Goal: Task Accomplishment & Management: Manage account settings

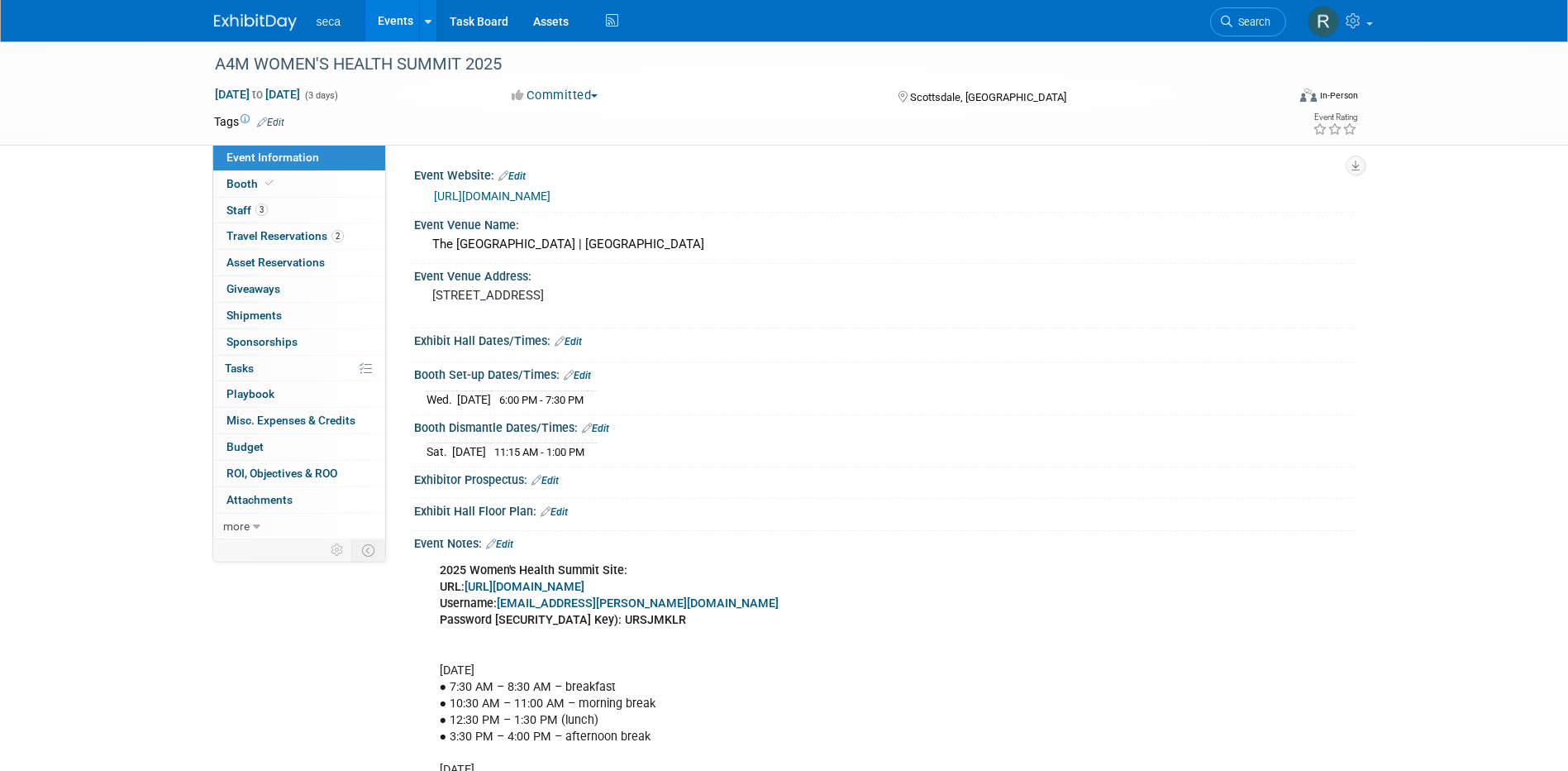
click at [384, 30] on link "Events" at bounding box center [395, 21] width 60 height 42
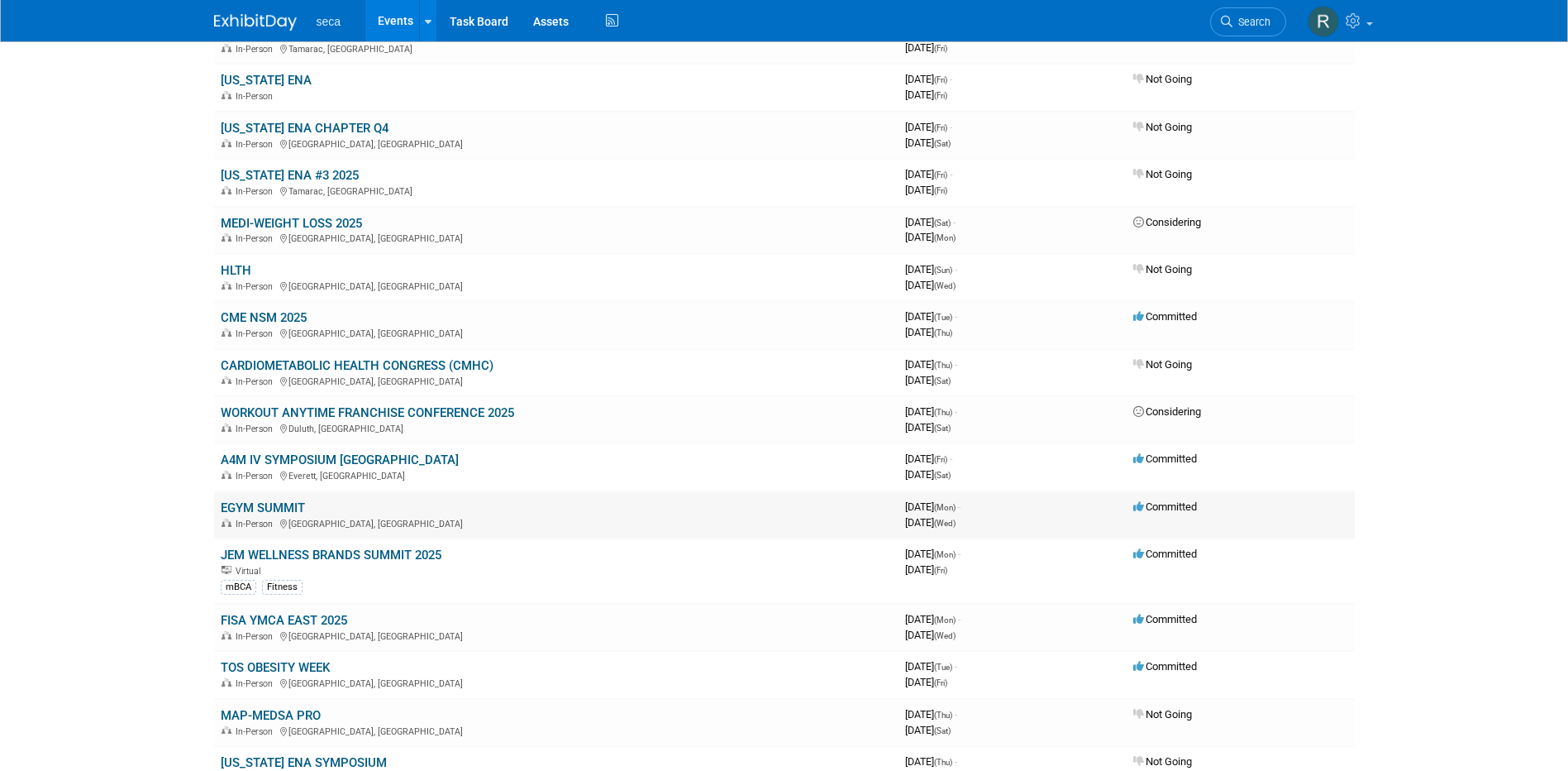
scroll to position [1157, 0]
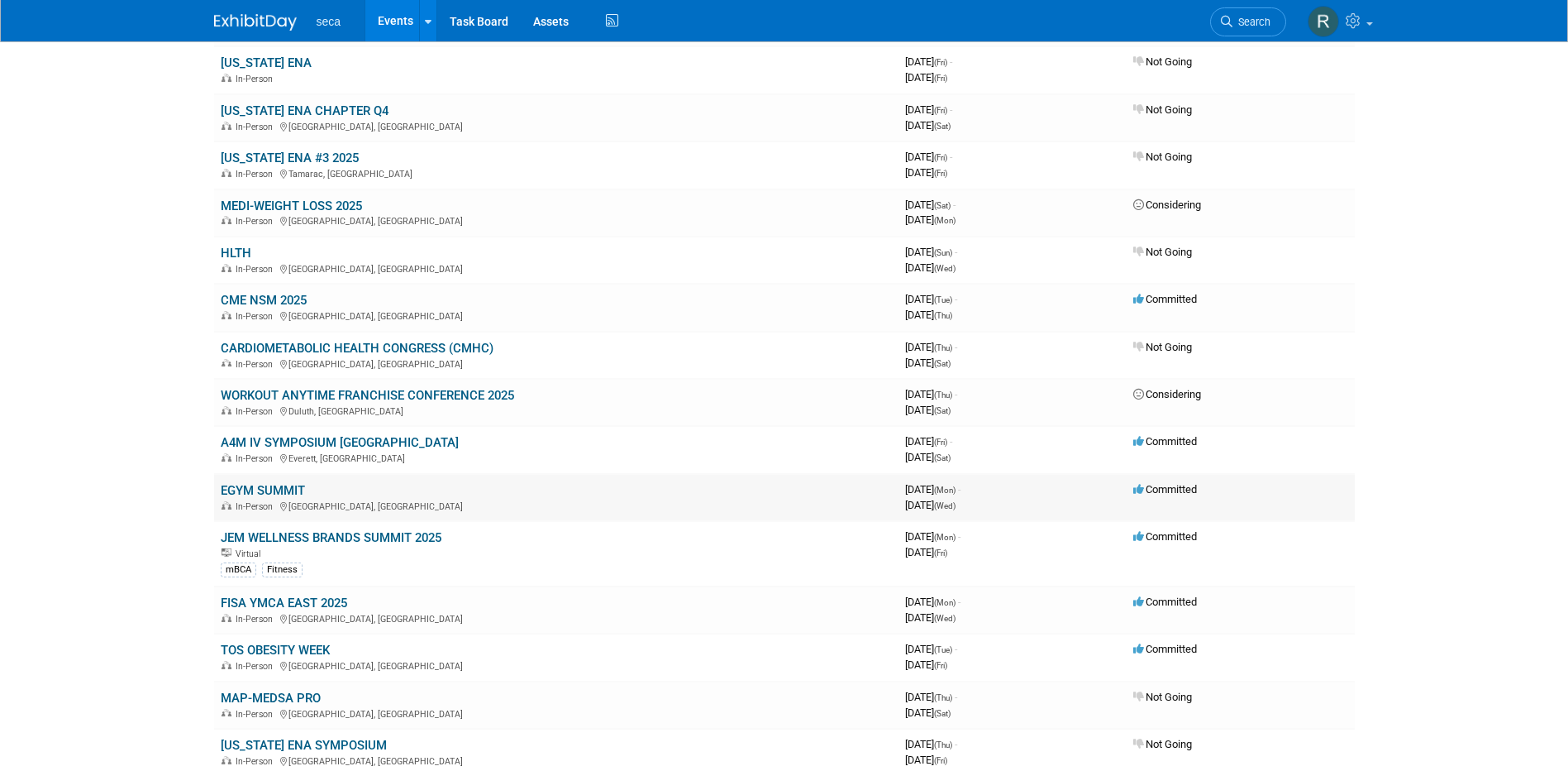
click at [265, 490] on link "EGYM SUMMIT" at bounding box center [262, 490] width 84 height 15
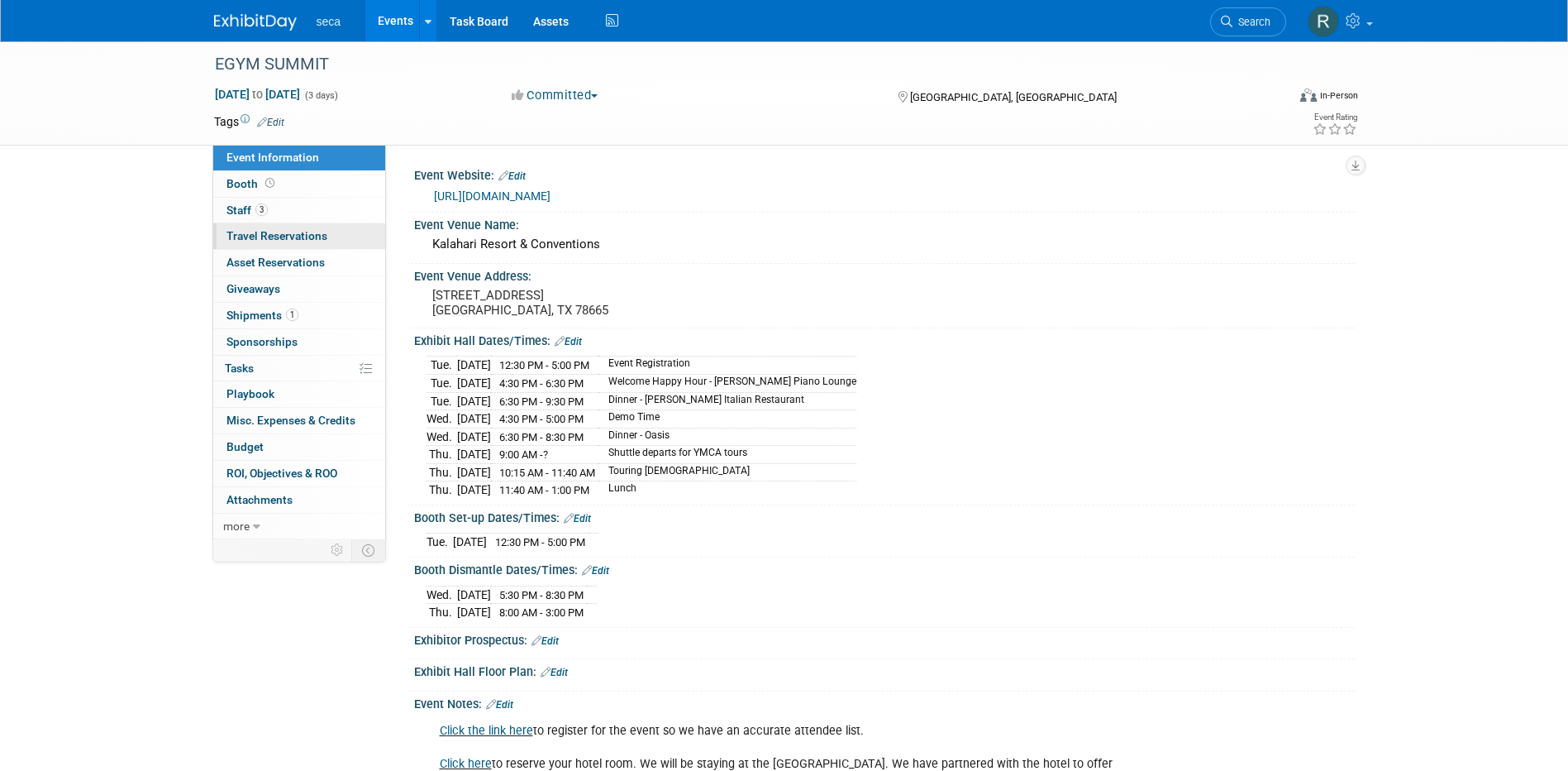
click at [260, 234] on span "Travel Reservations 0" at bounding box center [277, 235] width 101 height 13
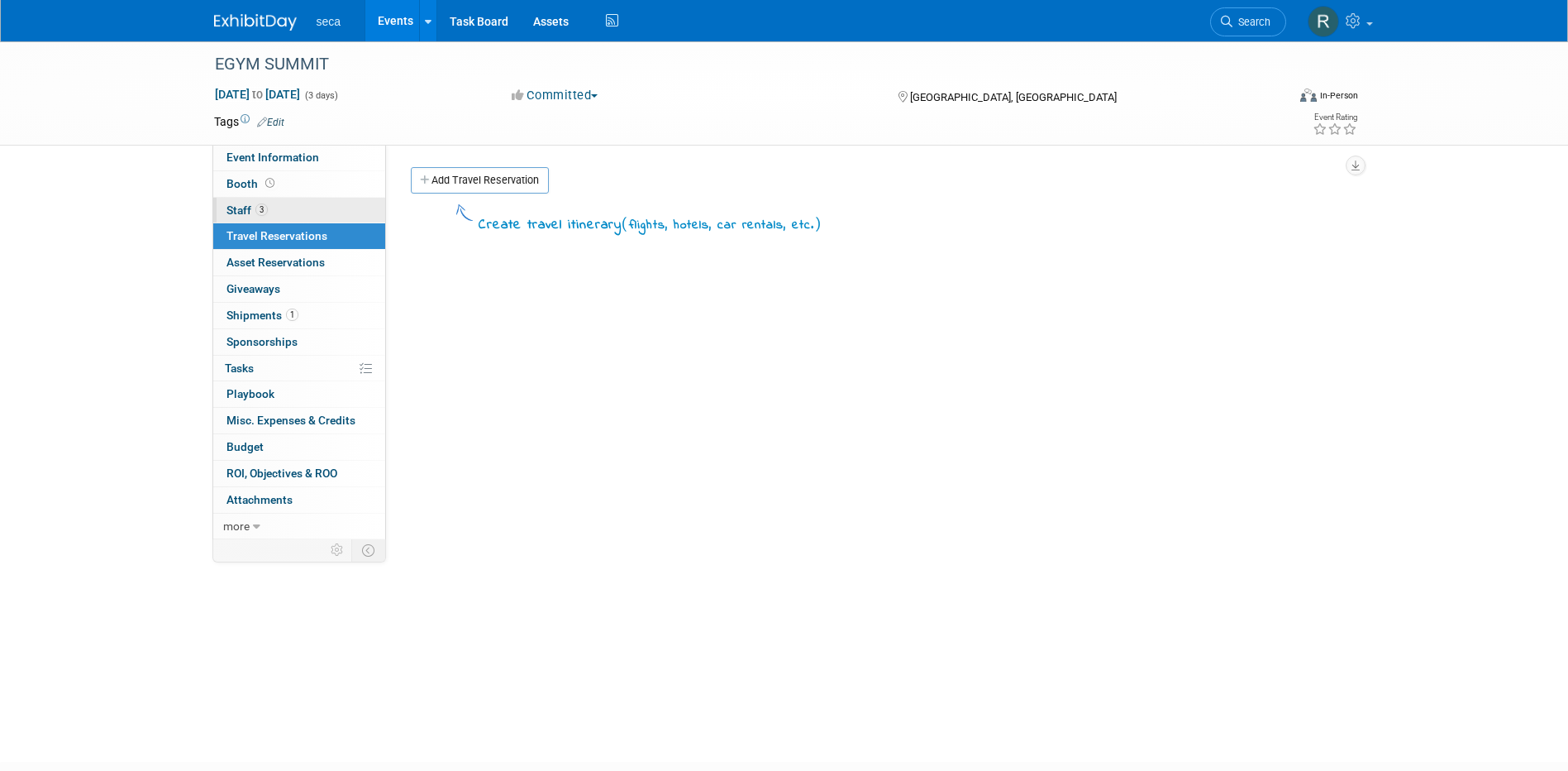
click at [260, 212] on span "3" at bounding box center [261, 209] width 12 height 12
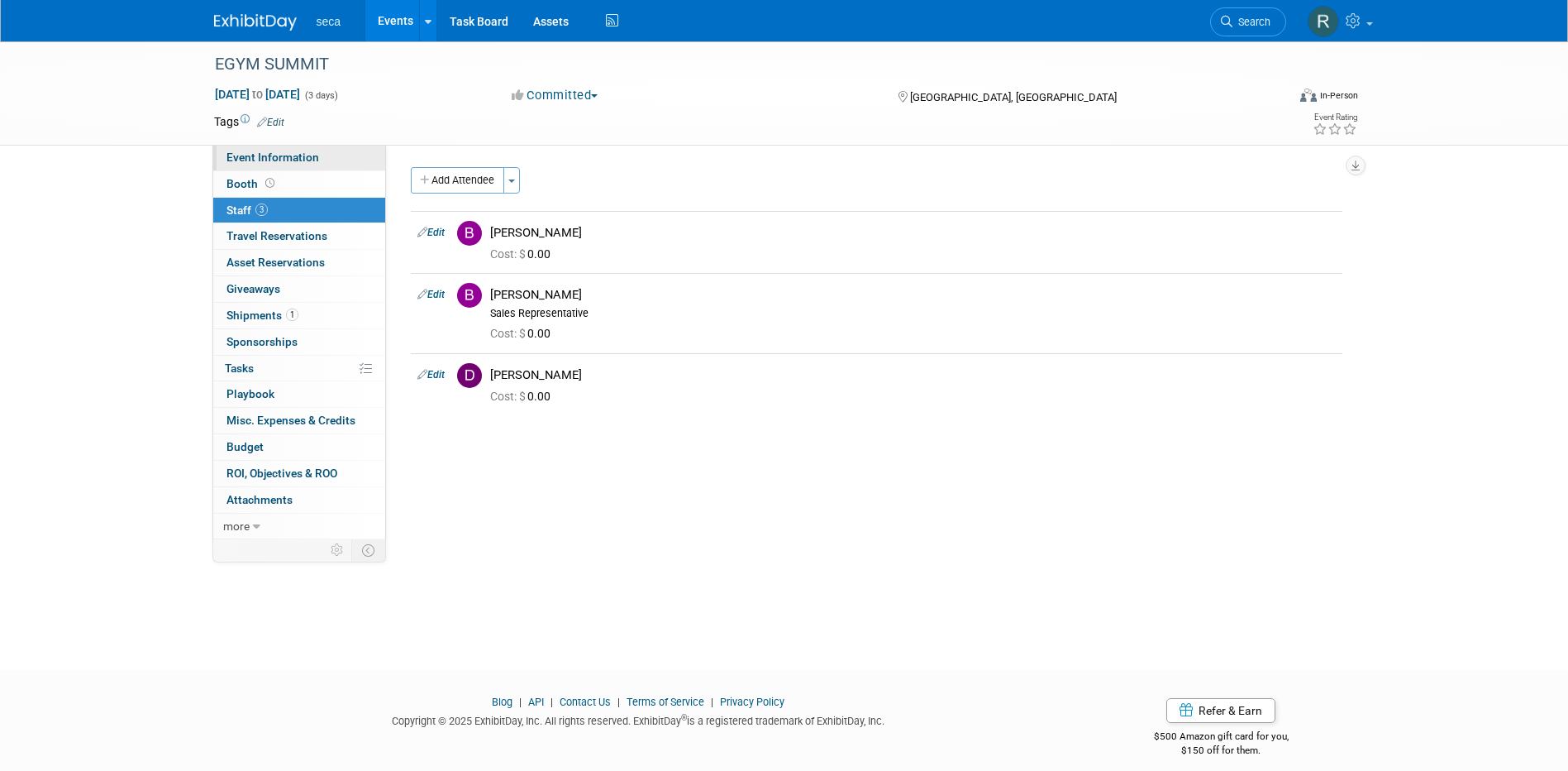
click at [270, 156] on span "Event Information" at bounding box center [272, 157] width 92 height 13
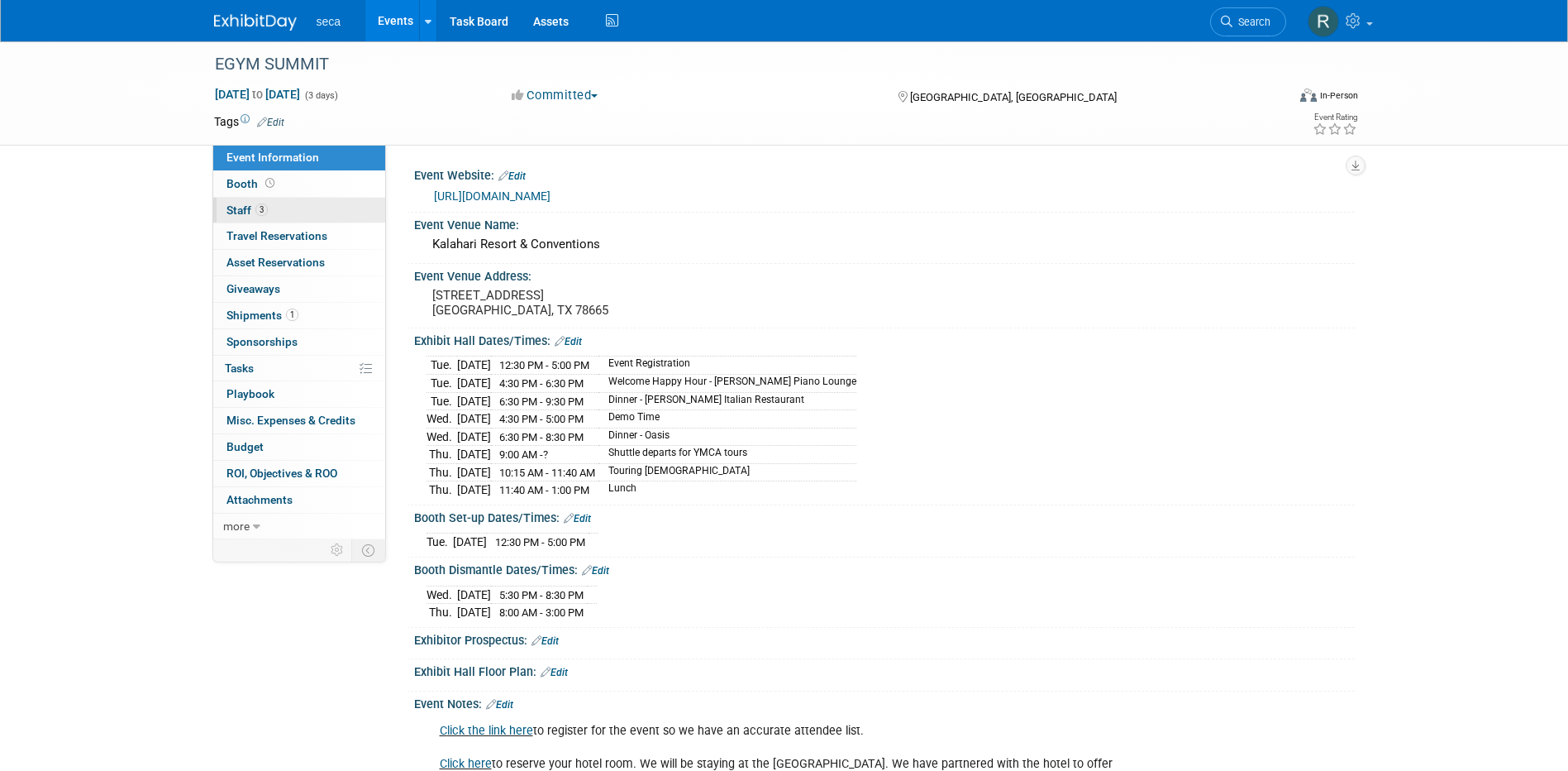
click at [280, 207] on link "3 Staff 3" at bounding box center [299, 210] width 172 height 26
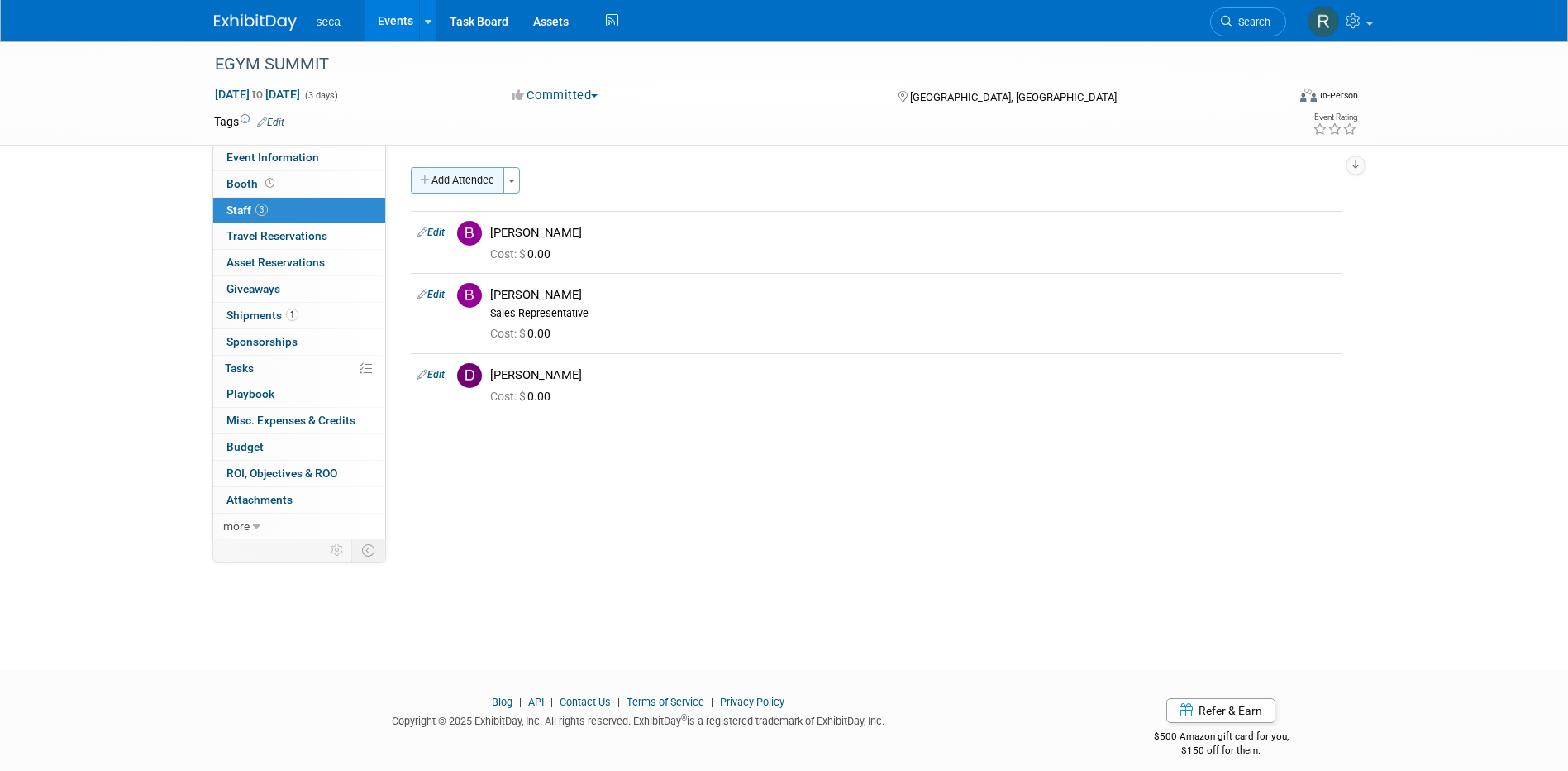
click at [450, 180] on button "Add Attendee" at bounding box center [457, 180] width 93 height 27
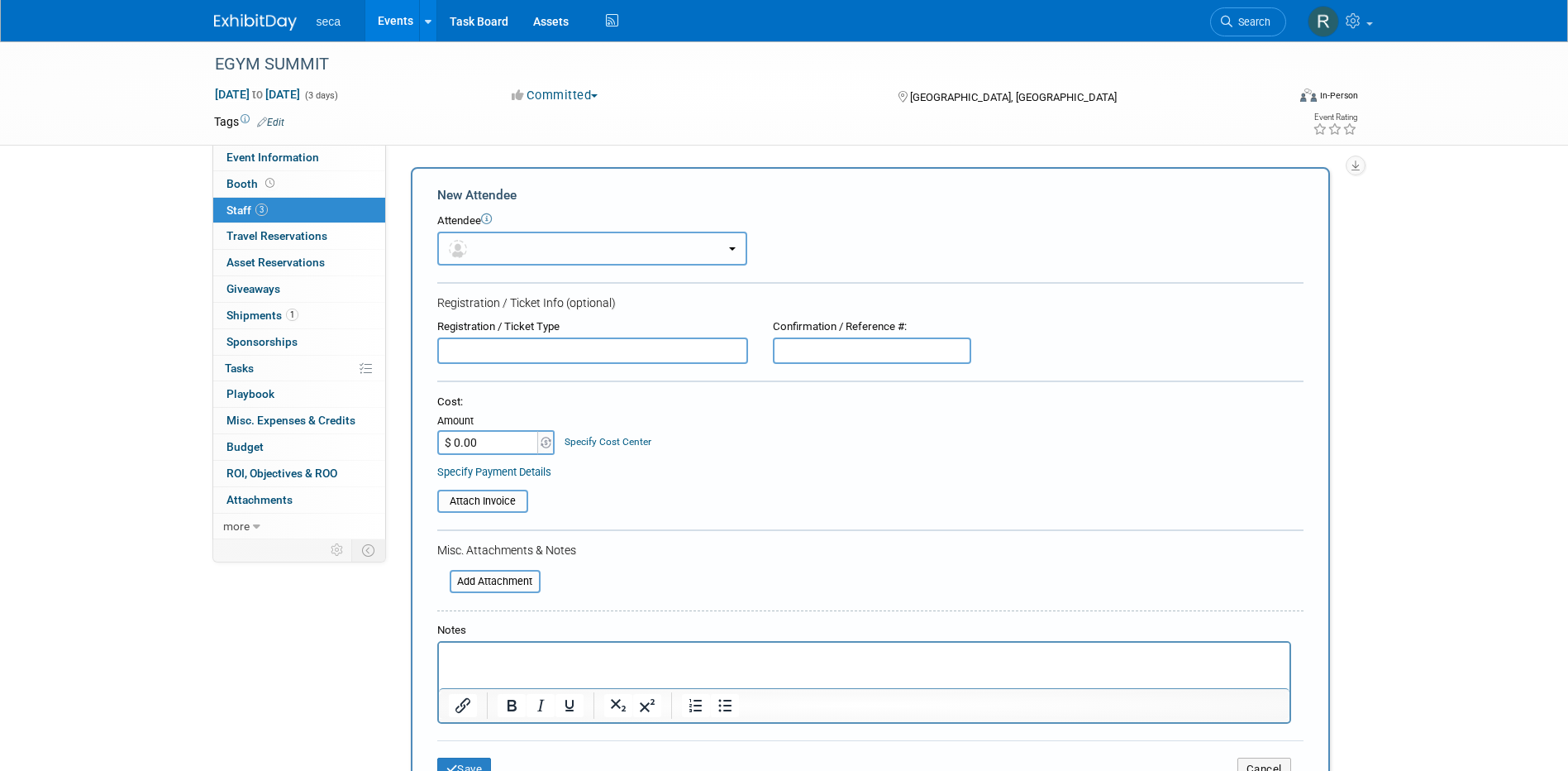
click at [511, 236] on button "button" at bounding box center [592, 248] width 309 height 34
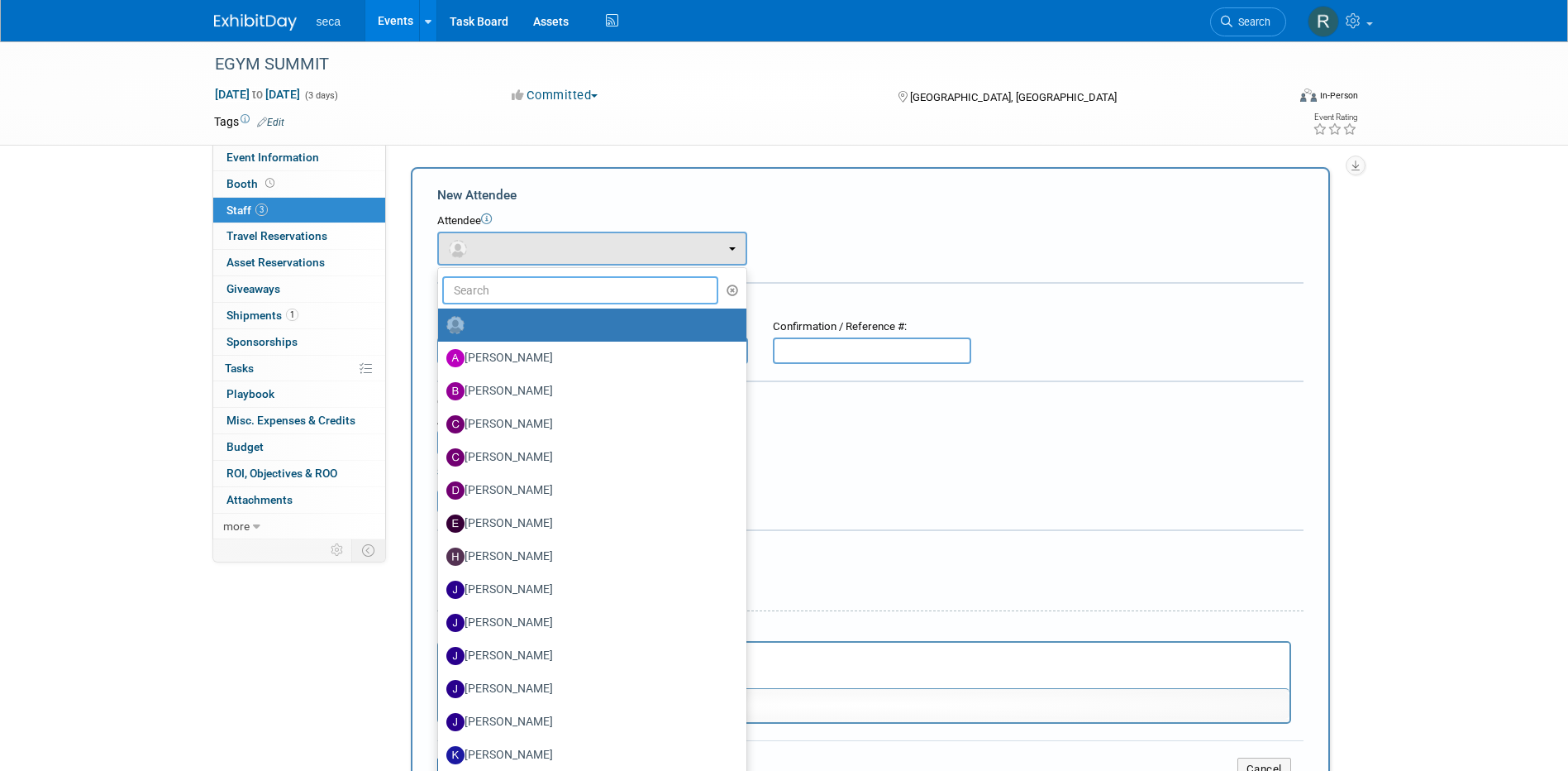
click at [548, 295] on input "text" at bounding box center [580, 290] width 277 height 28
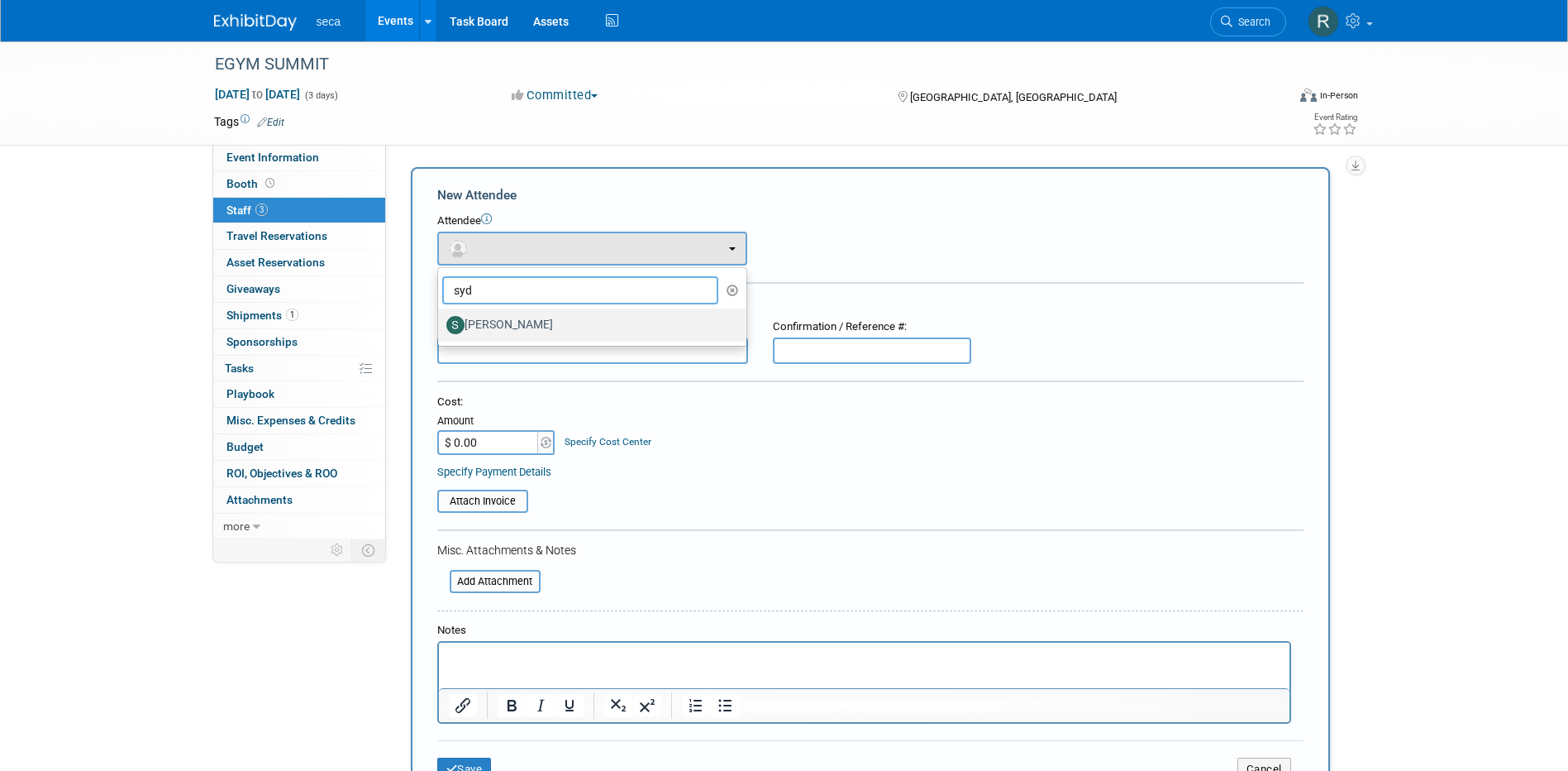
type input "syd"
click at [547, 319] on label "Sydney Wenglikowski" at bounding box center [588, 324] width 284 height 27
click at [440, 319] on input "Sydney Wenglikowski" at bounding box center [434, 322] width 11 height 11
select select "40060db5-c3e7-405a-bbfa-3d4d021cc9b9"
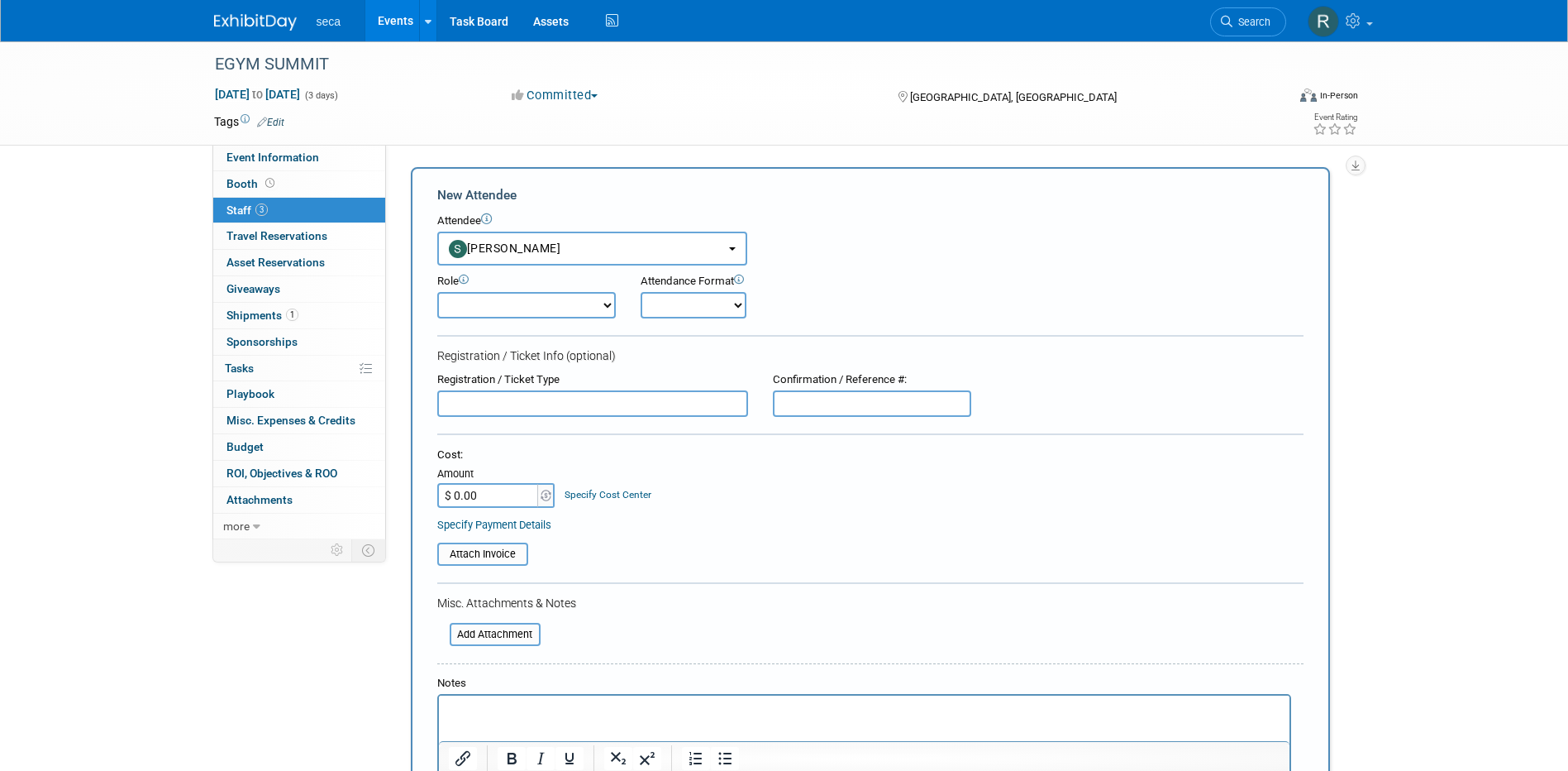
click at [682, 302] on select "Onsite Remote" at bounding box center [693, 305] width 106 height 27
select select "1"
click at [641, 292] on select "Onsite Remote" at bounding box center [693, 305] width 106 height 27
click at [866, 308] on div "Role Demonstrator Host Planner Presenter Sales Representative" at bounding box center [870, 291] width 891 height 53
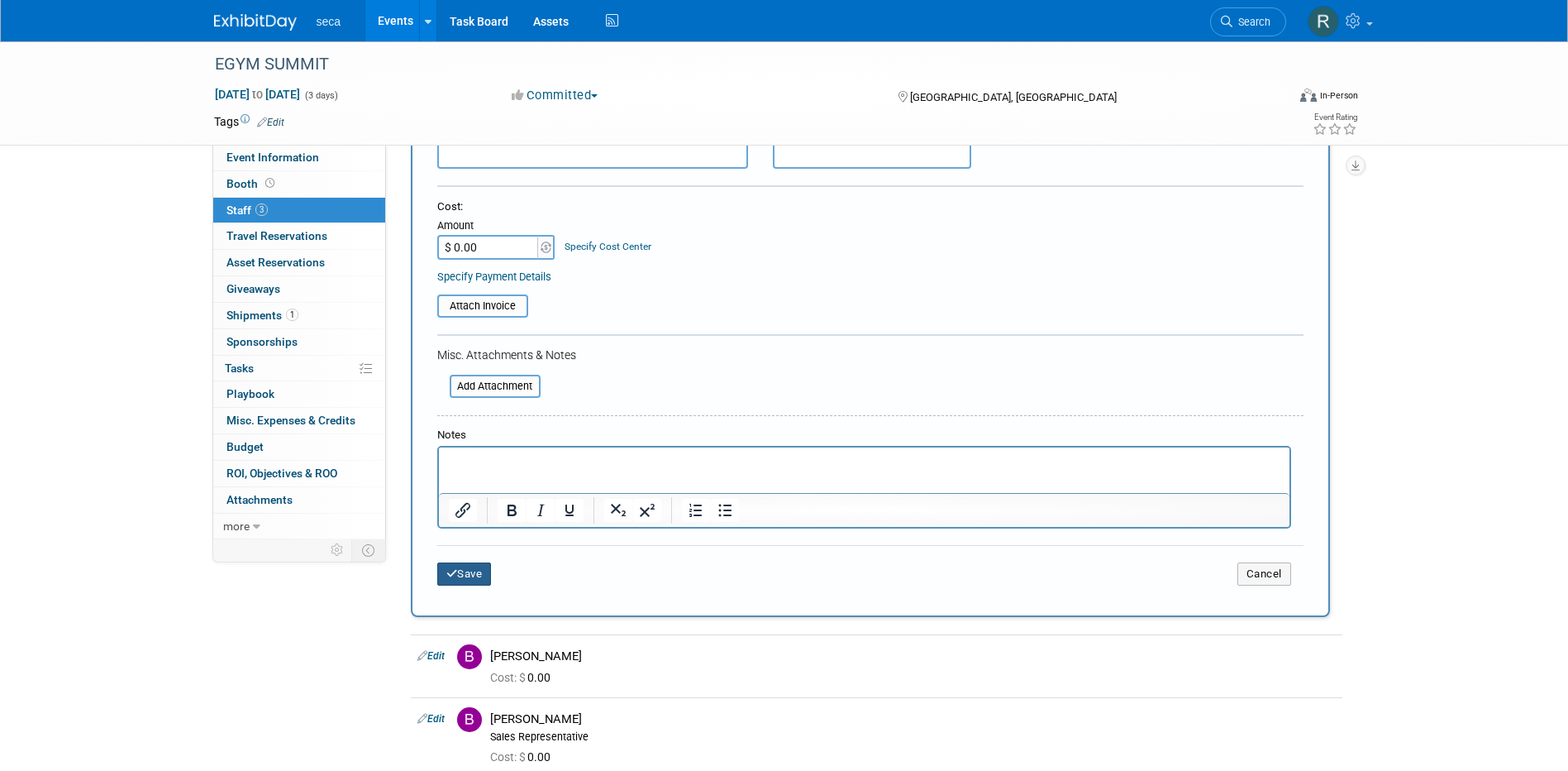
drag, startPoint x: 469, startPoint y: 577, endPoint x: 560, endPoint y: 568, distance: 91.4
click at [469, 577] on button "Save" at bounding box center [464, 574] width 55 height 23
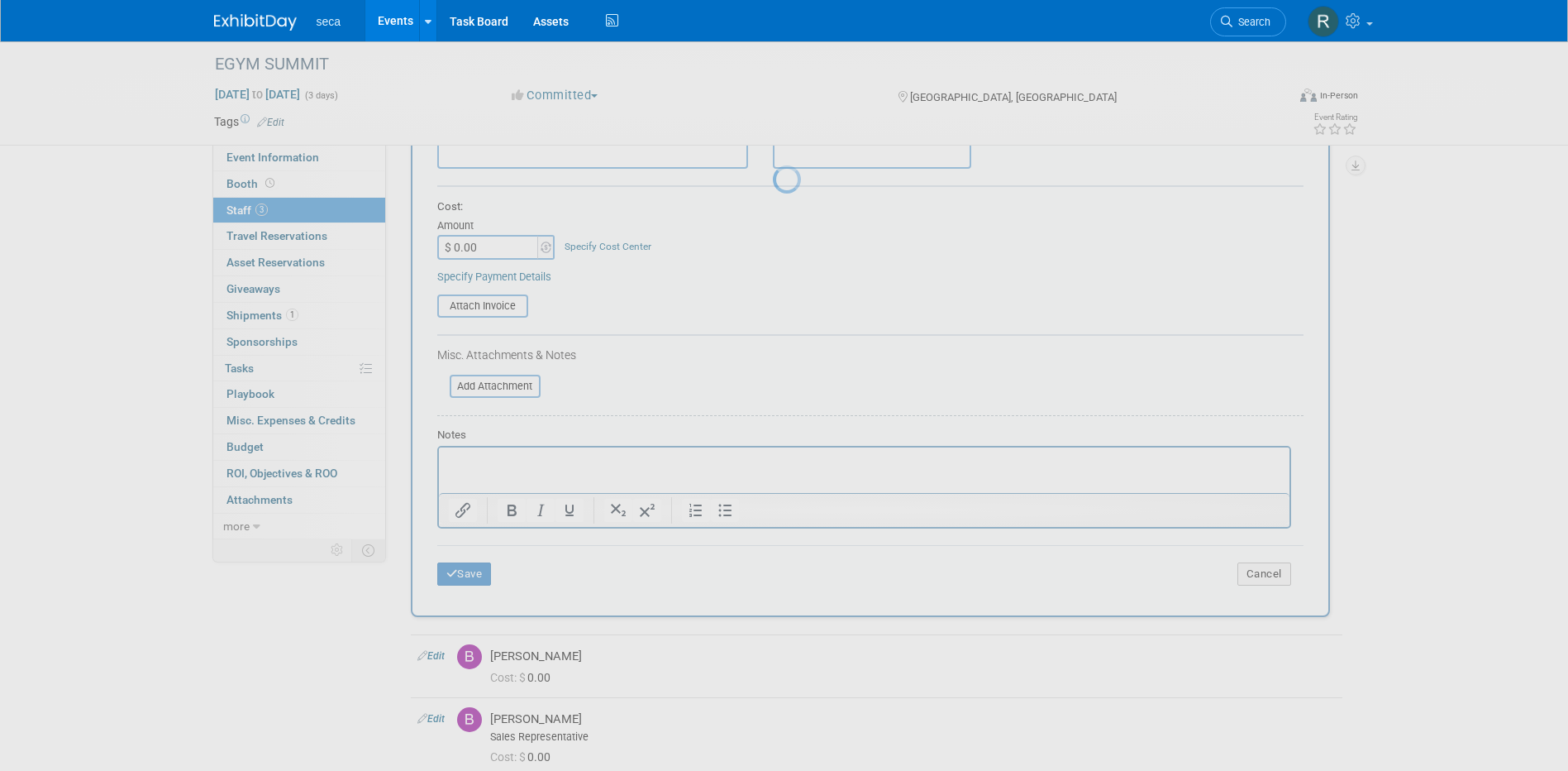
scroll to position [15, 0]
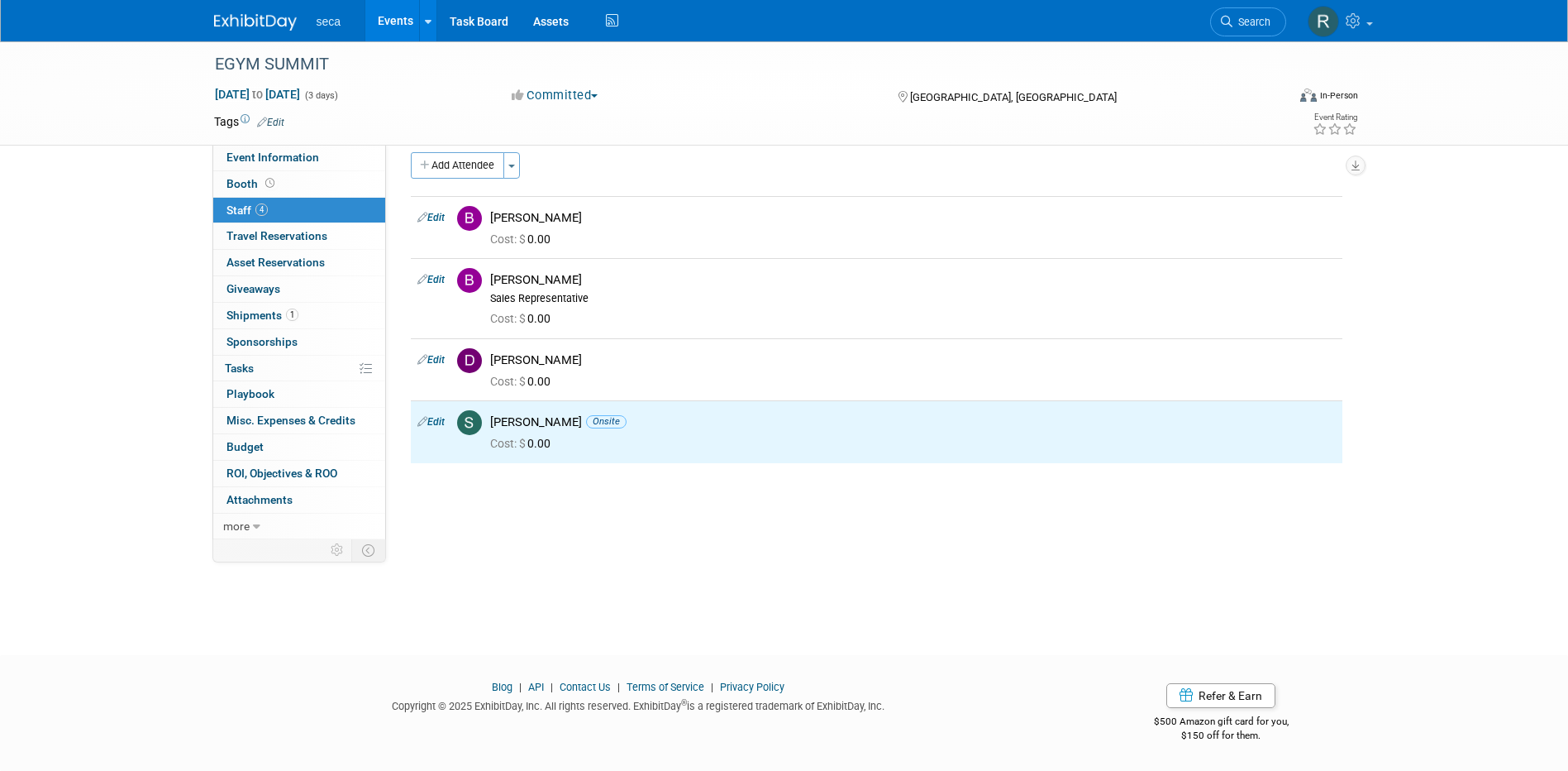
drag, startPoint x: 430, startPoint y: 275, endPoint x: 441, endPoint y: 277, distance: 11.2
click at [430, 275] on link "Edit" at bounding box center [430, 280] width 27 height 12
select select "74b3c2fe-cf5f-4d67-b0a6-e73d6b98a023"
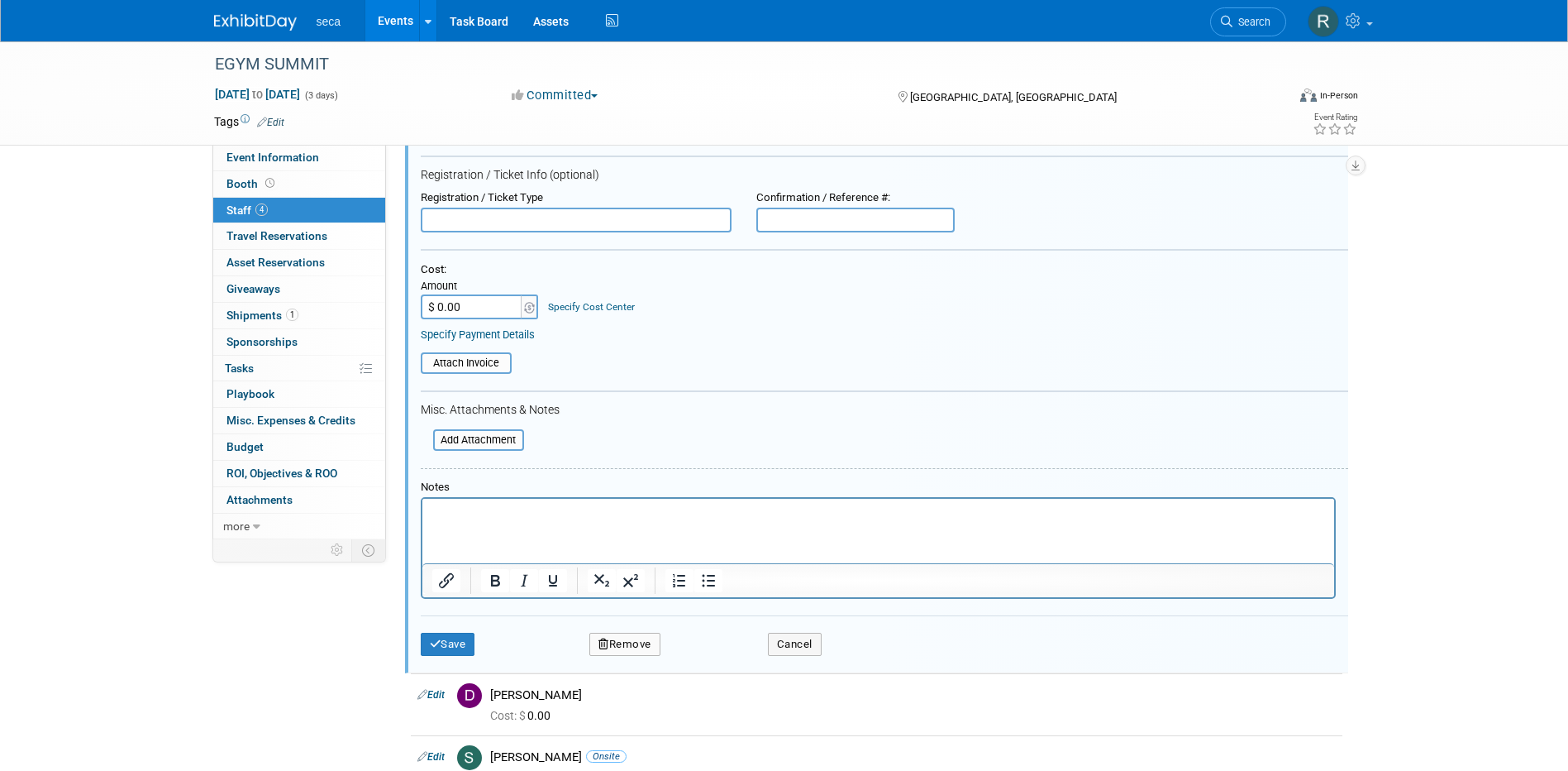
scroll to position [470, 0]
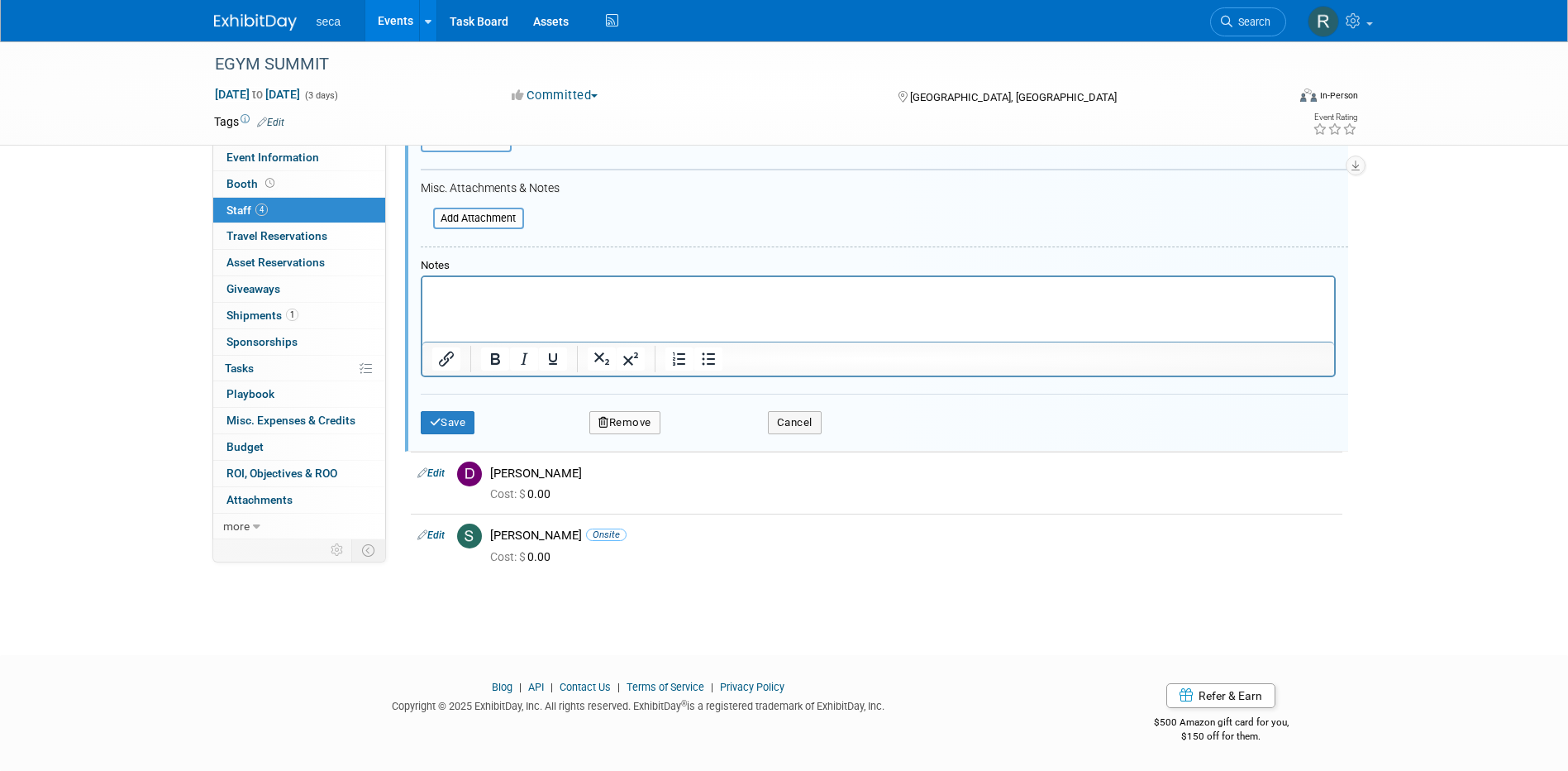
click at [637, 415] on button "Remove" at bounding box center [625, 422] width 71 height 23
click at [710, 436] on link "Yes" at bounding box center [715, 437] width 48 height 27
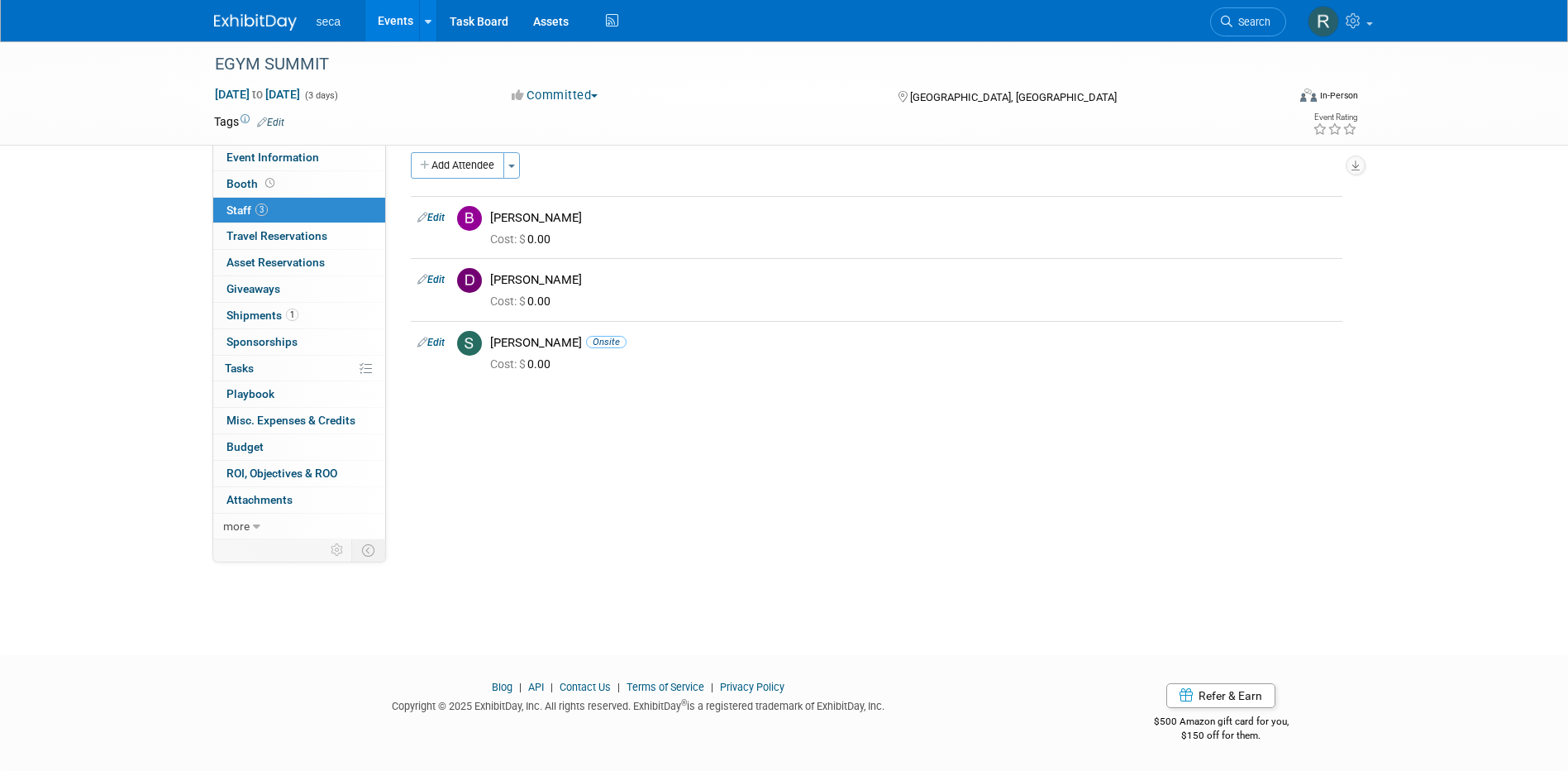
click at [393, 19] on link "Events" at bounding box center [395, 21] width 60 height 42
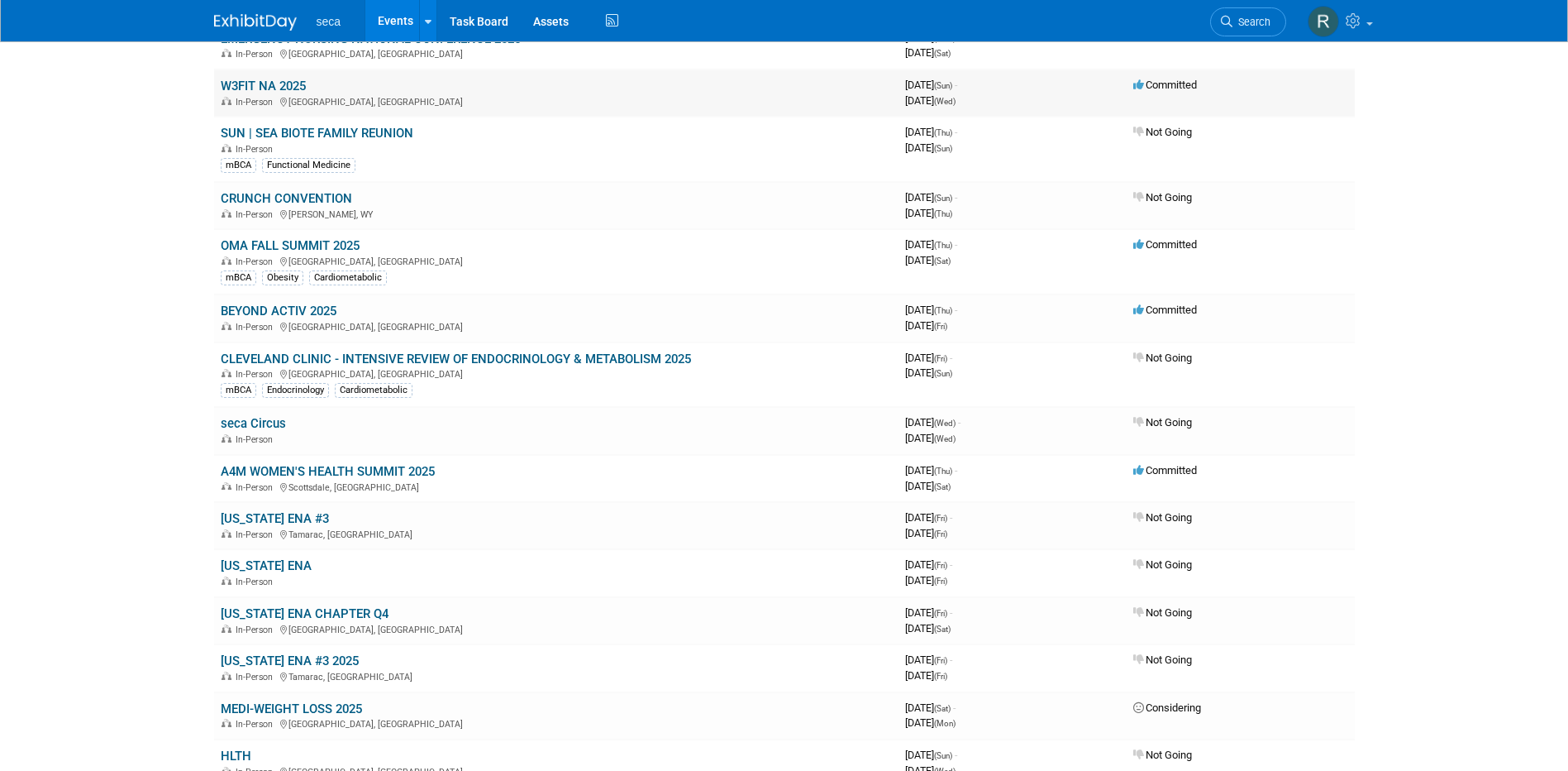
scroll to position [662, 0]
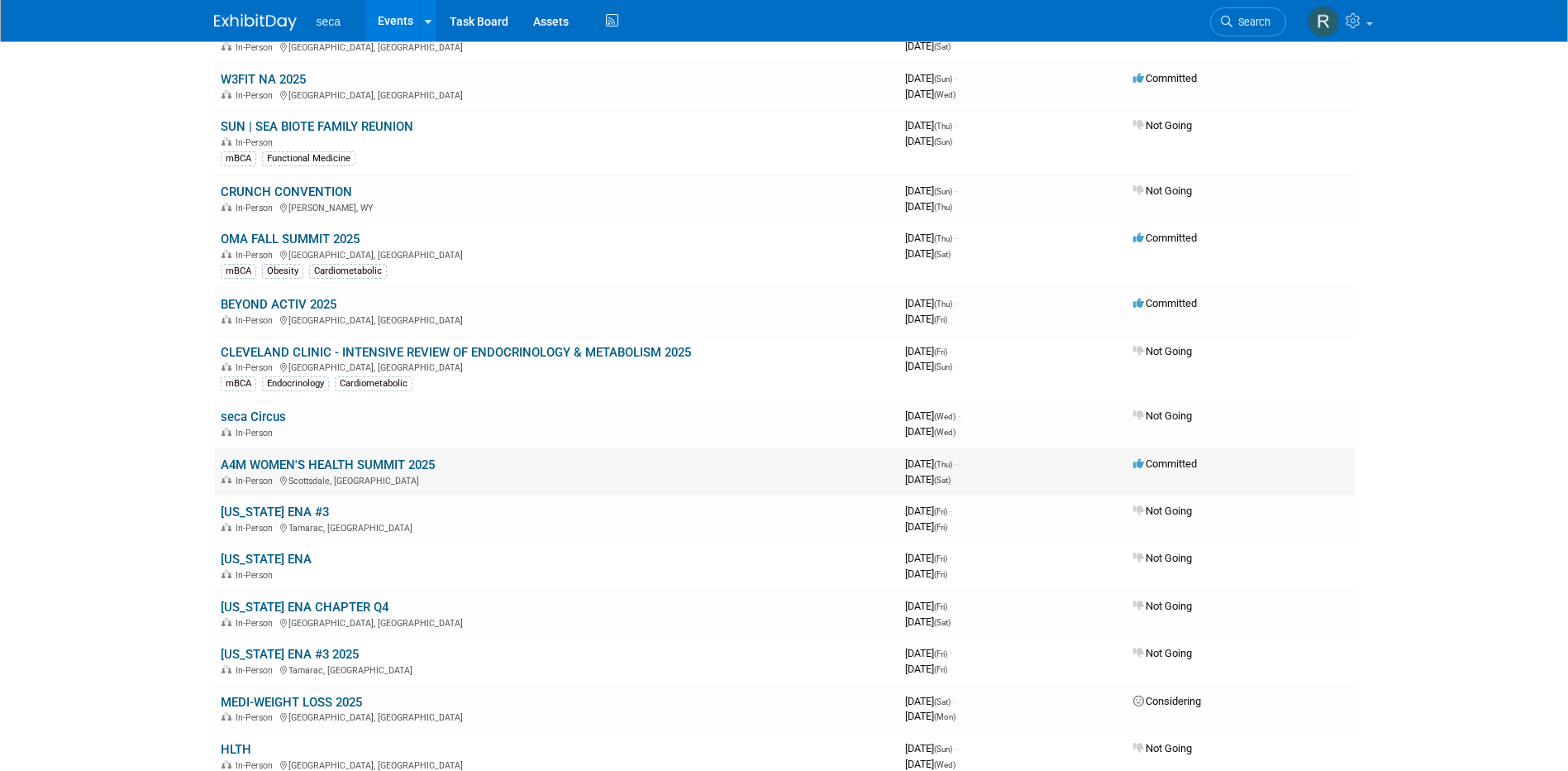
click at [407, 458] on link "A4M WOMEN'S HEALTH SUMMIT 2025" at bounding box center [327, 464] width 214 height 15
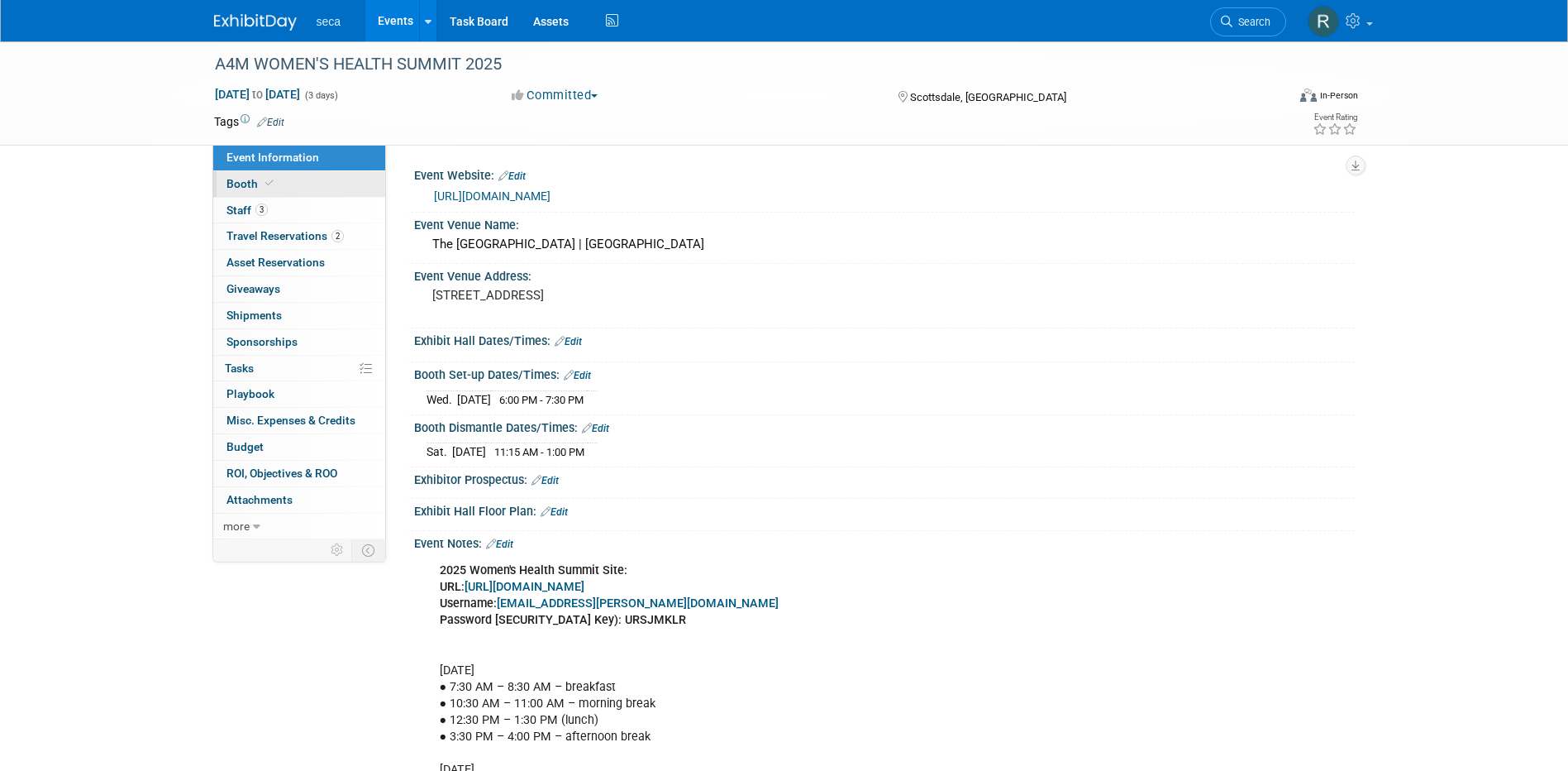
click at [290, 188] on link "Booth" at bounding box center [299, 184] width 172 height 26
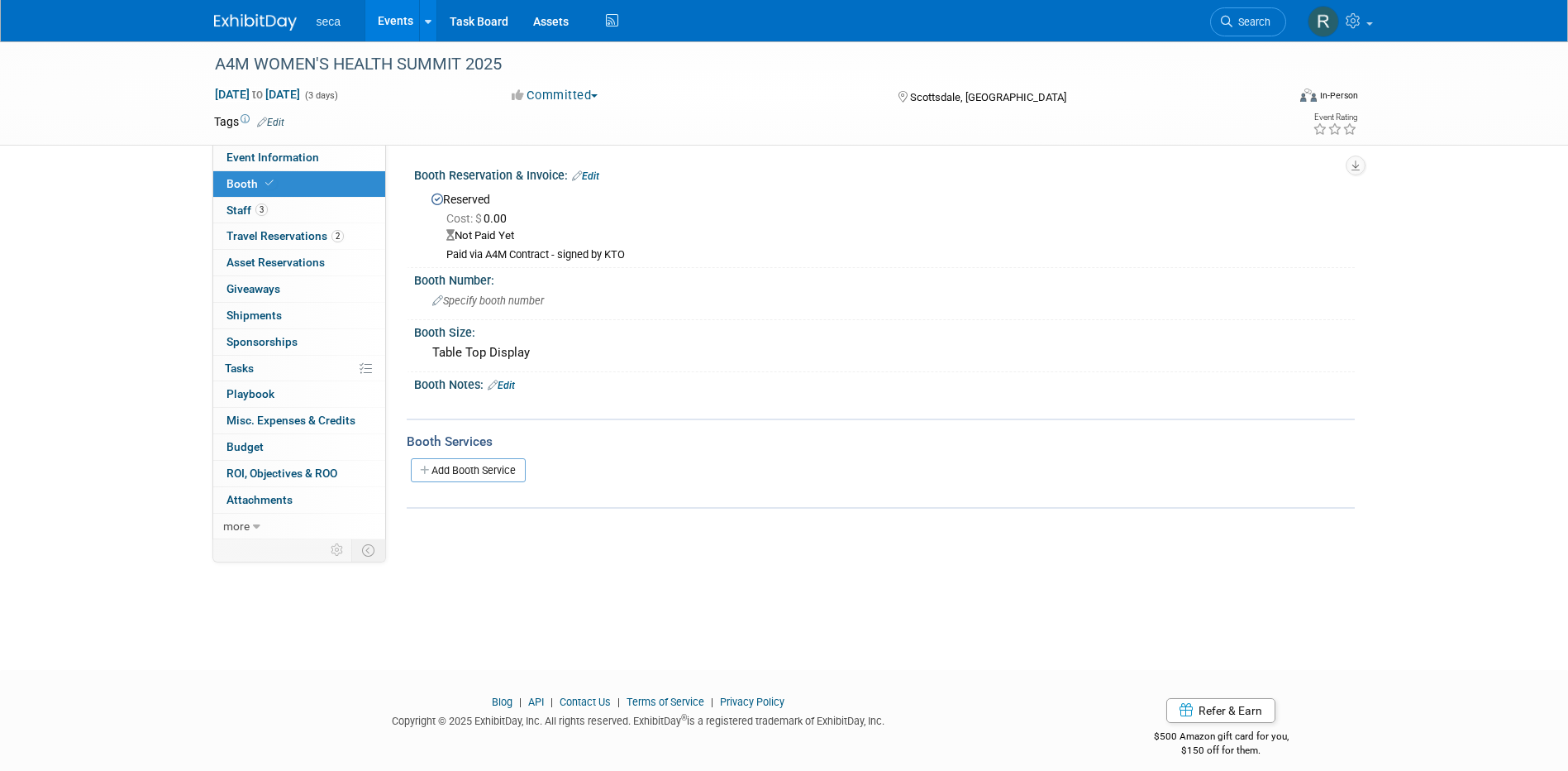
click at [399, 18] on link "Events" at bounding box center [395, 21] width 60 height 42
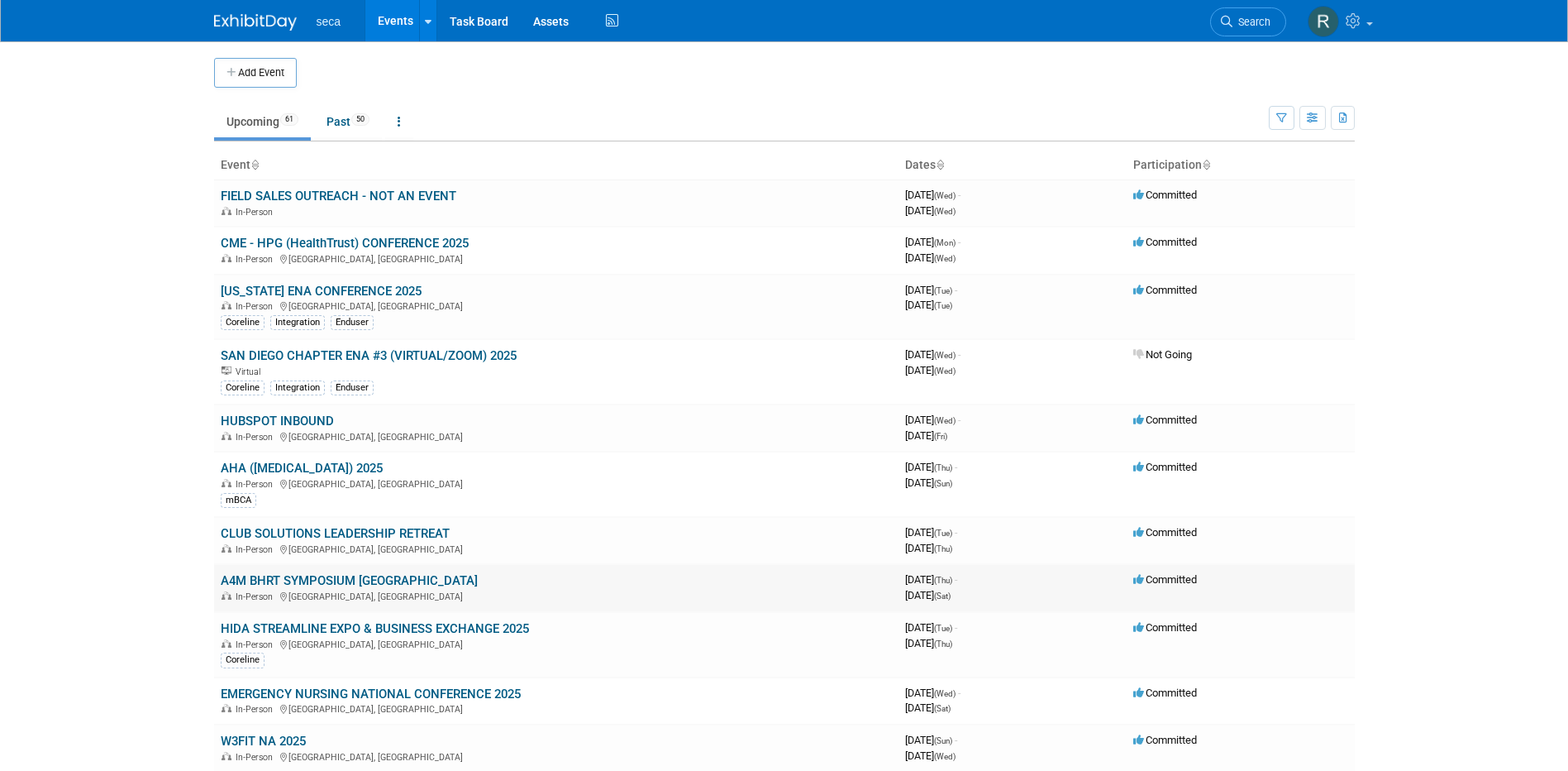
click at [389, 577] on link "A4M BHRT SYMPOSIUM [GEOGRAPHIC_DATA]" at bounding box center [348, 579] width 257 height 15
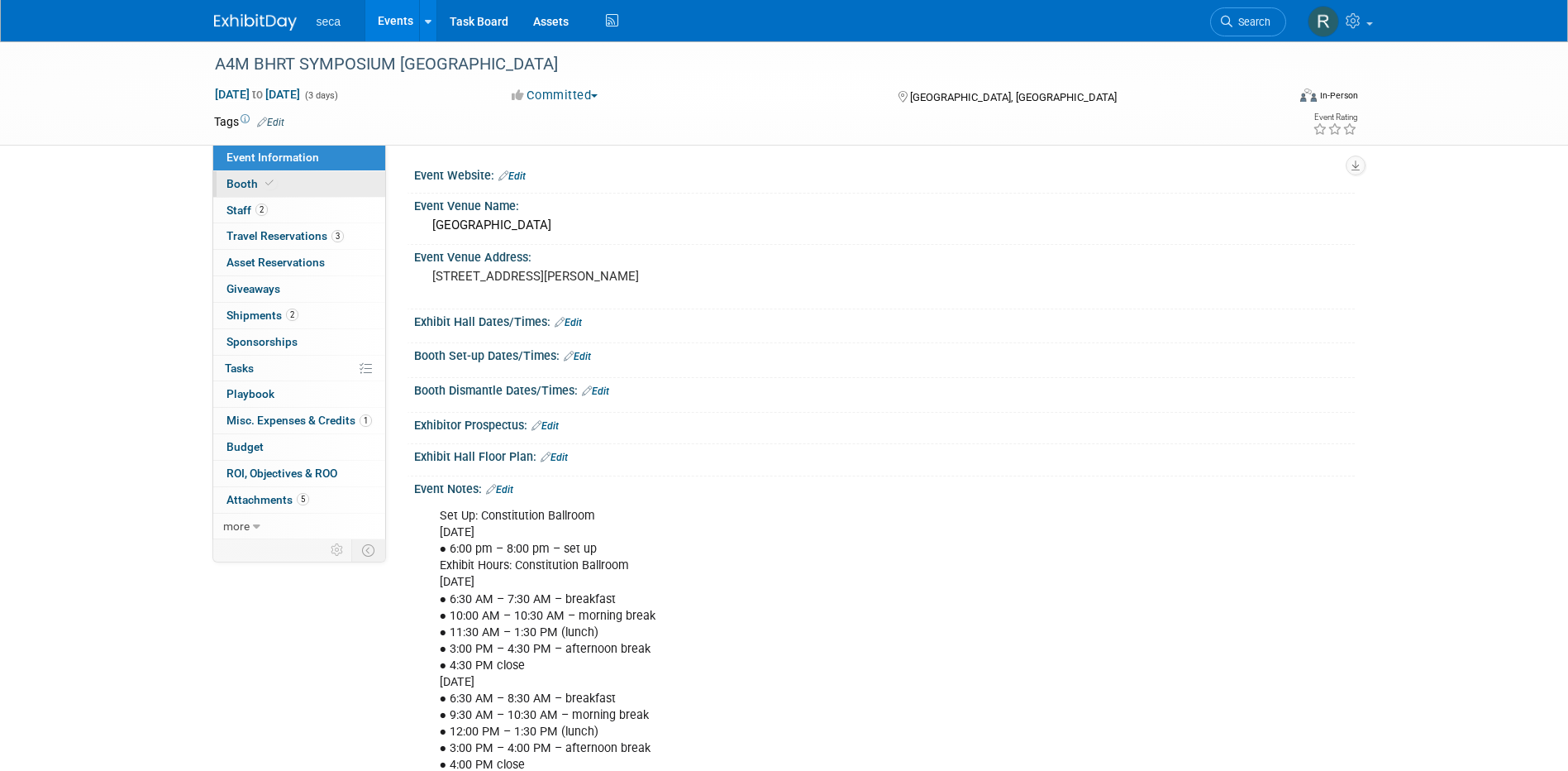
click at [262, 186] on span at bounding box center [269, 183] width 15 height 12
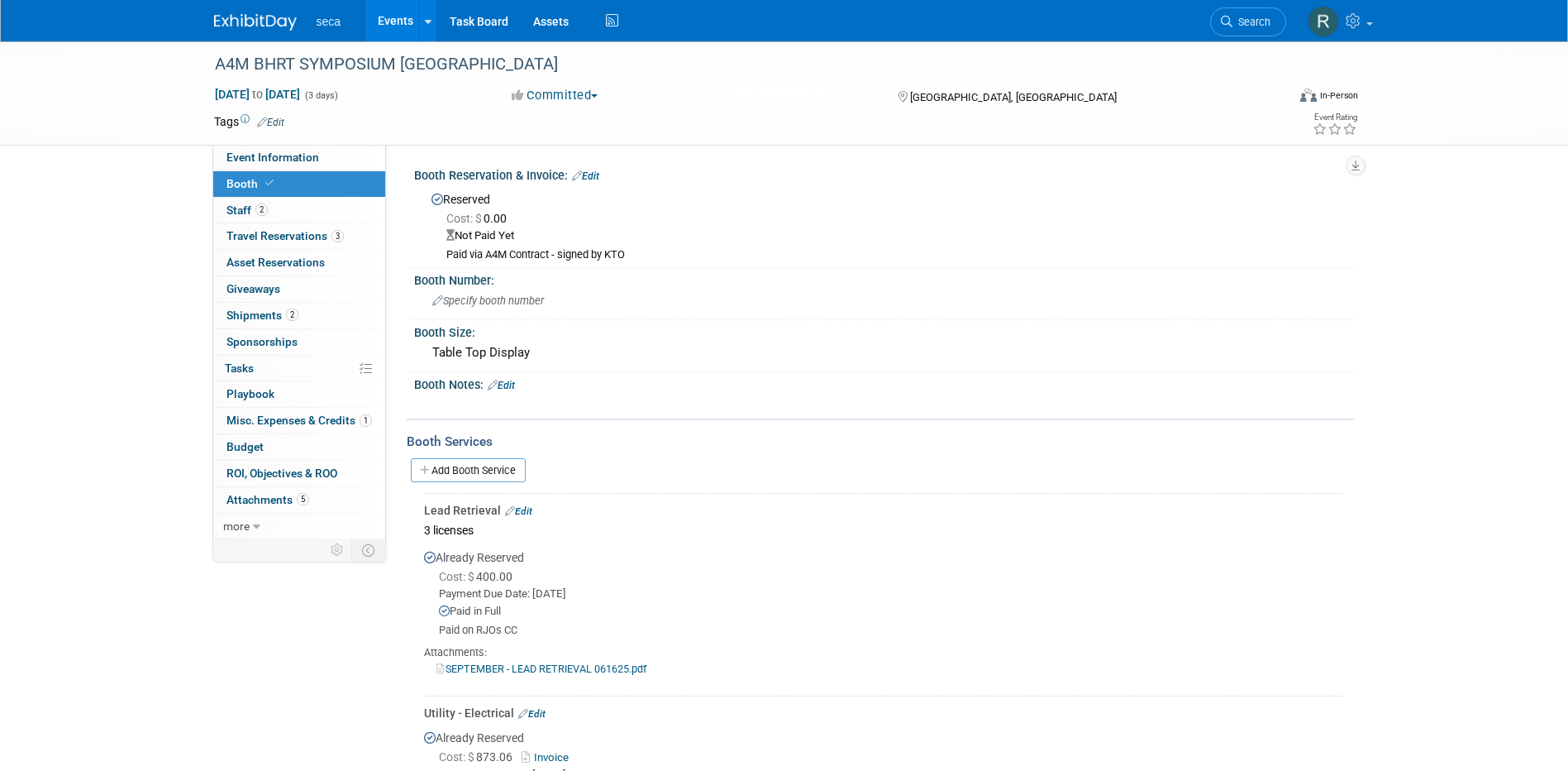
click at [404, 16] on link "Events" at bounding box center [395, 21] width 60 height 42
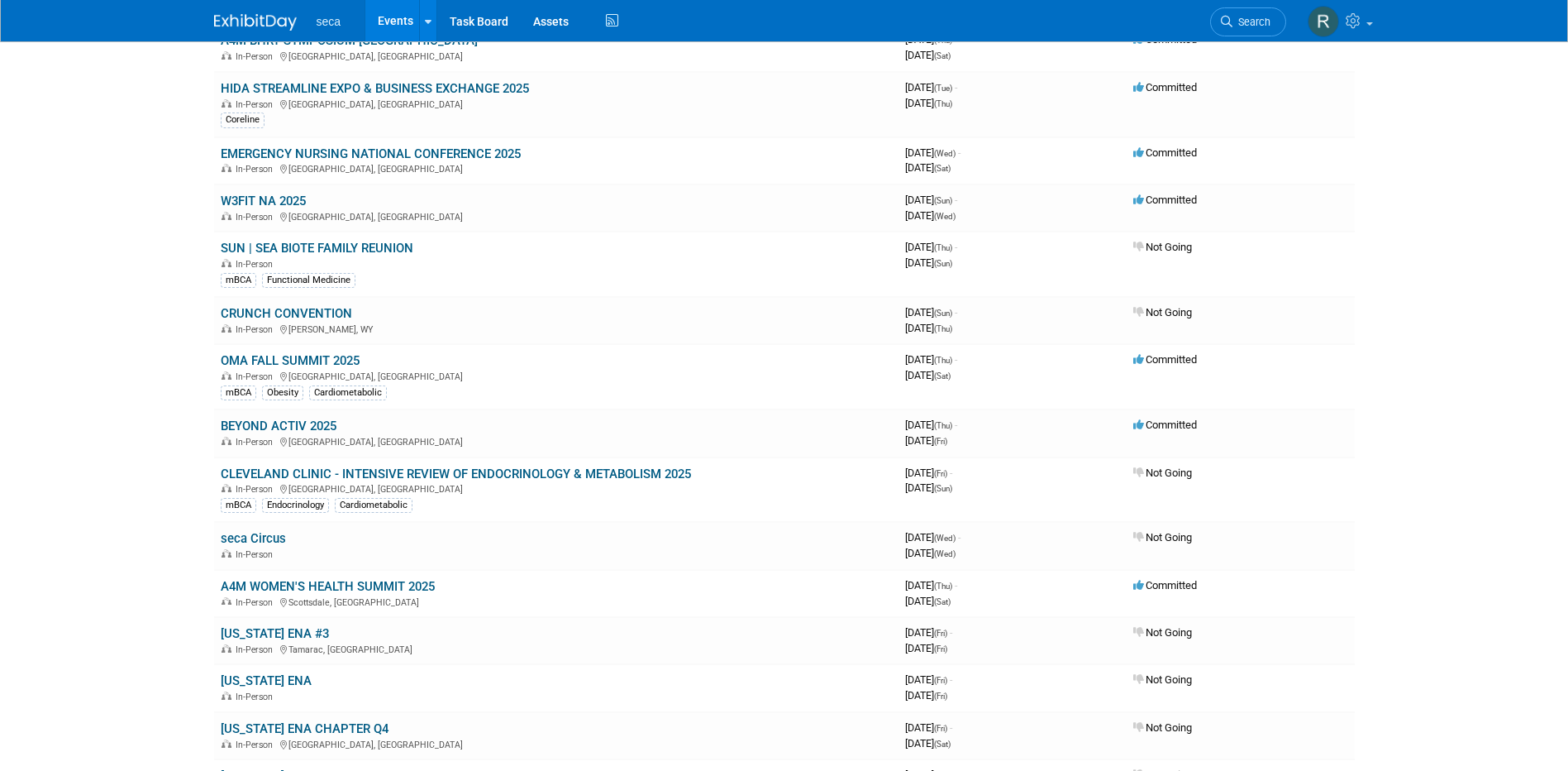
scroll to position [578, 0]
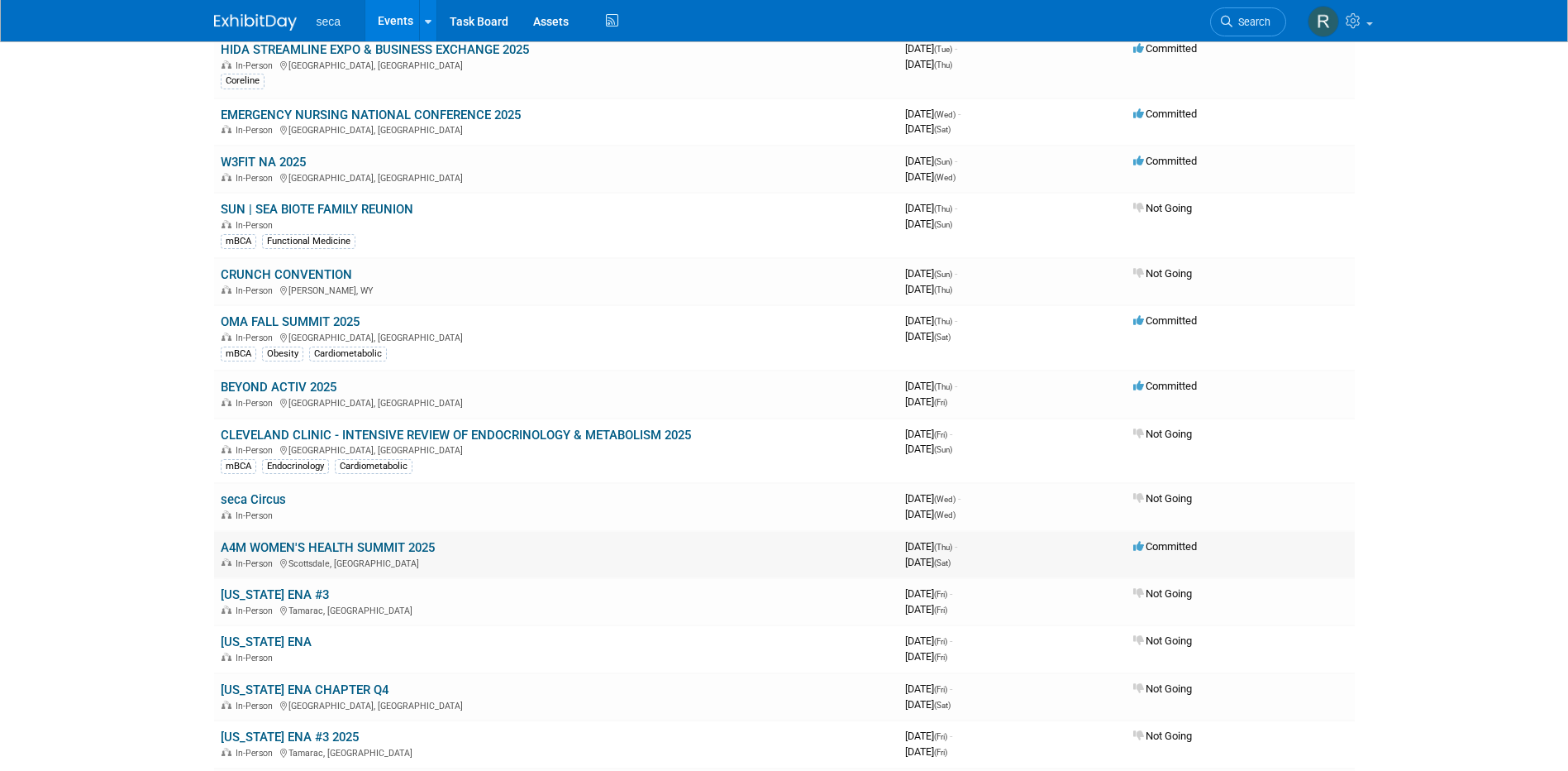
click at [399, 544] on link "A4M WOMEN'S HEALTH SUMMIT 2025" at bounding box center [327, 547] width 214 height 15
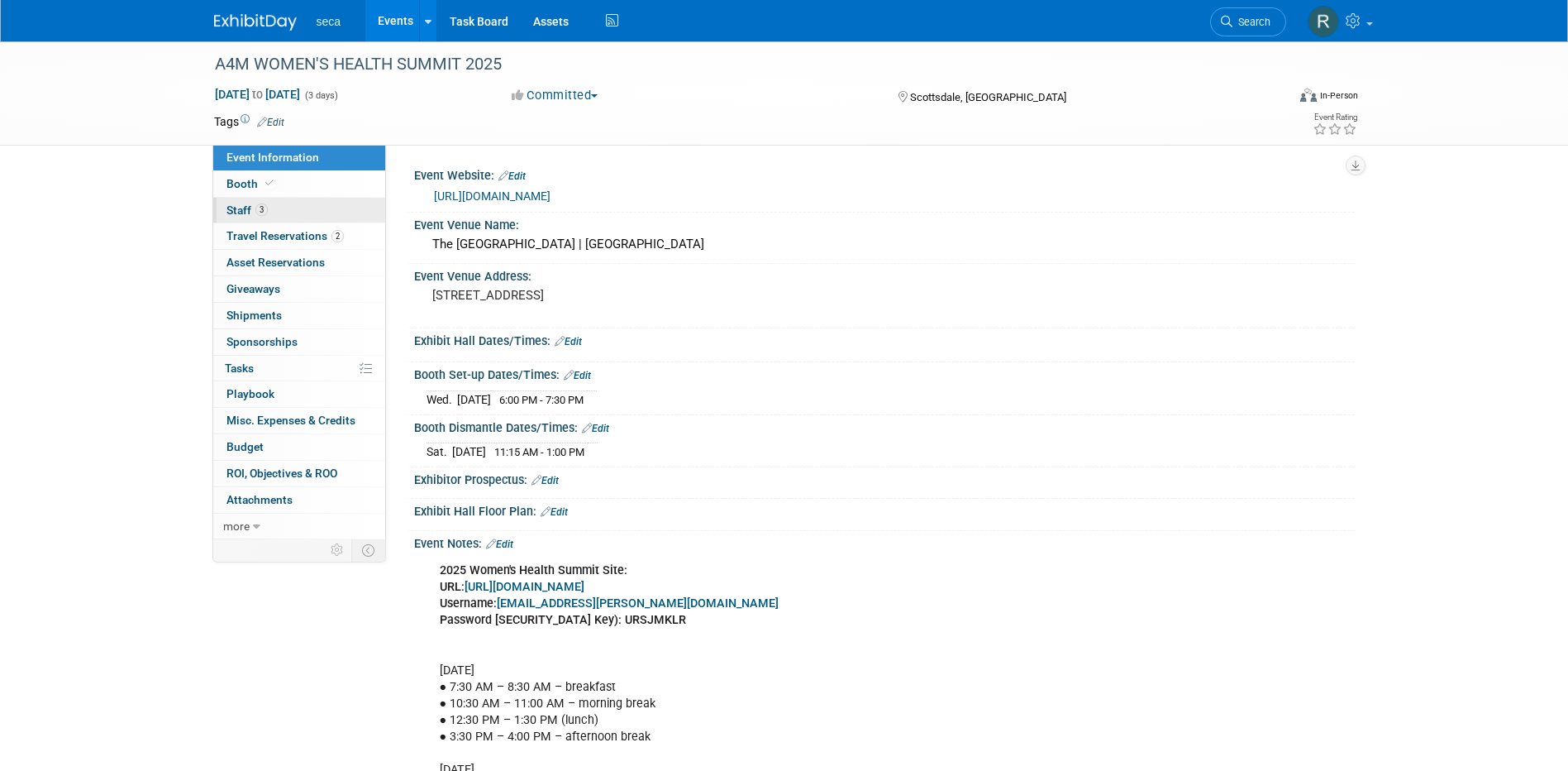
click at [270, 200] on link "3 Staff 3" at bounding box center [299, 210] width 172 height 26
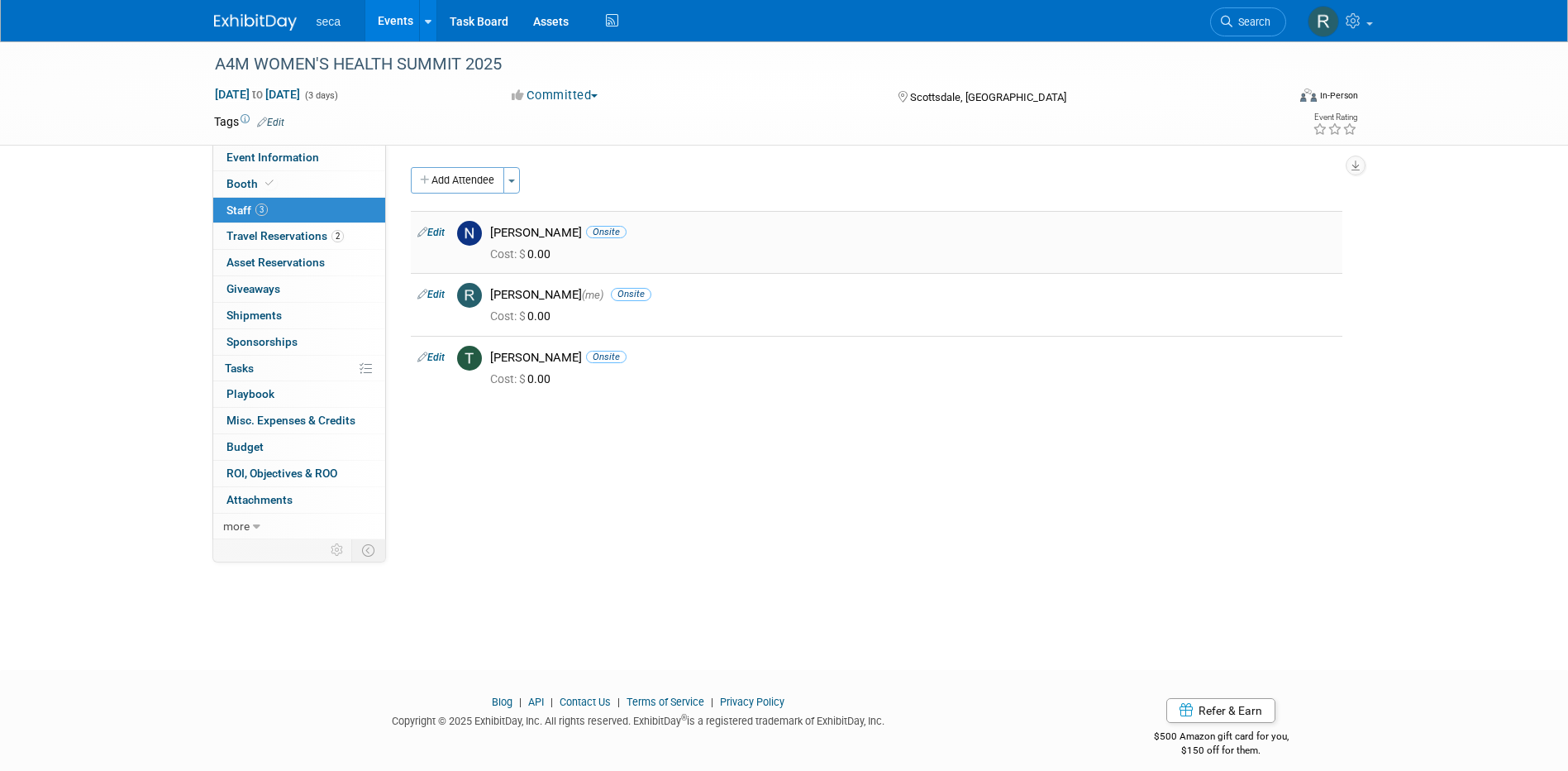
click at [433, 230] on link "Edit" at bounding box center [430, 232] width 27 height 12
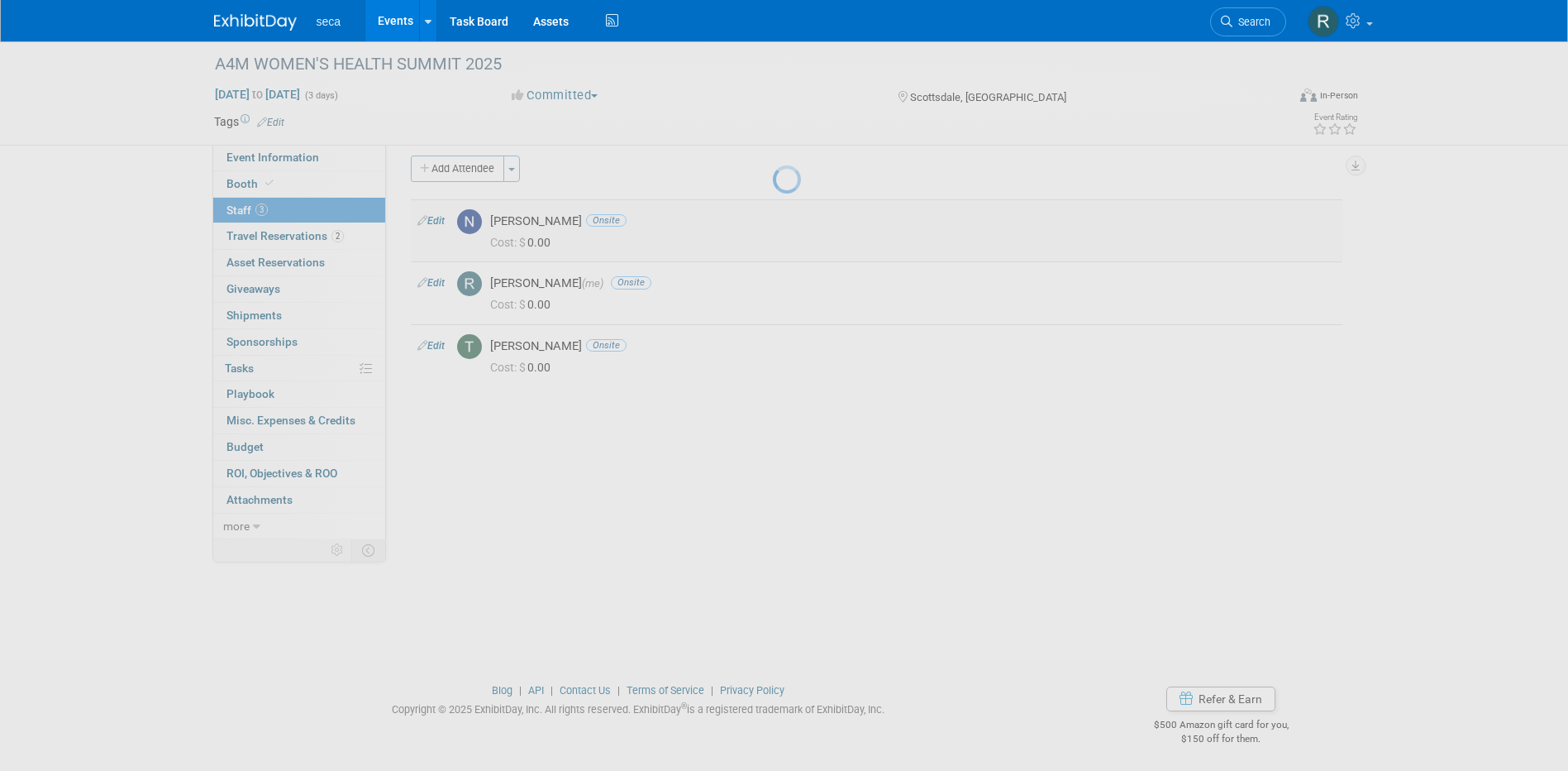
select select "1d52e721-1cea-4414-be0a-c583ff5f92d3"
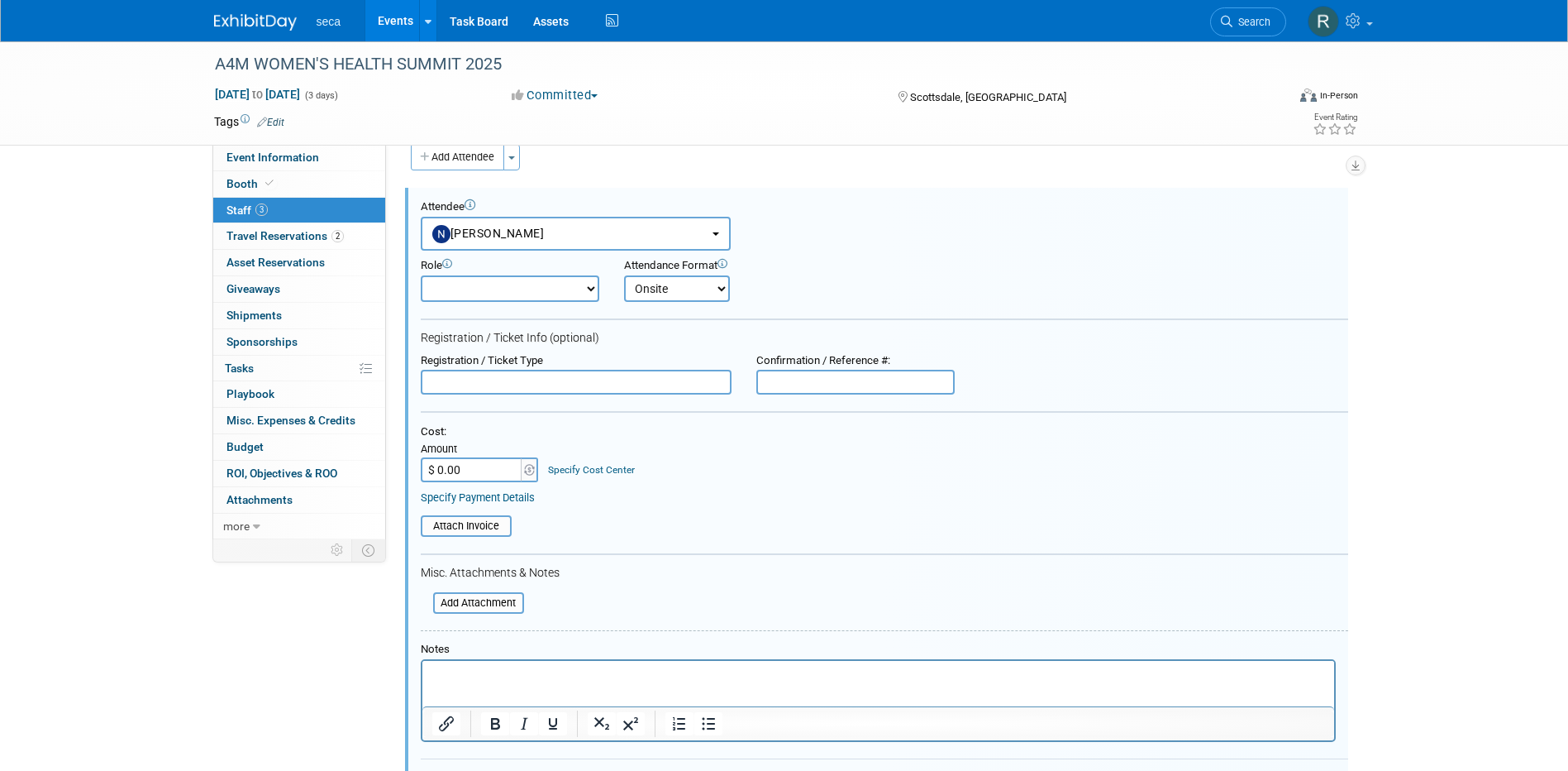
scroll to position [389, 0]
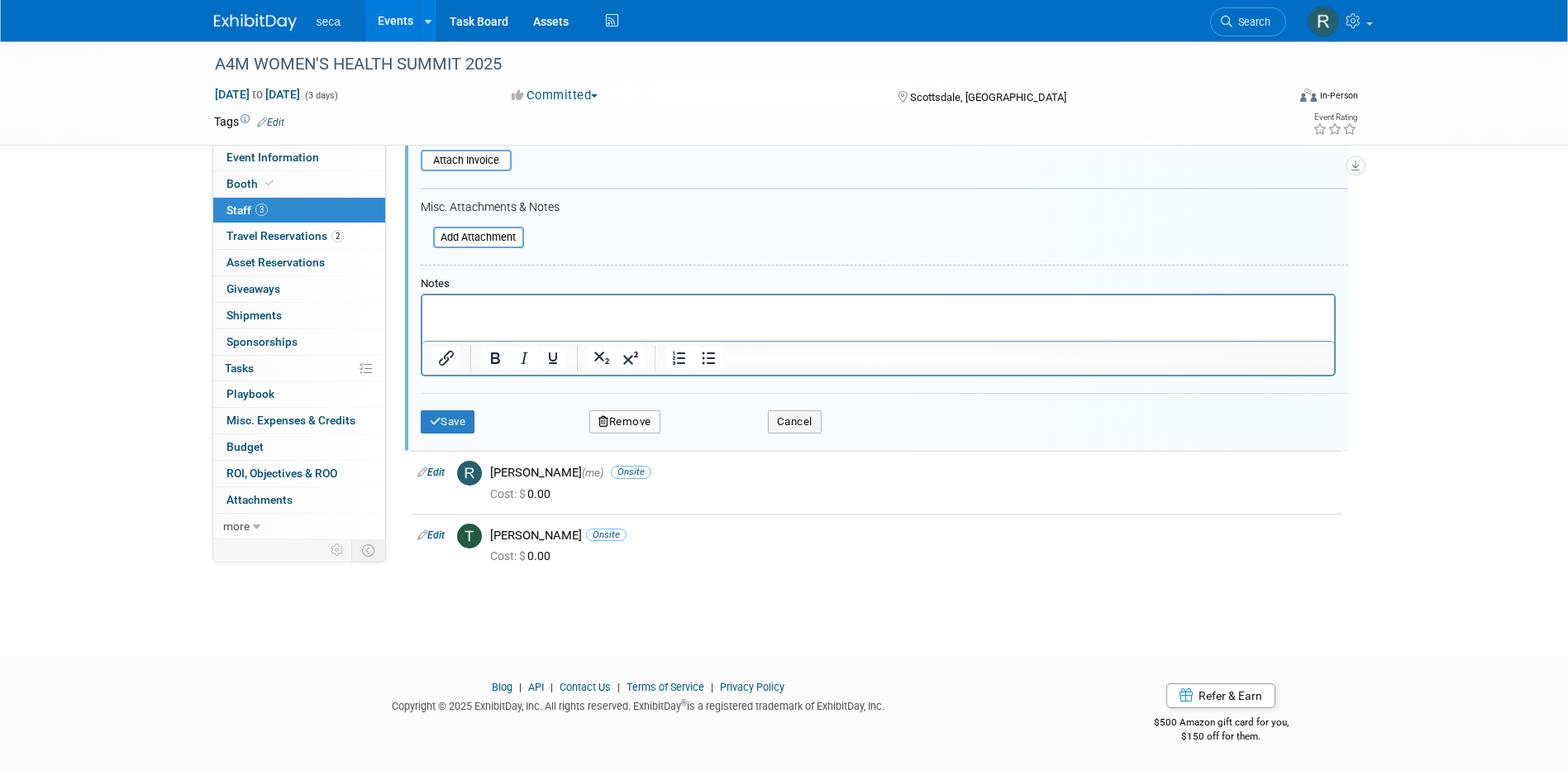
click at [622, 425] on button "Remove" at bounding box center [625, 421] width 71 height 23
click at [736, 437] on link "Yes" at bounding box center [715, 436] width 48 height 27
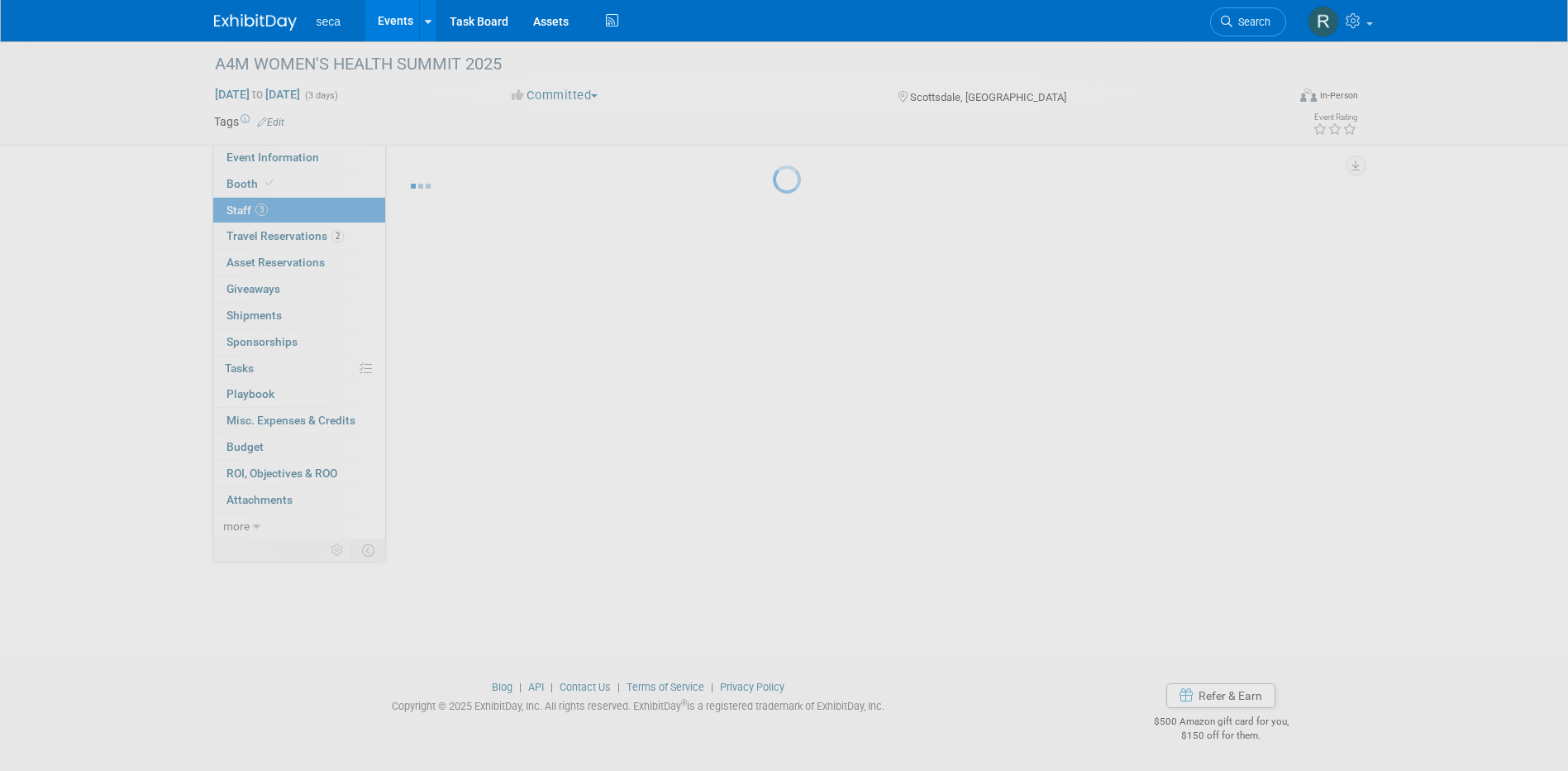
scroll to position [15, 0]
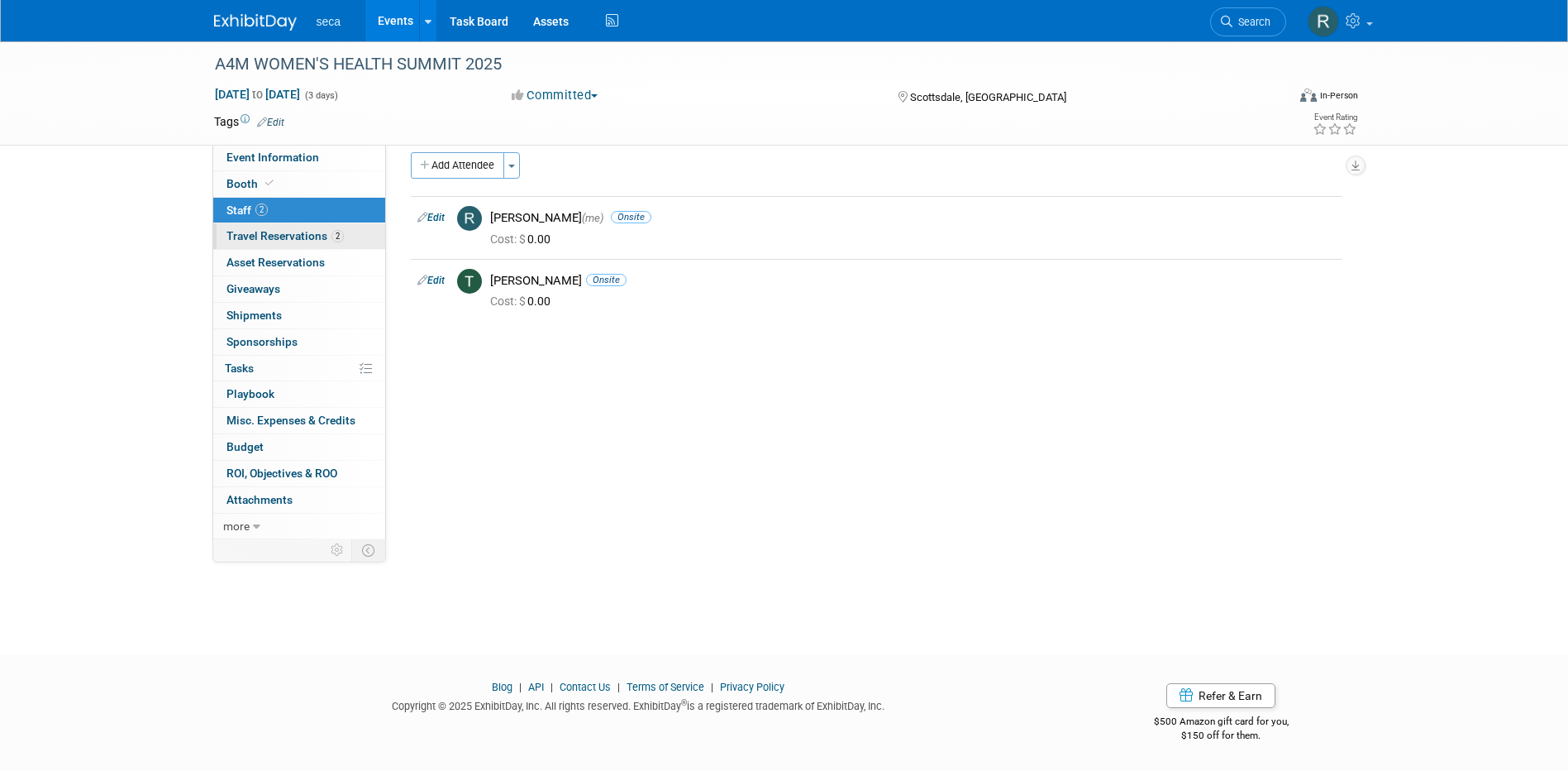
click at [280, 235] on span "Travel Reservations 2" at bounding box center [285, 235] width 117 height 13
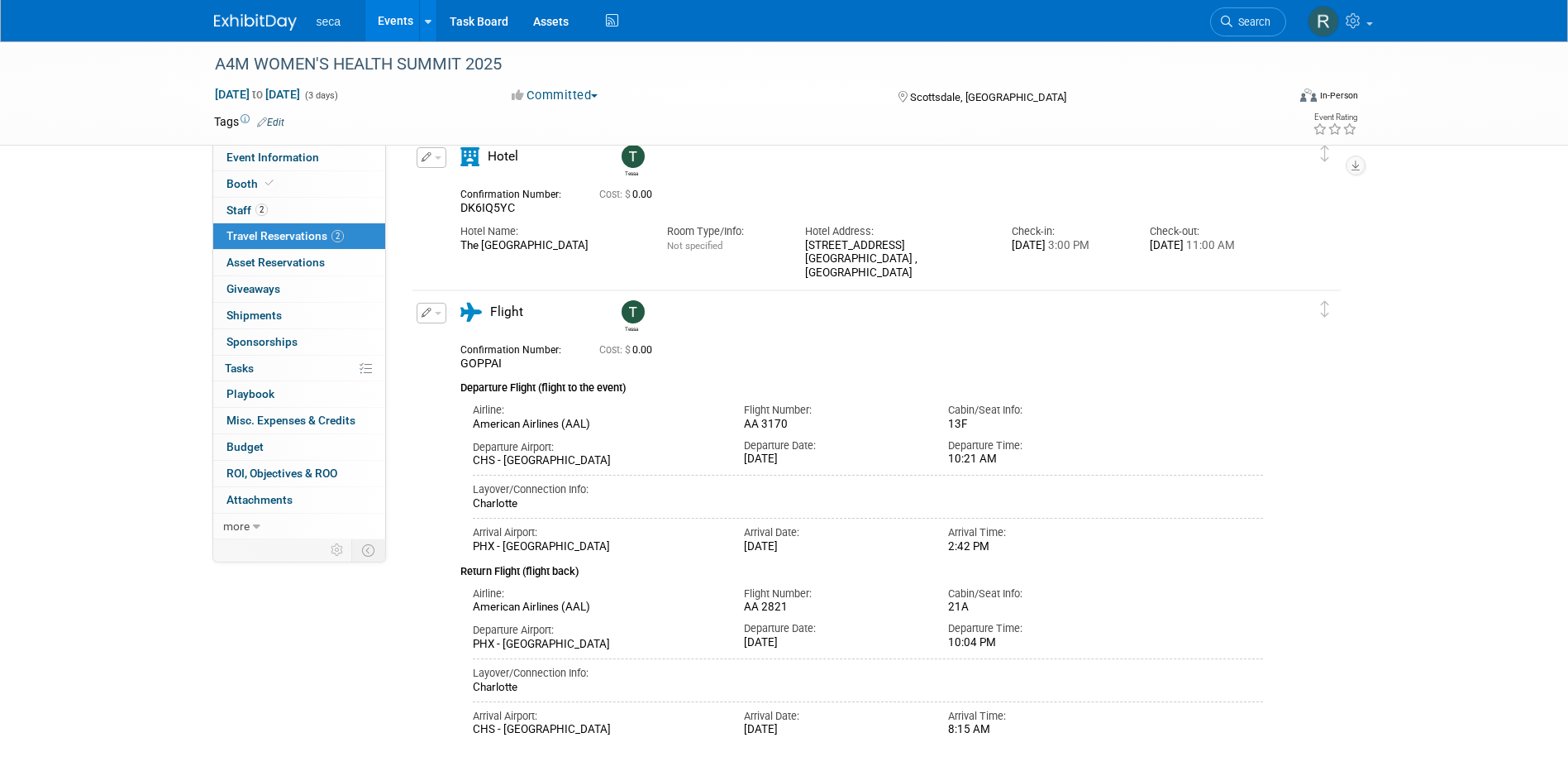
scroll to position [0, 0]
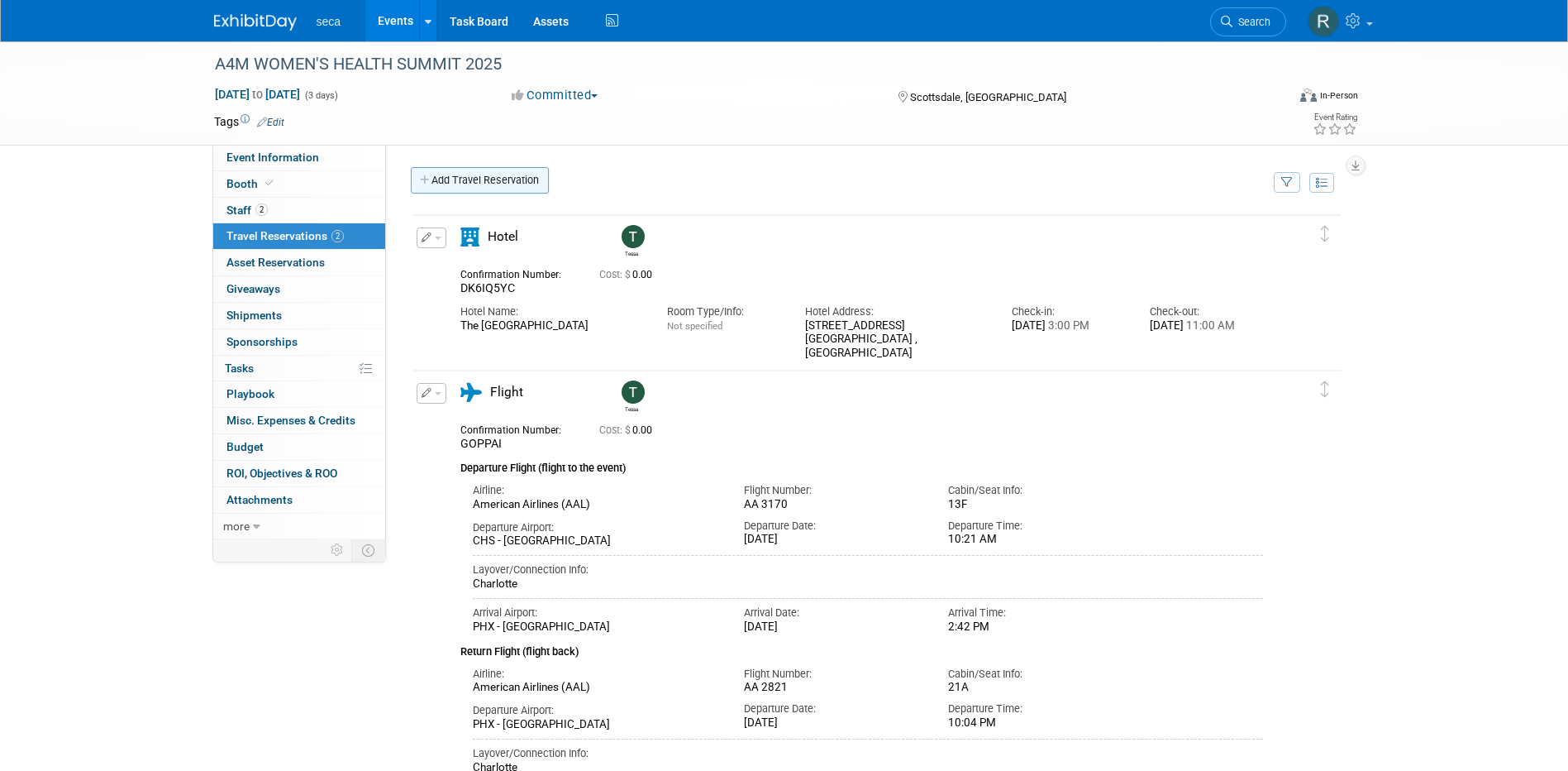
click at [484, 176] on link "Add Travel Reservation" at bounding box center [479, 180] width 138 height 27
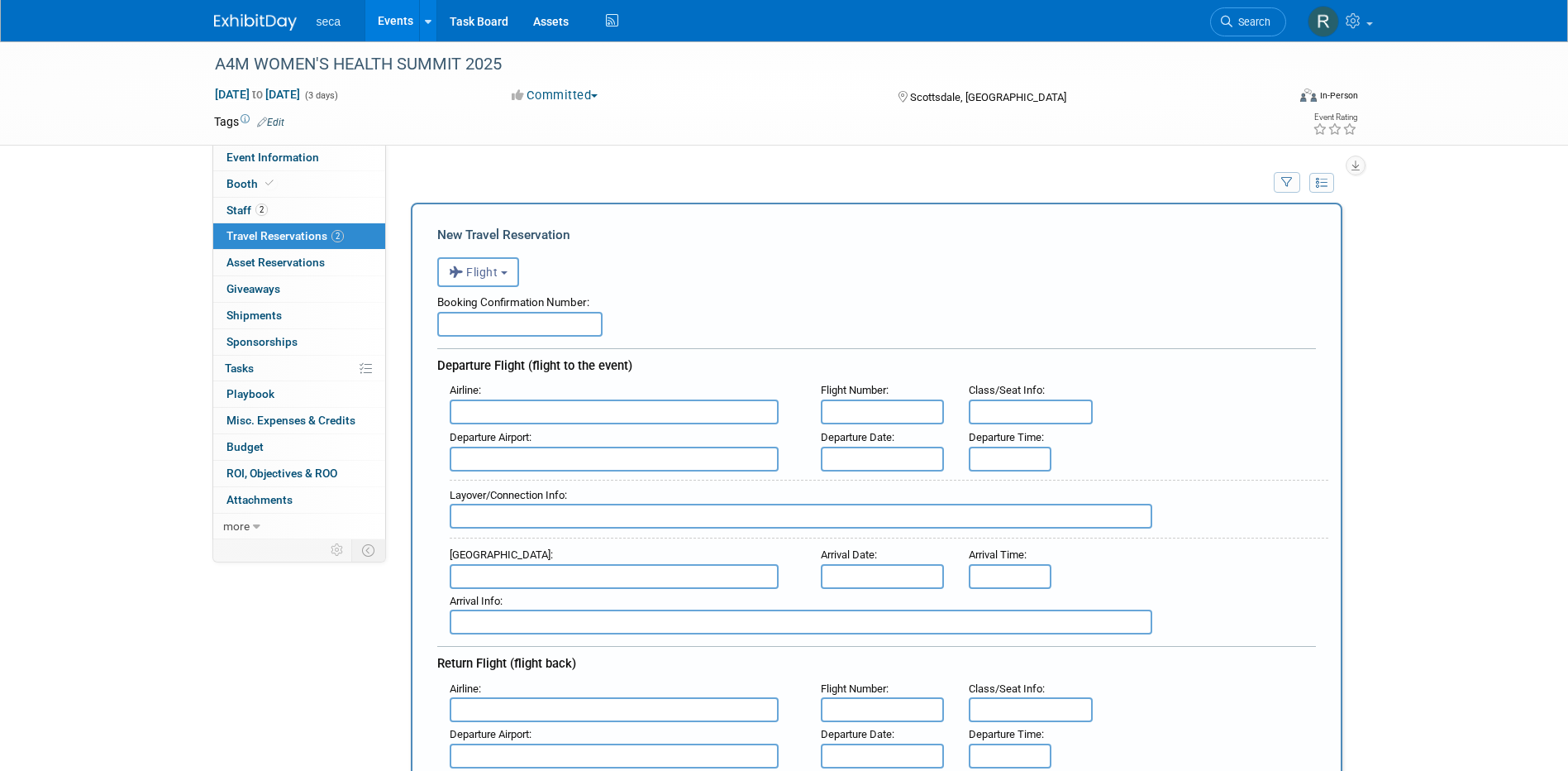
click at [485, 326] on input "text" at bounding box center [520, 323] width 166 height 25
click at [543, 399] on div "Airline :" at bounding box center [622, 390] width 346 height 18
click at [543, 408] on input "text" at bounding box center [614, 411] width 329 height 25
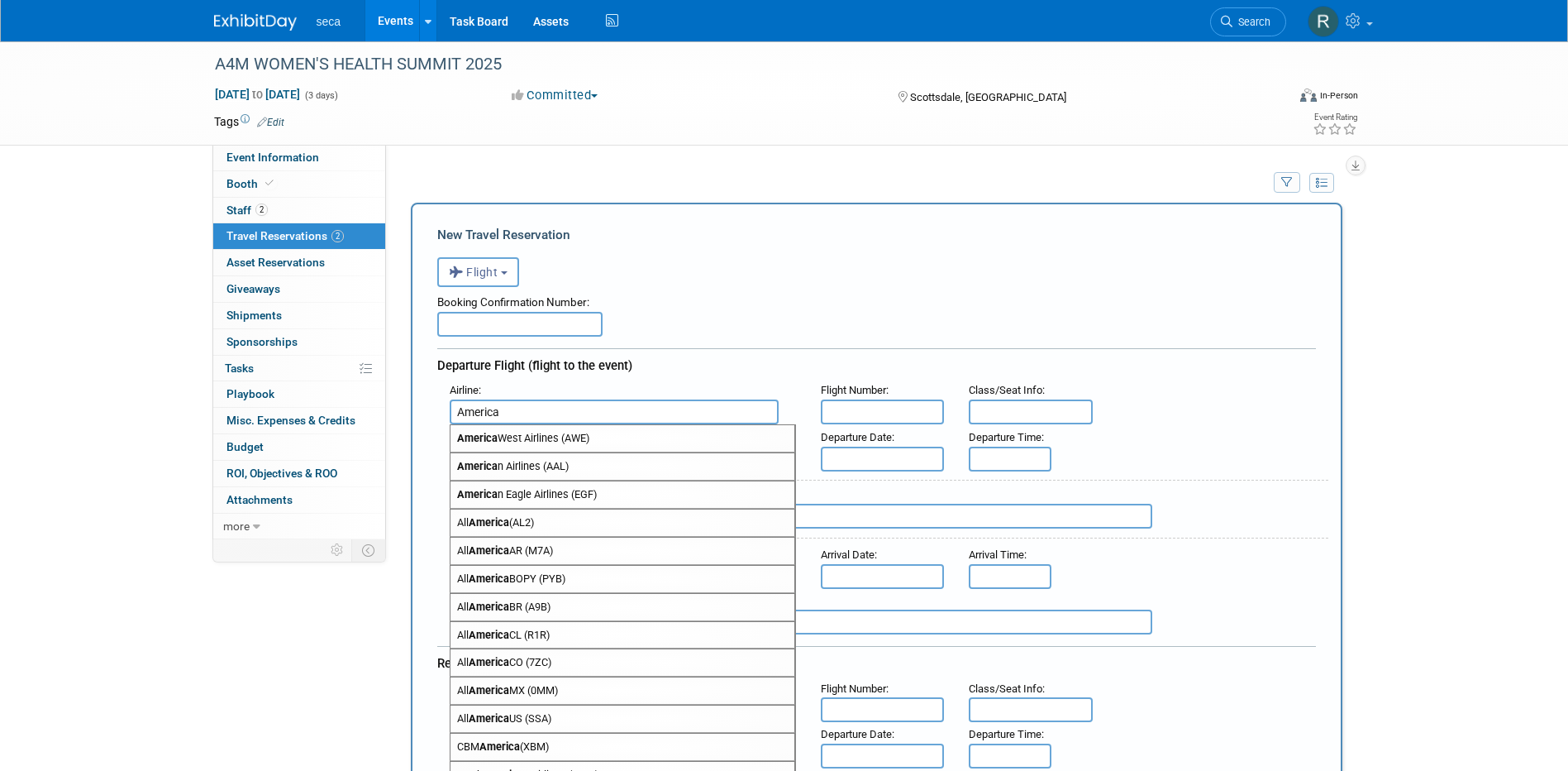
click at [548, 474] on span "America n Airlines (AAL)" at bounding box center [622, 466] width 344 height 27
type input "American Airlines (AAL)"
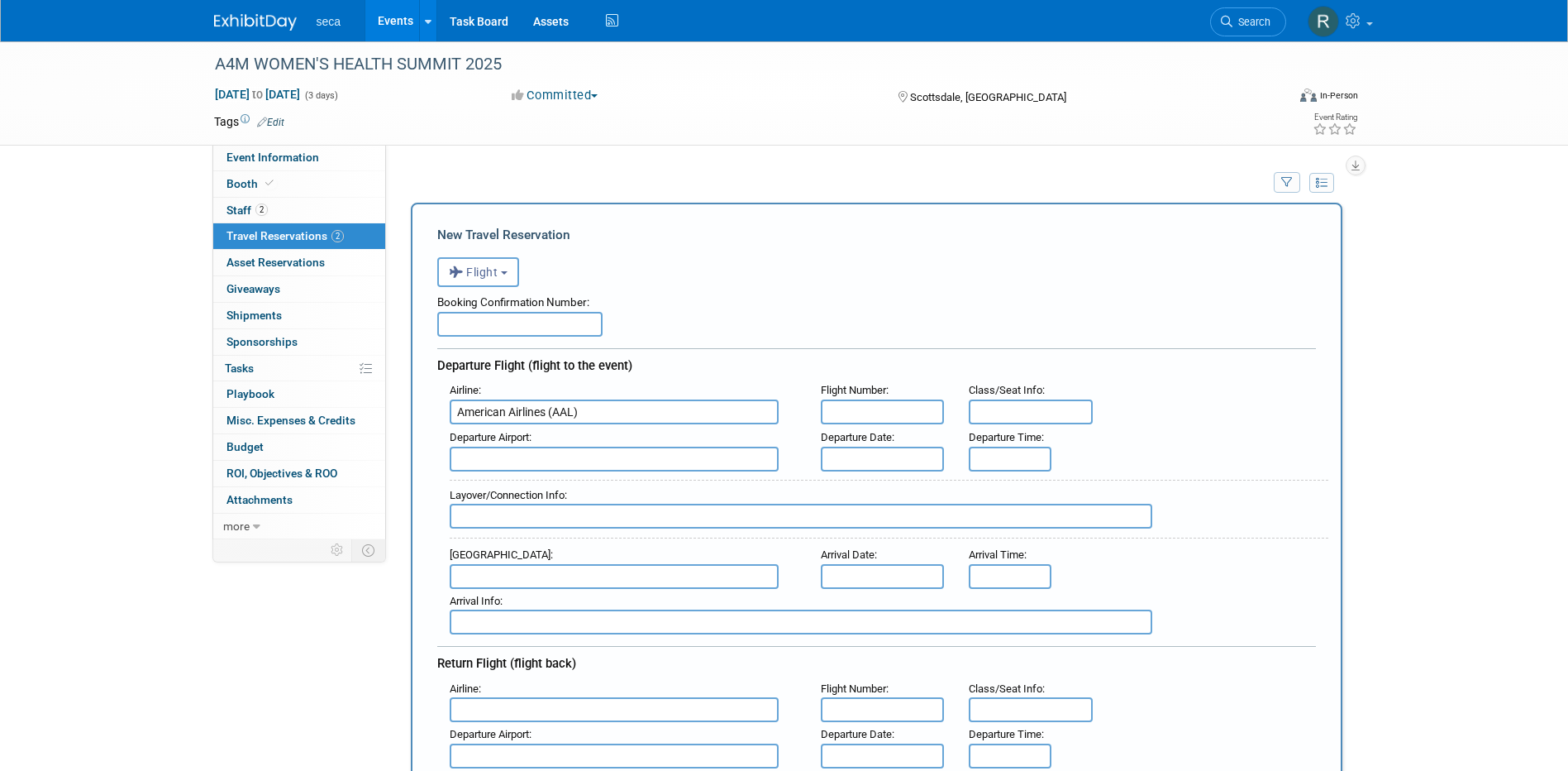
click at [537, 464] on input "text" at bounding box center [614, 458] width 329 height 25
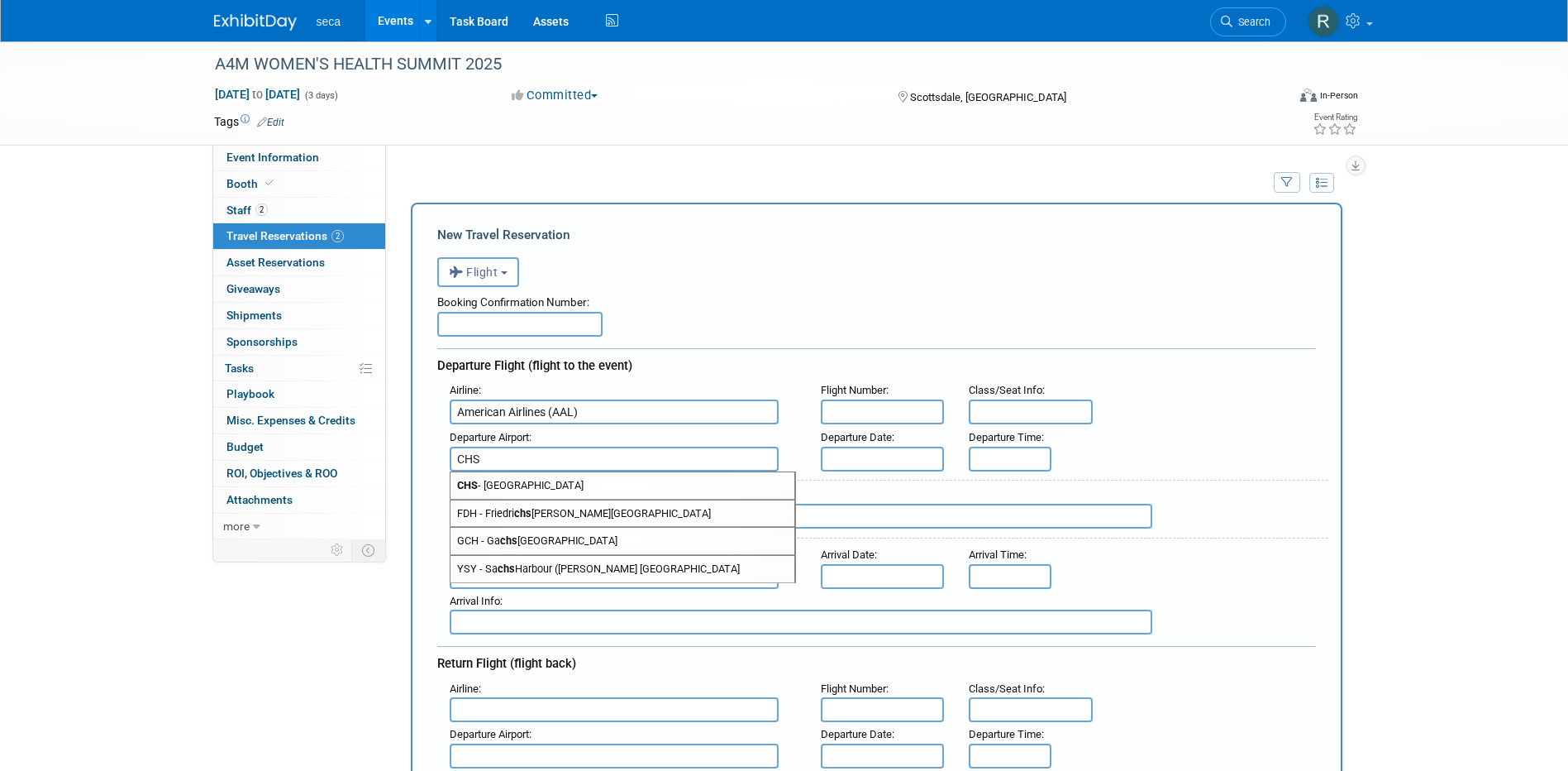
click at [537, 483] on span "CHS - Charleston Air Force Base-International Airport" at bounding box center [622, 485] width 344 height 27
type input "CHS - Charleston Air Force Base-International Airport"
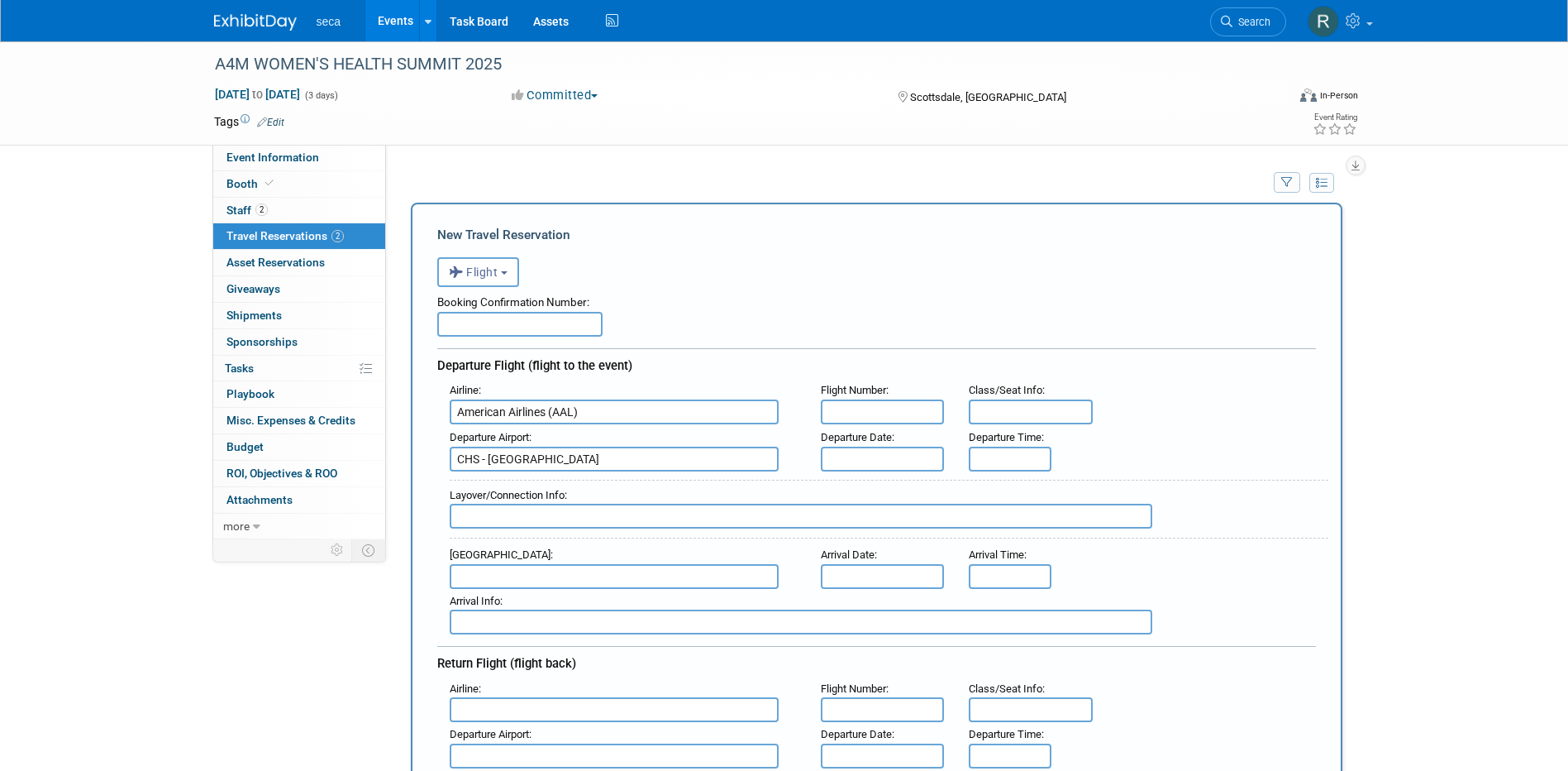
click at [875, 462] on input "text" at bounding box center [882, 458] width 124 height 25
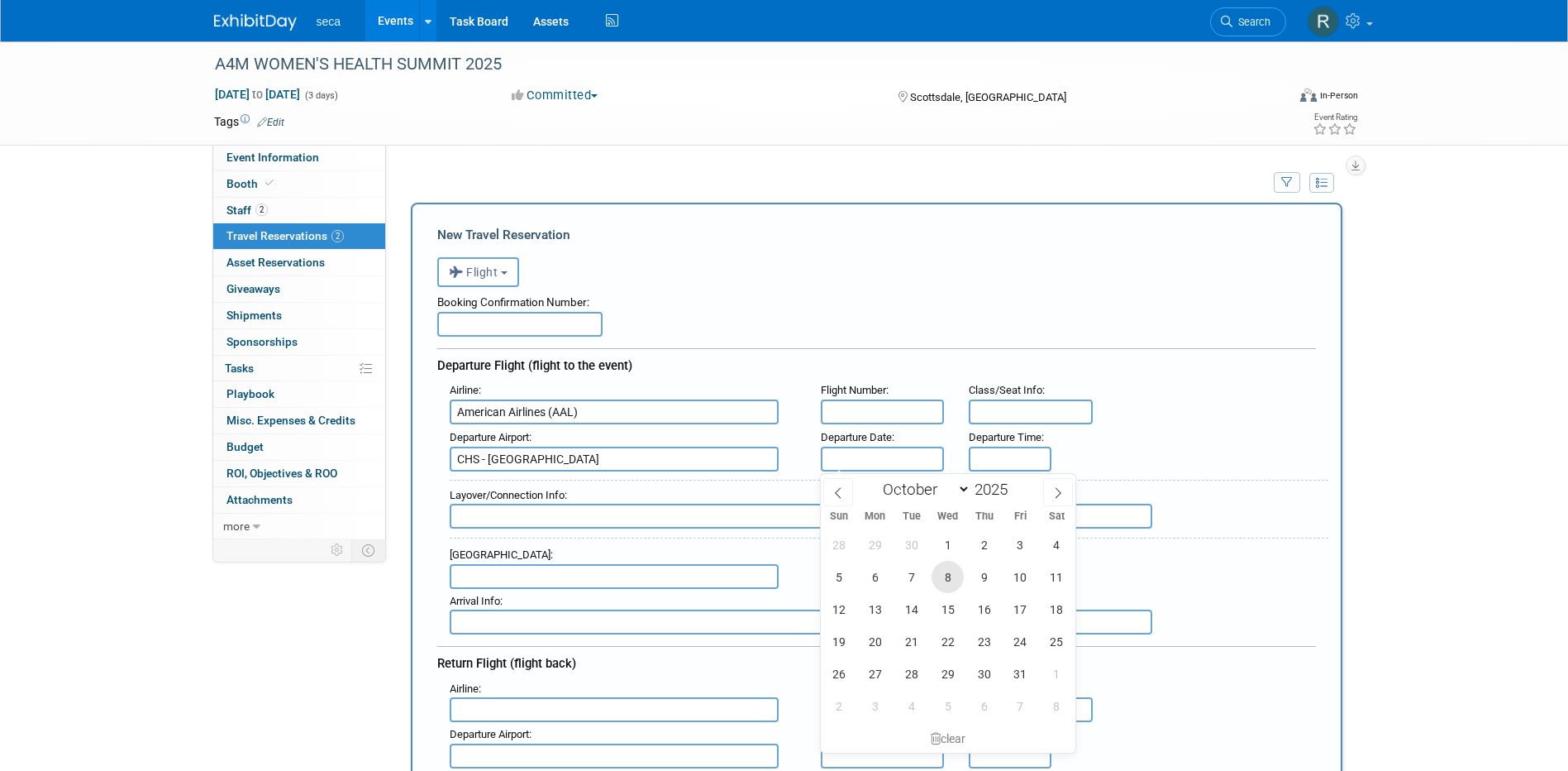
click at [948, 576] on span "8" at bounding box center [947, 577] width 32 height 32
type input "Oct 8, 2025"
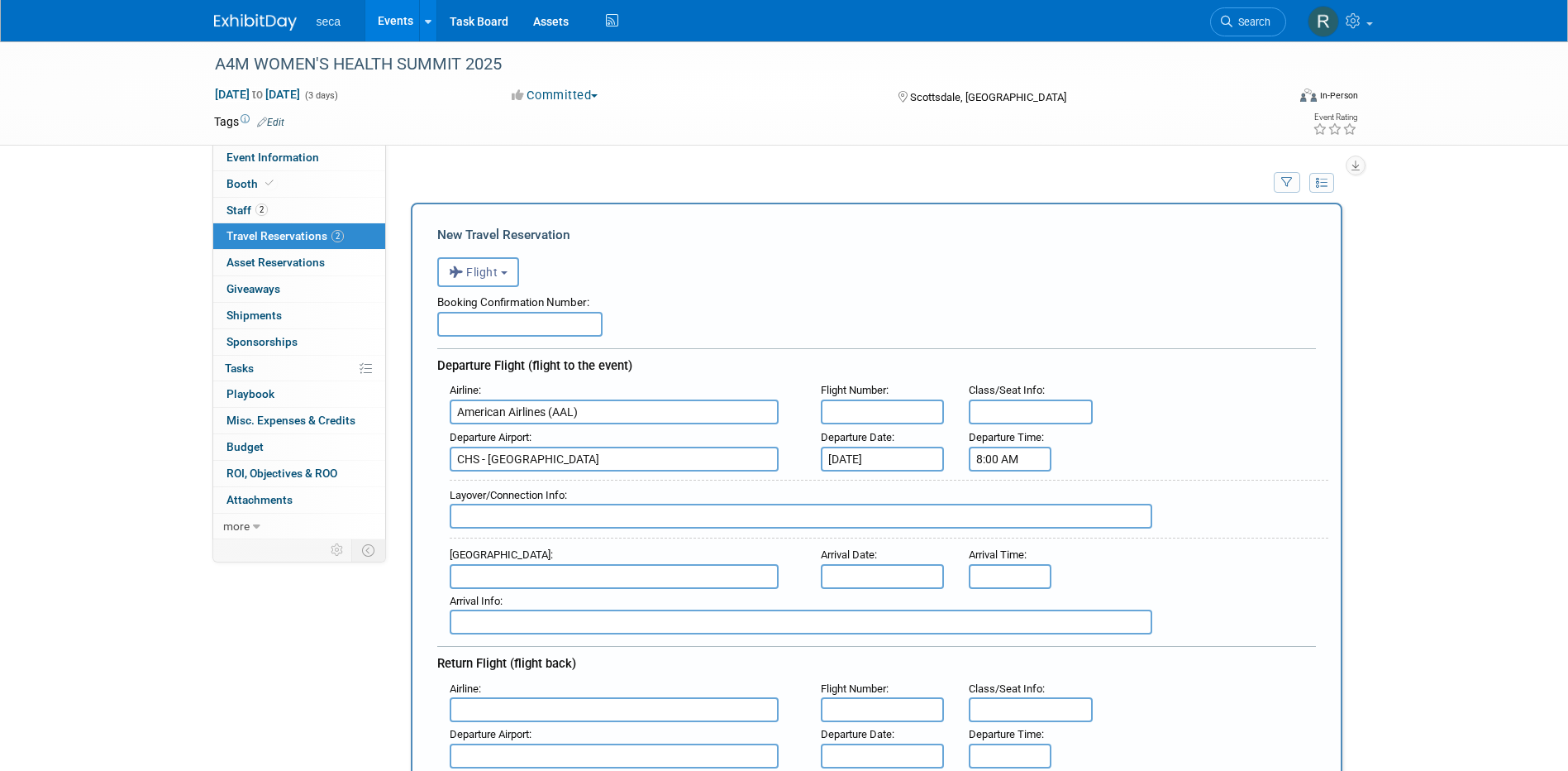
click at [1029, 466] on input "8:00 AM" at bounding box center [1009, 458] width 82 height 25
click at [1014, 542] on span "08" at bounding box center [1008, 534] width 32 height 30
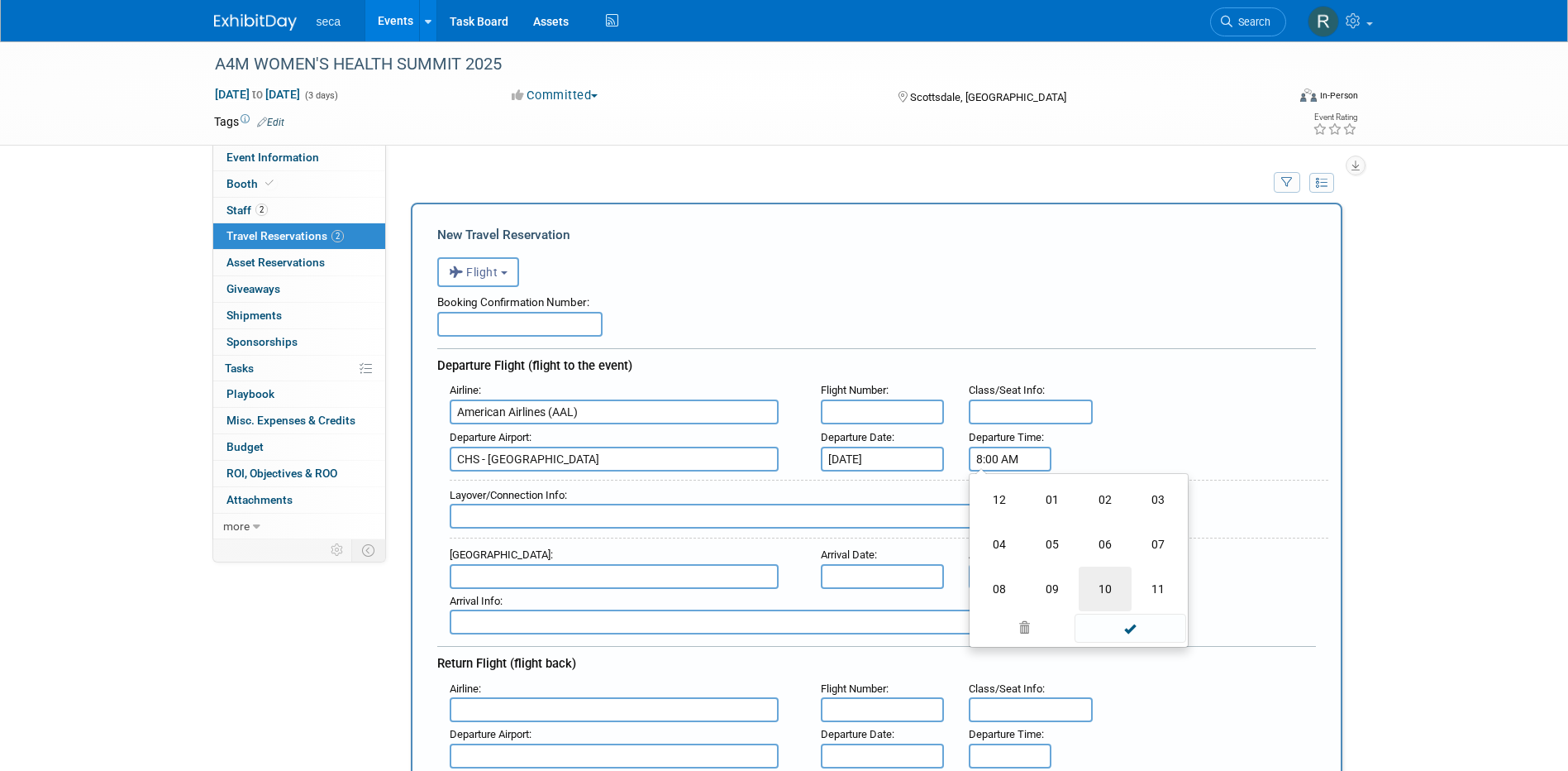
click at [1113, 578] on td "10" at bounding box center [1104, 588] width 53 height 45
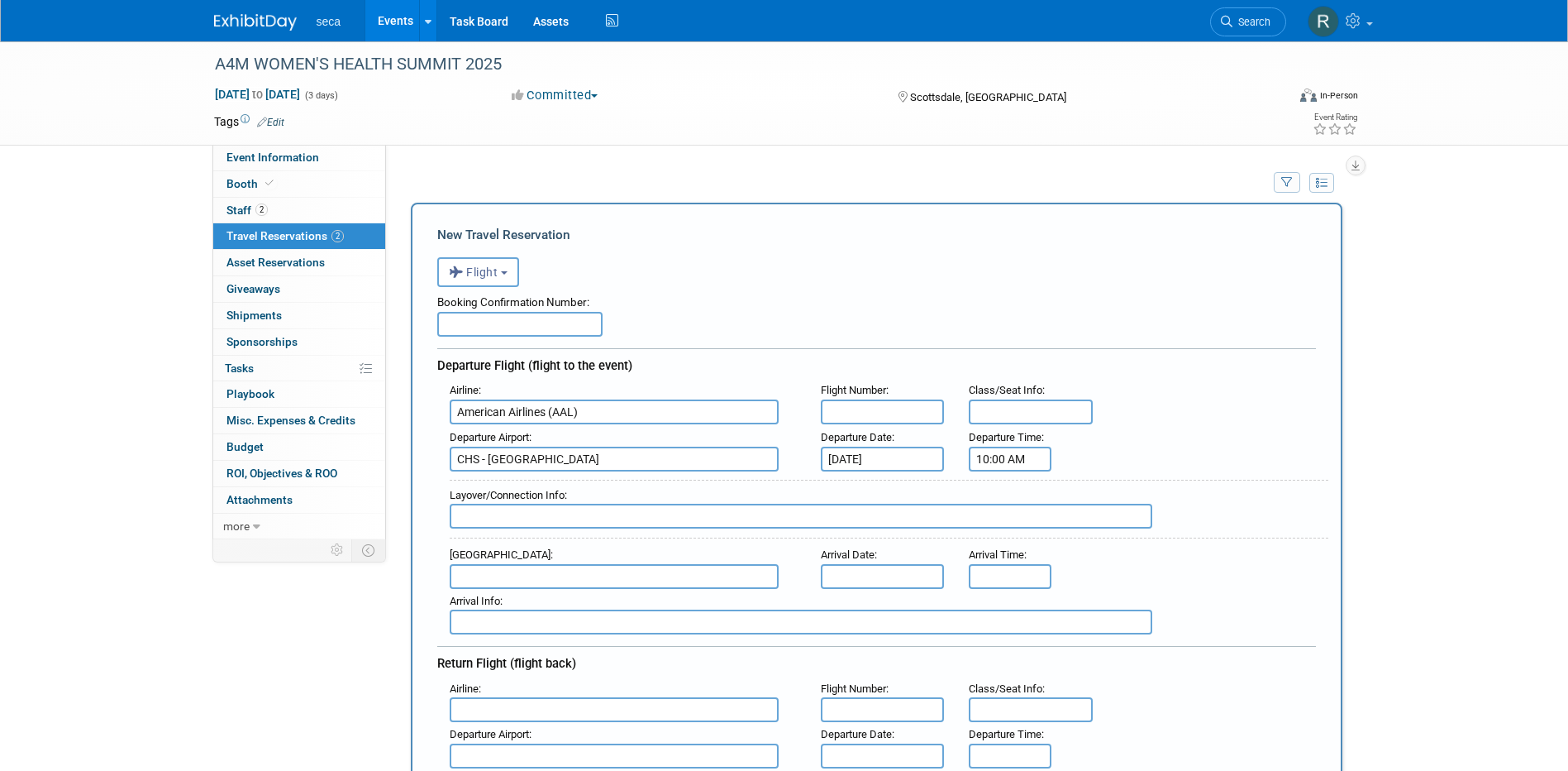
click at [986, 463] on input "10:00 AM" at bounding box center [1009, 458] width 82 height 25
click at [1006, 461] on input "10:00 AM" at bounding box center [1009, 458] width 82 height 25
type input "10:21 AM"
click at [1163, 419] on div "Airline : American Airlines (AAL) Flight Number : Class/Seat Info :" at bounding box center [883, 401] width 891 height 47
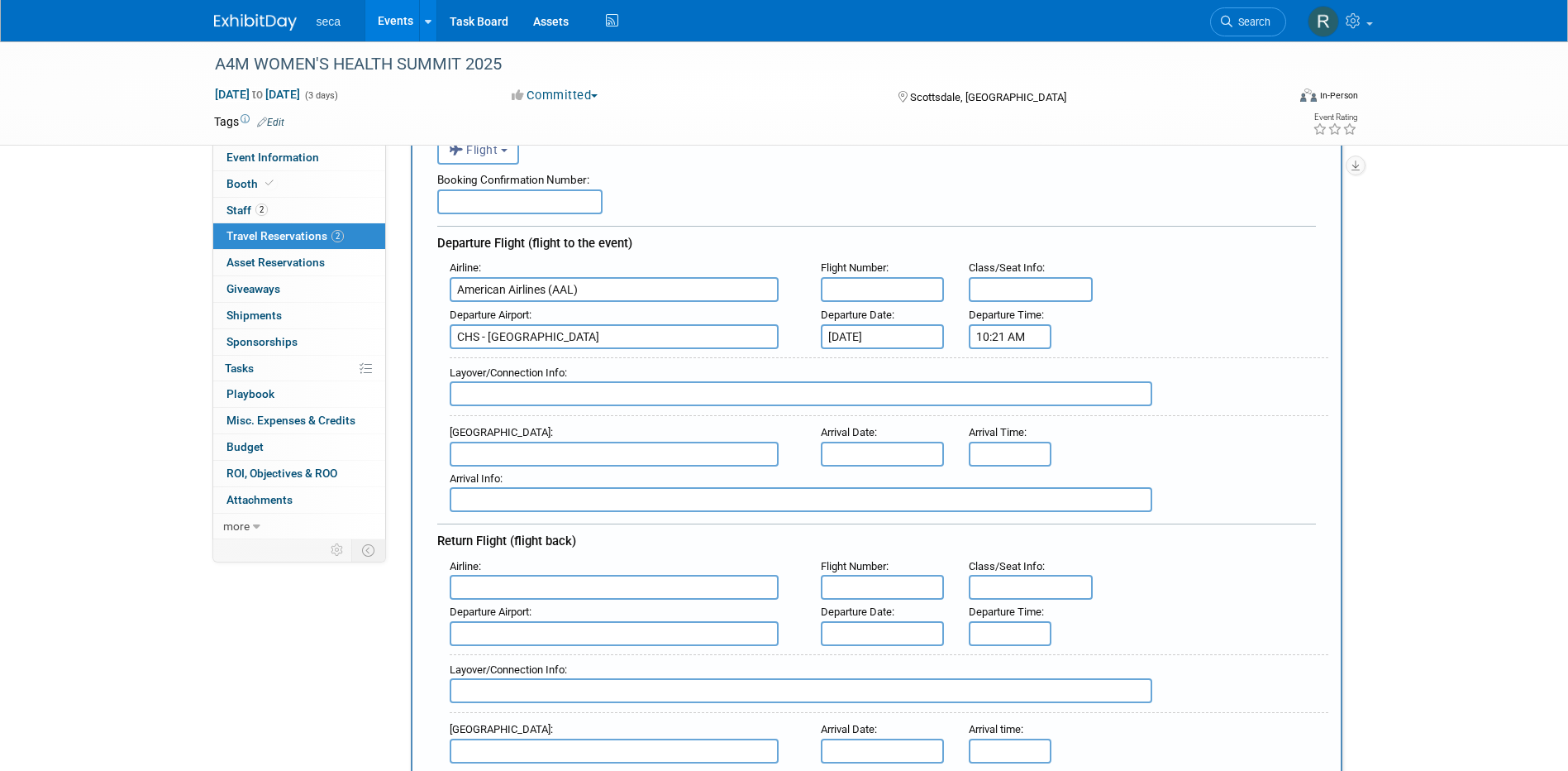
scroll to position [166, 0]
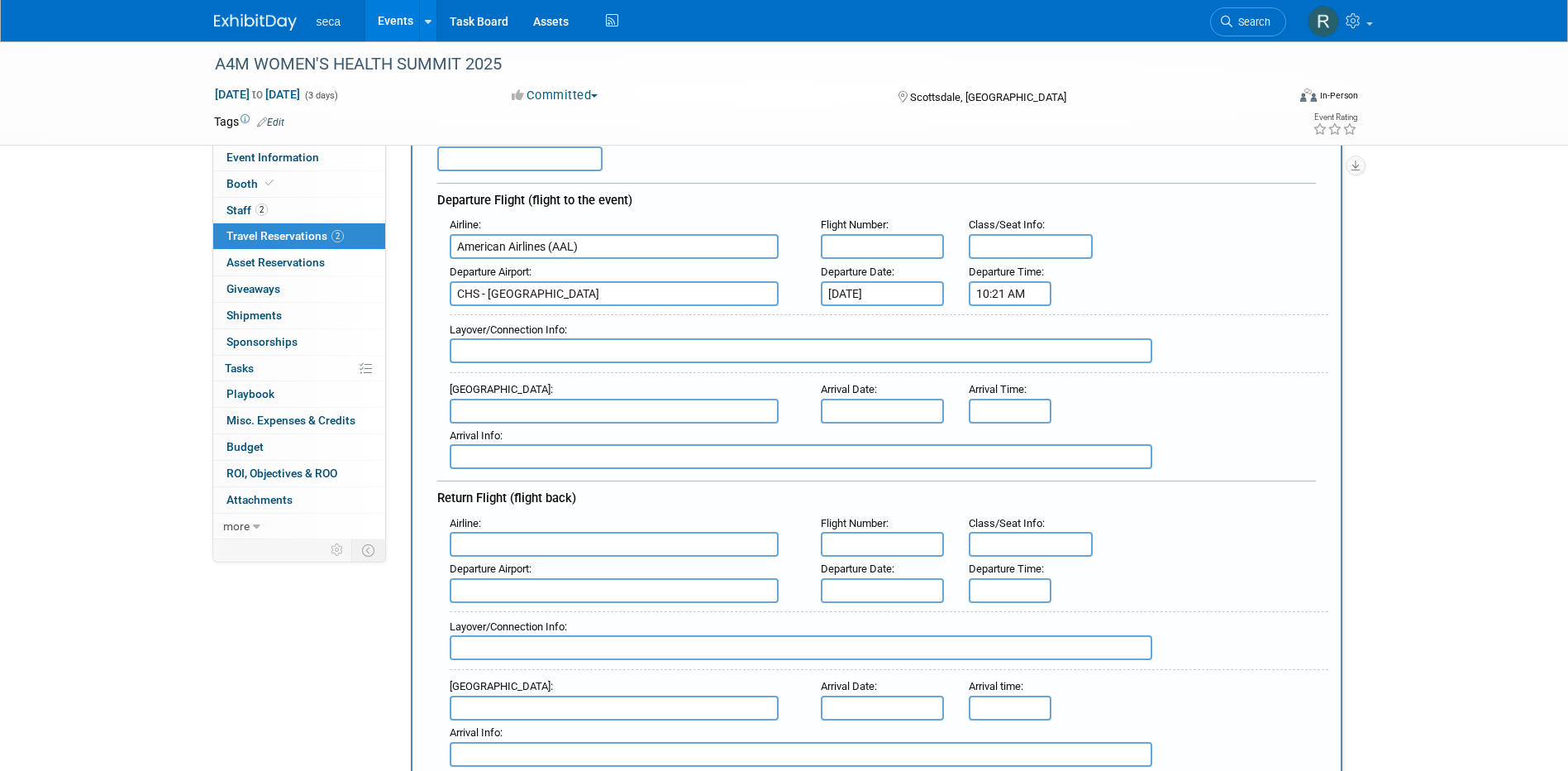
click at [916, 252] on input "text" at bounding box center [882, 246] width 124 height 25
type input "AA3170"
click at [1013, 225] on span "Class/Seat Info" at bounding box center [1005, 224] width 73 height 12
click at [1013, 247] on input "text" at bounding box center [1029, 246] width 124 height 25
type input "15C"
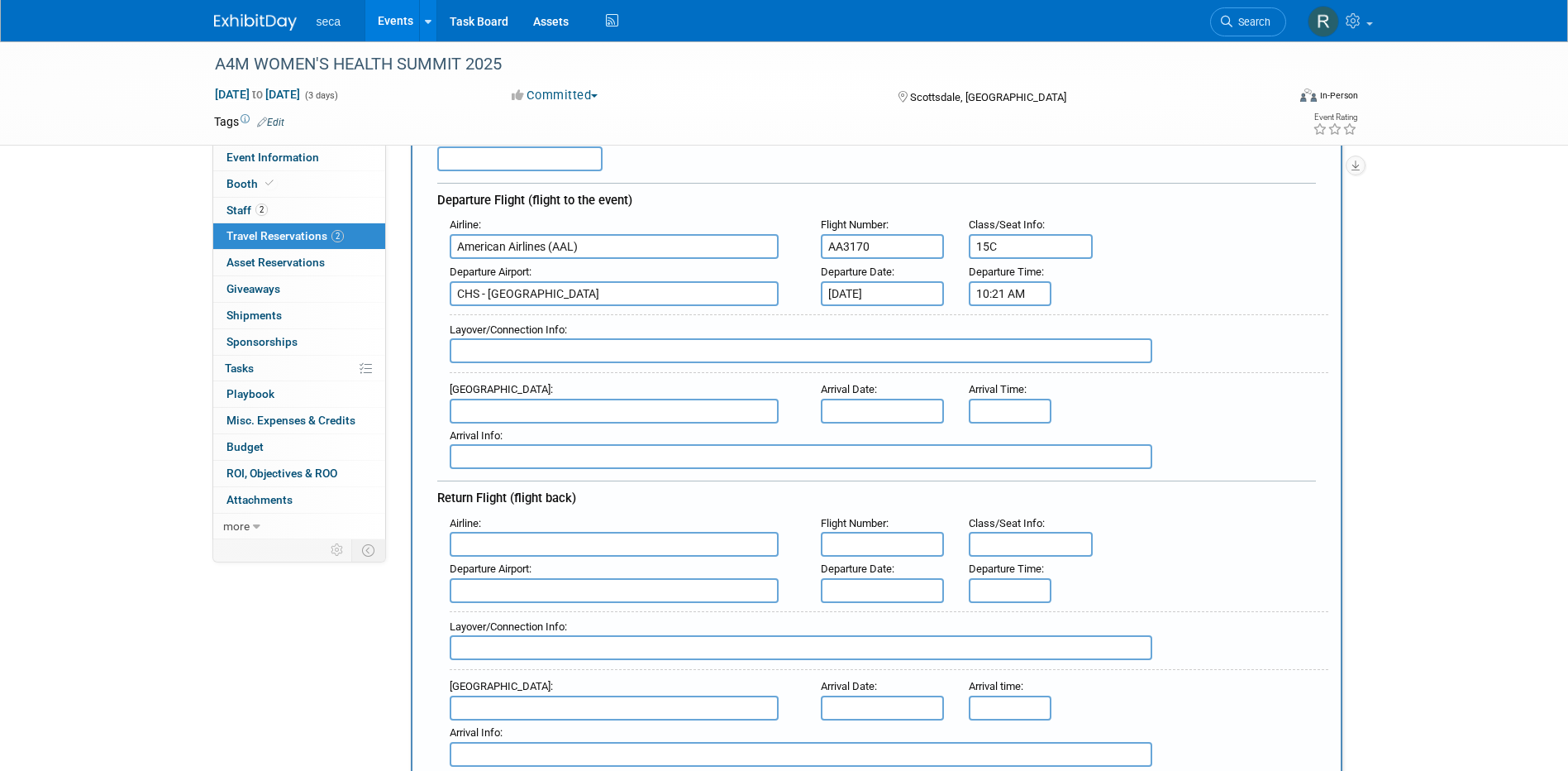
click at [532, 357] on input "text" at bounding box center [800, 350] width 702 height 25
type input "Charlotte, NC"
click at [1186, 295] on div "Departure Airport : CHS - Charleston Air Force Base-International Airport Depar…" at bounding box center [883, 283] width 891 height 47
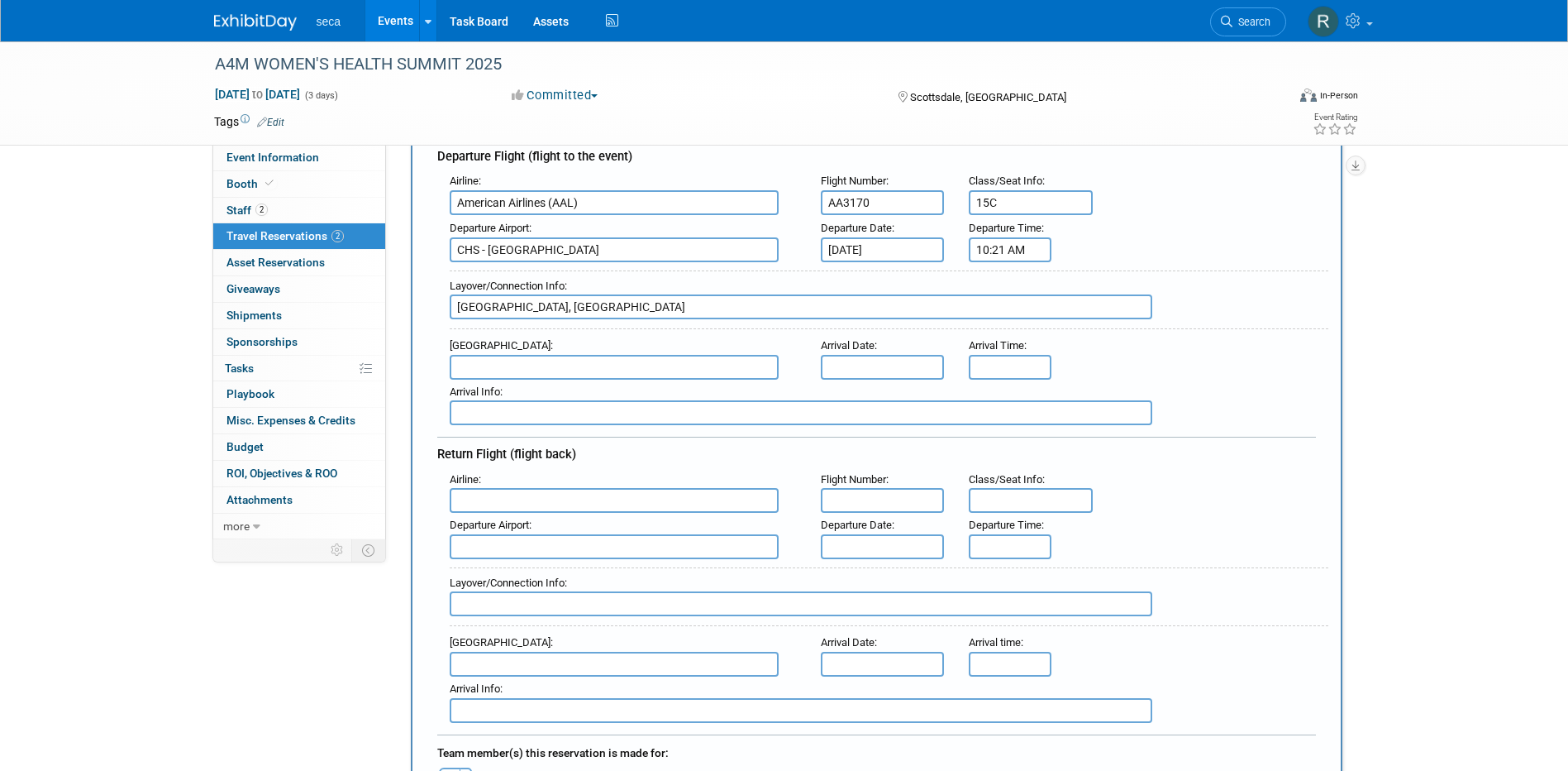
scroll to position [248, 0]
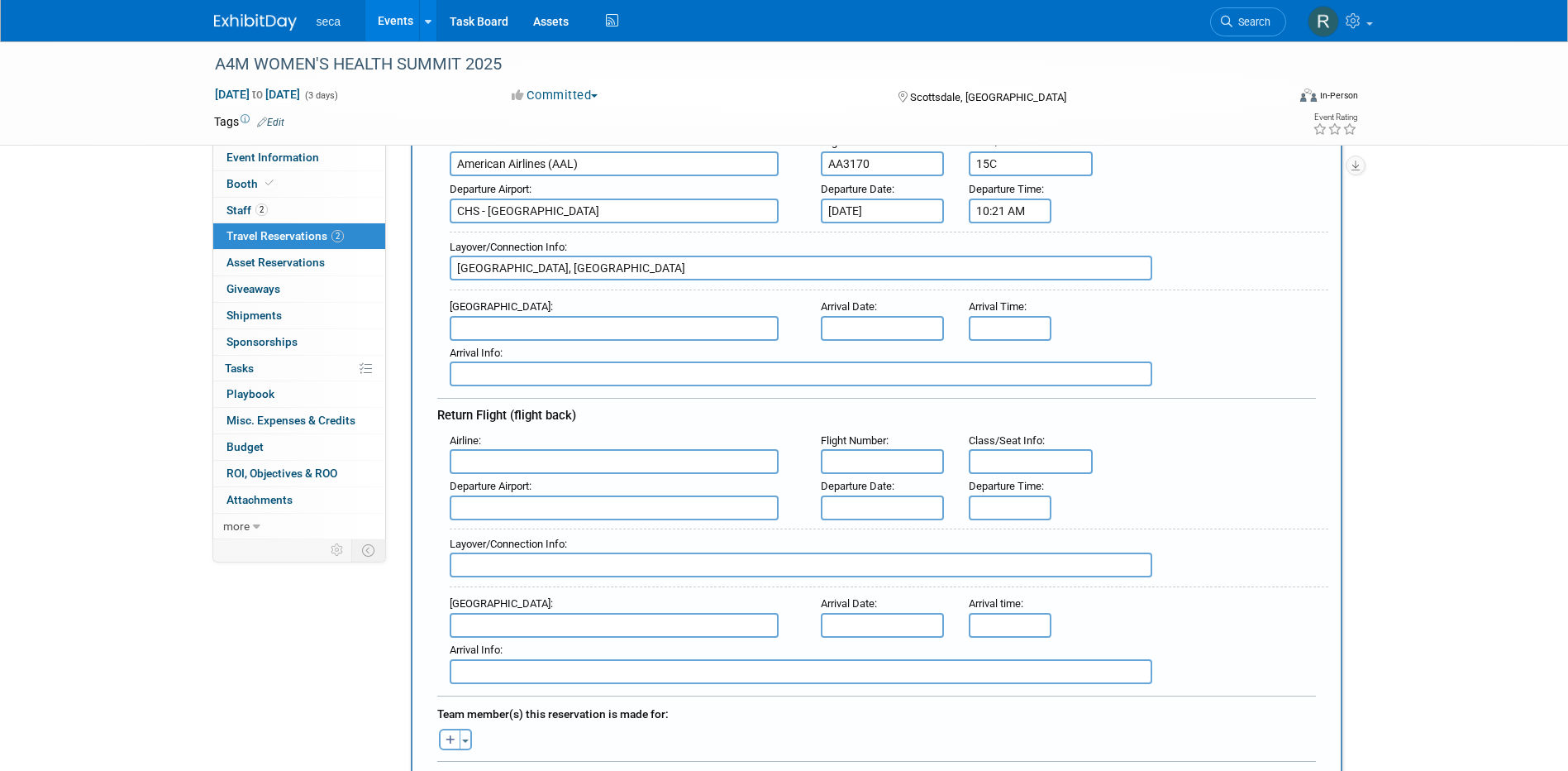
click at [617, 453] on input "text" at bounding box center [614, 460] width 329 height 25
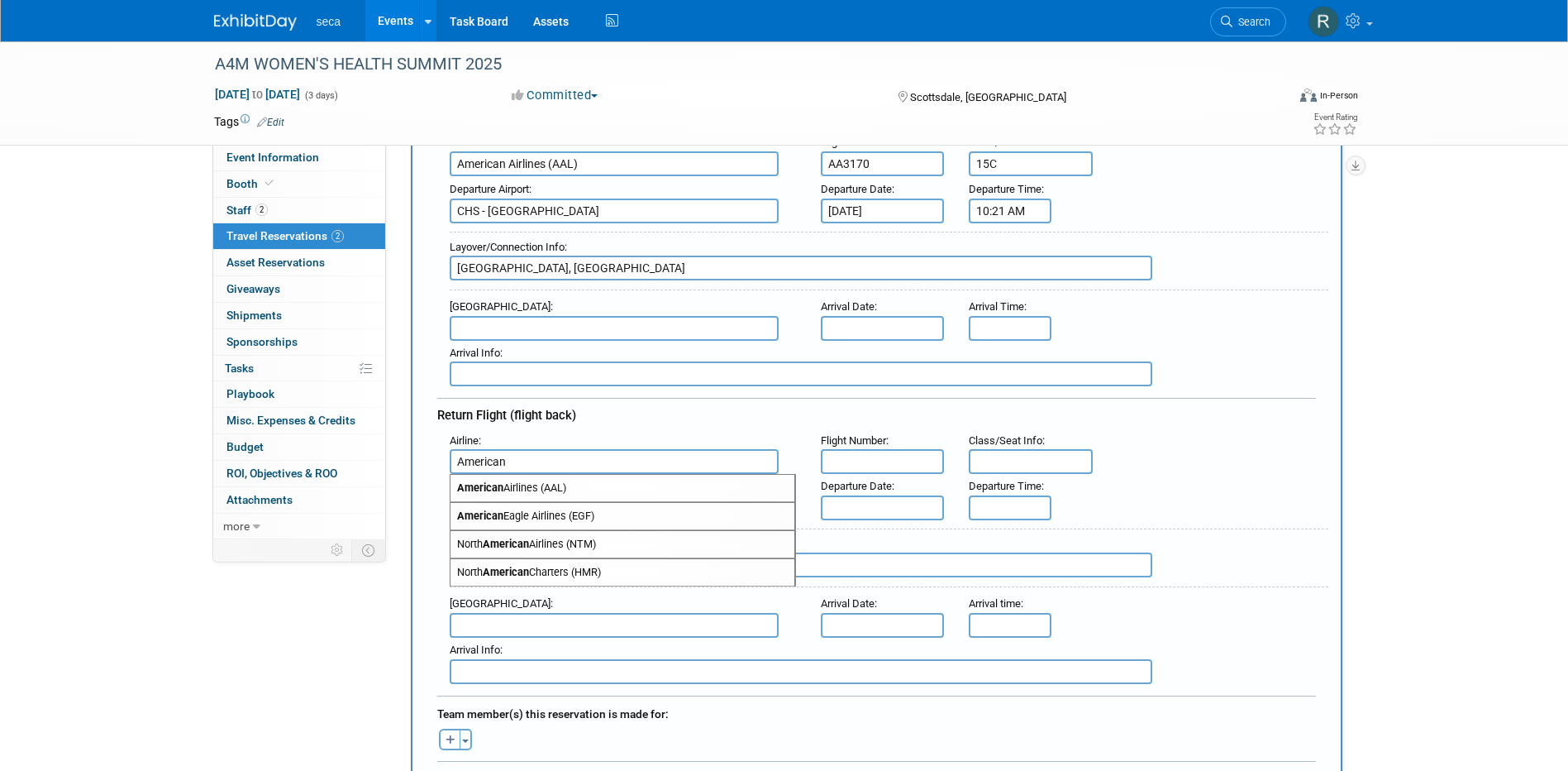
click at [623, 483] on span "American Airlines (AAL)" at bounding box center [622, 487] width 344 height 27
type input "American Airlines (AAL)"
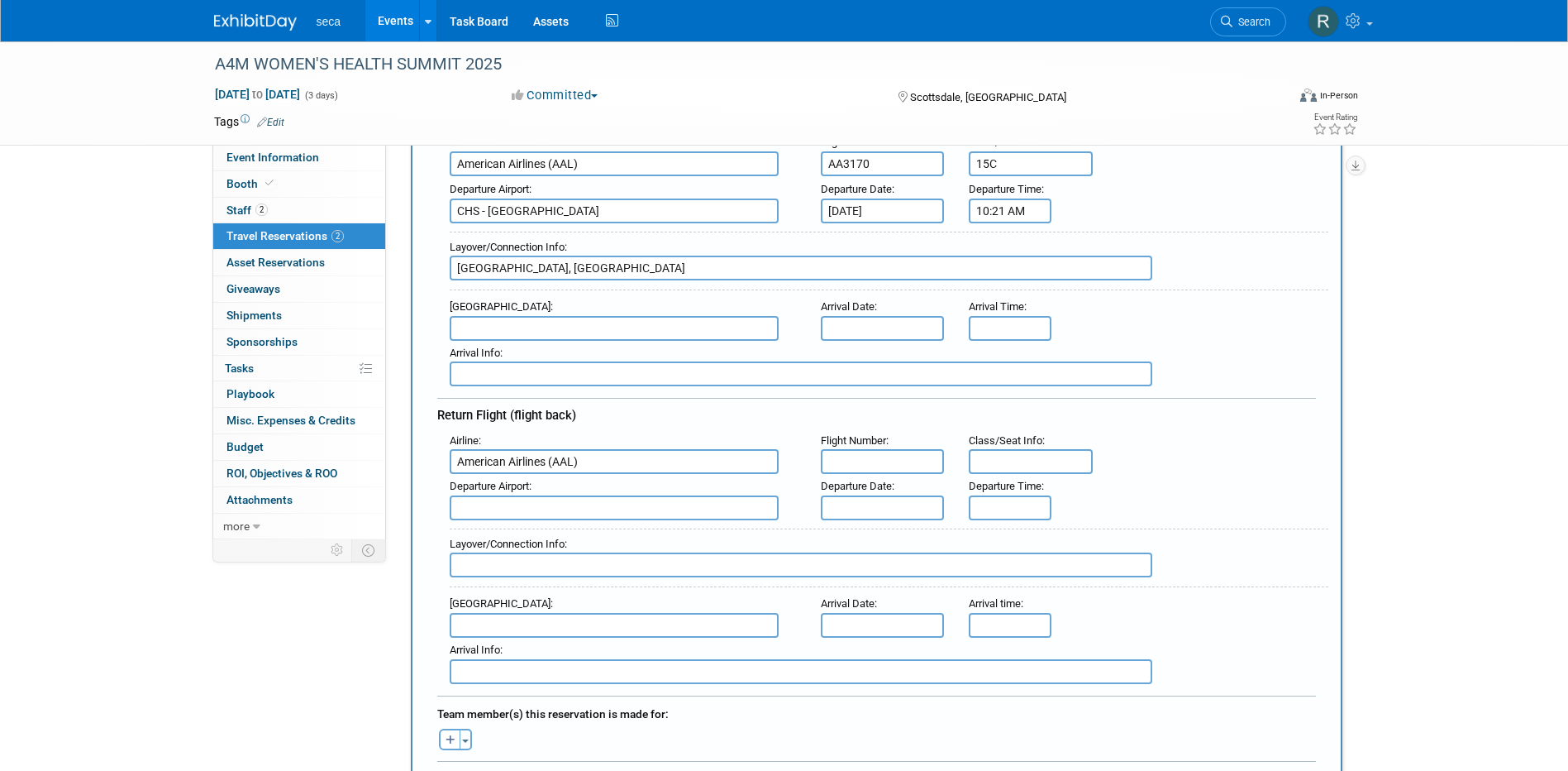
click at [878, 461] on input "text" at bounding box center [882, 460] width 124 height 25
type input "AA2866"
click at [1028, 463] on input "text" at bounding box center [1029, 460] width 124 height 25
click at [696, 328] on input "text" at bounding box center [614, 327] width 329 height 25
click at [650, 352] on span "PHX - Phoenix Sky Harbor International Airport" at bounding box center [622, 354] width 344 height 27
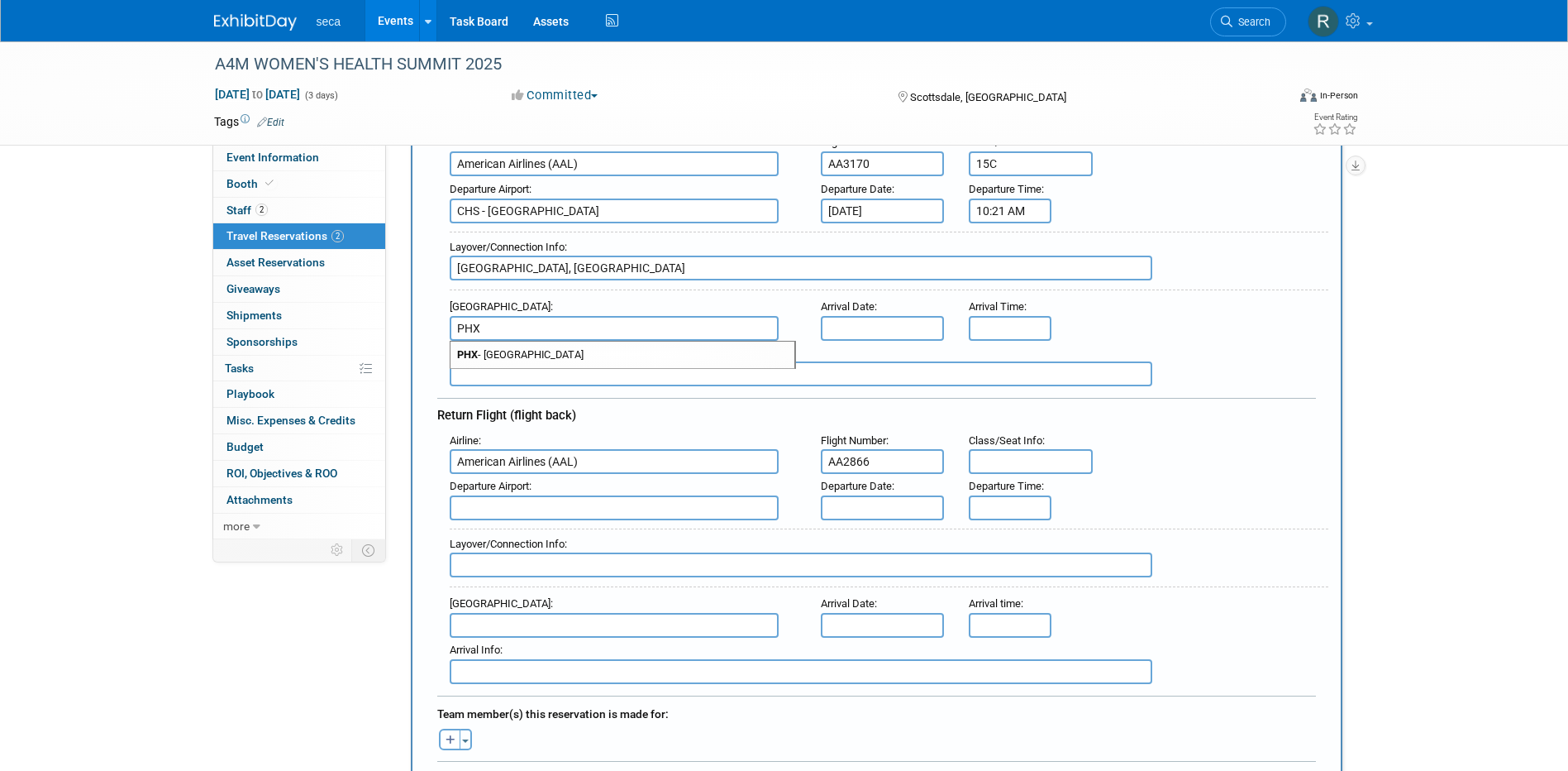
type input "PHX - Phoenix Sky Harbor International Airport"
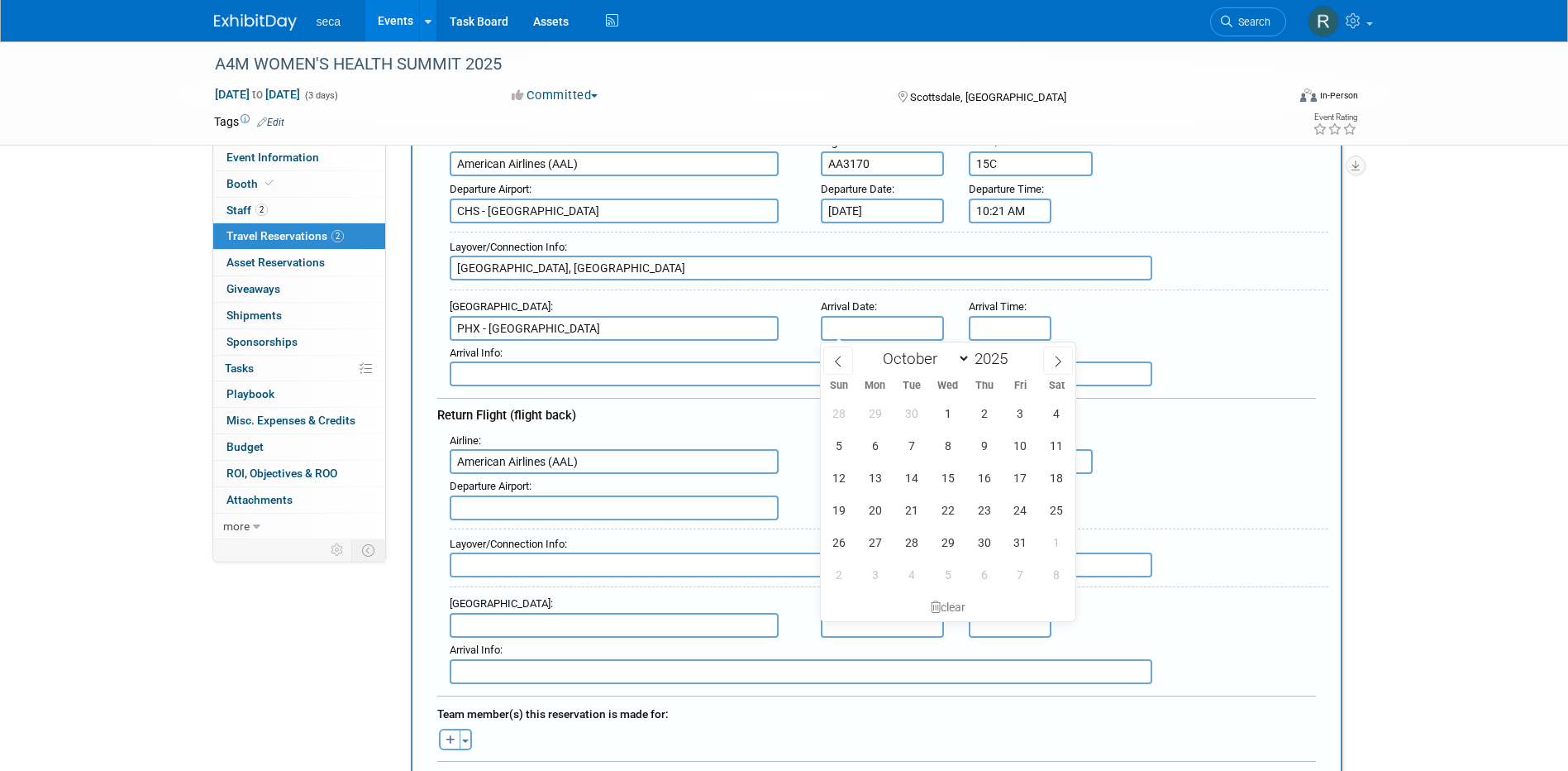
click at [884, 324] on input "text" at bounding box center [882, 327] width 124 height 25
click at [947, 447] on span "8" at bounding box center [947, 445] width 32 height 32
type input "Oct 8, 2025"
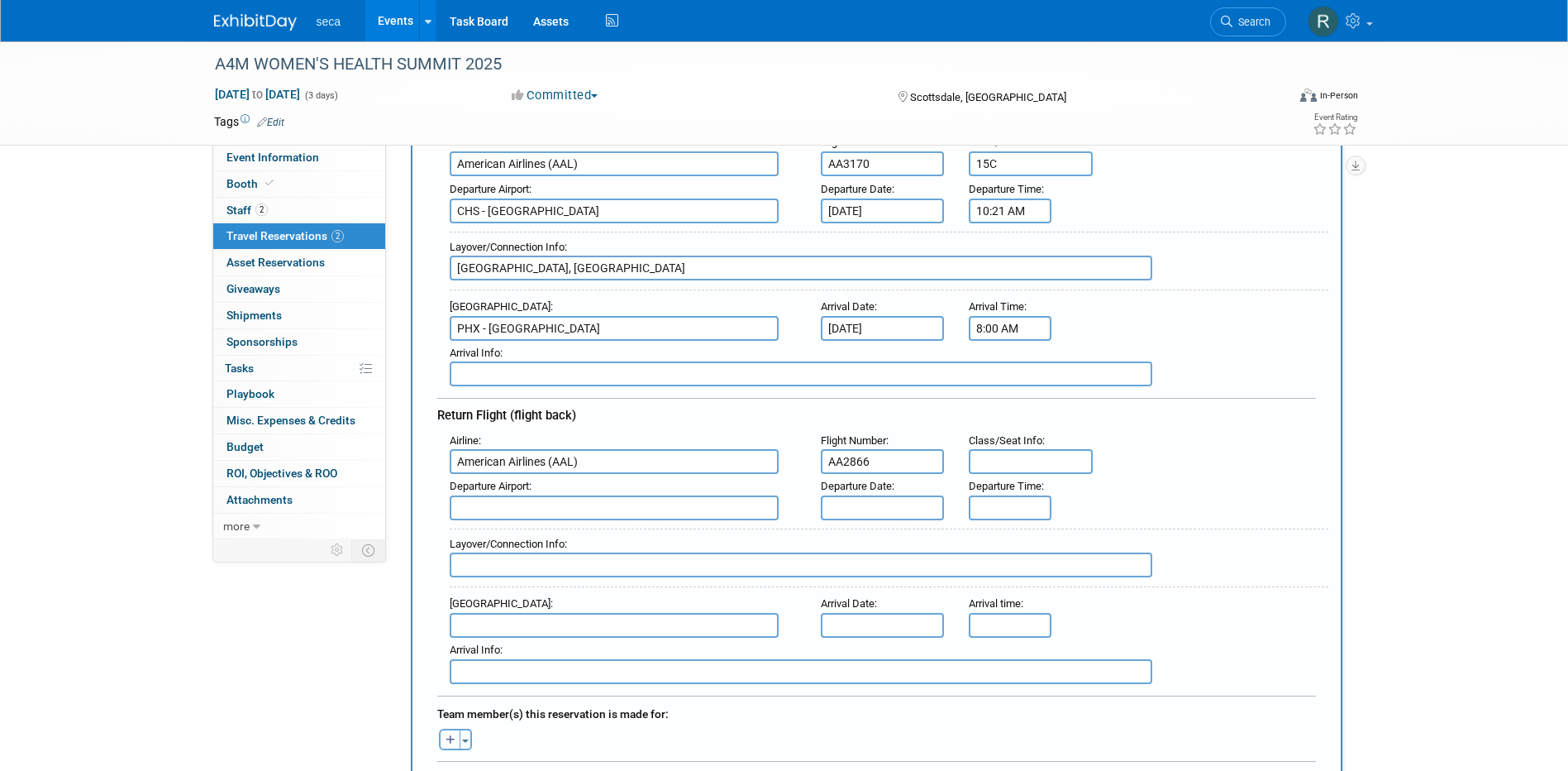
click at [1028, 332] on input "8:00 AM" at bounding box center [1009, 327] width 82 height 25
click at [1006, 403] on span "08" at bounding box center [1008, 404] width 32 height 30
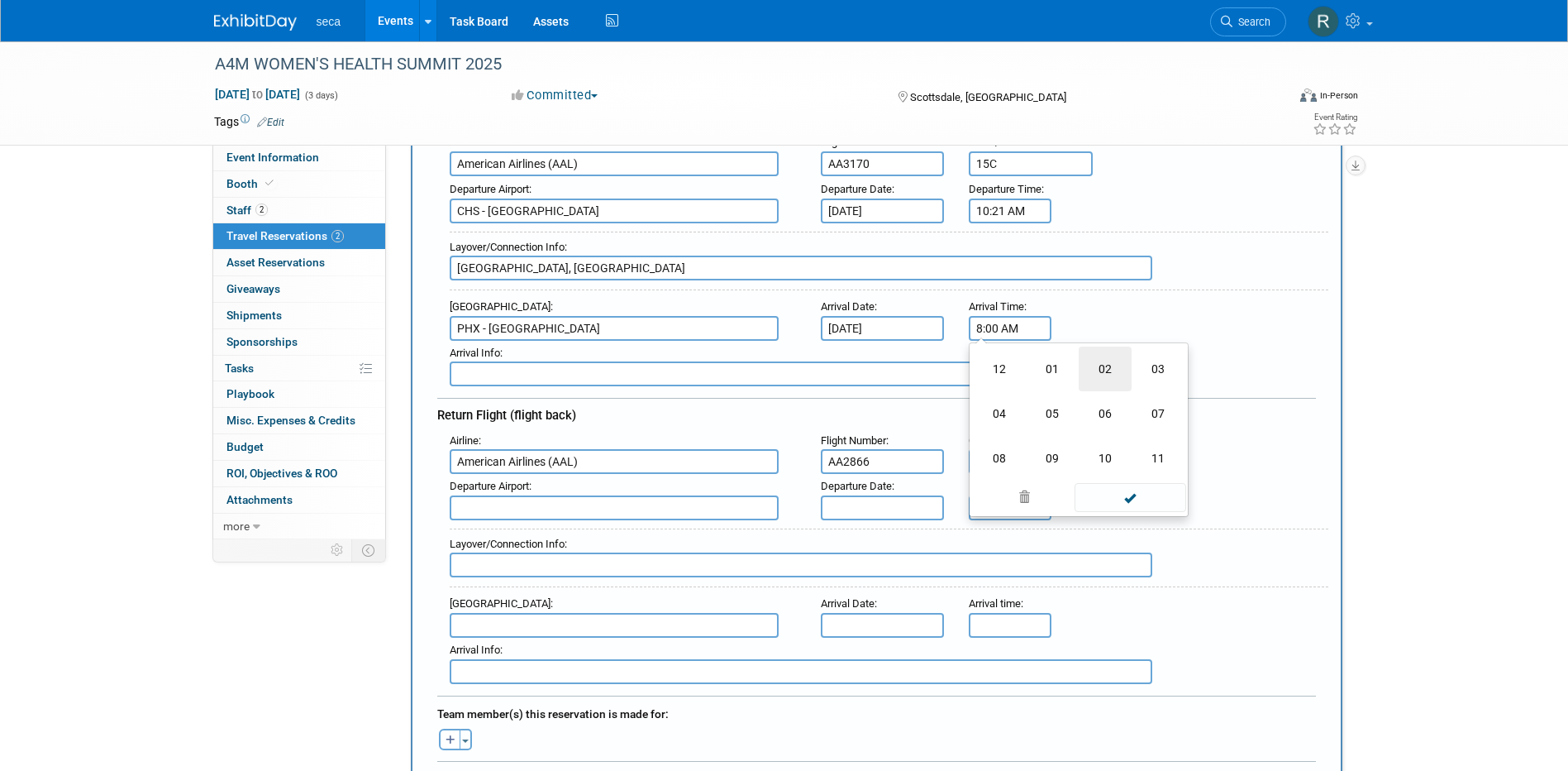
click at [1099, 370] on td "02" at bounding box center [1104, 368] width 53 height 45
click at [997, 321] on input "2:00 AM" at bounding box center [1009, 327] width 82 height 25
click at [1146, 400] on button "AM" at bounding box center [1151, 403] width 30 height 28
click at [1188, 303] on div "Arrival Airport : PHX - Phoenix Sky Harbor International Airport Arrival Date :…" at bounding box center [883, 318] width 891 height 47
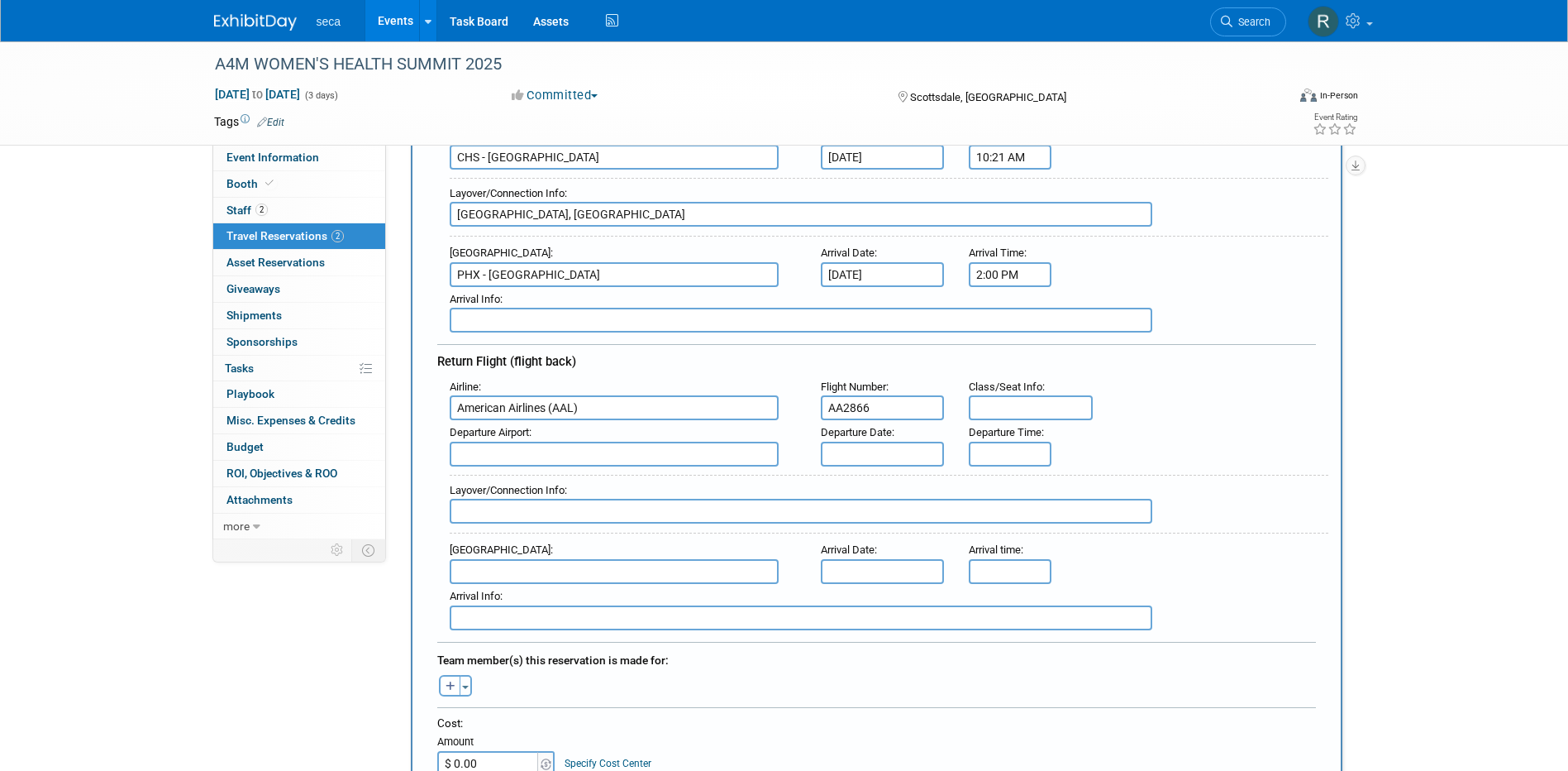
scroll to position [330, 0]
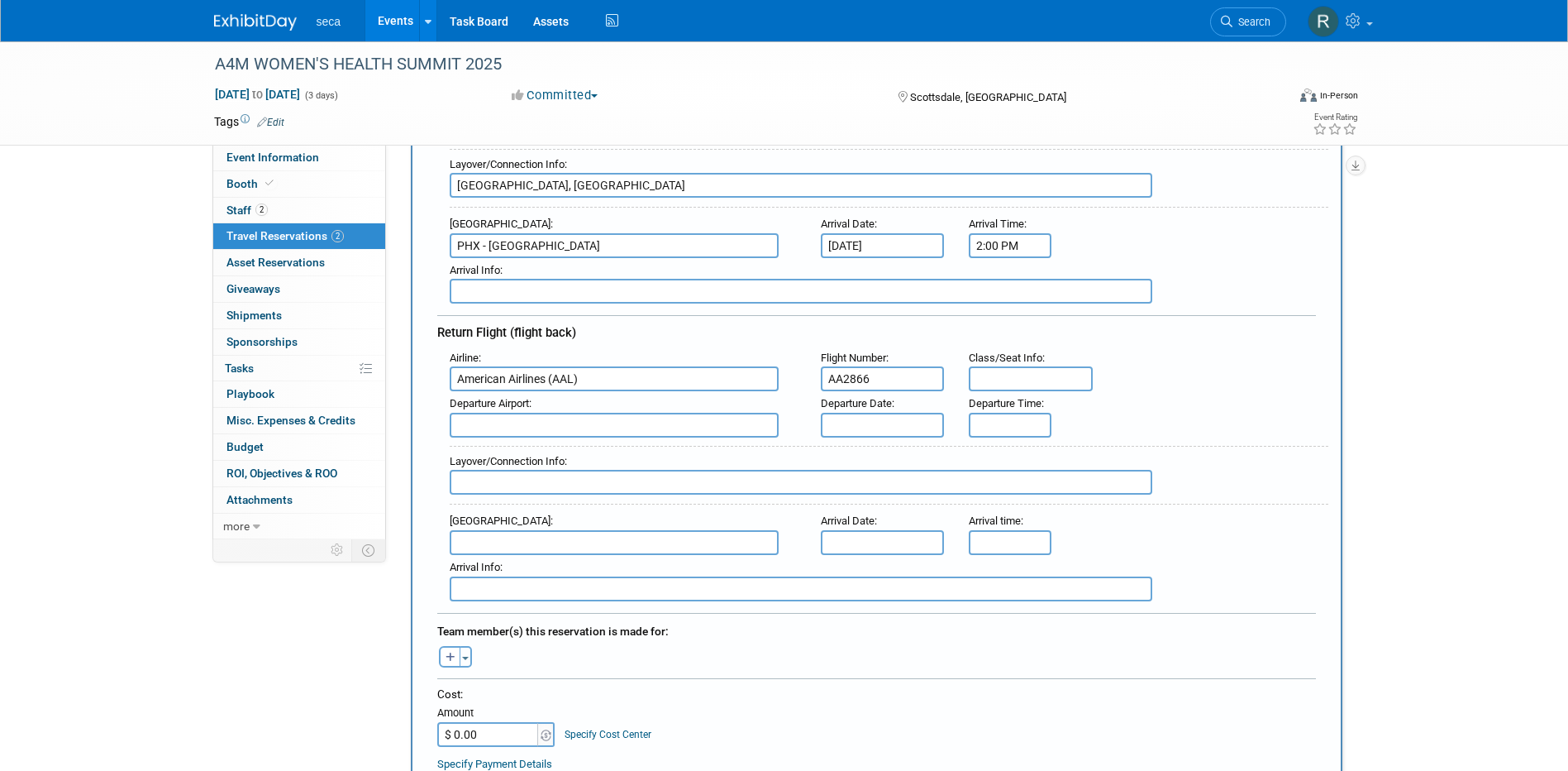
click at [997, 240] on input "2:00 PM" at bounding box center [1009, 245] width 82 height 25
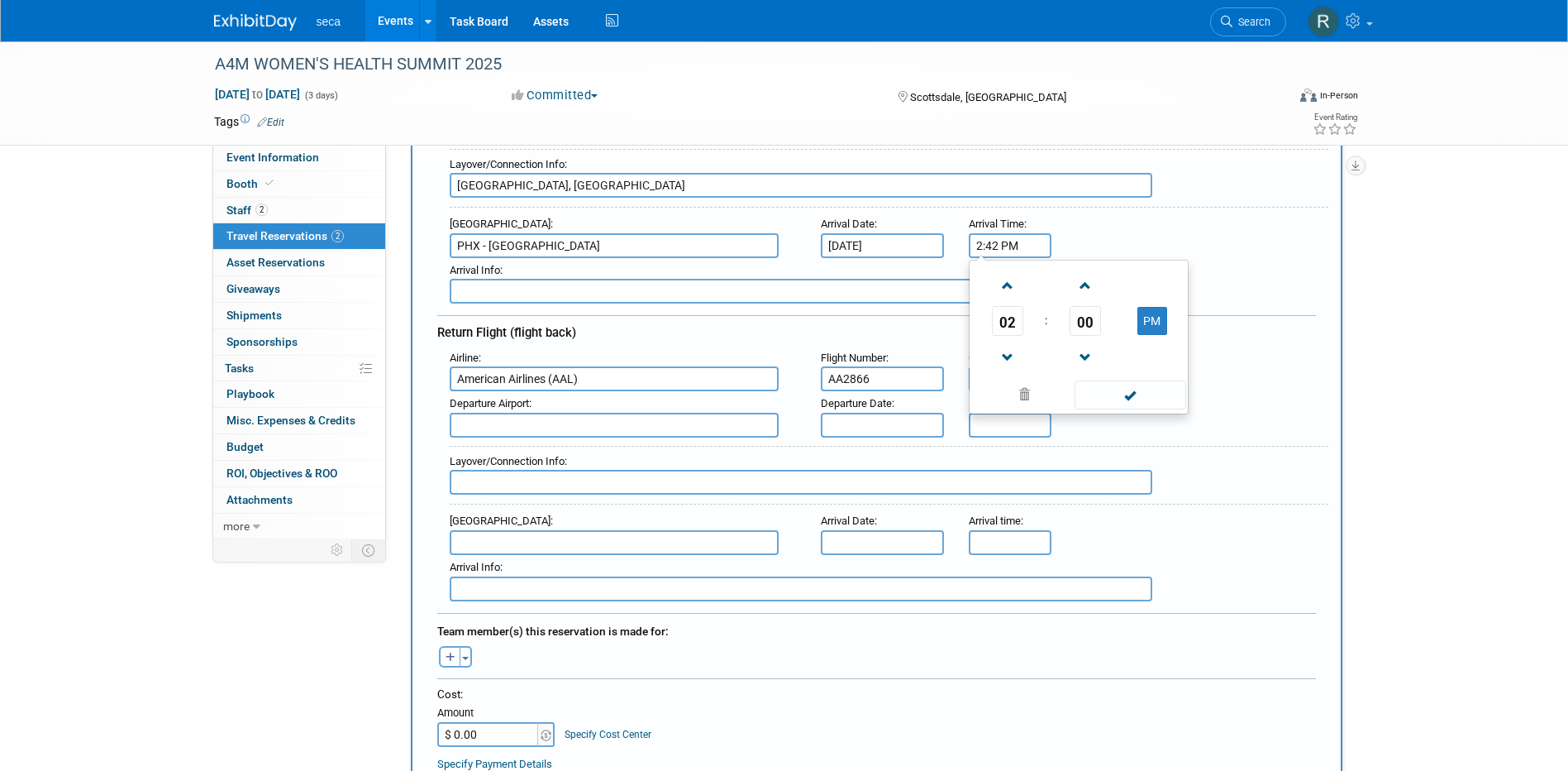
type input "2:42 PM"
click at [1165, 234] on div "Arrival Airport : PHX - Phoenix Sky Harbor International Airport Arrival Date :…" at bounding box center [883, 234] width 891 height 47
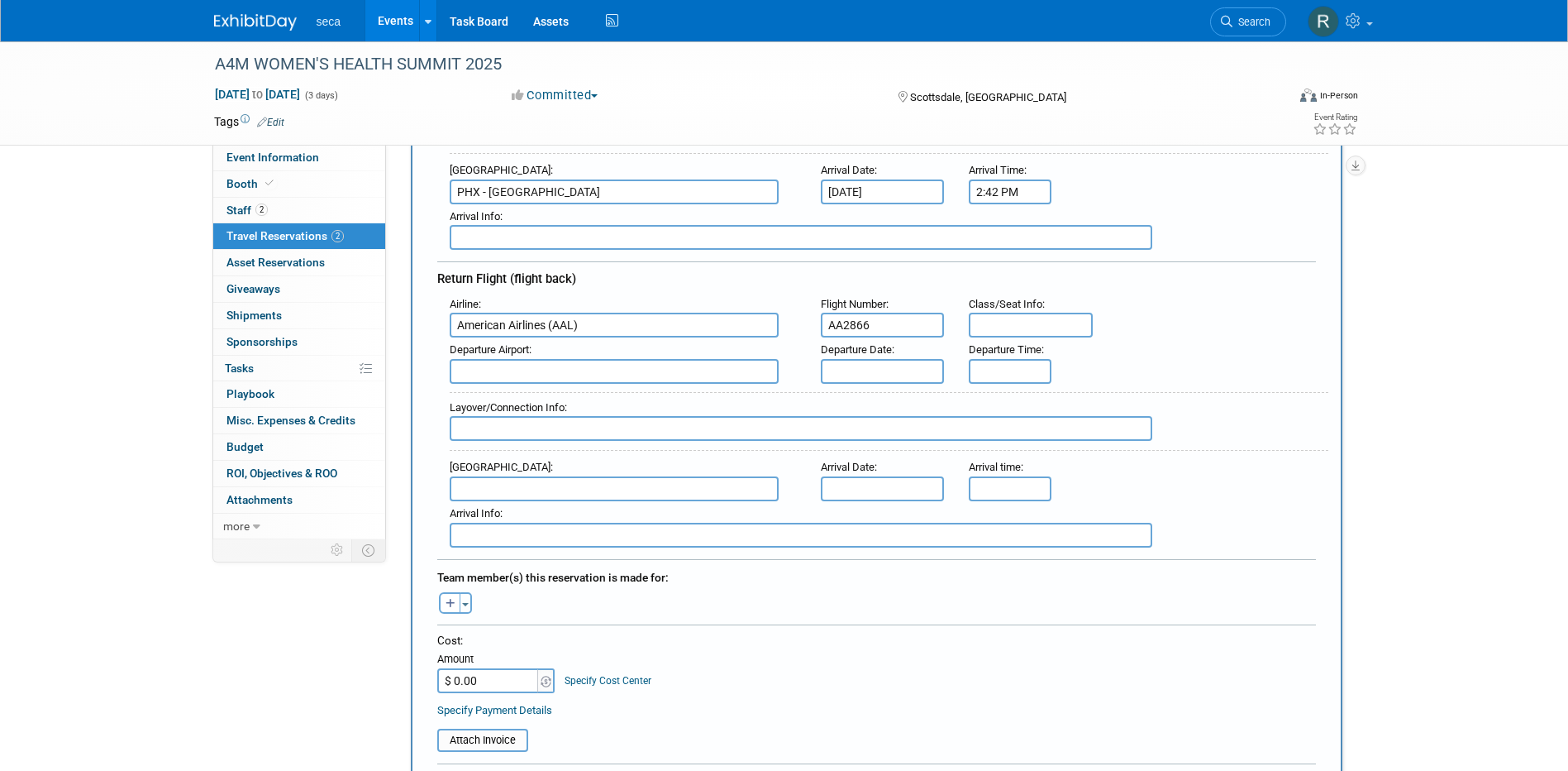
scroll to position [414, 0]
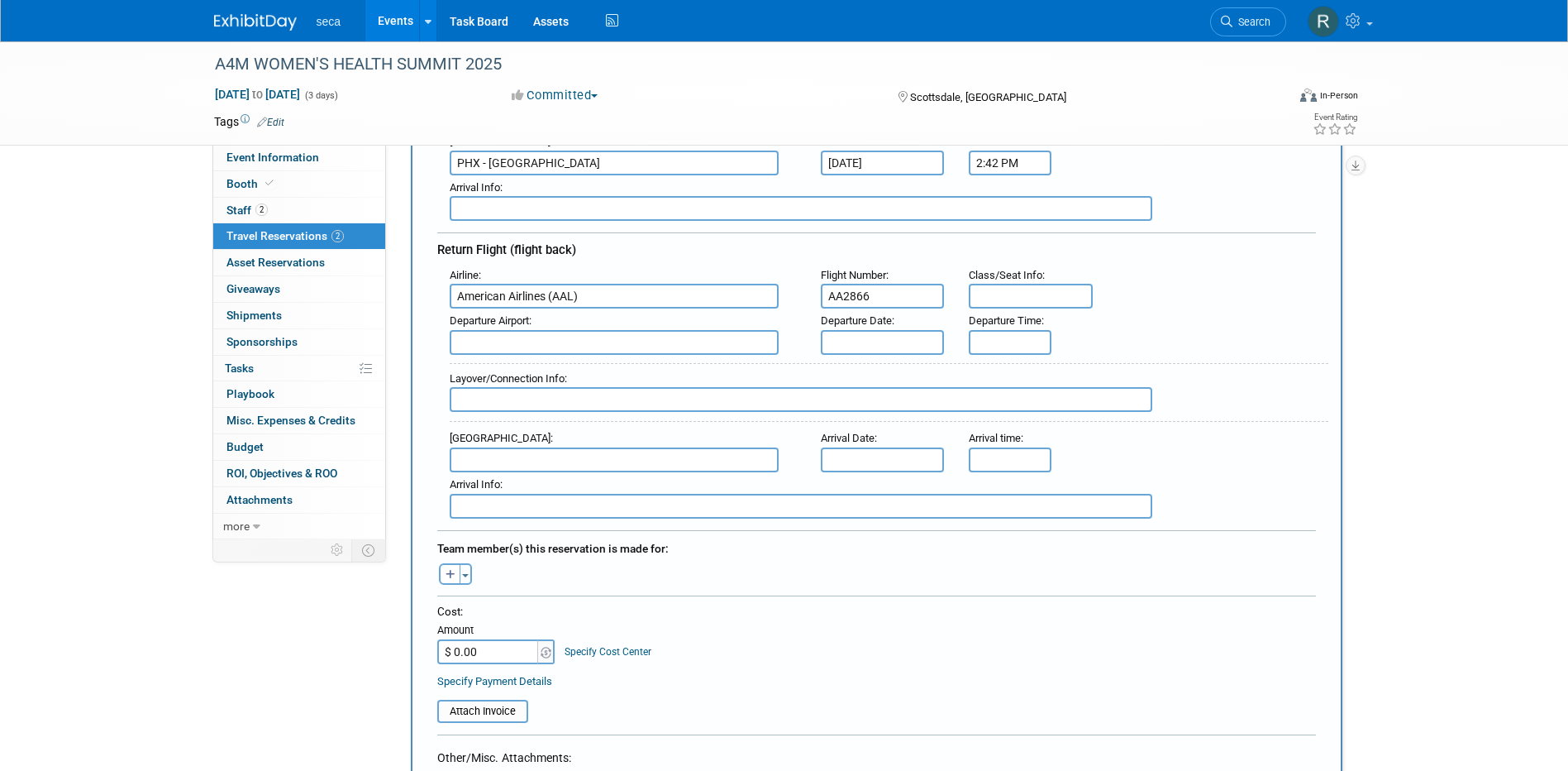
click at [990, 298] on input "text" at bounding box center [1029, 296] width 124 height 25
type input "20F"
click at [537, 346] on input "text" at bounding box center [614, 341] width 329 height 25
click at [541, 366] on span "PHX - Phoenix Sky Harbor International Airport" at bounding box center [622, 368] width 344 height 27
type input "PHX - Phoenix Sky Harbor International Airport"
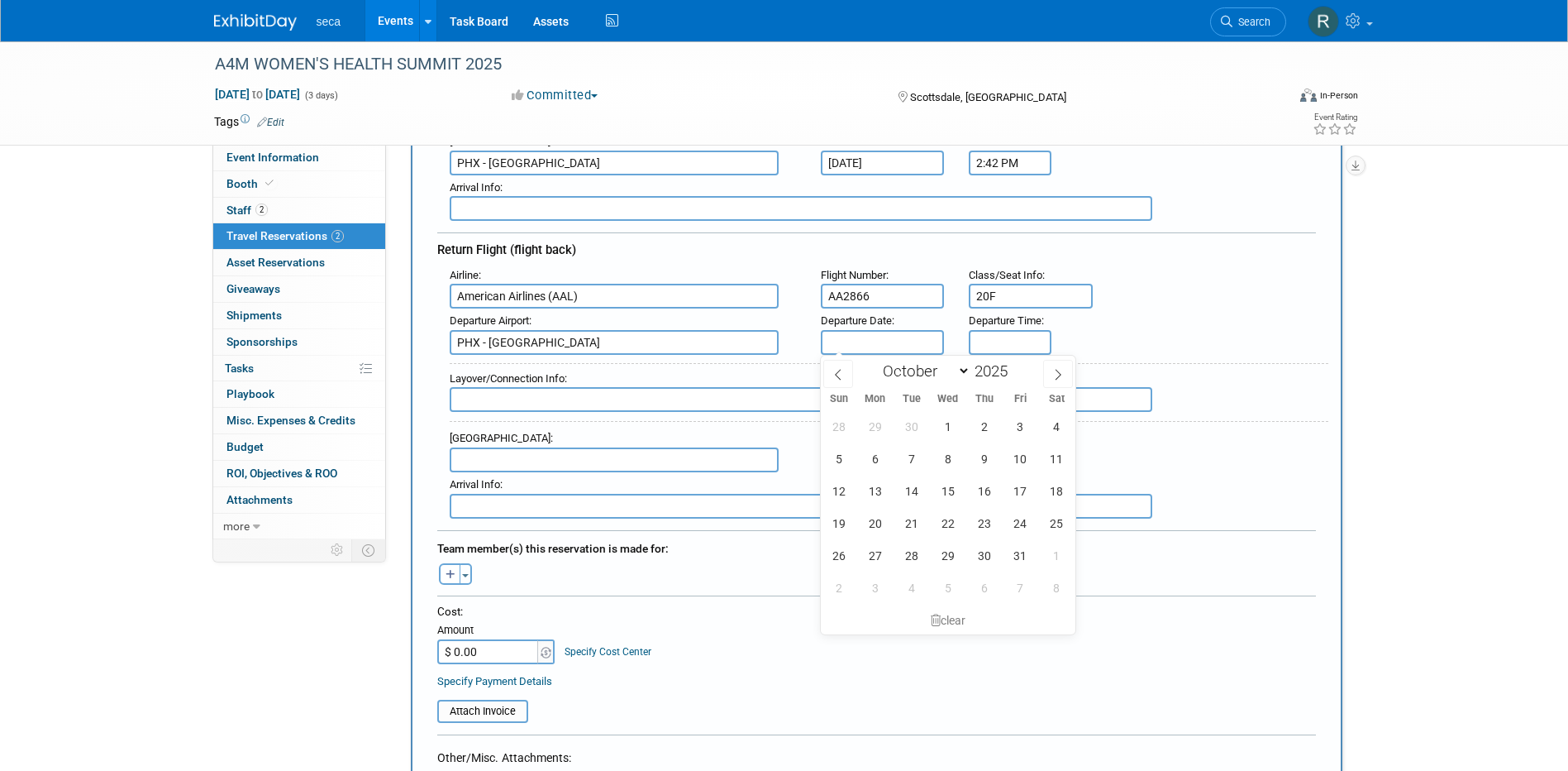
click at [866, 339] on input "text" at bounding box center [882, 341] width 124 height 25
click at [839, 485] on span "12" at bounding box center [838, 490] width 32 height 32
type input "Oct 12, 2025"
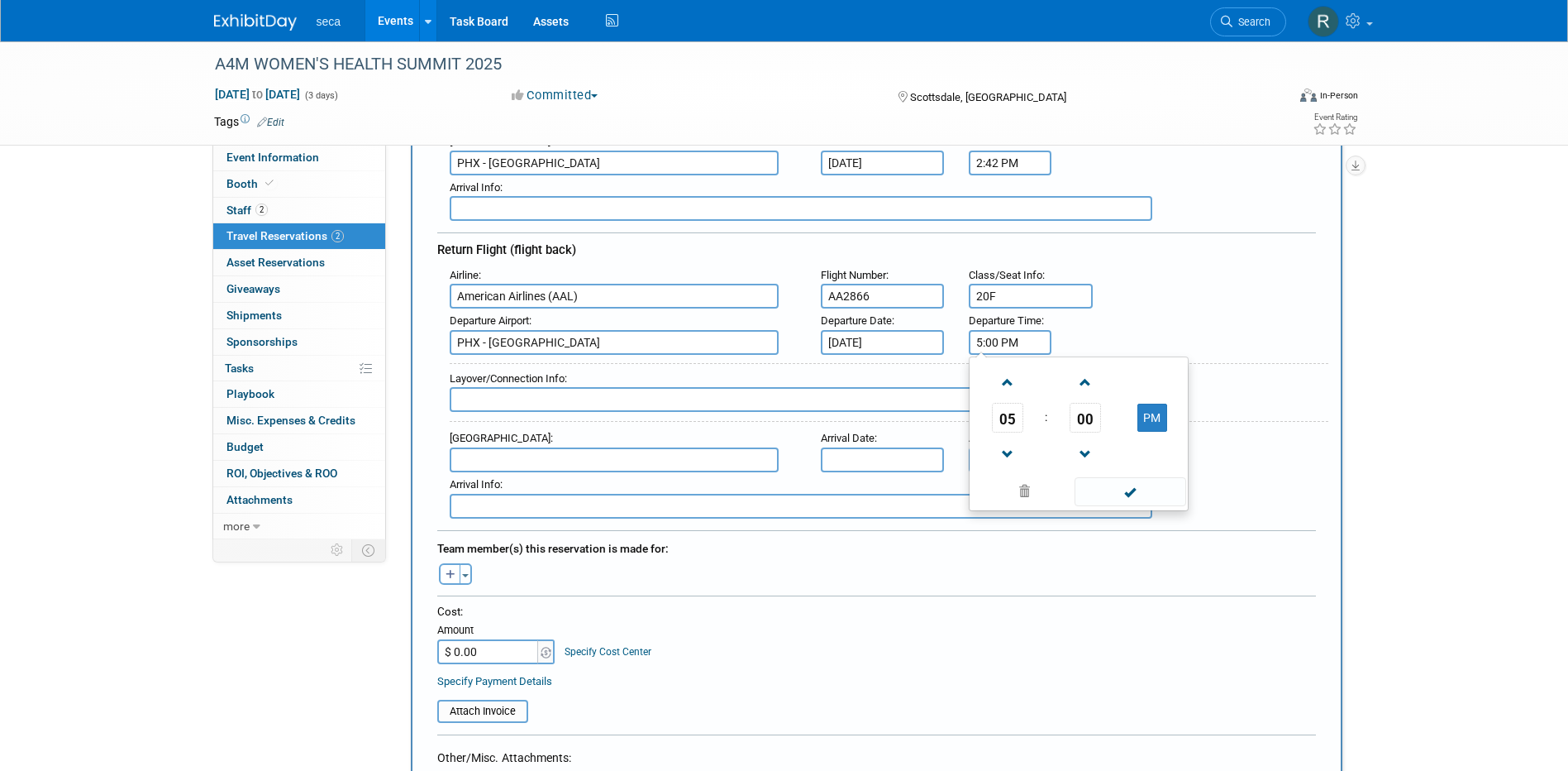
click at [1000, 344] on input "5:00 PM" at bounding box center [1009, 341] width 82 height 25
click at [1007, 421] on span "05" at bounding box center [1008, 418] width 32 height 30
click at [1087, 429] on td "06" at bounding box center [1104, 427] width 53 height 45
click at [1085, 419] on span "00" at bounding box center [1085, 418] width 32 height 30
click at [1156, 382] on td "15" at bounding box center [1157, 382] width 53 height 45
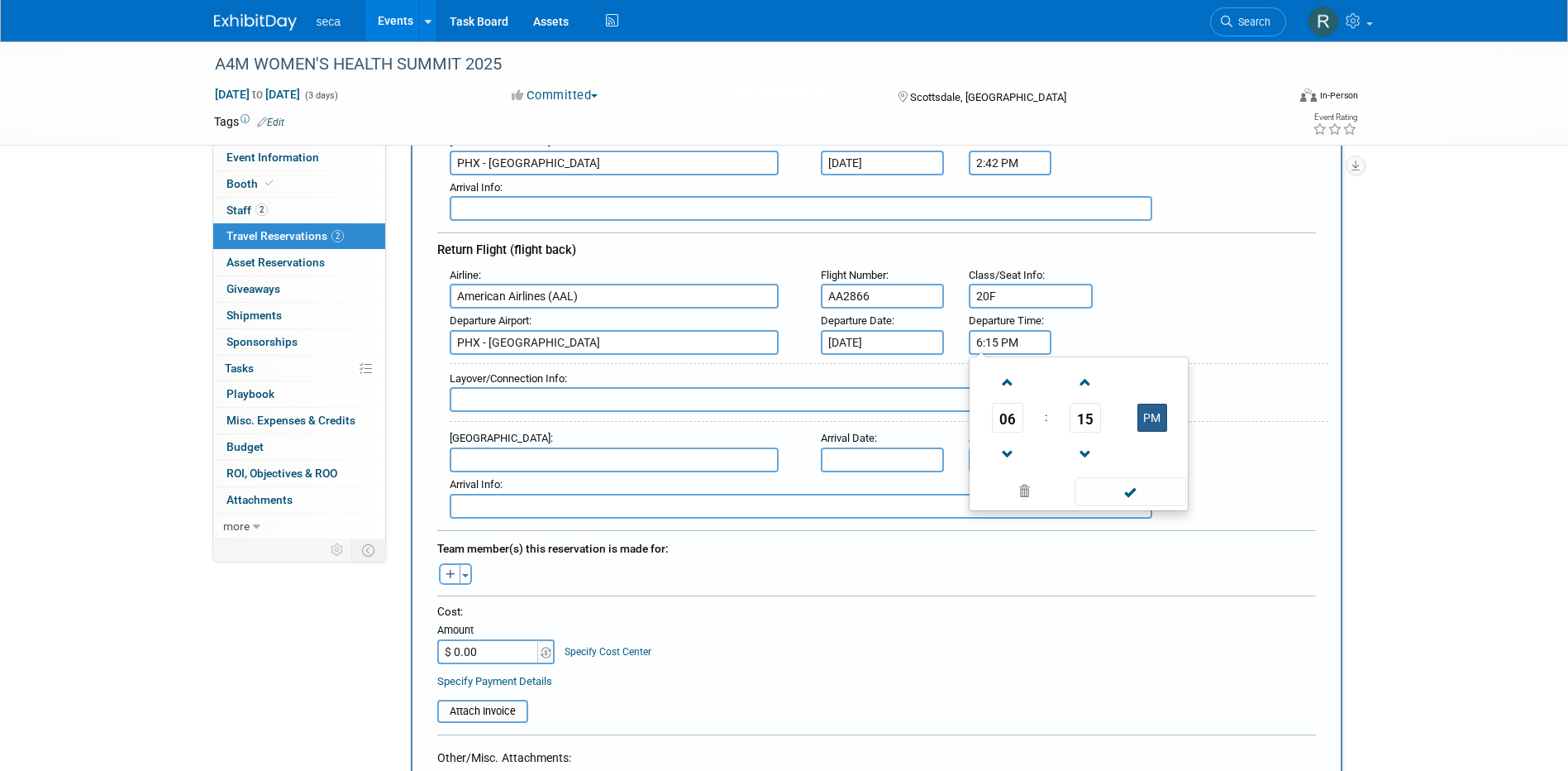
click at [1150, 415] on button "PM" at bounding box center [1151, 418] width 30 height 28
type input "6:15 AM"
click at [701, 404] on input "text" at bounding box center [800, 399] width 702 height 25
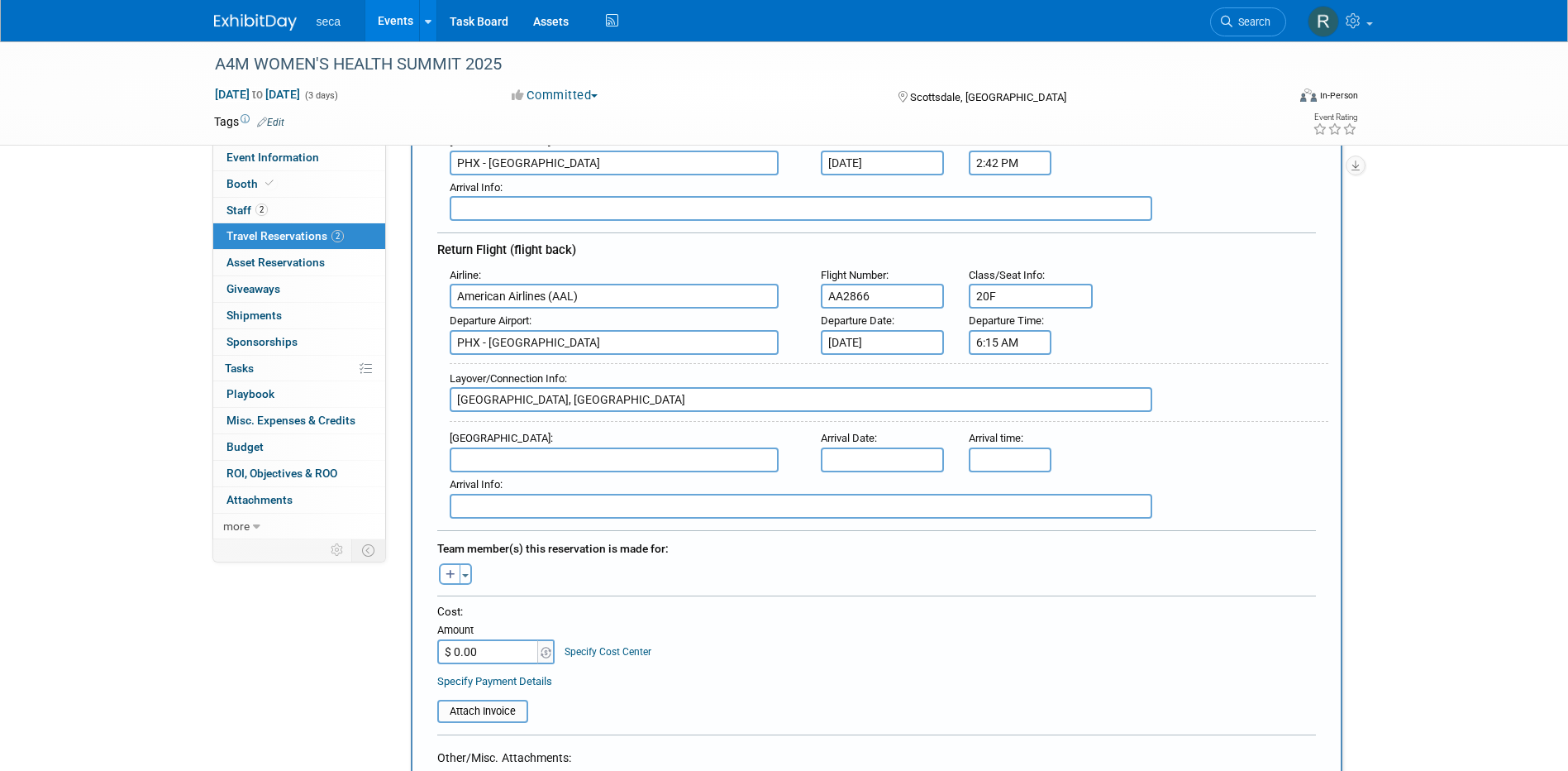
type input "[GEOGRAPHIC_DATA], [GEOGRAPHIC_DATA]"
click at [1202, 339] on div "Departure Airport : PHX - Phoenix Sky Harbor International Airport Departure Da…" at bounding box center [883, 331] width 891 height 47
click at [560, 464] on input "text" at bounding box center [614, 459] width 329 height 25
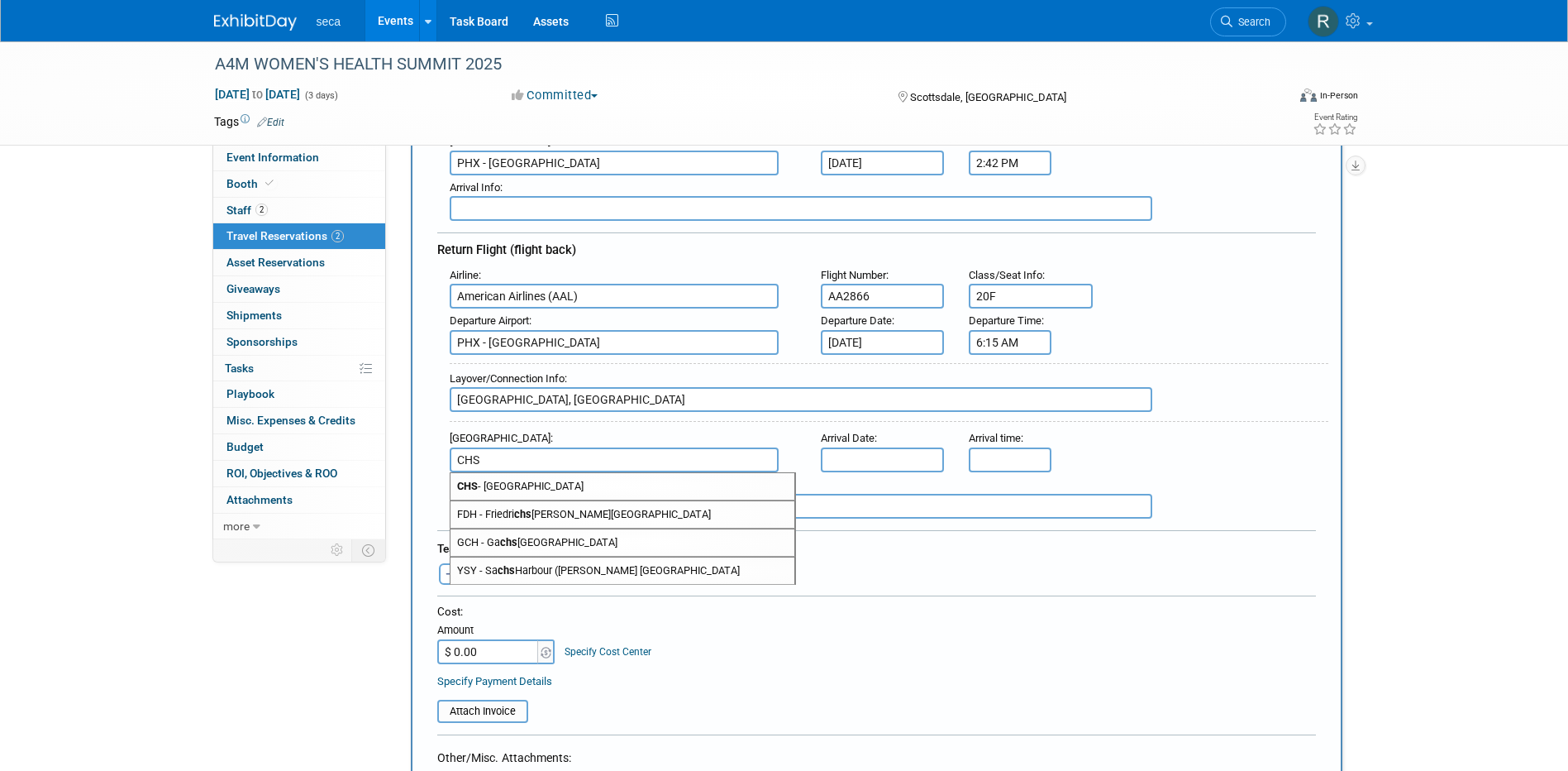
click at [568, 478] on span "CHS - Charleston Air Force Base-International Airport" at bounding box center [622, 486] width 344 height 27
type input "CHS - Charleston Air Force Base-International Airport"
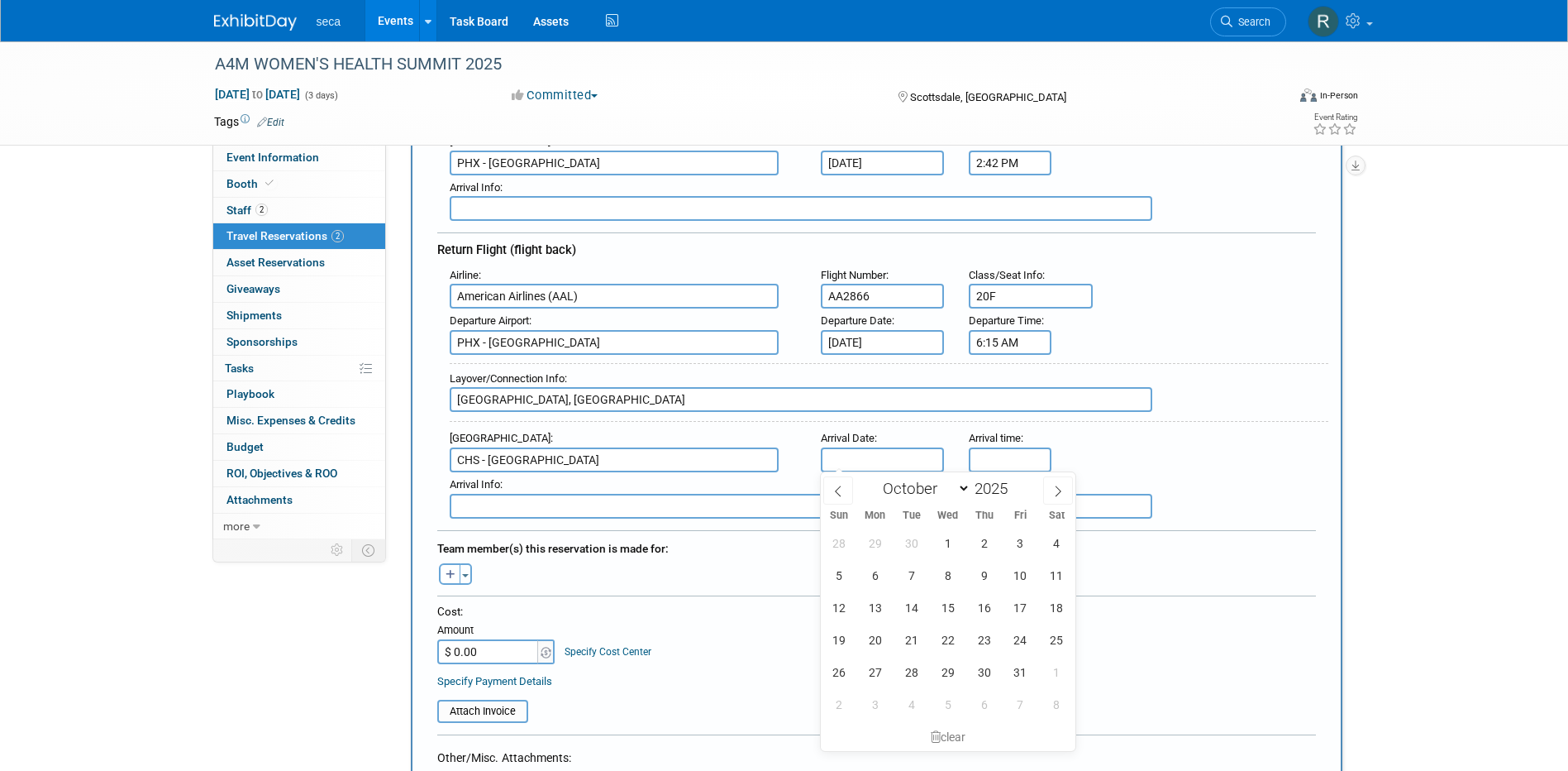
click at [868, 465] on input "text" at bounding box center [882, 459] width 124 height 25
click at [842, 608] on span "12" at bounding box center [838, 607] width 32 height 32
type input "Oct 12, 2025"
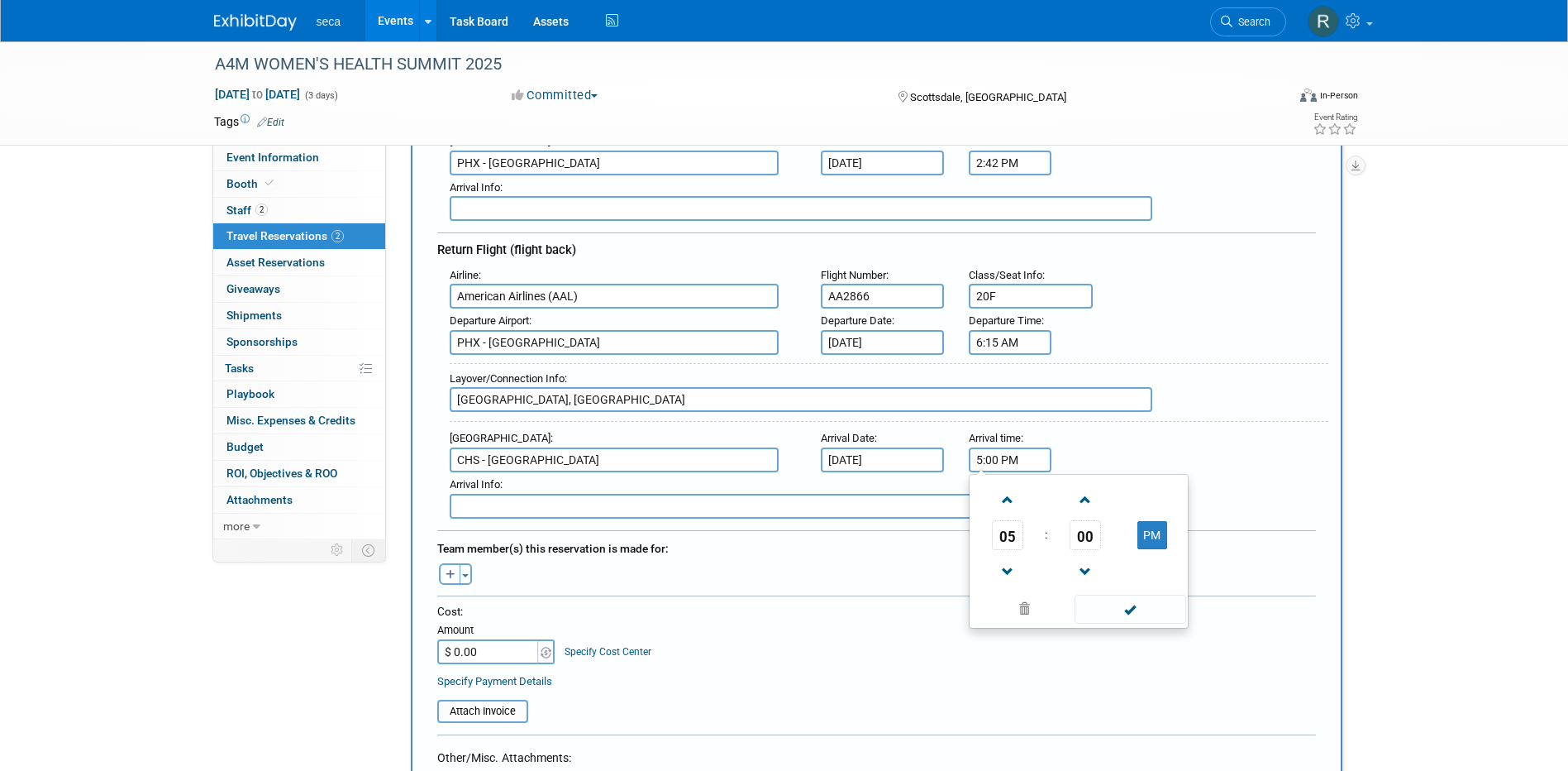
click at [1003, 461] on input "5:00 PM" at bounding box center [1009, 459] width 82 height 25
click at [1008, 542] on span "05" at bounding box center [1008, 535] width 32 height 30
click at [1153, 496] on td "03" at bounding box center [1157, 500] width 53 height 45
click at [1076, 535] on span "00" at bounding box center [1085, 535] width 32 height 30
click at [1003, 584] on td "40" at bounding box center [999, 589] width 53 height 45
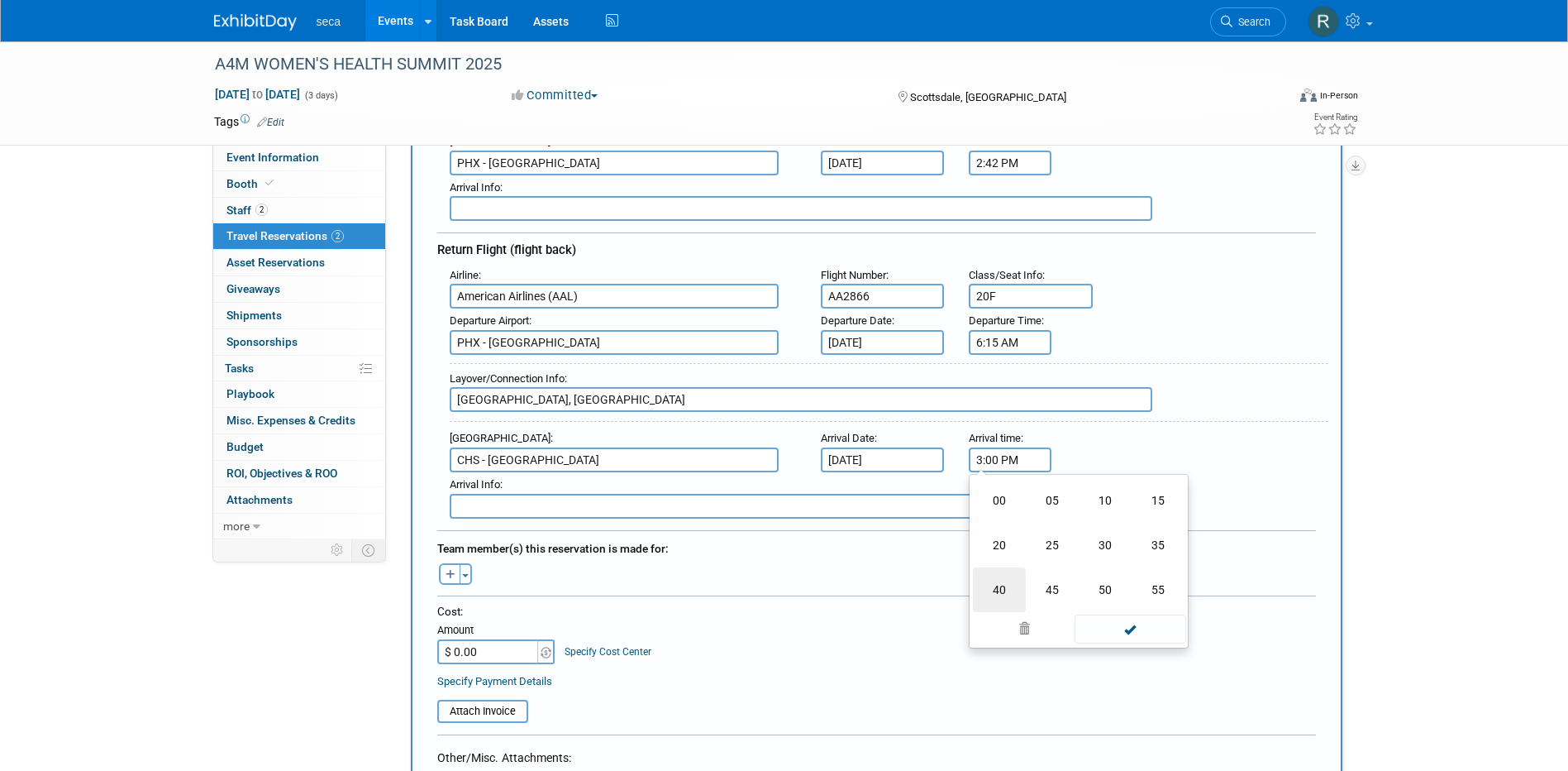
type input "3:40 PM"
click at [1190, 428] on div "Arrival Airport : CHS - Charleston Air Force Base-International Airport Arrival…" at bounding box center [883, 449] width 891 height 47
click at [659, 505] on input "text" at bounding box center [800, 505] width 702 height 25
click at [1292, 439] on div "Arrival Airport : CHS - Charleston Air Force Base-International Airport Arrival…" at bounding box center [883, 449] width 891 height 47
click at [468, 571] on button "Toggle Dropdown" at bounding box center [465, 574] width 12 height 22
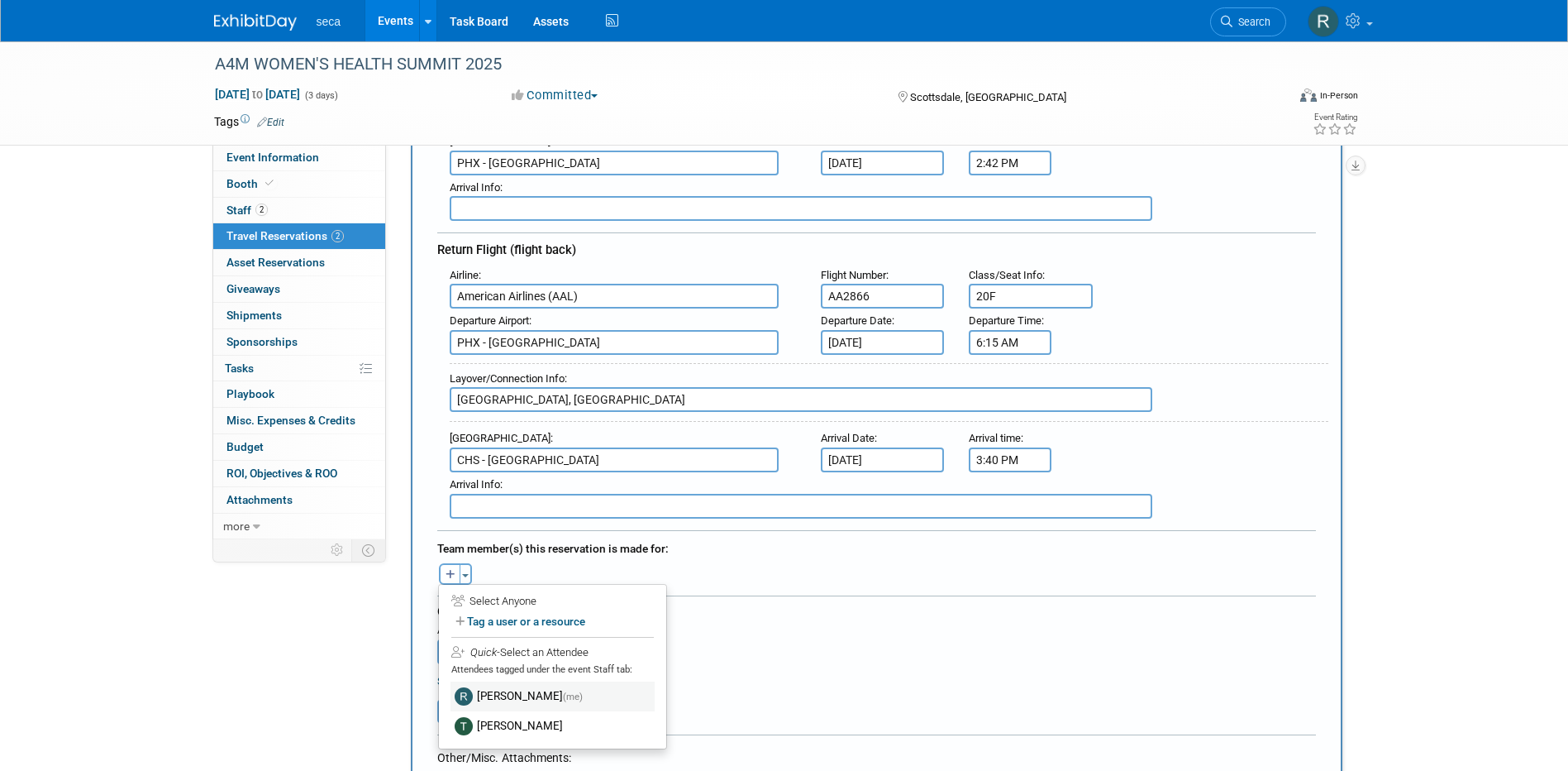
click at [503, 692] on label "Rachel Jordan (me)" at bounding box center [552, 697] width 204 height 30
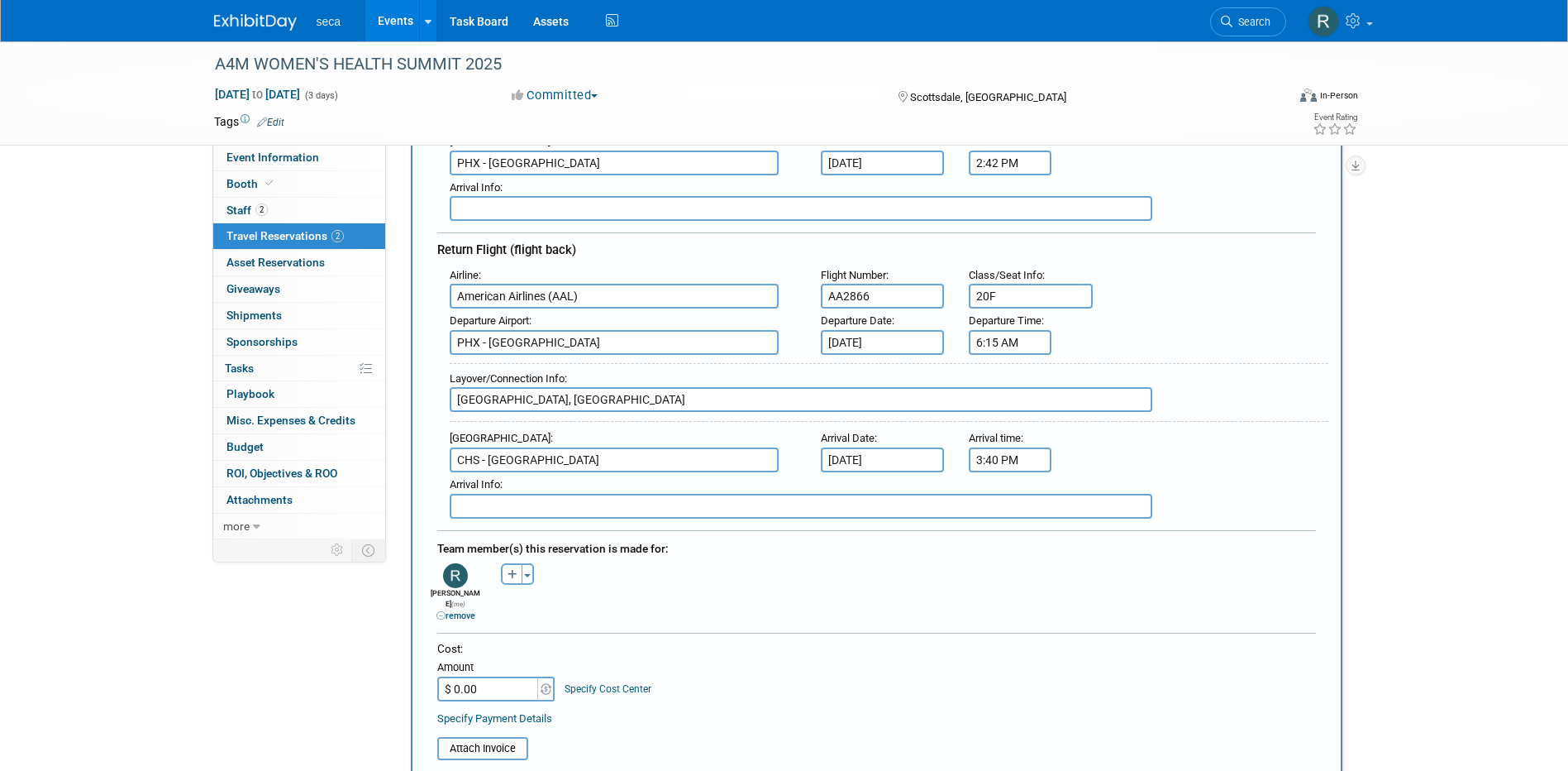
click at [604, 582] on div "Ashley remove Bob remove Bobby remove" at bounding box center [876, 589] width 904 height 63
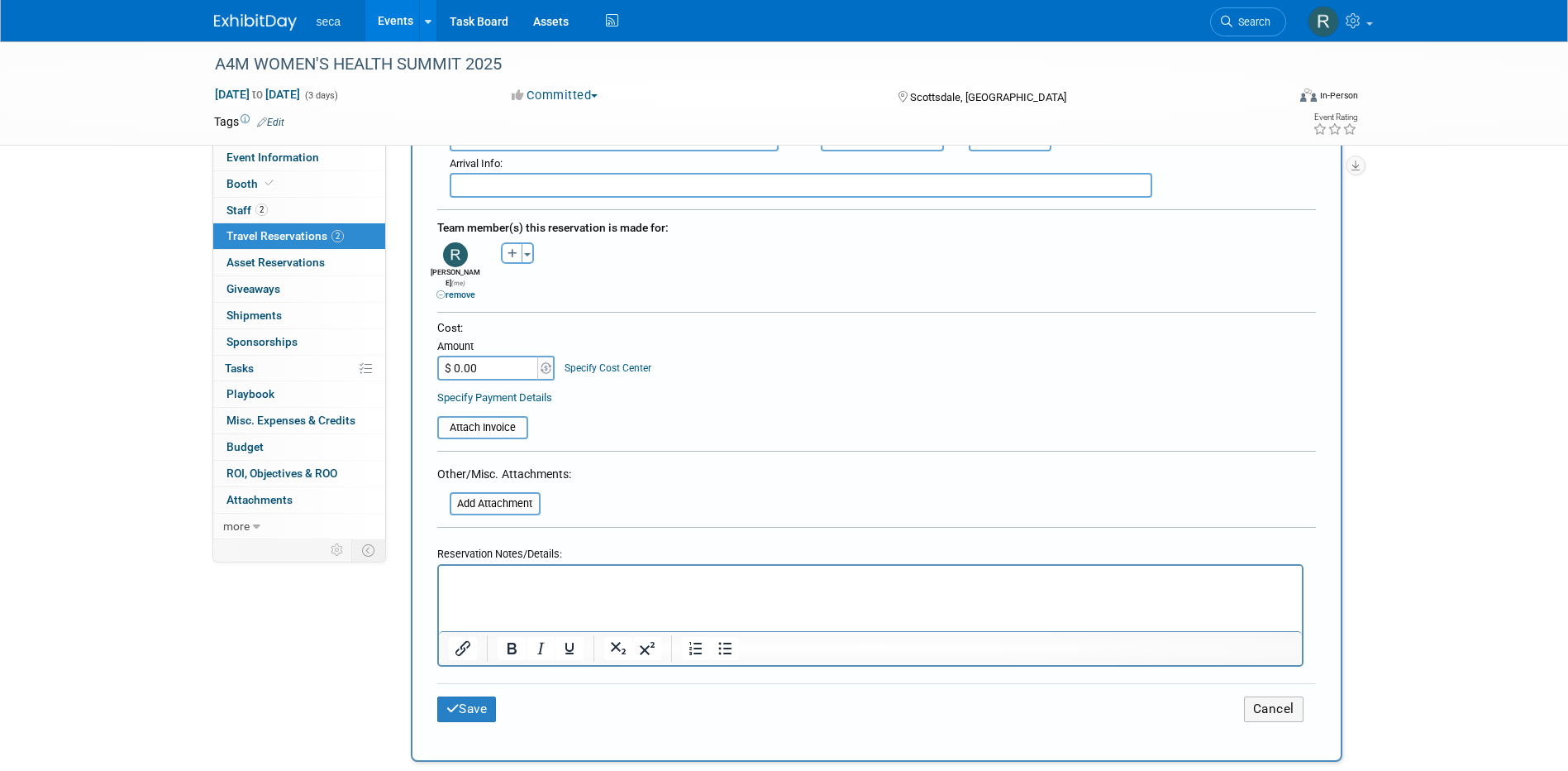
scroll to position [744, 0]
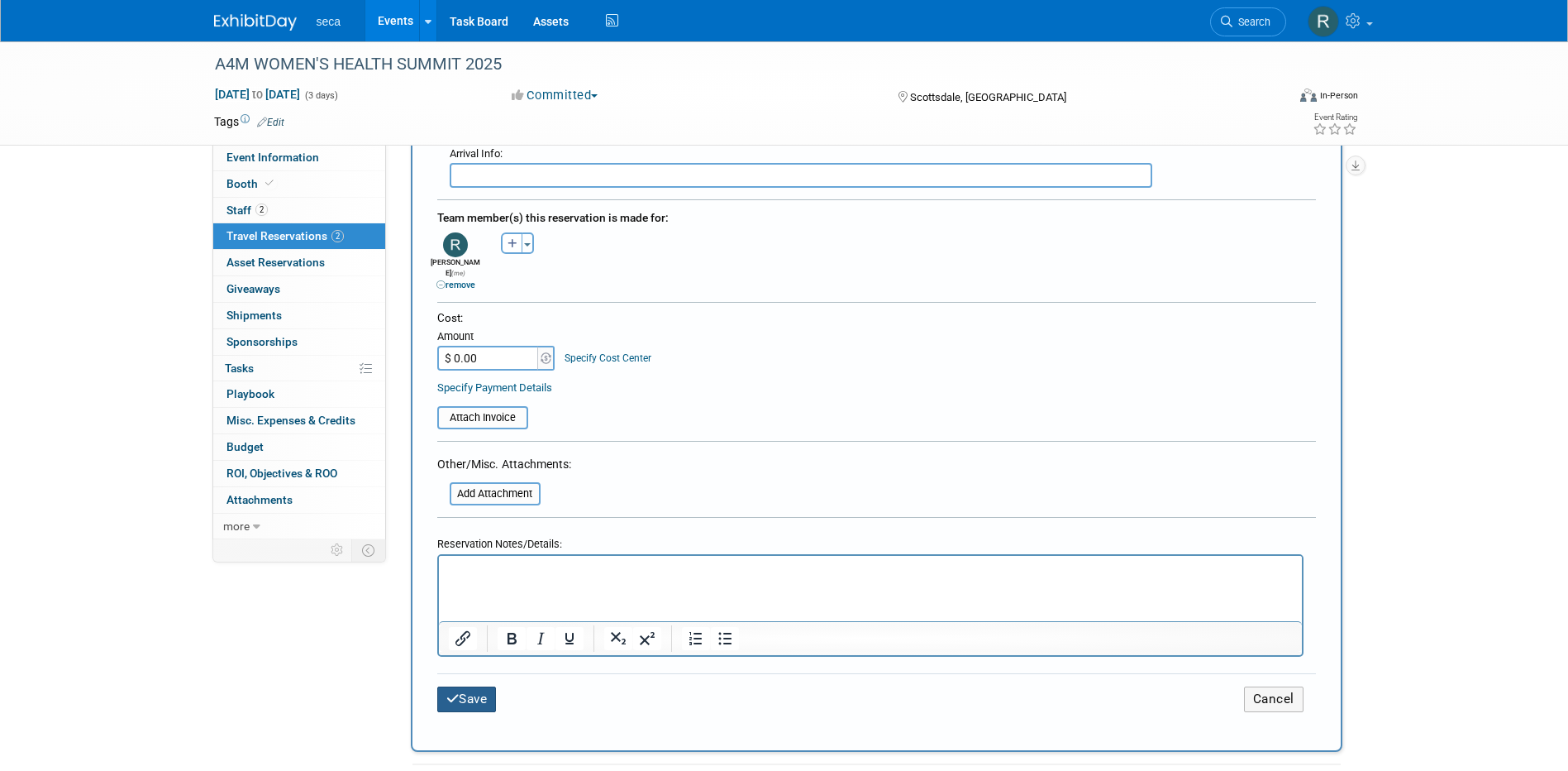
click at [453, 692] on icon "submit" at bounding box center [452, 698] width 13 height 12
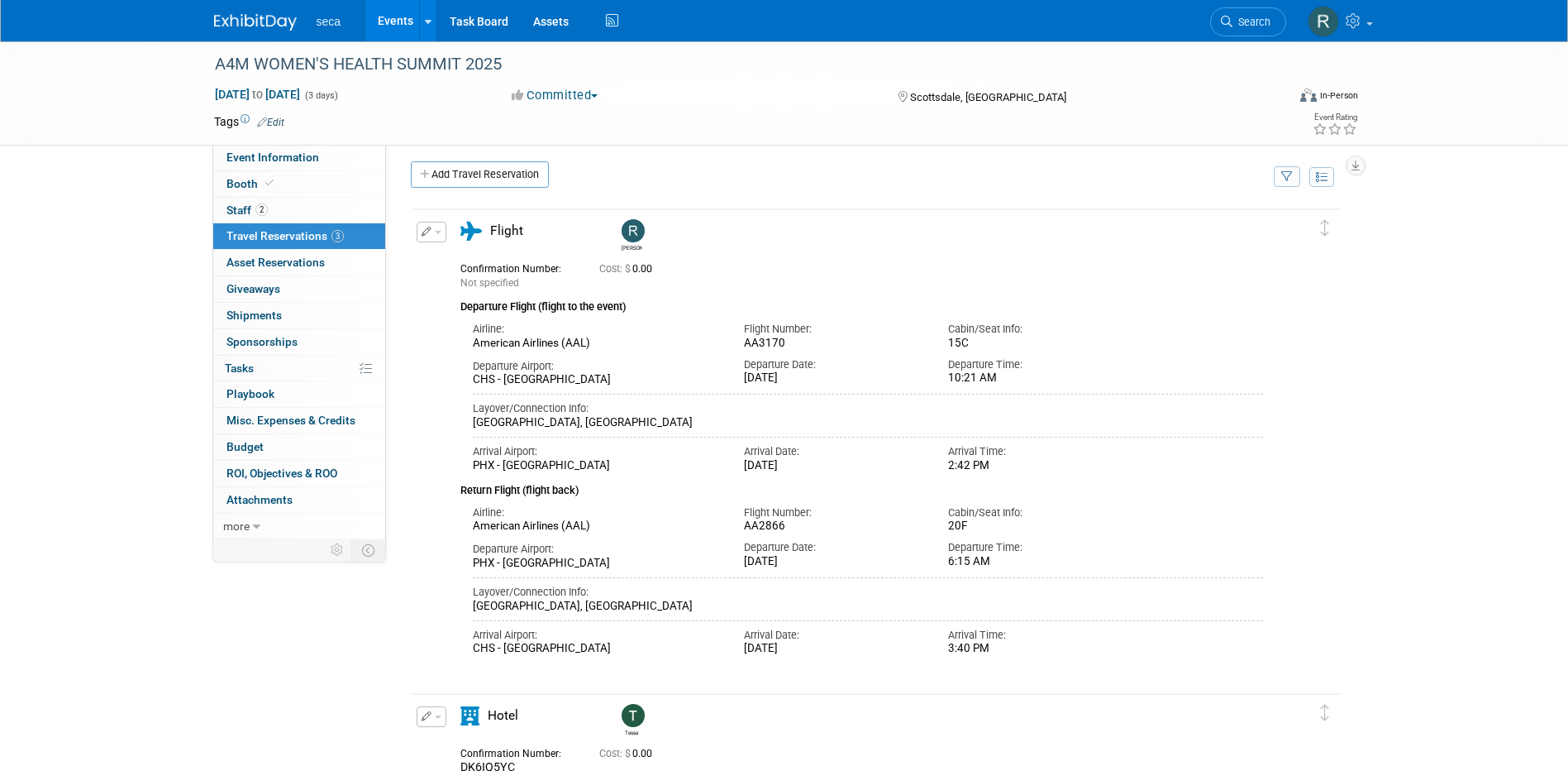
scroll to position [0, 0]
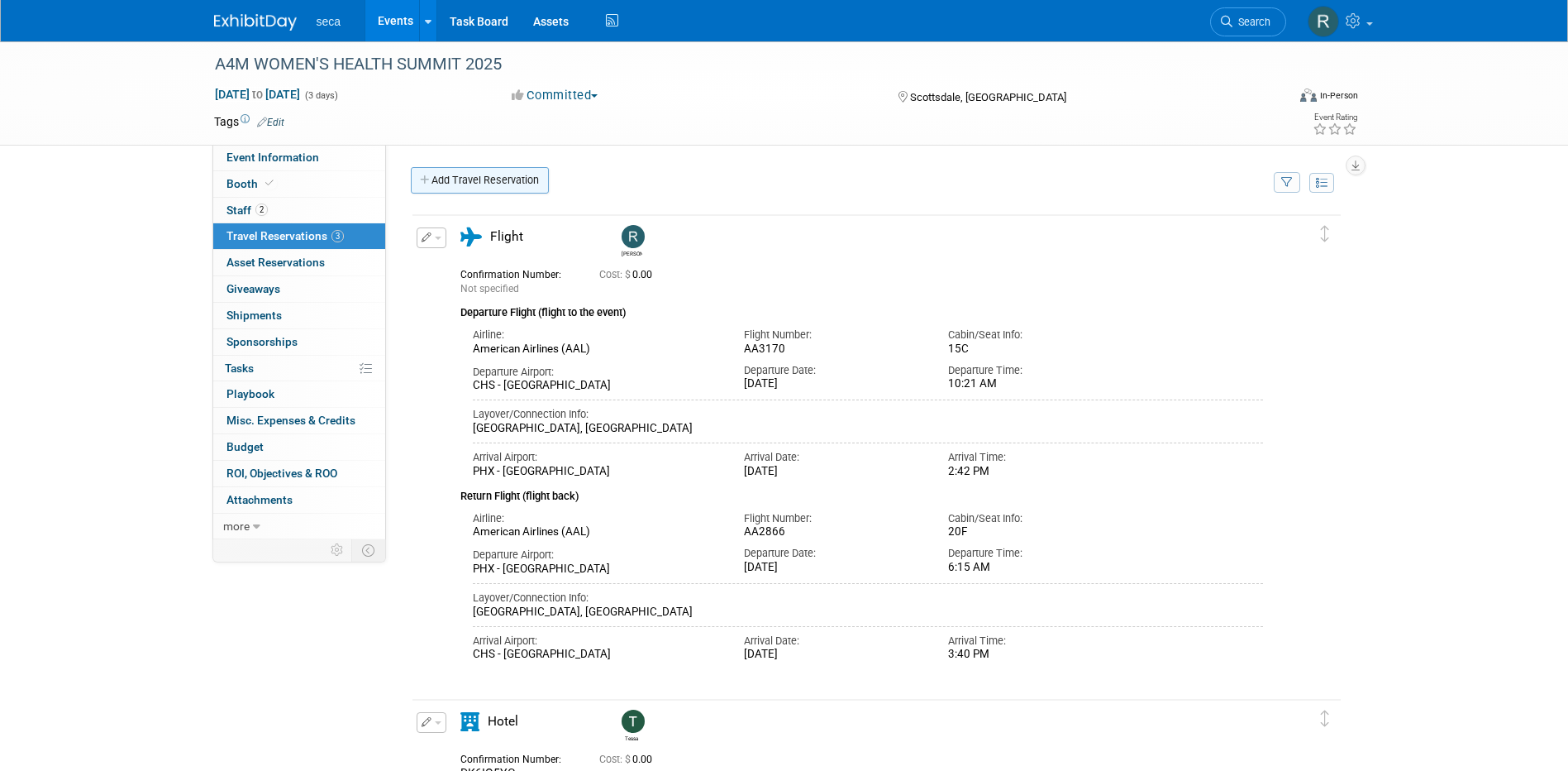
click at [511, 183] on link "Add Travel Reservation" at bounding box center [479, 180] width 138 height 27
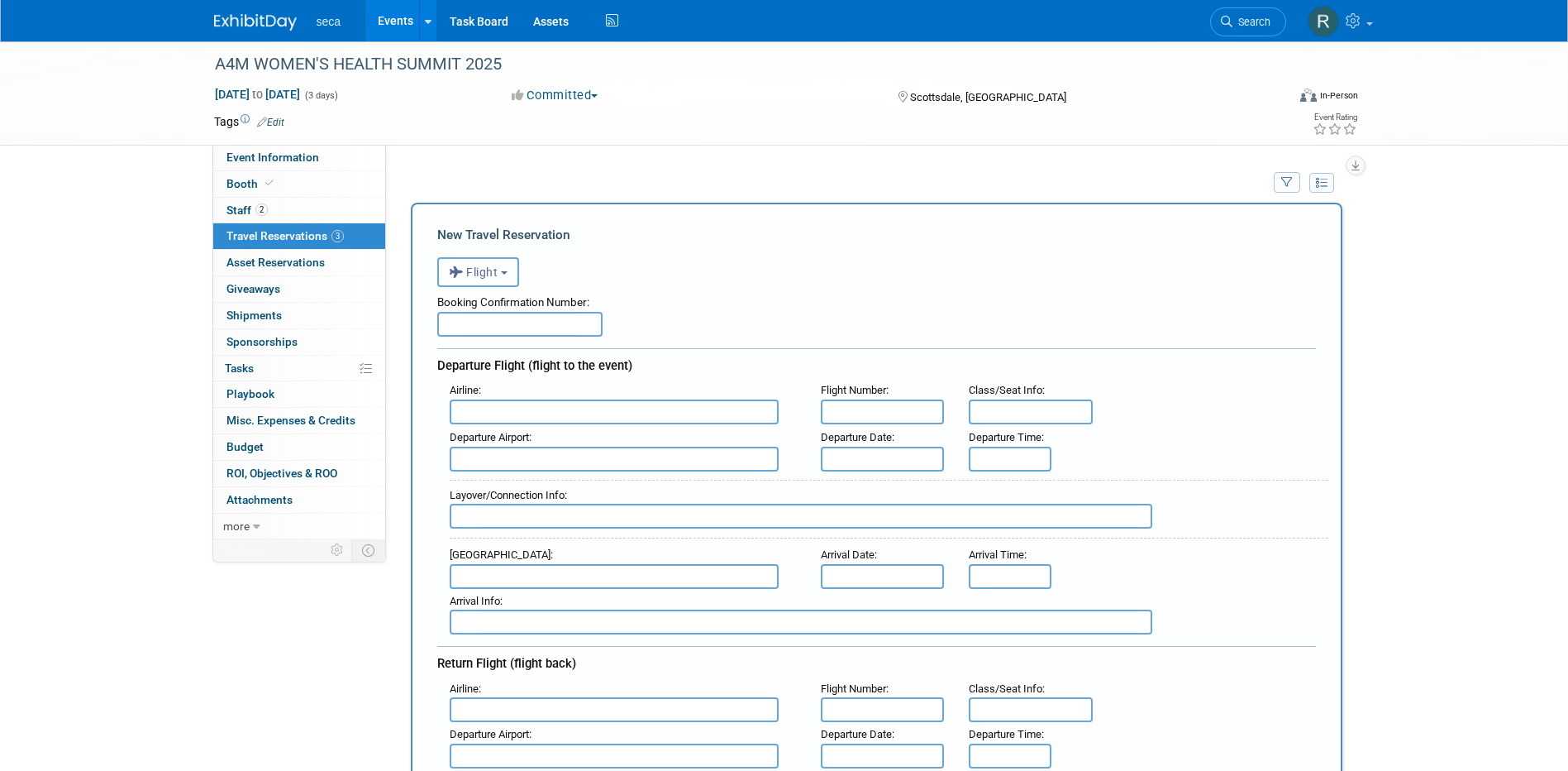
click at [491, 275] on span "Flight" at bounding box center [473, 271] width 50 height 13
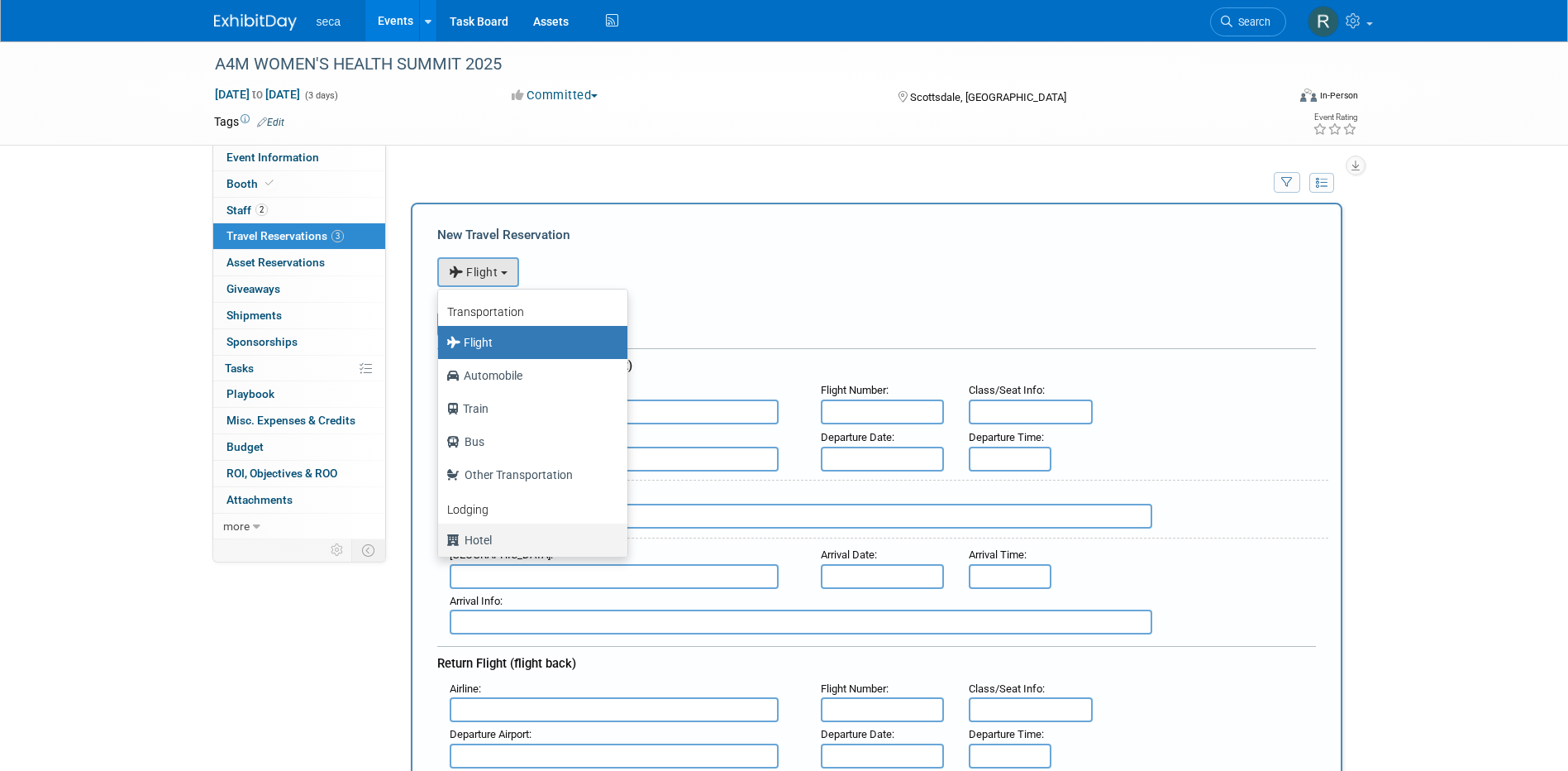
click at [505, 535] on label "Hotel" at bounding box center [529, 540] width 165 height 27
click at [440, 535] on input "Hotel" at bounding box center [434, 538] width 11 height 11
select select "6"
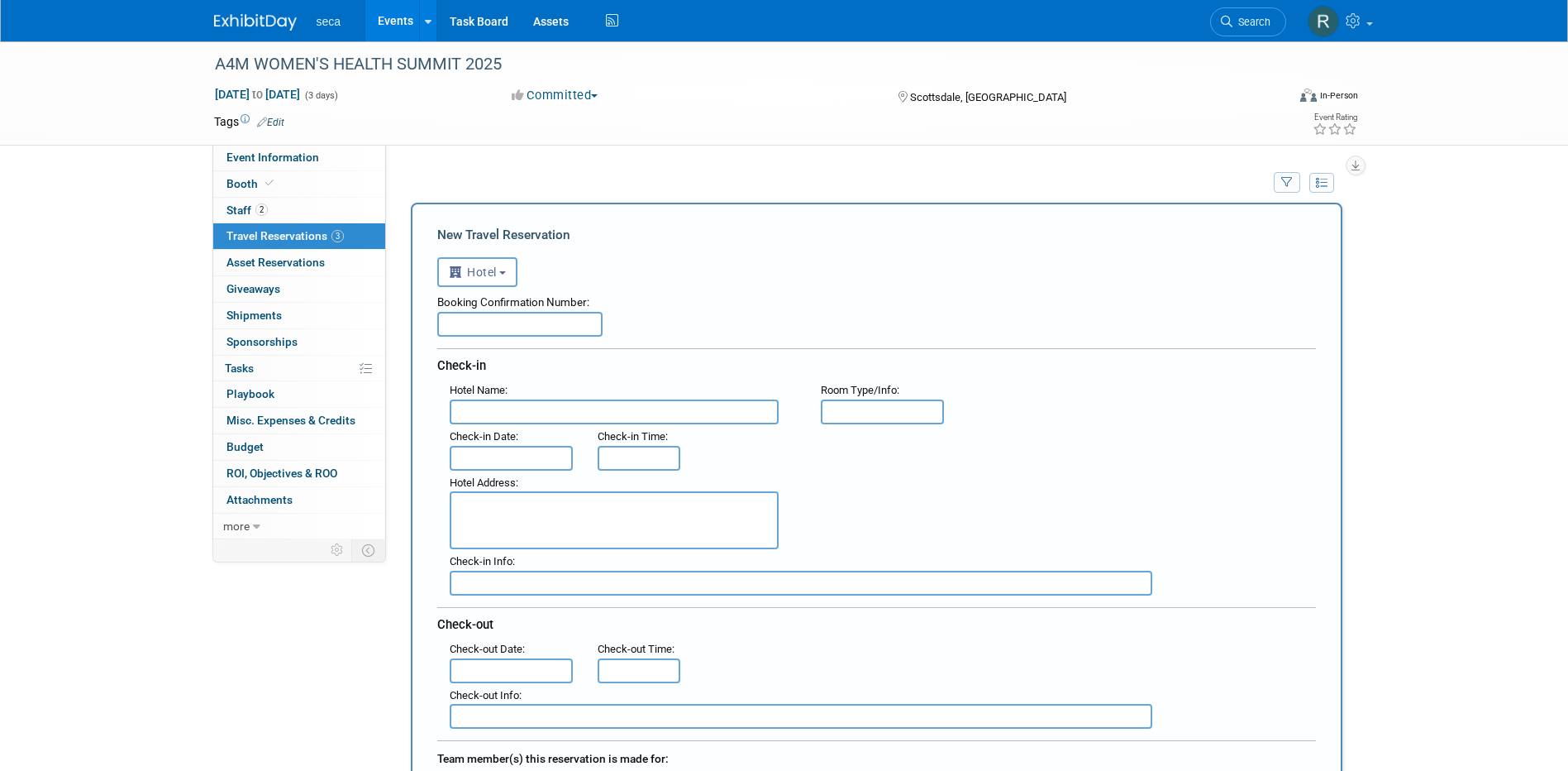
click at [562, 323] on input "text" at bounding box center [520, 323] width 166 height 25
paste input "96100183"
type input "96100183"
click at [524, 409] on input "text" at bounding box center [614, 411] width 329 height 25
paste input "The Westin Kierland Resort & Spa"
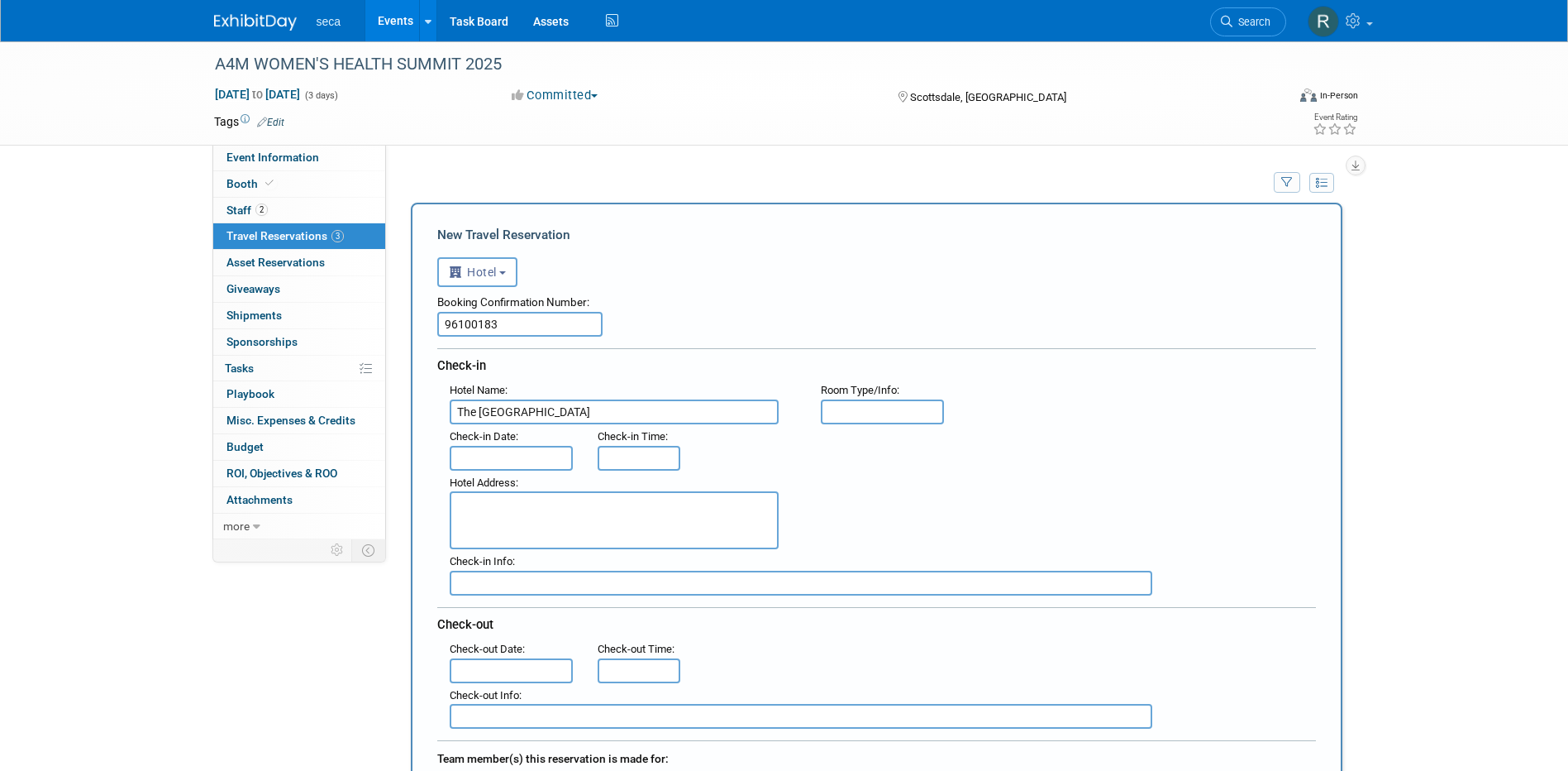
type input "The Westin Kierland Resort & Spa"
click at [854, 414] on input "text" at bounding box center [882, 411] width 124 height 25
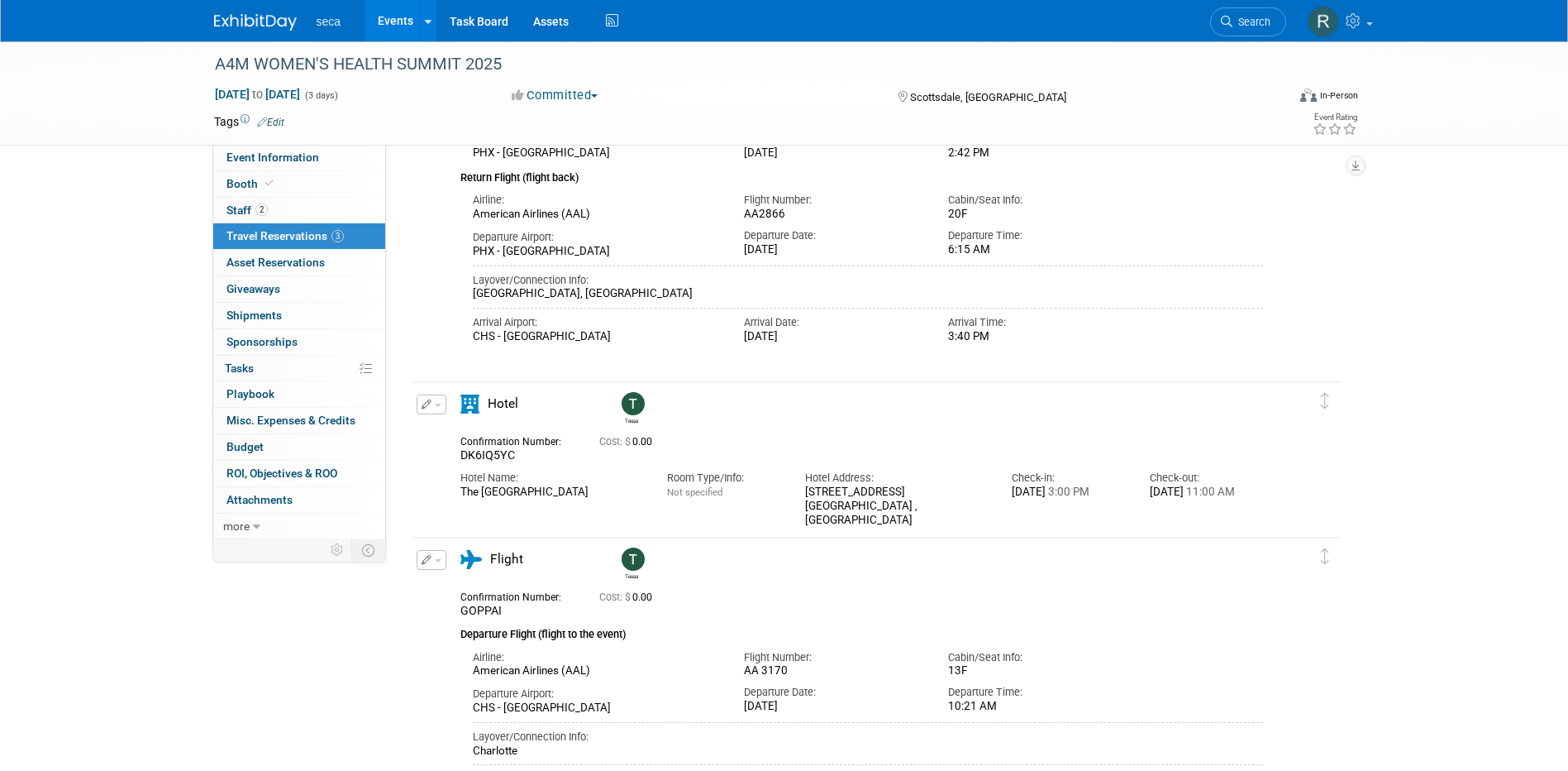
scroll to position [1405, 0]
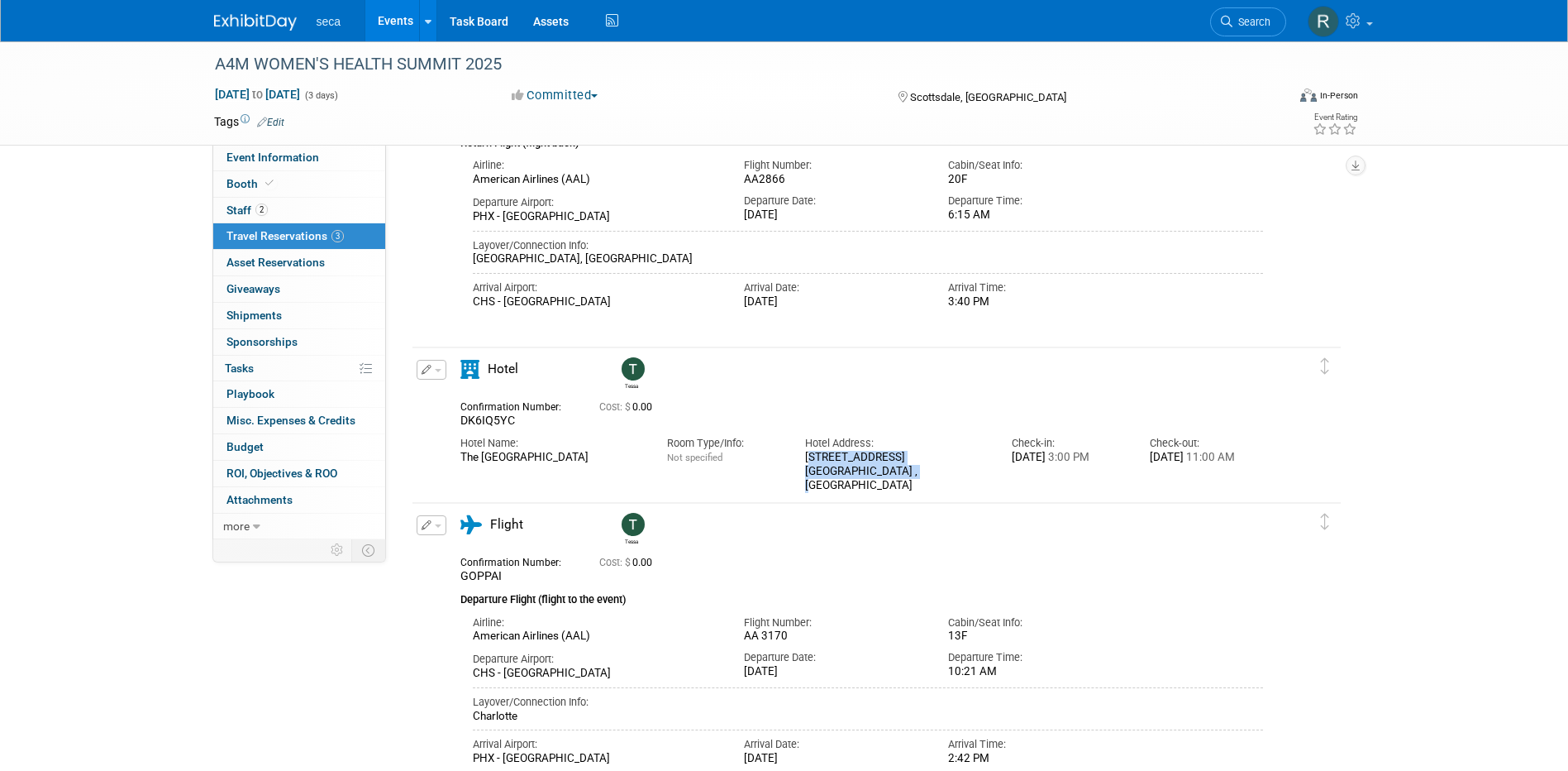
drag, startPoint x: 805, startPoint y: 456, endPoint x: 912, endPoint y: 474, distance: 108.5
click at [912, 474] on div "6902 East Greenway Parkway Scottsdale , AZ 85254 , United States of America" at bounding box center [896, 471] width 181 height 42
copy div "6902 East Greenway Parkway Scottsdale , AZ 85254"
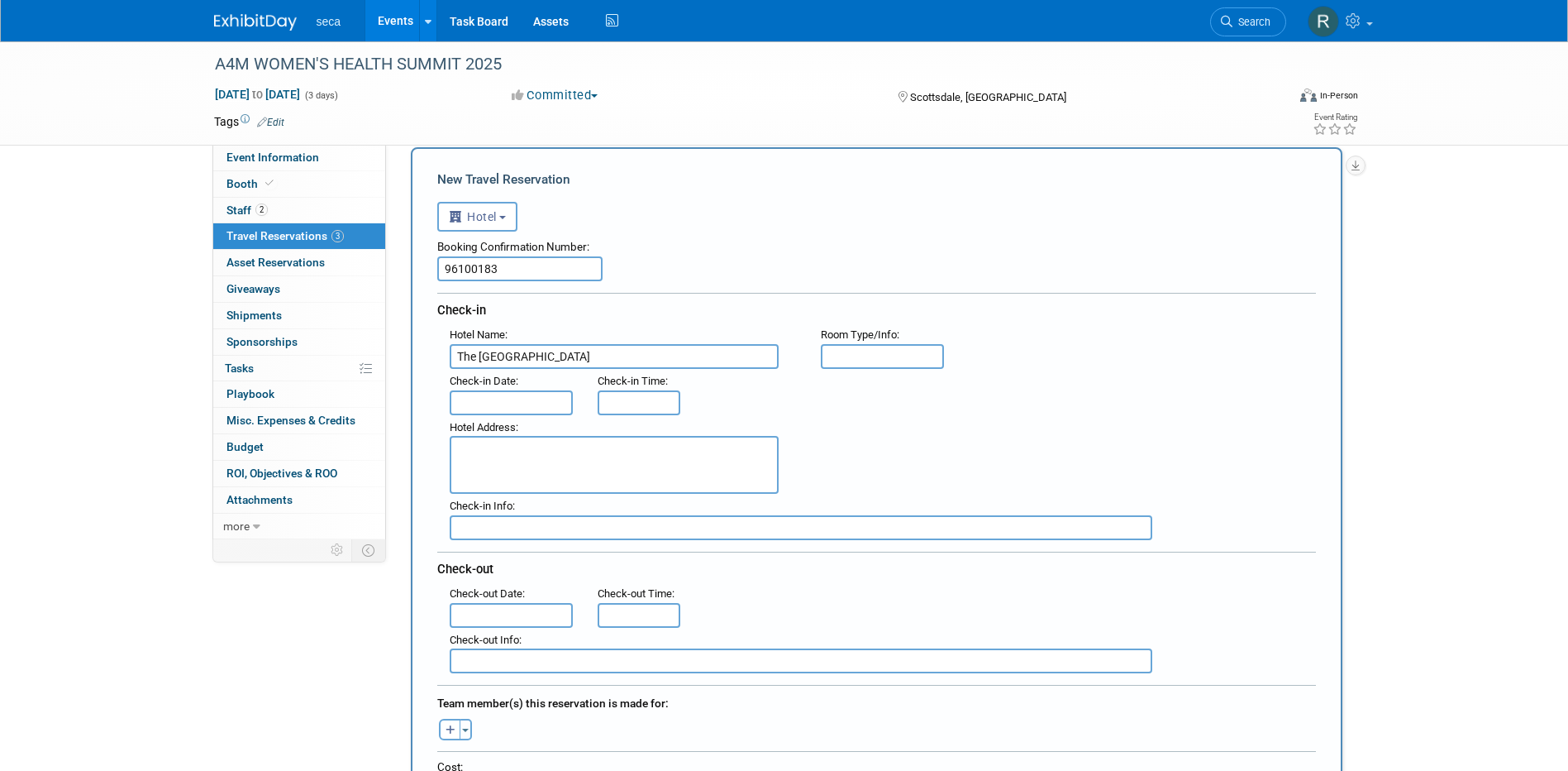
scroll to position [82, 0]
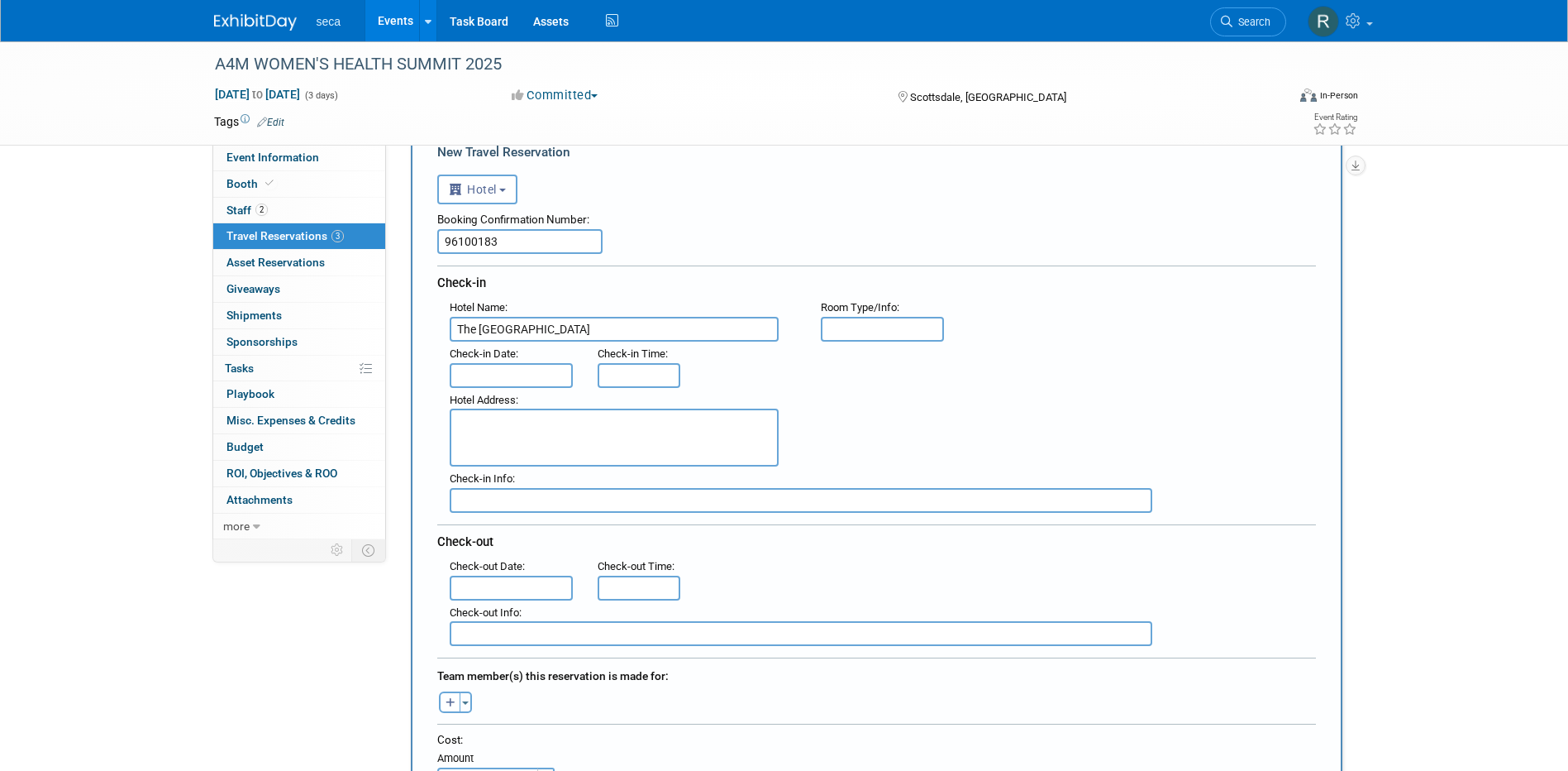
click at [558, 438] on textarea at bounding box center [614, 438] width 329 height 58
paste textarea "6902 East Greenway Parkway Scottsdale , AZ 85254"
type textarea "6902 East Greenway Parkway Scottsdale , AZ 85254"
click at [523, 371] on input "text" at bounding box center [511, 375] width 124 height 25
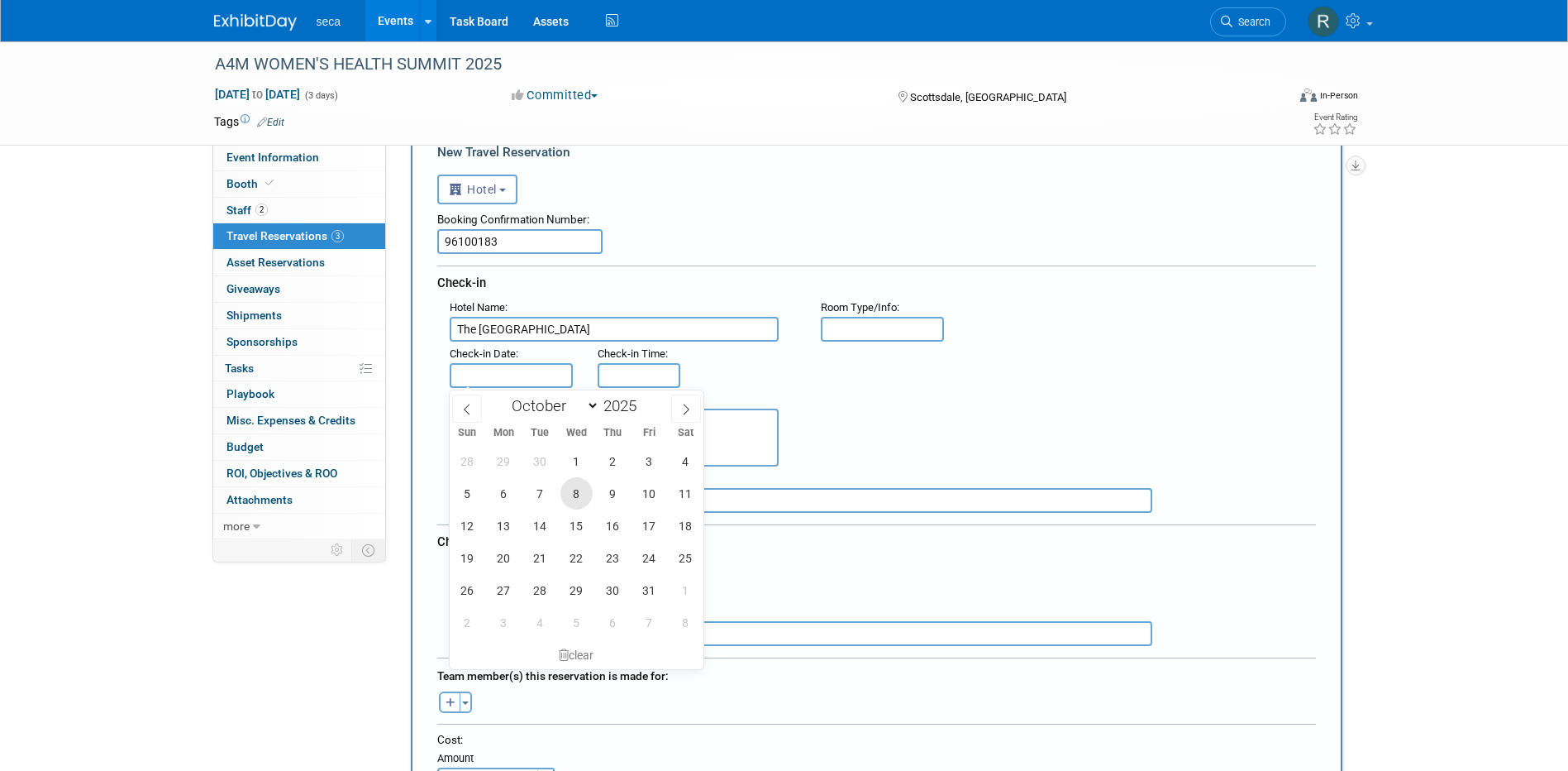
click at [577, 492] on span "8" at bounding box center [576, 493] width 32 height 32
type input "Oct 8, 2025"
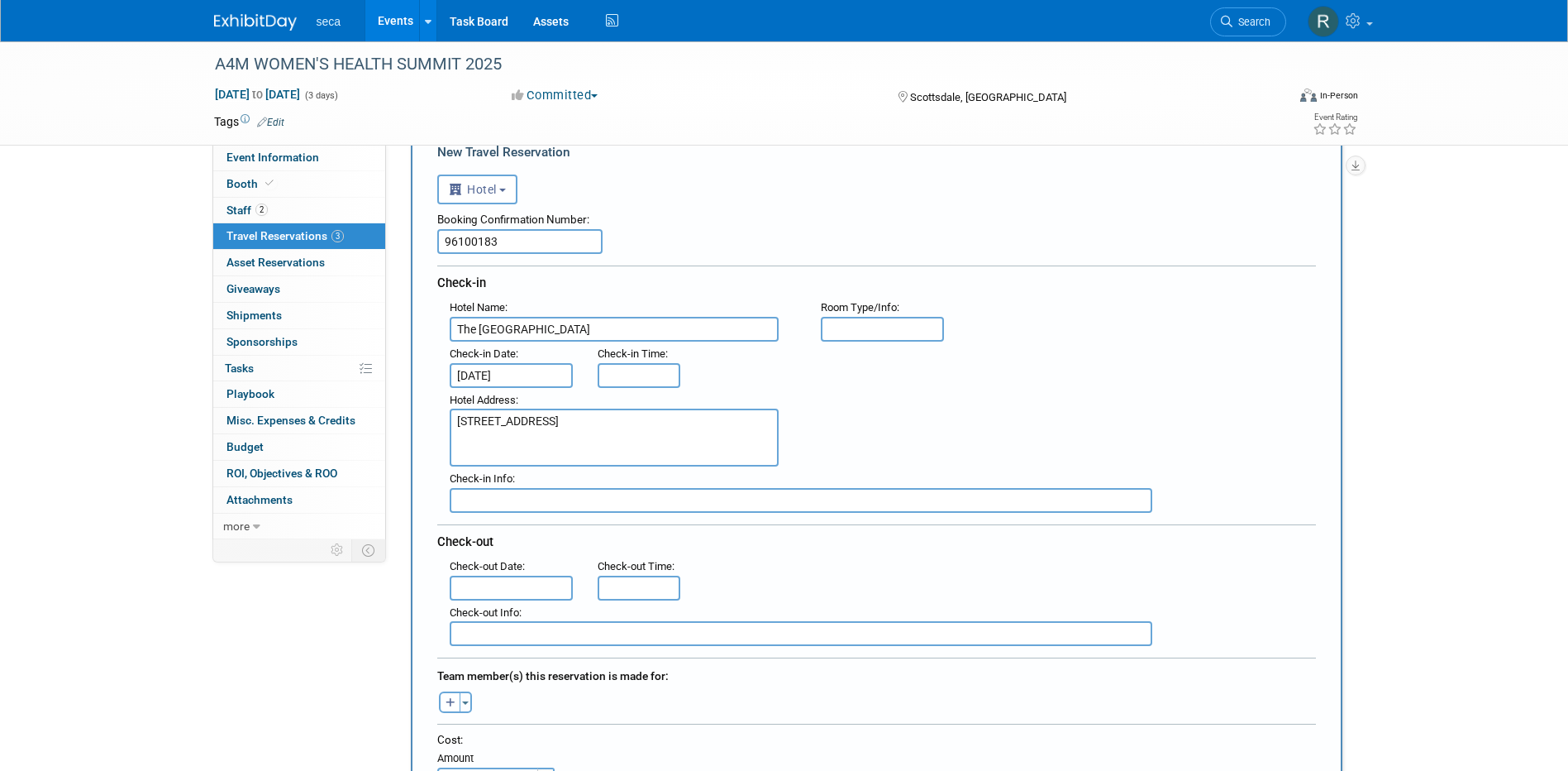
type input "3:00 PM"
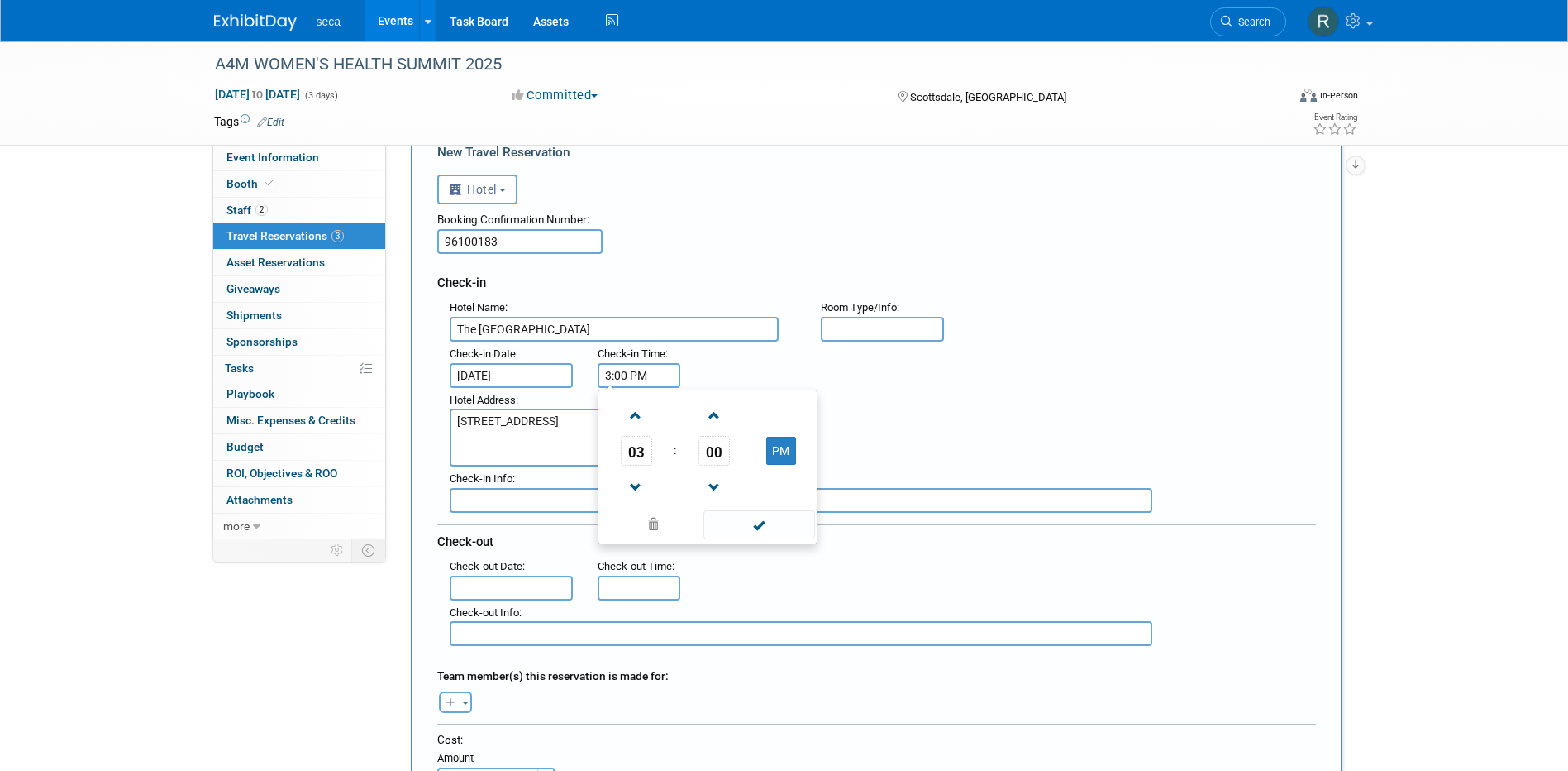
click at [623, 379] on input "3:00 PM" at bounding box center [638, 375] width 82 height 25
click at [907, 418] on div "Hotel Address : 6902 East Greenway Parkway Scottsdale , AZ 85254" at bounding box center [883, 428] width 891 height 79
click at [489, 582] on input "text" at bounding box center [511, 587] width 124 height 25
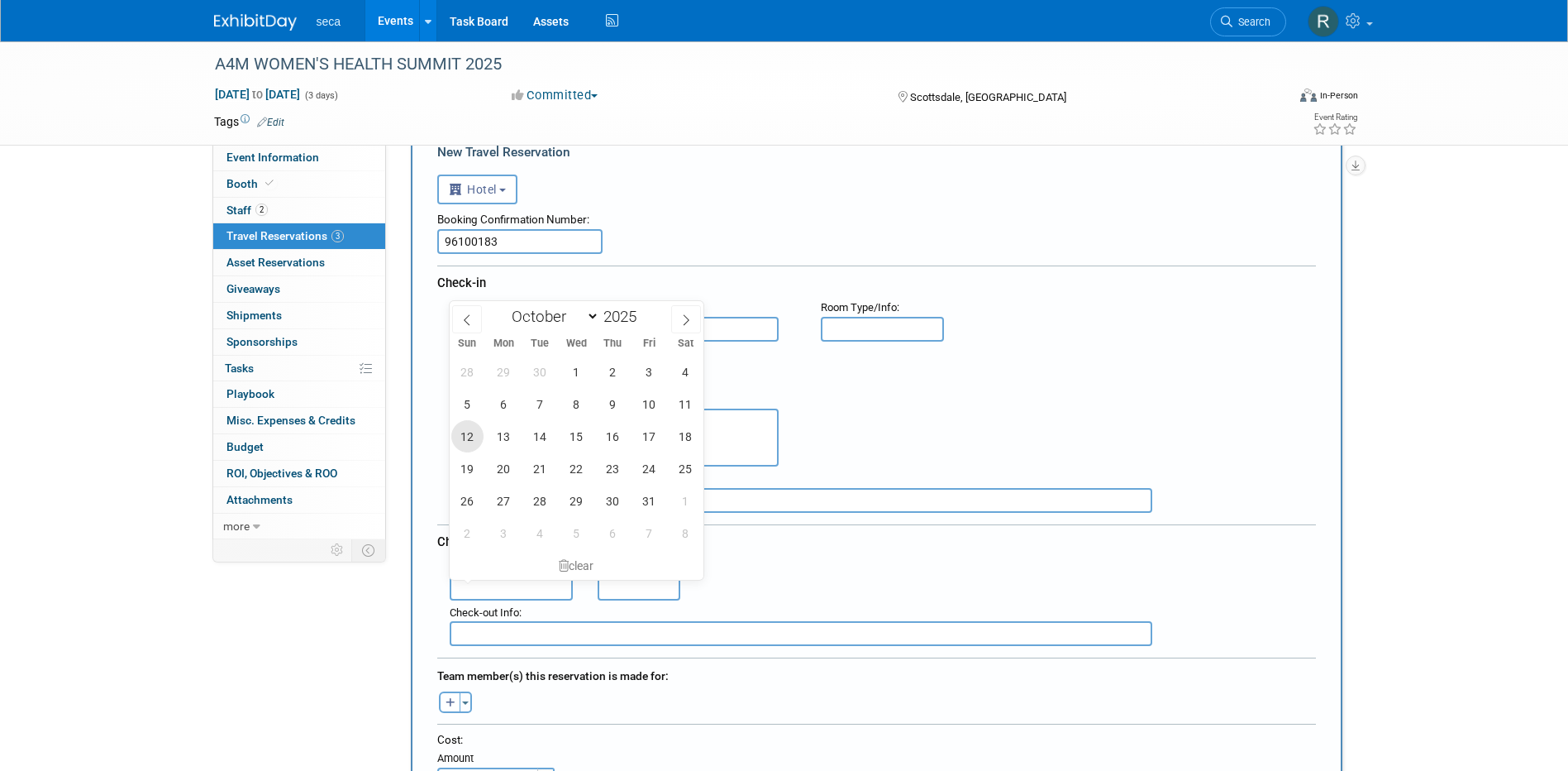
click at [462, 434] on span "12" at bounding box center [467, 436] width 32 height 32
type input "Oct 12, 2025"
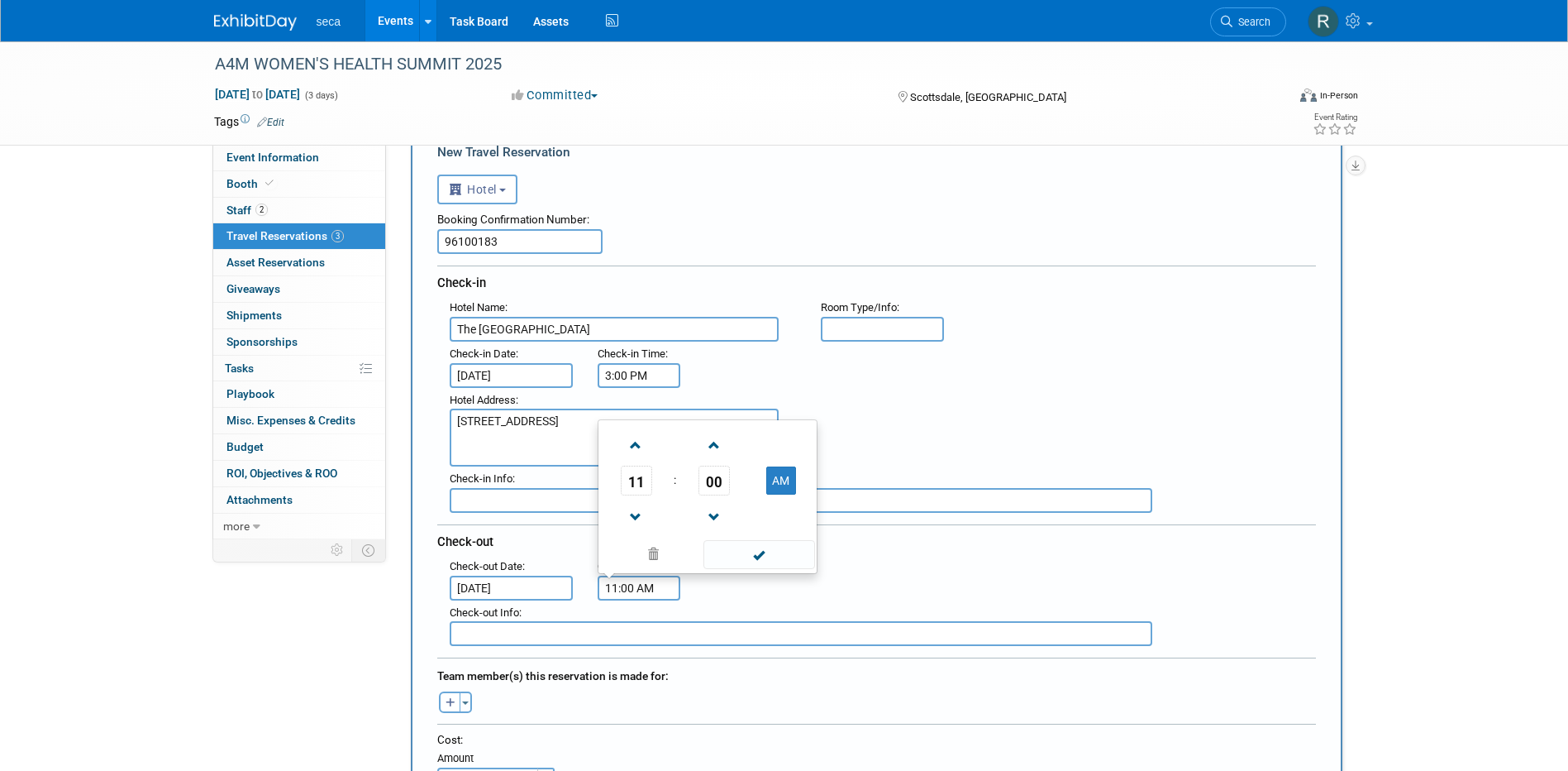
click at [618, 592] on input "11:00 AM" at bounding box center [638, 587] width 82 height 25
click at [632, 482] on span "11" at bounding box center [637, 480] width 32 height 30
click at [636, 465] on td "04" at bounding box center [628, 470] width 53 height 45
click at [711, 484] on span "00" at bounding box center [714, 480] width 32 height 30
click at [725, 473] on td "30" at bounding box center [733, 470] width 53 height 45
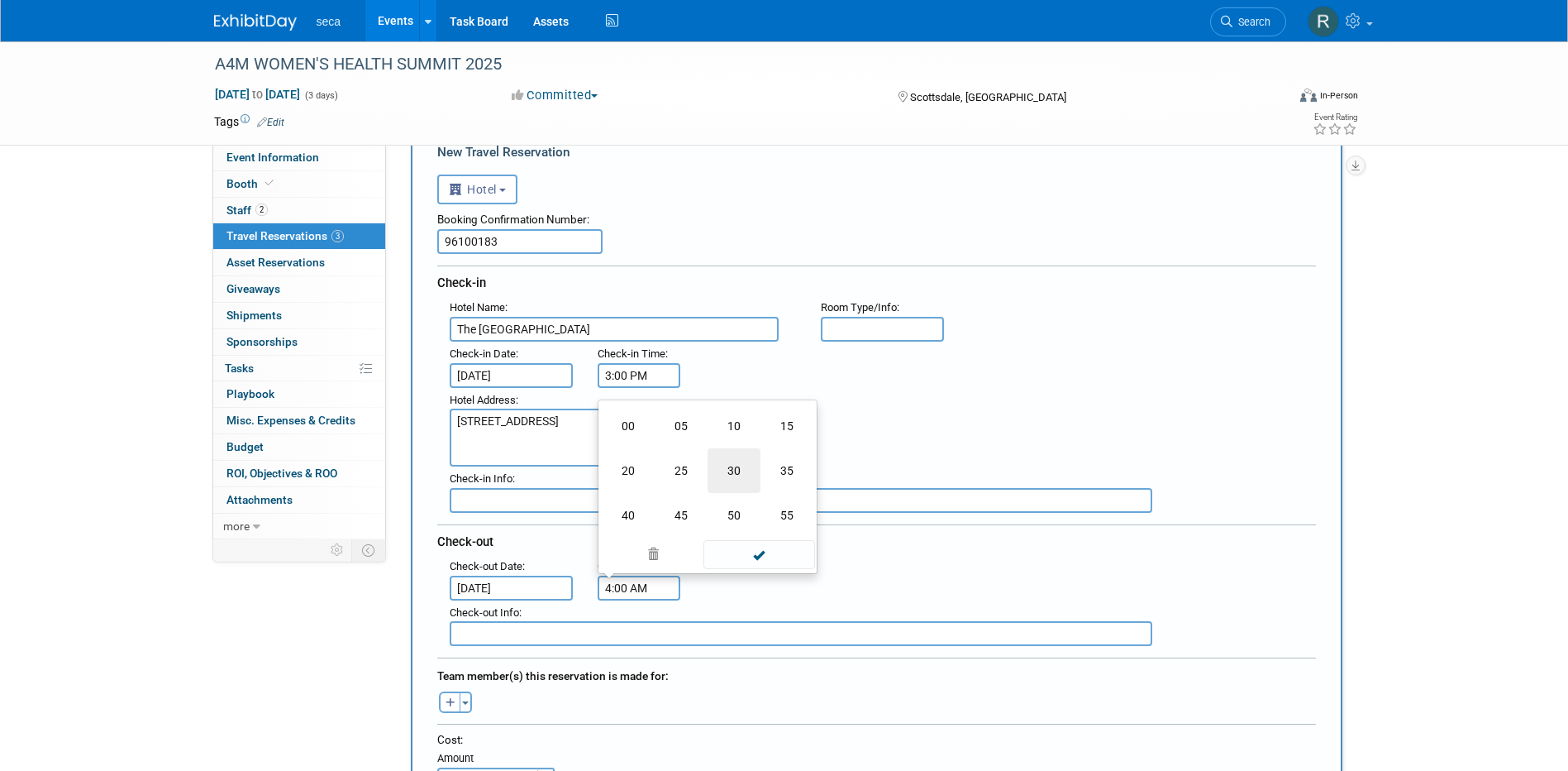
type input "4:30 AM"
click at [930, 435] on div "Hotel Address : 6902 East Greenway Parkway Scottsdale , AZ 85254" at bounding box center [883, 428] width 891 height 79
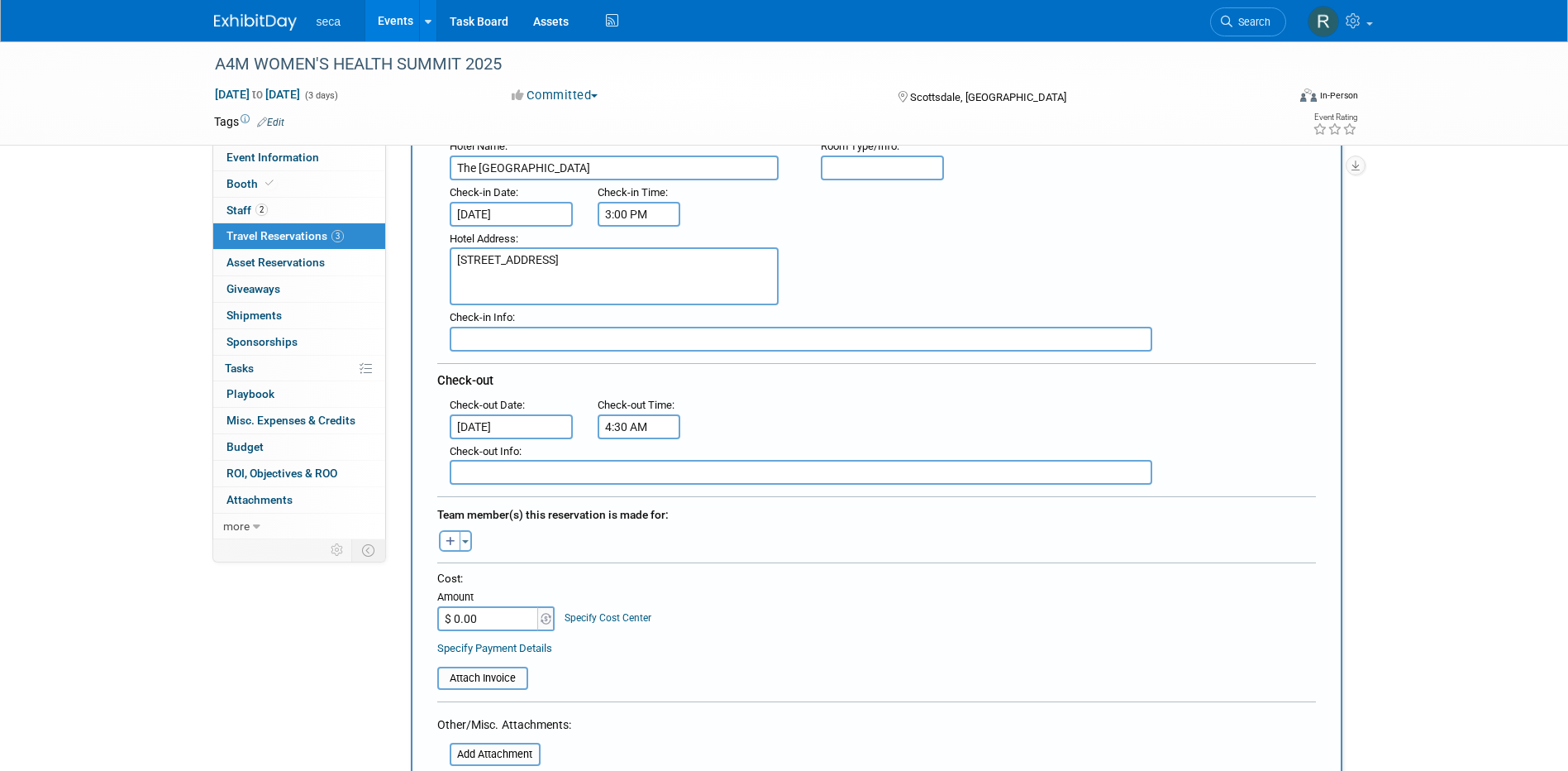
scroll to position [248, 0]
click at [467, 538] on span "button" at bounding box center [465, 537] width 7 height 3
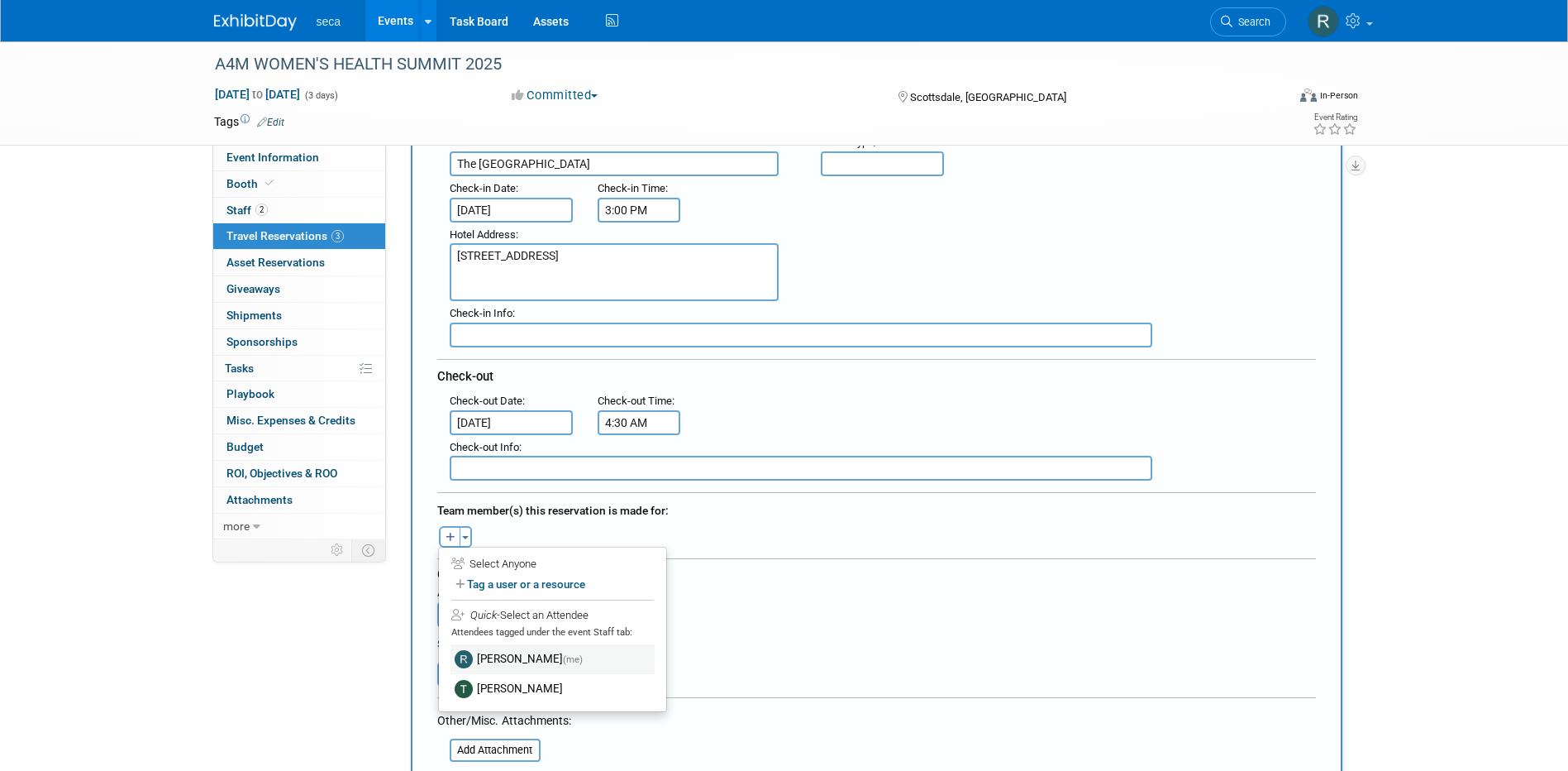
click at [482, 657] on label "Rachel Jordan (me)" at bounding box center [552, 659] width 204 height 30
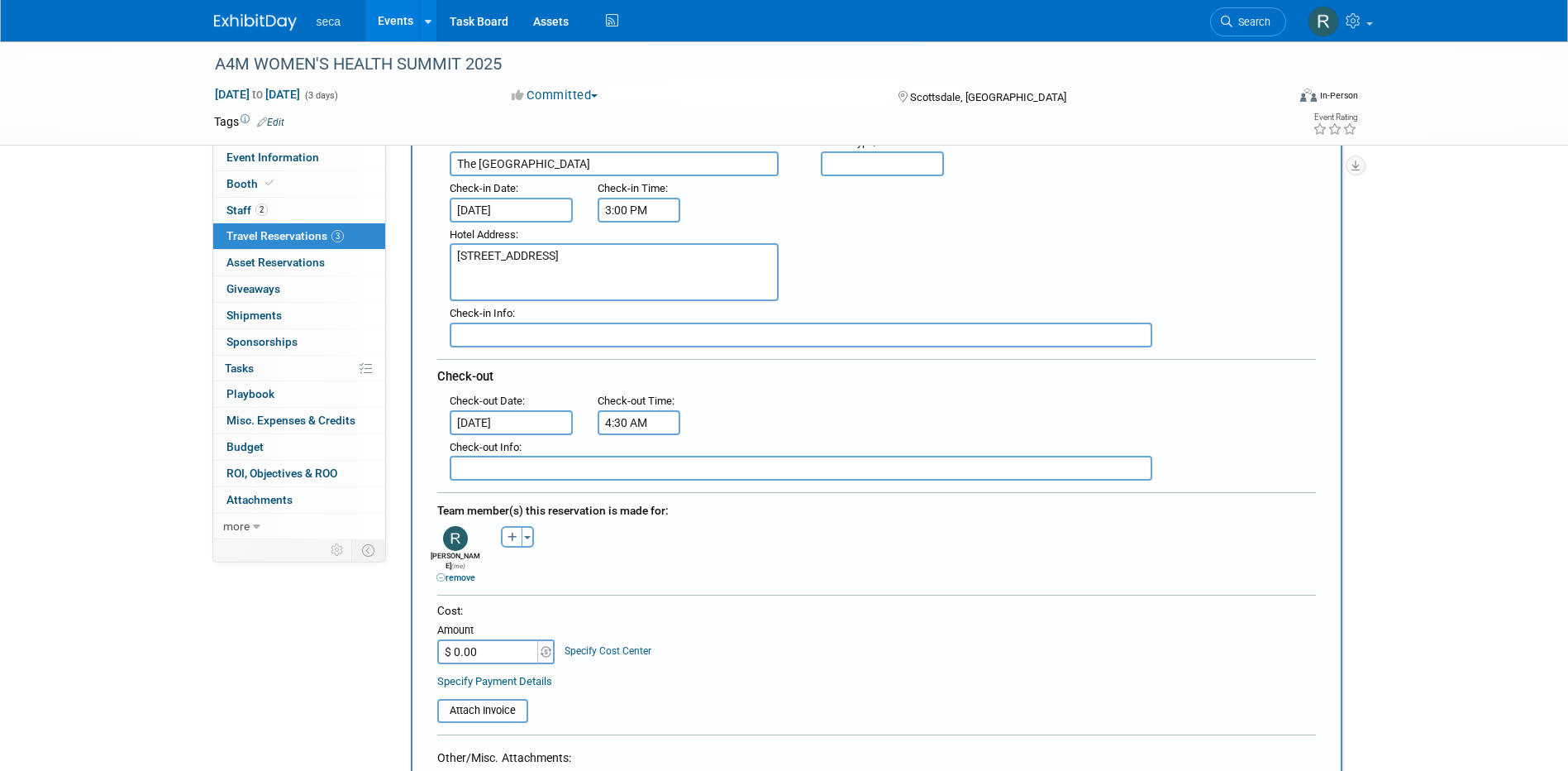
click at [674, 559] on div "Ashley remove Bob remove Bobby remove" at bounding box center [876, 553] width 904 height 63
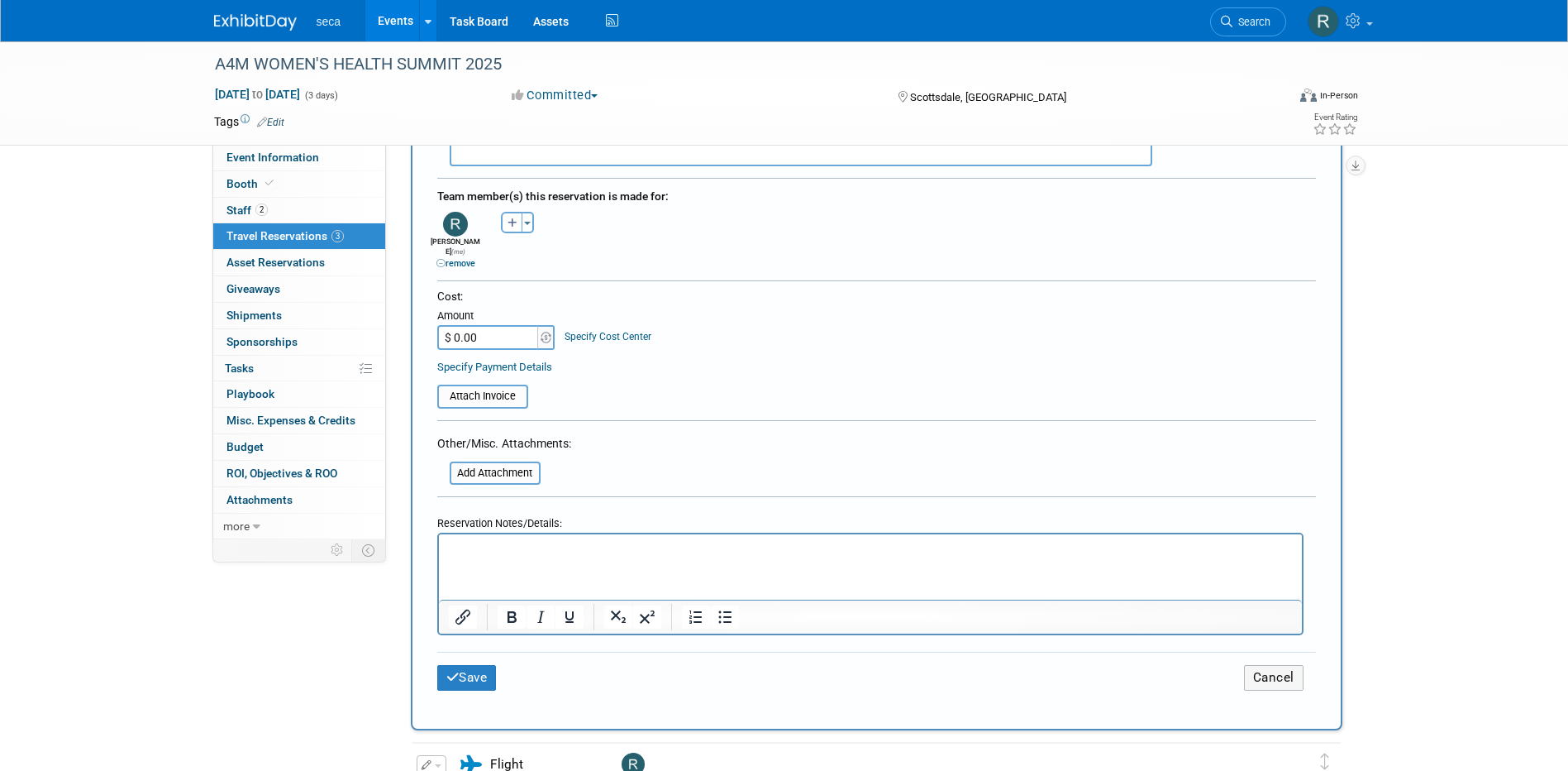
scroll to position [662, 0]
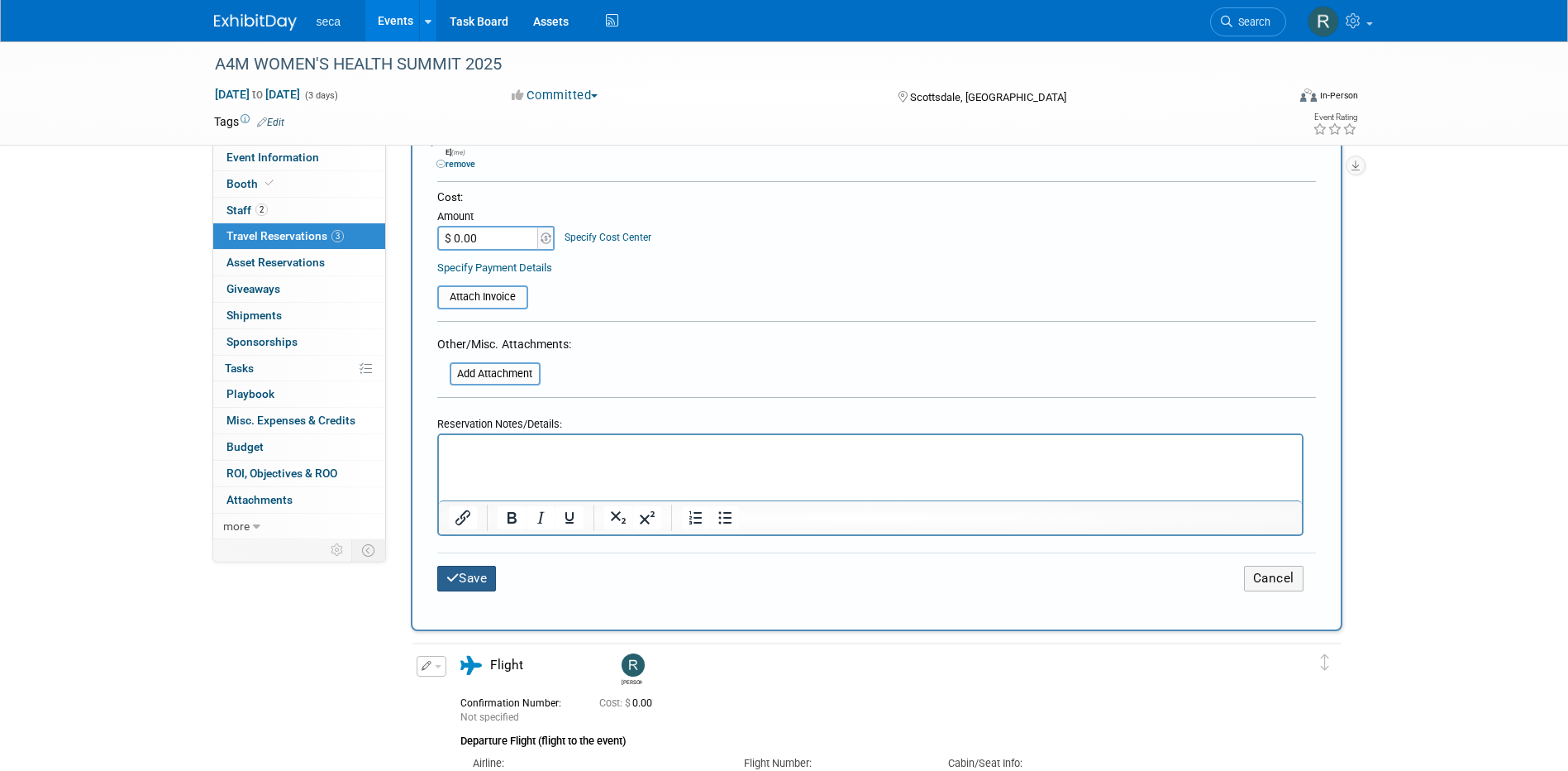
click at [473, 566] on button "Save" at bounding box center [467, 578] width 60 height 26
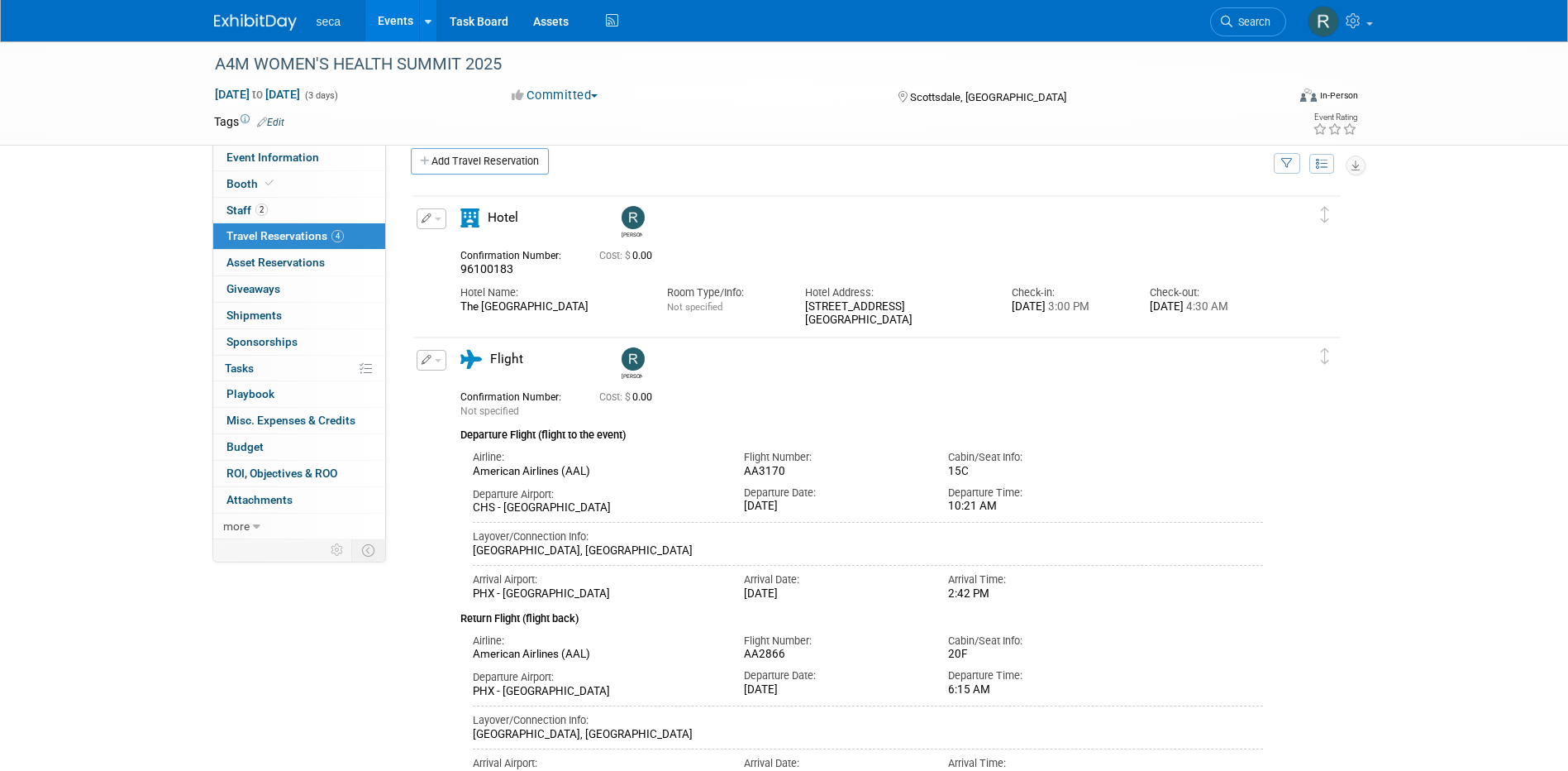
scroll to position [0, 0]
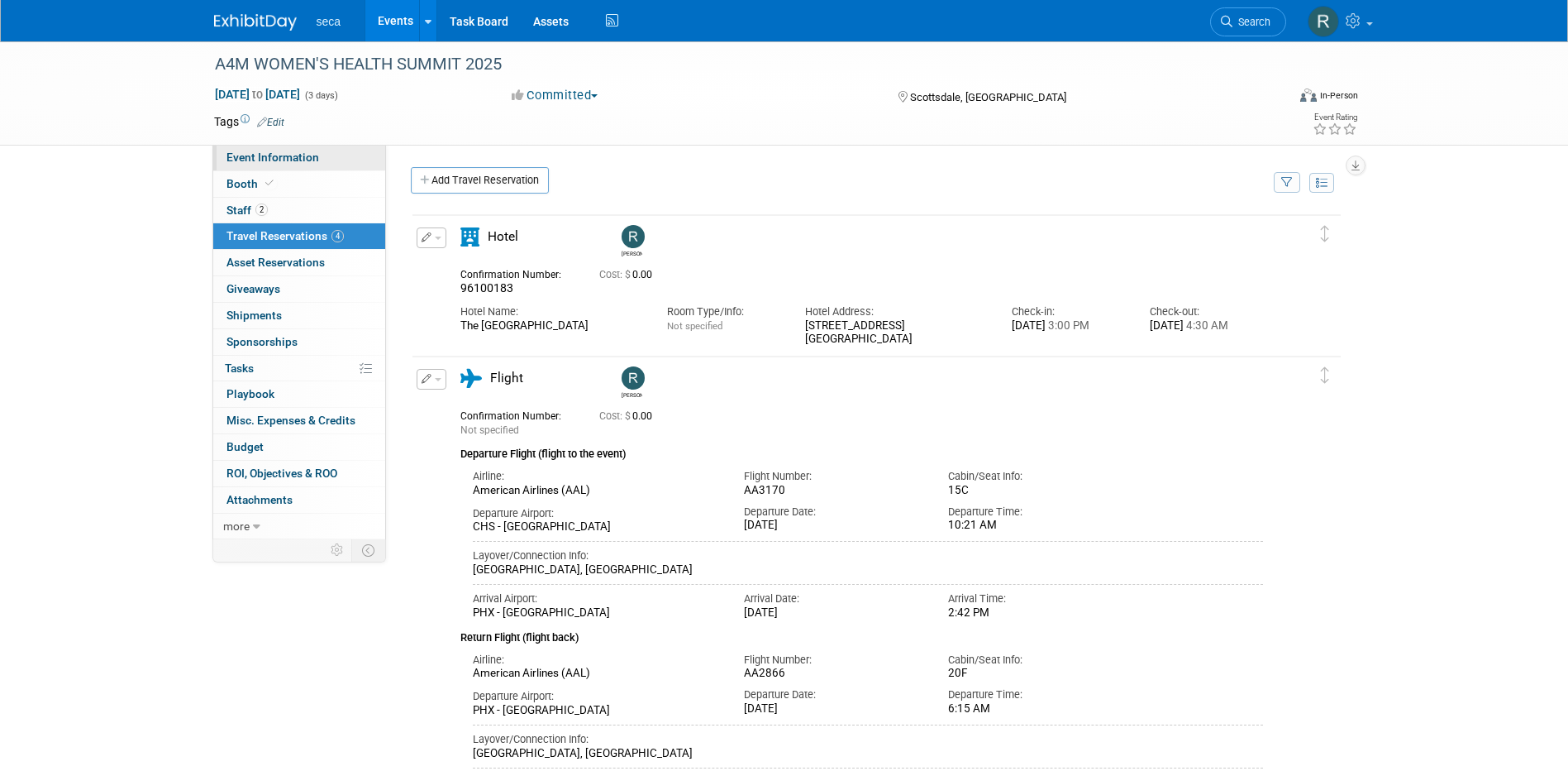
click at [311, 155] on span "Event Information" at bounding box center [272, 157] width 92 height 13
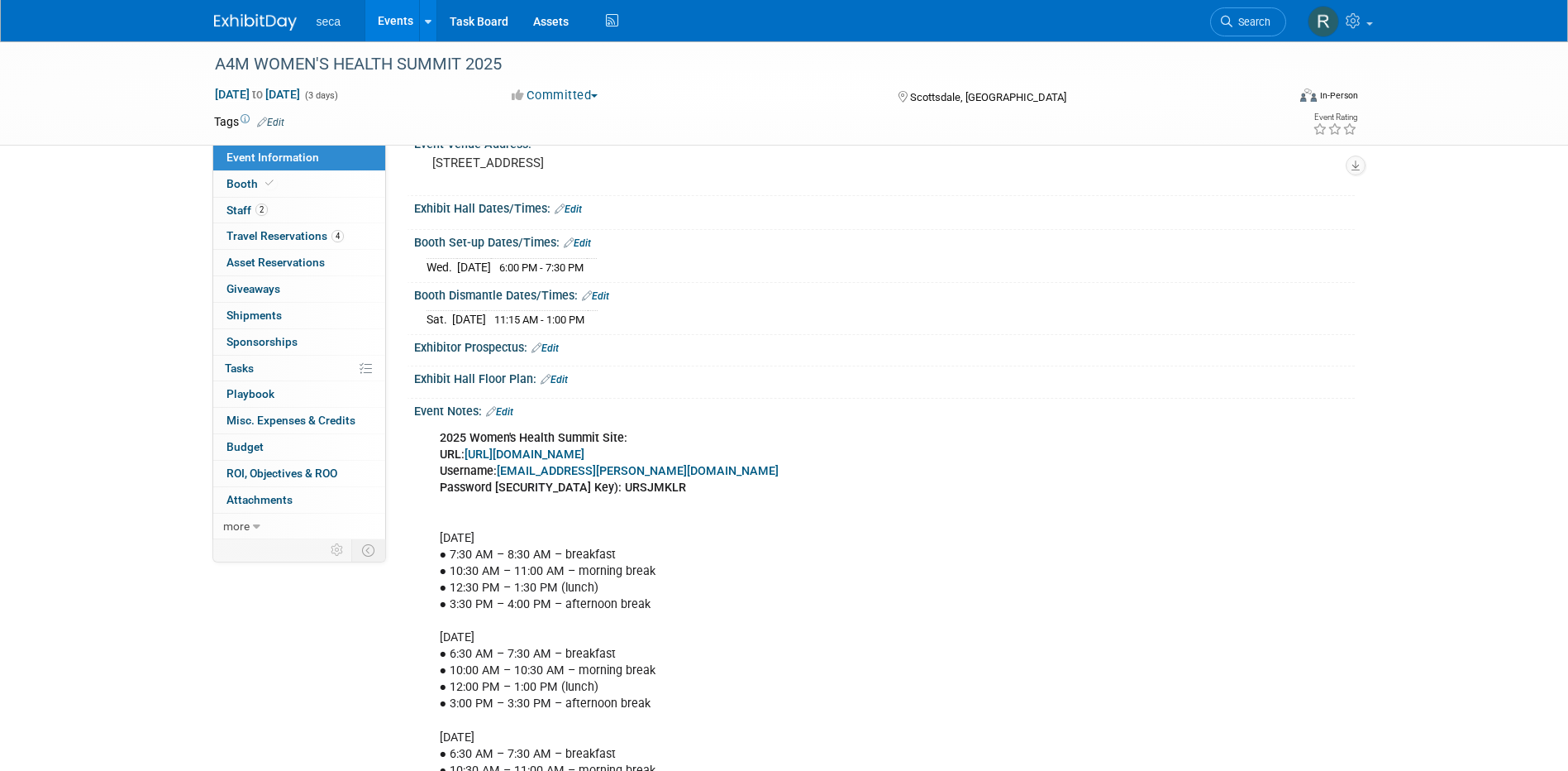
scroll to position [71, 0]
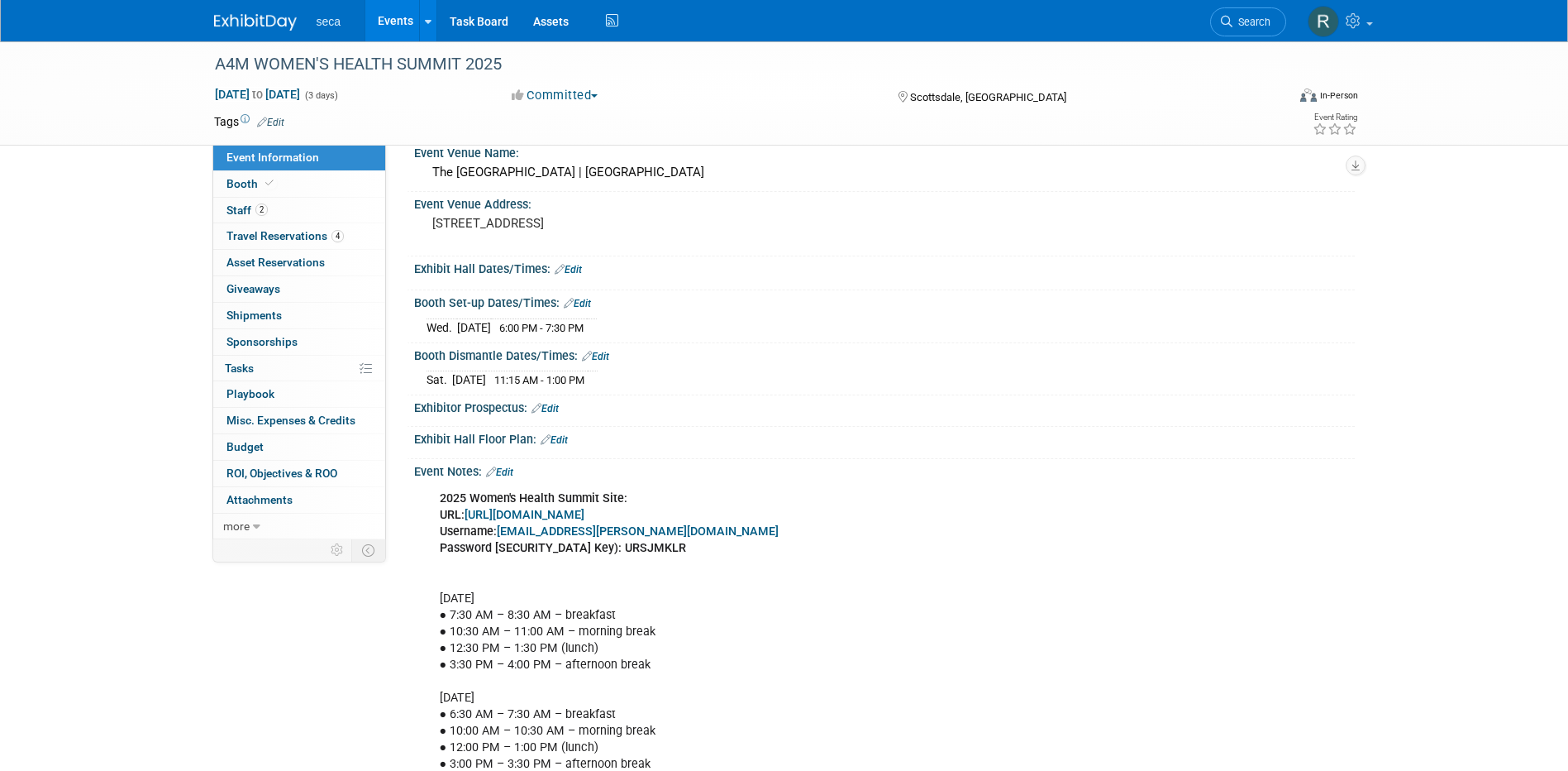
click at [509, 467] on link "Edit" at bounding box center [499, 472] width 27 height 12
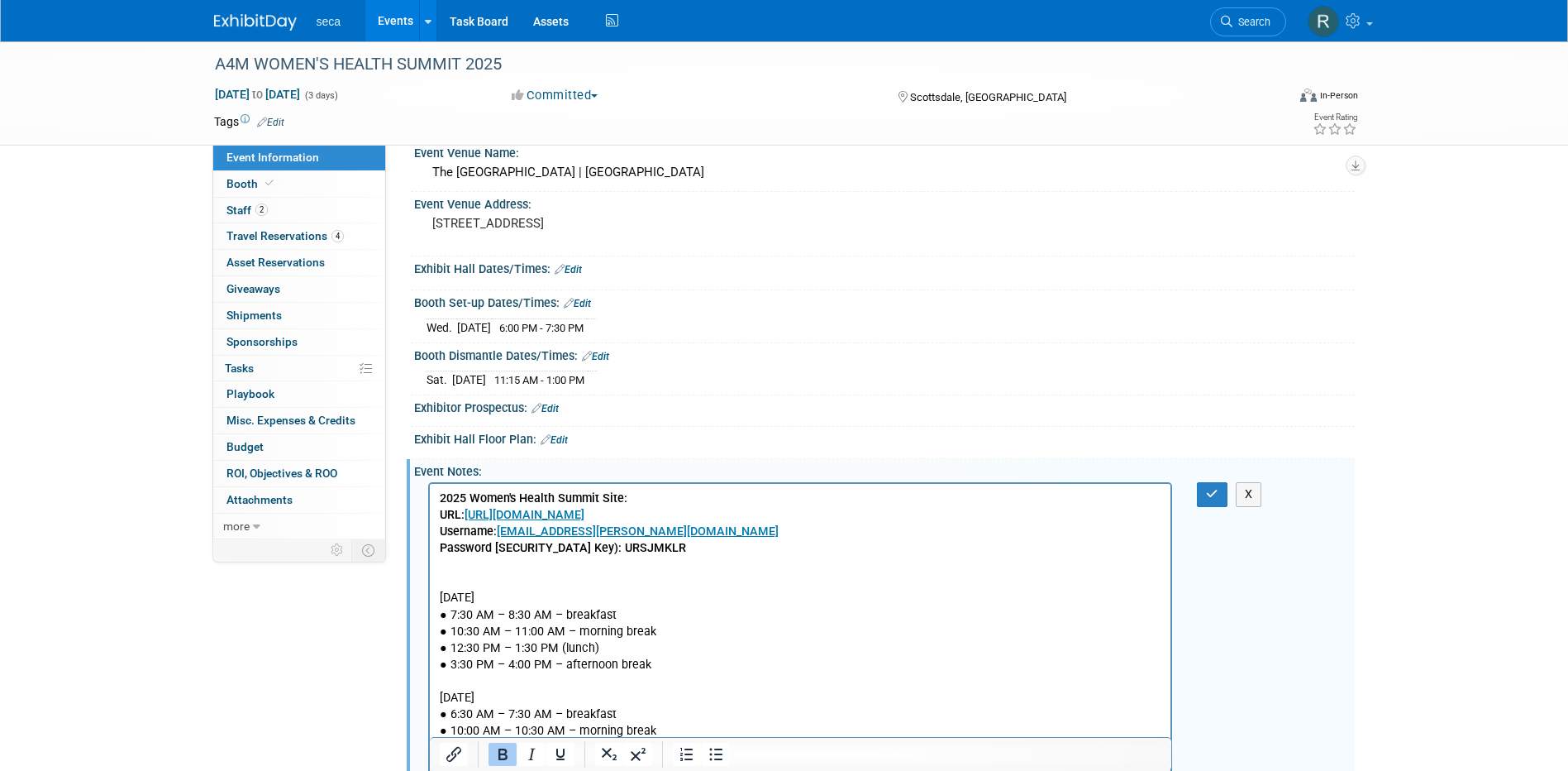
scroll to position [0, 0]
drag, startPoint x: 721, startPoint y: 581, endPoint x: 490, endPoint y: 580, distance: 231.0
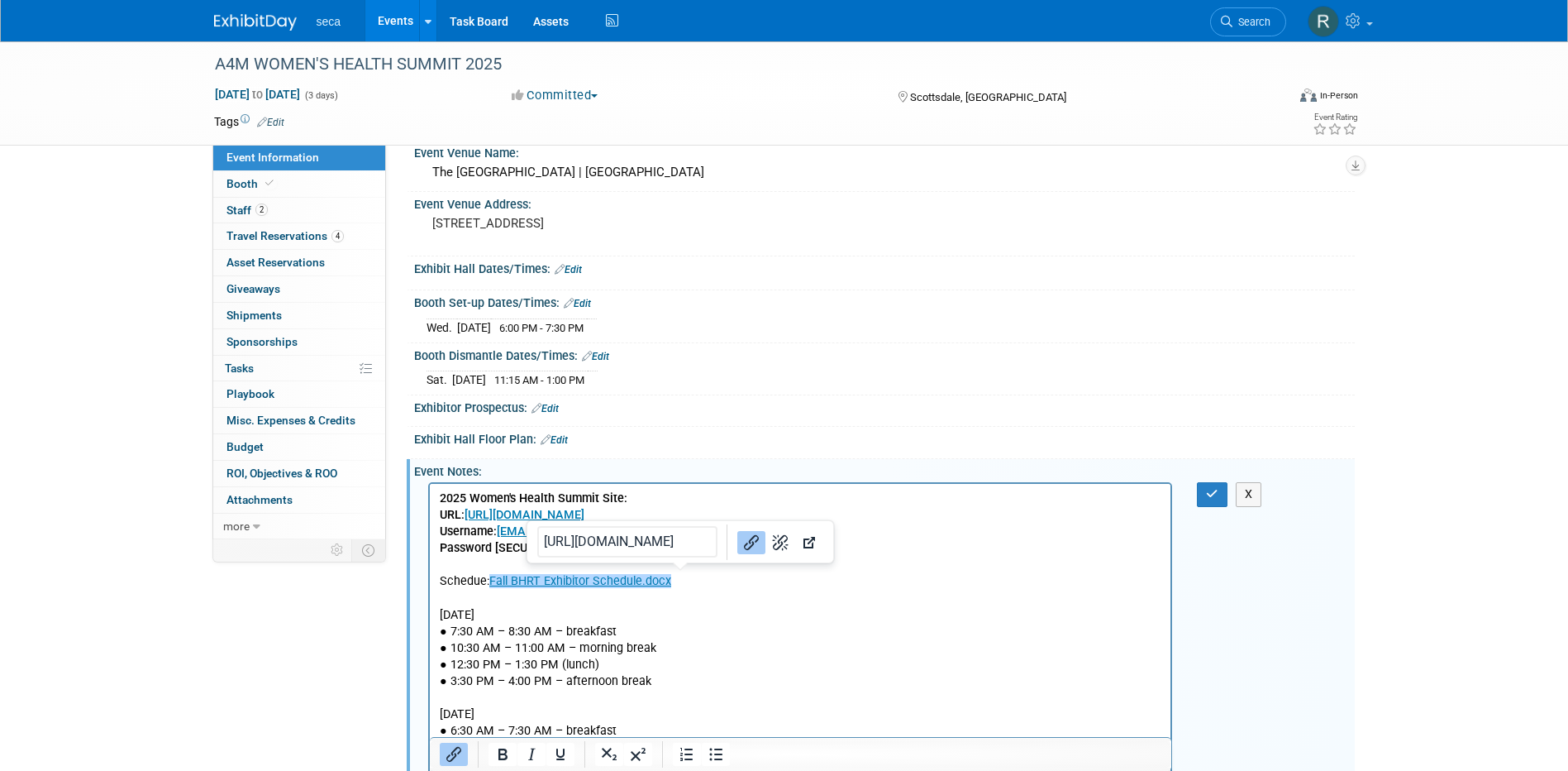
drag, startPoint x: 699, startPoint y: 583, endPoint x: 592, endPoint y: 582, distance: 107.0
drag, startPoint x: 699, startPoint y: 578, endPoint x: 491, endPoint y: 574, distance: 208.0
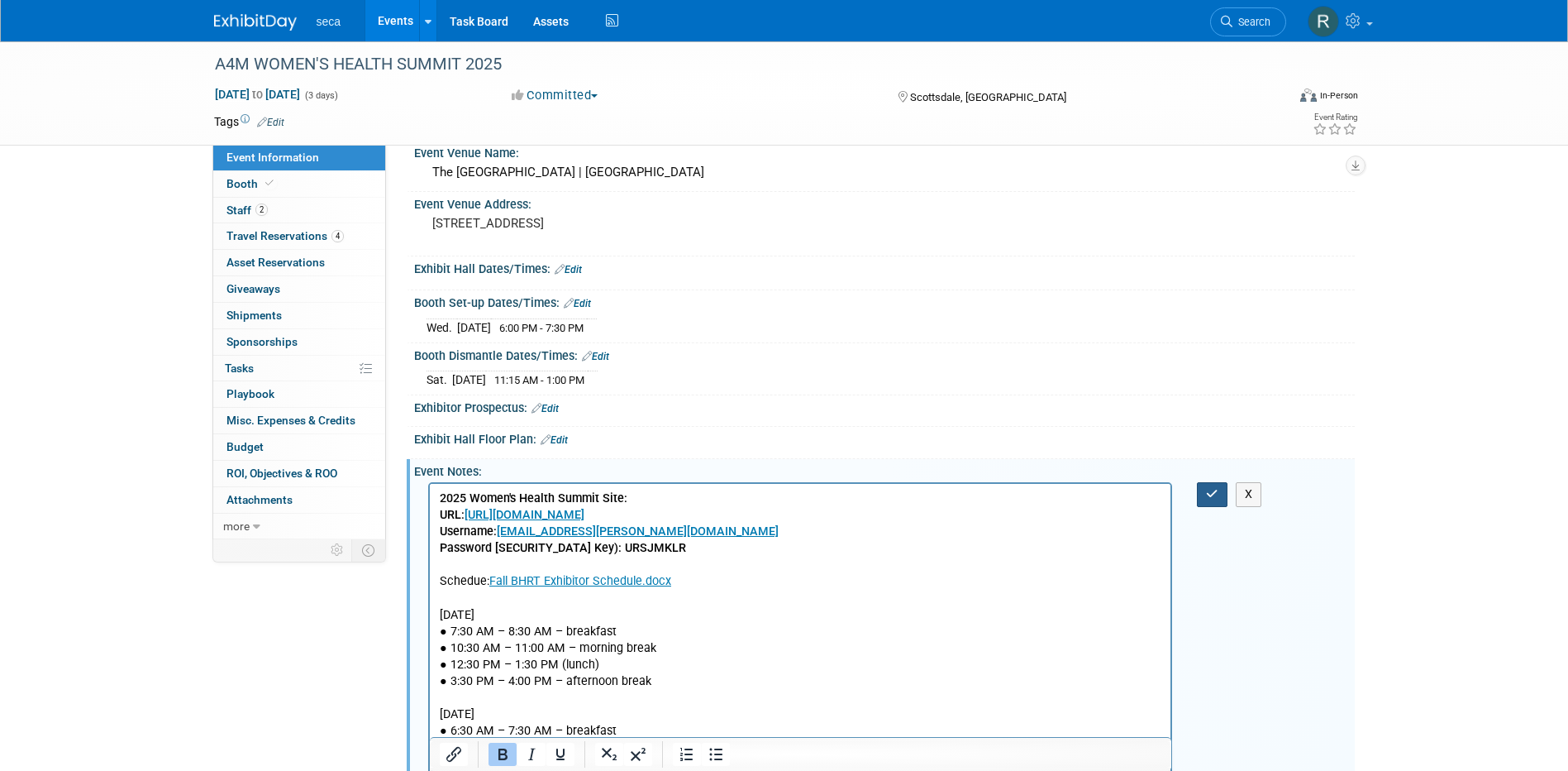
click at [1219, 487] on button "button" at bounding box center [1211, 494] width 31 height 24
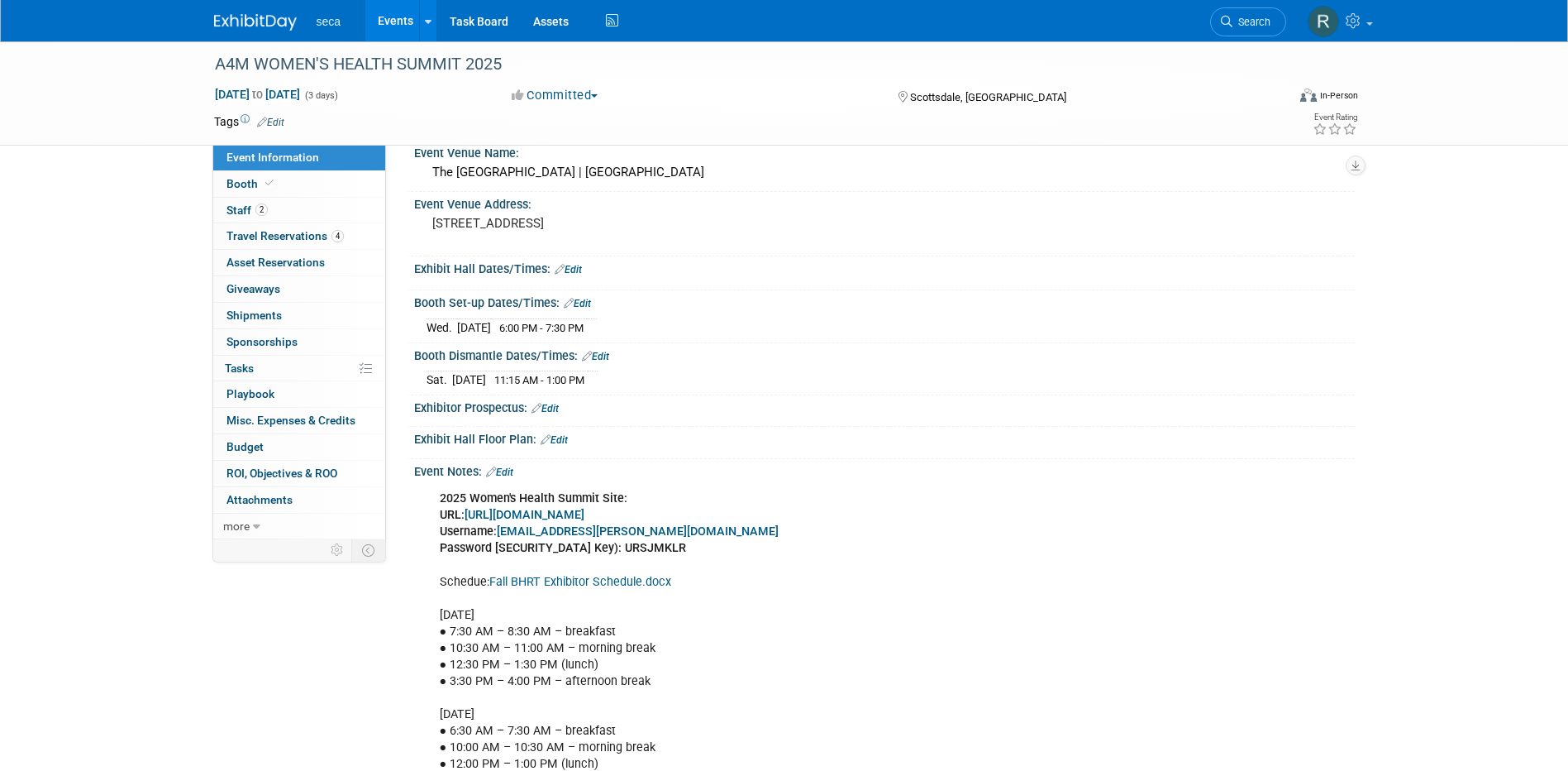
drag, startPoint x: 662, startPoint y: 580, endPoint x: 807, endPoint y: 610, distance: 148.1
click at [509, 473] on link "Edit" at bounding box center [499, 472] width 27 height 12
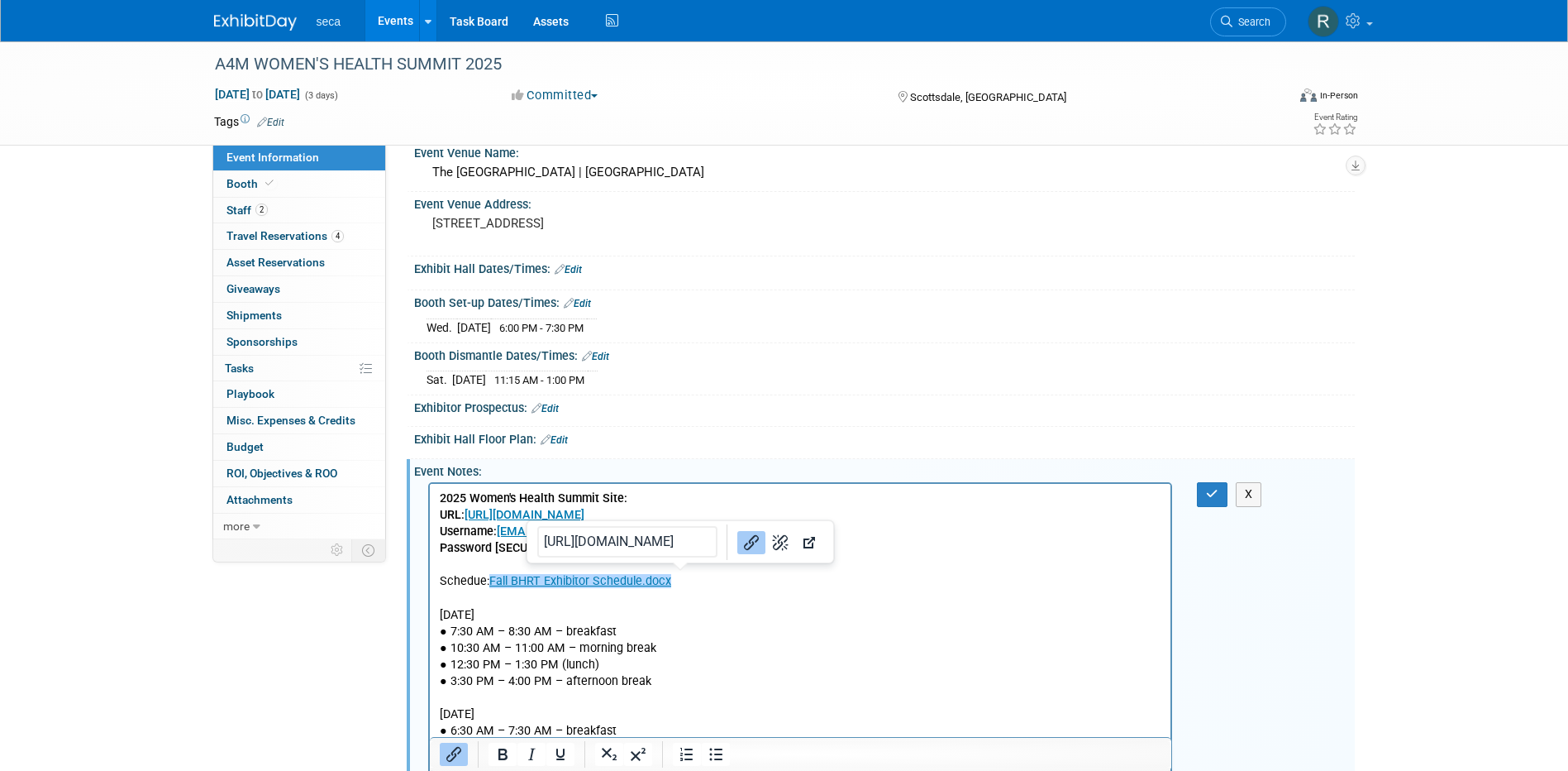
drag, startPoint x: 675, startPoint y: 583, endPoint x: 490, endPoint y: 575, distance: 185.2
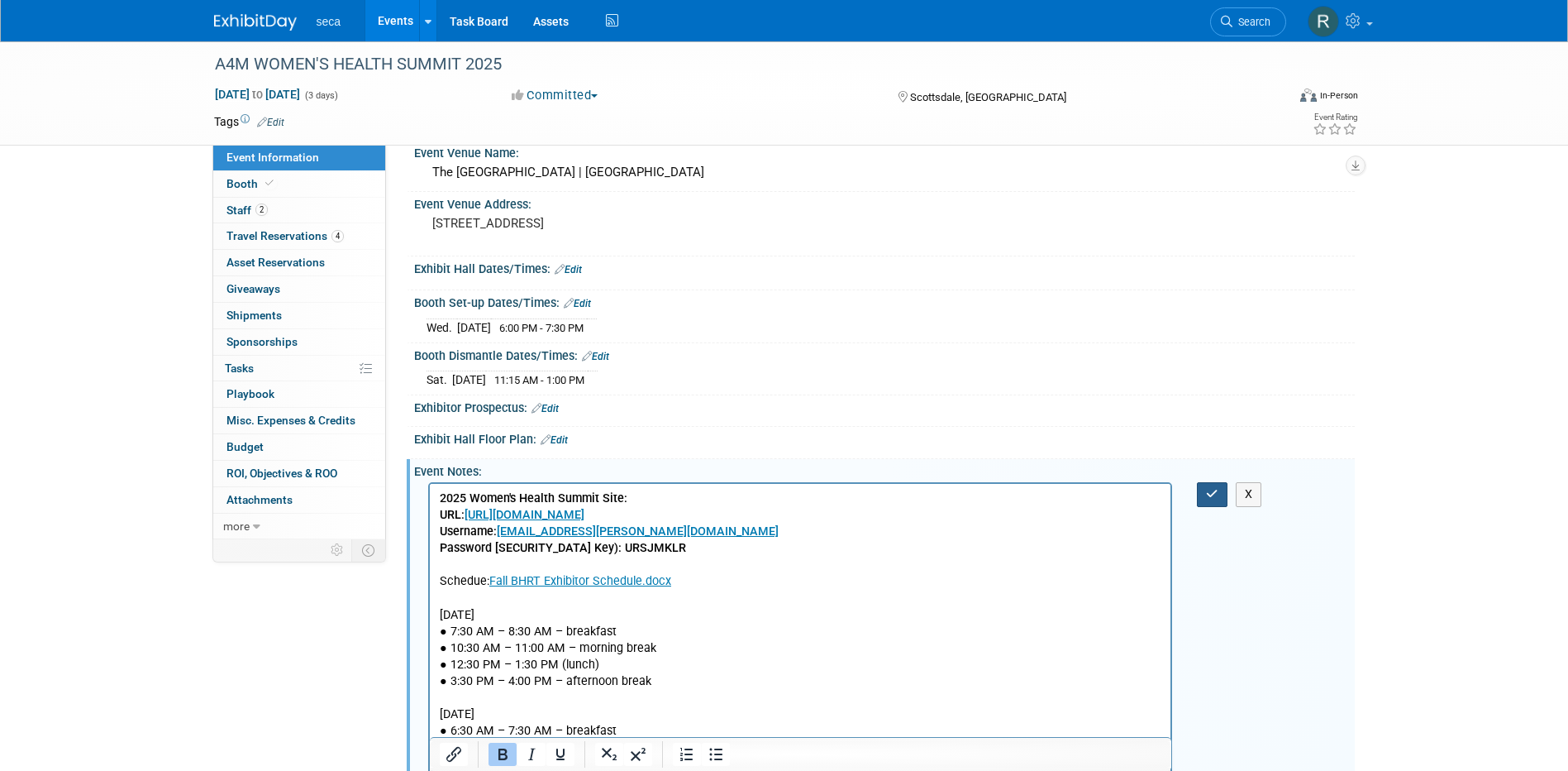
click at [1201, 488] on button "button" at bounding box center [1211, 494] width 31 height 24
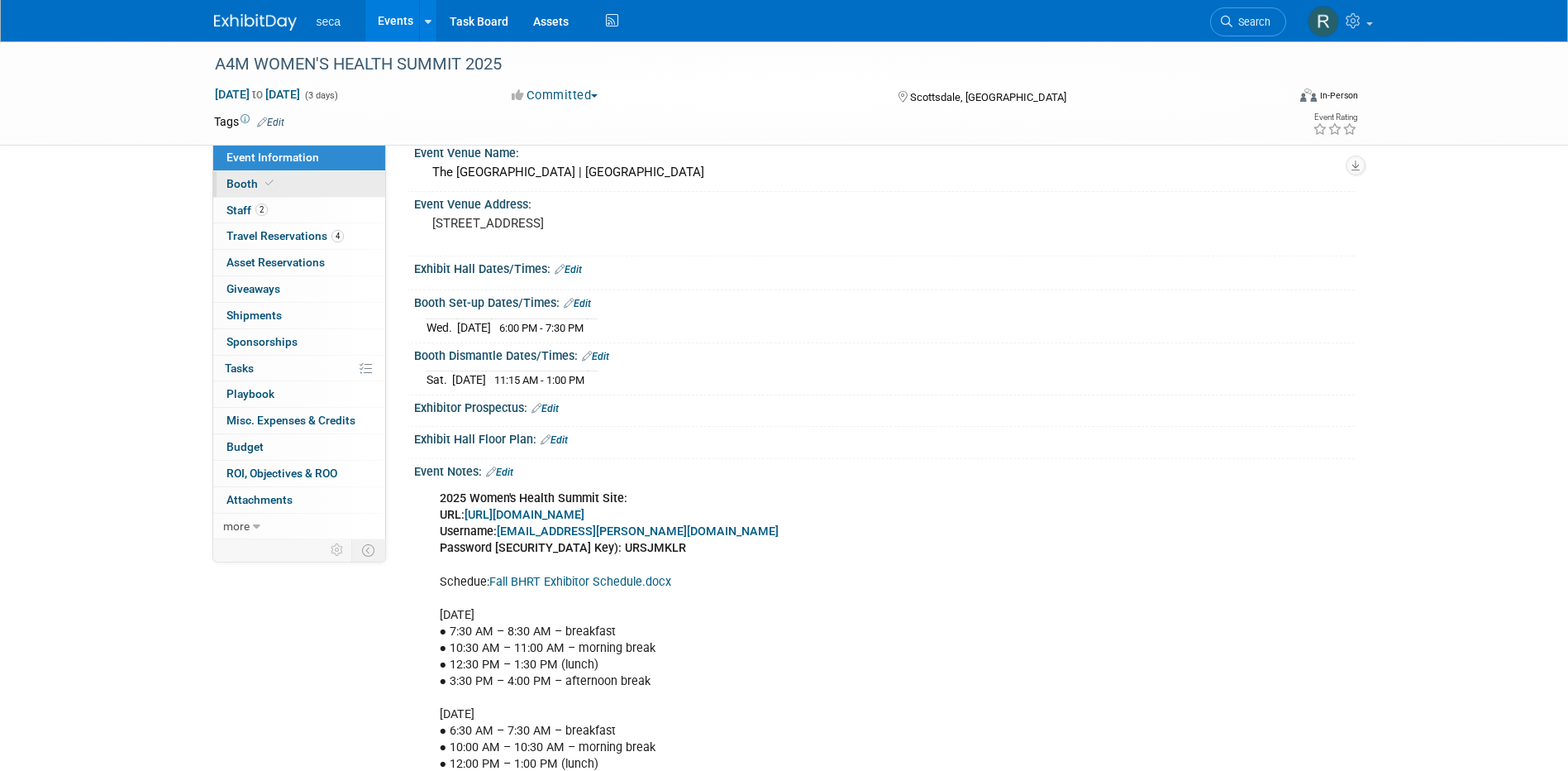
click at [249, 189] on span "Booth" at bounding box center [251, 183] width 51 height 13
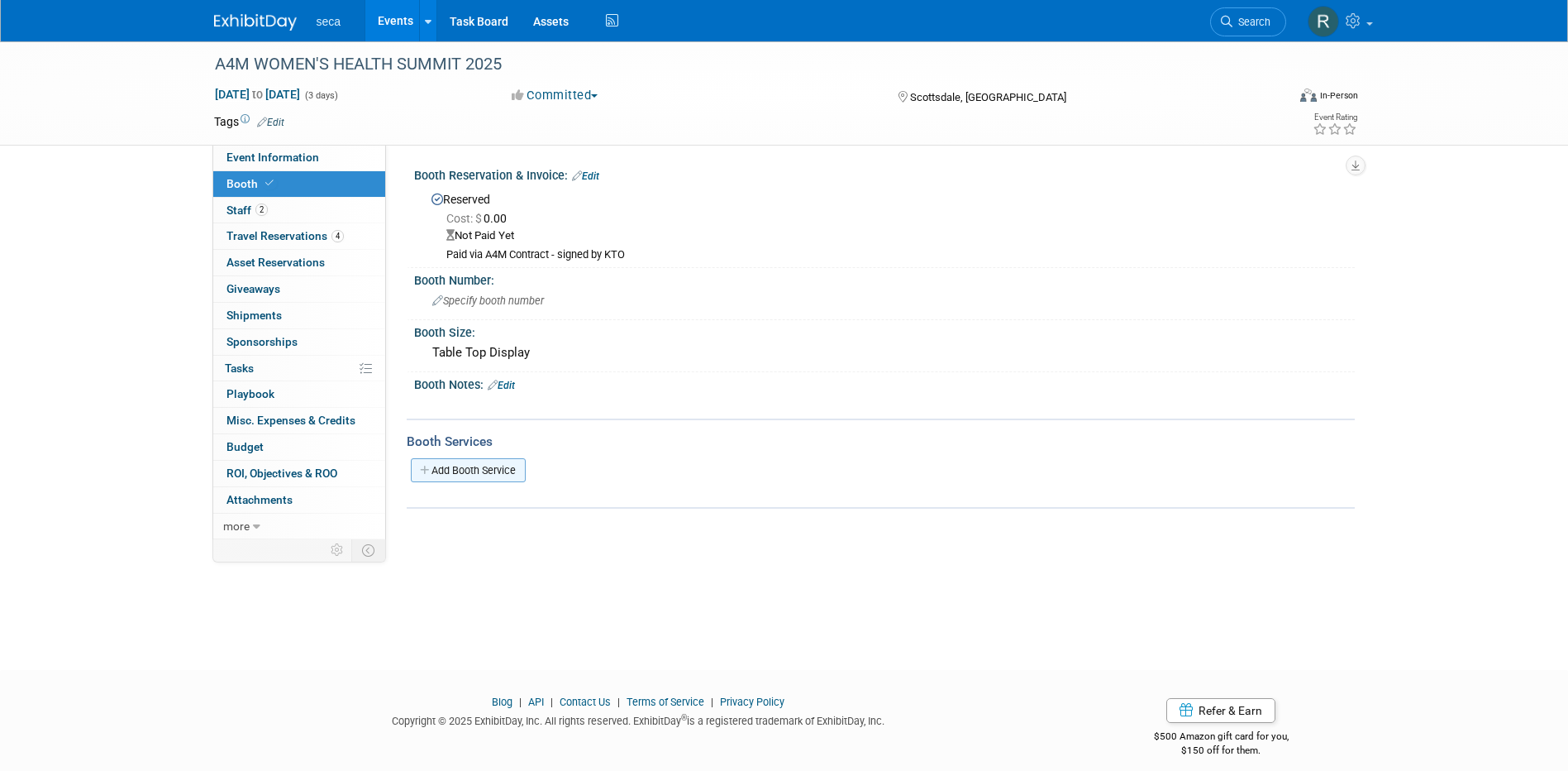
click at [478, 461] on link "Add Booth Service" at bounding box center [468, 470] width 115 height 24
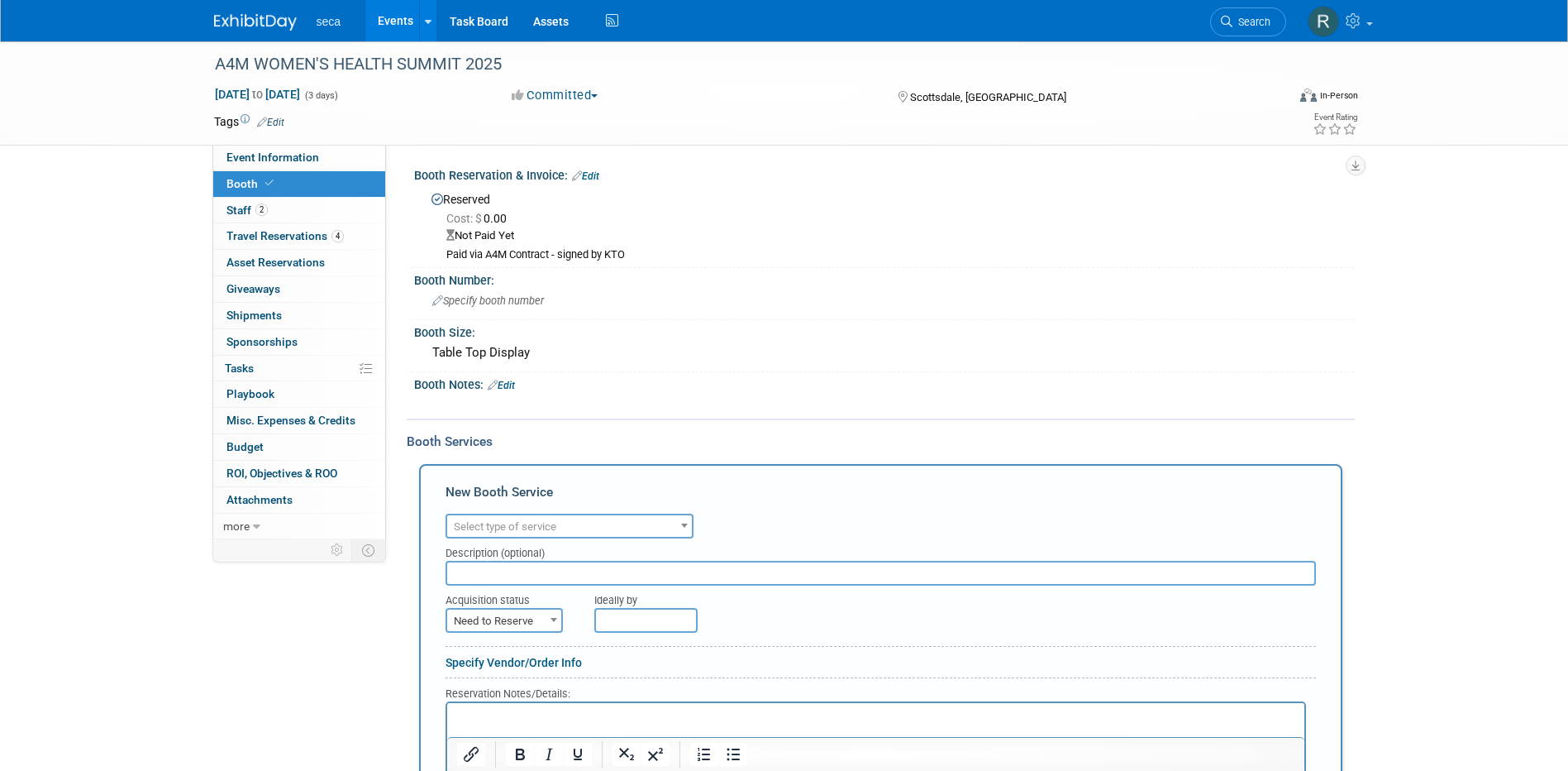
click at [507, 522] on span "Select type of service" at bounding box center [504, 526] width 102 height 12
type input "LEAD"
select select "7"
click at [522, 577] on input "text" at bounding box center [880, 573] width 870 height 25
type input "3 Licenses"
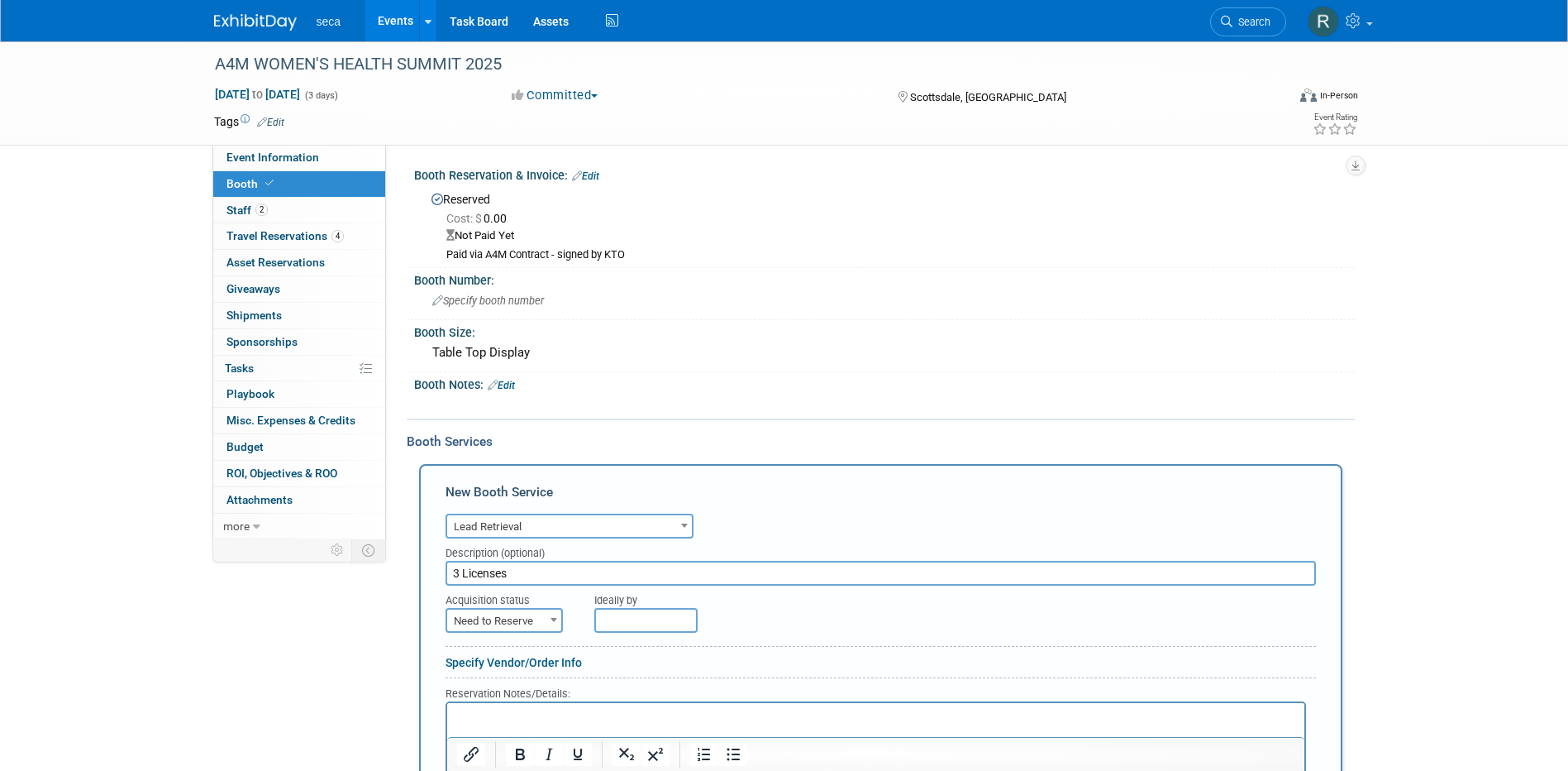
click at [533, 616] on span "Need to Reserve" at bounding box center [504, 620] width 114 height 23
select select "2"
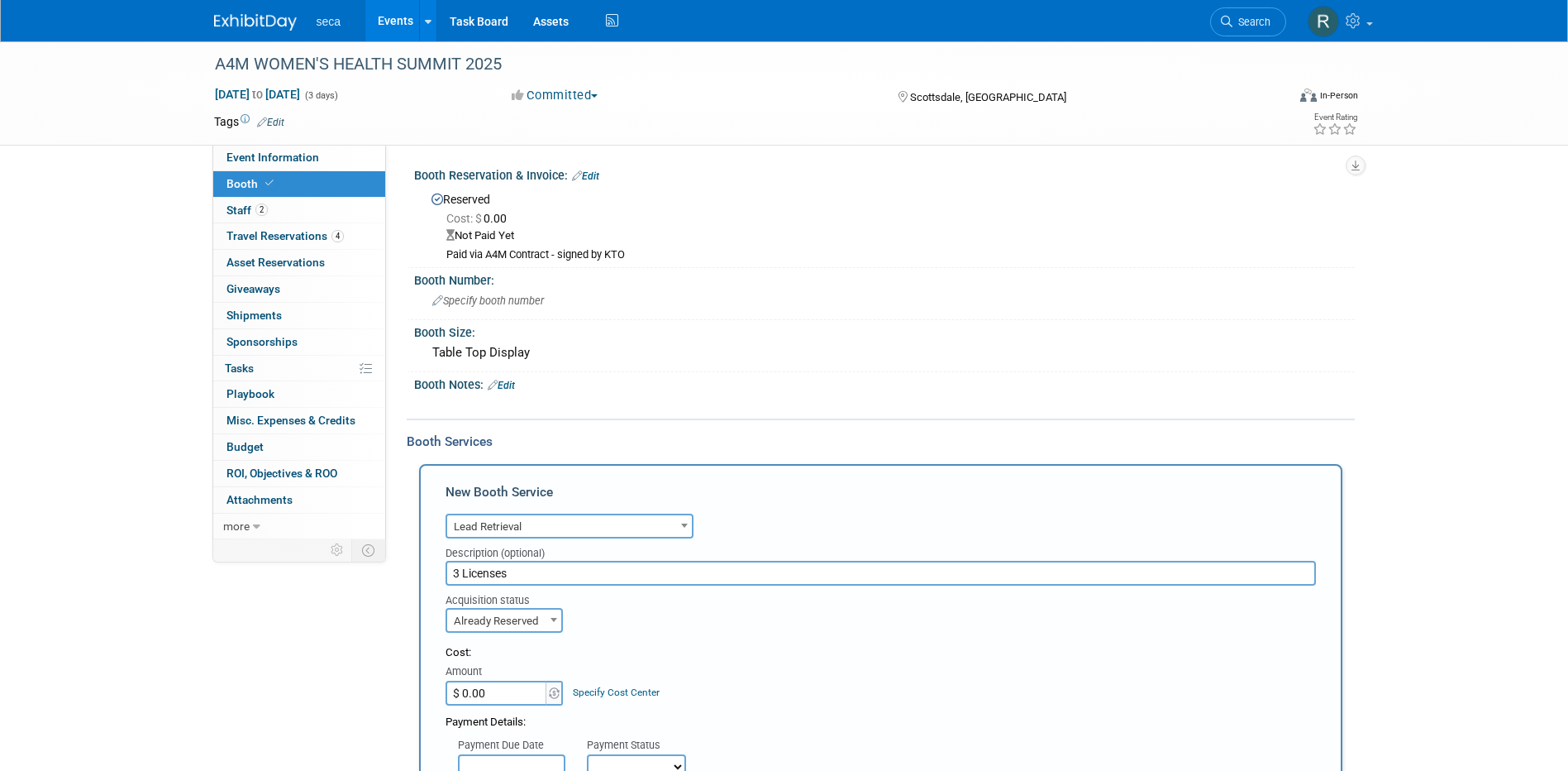
scroll to position [82, 0]
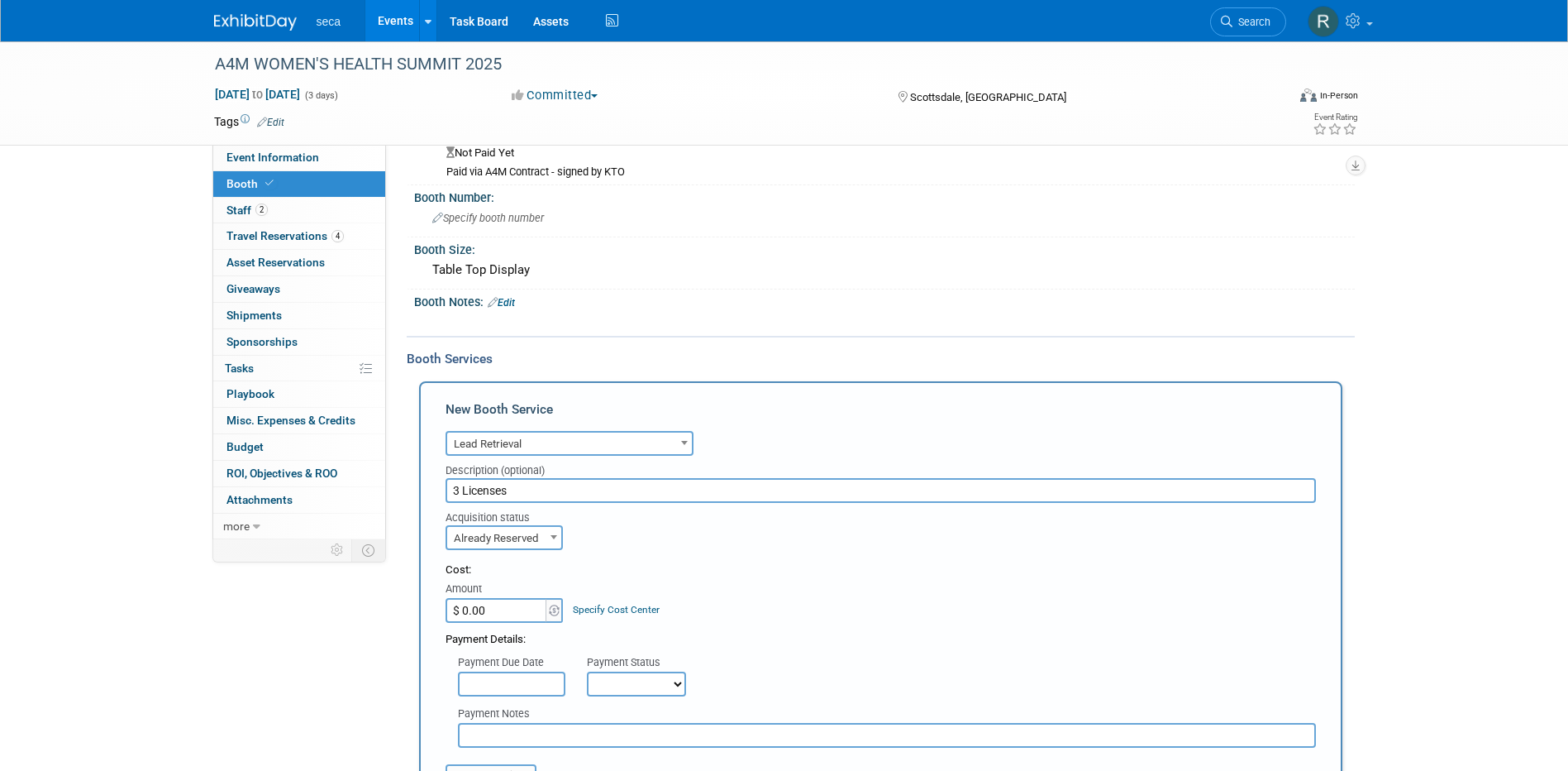
click at [523, 607] on input "$ 0.00" at bounding box center [497, 609] width 103 height 25
type input "$ 400.00"
click at [700, 578] on div "Cost: Amount $ 400.00 Specify Cost Center Cost Center -- Not Specified --" at bounding box center [880, 592] width 870 height 61
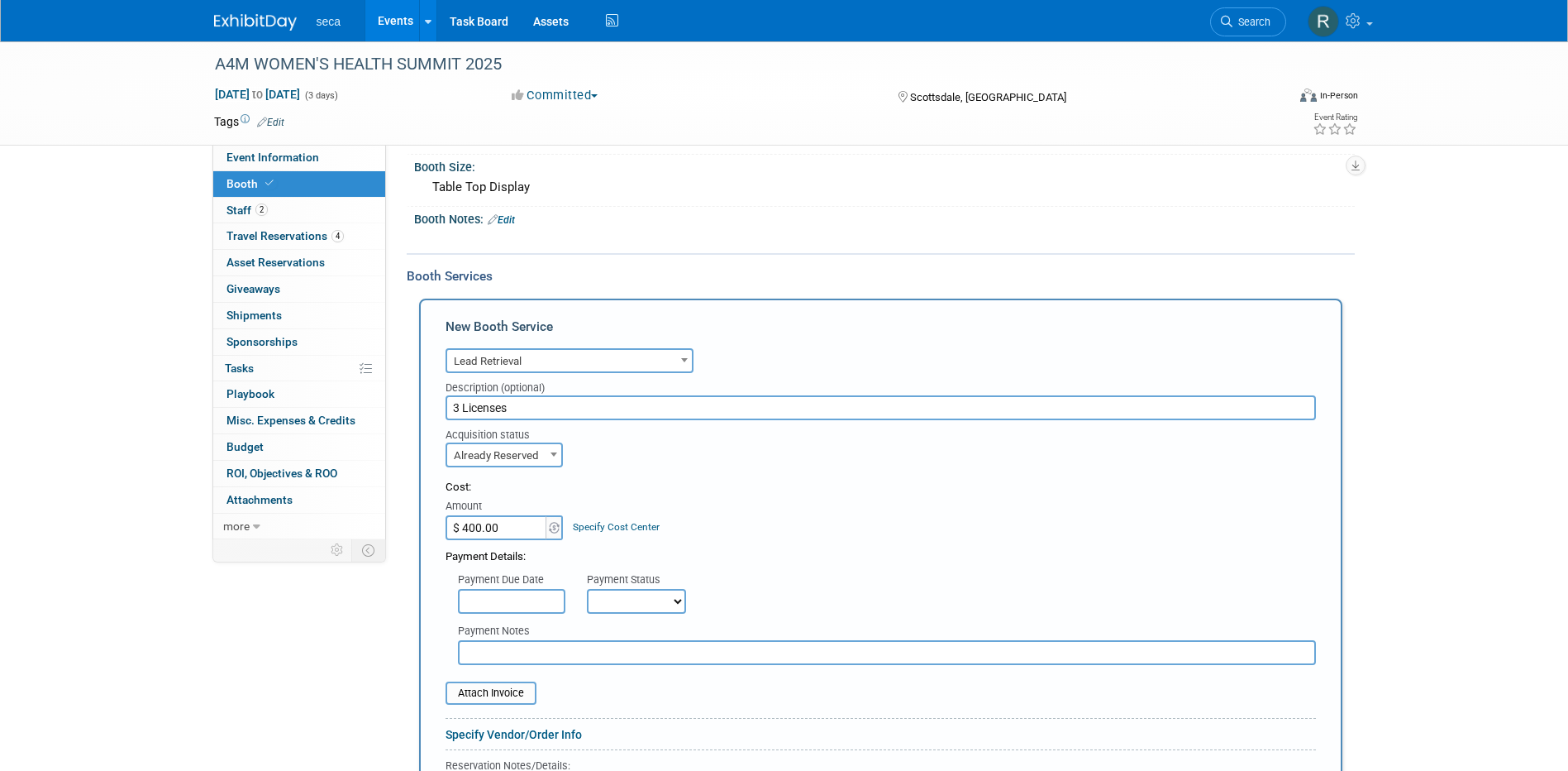
click at [511, 581] on div "Payment Due Date" at bounding box center [510, 580] width 104 height 17
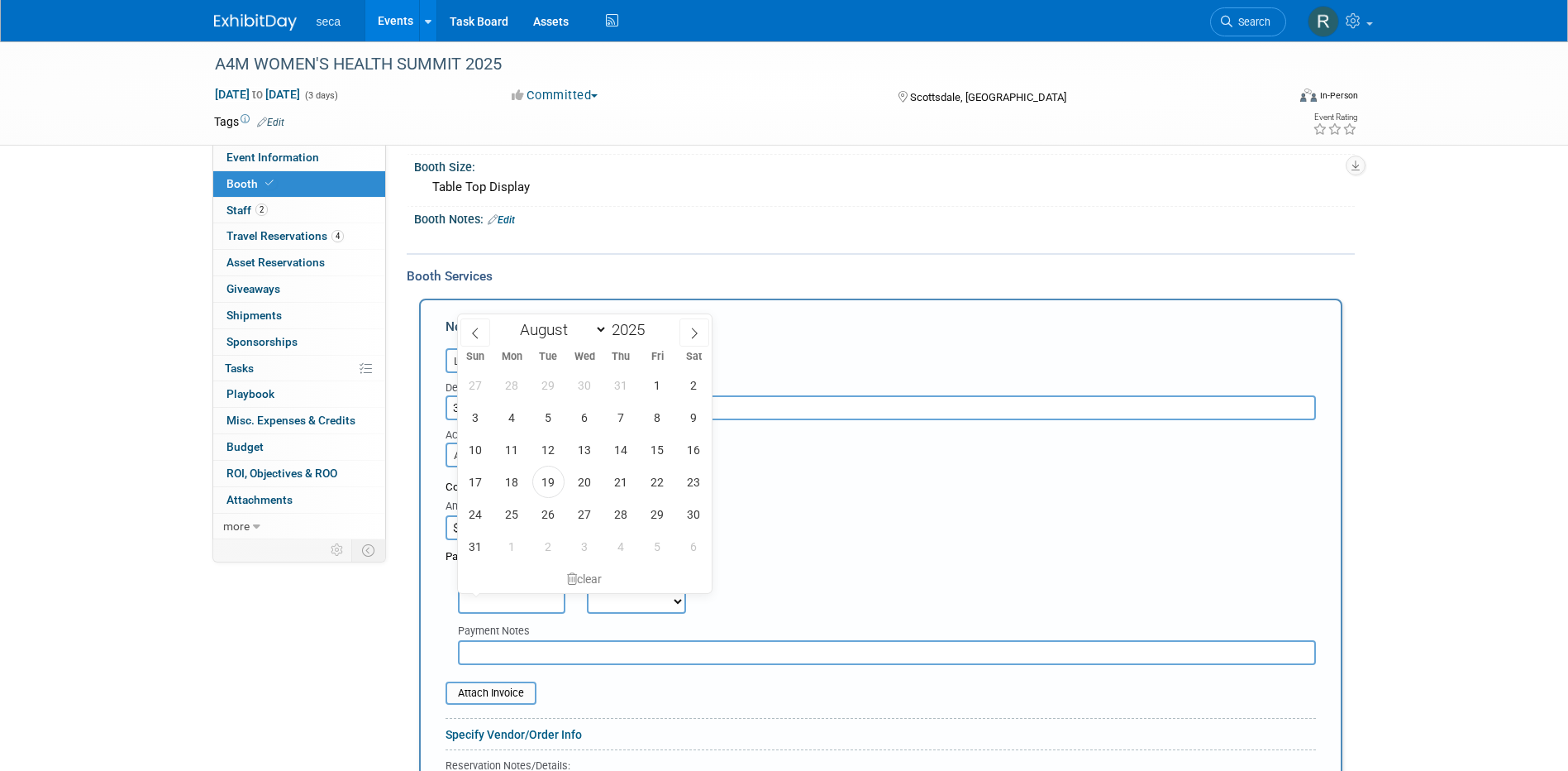
click at [511, 598] on input "text" at bounding box center [512, 600] width 107 height 25
click at [541, 488] on span "19" at bounding box center [548, 481] width 32 height 32
type input "Aug 19, 2025"
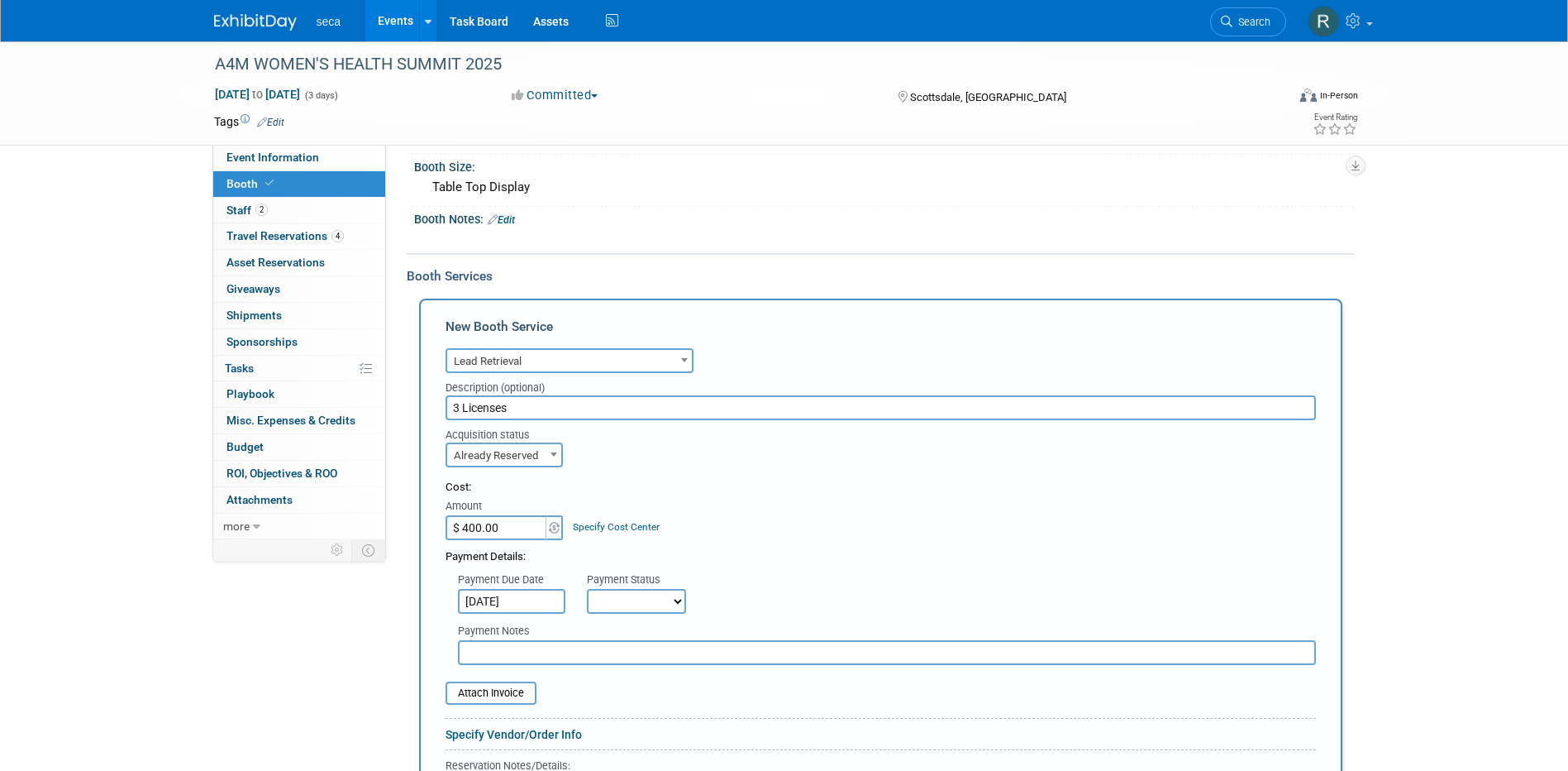
click at [618, 612] on select "Not Paid Yet Partially Paid Paid in Full" at bounding box center [637, 600] width 99 height 25
select select "1"
click at [587, 588] on select "Not Paid Yet Partially Paid Paid in Full" at bounding box center [637, 600] width 99 height 25
click at [571, 656] on input "text" at bounding box center [887, 652] width 858 height 25
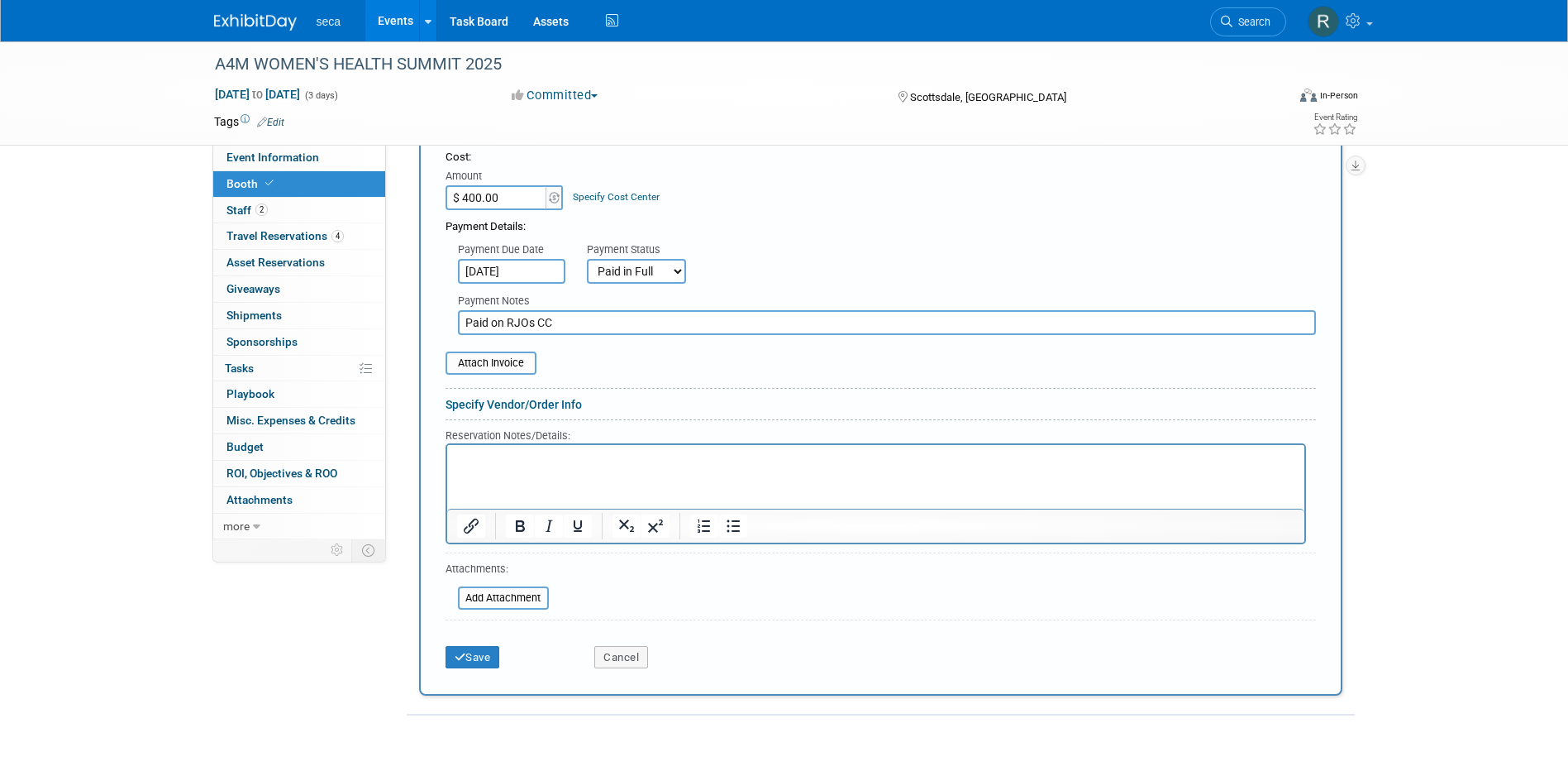
scroll to position [496, 0]
type input "Paid on RJOs CC"
click at [470, 660] on button "Save" at bounding box center [472, 656] width 55 height 23
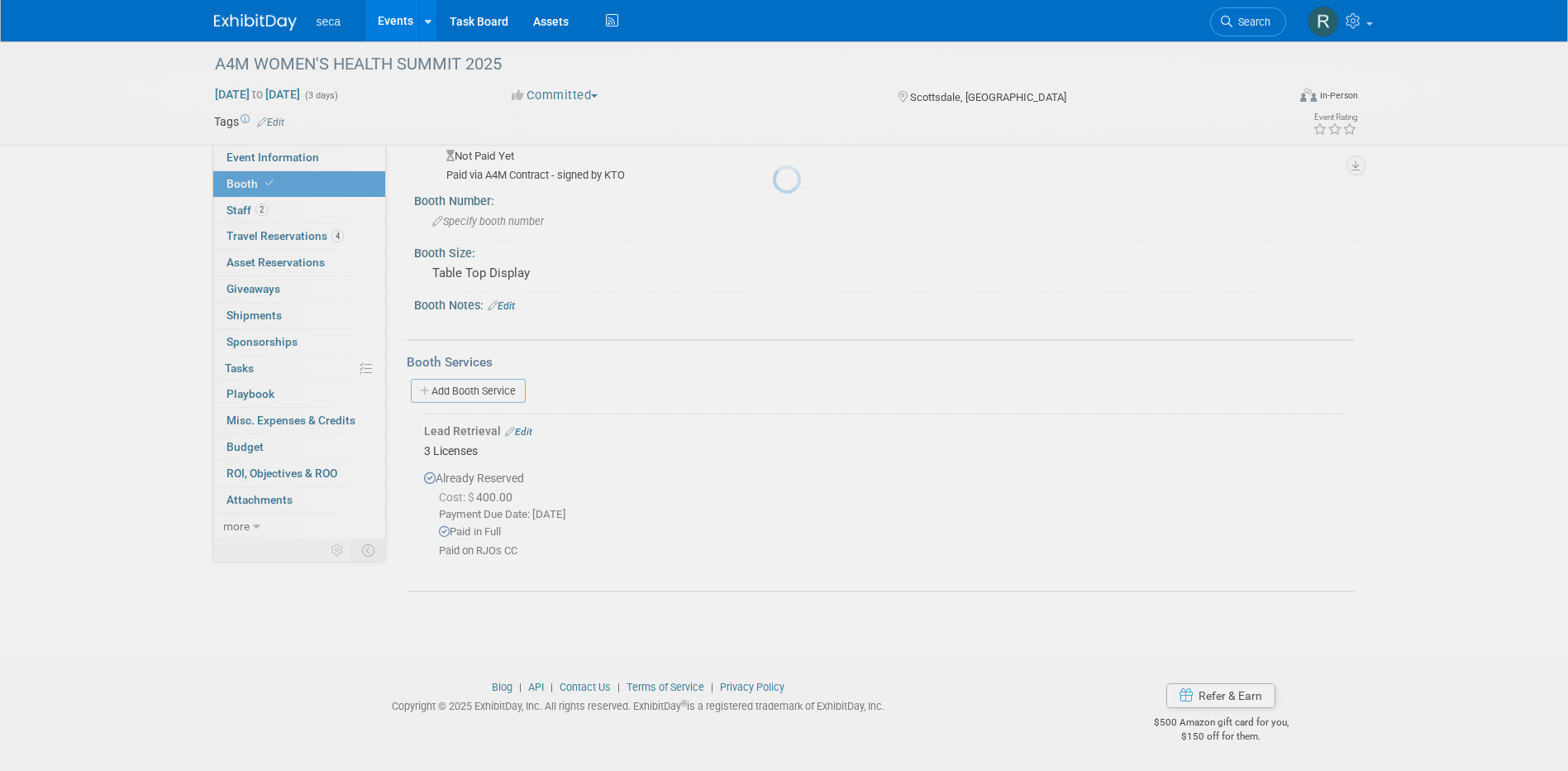
scroll to position [79, 0]
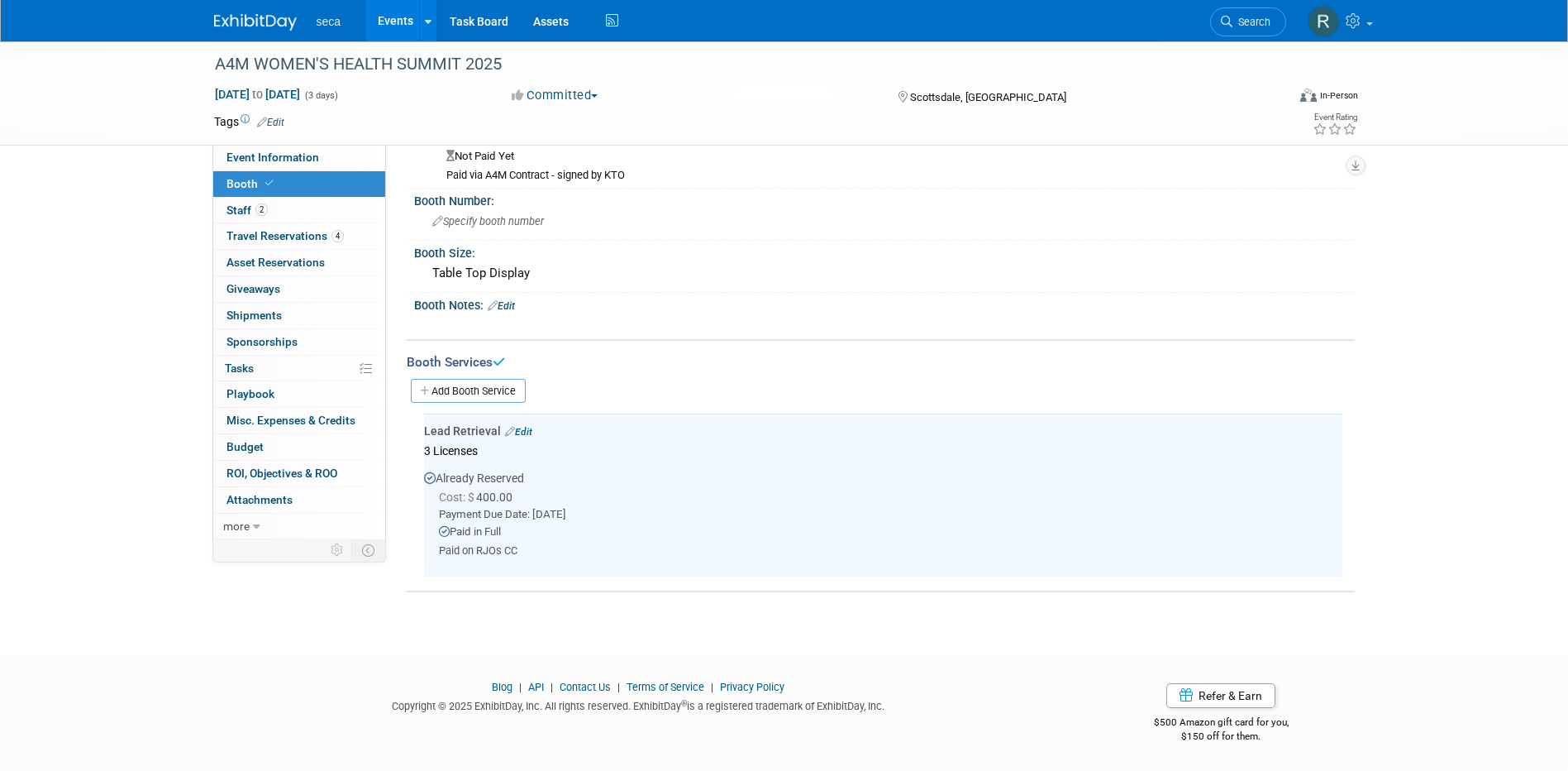
click at [485, 384] on link "Add Booth Service" at bounding box center [468, 391] width 115 height 24
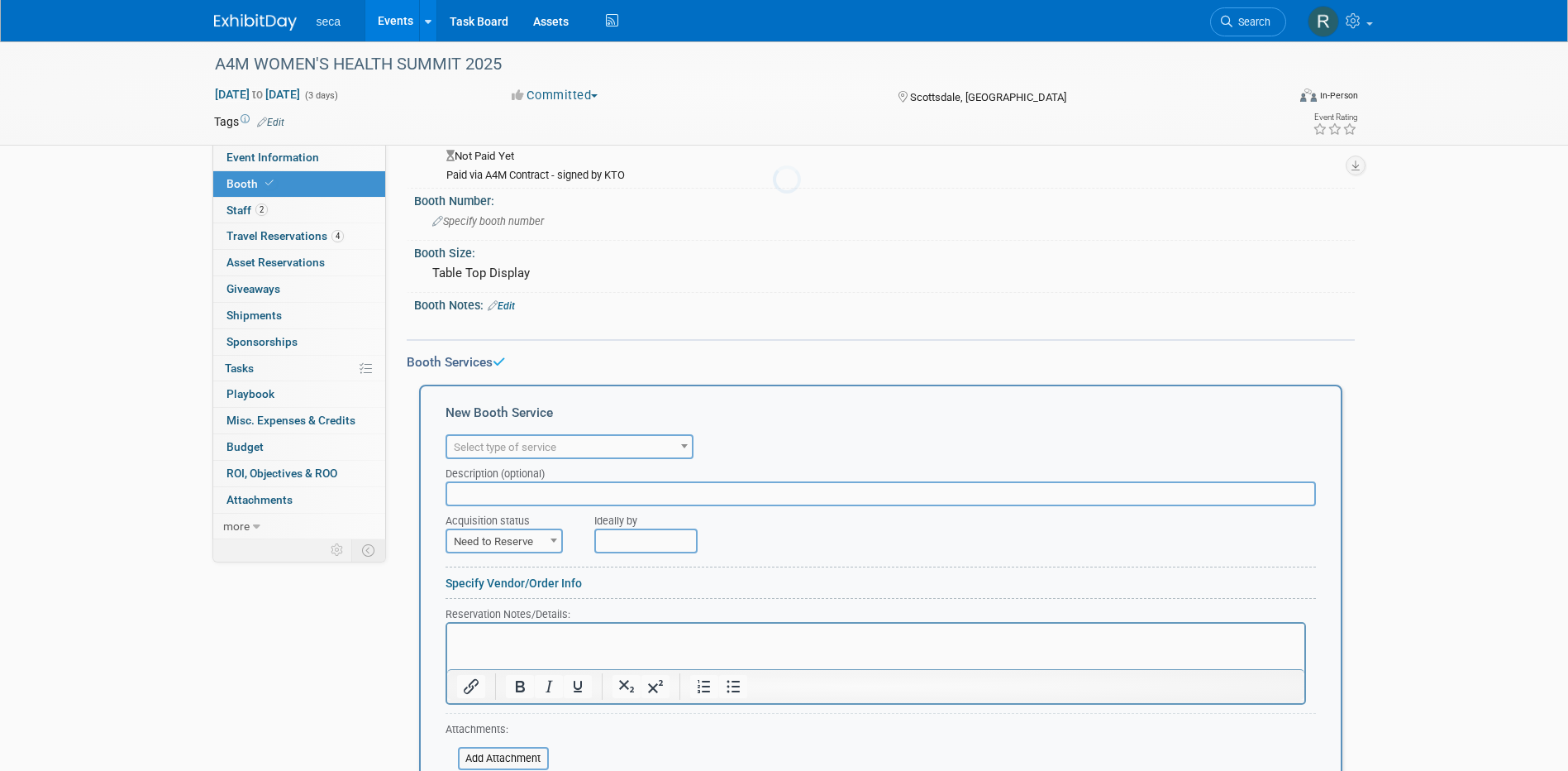
scroll to position [0, 0]
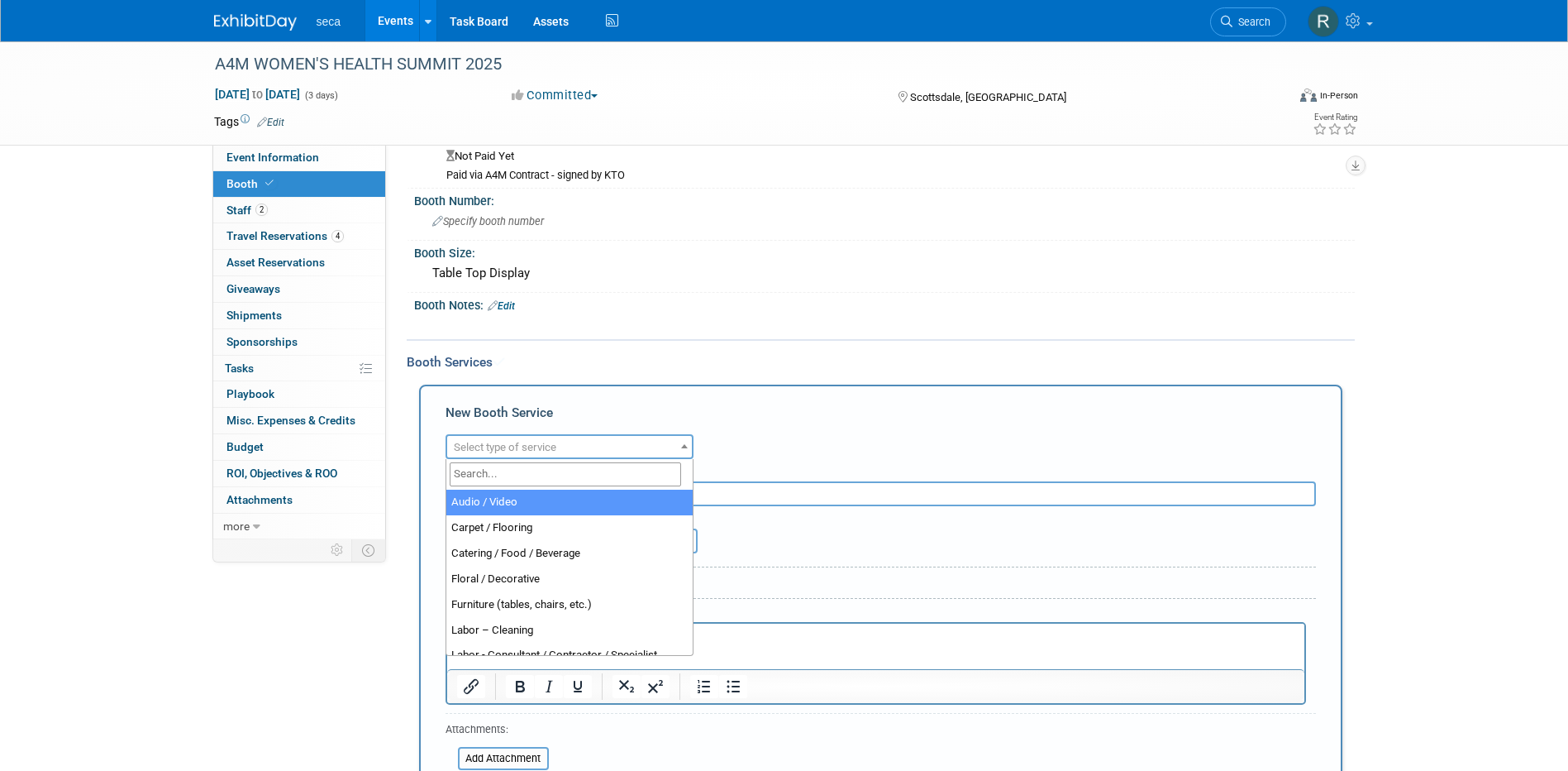
click at [495, 445] on span "Select type of service" at bounding box center [504, 447] width 102 height 12
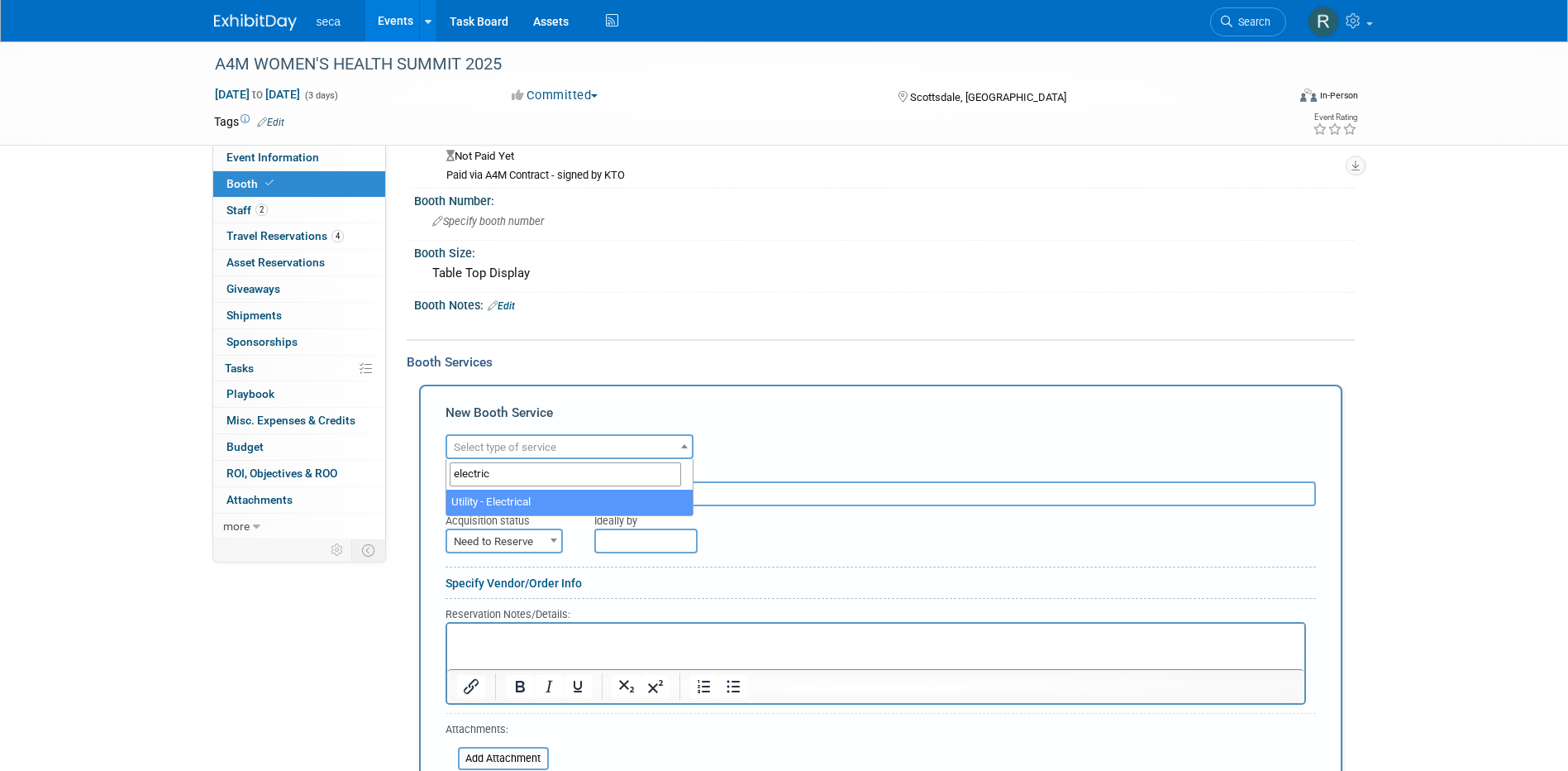
type input "electric"
select select "8"
click at [526, 545] on span "Need to Reserve" at bounding box center [504, 541] width 114 height 23
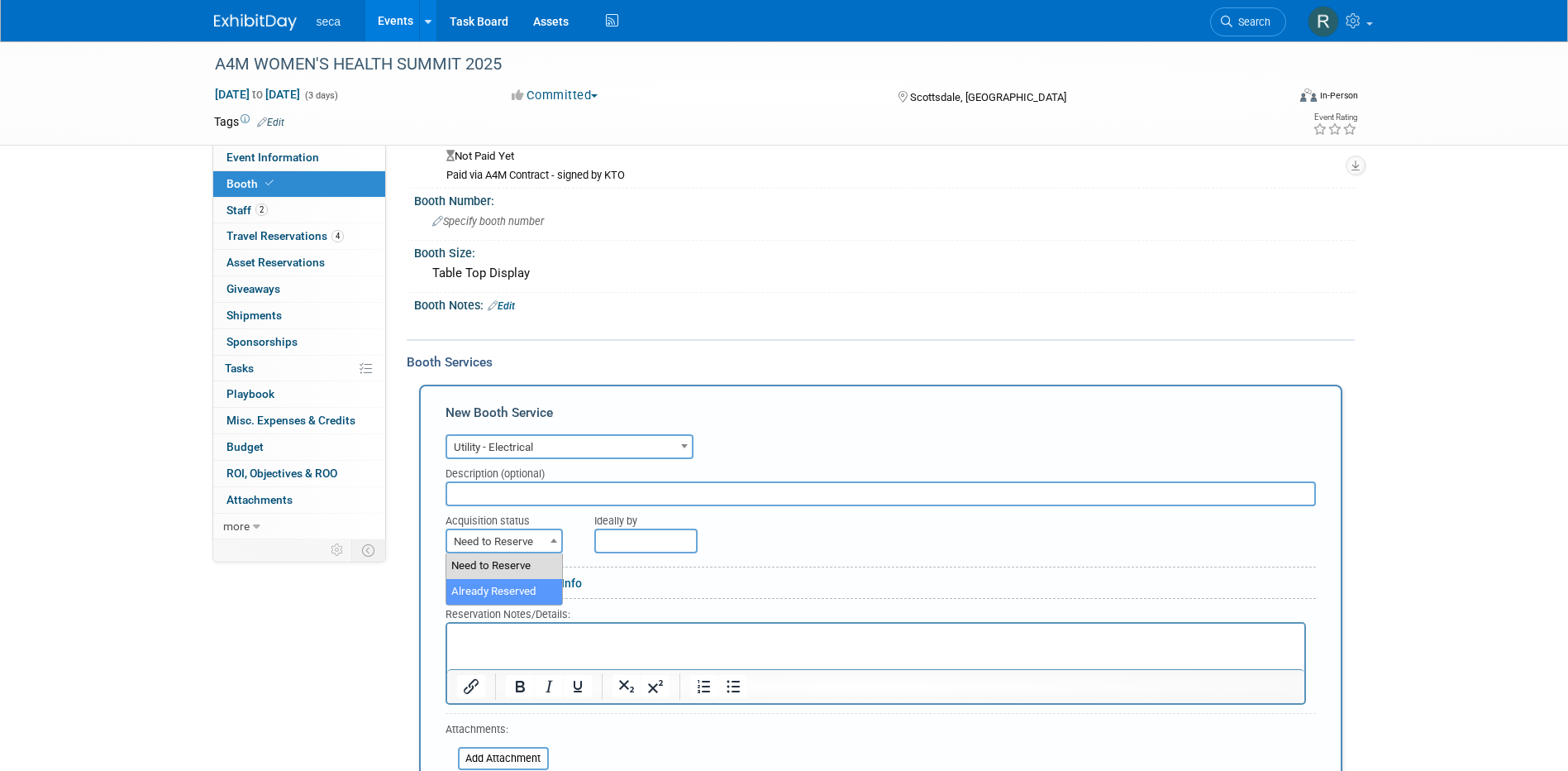
select select "2"
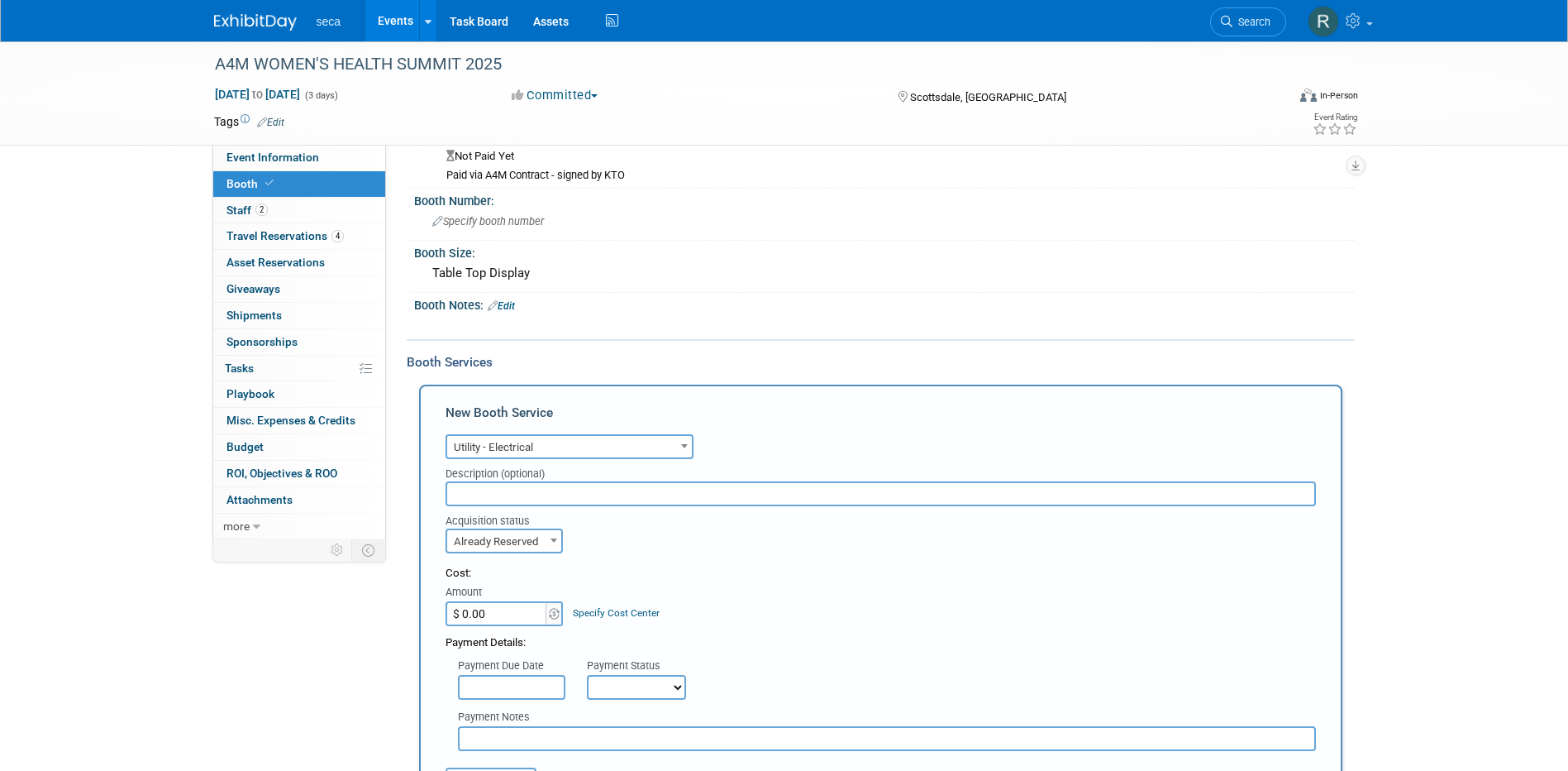
click at [528, 493] on input "text" at bounding box center [880, 493] width 870 height 25
type input "1 drop"
click at [817, 560] on form "Audio / Video Carpet / Flooring Catering / Food / Beverage Floral / Decorative …" at bounding box center [880, 752] width 870 height 645
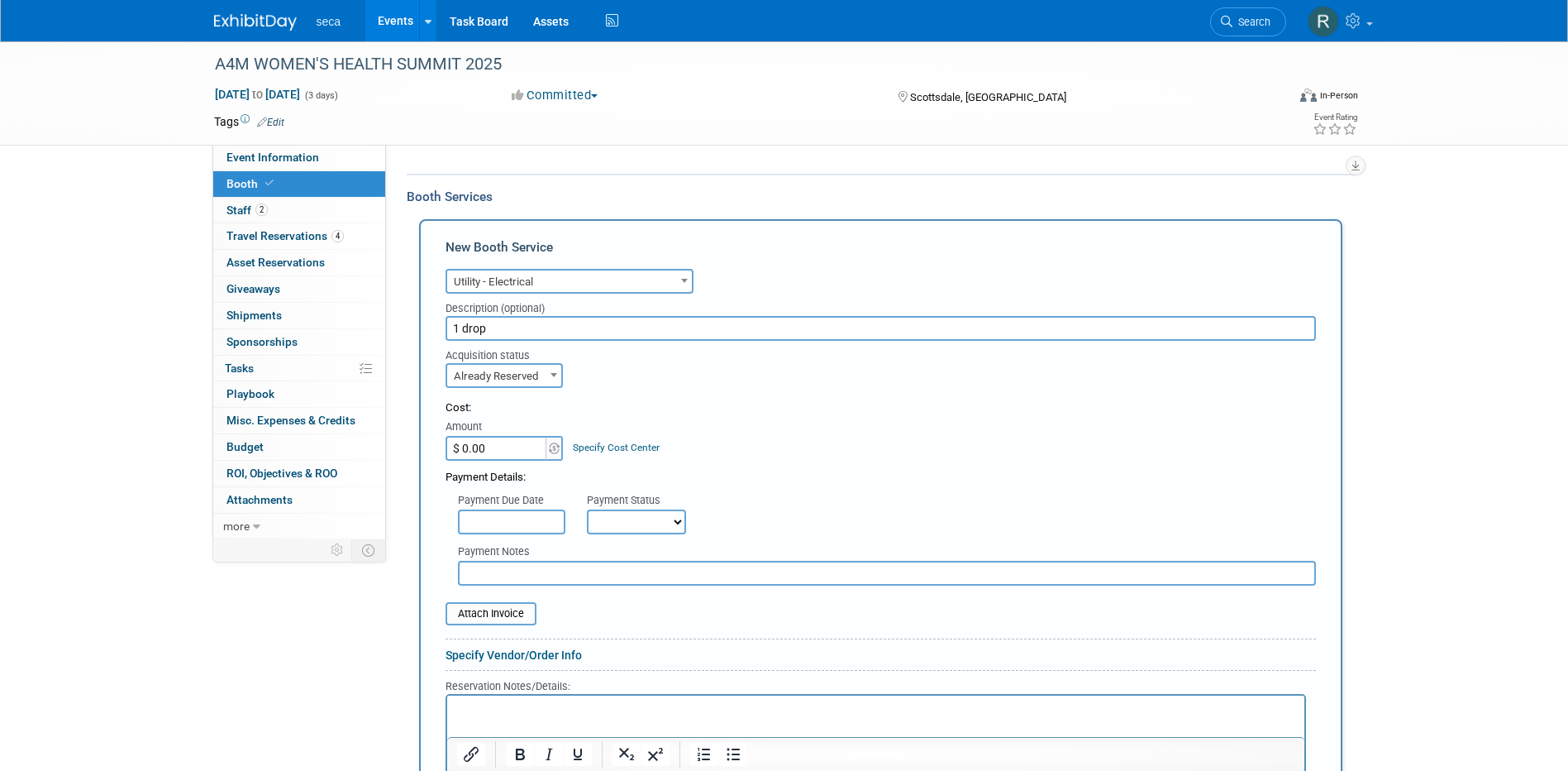
click at [505, 516] on input "text" at bounding box center [512, 521] width 107 height 25
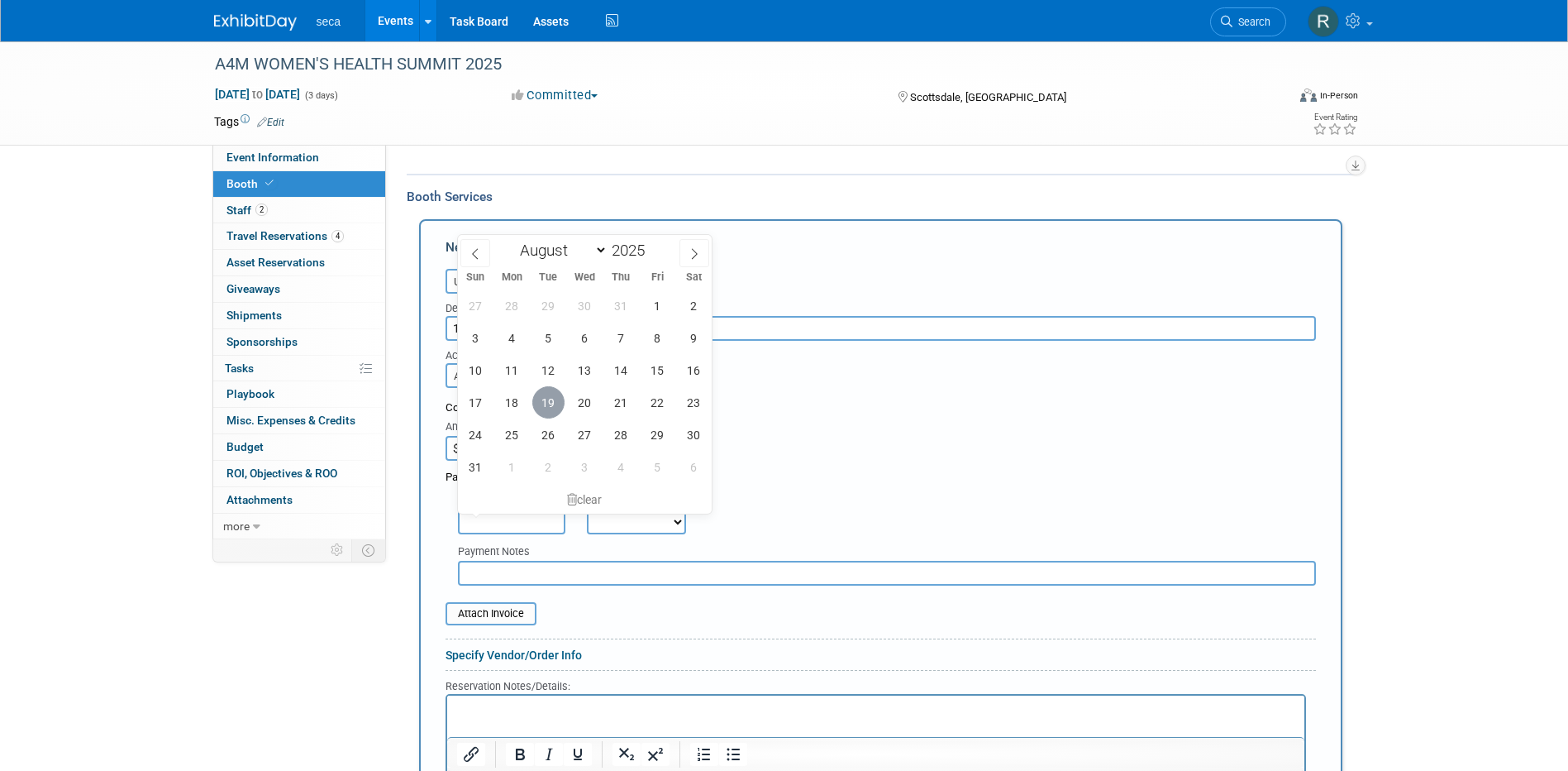
click at [544, 406] on span "19" at bounding box center [548, 402] width 32 height 32
type input "Aug 19, 2025"
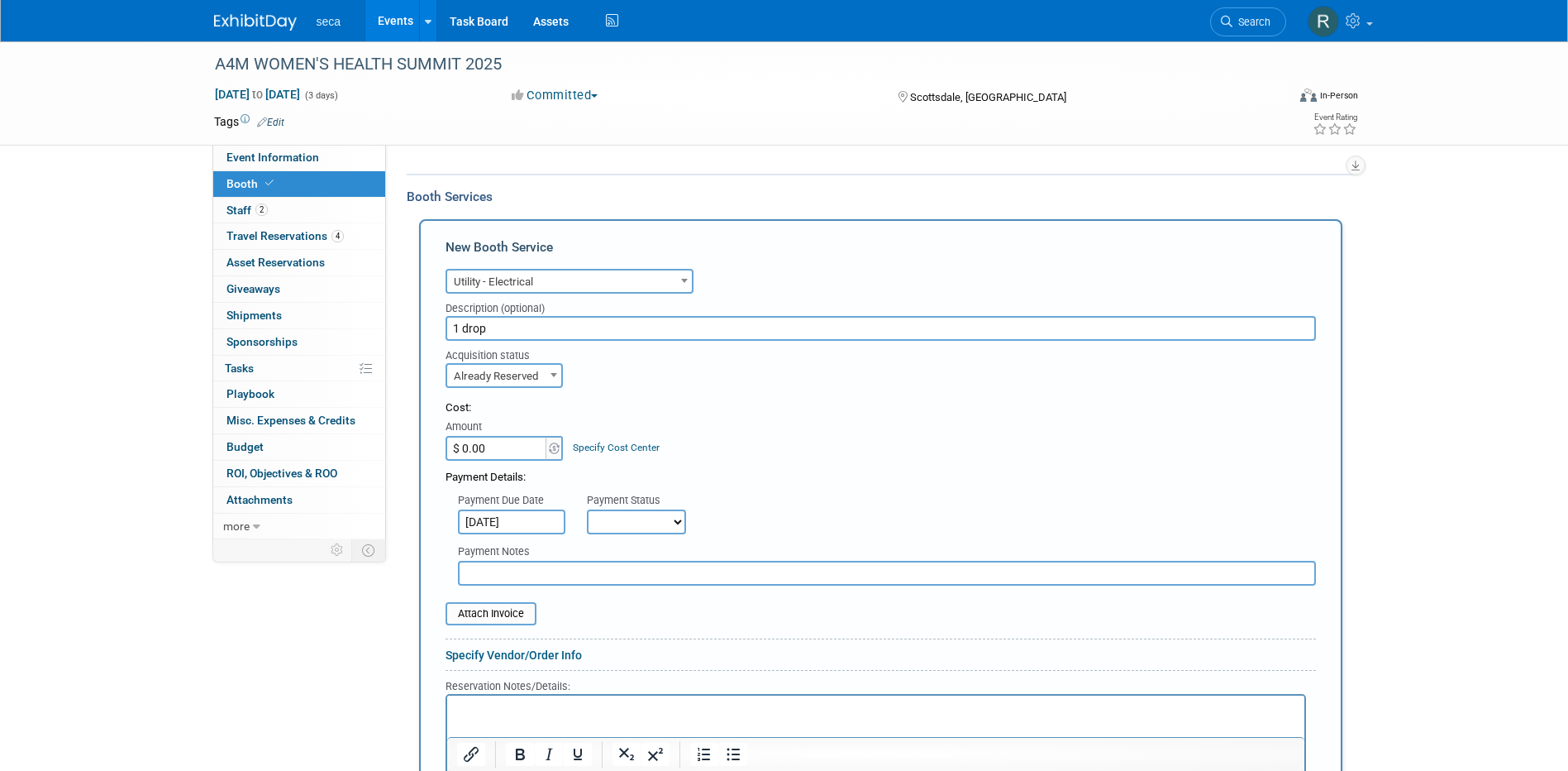
click at [613, 519] on select "Not Paid Yet Partially Paid Paid in Full" at bounding box center [637, 521] width 99 height 25
select select "1"
click at [587, 509] on select "Not Paid Yet Partially Paid Paid in Full" at bounding box center [637, 521] width 99 height 25
click at [734, 529] on div "Payment Due Date Aug 19, 2025 Payment Status Not Paid Yet Partially Paid Paid i…" at bounding box center [881, 509] width 895 height 49
click at [643, 573] on input "text" at bounding box center [887, 573] width 858 height 25
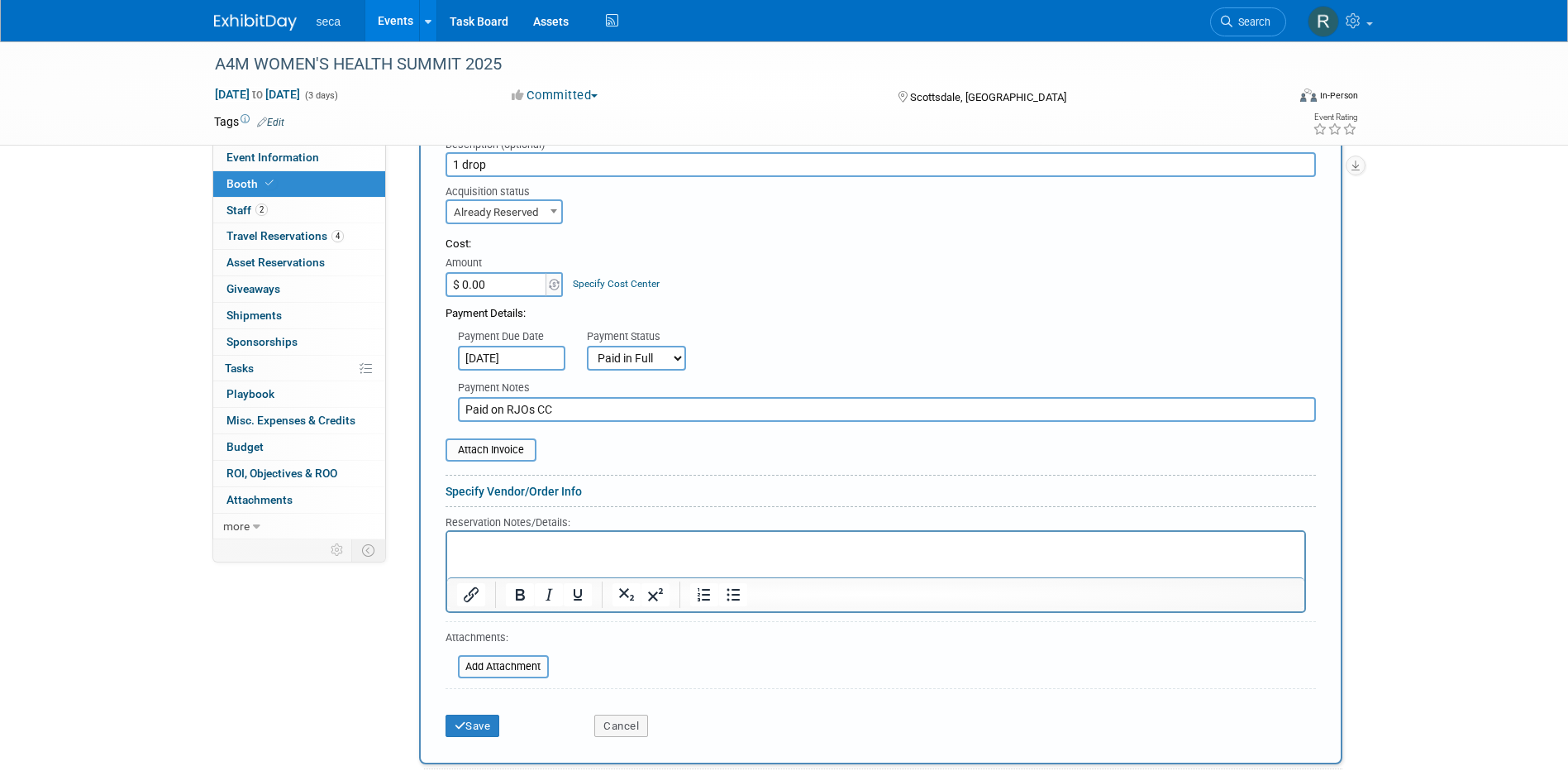
scroll to position [576, 0]
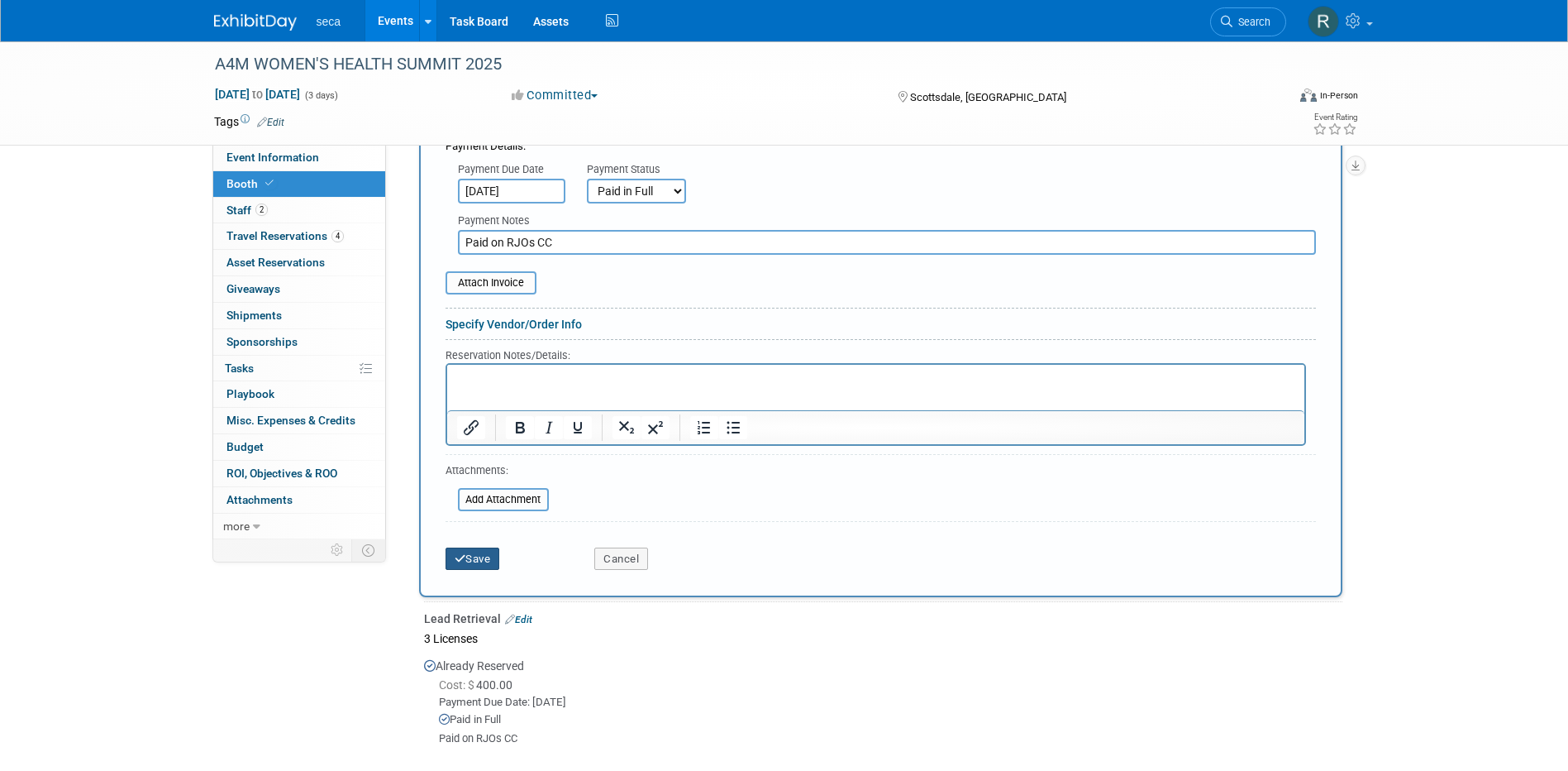
type input "Paid on RJOs CC"
click at [478, 553] on button "Save" at bounding box center [472, 559] width 55 height 23
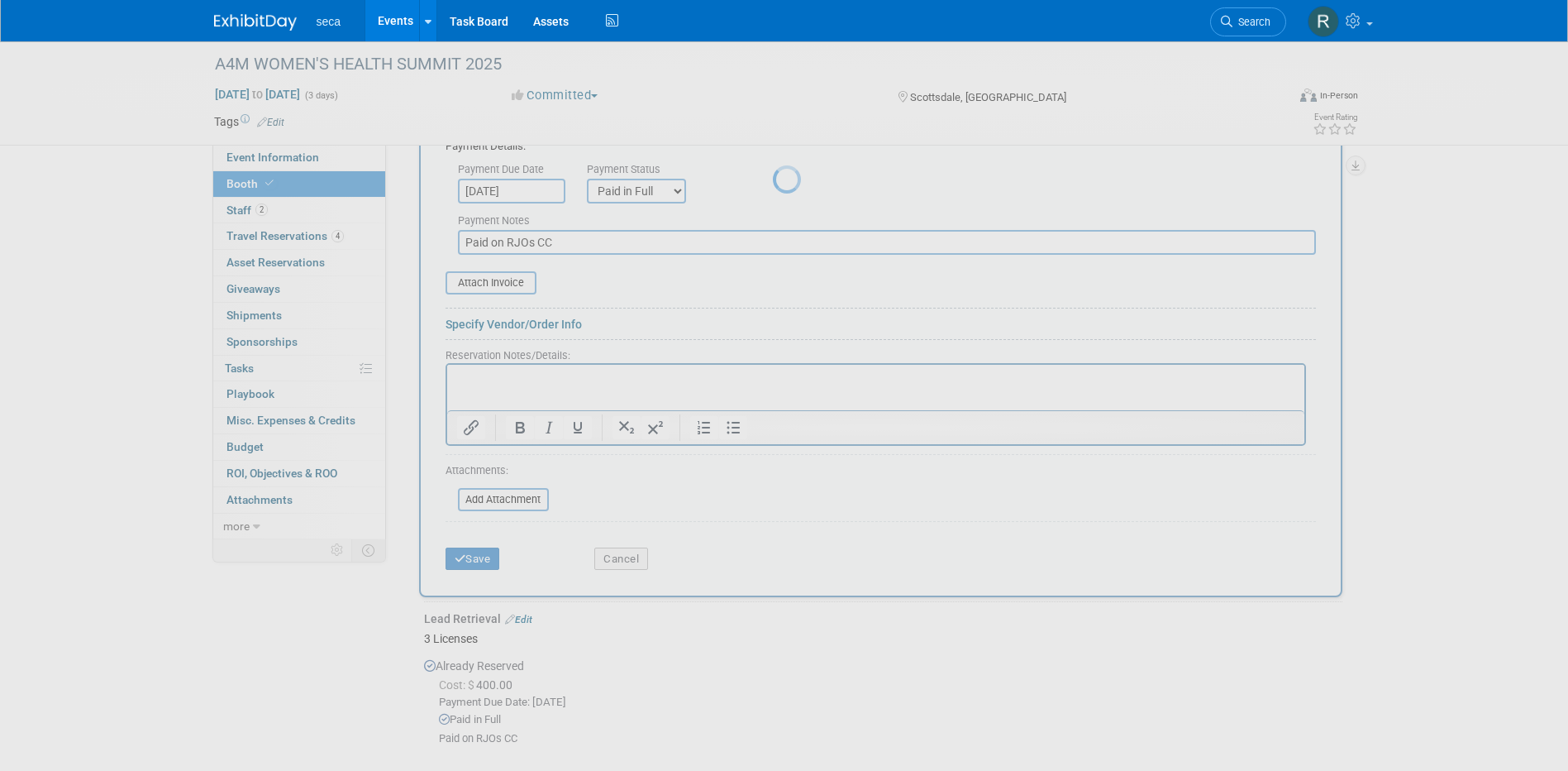
scroll to position [243, 0]
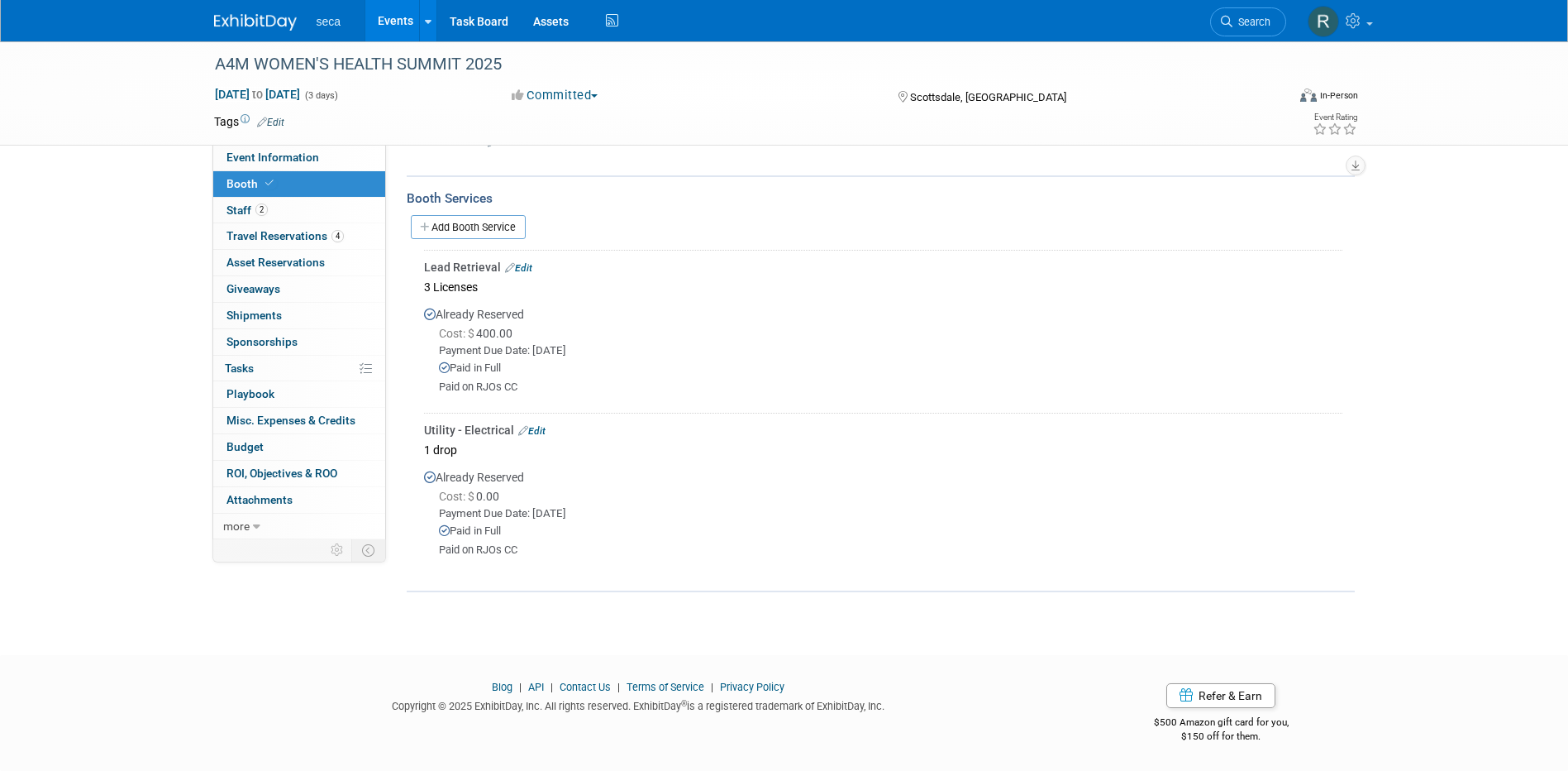
click at [542, 426] on link "Edit" at bounding box center [531, 431] width 27 height 12
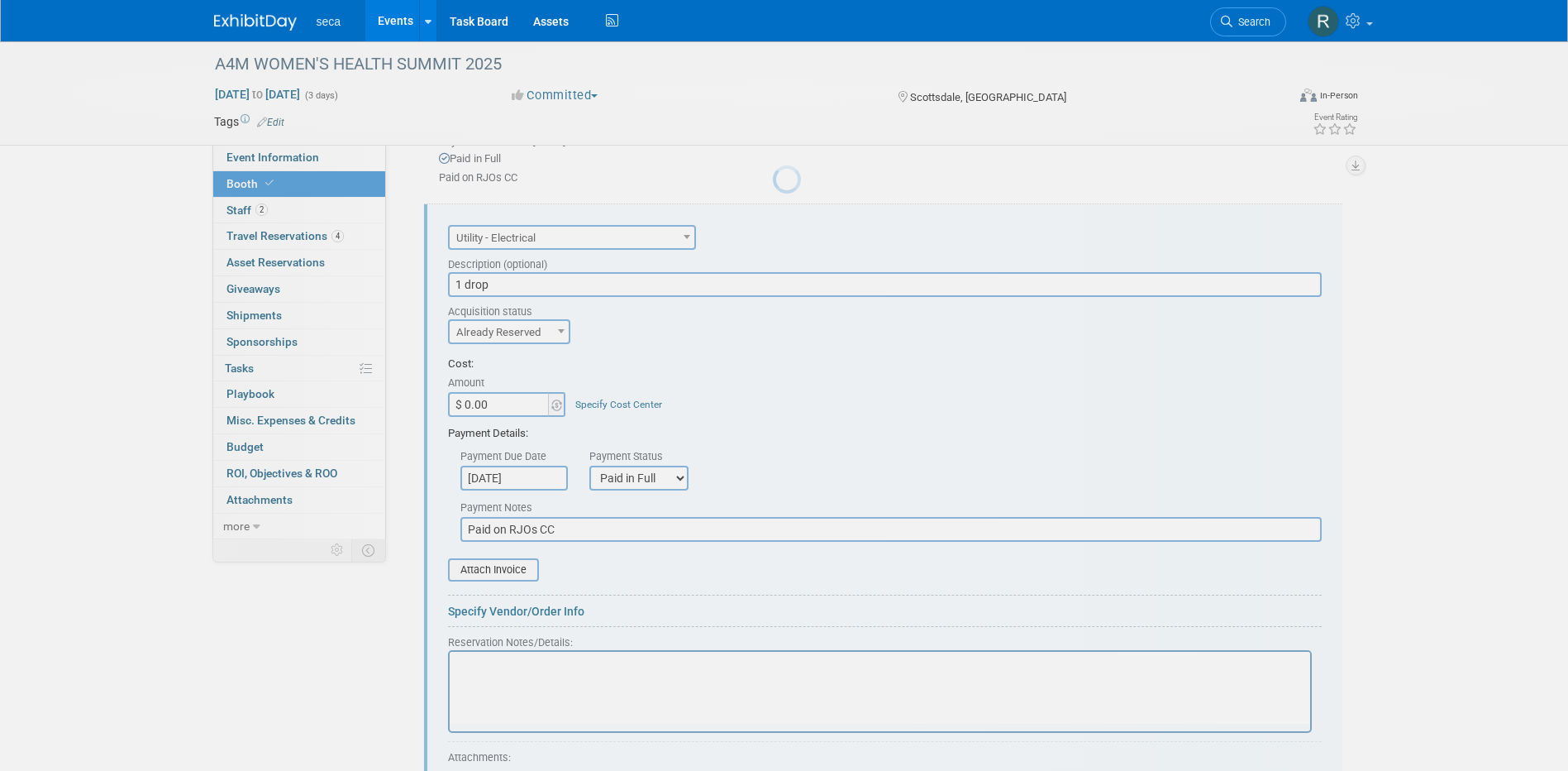
scroll to position [468, 0]
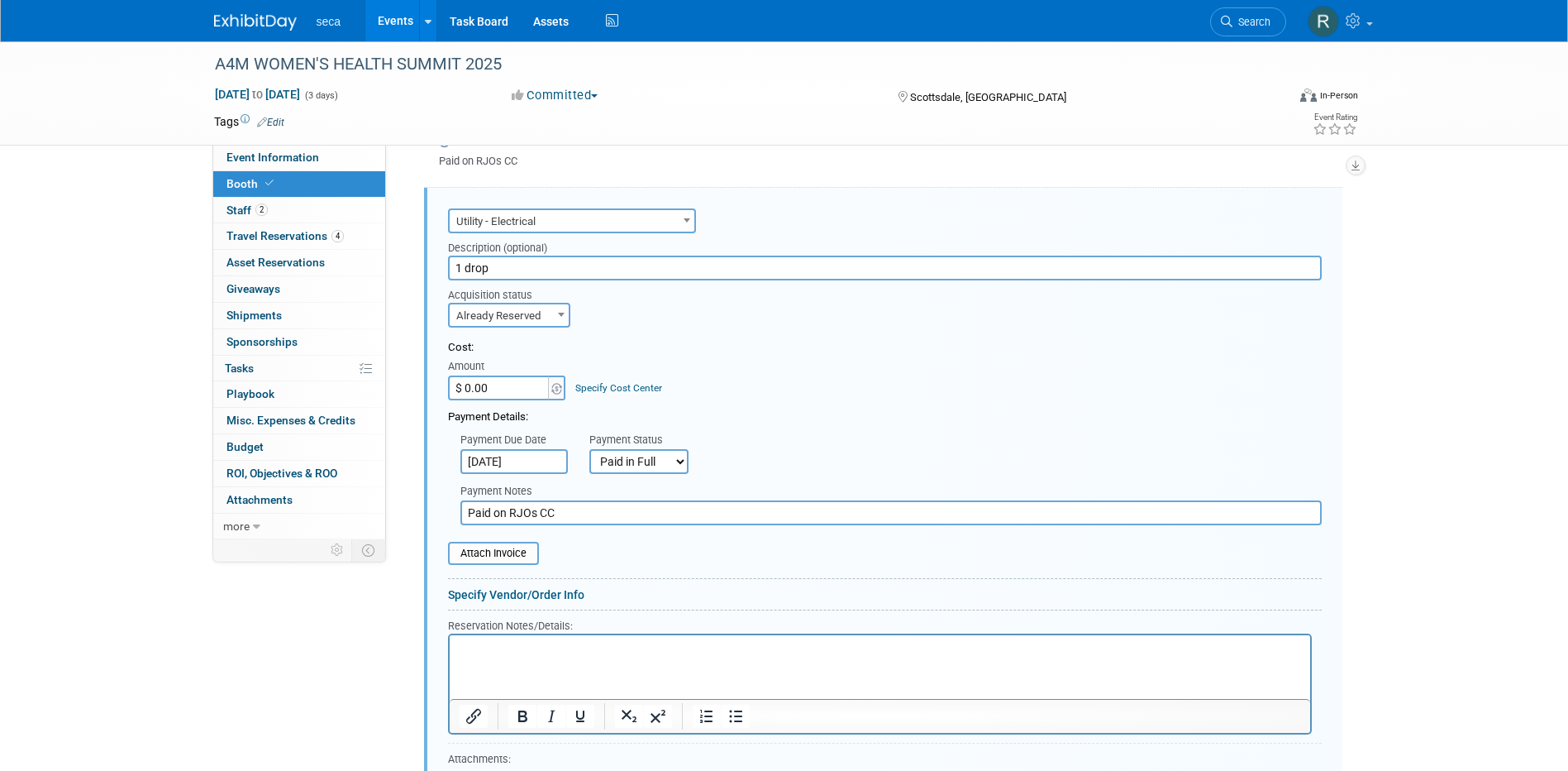
click at [543, 275] on input "1 drop" at bounding box center [885, 267] width 874 height 25
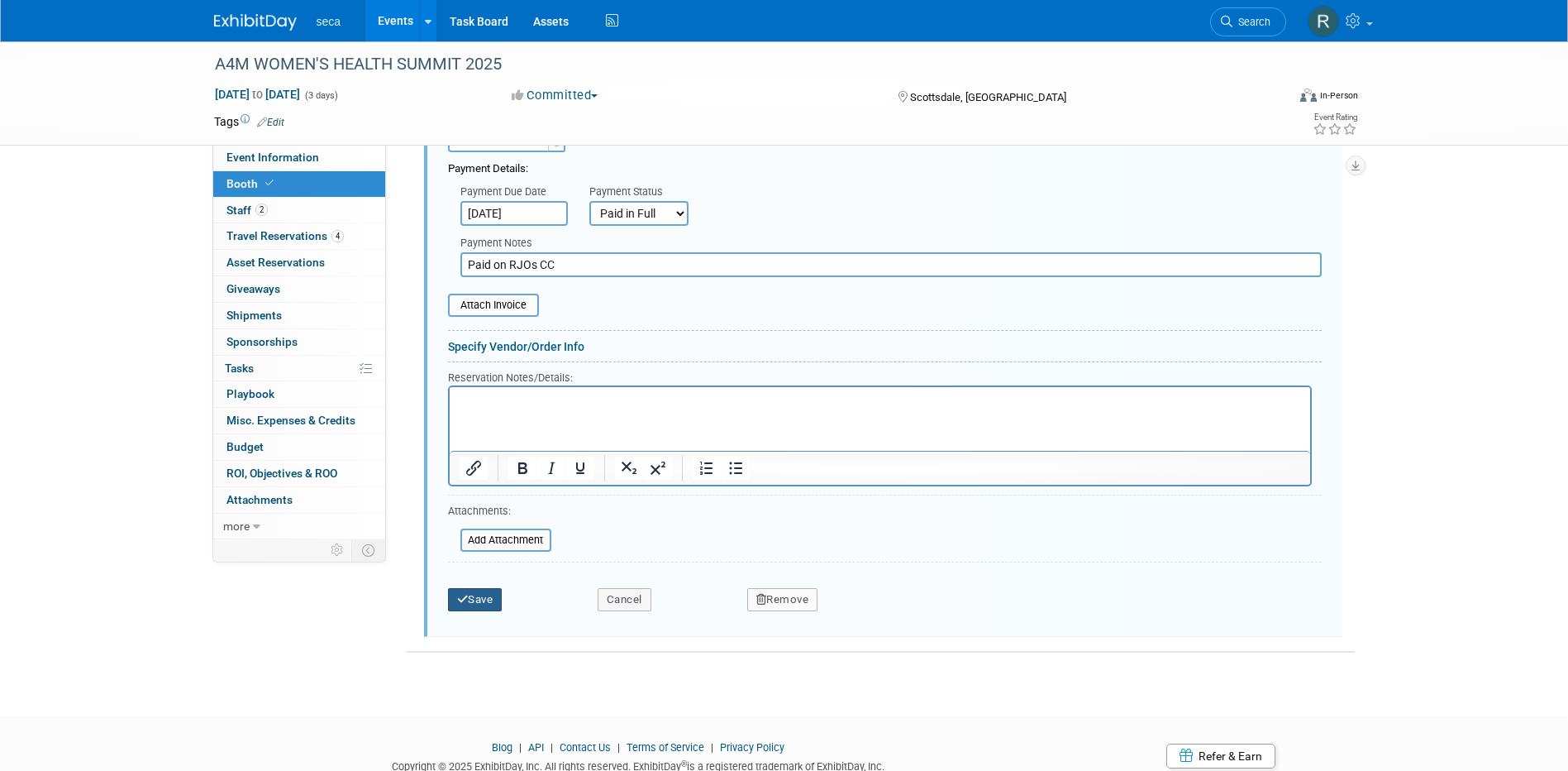
type input "1 drop - Encore"
click at [478, 598] on button "Save" at bounding box center [475, 598] width 55 height 23
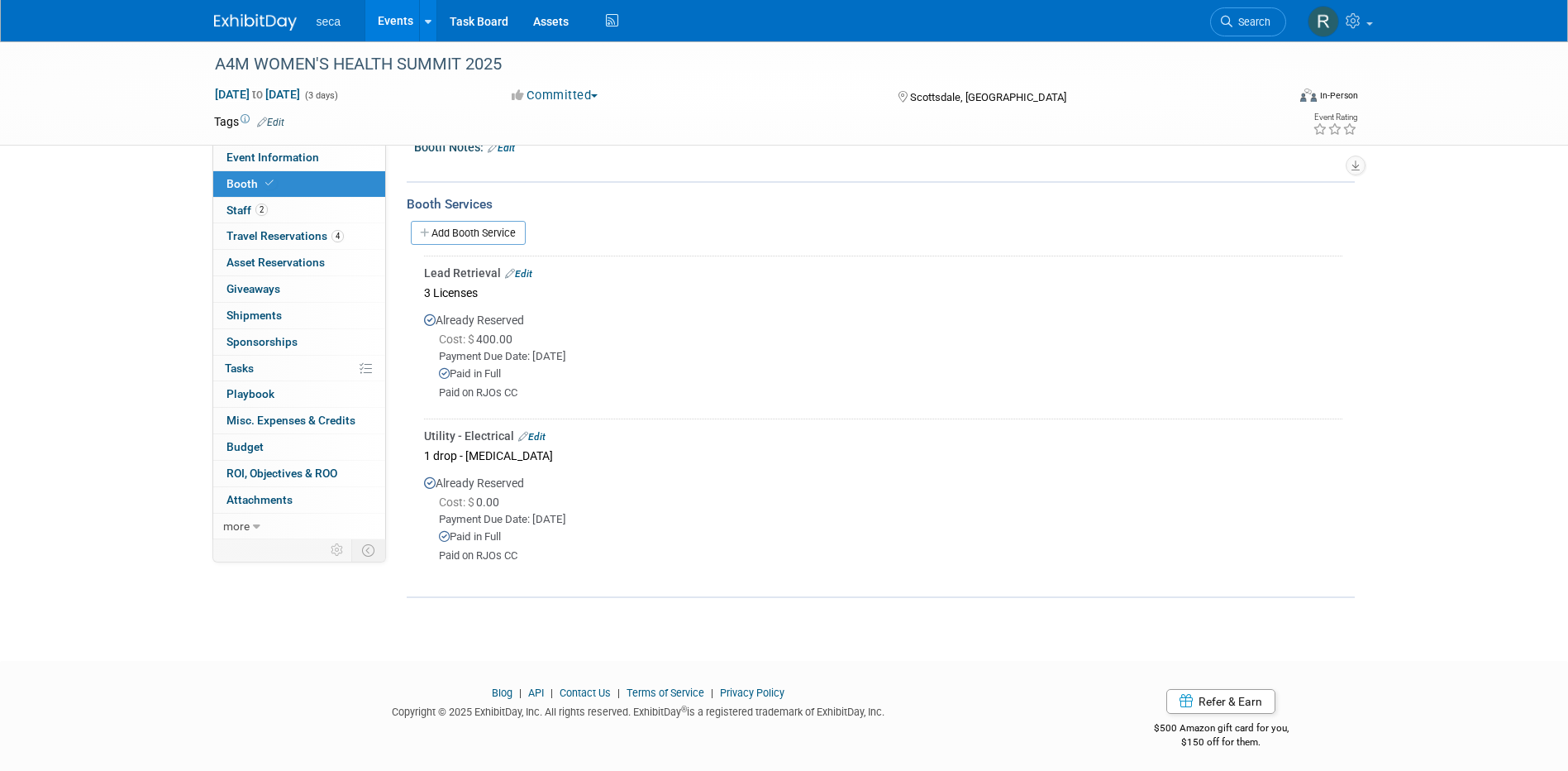
scroll to position [0, 0]
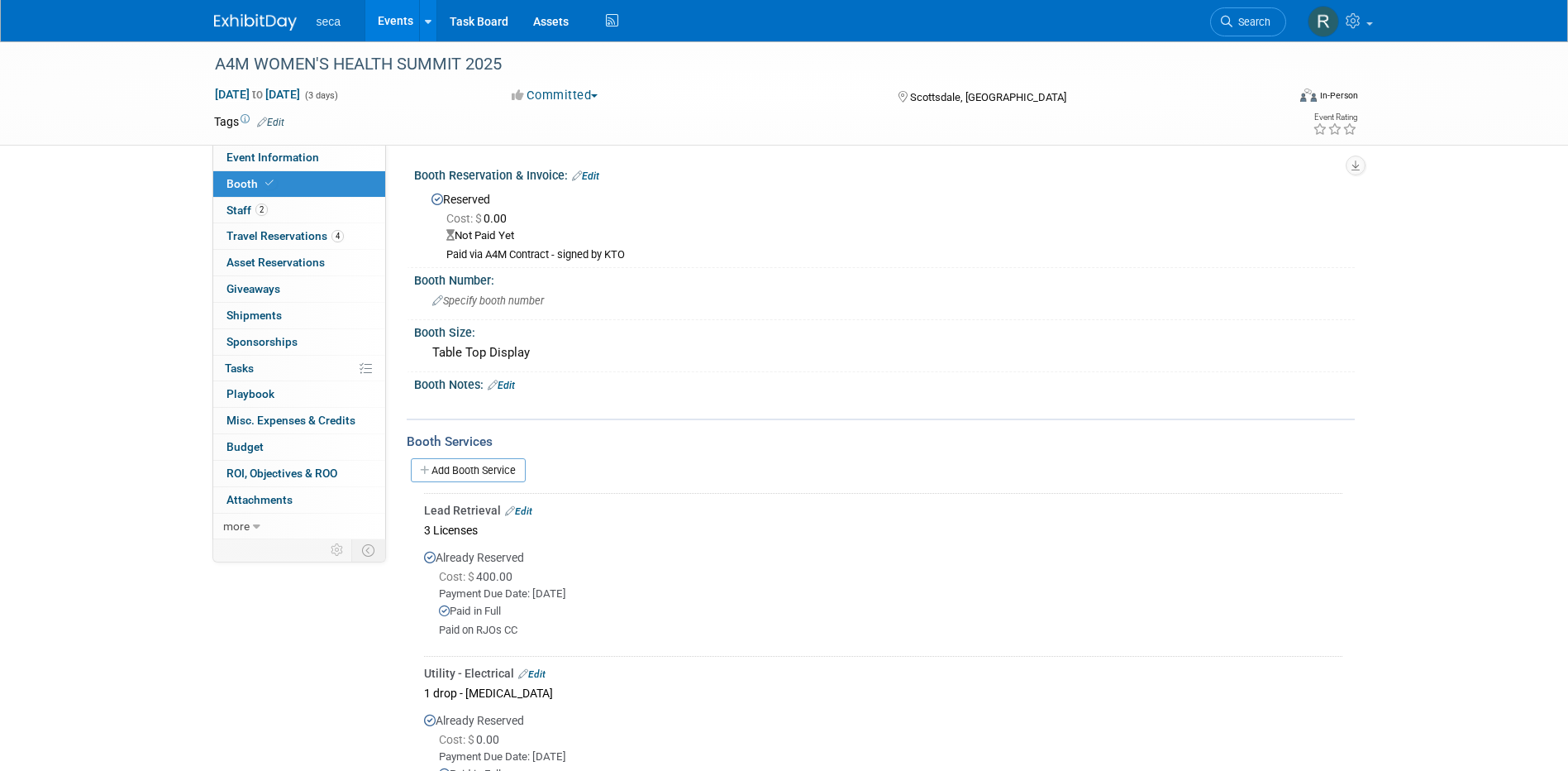
drag, startPoint x: 268, startPoint y: 155, endPoint x: 1189, endPoint y: 162, distance: 921.0
click at [268, 155] on span "Event Information" at bounding box center [272, 157] width 92 height 13
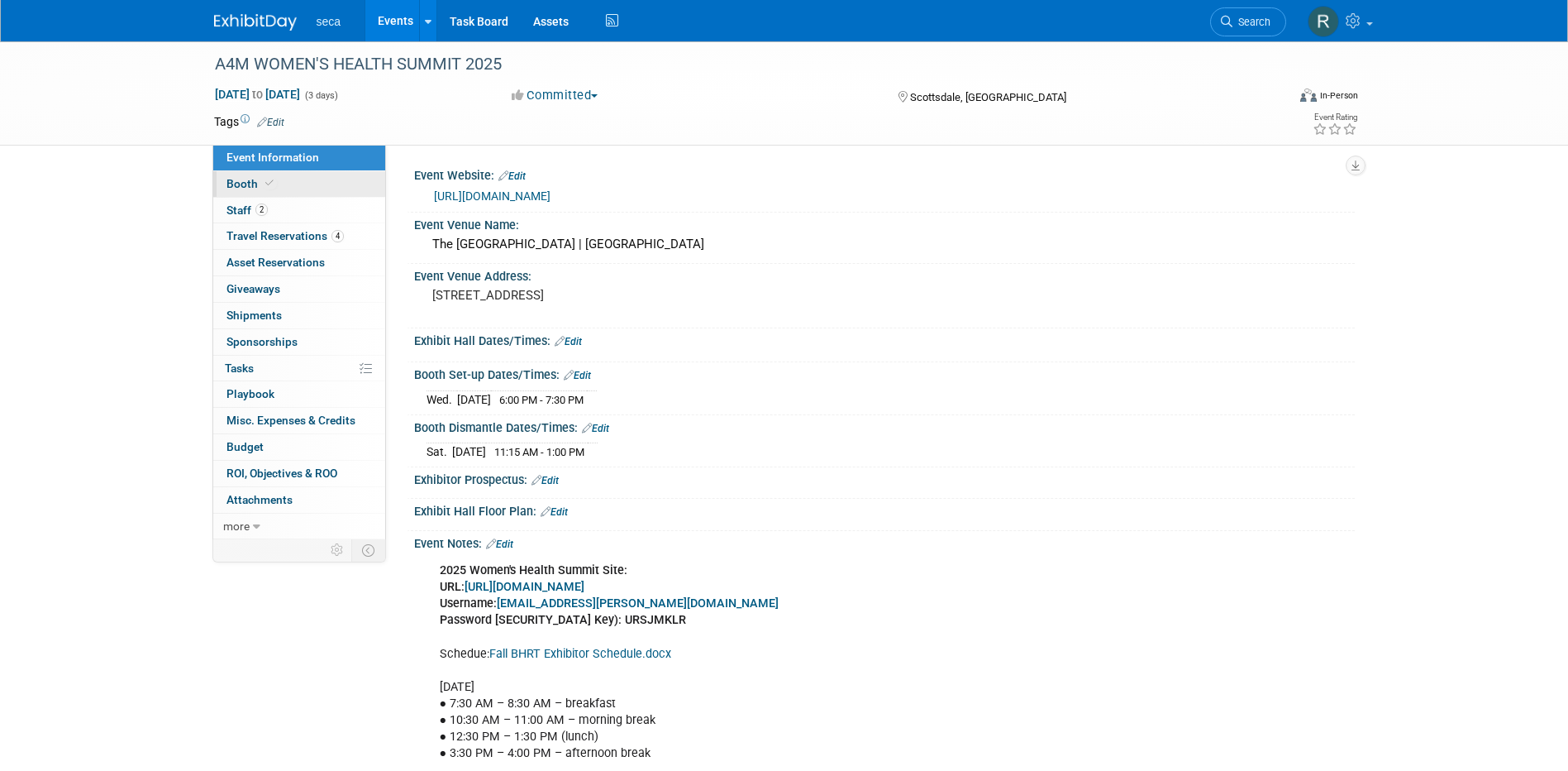
click at [248, 191] on link "Booth" at bounding box center [299, 184] width 172 height 26
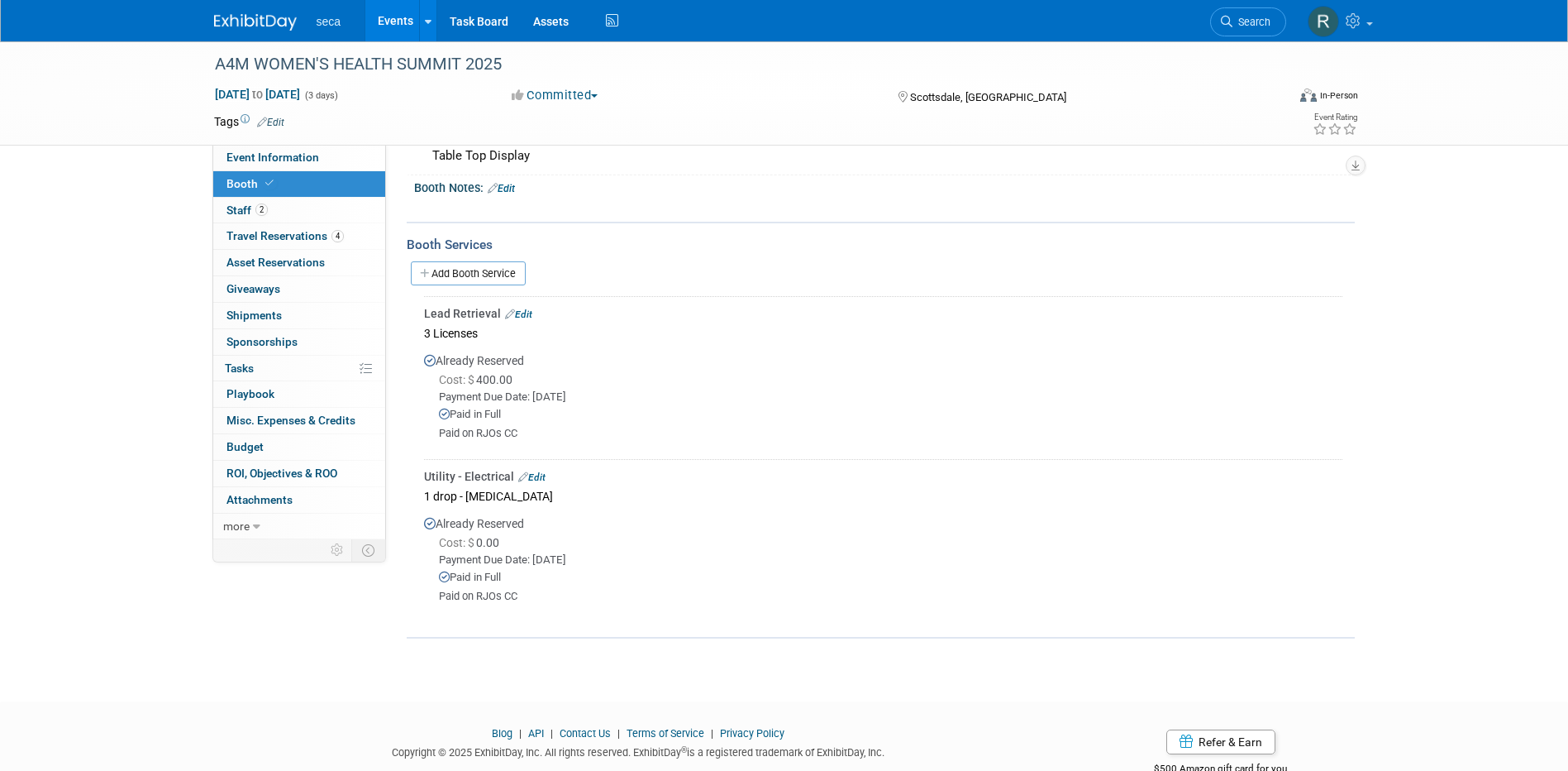
scroll to position [243, 0]
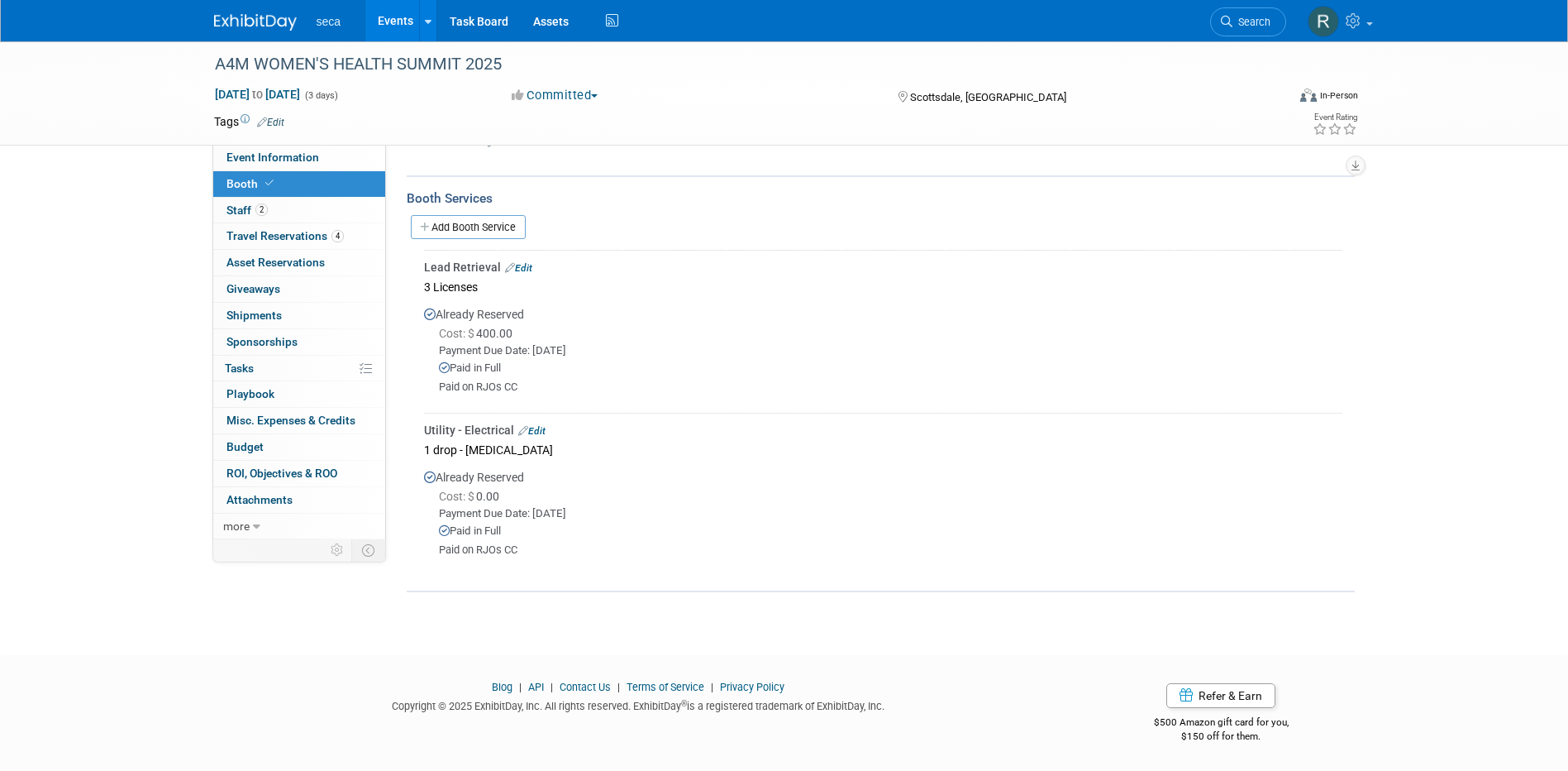
click at [539, 431] on link "Edit" at bounding box center [531, 431] width 27 height 12
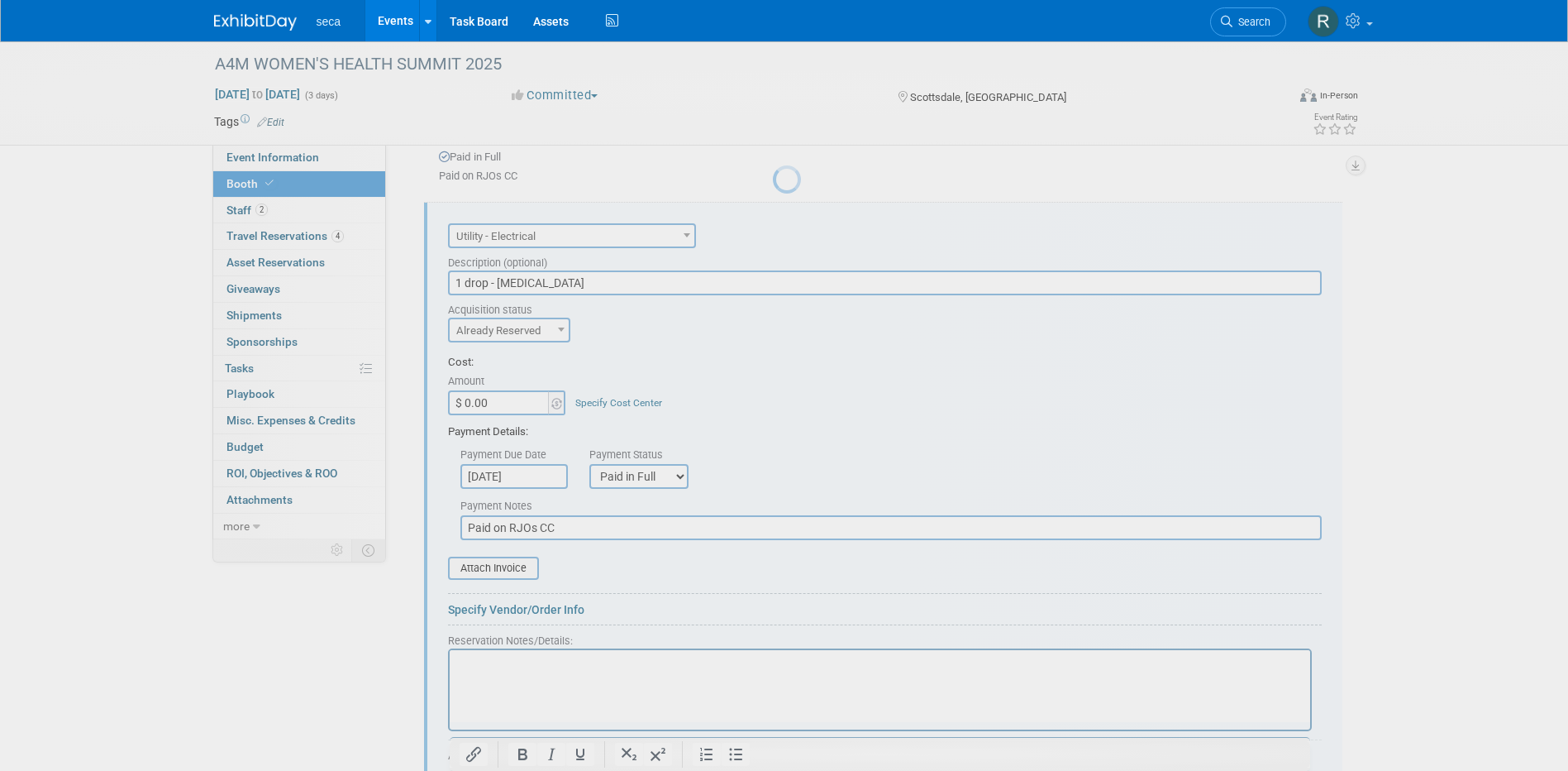
scroll to position [0, 0]
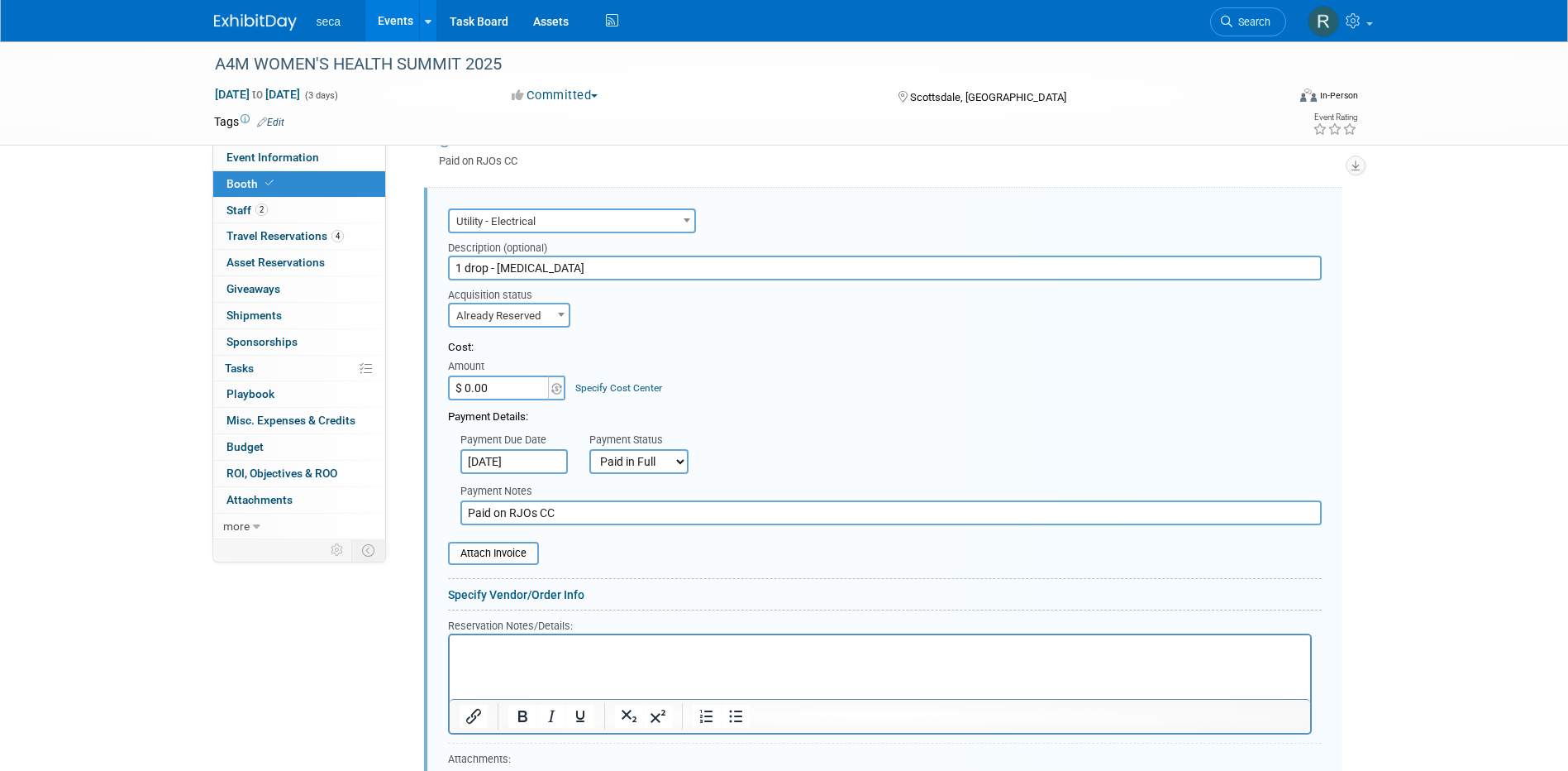
click at [513, 396] on input "$ 0.00" at bounding box center [500, 387] width 103 height 25
type input "$ 602.14"
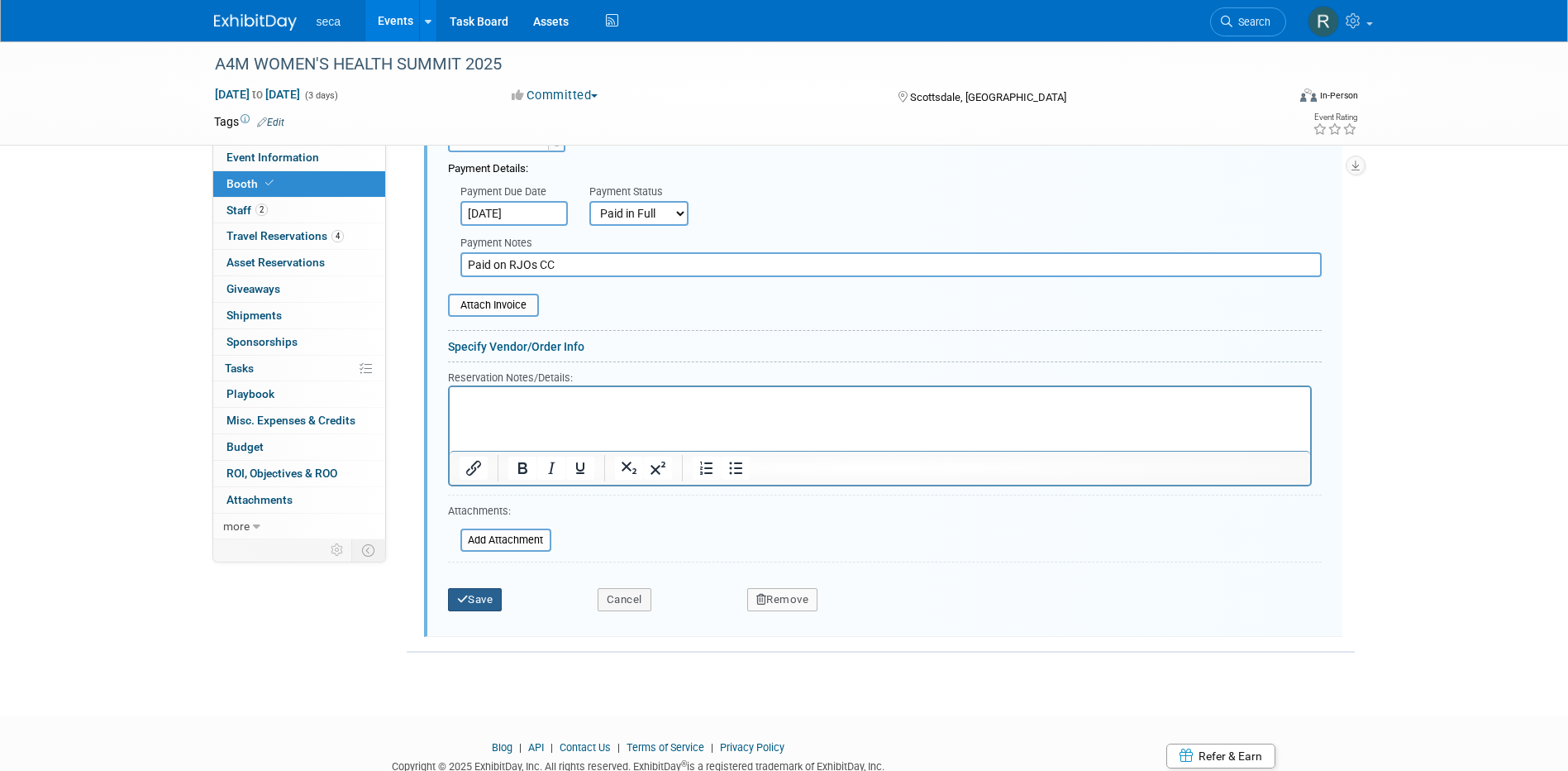
click at [479, 603] on button "Save" at bounding box center [475, 598] width 55 height 23
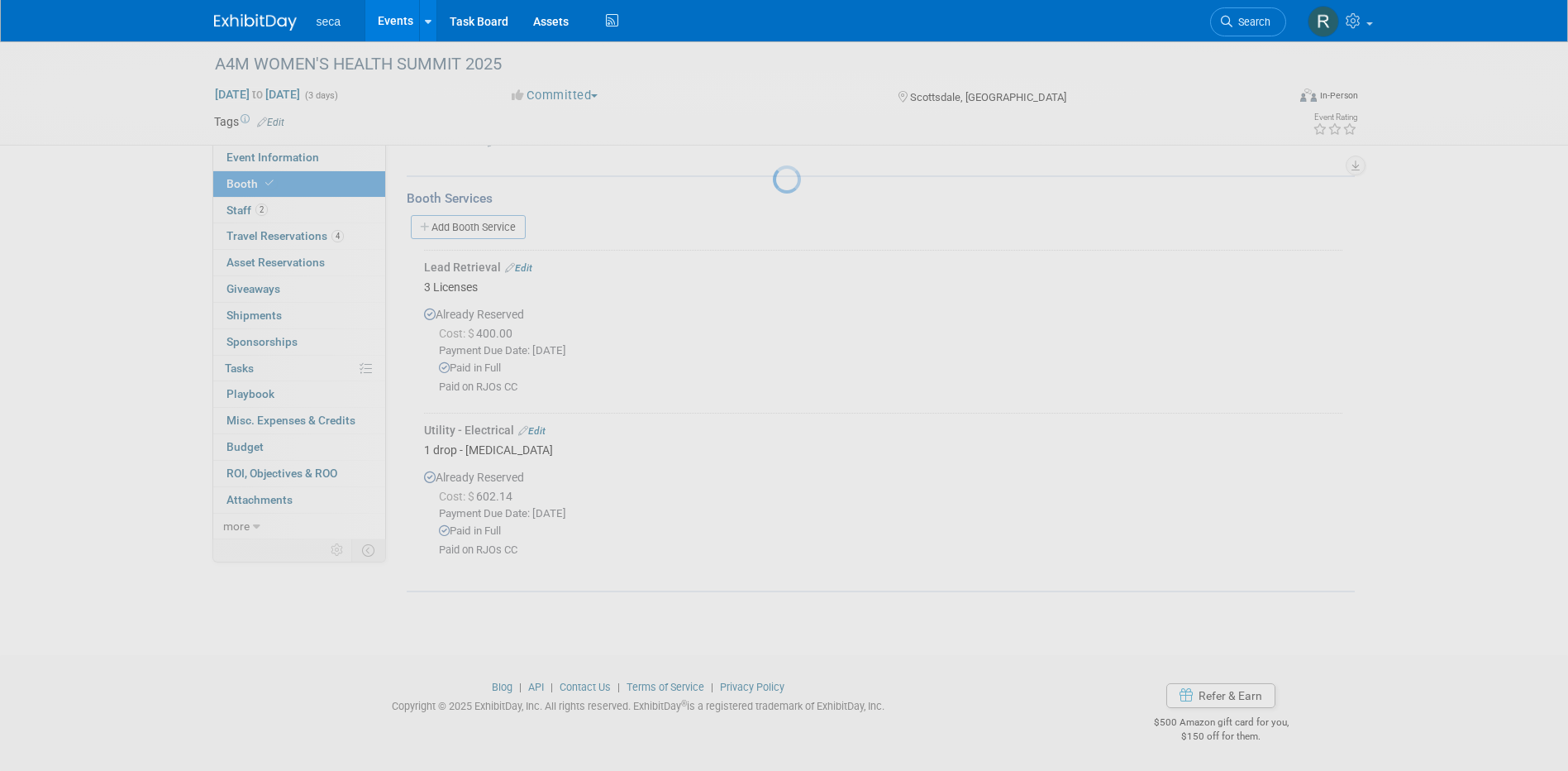
scroll to position [243, 0]
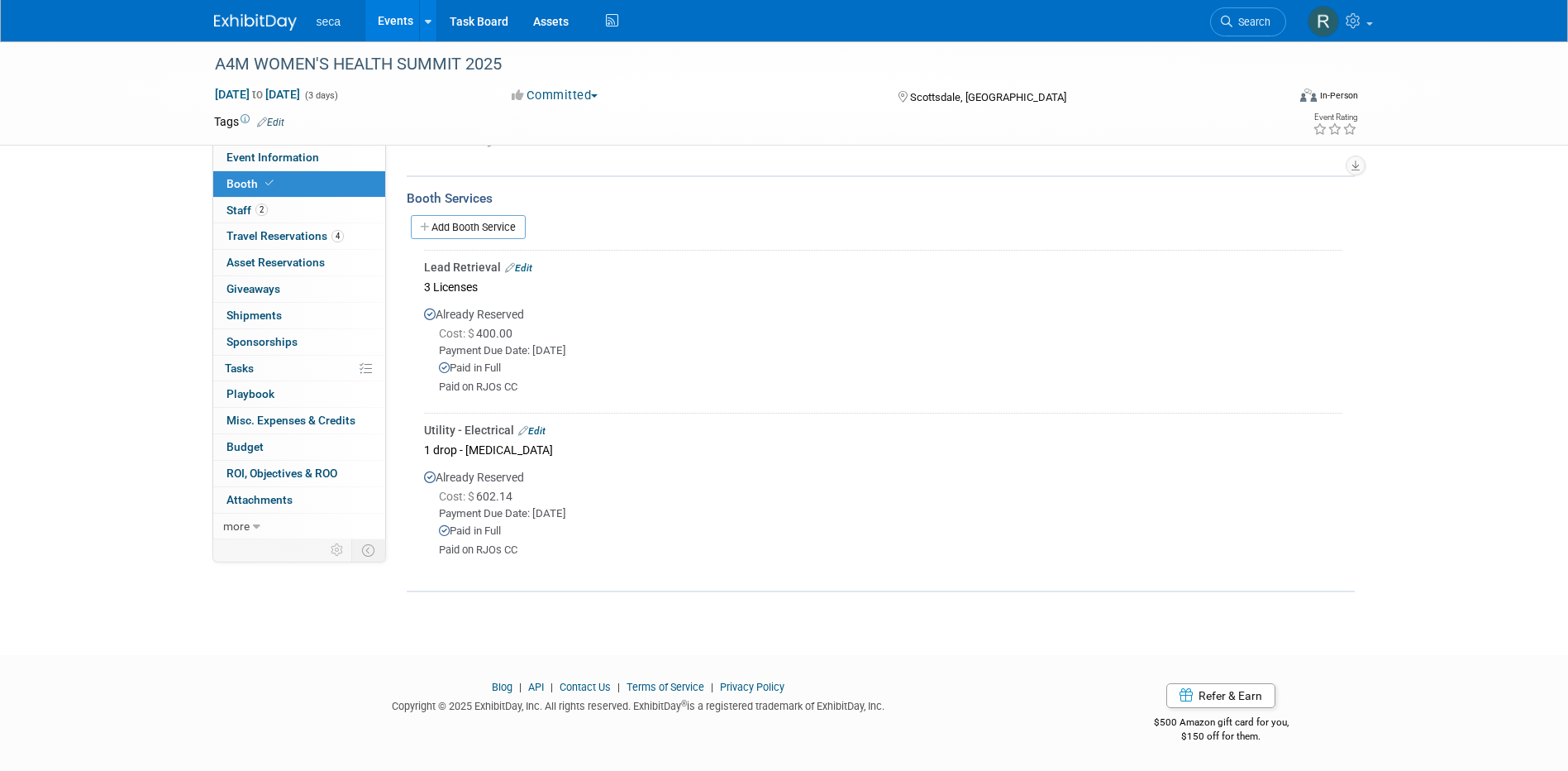
click at [400, 24] on link "Events" at bounding box center [395, 21] width 60 height 42
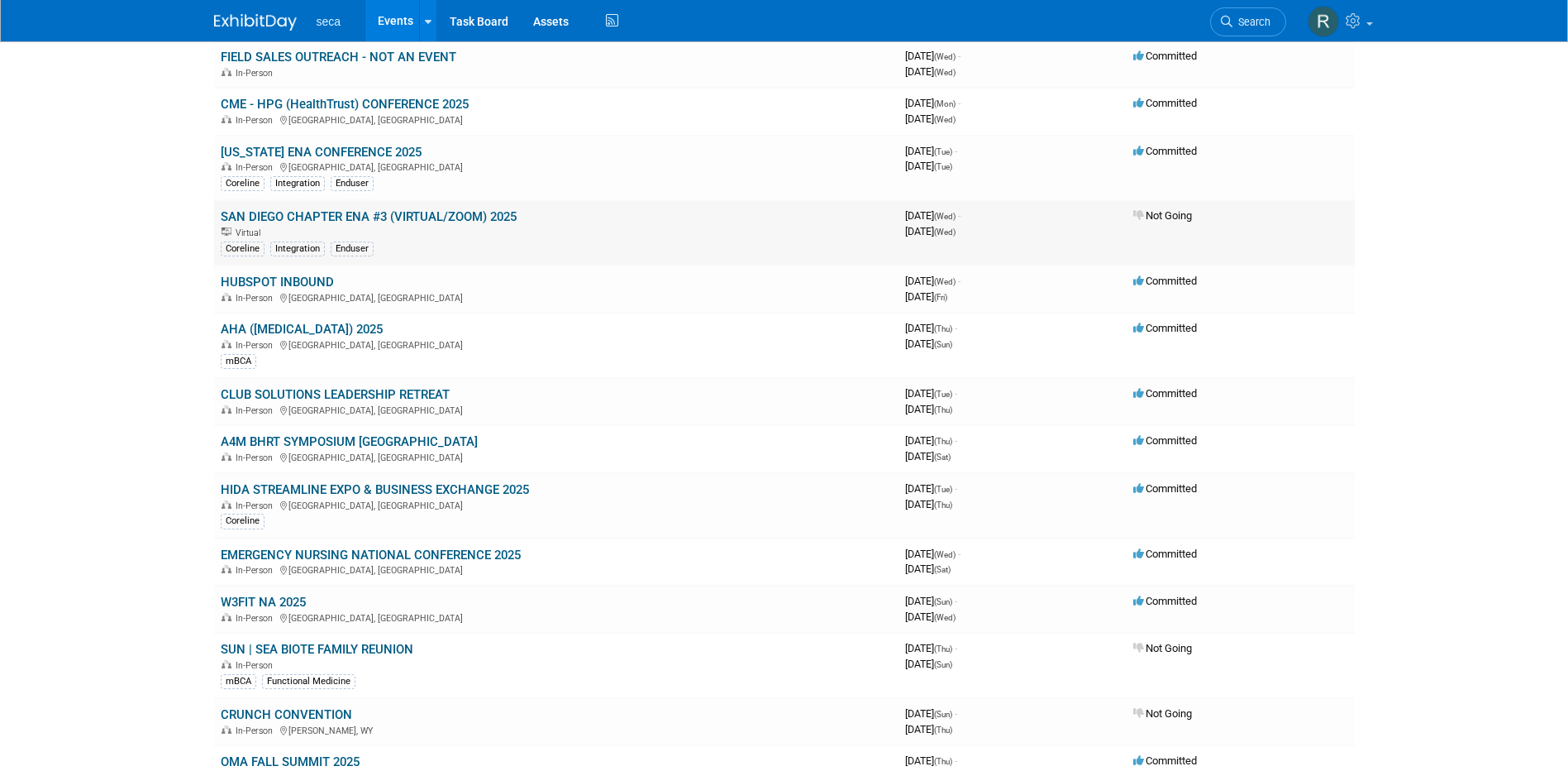
scroll to position [166, 0]
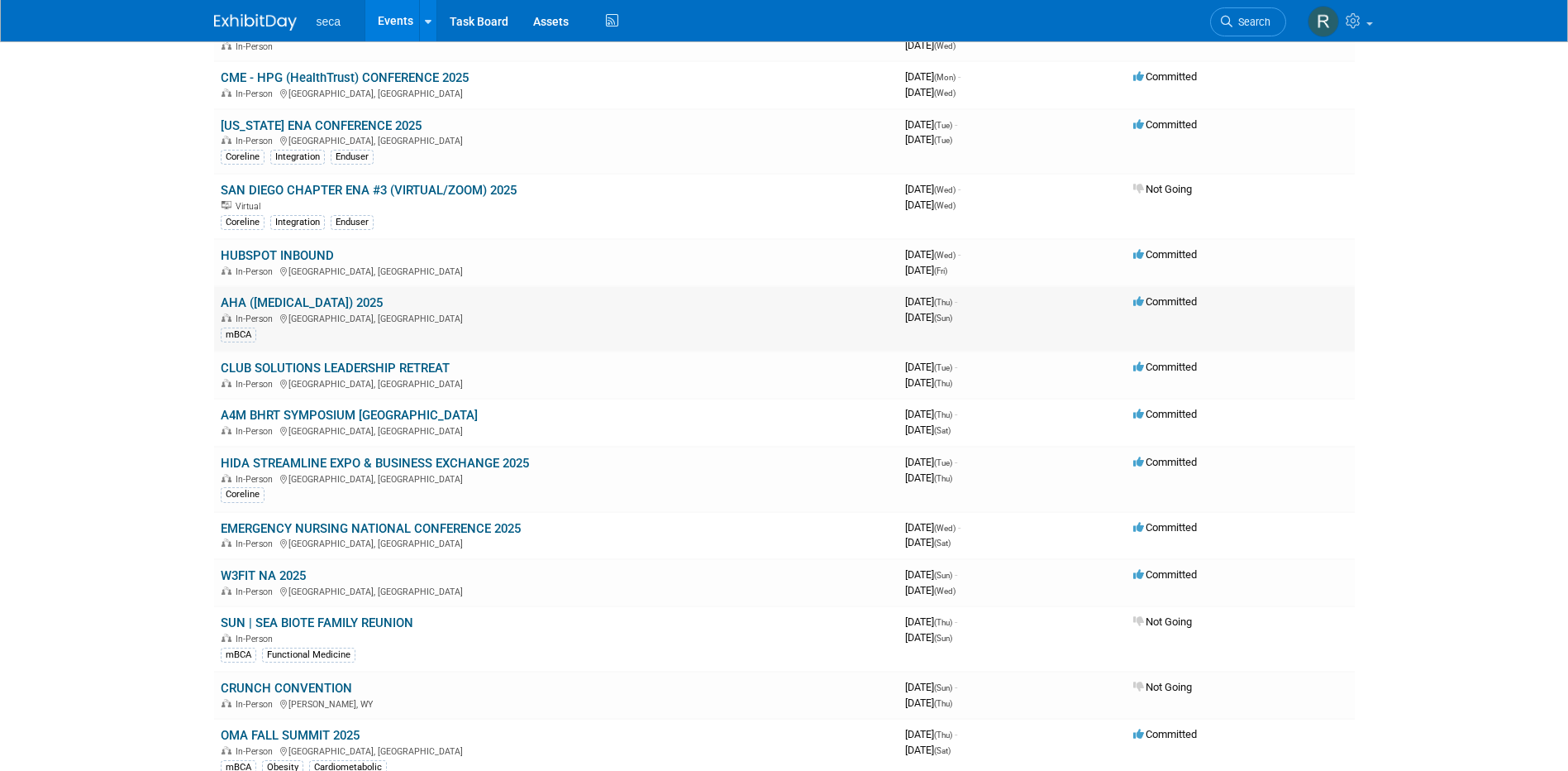
click at [295, 305] on link "AHA ([MEDICAL_DATA]) 2025" at bounding box center [301, 302] width 162 height 15
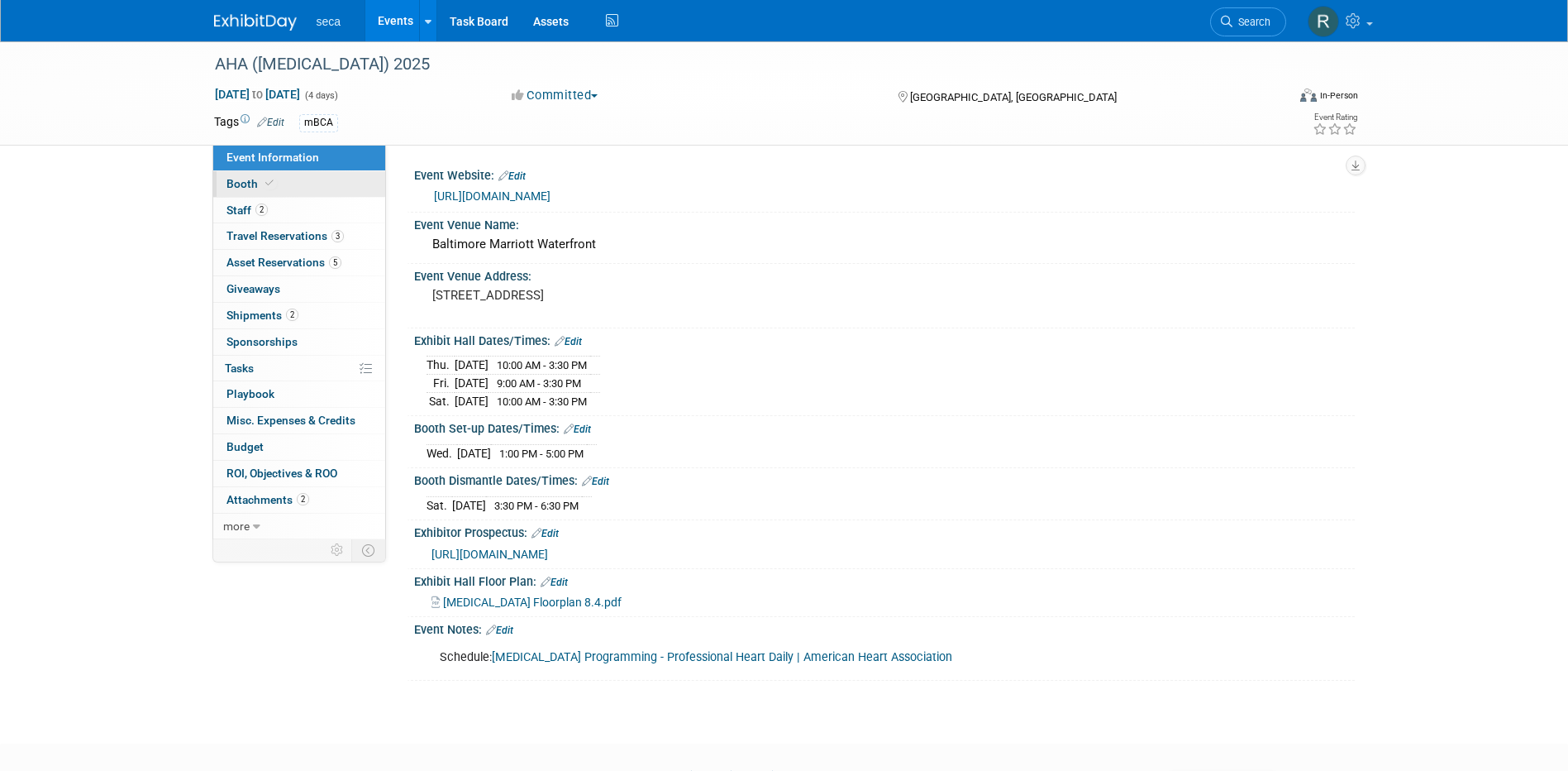
click at [245, 188] on span "Booth" at bounding box center [251, 183] width 51 height 13
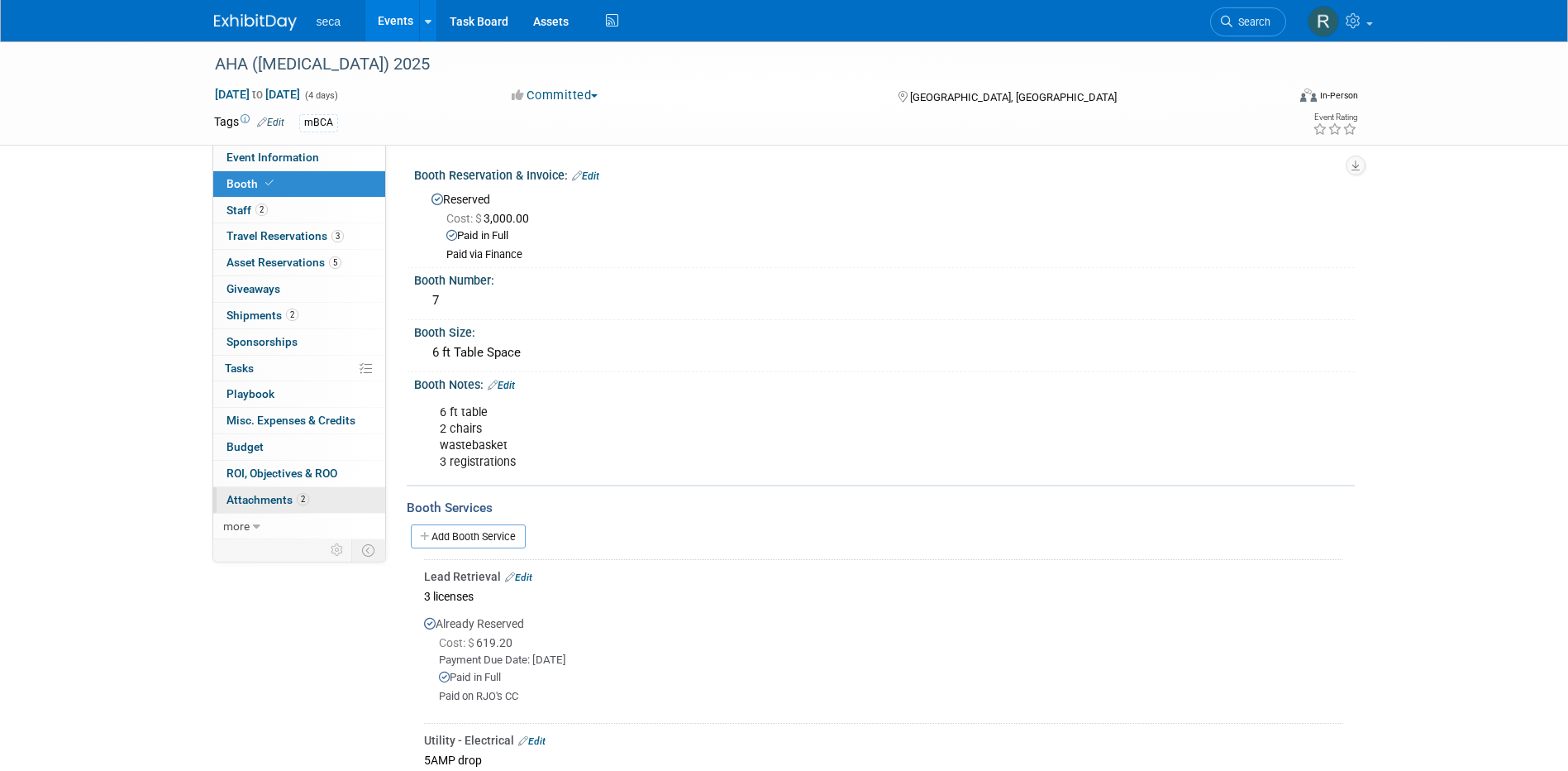
click at [276, 493] on span "Attachments 2" at bounding box center [267, 499] width 82 height 13
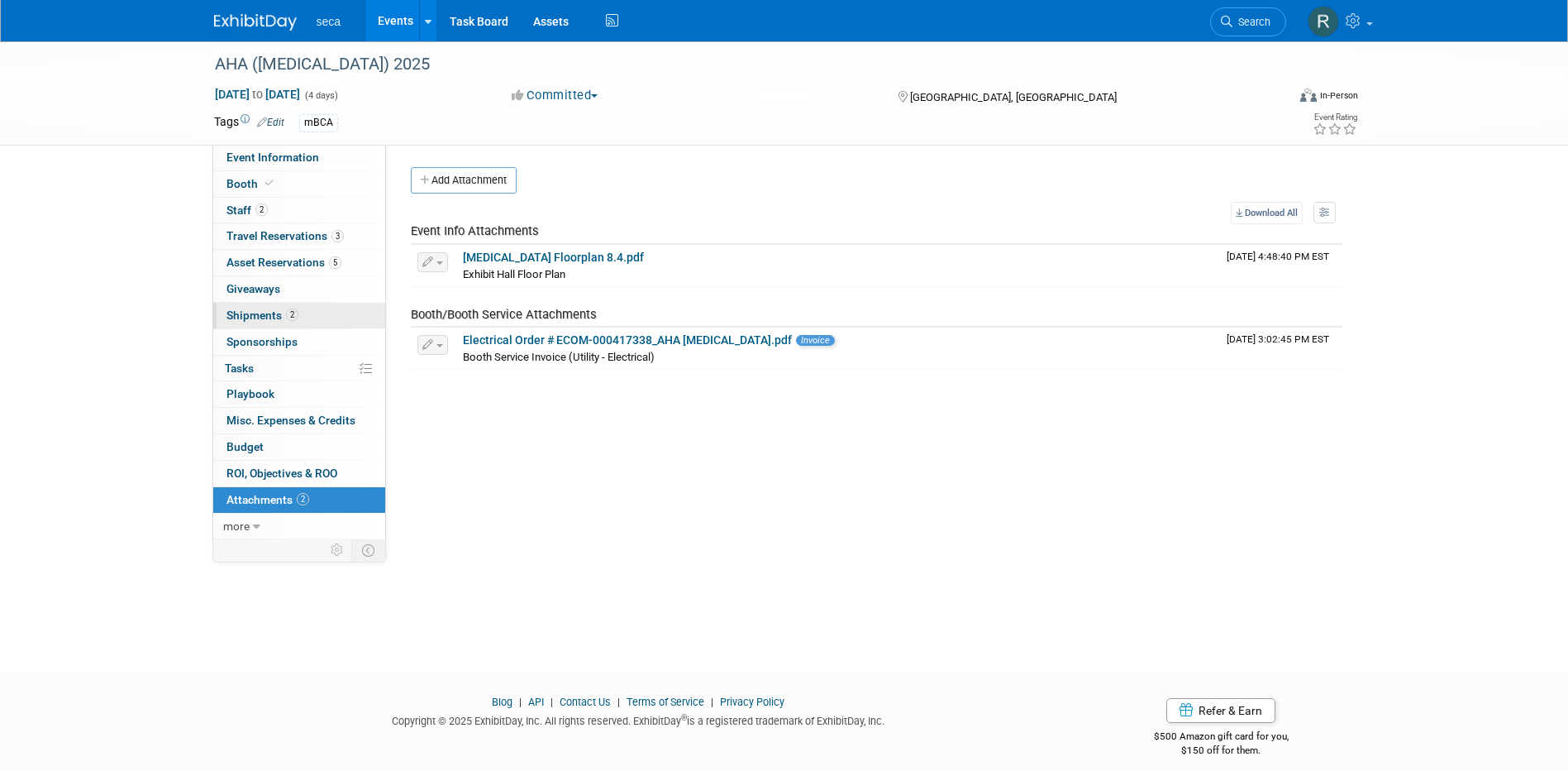
click at [260, 315] on span "Shipments 2" at bounding box center [262, 315] width 71 height 13
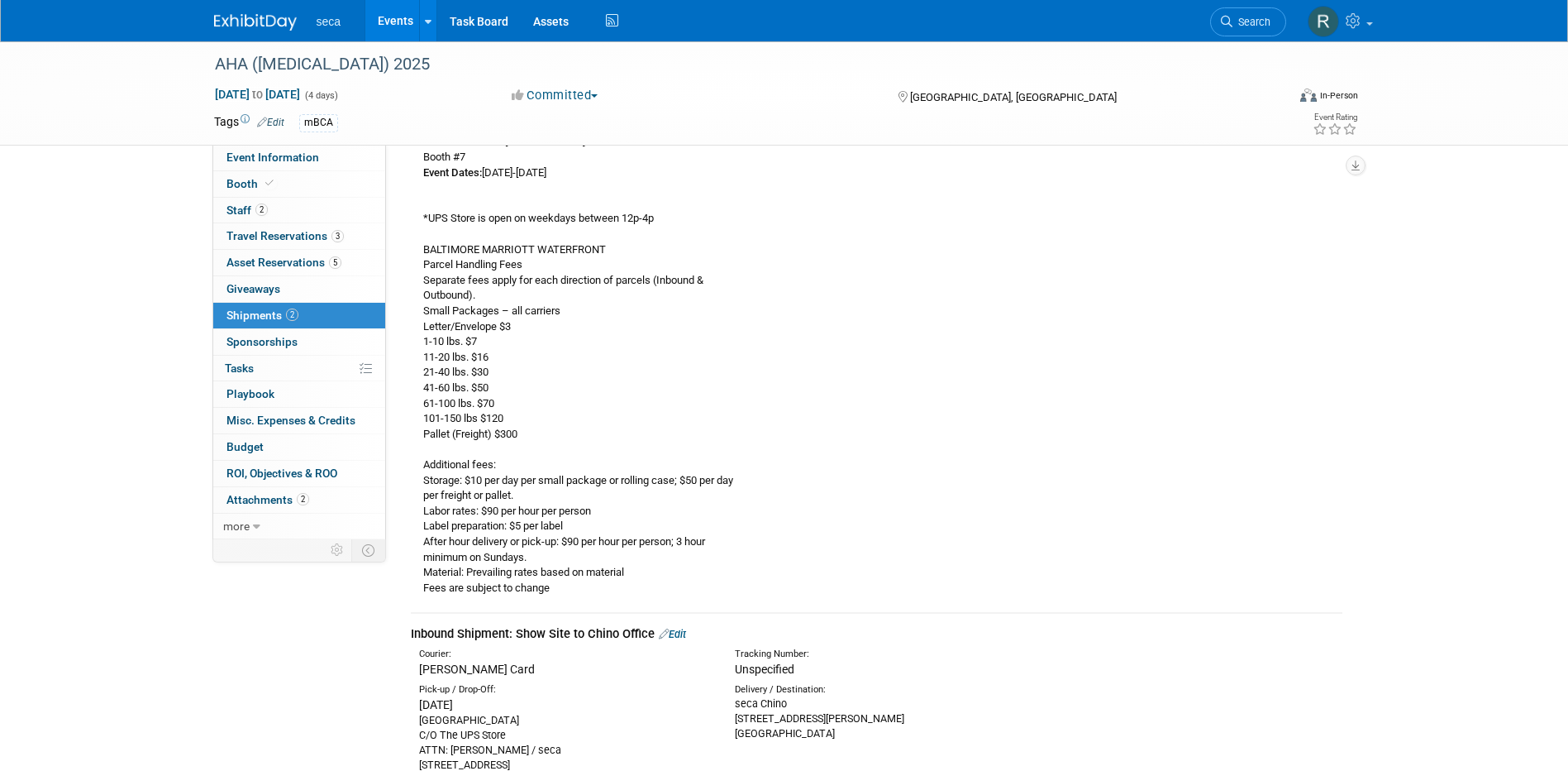
scroll to position [89, 0]
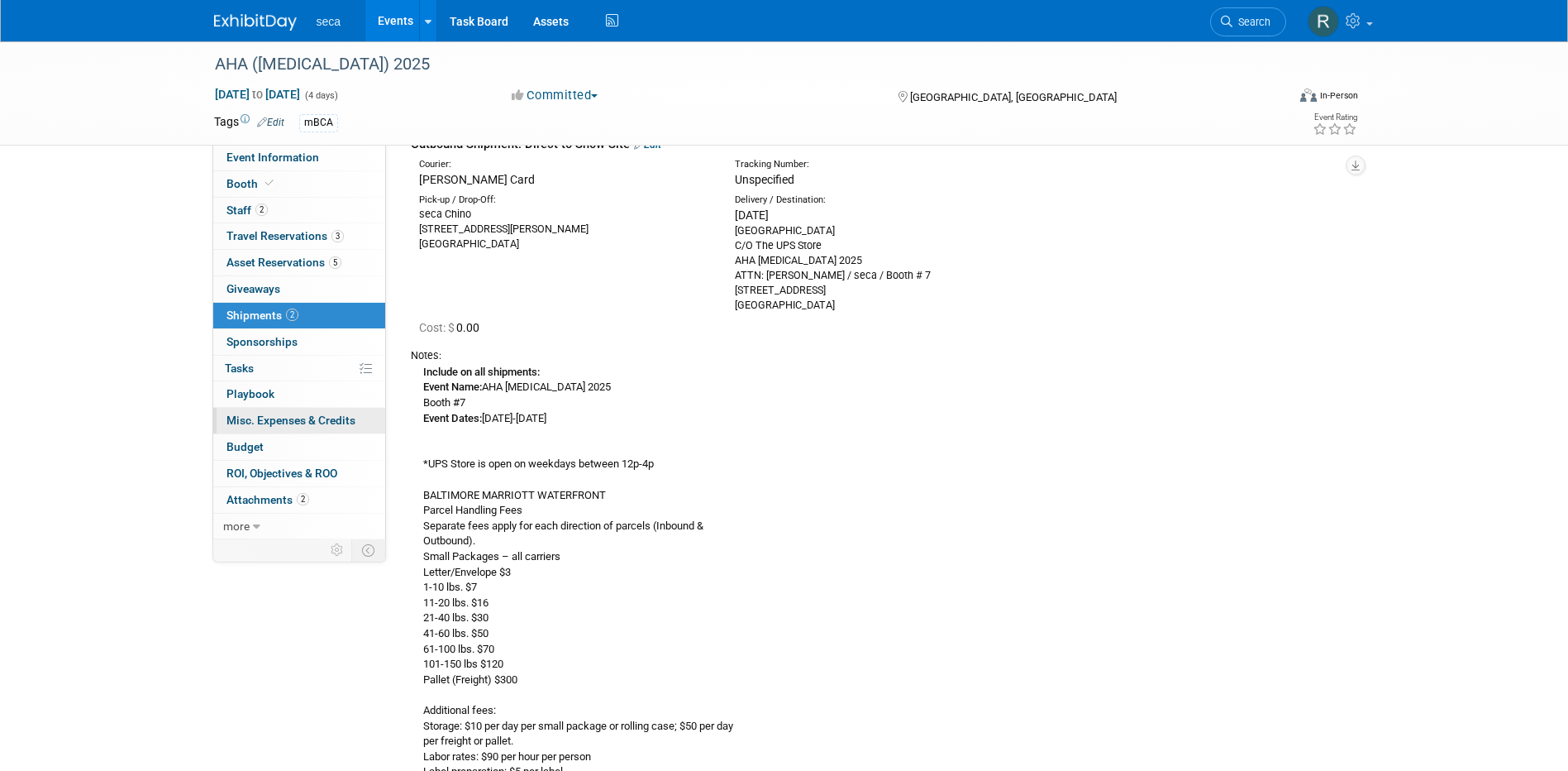
click at [290, 416] on span "Misc. Expenses & Credits 0" at bounding box center [291, 420] width 129 height 13
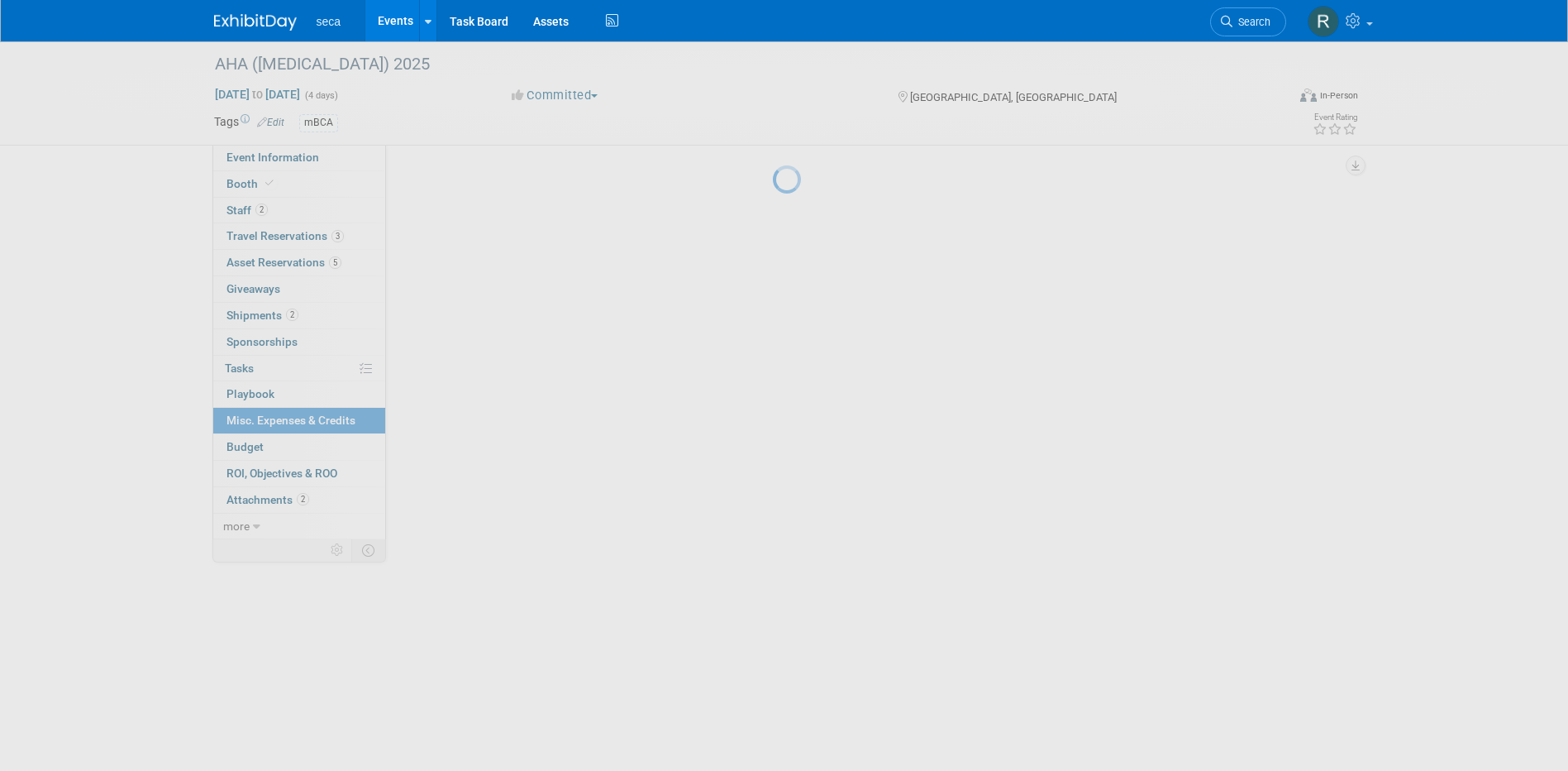
scroll to position [0, 0]
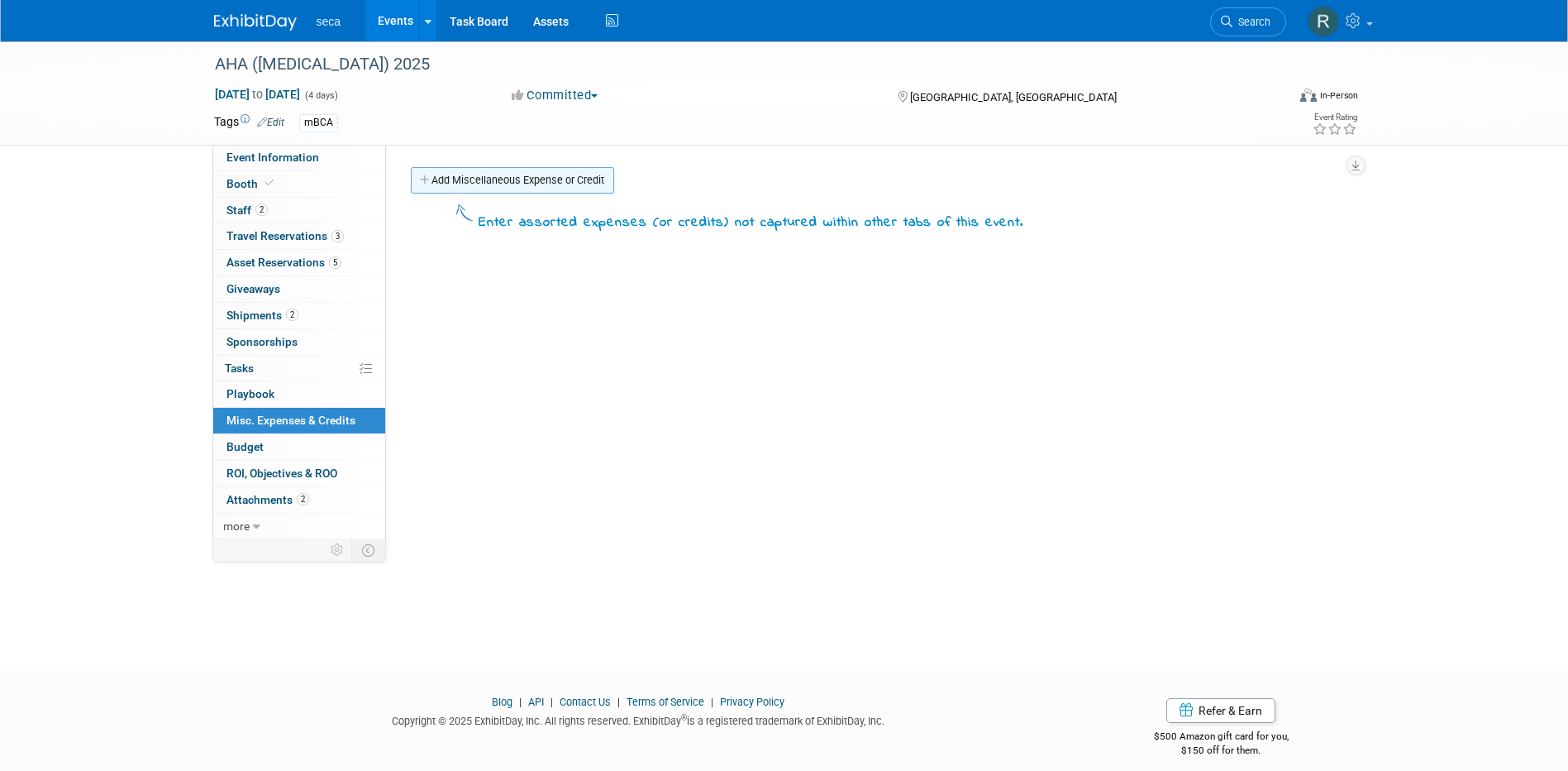
click at [508, 180] on link "Add Miscellaneous Expense or Credit" at bounding box center [512, 180] width 203 height 27
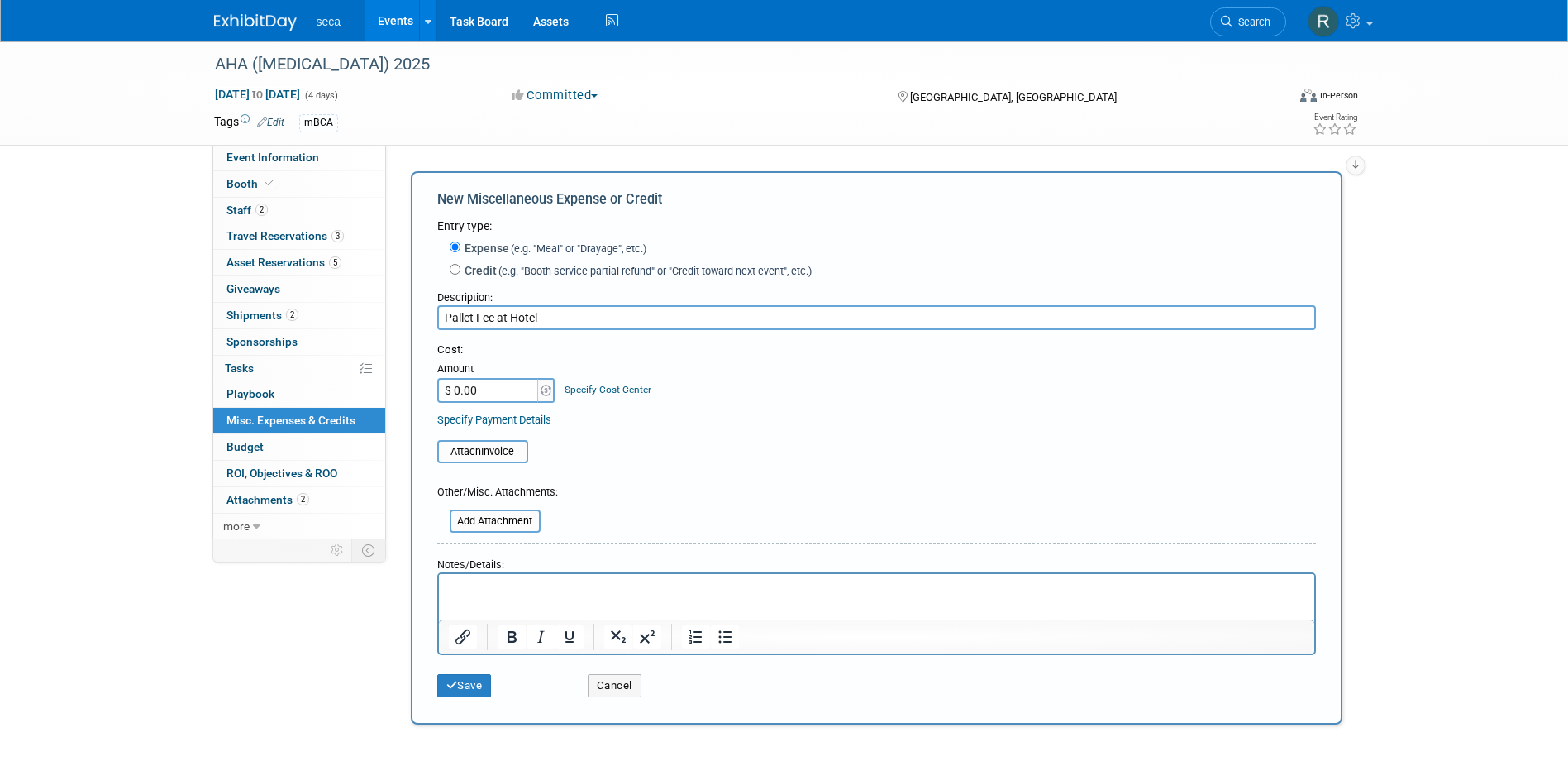
type input "Pallet Fee at Hotel"
click at [518, 385] on input "$ 0.00" at bounding box center [489, 390] width 103 height 25
type input "$ 250.00"
click at [477, 689] on button "Save" at bounding box center [464, 685] width 55 height 23
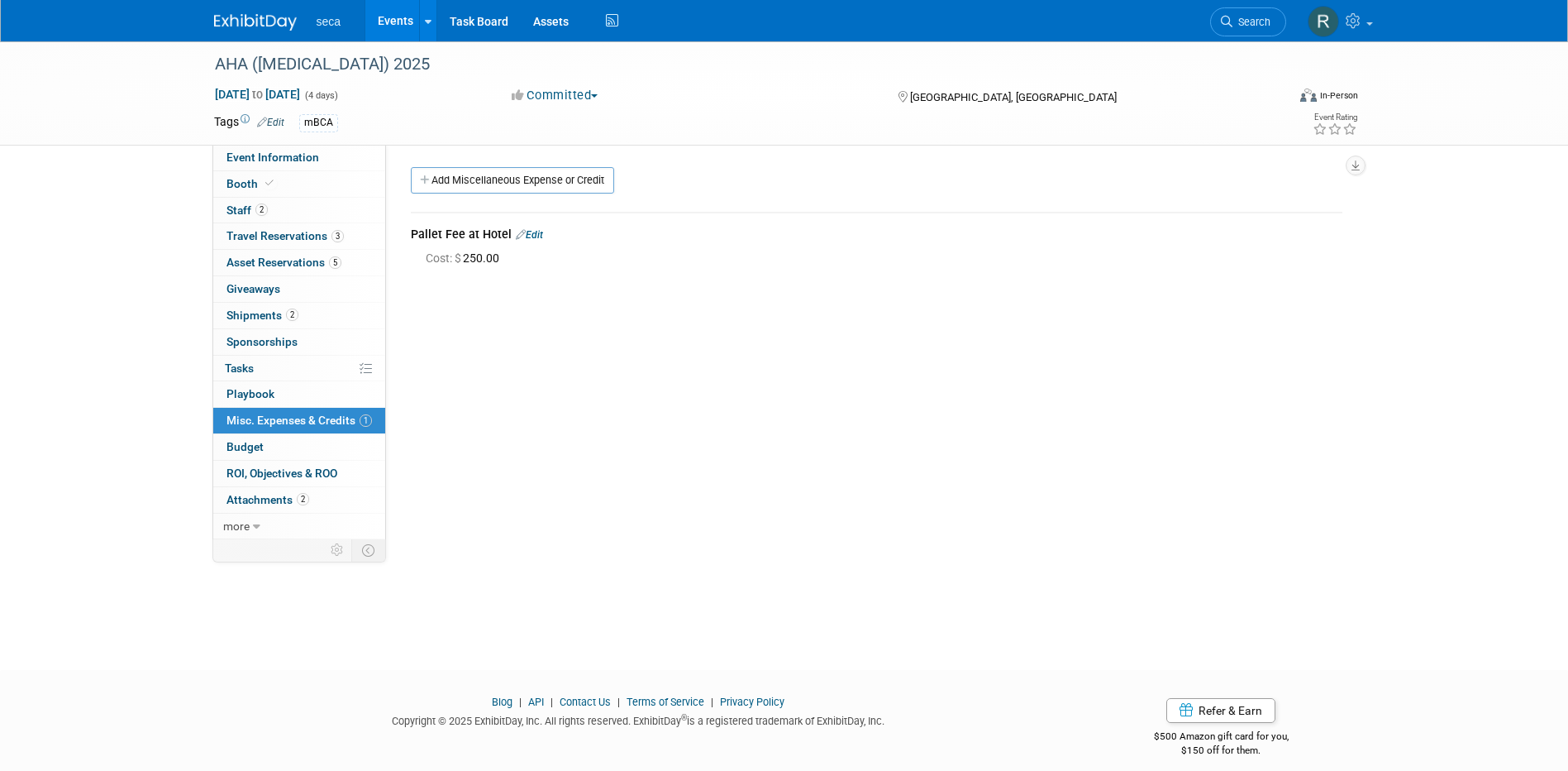
click at [392, 17] on link "Events" at bounding box center [395, 21] width 60 height 42
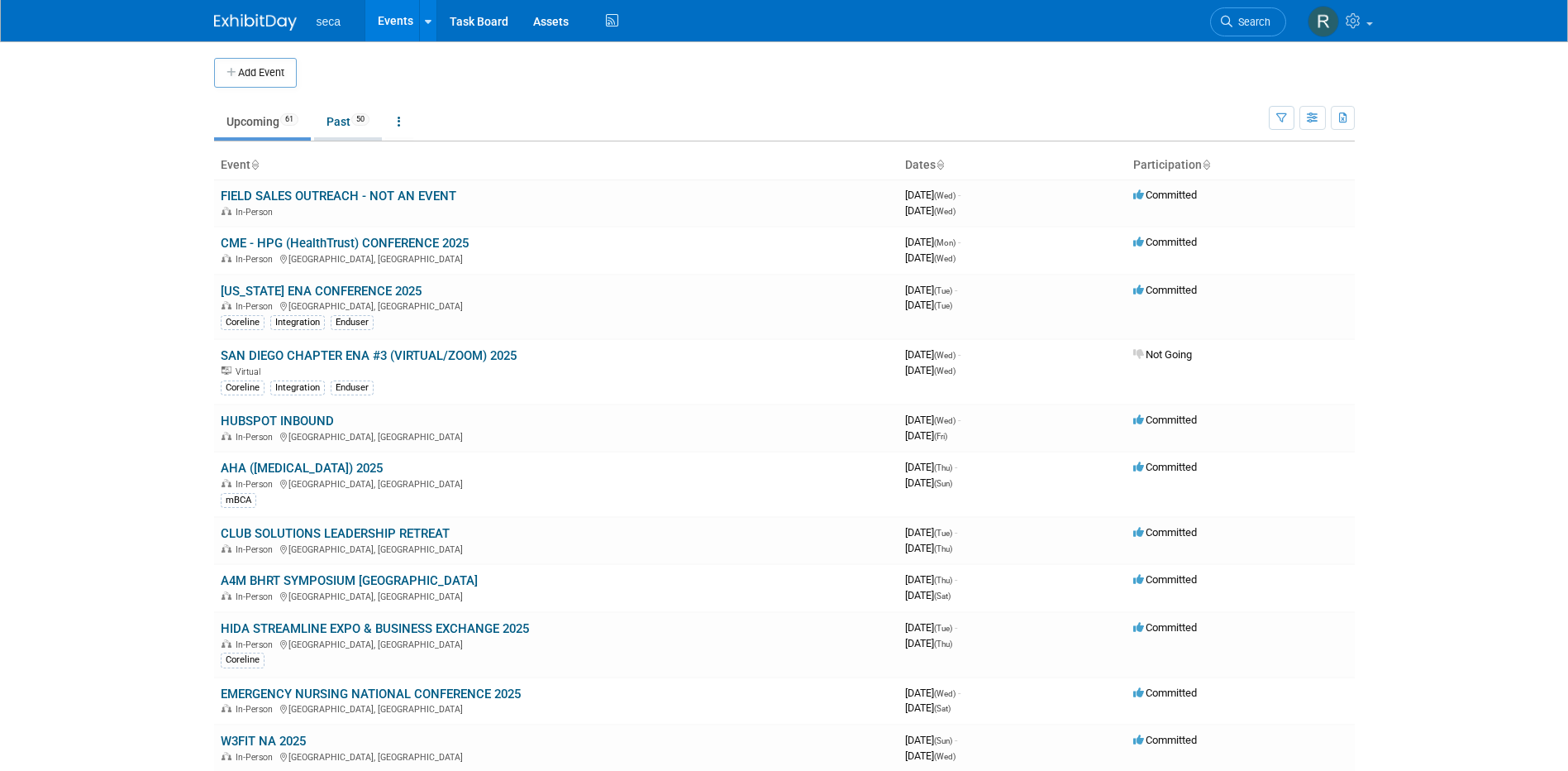
click at [355, 121] on link "Past 50" at bounding box center [348, 122] width 67 height 32
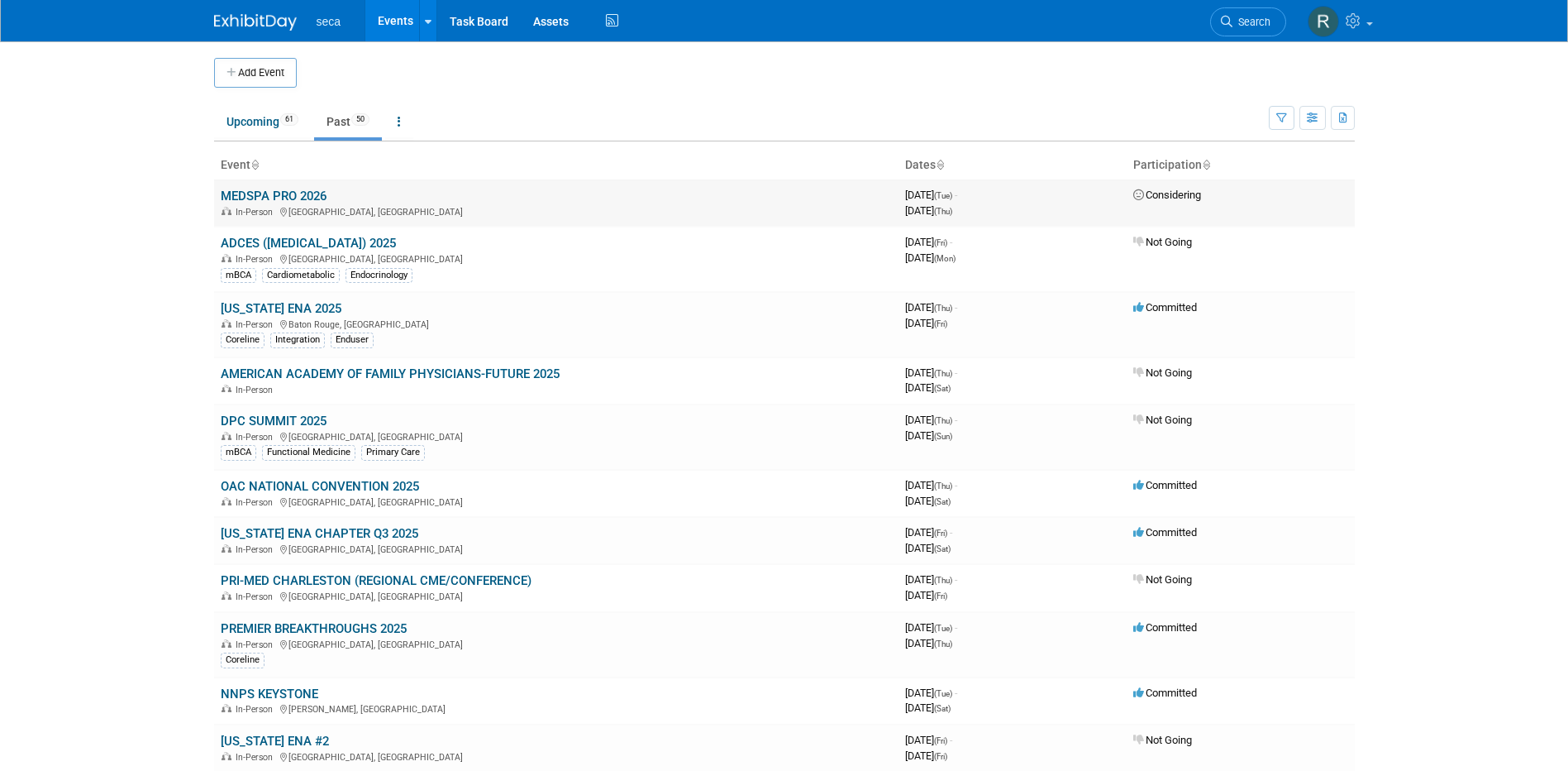
click at [309, 193] on link "MEDSPA PRO 2026" at bounding box center [273, 195] width 106 height 15
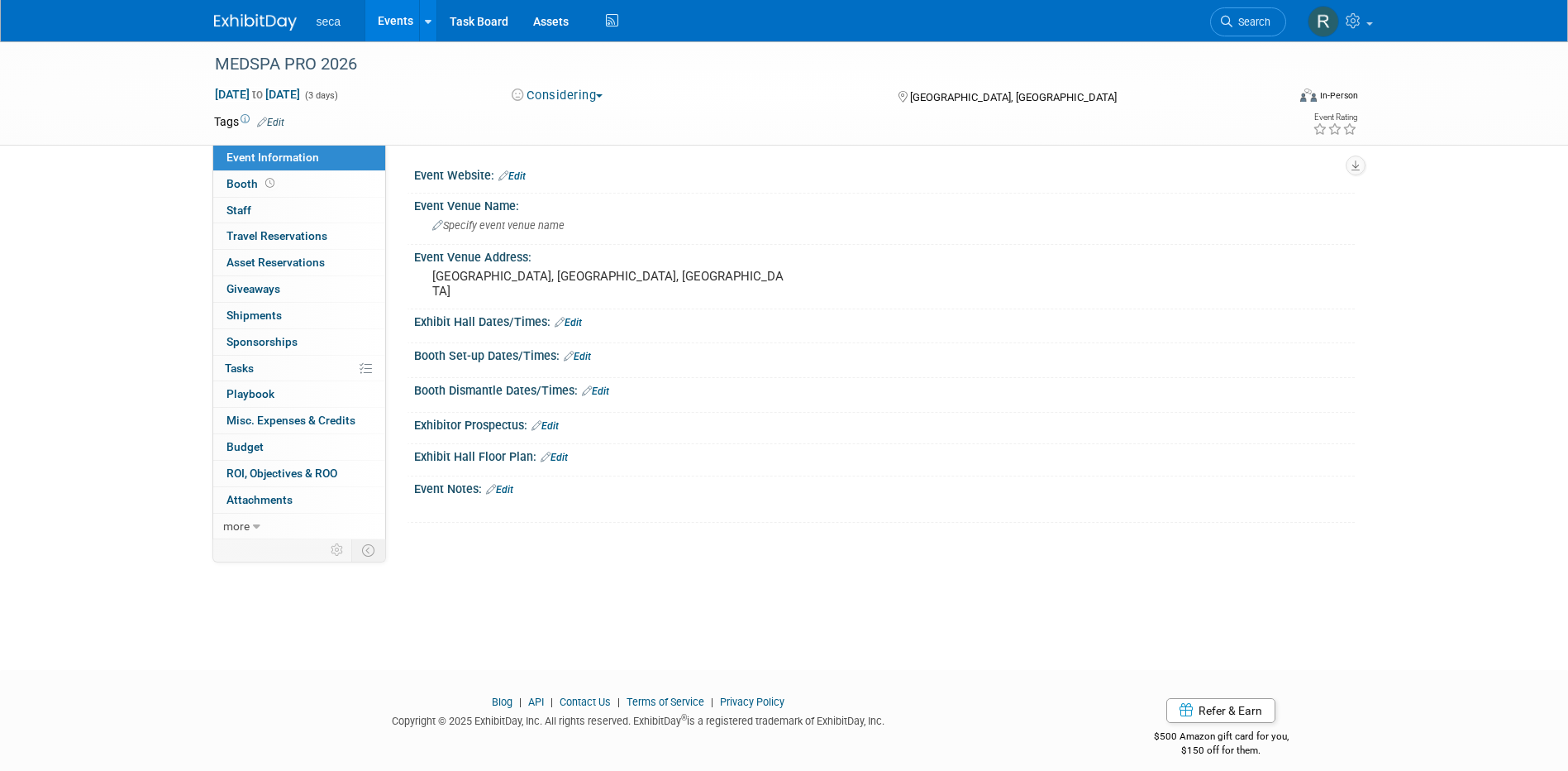
click at [274, 124] on link "Edit" at bounding box center [270, 122] width 27 height 12
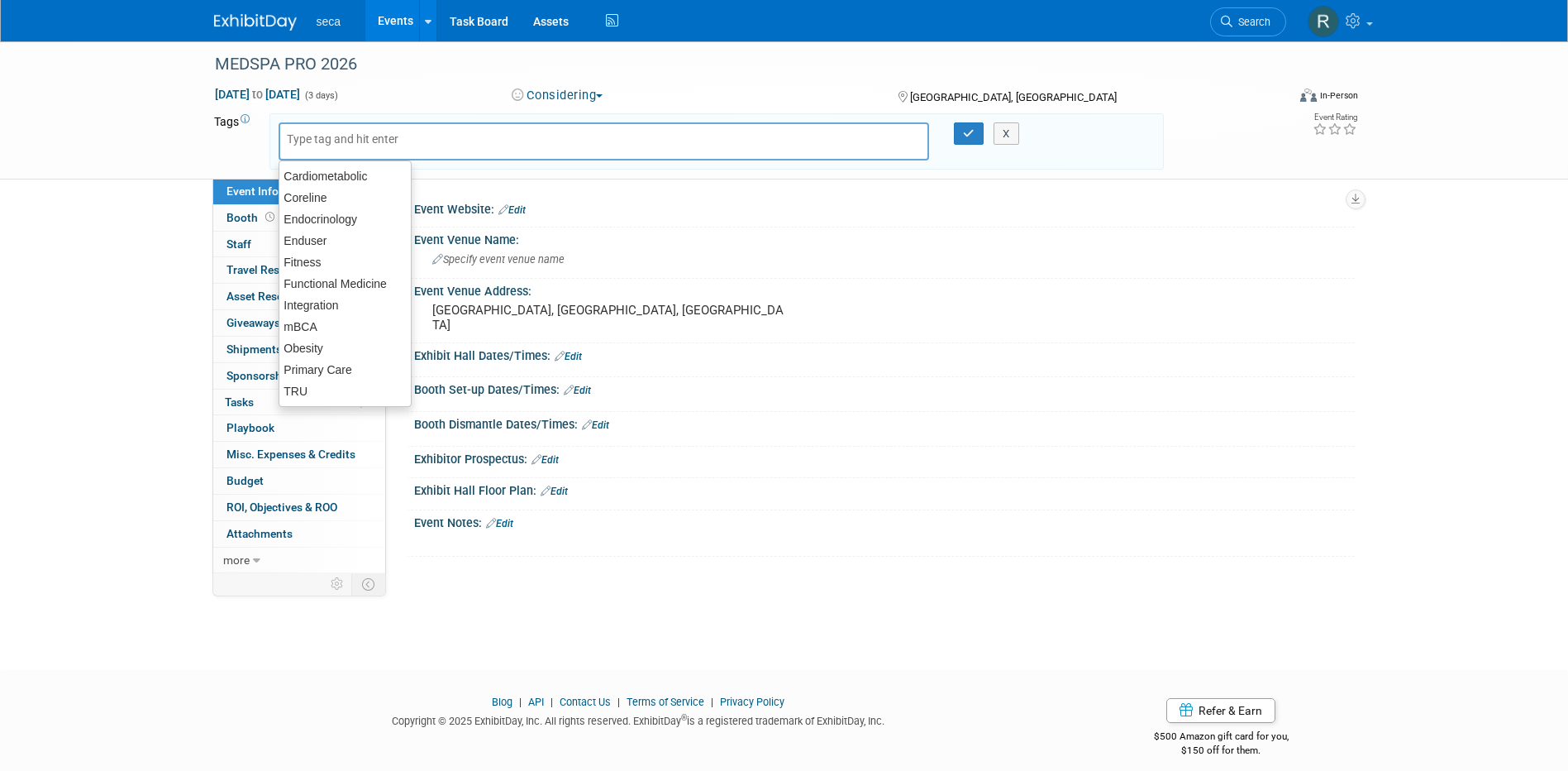
click at [184, 134] on div "MEDSPA PRO 2026 Aug 12, 2025 to Aug 14, 2025 (3 days) Aug 12, 2025 to Aug 14, 2…" at bounding box center [784, 110] width 1568 height 138
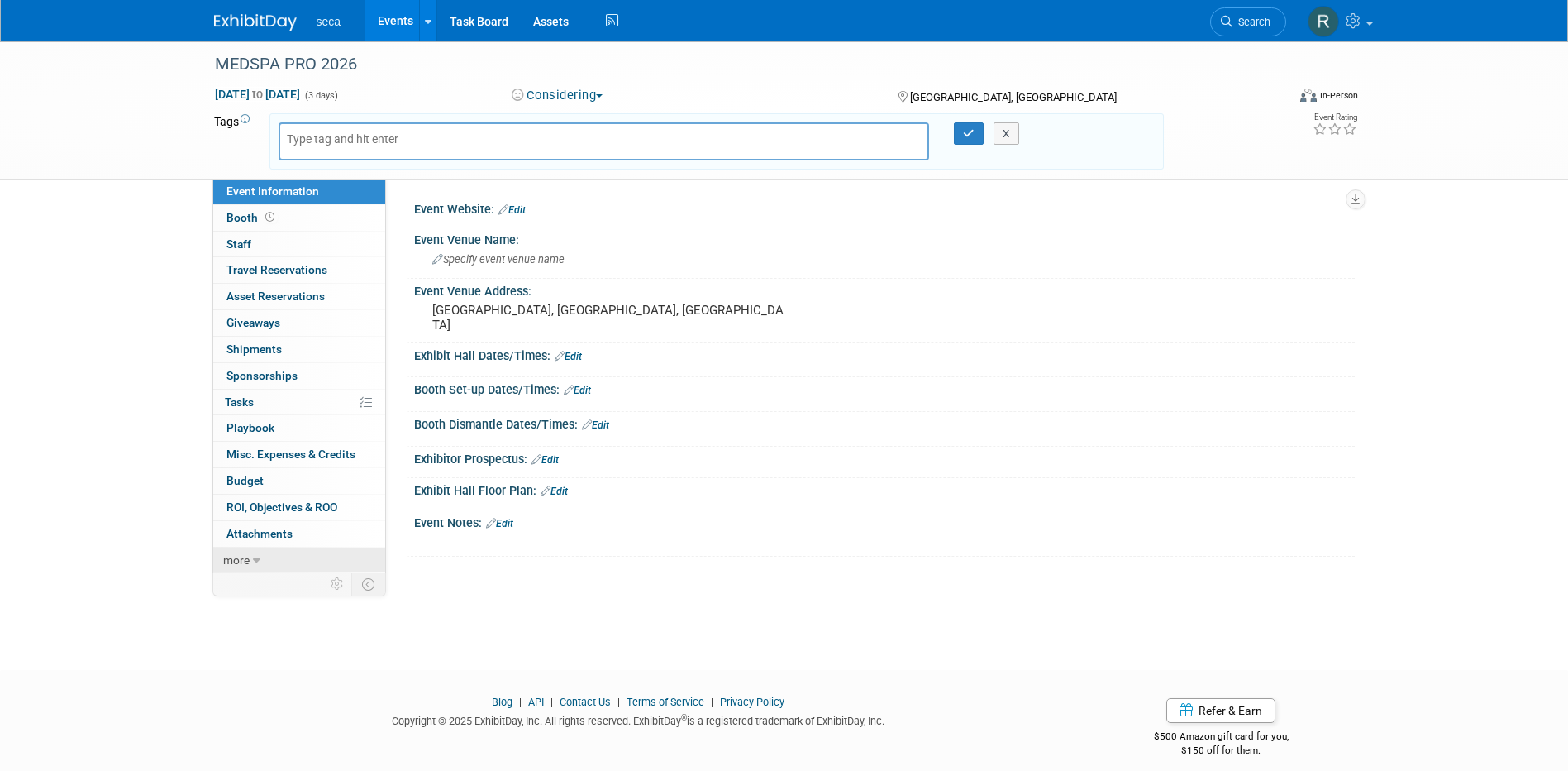
click at [259, 559] on icon at bounding box center [256, 561] width 7 height 12
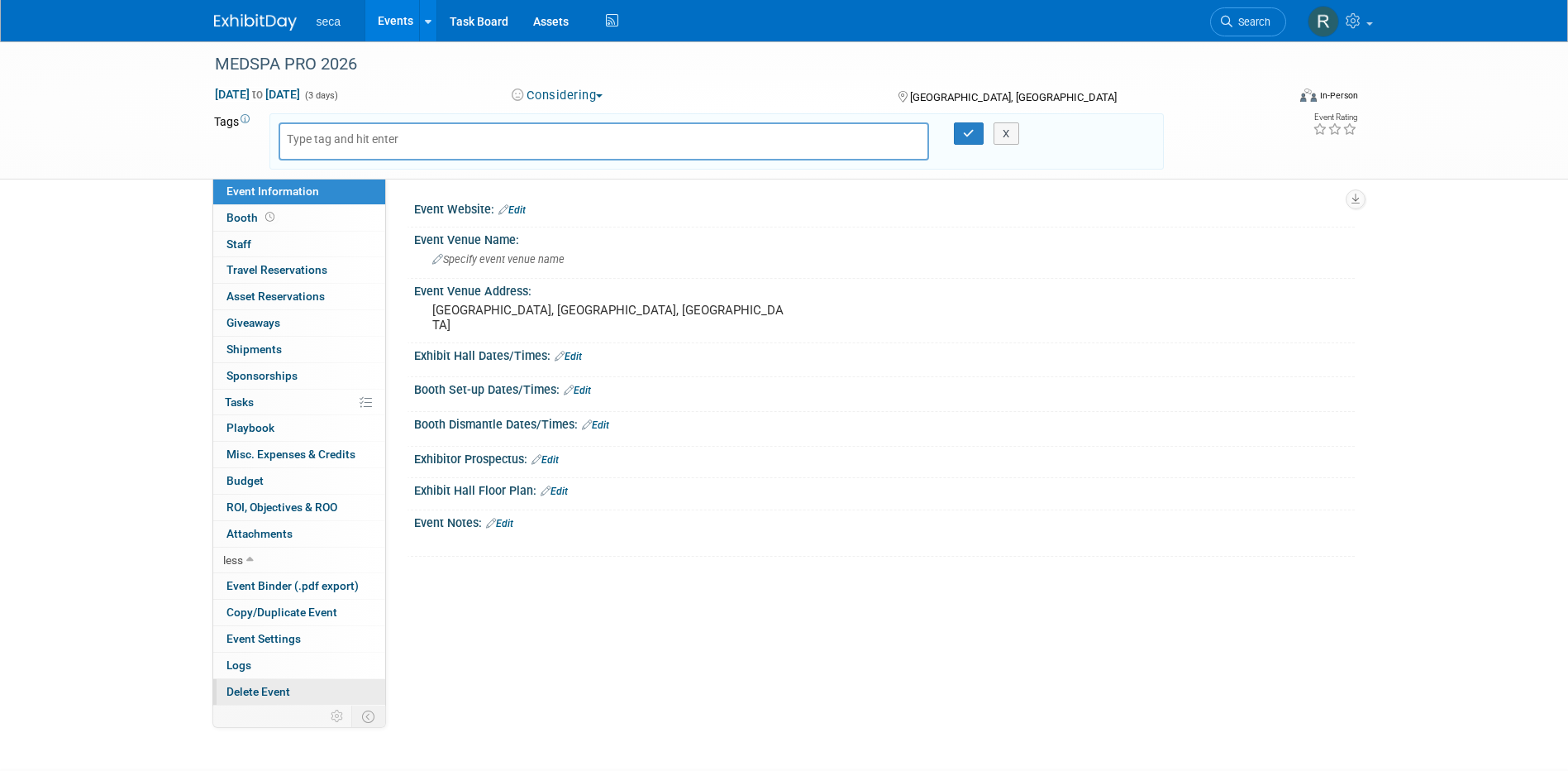
click at [262, 692] on span "Delete Event" at bounding box center [258, 691] width 63 height 13
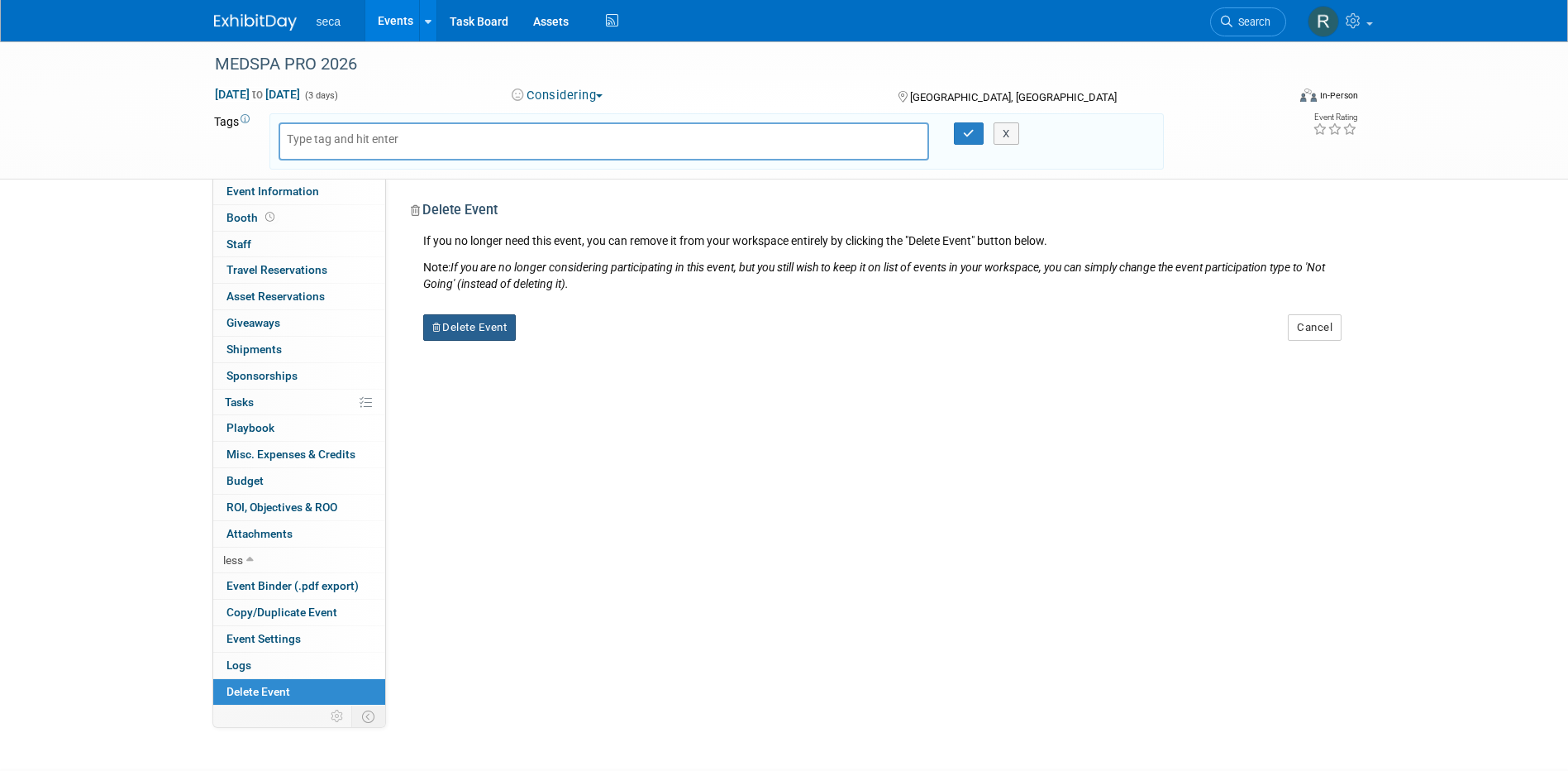
click at [463, 320] on button "Delete Event" at bounding box center [470, 327] width 93 height 27
click at [564, 331] on link "Yes" at bounding box center [573, 340] width 48 height 27
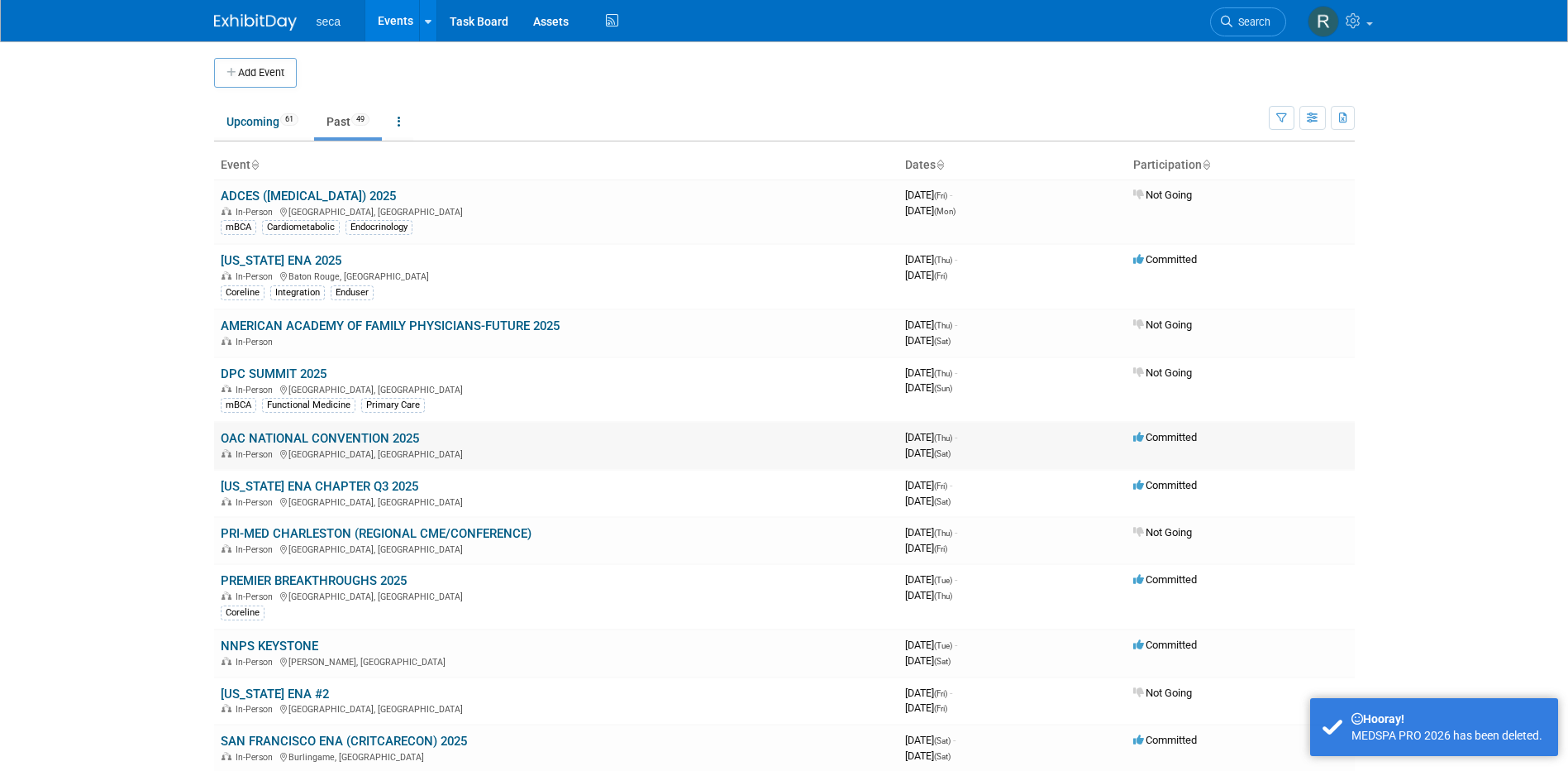
click at [287, 444] on link "OAC NATIONAL CONVENTION 2025" at bounding box center [319, 438] width 198 height 15
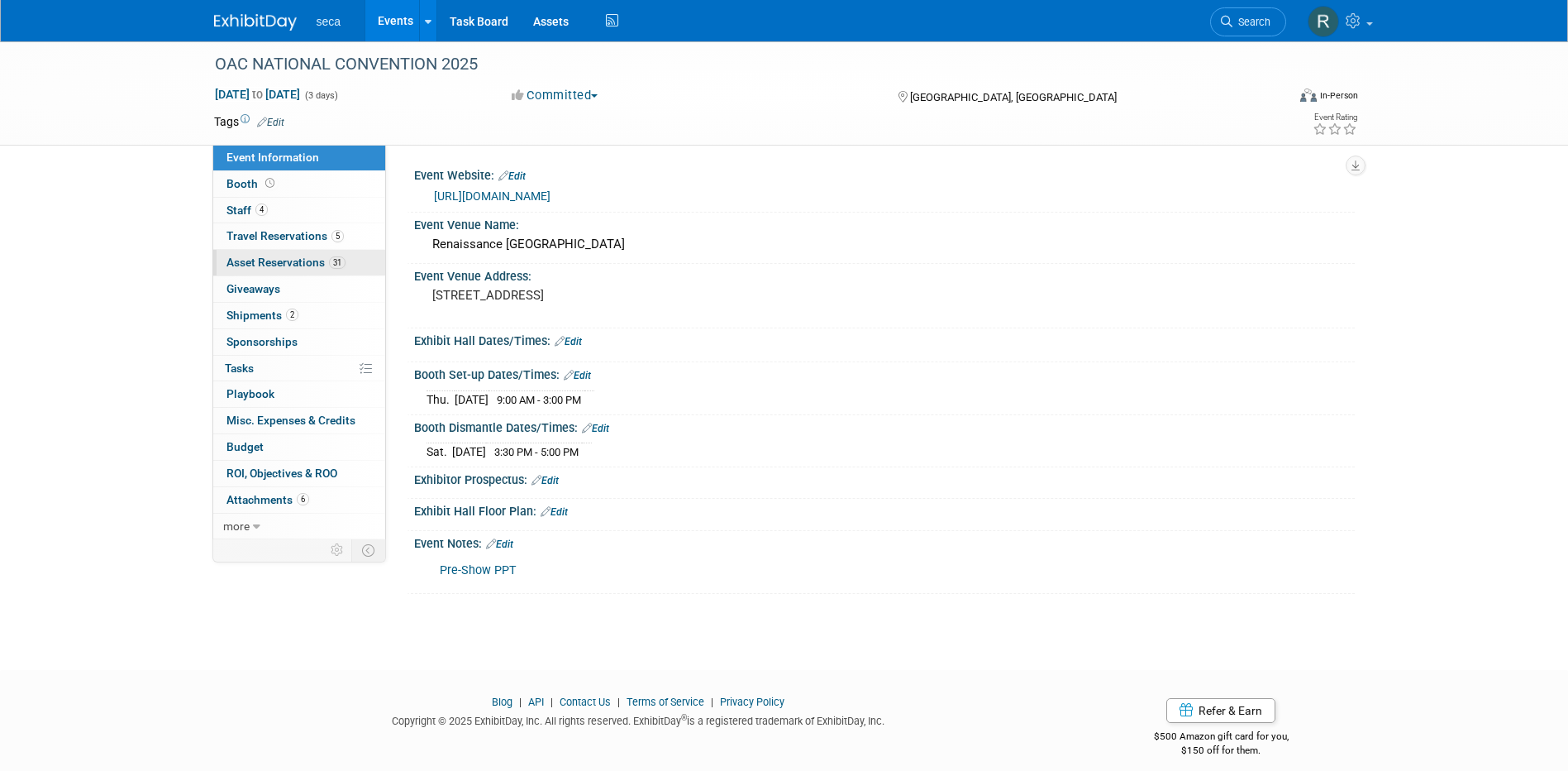
click at [260, 261] on span "Asset Reservations 31" at bounding box center [286, 261] width 119 height 13
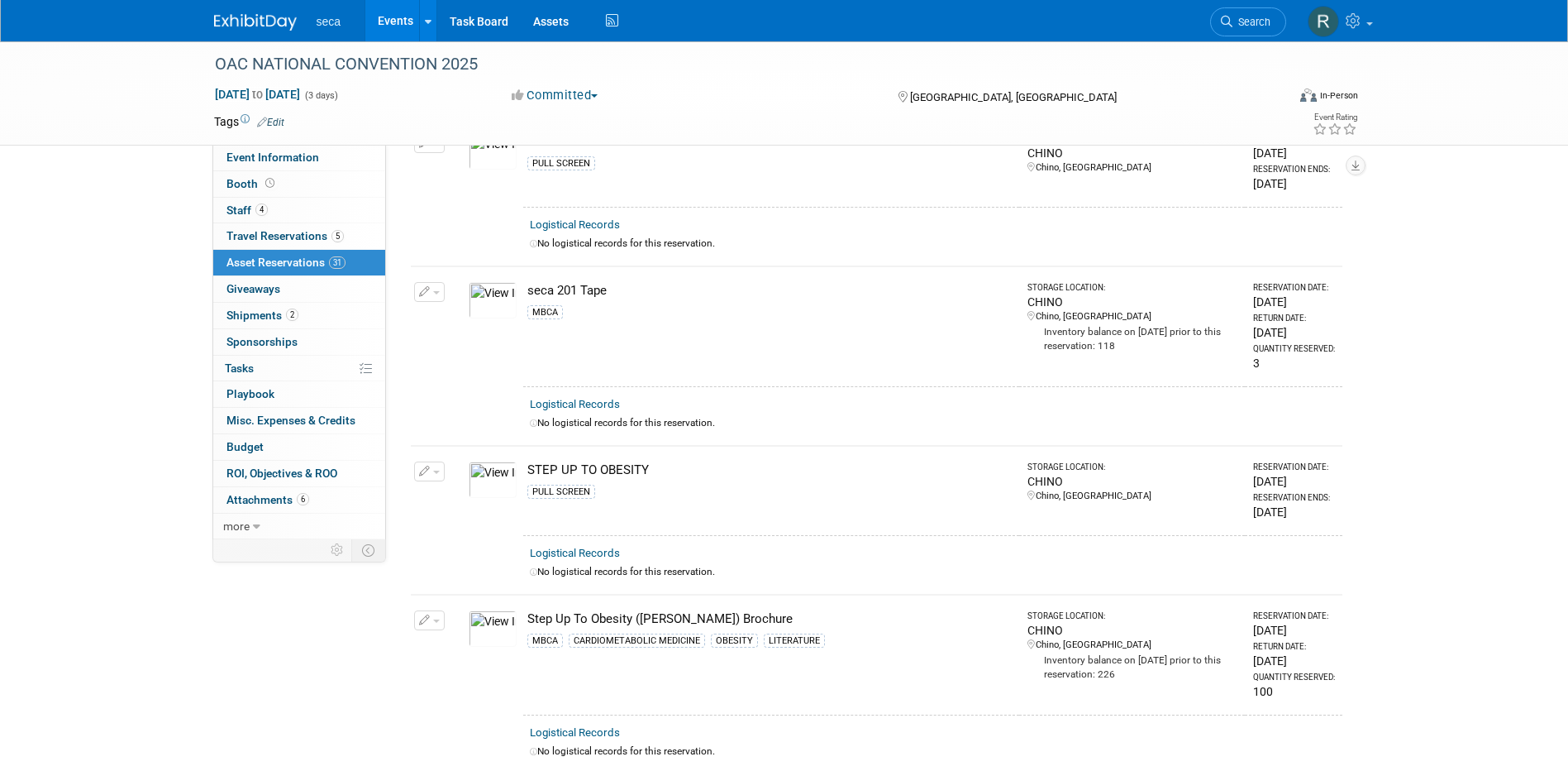
scroll to position [3307, 0]
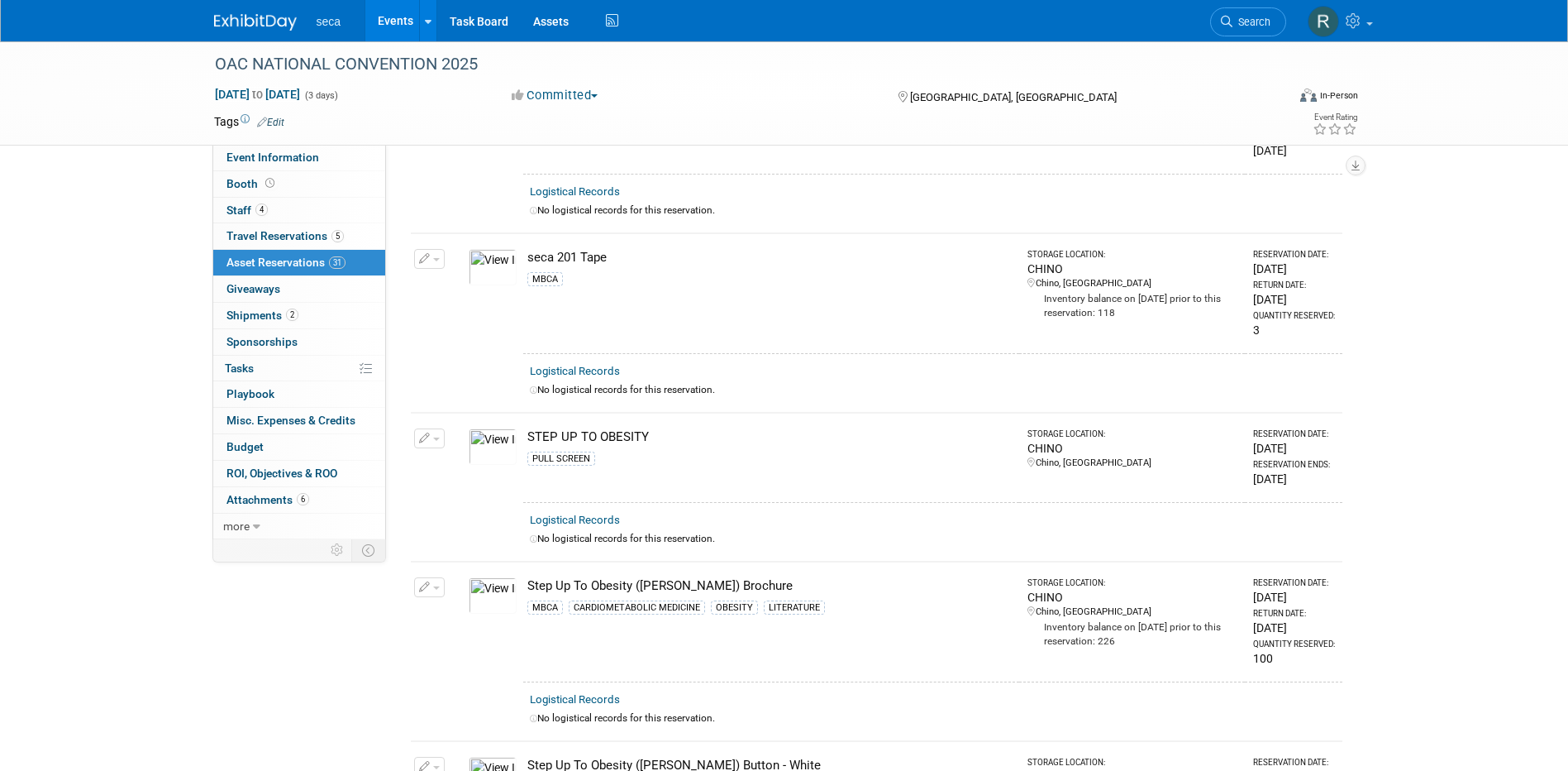
click at [484, 429] on img at bounding box center [492, 447] width 48 height 37
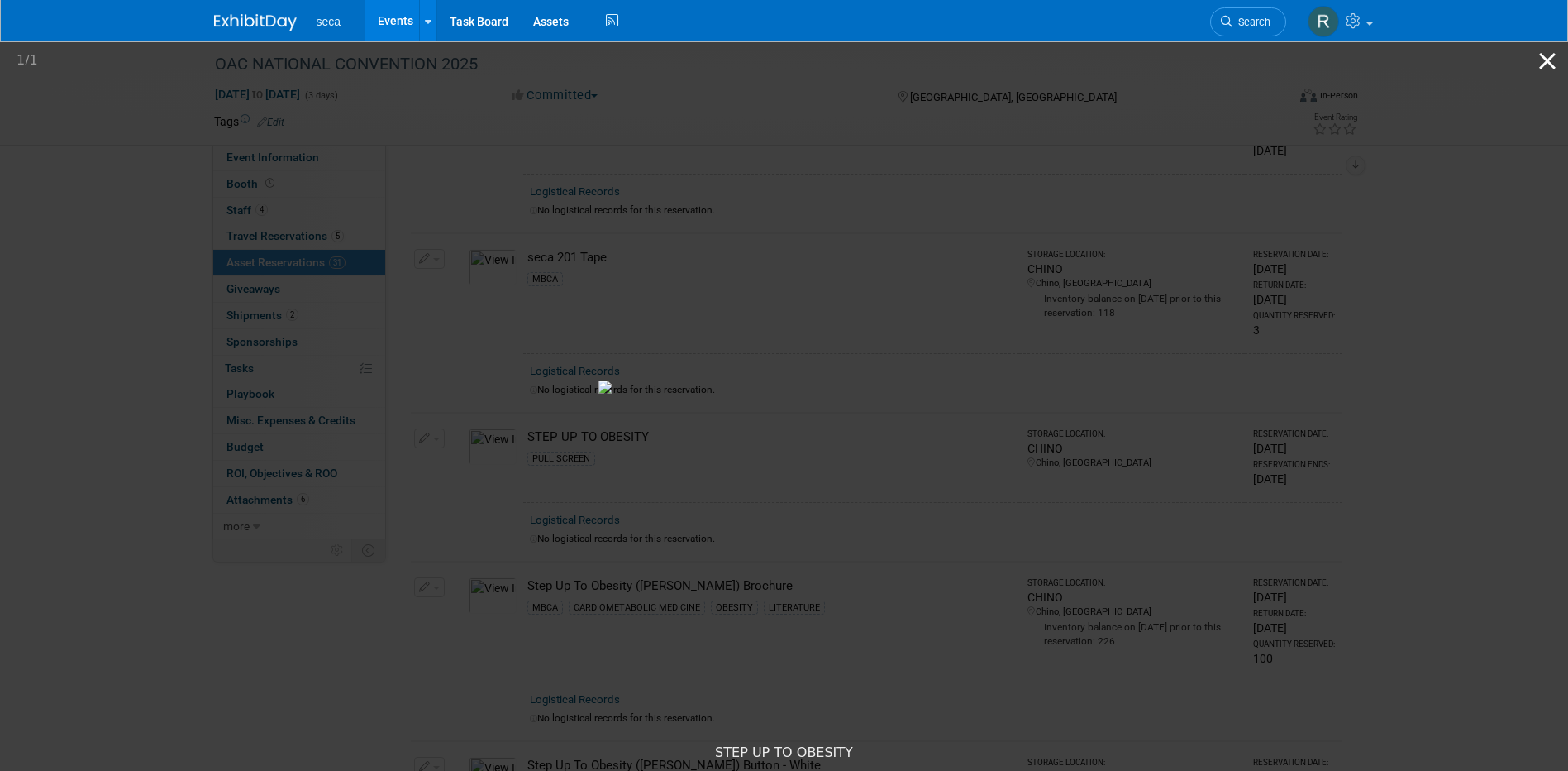
click at [1544, 59] on button "Close gallery" at bounding box center [1547, 61] width 42 height 39
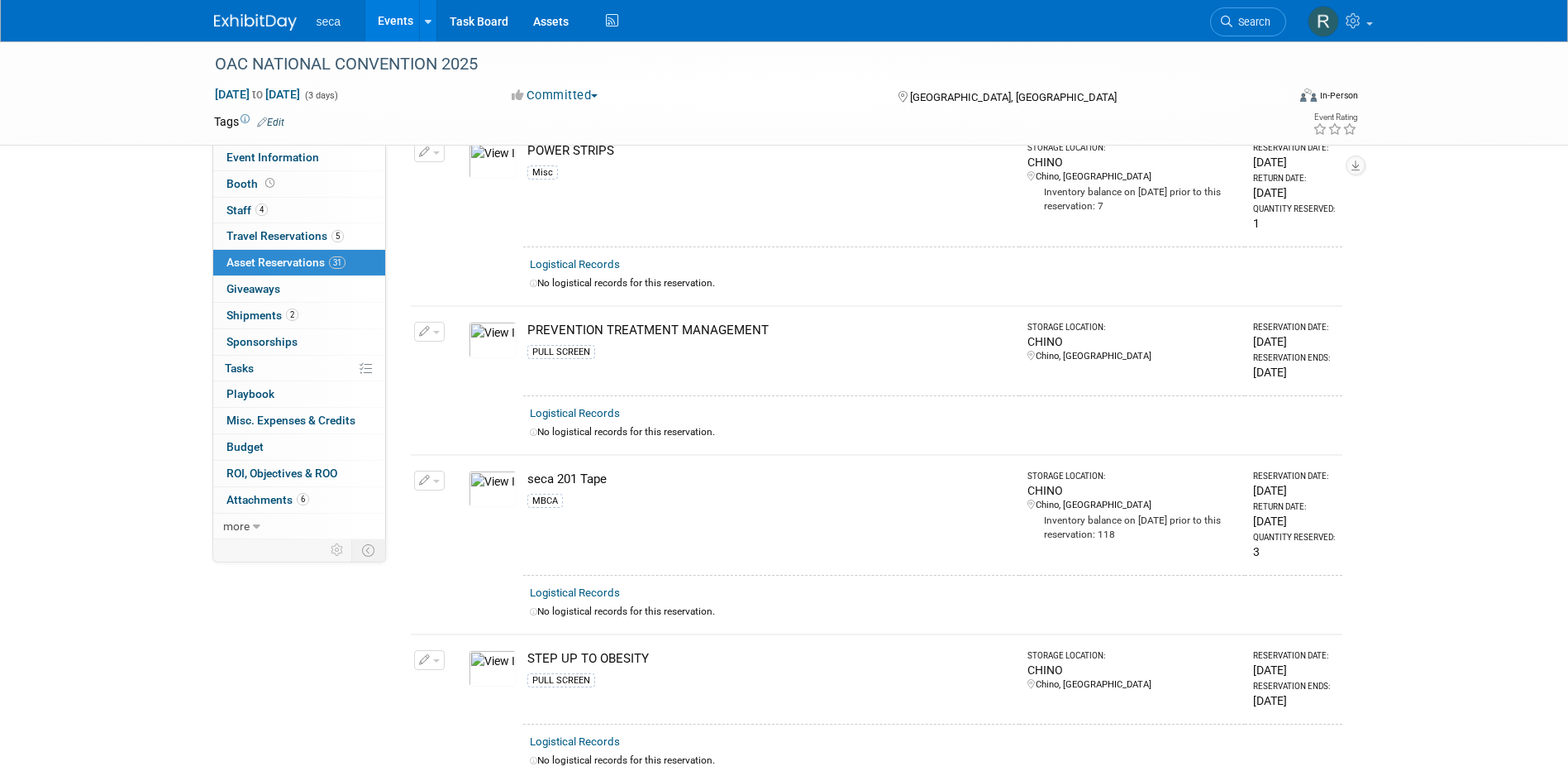
scroll to position [3059, 0]
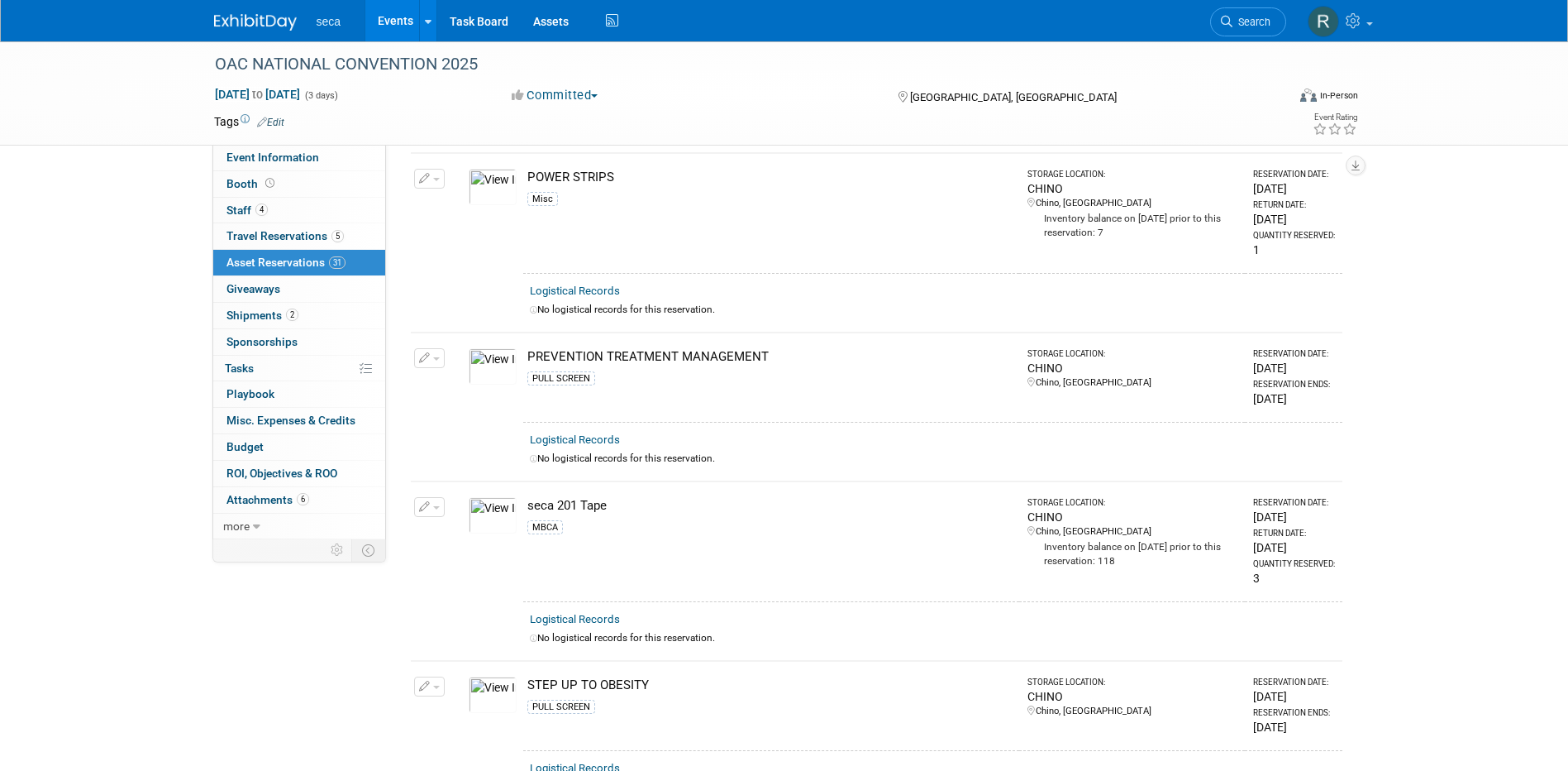
click at [480, 348] on img at bounding box center [492, 366] width 48 height 37
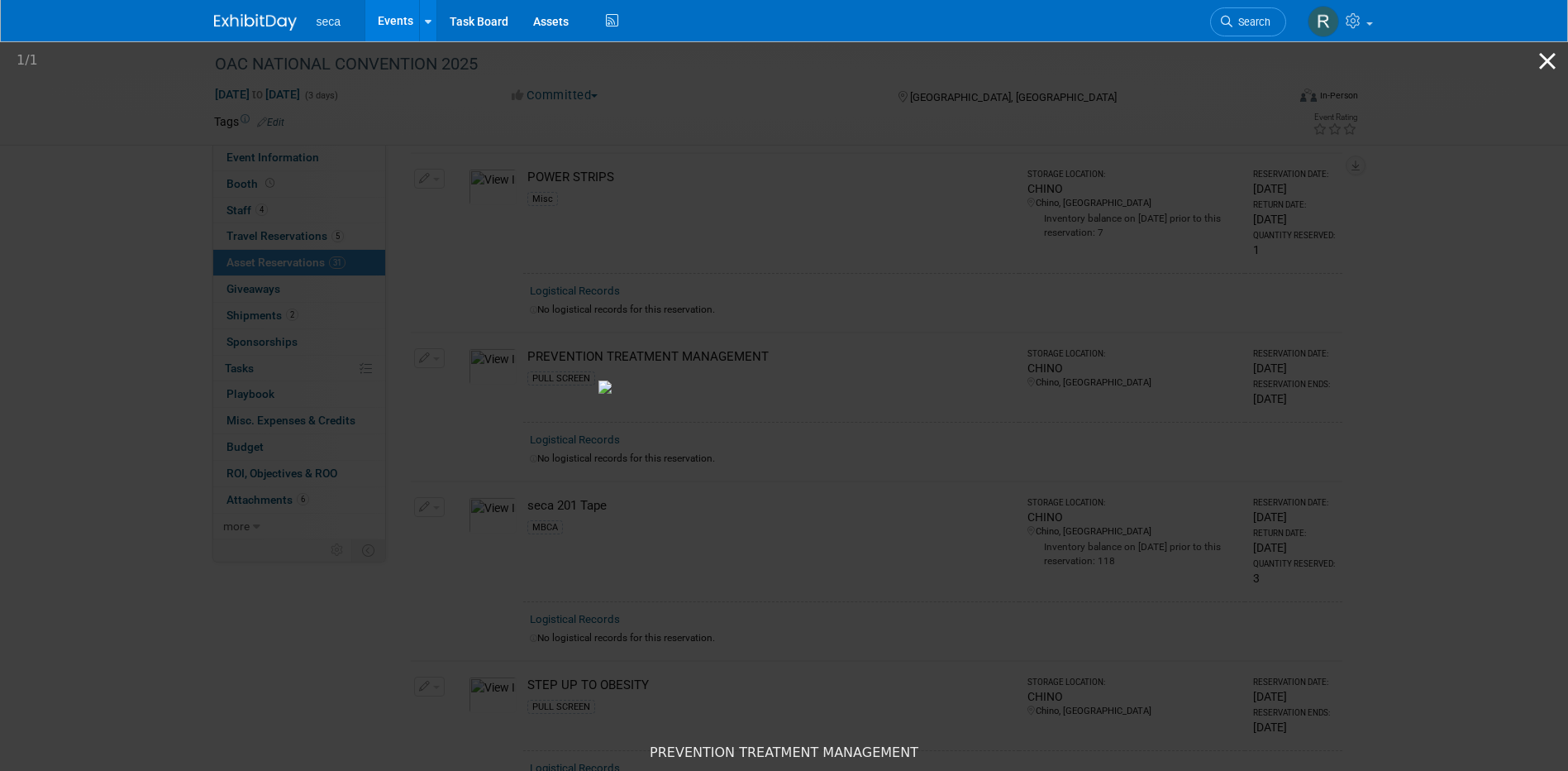
click at [1546, 61] on button "Close gallery" at bounding box center [1547, 61] width 42 height 39
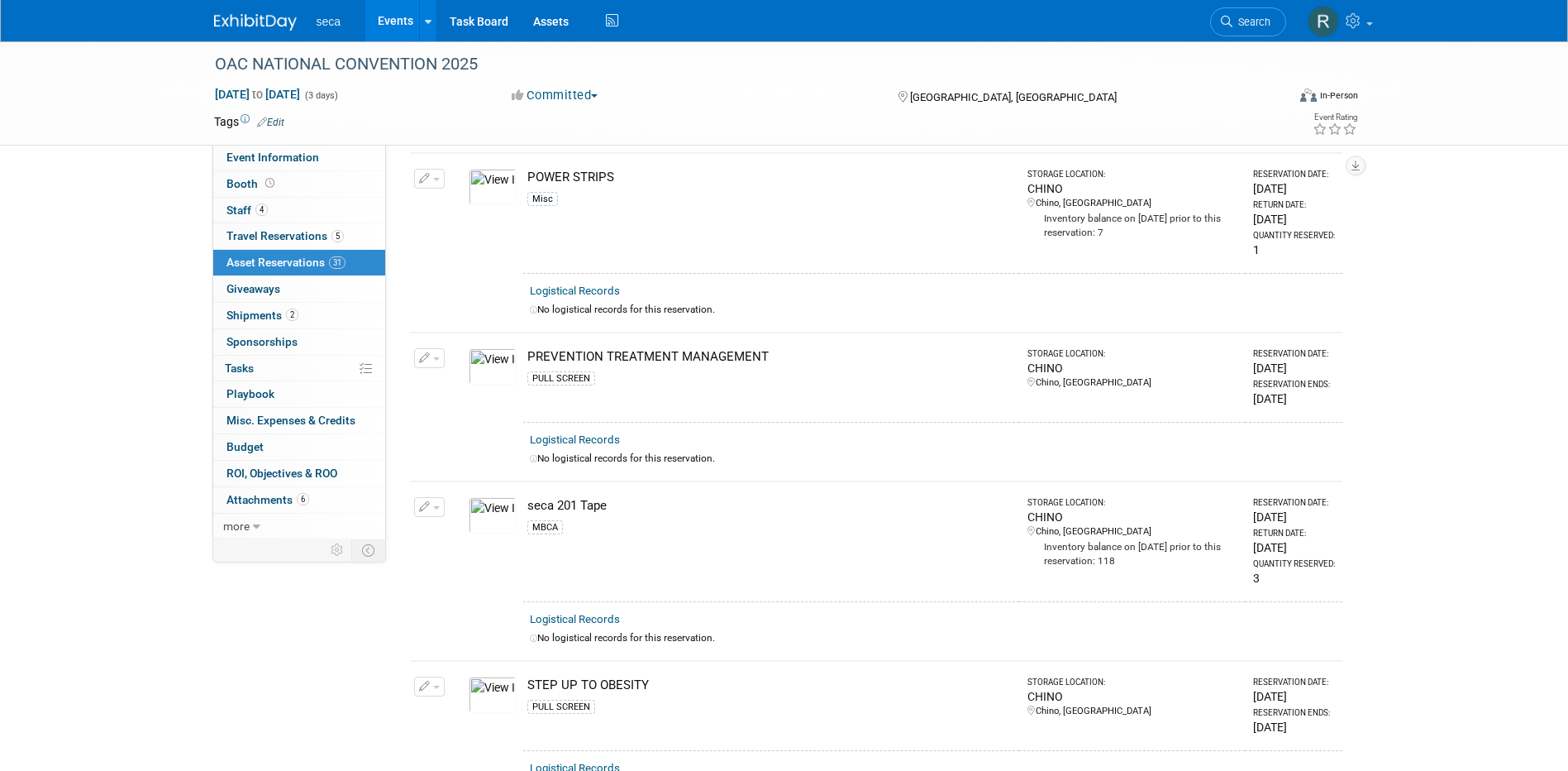
click at [503, 677] on img at bounding box center [492, 695] width 48 height 37
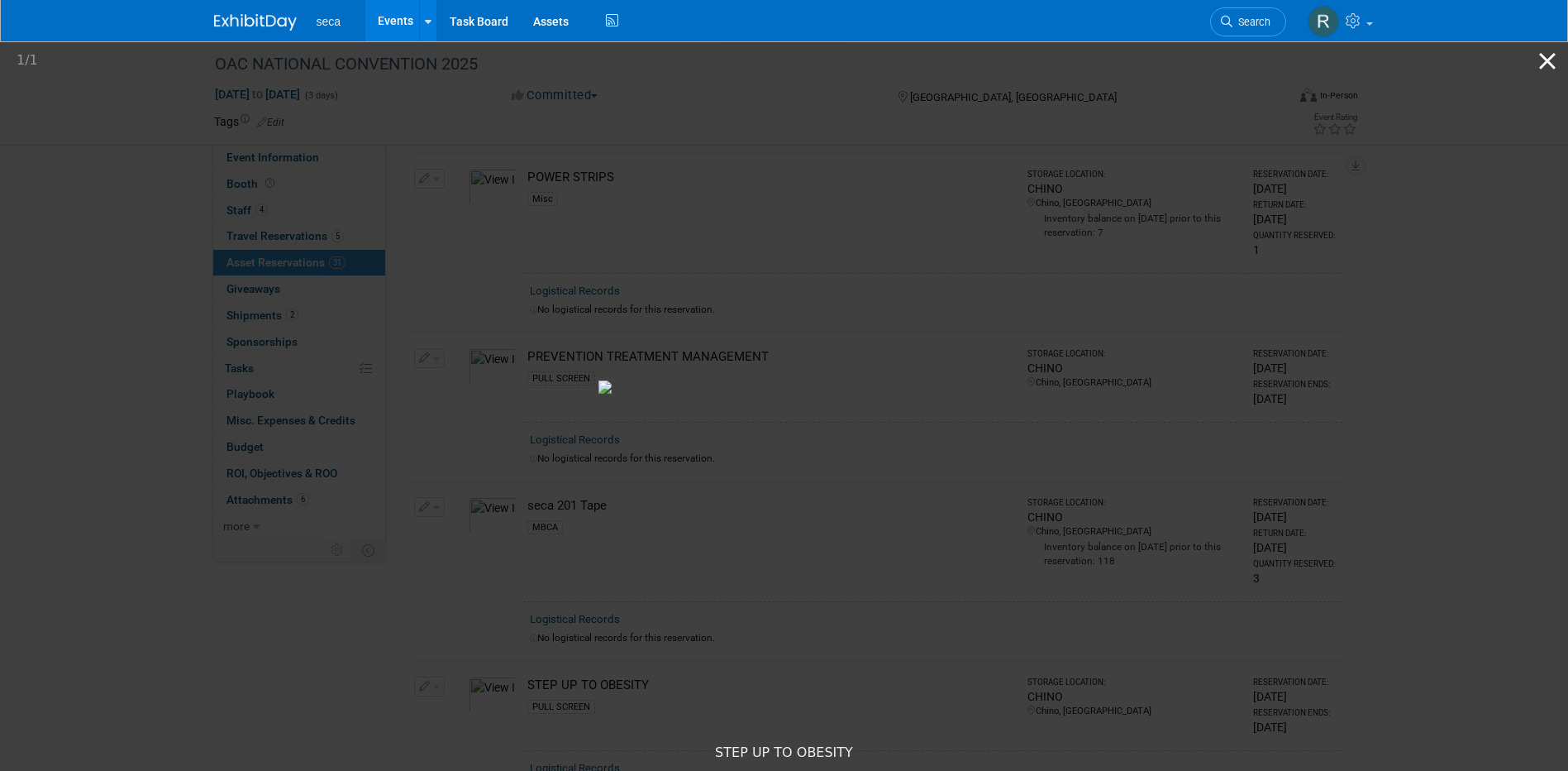
click at [1546, 63] on button "Close gallery" at bounding box center [1547, 61] width 42 height 39
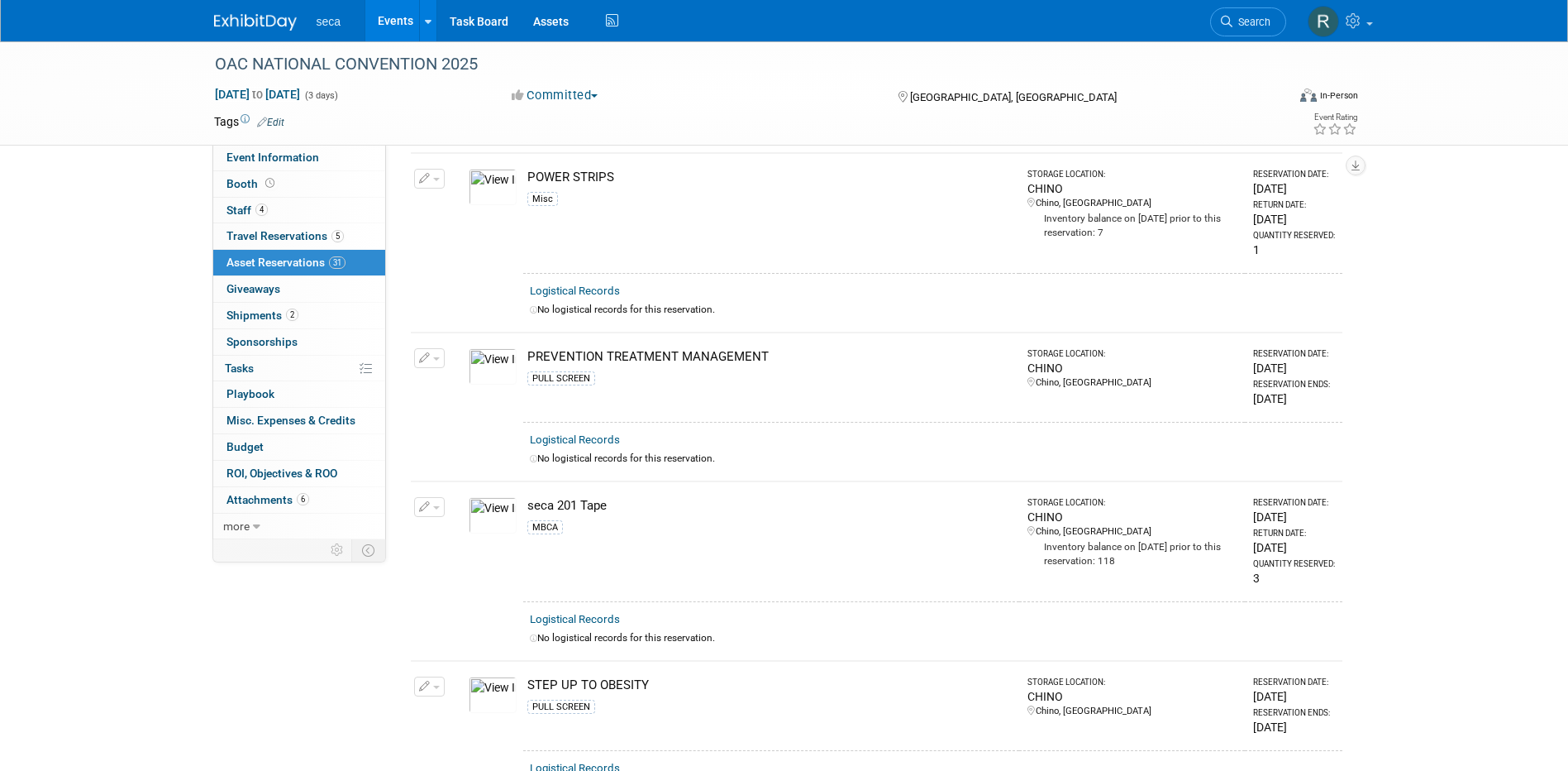
click at [493, 354] on img at bounding box center [492, 366] width 48 height 37
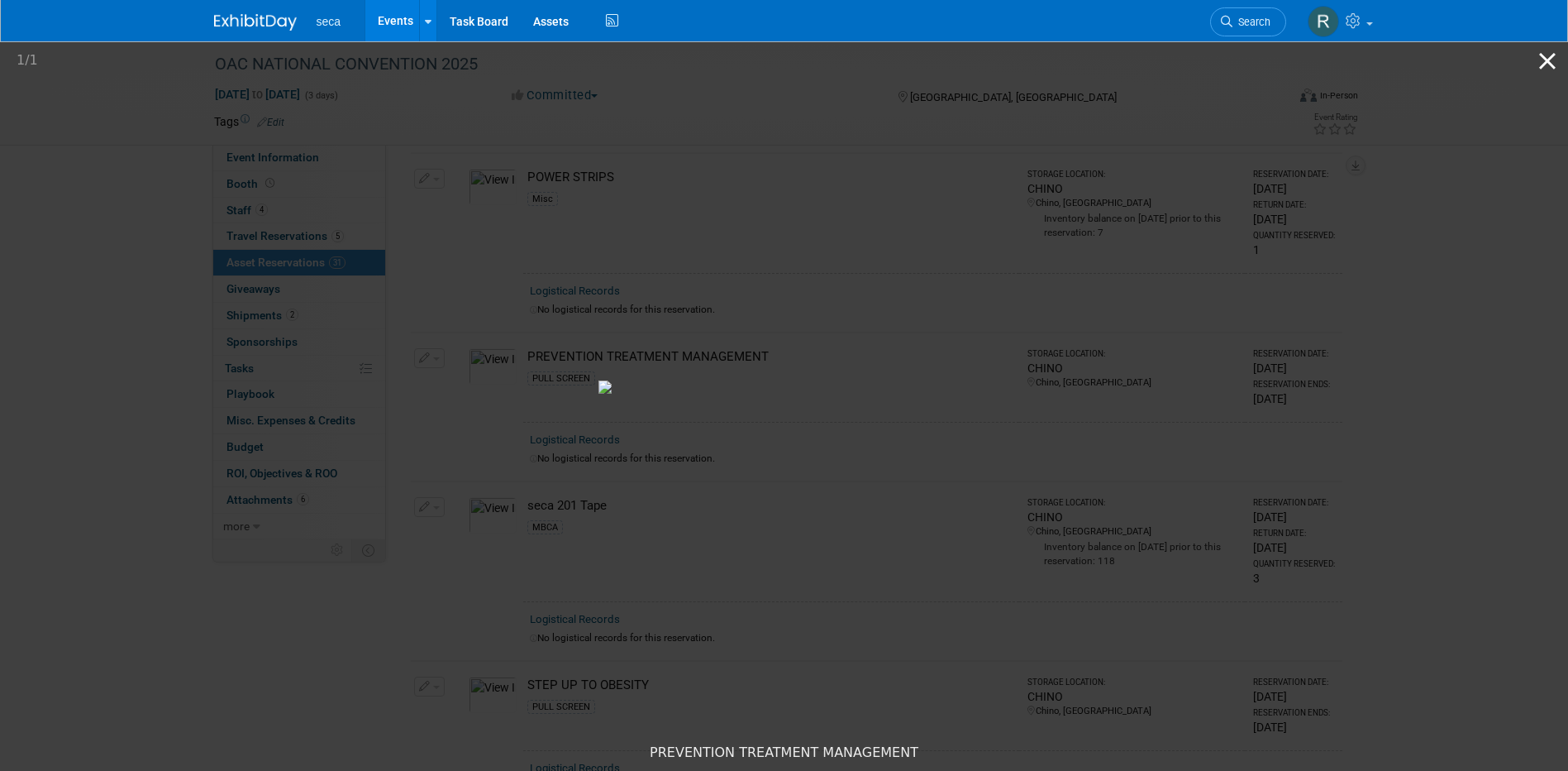
click at [1552, 60] on button "Close gallery" at bounding box center [1547, 61] width 42 height 39
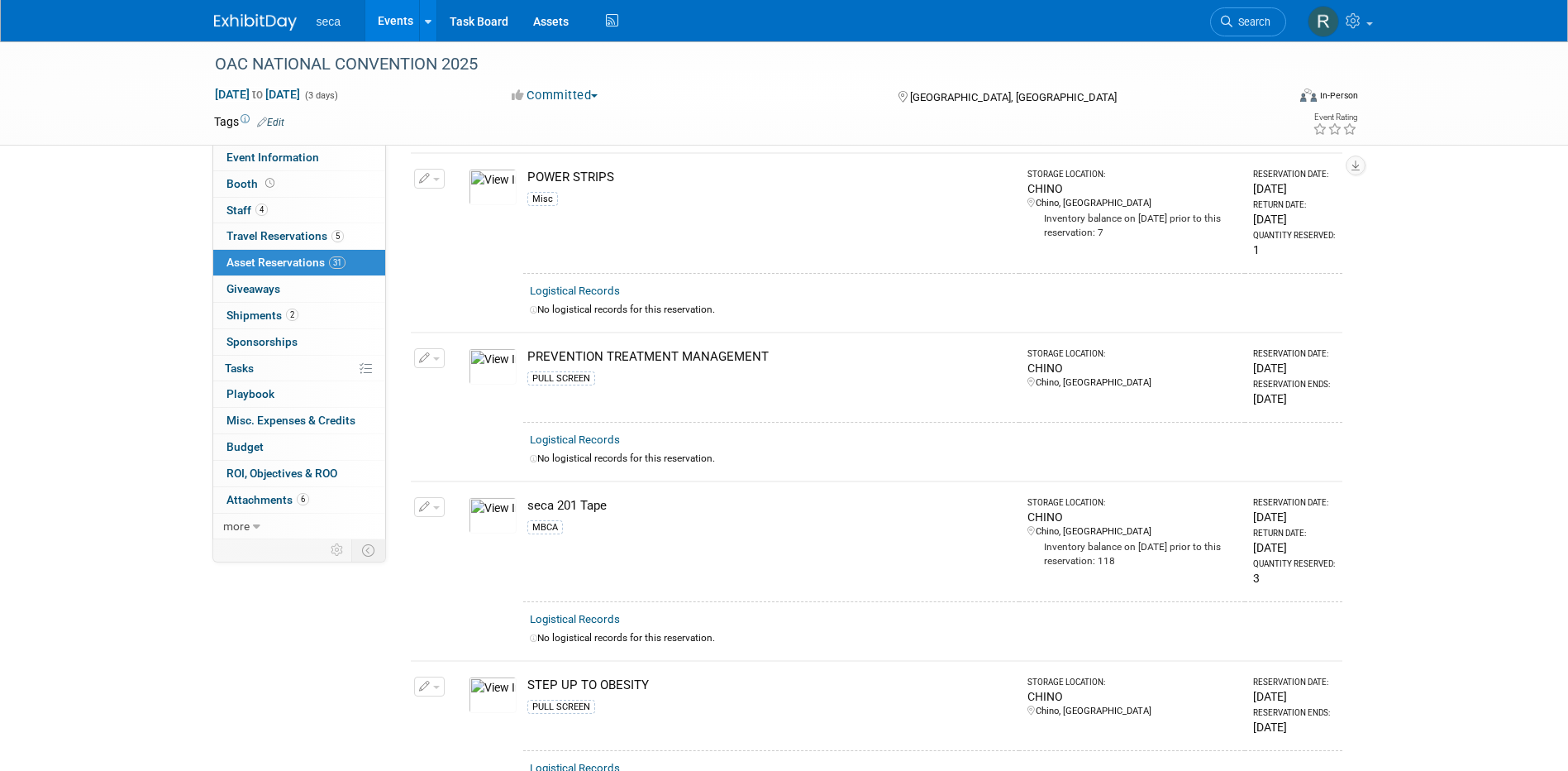
click at [388, 19] on link "Events" at bounding box center [395, 21] width 60 height 42
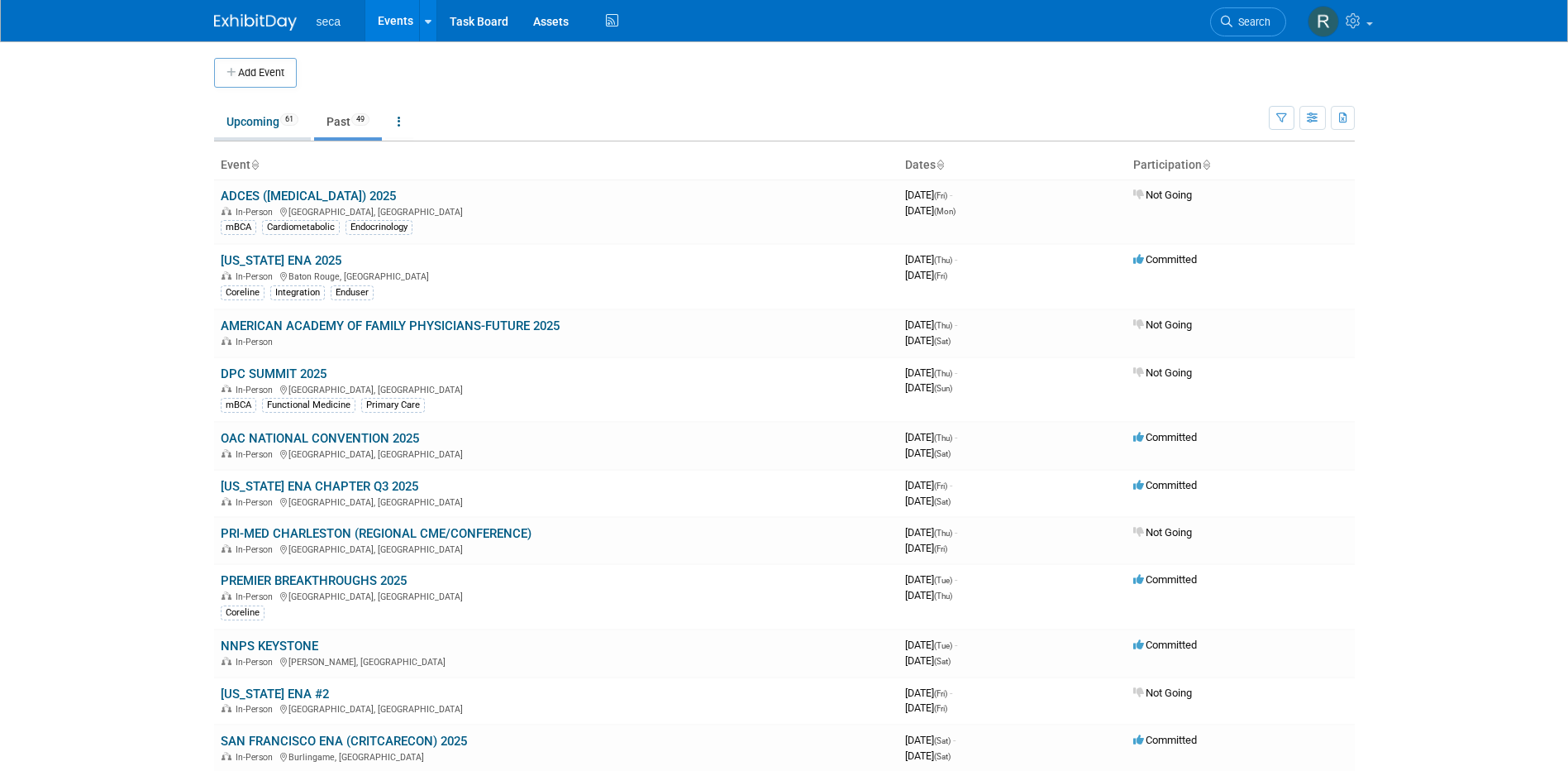
click at [265, 121] on link "Upcoming 61" at bounding box center [262, 122] width 96 height 32
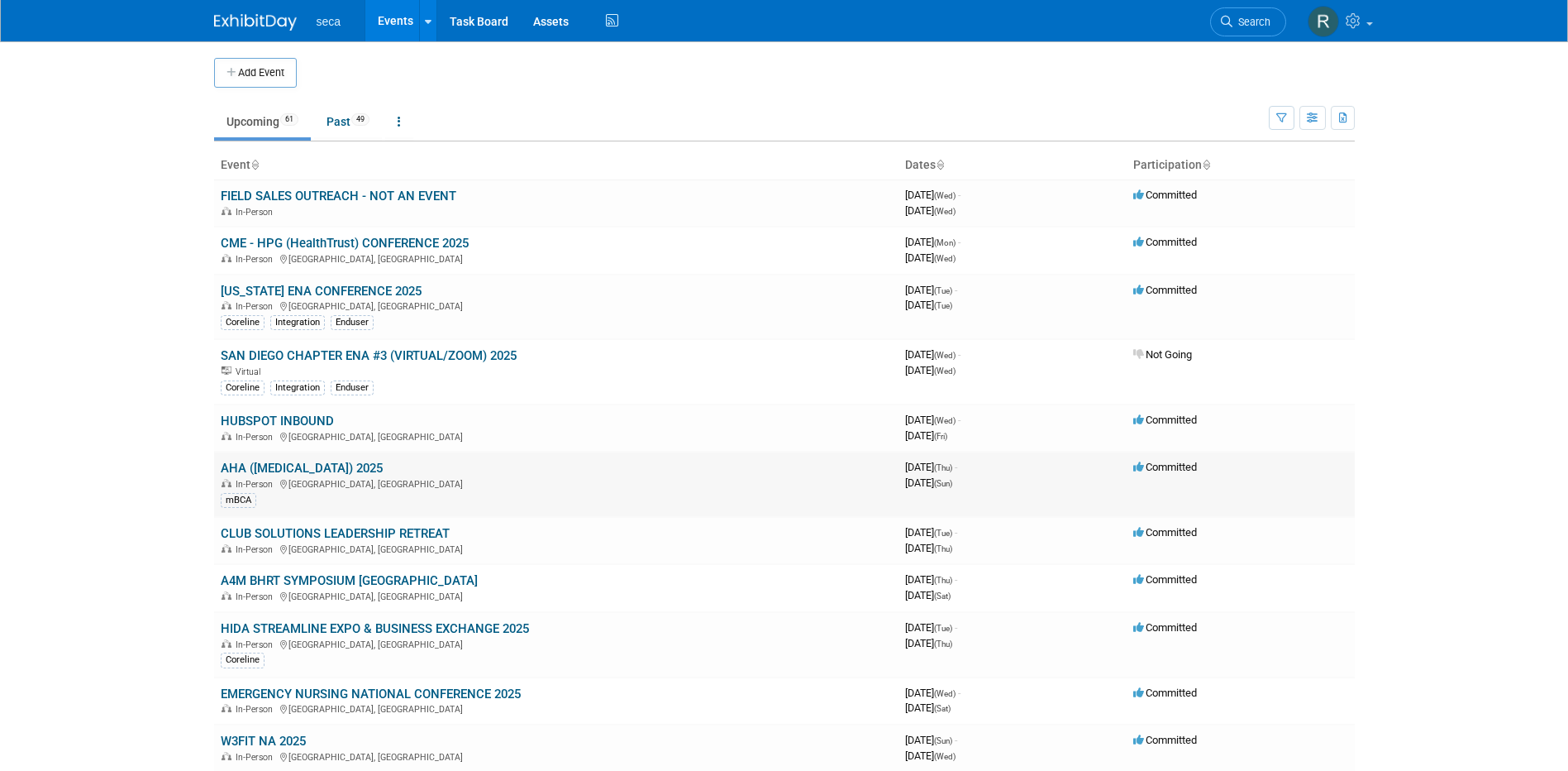
click at [303, 466] on link "AHA ([MEDICAL_DATA]) 2025" at bounding box center [301, 467] width 162 height 15
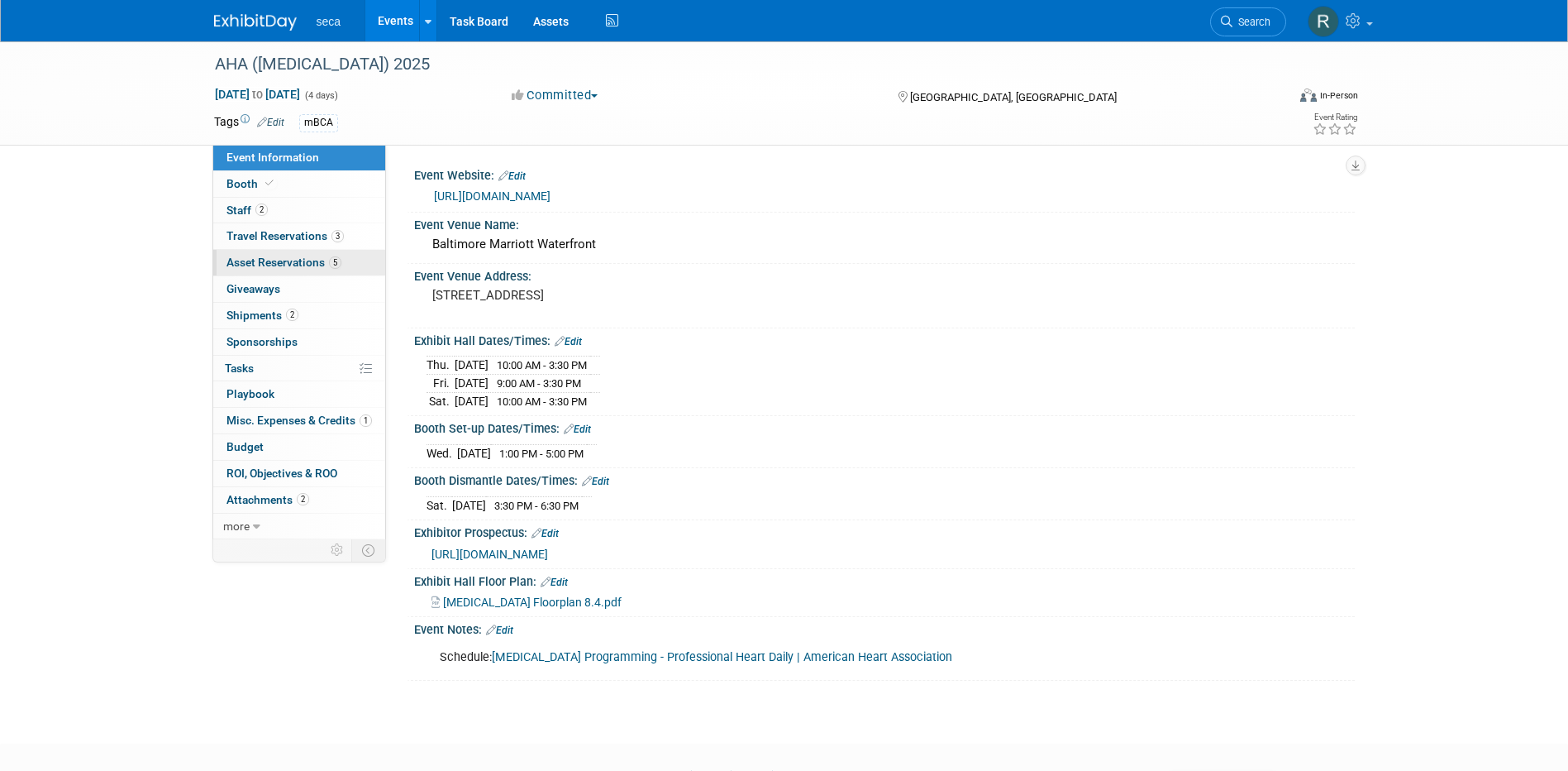
click at [273, 260] on span "Asset Reservations 5" at bounding box center [284, 261] width 115 height 13
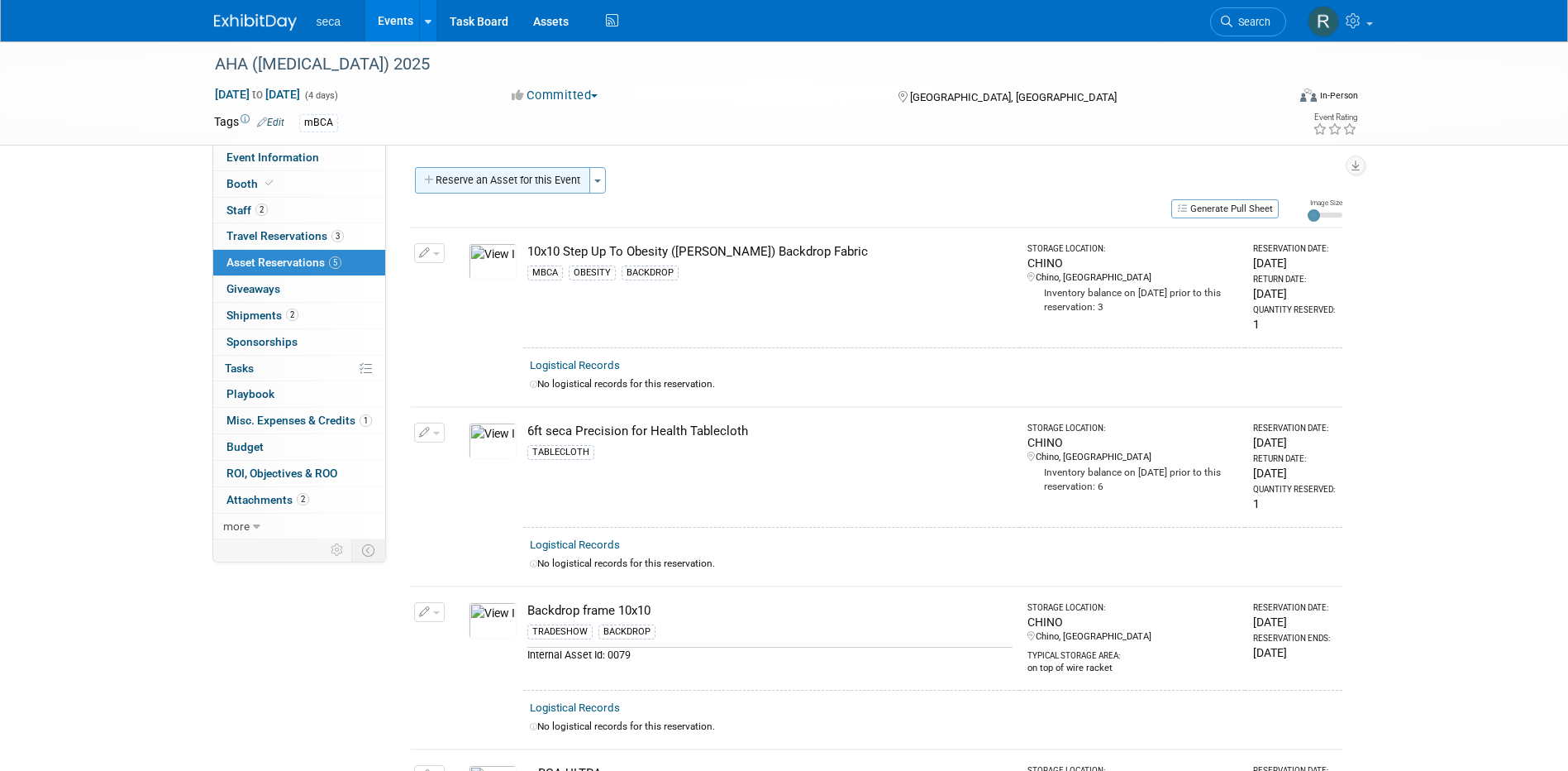
click at [546, 179] on button "Reserve an Asset for this Event" at bounding box center [502, 180] width 176 height 27
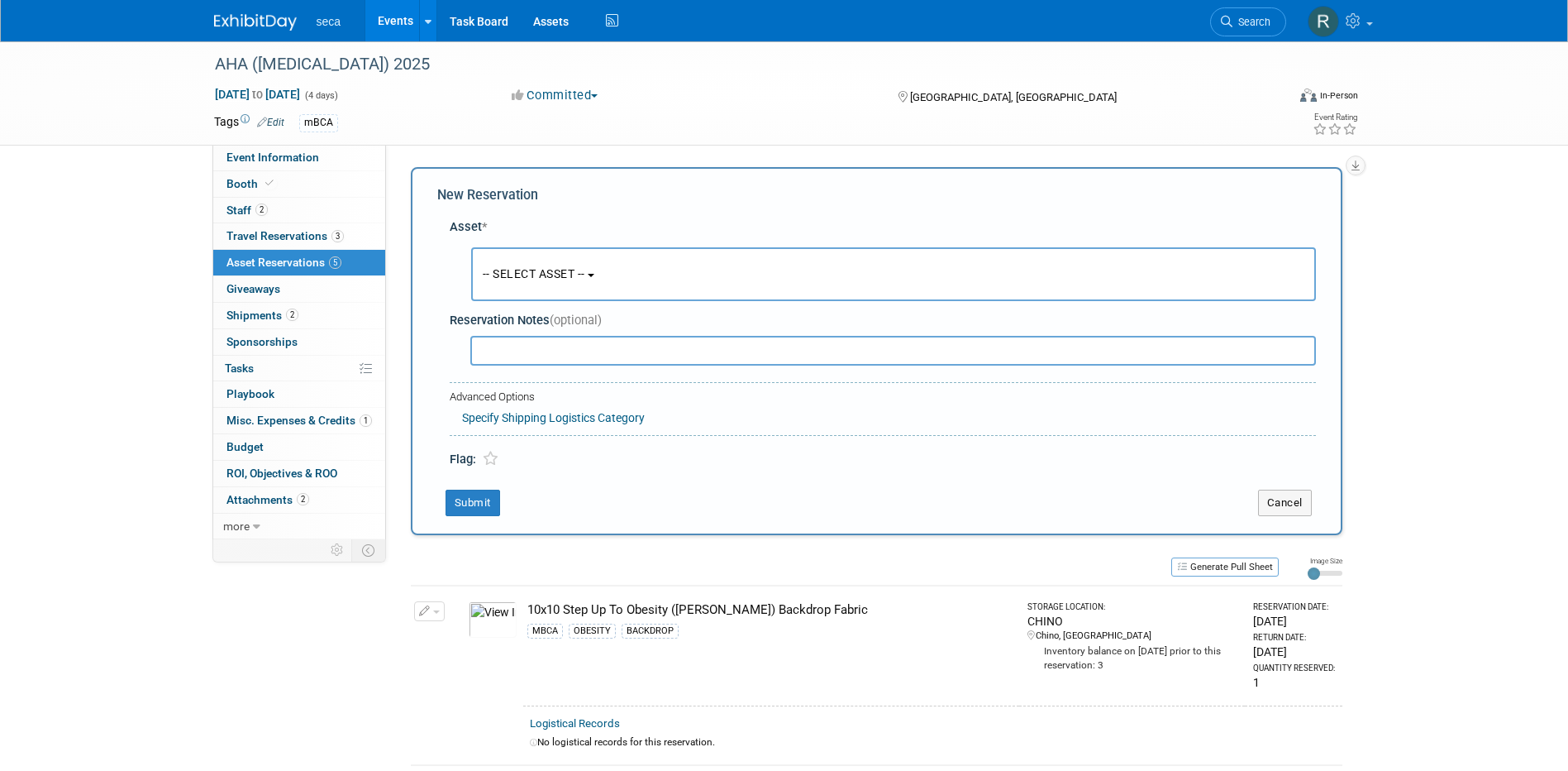
scroll to position [16, 0]
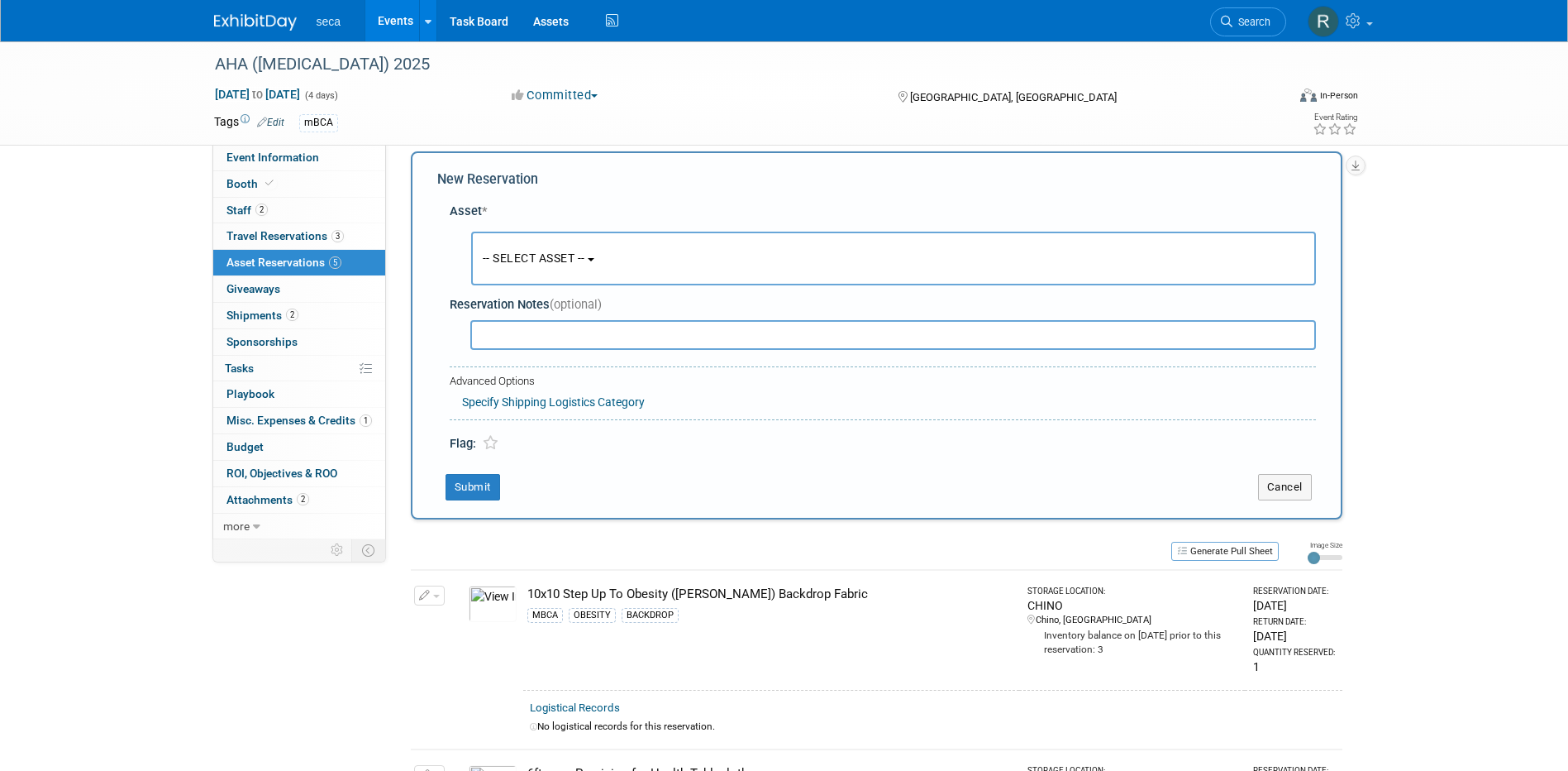
click at [528, 251] on span "-- SELECT ASSET --" at bounding box center [534, 257] width 102 height 13
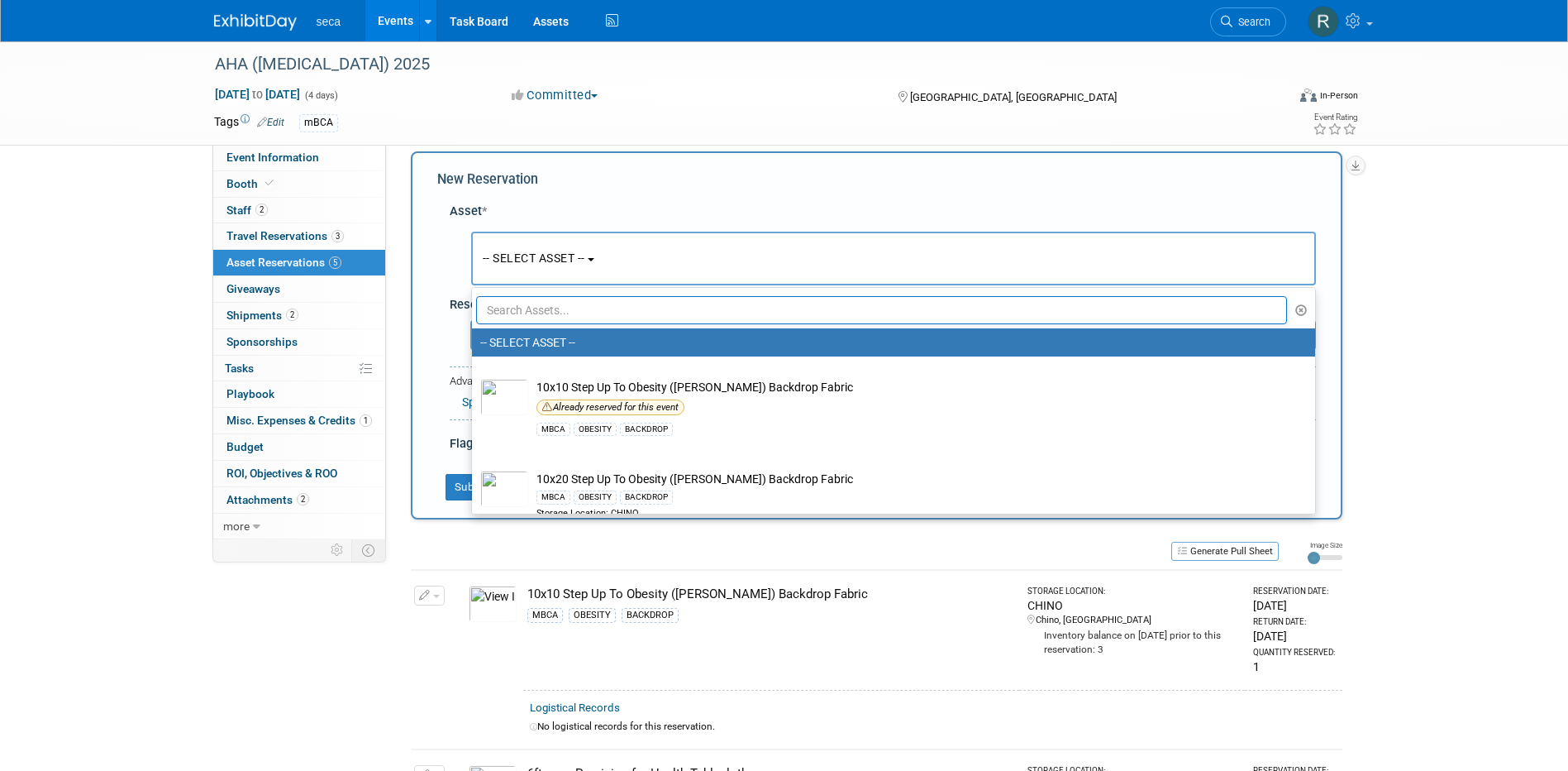
click at [545, 310] on input "text" at bounding box center [882, 310] width 811 height 28
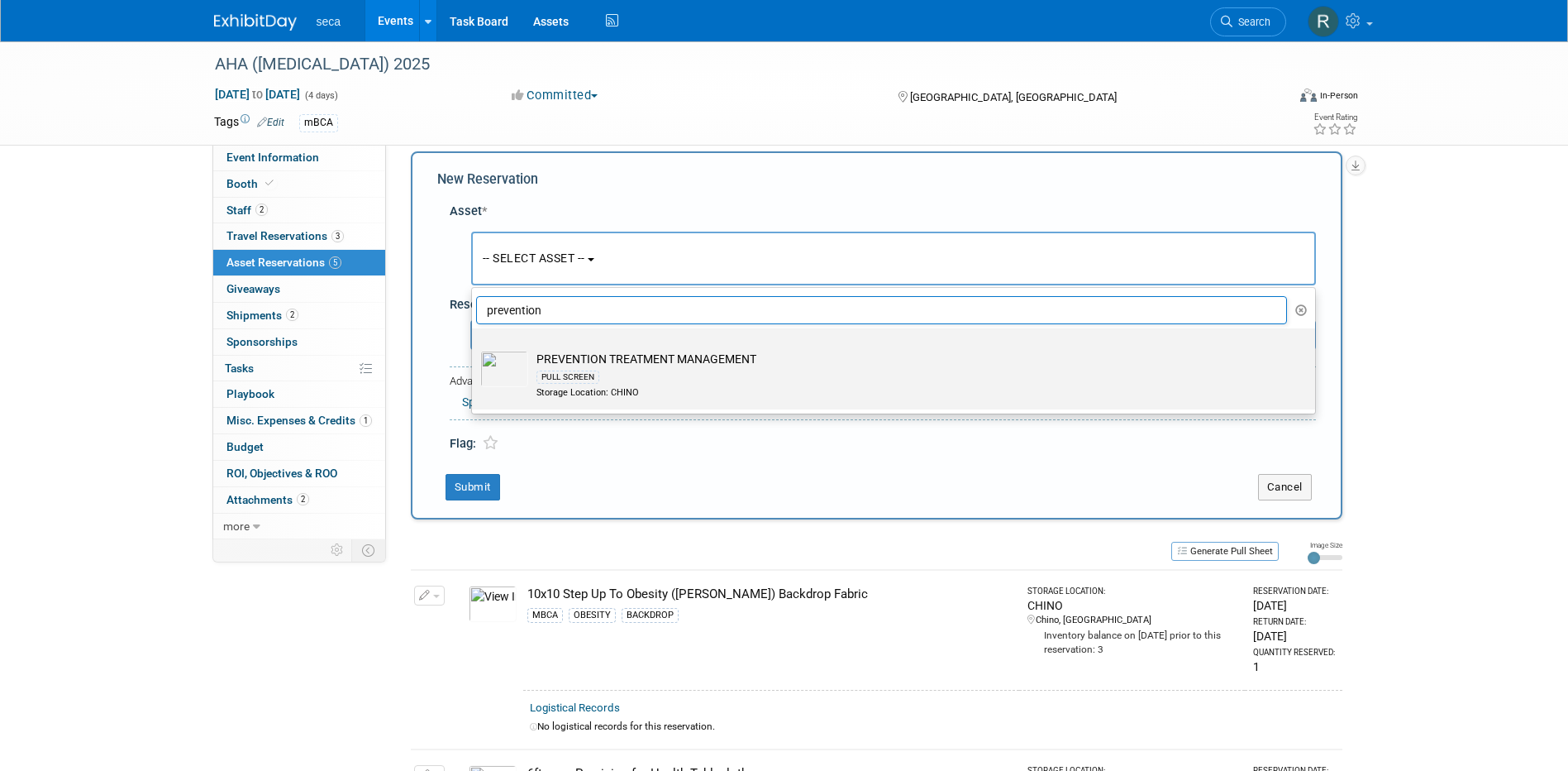
type input "prevention"
click at [666, 390] on div "Storage Location: CHINO" at bounding box center [909, 392] width 746 height 13
click at [474, 348] on input "PREVENTION TREATMENT MANAGEMENT PULL SCREEN Storage Location: CHINO" at bounding box center [468, 342] width 11 height 11
select select "10728346"
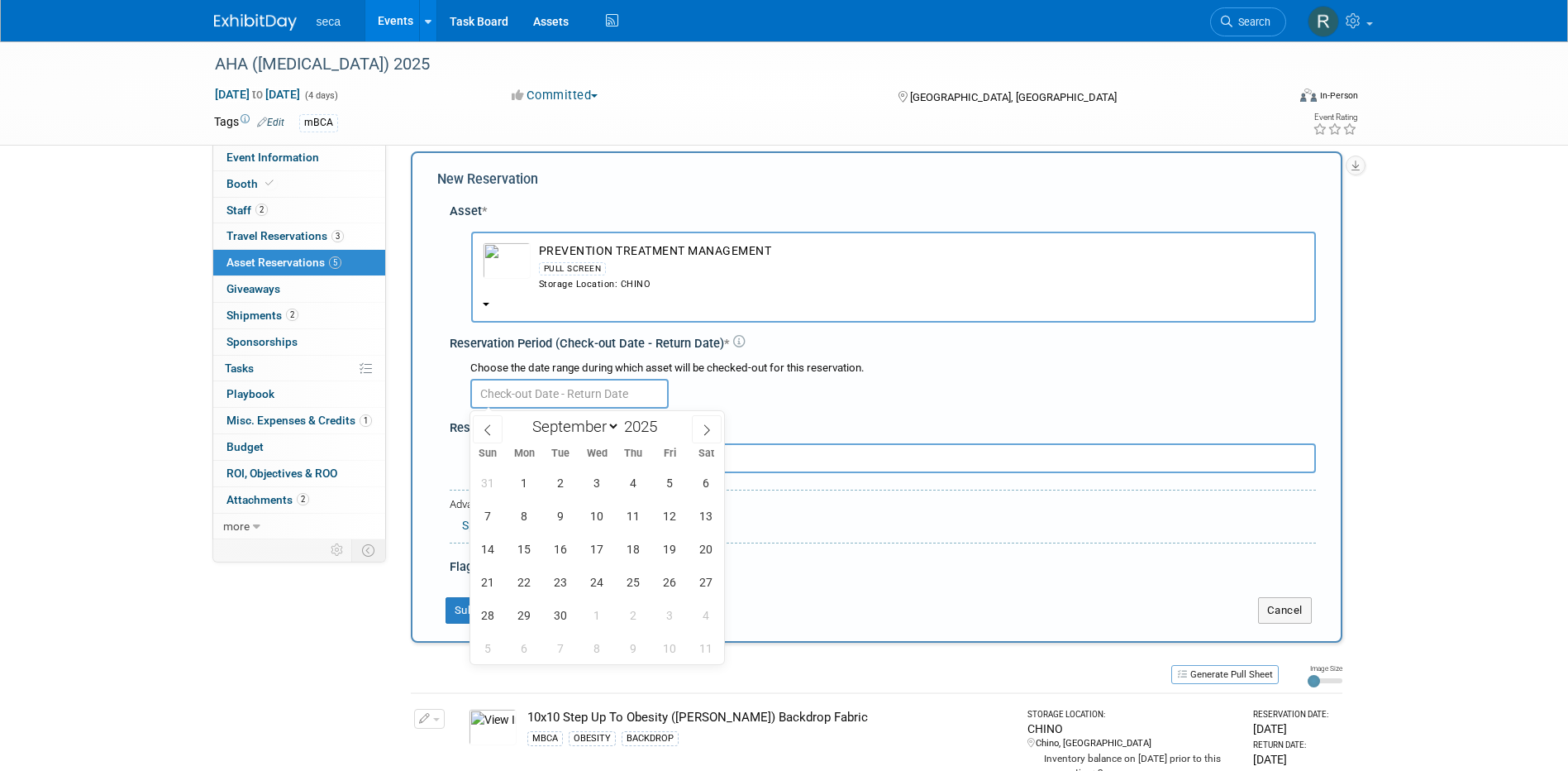
click at [614, 393] on input "text" at bounding box center [569, 394] width 198 height 30
click at [488, 420] on span at bounding box center [488, 429] width 30 height 28
select select "7"
click at [550, 612] on span "26" at bounding box center [560, 614] width 32 height 32
type input "[DATE]"
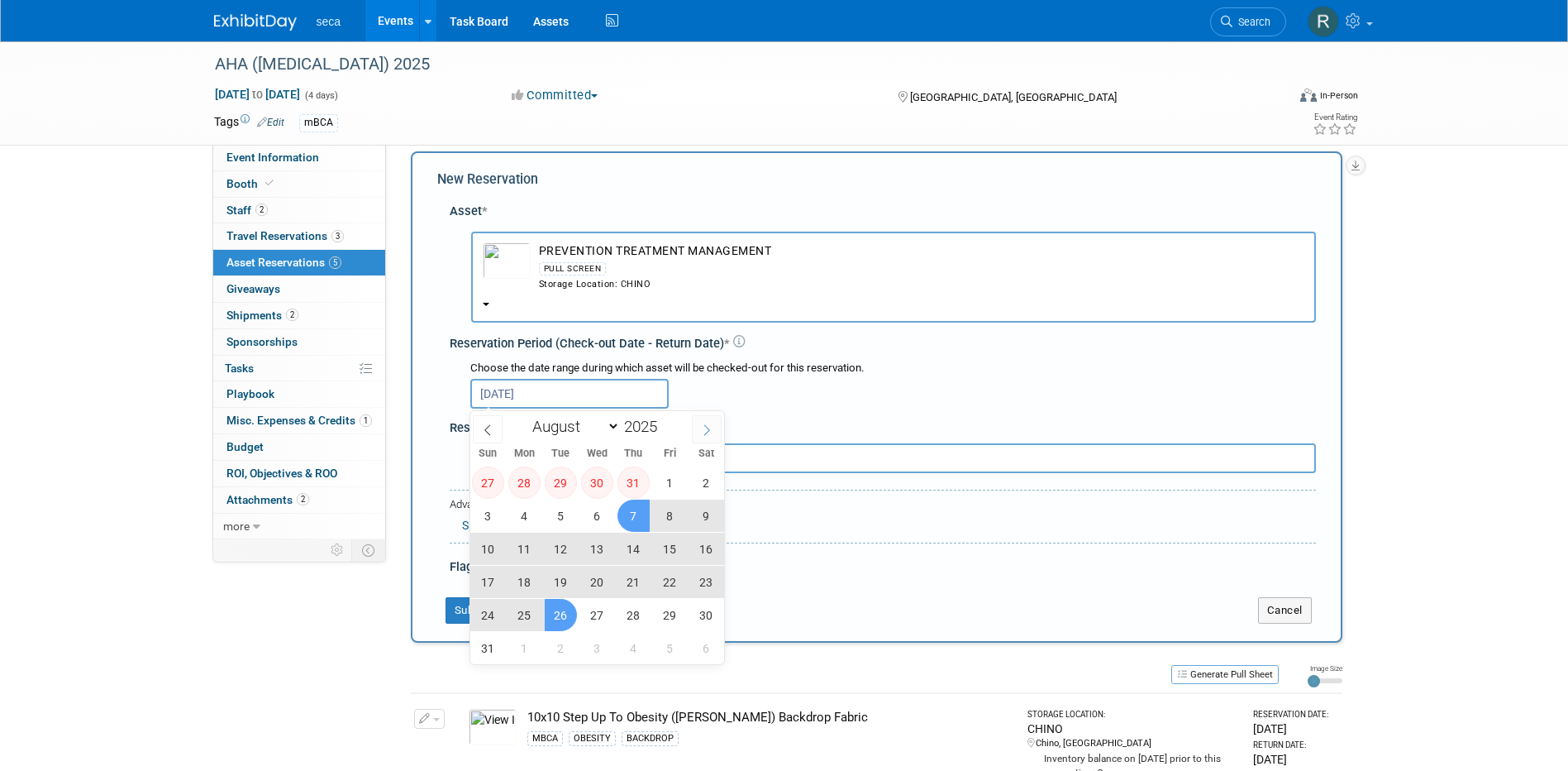
click at [704, 424] on icon at bounding box center [707, 430] width 12 height 12
select select "8"
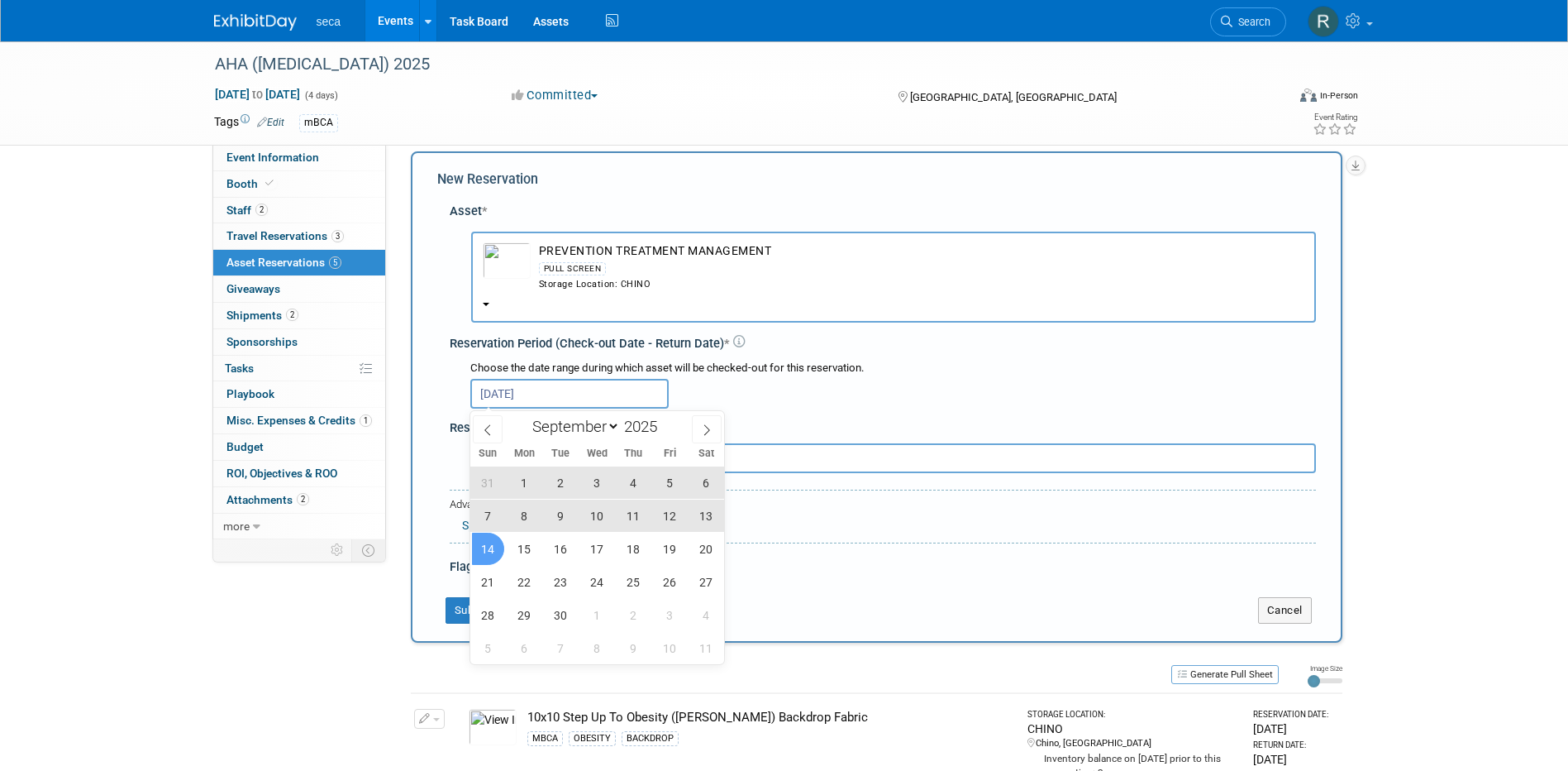
click at [487, 539] on span "14" at bounding box center [488, 549] width 32 height 32
type input "[DATE] to [DATE]"
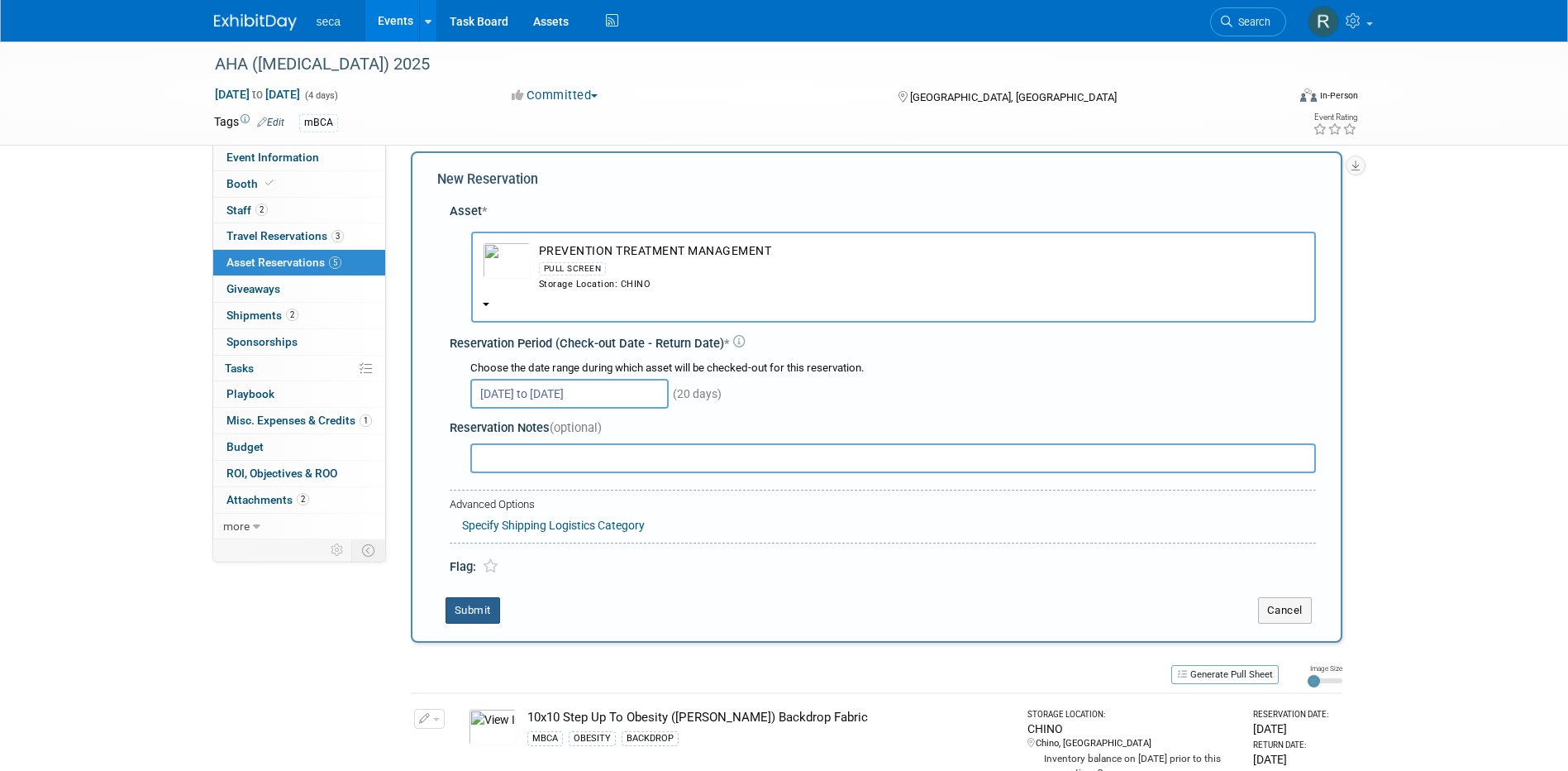
click at [479, 603] on button "Submit" at bounding box center [472, 610] width 55 height 27
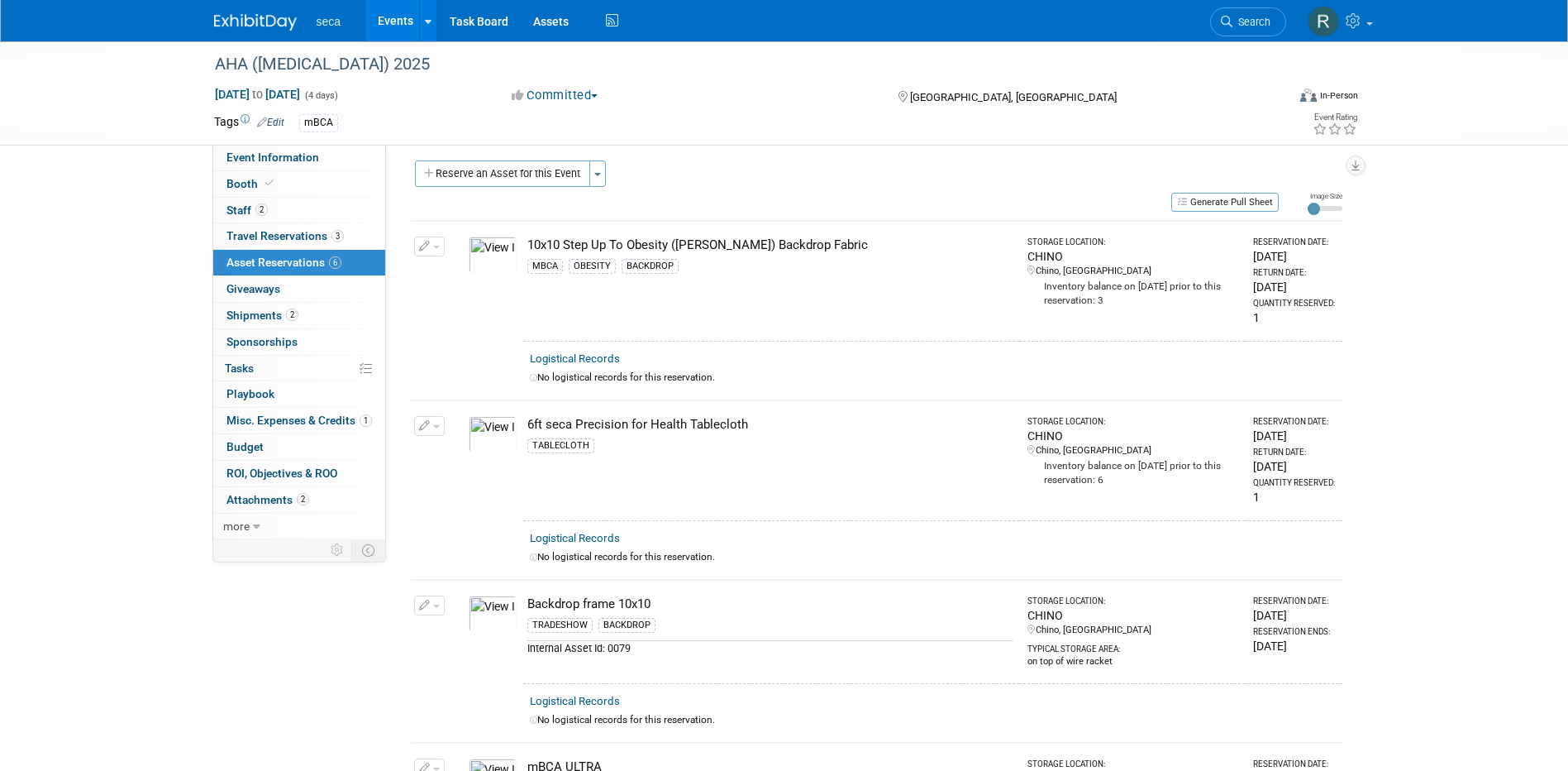
scroll to position [0, 0]
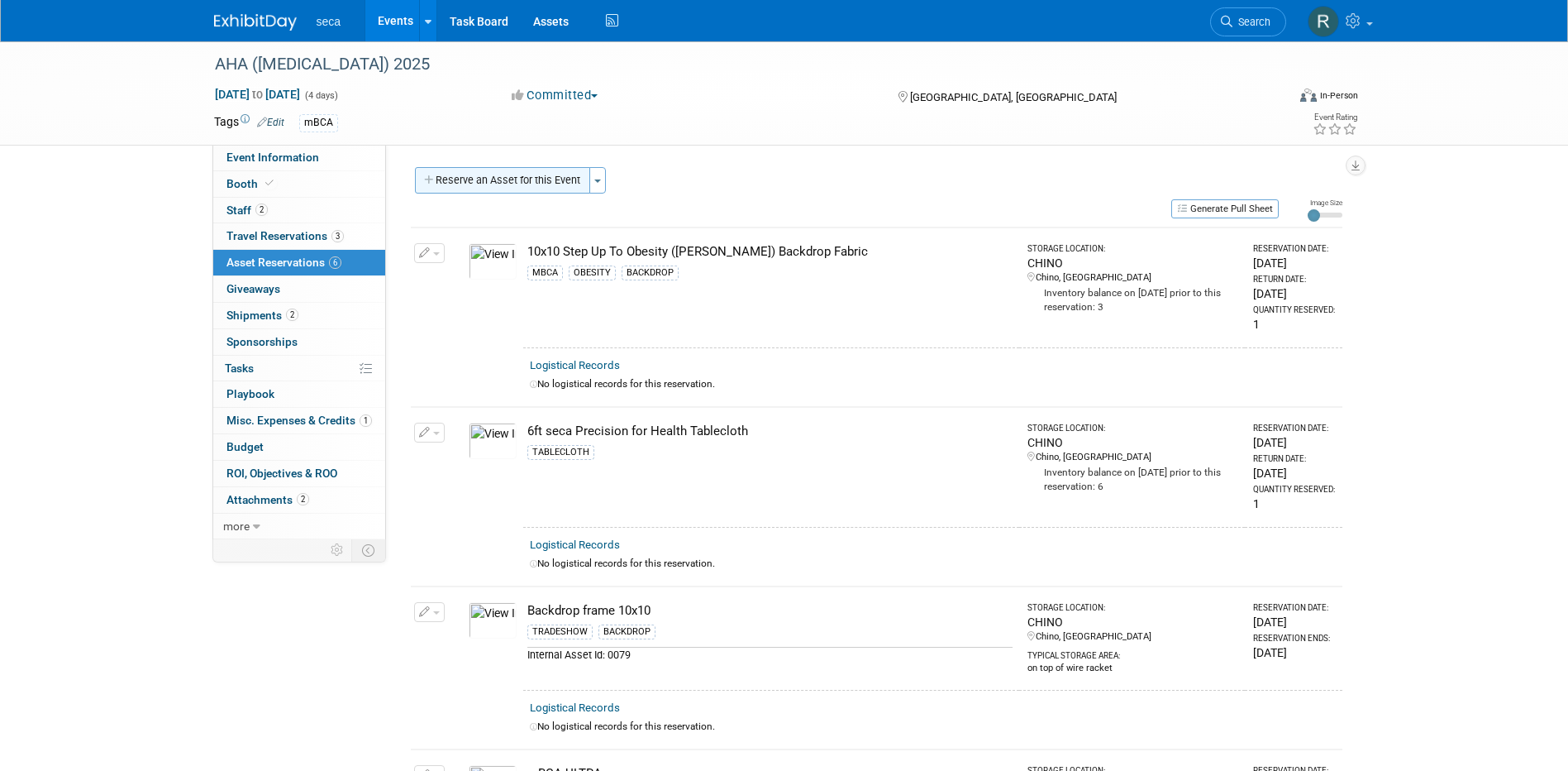
click at [510, 176] on button "Reserve an Asset for this Event" at bounding box center [502, 180] width 176 height 27
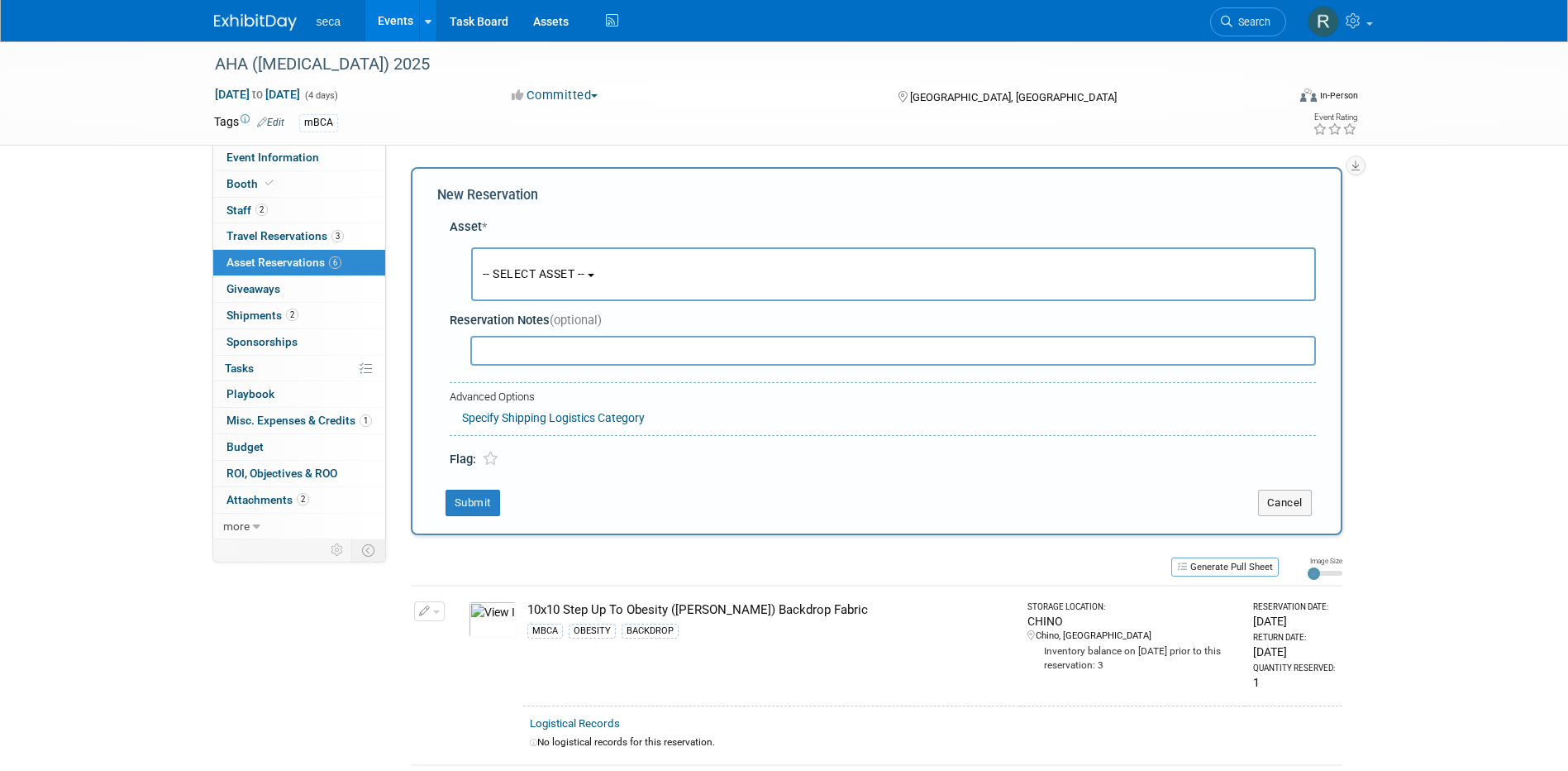
click at [547, 273] on span "-- SELECT ASSET --" at bounding box center [534, 273] width 102 height 13
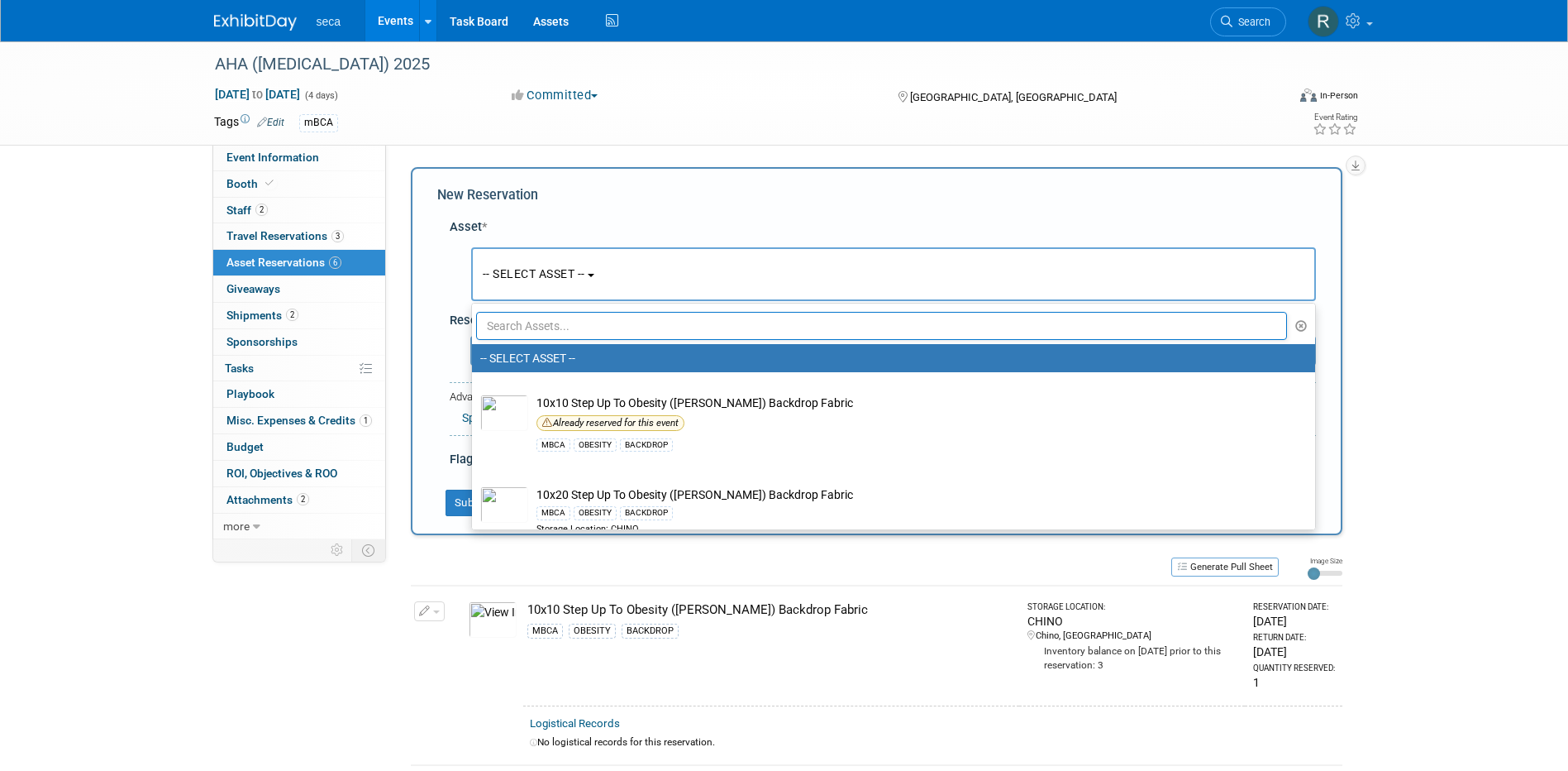
click at [554, 327] on input "text" at bounding box center [882, 325] width 811 height 28
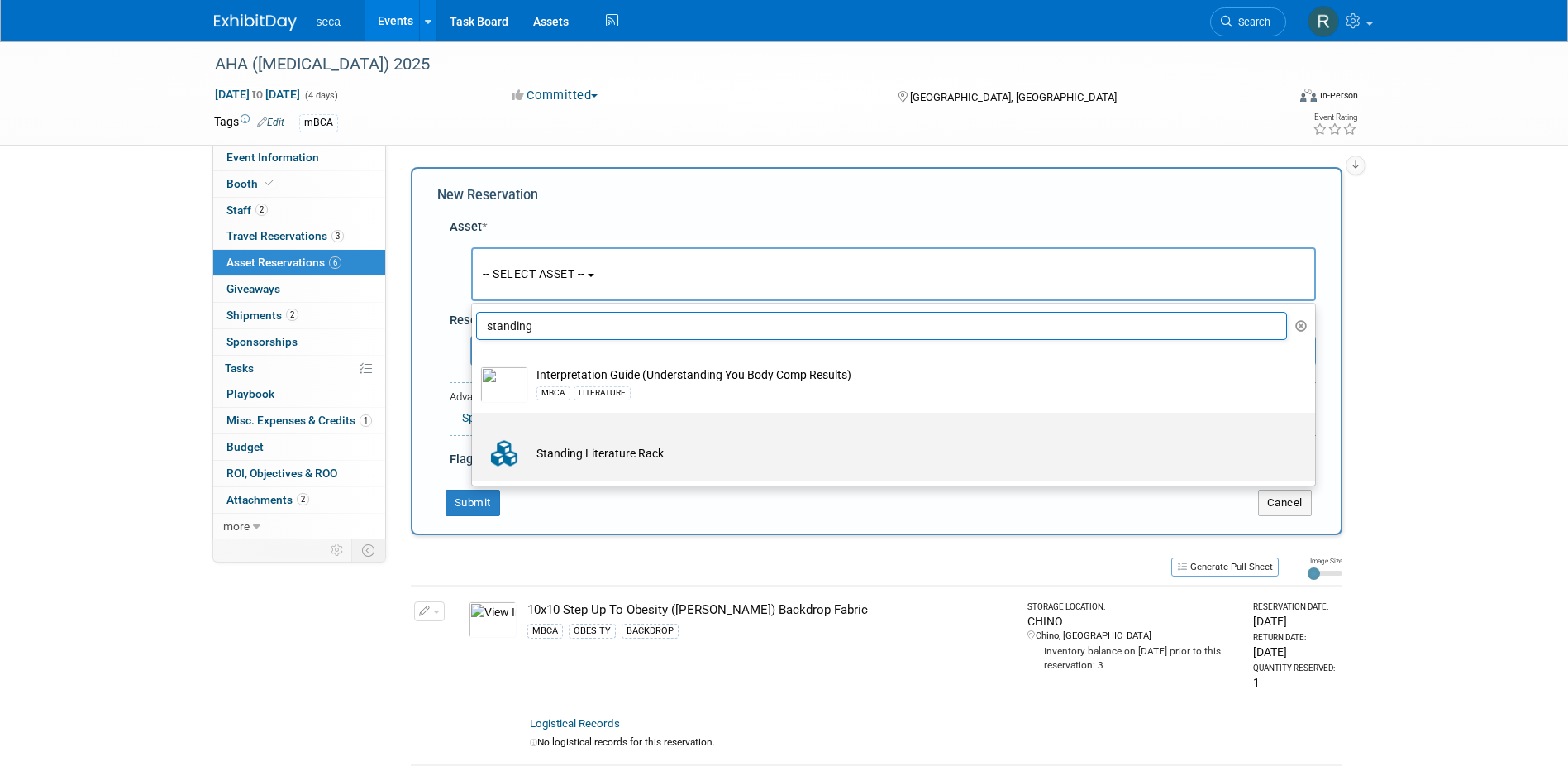
type input "standing"
click at [572, 446] on td "Standing Literature Rack" at bounding box center [905, 452] width 754 height 37
click at [474, 433] on input "Standing Literature Rack" at bounding box center [468, 427] width 11 height 11
select select "10727721"
select select "8"
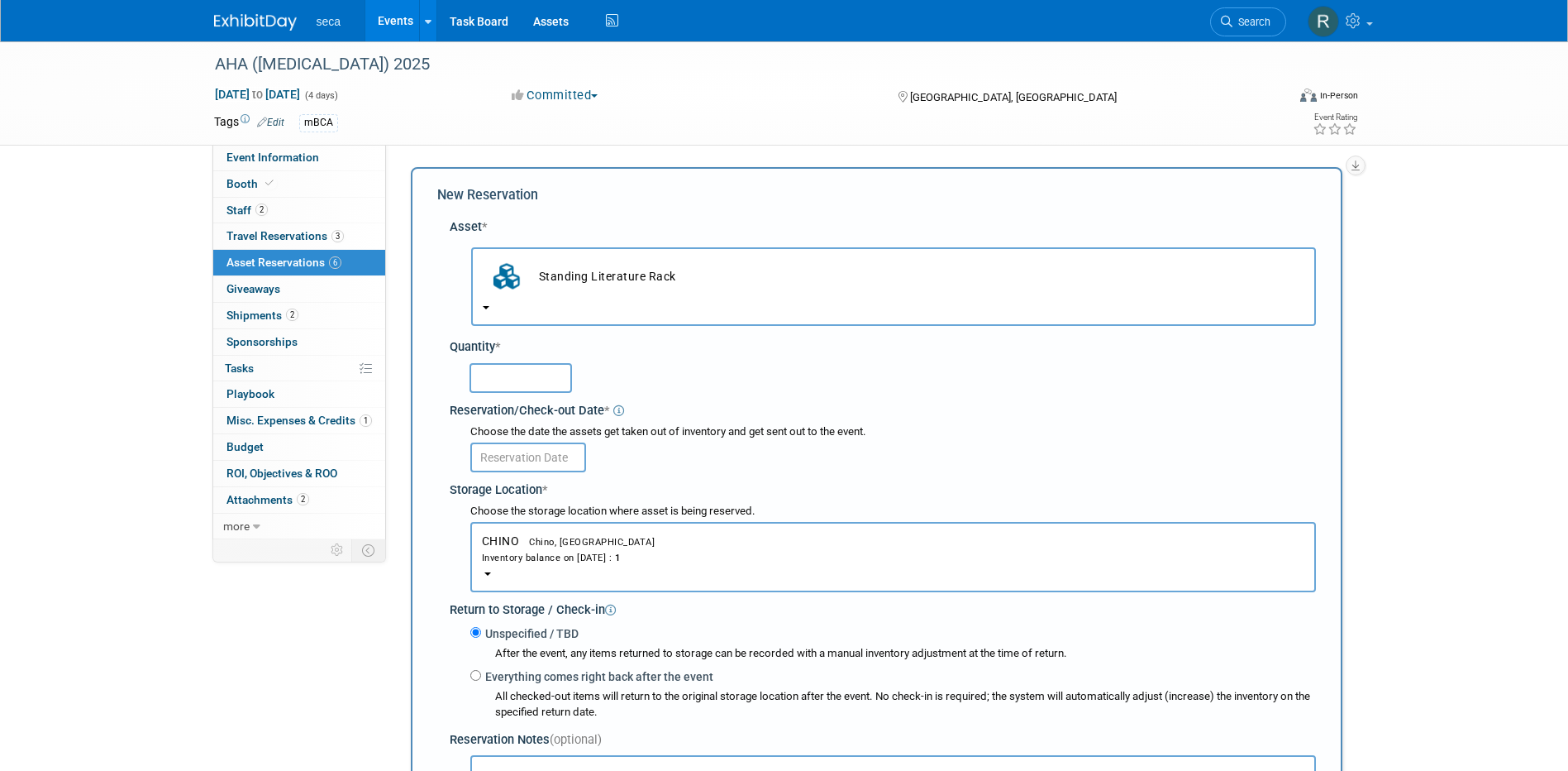
click at [517, 372] on input "text" at bounding box center [520, 378] width 102 height 30
type input "1"
click at [538, 453] on input "text" at bounding box center [528, 457] width 116 height 30
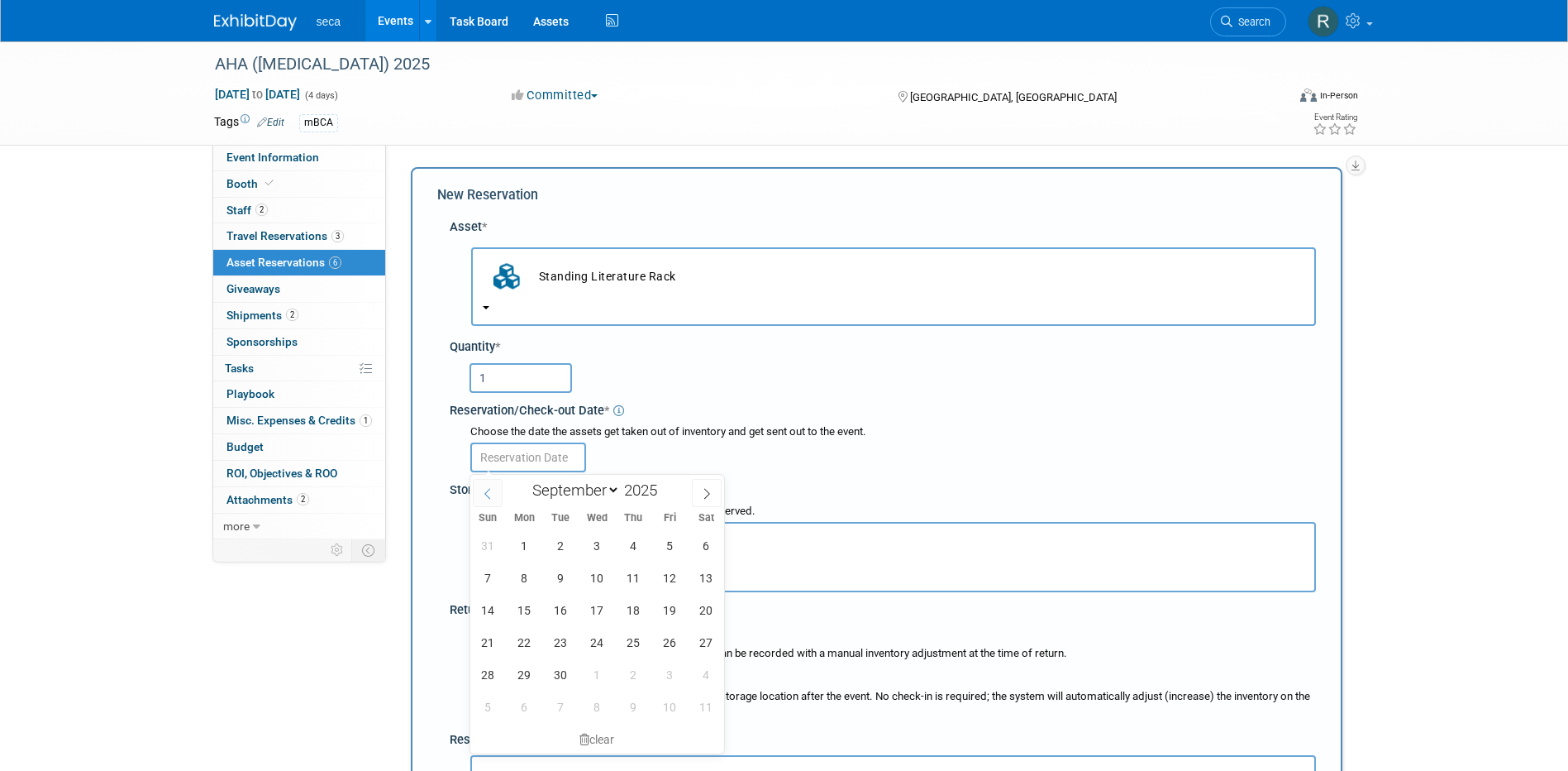
click at [487, 493] on icon at bounding box center [488, 494] width 12 height 12
select select "7"
click at [565, 676] on span "26" at bounding box center [560, 674] width 32 height 32
type input "[DATE]"
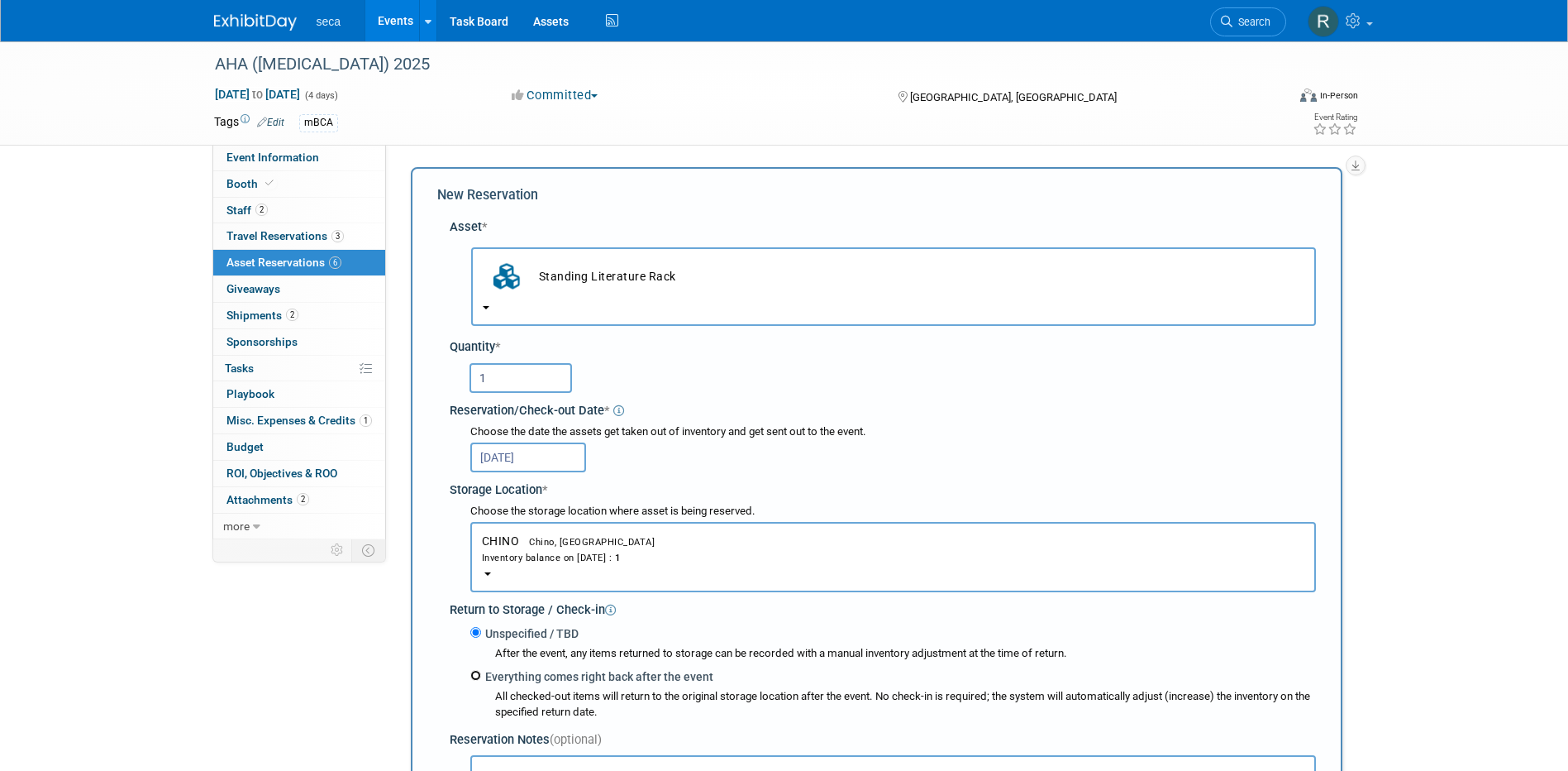
click at [473, 677] on input "Everything comes right back after the event" at bounding box center [475, 675] width 11 height 11
radio input "true"
select select "8"
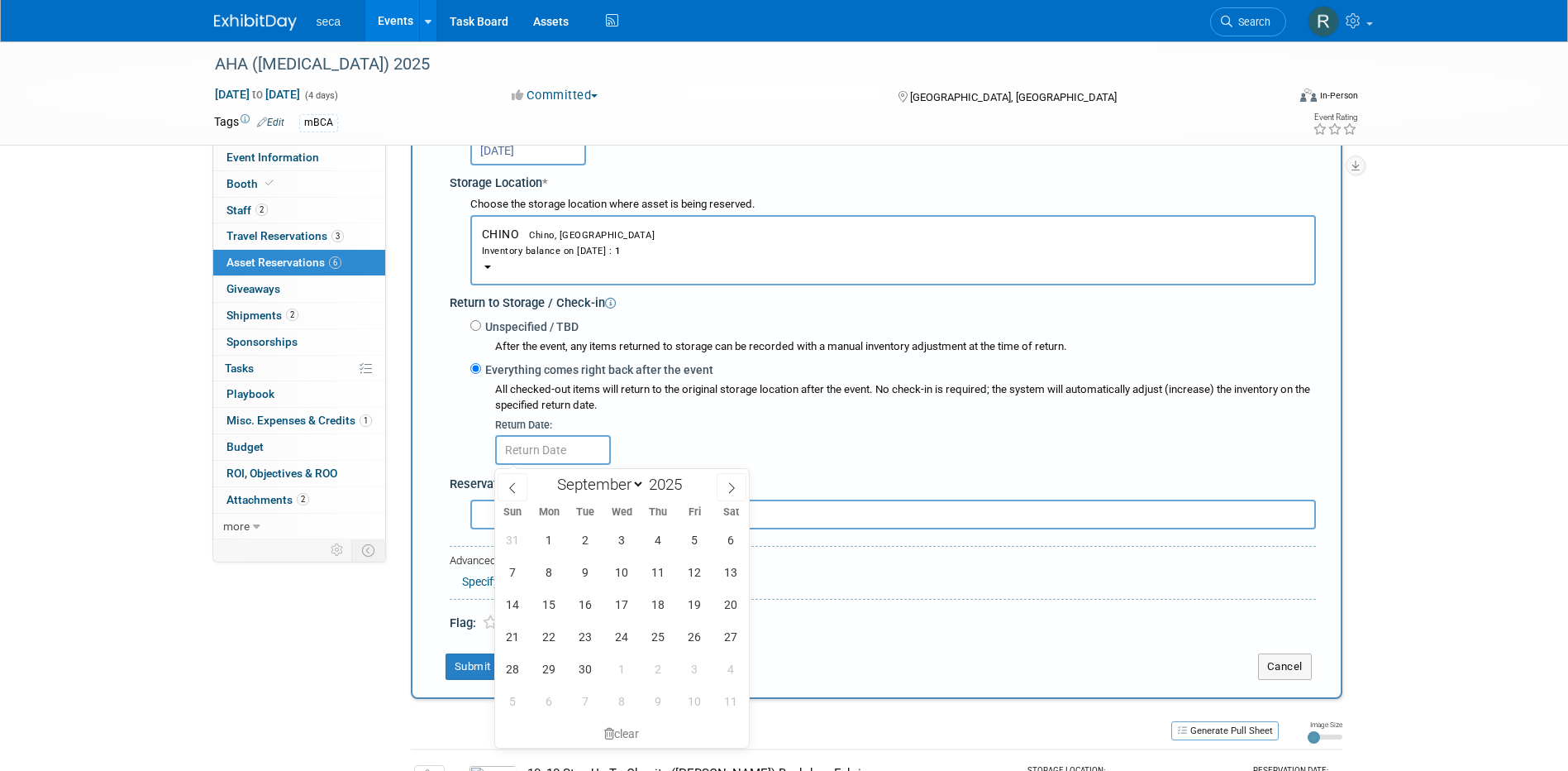
scroll to position [334, 0]
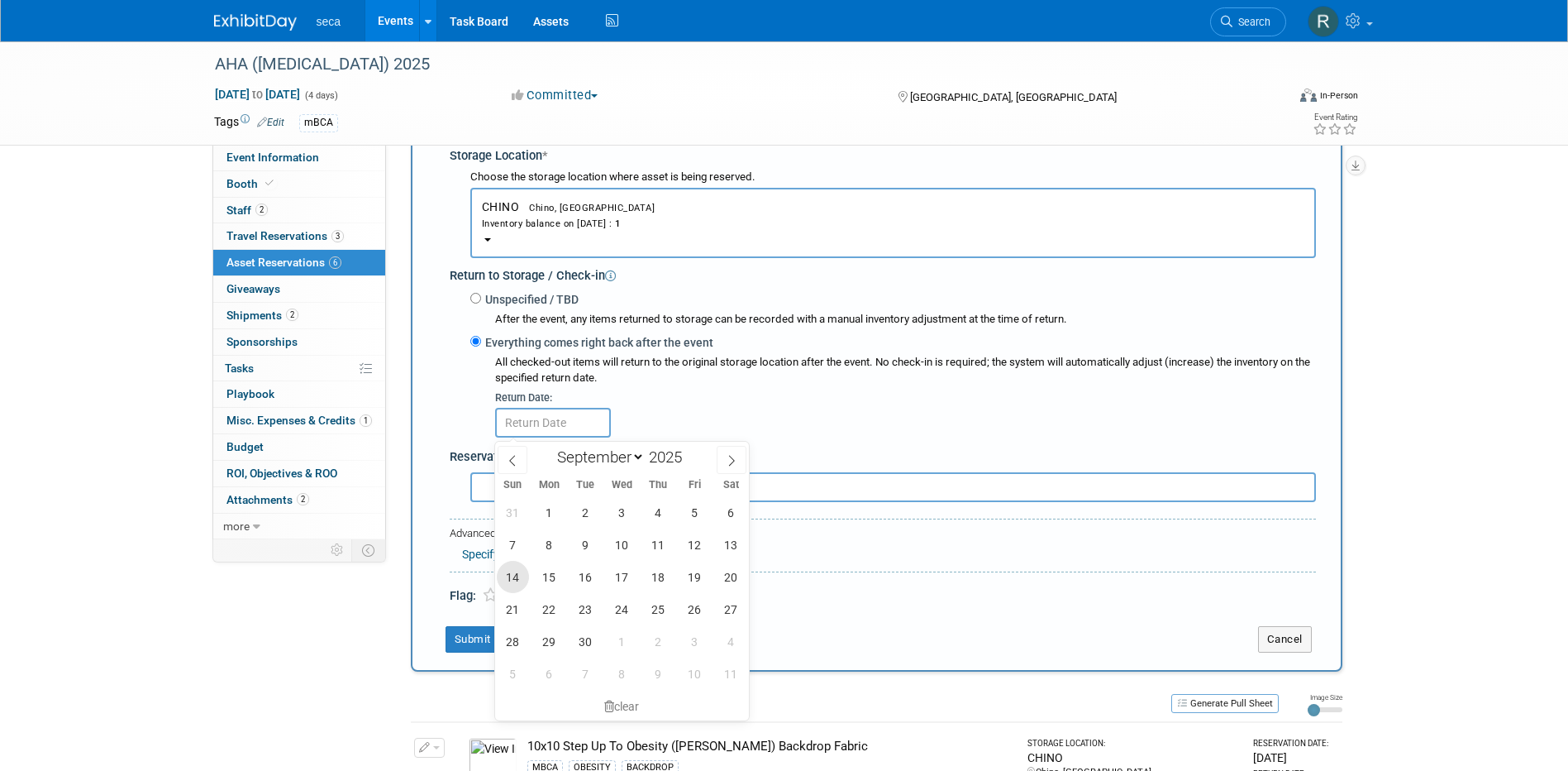
click at [515, 567] on span "14" at bounding box center [513, 577] width 32 height 32
type input "[DATE]"
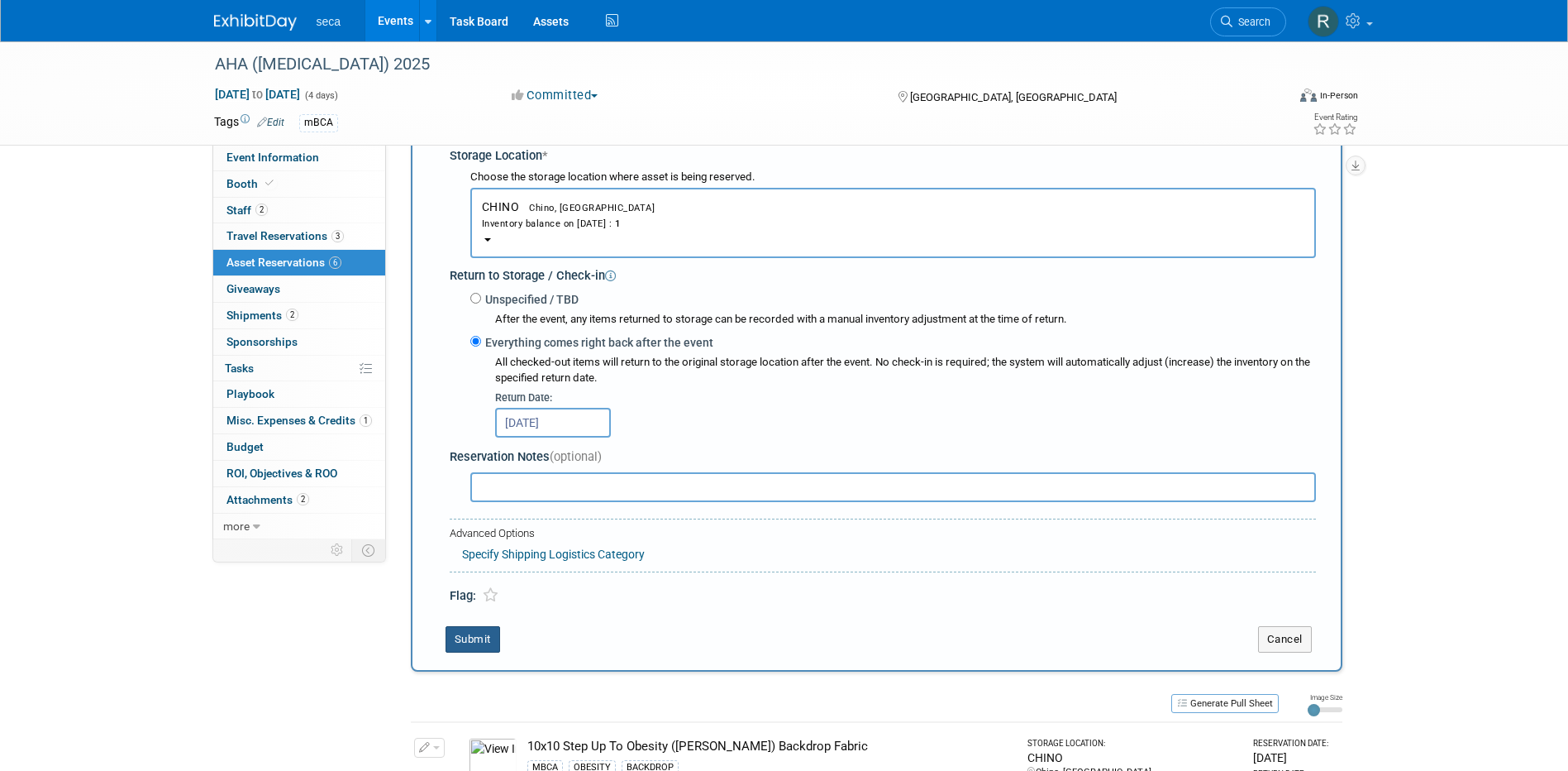
click at [478, 642] on button "Submit" at bounding box center [472, 639] width 55 height 27
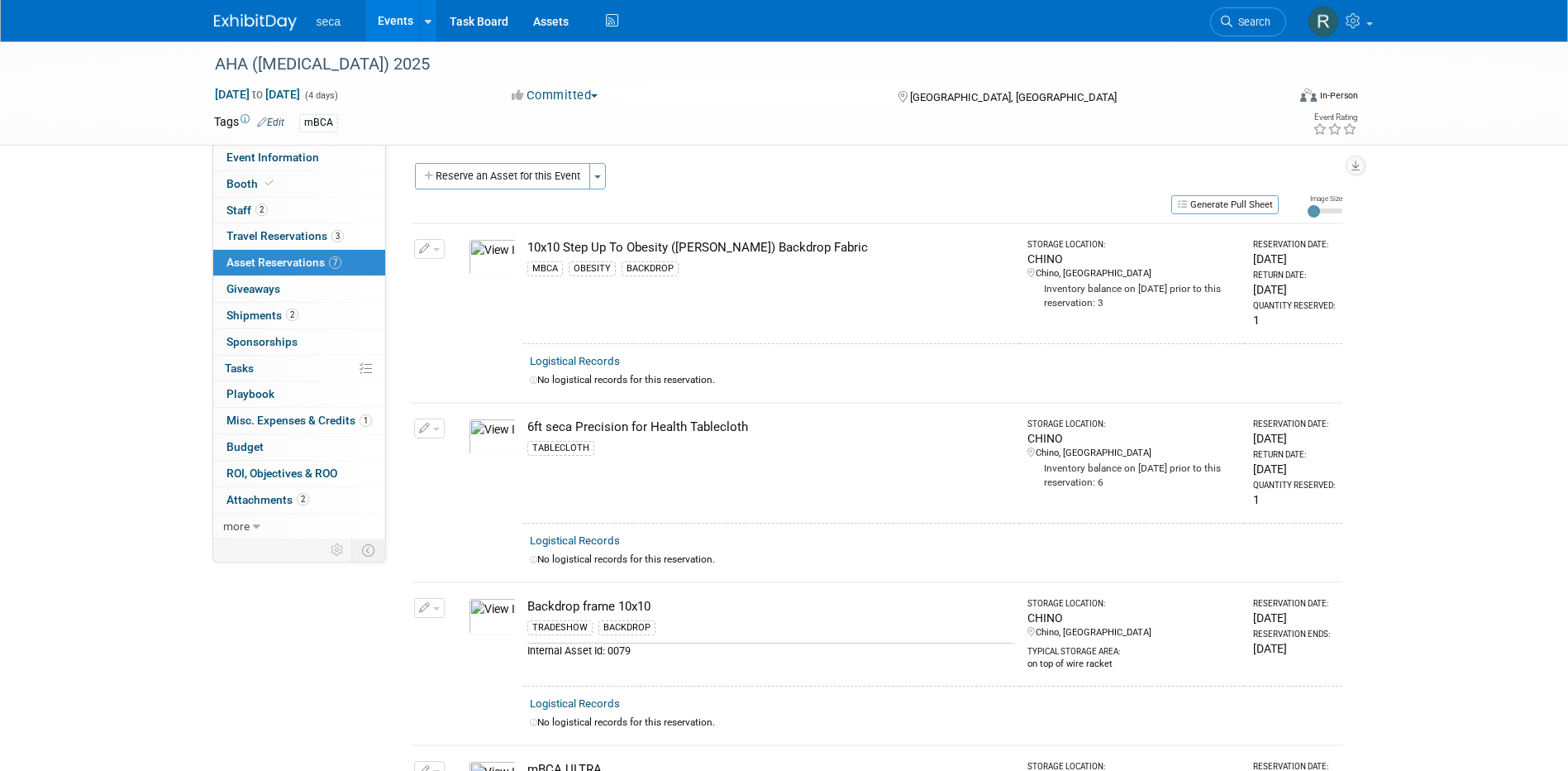
scroll to position [0, 0]
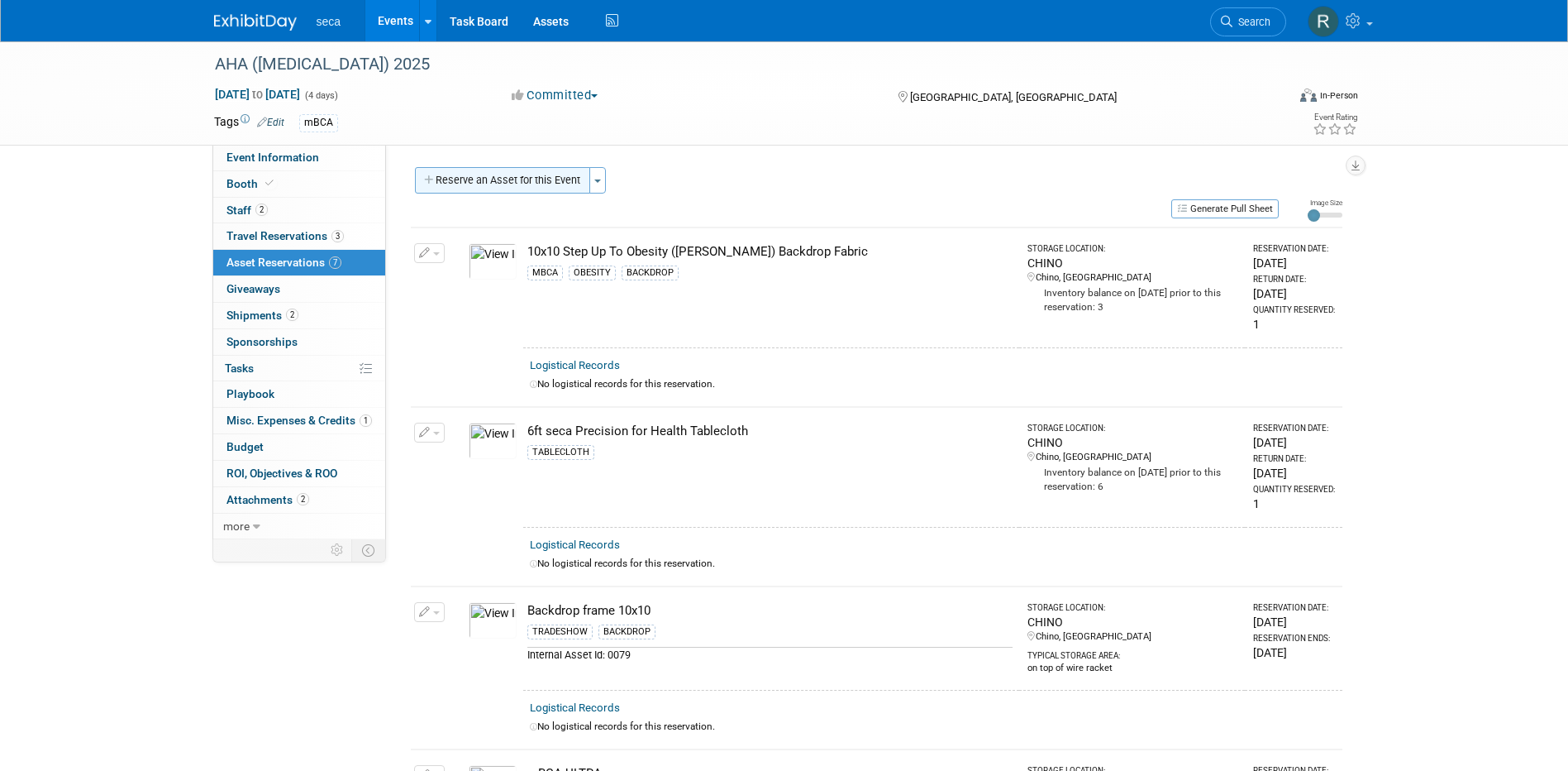
click at [501, 178] on button "Reserve an Asset for this Event" at bounding box center [502, 180] width 176 height 27
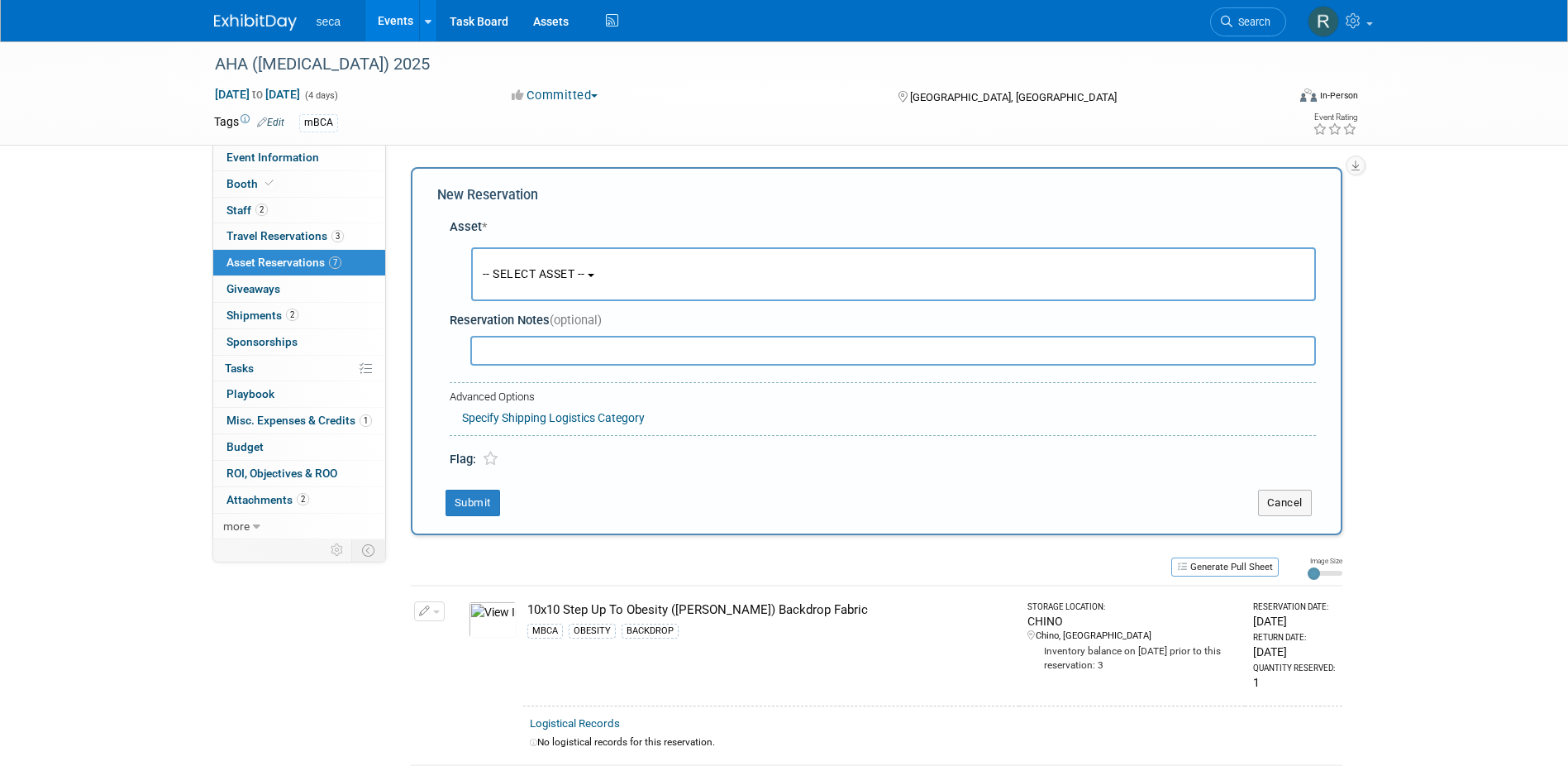
scroll to position [16, 0]
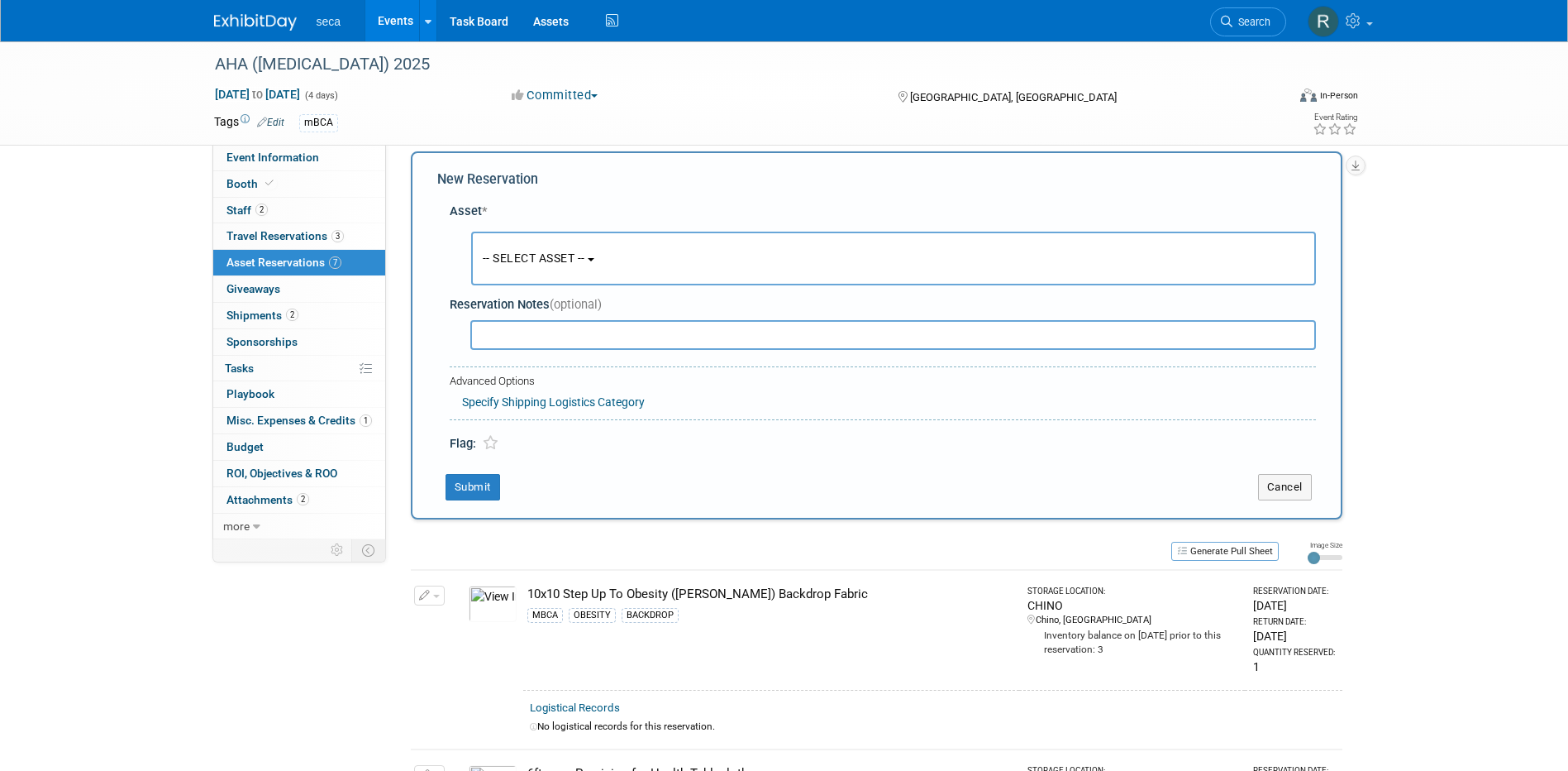
click at [503, 266] on button "-- SELECT ASSET --" at bounding box center [893, 258] width 844 height 54
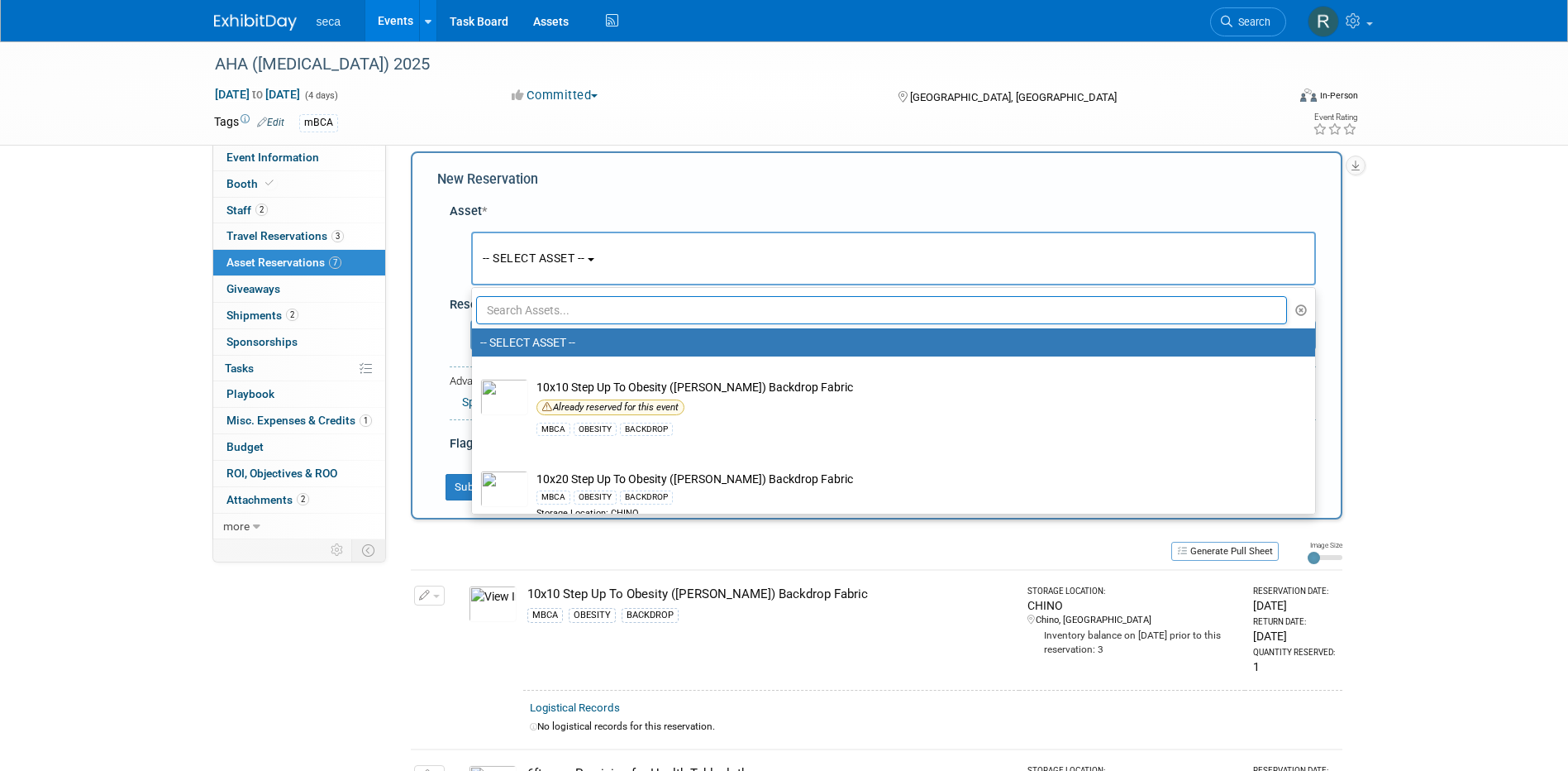
click at [519, 314] on input "text" at bounding box center [882, 310] width 811 height 28
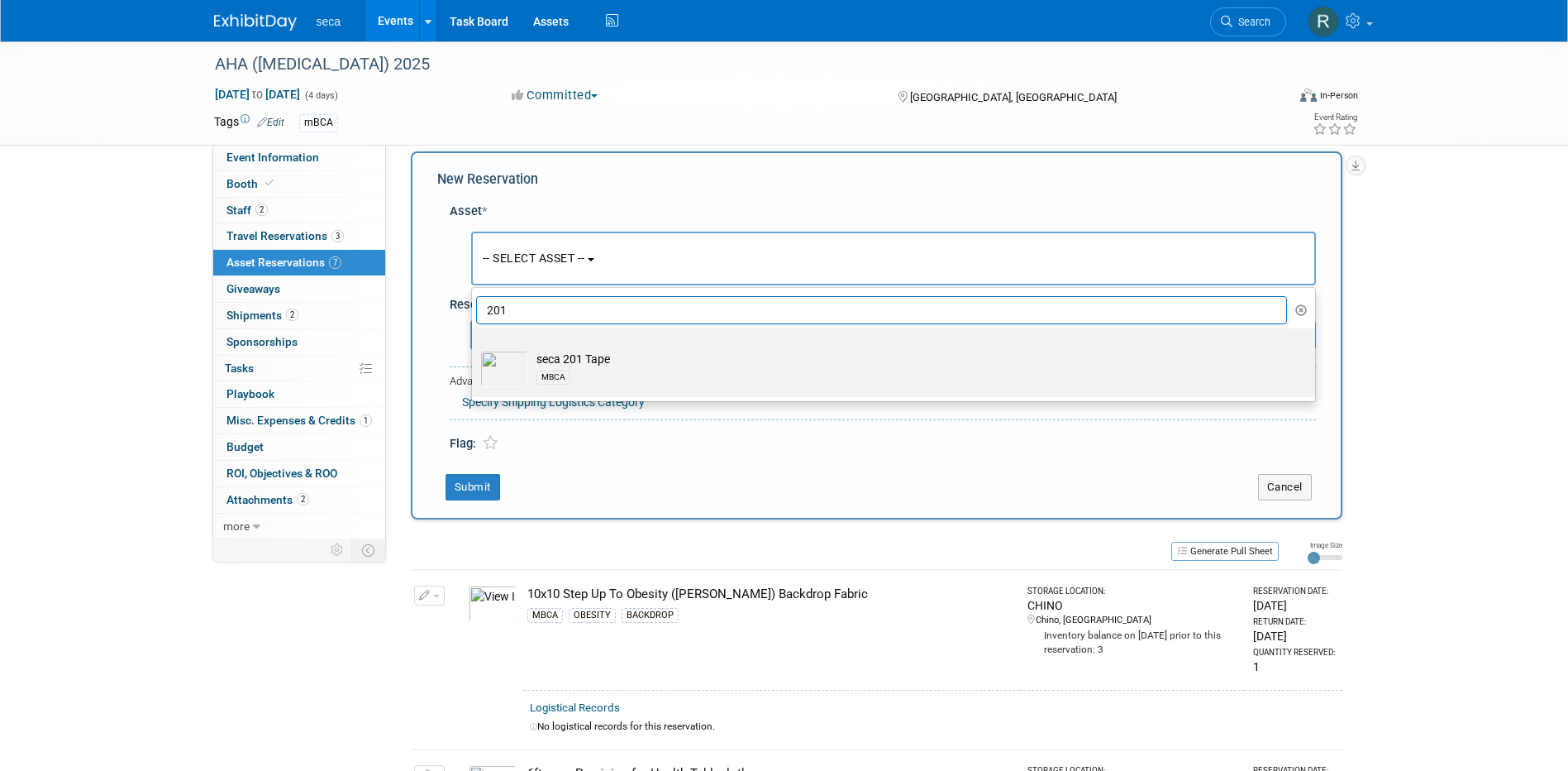
type input "201"
click at [546, 360] on td "seca 201 Tape MBCA" at bounding box center [905, 368] width 754 height 37
click at [474, 348] on input "seca 201 Tape MBCA" at bounding box center [468, 342] width 11 height 11
select select "10727576"
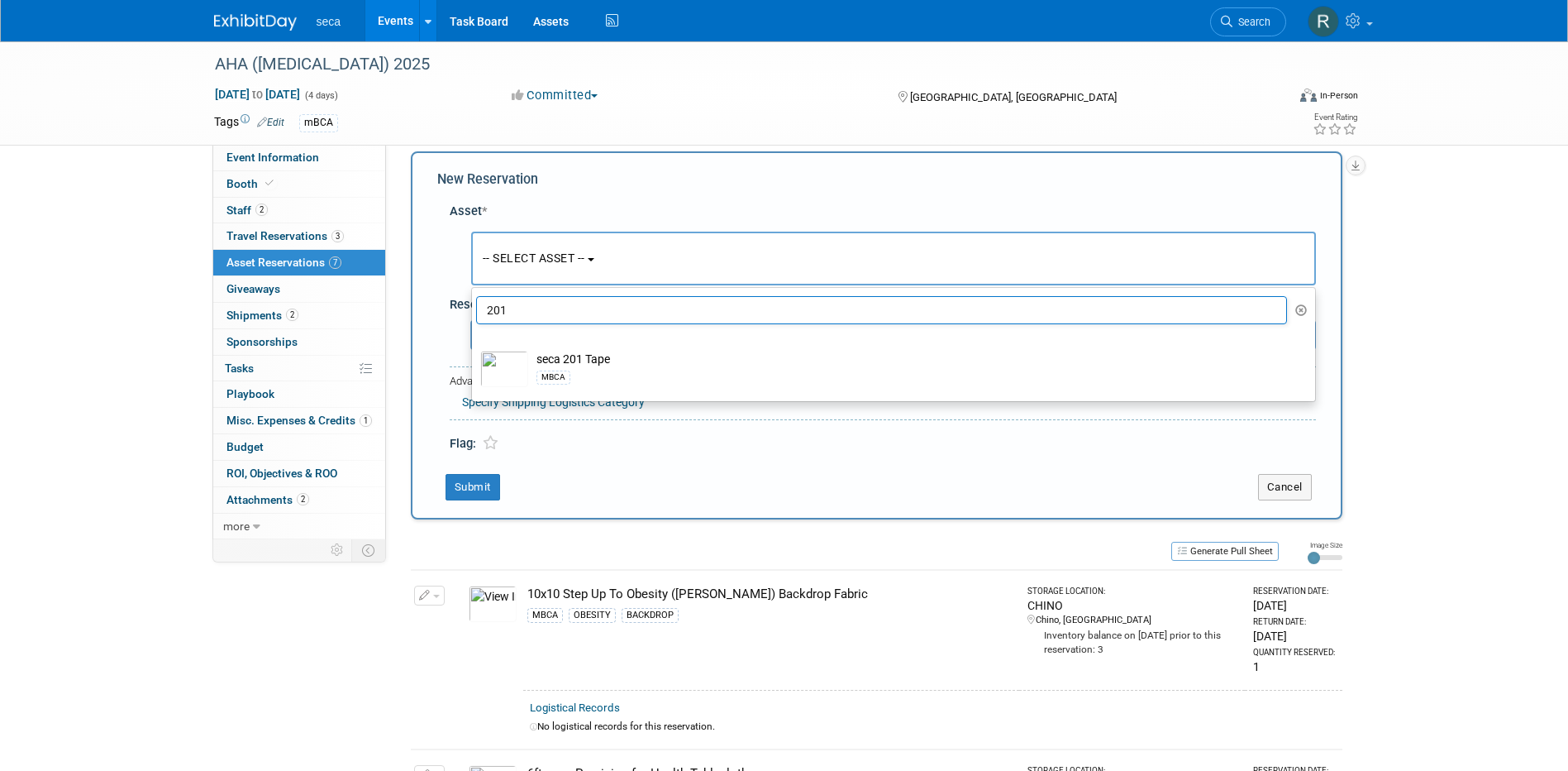
select select "8"
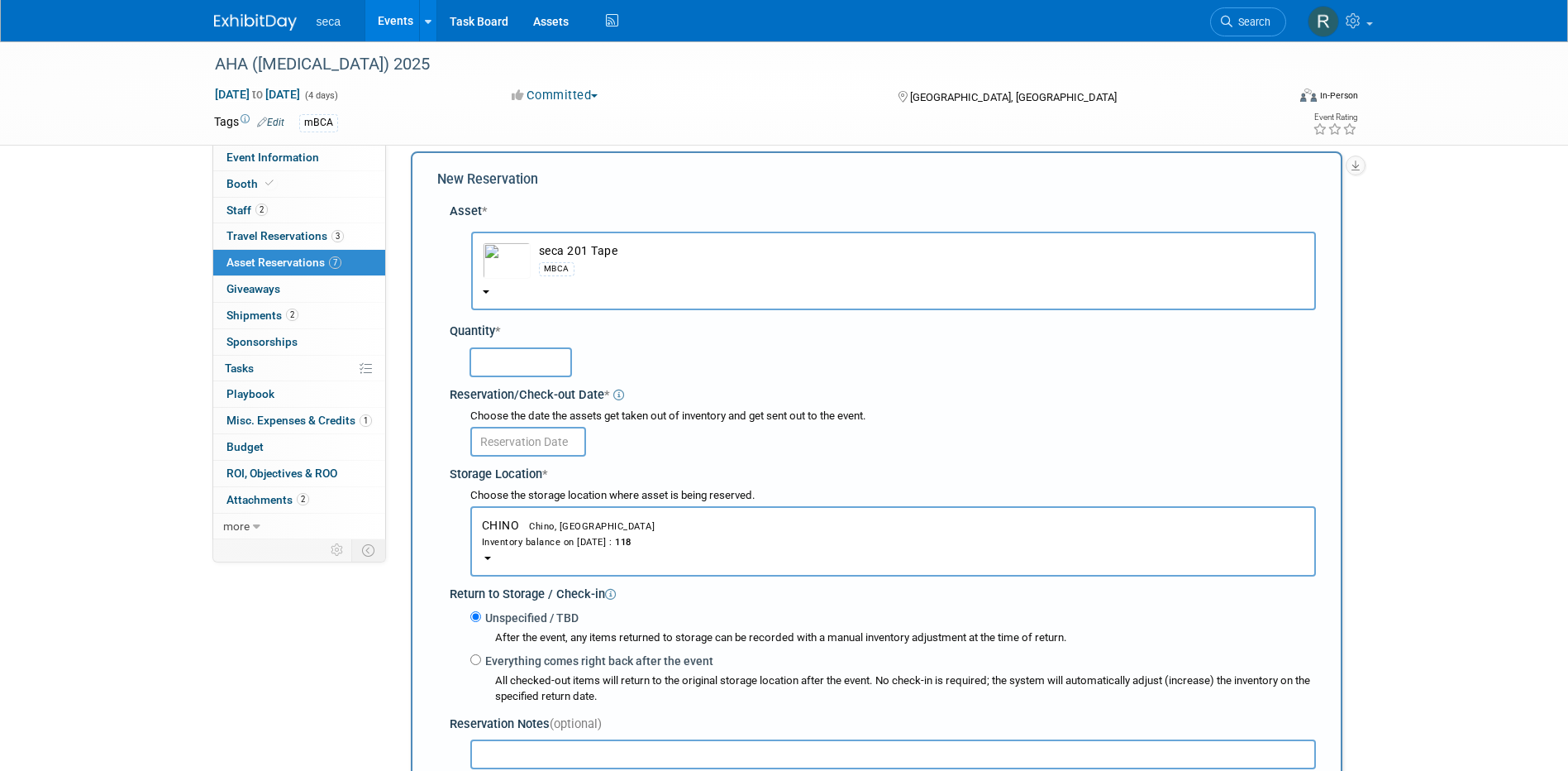
click at [532, 364] on input "text" at bounding box center [520, 362] width 102 height 30
type input "2"
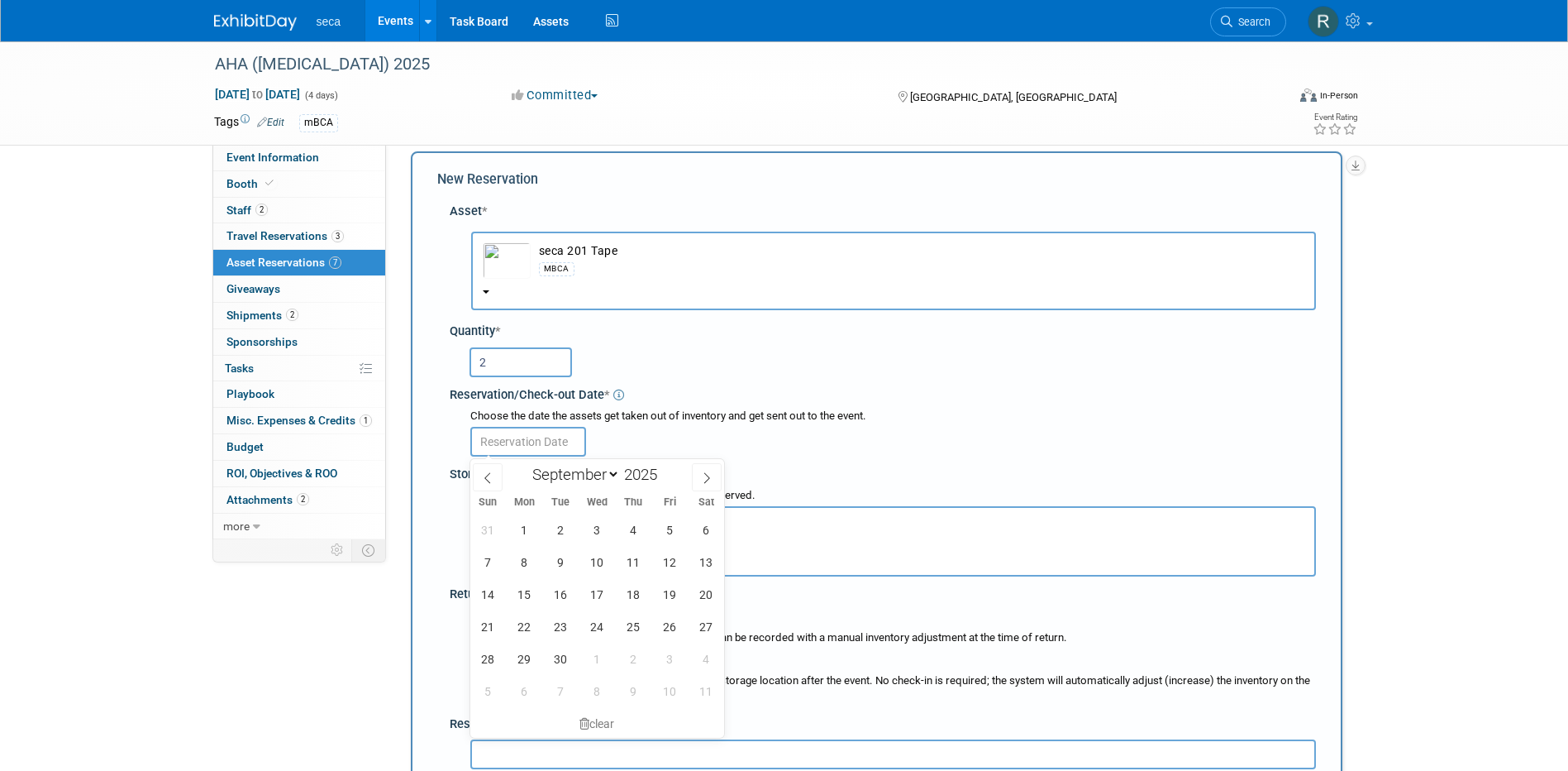
click at [528, 443] on input "text" at bounding box center [528, 442] width 116 height 30
click at [486, 476] on icon at bounding box center [488, 478] width 12 height 12
select select "7"
click at [556, 657] on span "26" at bounding box center [560, 658] width 32 height 32
type input "[DATE]"
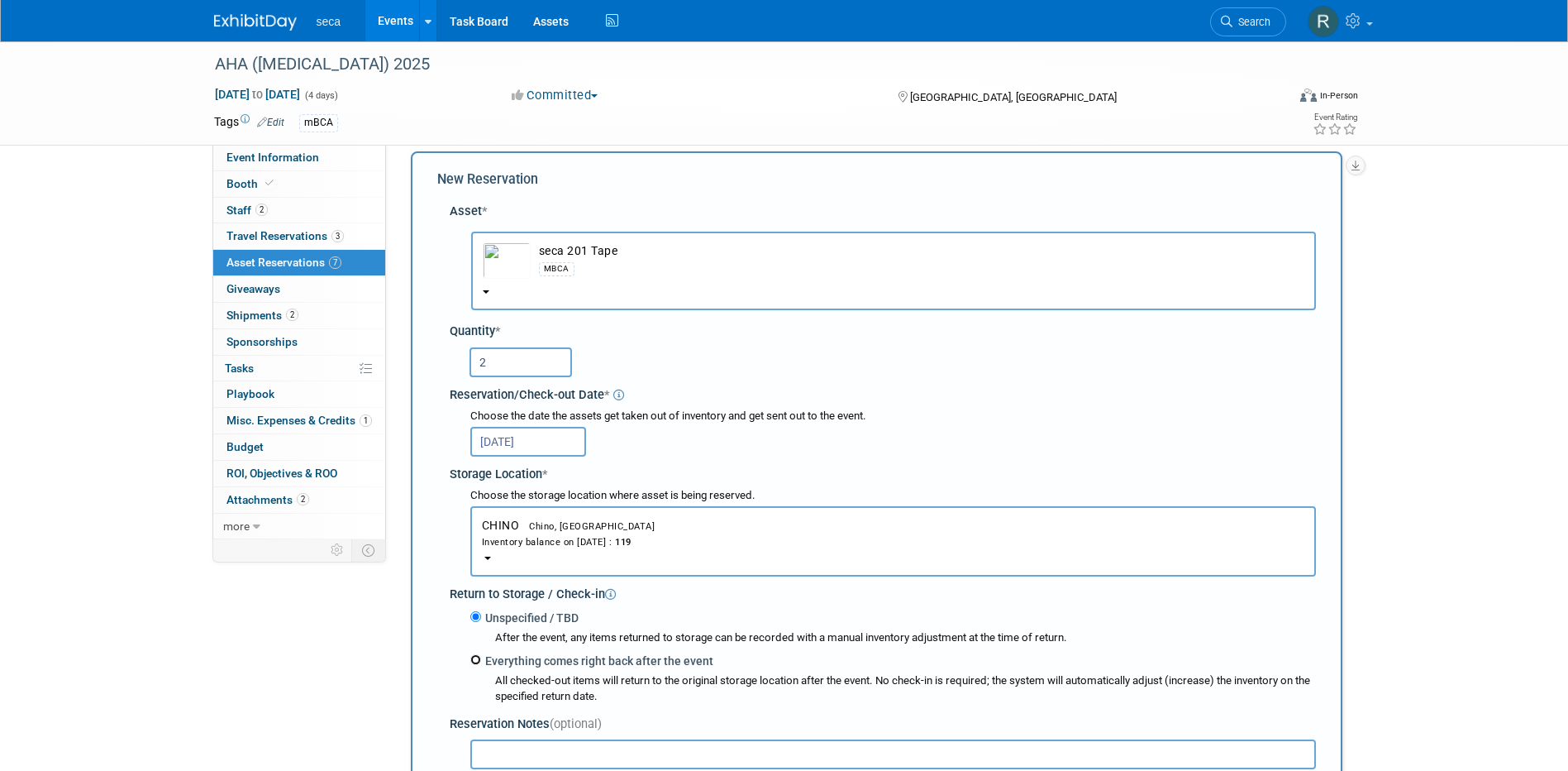
click at [472, 664] on input "Everything comes right back after the event" at bounding box center [475, 659] width 11 height 11
radio input "true"
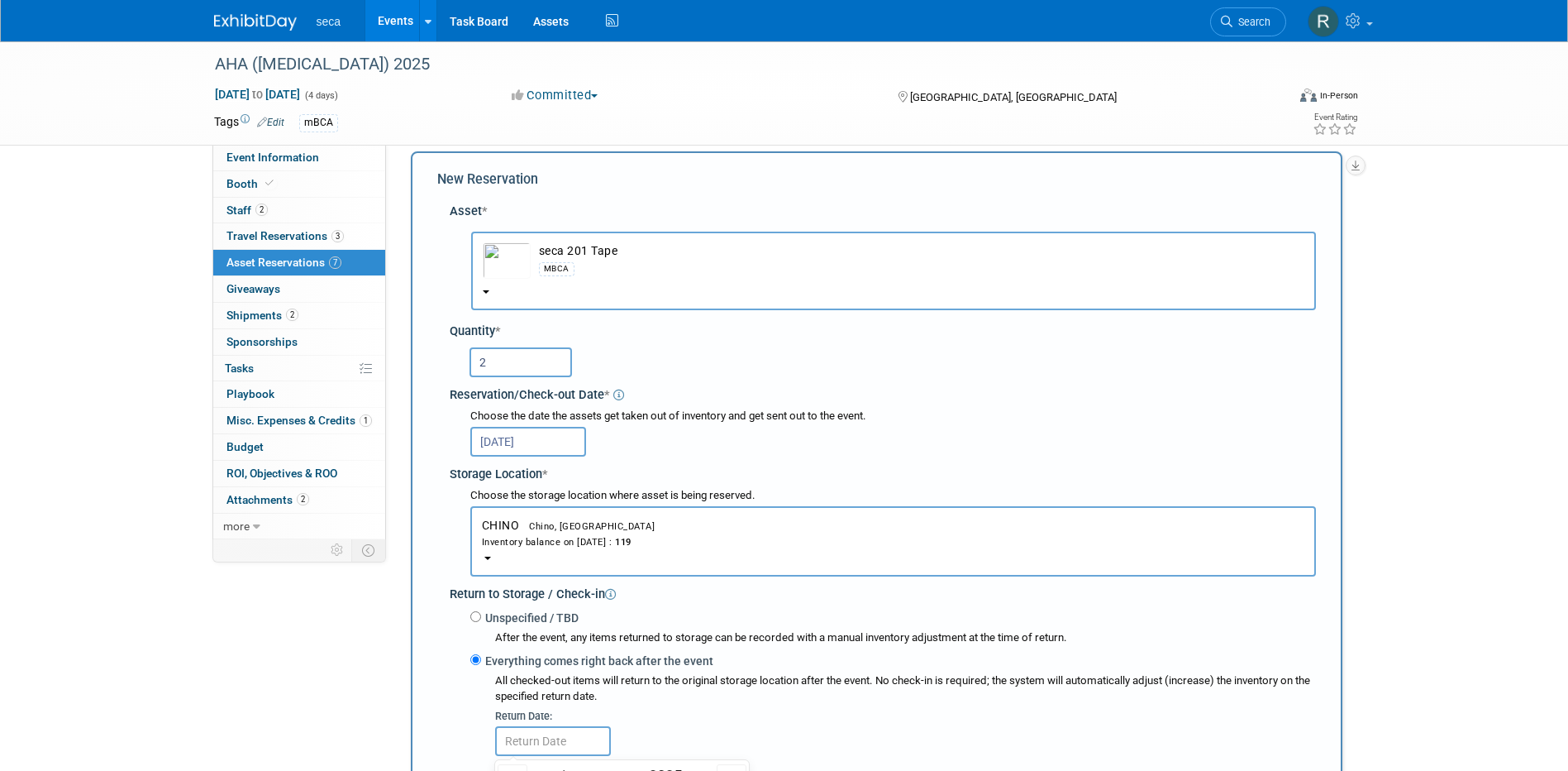
select select "8"
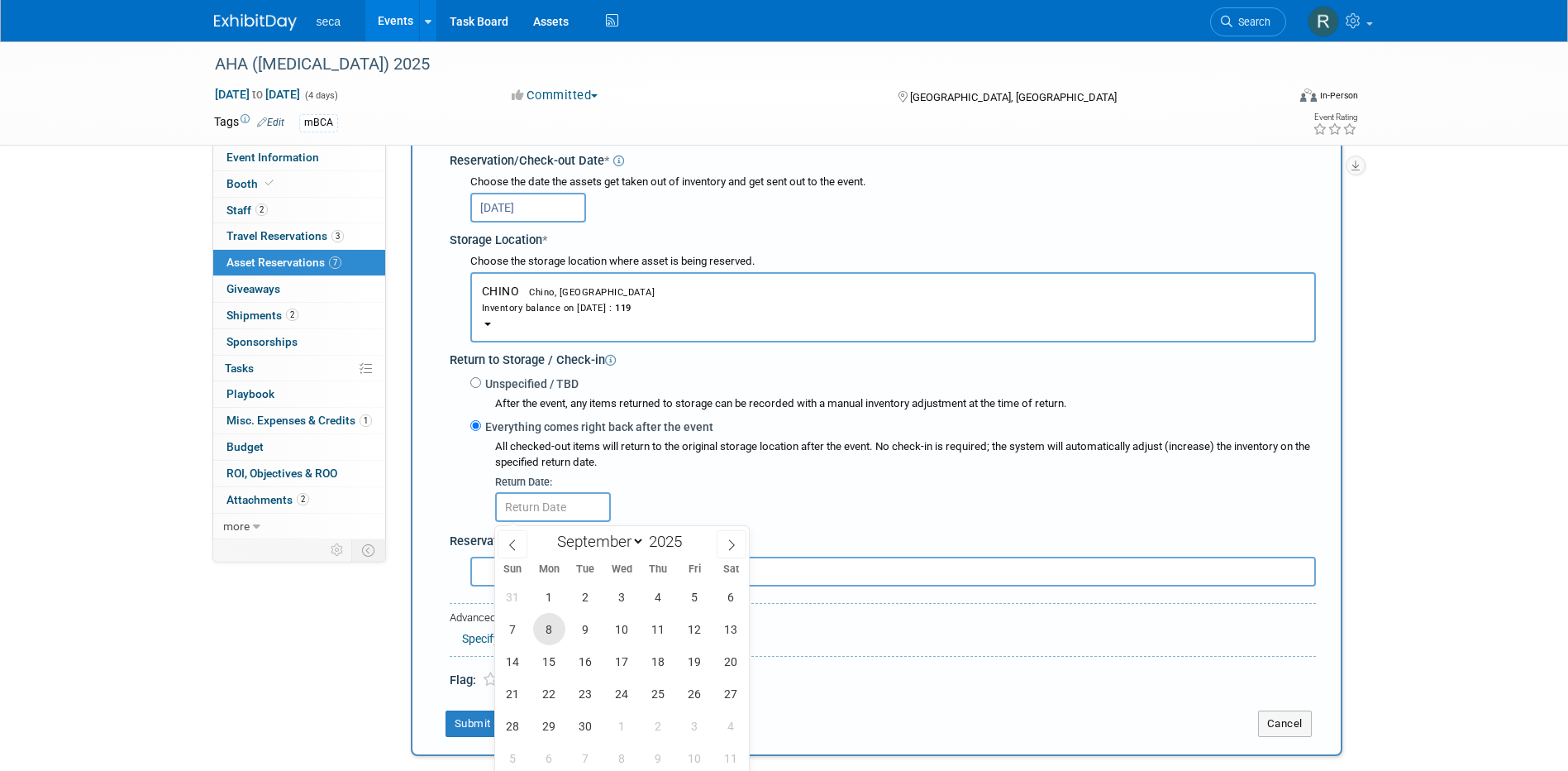
scroll to position [264, 0]
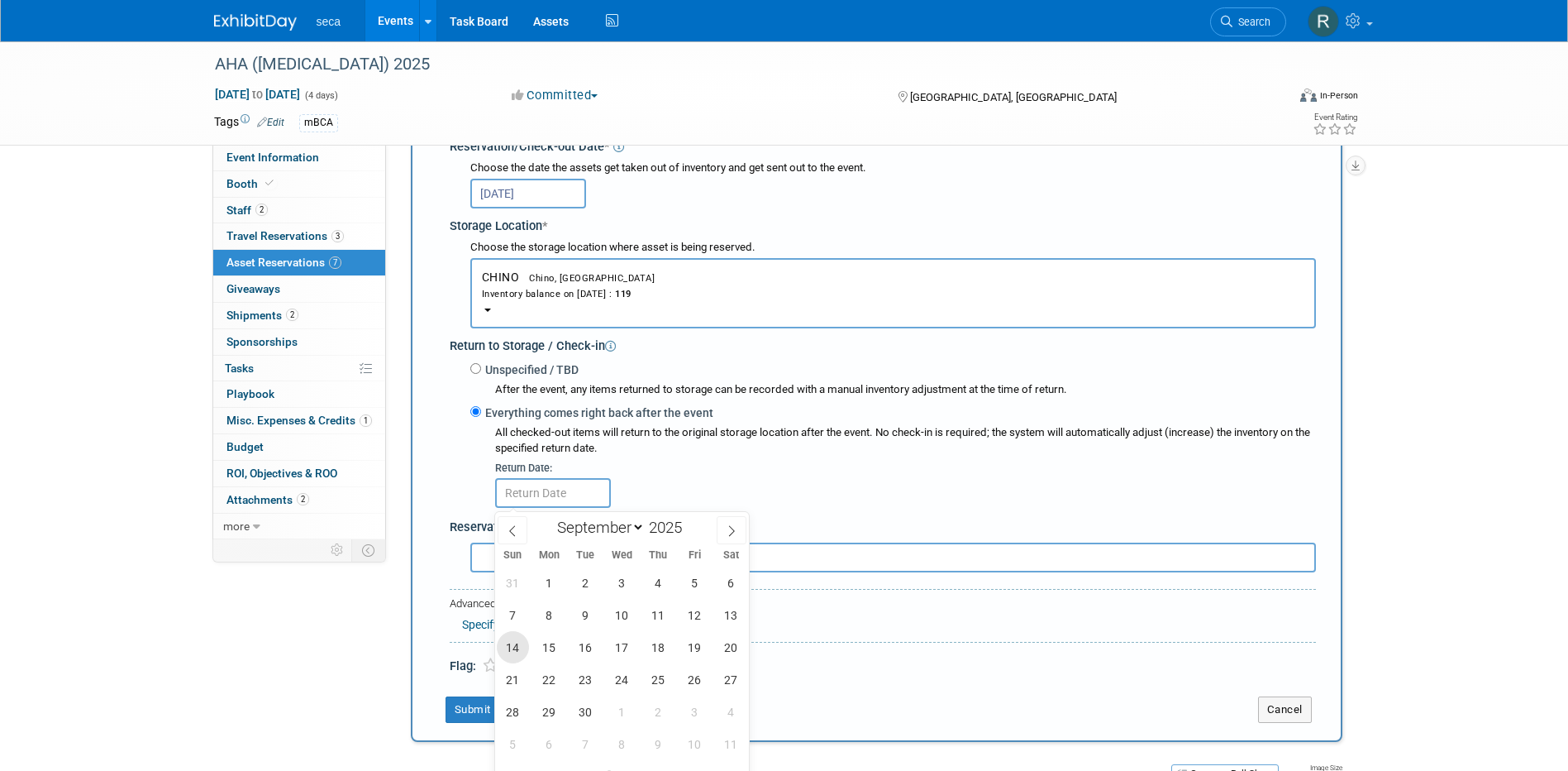
click at [517, 642] on span "14" at bounding box center [513, 647] width 32 height 32
type input "[DATE]"
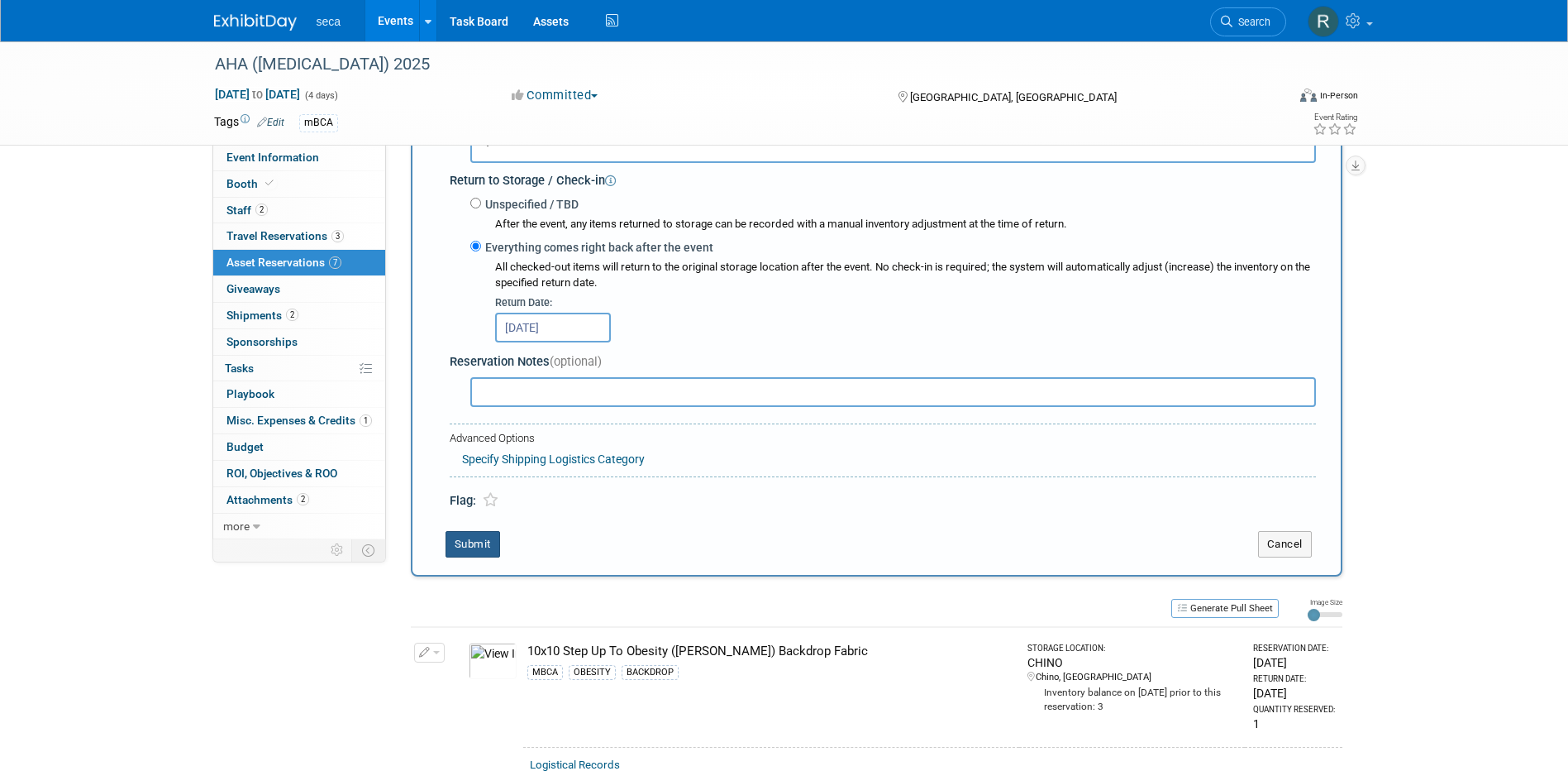
click at [486, 536] on button "Submit" at bounding box center [472, 544] width 55 height 27
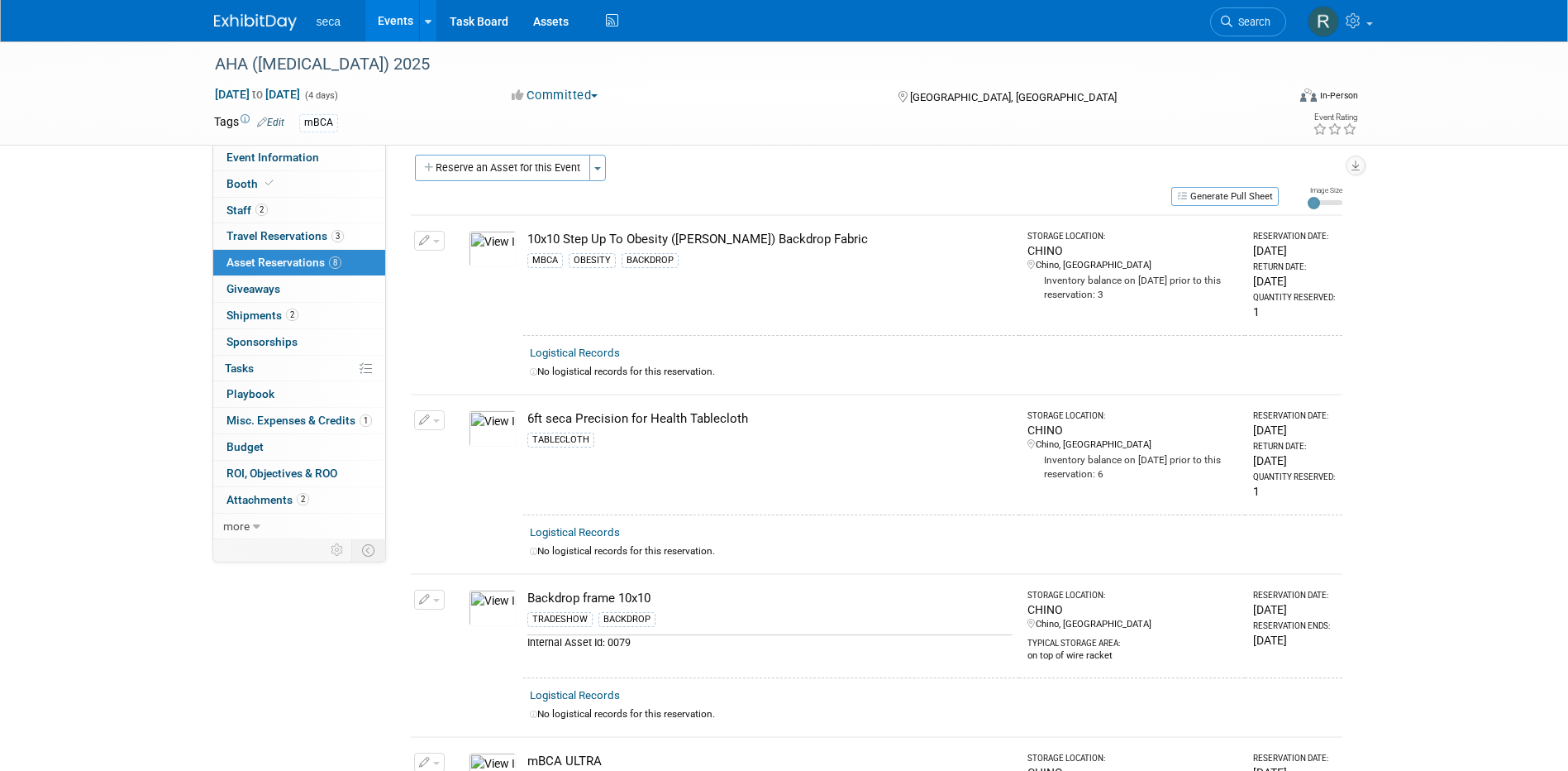
scroll to position [0, 0]
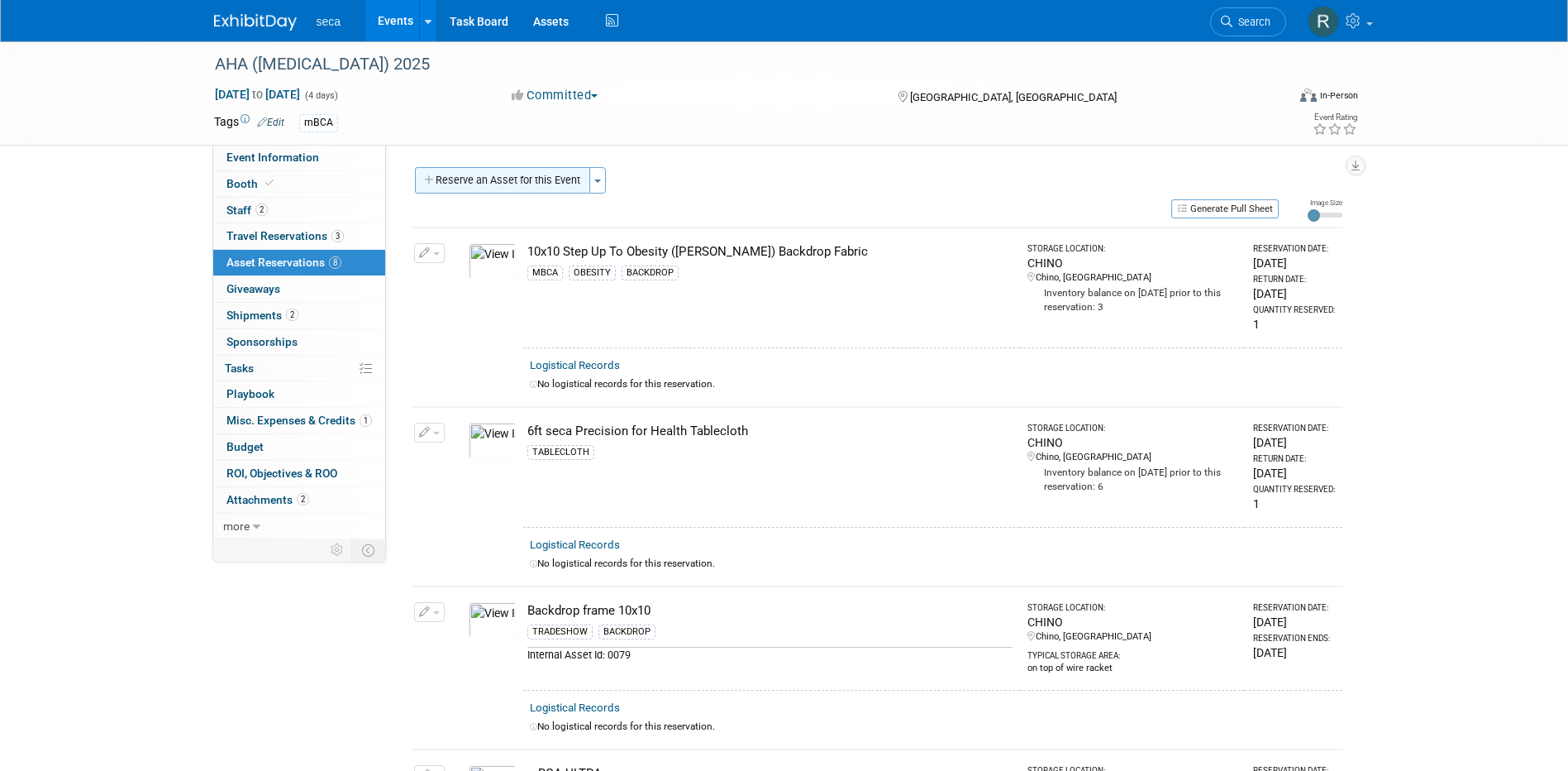
click at [518, 180] on button "Reserve an Asset for this Event" at bounding box center [502, 180] width 176 height 27
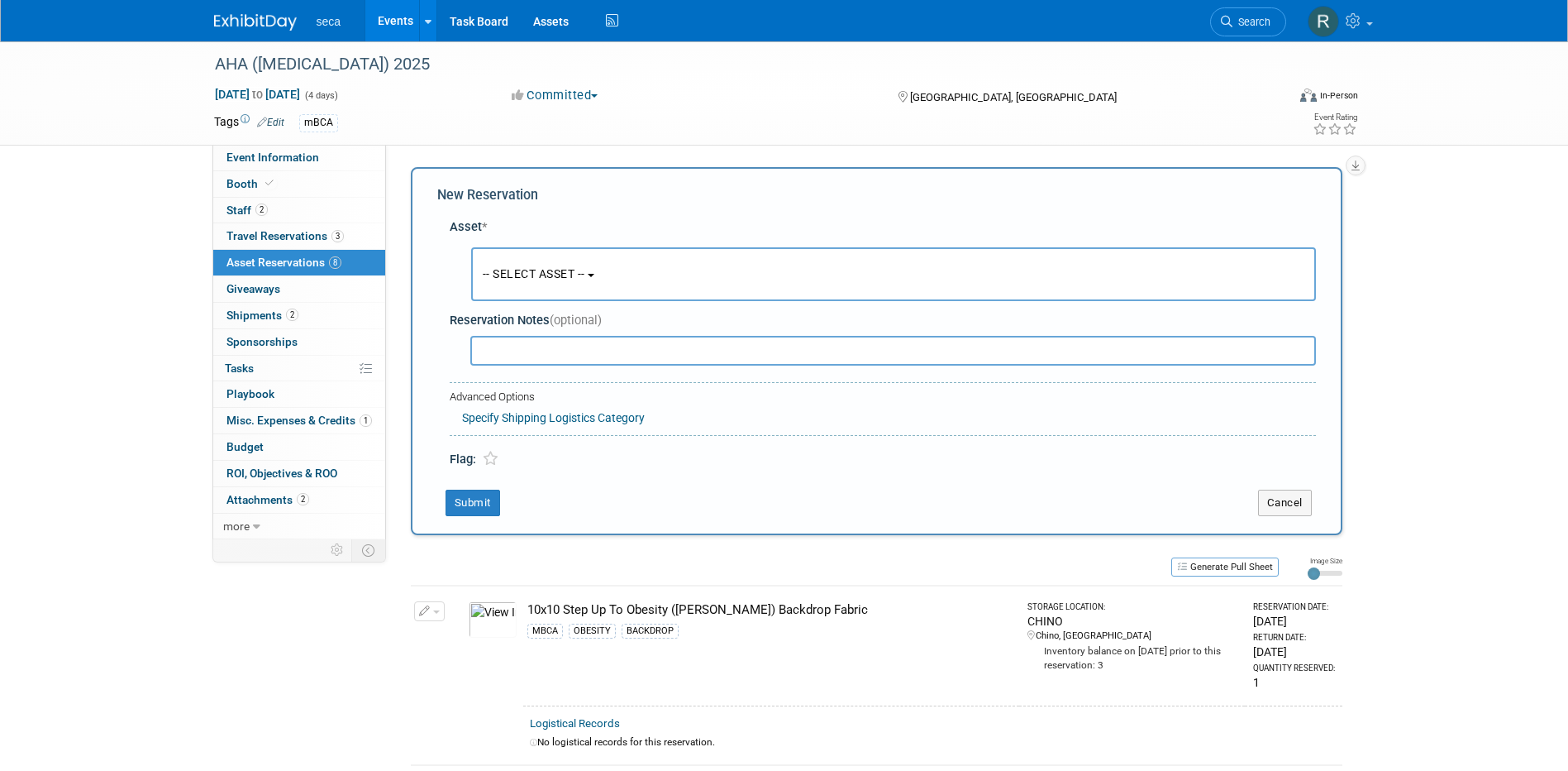
scroll to position [16, 0]
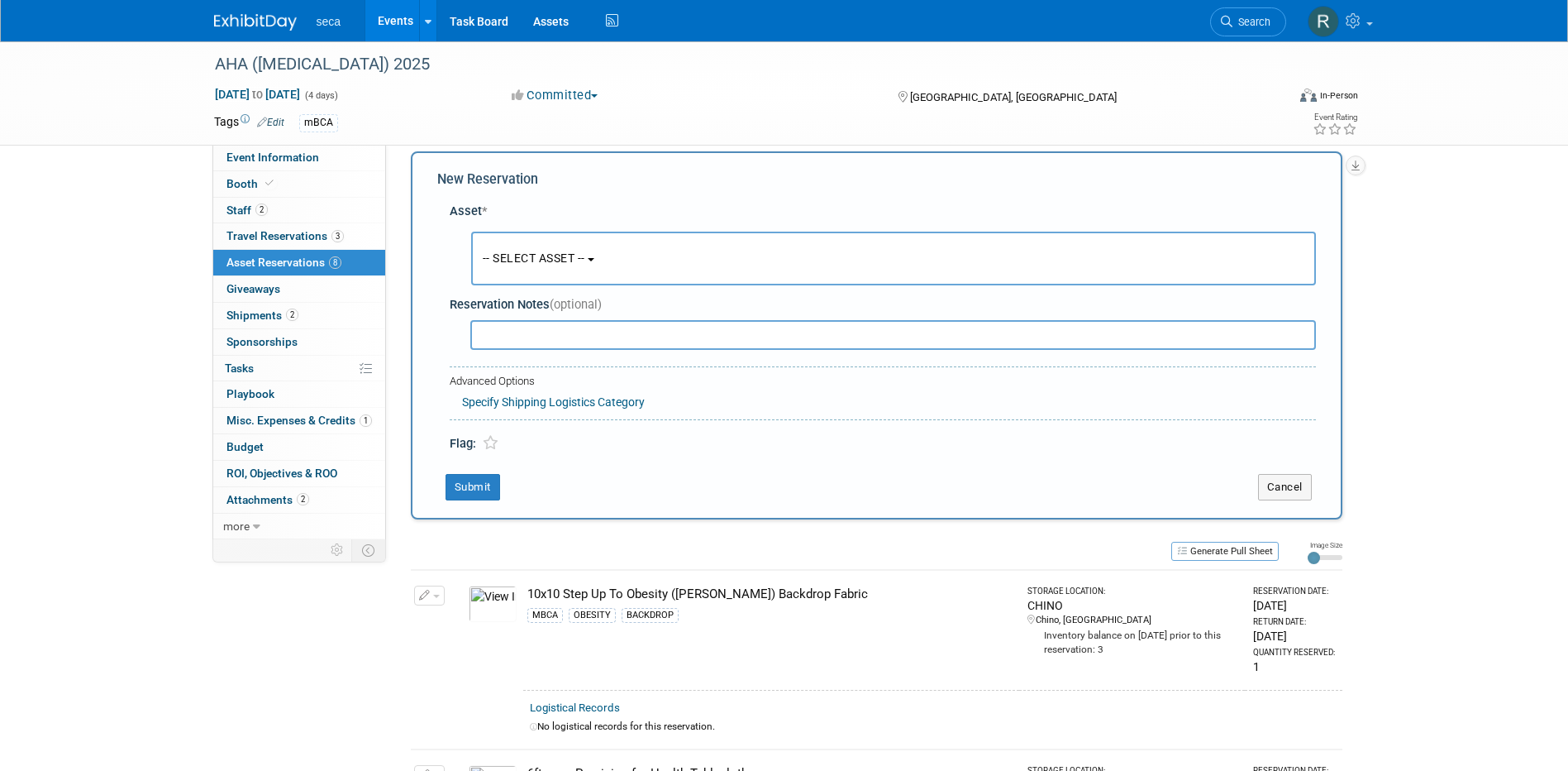
click at [509, 254] on span "-- SELECT ASSET --" at bounding box center [534, 257] width 102 height 13
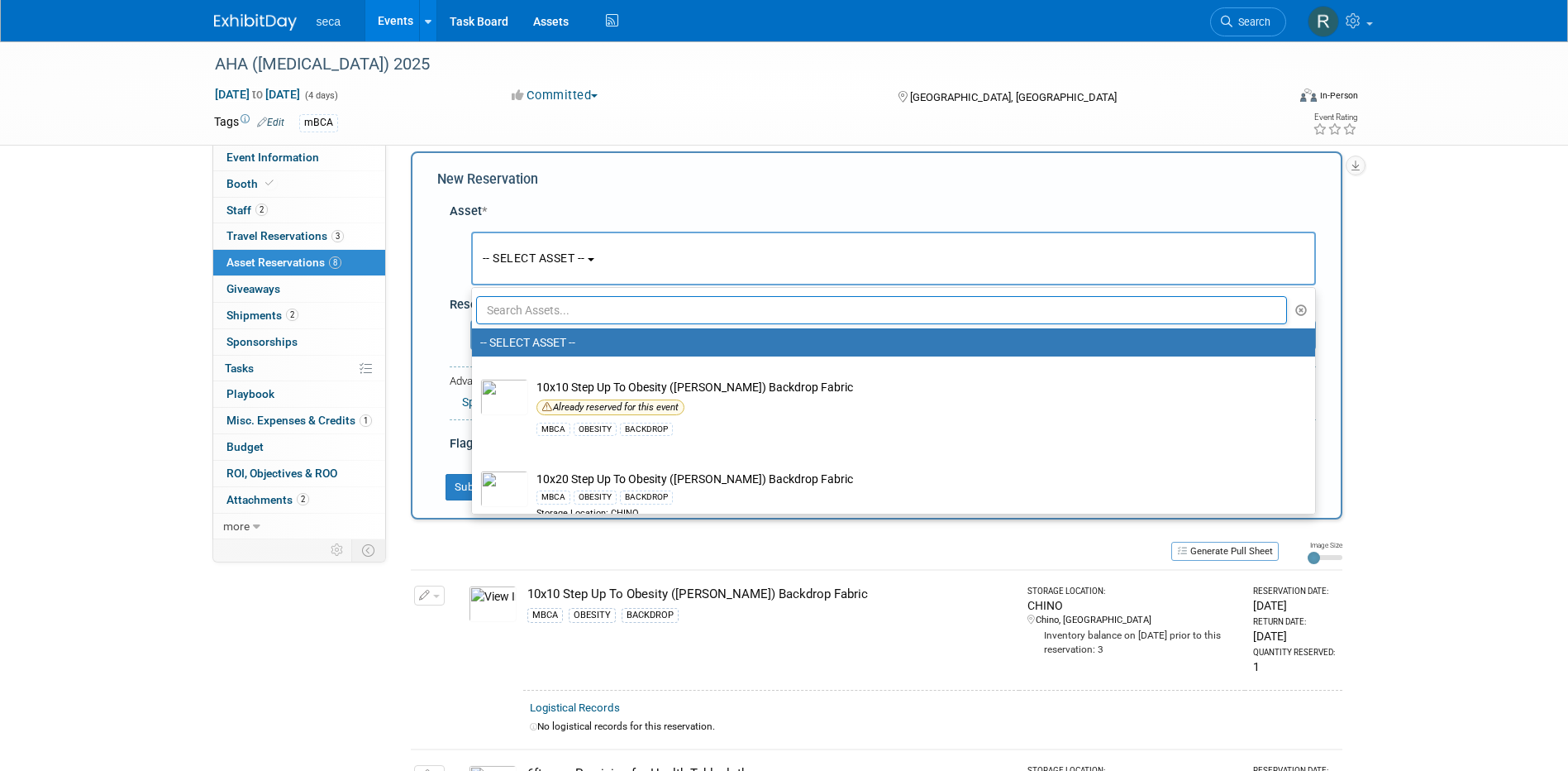
click at [532, 312] on input "text" at bounding box center [882, 310] width 811 height 28
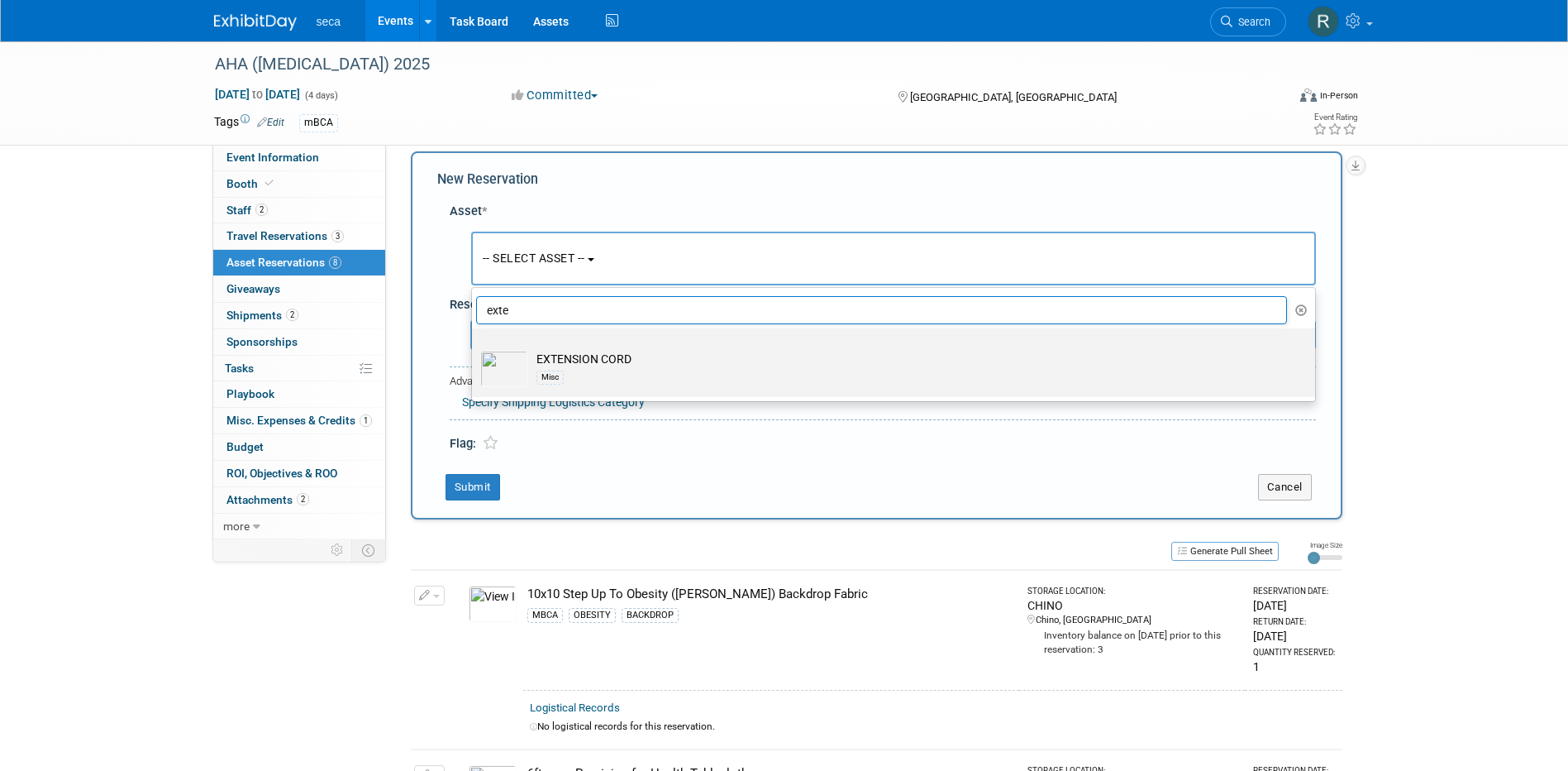
type input "exte"
click at [541, 359] on td "EXTENSION CORD Misc" at bounding box center [905, 368] width 754 height 37
click at [474, 348] on input "EXTENSION CORD Misc" at bounding box center [468, 342] width 11 height 11
select select "10727397"
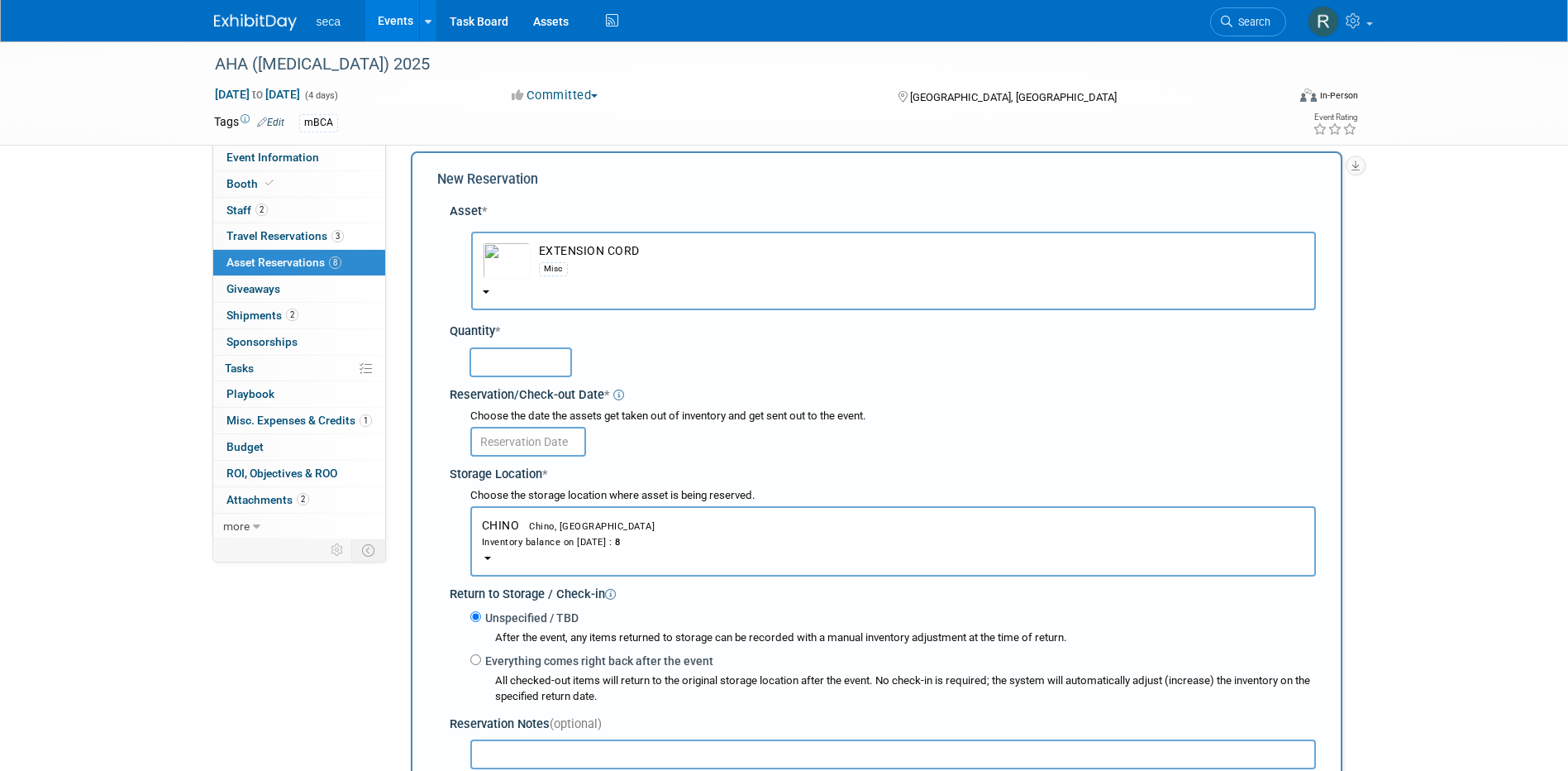
click at [526, 365] on input "text" at bounding box center [520, 362] width 102 height 30
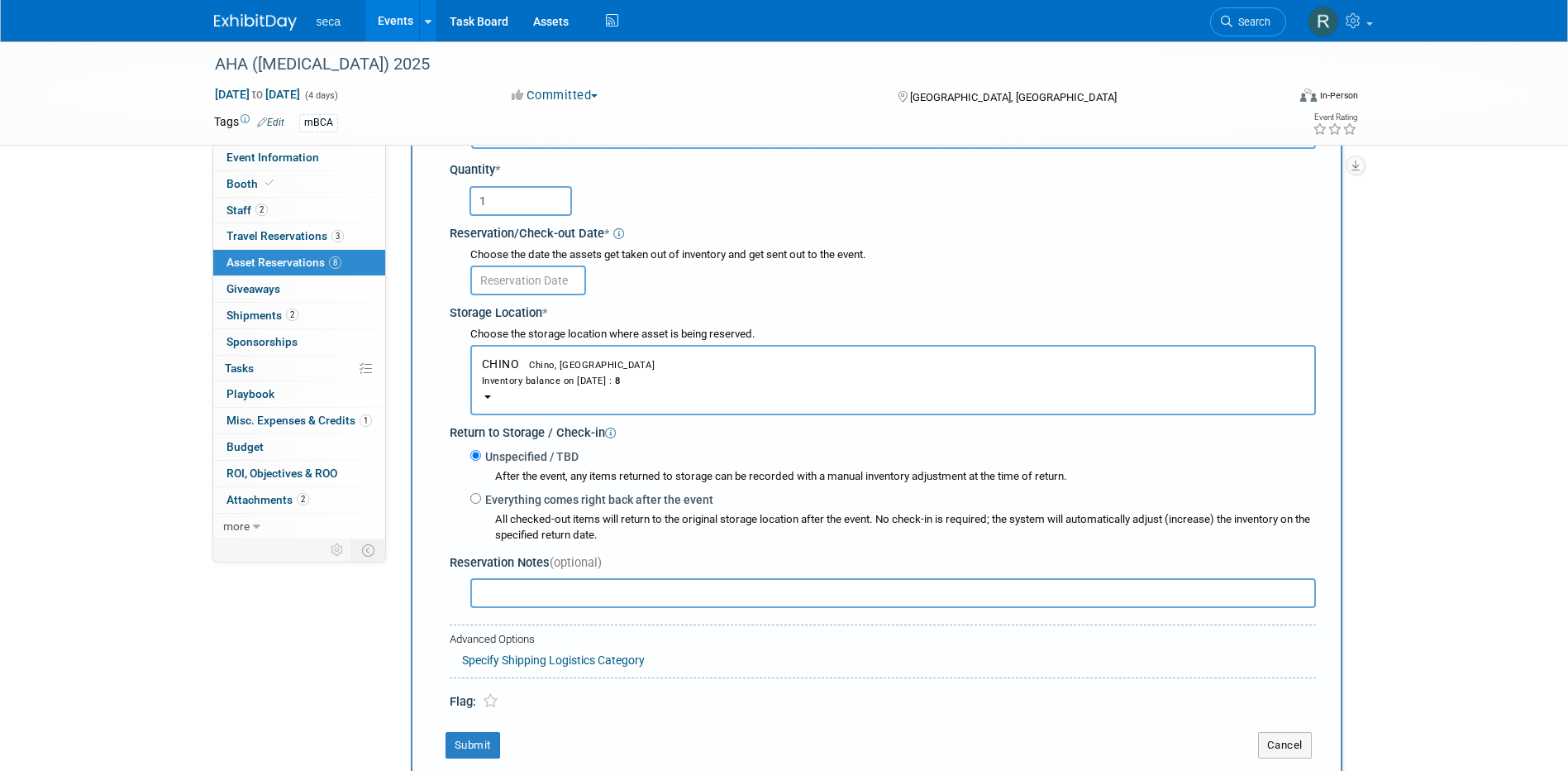
scroll to position [181, 0]
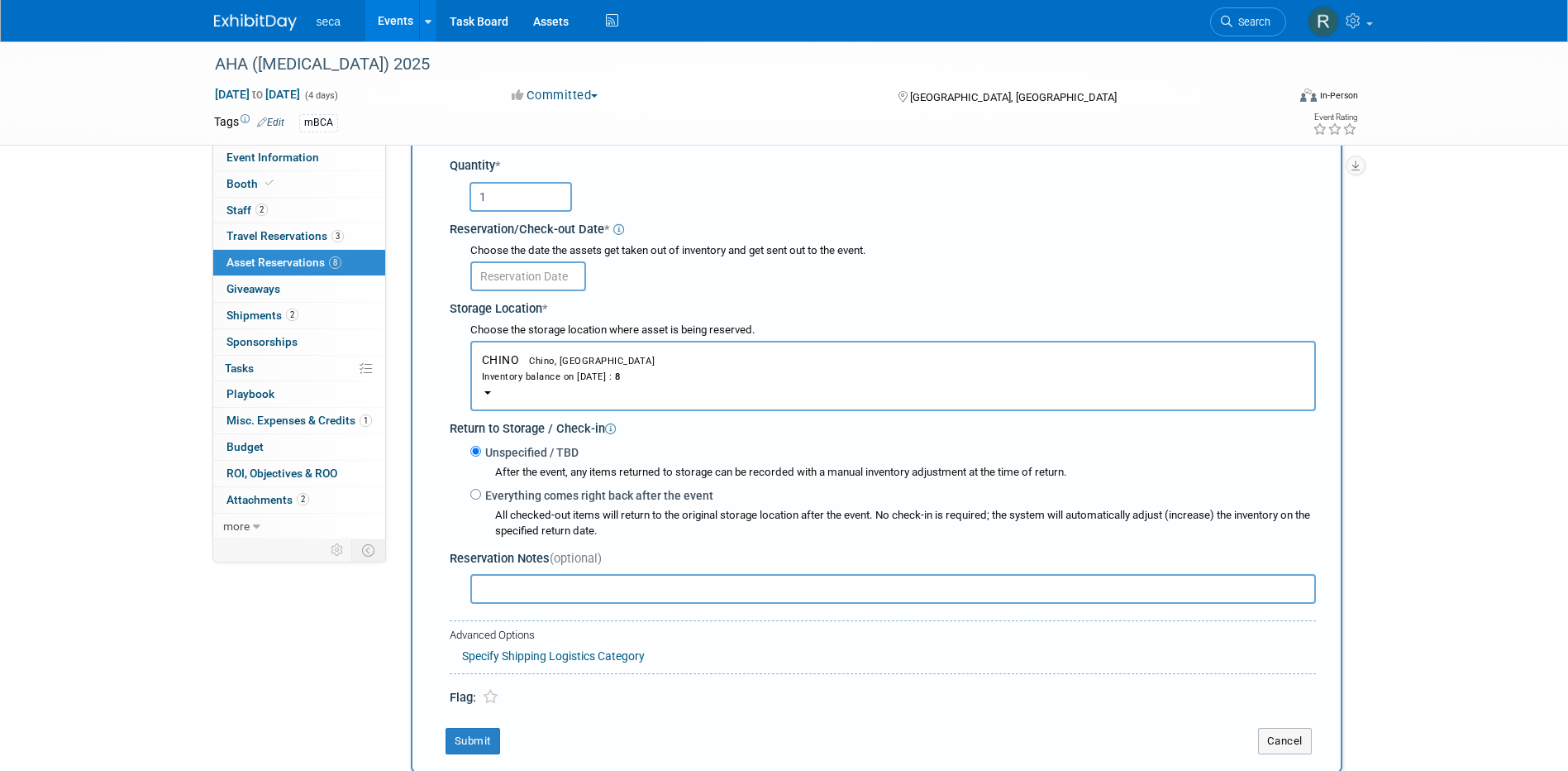
type input "1"
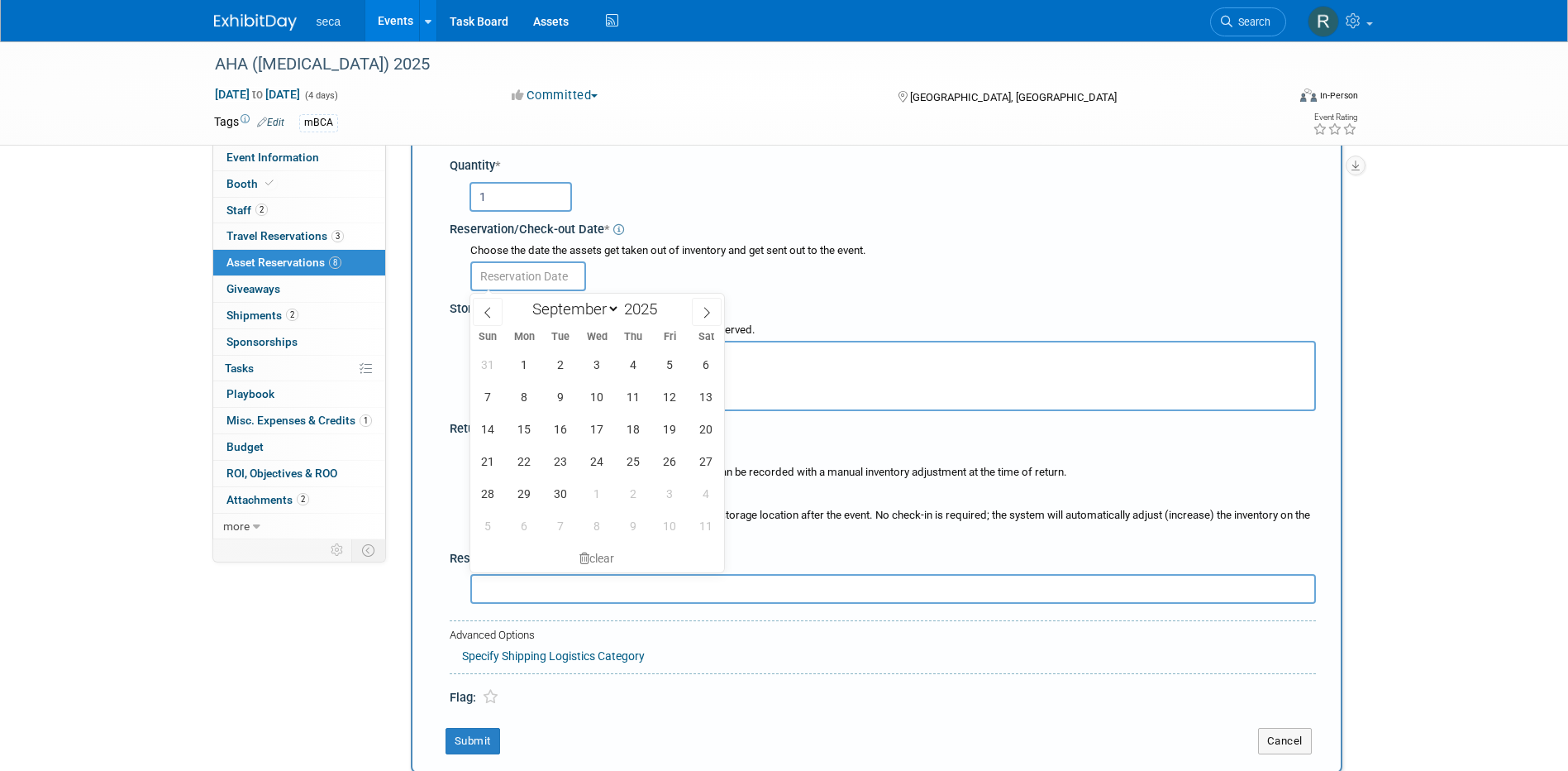
click at [504, 283] on input "text" at bounding box center [528, 276] width 116 height 30
click at [493, 307] on icon at bounding box center [488, 313] width 12 height 12
select select "7"
click at [564, 483] on span "26" at bounding box center [560, 493] width 32 height 32
type input "[DATE]"
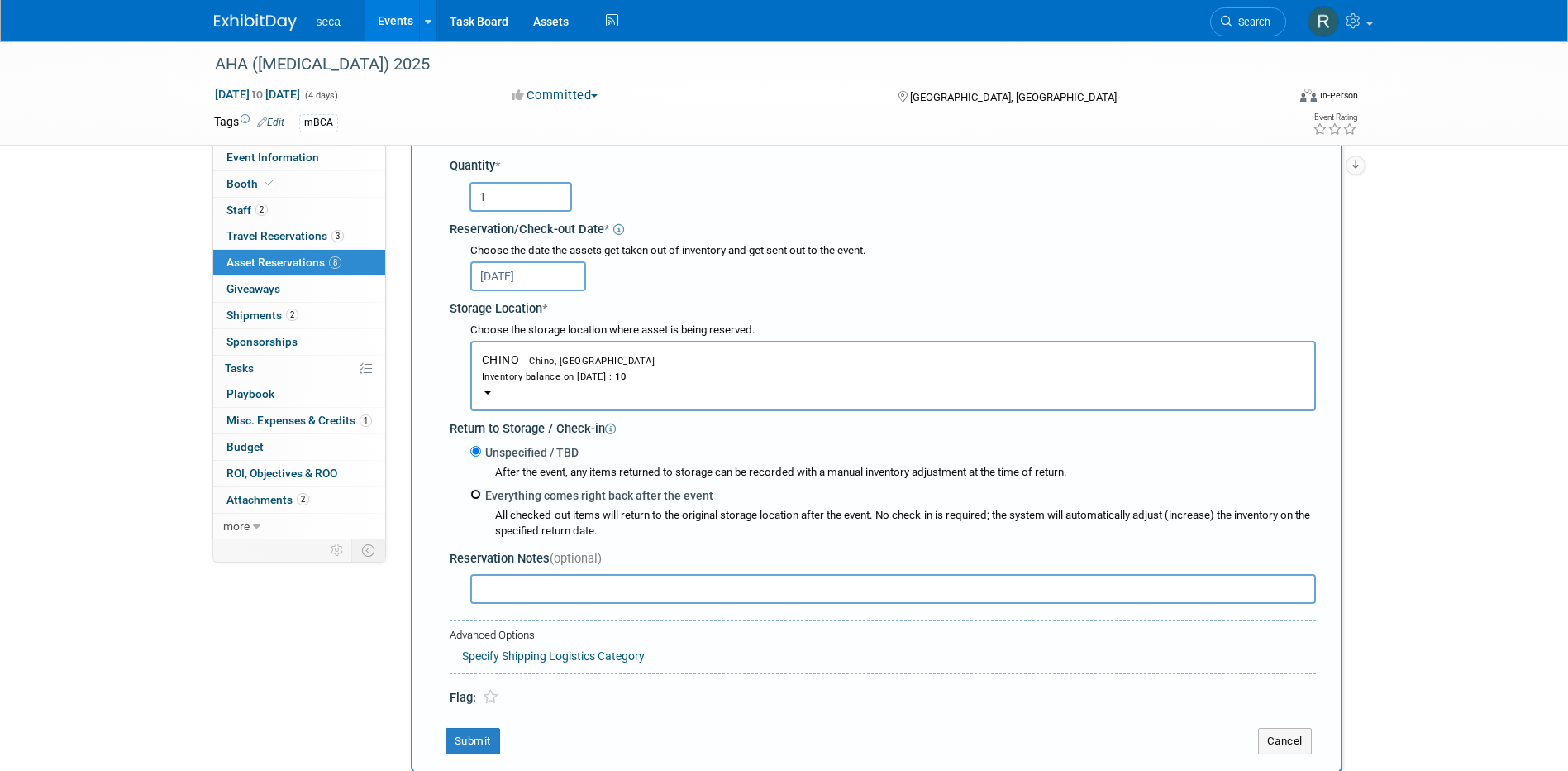
click at [473, 494] on input "Everything comes right back after the event" at bounding box center [475, 493] width 11 height 11
radio input "true"
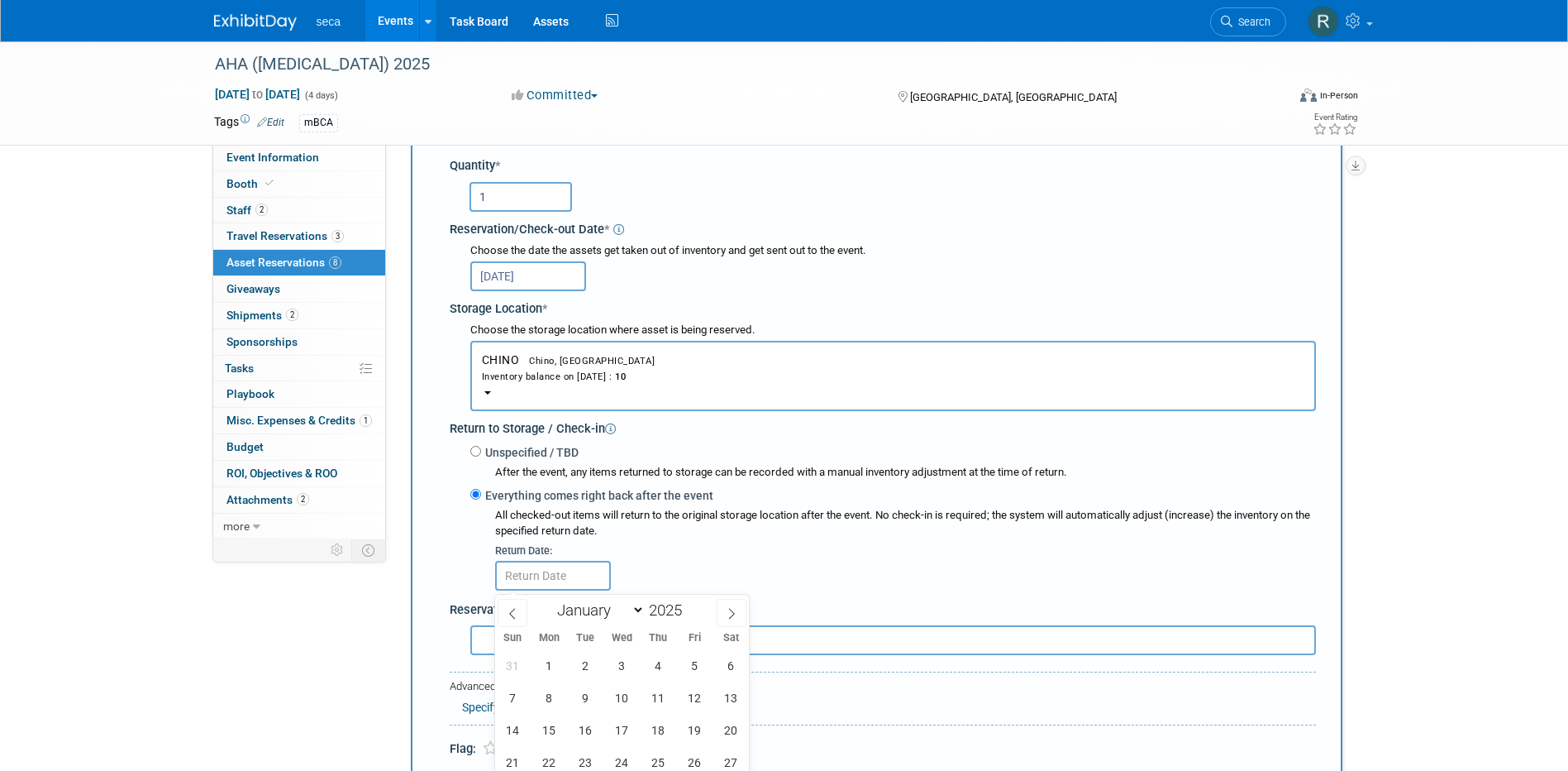
select select "8"
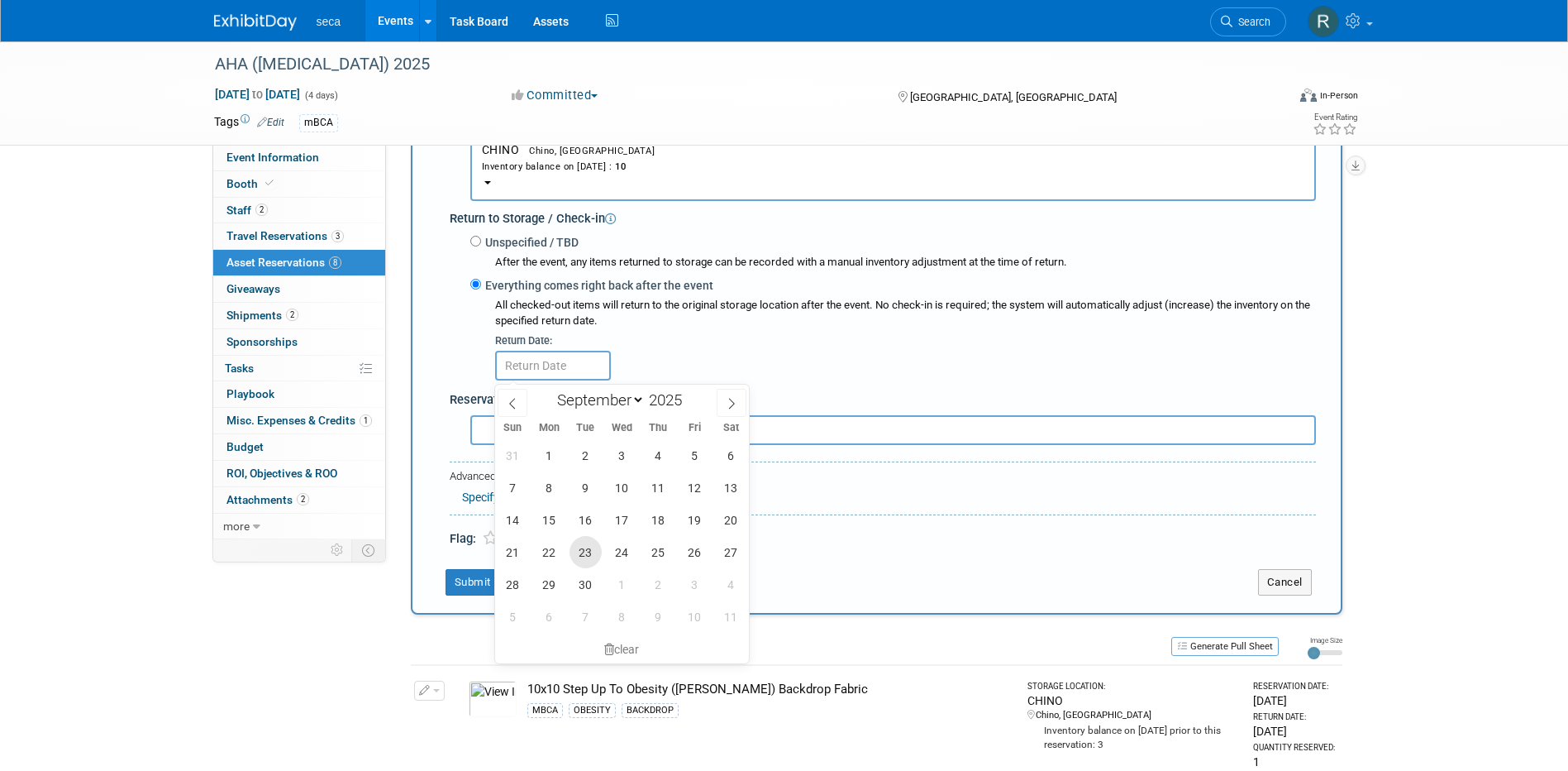
scroll to position [429, 0]
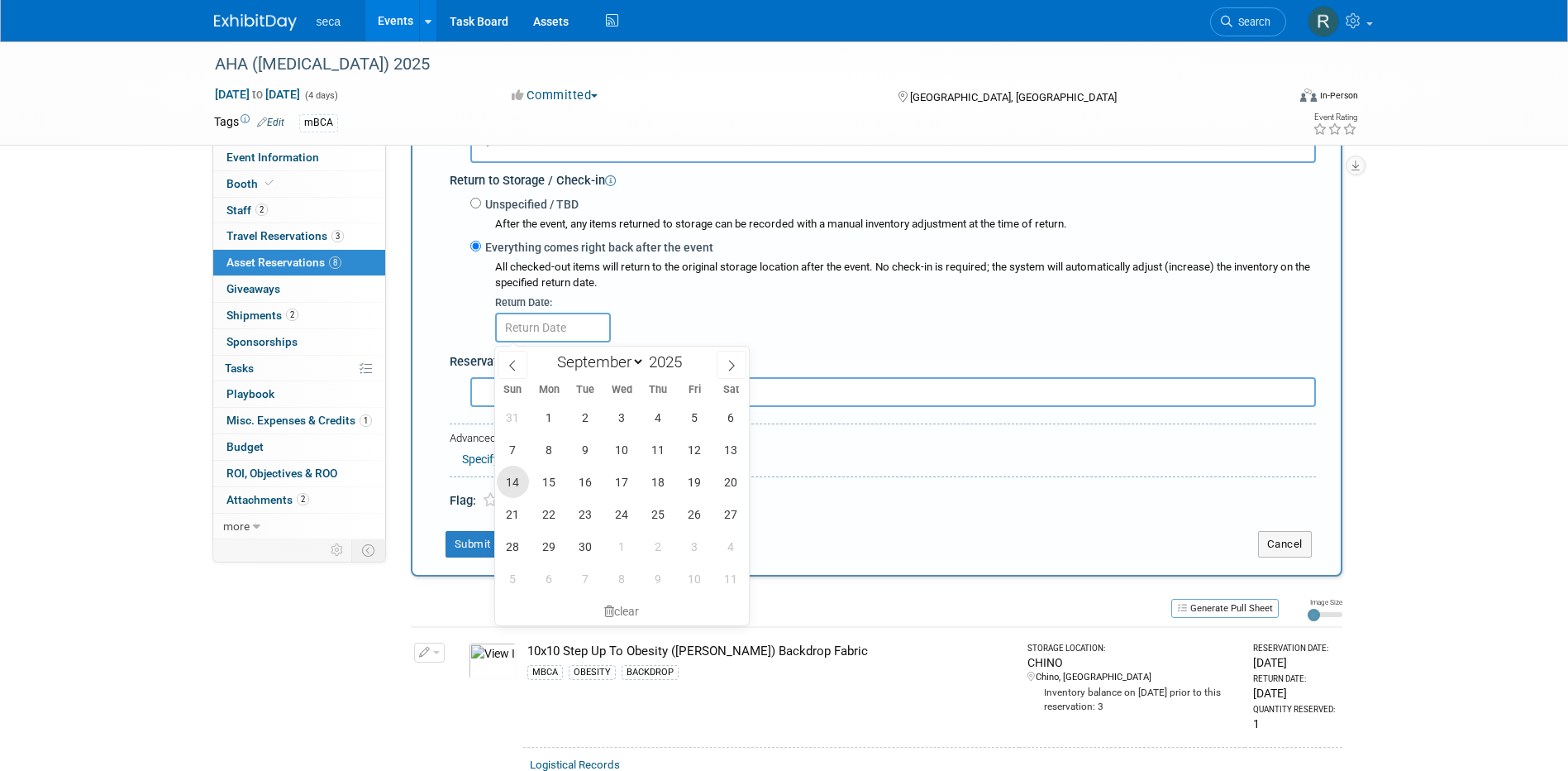
click at [513, 480] on span "14" at bounding box center [513, 481] width 32 height 32
type input "[DATE]"
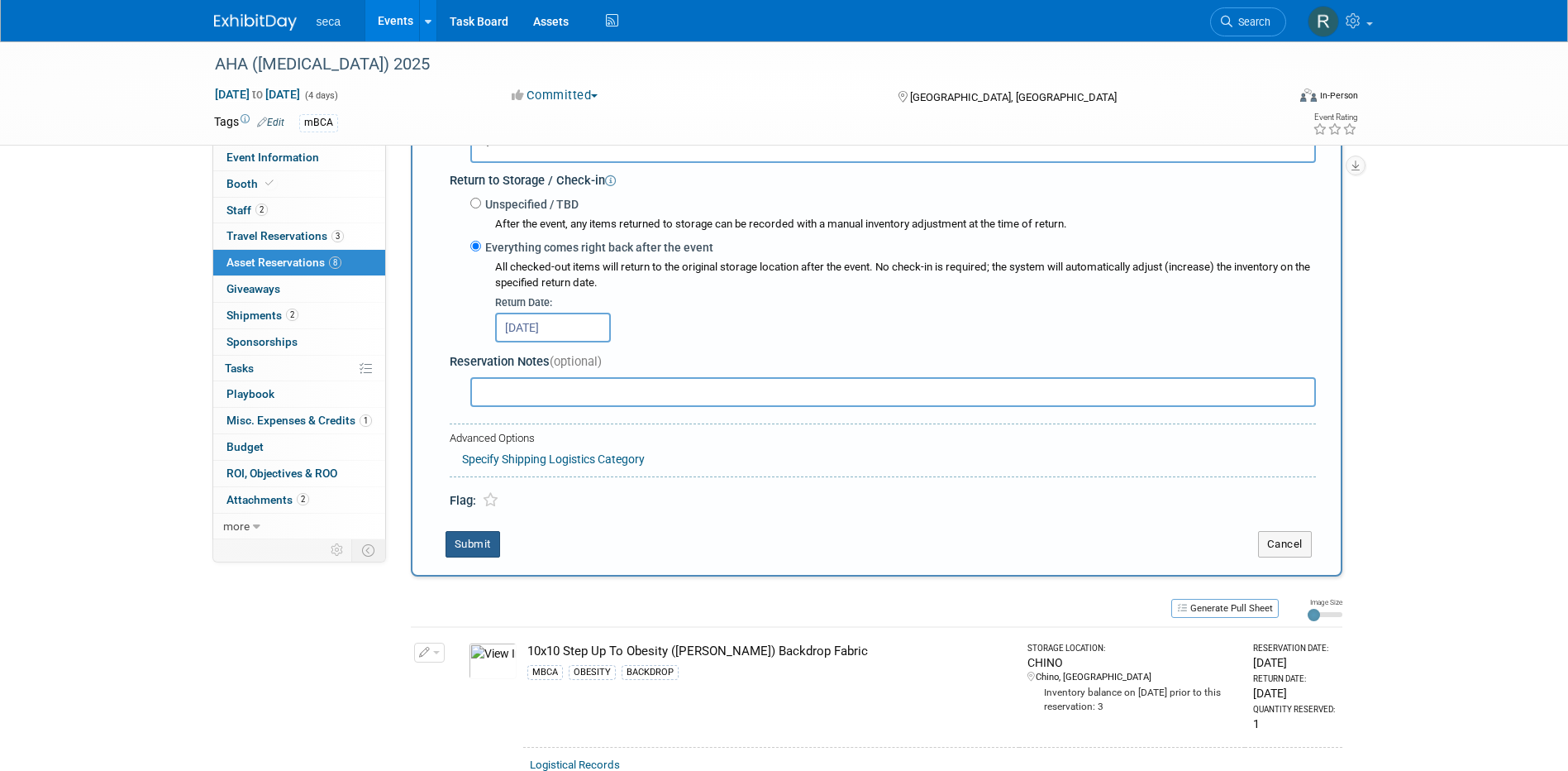
click at [483, 535] on div "New Reservation Asset * -- SELECT ASSET --" at bounding box center [876, 157] width 931 height 838
click at [482, 538] on button "Submit" at bounding box center [472, 544] width 55 height 27
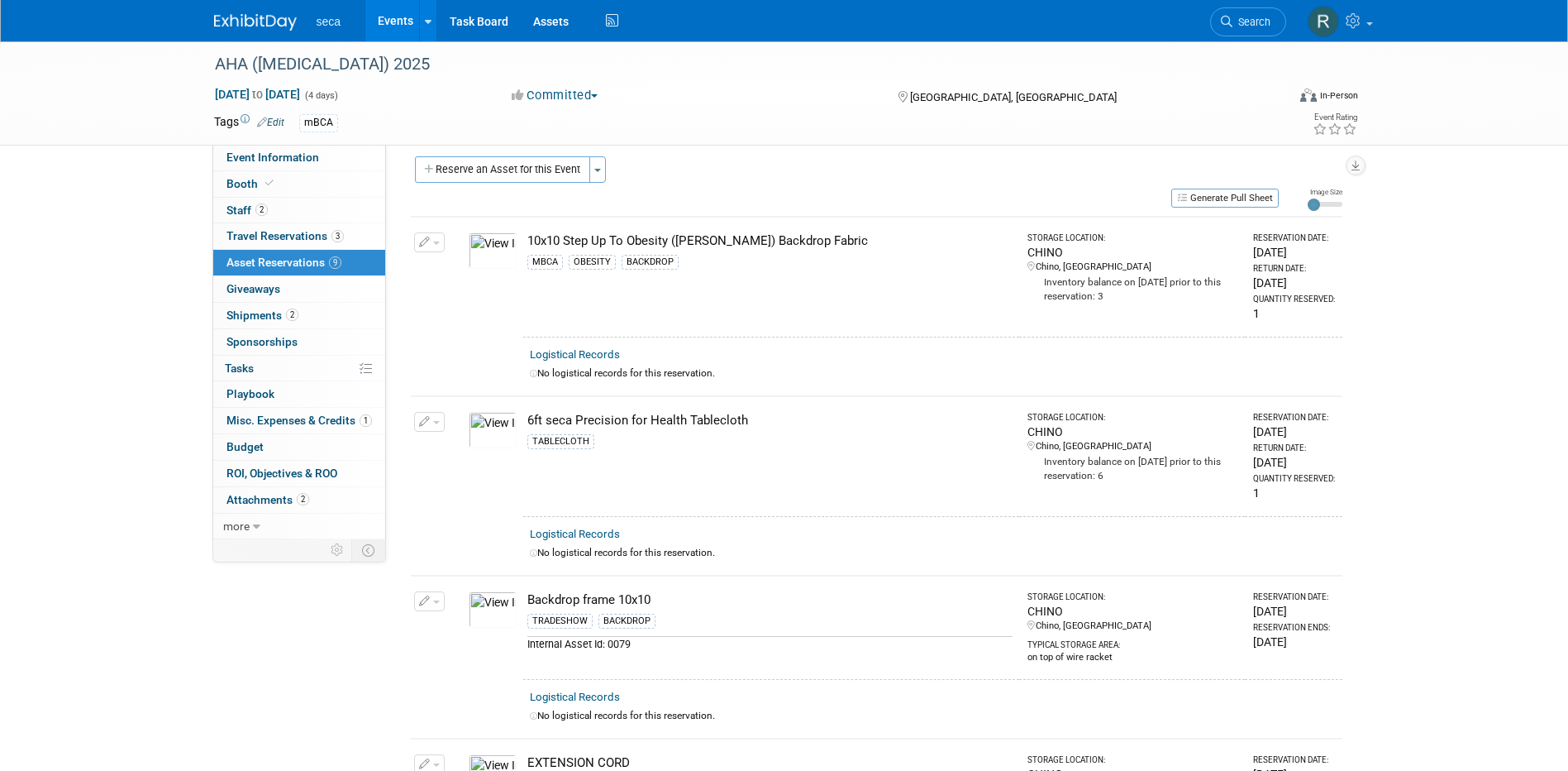
scroll to position [0, 0]
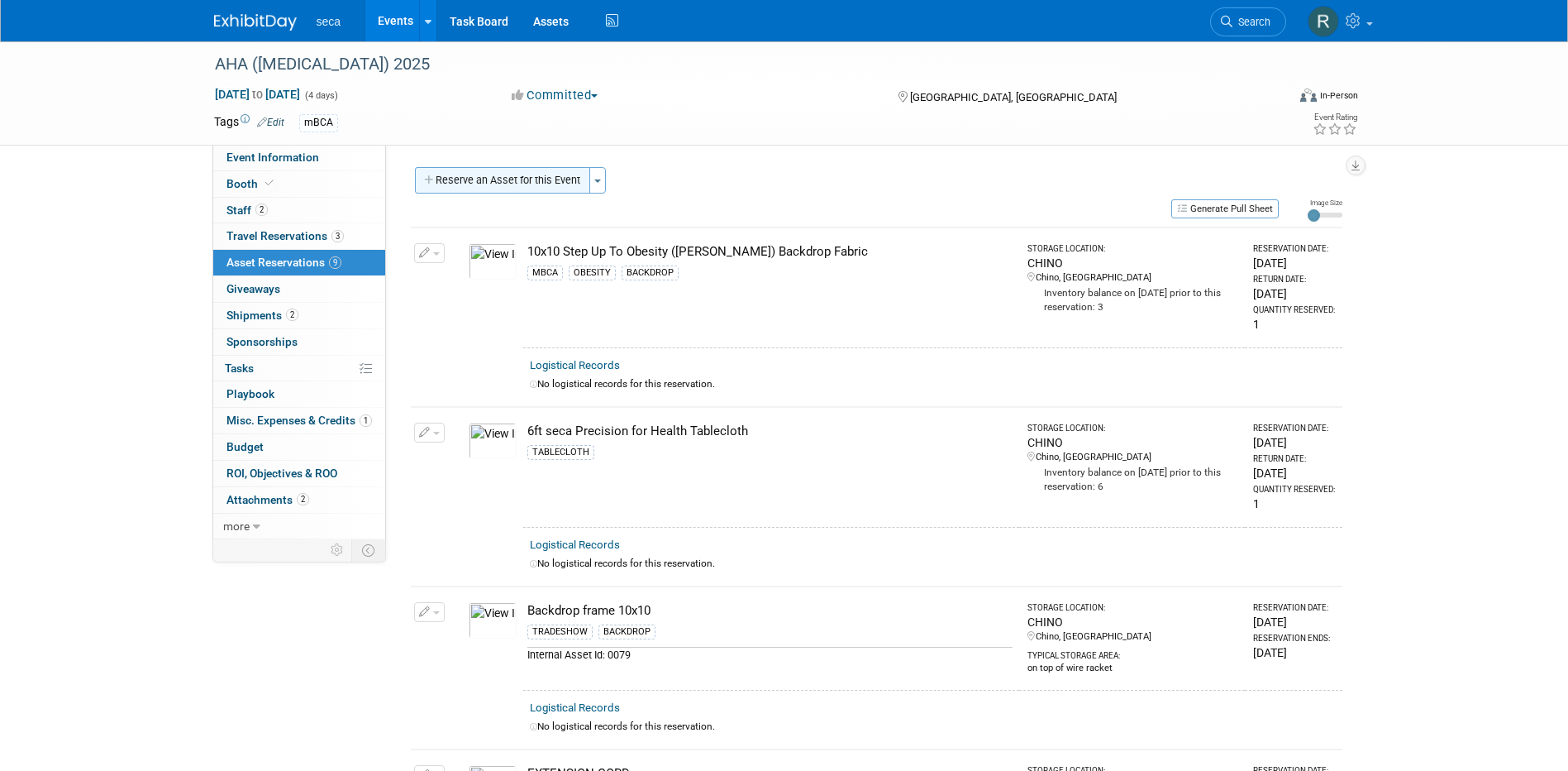
click at [503, 186] on button "Reserve an Asset for this Event" at bounding box center [502, 180] width 176 height 27
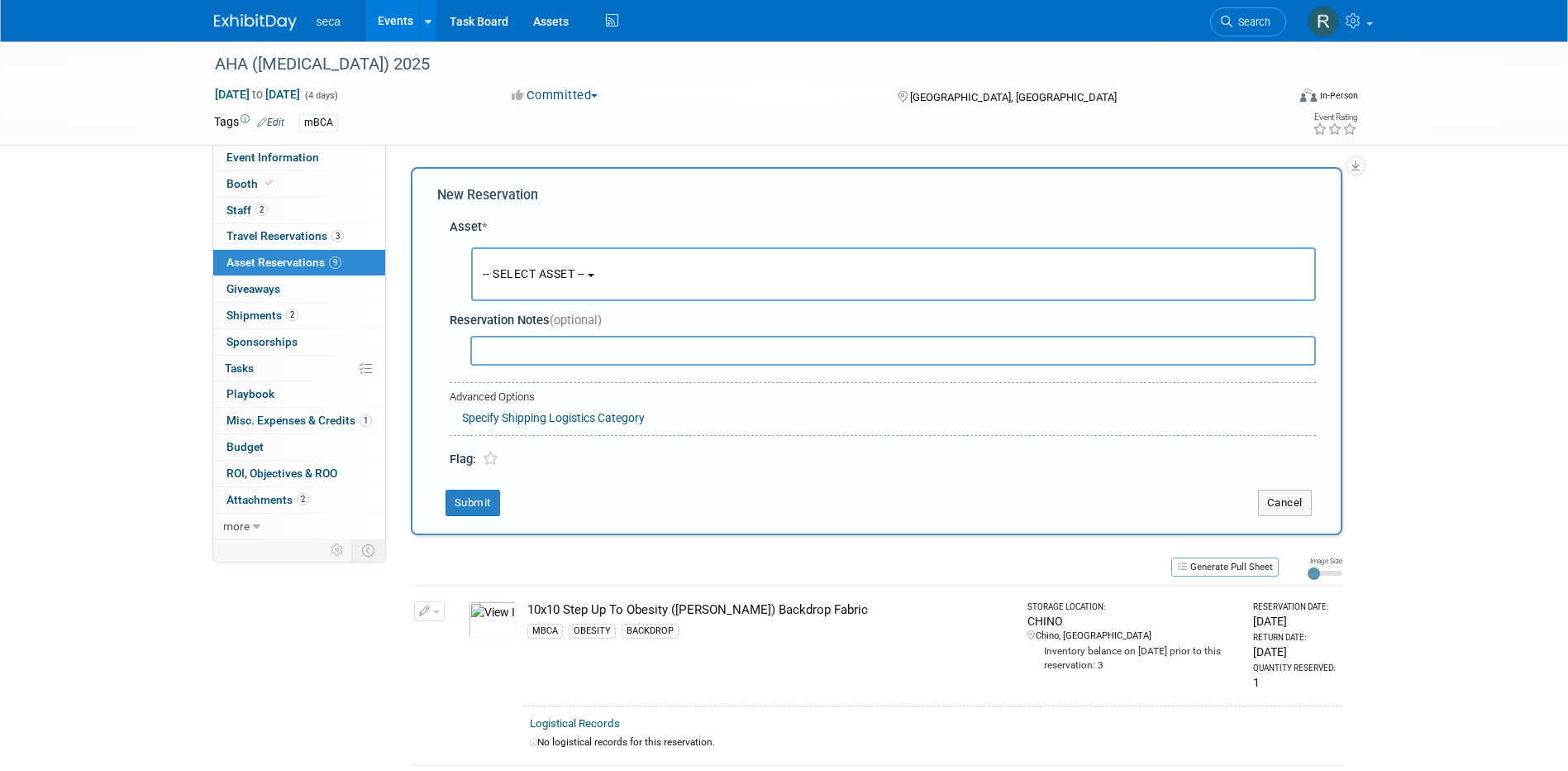
scroll to position [16, 0]
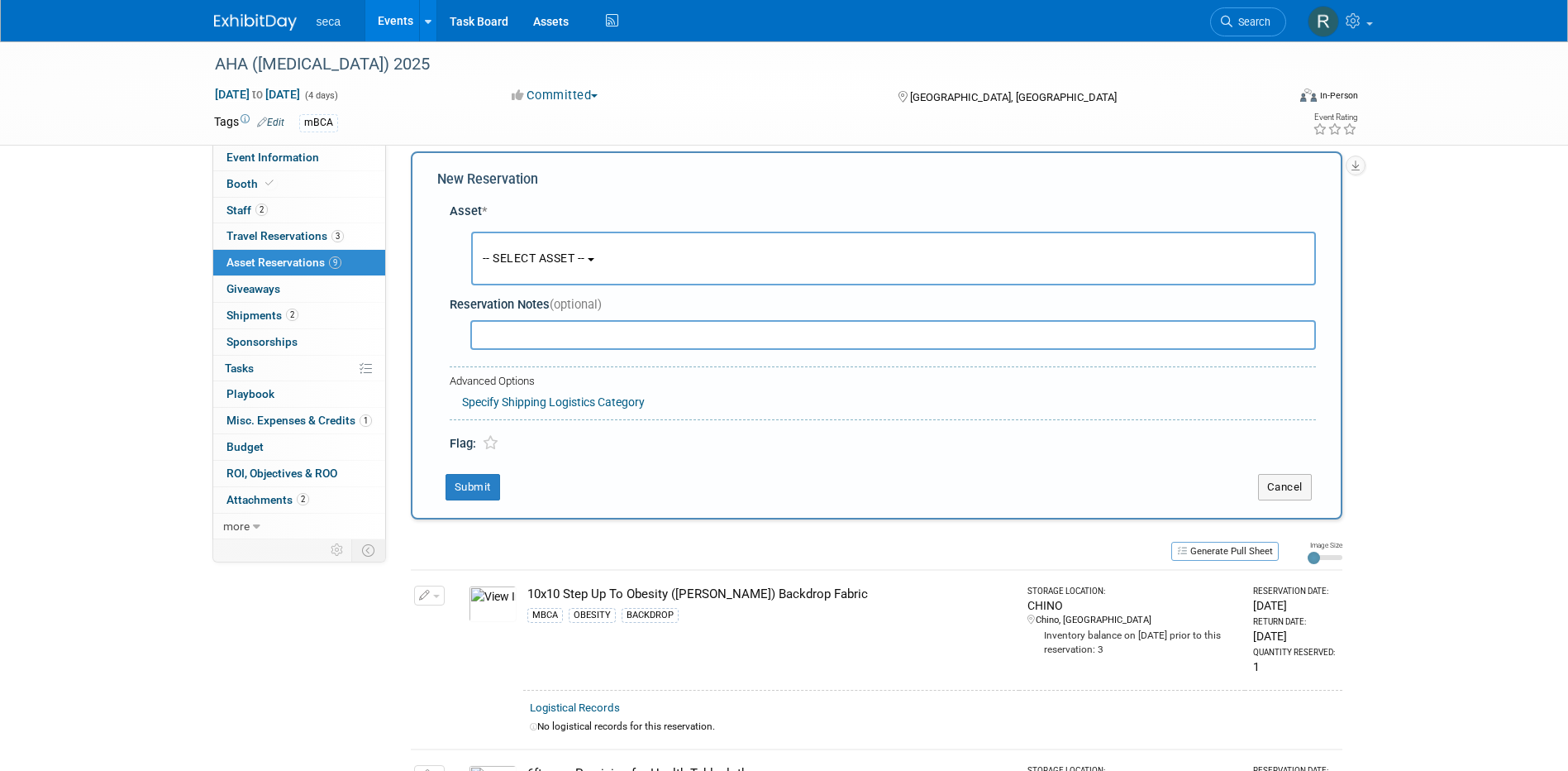
click at [500, 248] on button "-- SELECT ASSET --" at bounding box center [893, 258] width 844 height 54
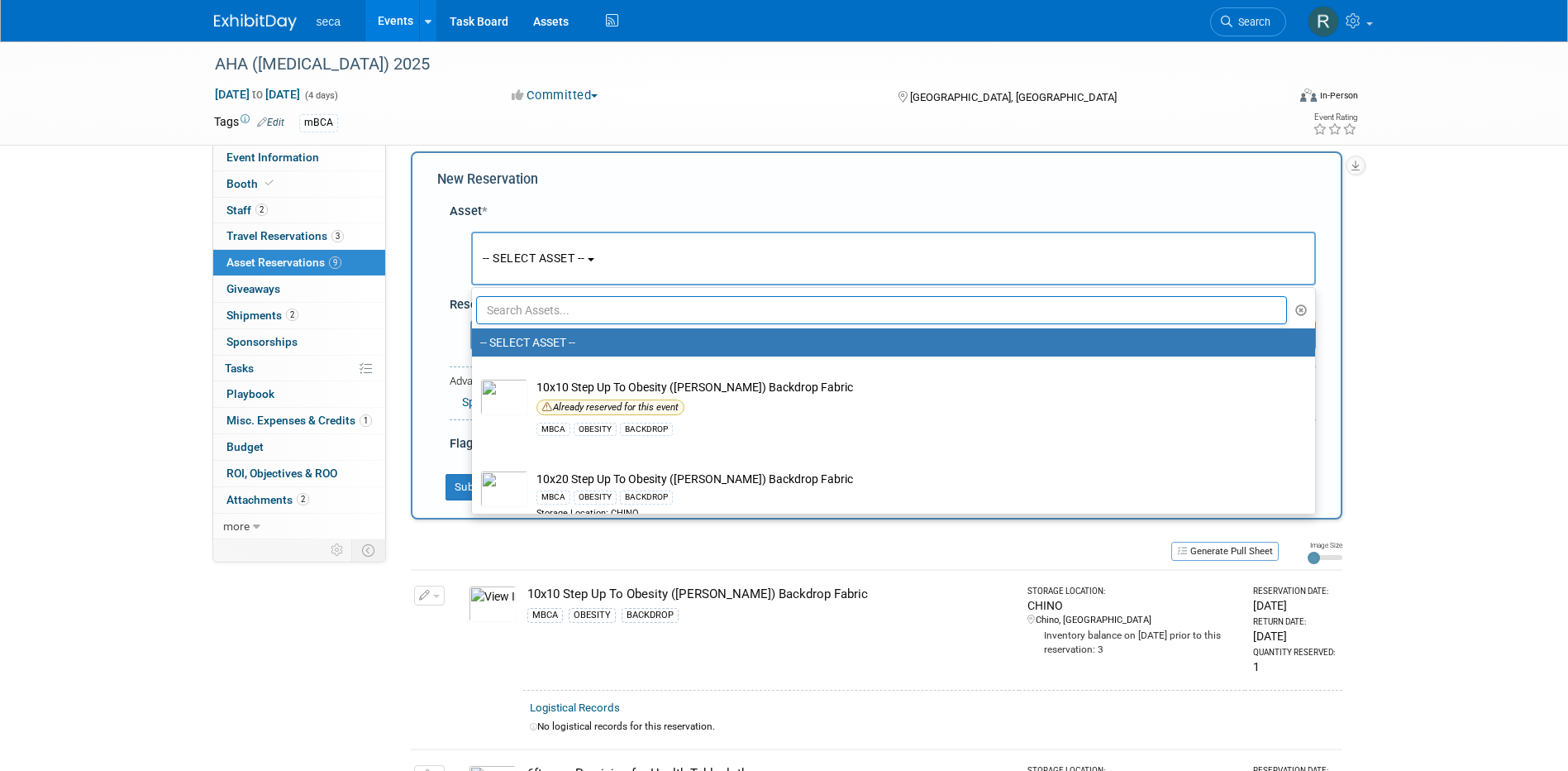
click at [528, 314] on input "text" at bounding box center [882, 310] width 811 height 28
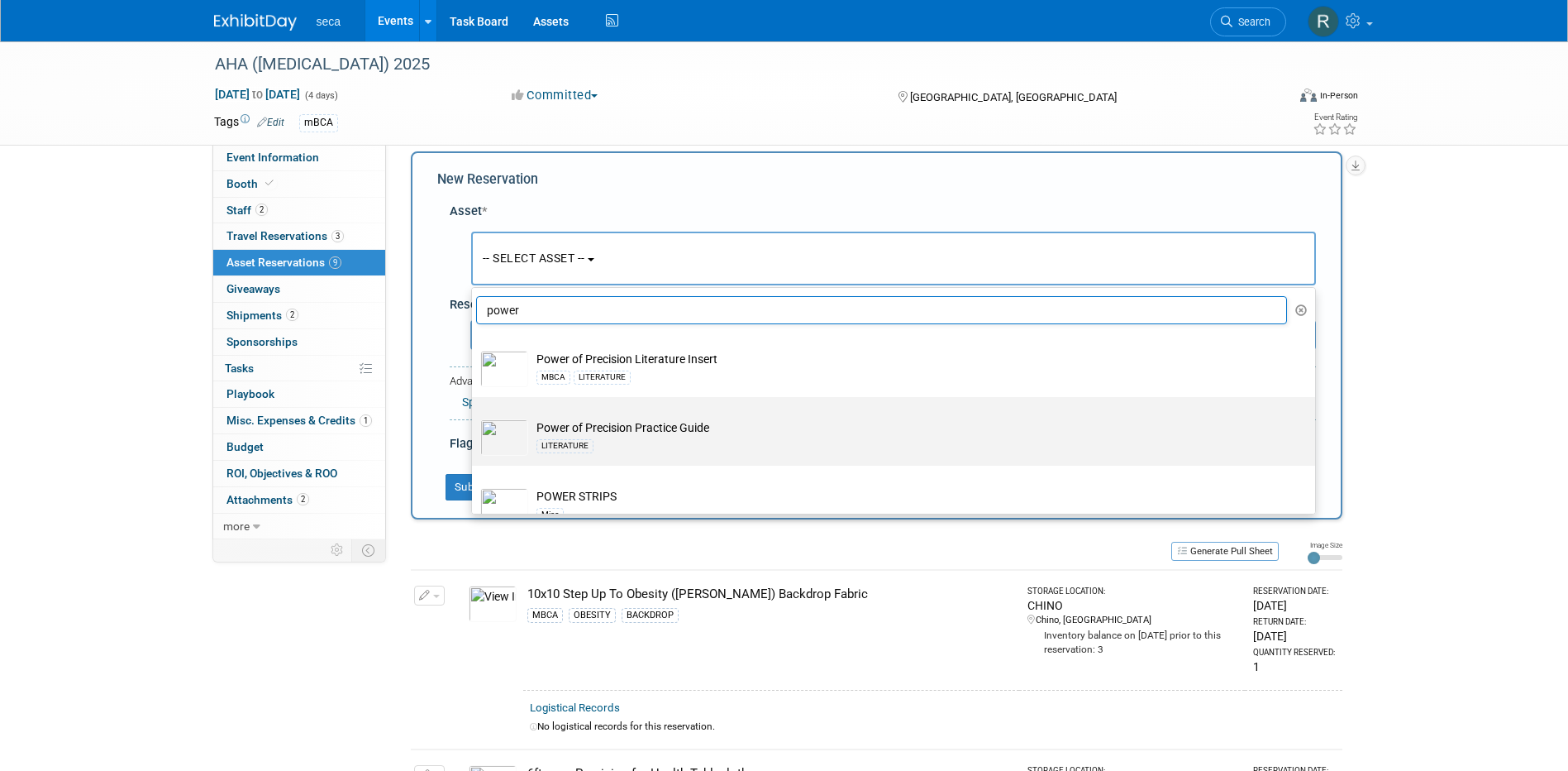
scroll to position [82, 0]
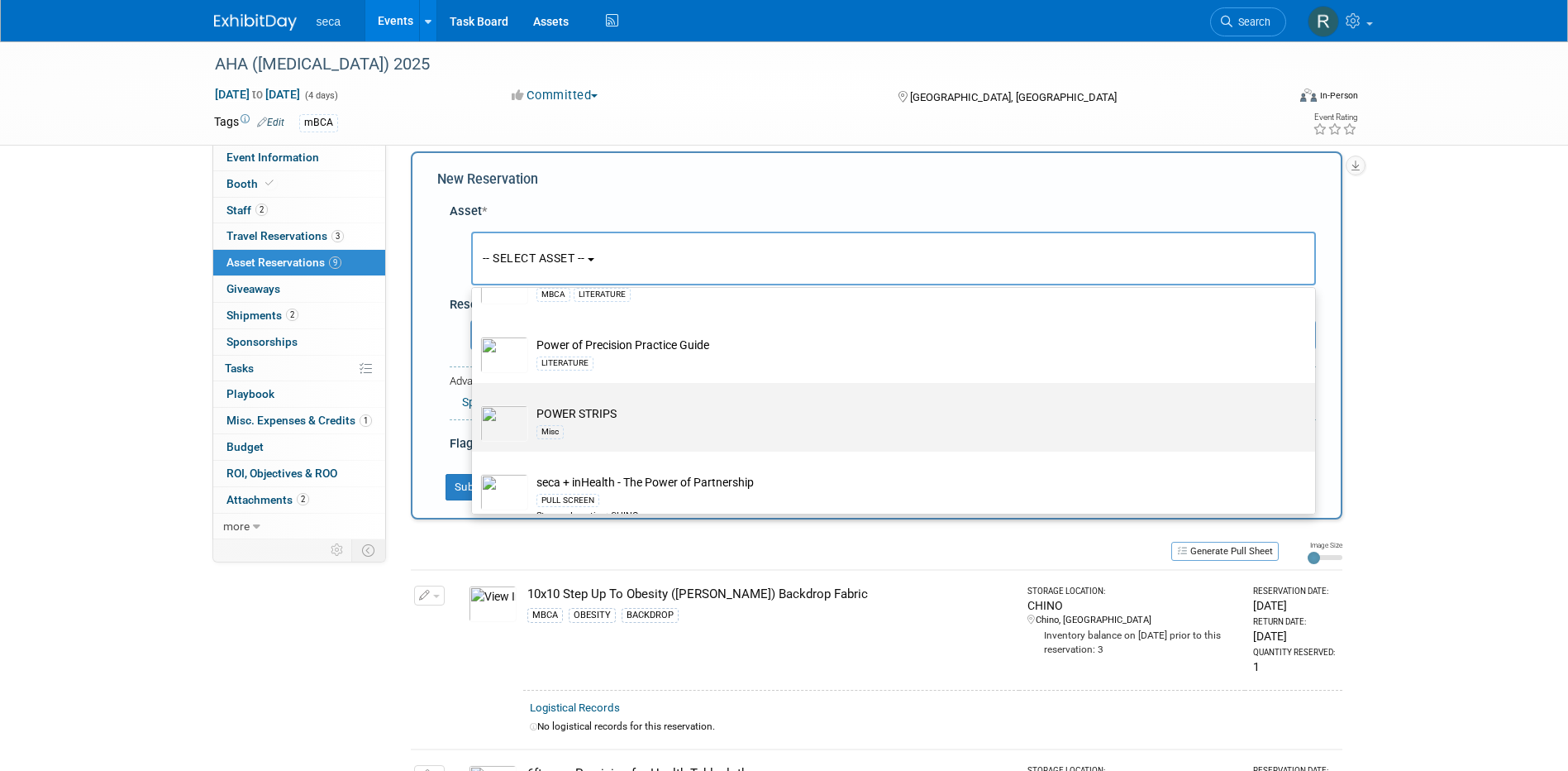
type input "power"
click at [513, 416] on img at bounding box center [504, 423] width 48 height 37
click at [474, 403] on input "POWER STRIPS Misc" at bounding box center [468, 397] width 11 height 11
select select "10727396"
select select "8"
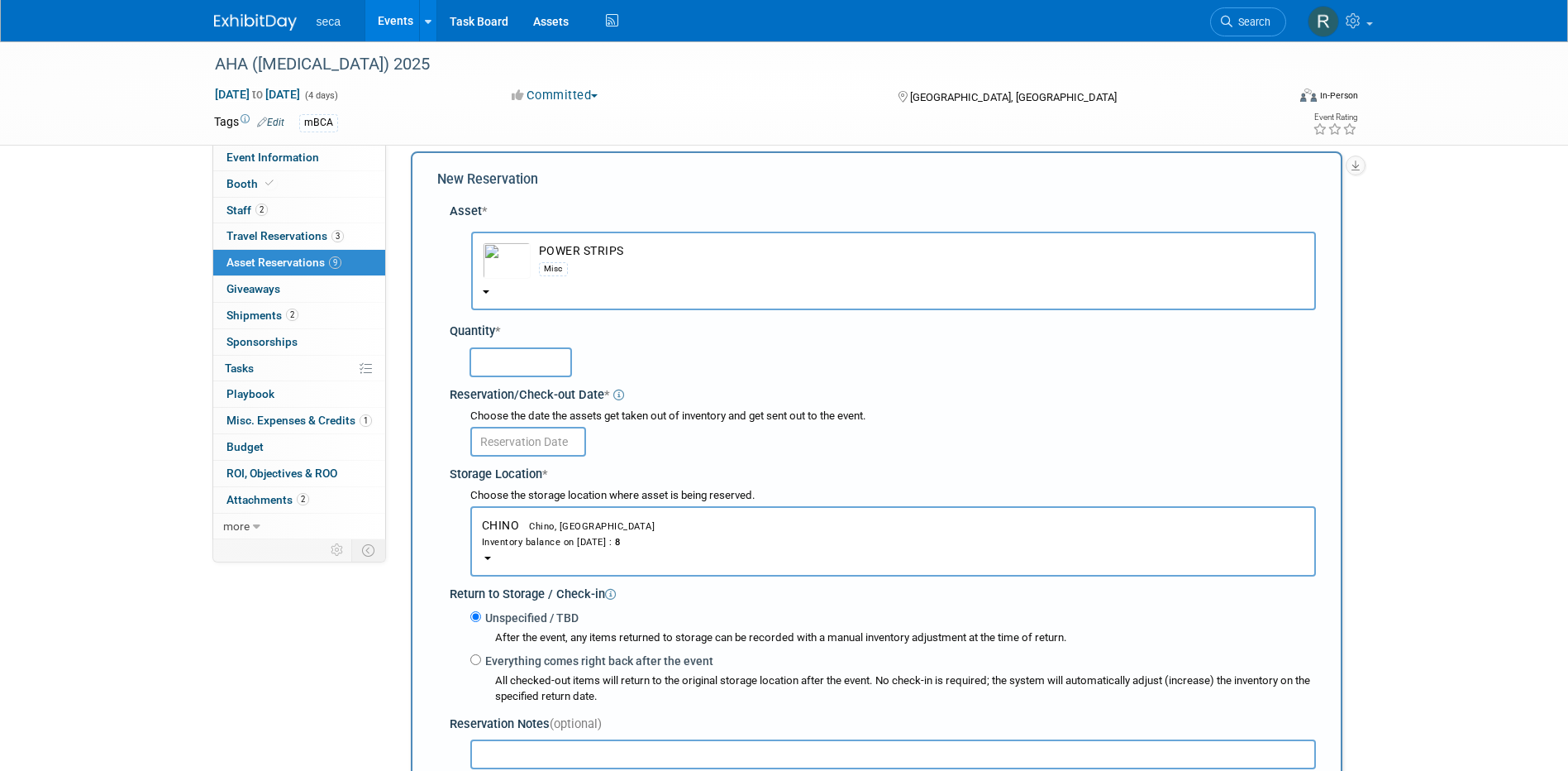
click at [495, 368] on input "text" at bounding box center [520, 362] width 102 height 30
type input "1"
click at [508, 440] on input "text" at bounding box center [528, 442] width 116 height 30
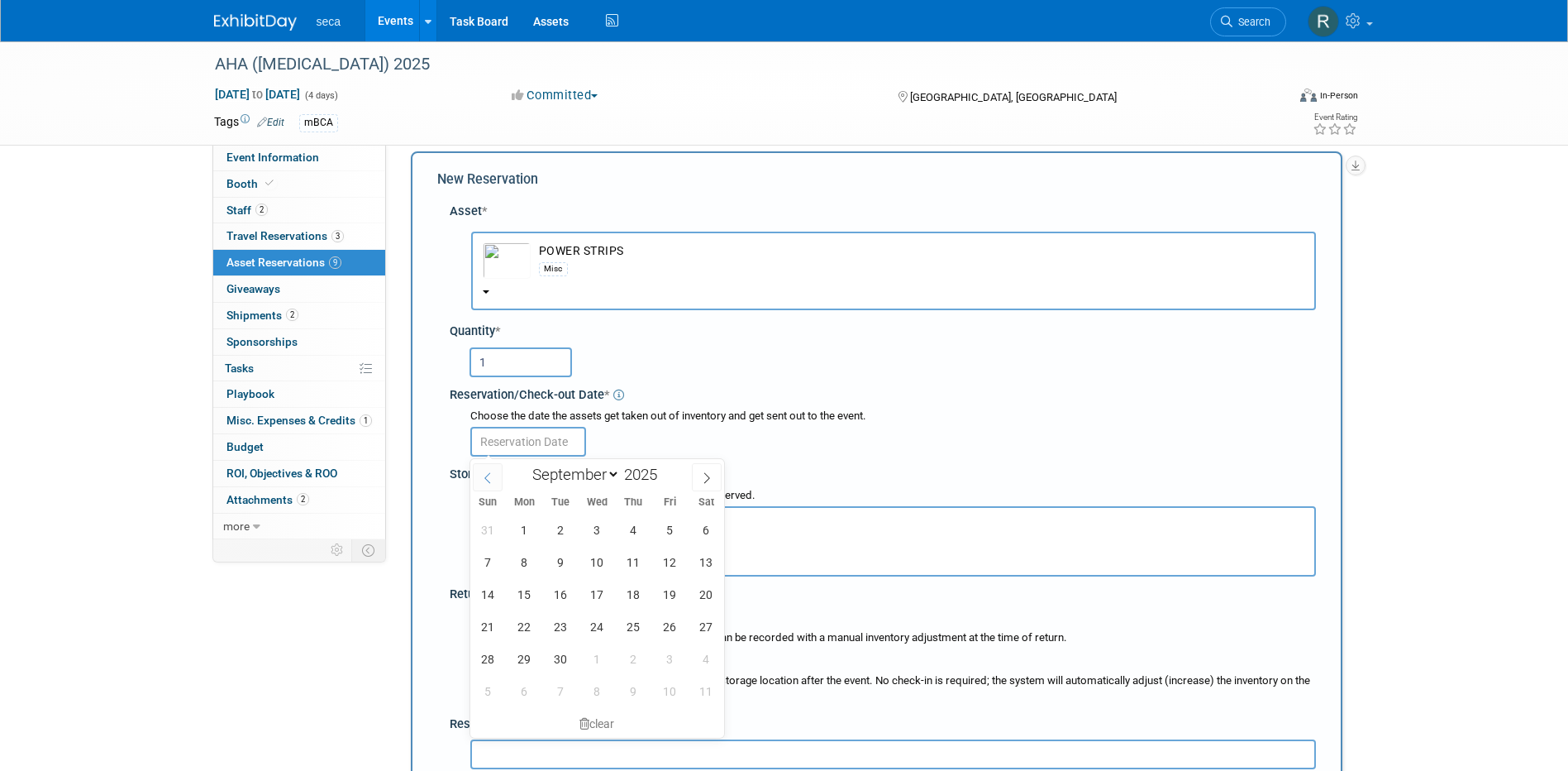
click at [483, 476] on icon at bounding box center [488, 478] width 12 height 12
select select "7"
click at [561, 659] on span "26" at bounding box center [560, 658] width 32 height 32
type input "[DATE]"
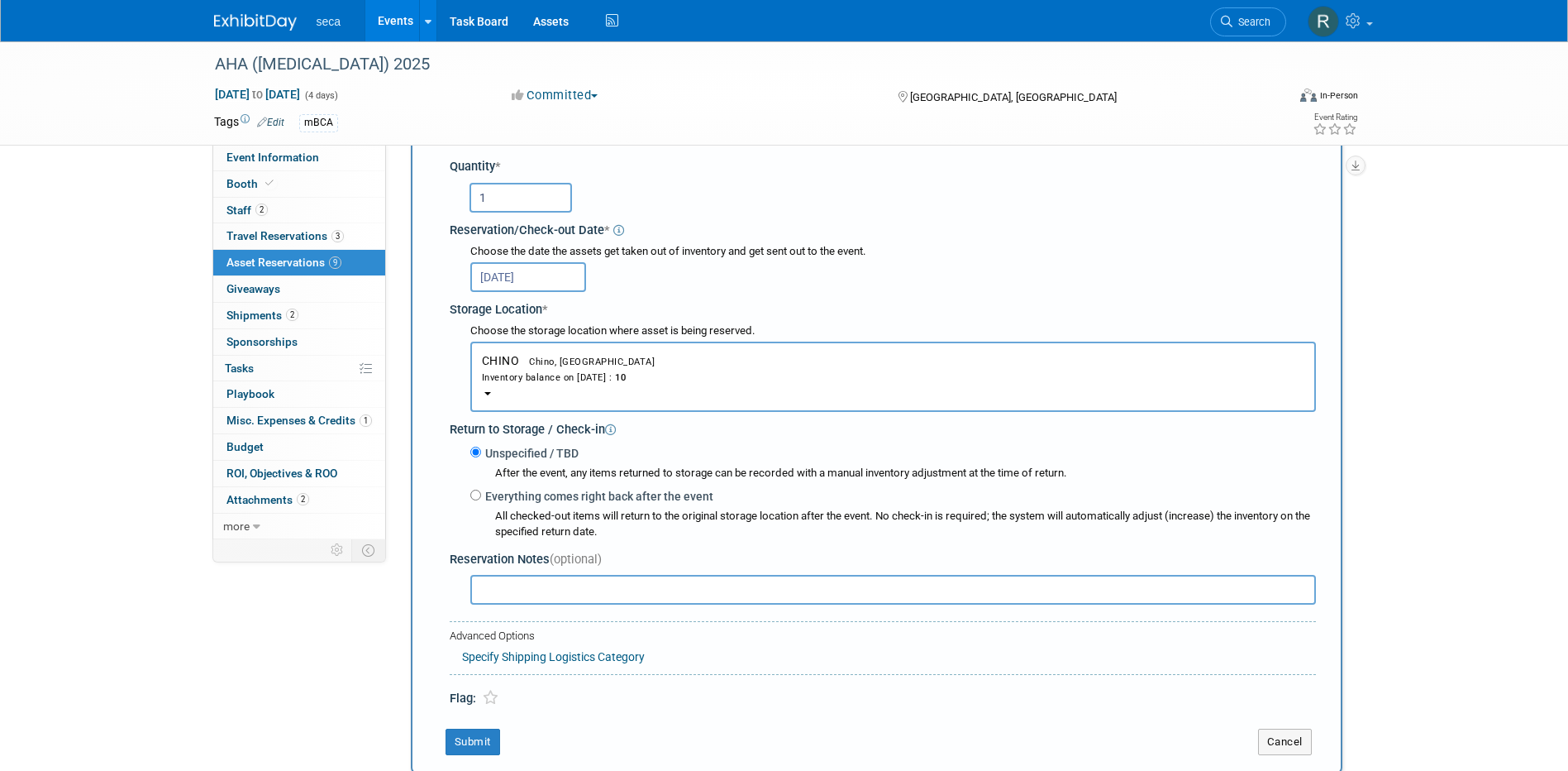
scroll to position [181, 0]
click at [478, 497] on input "Everything comes right back after the event" at bounding box center [475, 493] width 11 height 11
radio input "true"
select select "8"
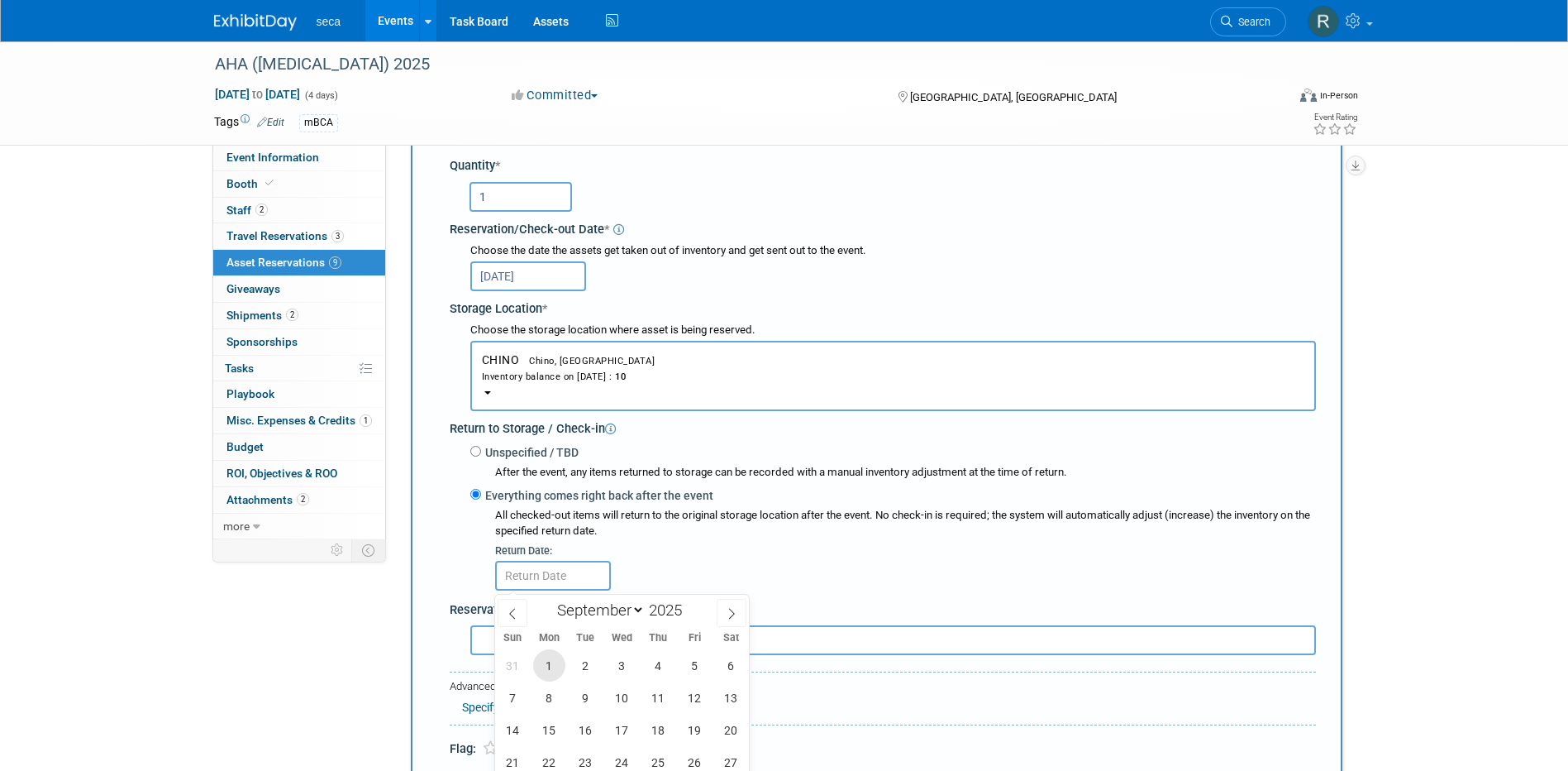
scroll to position [346, 0]
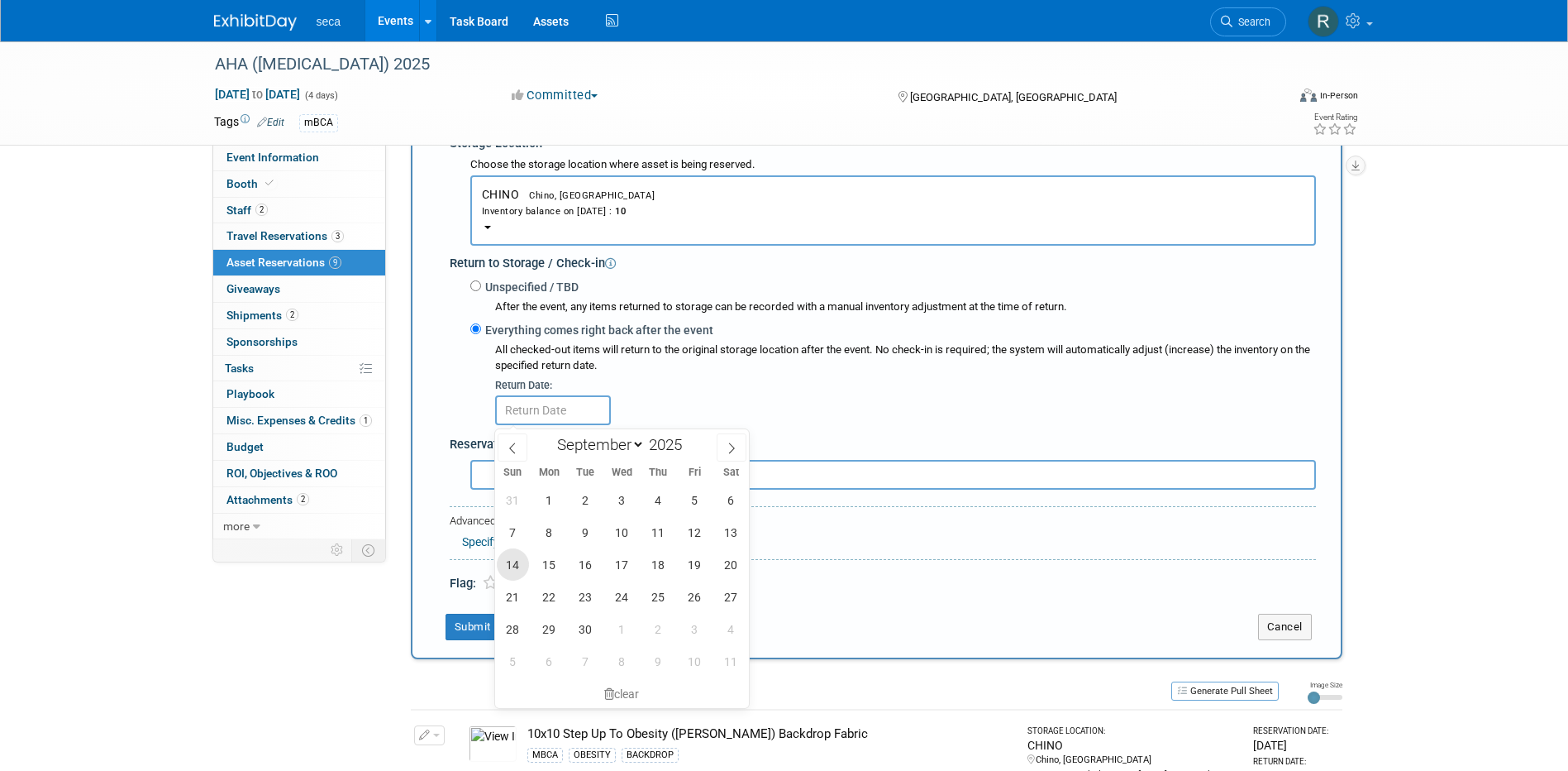
click at [513, 558] on span "14" at bounding box center [513, 564] width 32 height 32
type input "[DATE]"
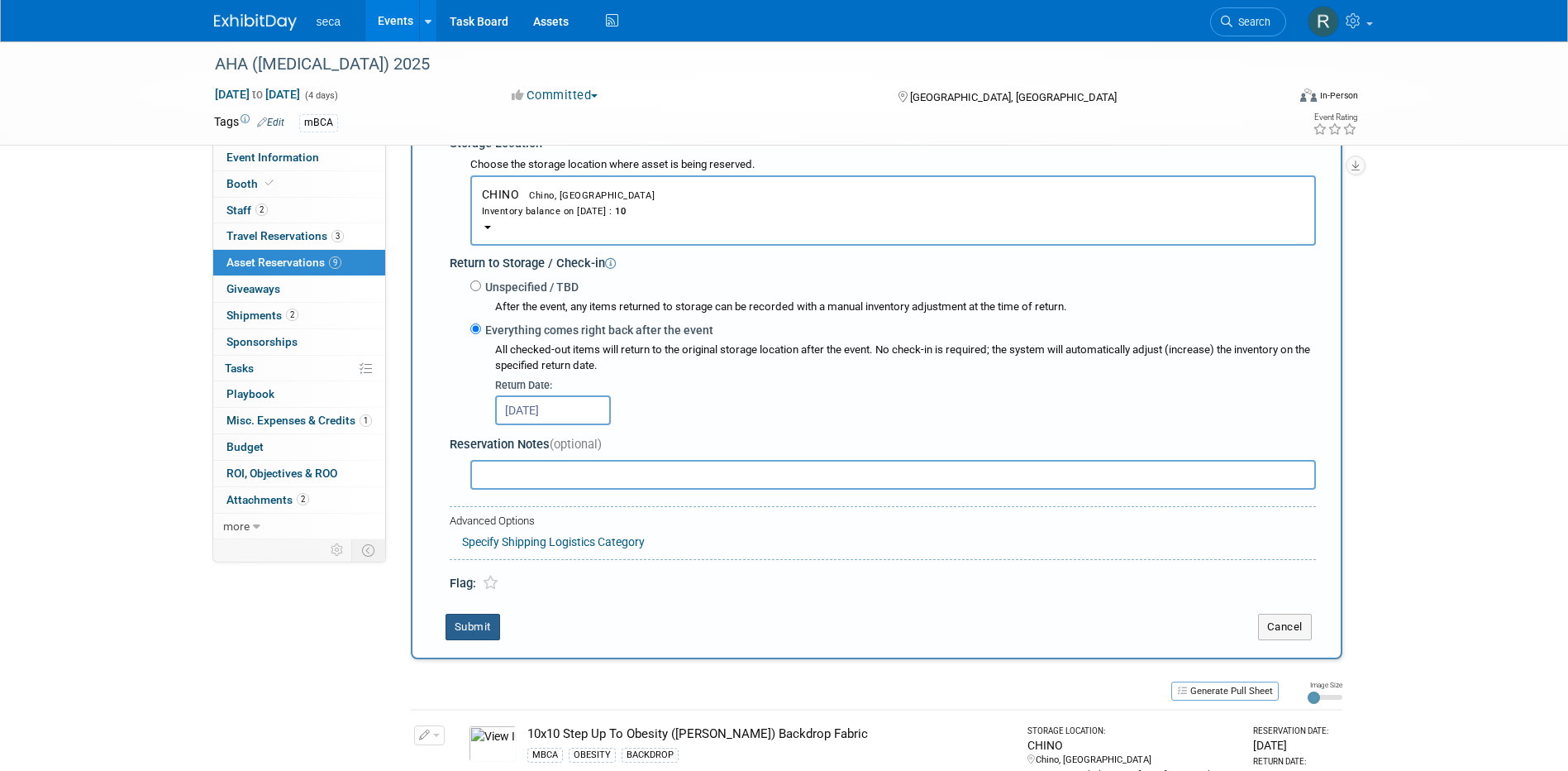
click at [484, 624] on button "Submit" at bounding box center [472, 626] width 55 height 27
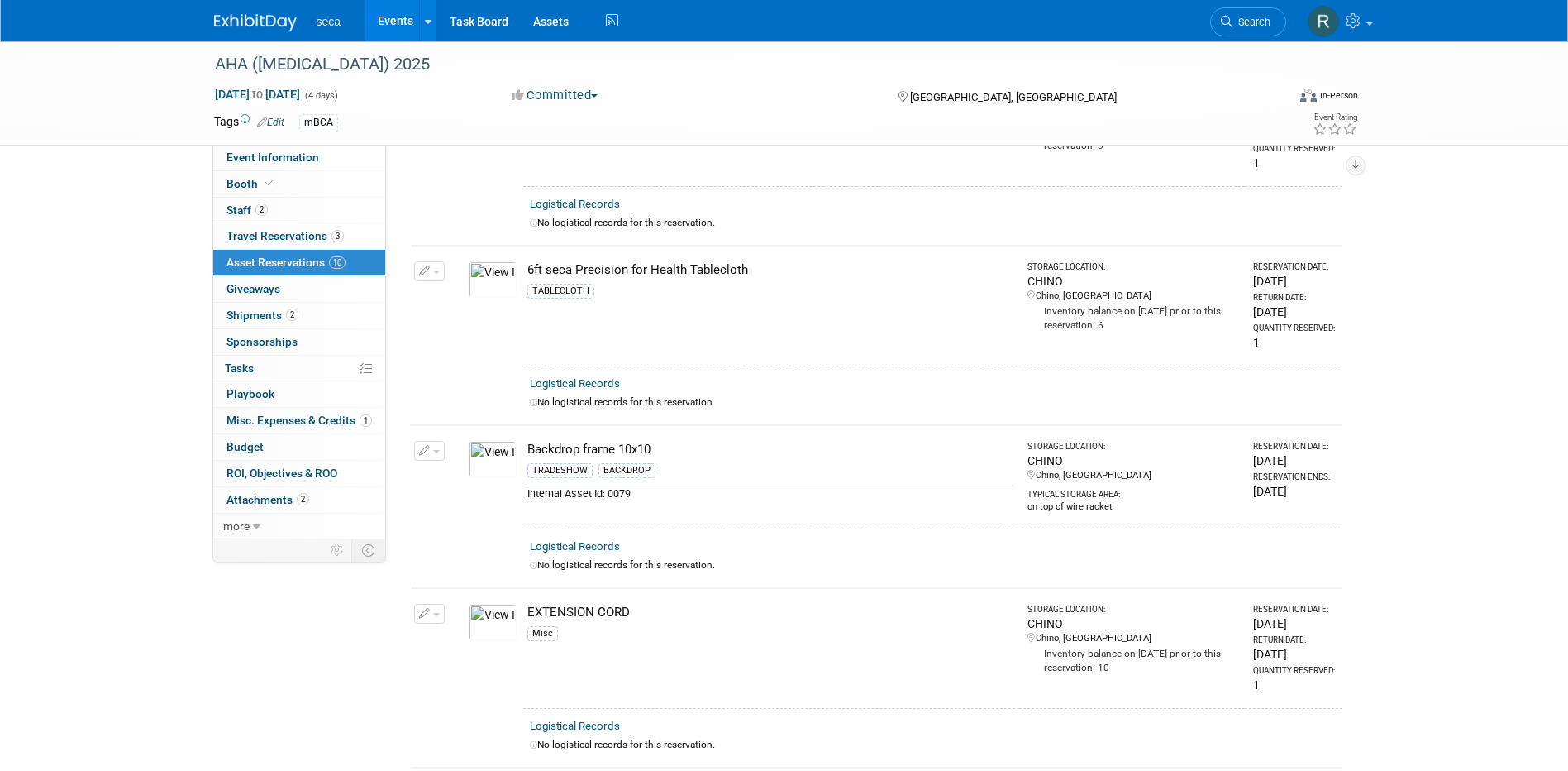
scroll to position [0, 0]
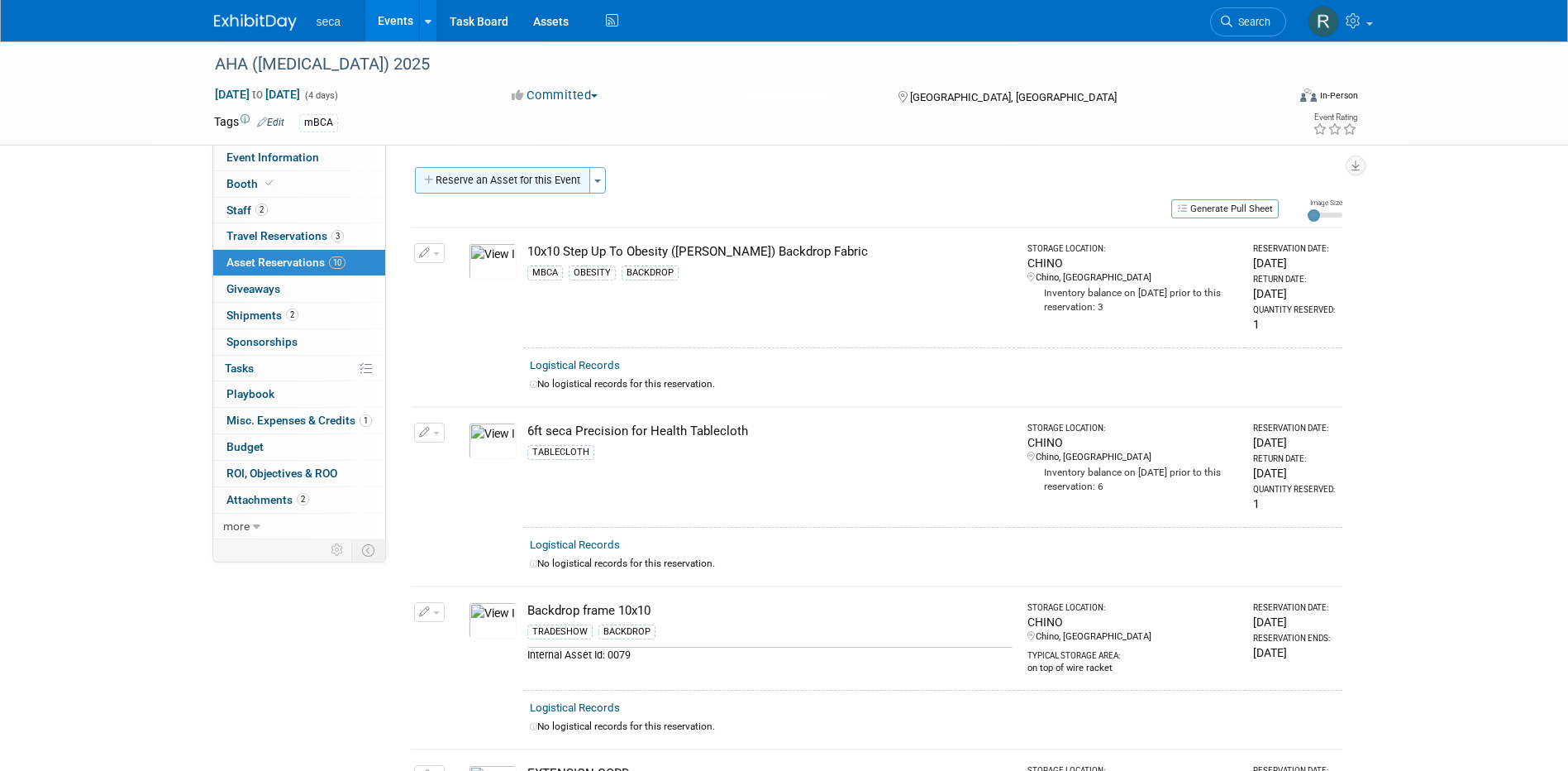
click at [468, 172] on button "Reserve an Asset for this Event" at bounding box center [502, 180] width 176 height 27
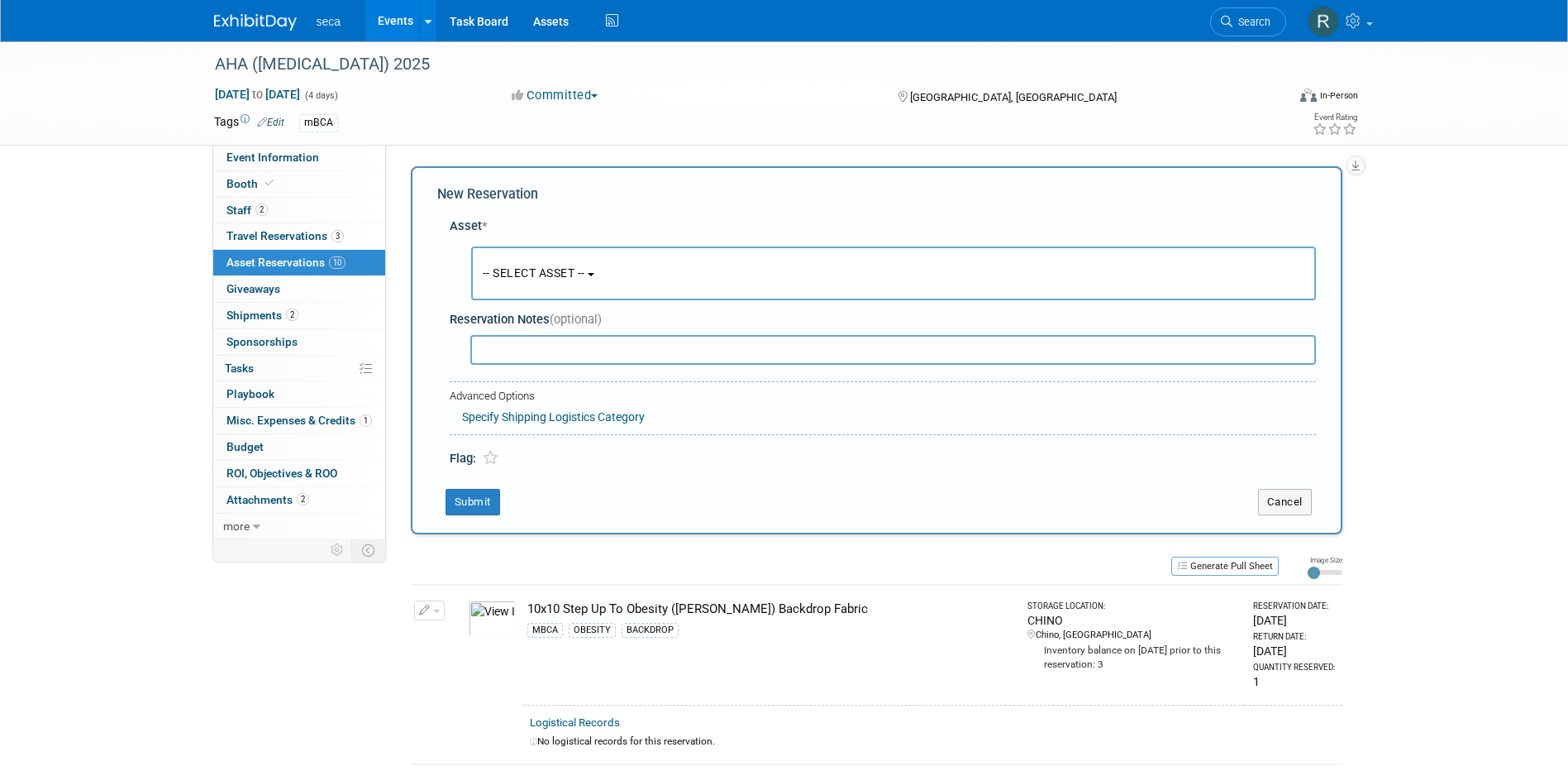
scroll to position [16, 0]
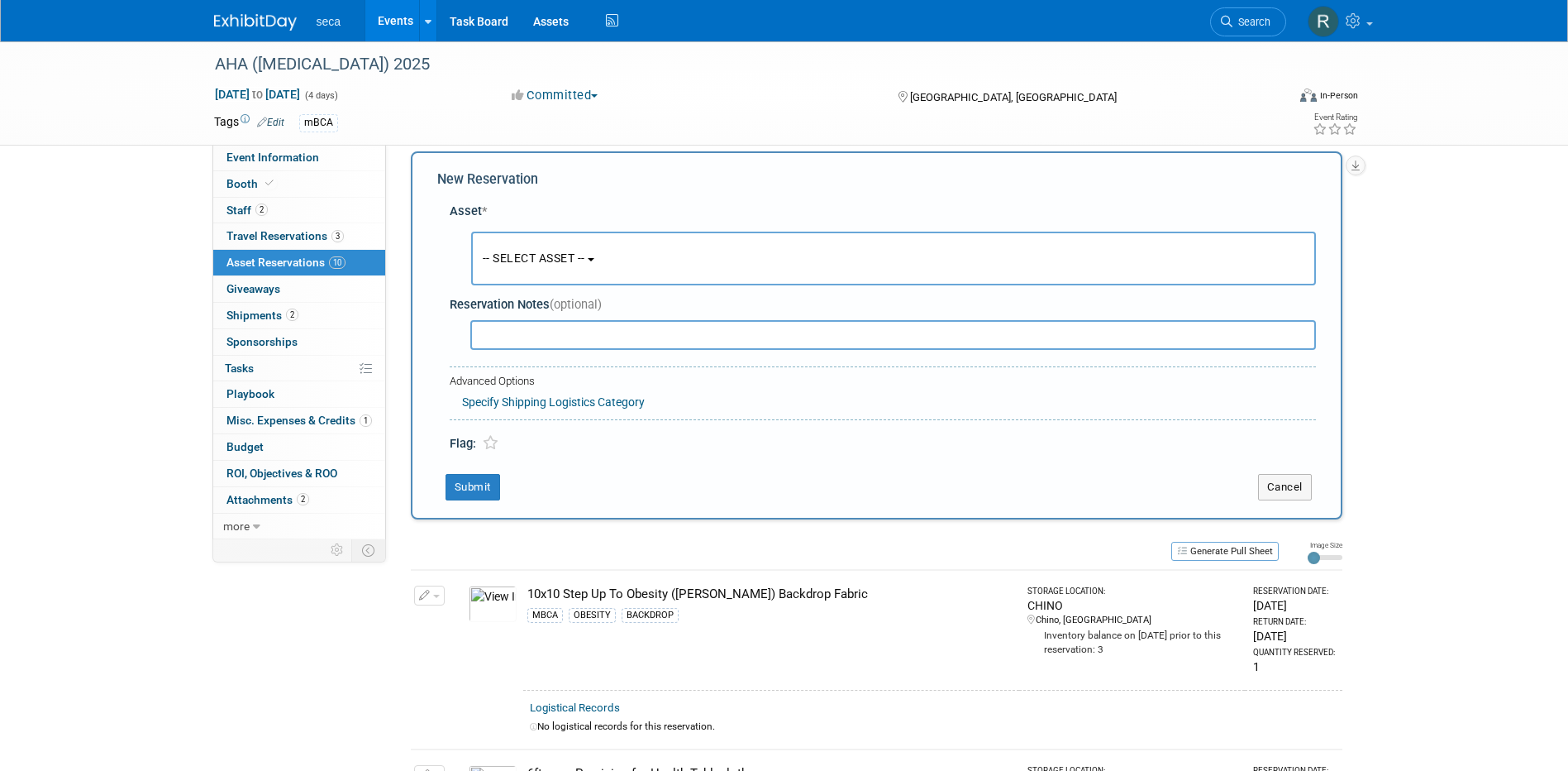
click at [500, 259] on span "-- SELECT ASSET --" at bounding box center [534, 257] width 102 height 13
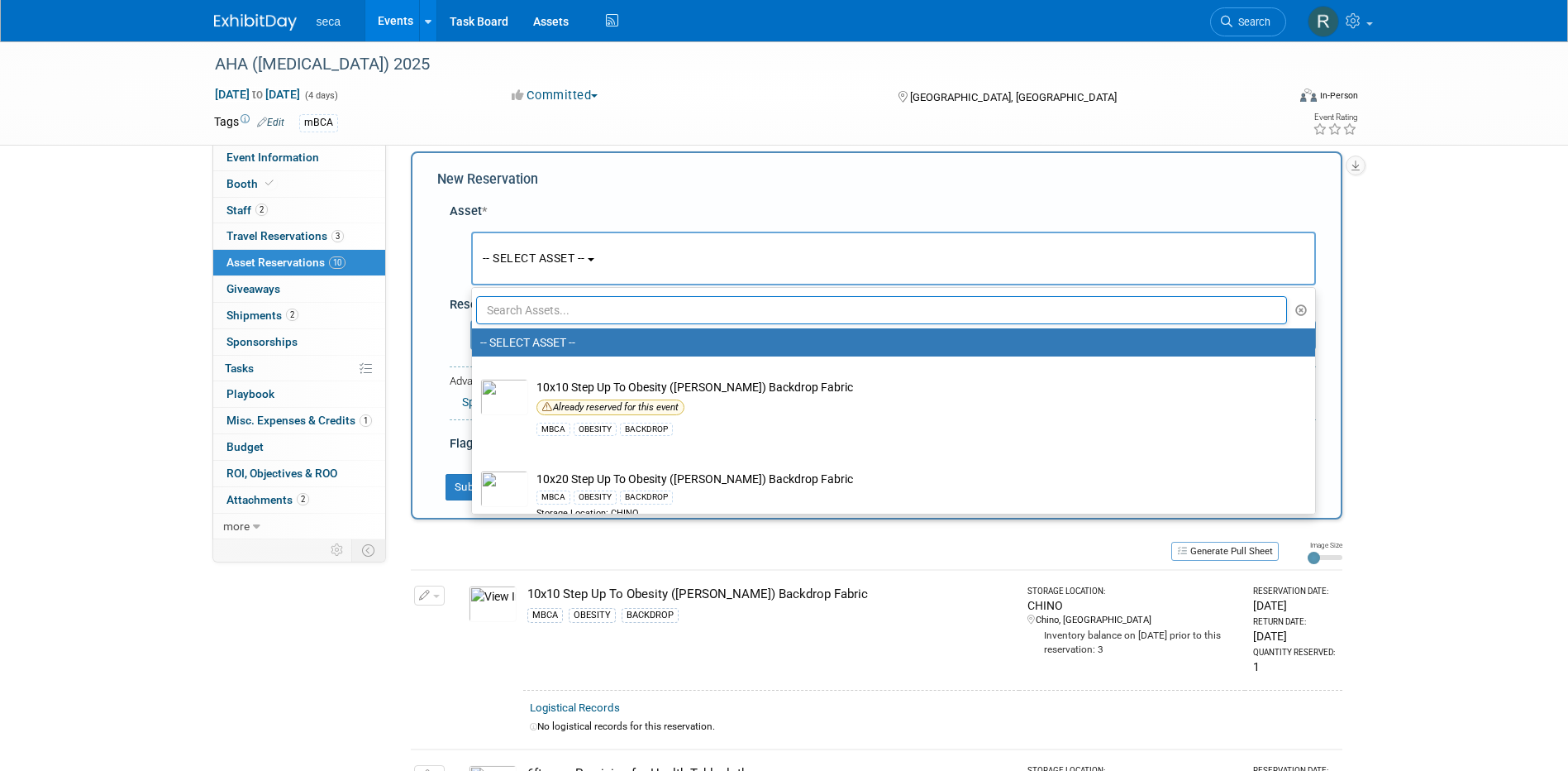
click at [533, 317] on input "text" at bounding box center [882, 310] width 811 height 28
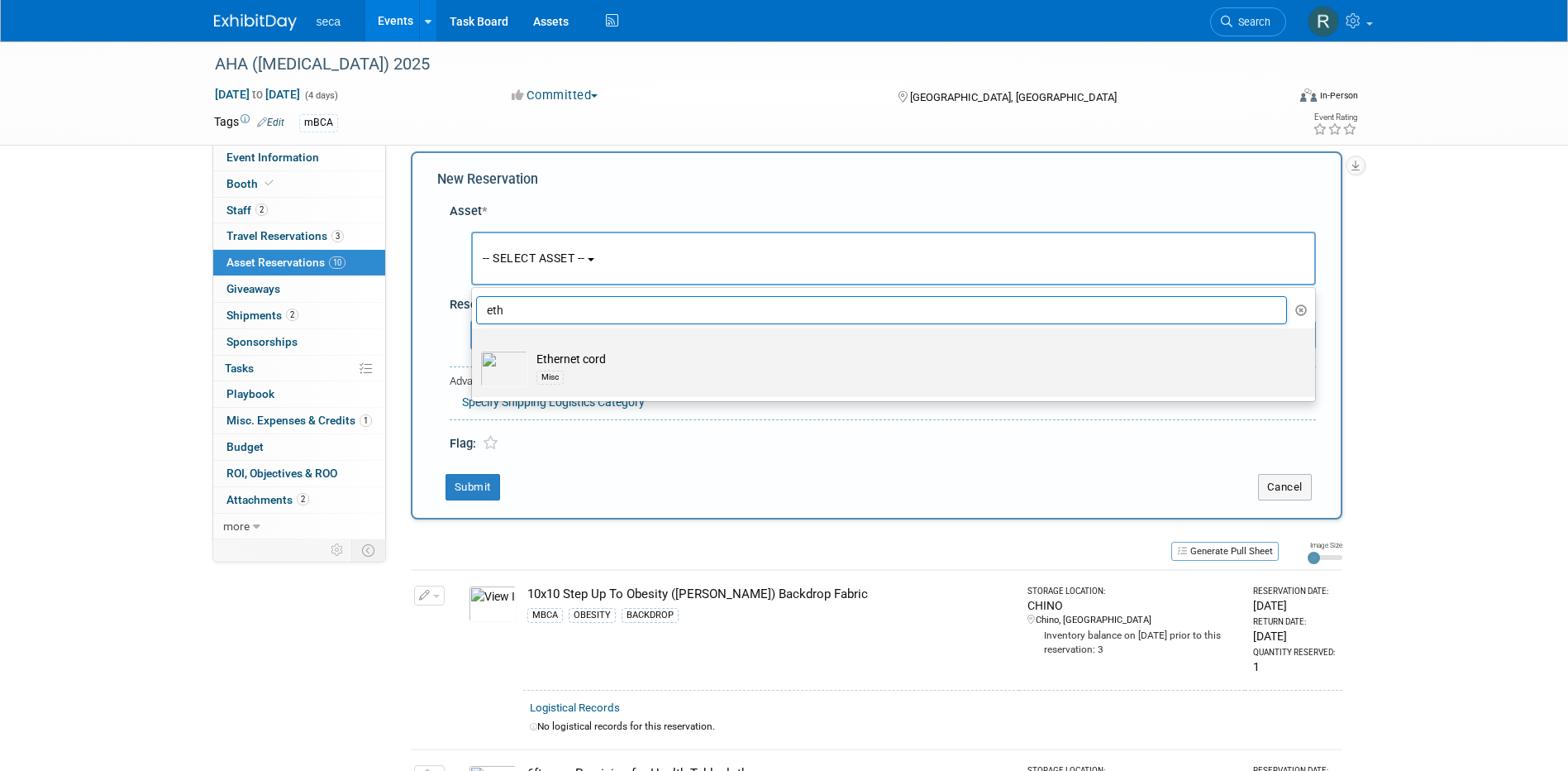
type input "eth"
click at [546, 356] on td "Ethernet cord Misc" at bounding box center [905, 368] width 754 height 37
click at [474, 348] on input "Ethernet cord Misc" at bounding box center [468, 342] width 11 height 11
select select "10727529"
select select "8"
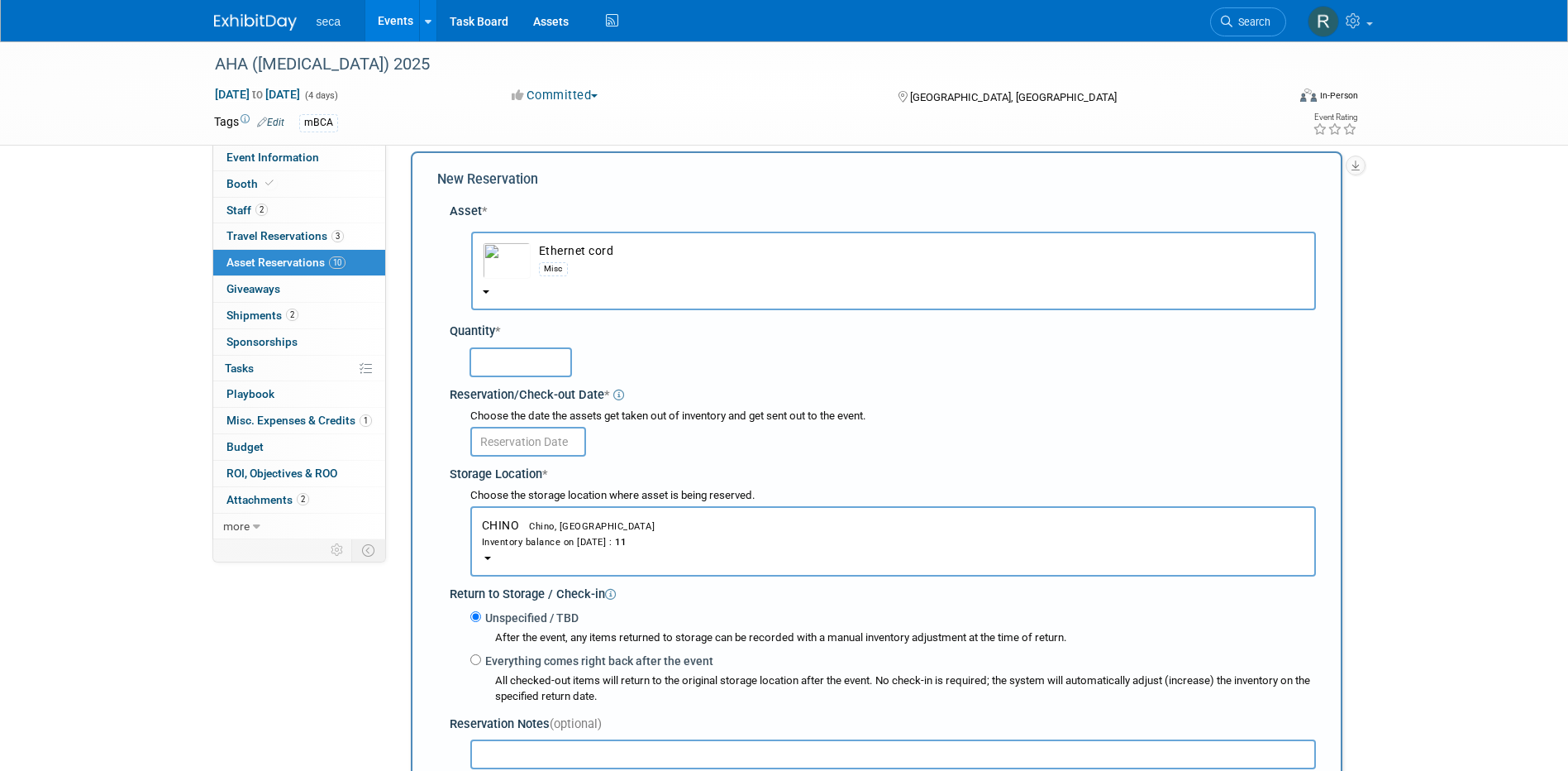
click at [525, 366] on input "text" at bounding box center [520, 362] width 102 height 30
type input "1"
click at [524, 440] on input "text" at bounding box center [528, 442] width 116 height 30
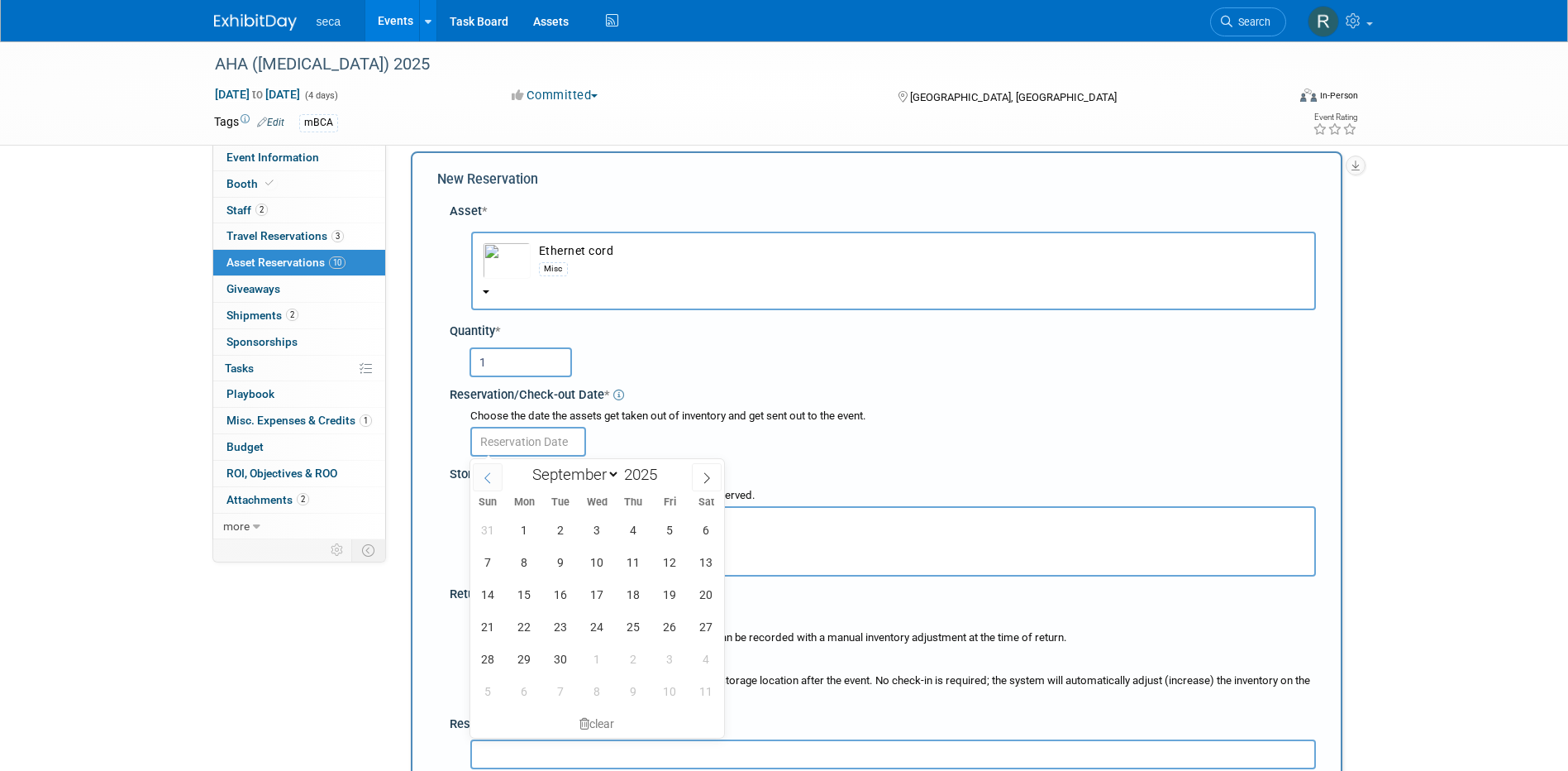
click at [488, 477] on icon at bounding box center [488, 478] width 12 height 12
select select "7"
click at [557, 657] on span "26" at bounding box center [560, 658] width 32 height 32
type input "[DATE]"
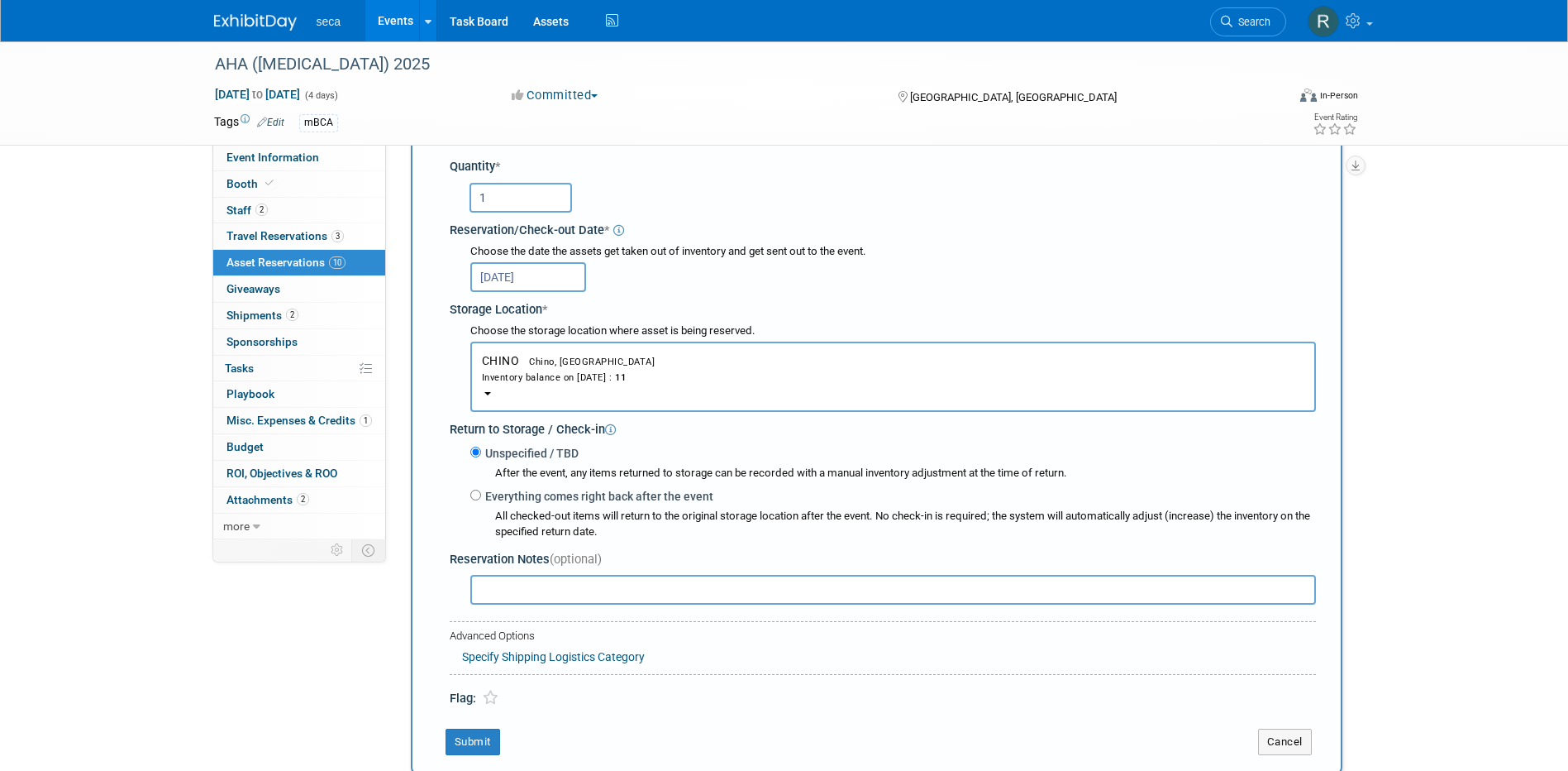
scroll to position [181, 0]
click at [476, 498] on input "Everything comes right back after the event" at bounding box center [475, 493] width 11 height 11
radio input "true"
select select "8"
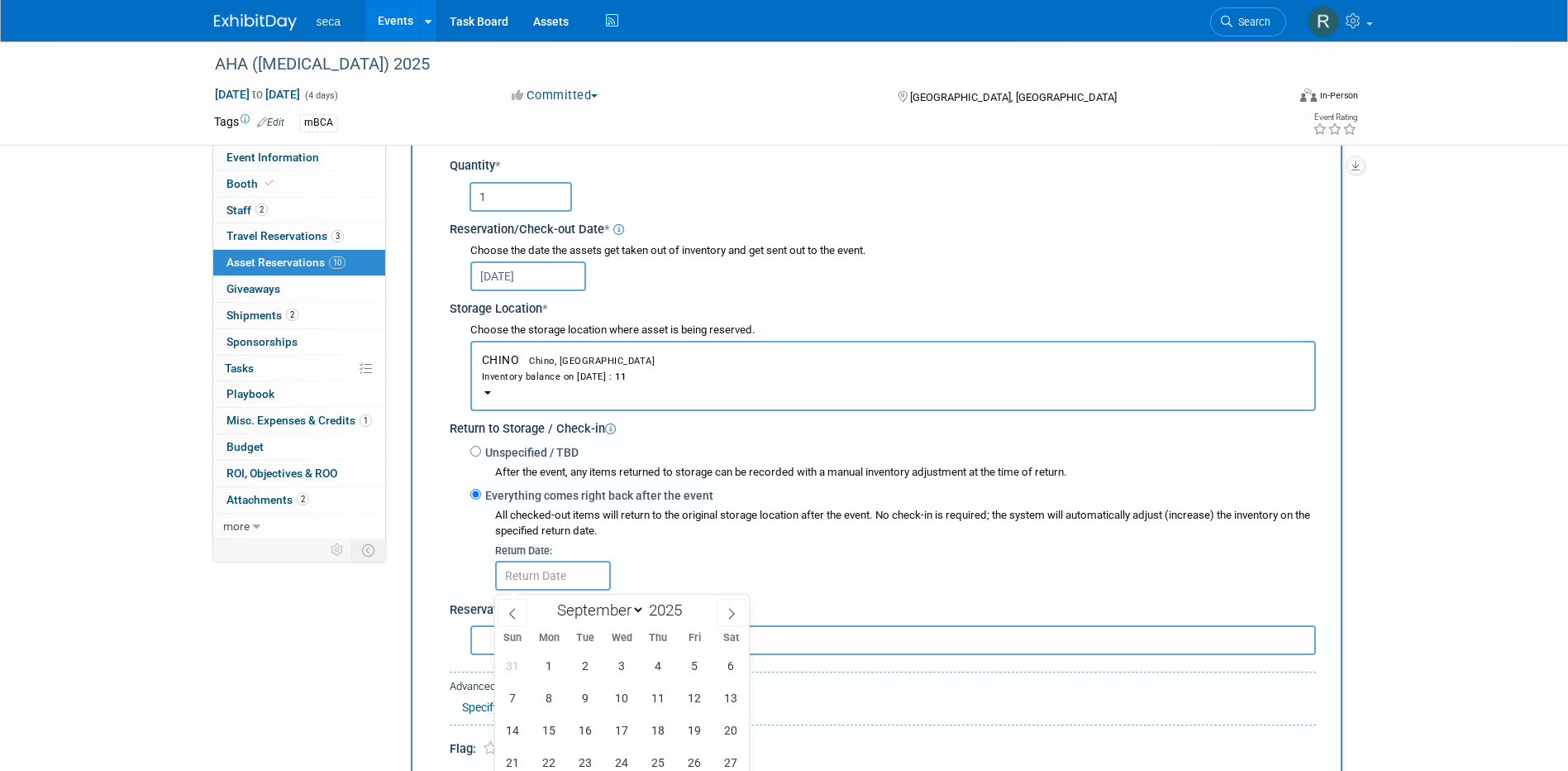
scroll to position [429, 0]
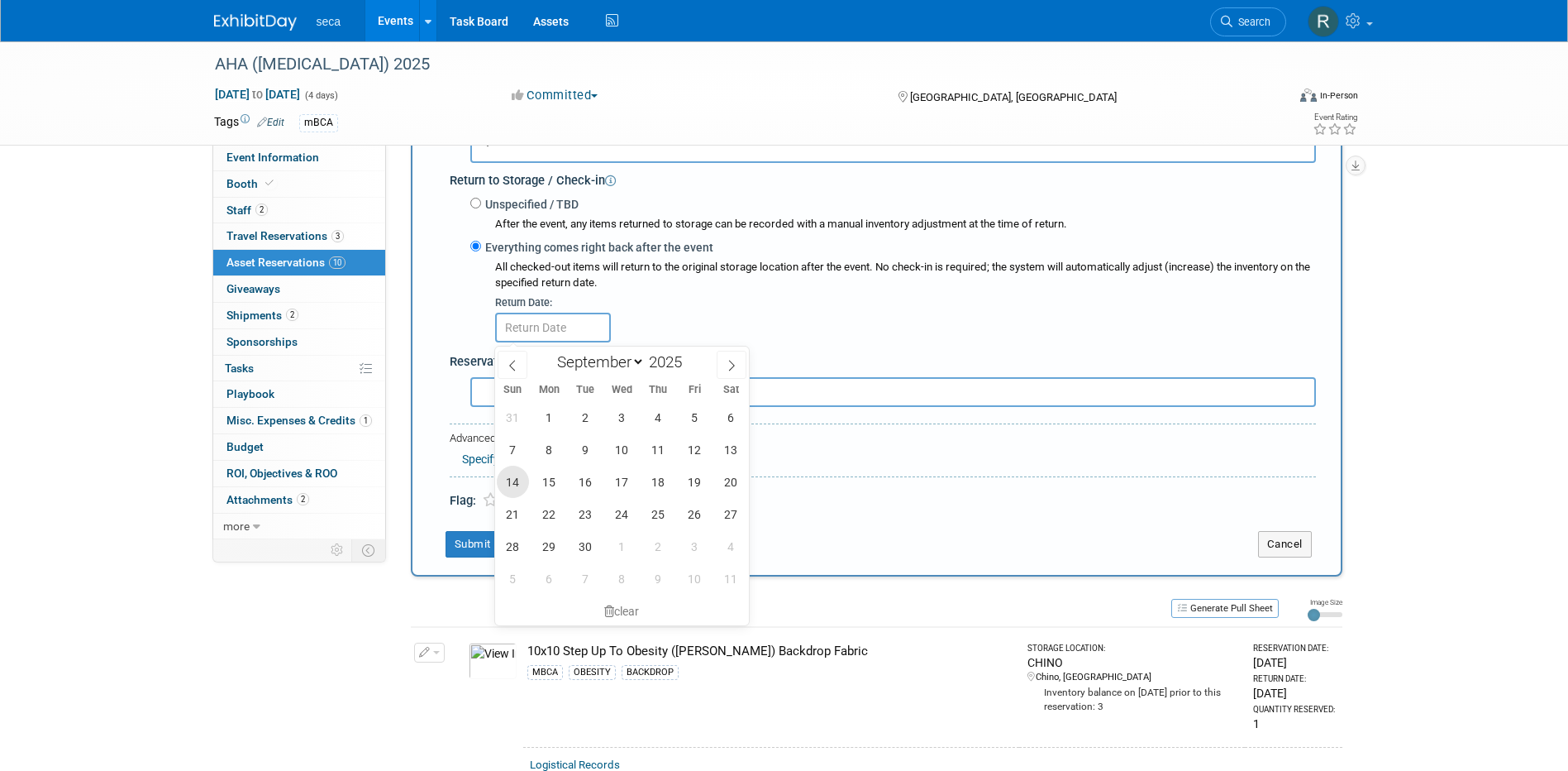
click at [516, 478] on span "14" at bounding box center [513, 481] width 32 height 32
type input "[DATE]"
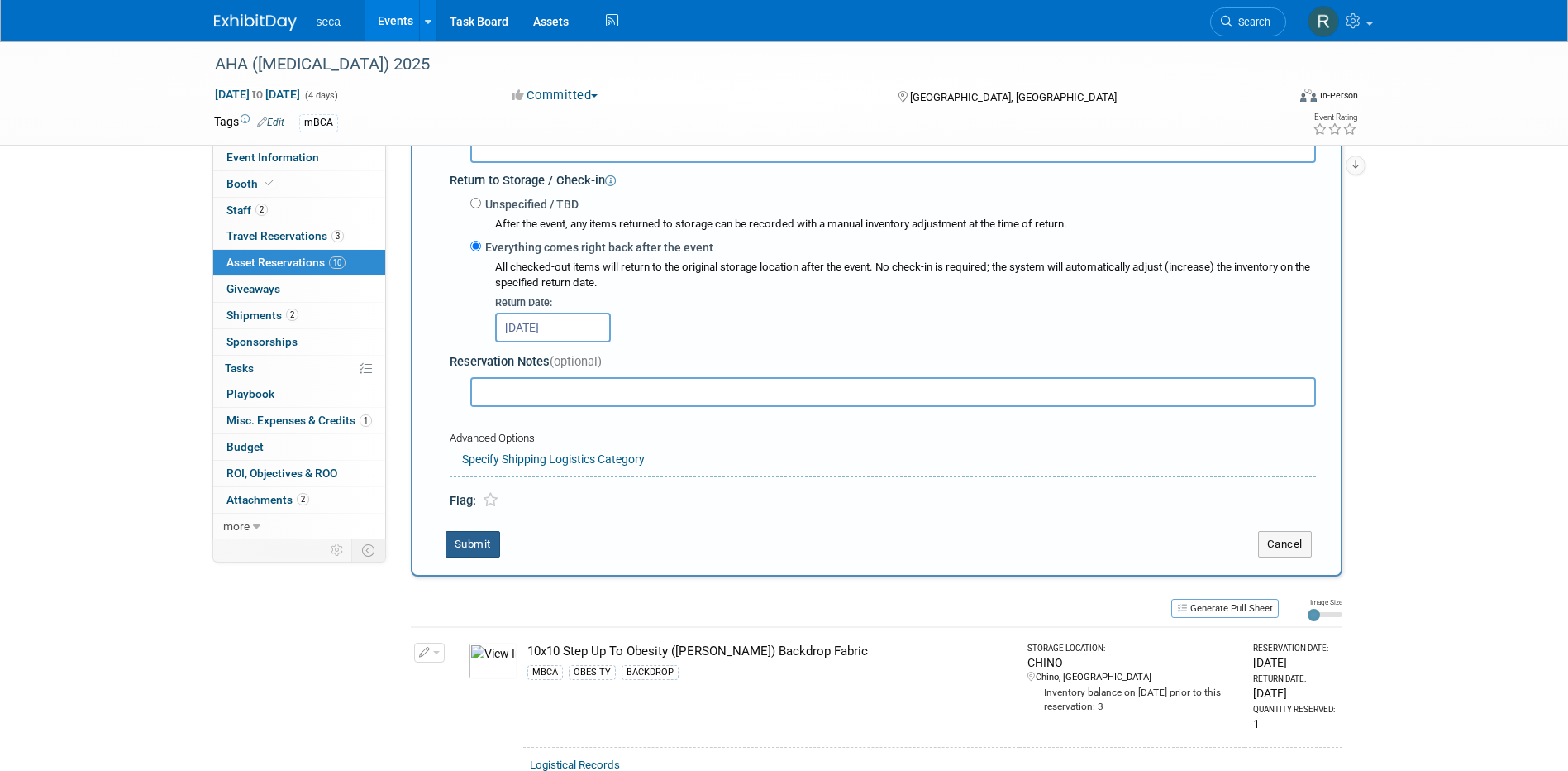
click at [482, 544] on button "Submit" at bounding box center [472, 544] width 55 height 27
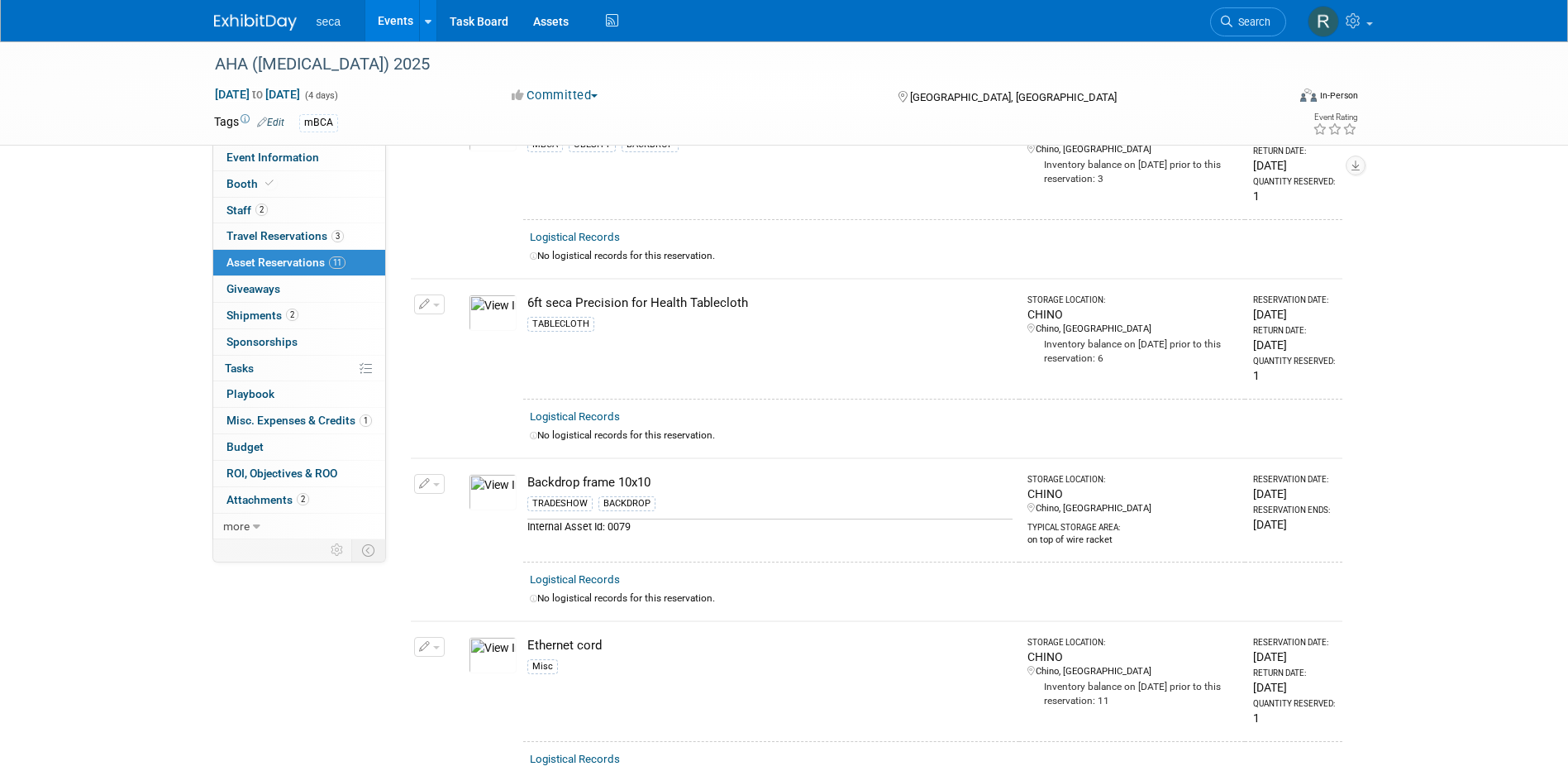
scroll to position [0, 0]
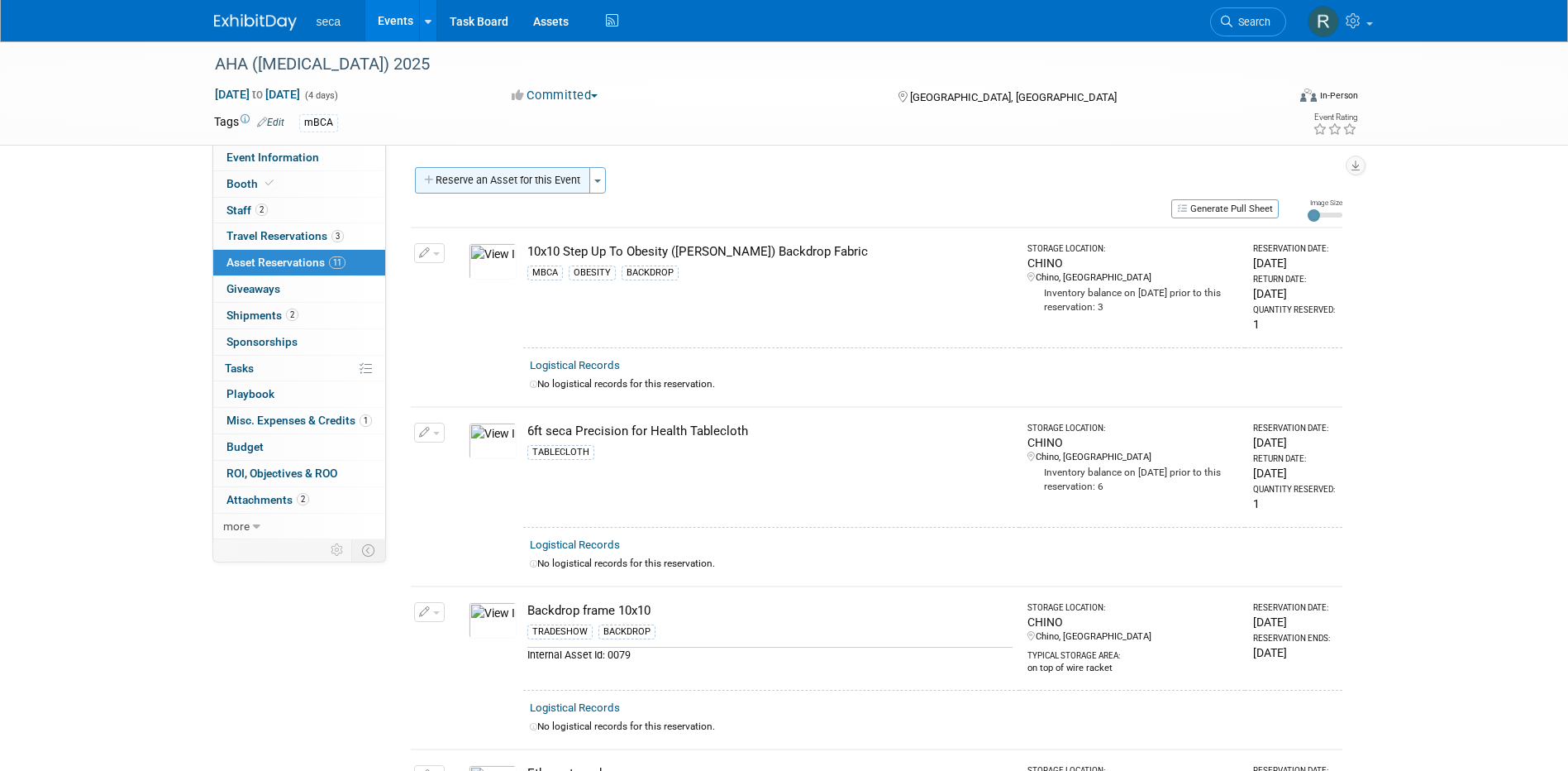
click at [526, 186] on button "Reserve an Asset for this Event" at bounding box center [502, 180] width 176 height 27
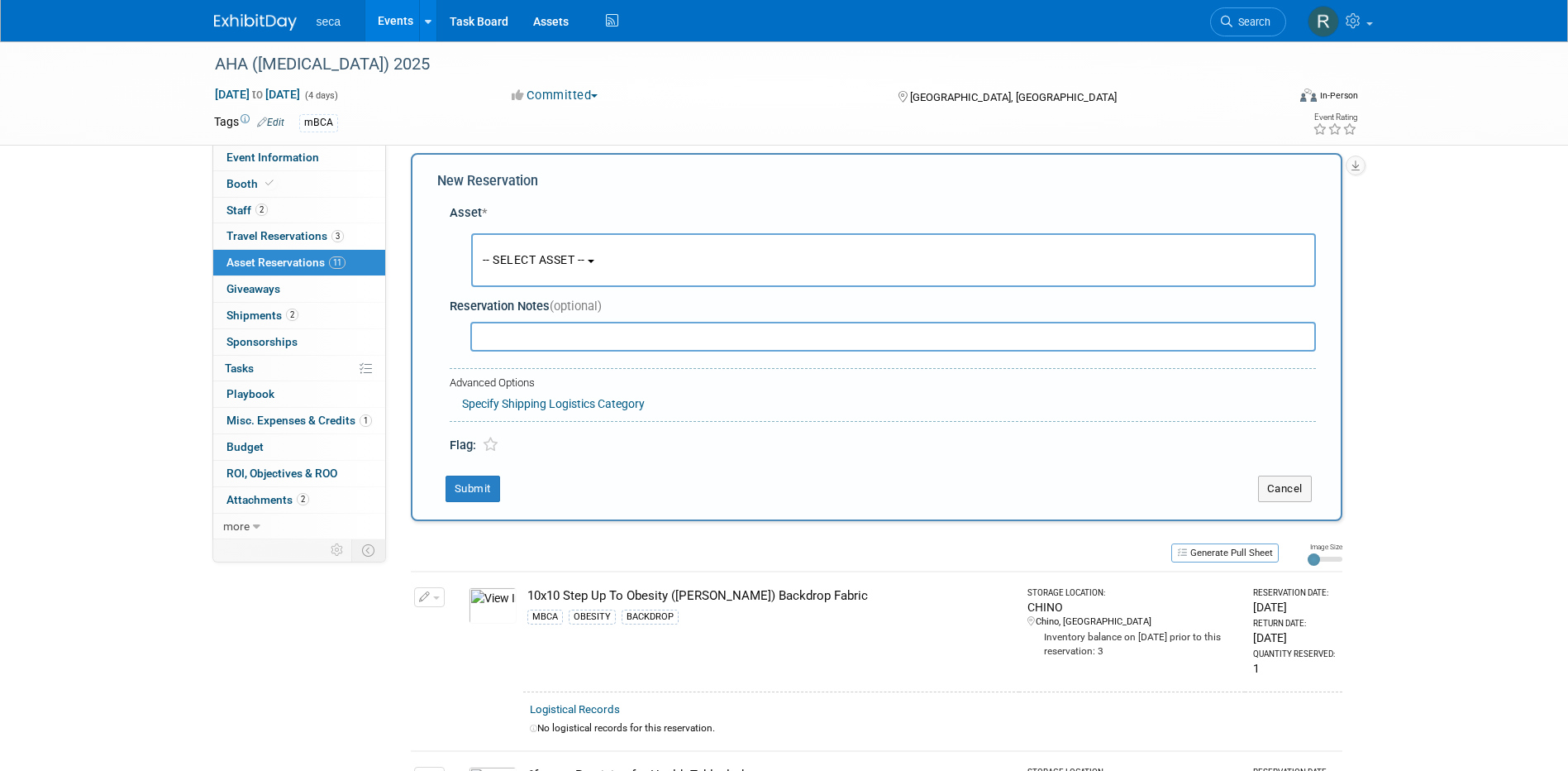
scroll to position [16, 0]
click at [520, 244] on button "-- SELECT ASSET --" at bounding box center [893, 258] width 844 height 54
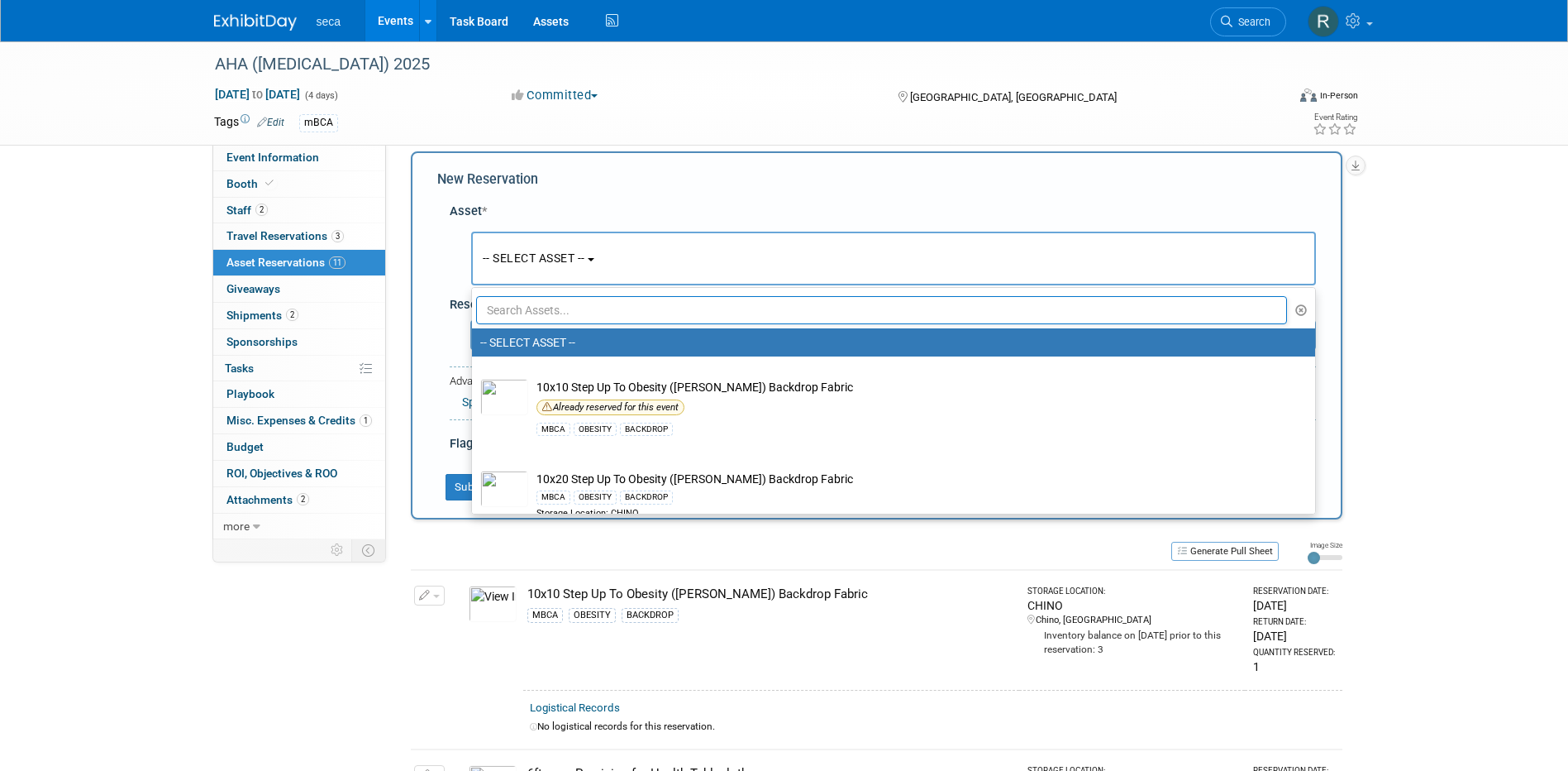
click at [540, 308] on input "text" at bounding box center [882, 310] width 811 height 28
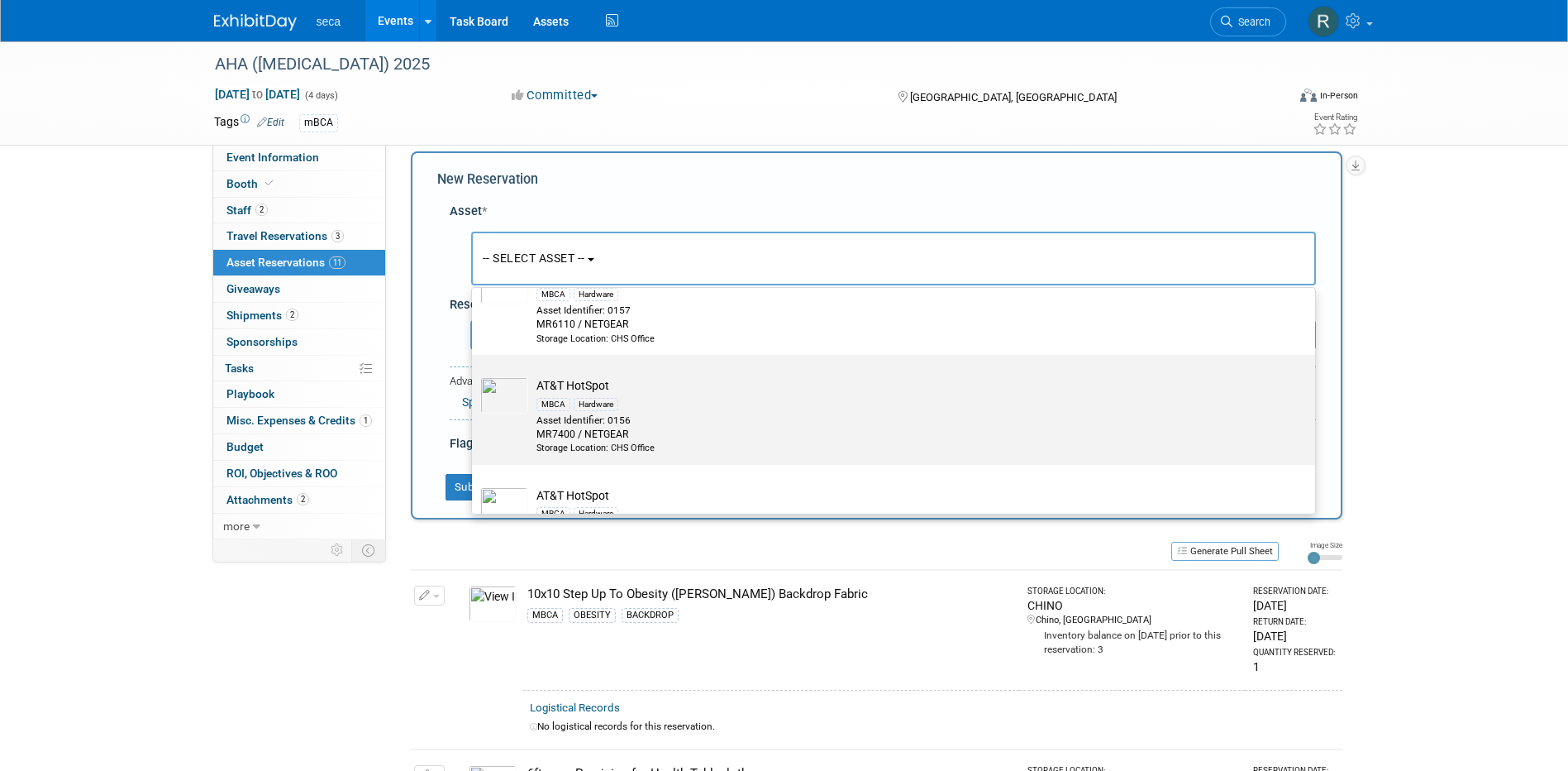
scroll to position [0, 0]
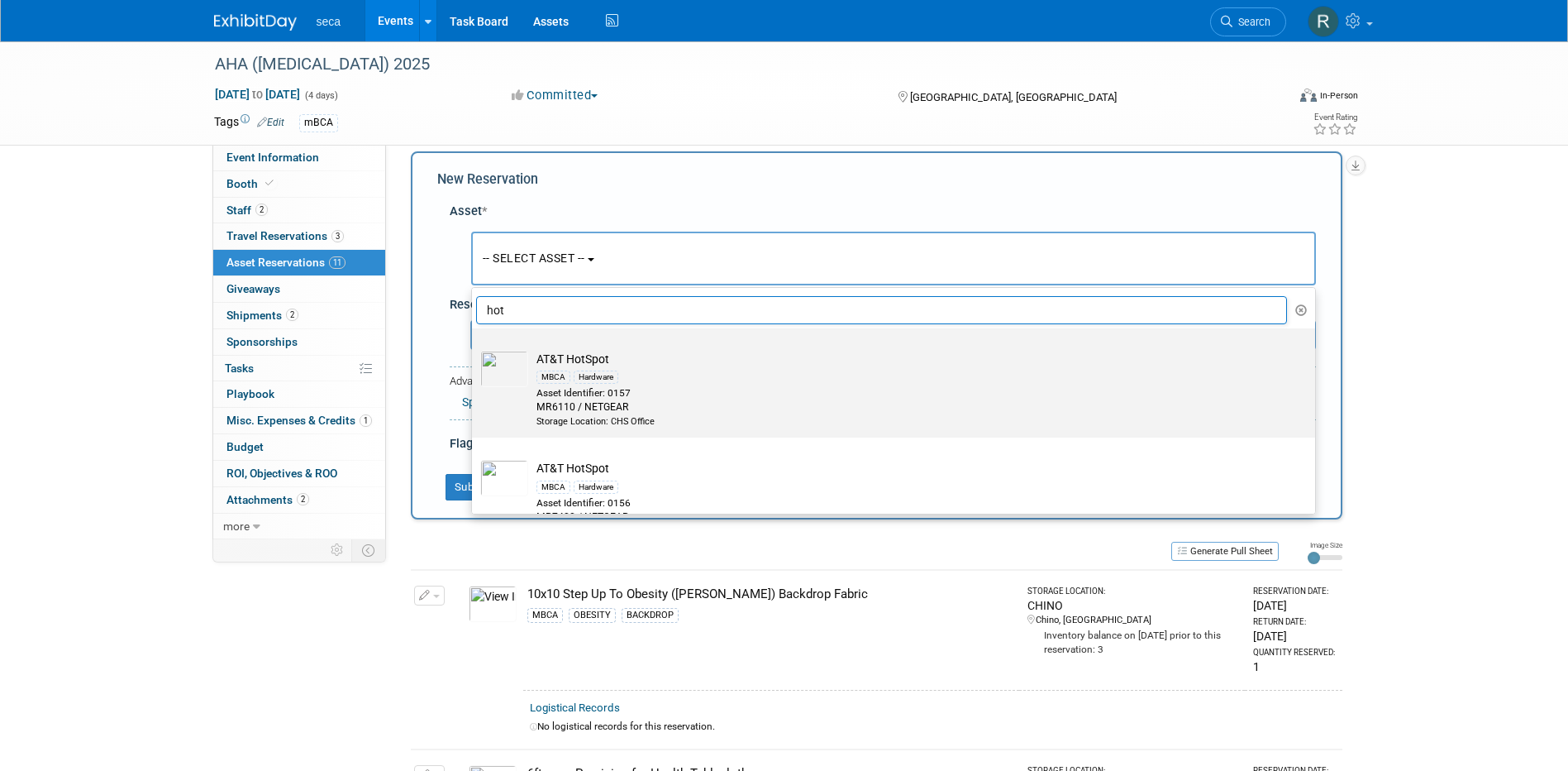
type input "hot"
click at [664, 367] on div "MBCA Hardware" at bounding box center [909, 376] width 746 height 19
click at [474, 348] on input "AT&T HotSpot MBCA Hardware Asset Identifier: 0157 MR6110 / NETGEAR Storage Loca…" at bounding box center [468, 342] width 11 height 11
select select "10727627"
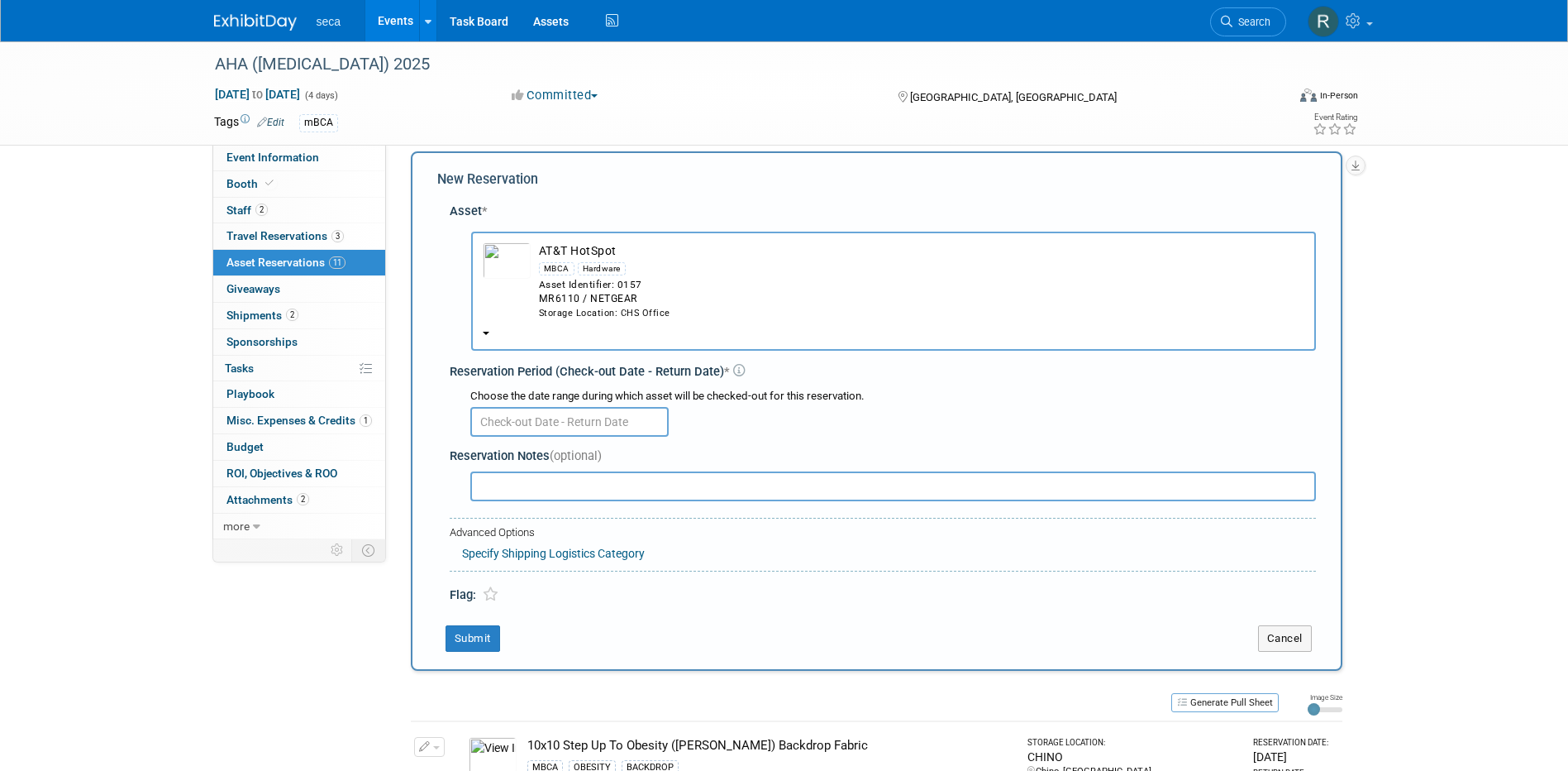
click at [573, 424] on input "text" at bounding box center [569, 422] width 198 height 30
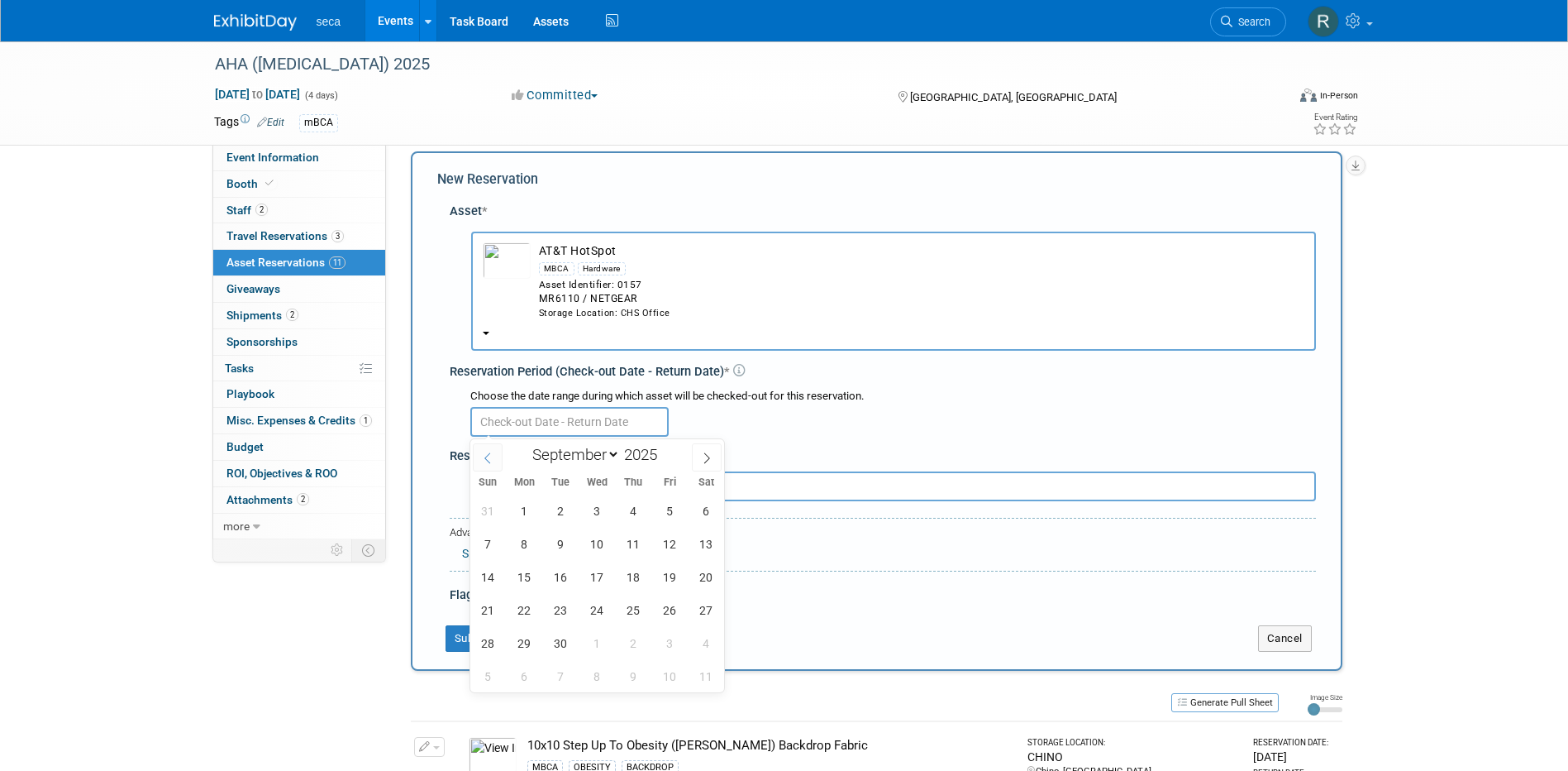
click at [491, 453] on icon at bounding box center [488, 458] width 12 height 12
select select "7"
click at [570, 647] on span "26" at bounding box center [560, 643] width 32 height 32
type input "[DATE]"
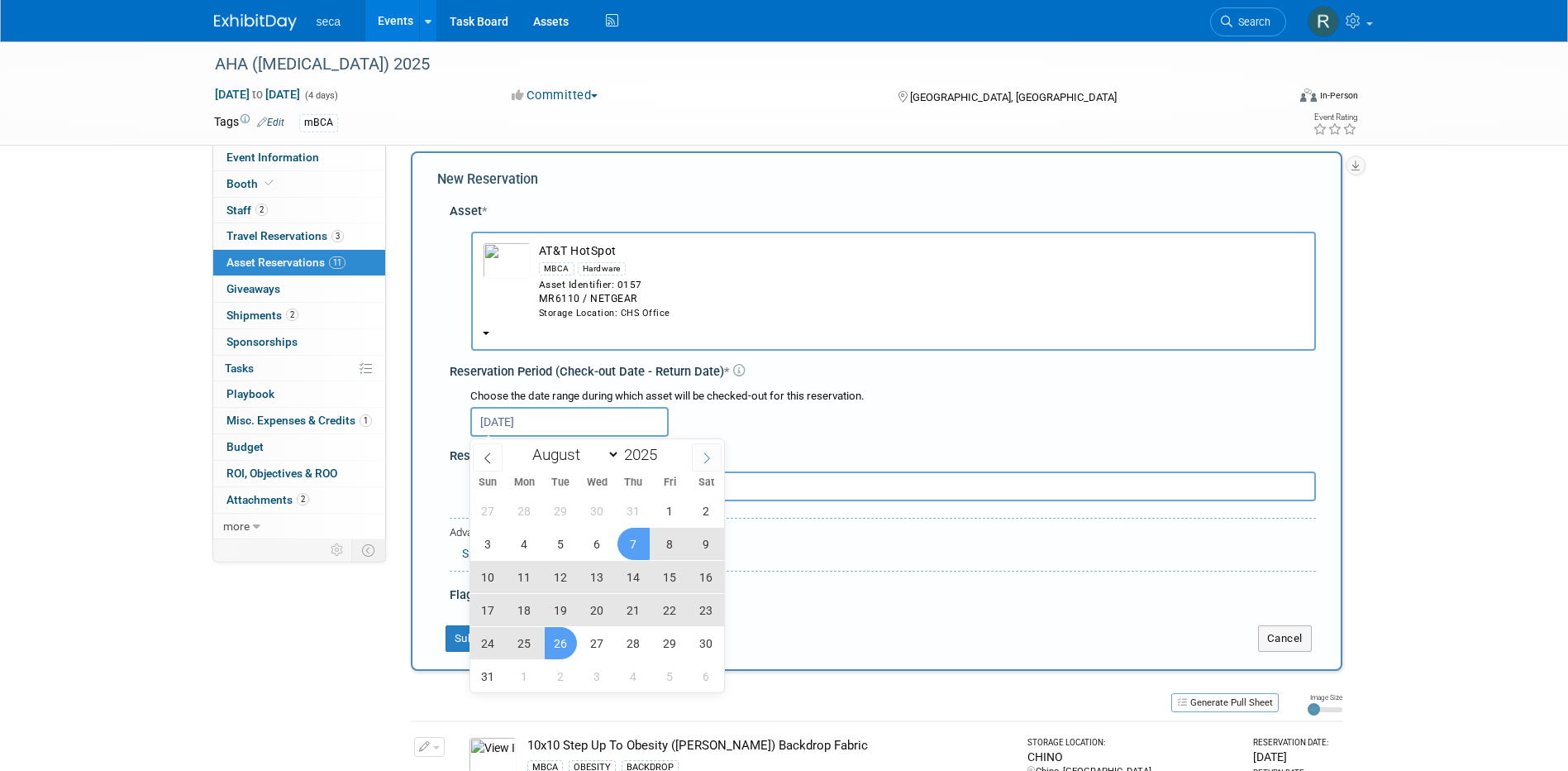
click at [711, 454] on icon at bounding box center [707, 458] width 12 height 12
select select "8"
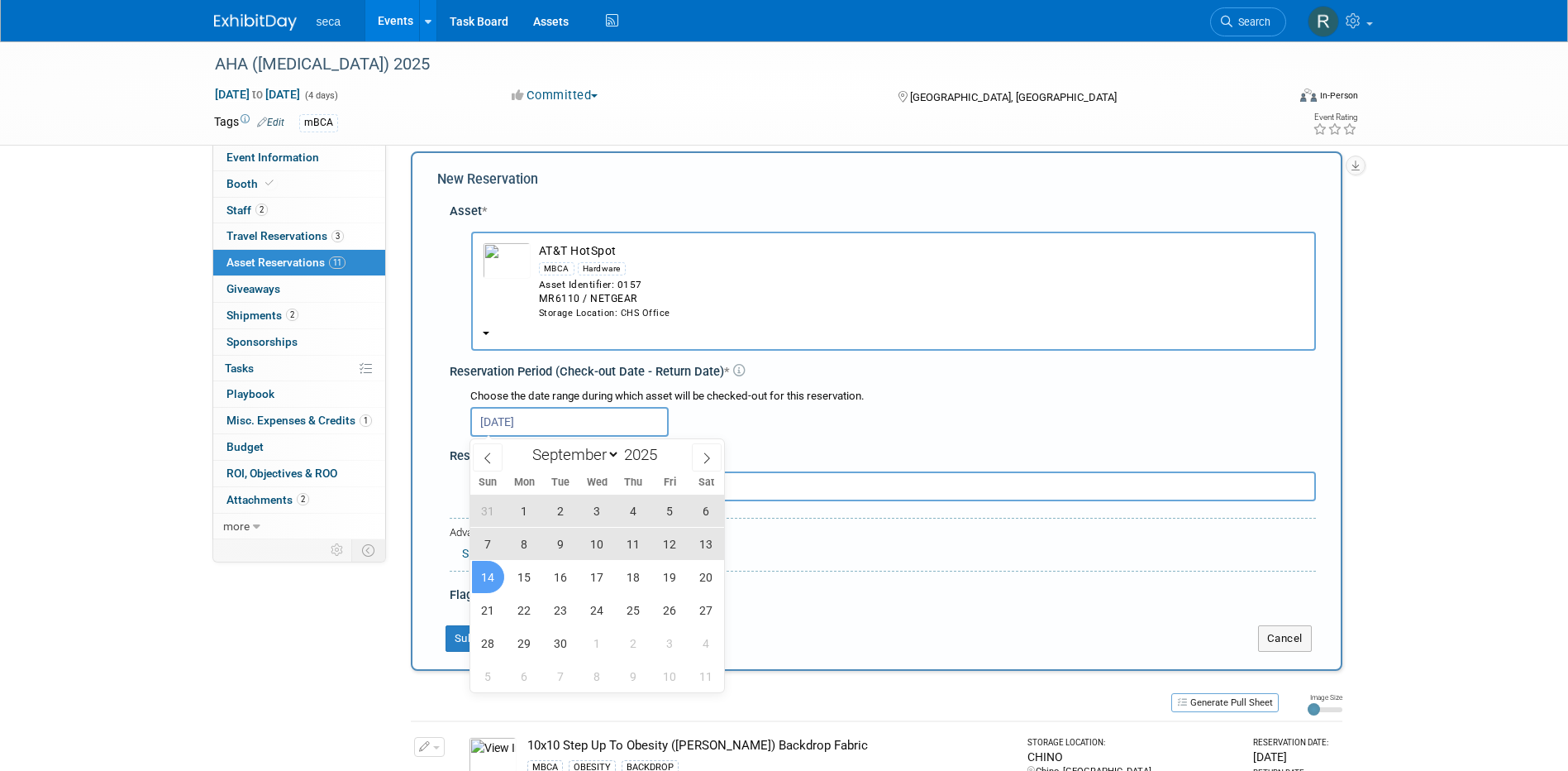
click at [486, 579] on span "14" at bounding box center [488, 577] width 32 height 32
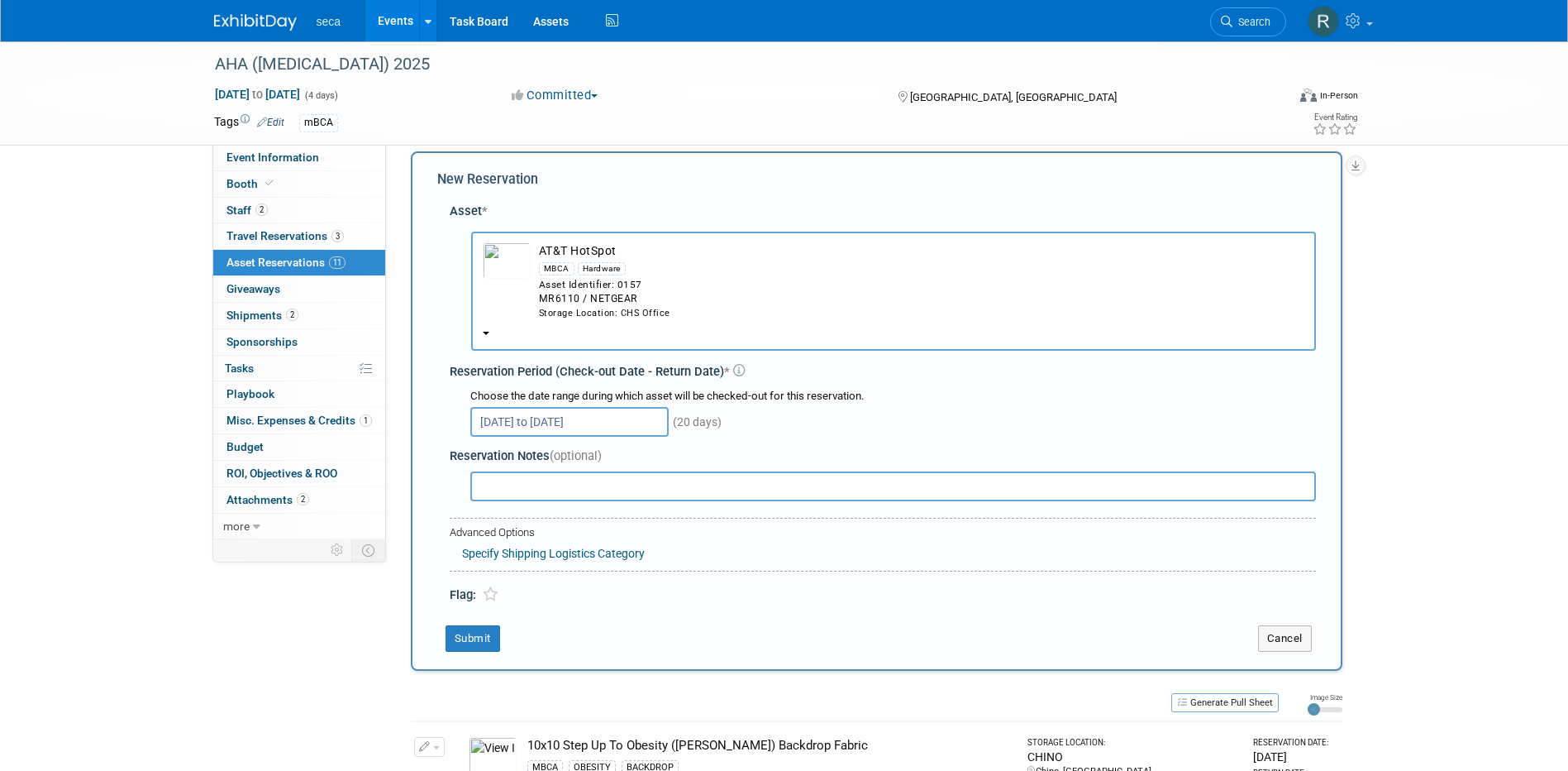
click at [617, 426] on input "[DATE] to [DATE]" at bounding box center [569, 422] width 198 height 30
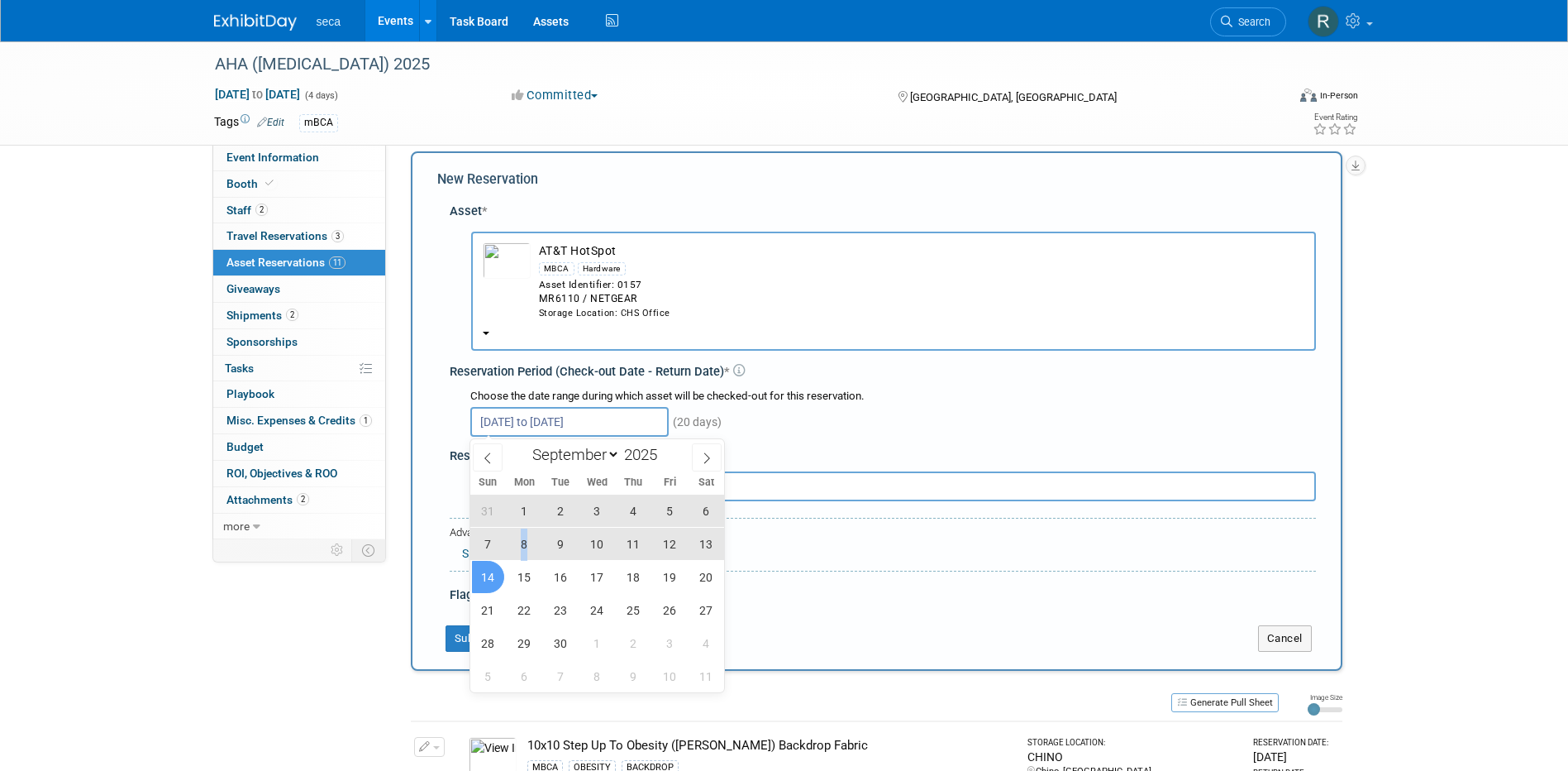
click at [525, 543] on span "8" at bounding box center [524, 544] width 32 height 32
type input "[DATE]"
click at [483, 459] on icon at bounding box center [488, 458] width 12 height 12
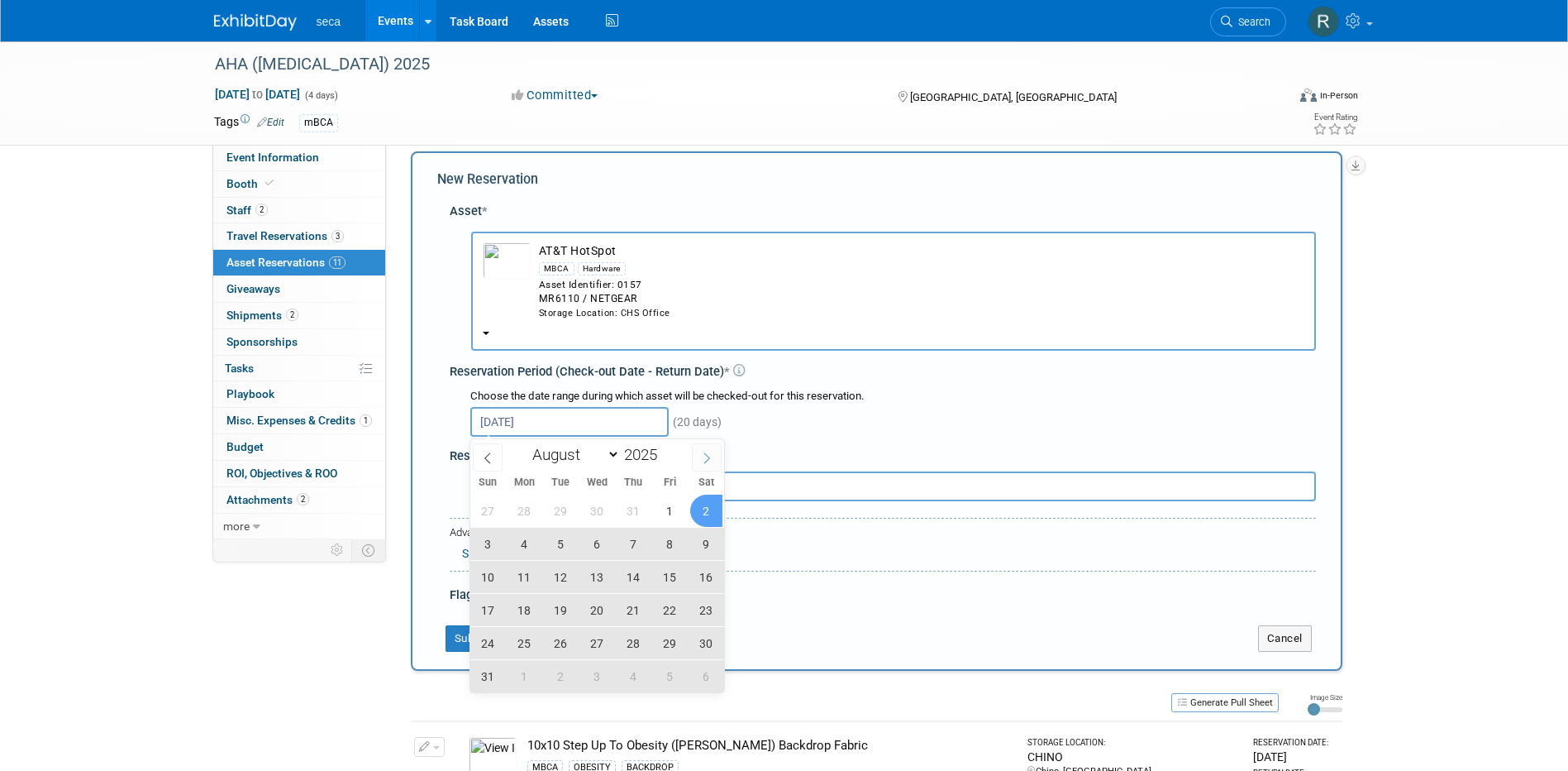
click at [713, 453] on span at bounding box center [706, 457] width 30 height 28
select select "8"
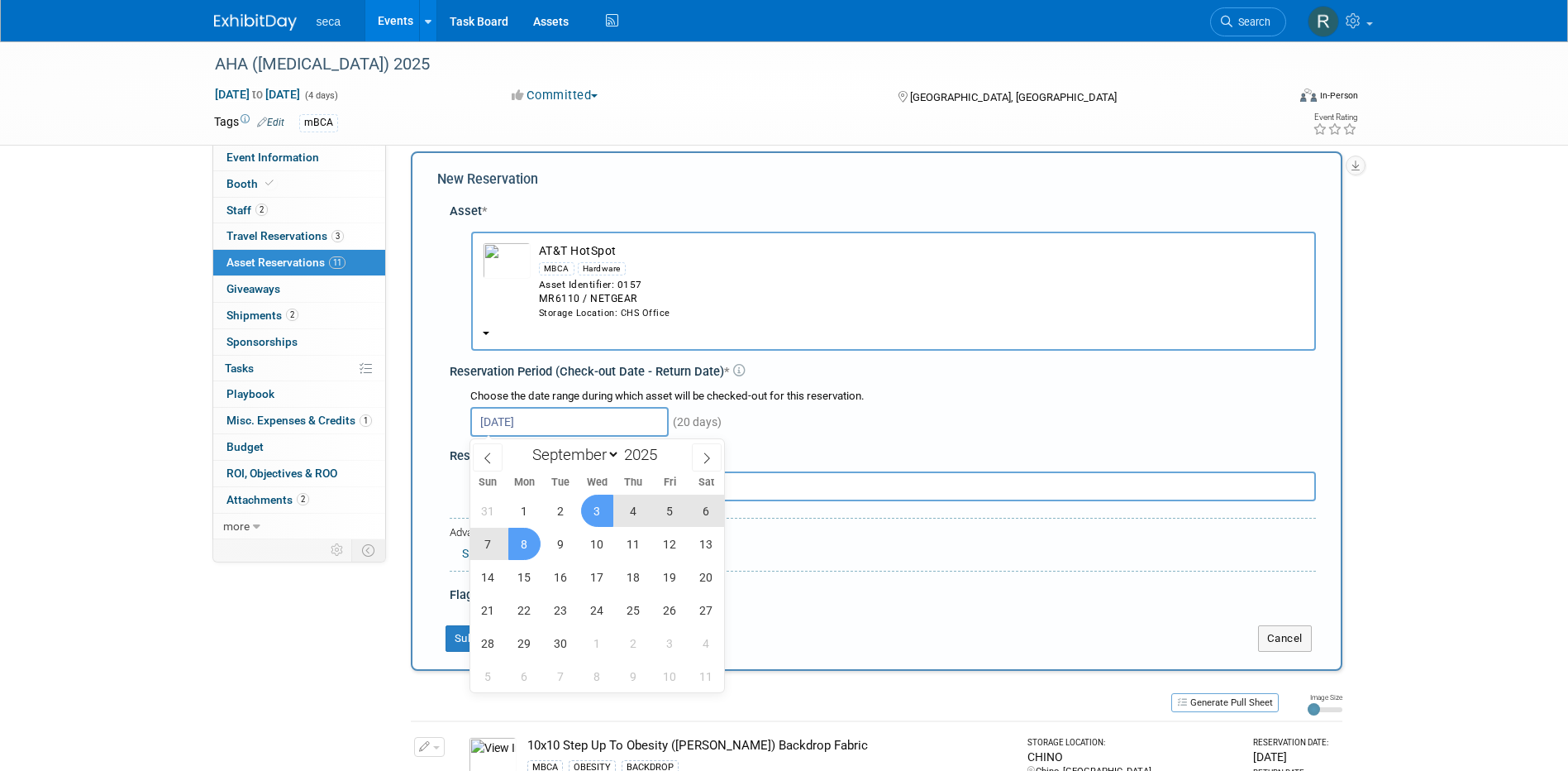
click at [592, 512] on span "3" at bounding box center [597, 510] width 32 height 32
type input "[DATE] to [DATE]"
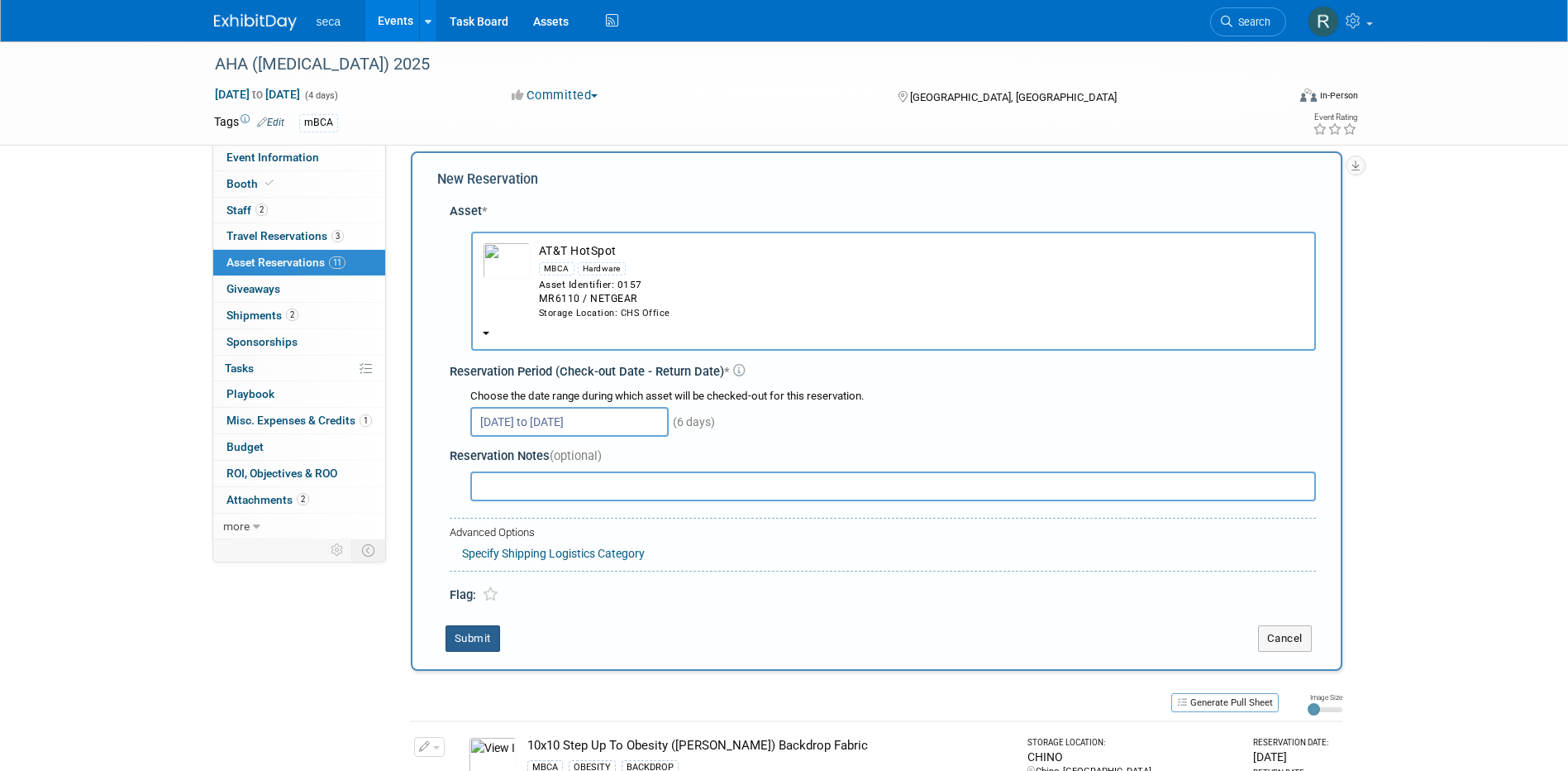
click at [464, 635] on button "Submit" at bounding box center [472, 638] width 55 height 27
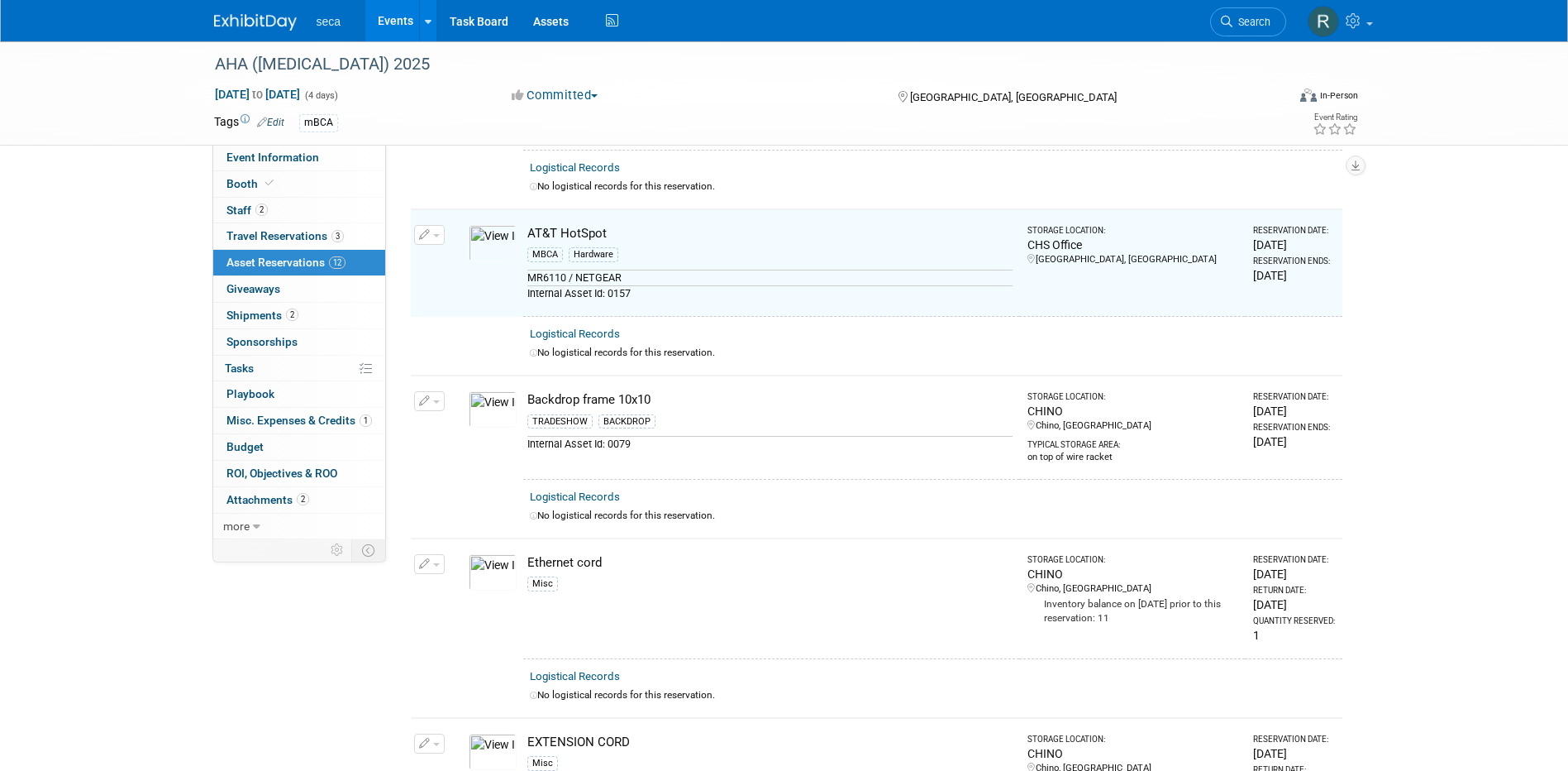
scroll to position [378, 0]
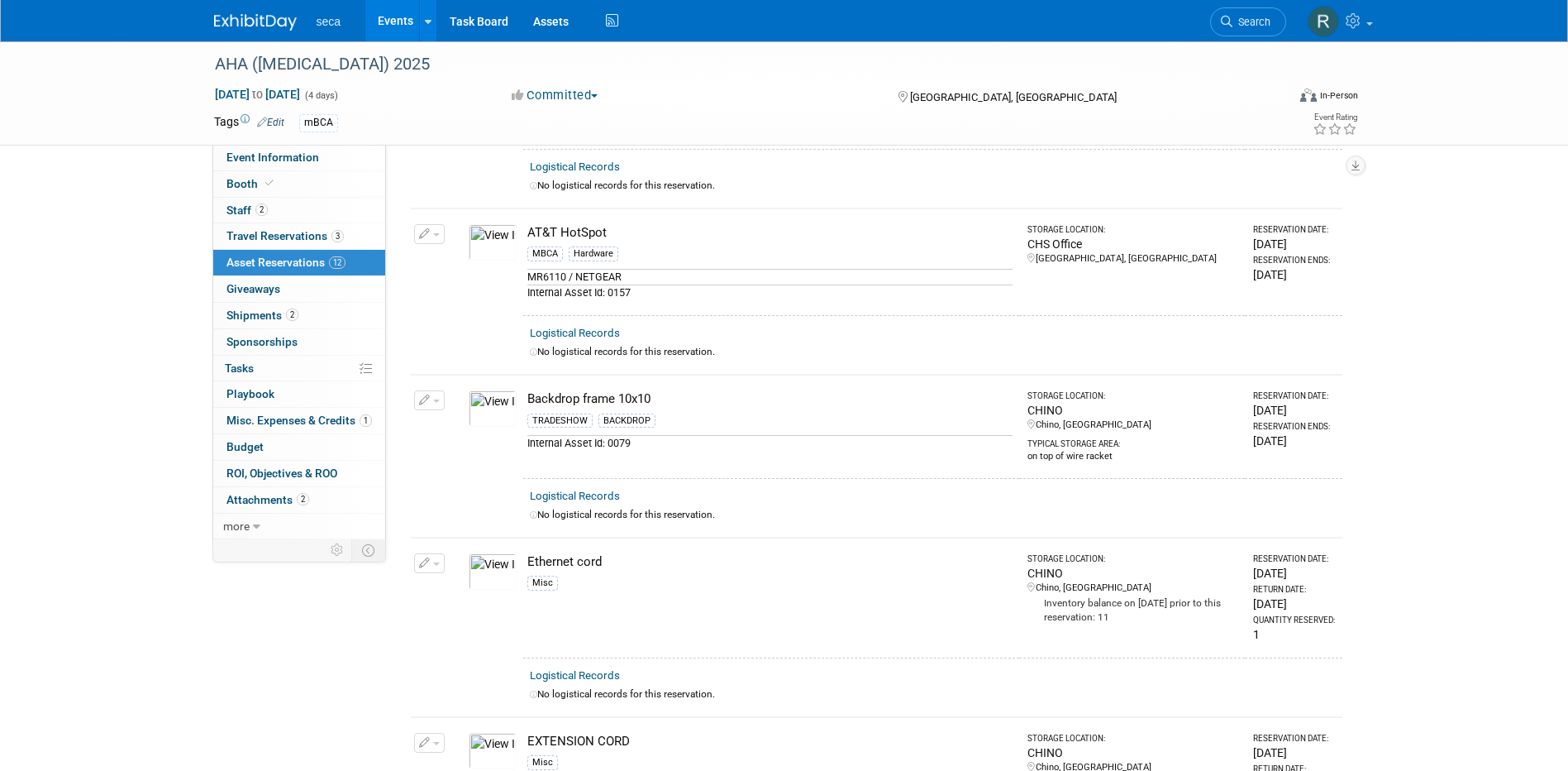
click at [437, 229] on button "button" at bounding box center [428, 234] width 31 height 20
click at [478, 260] on button "Change Reservation" at bounding box center [493, 261] width 140 height 22
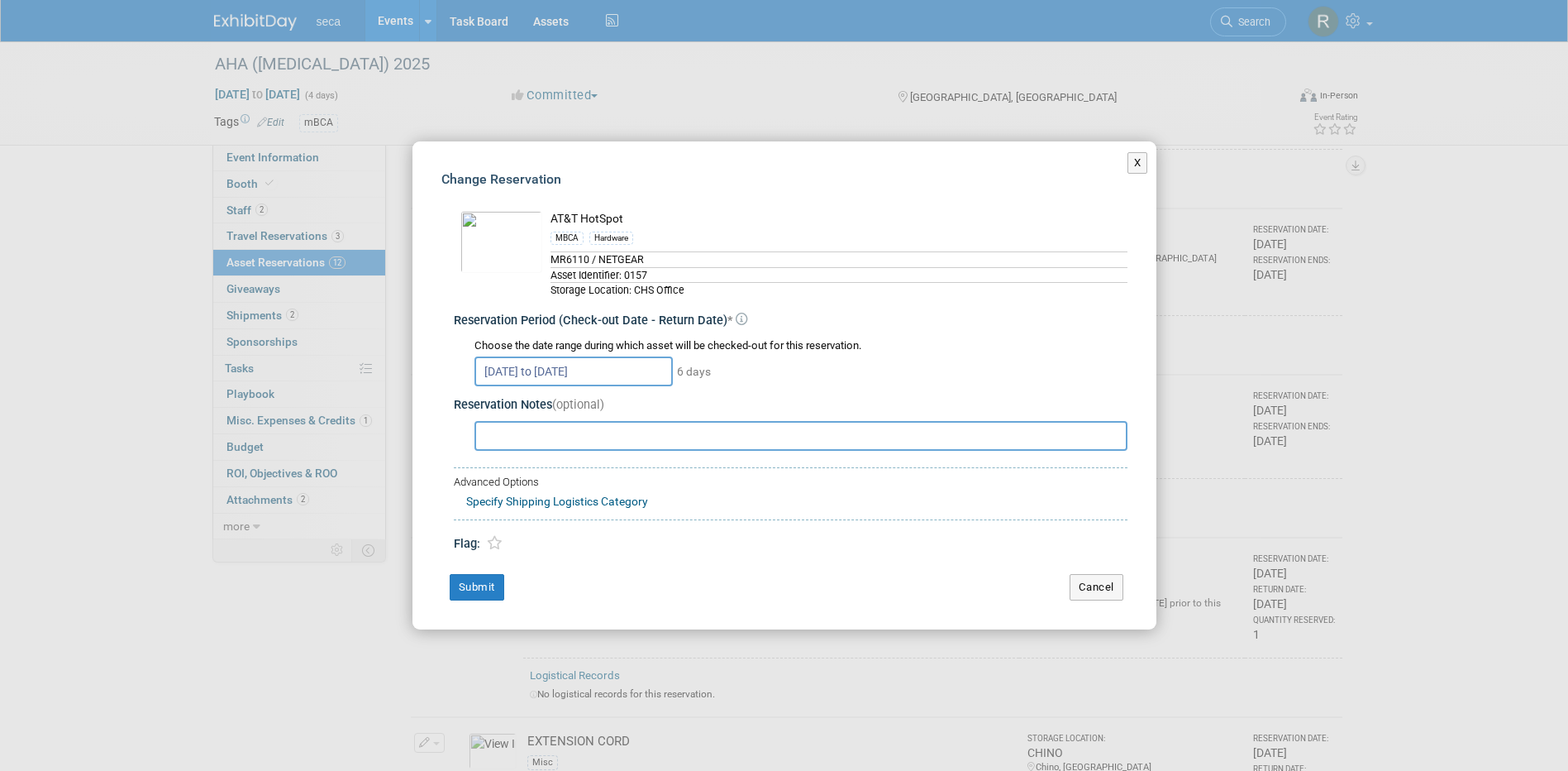
click at [548, 442] on input "text" at bounding box center [800, 436] width 653 height 30
type input "Carried by TSC"
click at [466, 578] on button "Submit" at bounding box center [476, 586] width 55 height 27
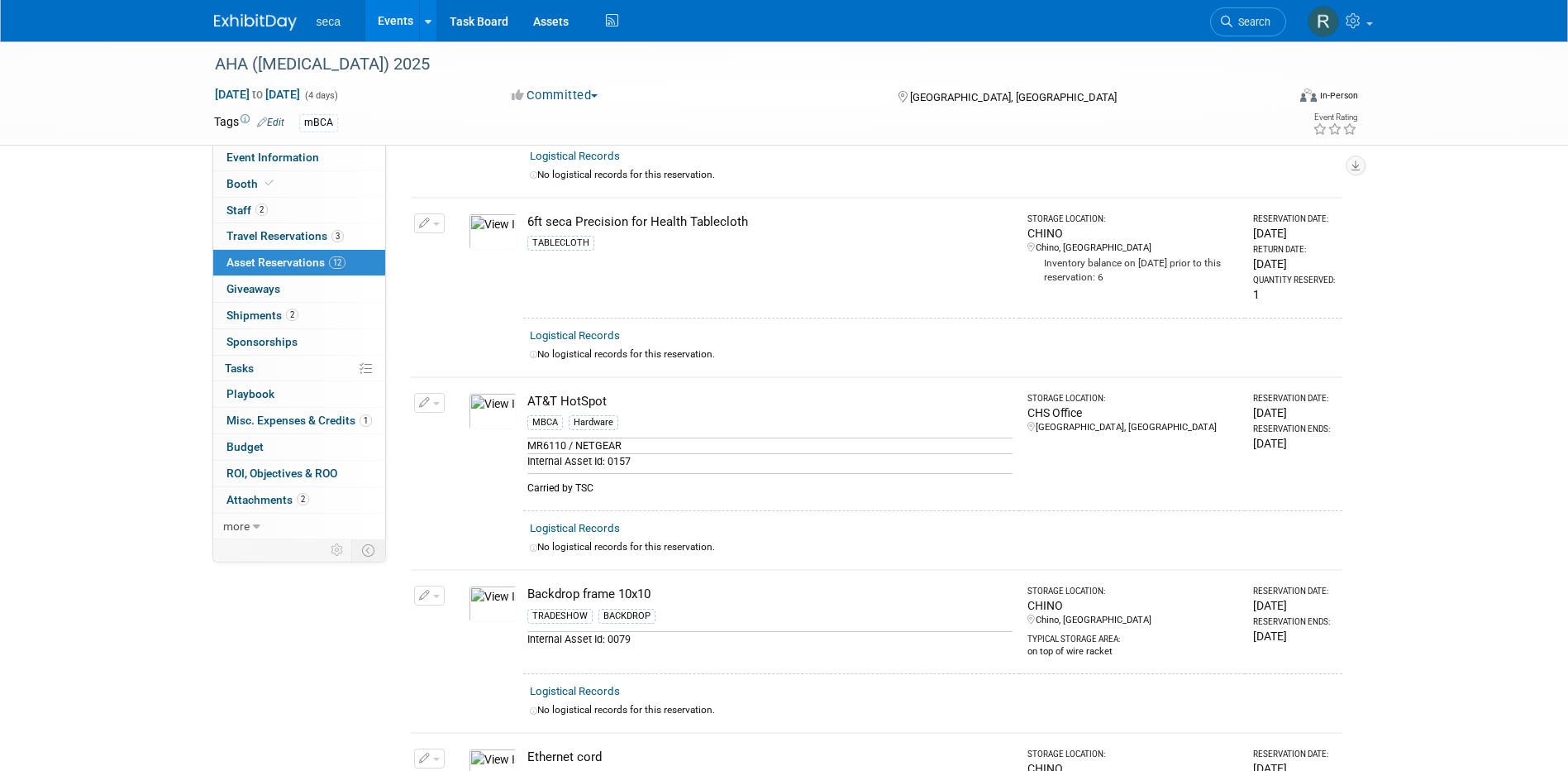
scroll to position [0, 0]
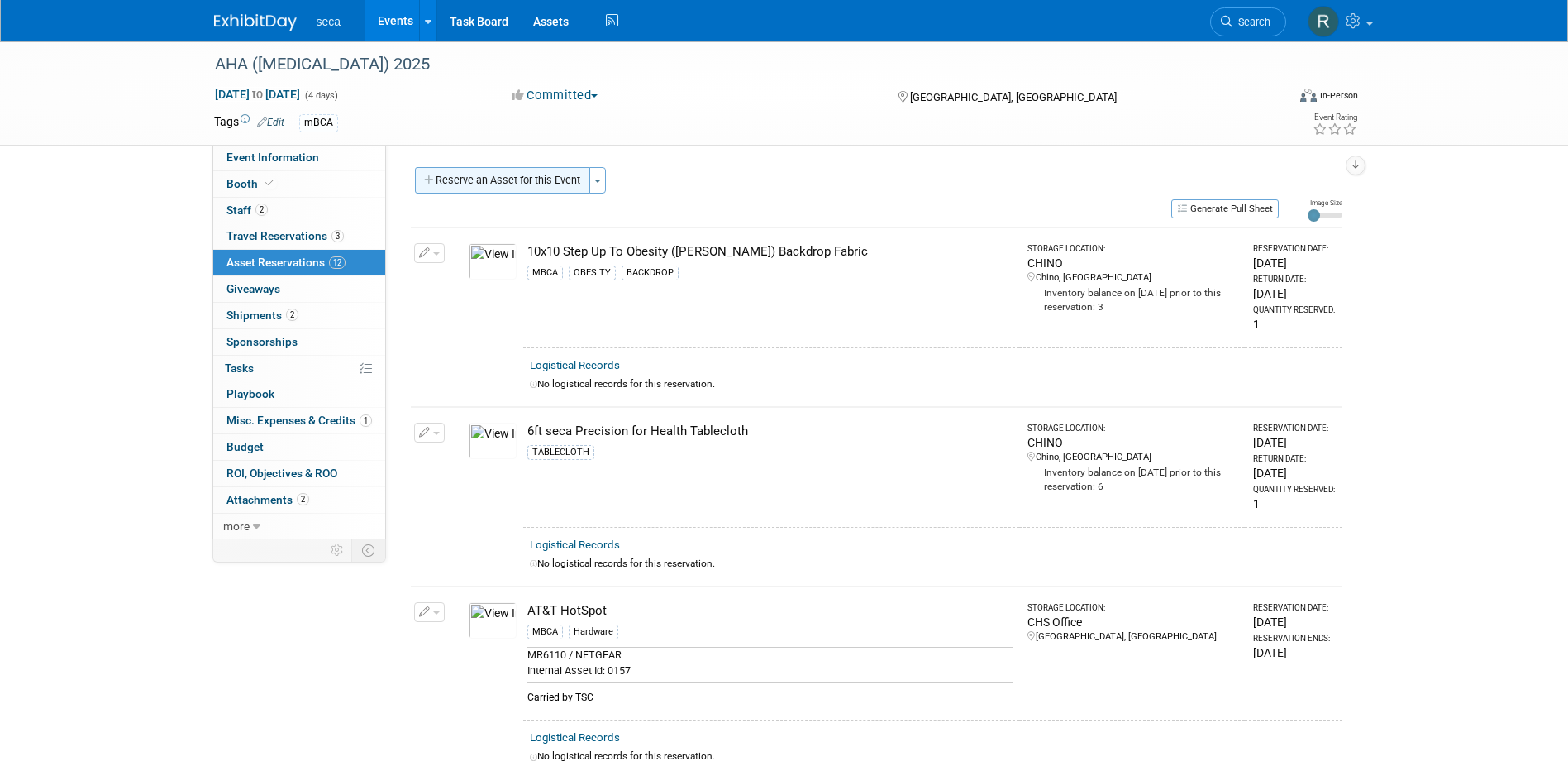
click at [464, 180] on button "Reserve an Asset for this Event" at bounding box center [502, 180] width 176 height 27
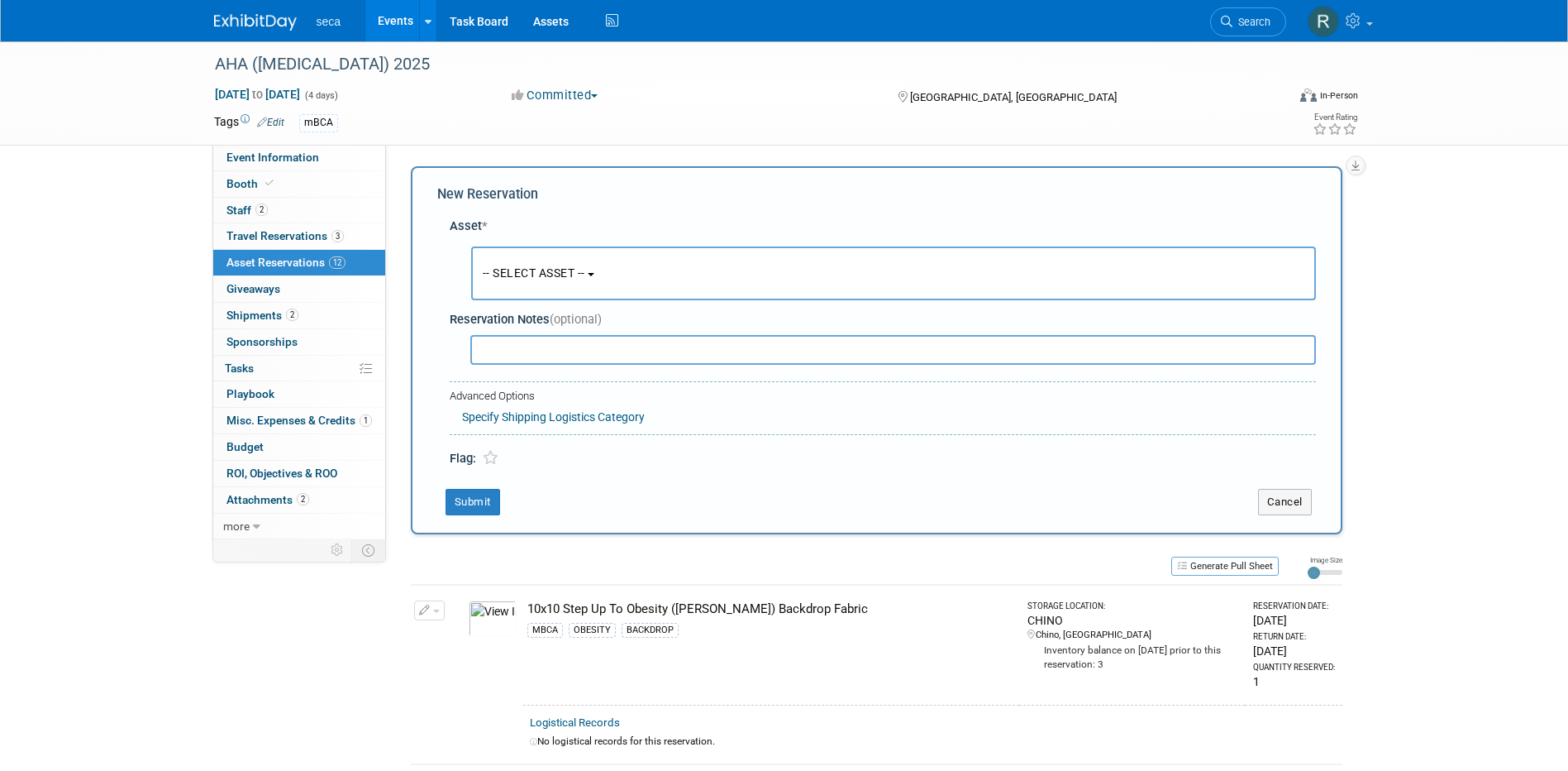
scroll to position [16, 0]
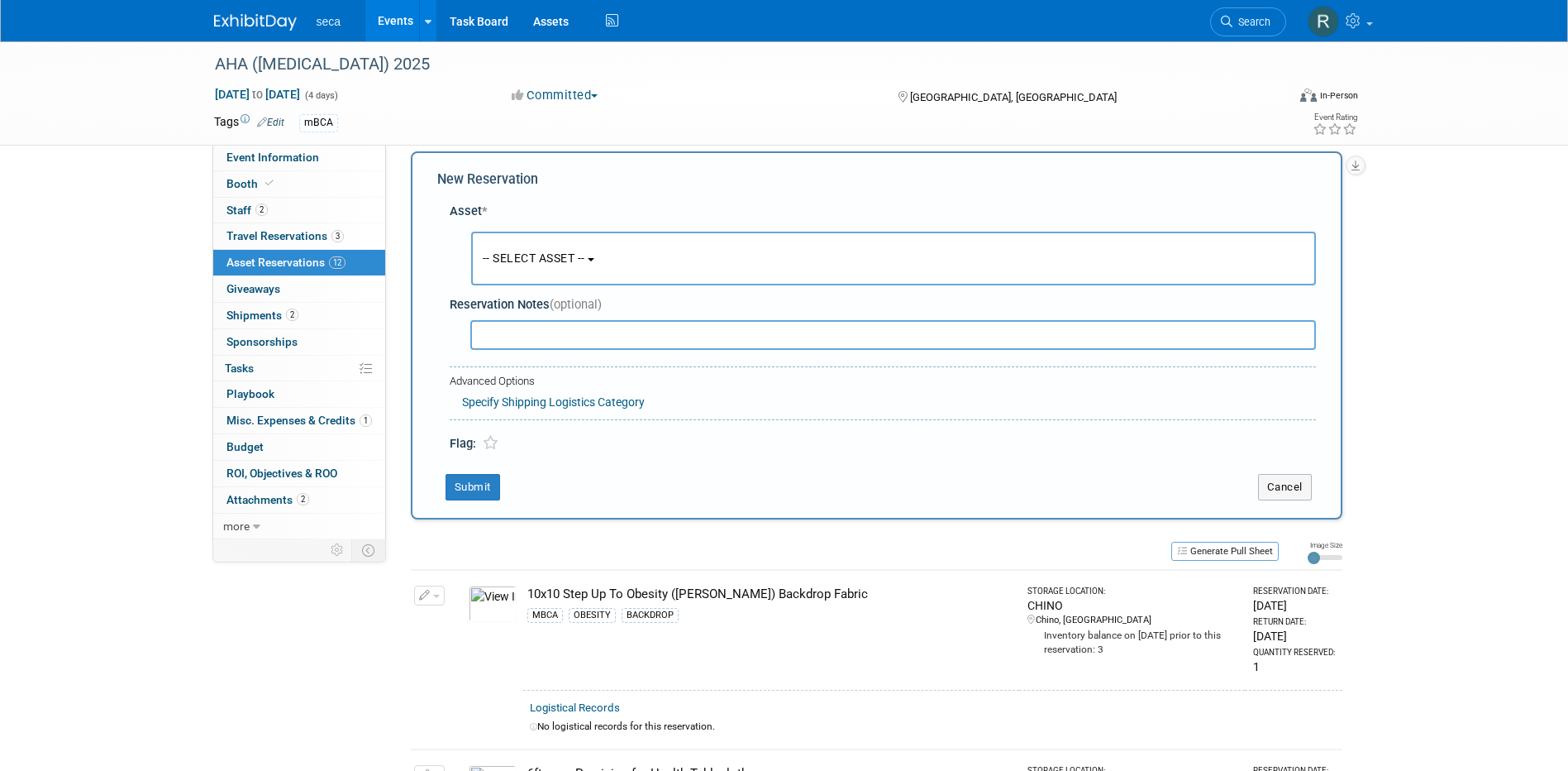
click at [524, 256] on span "-- SELECT ASSET --" at bounding box center [534, 257] width 102 height 13
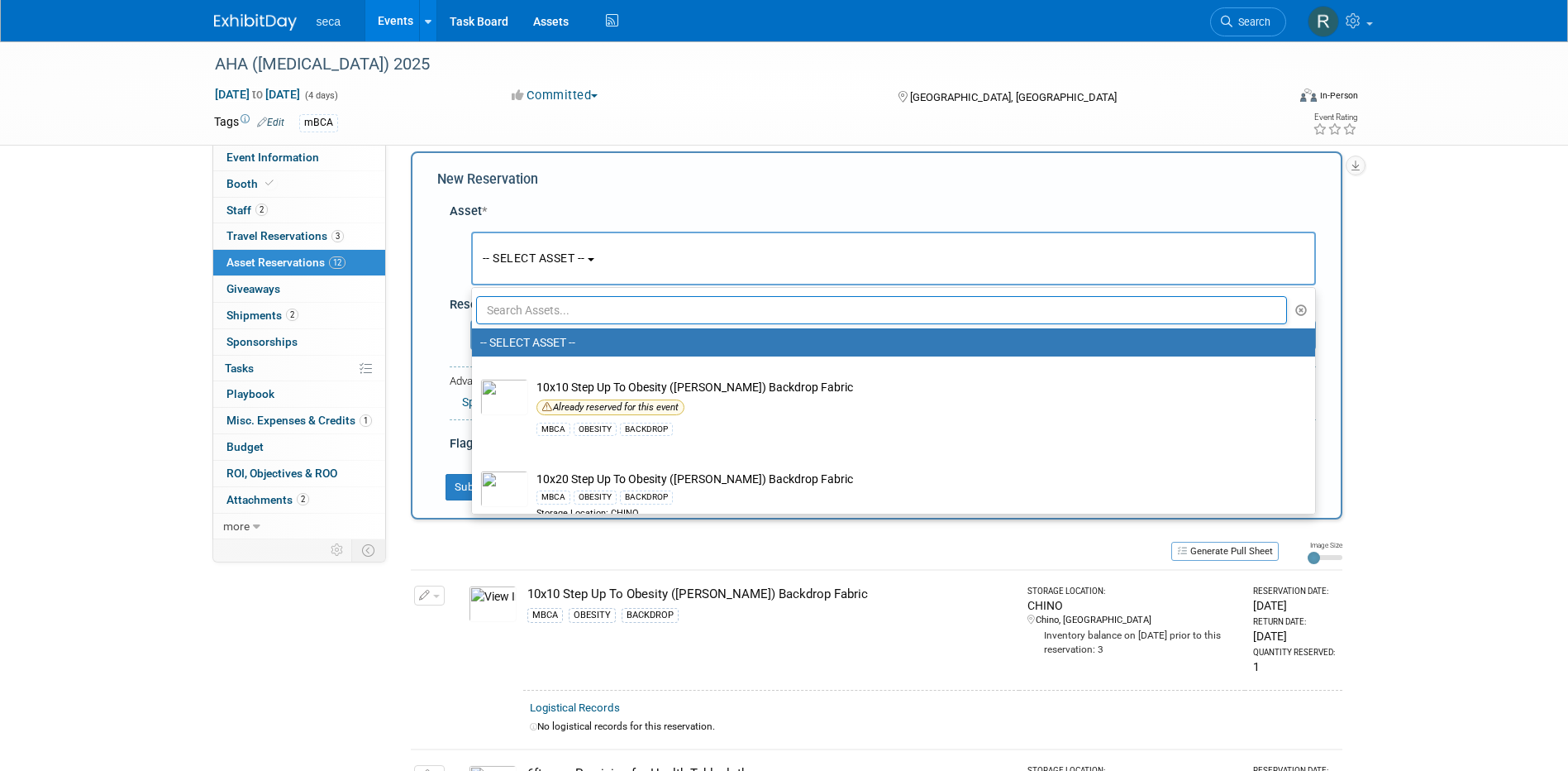
click at [534, 309] on input "text" at bounding box center [882, 310] width 811 height 28
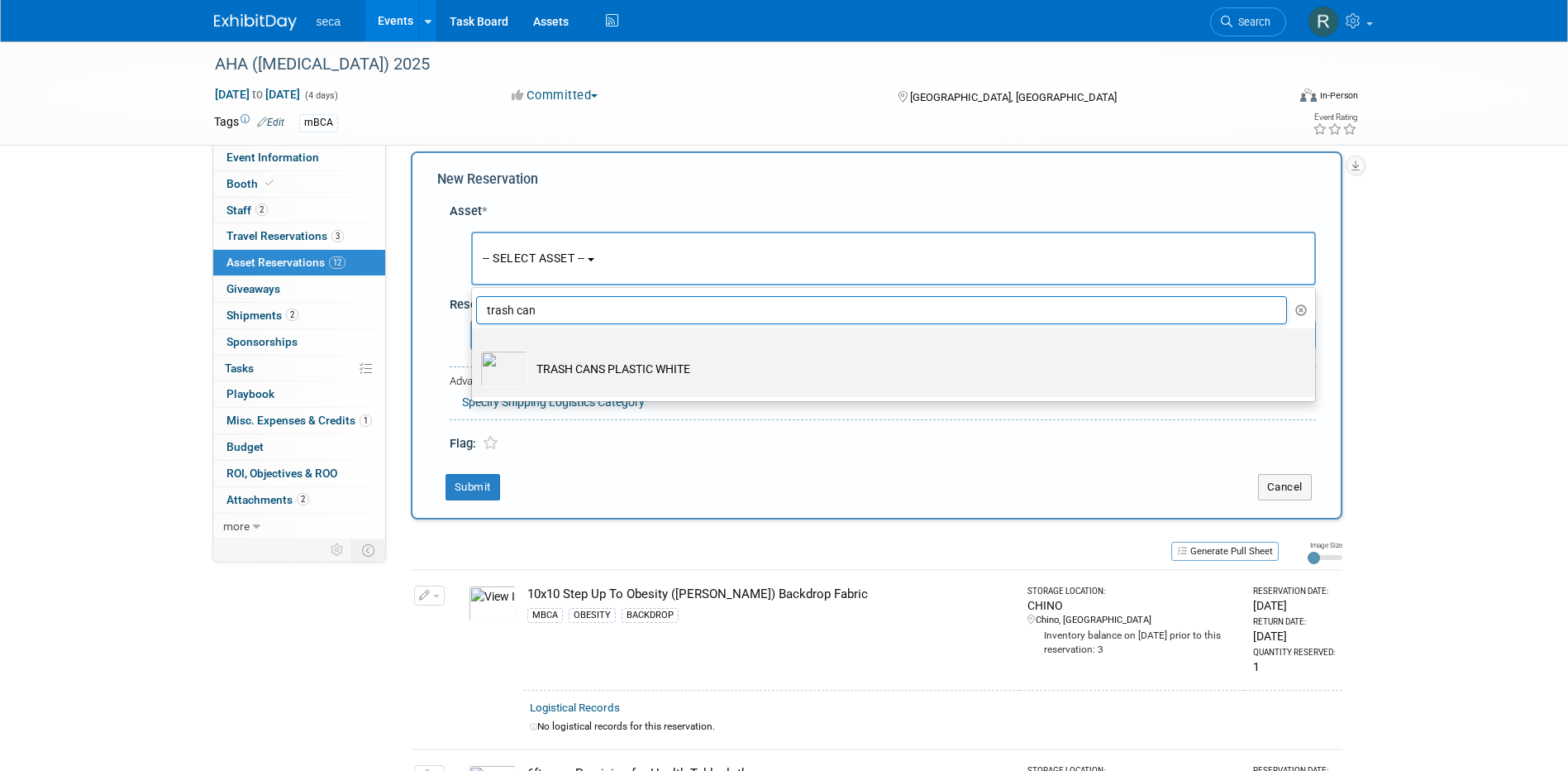
type input "trash can"
click at [573, 373] on td "TRASH CANS PLASTIC WHITE" at bounding box center [905, 368] width 754 height 37
click at [474, 348] on input "TRASH CANS PLASTIC WHITE" at bounding box center [468, 342] width 11 height 11
select select "10727400"
select select "8"
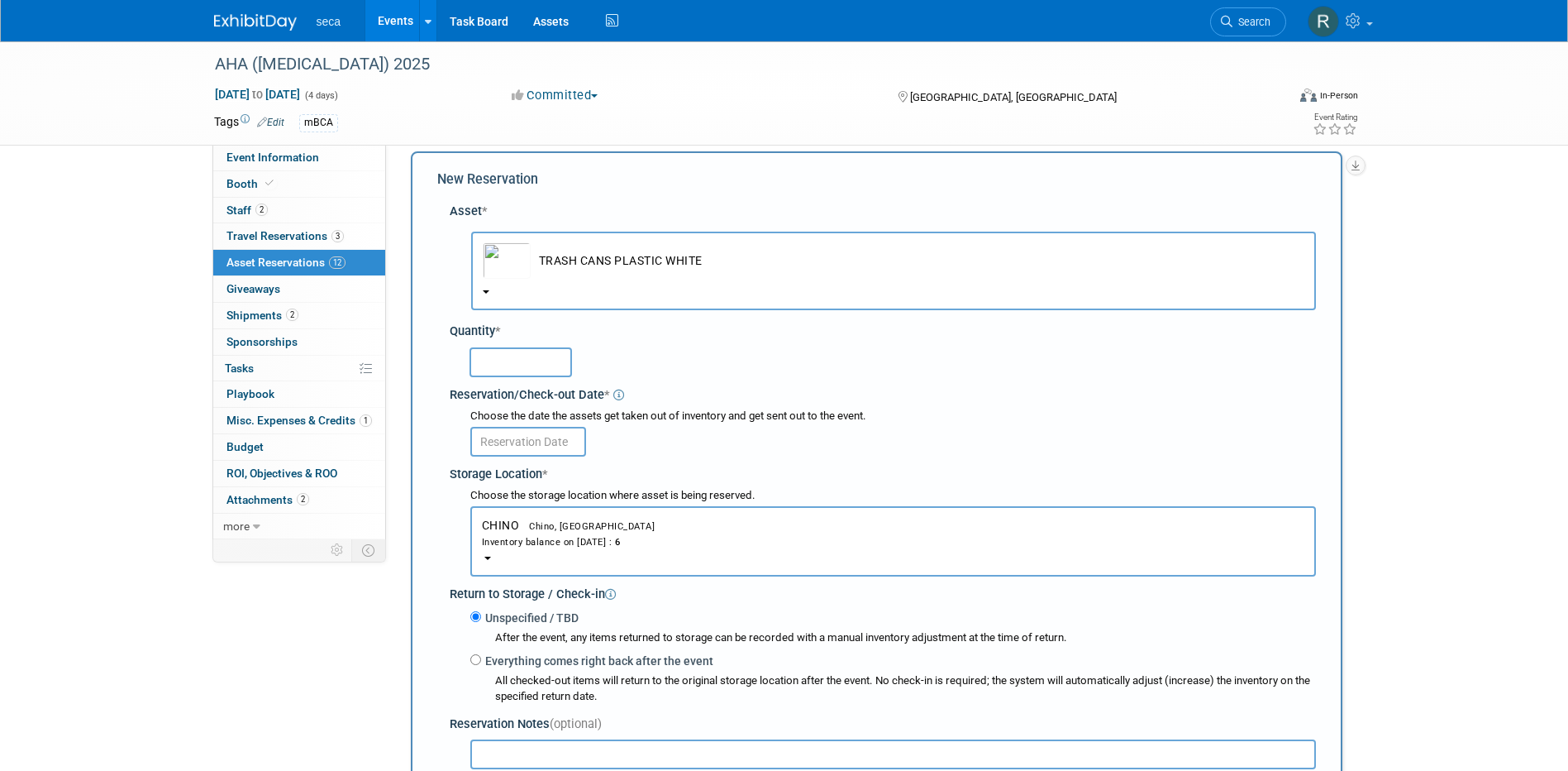
click at [547, 374] on input "text" at bounding box center [520, 362] width 102 height 30
type input "1"
click at [518, 440] on input "text" at bounding box center [528, 442] width 116 height 30
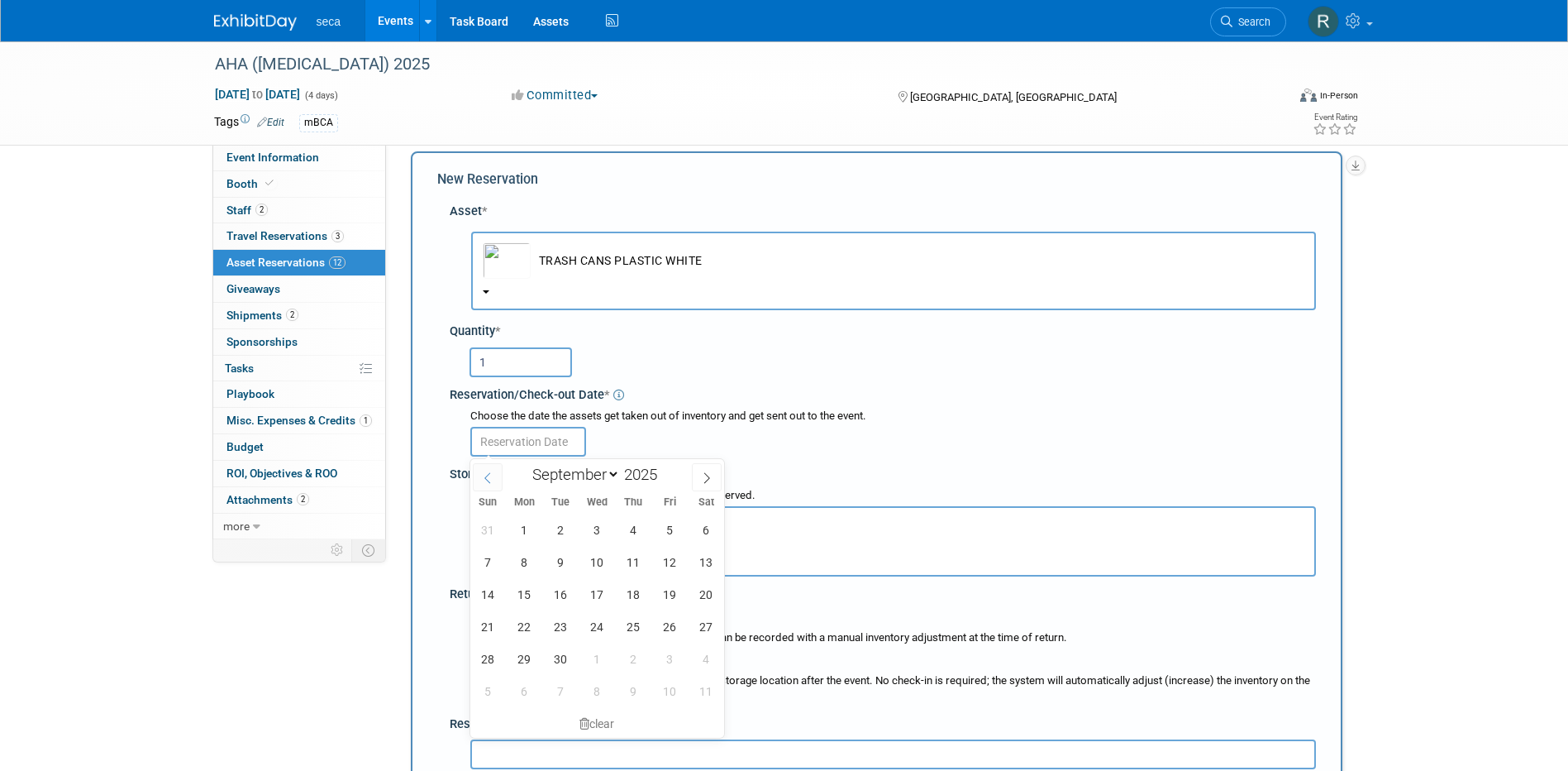
click at [498, 477] on span at bounding box center [488, 477] width 30 height 28
select select "7"
click at [562, 655] on span "26" at bounding box center [560, 658] width 32 height 32
type input "[DATE]"
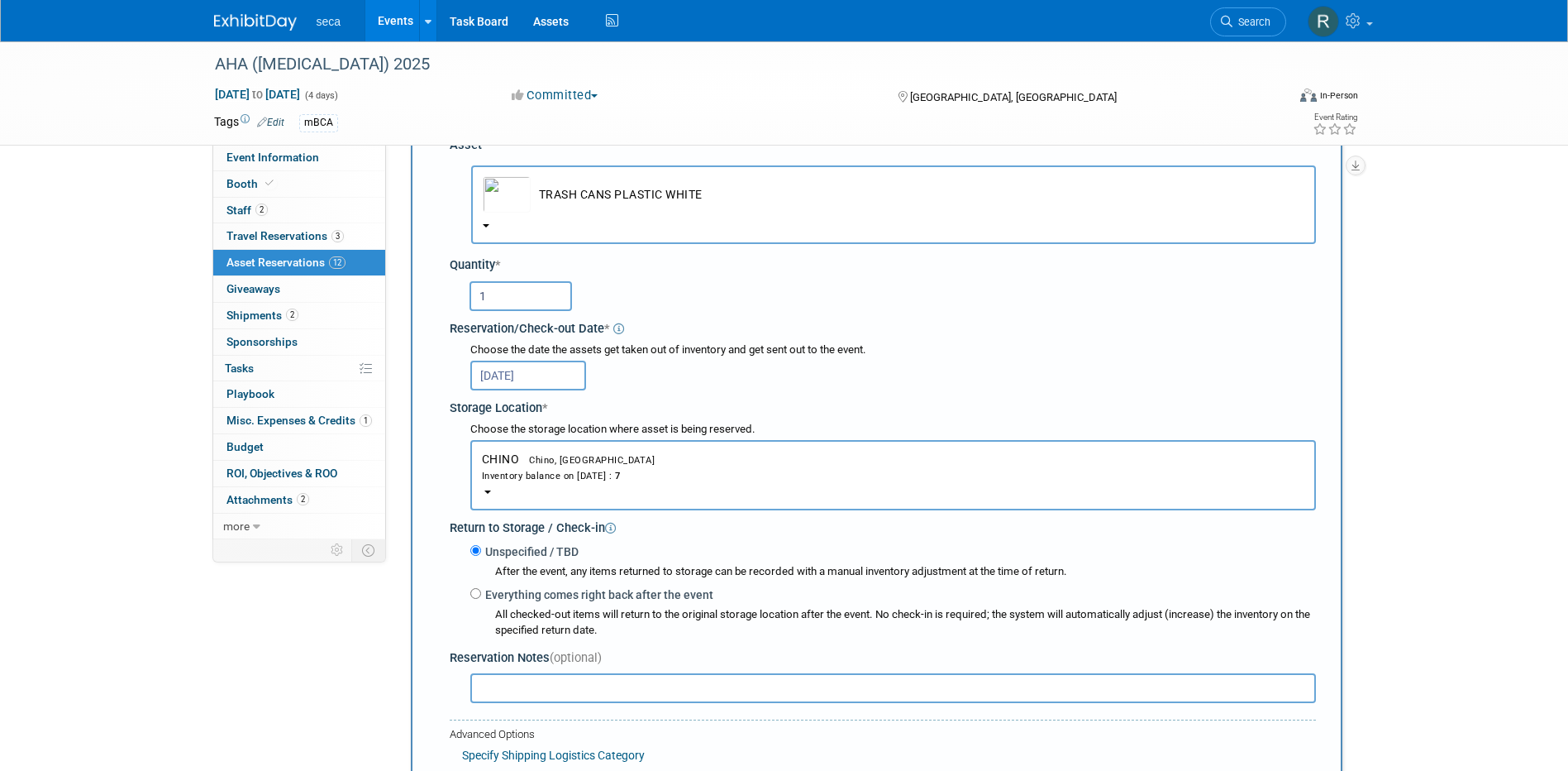
scroll to position [181, 0]
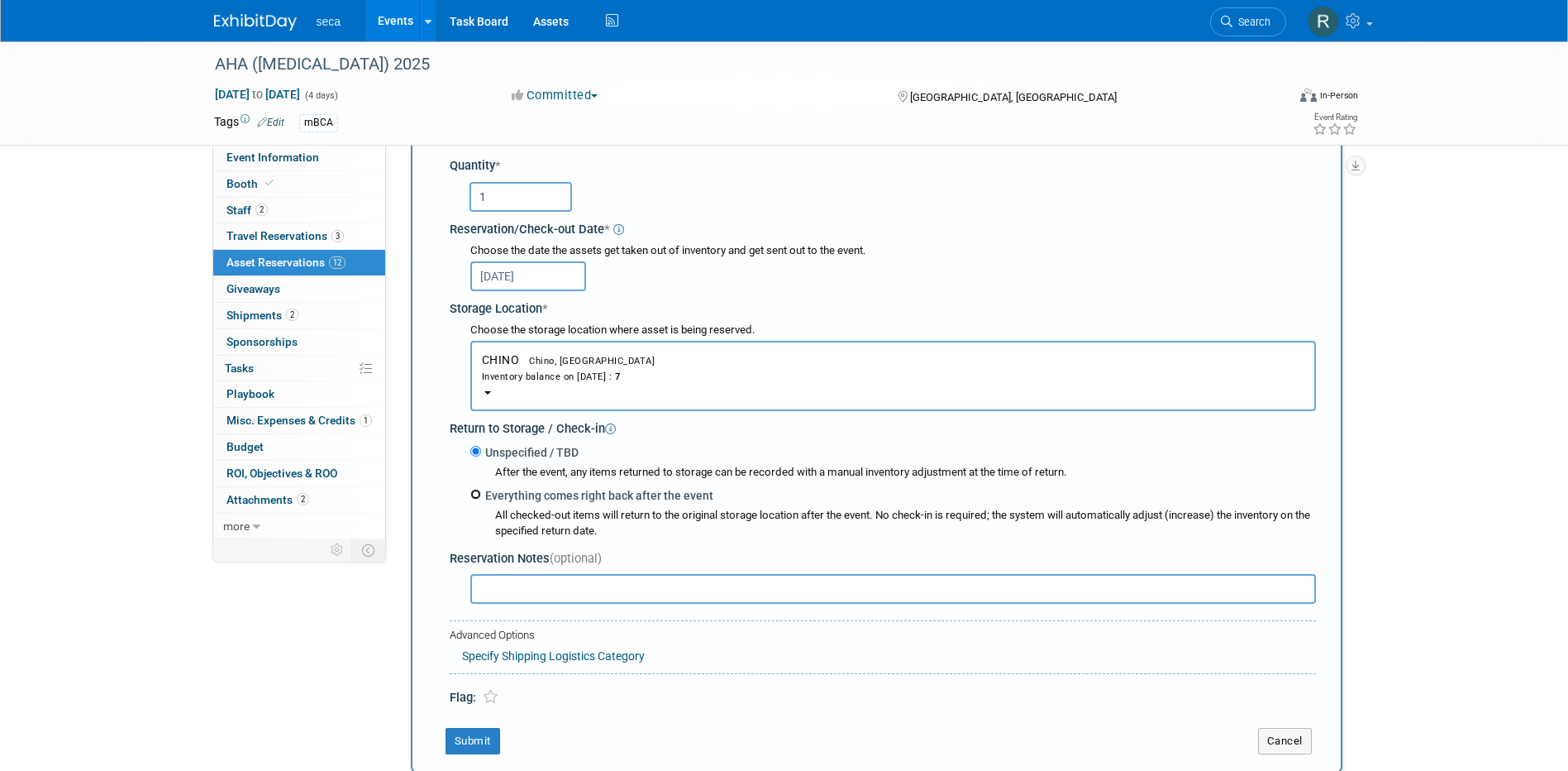
click at [474, 493] on input "Everything comes right back after the event" at bounding box center [475, 493] width 11 height 11
radio input "true"
select select "8"
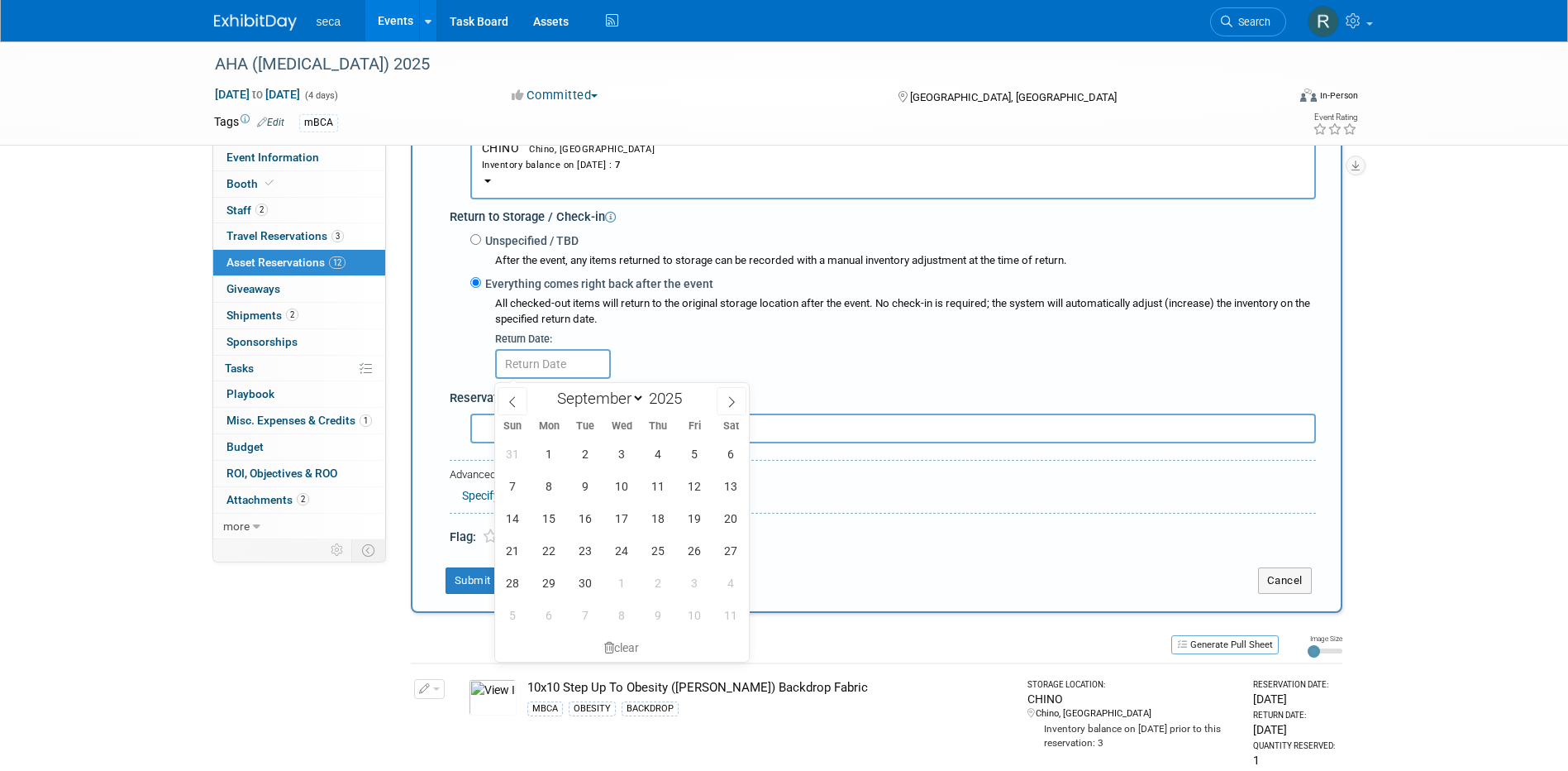
scroll to position [429, 0]
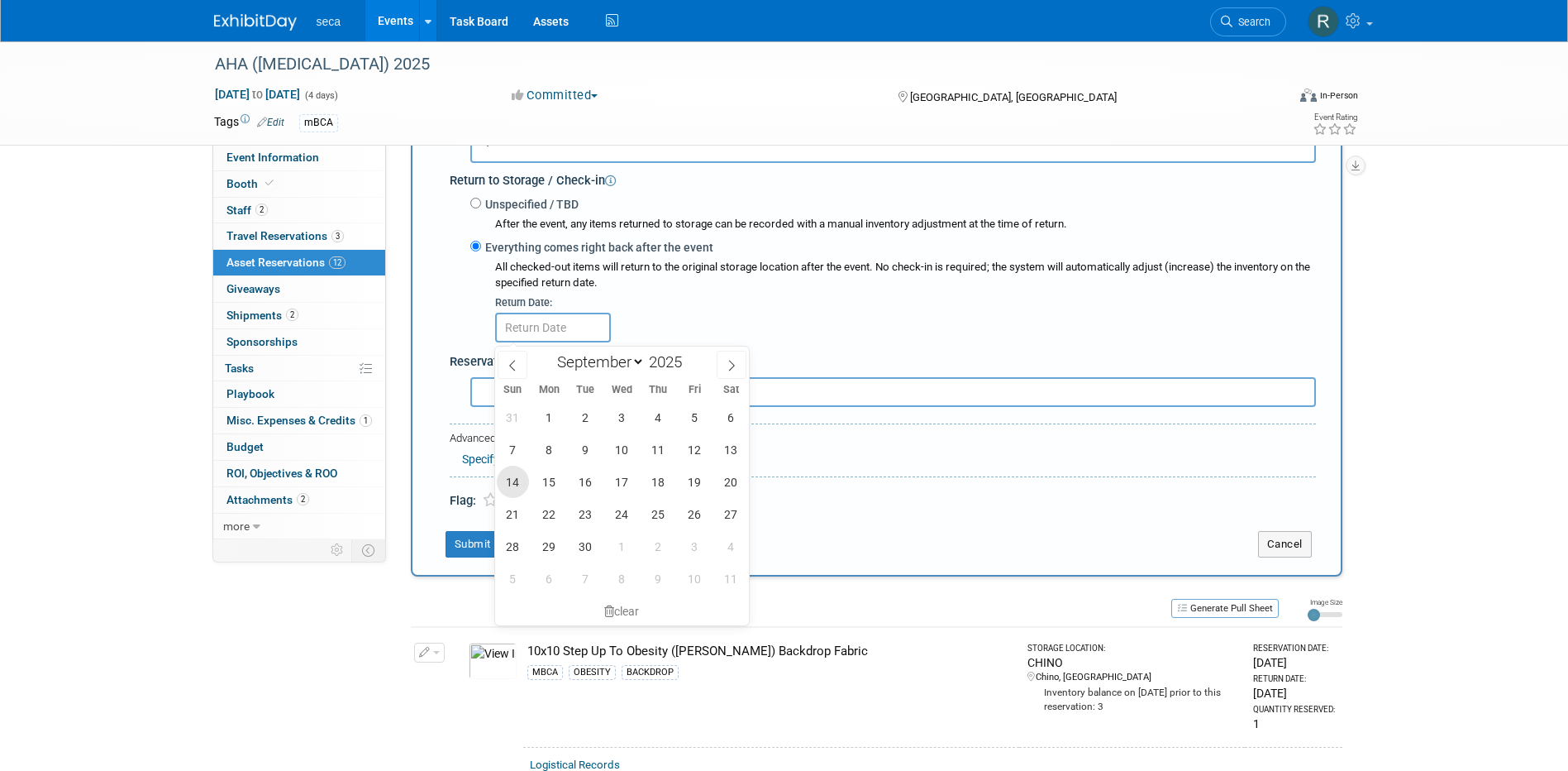
click at [514, 481] on span "14" at bounding box center [513, 481] width 32 height 32
type input "[DATE]"
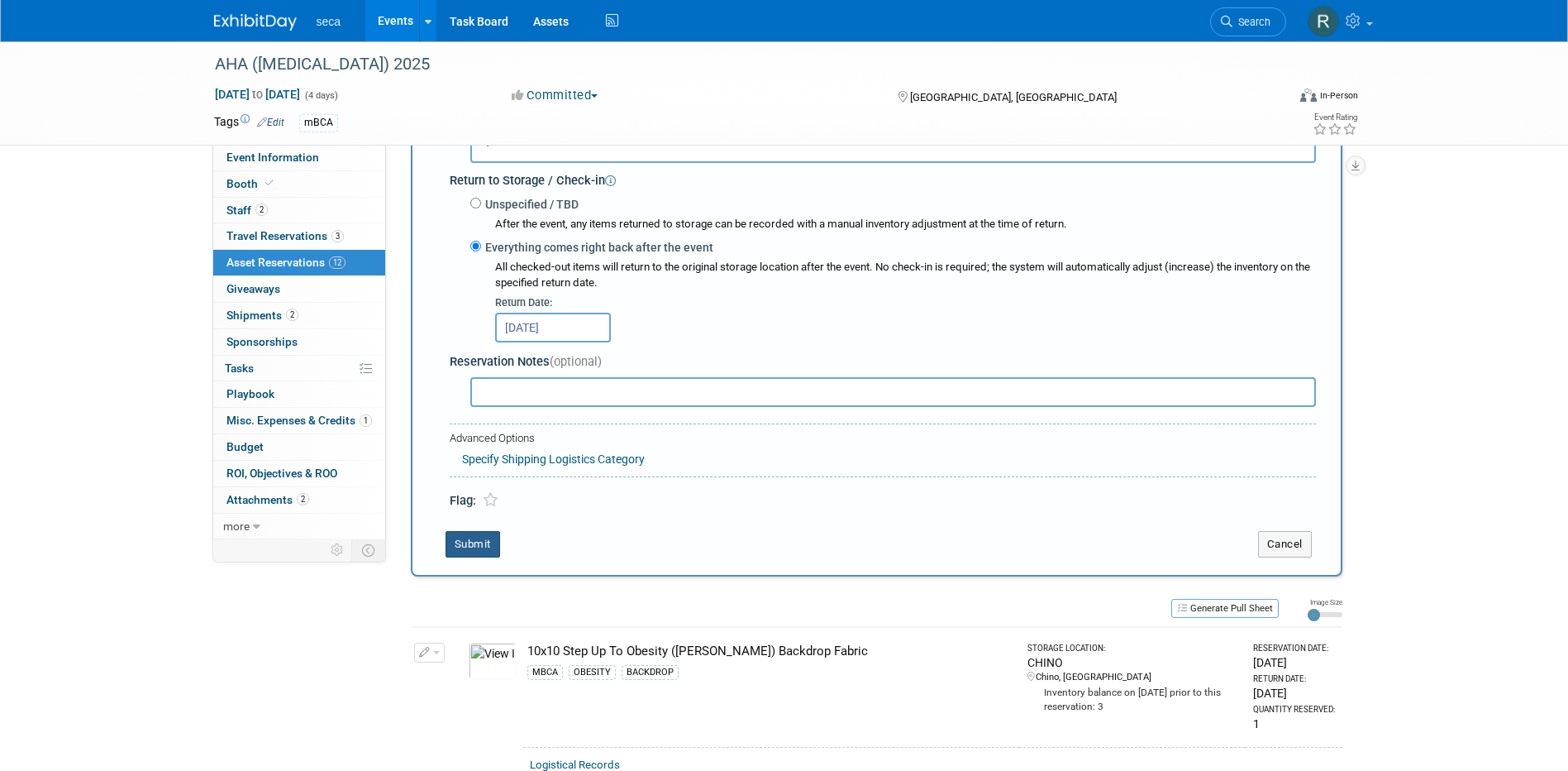
click at [474, 540] on button "Submit" at bounding box center [472, 544] width 55 height 27
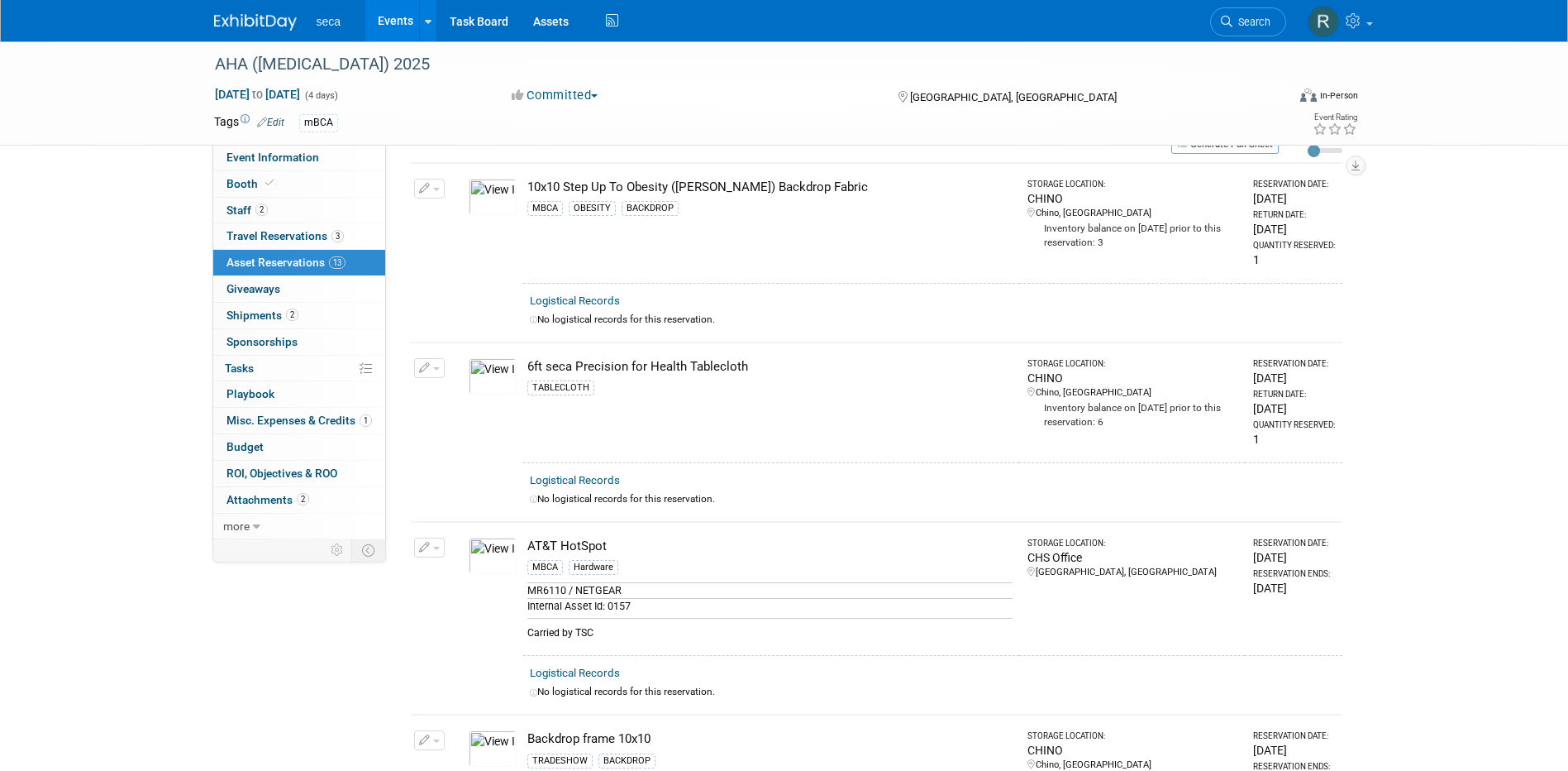
scroll to position [0, 0]
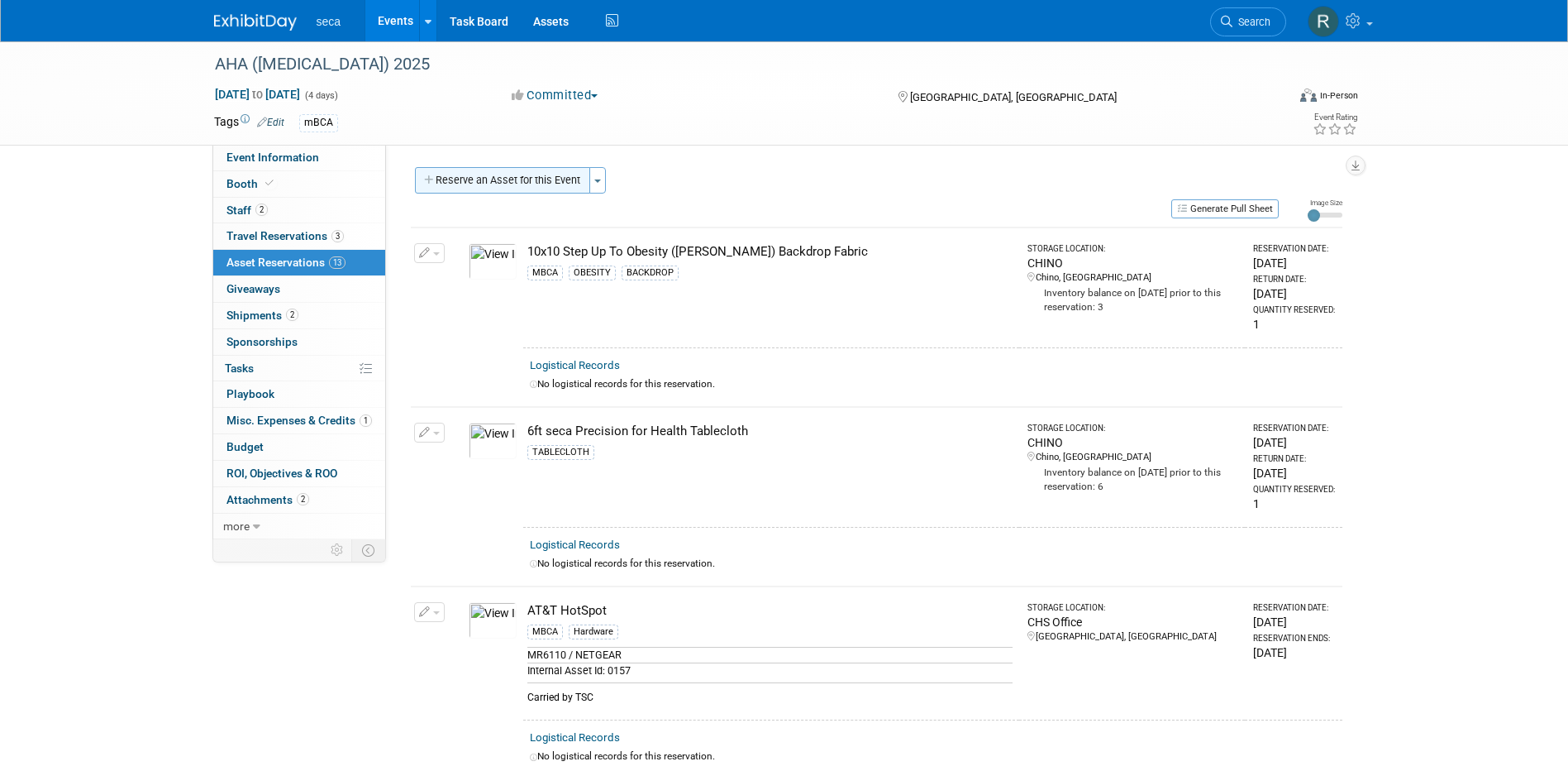
click at [521, 177] on button "Reserve an Asset for this Event" at bounding box center [502, 180] width 176 height 27
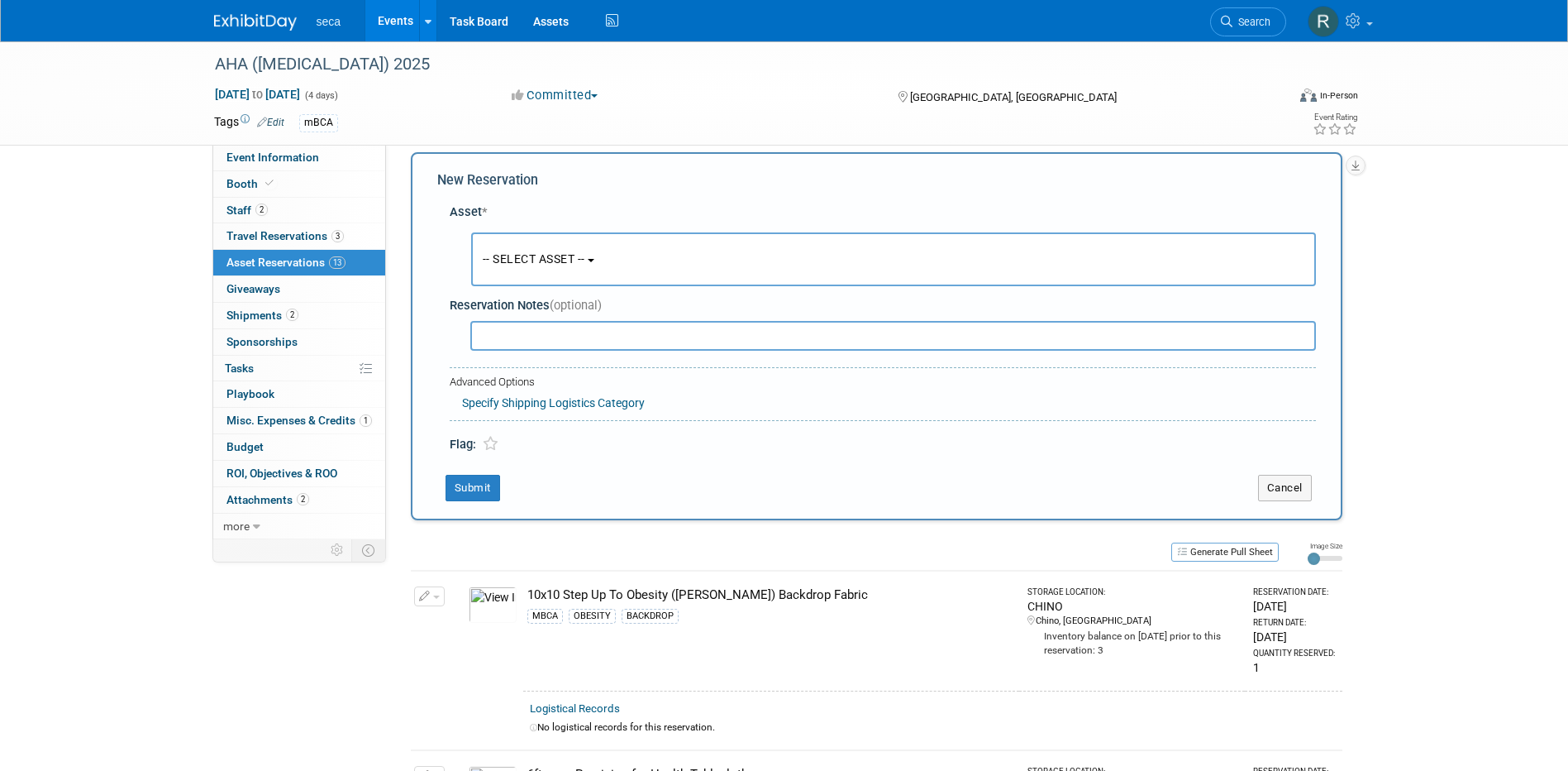
scroll to position [16, 0]
click at [525, 250] on button "-- SELECT ASSET --" at bounding box center [893, 258] width 844 height 54
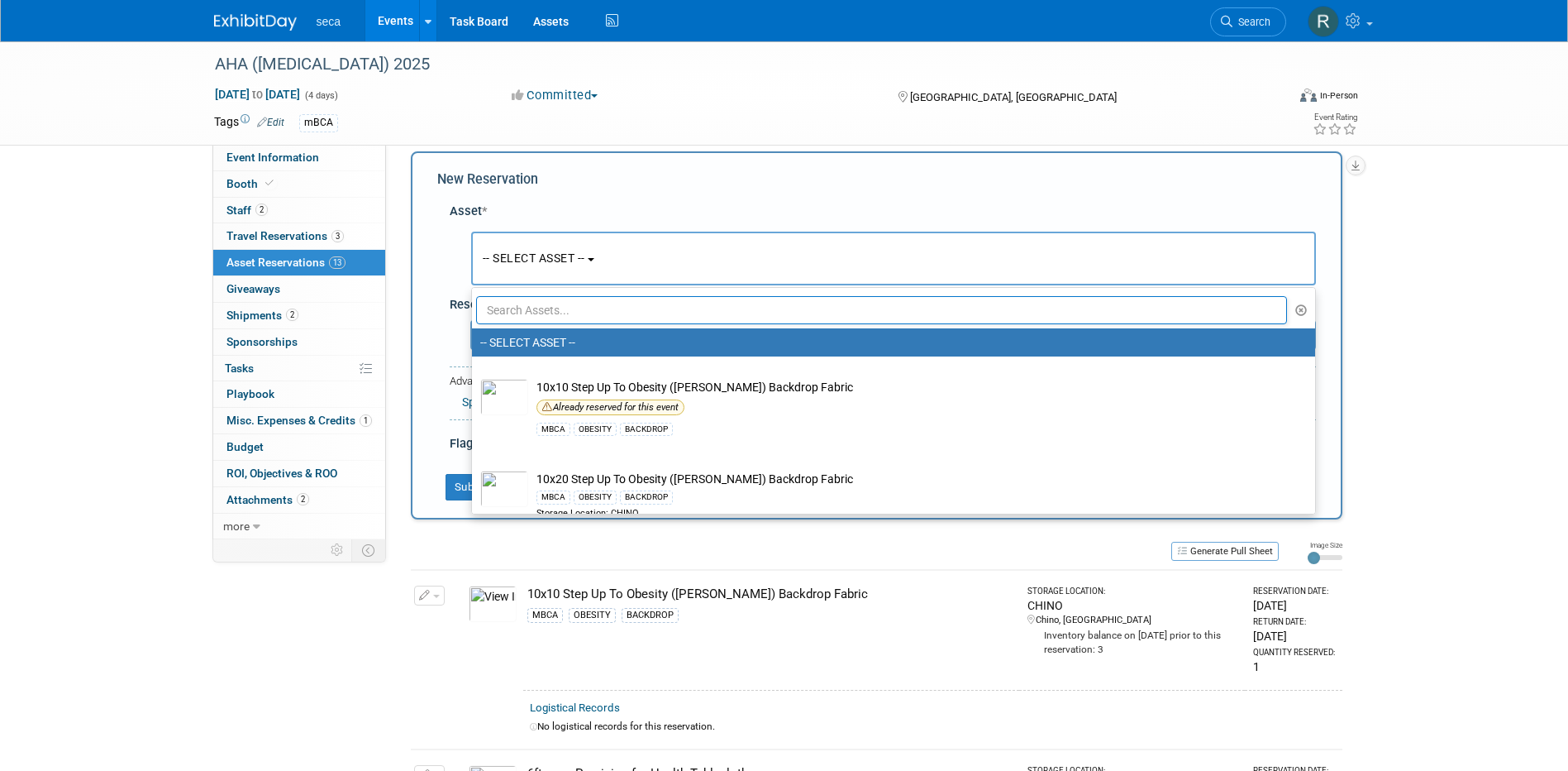
click at [534, 310] on input "text" at bounding box center [882, 310] width 811 height 28
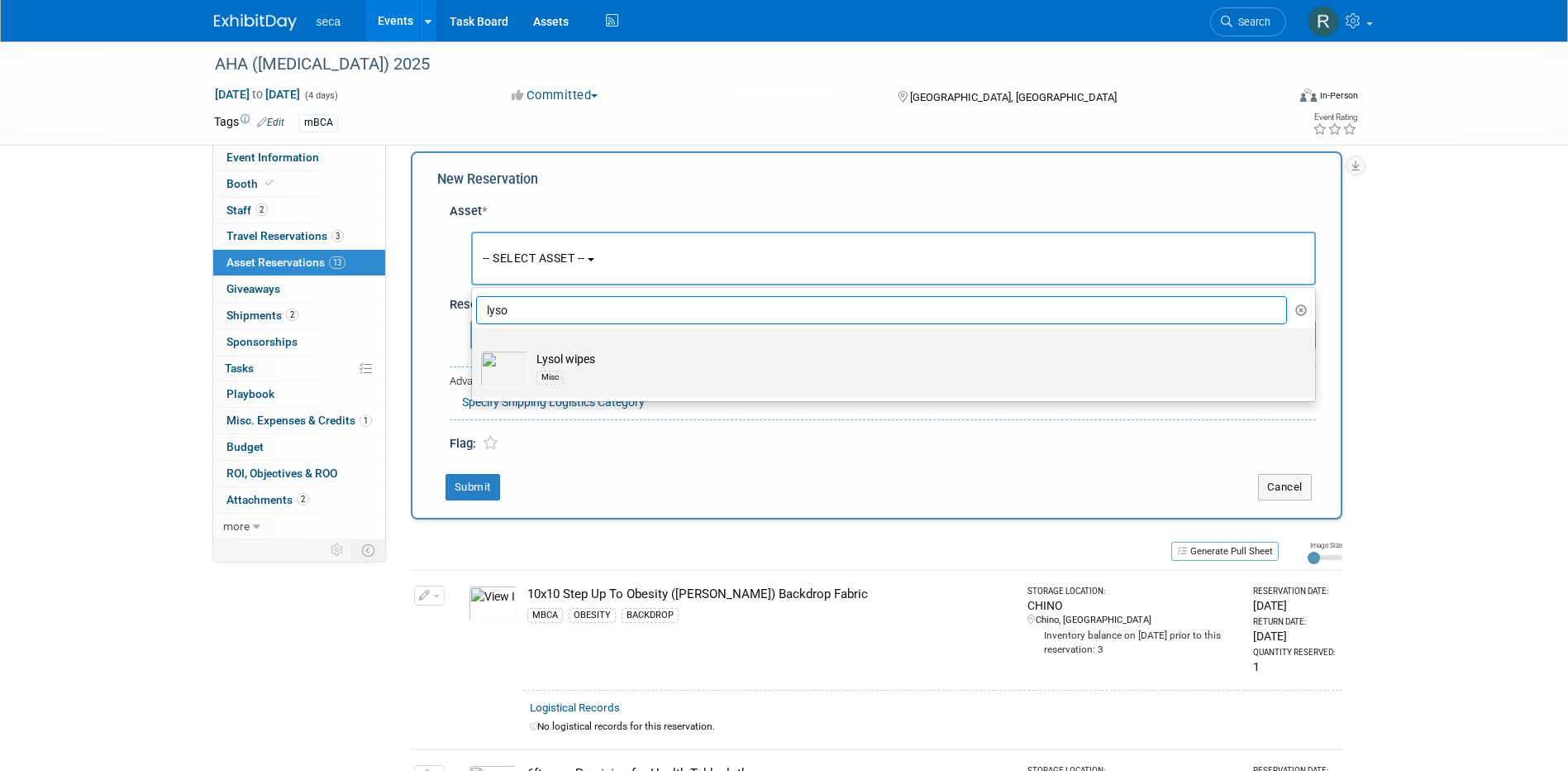
type input "lyso"
click at [557, 358] on td "Lysol wipes Misc" at bounding box center [905, 368] width 754 height 37
click at [474, 348] on input "Lysol wipes Misc" at bounding box center [468, 342] width 11 height 11
select select "10726846"
select select "8"
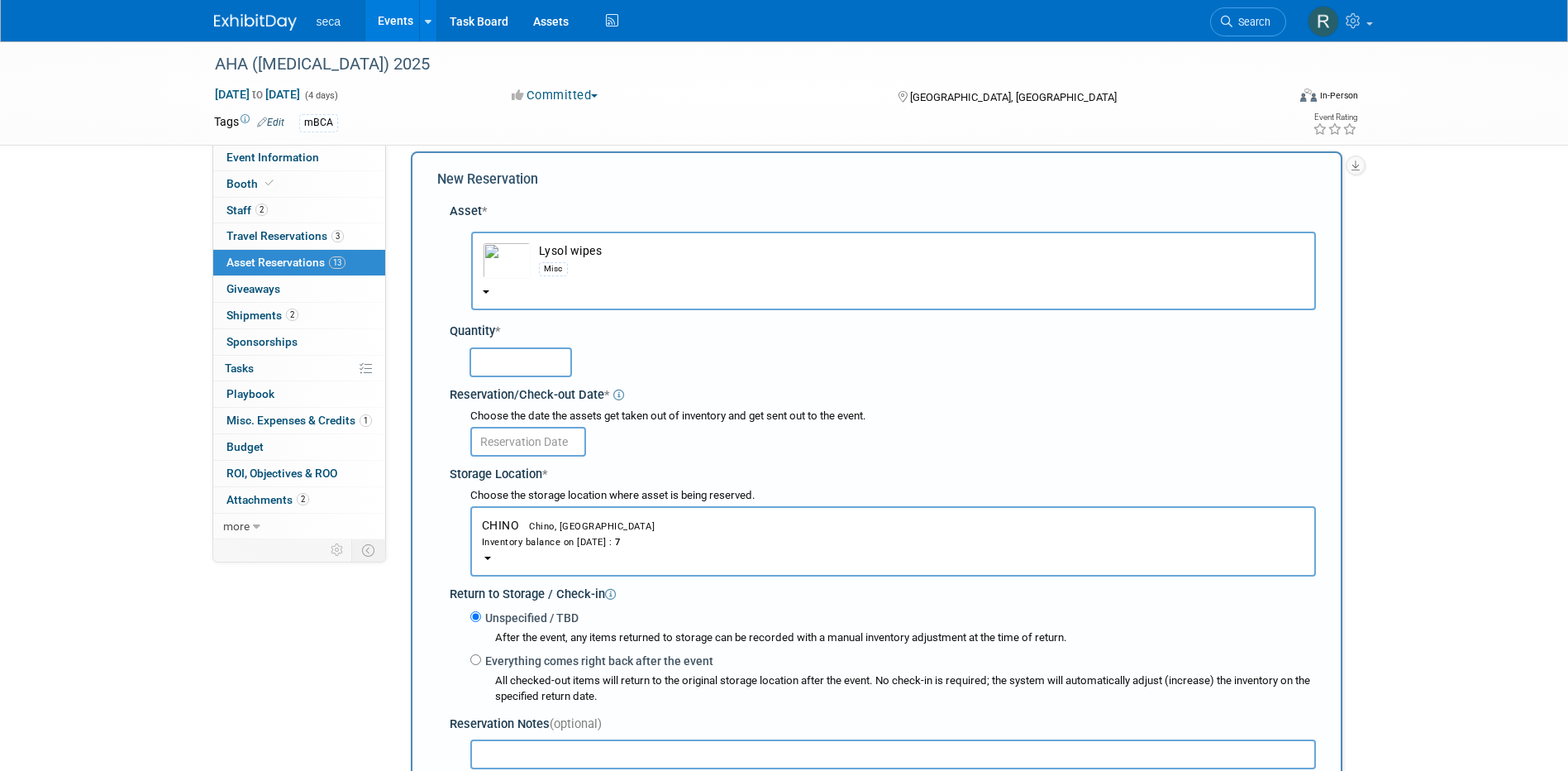
click at [488, 361] on input "text" at bounding box center [520, 362] width 102 height 30
type input "1"
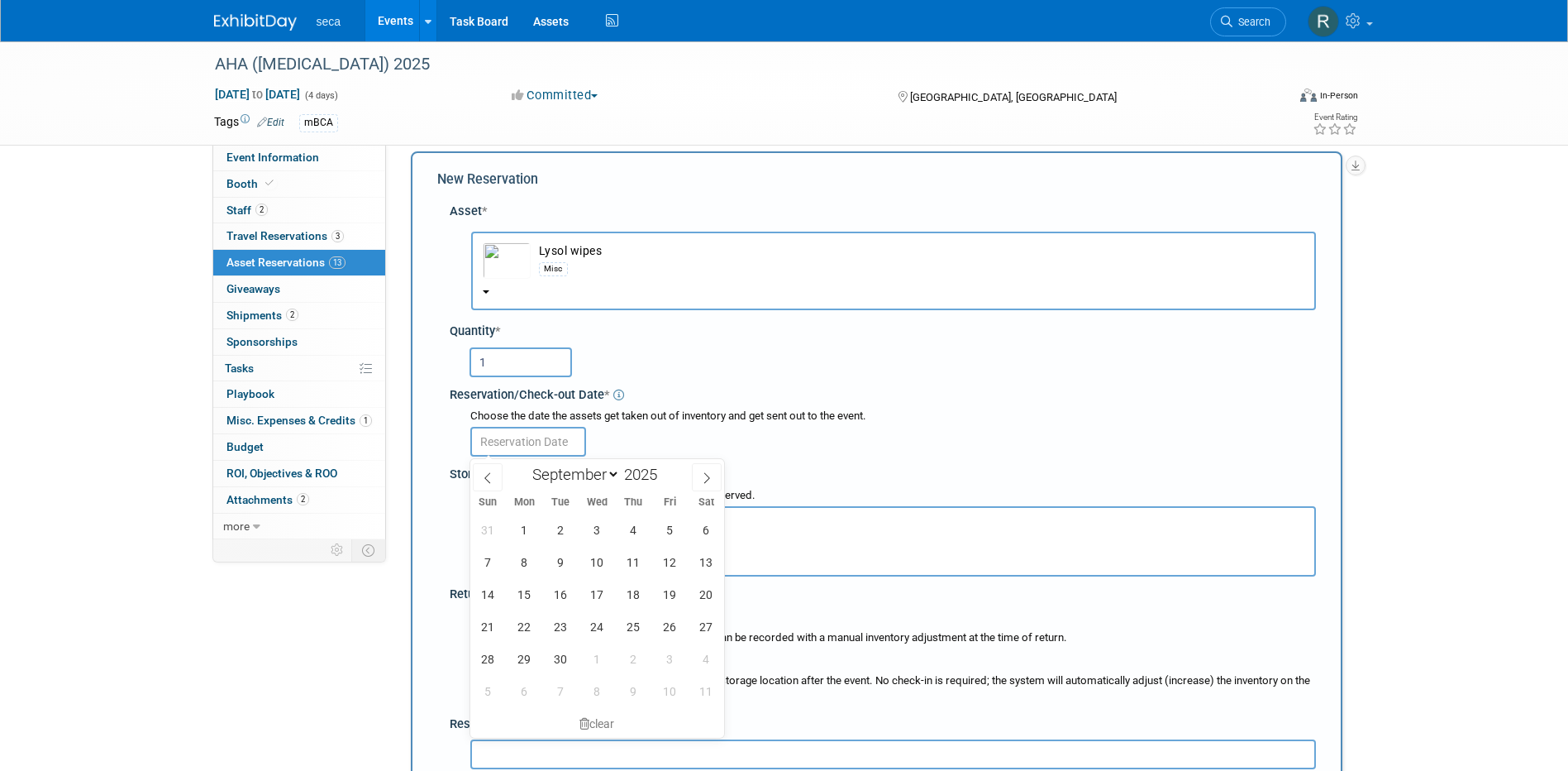
click at [506, 444] on input "text" at bounding box center [528, 442] width 116 height 30
click at [482, 480] on icon at bounding box center [488, 478] width 12 height 12
select select "7"
click at [565, 652] on span "26" at bounding box center [560, 658] width 32 height 32
type input "[DATE]"
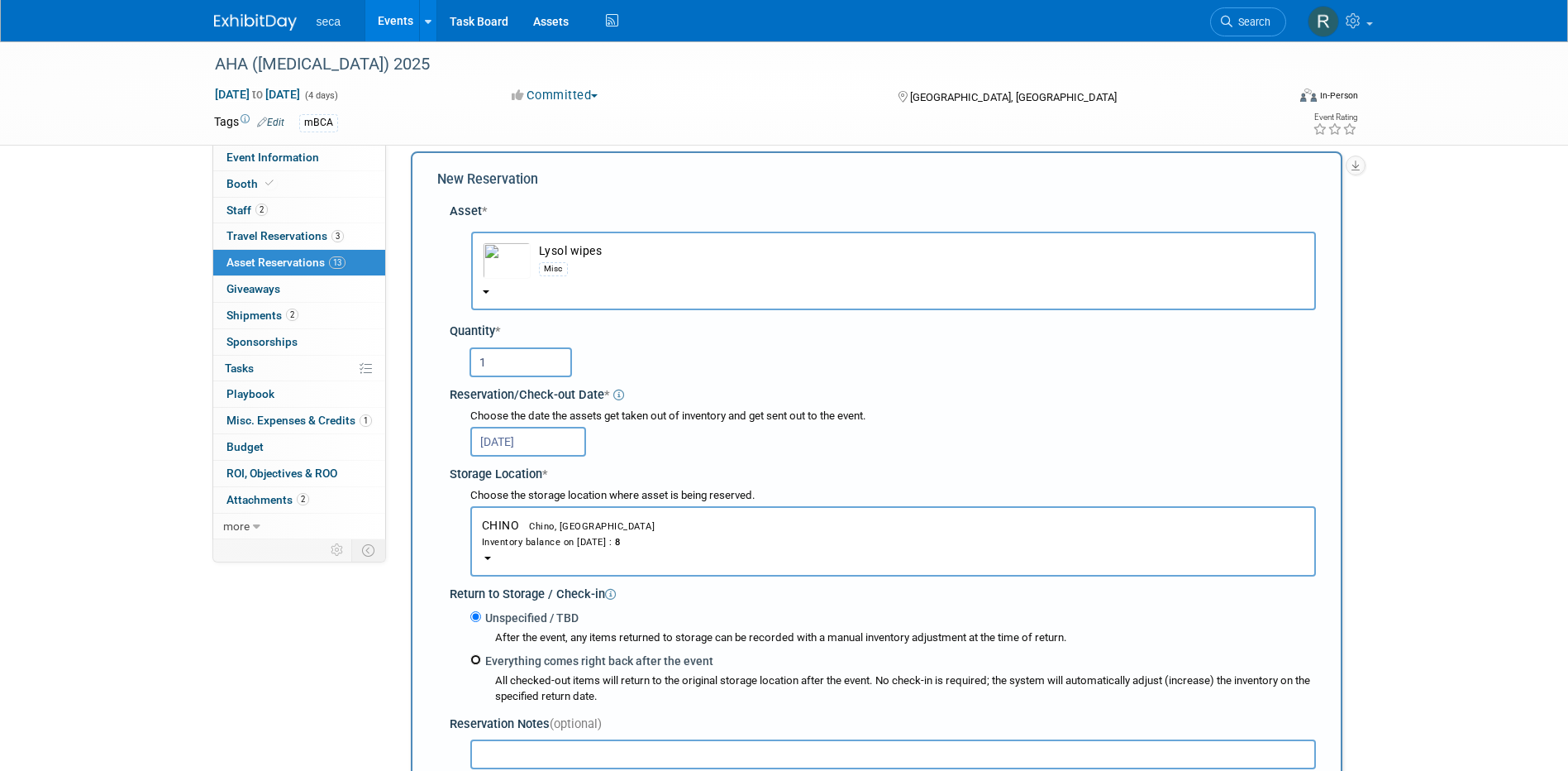
click at [472, 660] on input "Everything comes right back after the event" at bounding box center [475, 659] width 11 height 11
radio input "true"
select select "8"
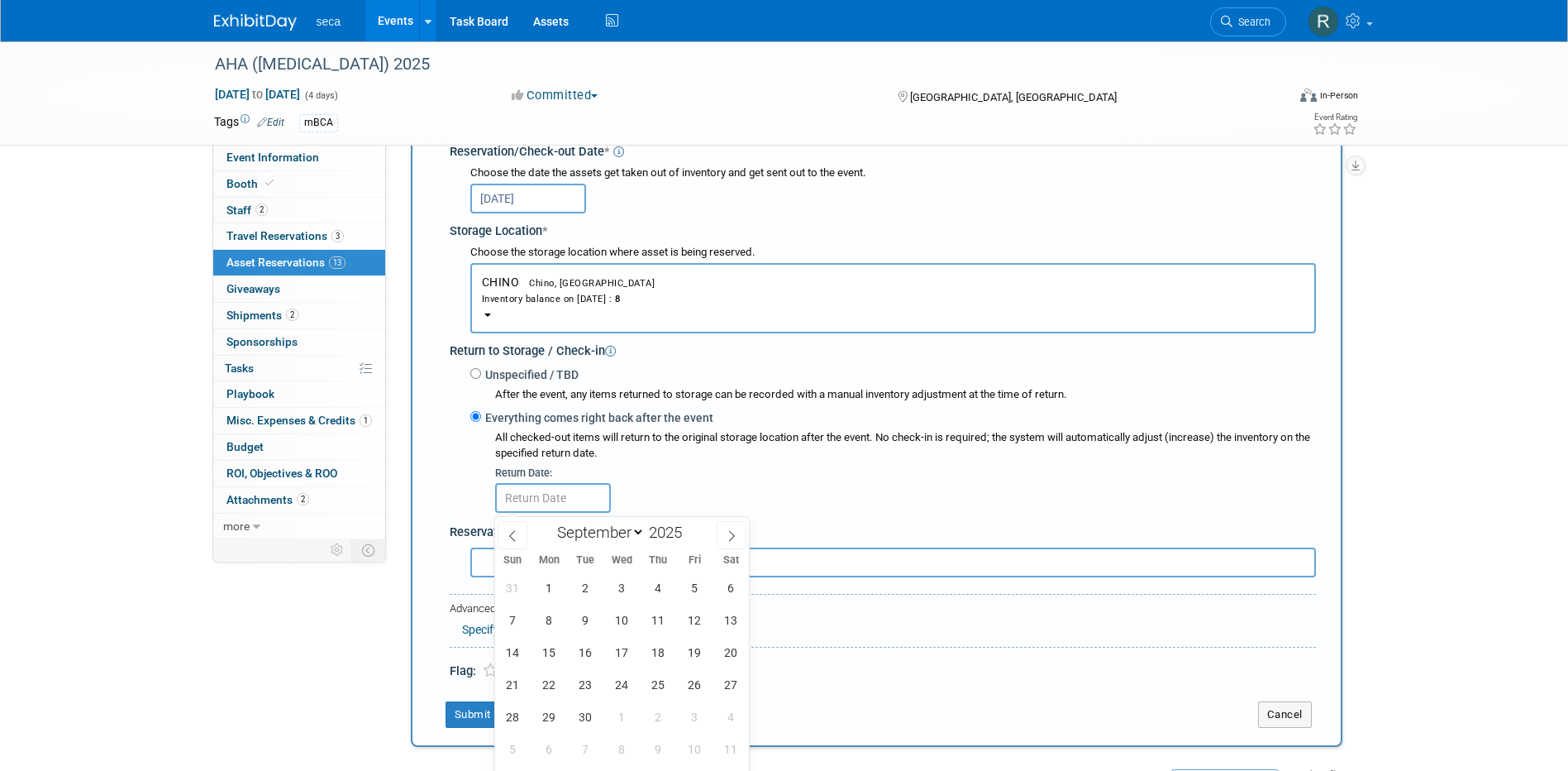
scroll to position [264, 0]
click at [516, 650] on span "14" at bounding box center [513, 647] width 32 height 32
type input "[DATE]"
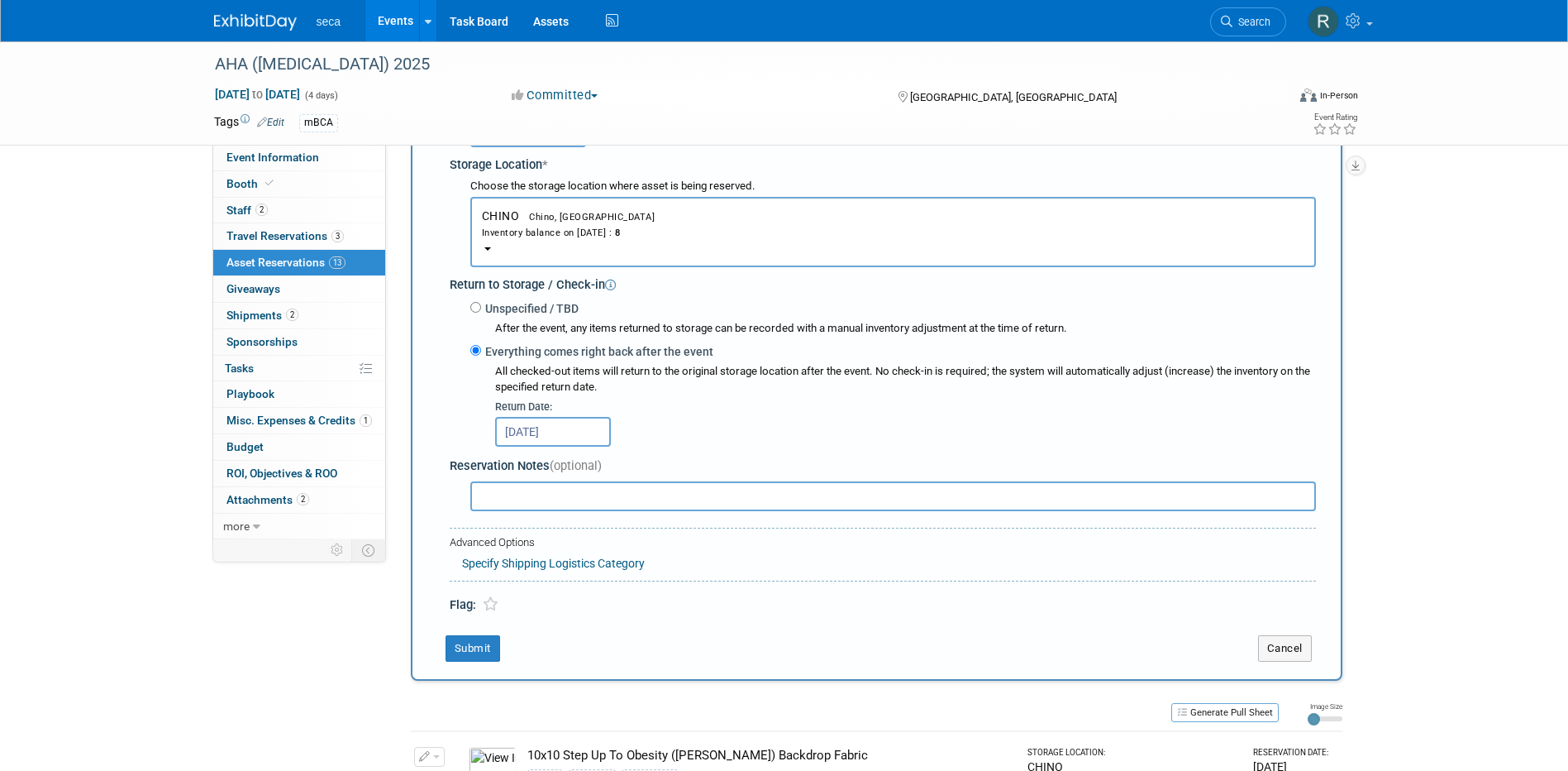
scroll to position [429, 0]
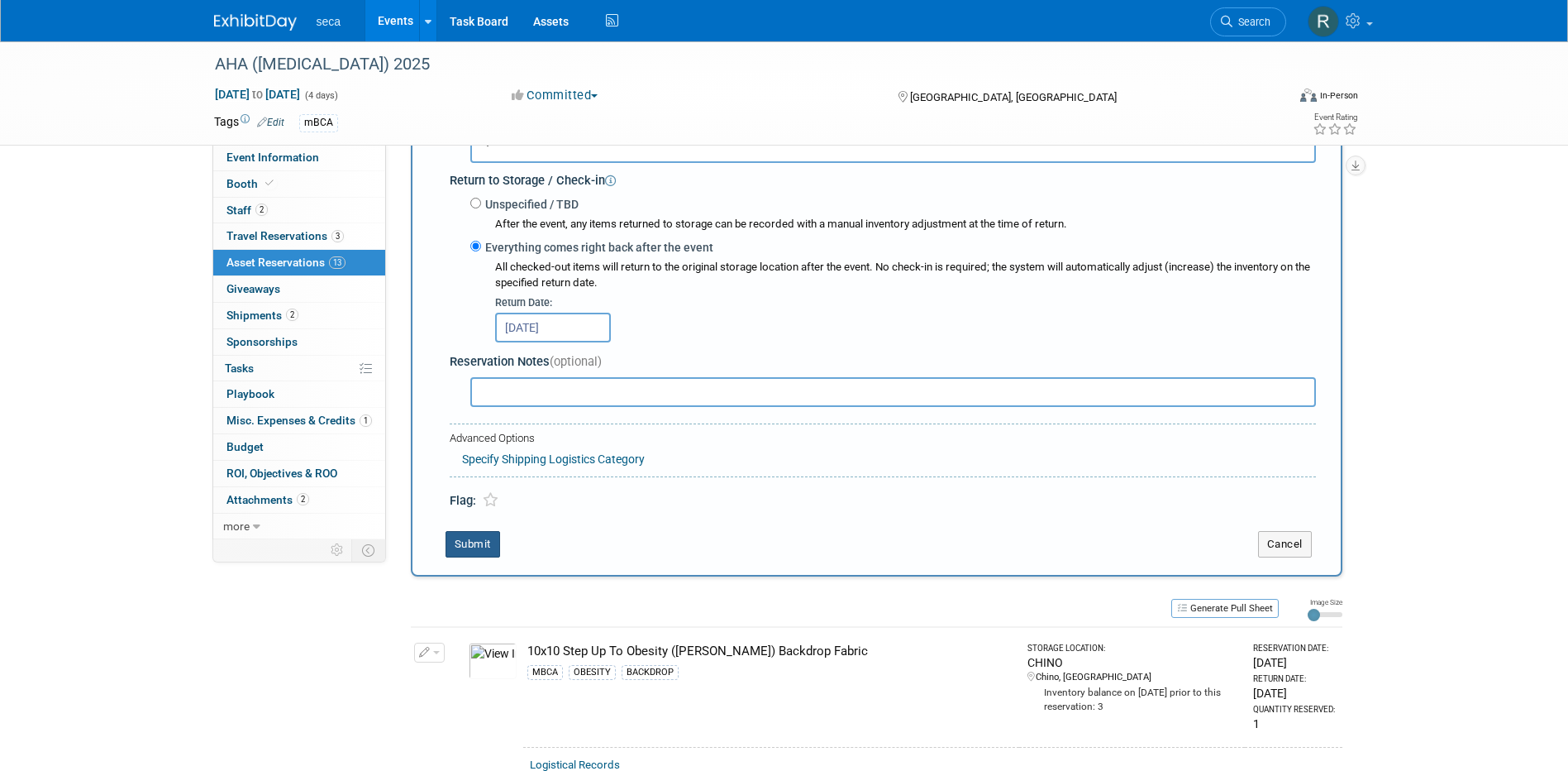
click at [481, 543] on button "Submit" at bounding box center [472, 544] width 55 height 27
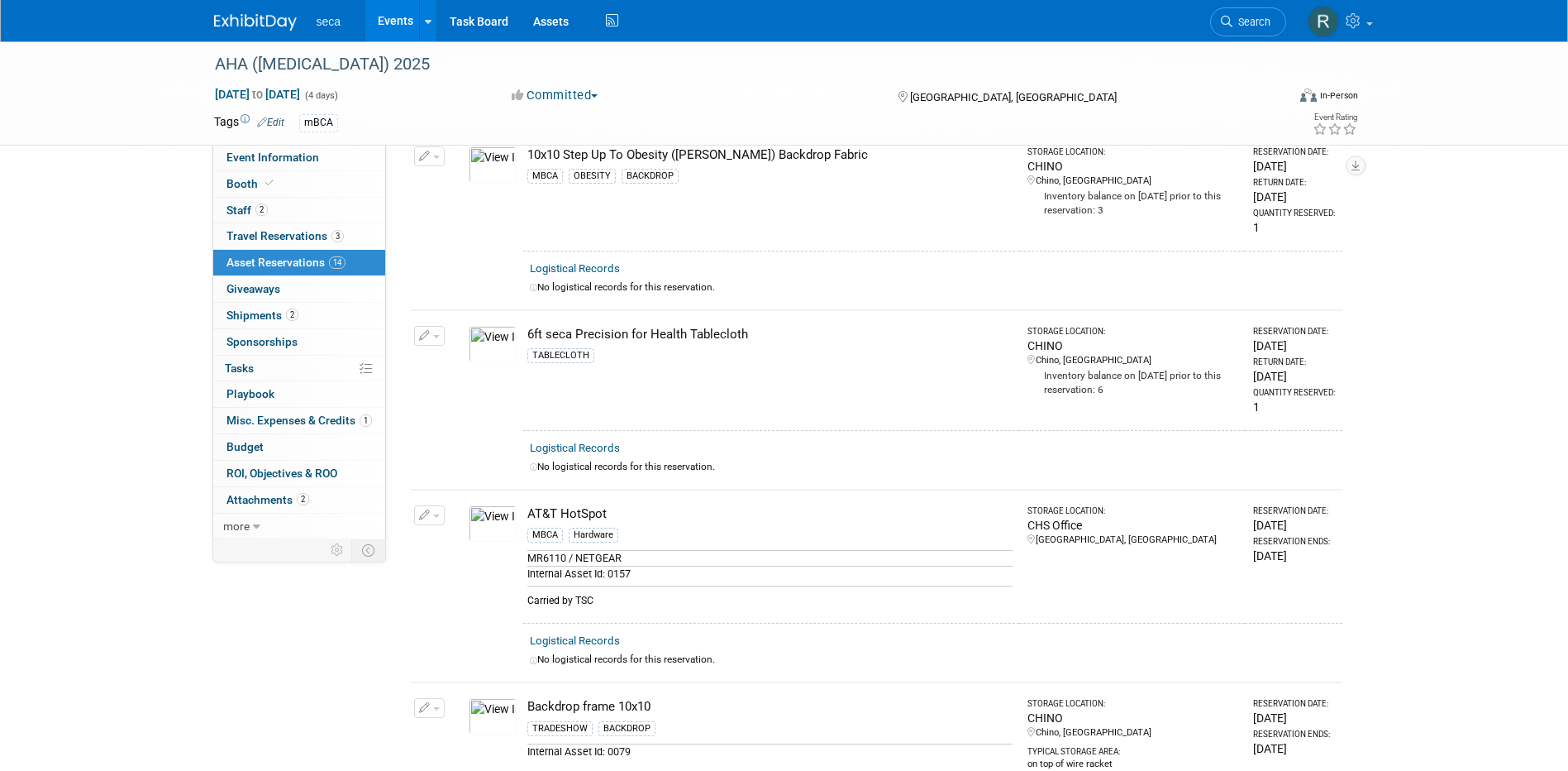
scroll to position [0, 0]
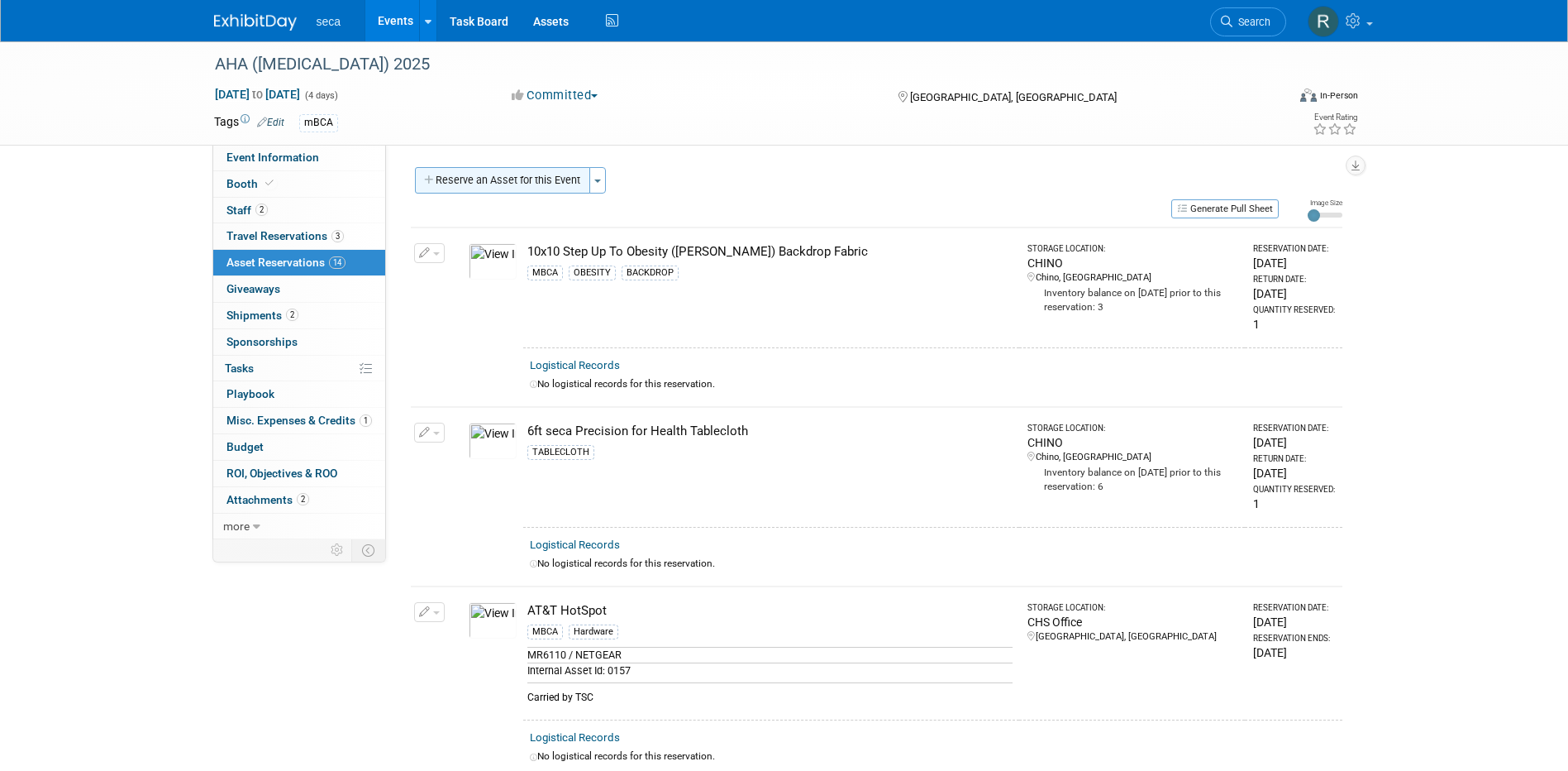
click at [525, 183] on button "Reserve an Asset for this Event" at bounding box center [502, 180] width 176 height 27
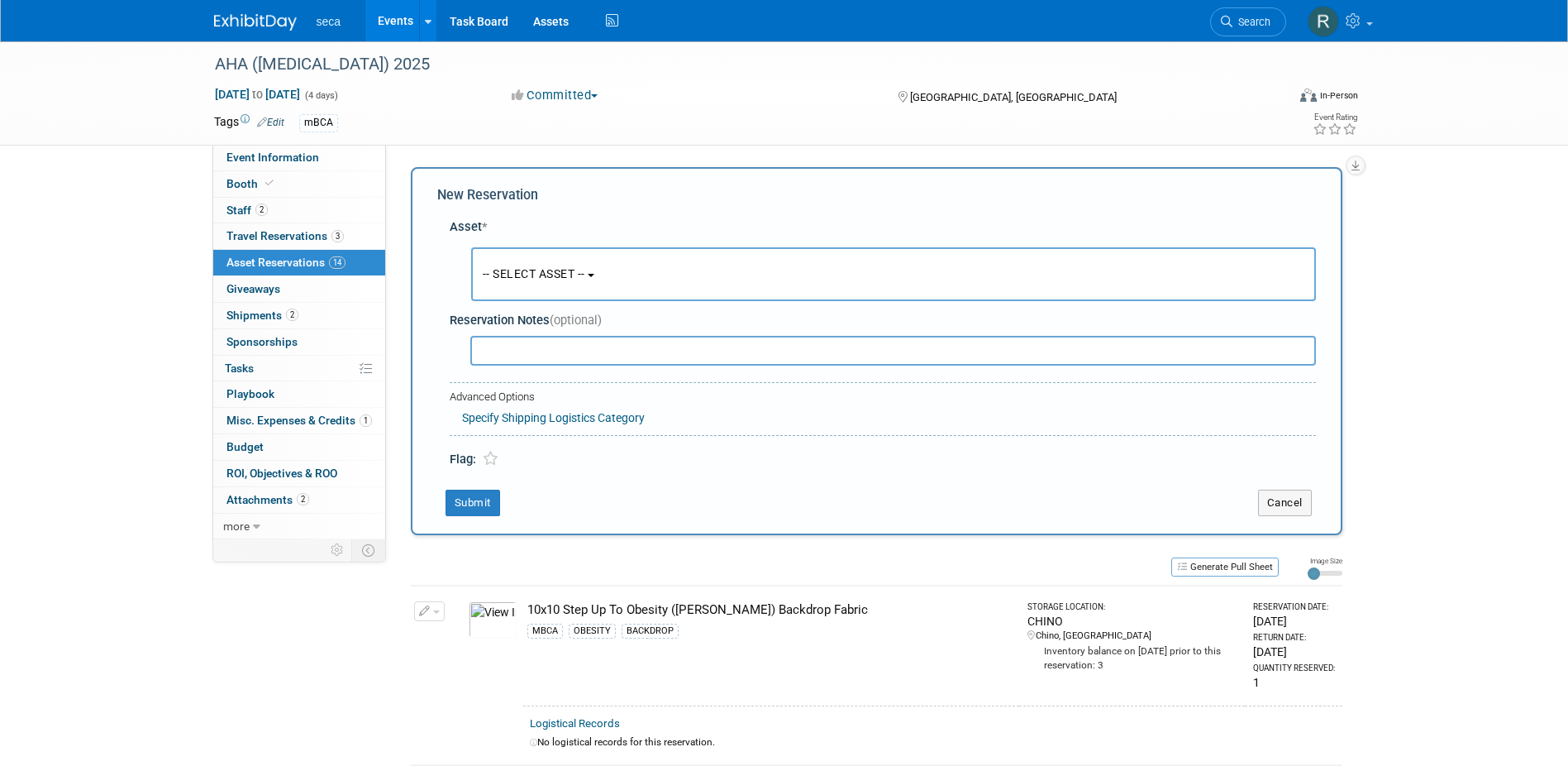
scroll to position [16, 0]
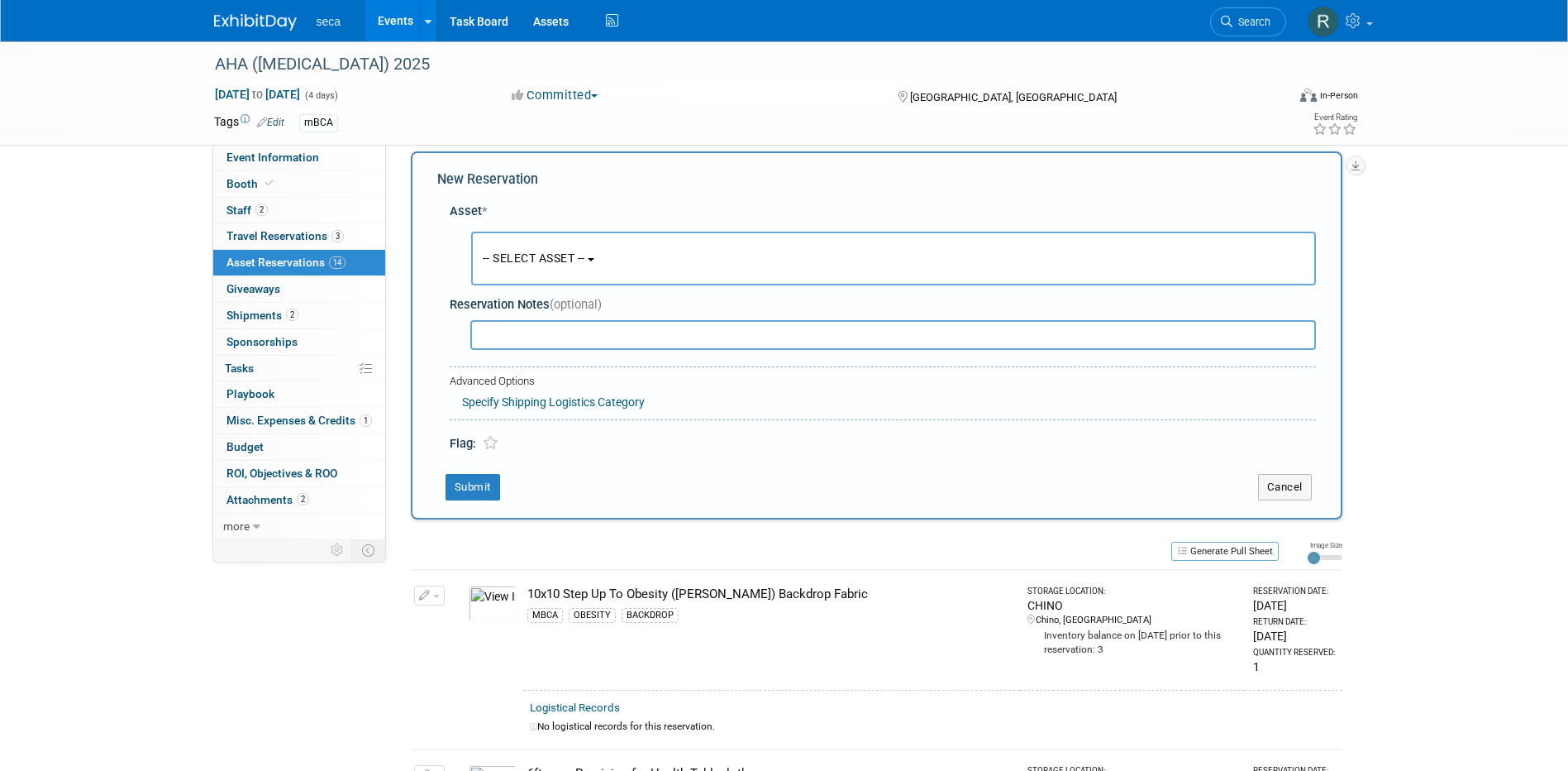
click at [508, 255] on span "-- SELECT ASSET --" at bounding box center [534, 257] width 102 height 13
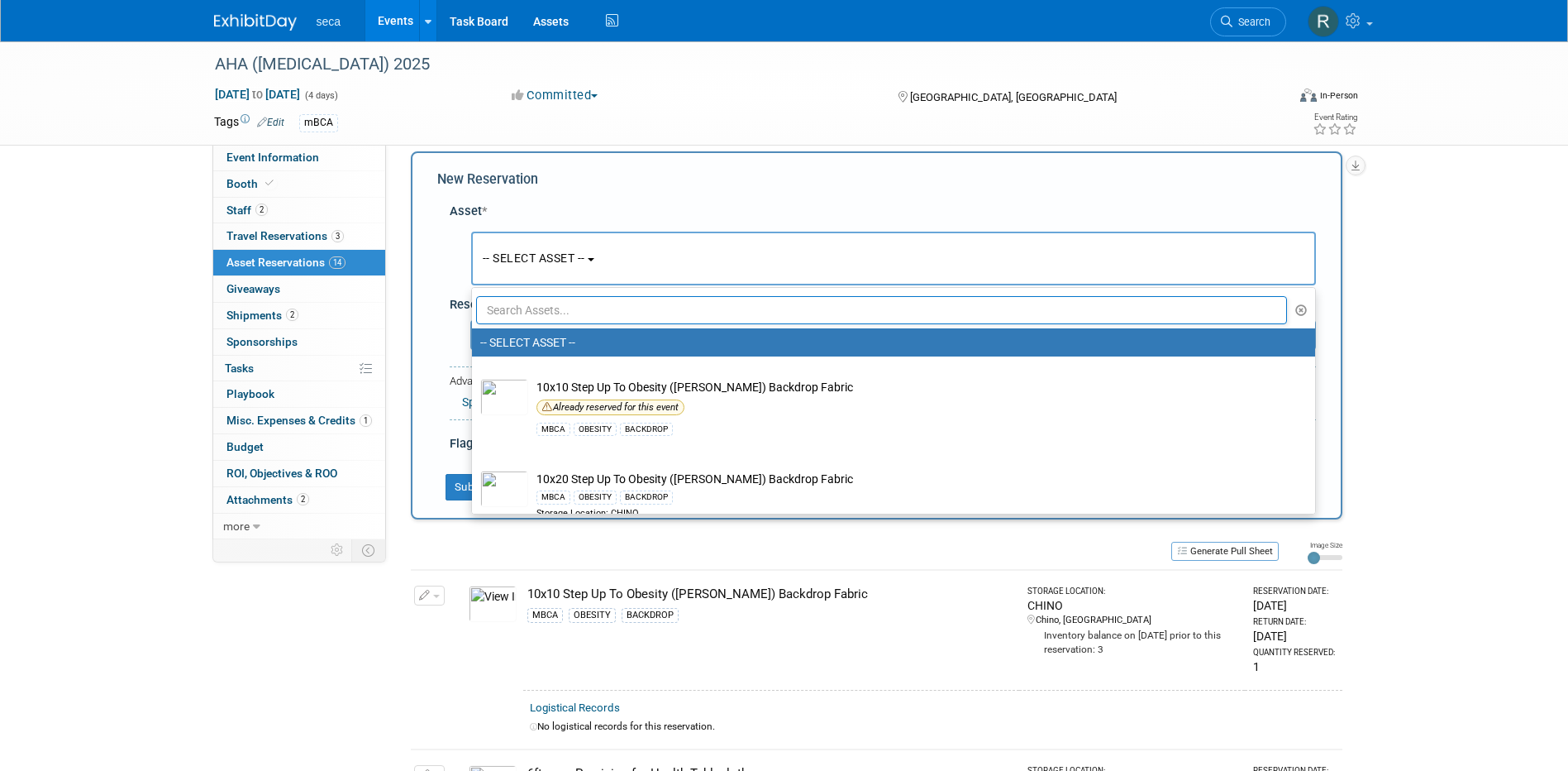
click at [529, 310] on input "text" at bounding box center [882, 310] width 811 height 28
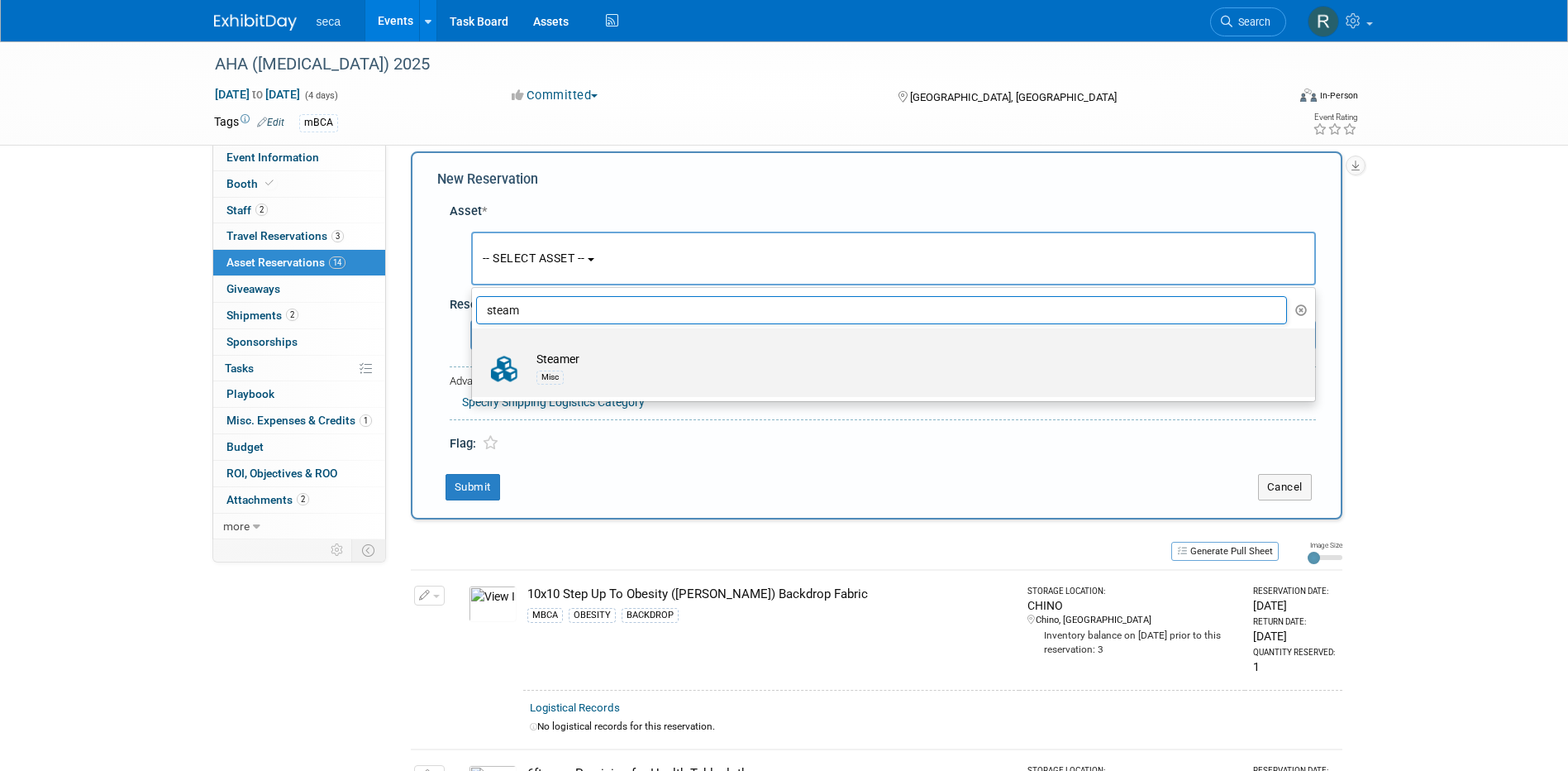
type input "steam"
click at [547, 353] on td "Steamer Misc" at bounding box center [905, 368] width 754 height 37
click at [474, 348] on input "Steamer Misc" at bounding box center [468, 342] width 11 height 11
select select "10727720"
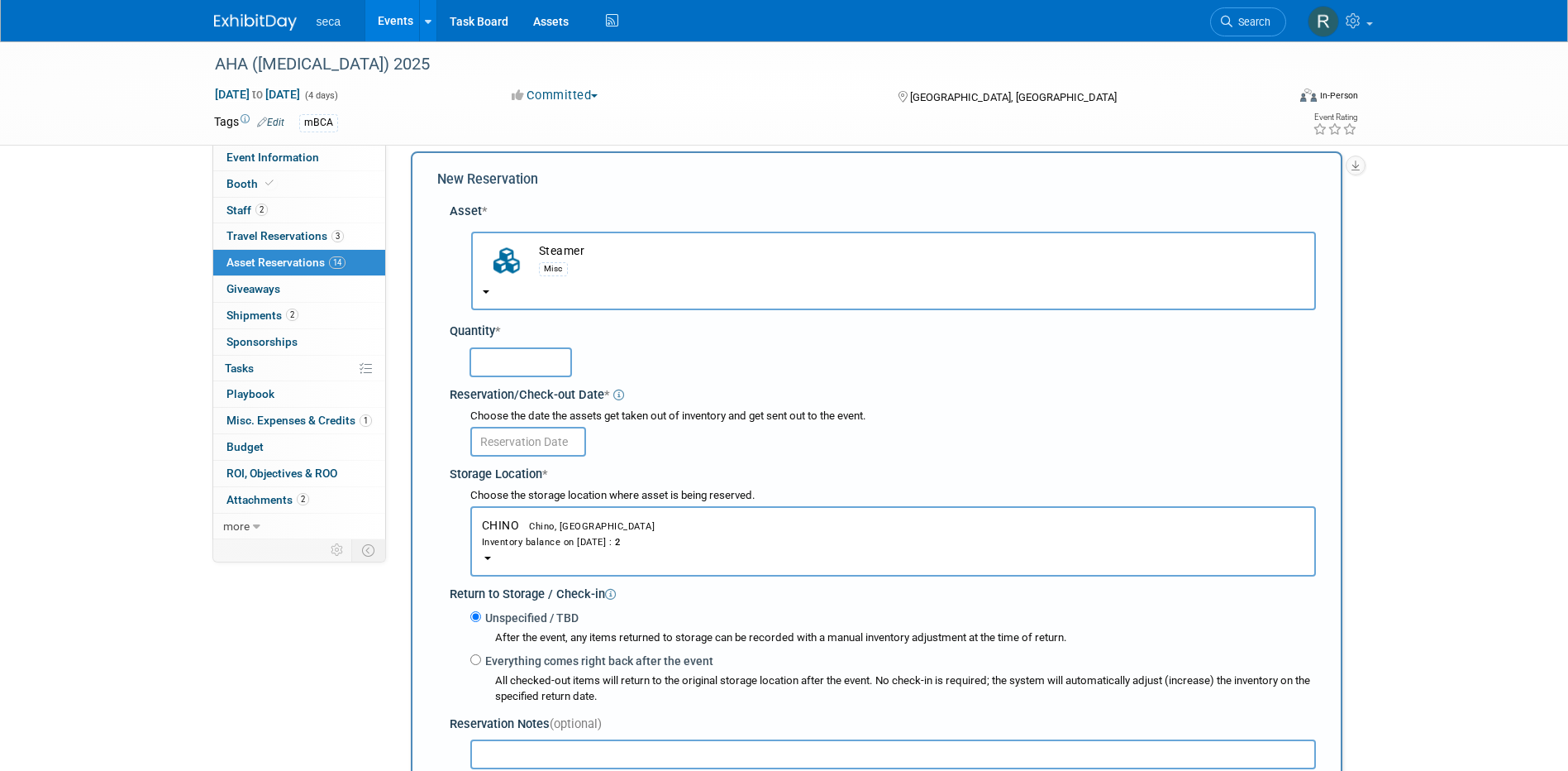
click at [539, 358] on input "text" at bounding box center [520, 362] width 102 height 30
type input "1"
click at [516, 439] on input "text" at bounding box center [528, 442] width 116 height 30
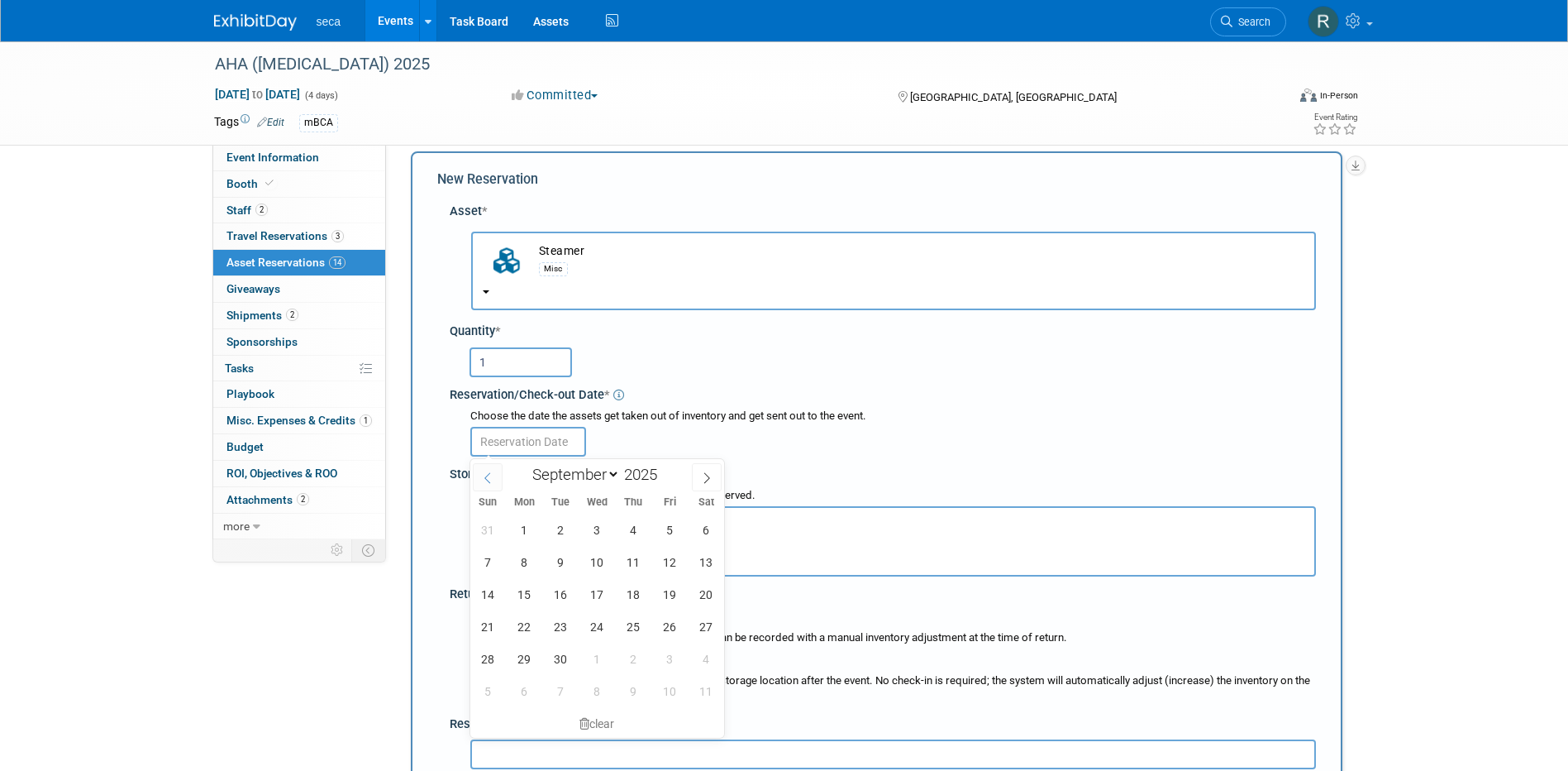
click at [492, 472] on icon at bounding box center [488, 478] width 12 height 12
select select "7"
click at [570, 656] on span "26" at bounding box center [560, 658] width 32 height 32
type input "[DATE]"
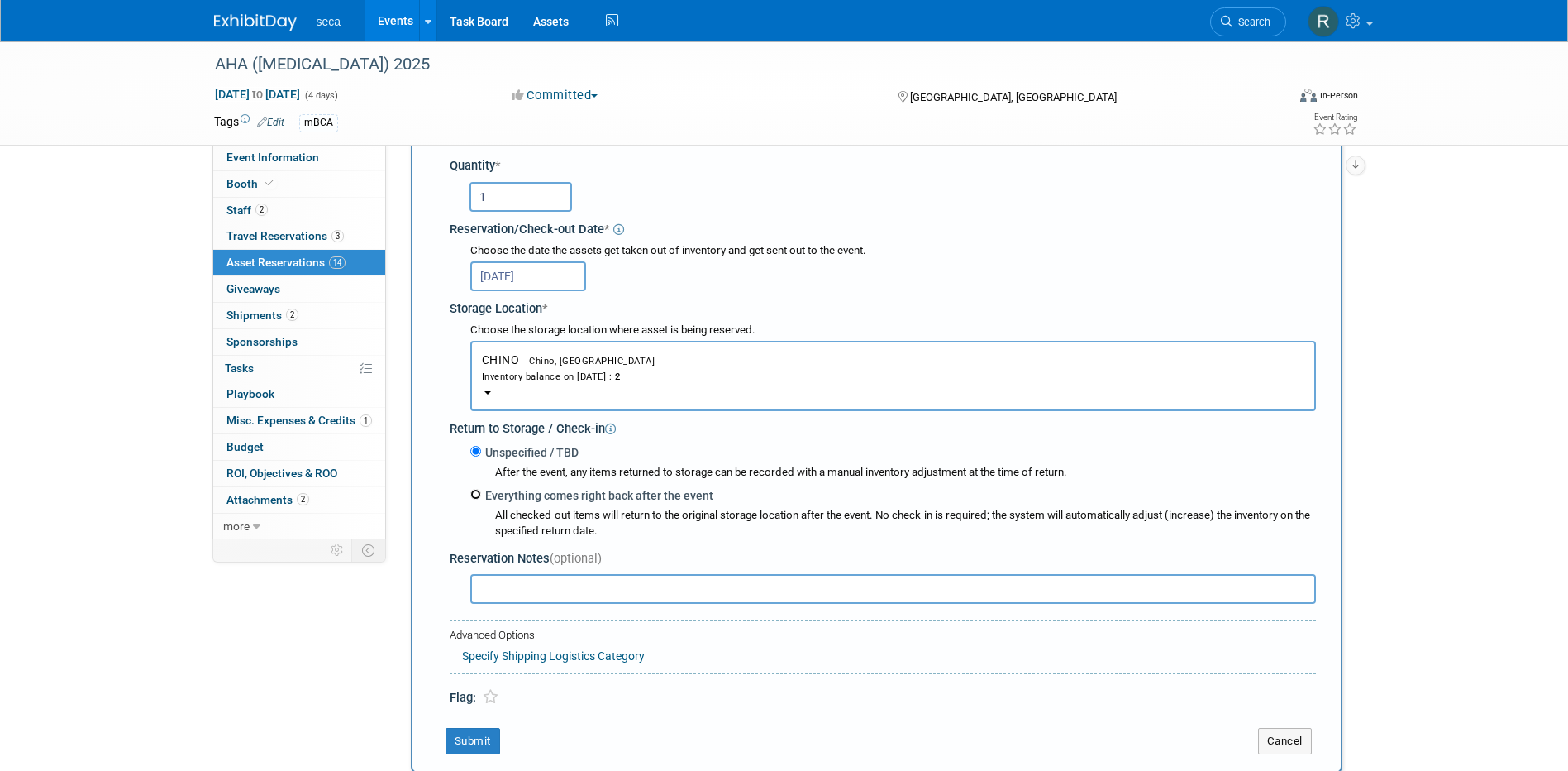
click at [473, 495] on input "Everything comes right back after the event" at bounding box center [475, 493] width 11 height 11
radio input "true"
select select "8"
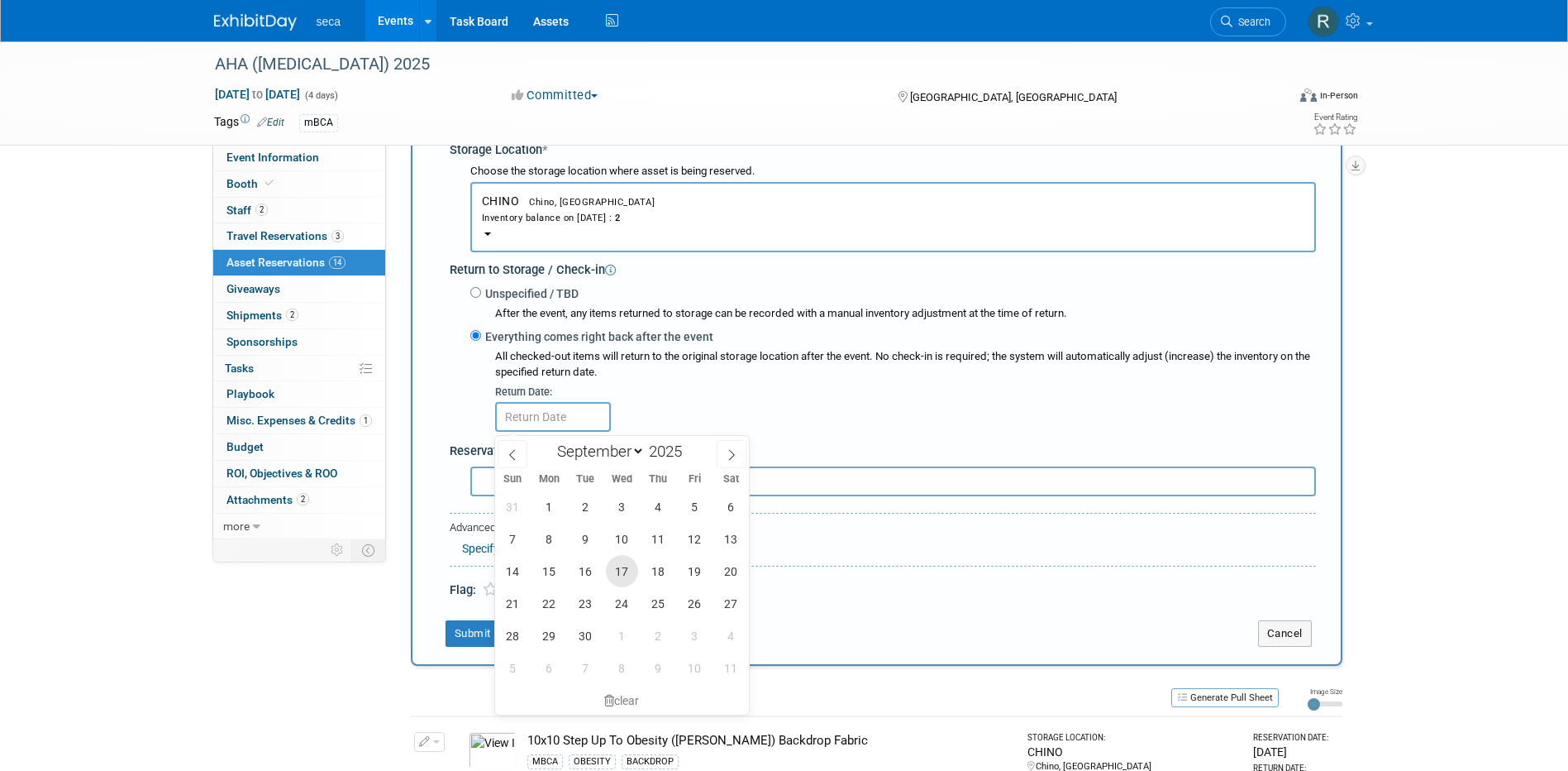
scroll to position [346, 0]
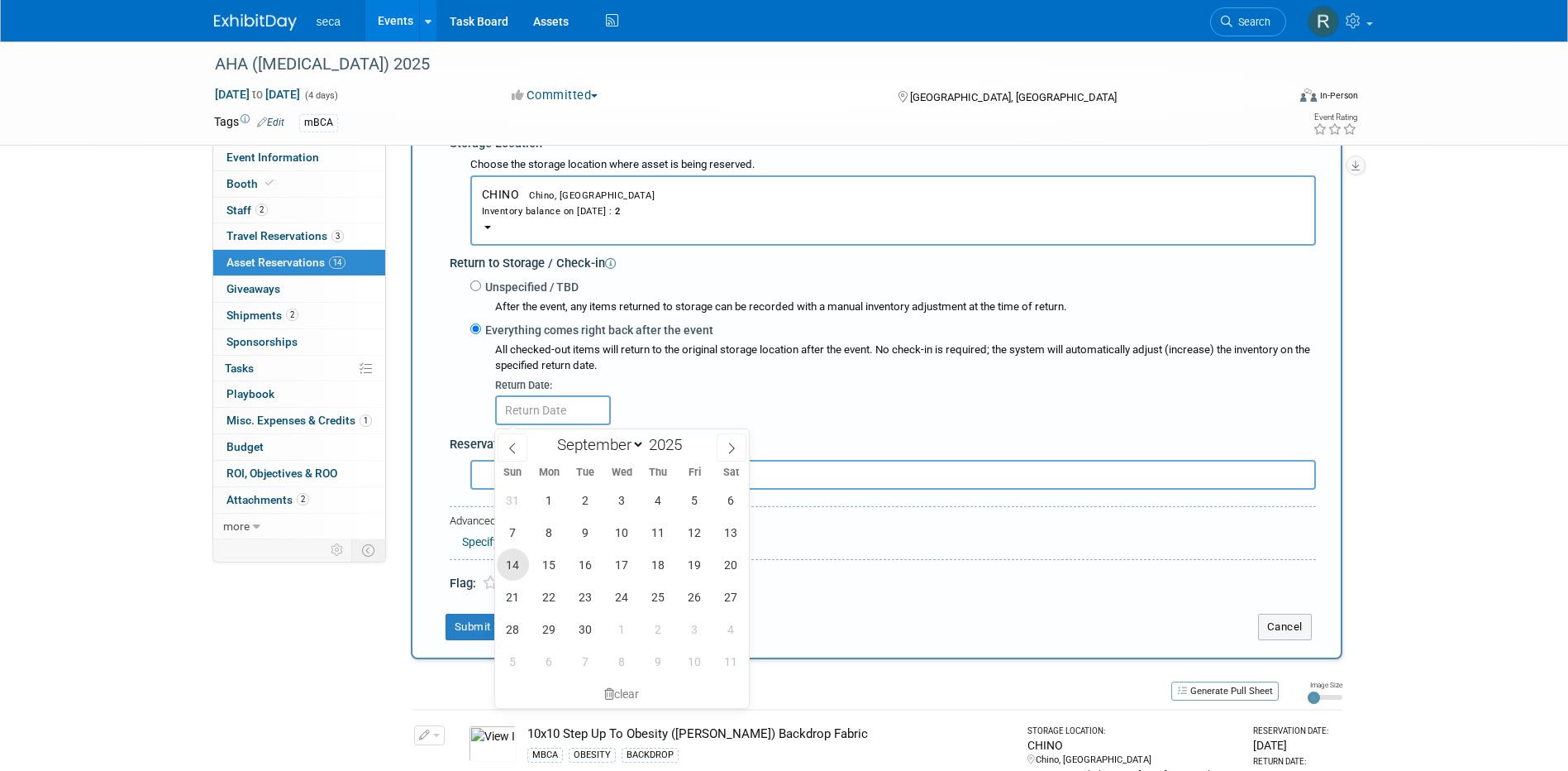
click at [520, 563] on span "14" at bounding box center [513, 564] width 32 height 32
type input "[DATE]"
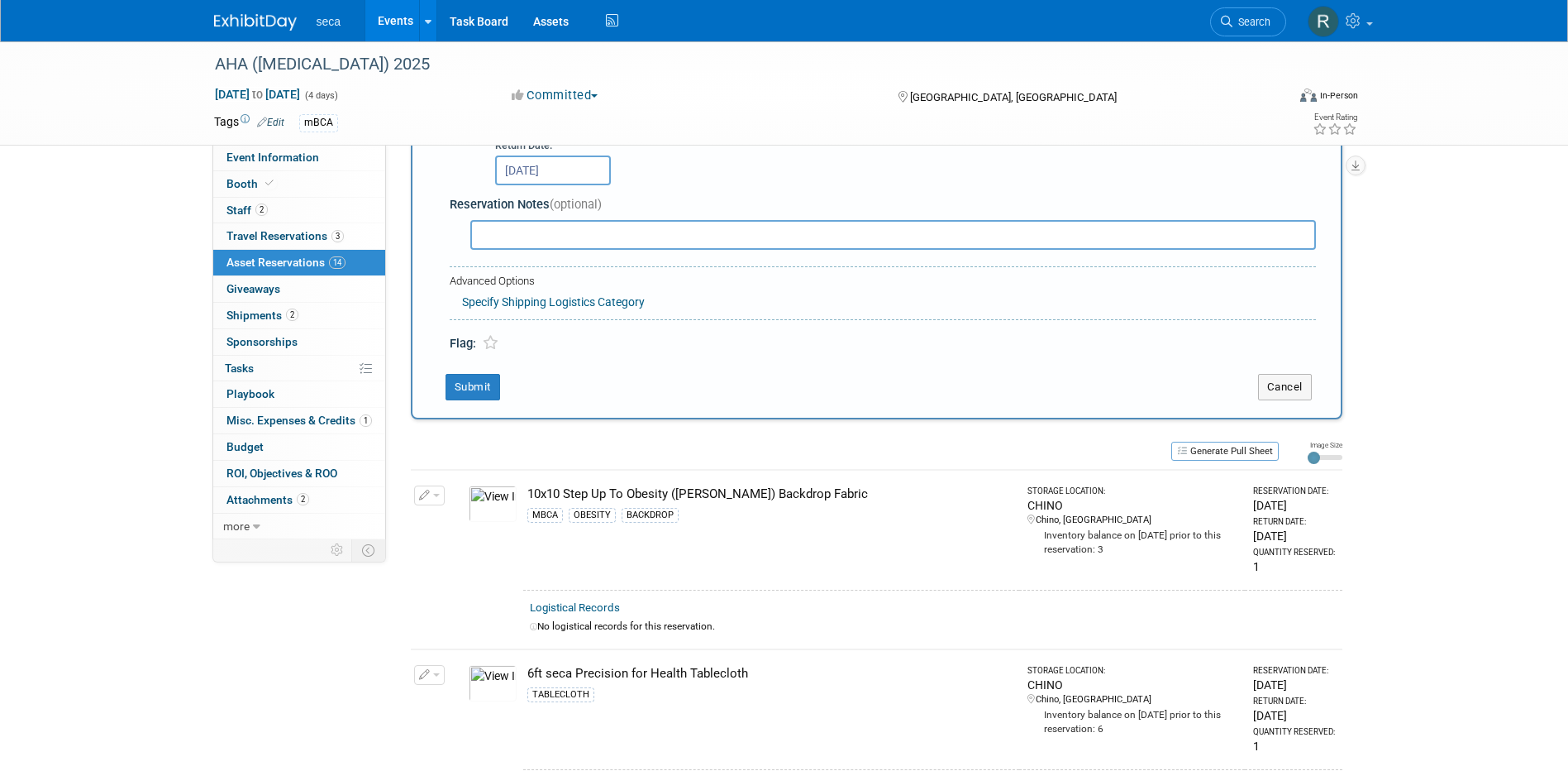
scroll to position [594, 0]
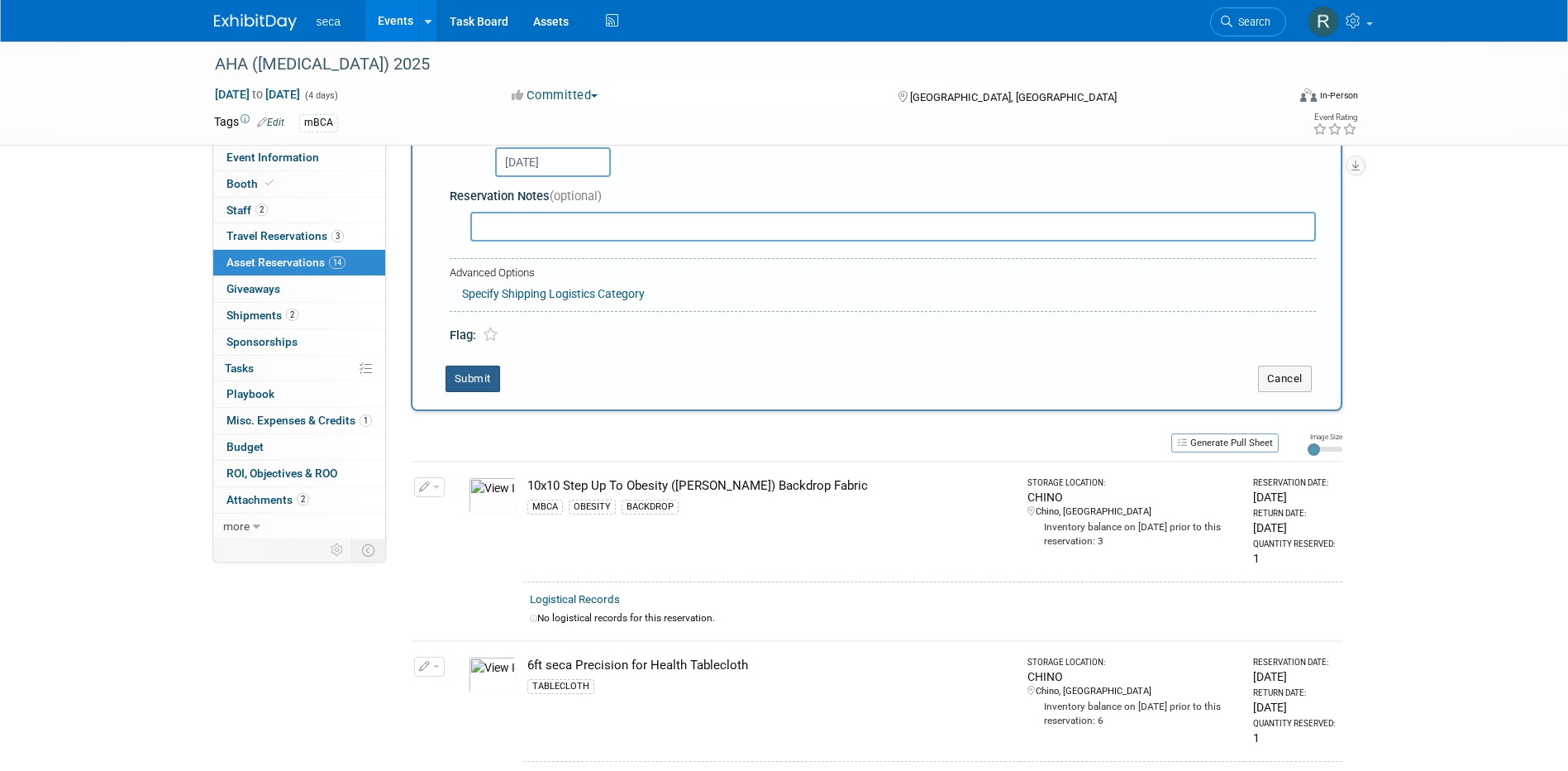
click at [471, 375] on button "Submit" at bounding box center [472, 378] width 55 height 27
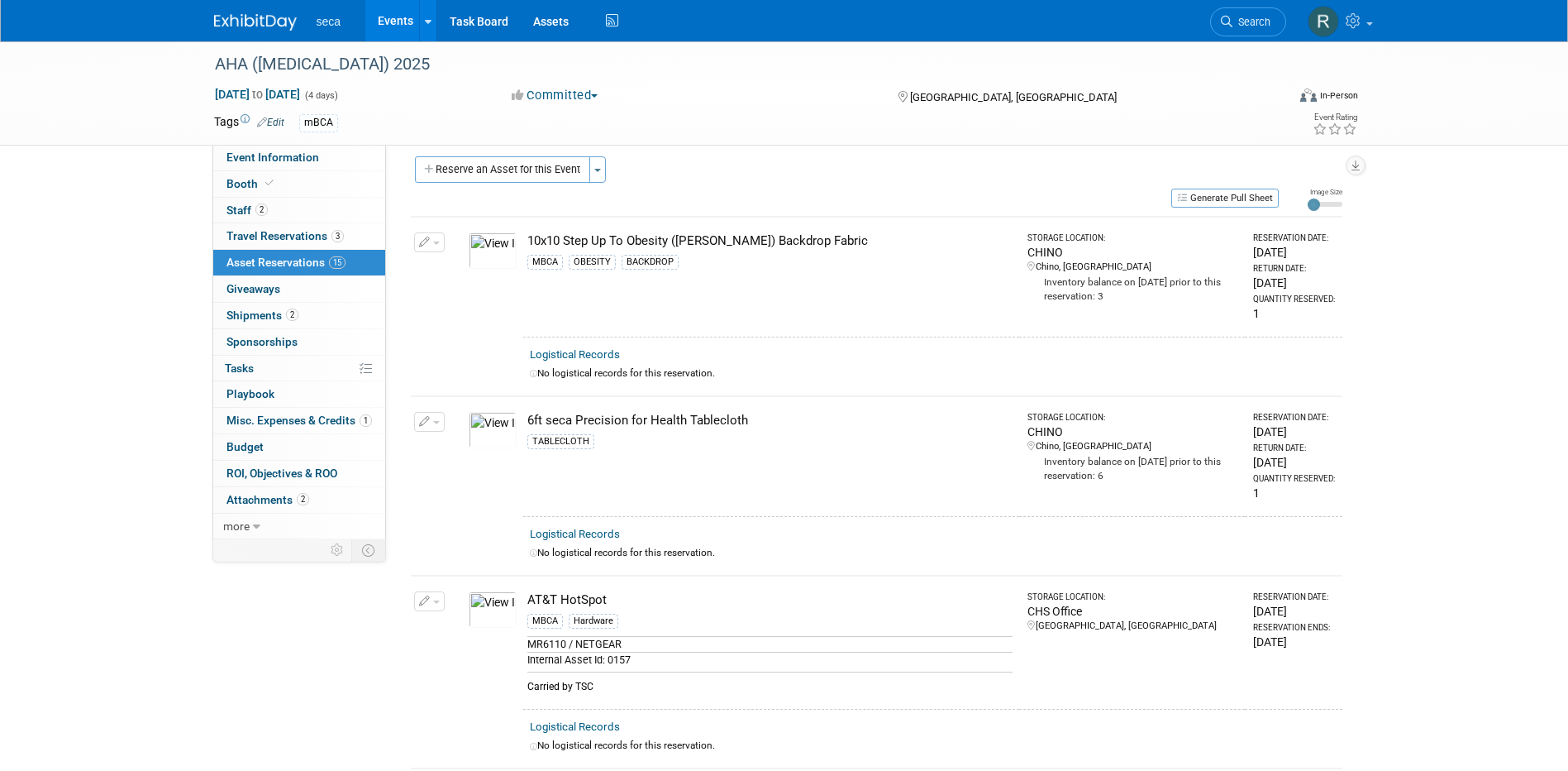
scroll to position [0, 0]
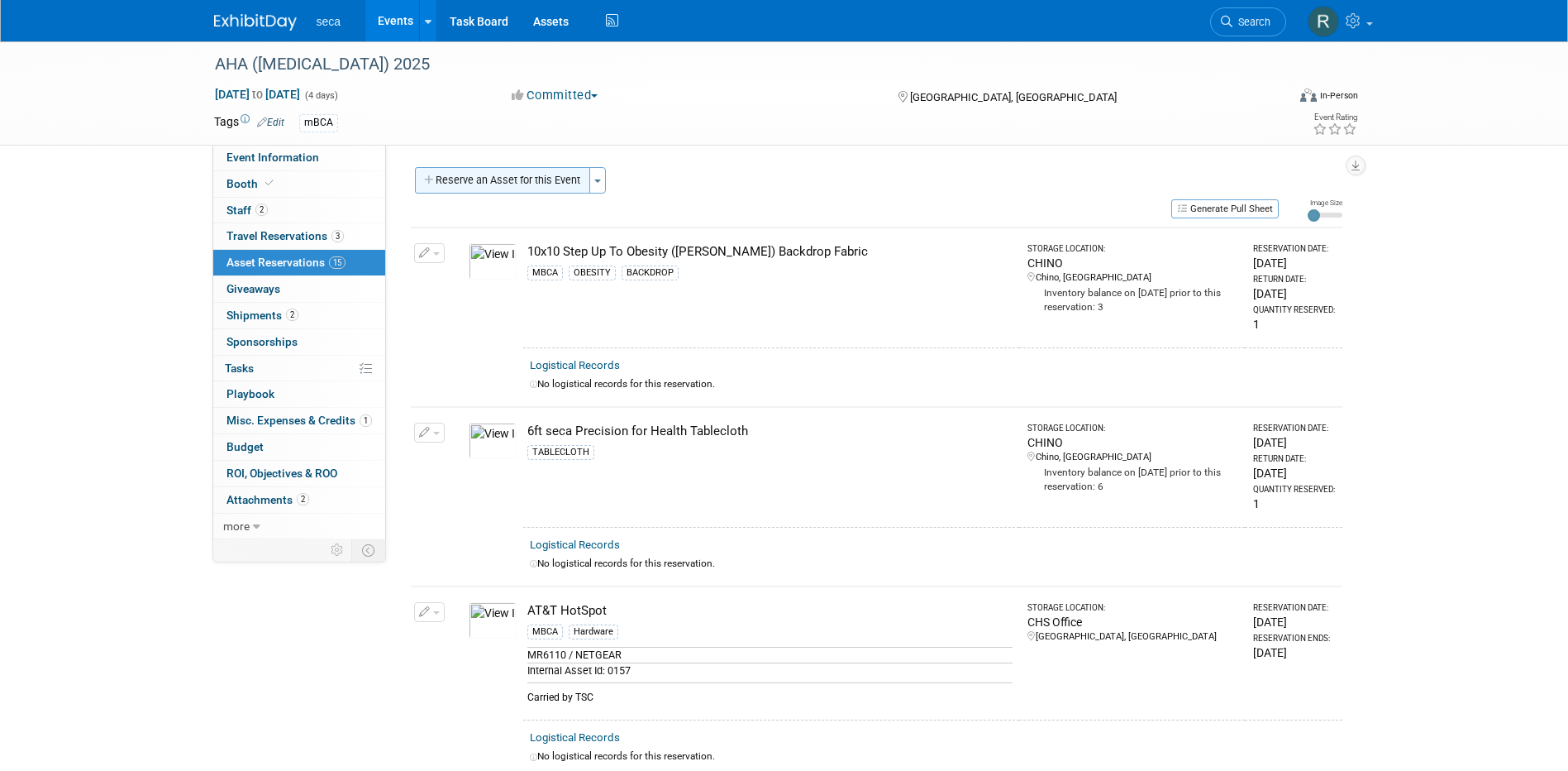
click at [505, 178] on button "Reserve an Asset for this Event" at bounding box center [502, 180] width 176 height 27
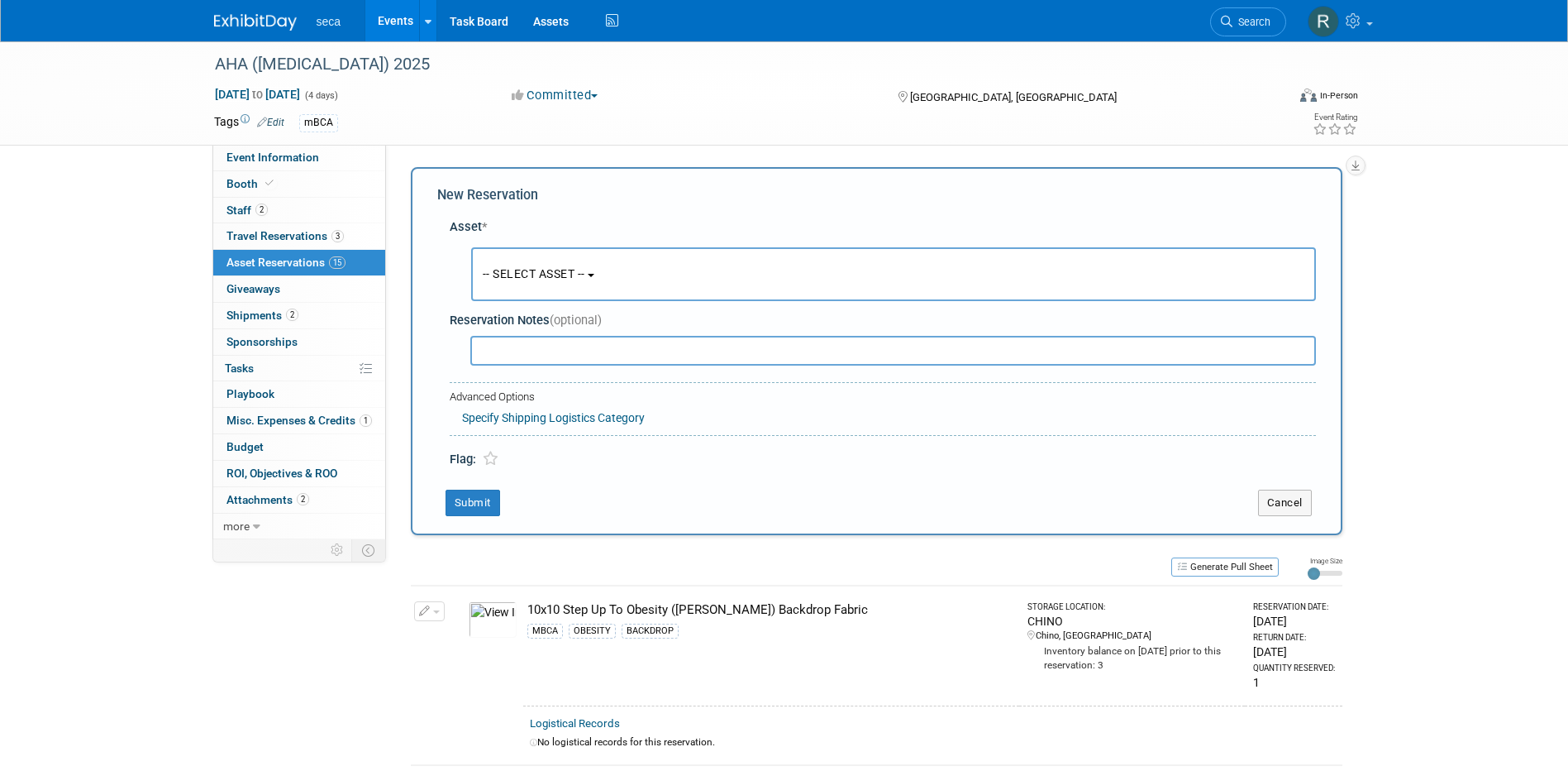
scroll to position [16, 0]
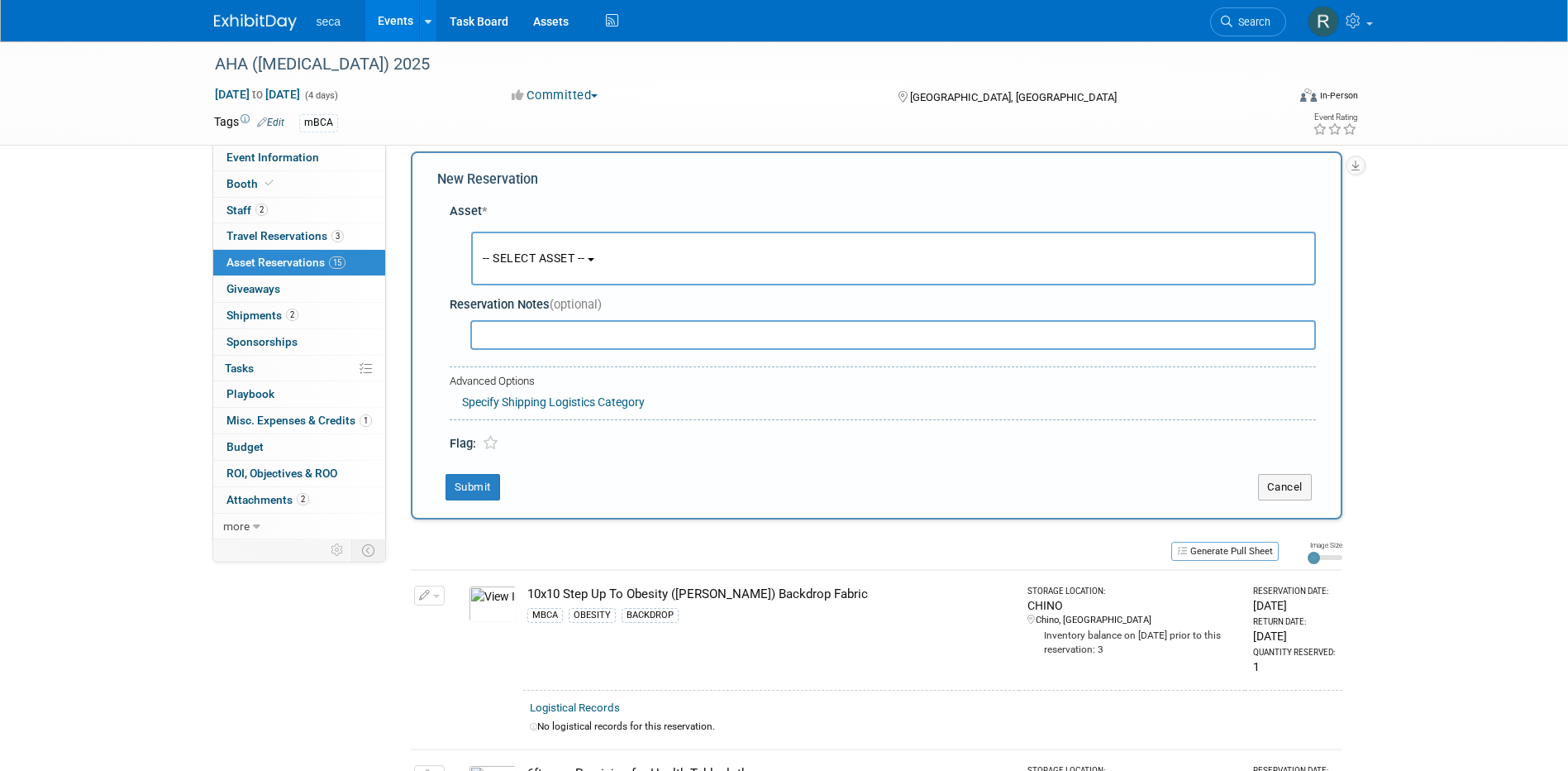
click at [508, 254] on span "-- SELECT ASSET --" at bounding box center [534, 257] width 102 height 13
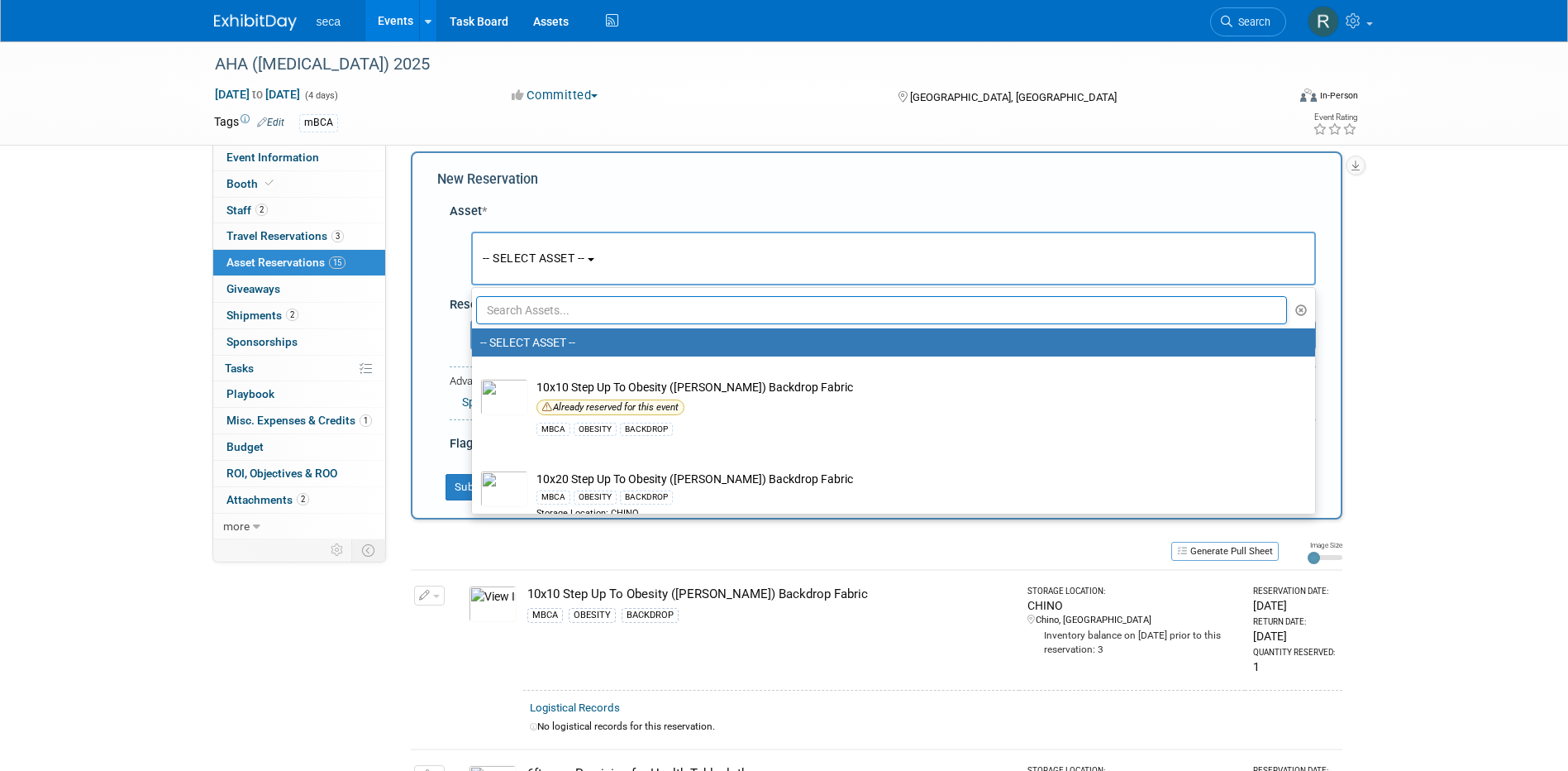
click at [531, 315] on input "text" at bounding box center [882, 310] width 811 height 28
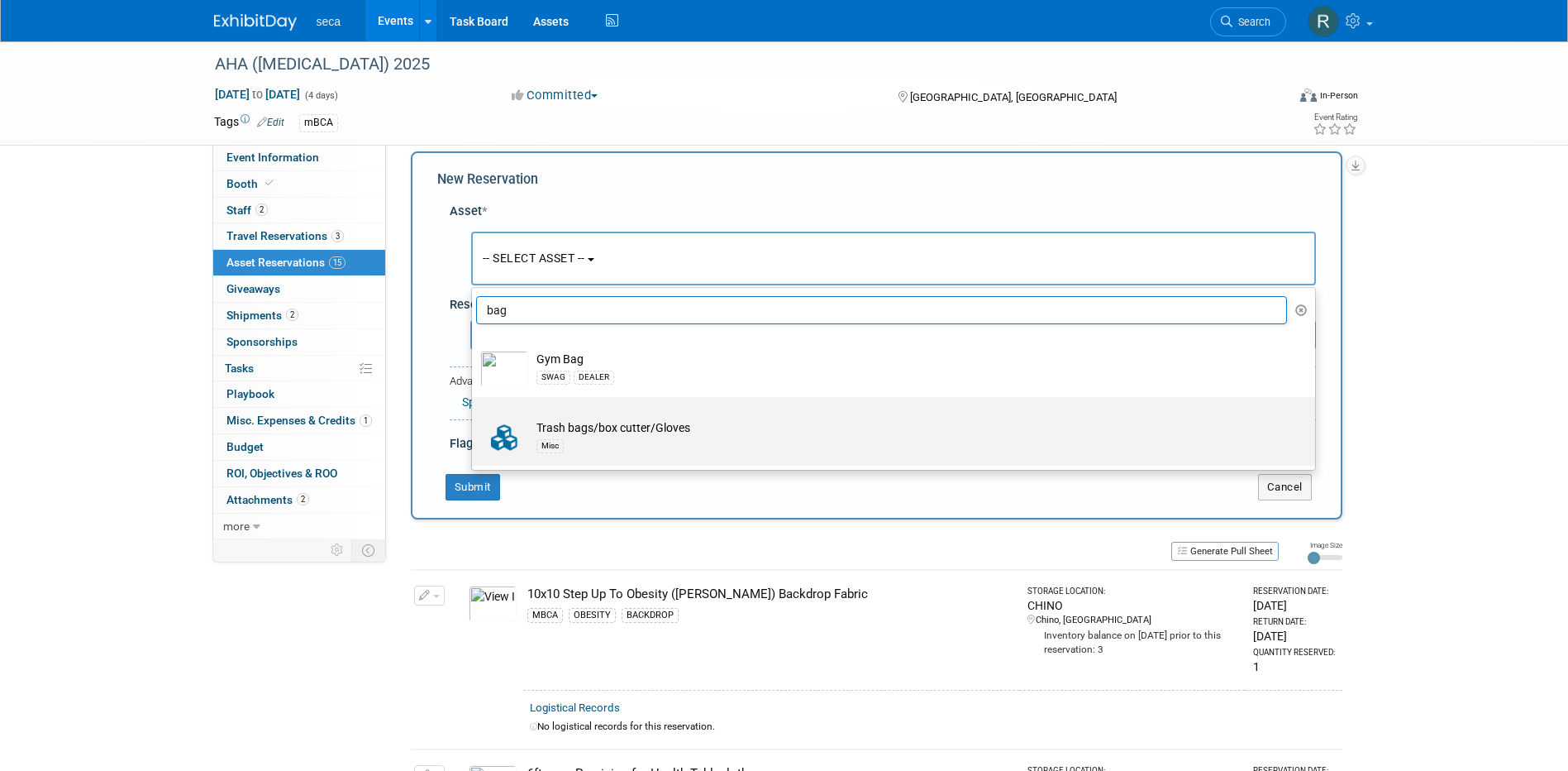
type input "bag"
click at [635, 439] on div "Misc" at bounding box center [909, 445] width 746 height 19
click at [474, 417] on input "Trash bags/box cutter/Gloves Misc" at bounding box center [468, 411] width 11 height 11
select select "10728121"
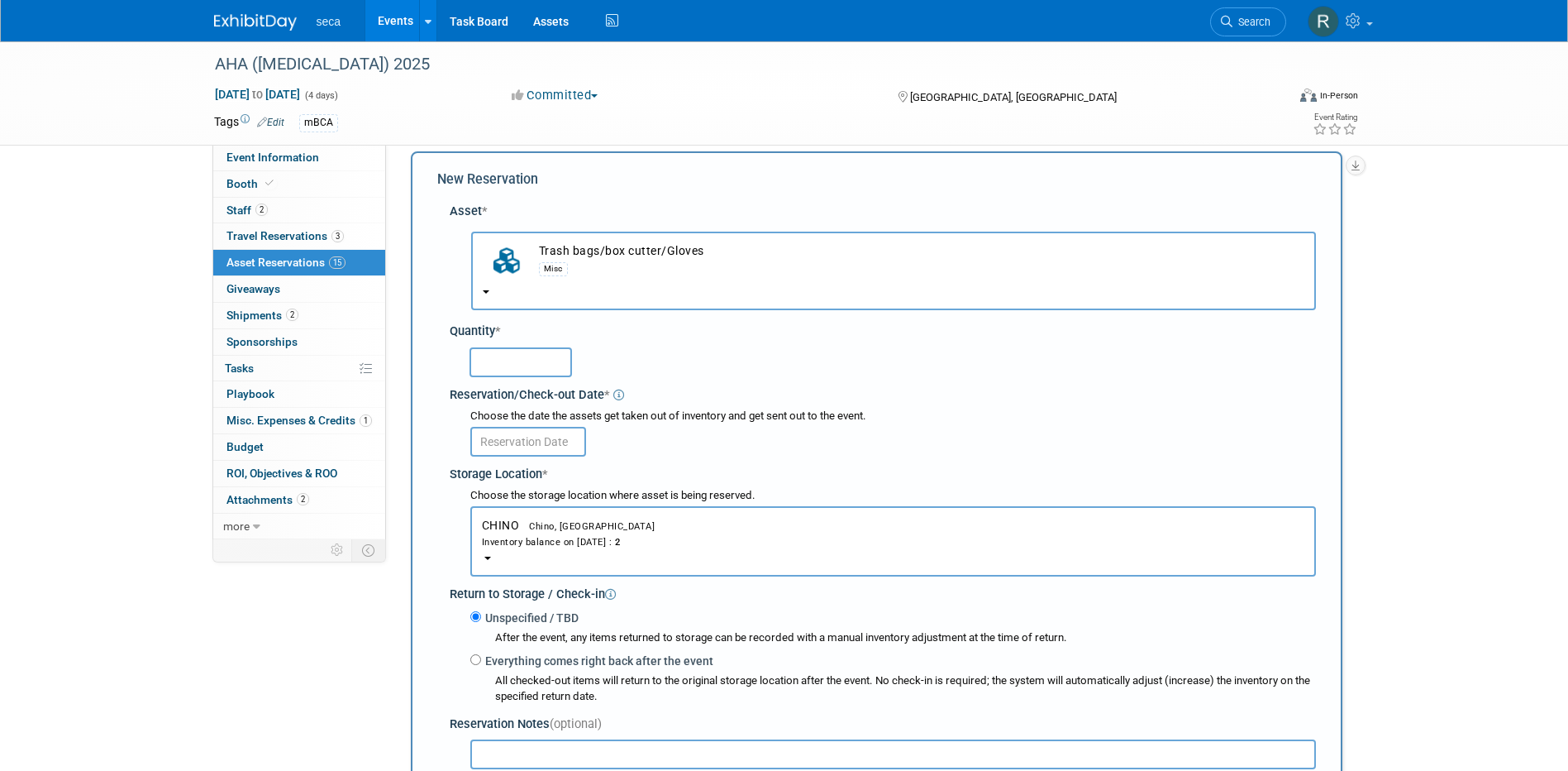
click at [512, 362] on input "text" at bounding box center [520, 362] width 102 height 30
type input "1"
click at [515, 433] on input "text" at bounding box center [528, 442] width 116 height 30
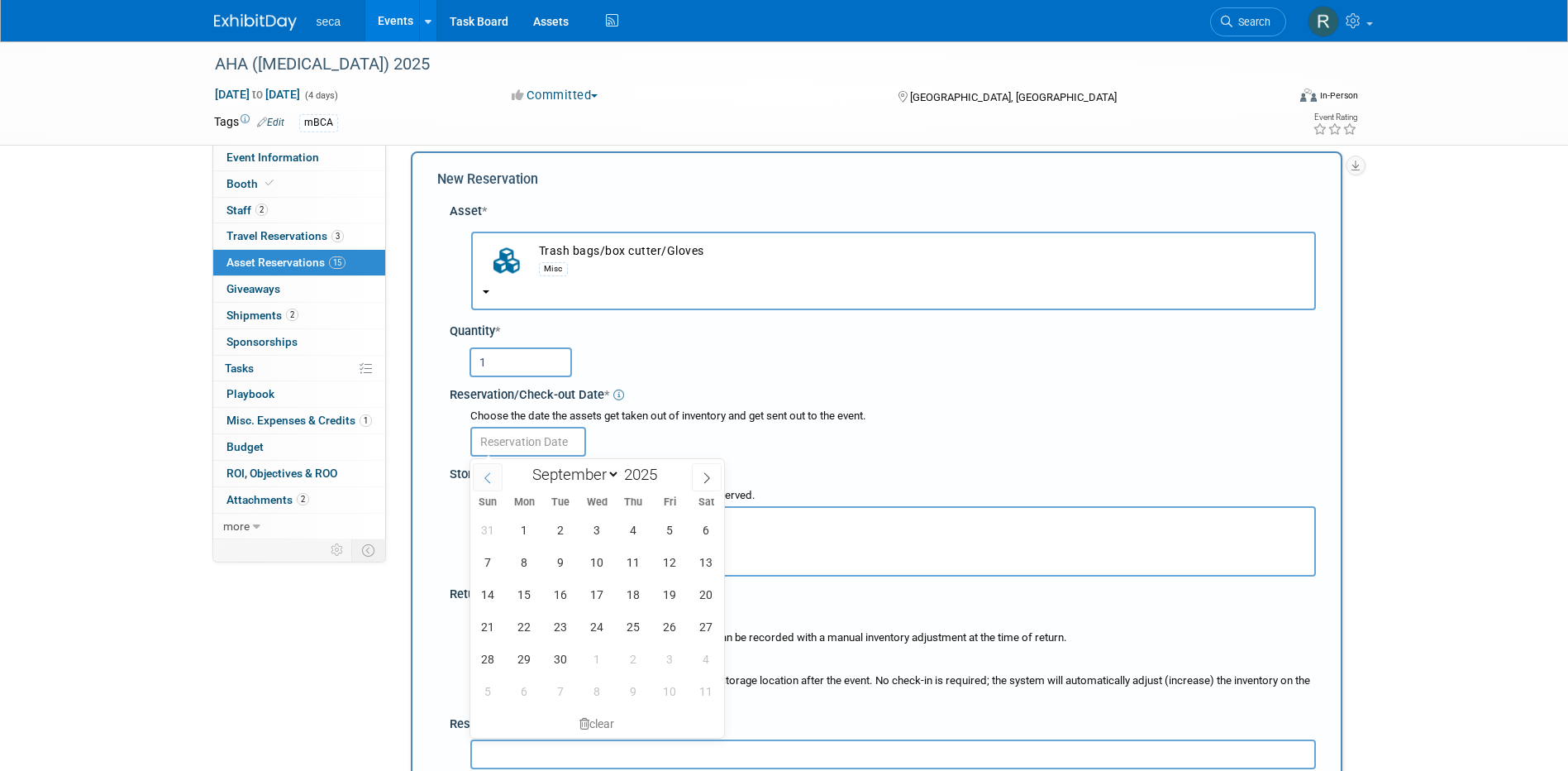
click at [483, 473] on icon at bounding box center [488, 478] width 12 height 12
select select "7"
click at [556, 650] on span "26" at bounding box center [560, 658] width 32 height 32
type input "[DATE]"
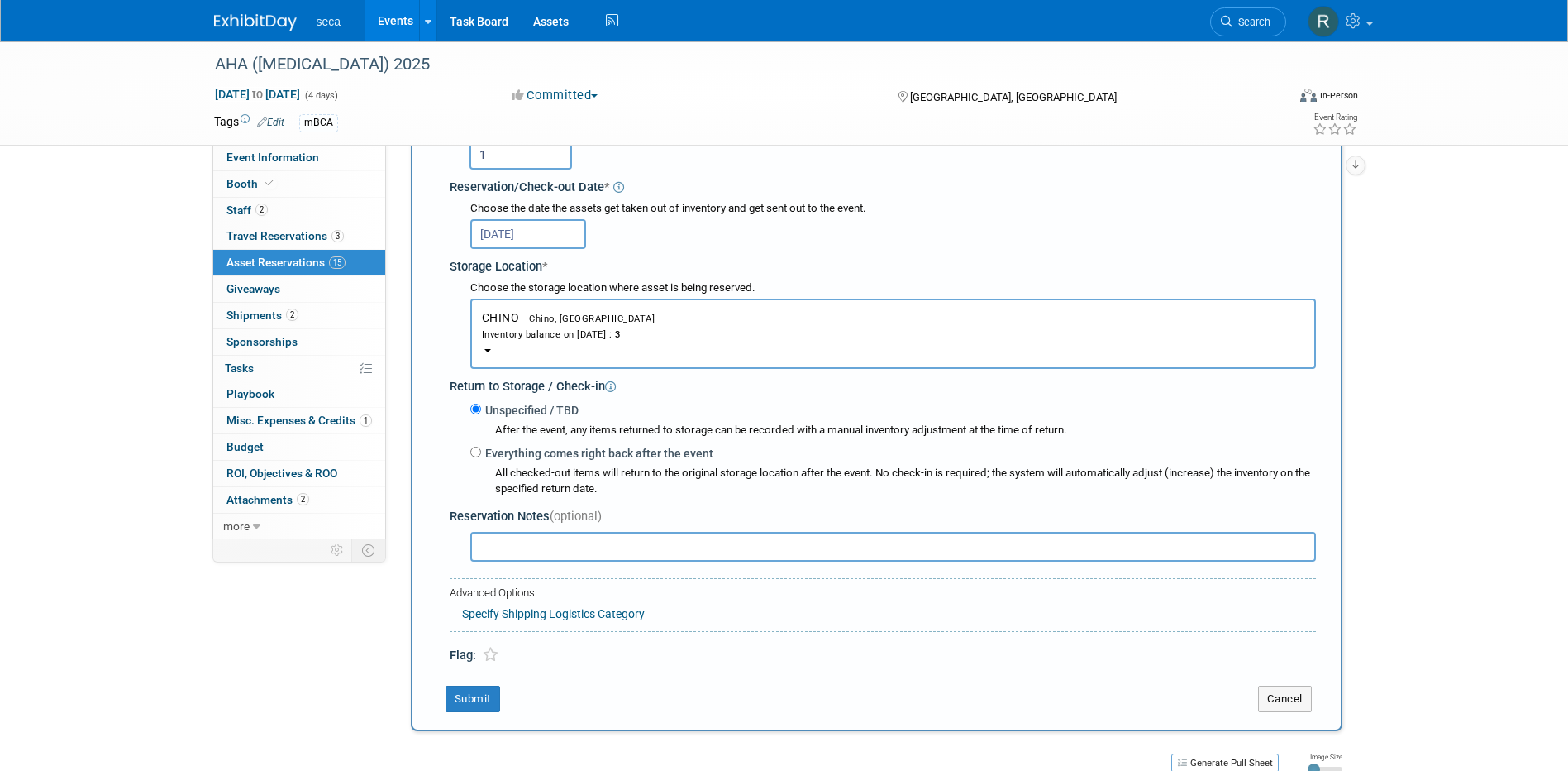
scroll to position [264, 0]
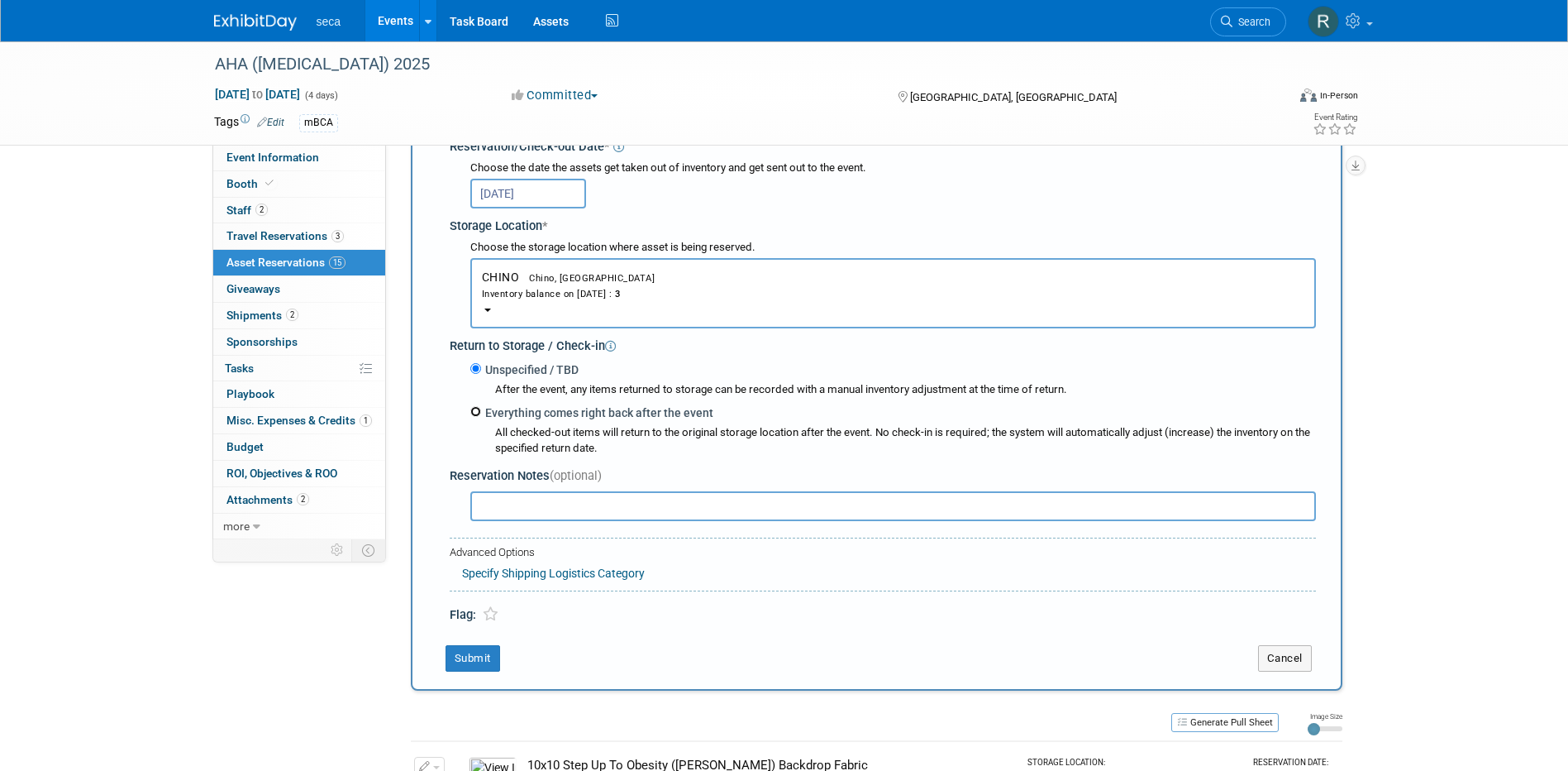
click at [477, 417] on input "Everything comes right back after the event" at bounding box center [475, 411] width 11 height 11
radio input "true"
select select "8"
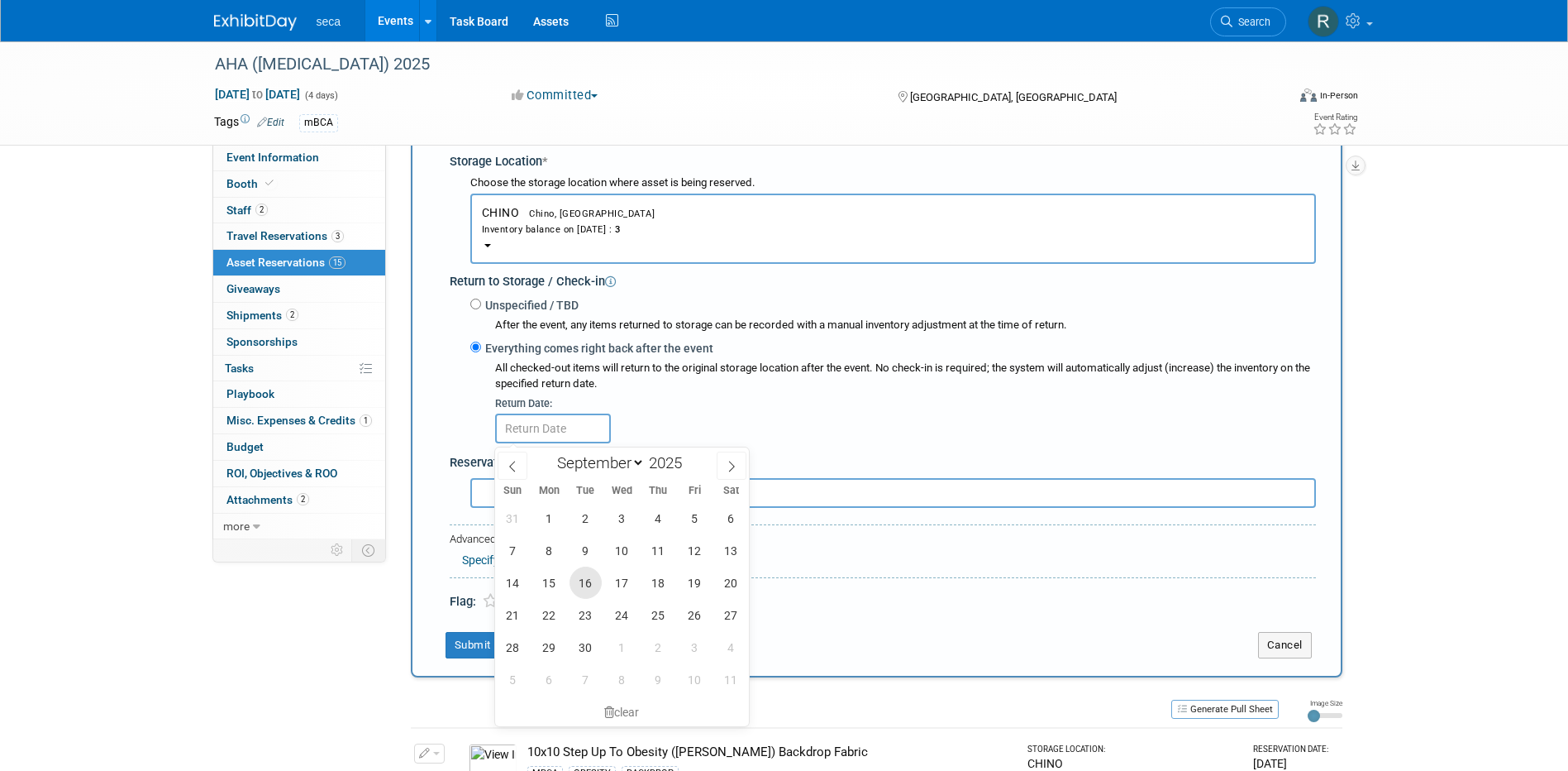
scroll to position [346, 0]
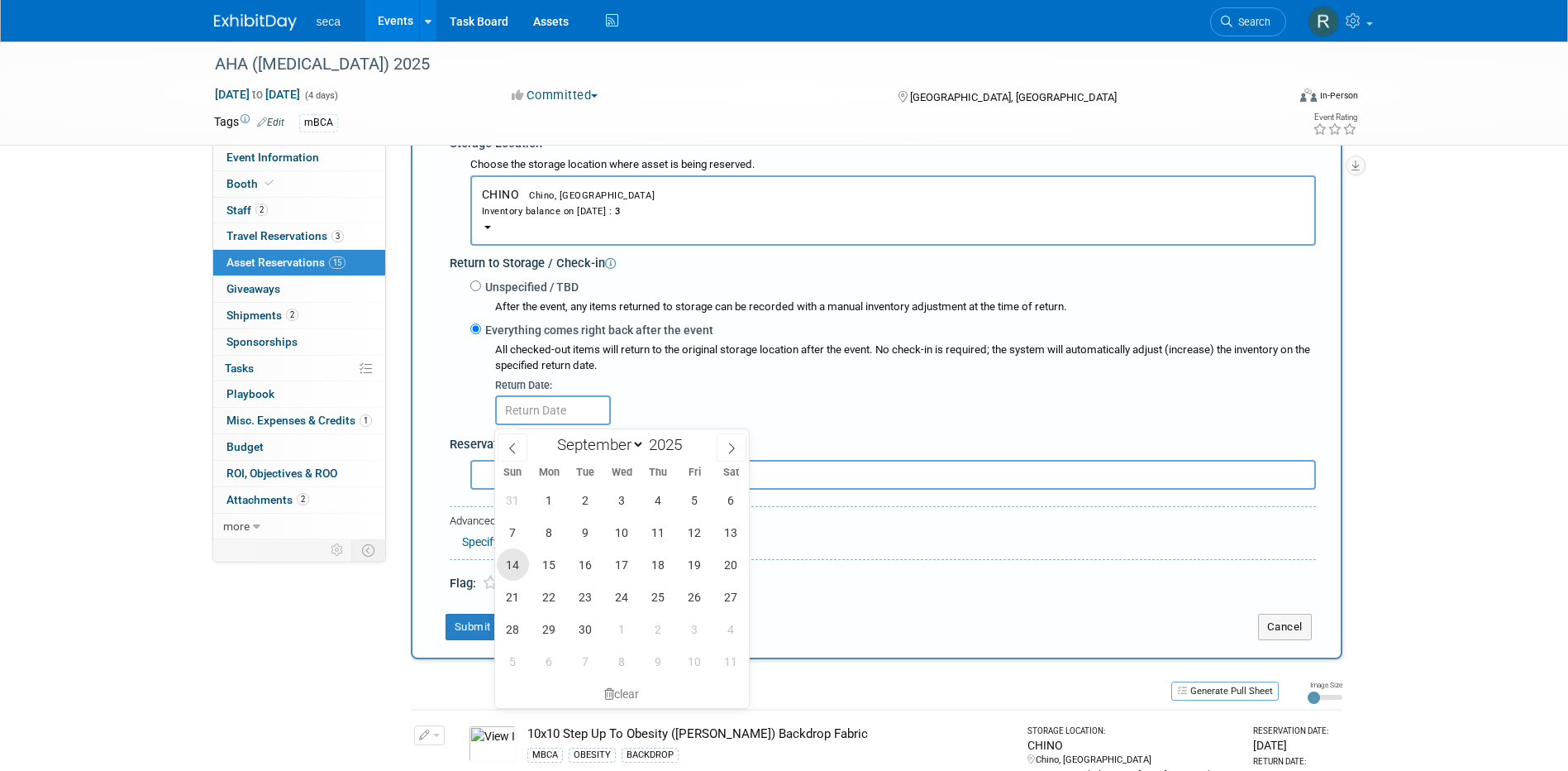
click at [513, 568] on span "14" at bounding box center [513, 564] width 32 height 32
type input "[DATE]"
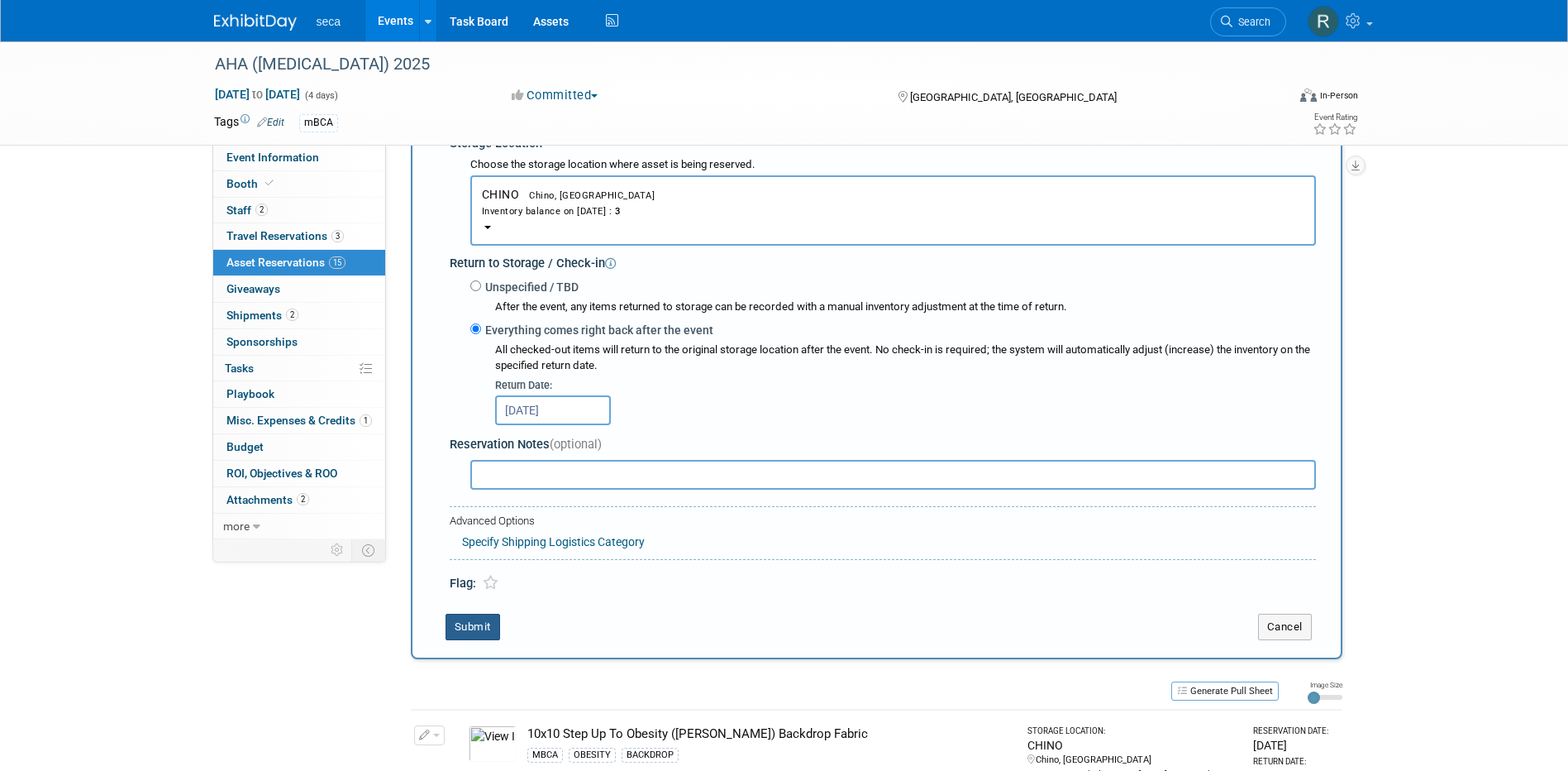
click at [473, 629] on button "Submit" at bounding box center [472, 626] width 55 height 27
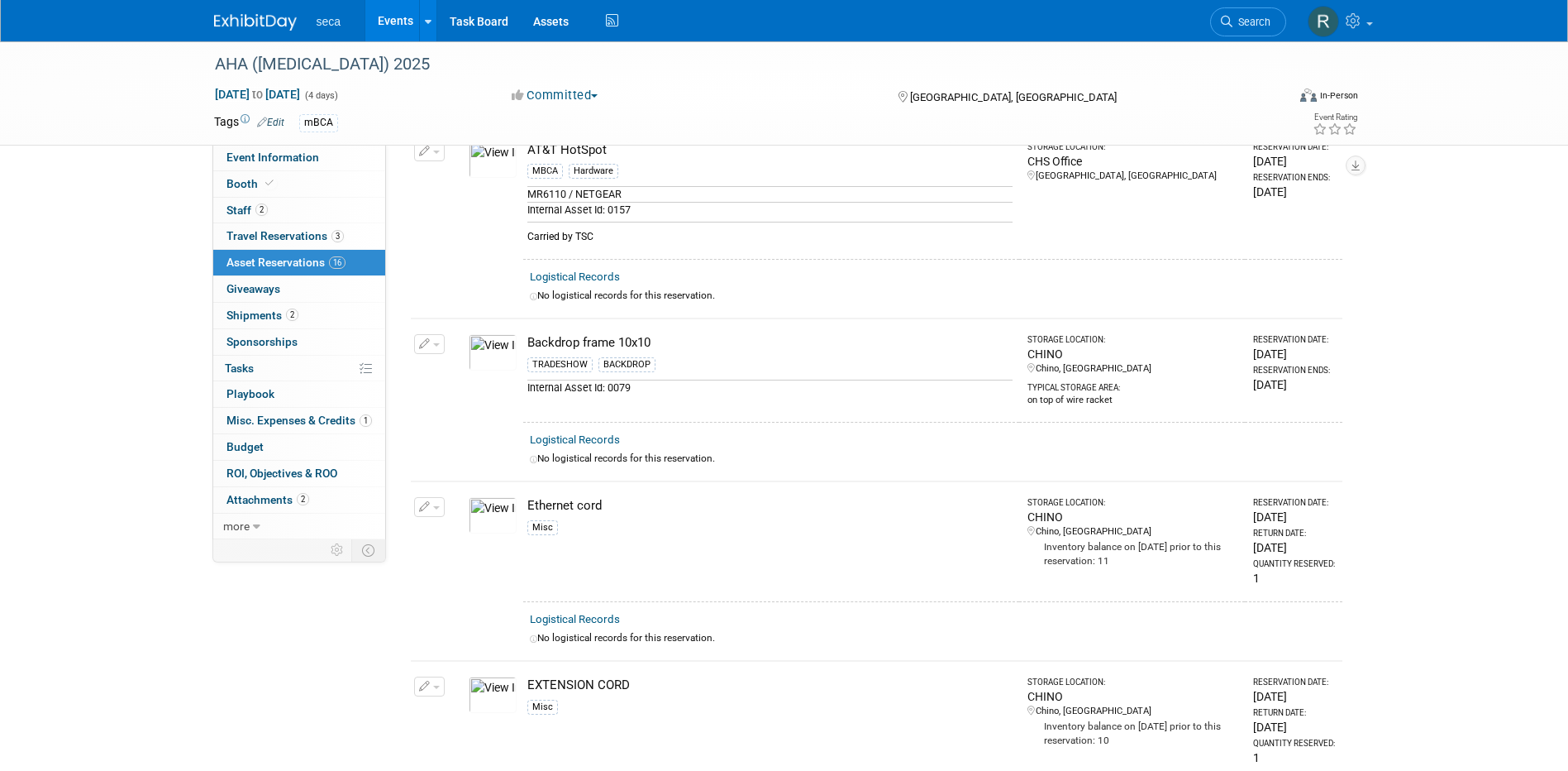
scroll to position [0, 0]
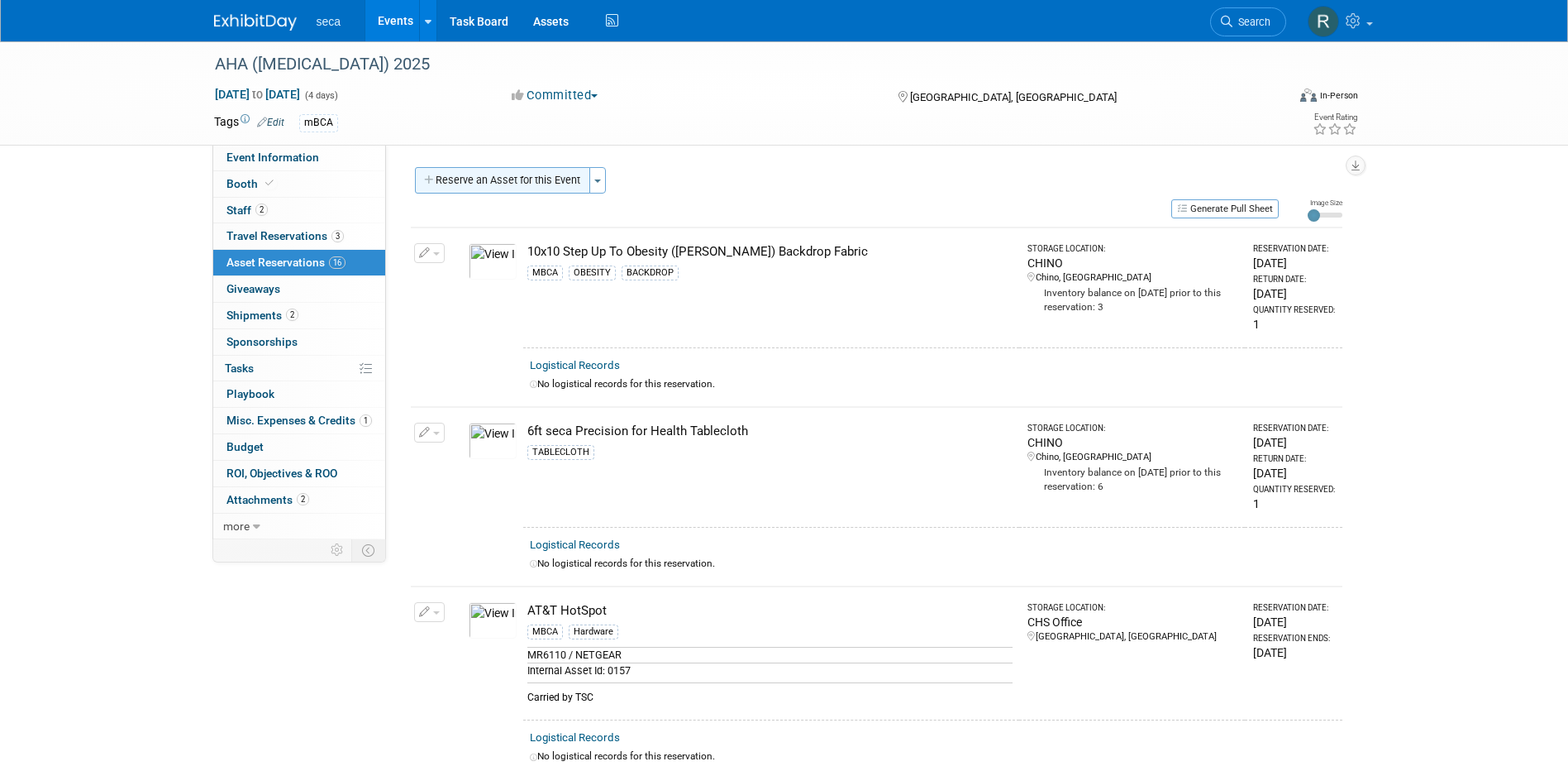
click at [520, 181] on button "Reserve an Asset for this Event" at bounding box center [502, 180] width 176 height 27
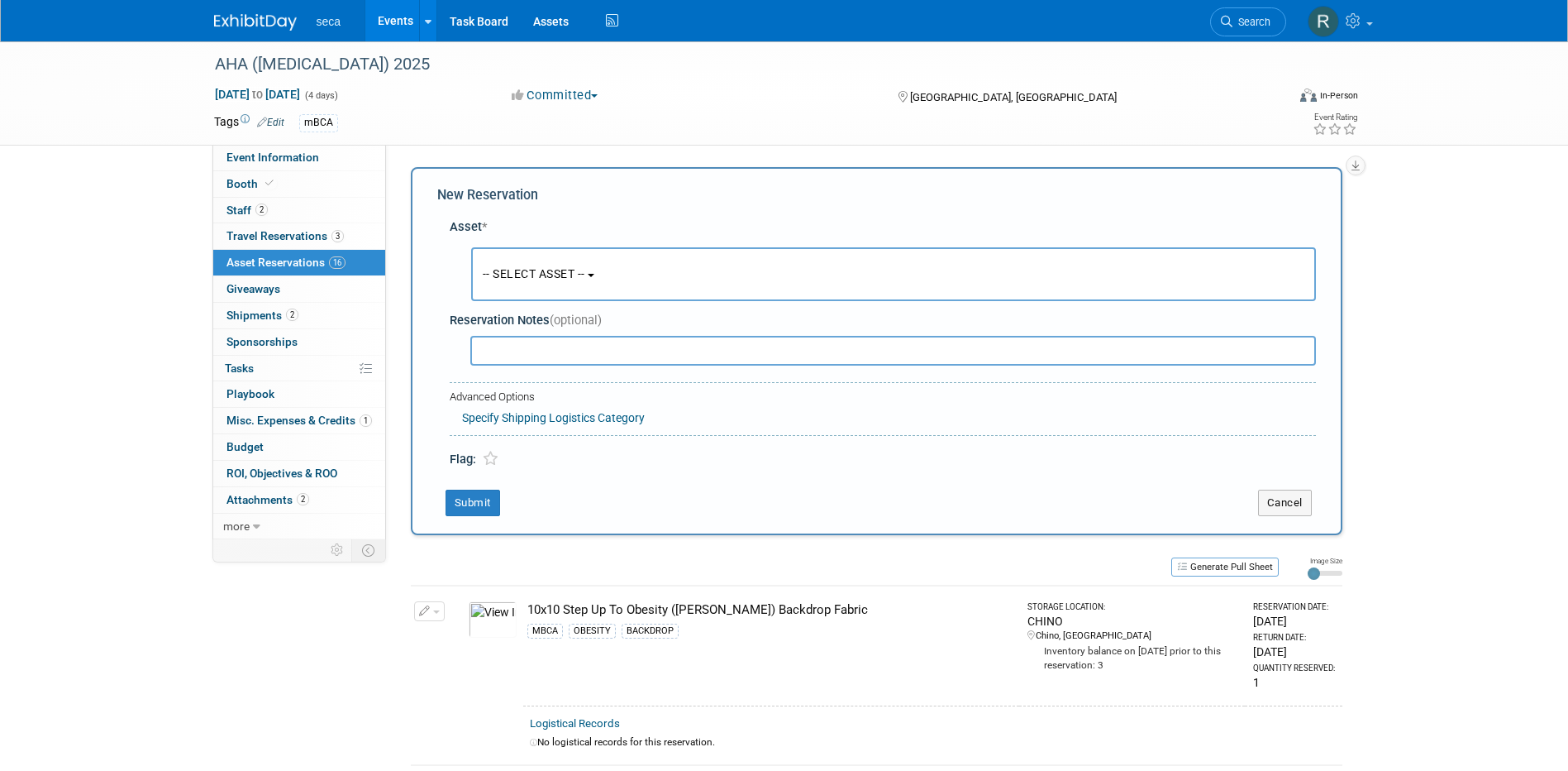
scroll to position [16, 0]
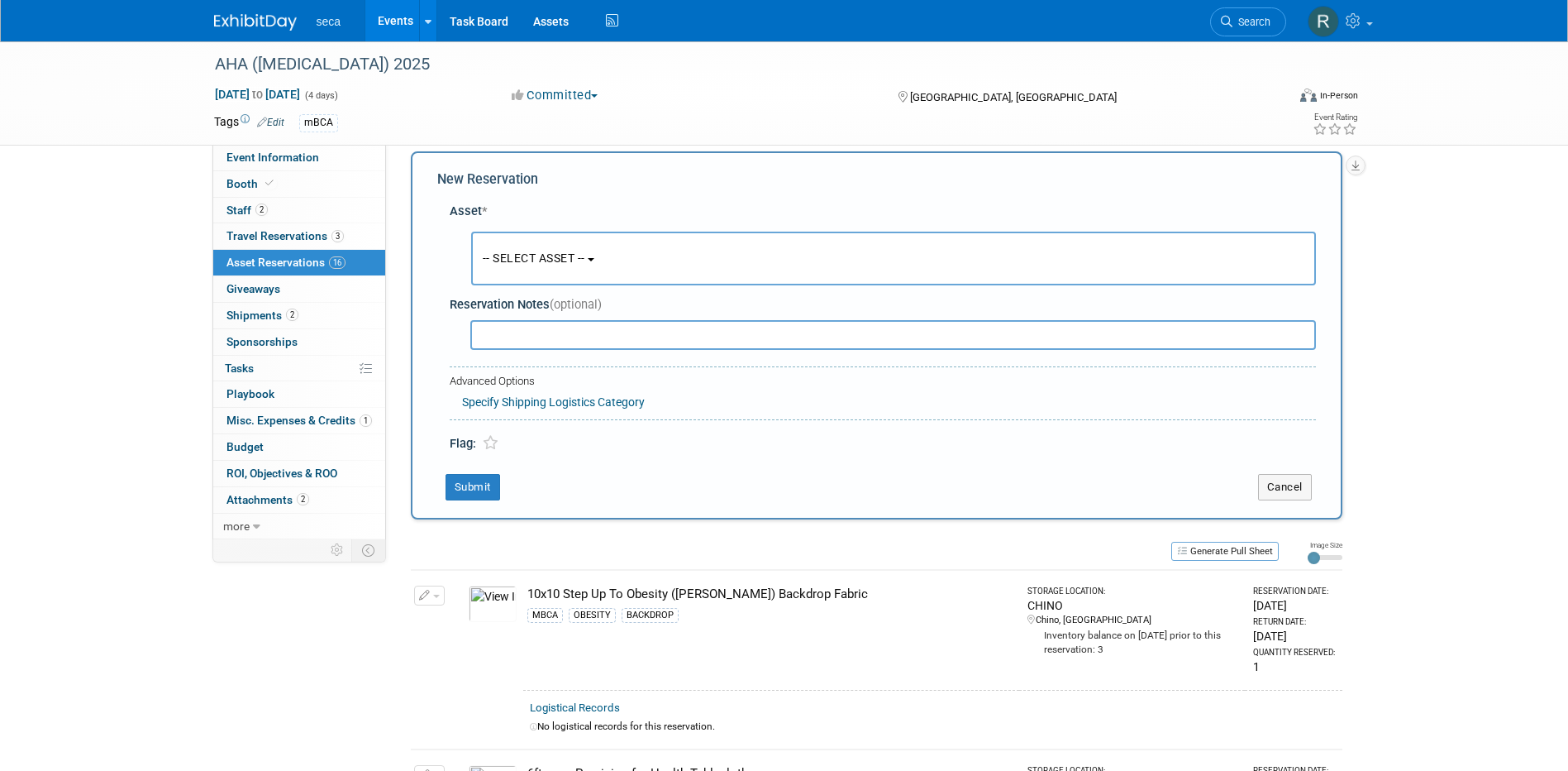
click at [535, 261] on span "-- SELECT ASSET --" at bounding box center [534, 257] width 102 height 13
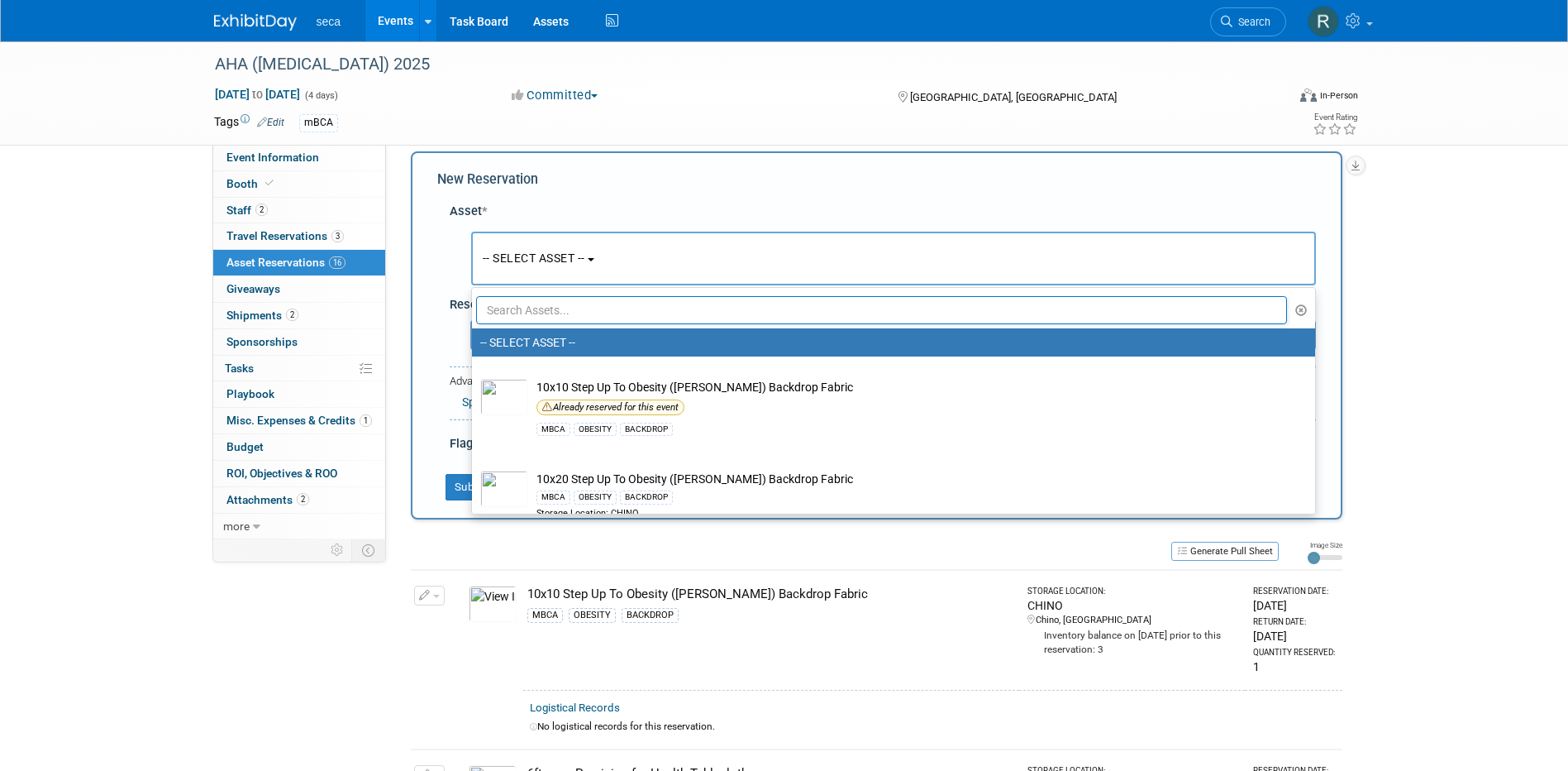
click at [539, 309] on input "text" at bounding box center [882, 310] width 811 height 28
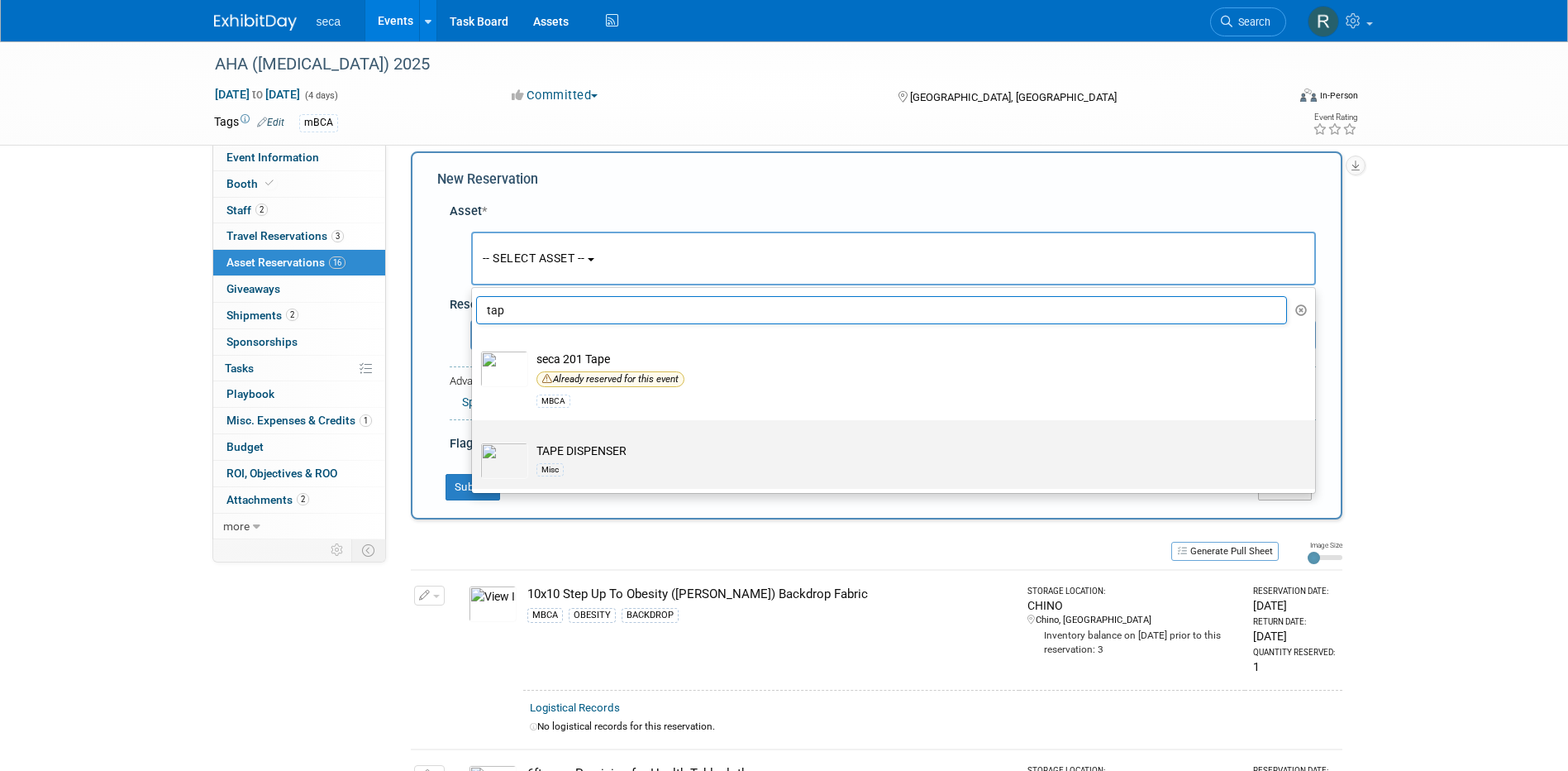
type input "tap"
click at [573, 449] on td "TAPE DISPENSER Misc" at bounding box center [905, 460] width 754 height 37
click at [474, 440] on input "TAPE DISPENSER Misc" at bounding box center [468, 434] width 11 height 11
select select "10727406"
select select "8"
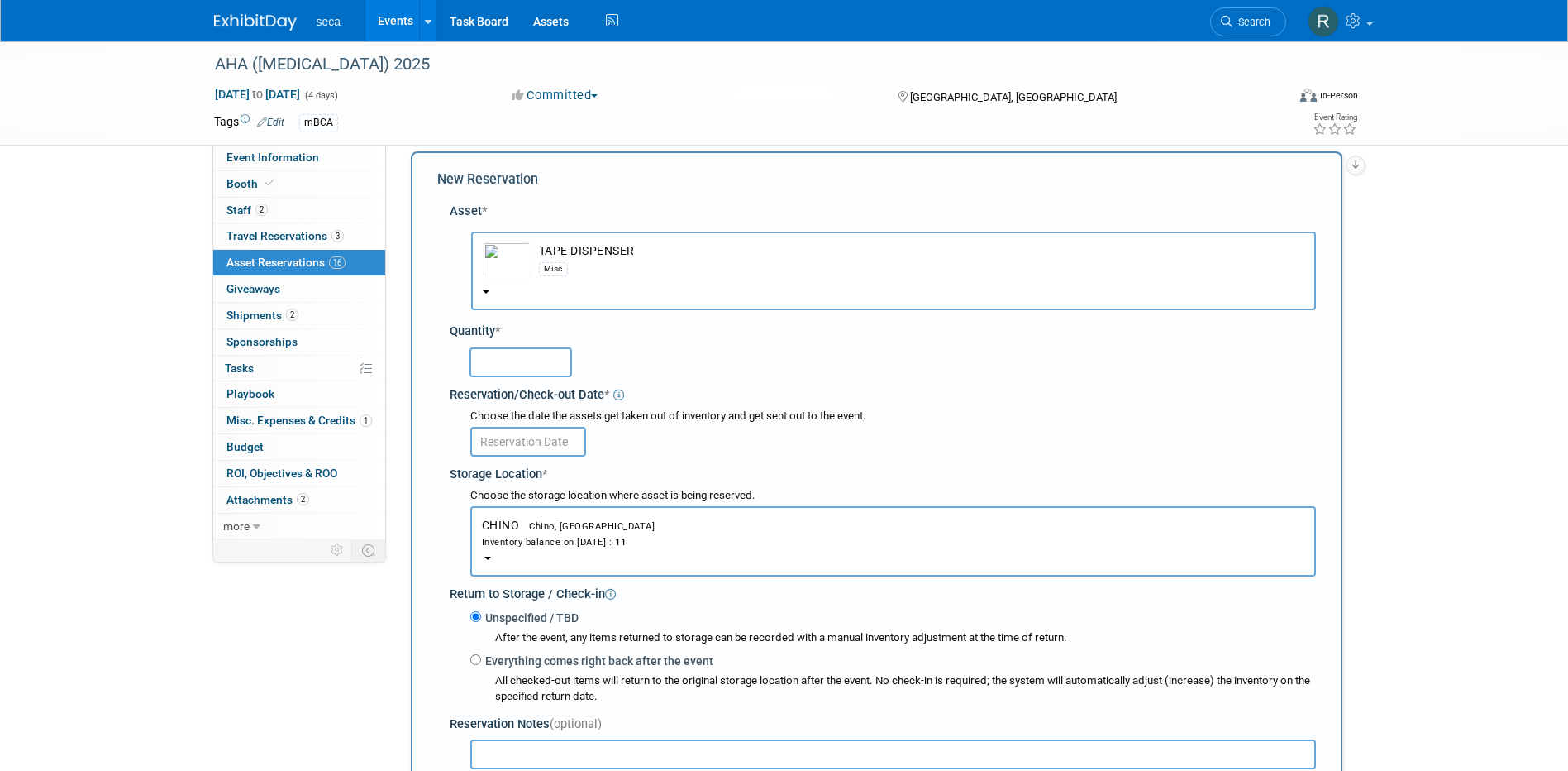
click at [531, 353] on input "text" at bounding box center [520, 362] width 102 height 30
type input "2"
type input "1"
click at [524, 439] on input "text" at bounding box center [528, 442] width 116 height 30
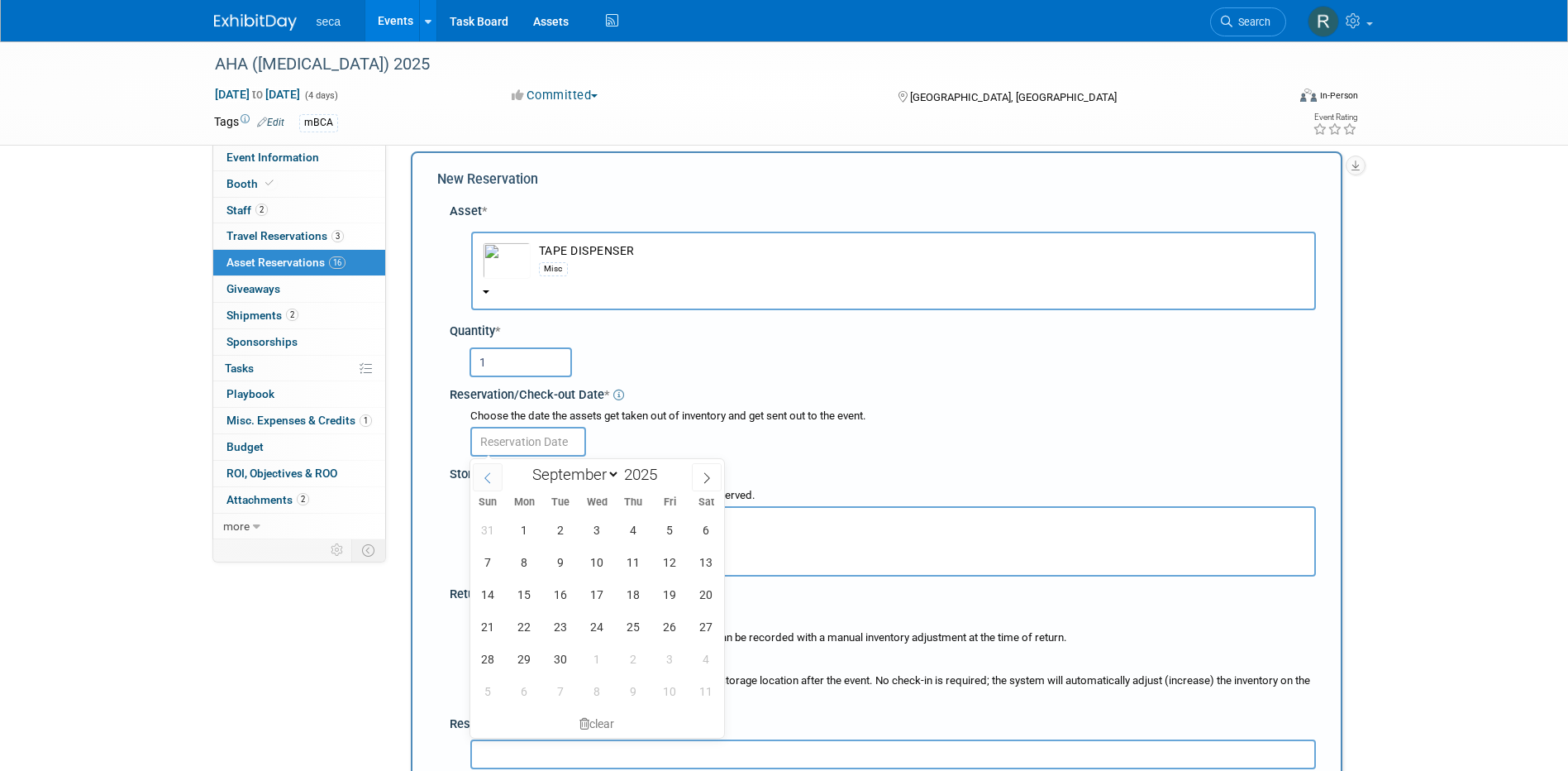
click at [487, 474] on icon at bounding box center [487, 477] width 6 height 11
select select "7"
click at [572, 656] on span "26" at bounding box center [560, 658] width 32 height 32
type input "[DATE]"
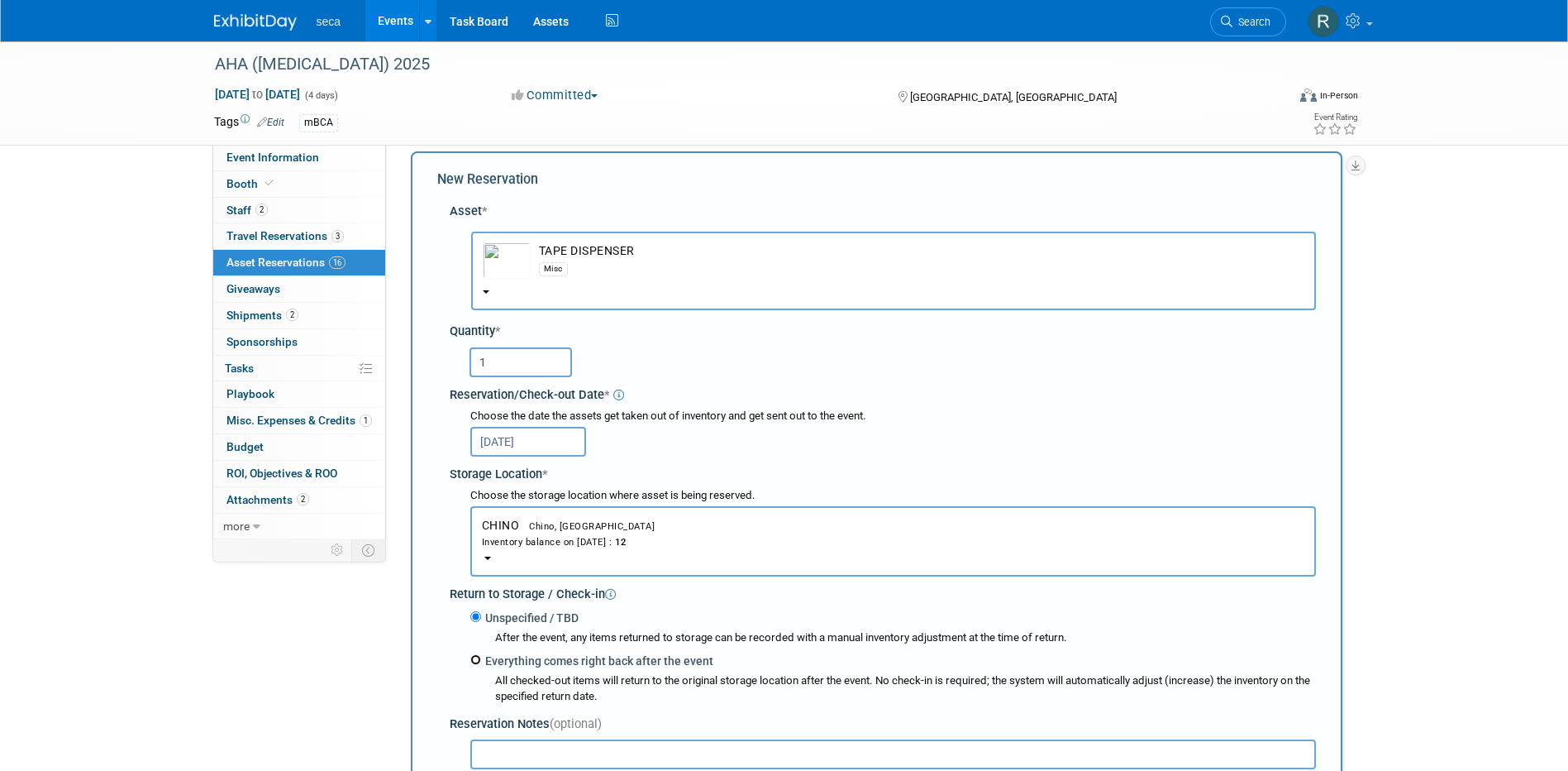
click at [478, 662] on input "Everything comes right back after the event" at bounding box center [475, 659] width 11 height 11
radio input "true"
select select "8"
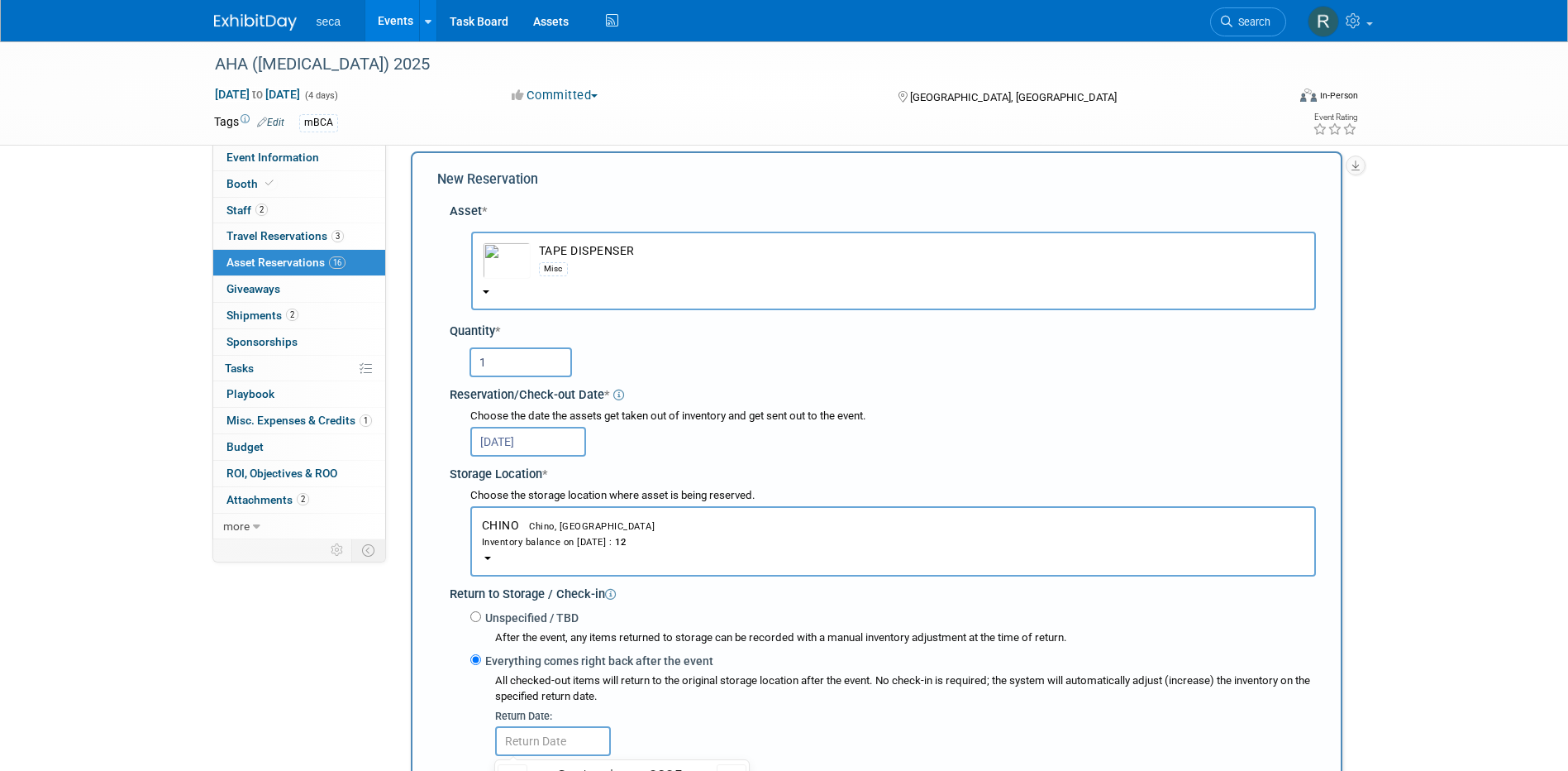
scroll to position [264, 0]
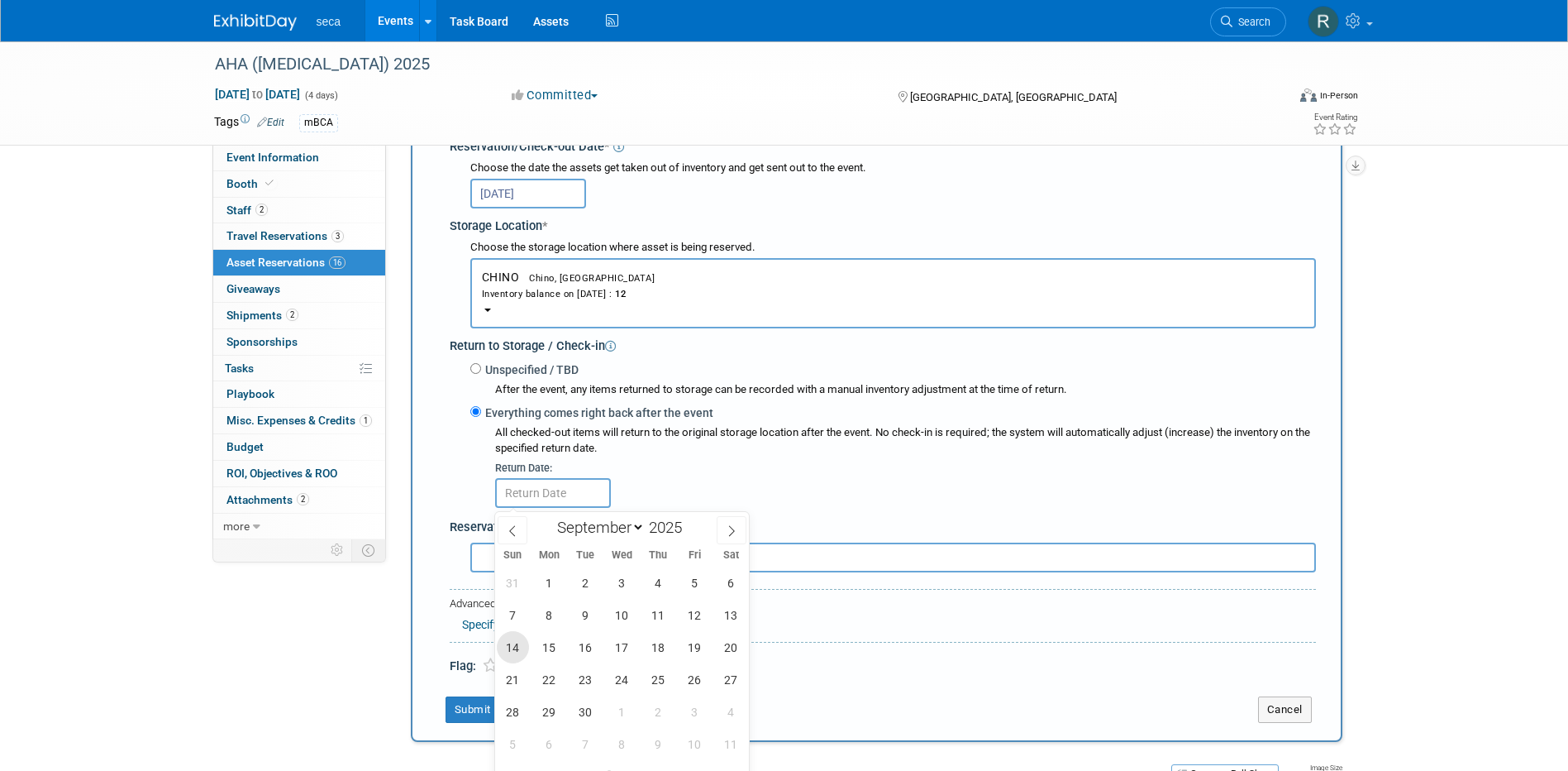
click at [511, 647] on span "14" at bounding box center [513, 647] width 32 height 32
type input "[DATE]"
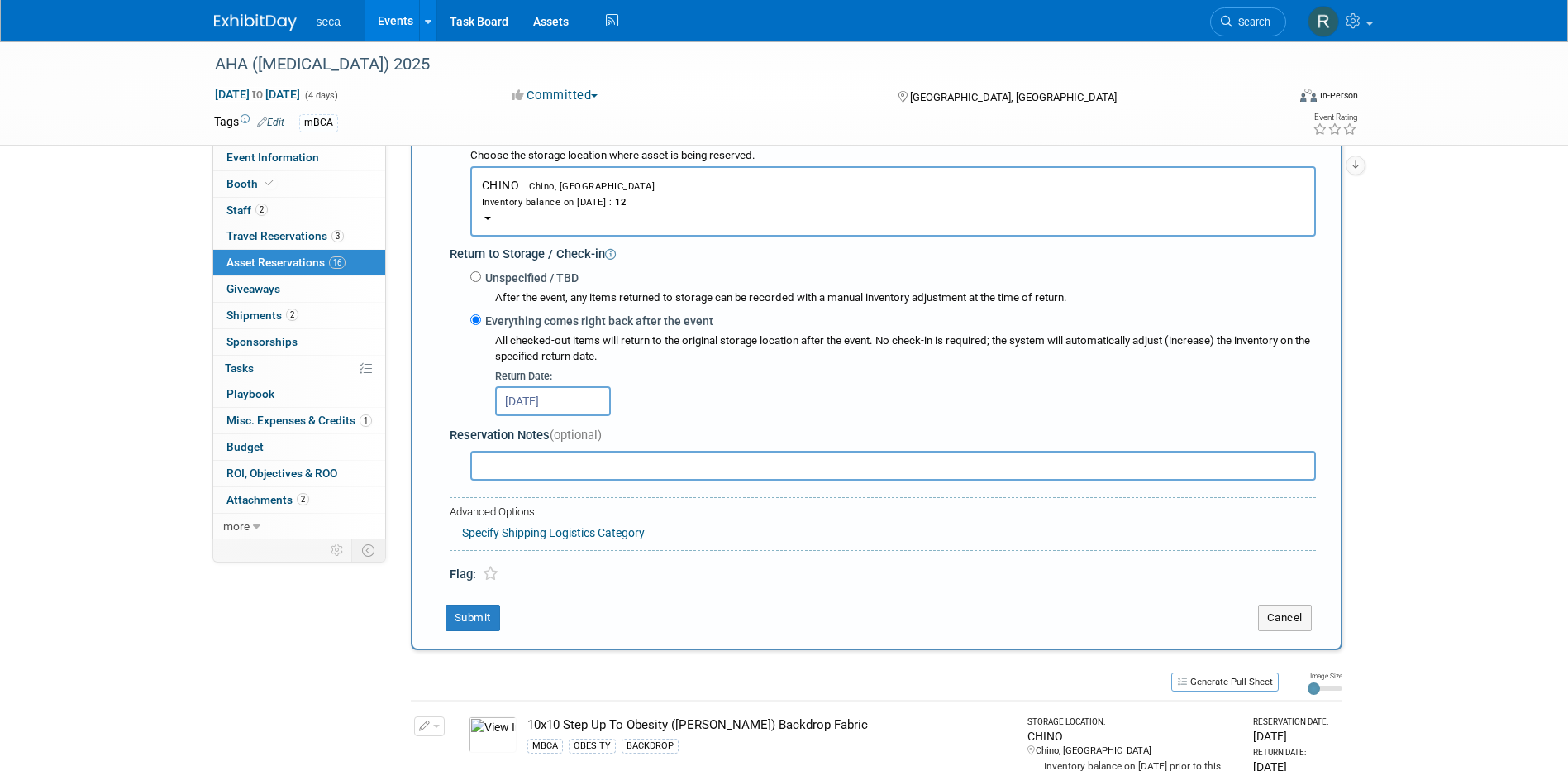
scroll to position [512, 0]
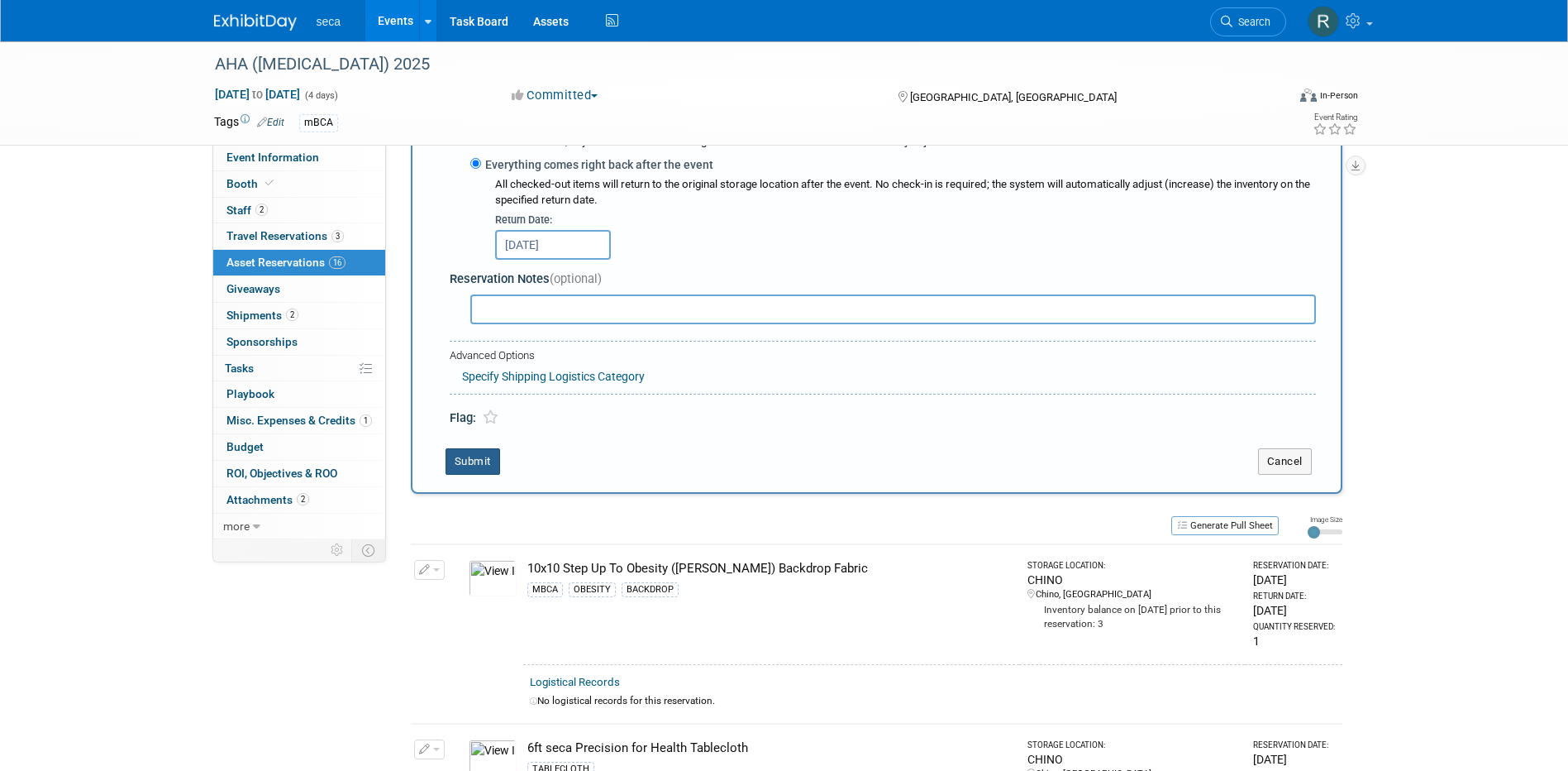
click at [470, 458] on button "Submit" at bounding box center [472, 461] width 55 height 27
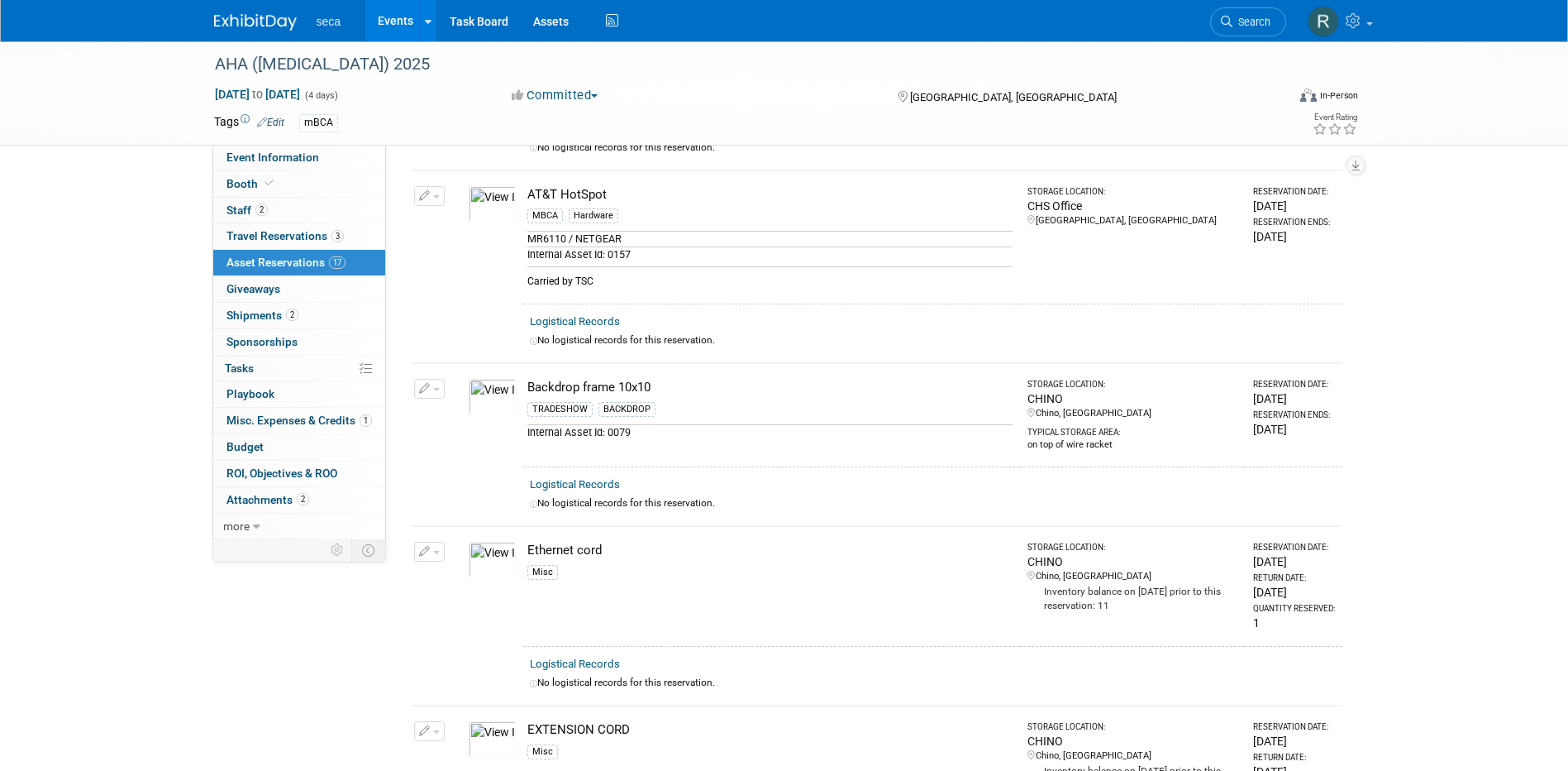
scroll to position [0, 0]
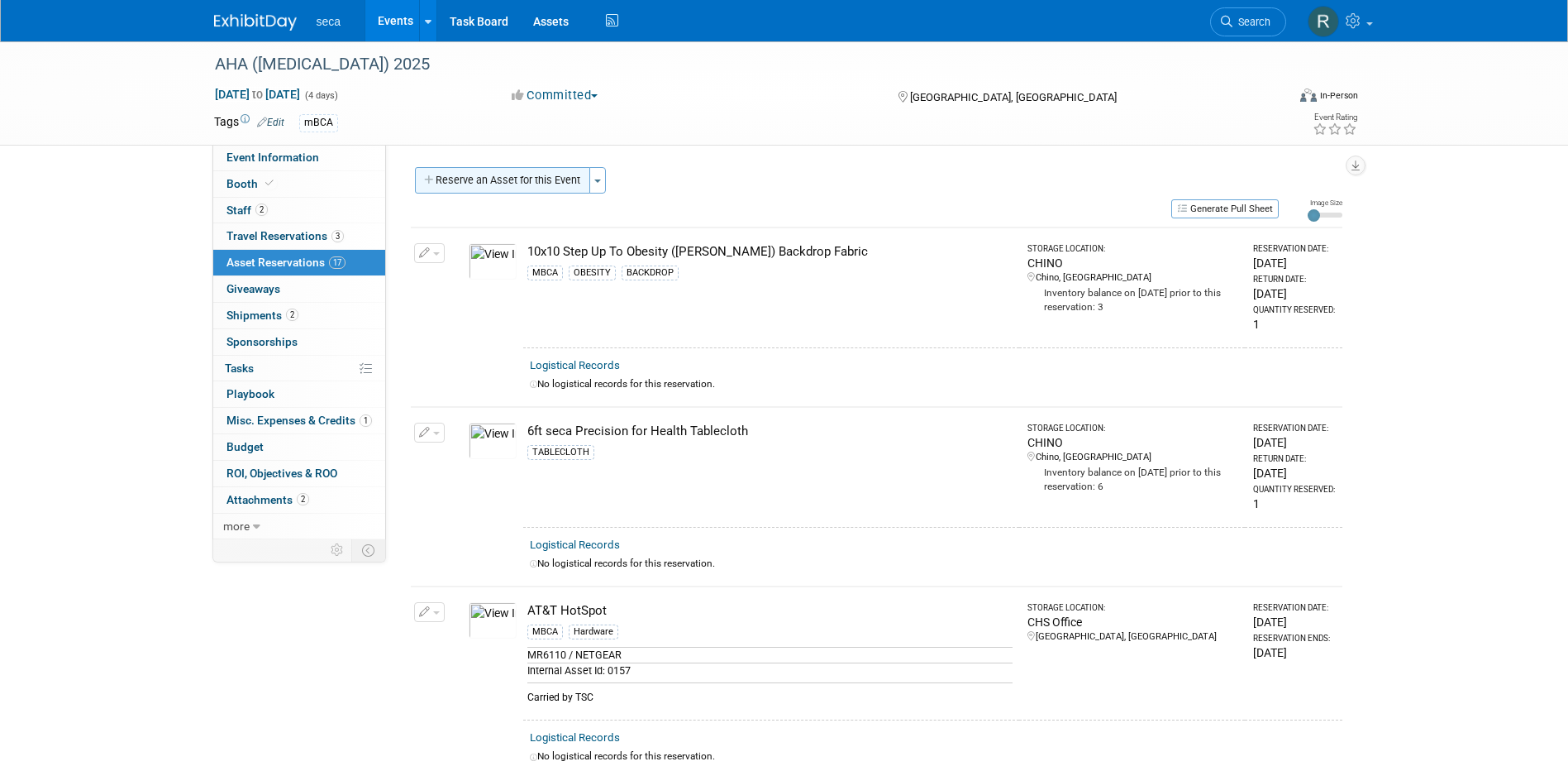
click at [521, 181] on button "Reserve an Asset for this Event" at bounding box center [502, 180] width 176 height 27
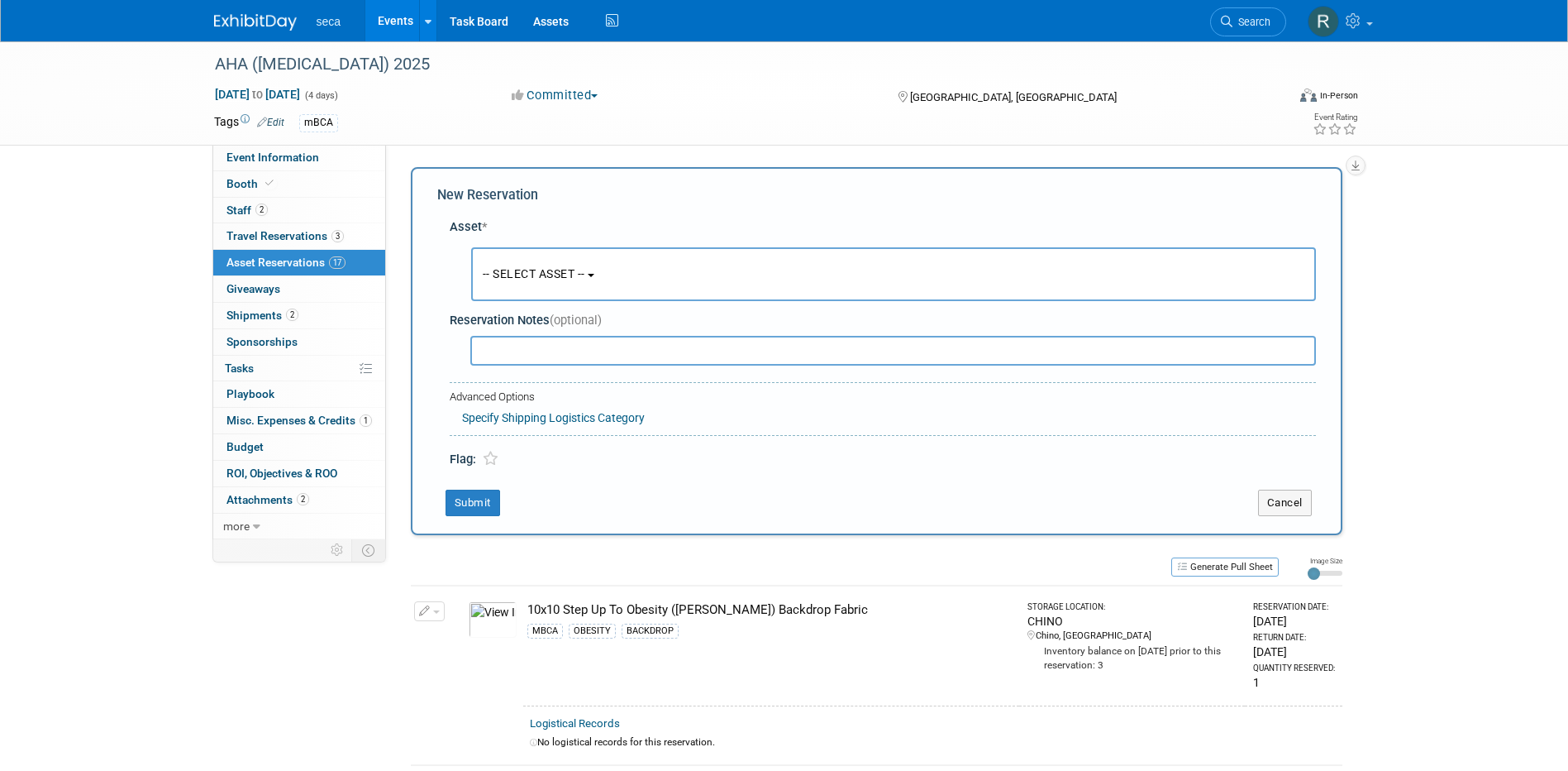
scroll to position [16, 0]
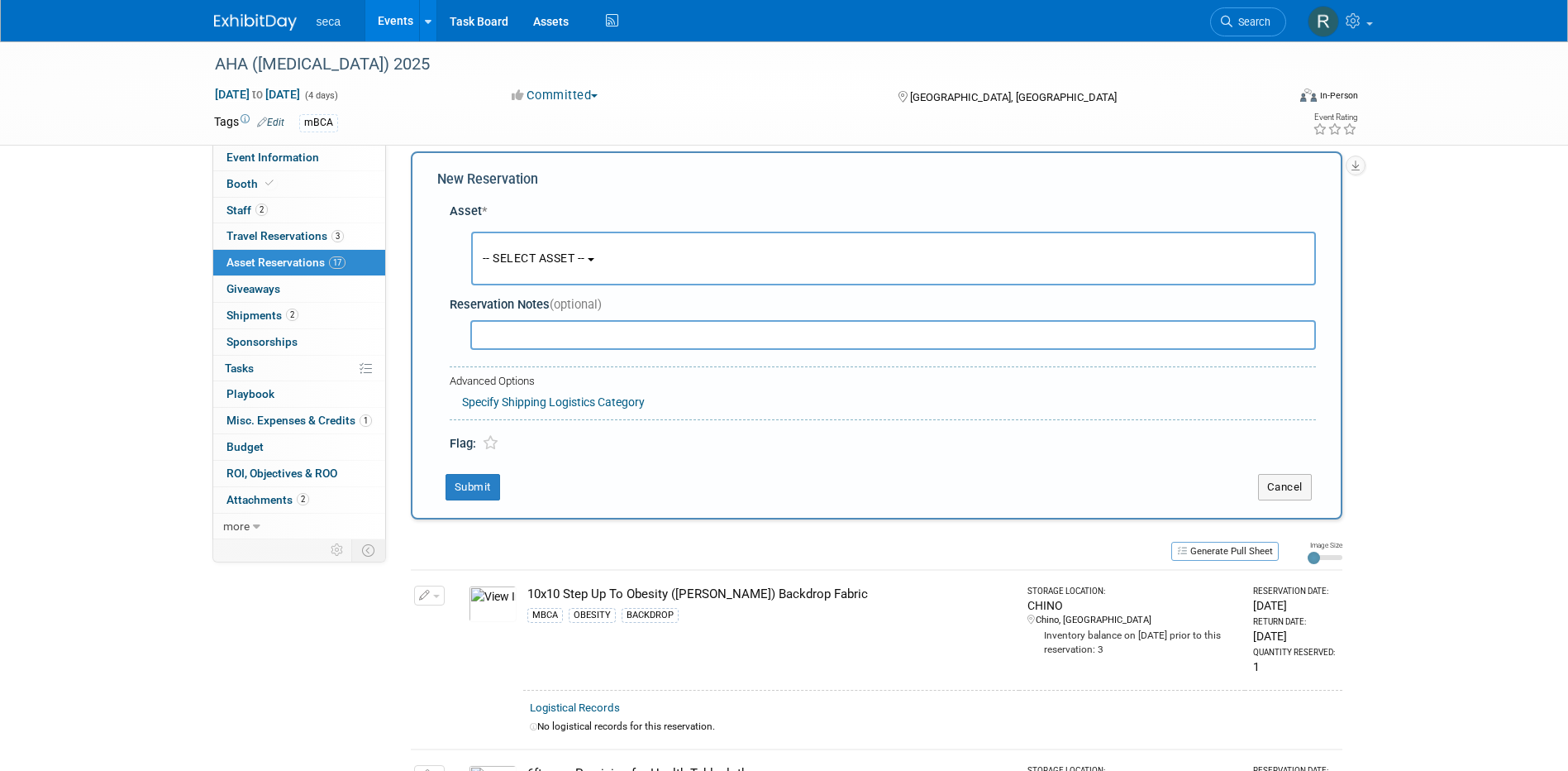
click at [531, 260] on span "-- SELECT ASSET --" at bounding box center [534, 257] width 102 height 13
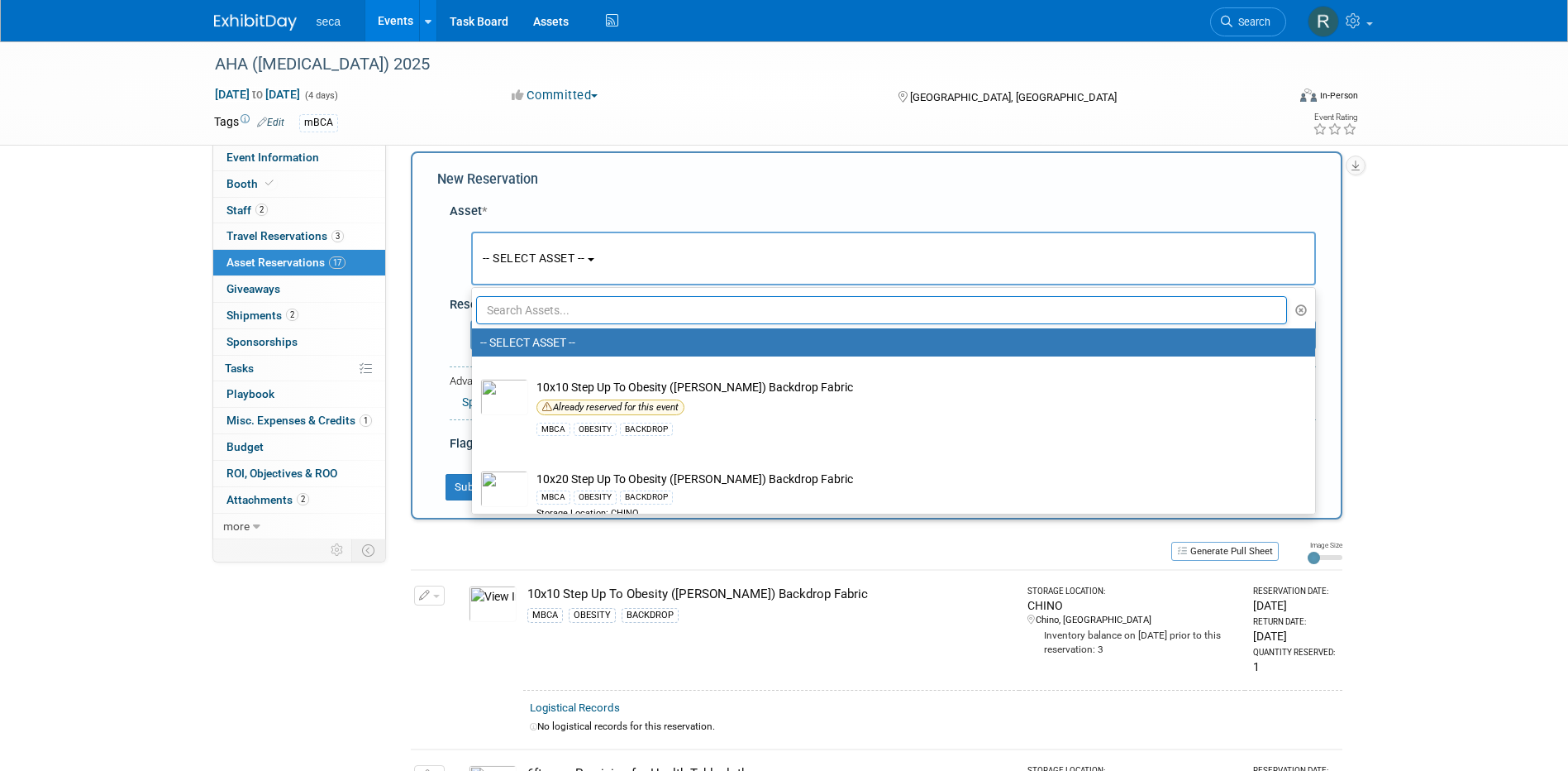
click at [537, 306] on input "text" at bounding box center [882, 310] width 811 height 28
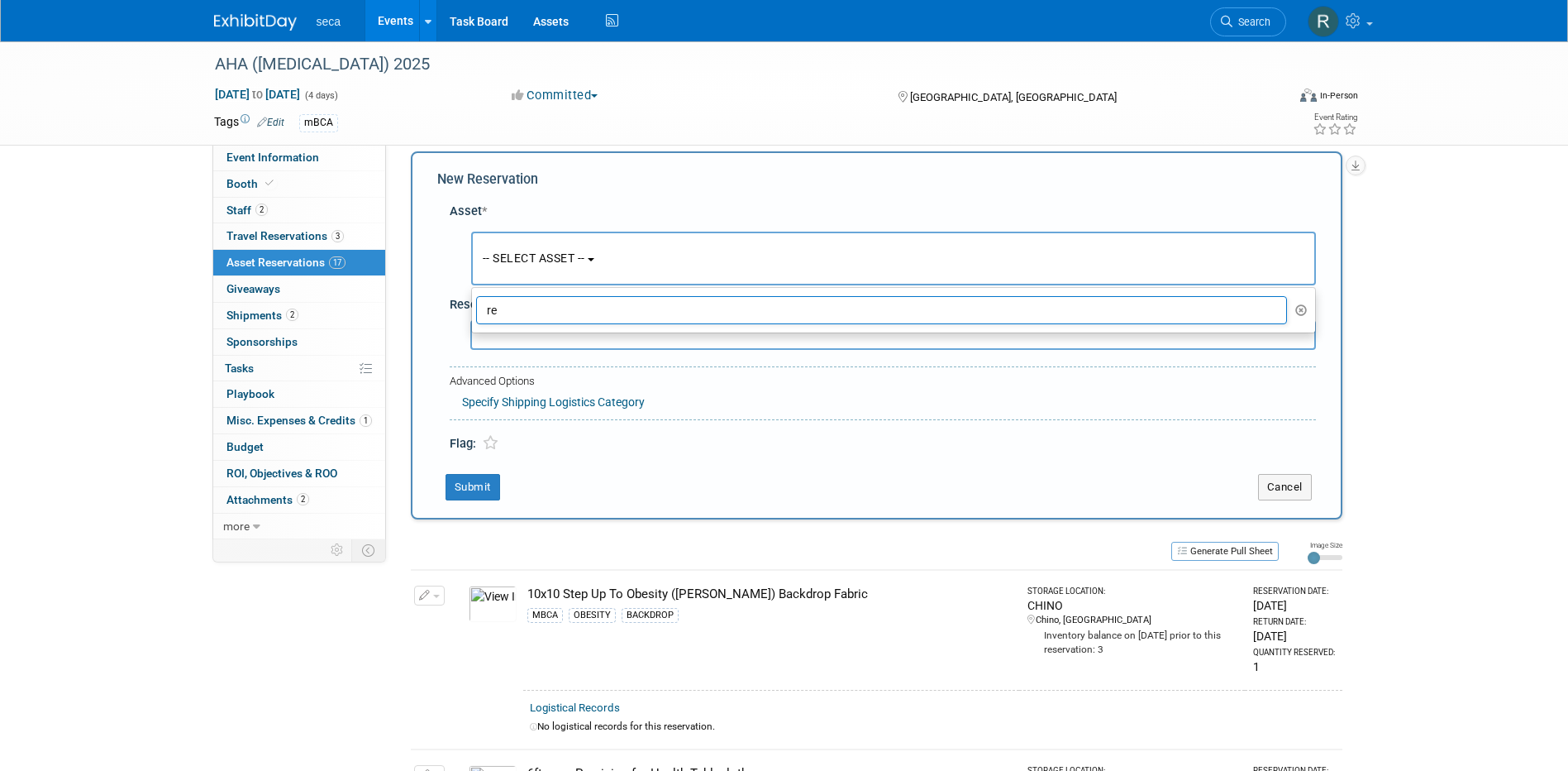
type input "r"
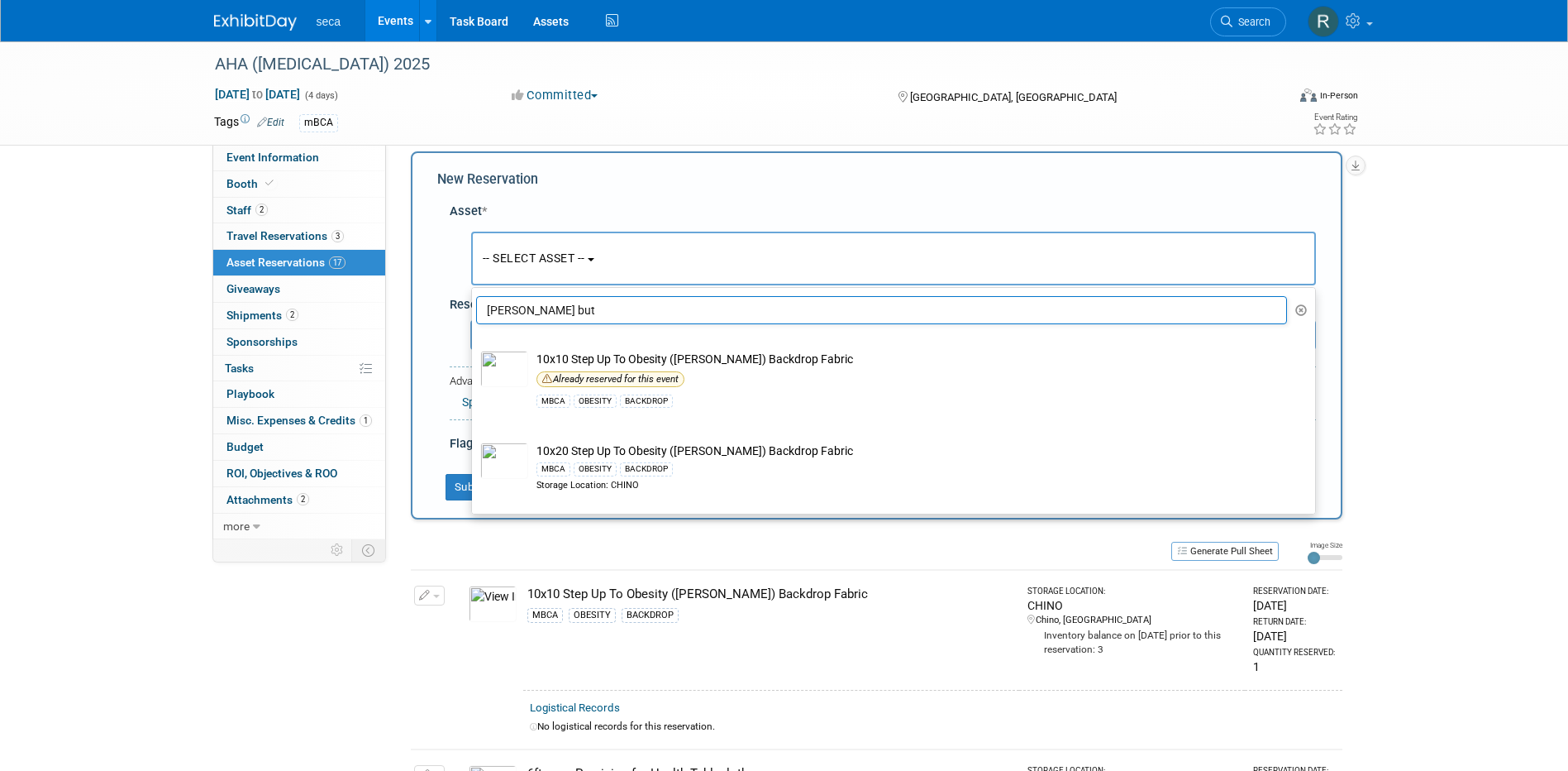
type input "[PERSON_NAME] butt"
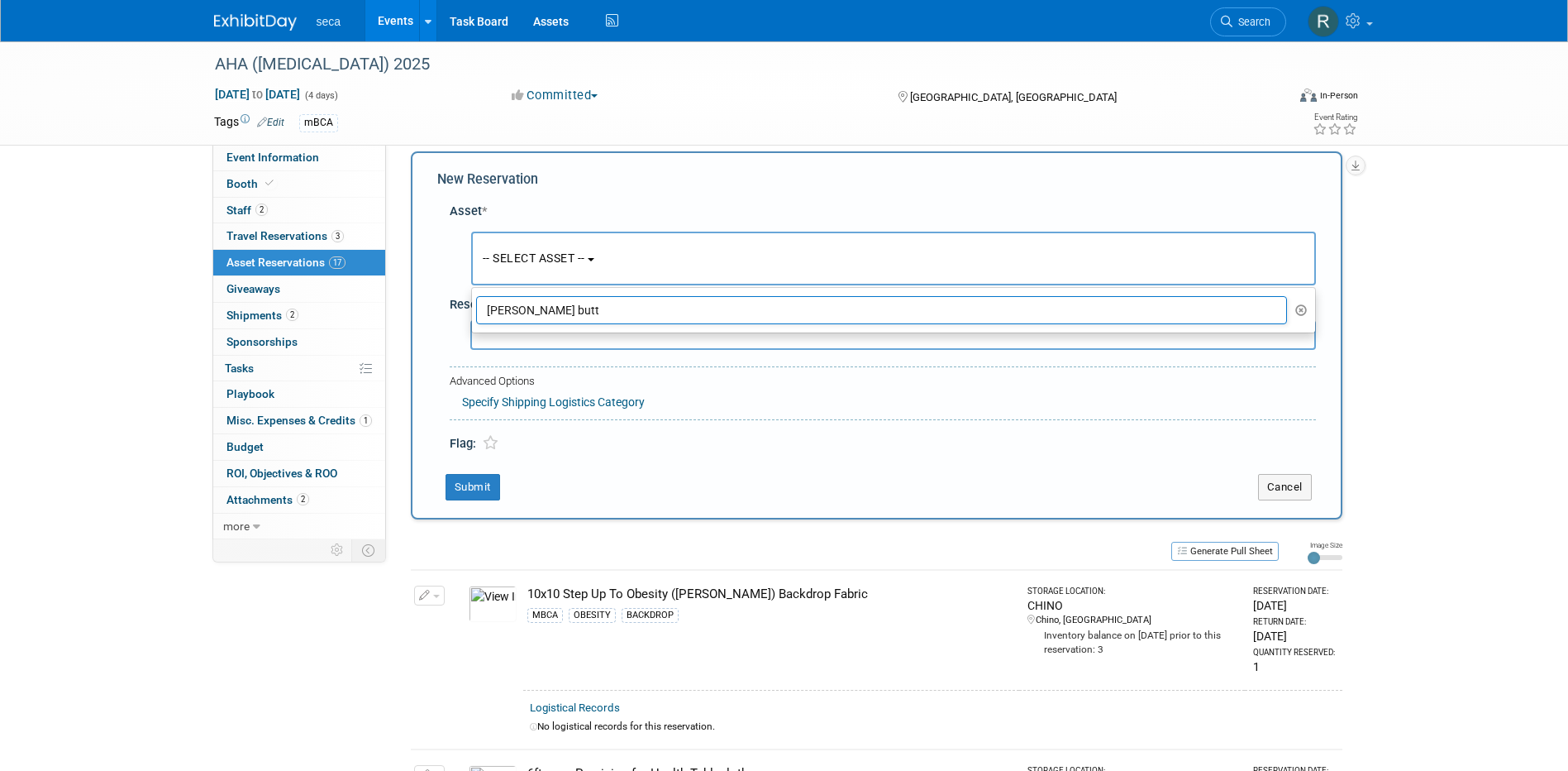
drag, startPoint x: 548, startPoint y: 315, endPoint x: 422, endPoint y: 295, distance: 127.6
click at [422, 295] on div "New Reservation Asset * -- SELECT ASSET --" at bounding box center [876, 334] width 931 height 368
click at [515, 262] on span "-- SELECT ASSET --" at bounding box center [534, 257] width 102 height 13
drag, startPoint x: 553, startPoint y: 307, endPoint x: 403, endPoint y: 283, distance: 151.9
click at [403, 283] on div "Event Website: Edit [URL][DOMAIN_NAME] Event Venue Name: [GEOGRAPHIC_DATA] Even…" at bounding box center [870, 325] width 968 height 394
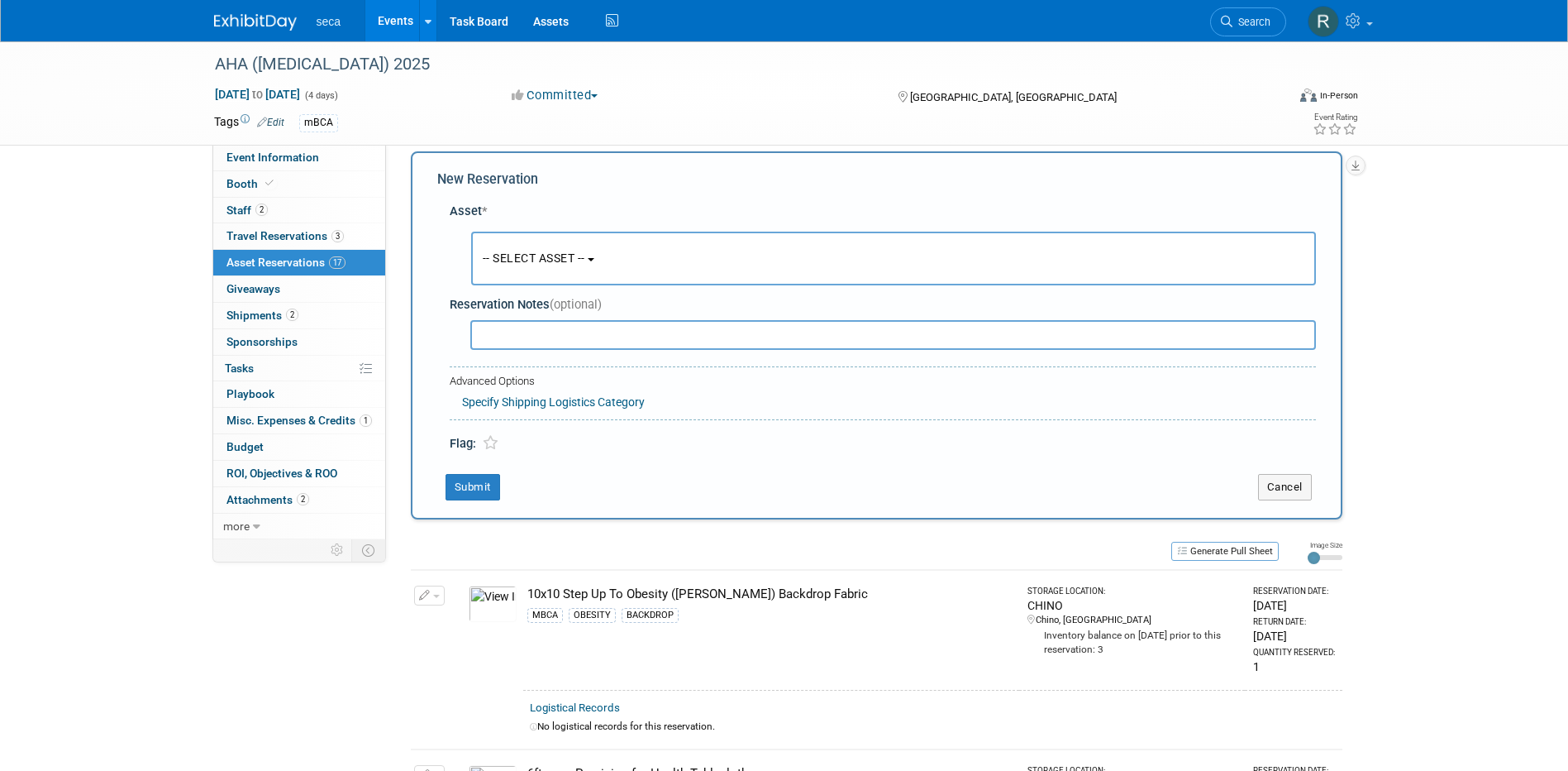
click at [532, 247] on button "-- SELECT ASSET --" at bounding box center [893, 258] width 844 height 54
click at [1302, 315] on icon "button" at bounding box center [1301, 311] width 12 height 12
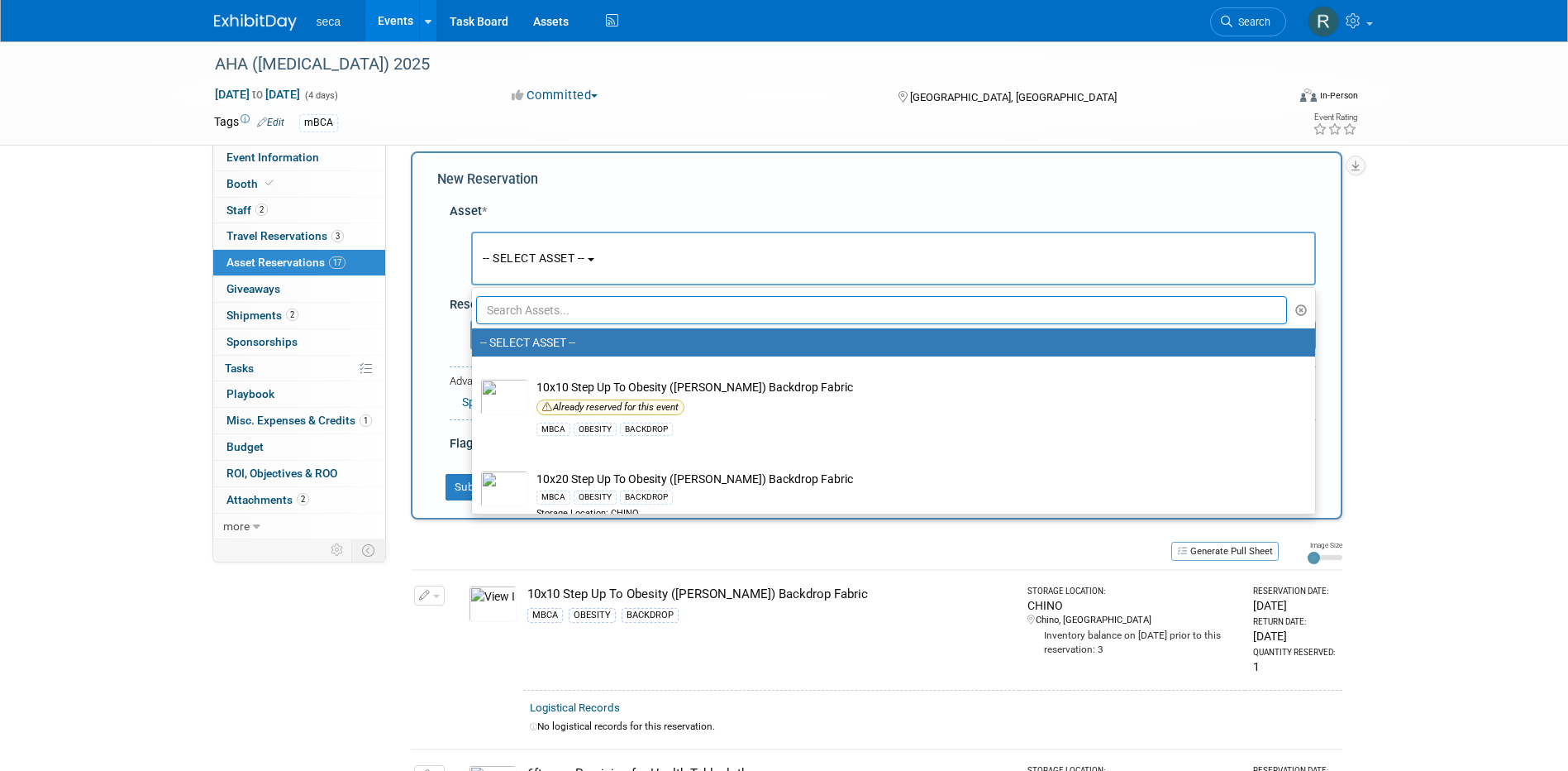
click at [627, 310] on input "text" at bounding box center [882, 310] width 811 height 28
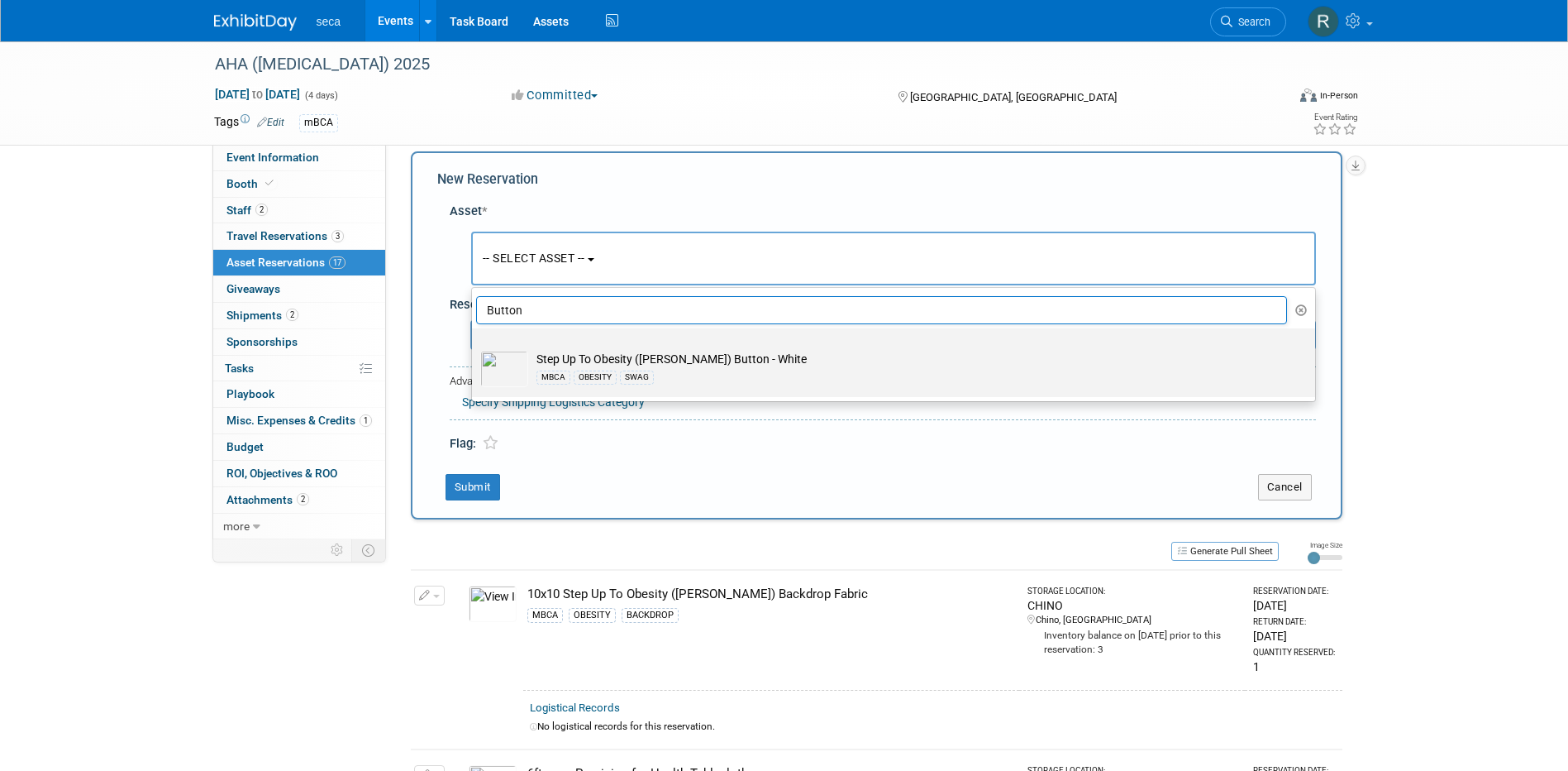
type input "Button"
click at [676, 360] on td "Step Up To Obesity ([PERSON_NAME]) Button - White MBCA OBESITY SWAG" at bounding box center [905, 368] width 754 height 37
click at [474, 348] on input "Step Up To Obesity ([PERSON_NAME]) Button - White MBCA OBESITY SWAG" at bounding box center [468, 342] width 11 height 11
select select "10727580"
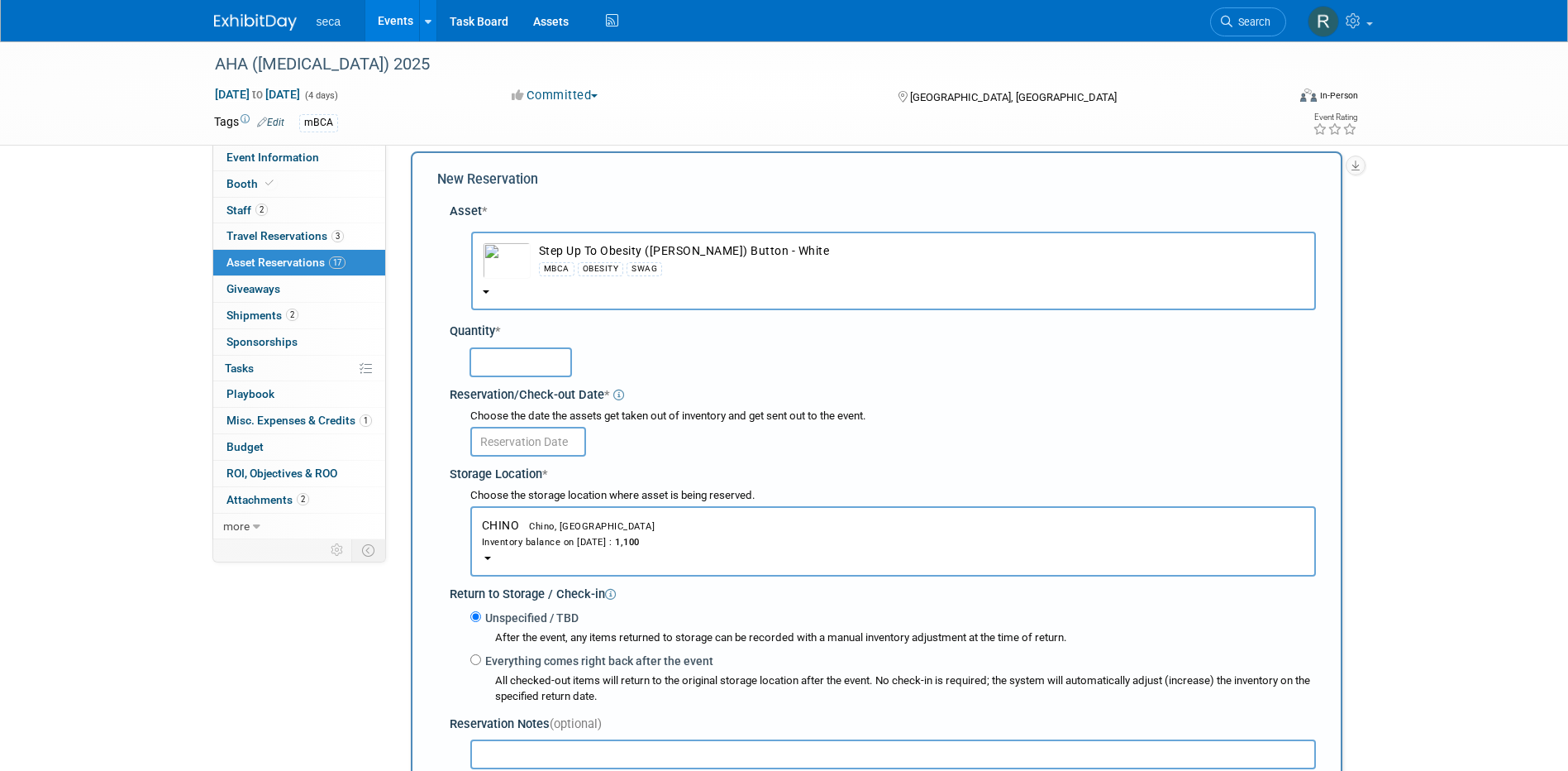
click at [518, 352] on input "text" at bounding box center [520, 362] width 102 height 30
type input "75"
click at [526, 447] on body "seca Events Add Event Bulk Upload Events Shareable Event Boards Recently Viewed…" at bounding box center [784, 369] width 1568 height 771
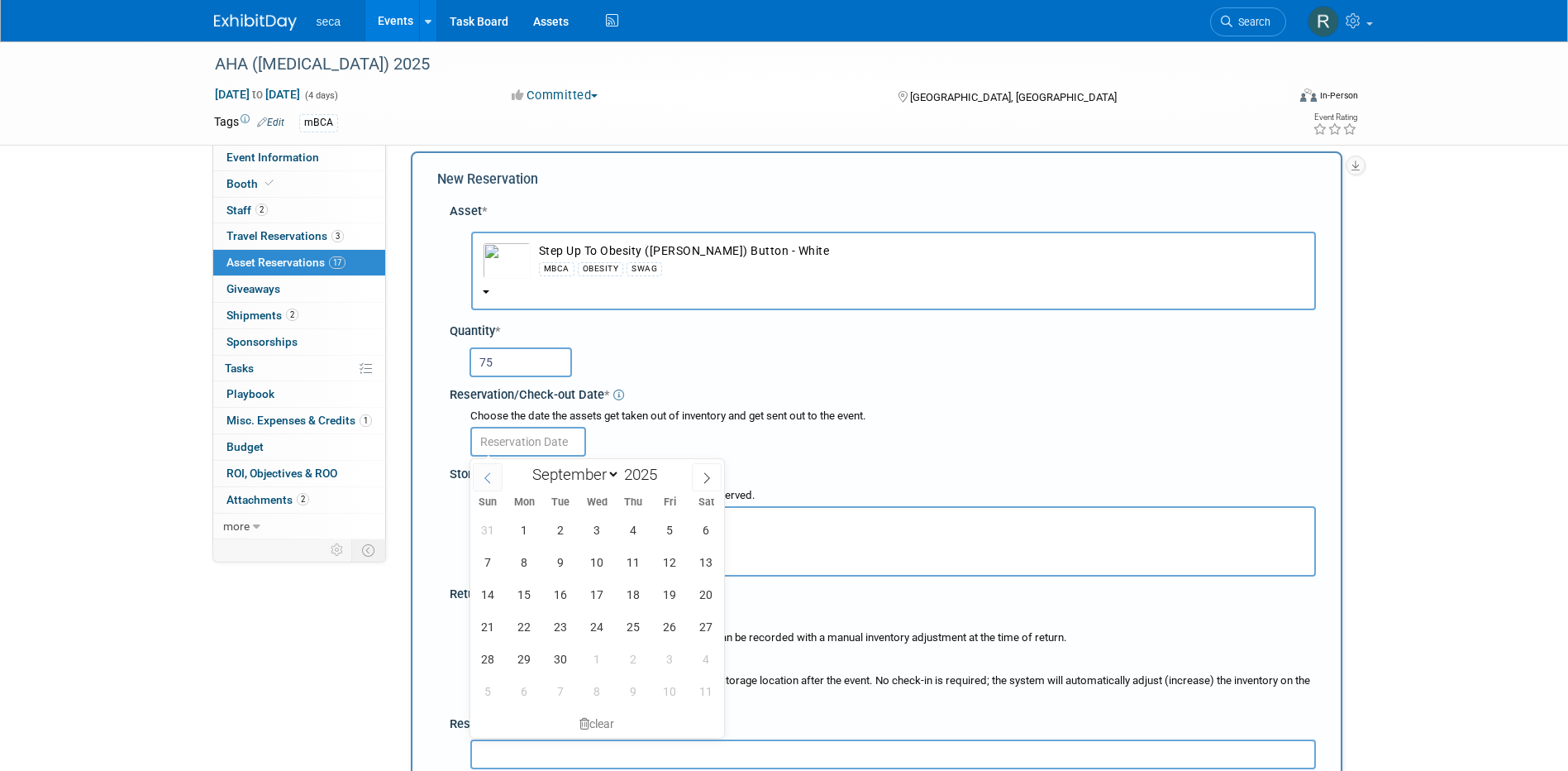
click at [484, 480] on icon at bounding box center [488, 478] width 12 height 12
select select "7"
click at [567, 658] on span "26" at bounding box center [560, 658] width 32 height 32
type input "[DATE]"
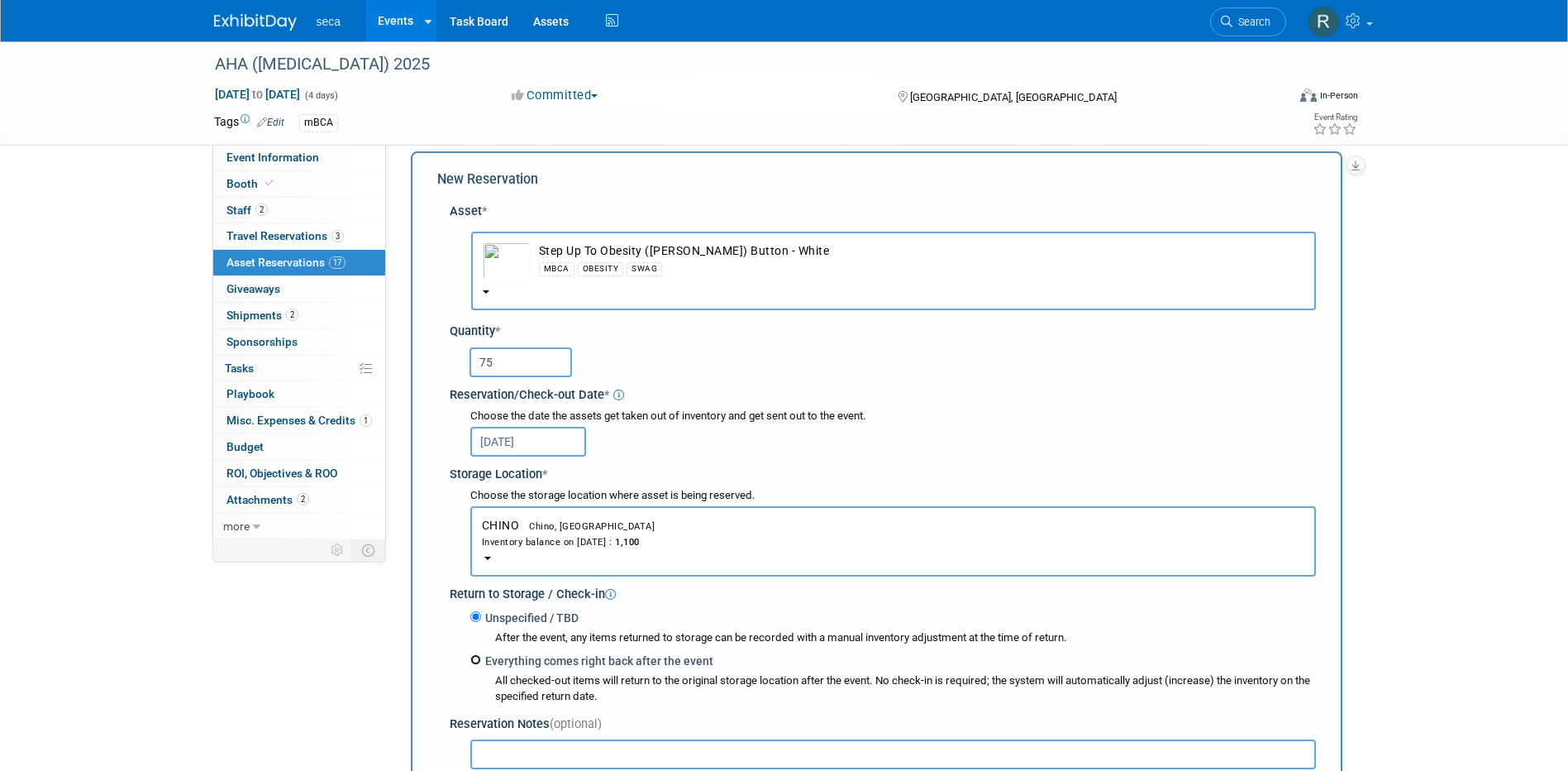
click at [472, 662] on input "Everything comes right back after the event" at bounding box center [475, 659] width 11 height 11
radio input "true"
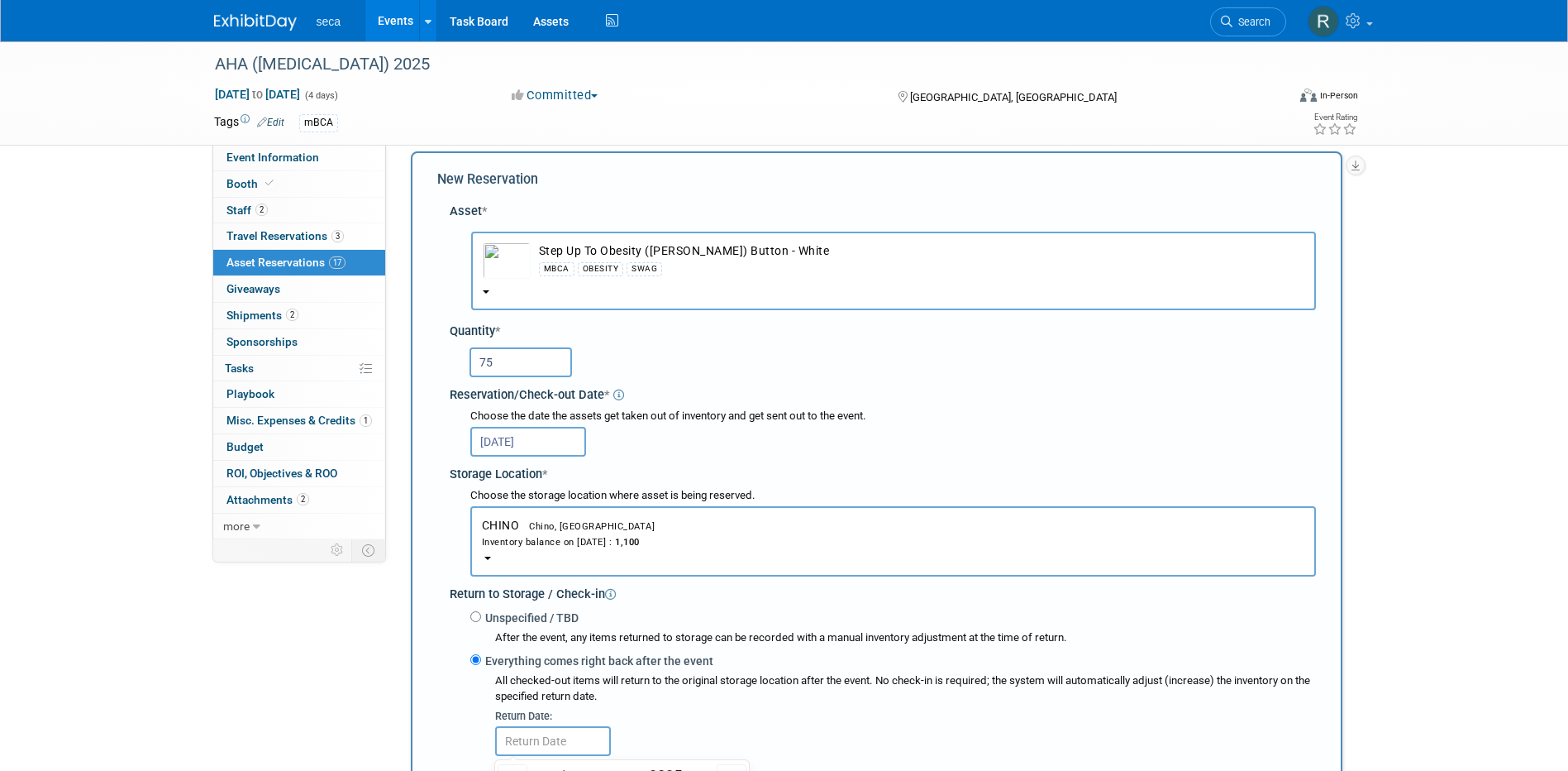
select select "8"
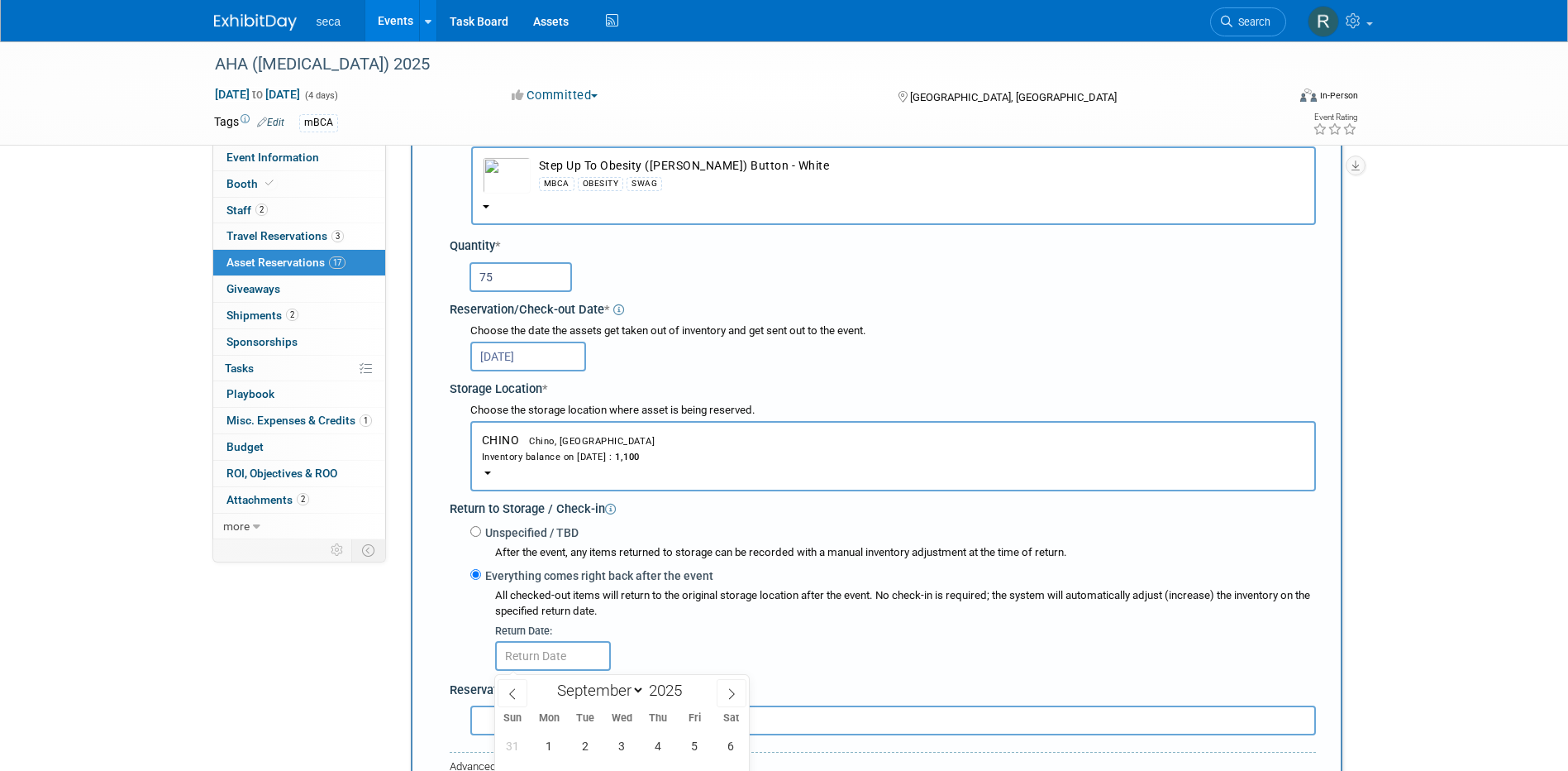
scroll to position [346, 0]
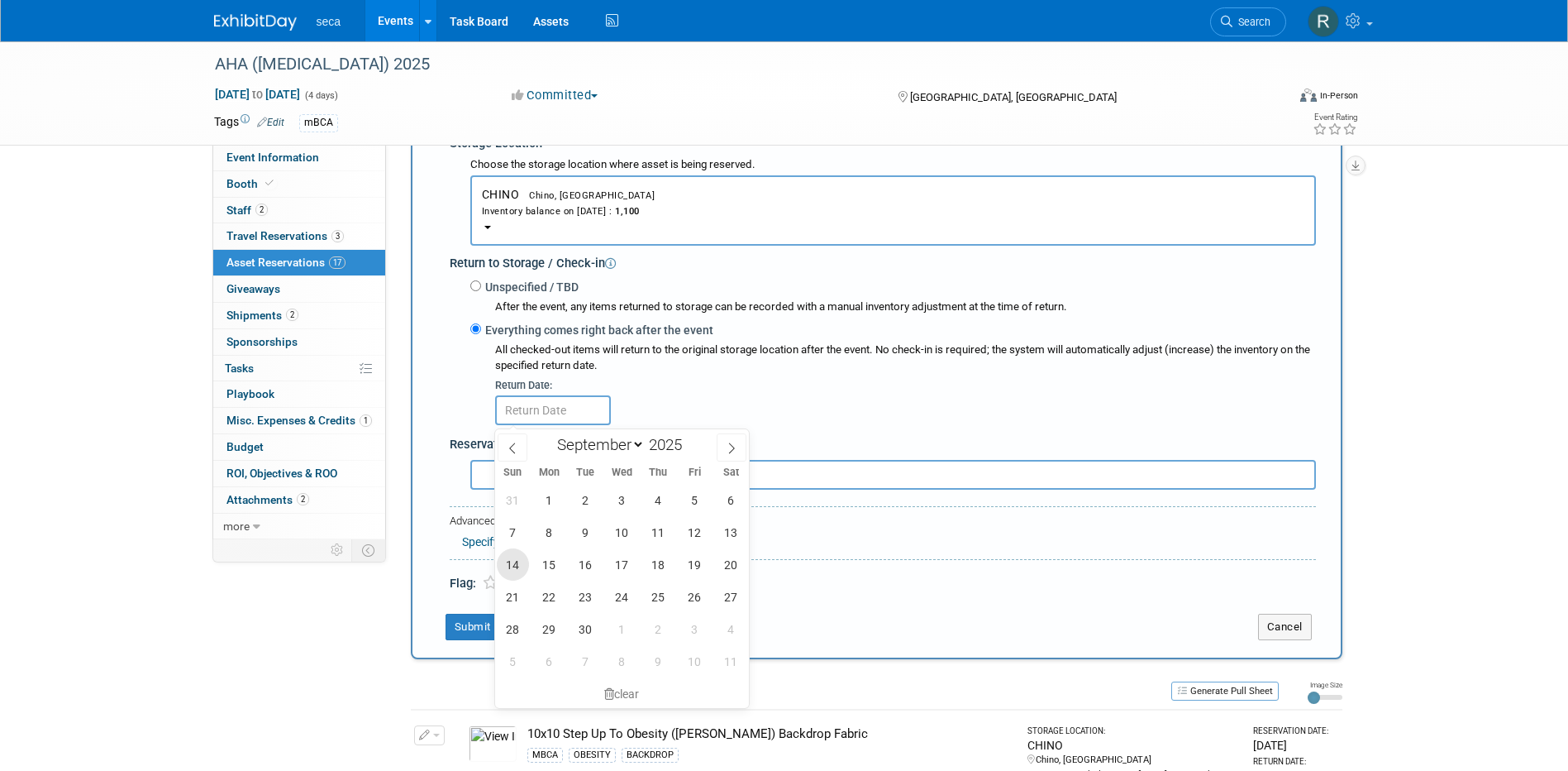
click at [513, 563] on span "14" at bounding box center [513, 564] width 32 height 32
type input "[DATE]"
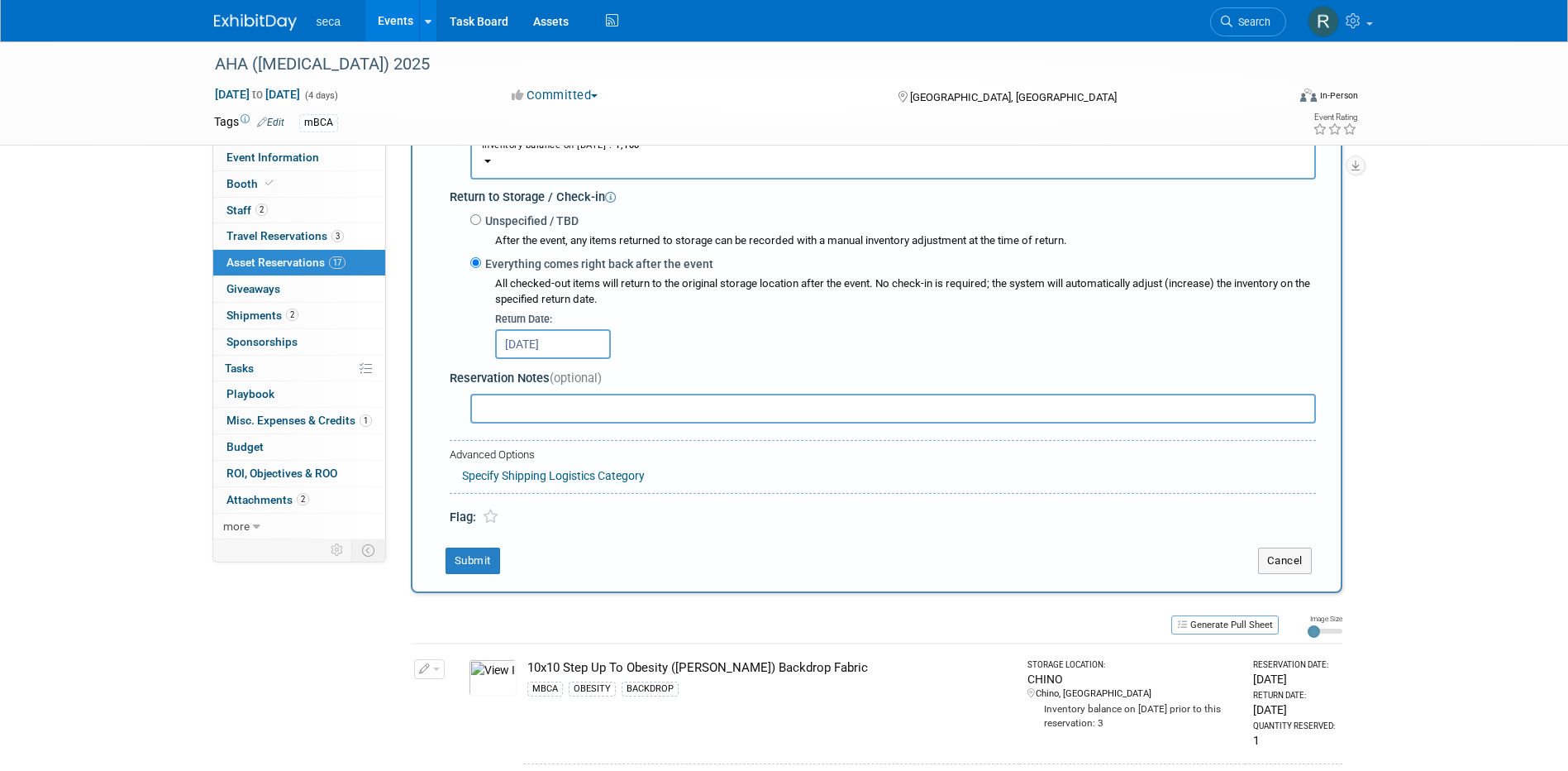
scroll to position [512, 0]
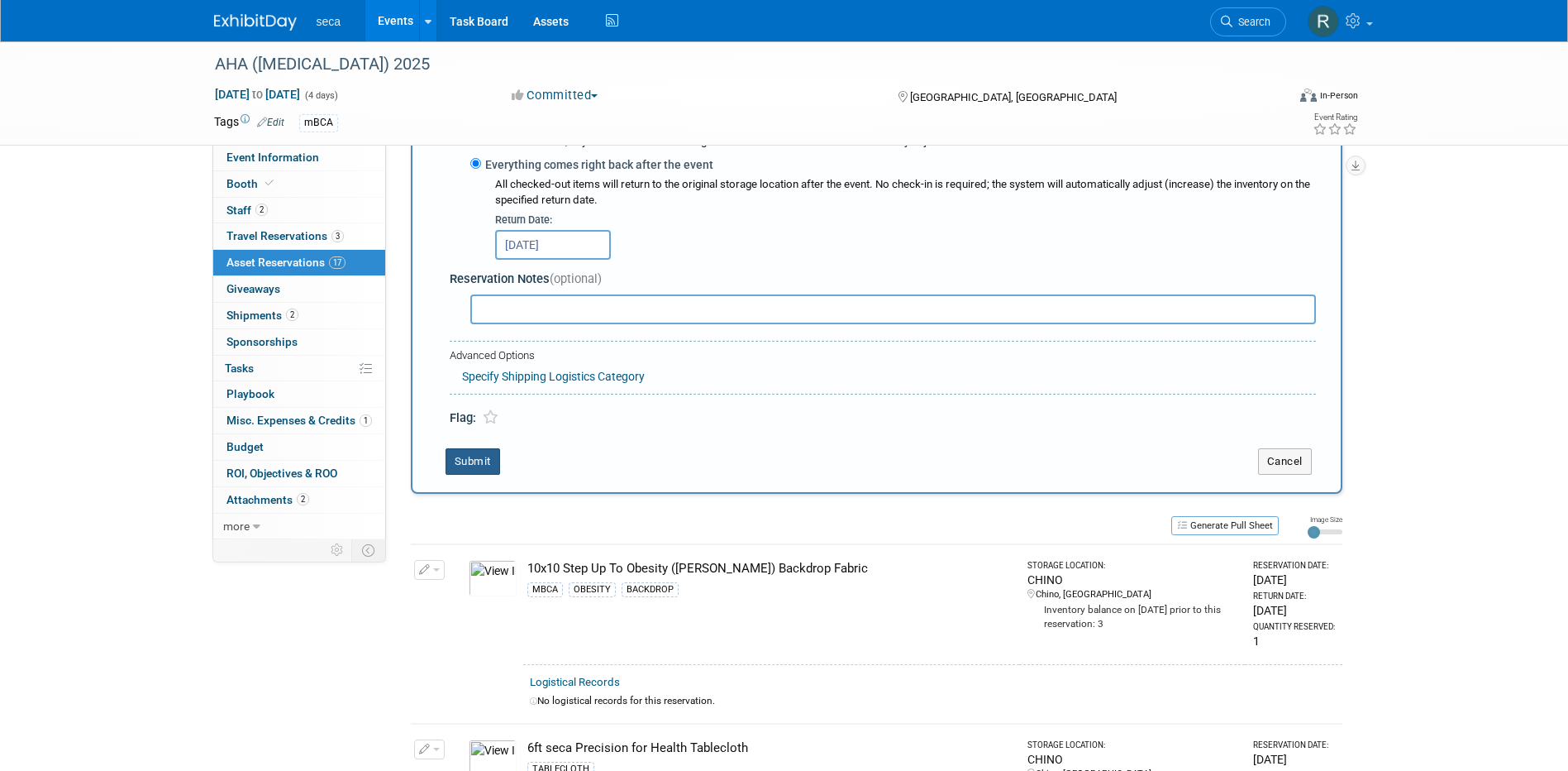
click at [474, 456] on button "Submit" at bounding box center [472, 461] width 55 height 27
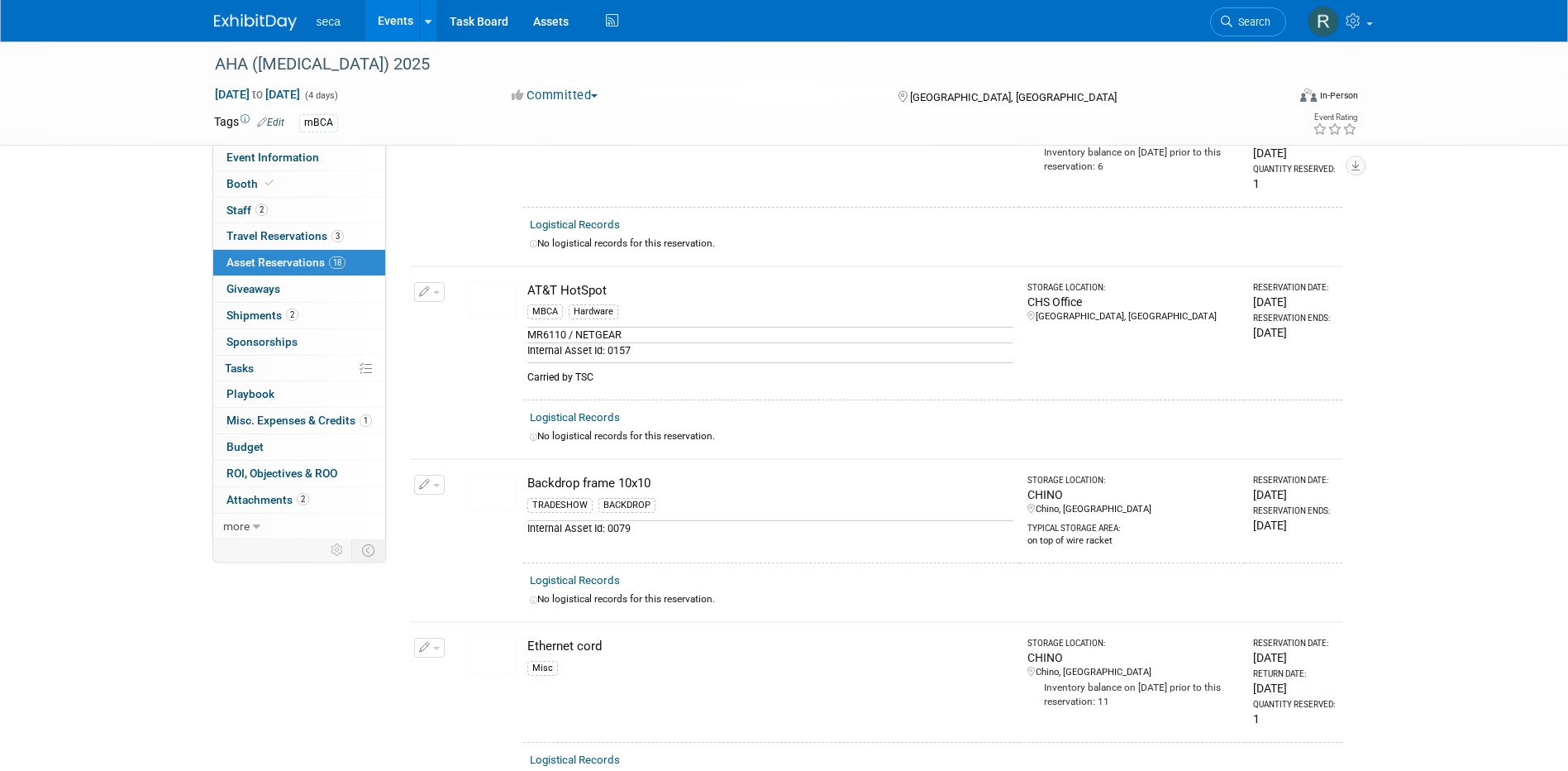
scroll to position [0, 0]
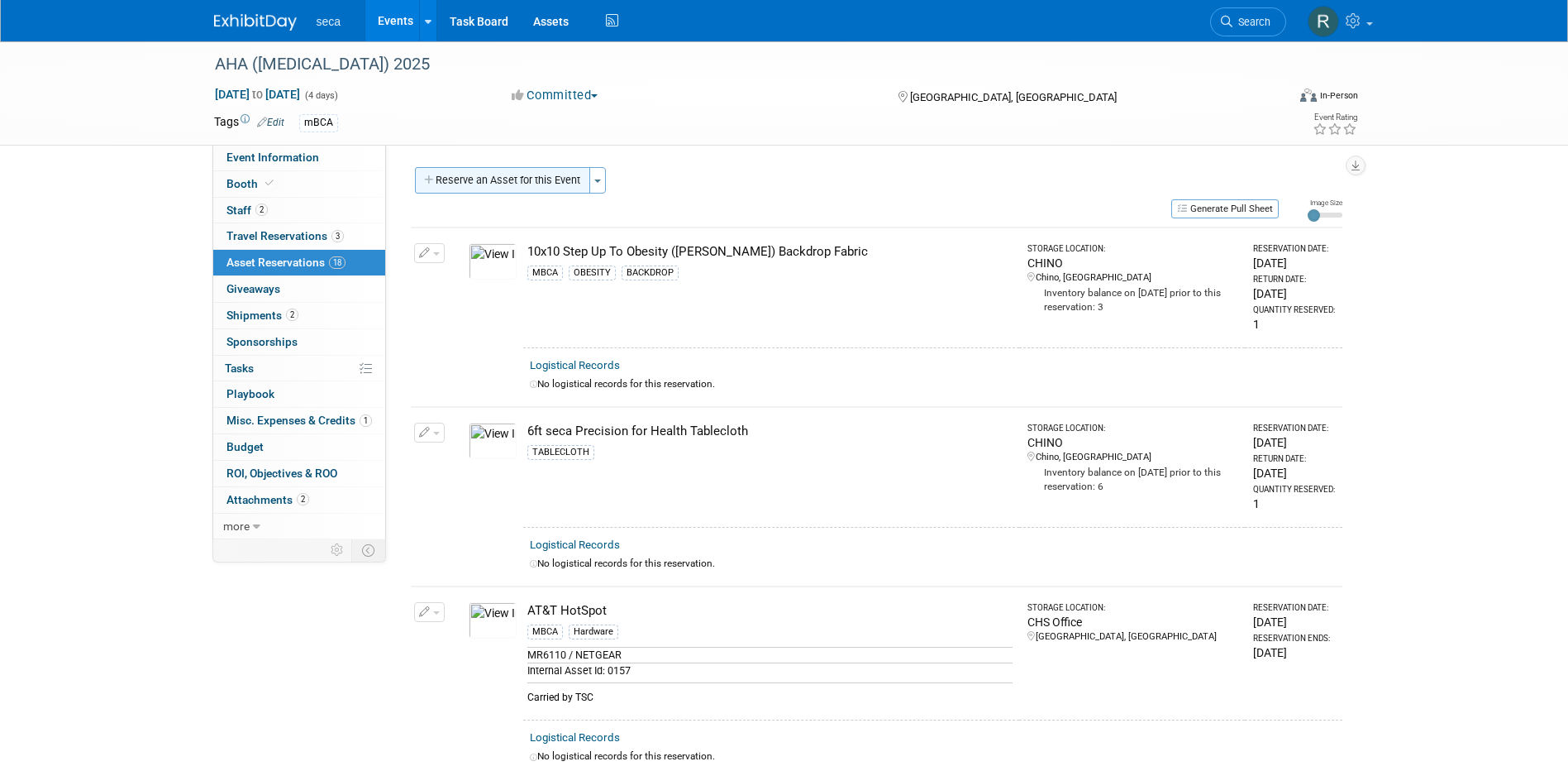
click at [509, 182] on button "Reserve an Asset for this Event" at bounding box center [502, 180] width 176 height 27
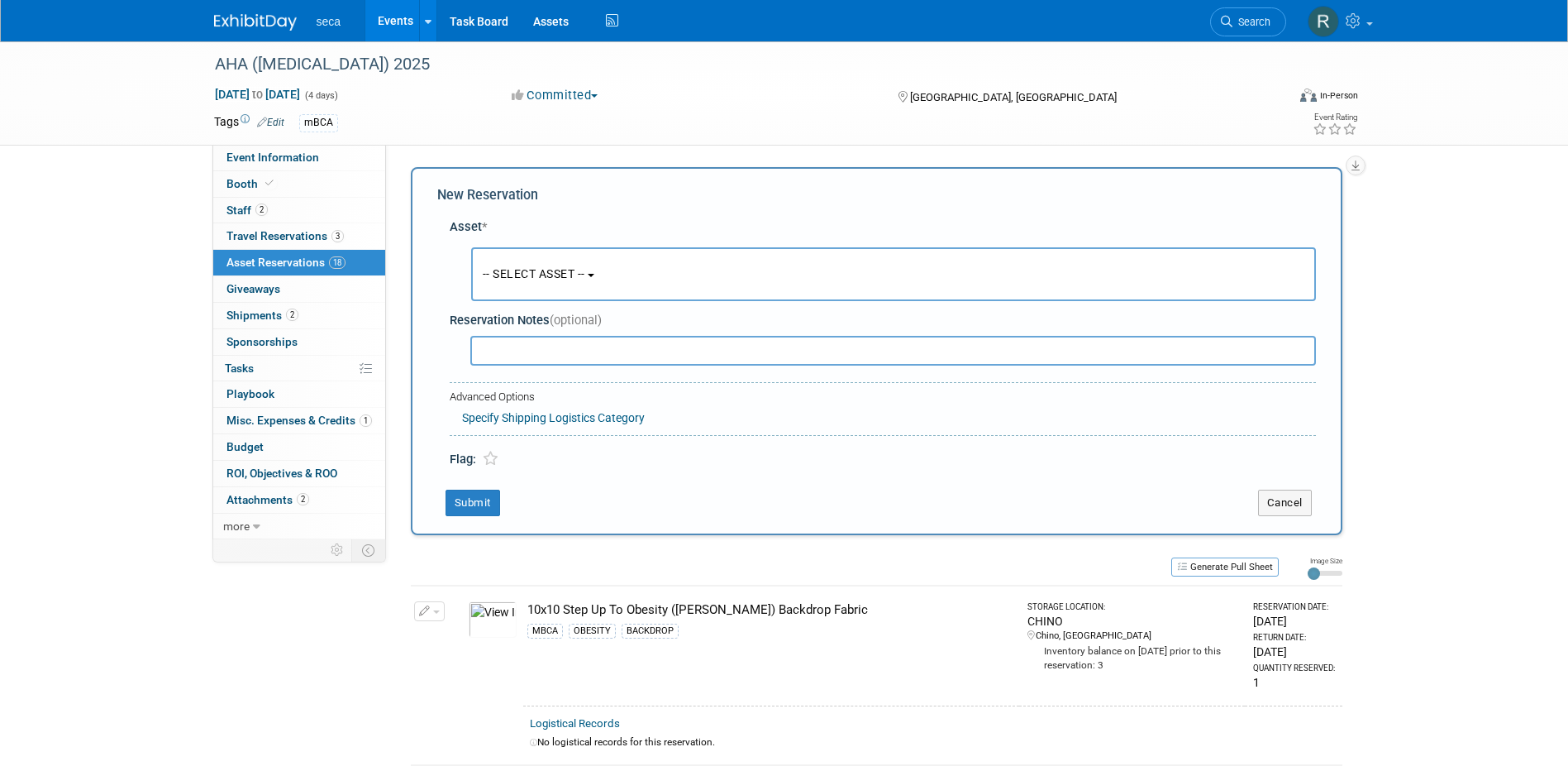
scroll to position [16, 0]
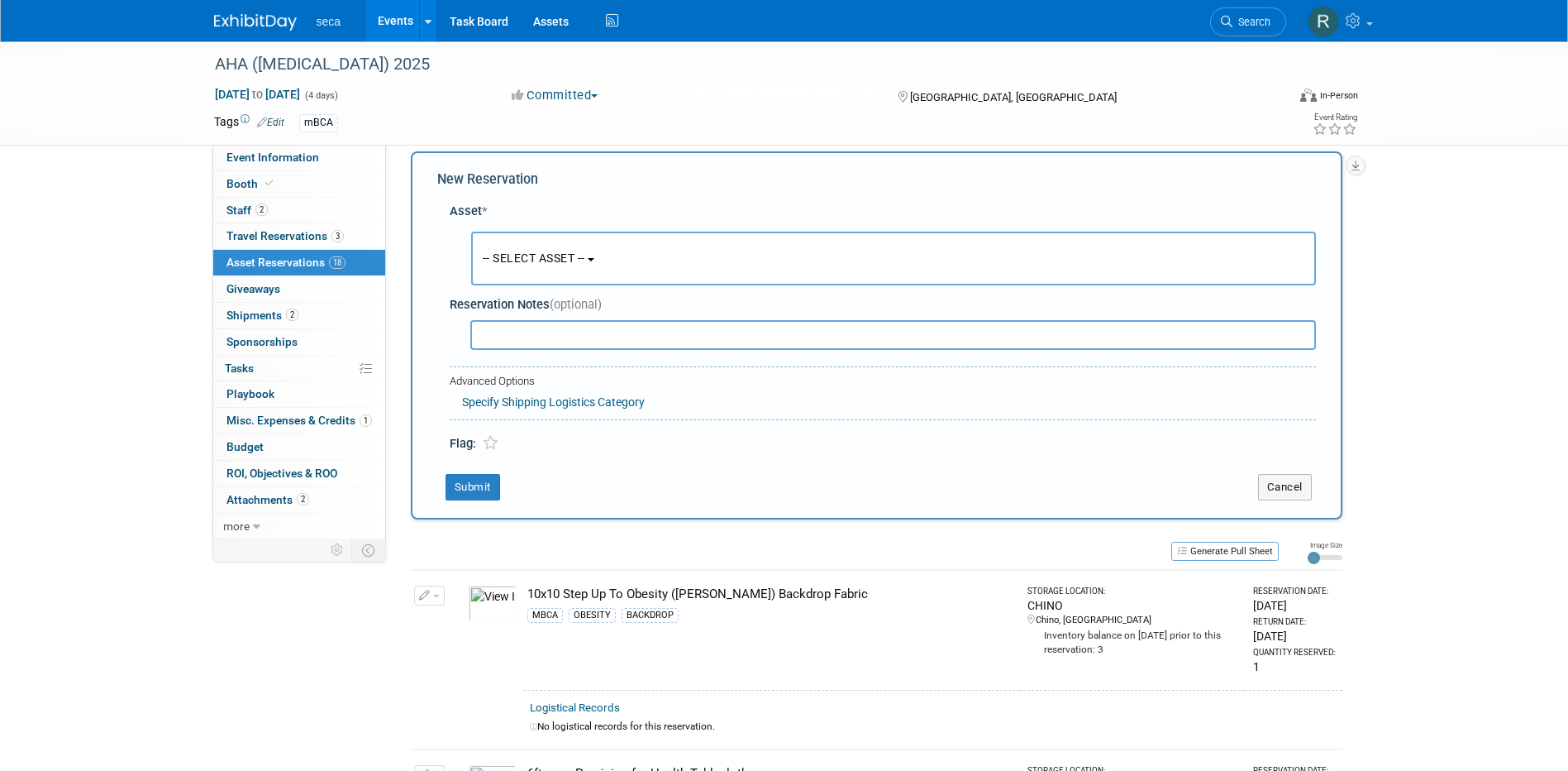
click at [508, 255] on span "-- SELECT ASSET --" at bounding box center [534, 257] width 102 height 13
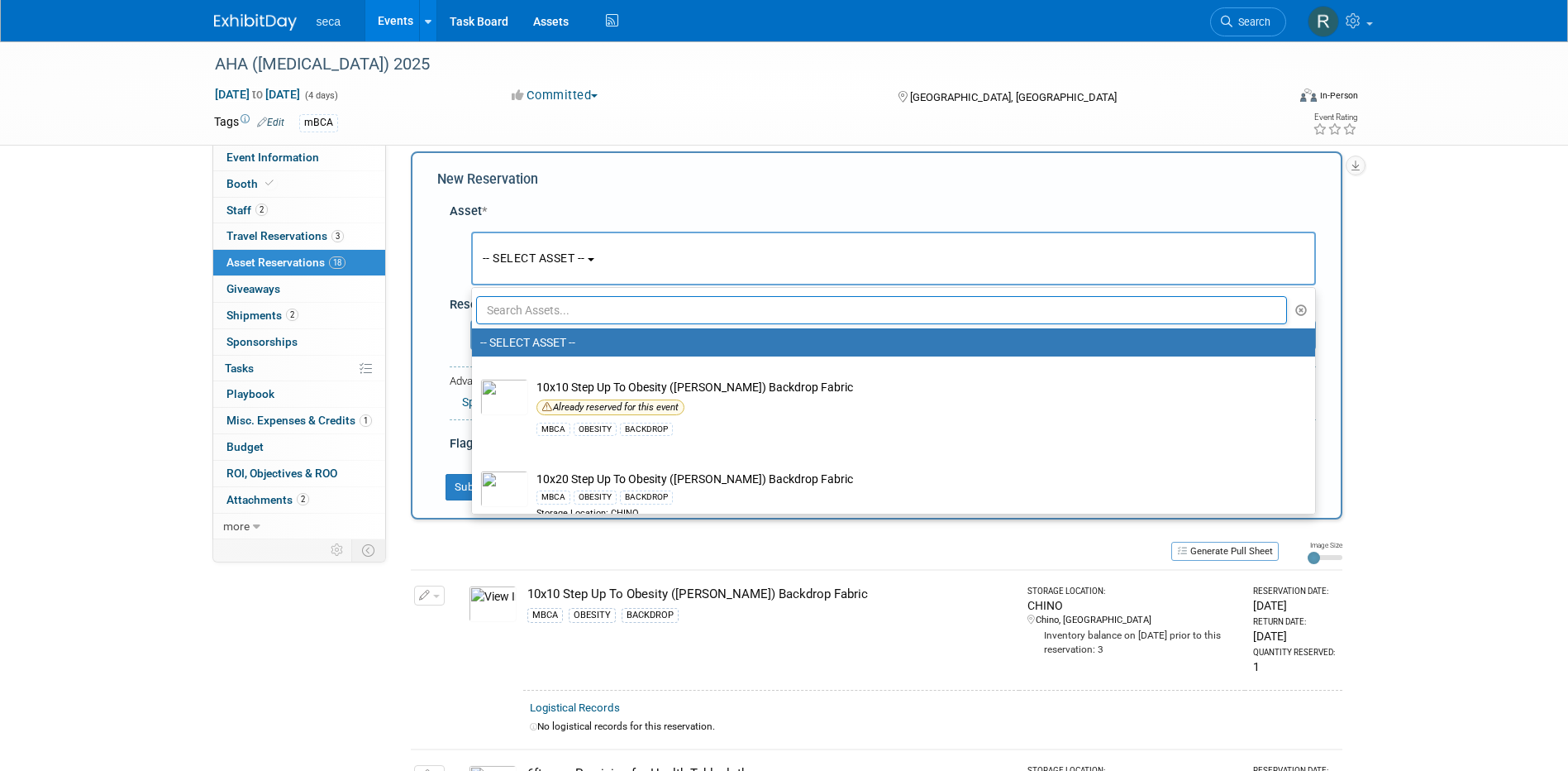
click at [527, 311] on input "text" at bounding box center [882, 310] width 811 height 28
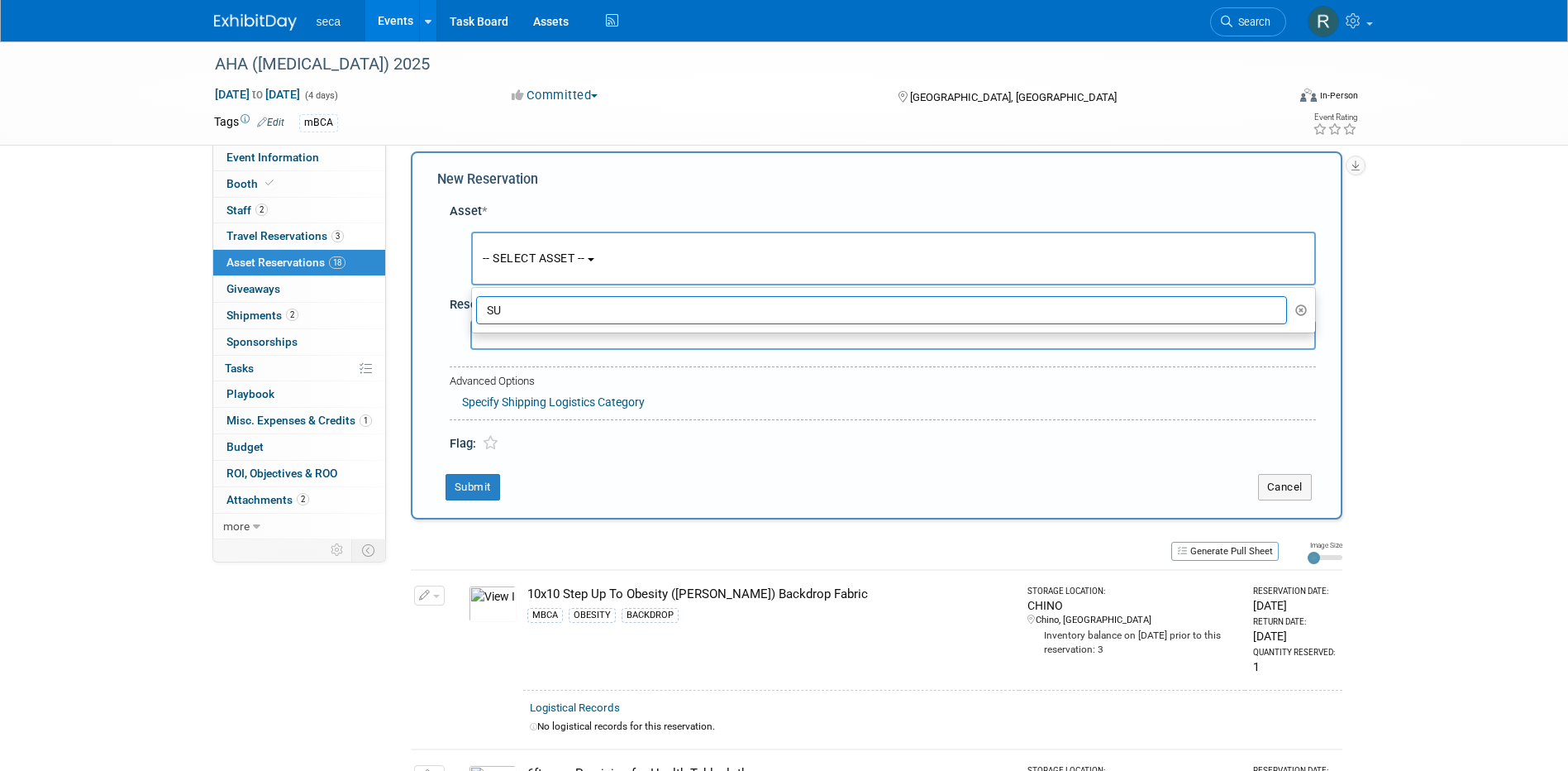
type input "S"
click at [540, 307] on input "Brochue" at bounding box center [882, 310] width 811 height 28
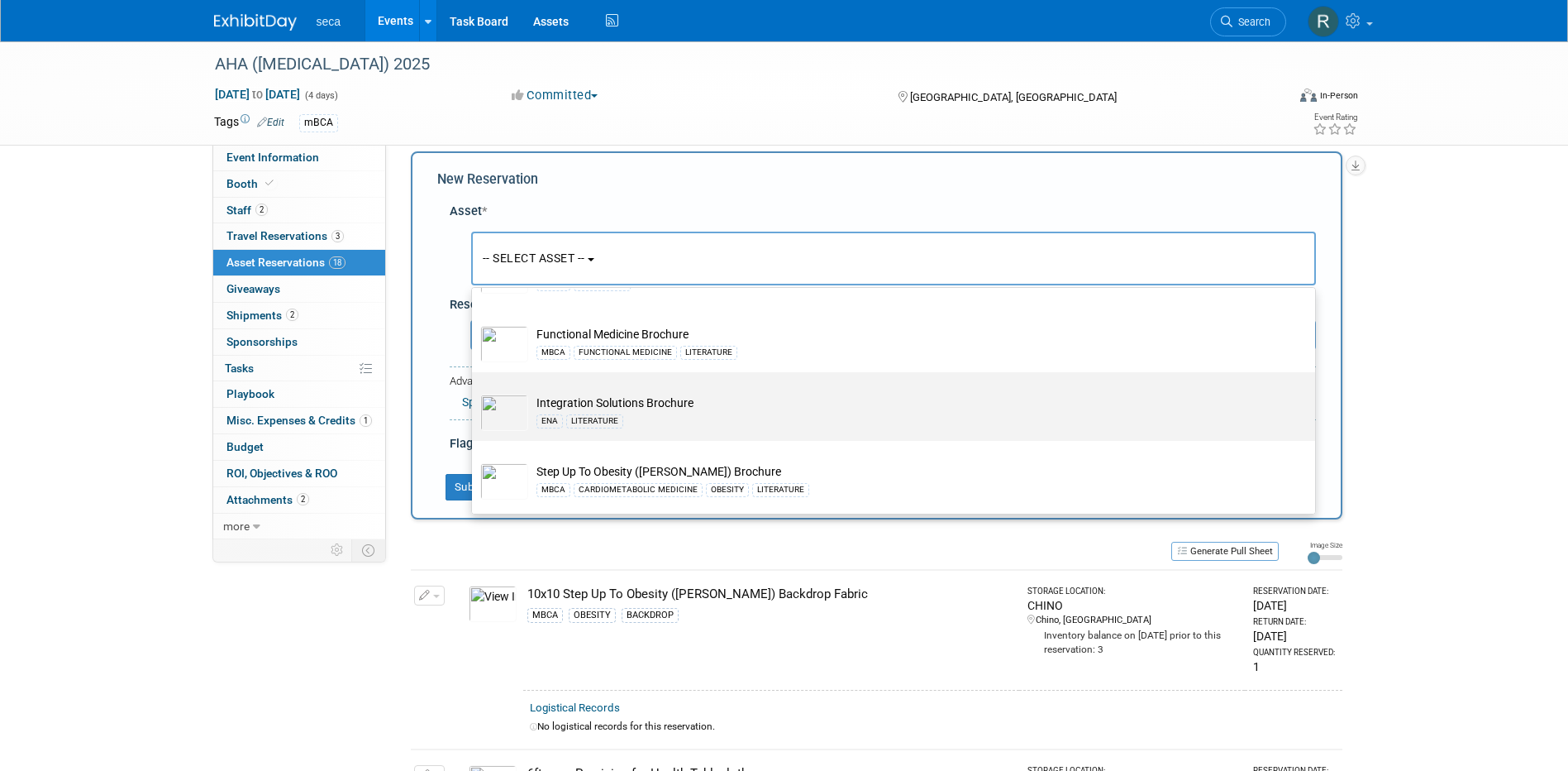
scroll to position [96, 0]
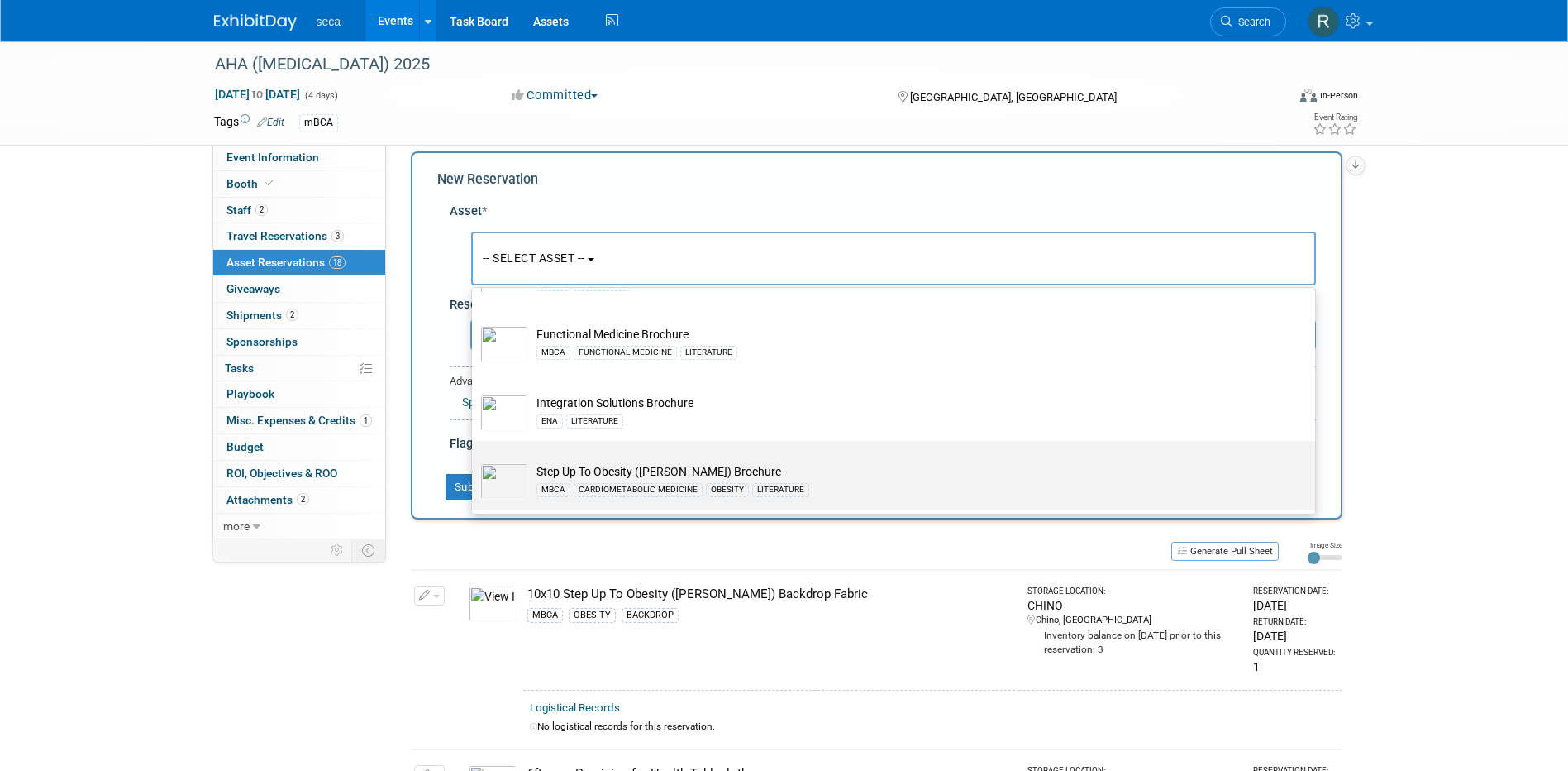
type input "[PERSON_NAME]"
click at [663, 465] on td "Step Up To Obesity ([PERSON_NAME]) Brochure MBCA CARDIOMETABOLIC MEDICINE OBESI…" at bounding box center [905, 481] width 754 height 37
click at [474, 460] on input "Step Up To Obesity ([PERSON_NAME]) Brochure MBCA CARDIOMETABOLIC MEDICINE OBESI…" at bounding box center [468, 454] width 11 height 11
select select "10727530"
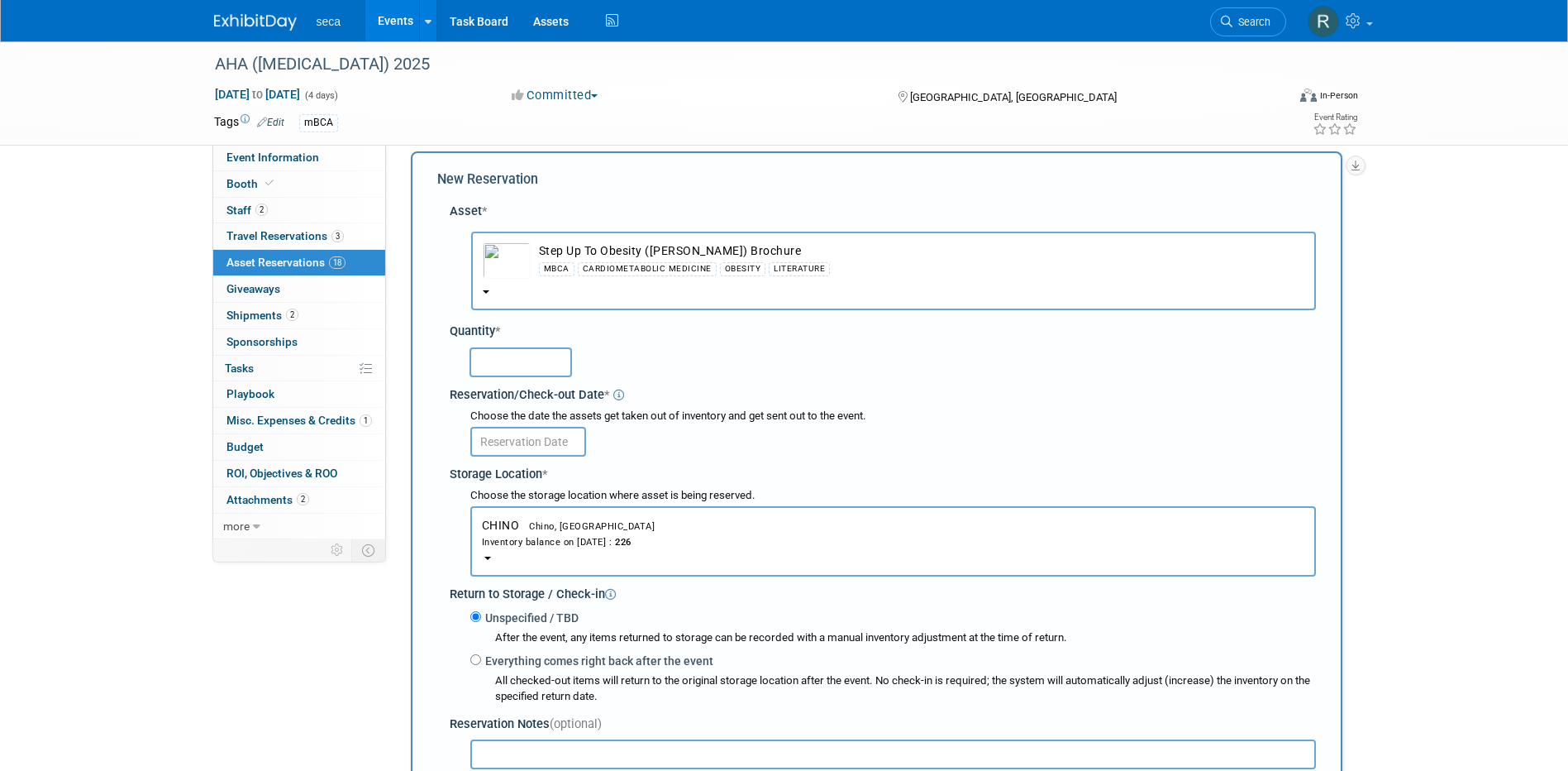
click at [528, 366] on input "text" at bounding box center [520, 362] width 102 height 30
type input "100"
click at [508, 442] on body "seca Events Add Event Bulk Upload Events Shareable Event Boards Recently Viewed…" at bounding box center [784, 369] width 1568 height 771
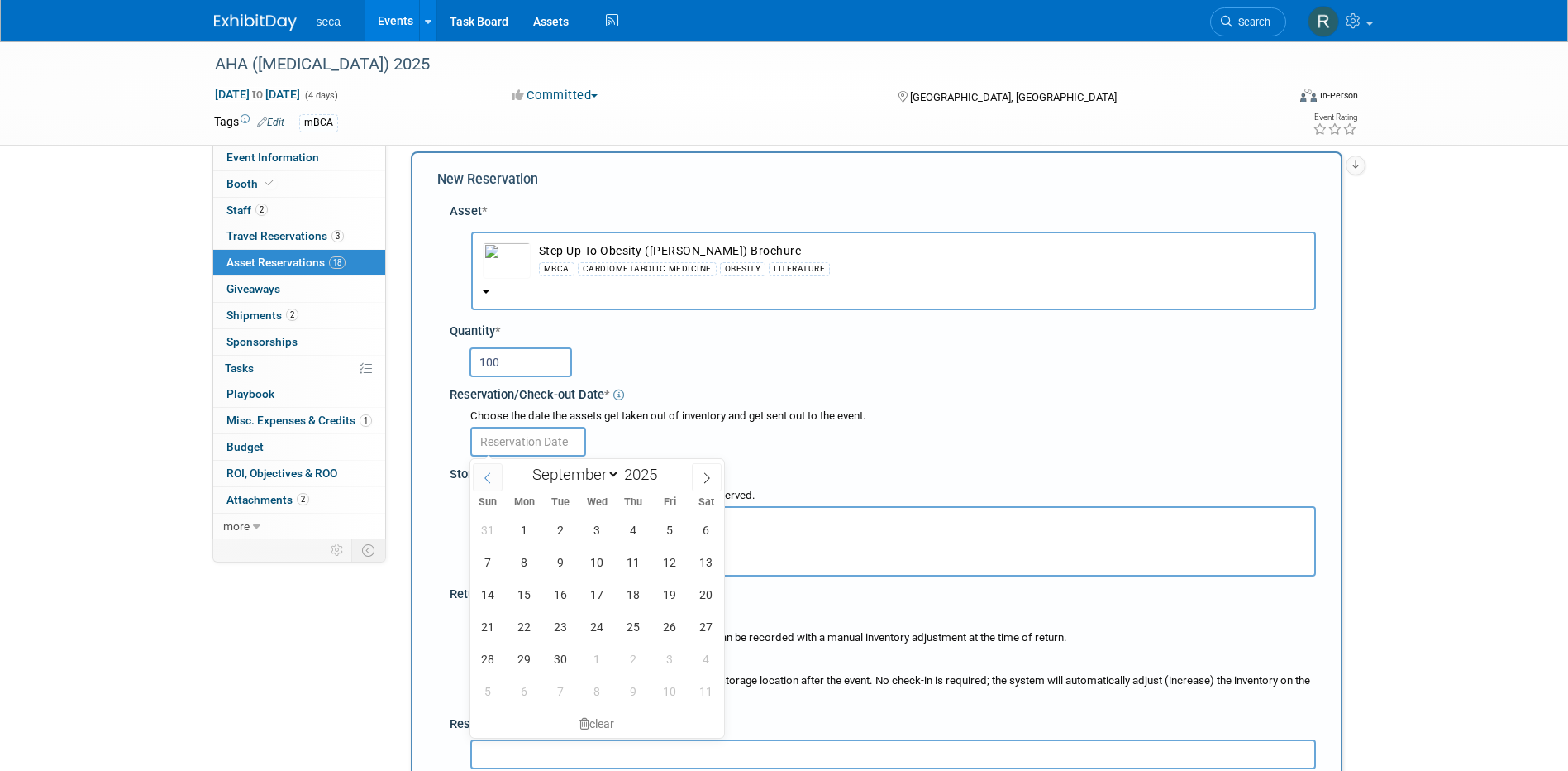
click at [487, 478] on icon at bounding box center [488, 478] width 12 height 12
select select "7"
click at [564, 656] on span "26" at bounding box center [560, 658] width 32 height 32
type input "[DATE]"
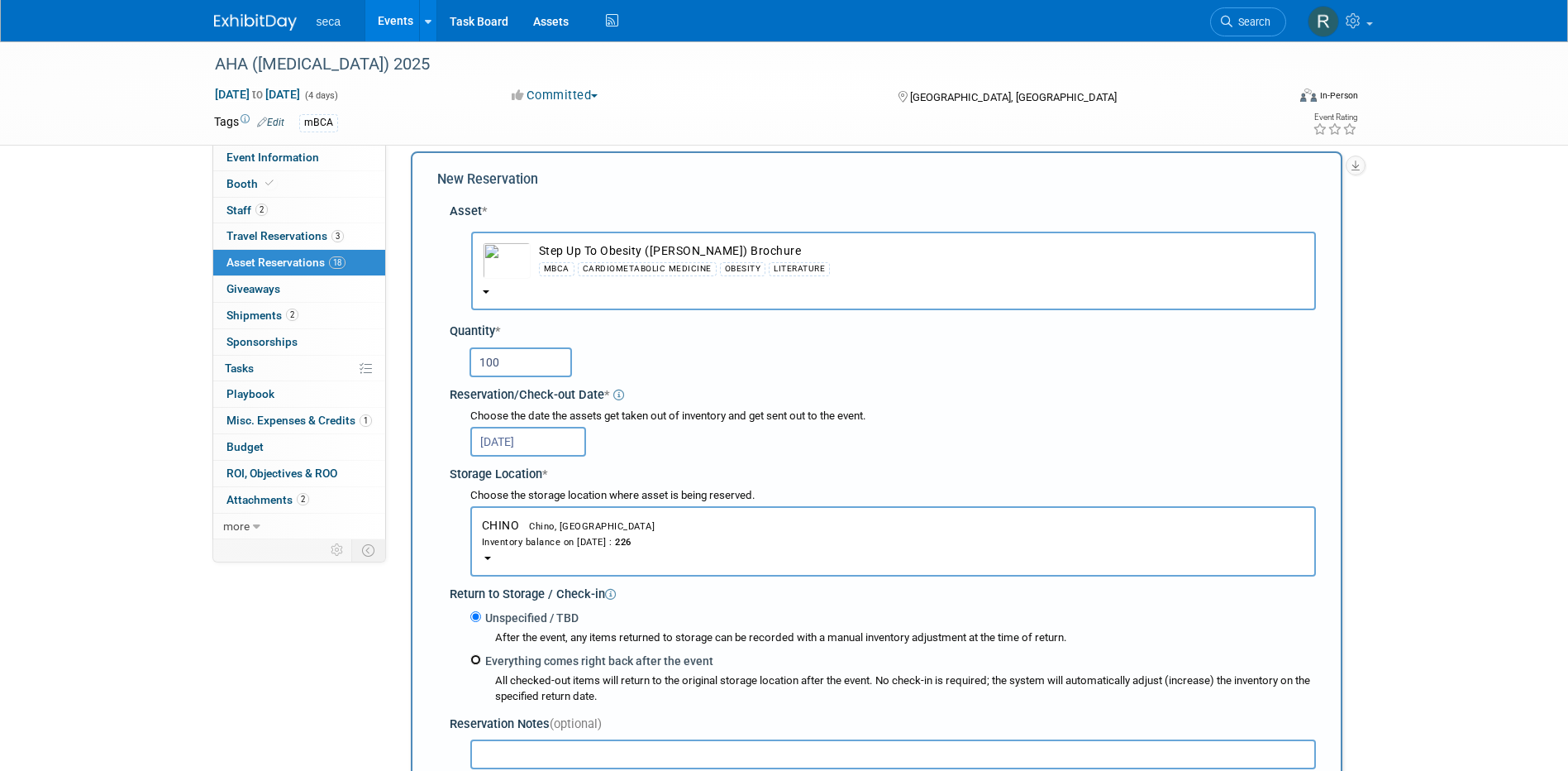
click at [475, 662] on input "Everything comes right back after the event" at bounding box center [475, 659] width 11 height 11
radio input "true"
select select "8"
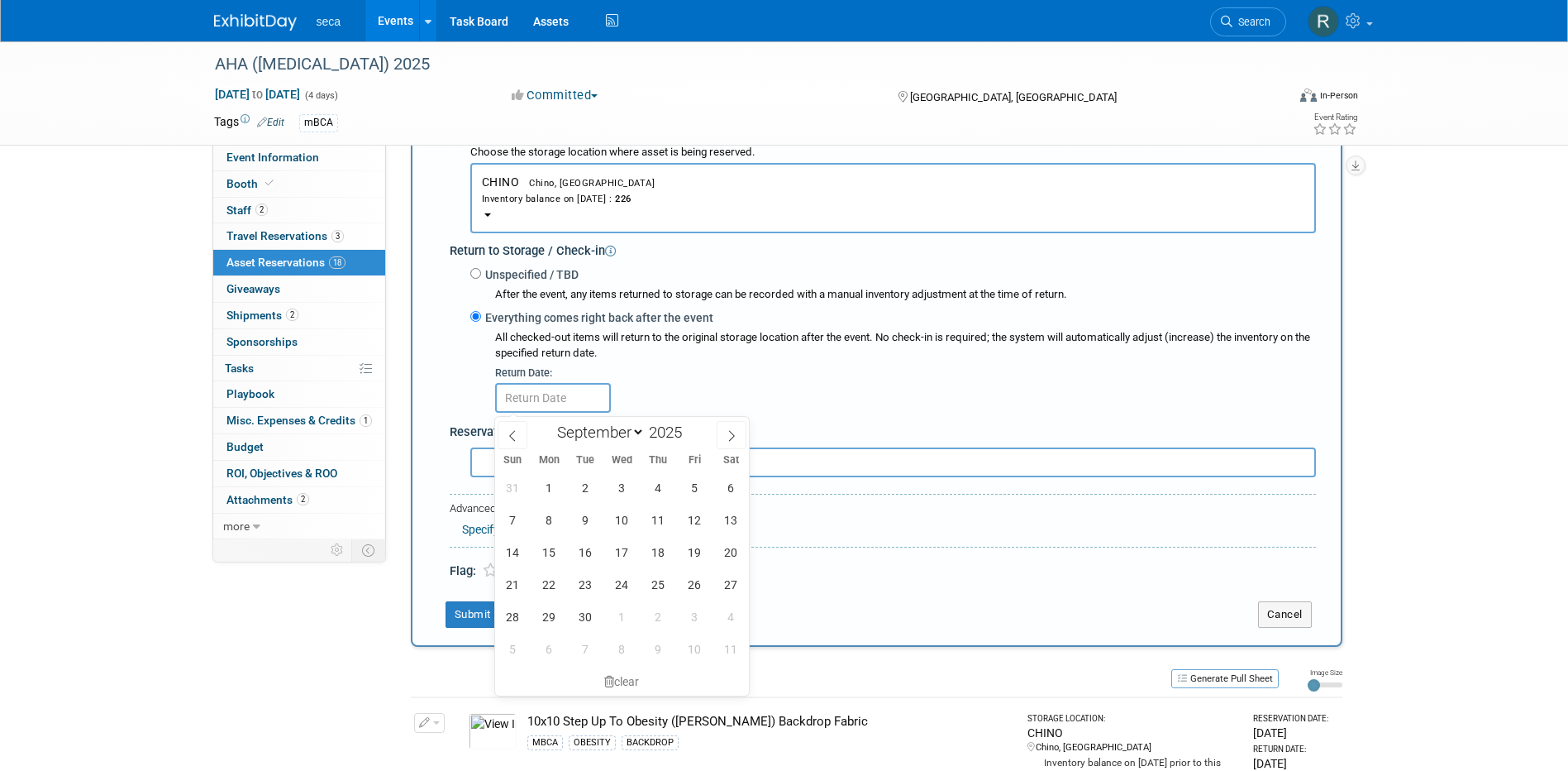
scroll to position [429, 0]
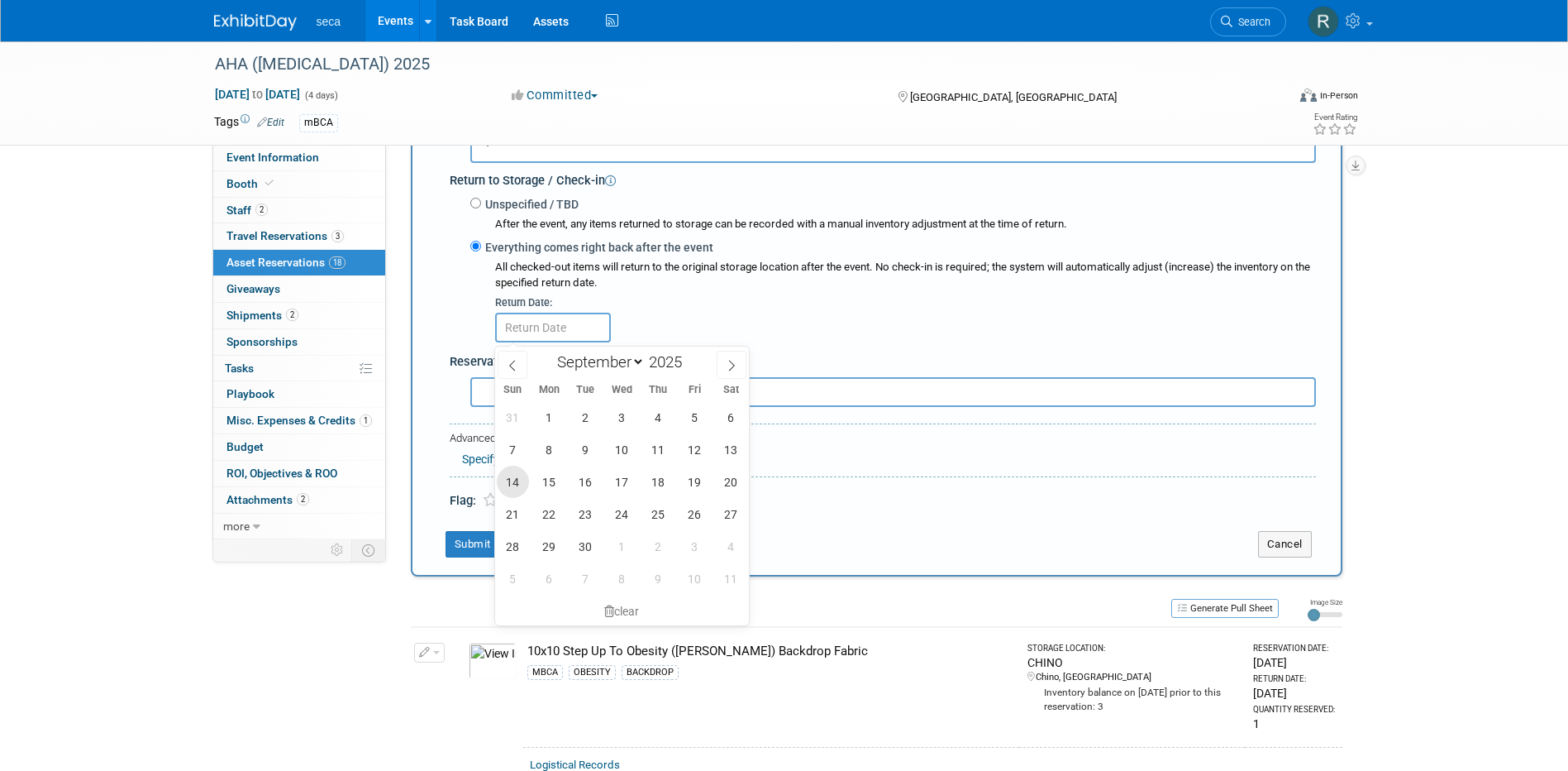
click at [515, 483] on span "14" at bounding box center [513, 481] width 32 height 32
type input "[DATE]"
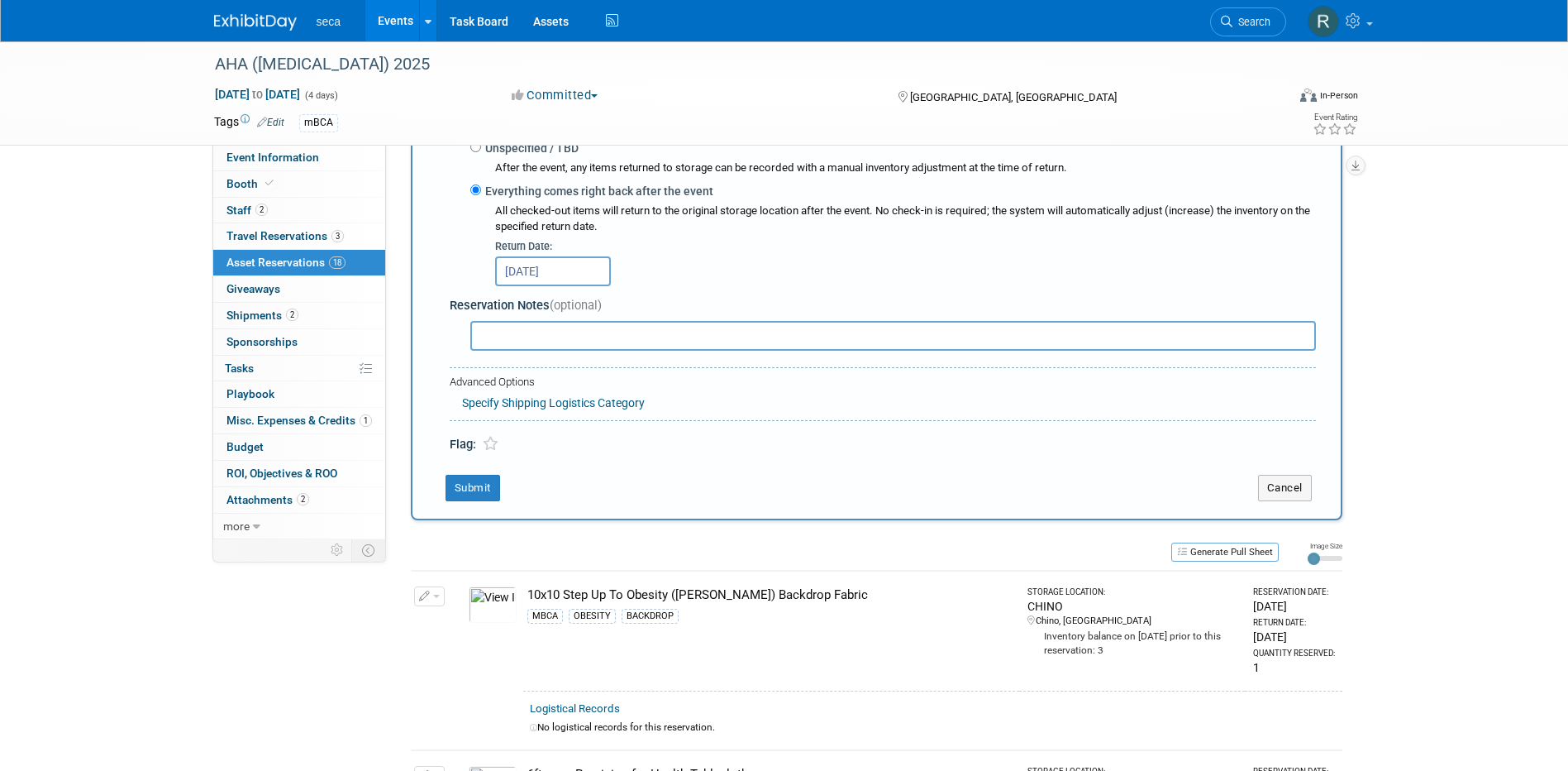
scroll to position [512, 0]
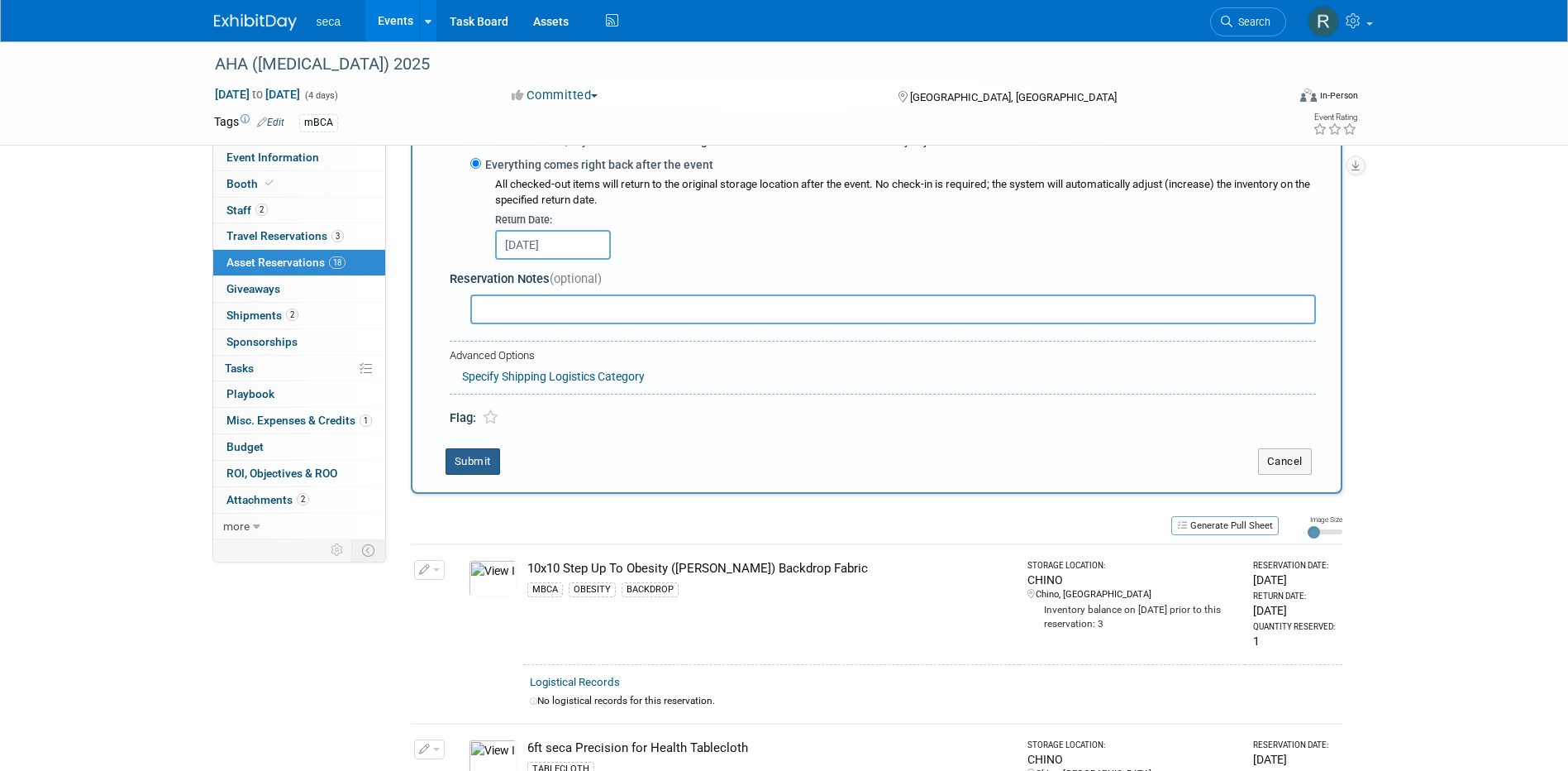
click at [474, 463] on button "Submit" at bounding box center [472, 461] width 55 height 27
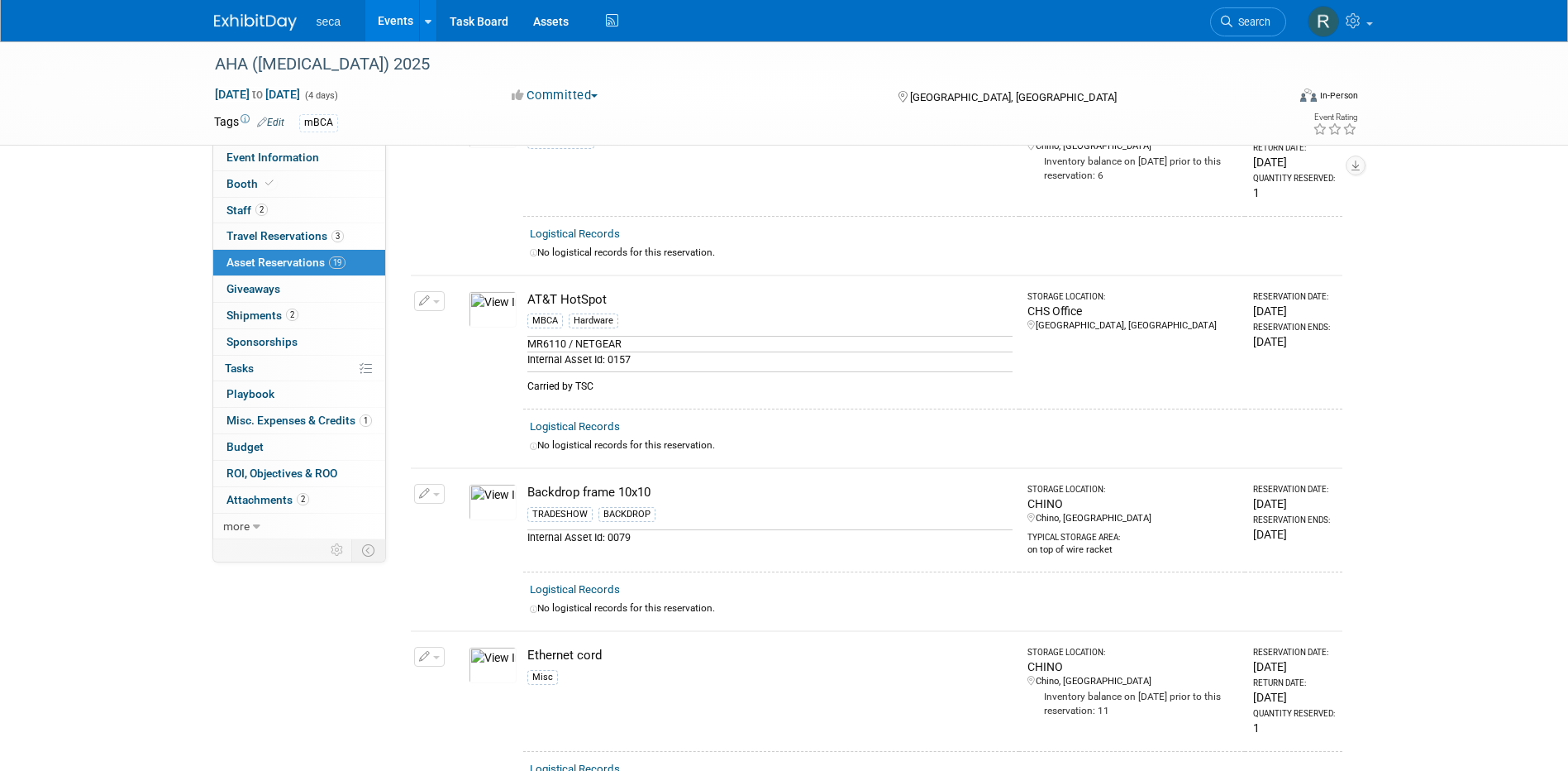
scroll to position [0, 0]
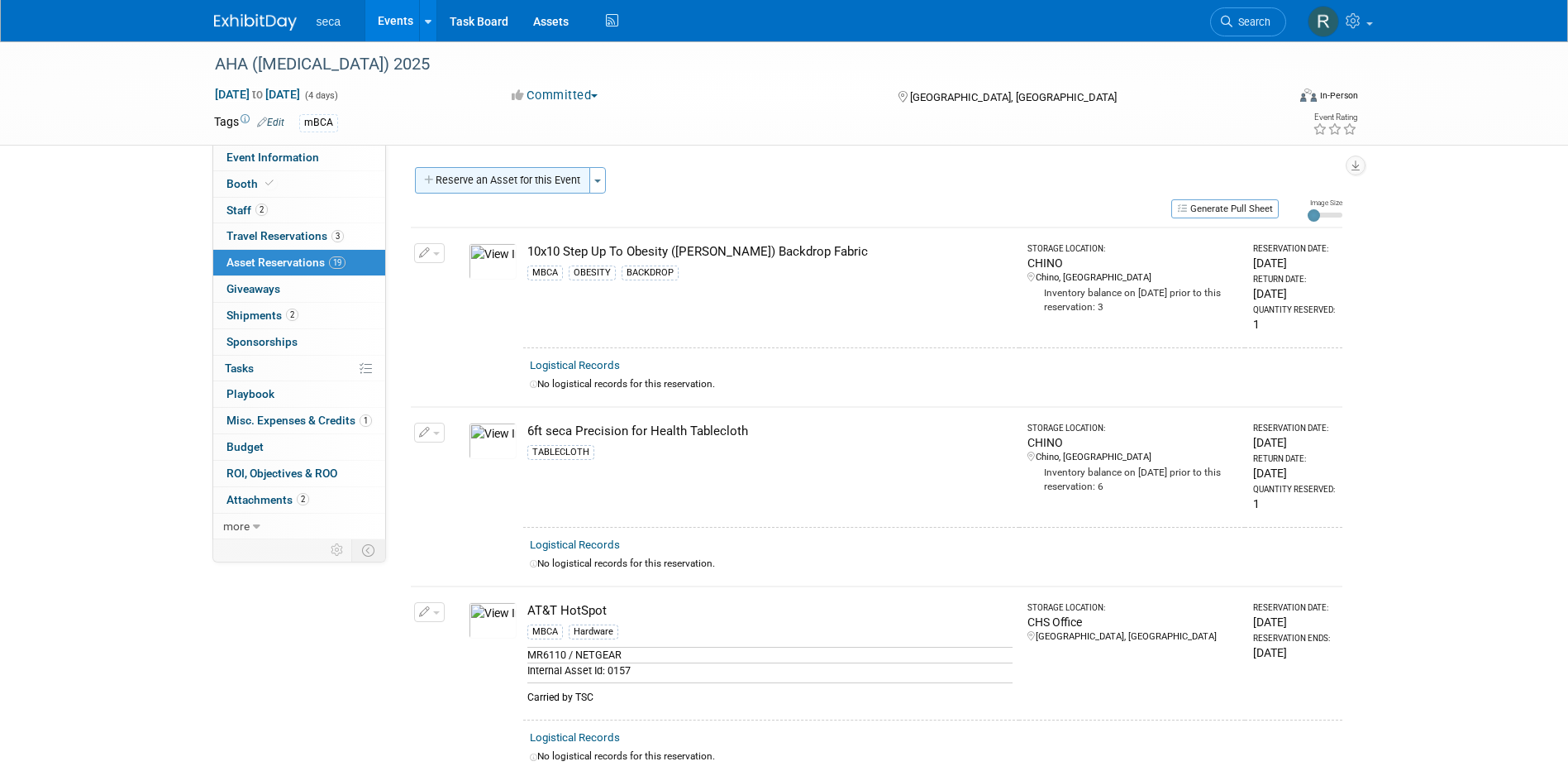
click at [483, 173] on button "Reserve an Asset for this Event" at bounding box center [502, 180] width 176 height 27
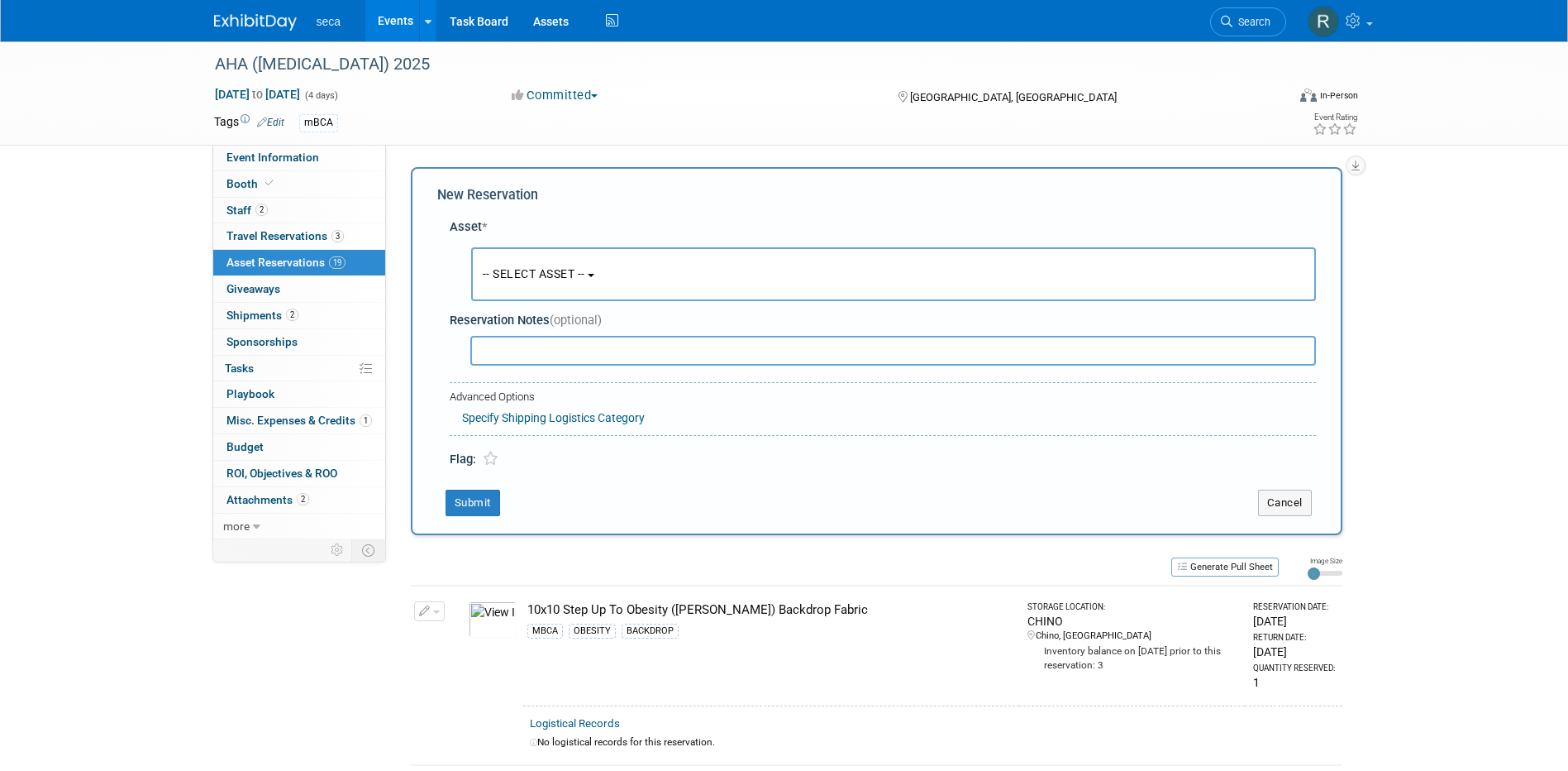
scroll to position [16, 0]
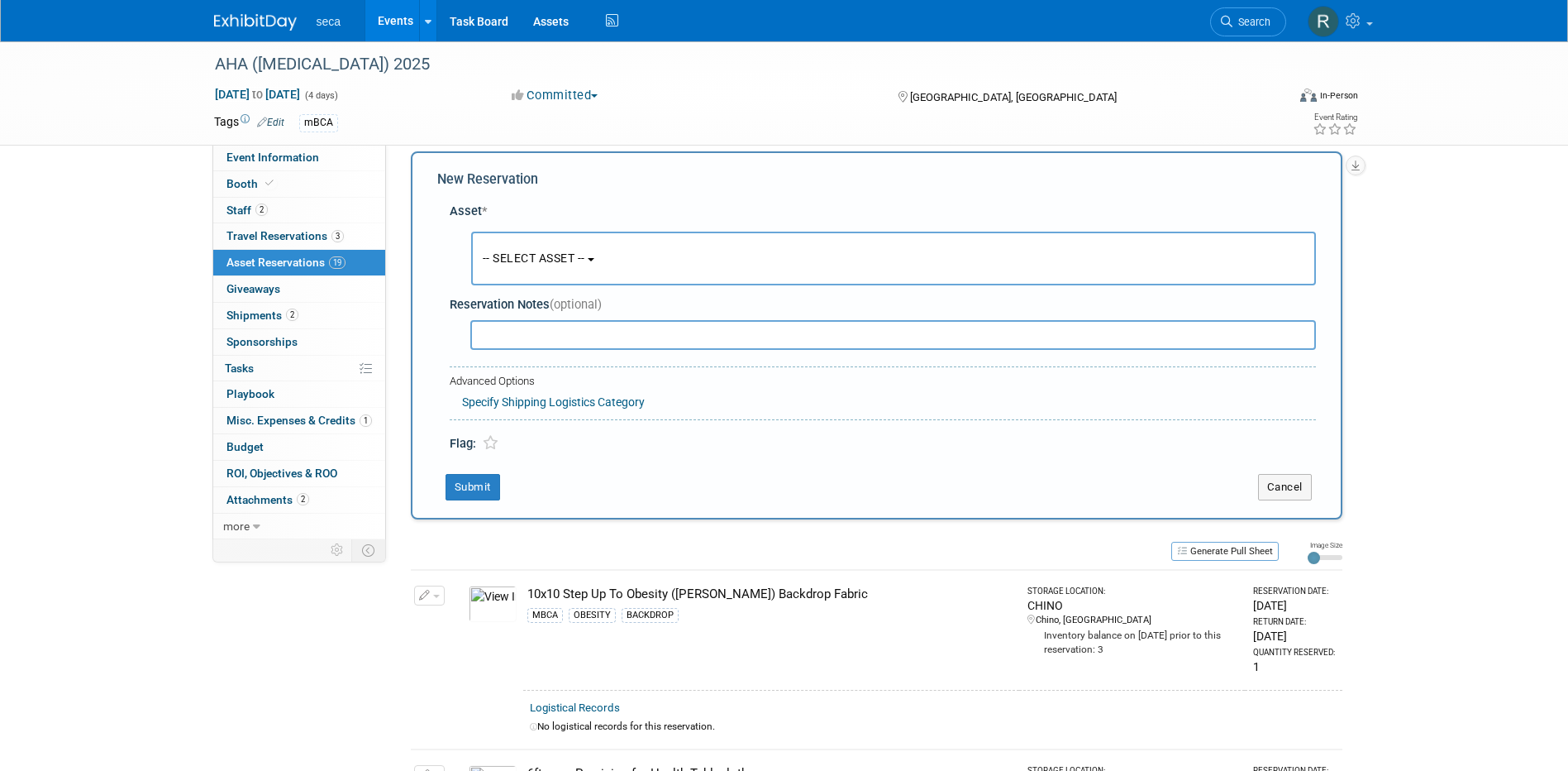
click at [518, 256] on span "-- SELECT ASSET --" at bounding box center [534, 257] width 102 height 13
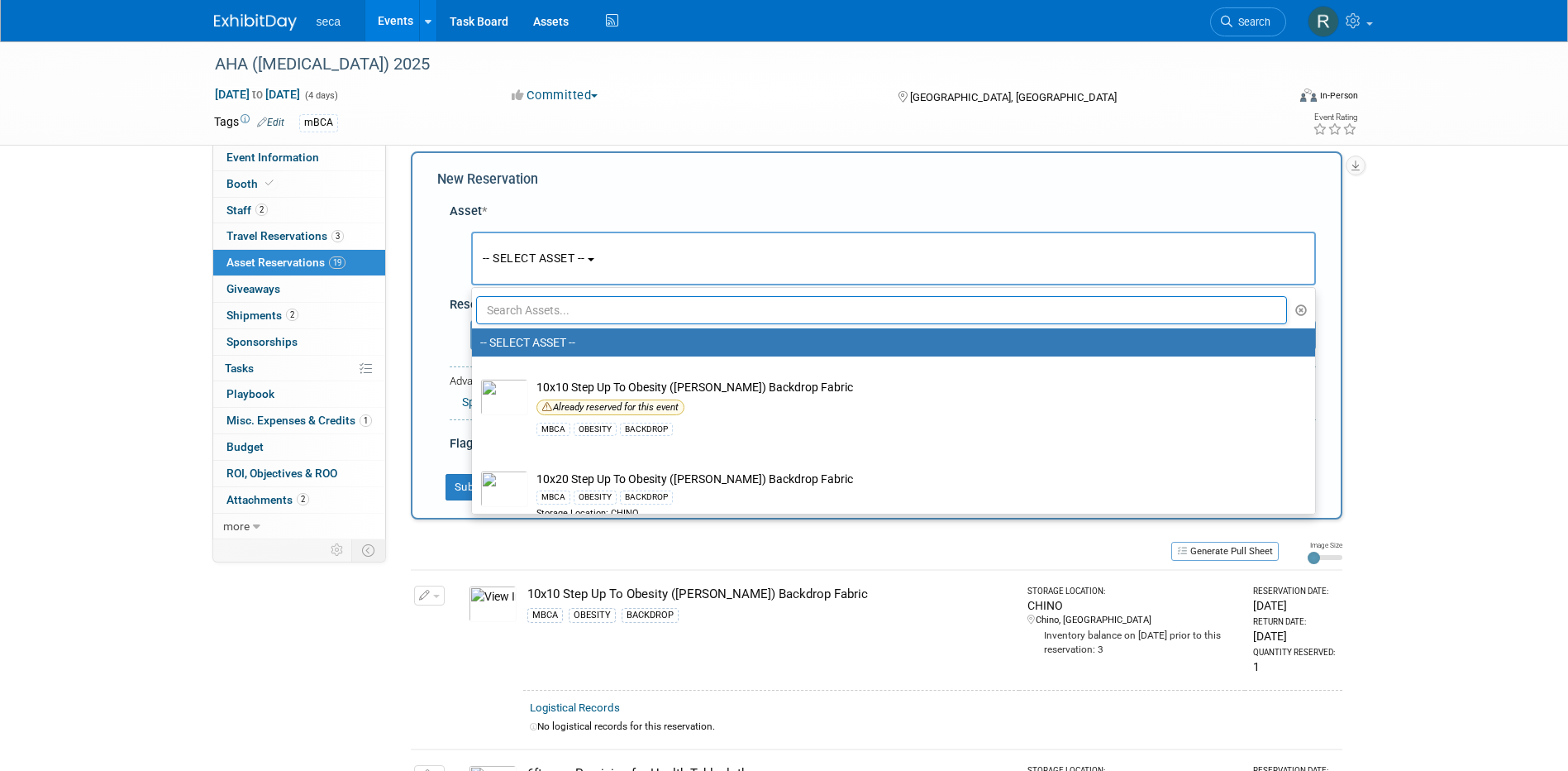
click at [533, 310] on input "text" at bounding box center [882, 310] width 811 height 28
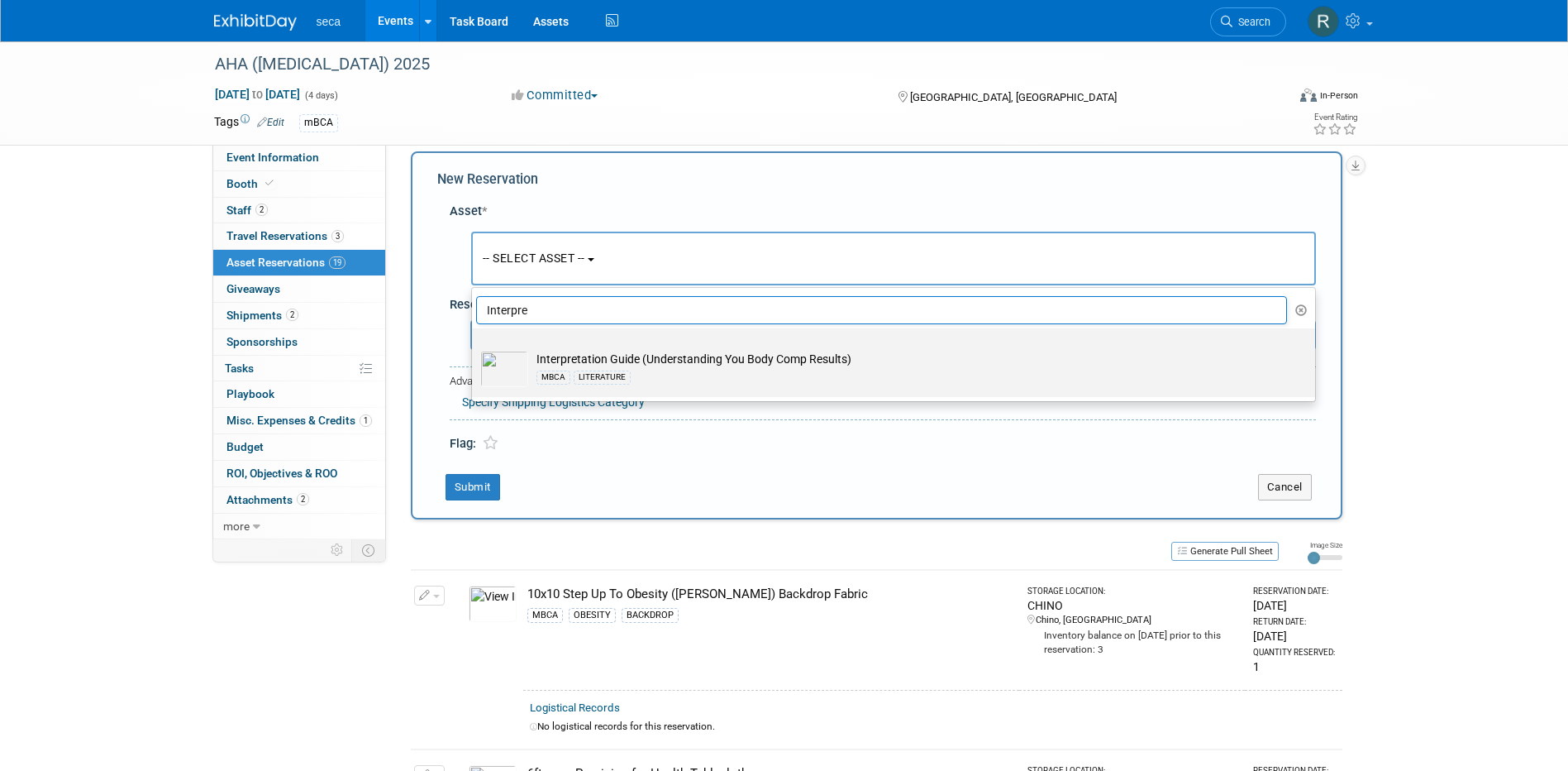
type input "Interpre"
click at [705, 364] on td "Interpretation Guide (Understanding You Body Comp Results) MBCA LITERATURE" at bounding box center [905, 368] width 754 height 37
click at [474, 348] on input "Interpretation Guide (Understanding You Body Comp Results) MBCA LITERATURE" at bounding box center [468, 342] width 11 height 11
select select "10727575"
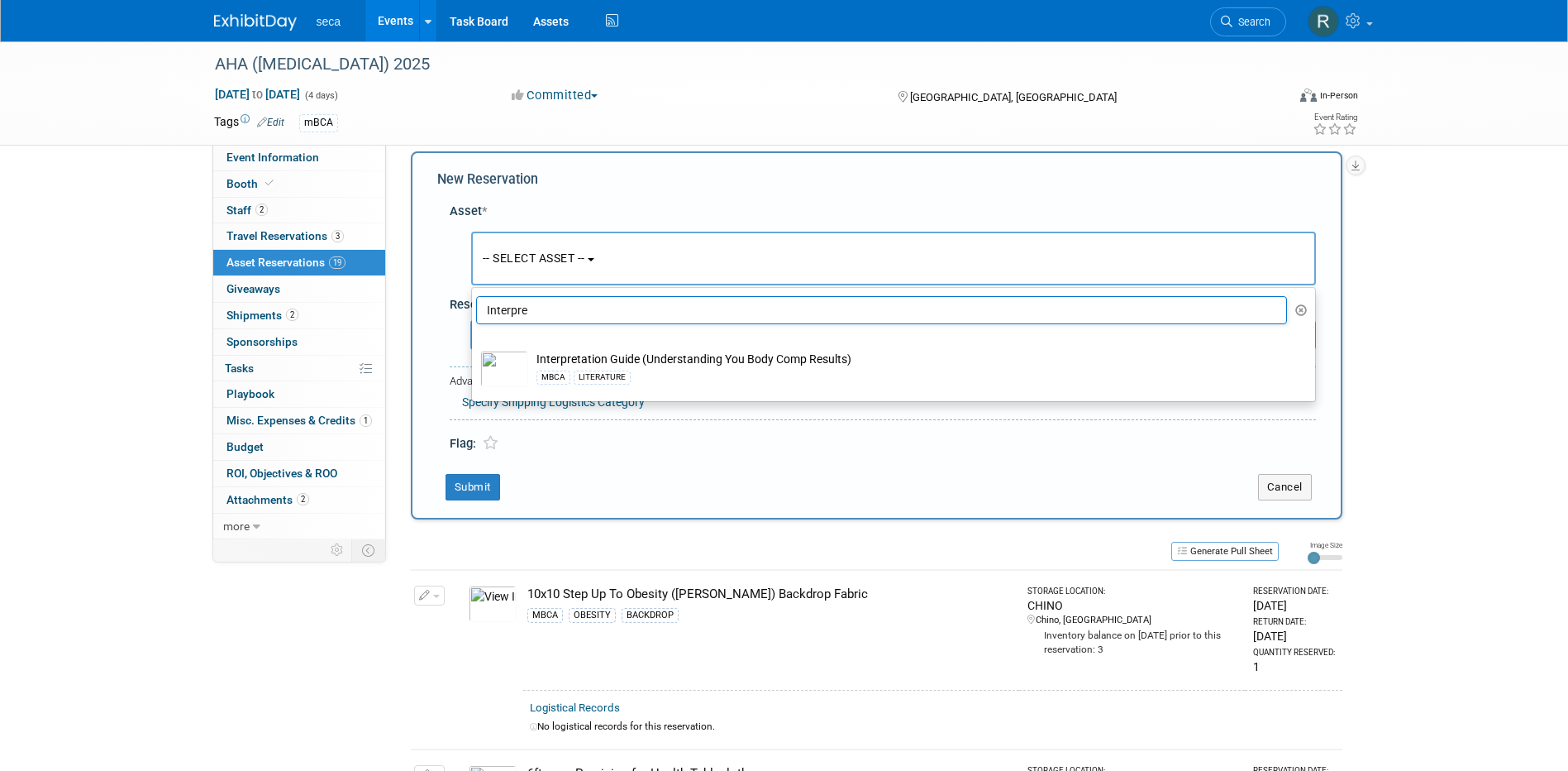
select select "8"
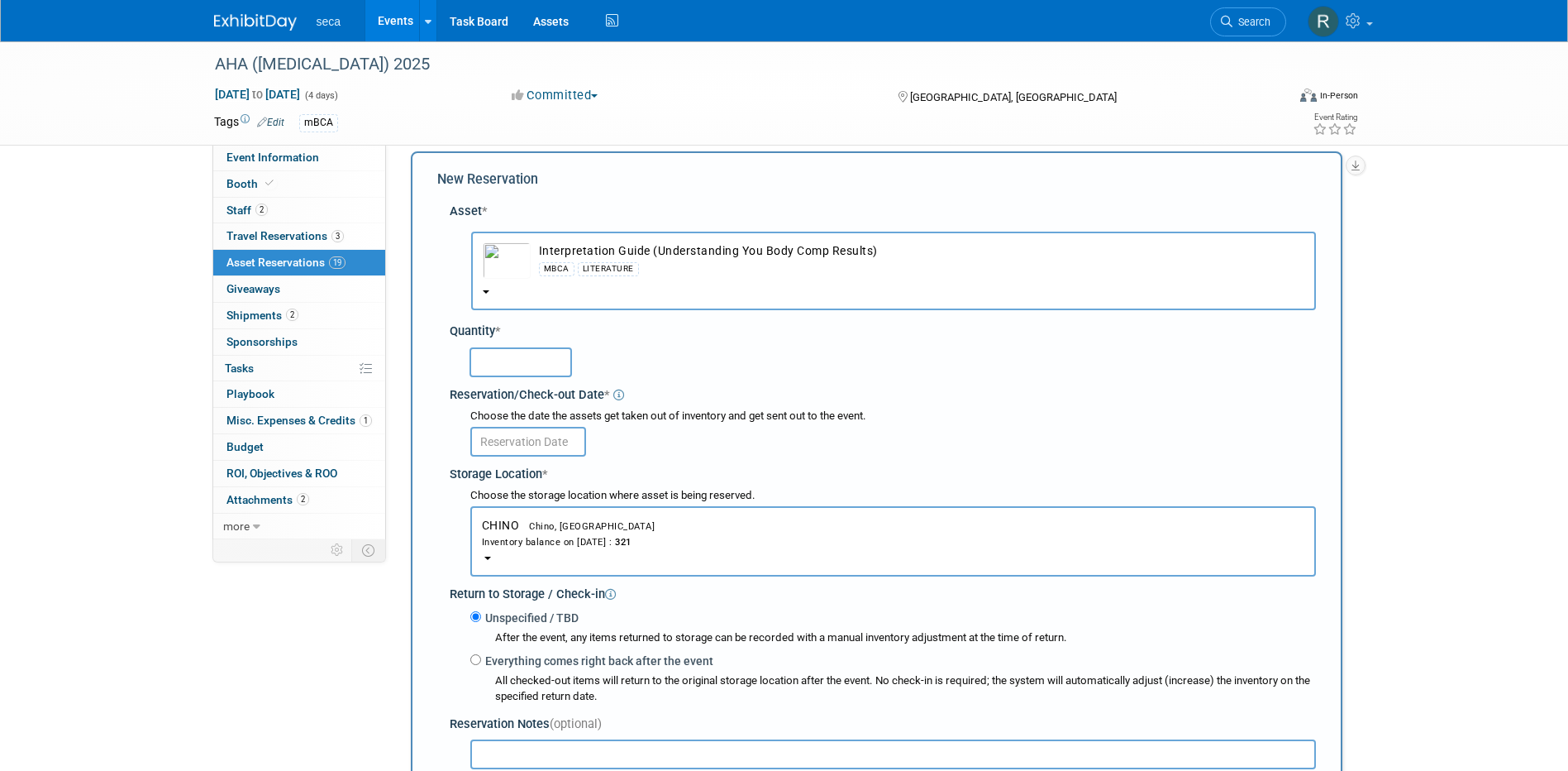
click at [524, 366] on input "text" at bounding box center [520, 362] width 102 height 30
type input "100"
click at [524, 441] on input "text" at bounding box center [528, 442] width 116 height 30
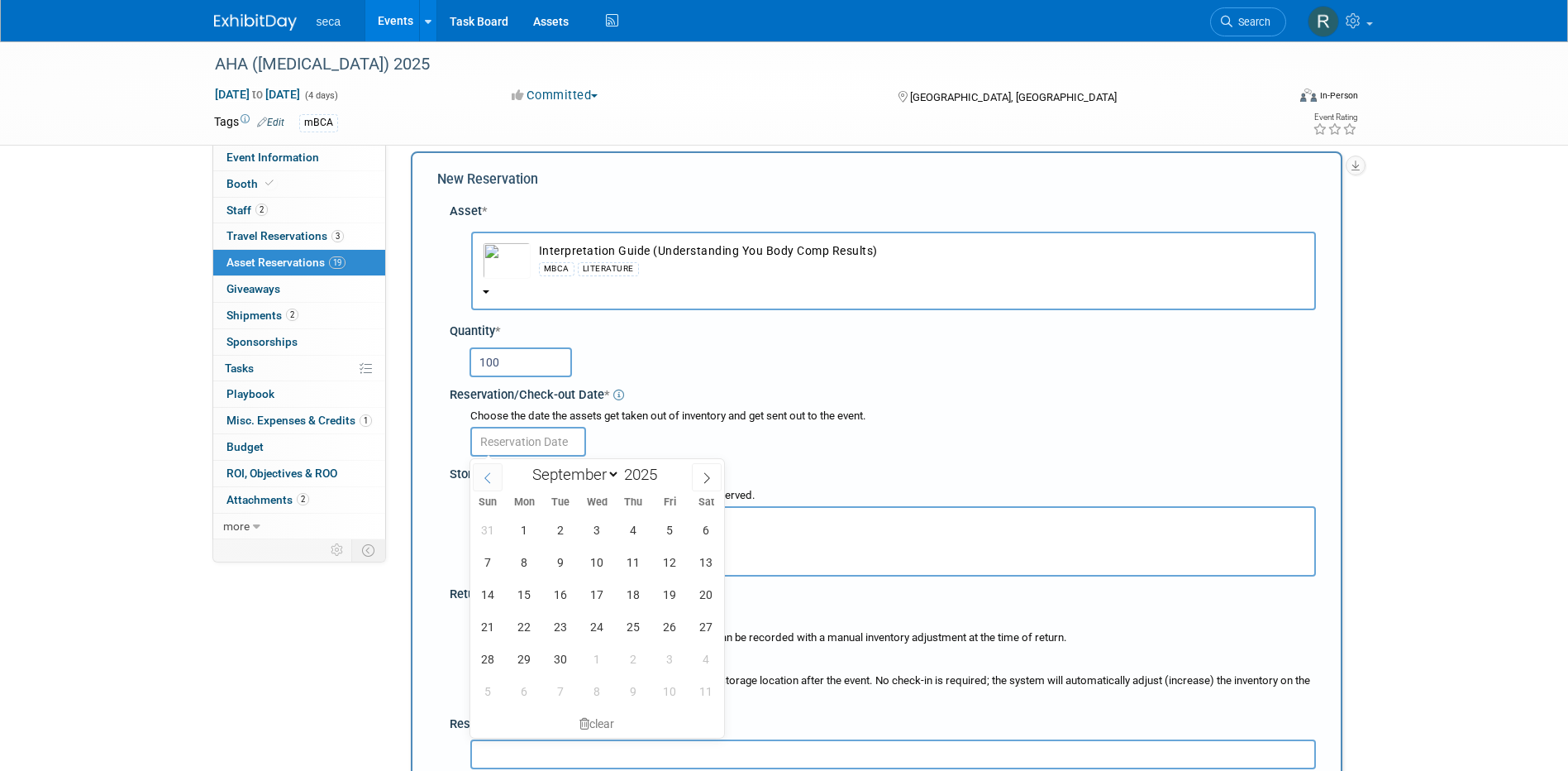
click at [488, 478] on icon at bounding box center [488, 478] width 12 height 12
select select "7"
click at [563, 655] on span "26" at bounding box center [560, 658] width 32 height 32
type input "[DATE]"
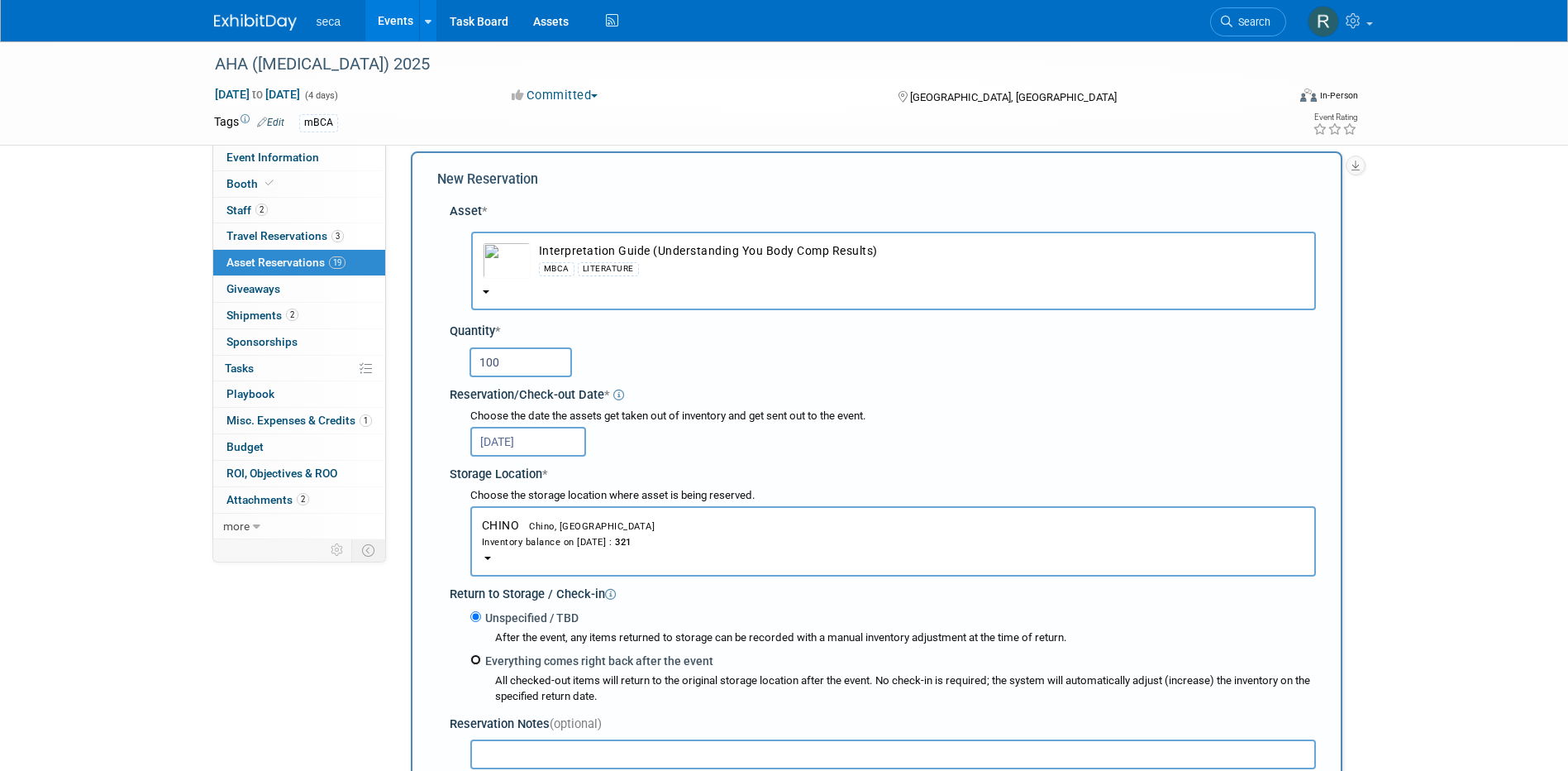
click at [473, 660] on input "Everything comes right back after the event" at bounding box center [475, 659] width 11 height 11
radio input "true"
select select "8"
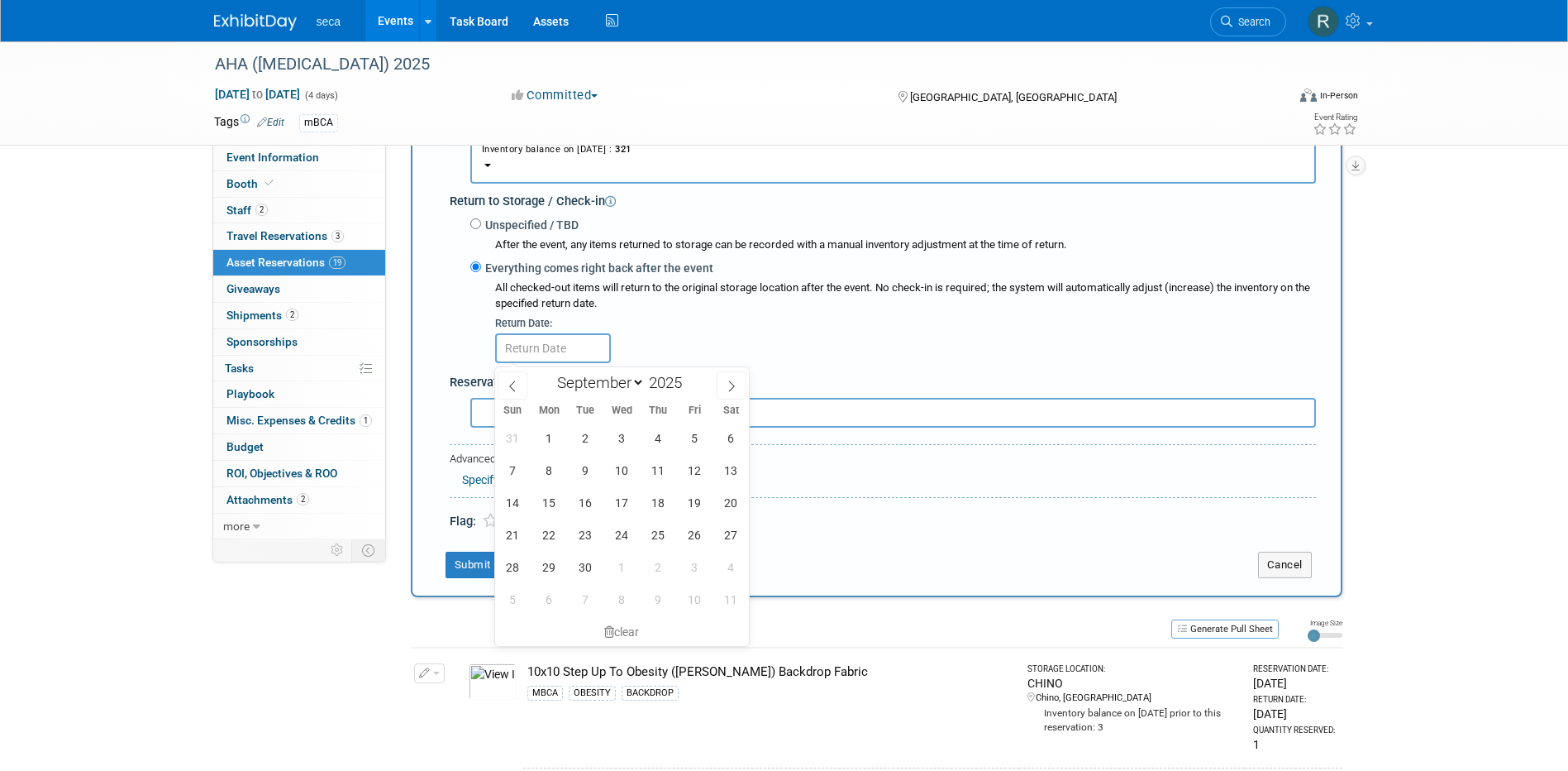
scroll to position [429, 0]
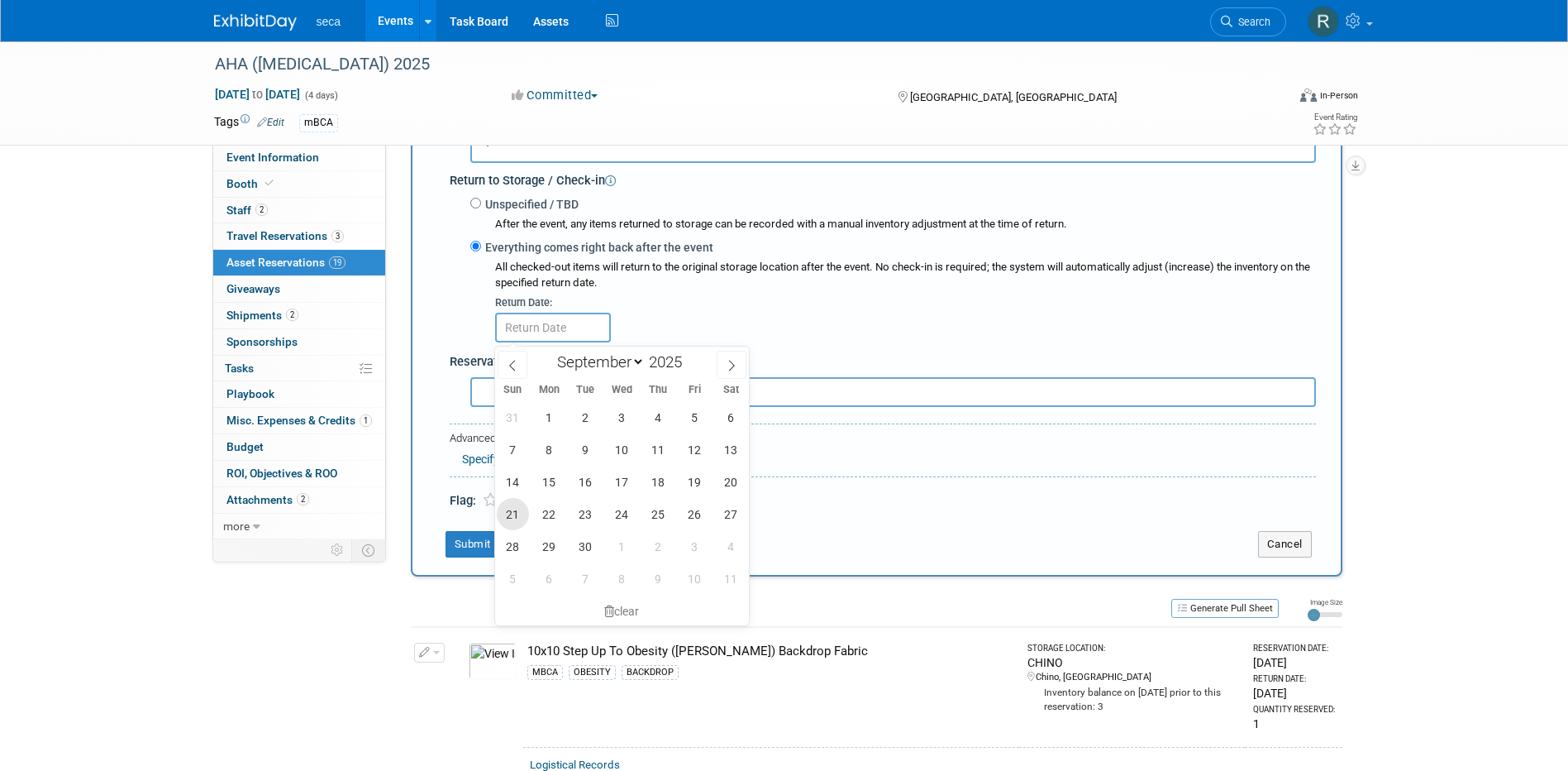
click at [516, 518] on span "21" at bounding box center [513, 514] width 32 height 32
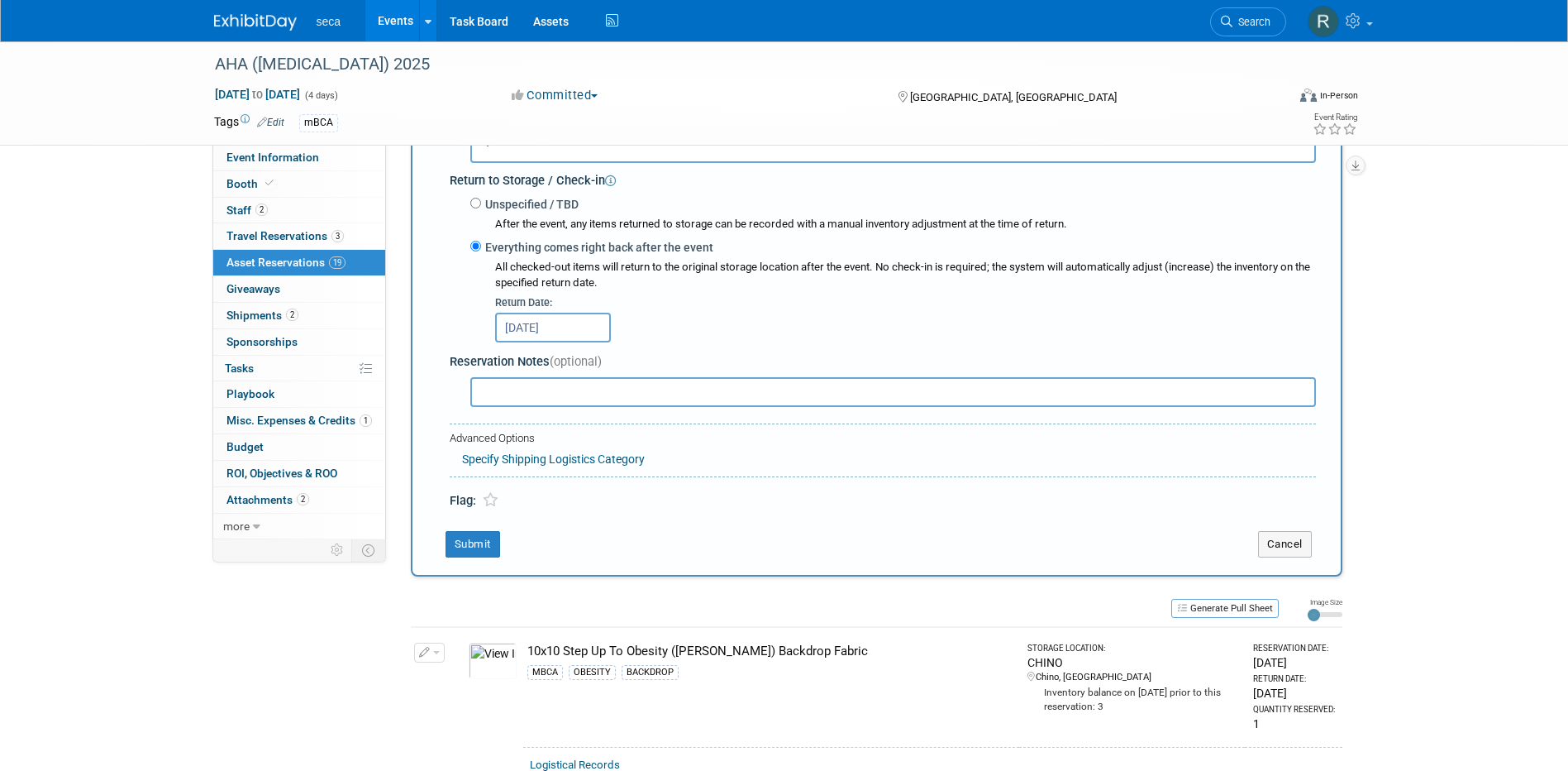
click at [545, 329] on input "[DATE]" at bounding box center [552, 327] width 116 height 30
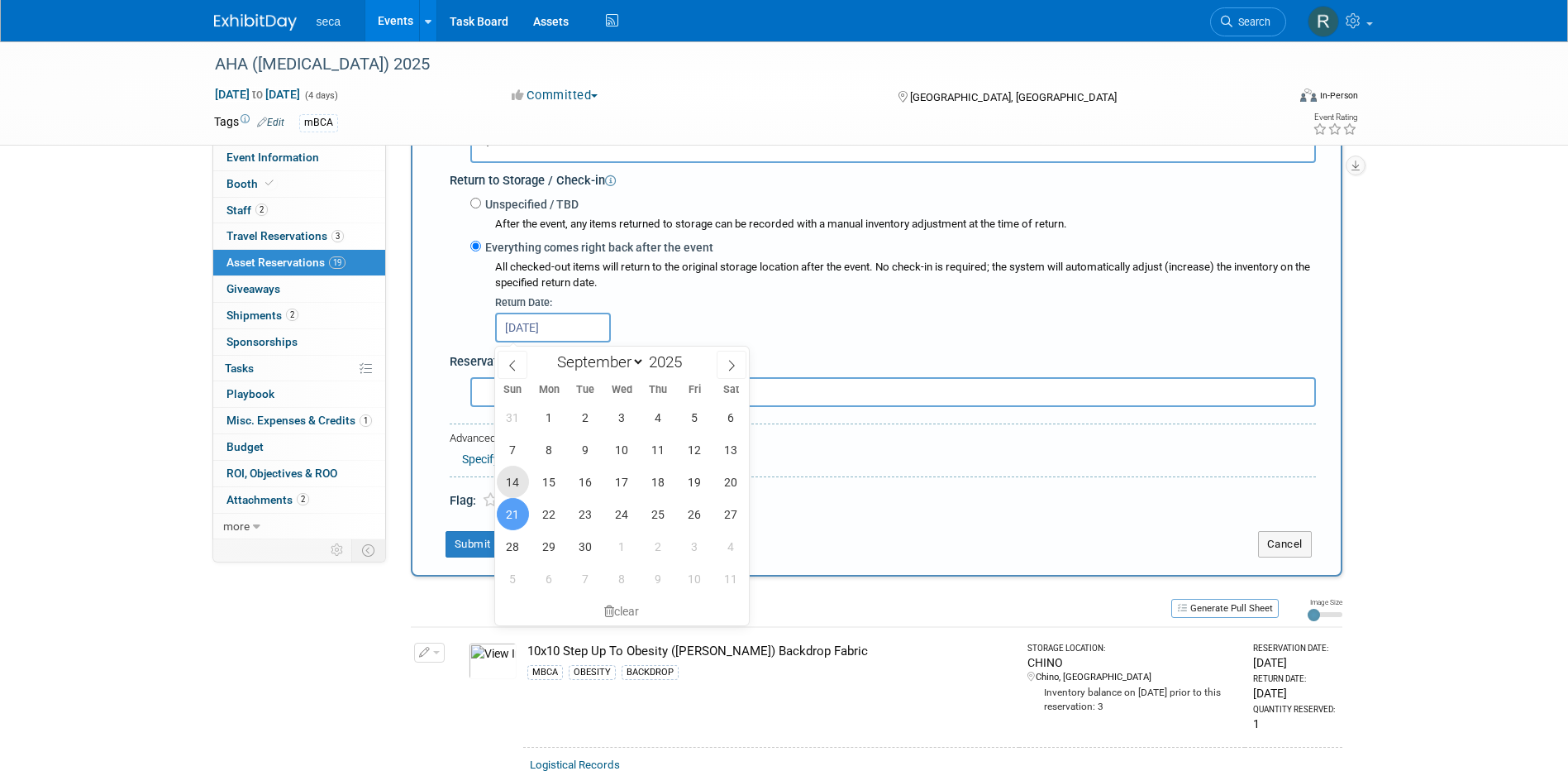
click at [519, 484] on span "14" at bounding box center [513, 481] width 32 height 32
type input "[DATE]"
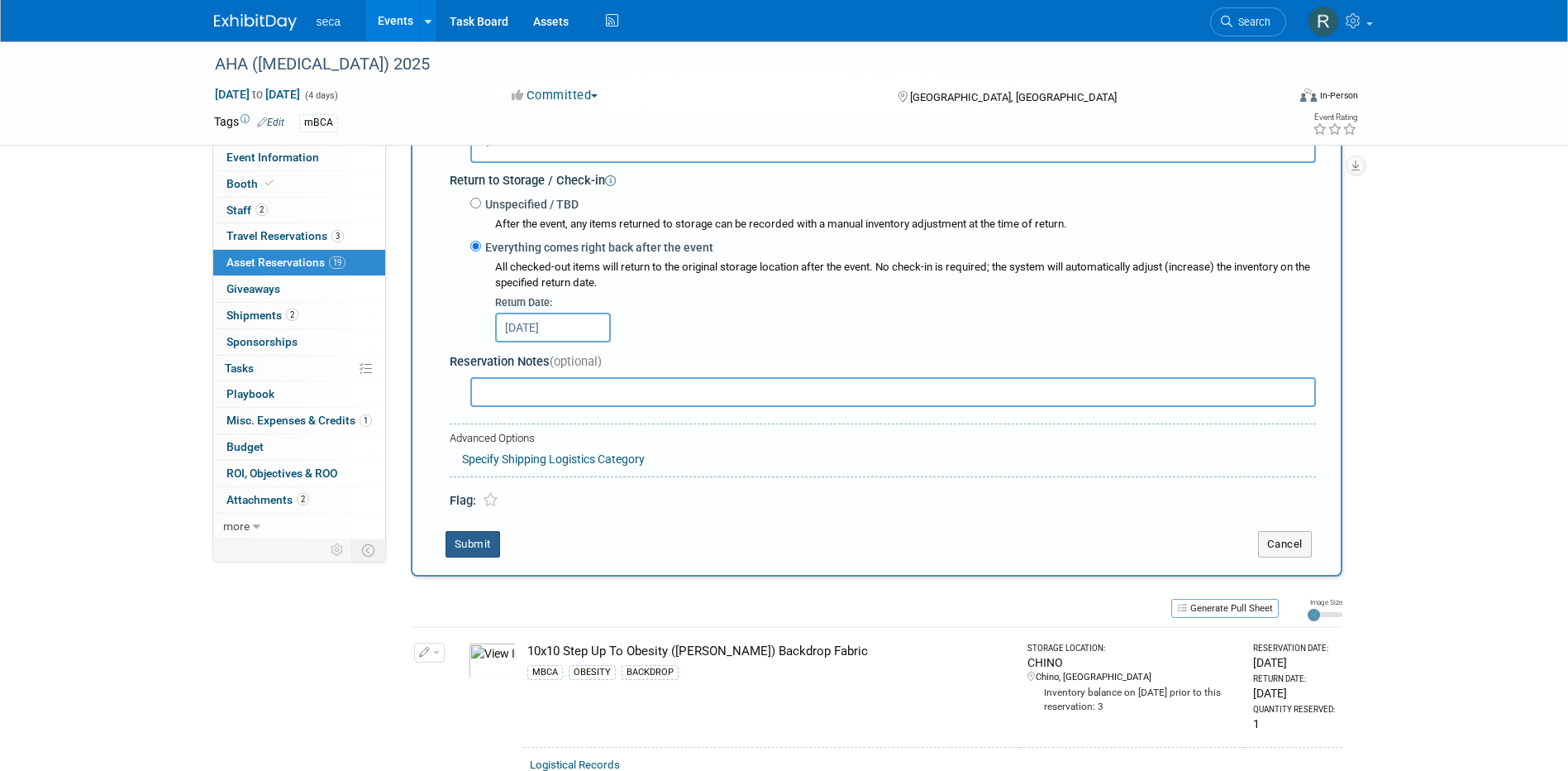
click at [463, 553] on button "Submit" at bounding box center [472, 544] width 55 height 27
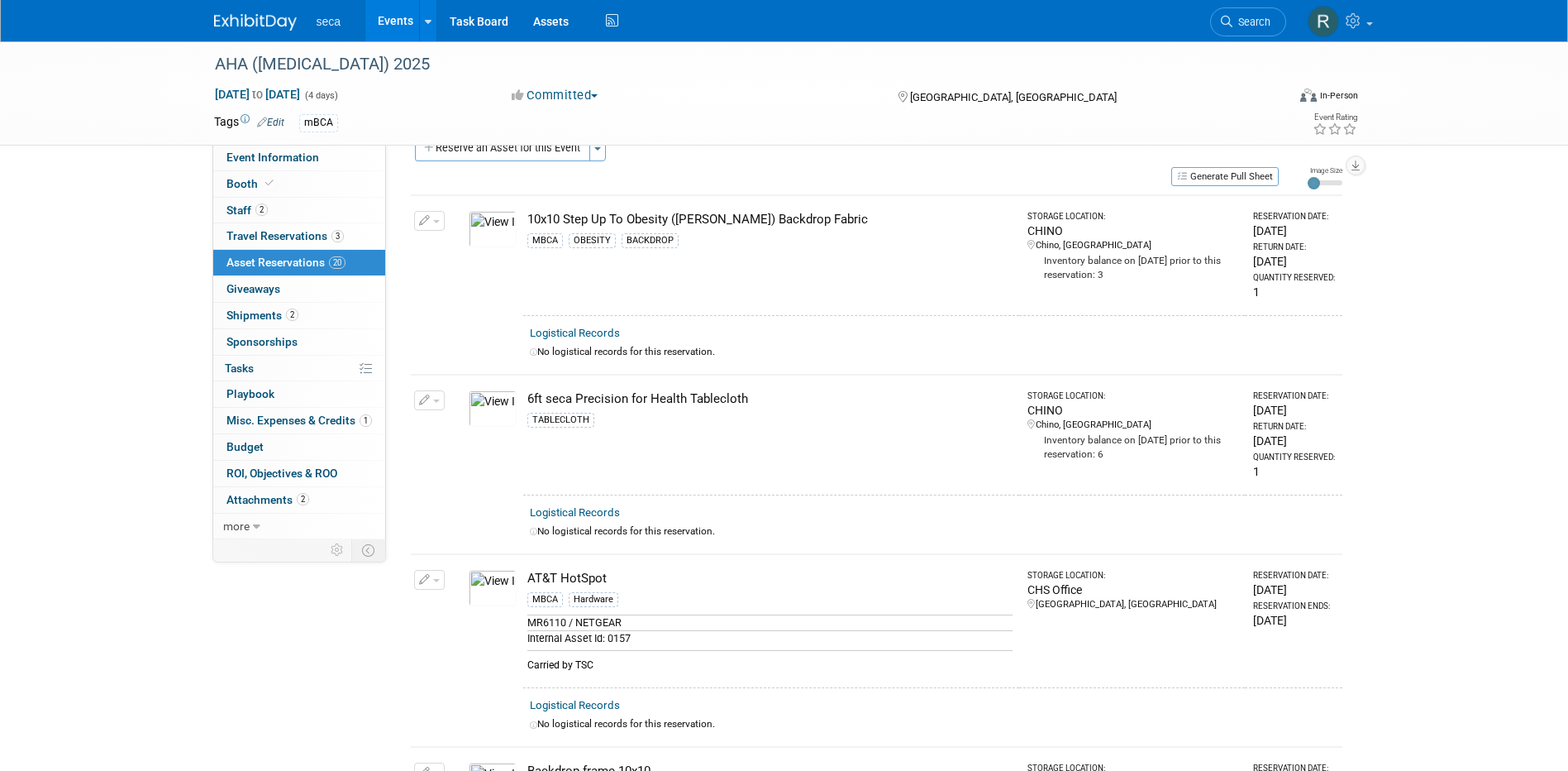
scroll to position [0, 0]
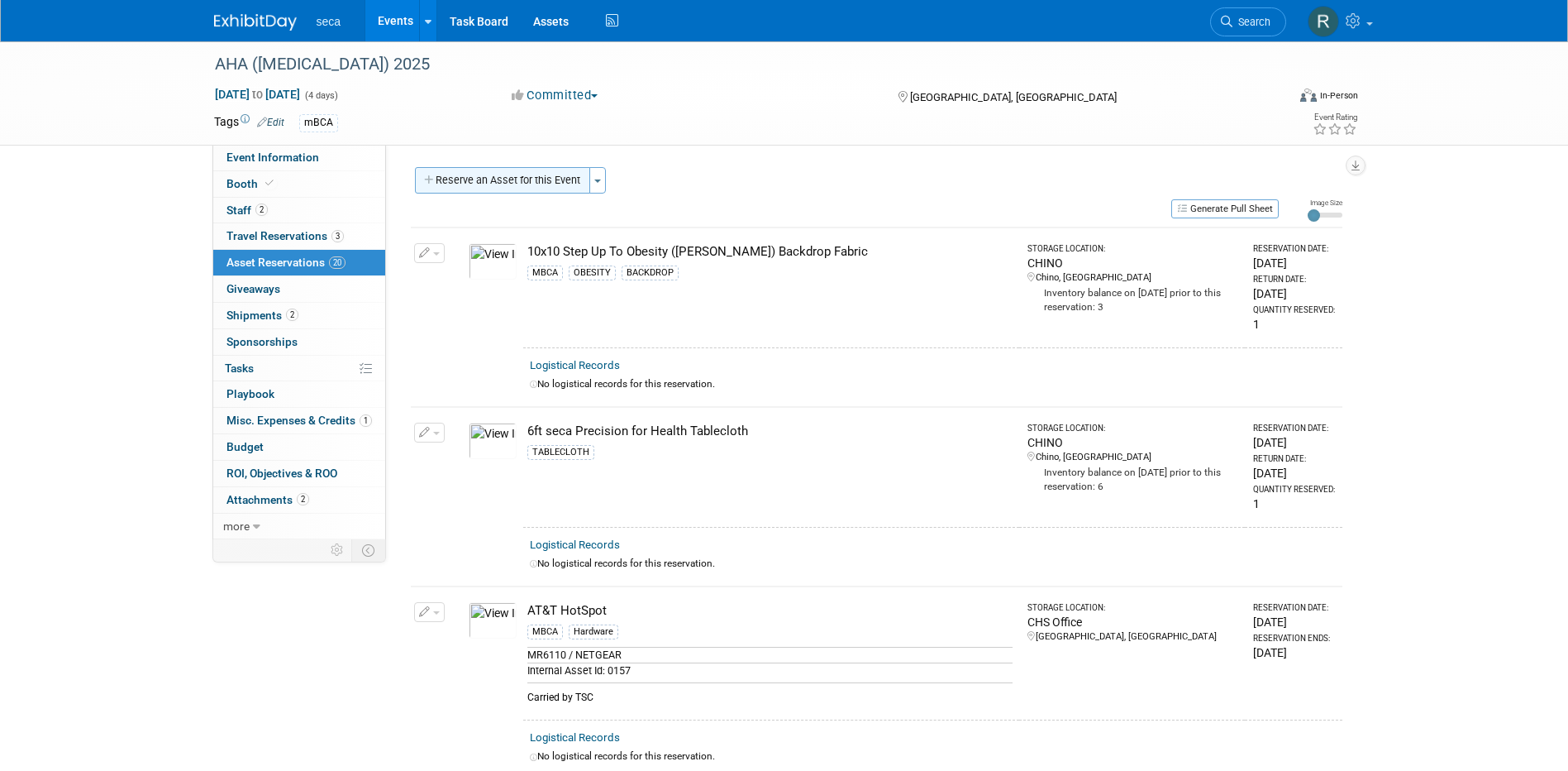
click at [508, 186] on button "Reserve an Asset for this Event" at bounding box center [502, 180] width 176 height 27
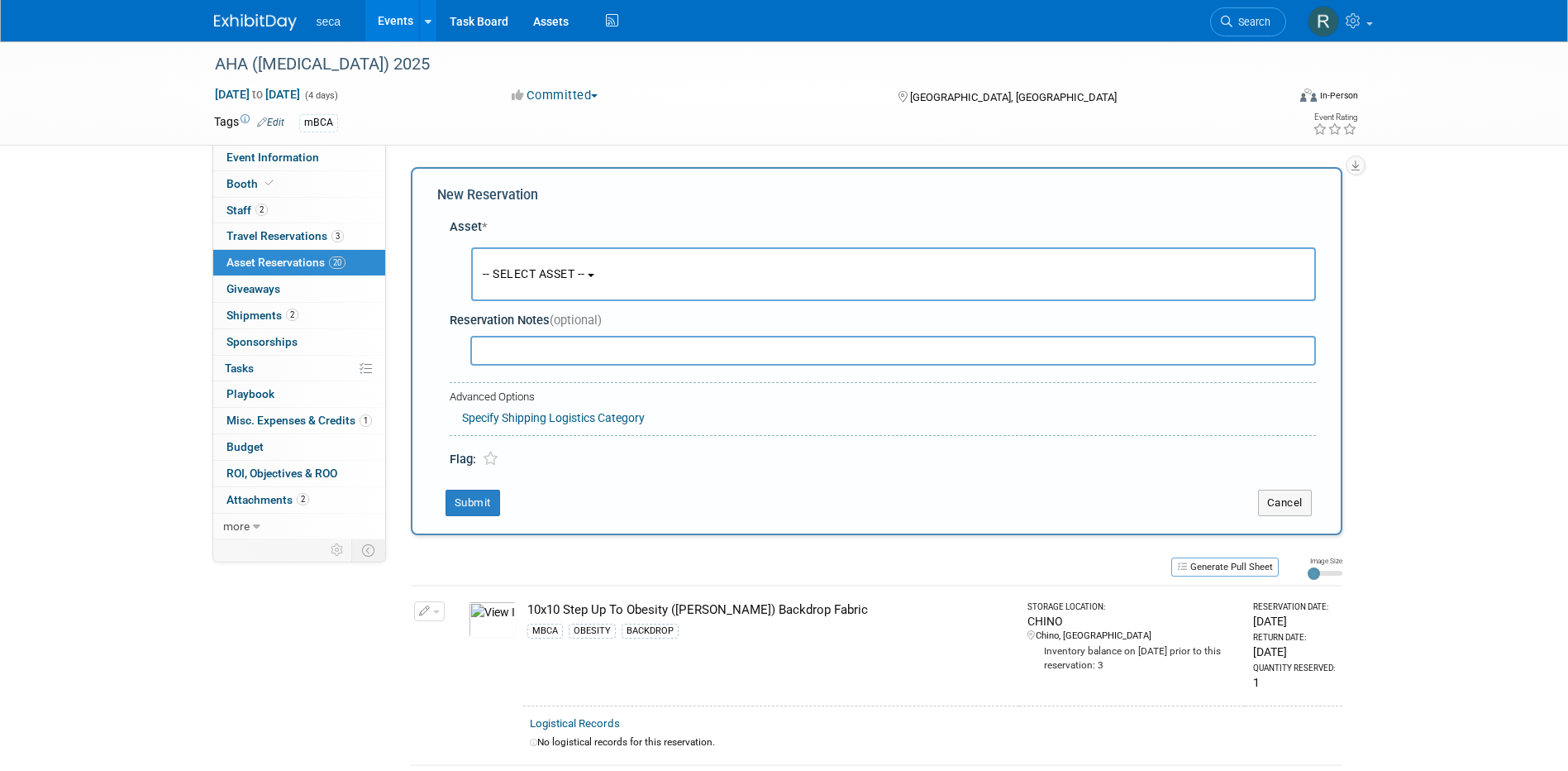
scroll to position [16, 0]
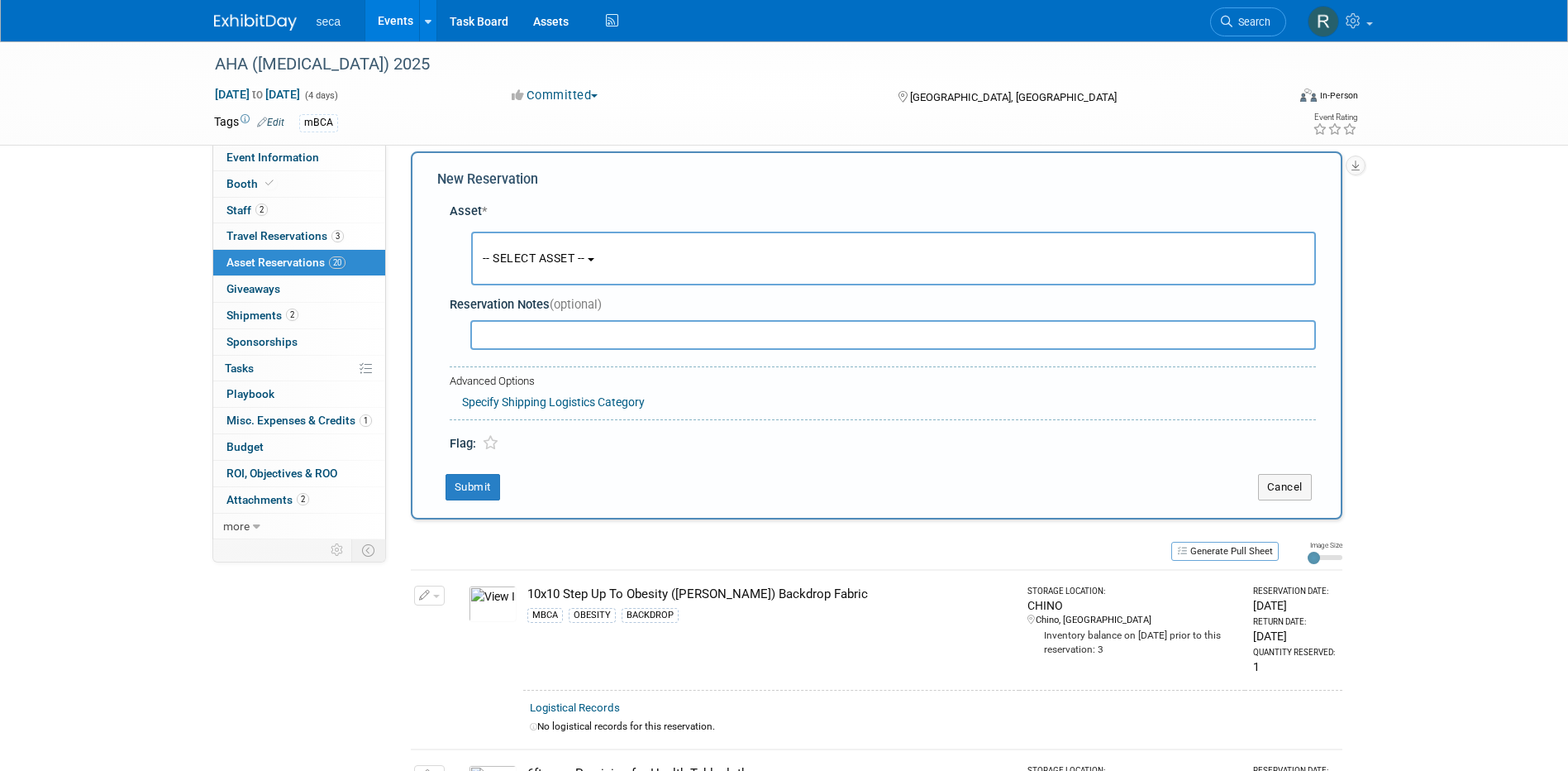
click at [517, 254] on span "-- SELECT ASSET --" at bounding box center [534, 257] width 102 height 13
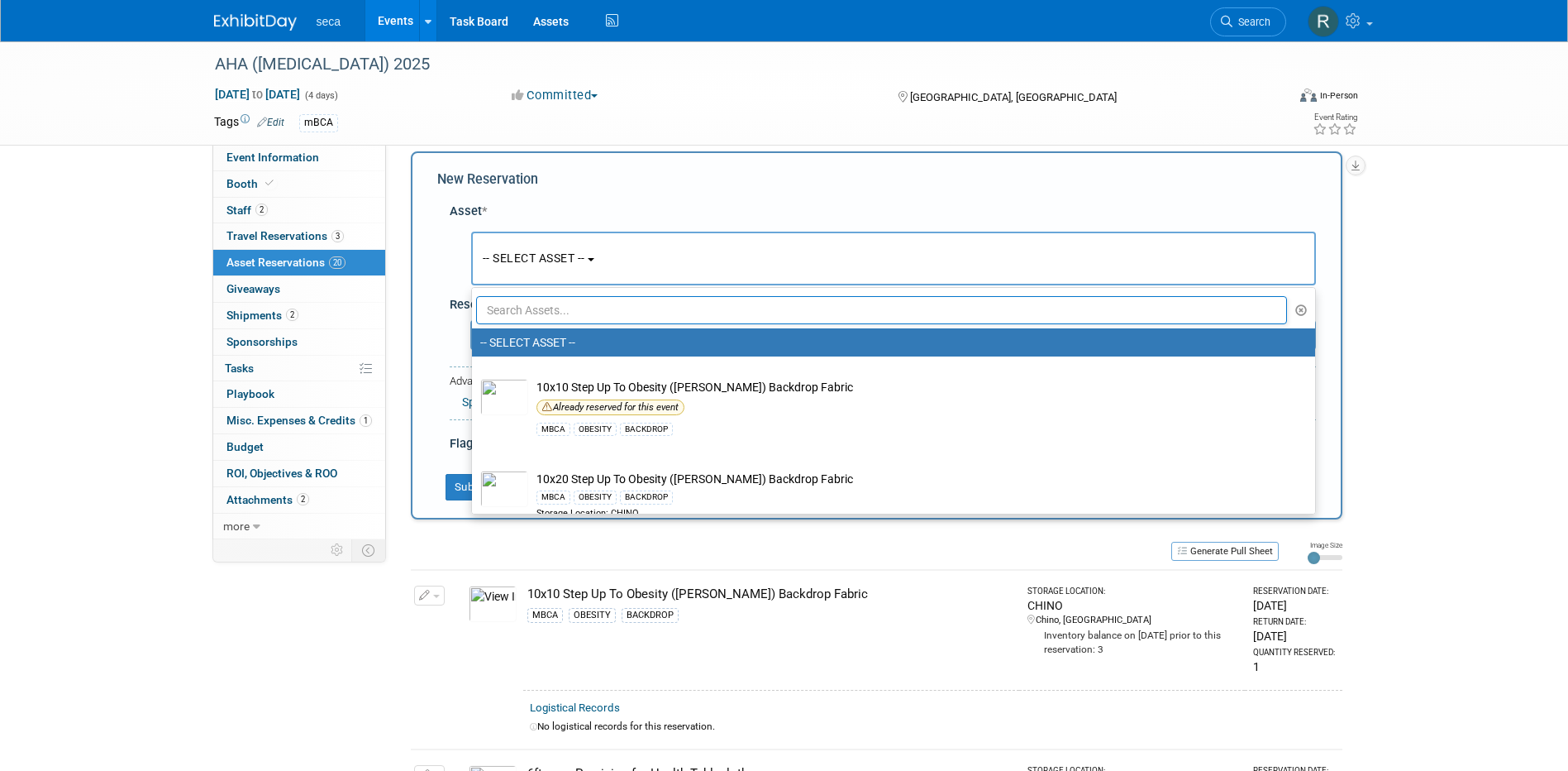
click at [533, 303] on input "text" at bounding box center [882, 310] width 811 height 28
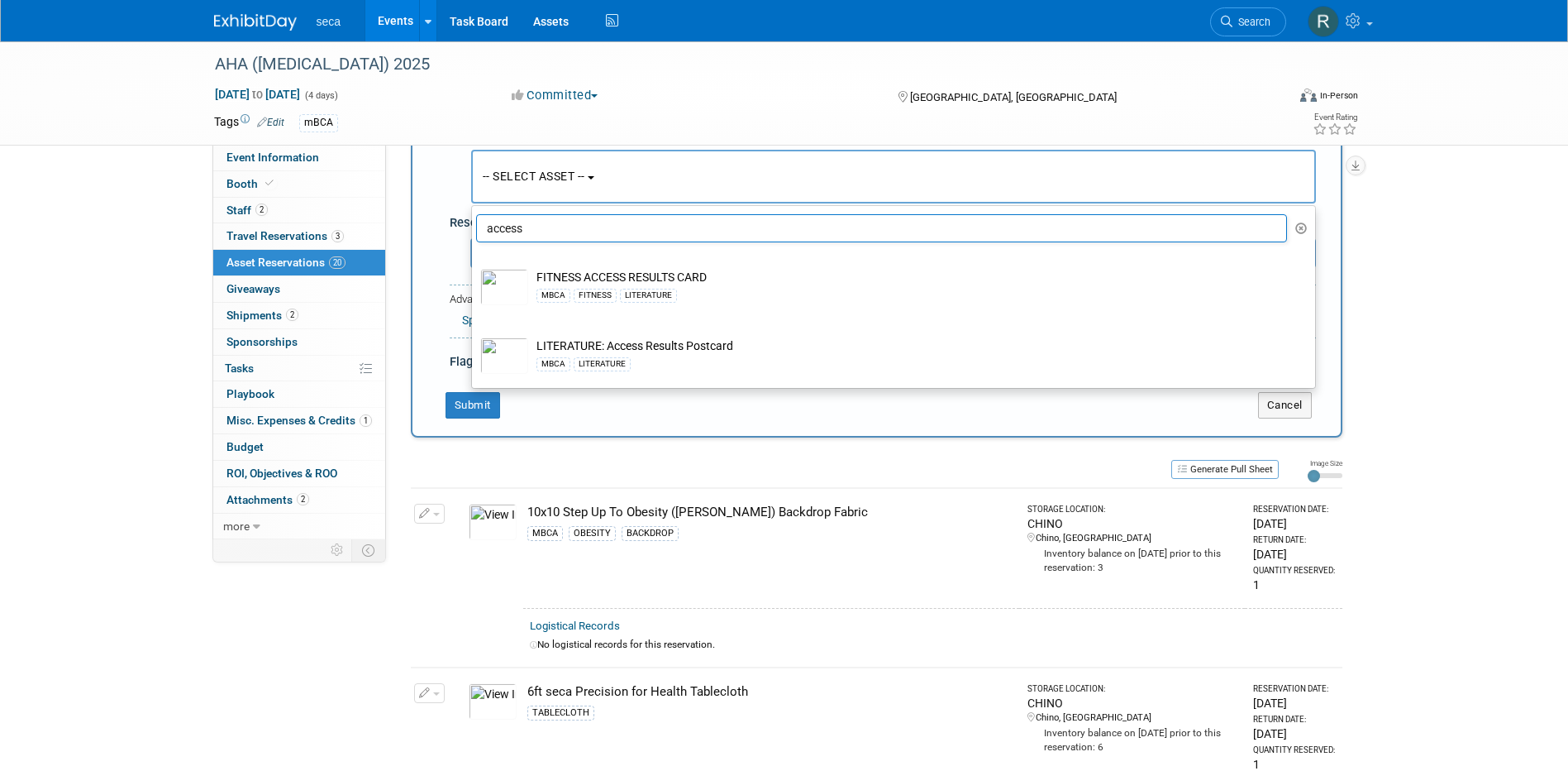
scroll to position [98, 0]
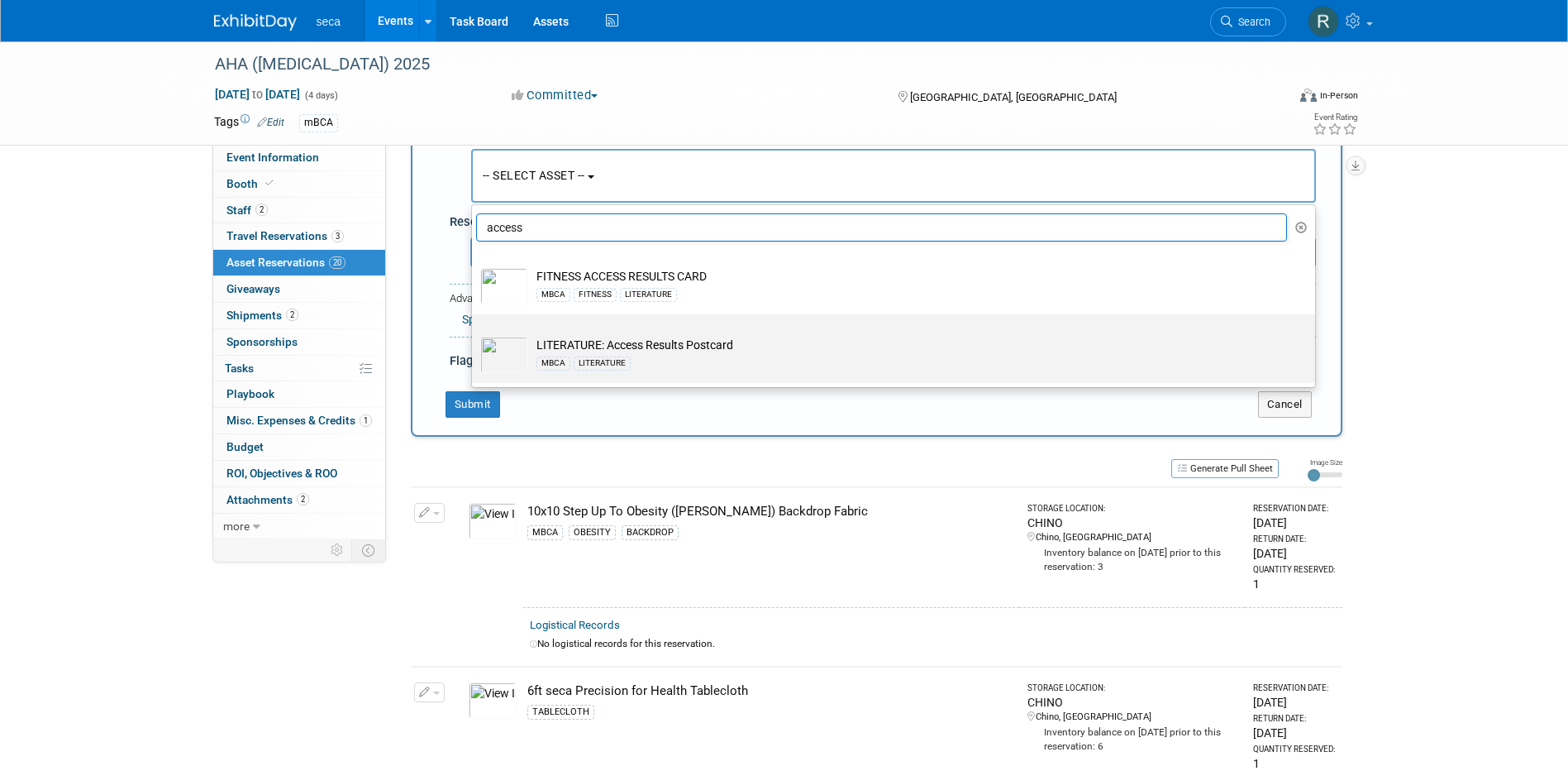
type input "access"
click at [657, 344] on td "LITERATURE: Access Results Postcard MBCA LITERATURE" at bounding box center [905, 354] width 754 height 37
click at [474, 334] on input "LITERATURE: Access Results Postcard MBCA LITERATURE" at bounding box center [468, 328] width 11 height 11
select select "10726924"
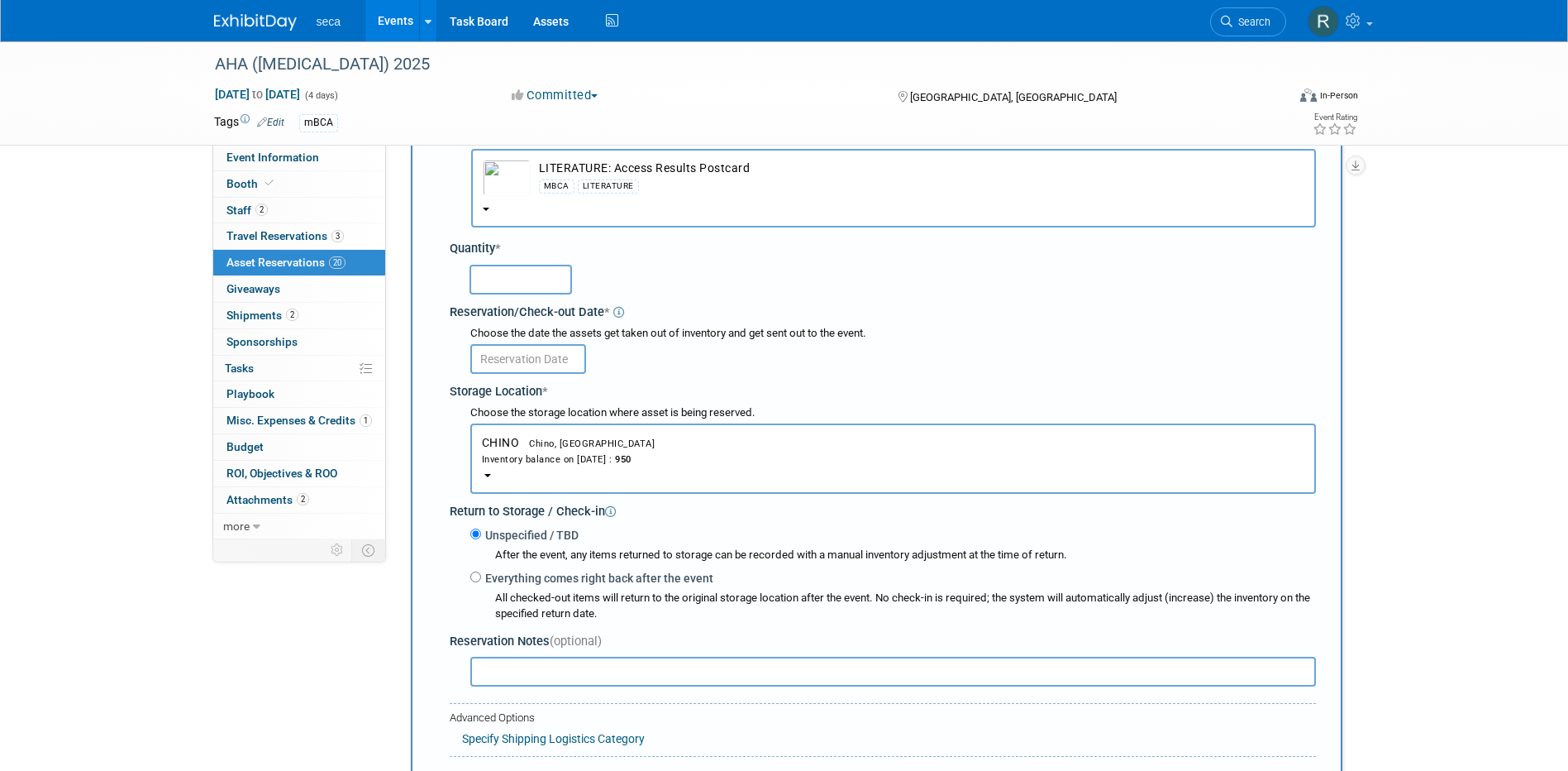
click at [531, 277] on input "text" at bounding box center [520, 280] width 102 height 30
type input "100"
click at [540, 355] on input "text" at bounding box center [528, 359] width 116 height 30
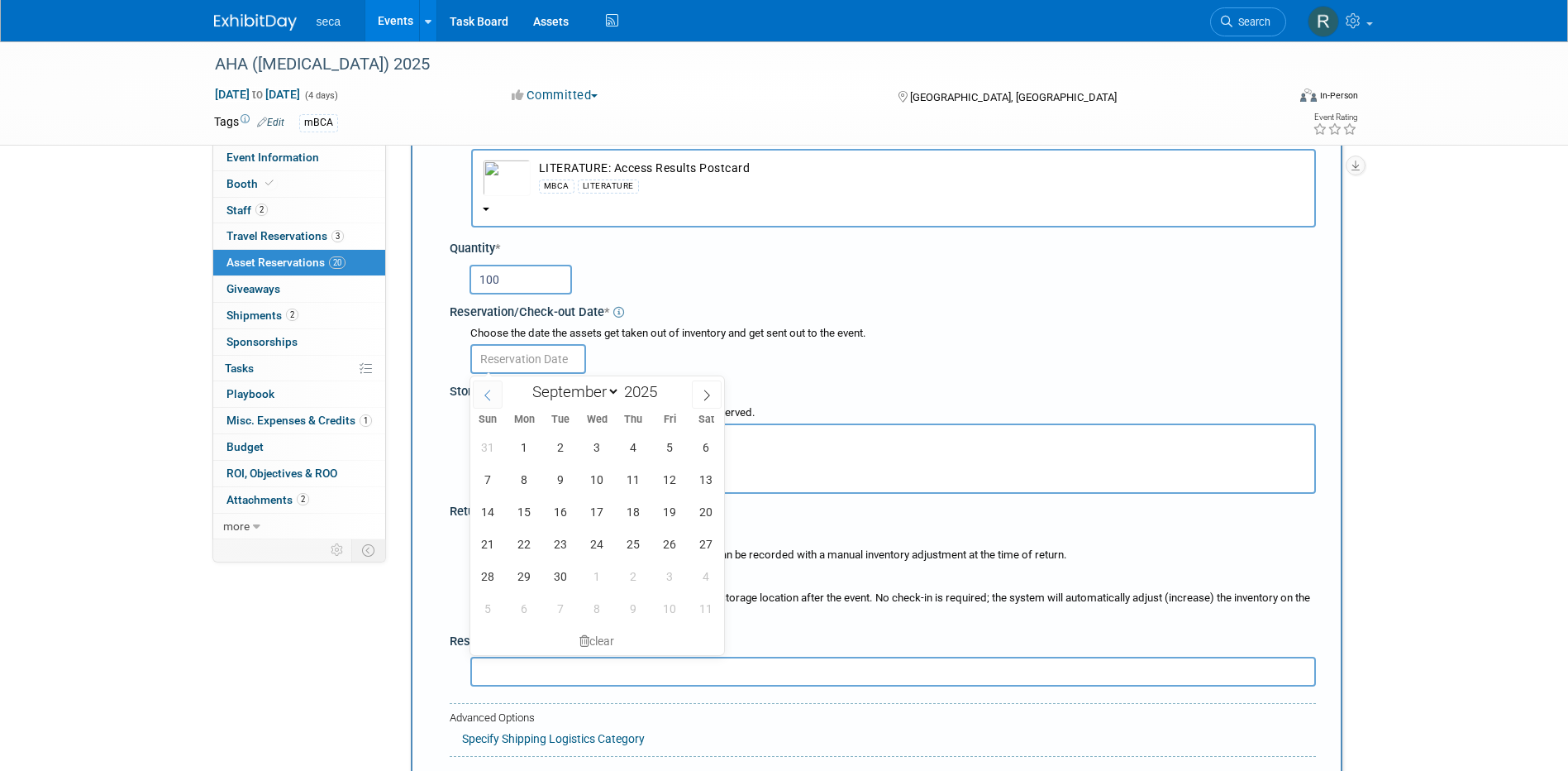
click at [486, 397] on icon at bounding box center [488, 395] width 12 height 12
select select "7"
click at [569, 566] on span "26" at bounding box center [560, 576] width 32 height 32
type input "[DATE]"
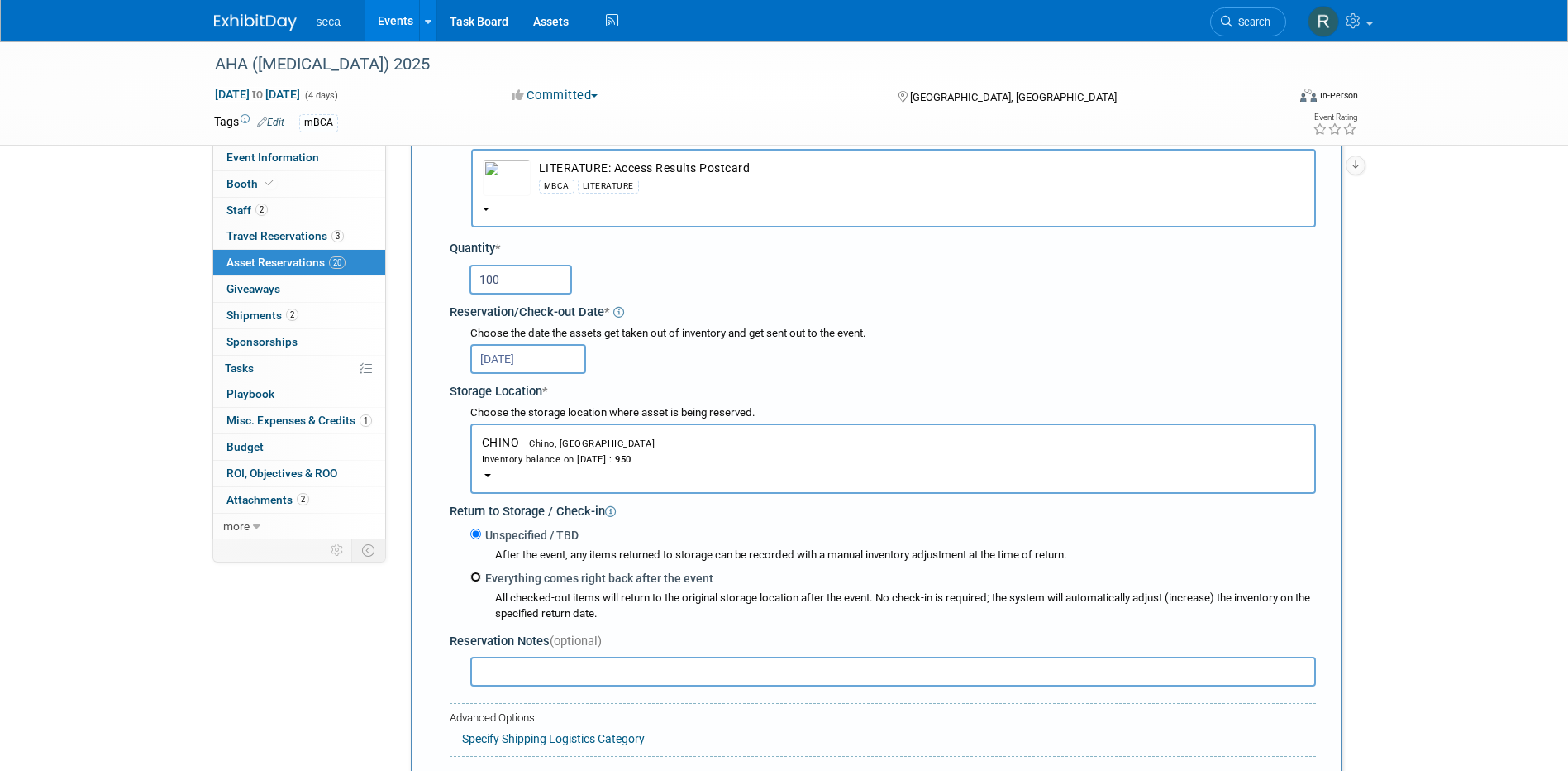
click at [475, 579] on input "Everything comes right back after the event" at bounding box center [475, 577] width 11 height 11
radio input "true"
select select "8"
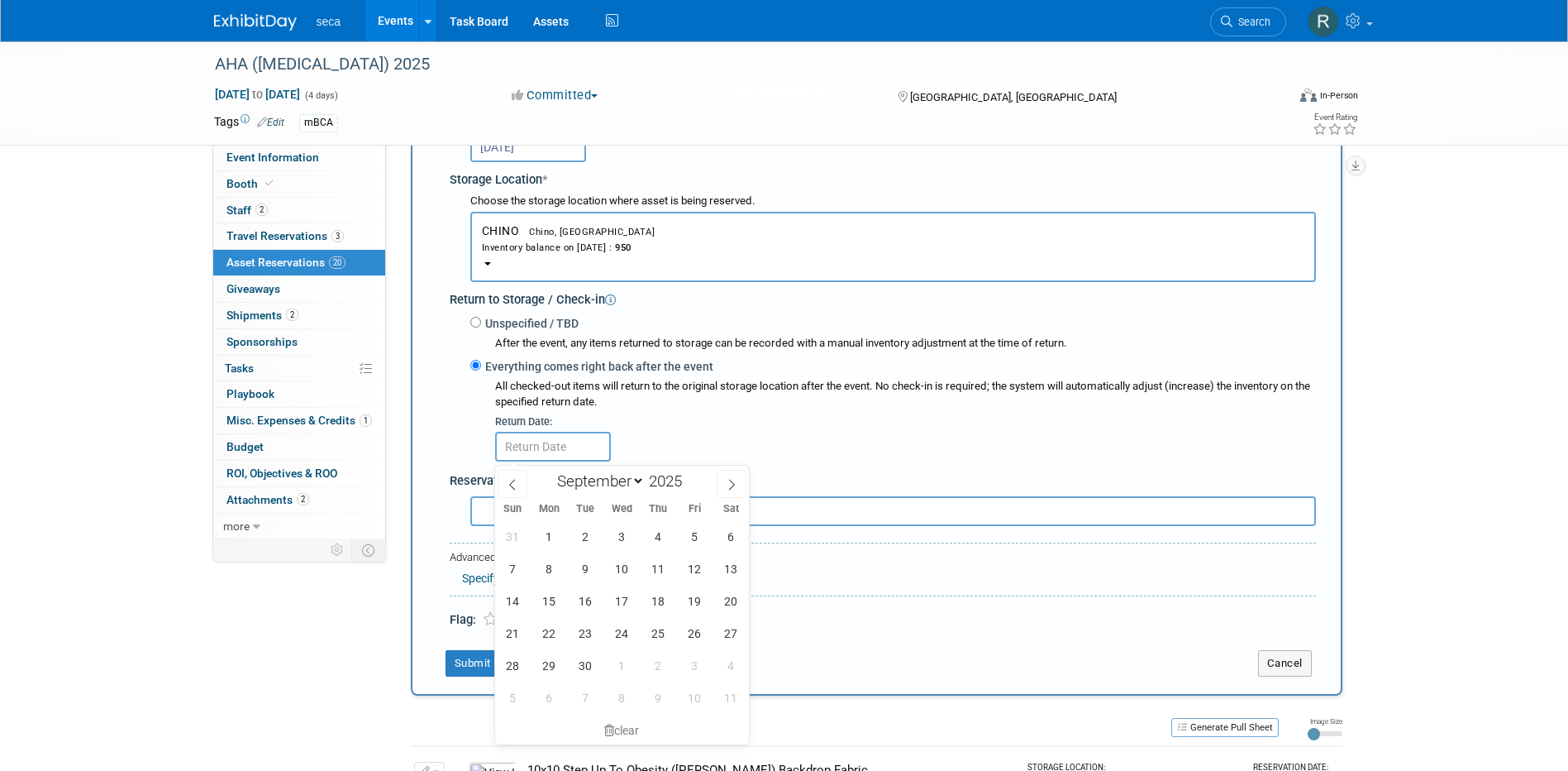
scroll to position [346, 0]
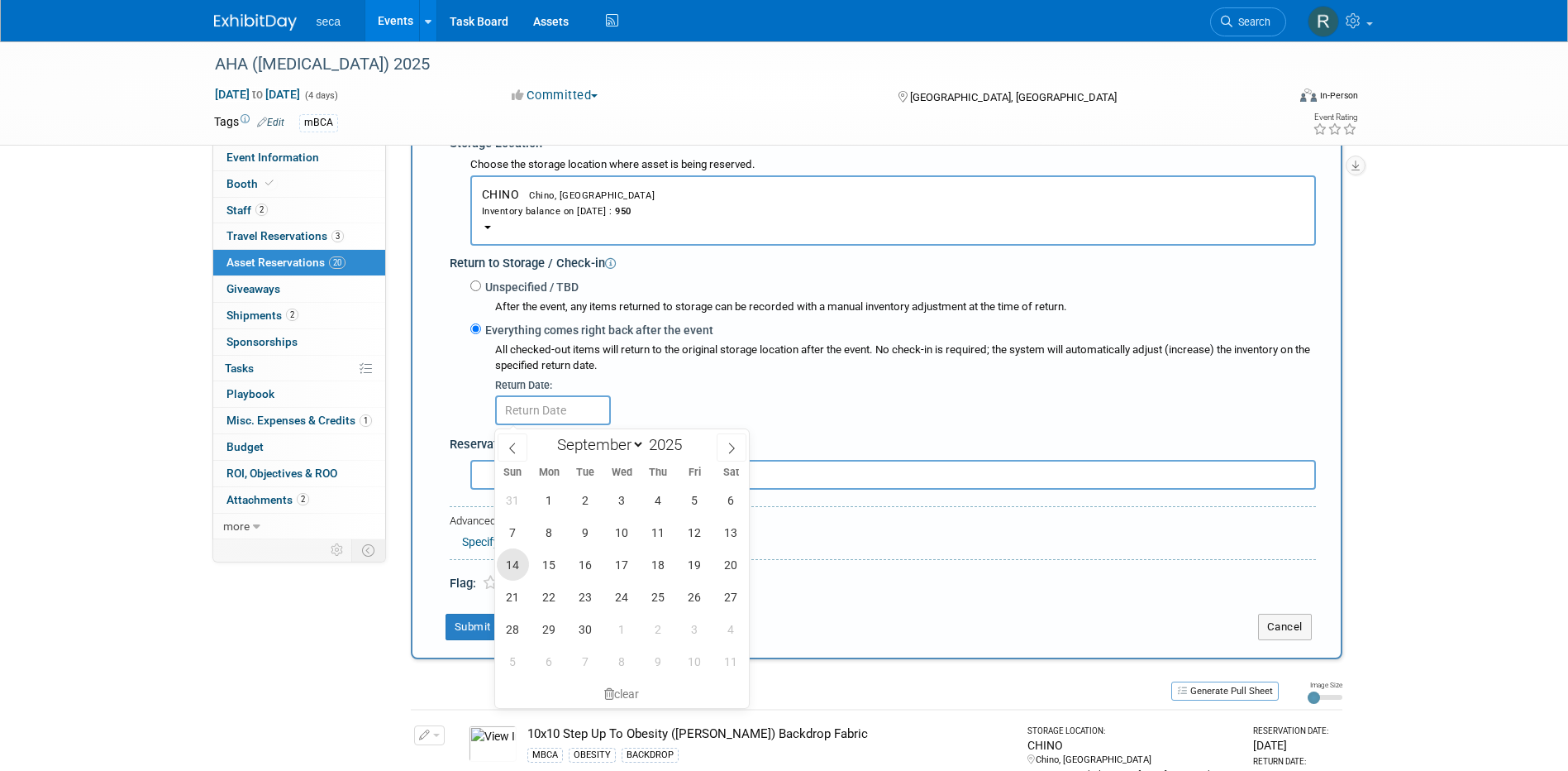
click at [505, 568] on span "14" at bounding box center [513, 564] width 32 height 32
type input "[DATE]"
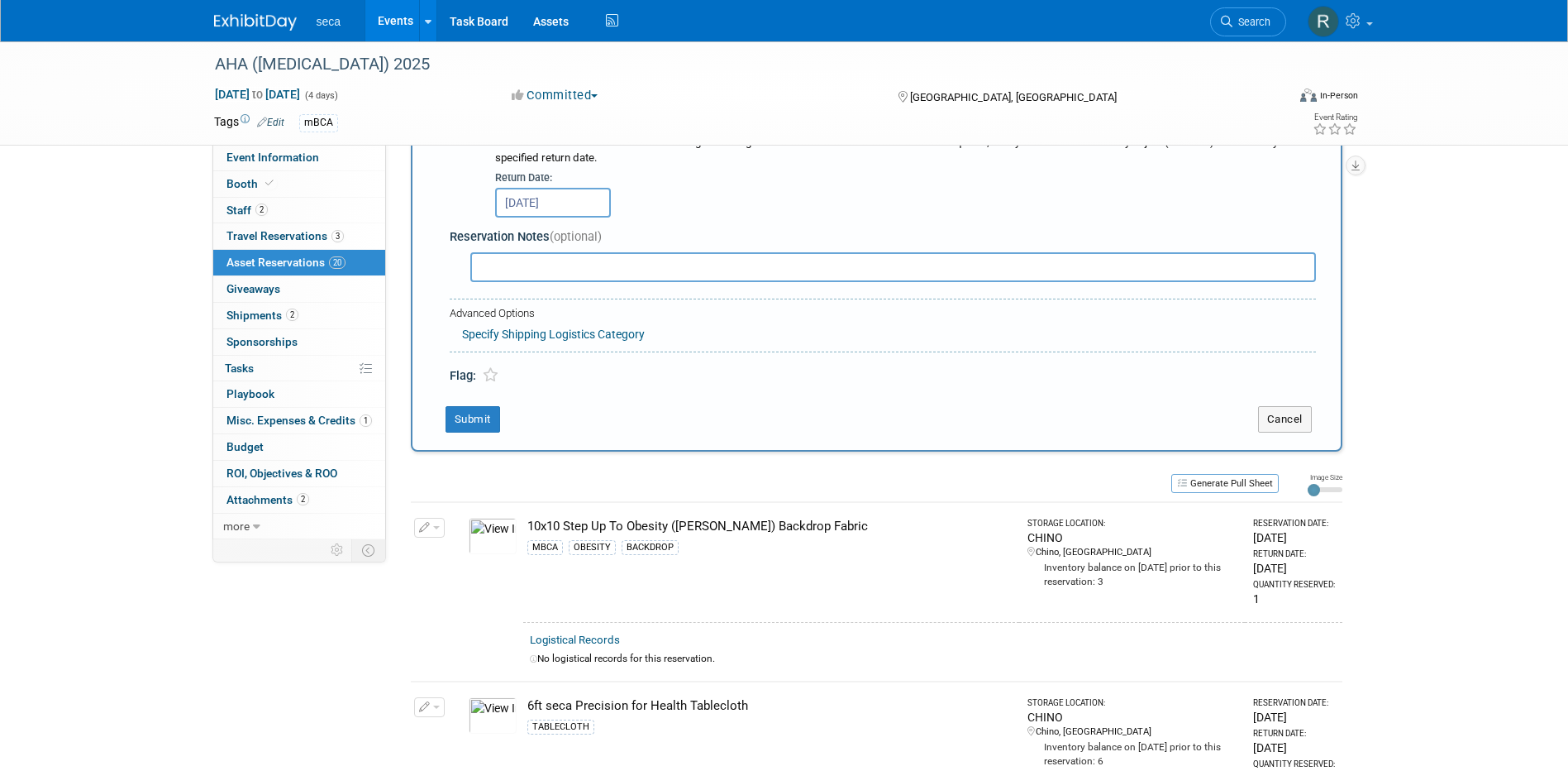
scroll to position [594, 0]
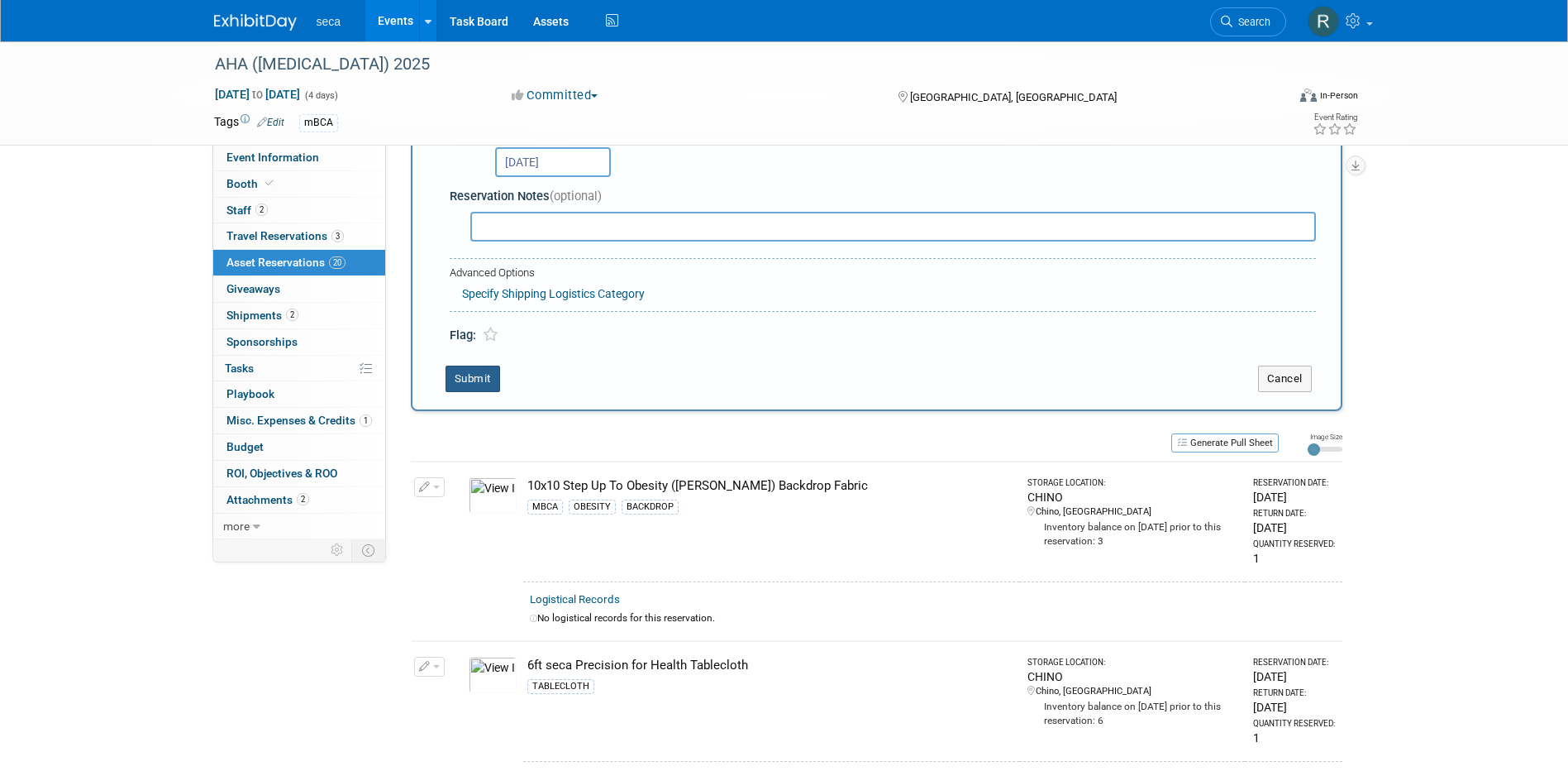
click at [468, 385] on button "Submit" at bounding box center [472, 378] width 55 height 27
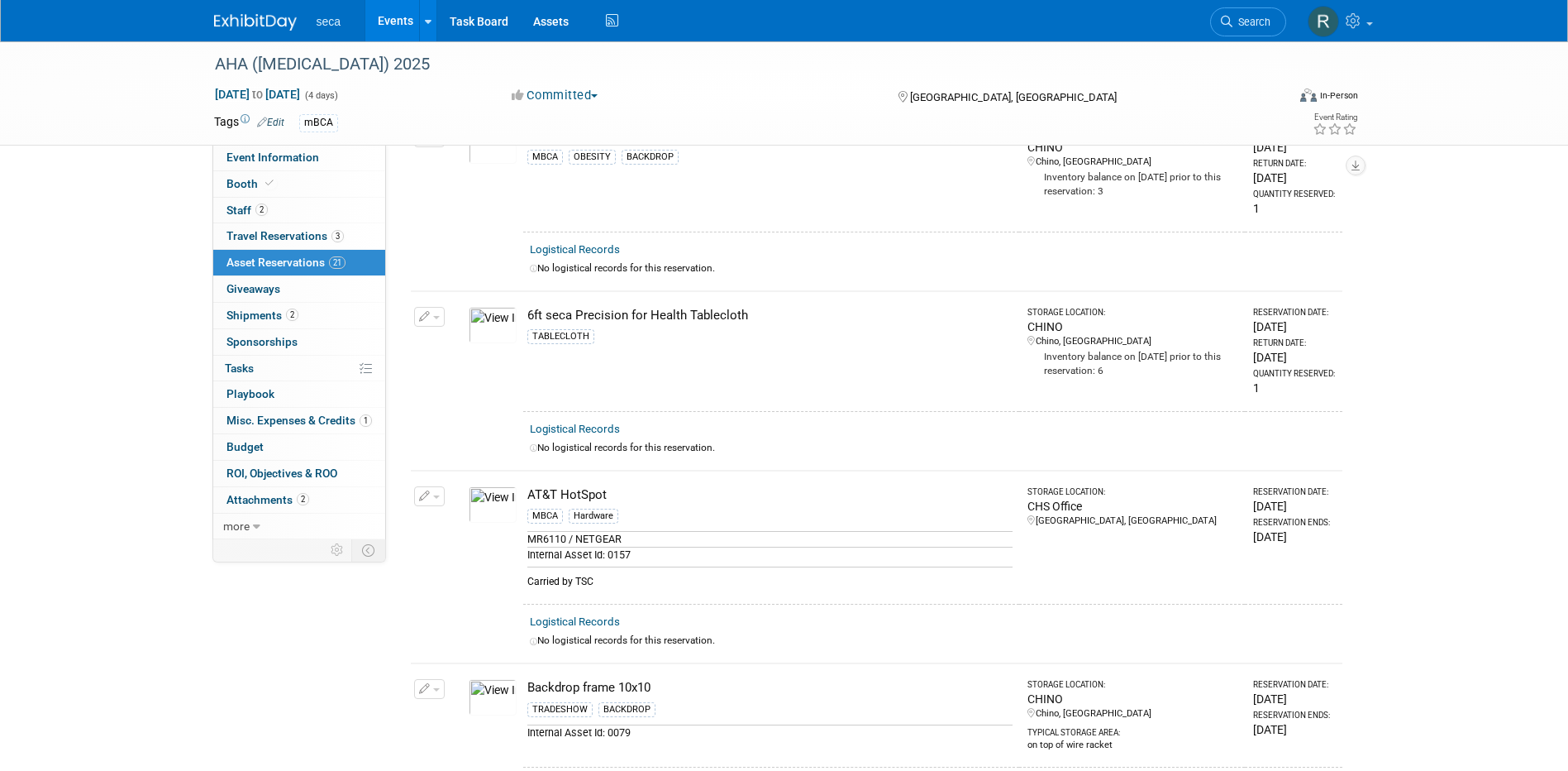
scroll to position [0, 0]
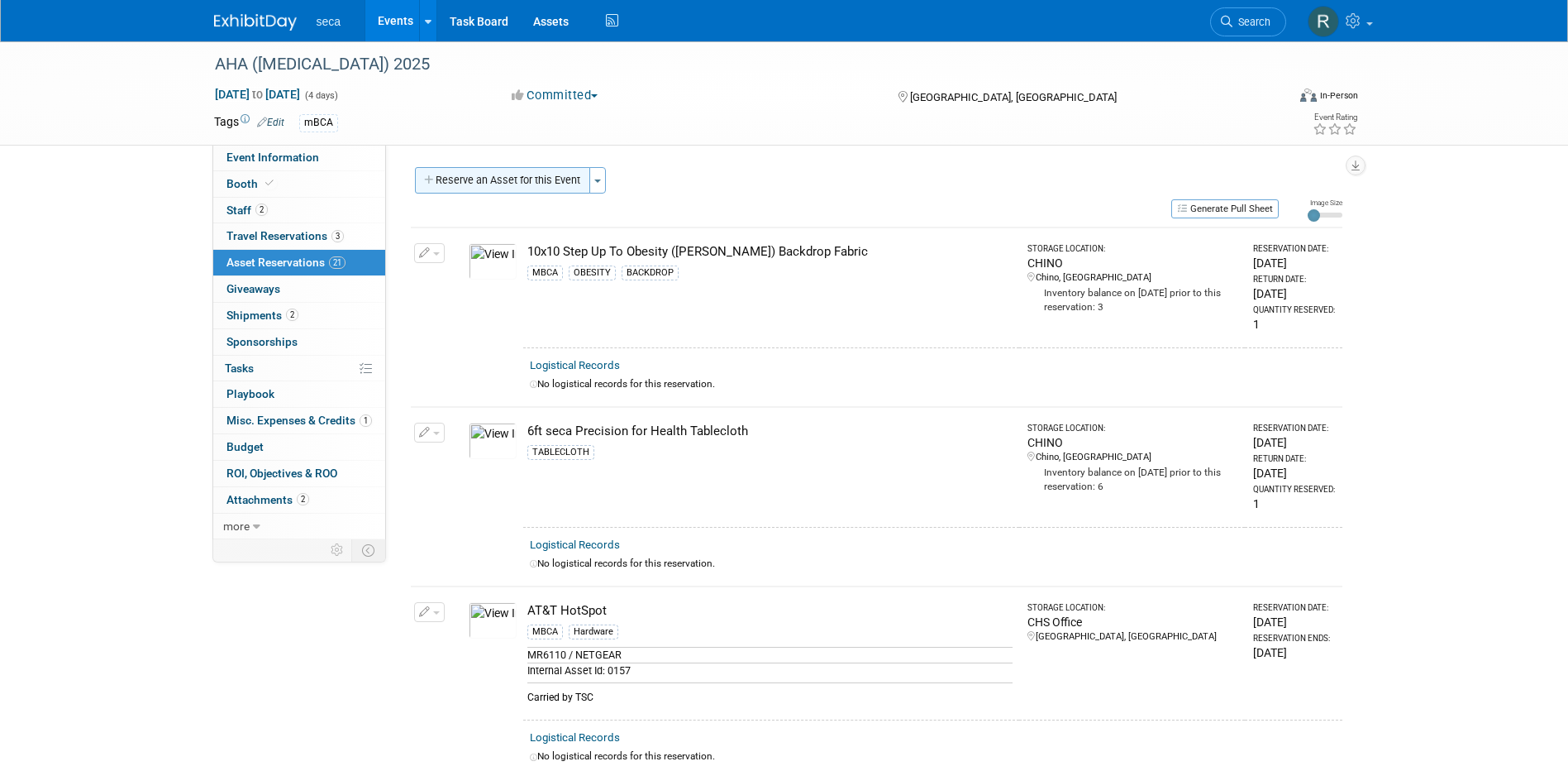
click at [499, 176] on button "Reserve an Asset for this Event" at bounding box center [502, 180] width 176 height 27
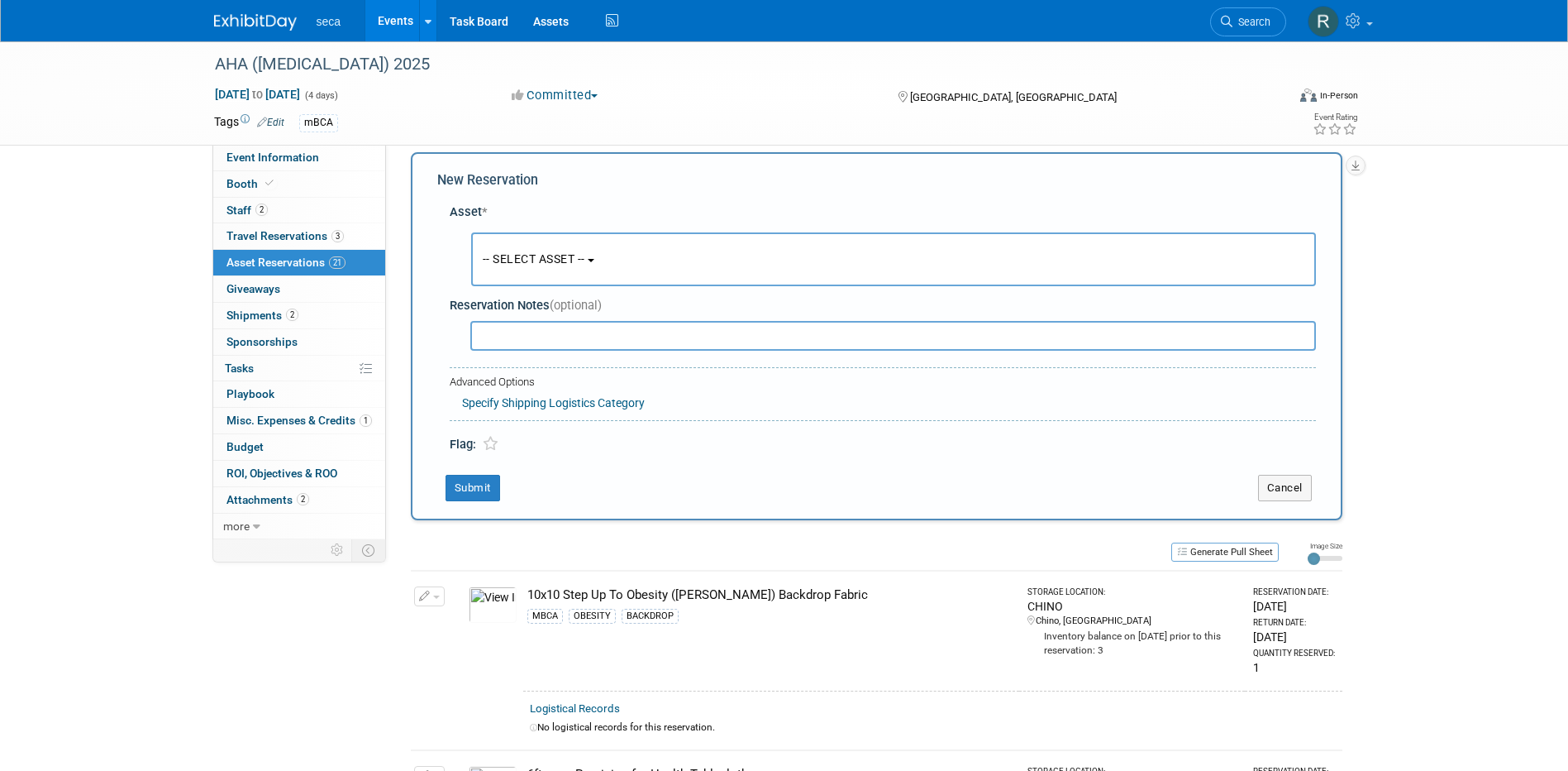
scroll to position [16, 0]
click at [520, 258] on span "-- SELECT ASSET --" at bounding box center [534, 257] width 102 height 13
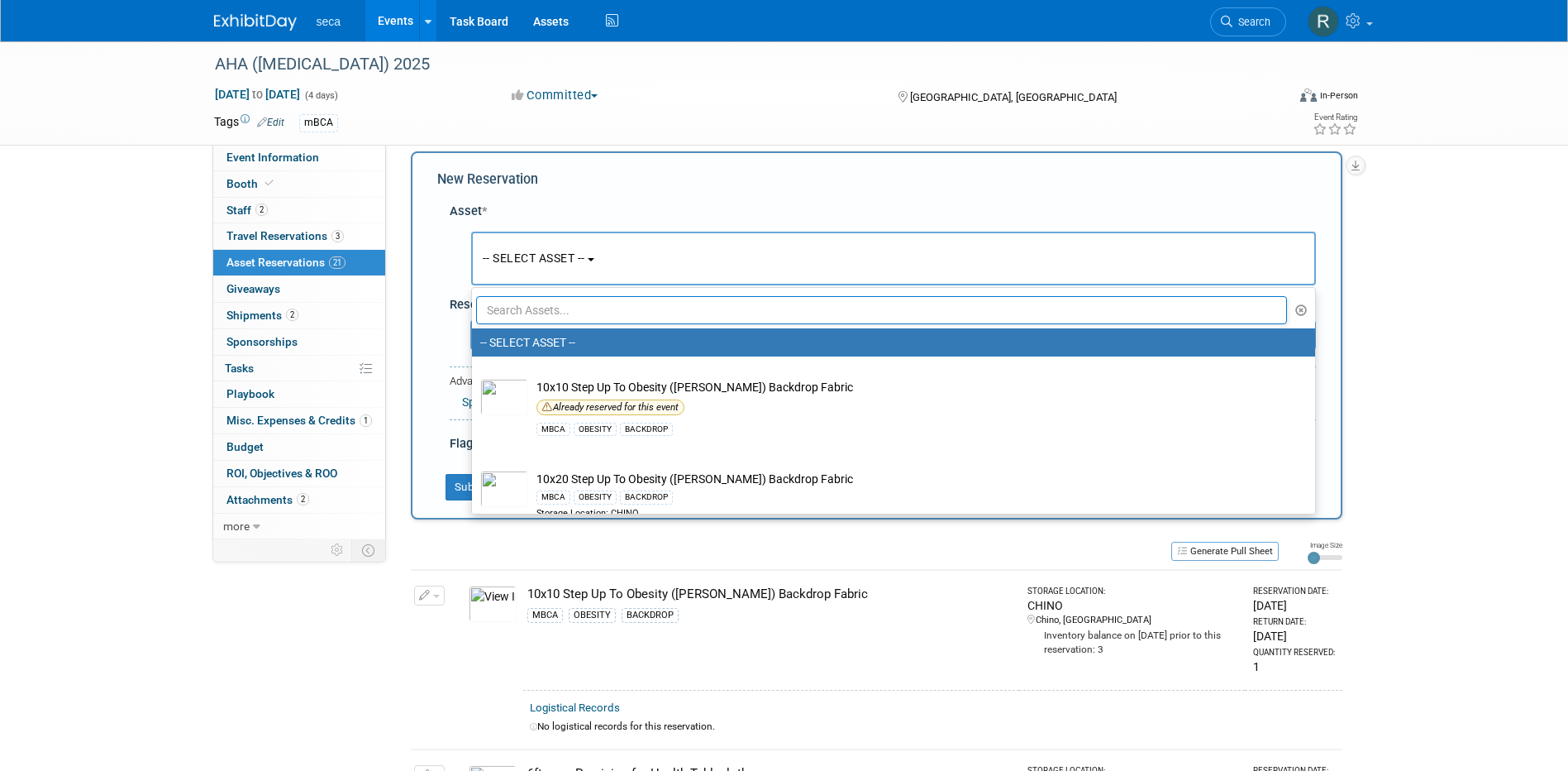
click at [528, 310] on input "text" at bounding box center [882, 310] width 811 height 28
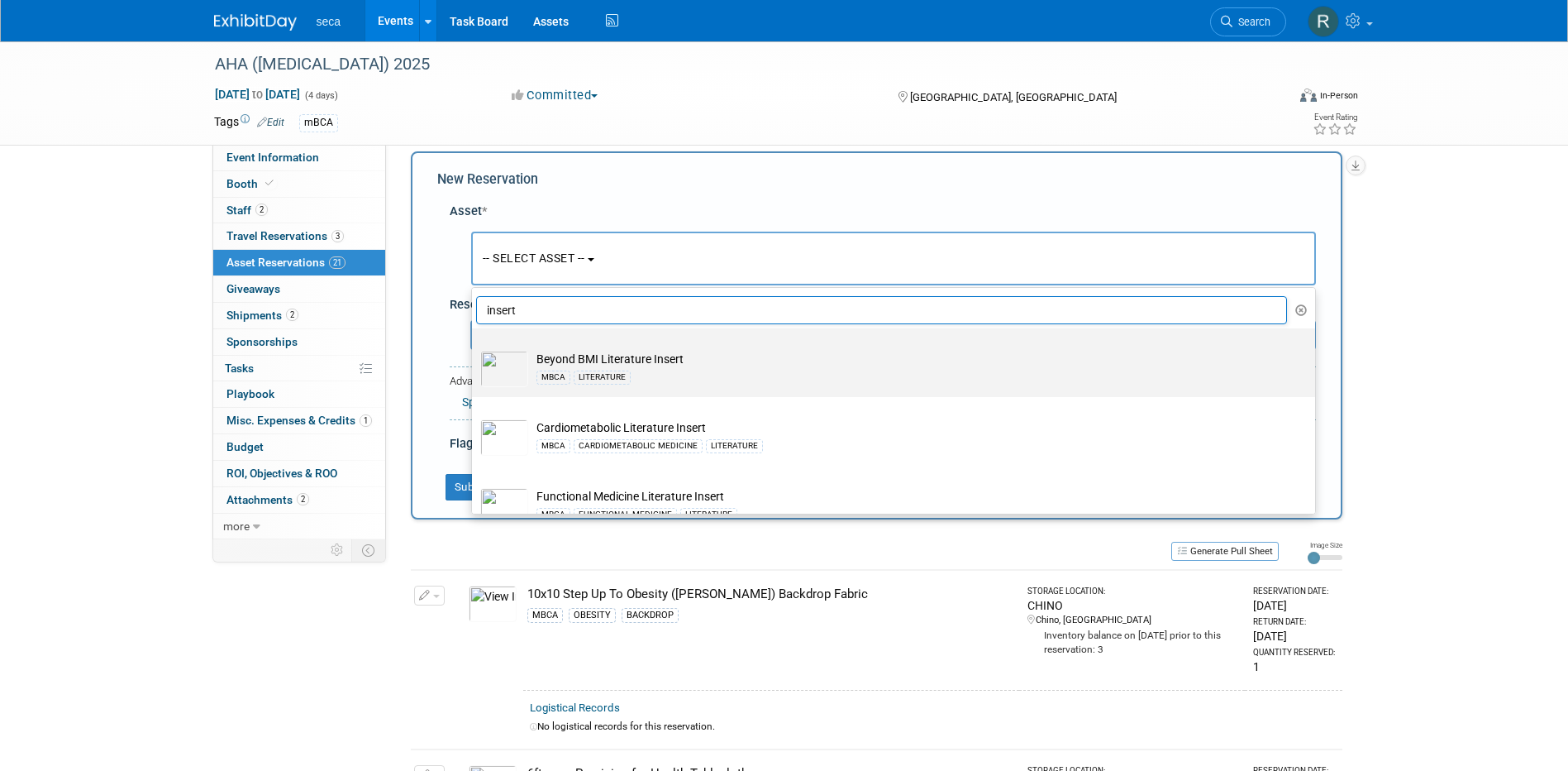
type input "insert"
click at [709, 366] on td "Beyond BMI Literature Insert MBCA LITERATURE" at bounding box center [905, 368] width 754 height 37
click at [474, 348] on input "Beyond BMI Literature Insert MBCA LITERATURE" at bounding box center [468, 342] width 11 height 11
select select "10727562"
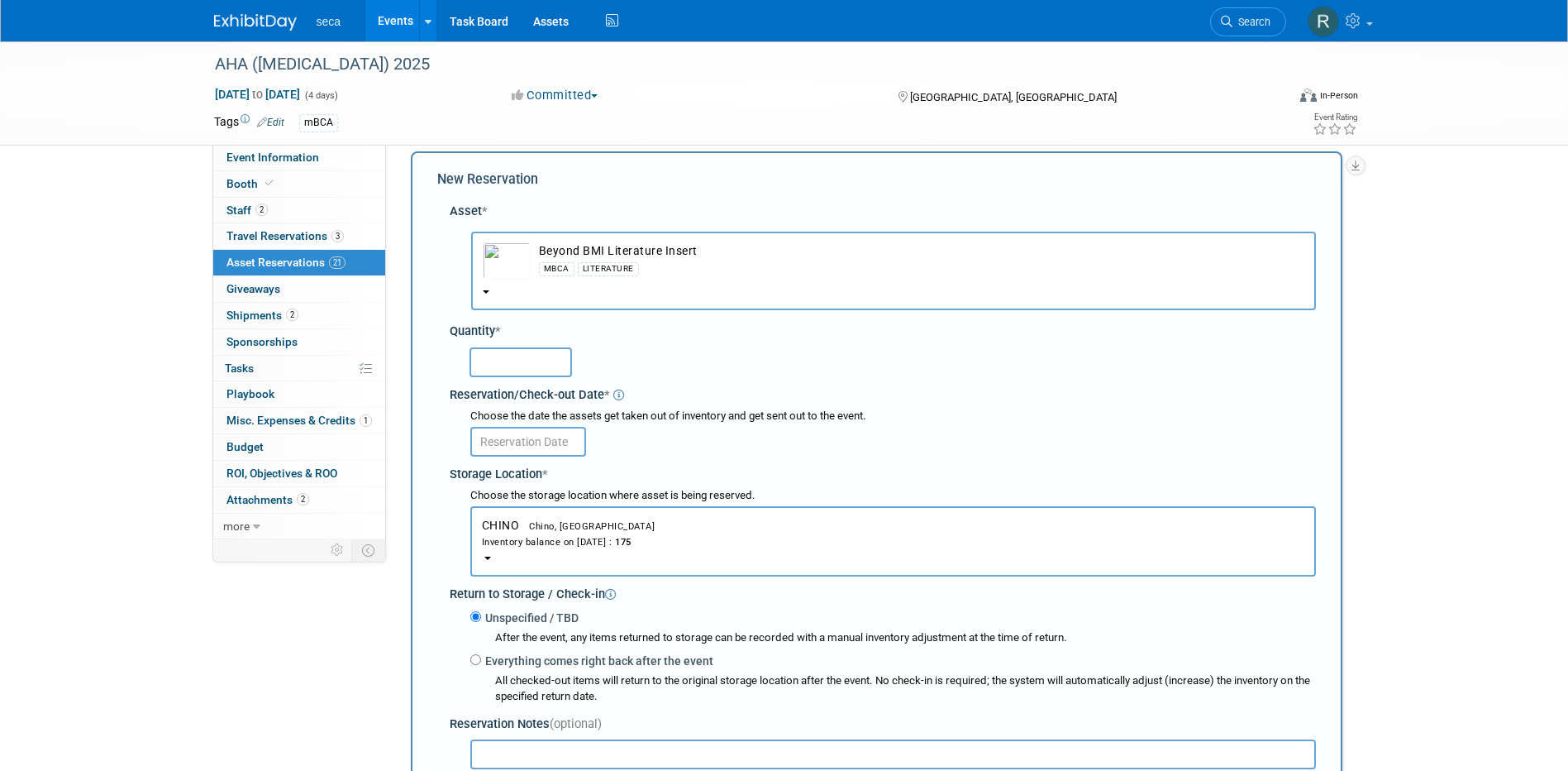
click at [542, 366] on input "text" at bounding box center [520, 362] width 102 height 30
type input "25"
click at [508, 434] on input "text" at bounding box center [528, 442] width 116 height 30
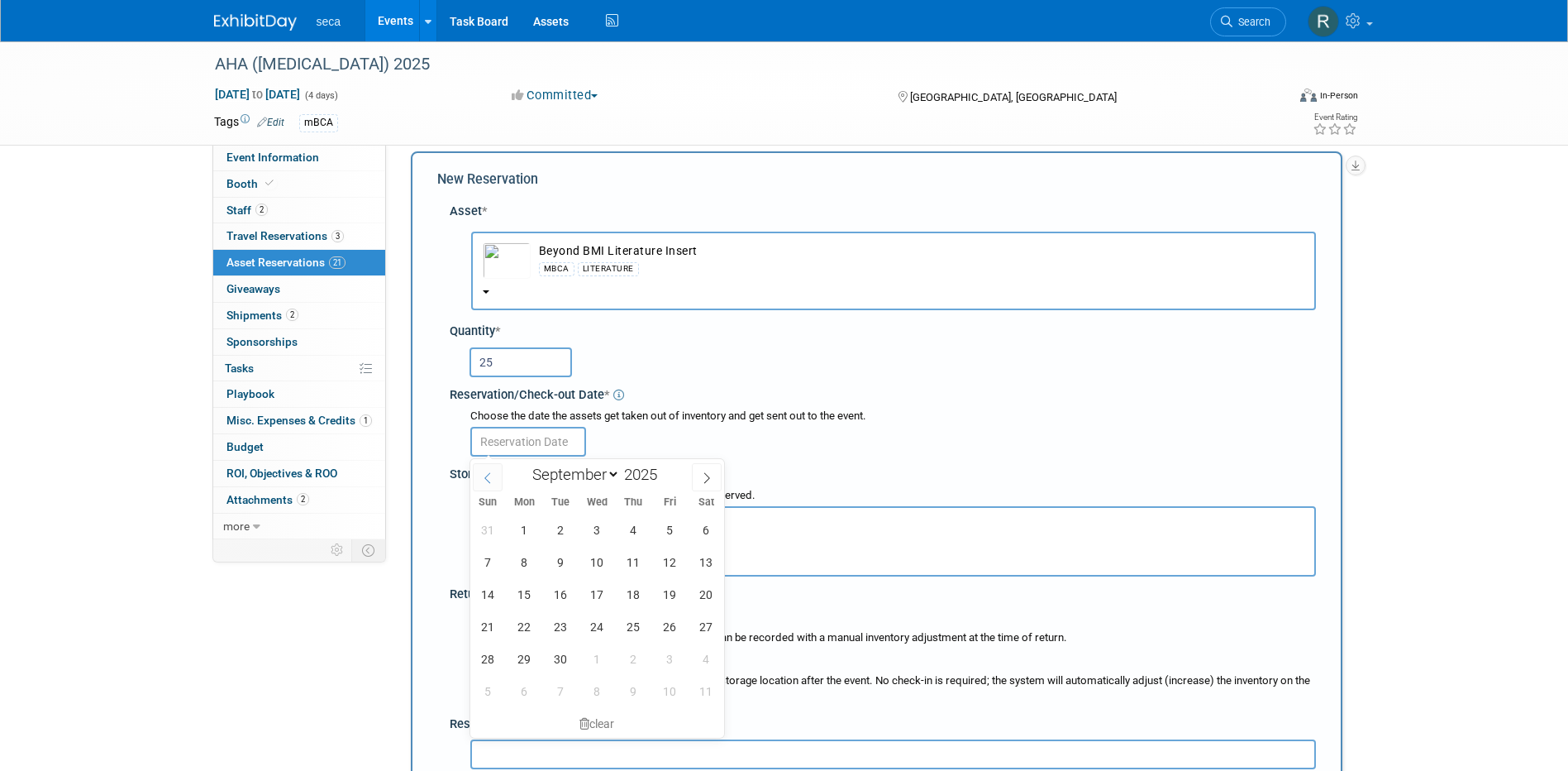
click at [479, 472] on span at bounding box center [488, 477] width 30 height 28
select select "7"
click at [552, 651] on span "26" at bounding box center [560, 658] width 32 height 32
type input "[DATE]"
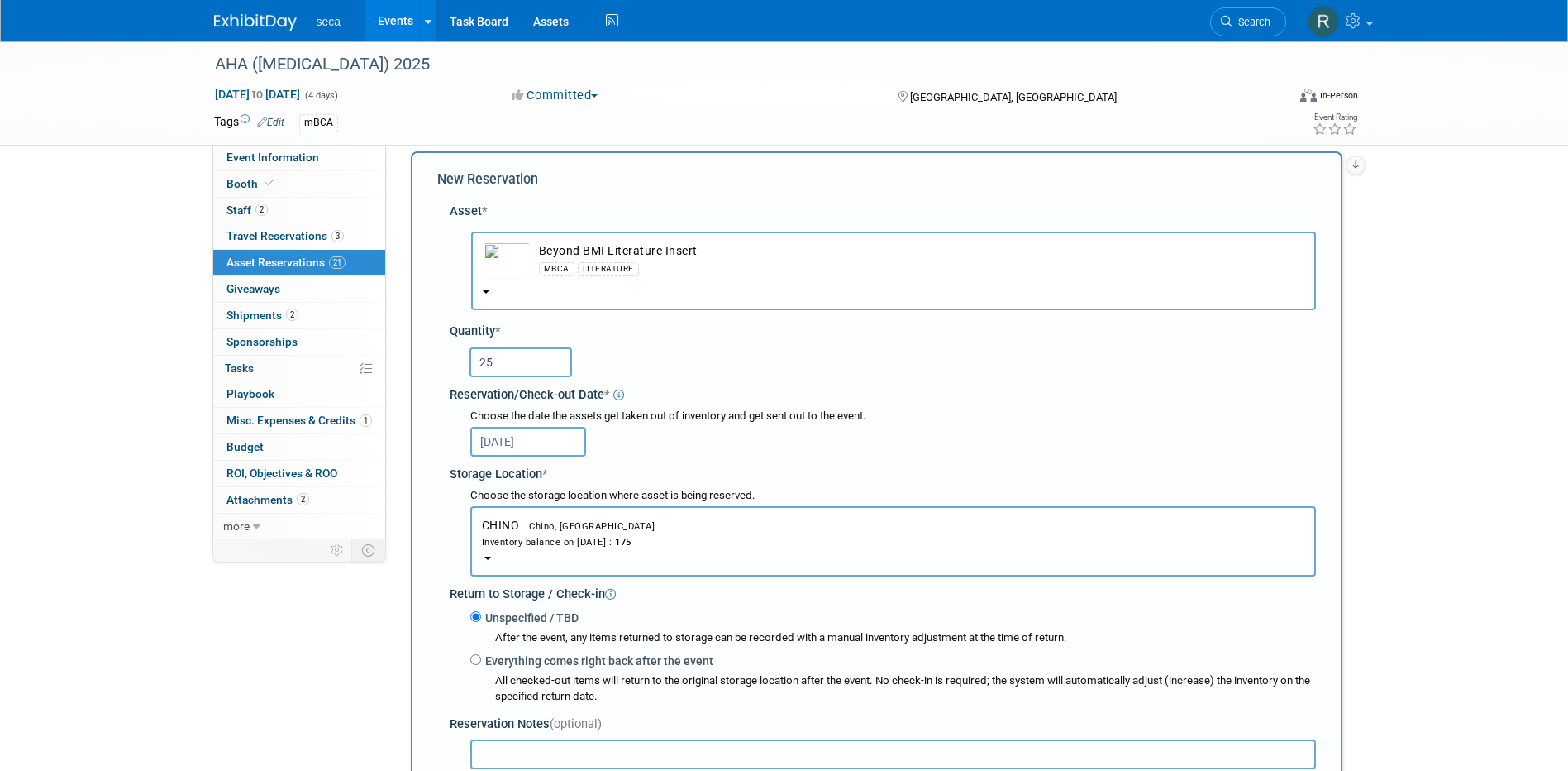
scroll to position [98, 0]
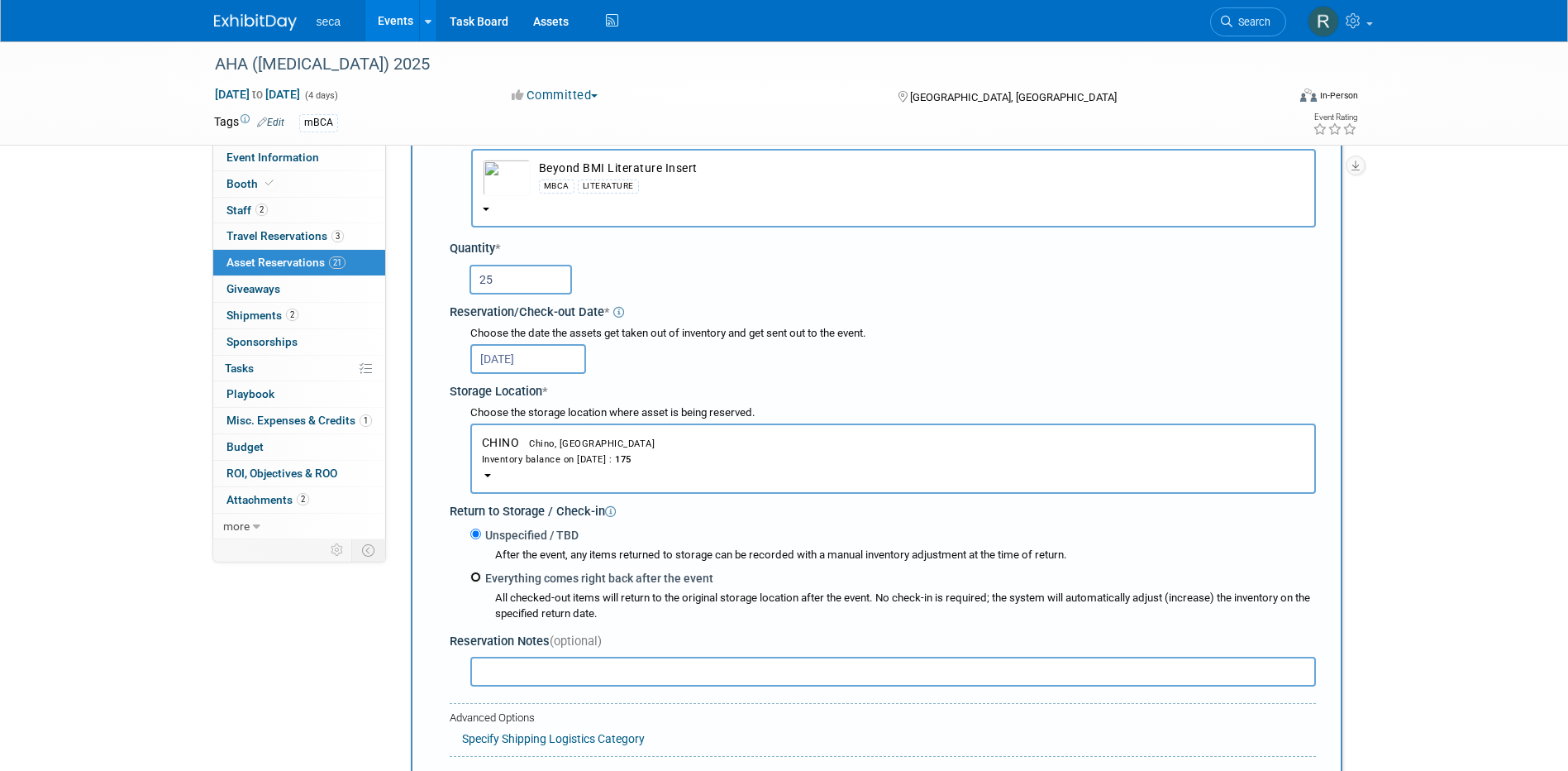
click at [478, 574] on input "Everything comes right back after the event" at bounding box center [475, 577] width 11 height 11
radio input "true"
select select "8"
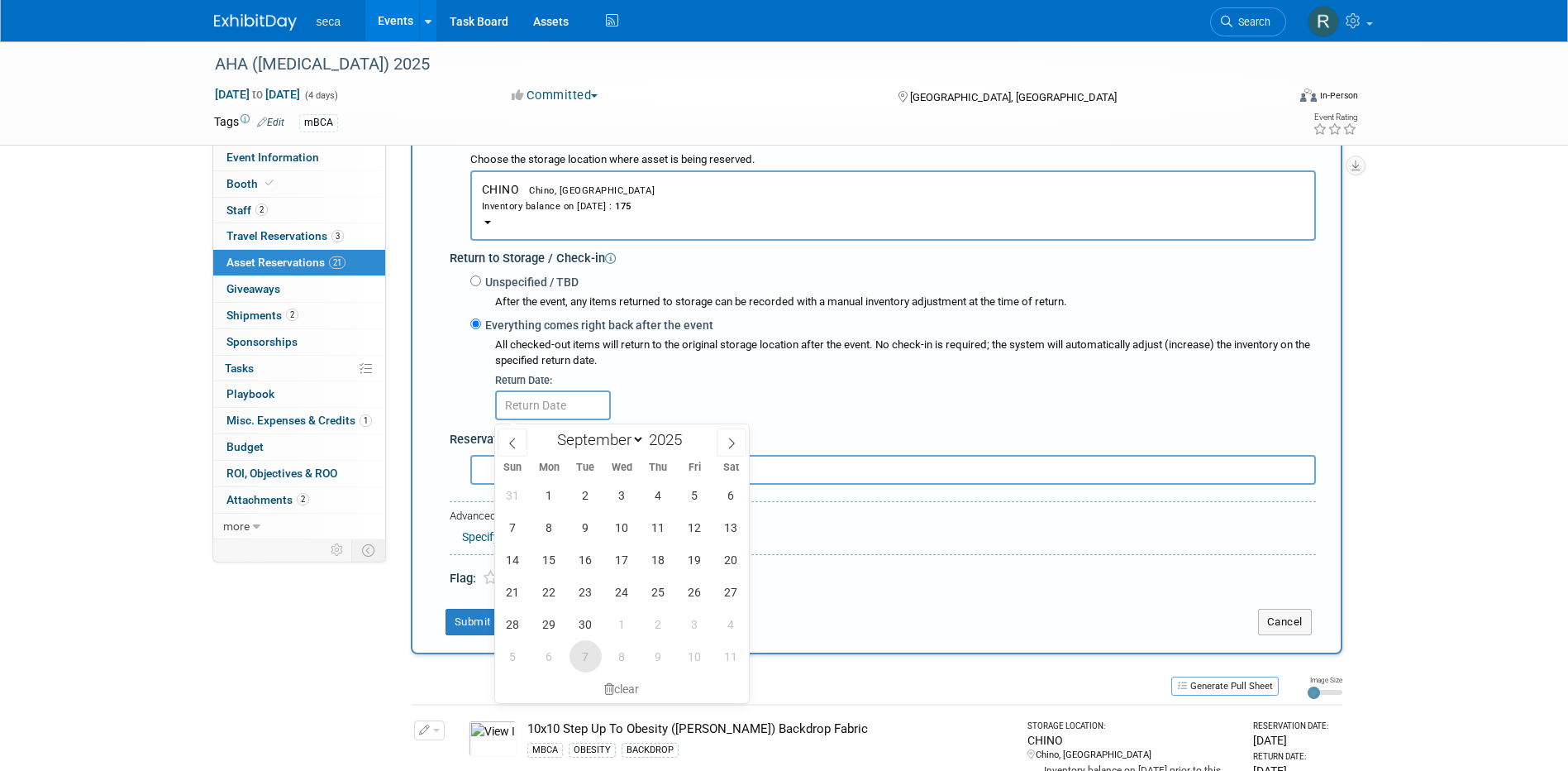
scroll to position [429, 0]
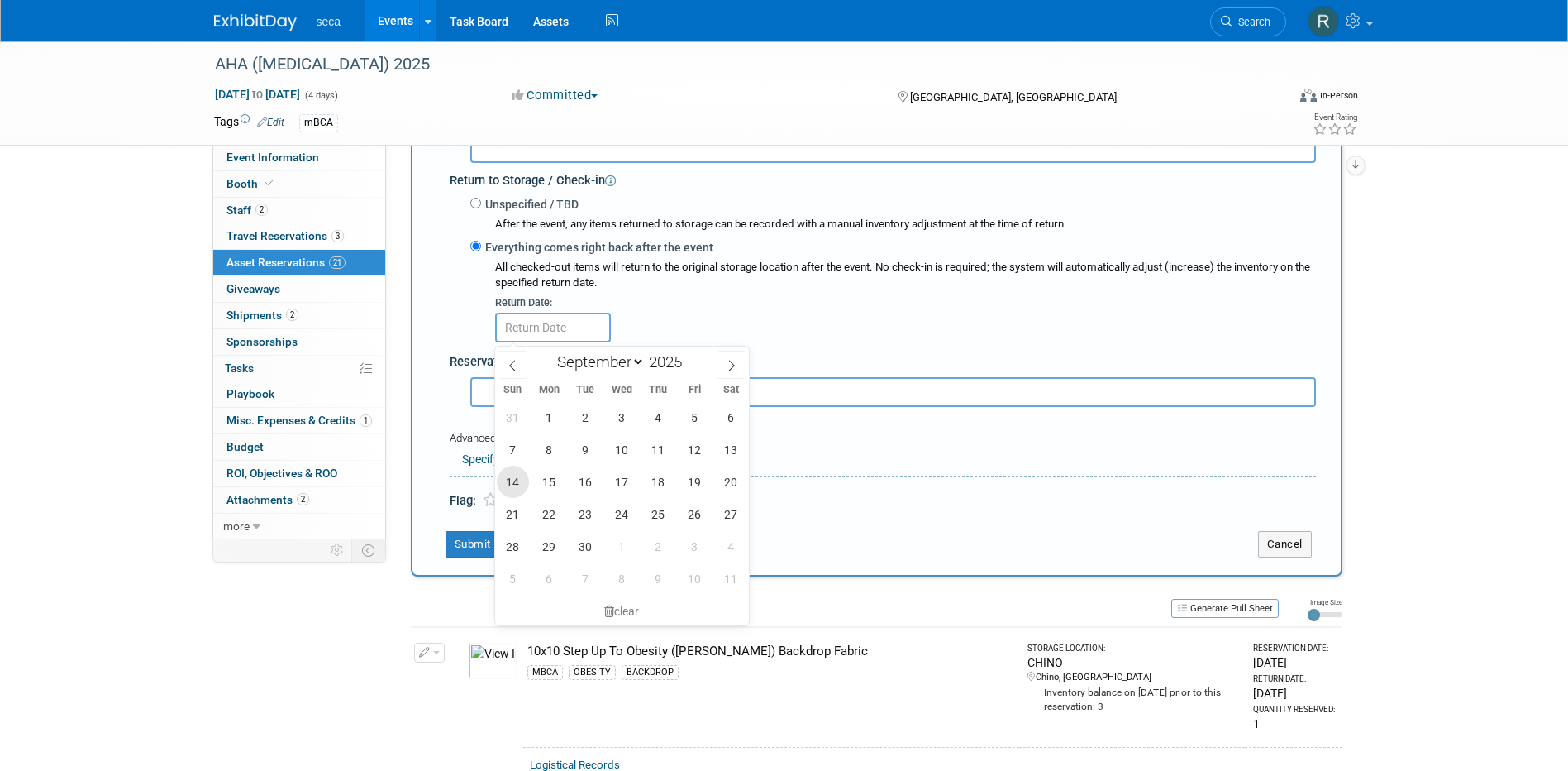
click at [517, 473] on span "14" at bounding box center [513, 481] width 32 height 32
type input "[DATE]"
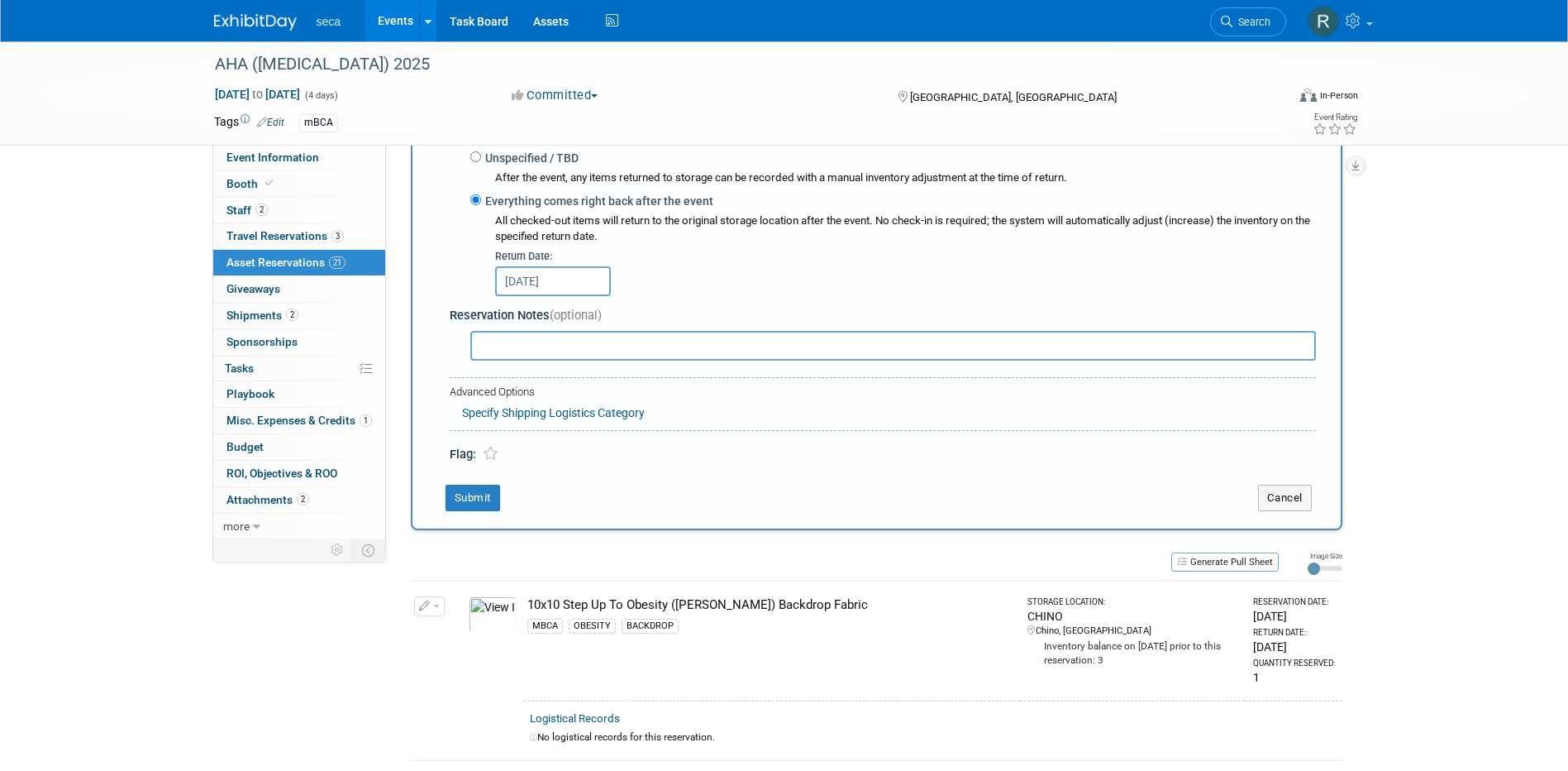
scroll to position [594, 0]
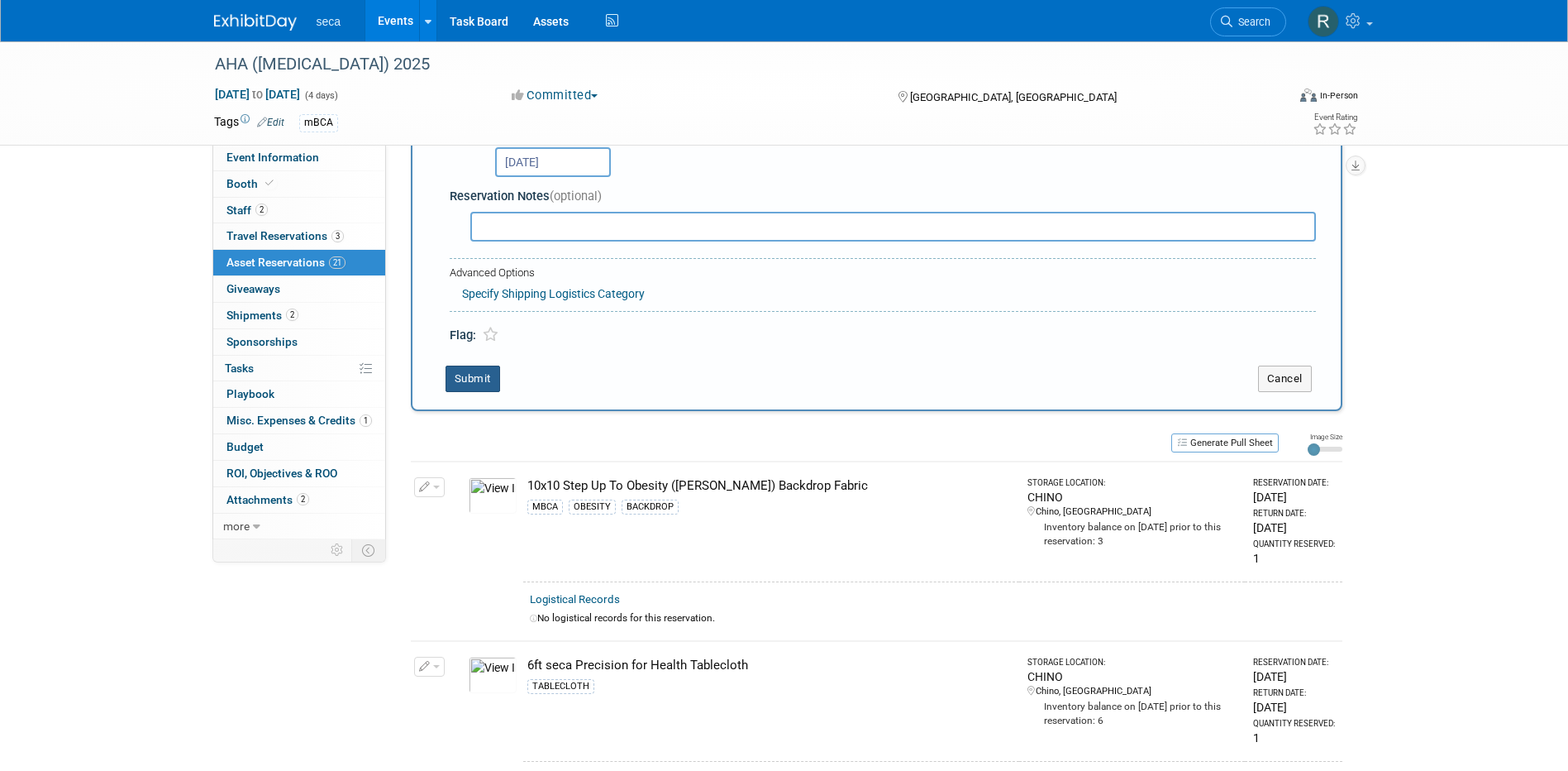
click at [473, 380] on button "Submit" at bounding box center [472, 378] width 55 height 27
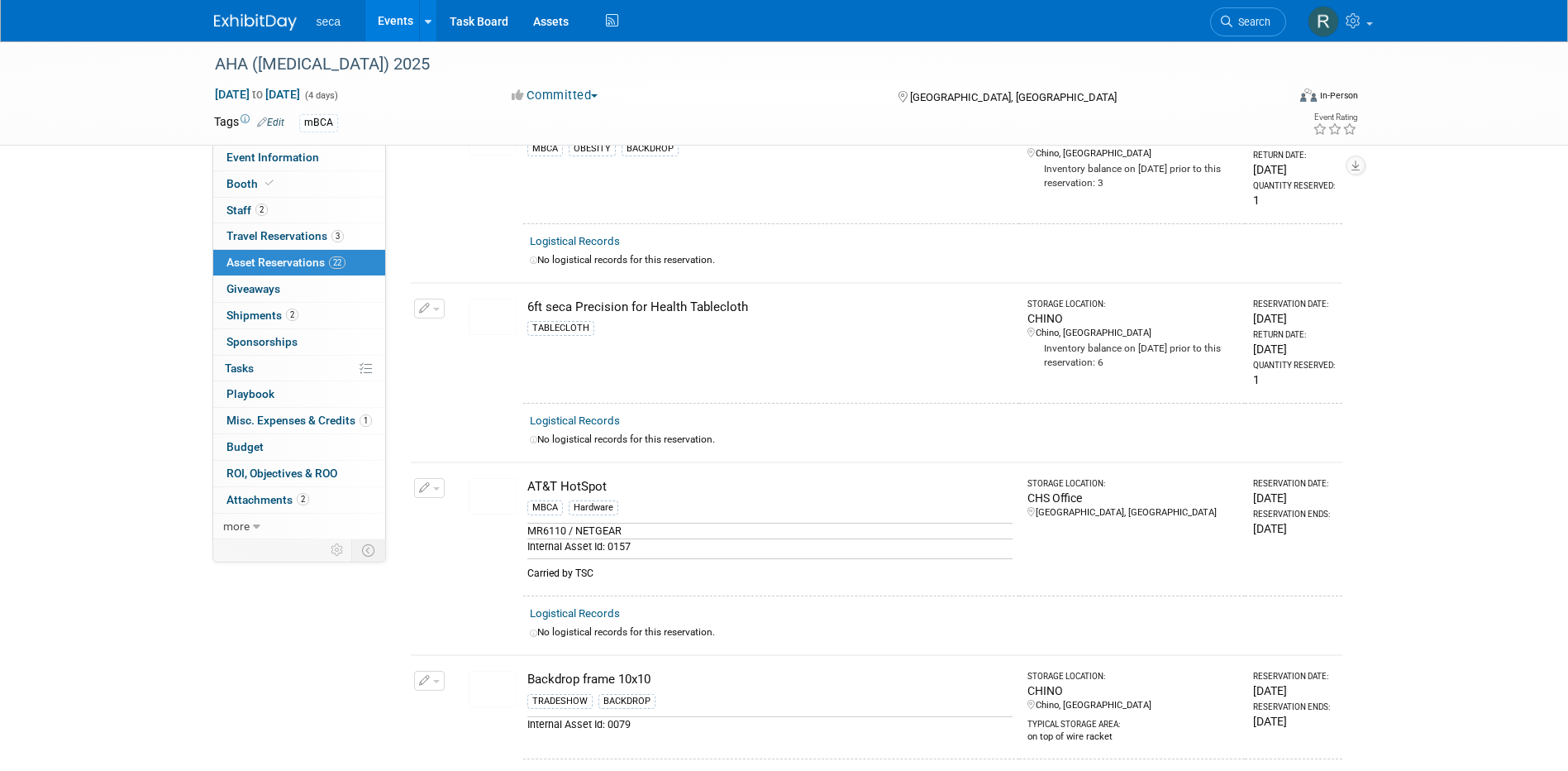
scroll to position [0, 0]
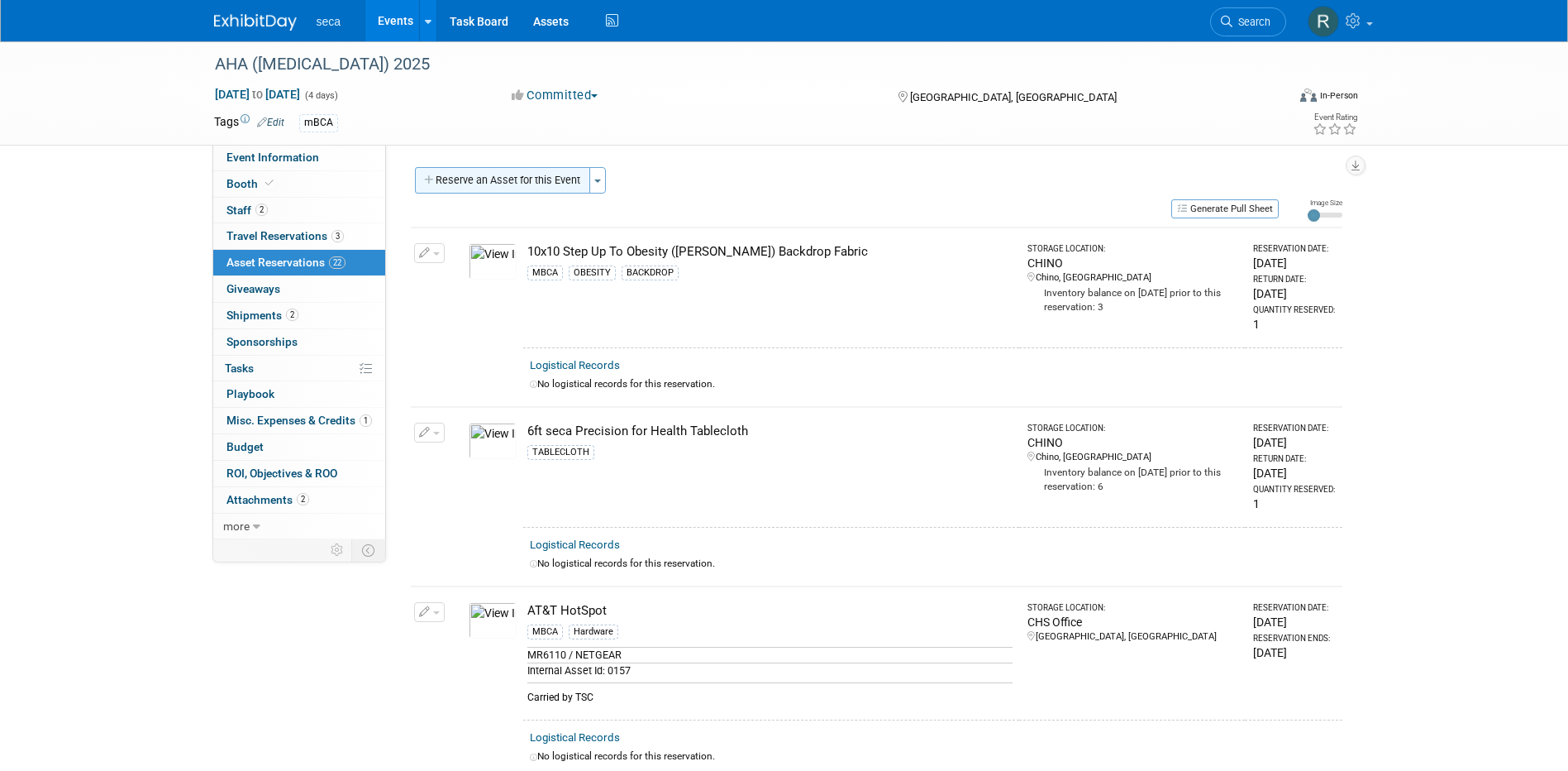
click at [537, 181] on button "Reserve an Asset for this Event" at bounding box center [502, 180] width 176 height 27
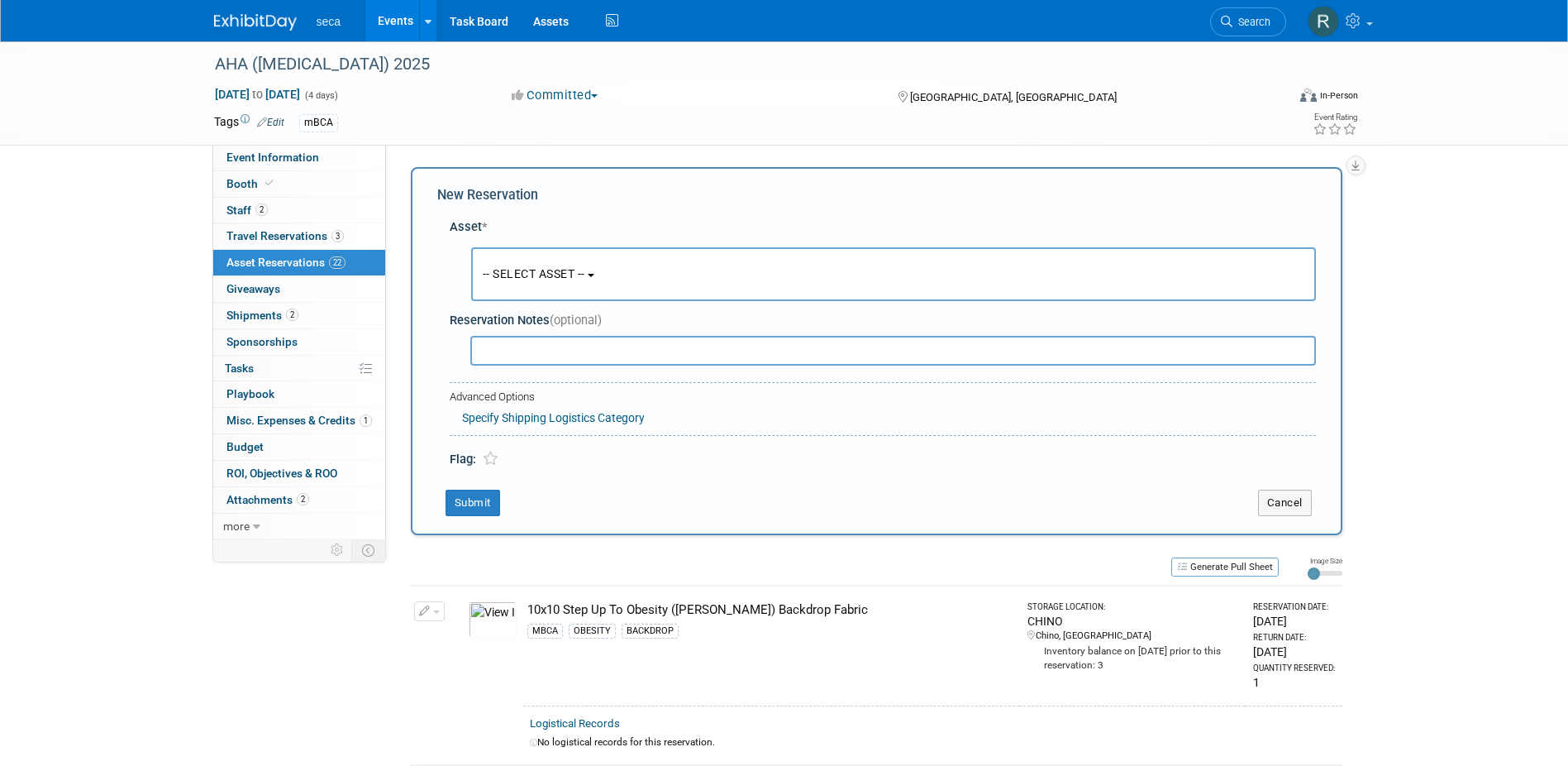
scroll to position [16, 0]
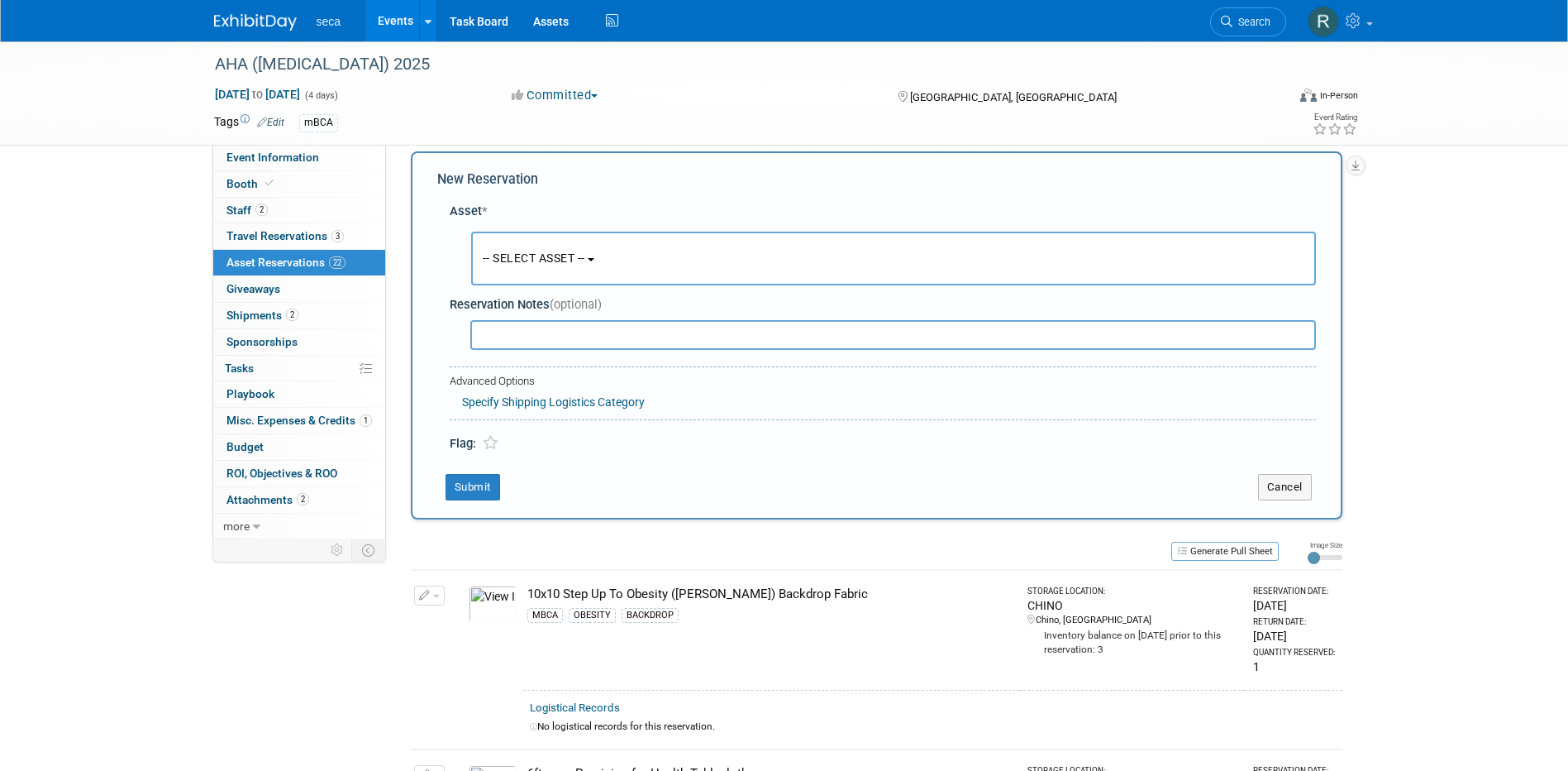
click at [530, 255] on span "-- SELECT ASSET --" at bounding box center [534, 257] width 102 height 13
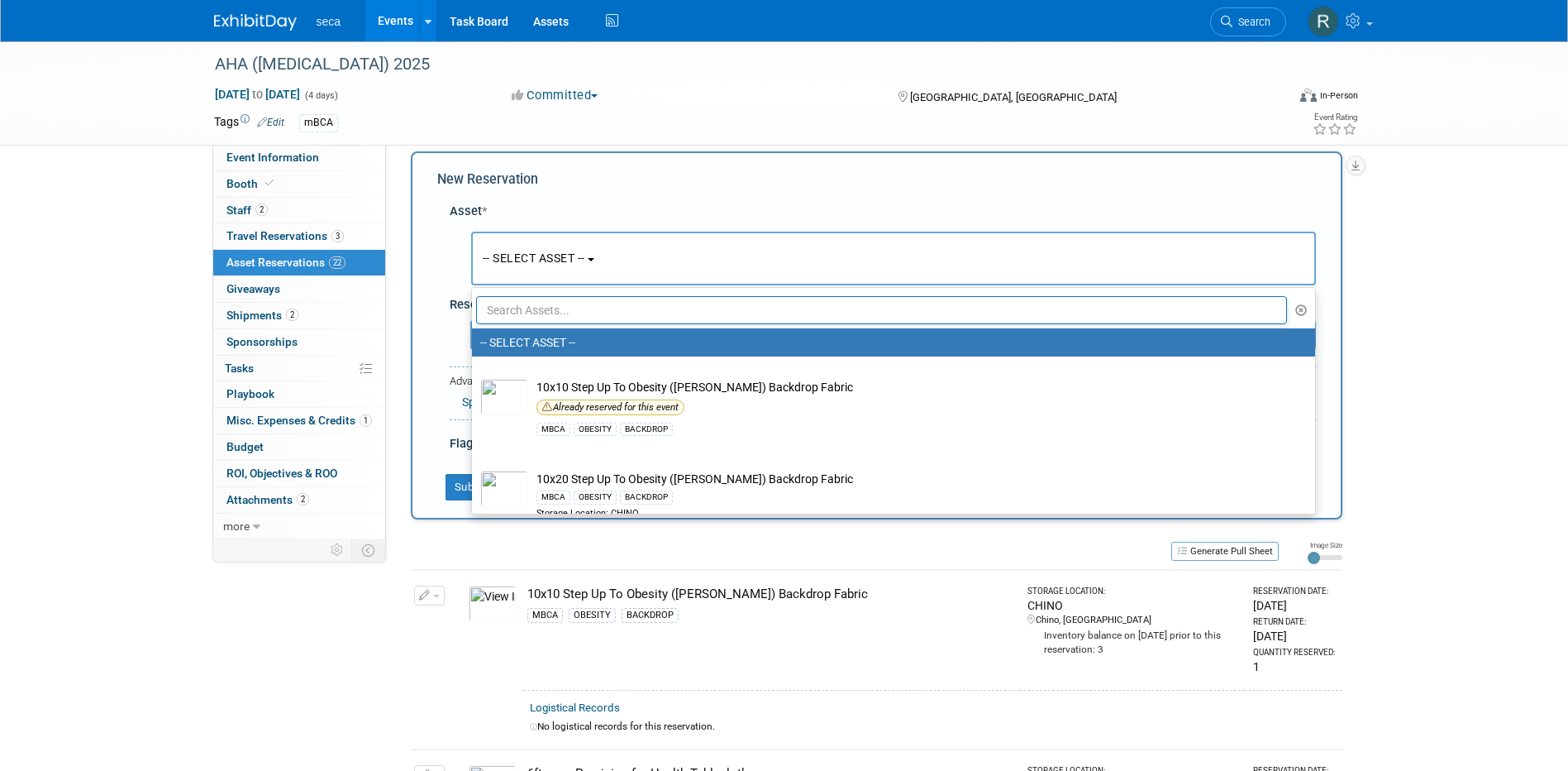
click at [533, 304] on input "text" at bounding box center [882, 310] width 811 height 28
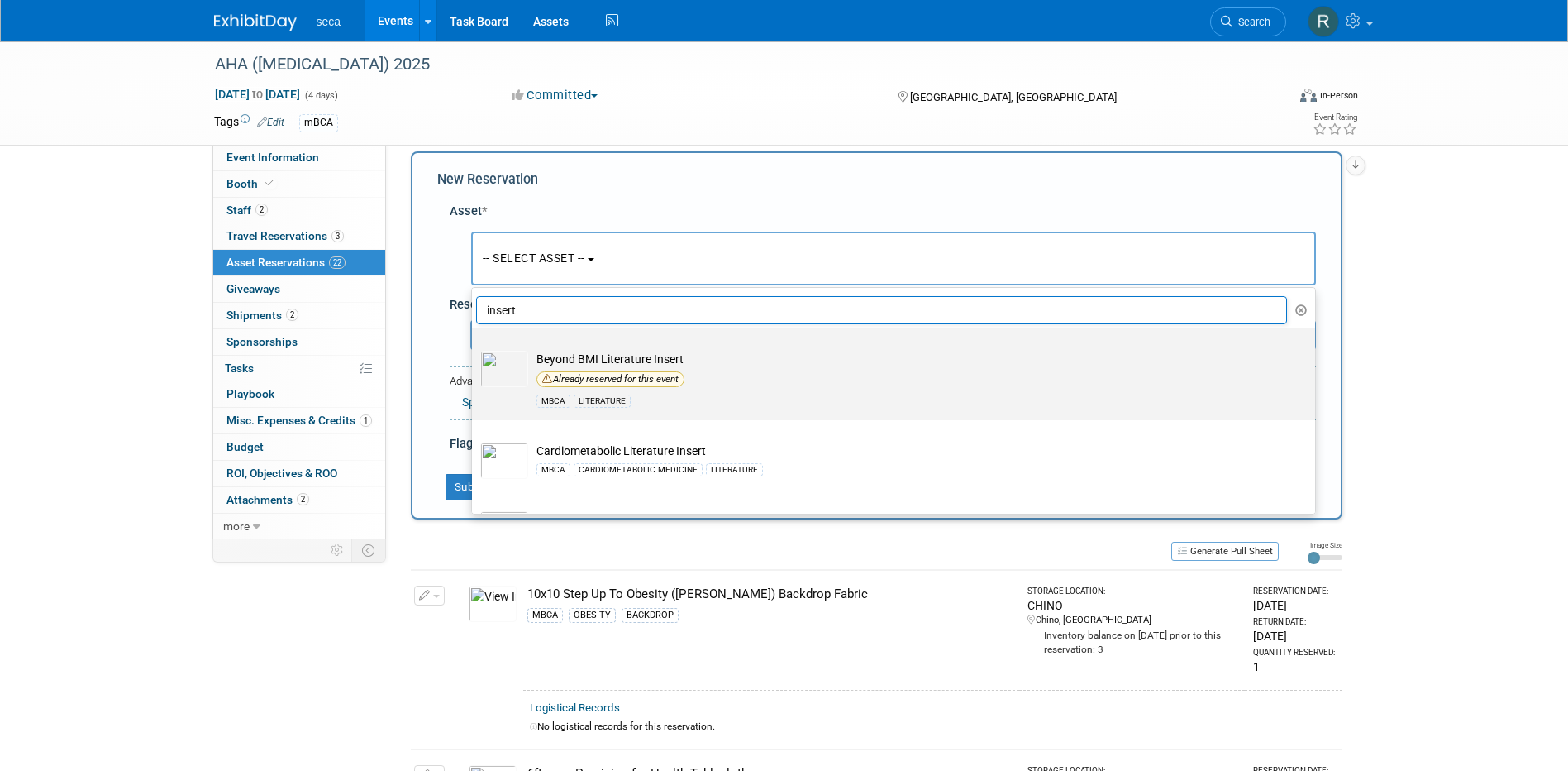
scroll to position [82, 0]
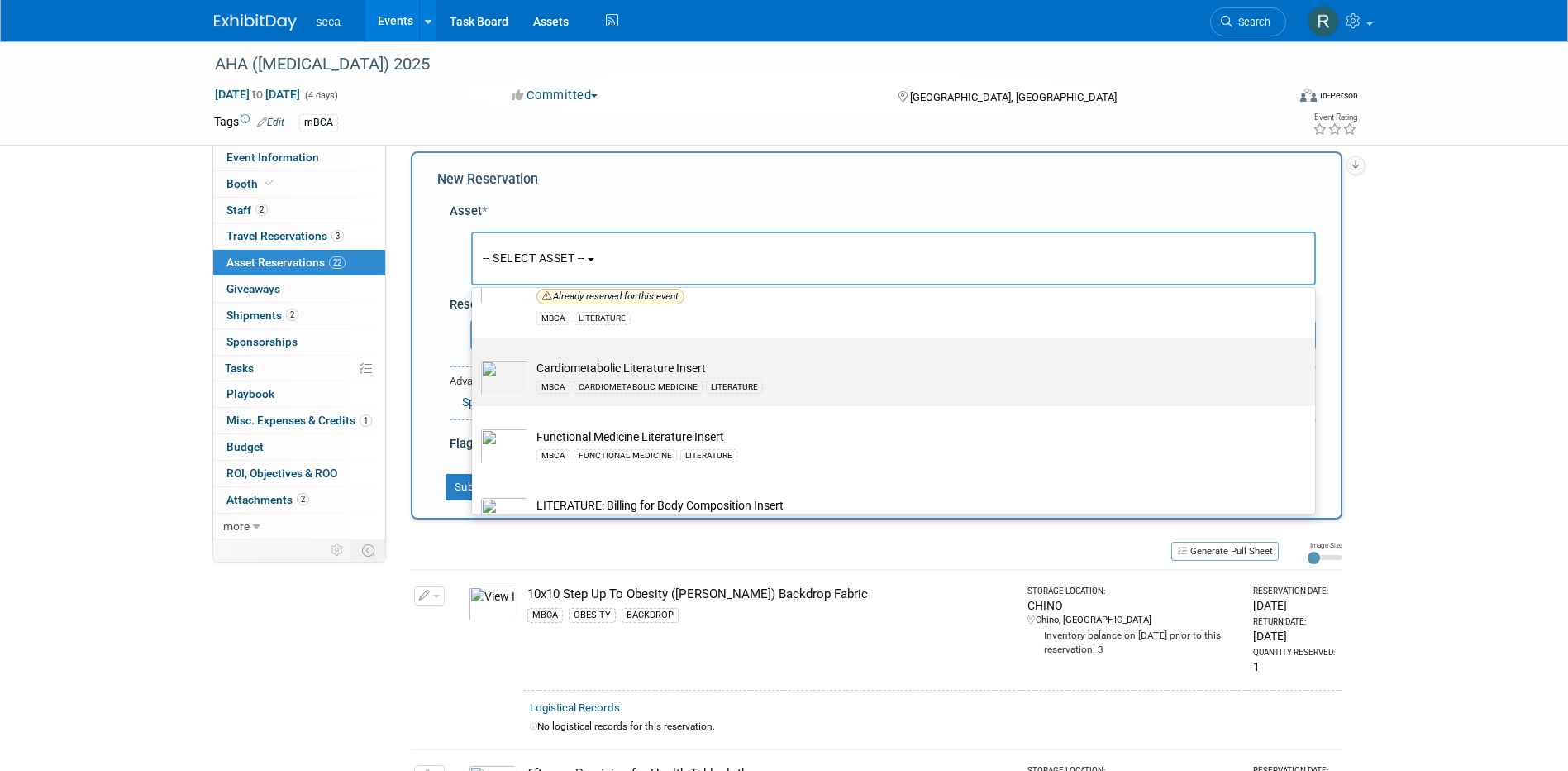
type input "insert"
click at [699, 362] on td "Cardiometabolic Literature Insert MBCA CARDIOMETABOLIC MEDICINE LITERATURE" at bounding box center [905, 377] width 754 height 37
click at [474, 357] on input "Cardiometabolic Literature Insert MBCA CARDIOMETABOLIC MEDICINE LITERATURE" at bounding box center [468, 351] width 11 height 11
select select "10727552"
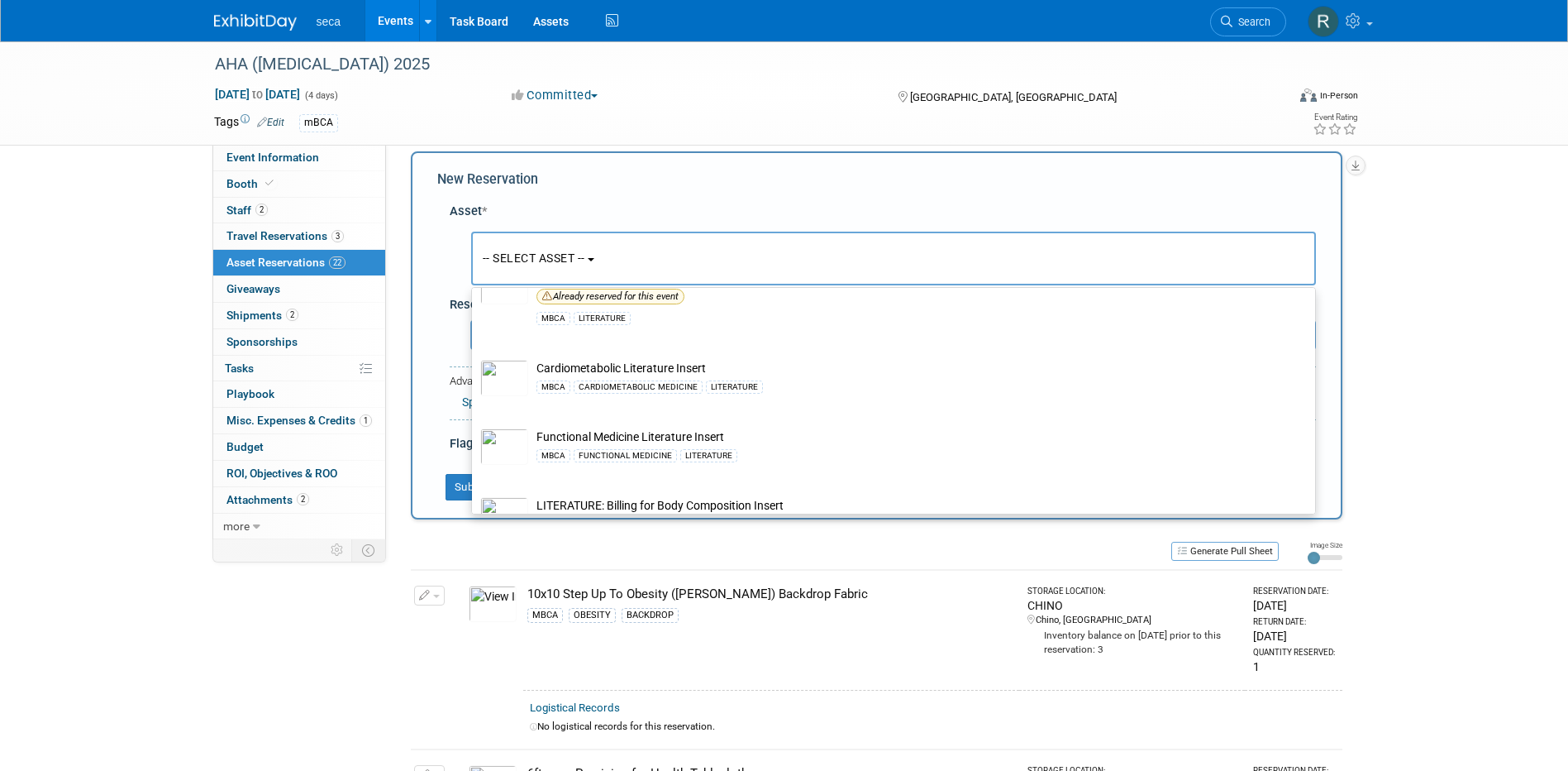
select select "8"
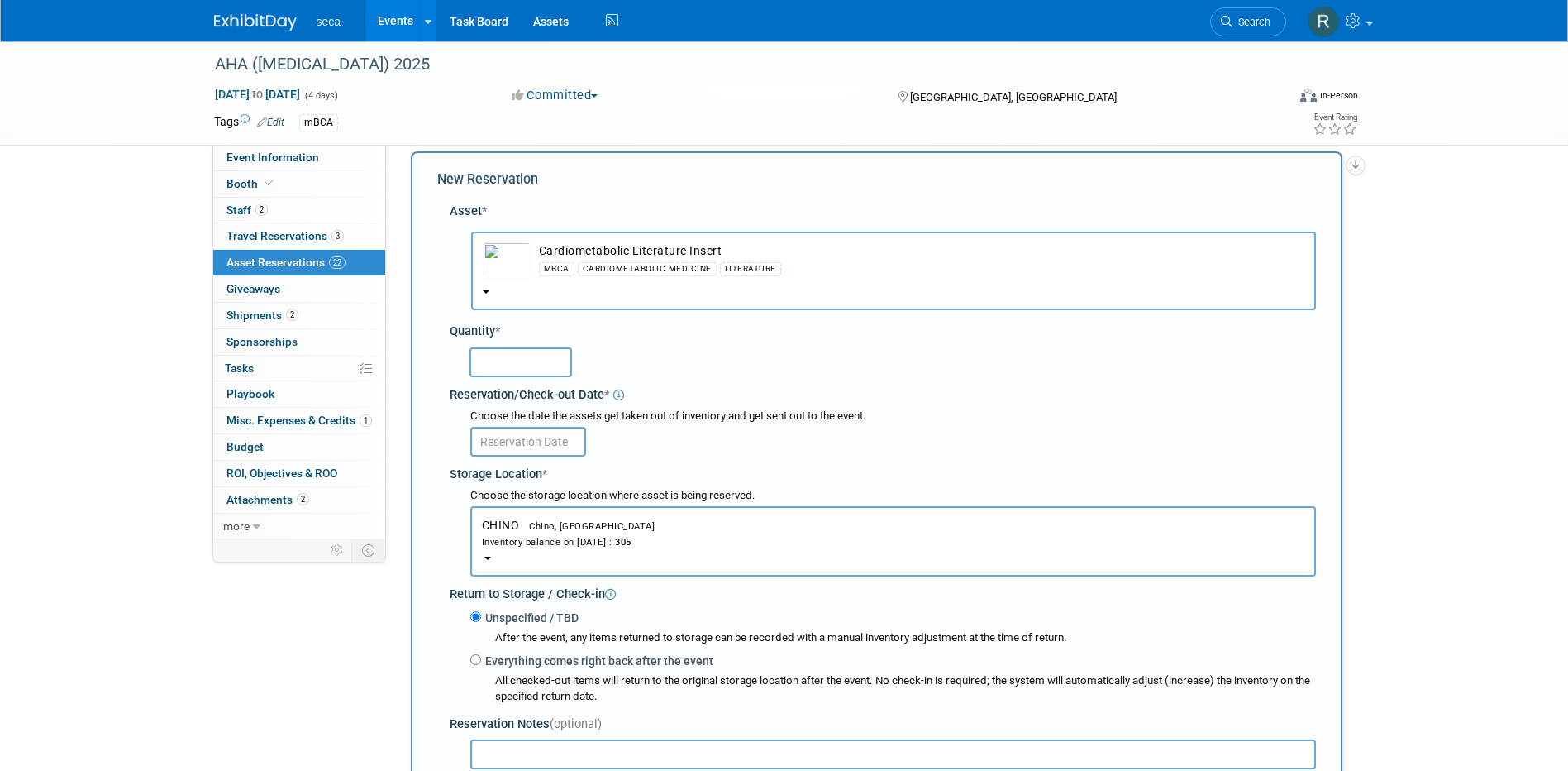
click at [518, 359] on input "text" at bounding box center [520, 362] width 102 height 30
type input "25"
click at [516, 427] on input "text" at bounding box center [528, 442] width 116 height 30
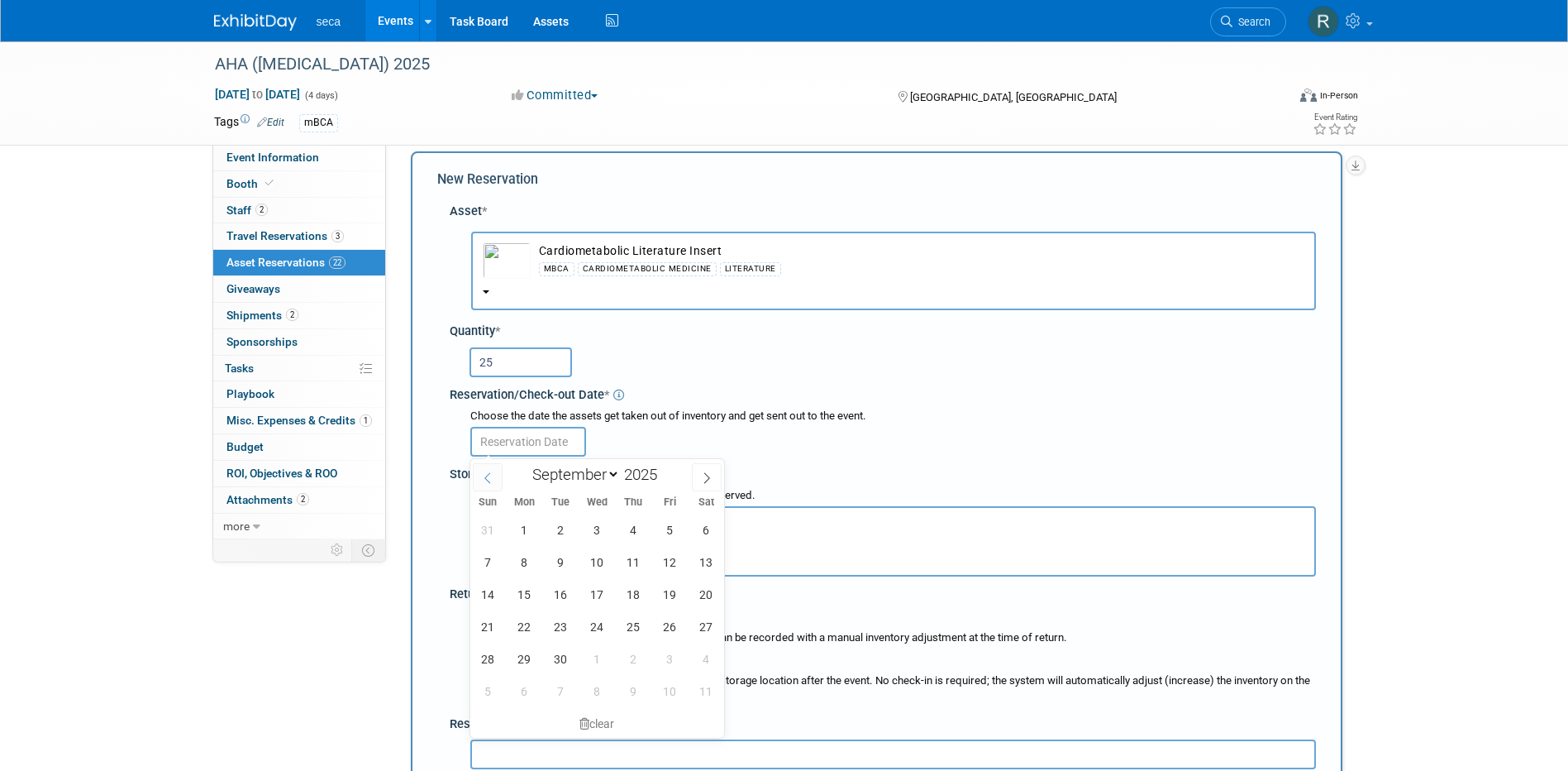
click at [488, 483] on span at bounding box center [488, 477] width 30 height 28
select select "7"
click at [565, 661] on span "26" at bounding box center [560, 658] width 32 height 32
type input "[DATE]"
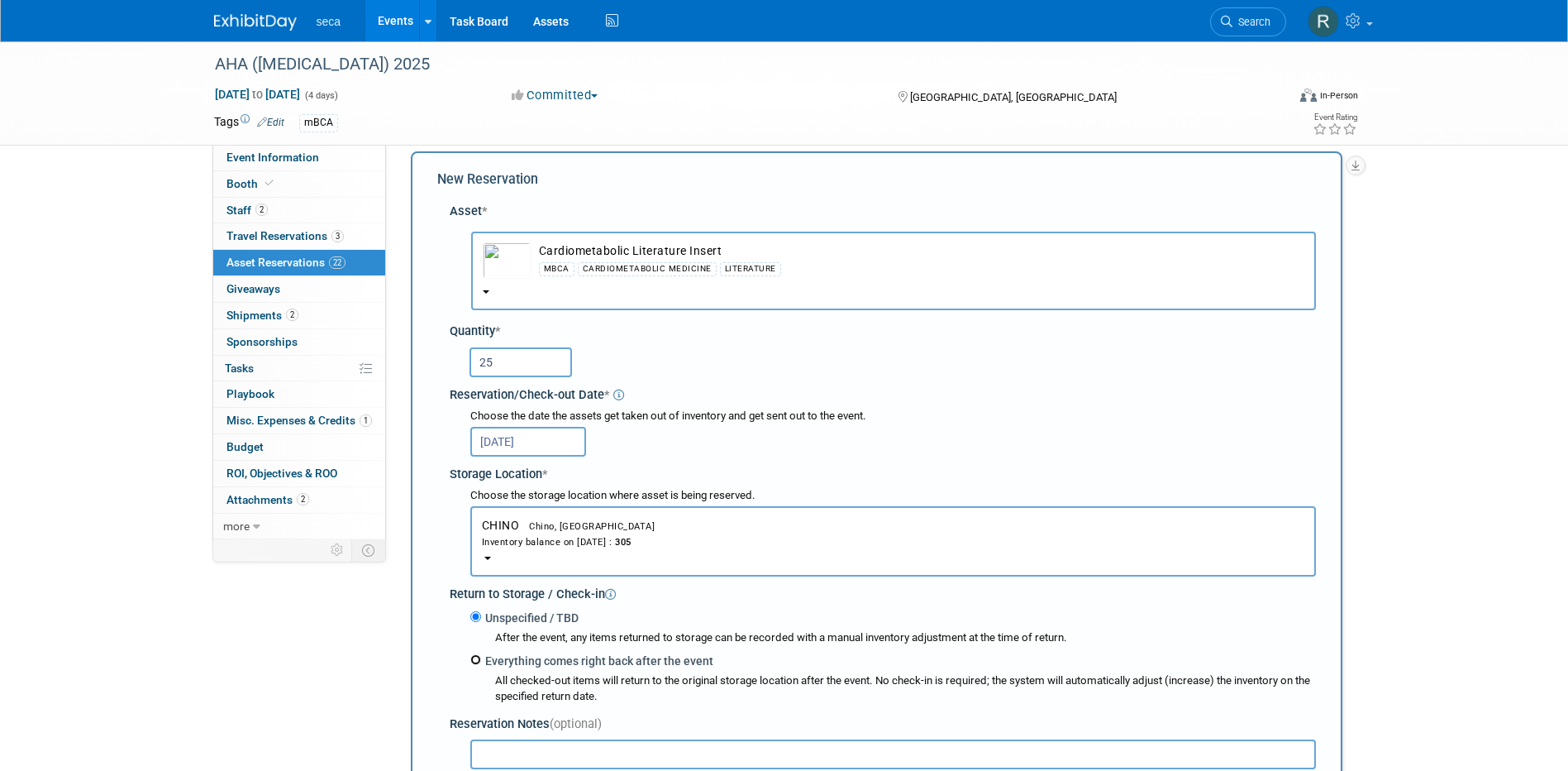
click at [473, 665] on input "Everything comes right back after the event" at bounding box center [475, 659] width 11 height 11
radio input "true"
select select "8"
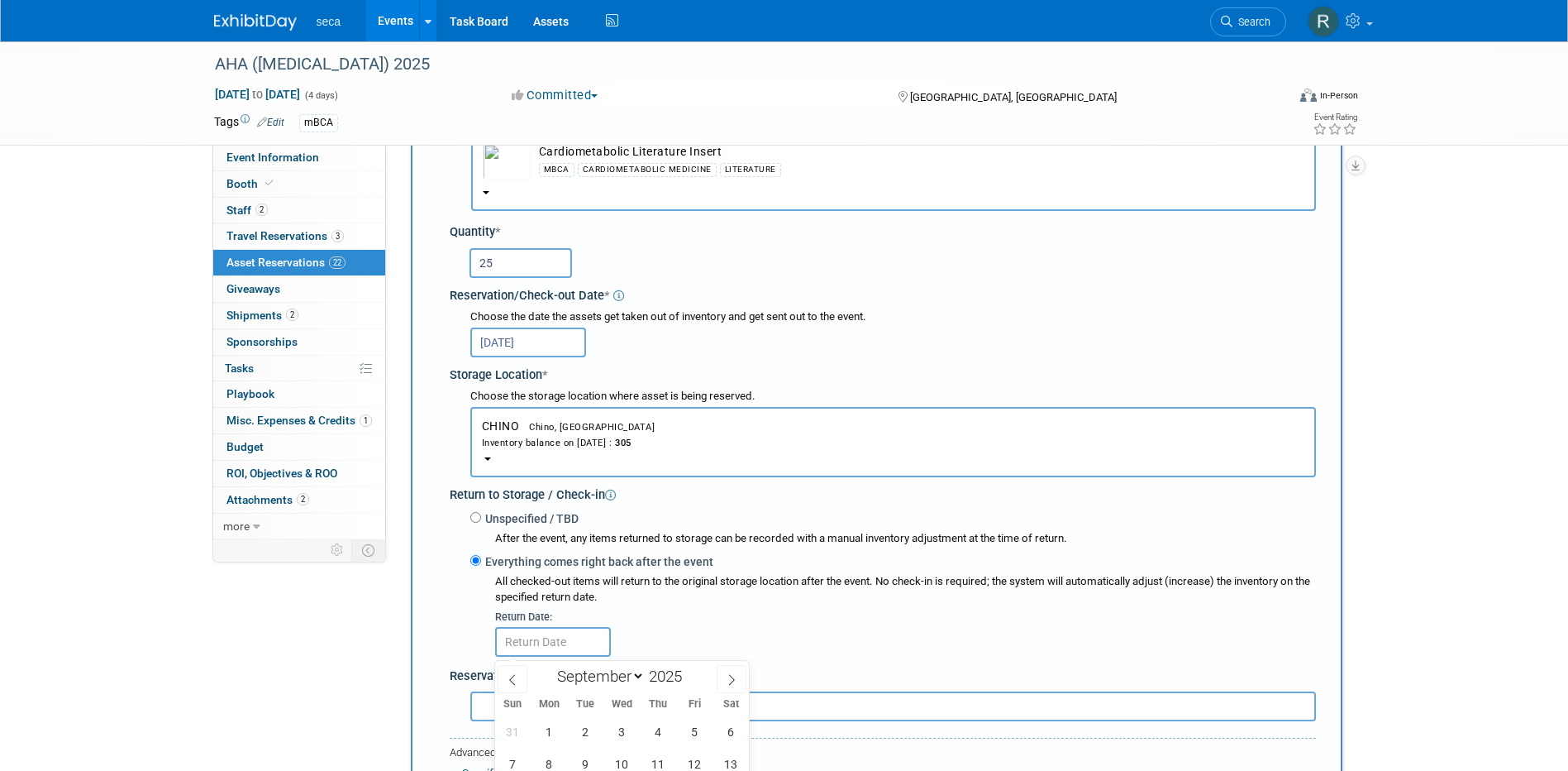
scroll to position [346, 0]
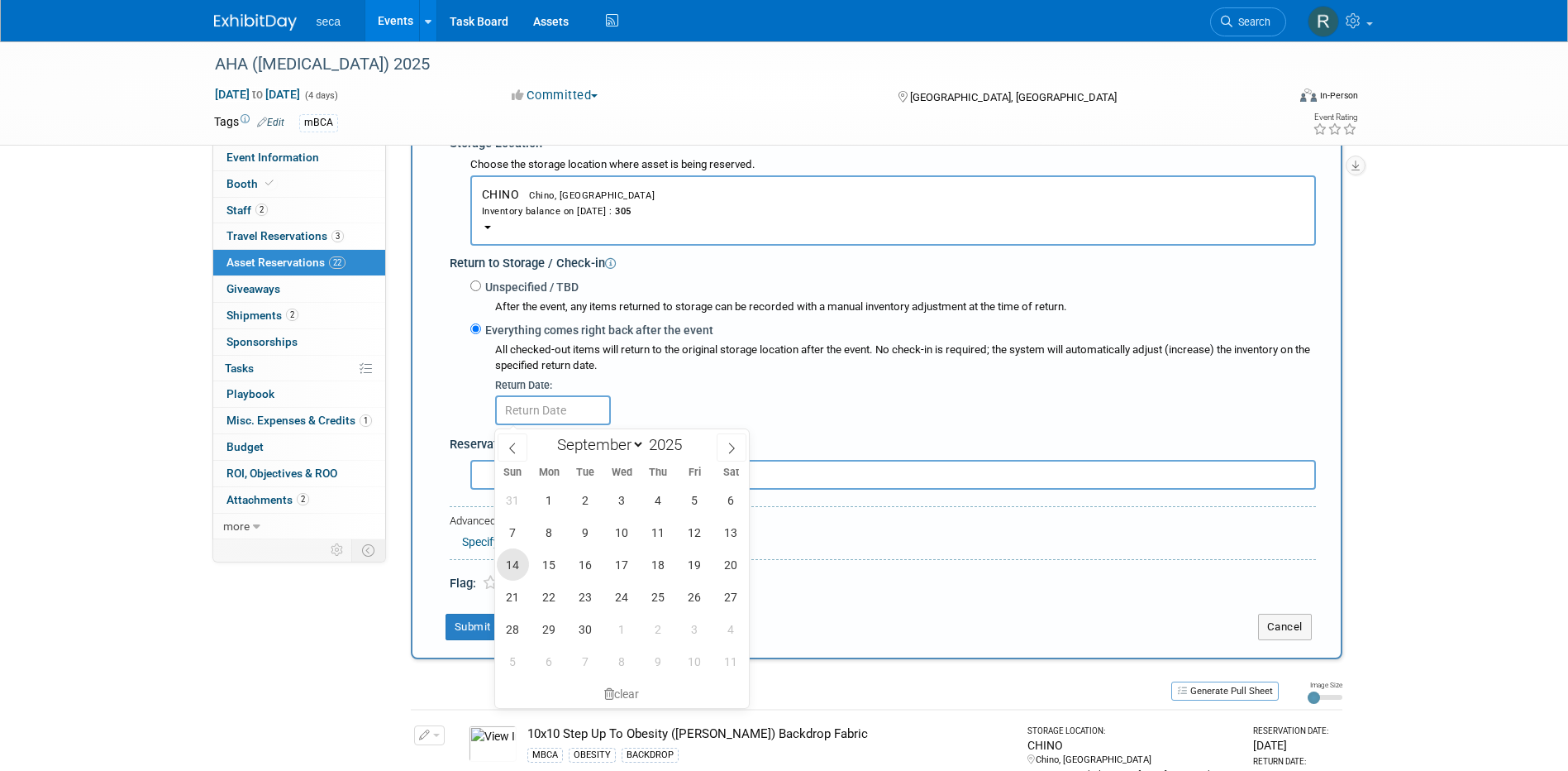
click at [516, 565] on span "14" at bounding box center [513, 564] width 32 height 32
type input "[DATE]"
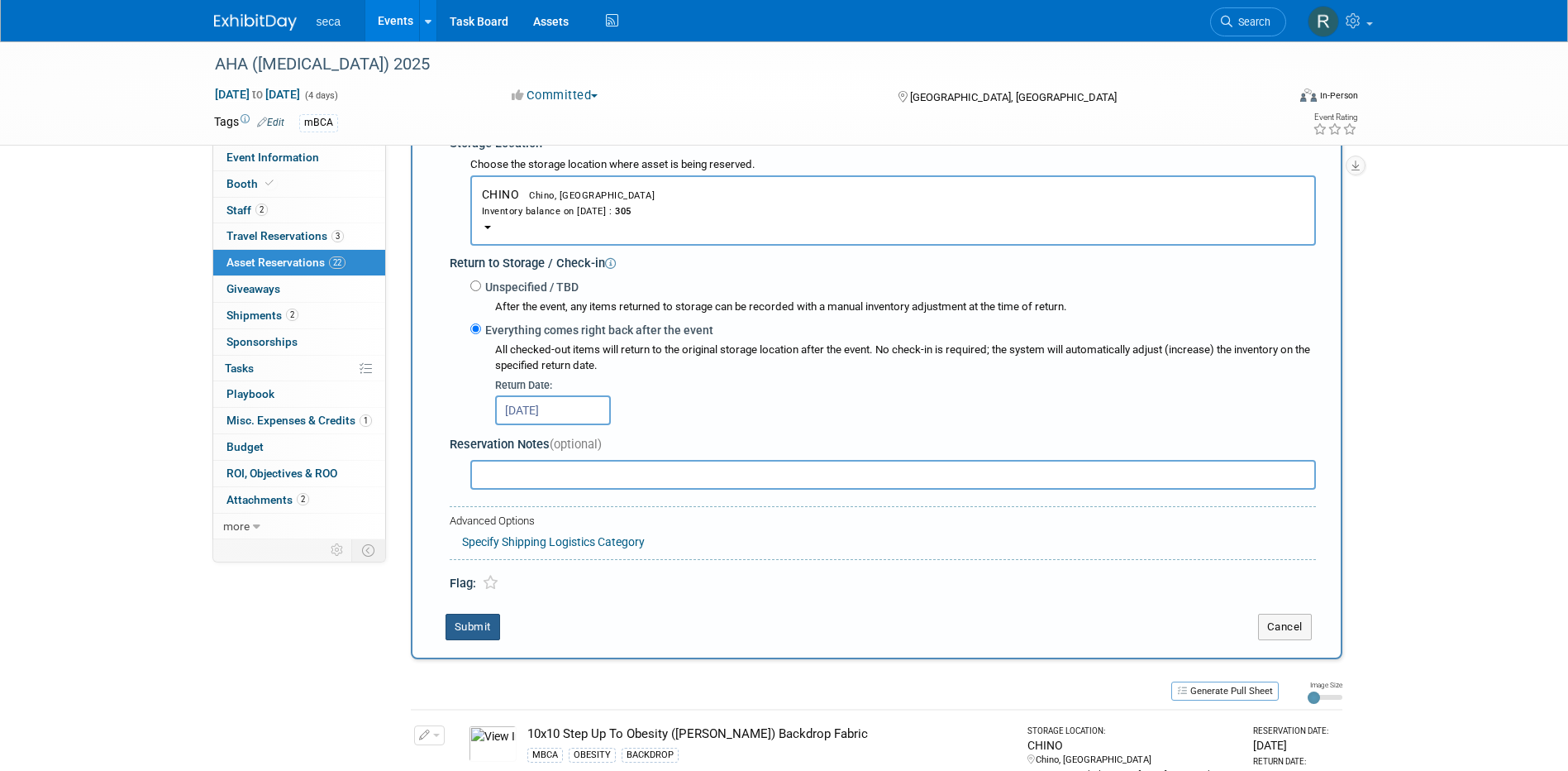
click at [488, 627] on button "Submit" at bounding box center [472, 626] width 55 height 27
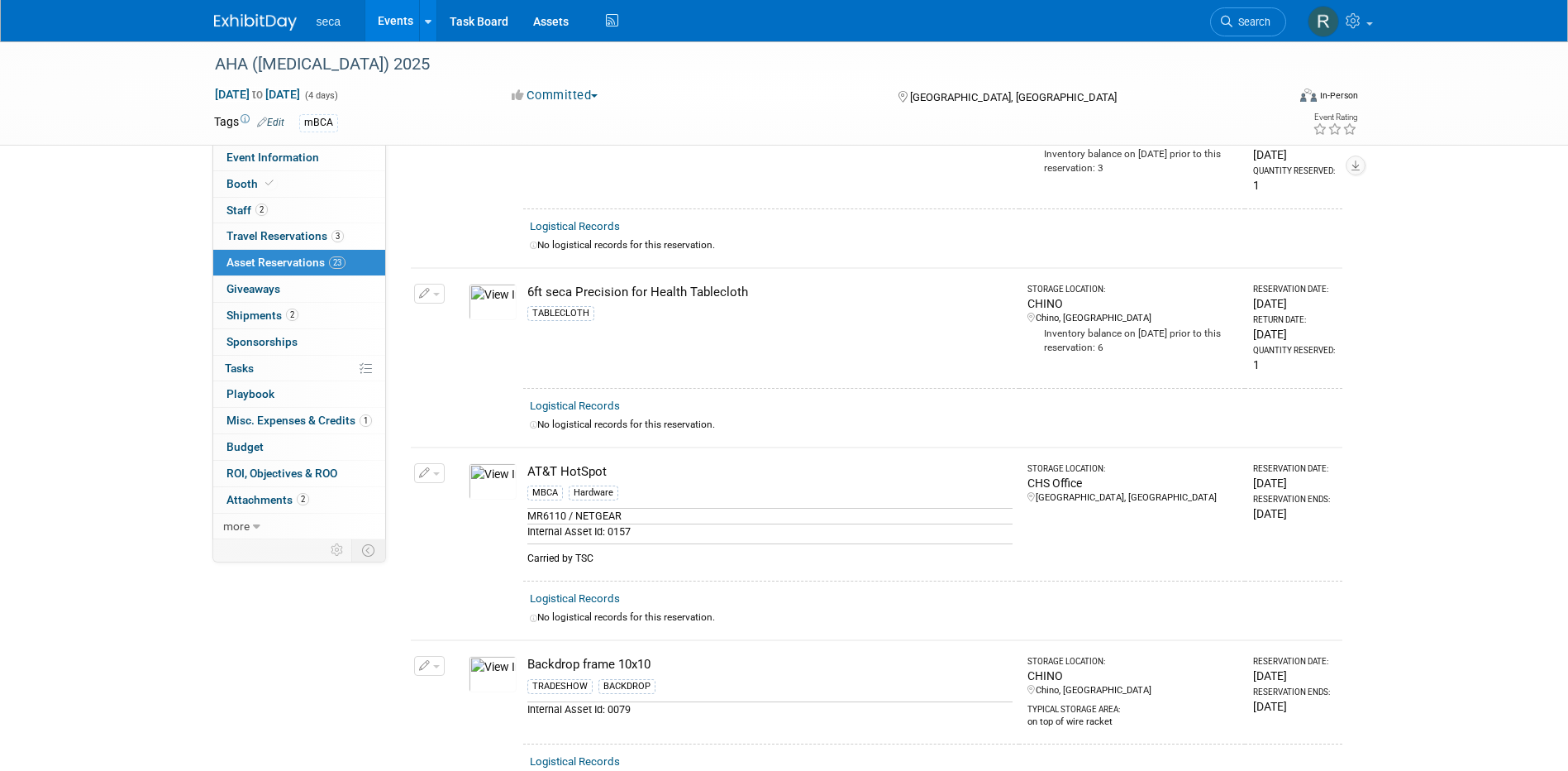
scroll to position [0, 0]
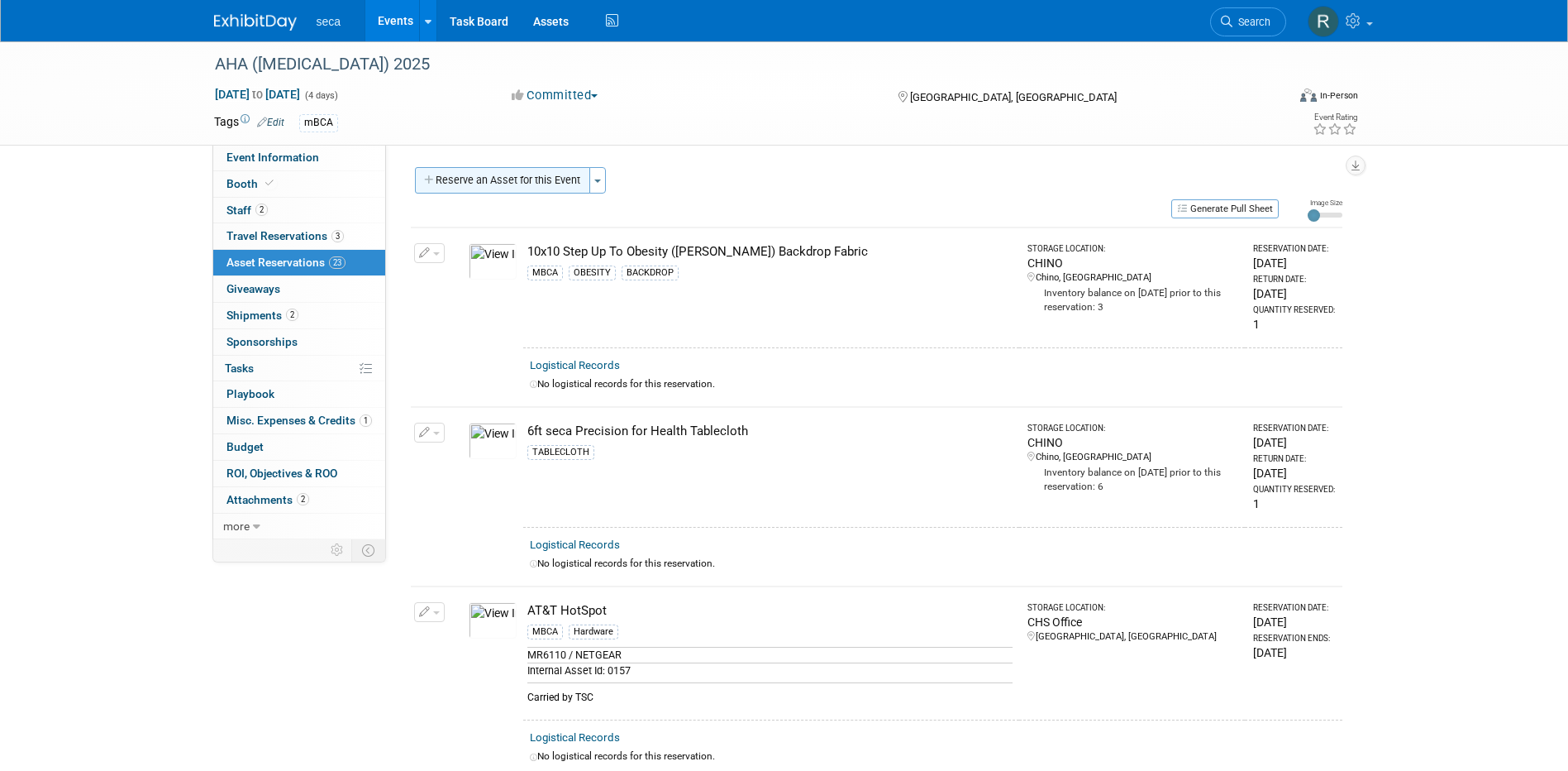
click at [538, 186] on button "Reserve an Asset for this Event" at bounding box center [502, 180] width 176 height 27
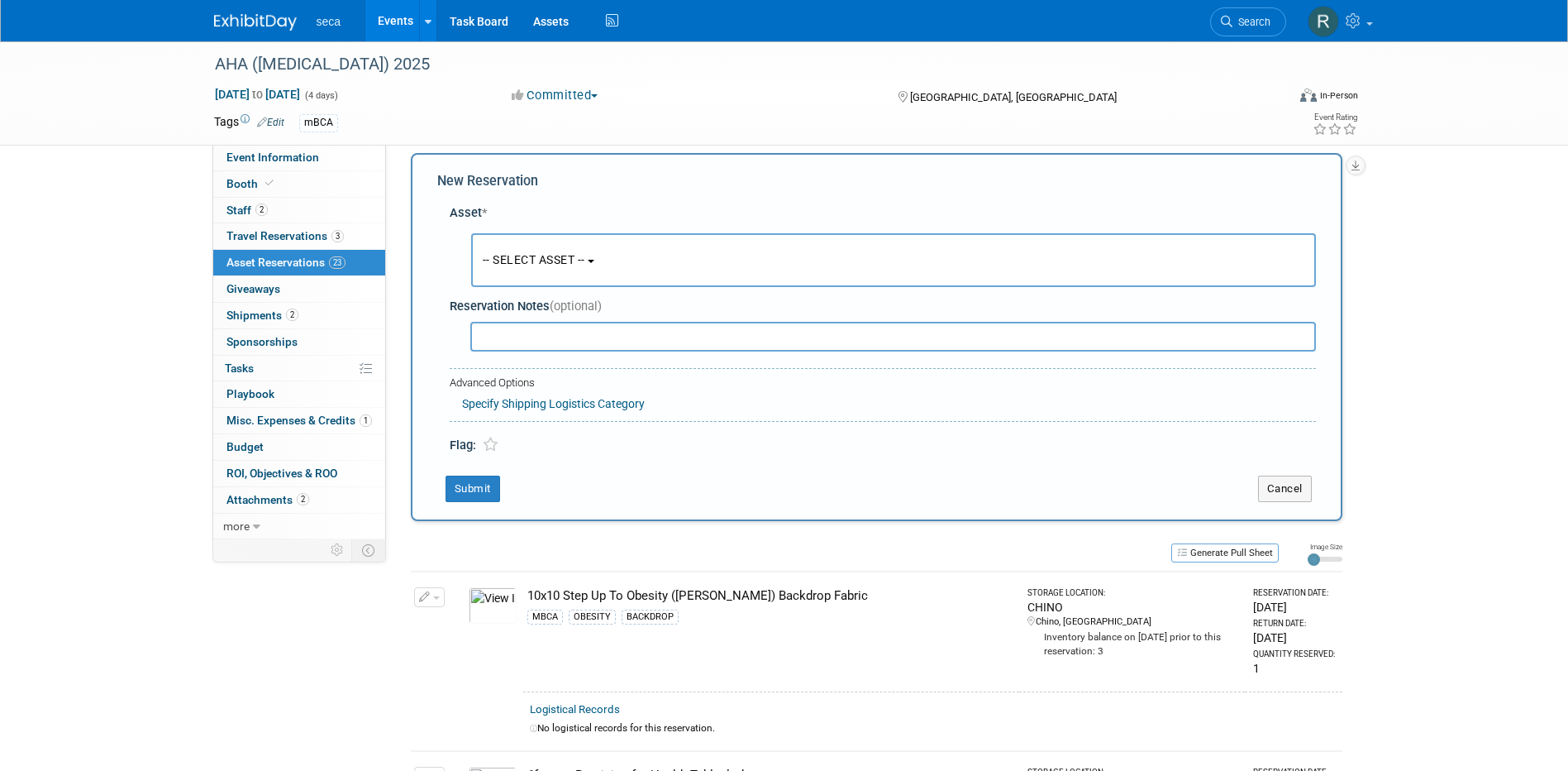
scroll to position [16, 0]
click at [540, 254] on span "-- SELECT ASSET --" at bounding box center [534, 257] width 102 height 13
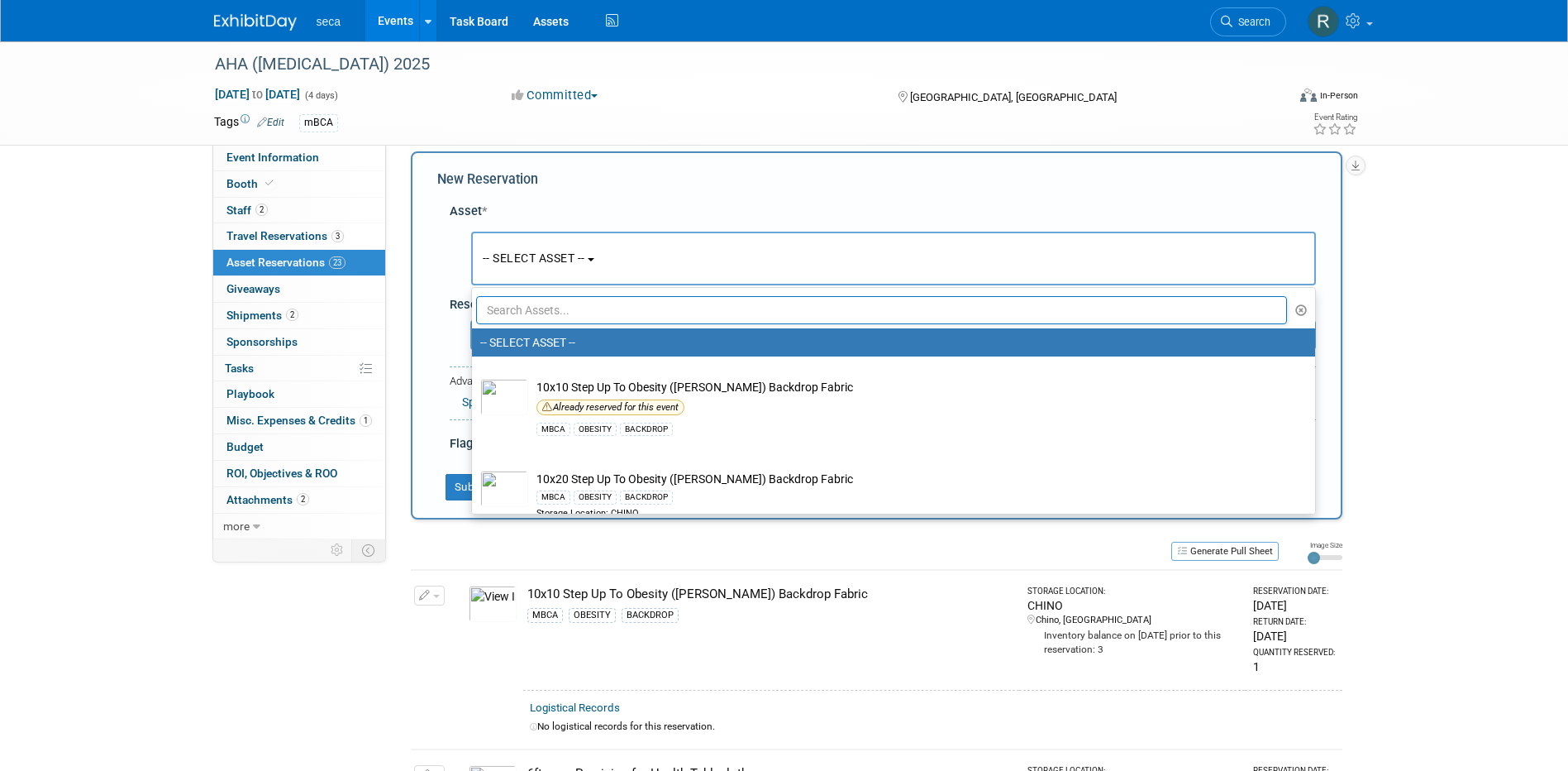
click at [543, 313] on input "text" at bounding box center [882, 310] width 811 height 28
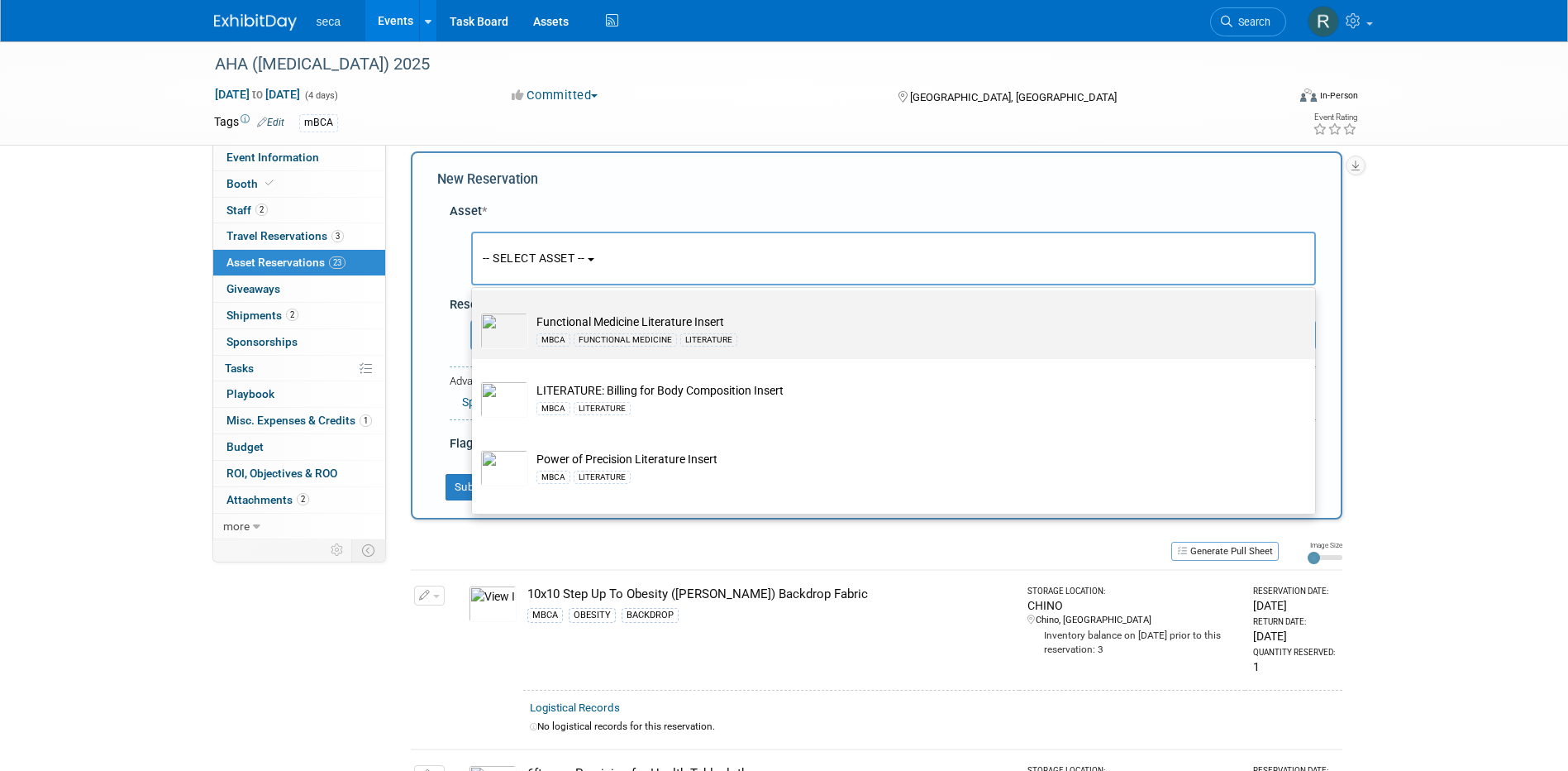
scroll to position [248, 0]
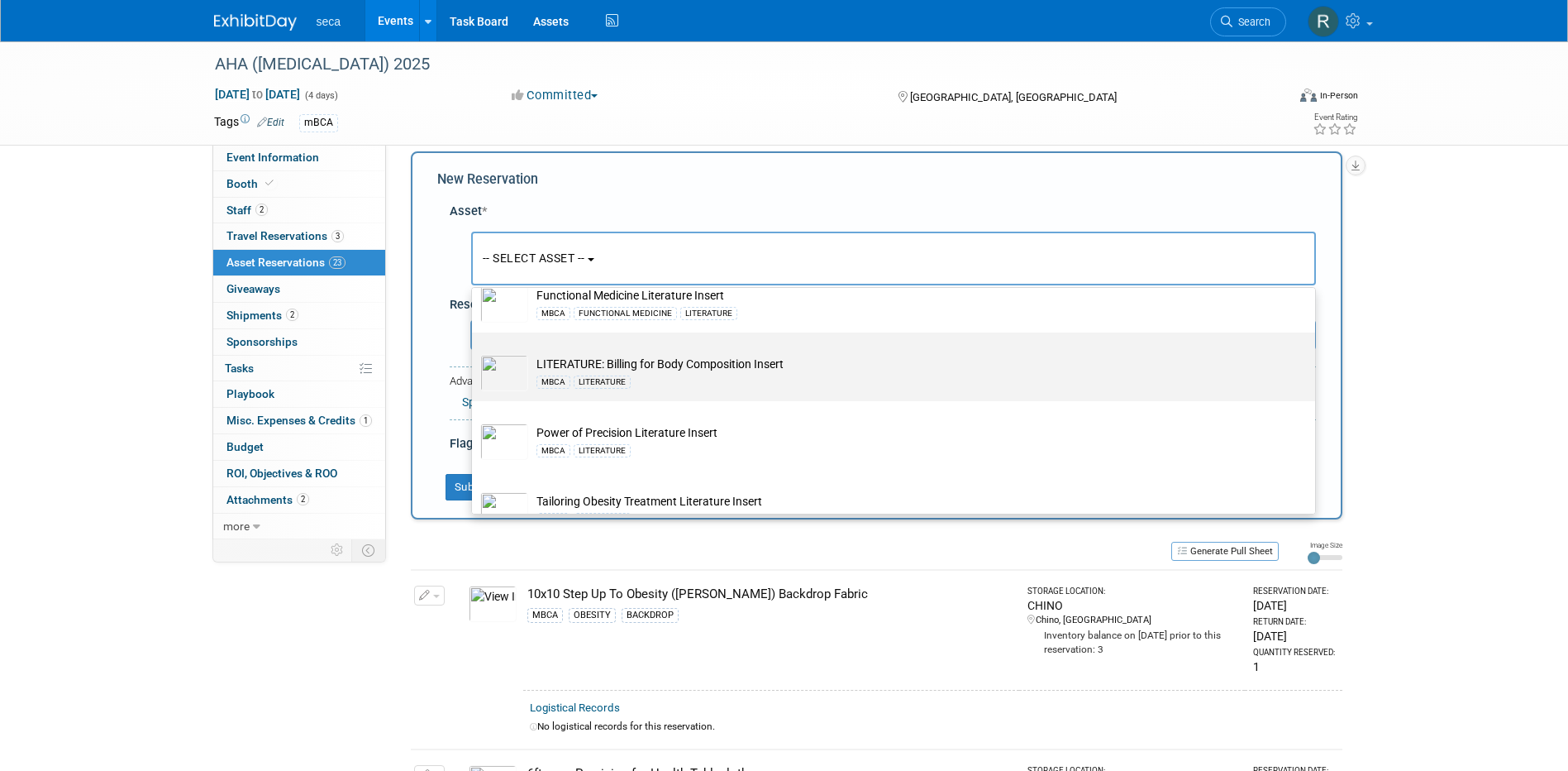
type input "insert"
click at [630, 378] on div "MBCA LITERATURE" at bounding box center [909, 381] width 746 height 19
click at [474, 352] on input "LITERATURE: Billing for Body Composition Insert MBCA LITERATURE" at bounding box center [468, 346] width 11 height 11
select select "10727557"
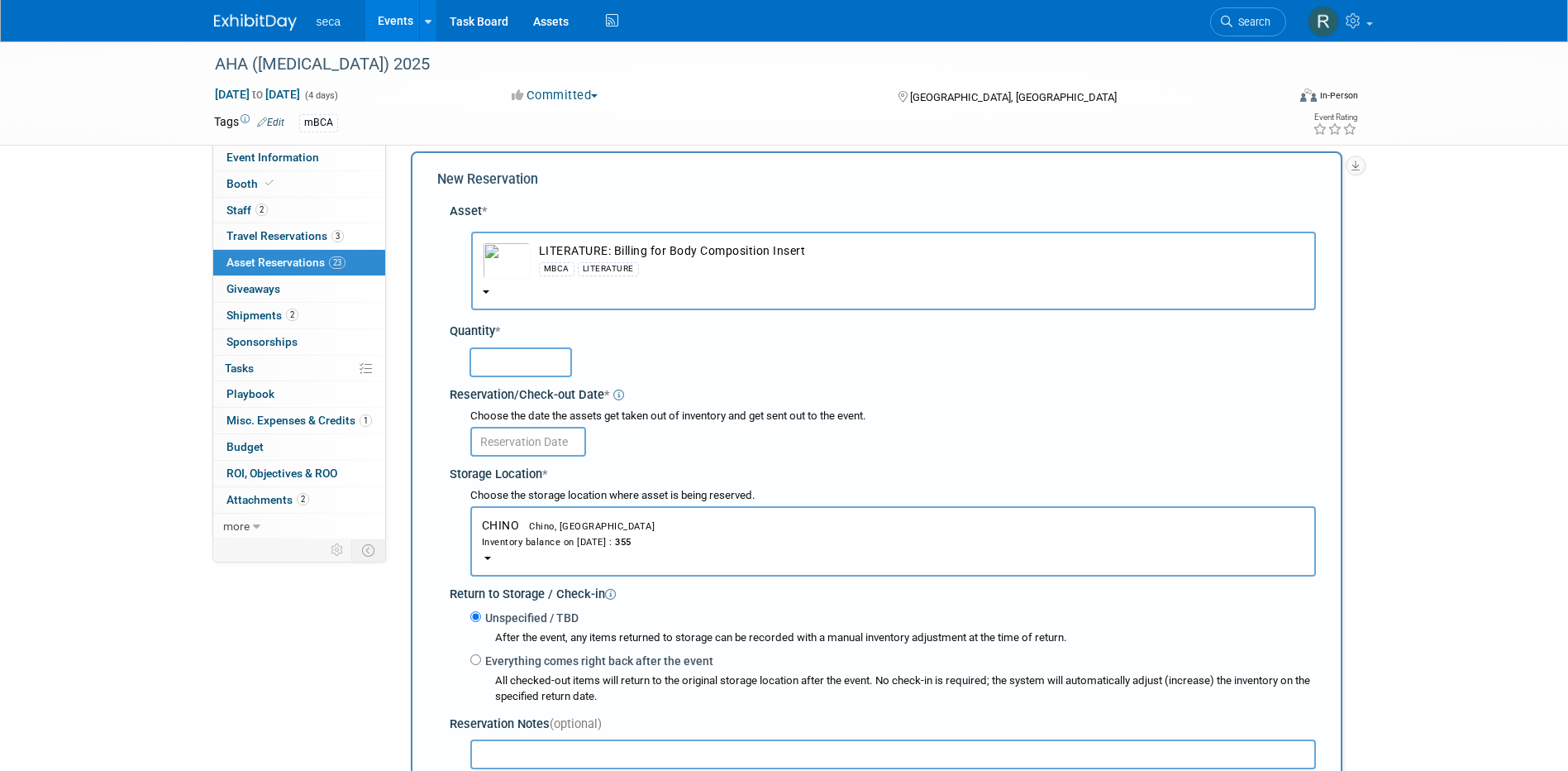
click at [516, 375] on input "text" at bounding box center [520, 362] width 102 height 30
type input "25"
click at [517, 441] on input "text" at bounding box center [528, 442] width 116 height 30
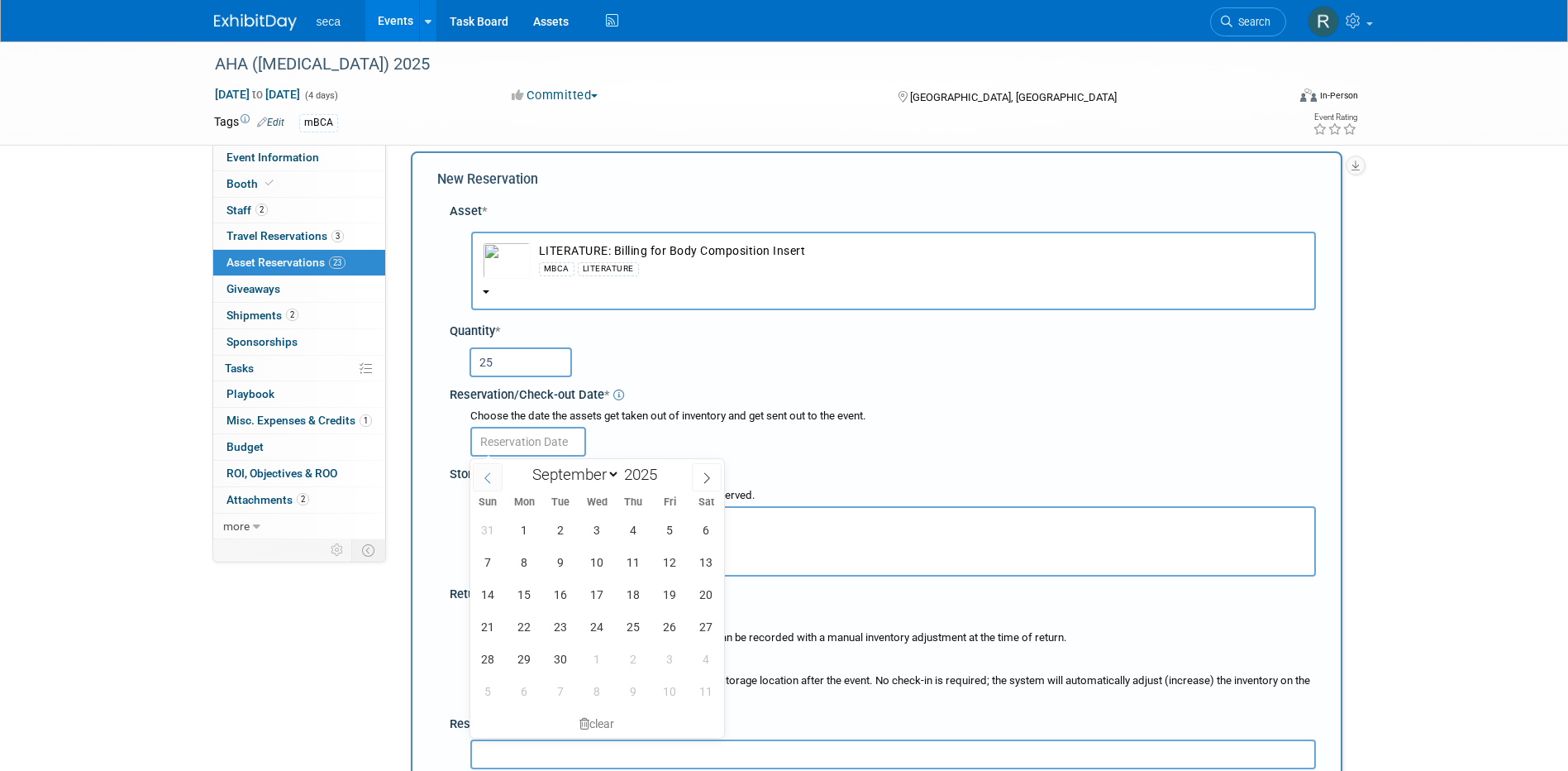
click at [482, 477] on icon at bounding box center [488, 478] width 12 height 12
select select "7"
click at [556, 656] on span "26" at bounding box center [560, 658] width 32 height 32
type input "[DATE]"
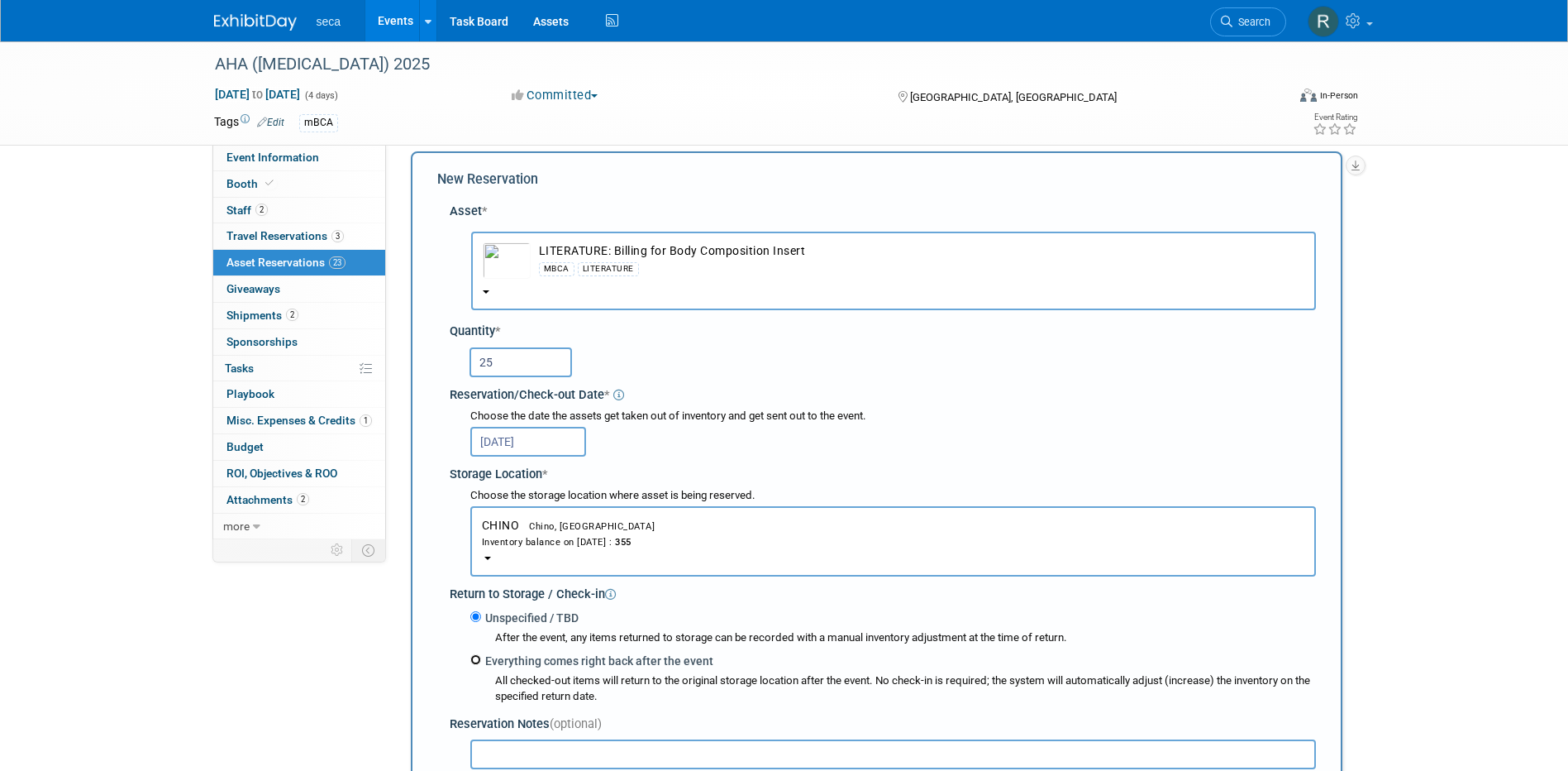
click at [478, 664] on input "Everything comes right back after the event" at bounding box center [475, 659] width 11 height 11
radio input "true"
select select "8"
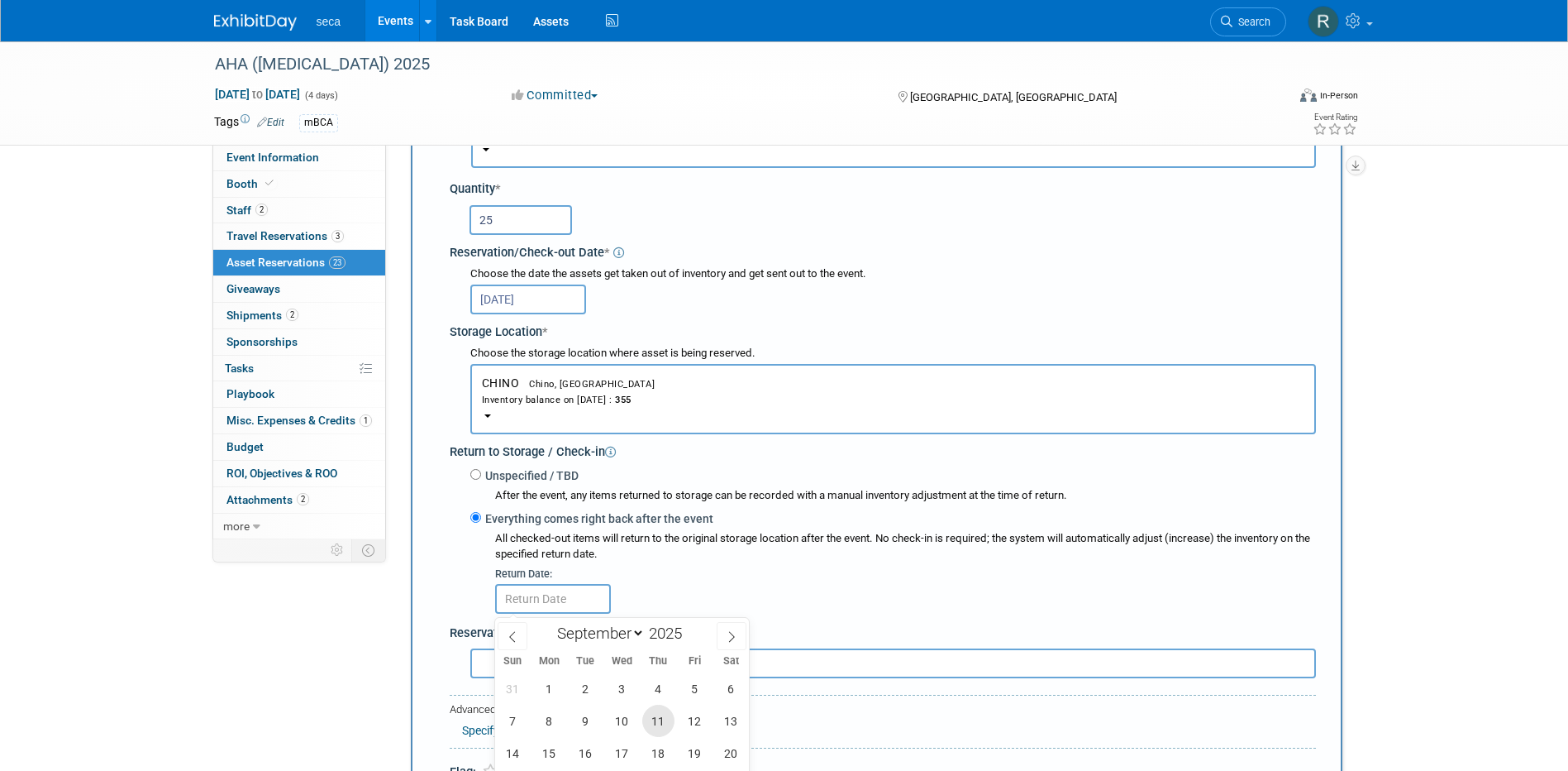
scroll to position [346, 0]
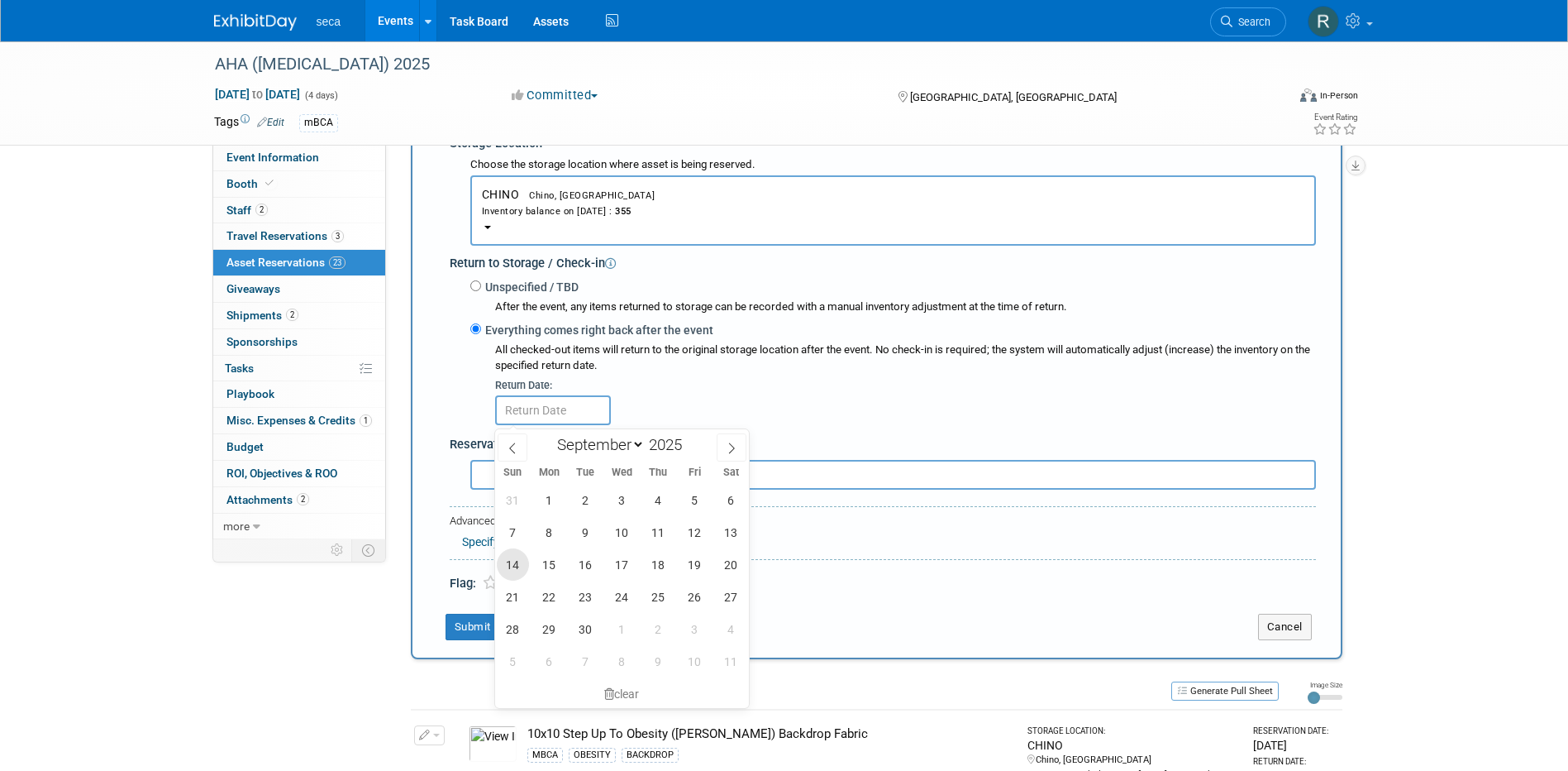
click at [520, 568] on span "14" at bounding box center [513, 564] width 32 height 32
type input "[DATE]"
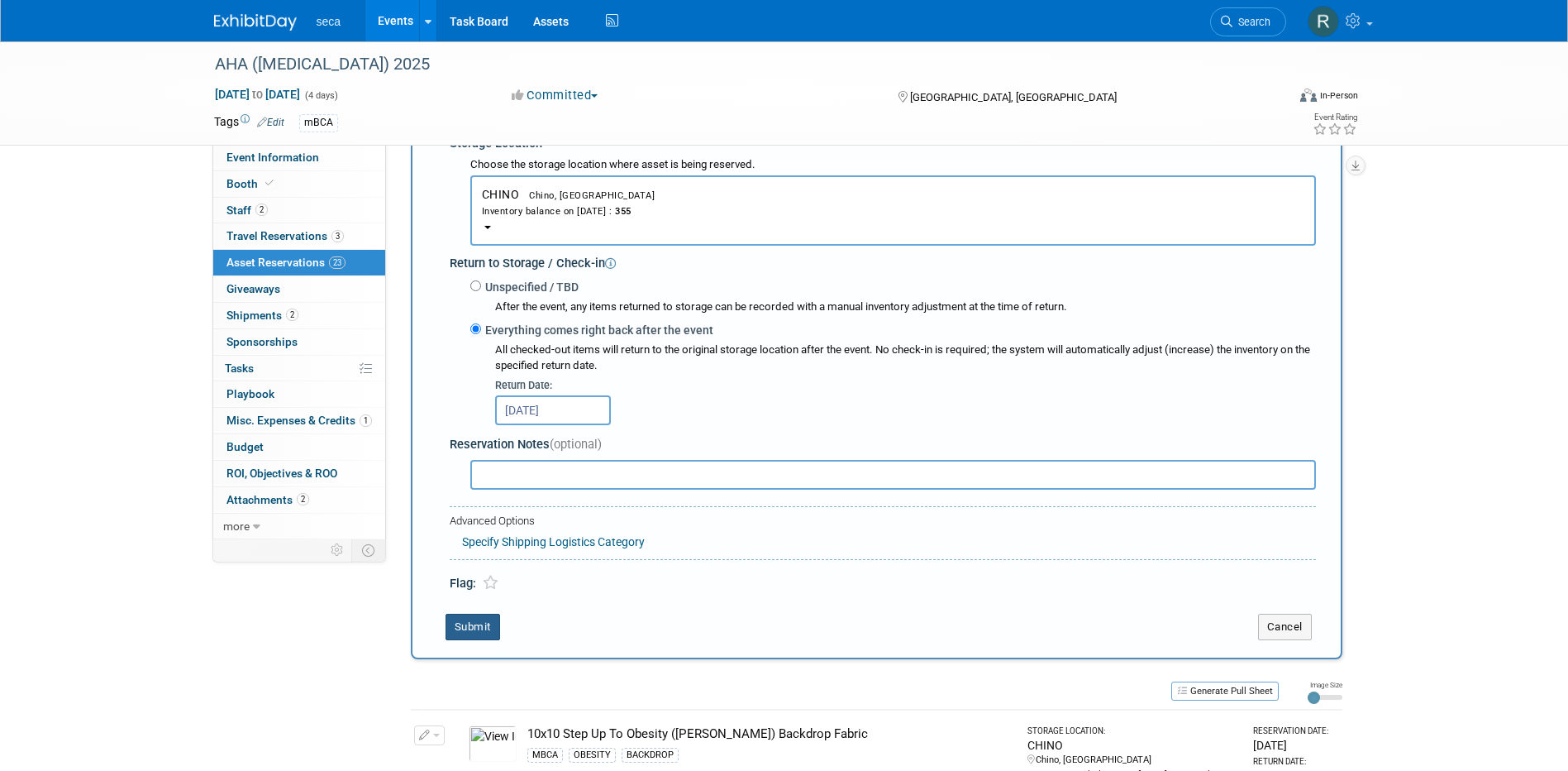
click at [460, 625] on button "Submit" at bounding box center [472, 626] width 55 height 27
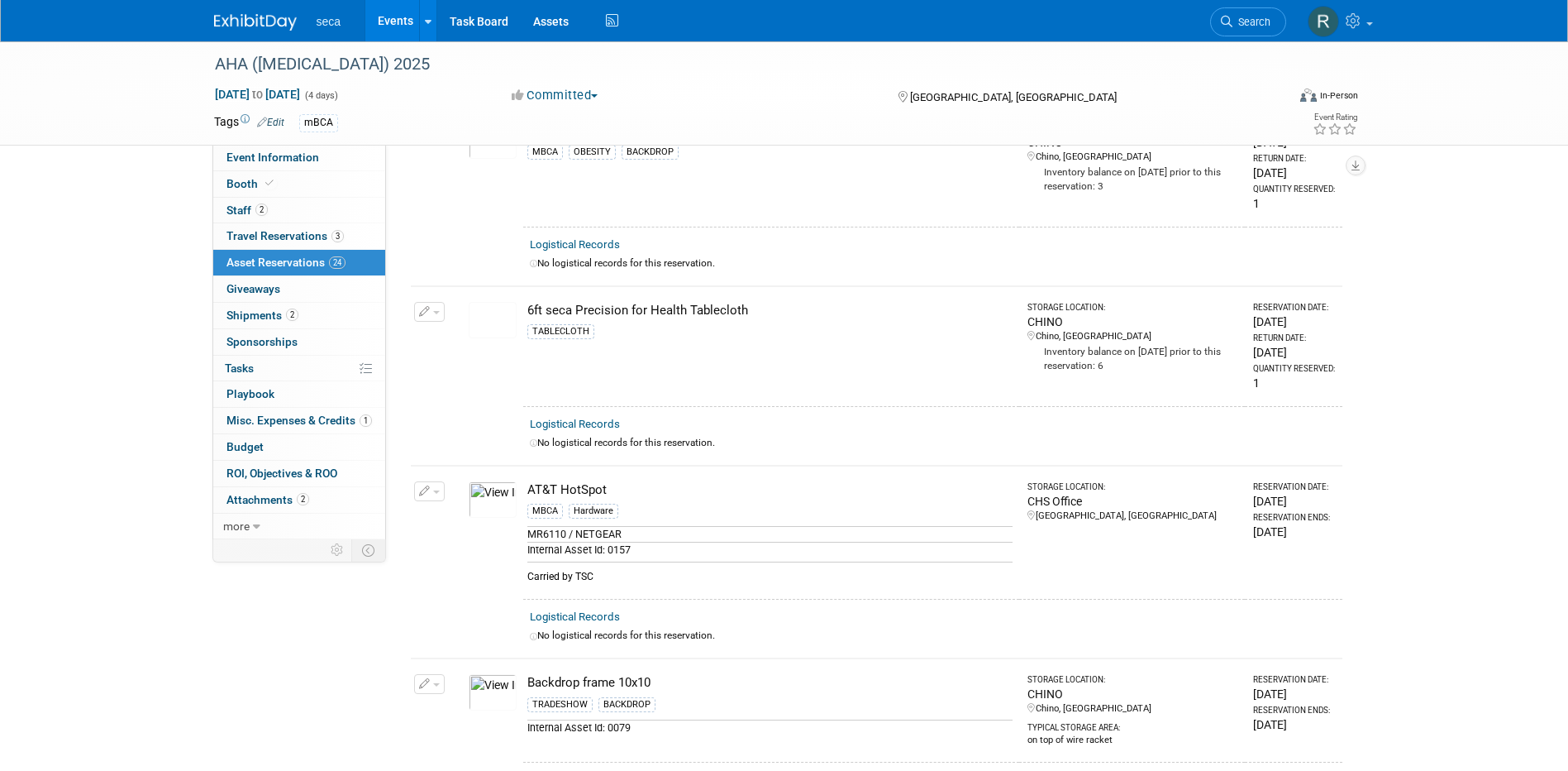
scroll to position [0, 0]
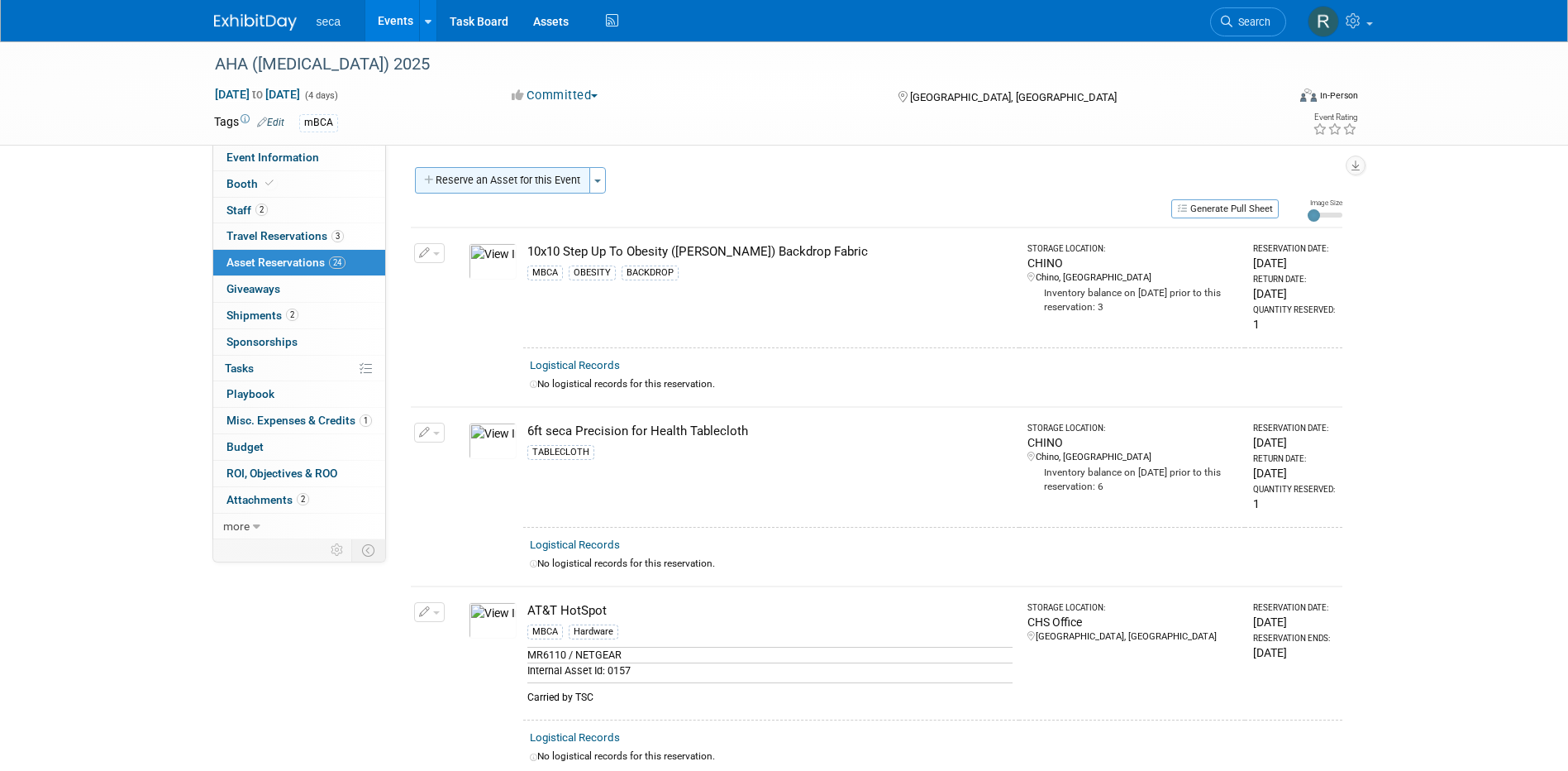
click at [498, 183] on button "Reserve an Asset for this Event" at bounding box center [502, 180] width 176 height 27
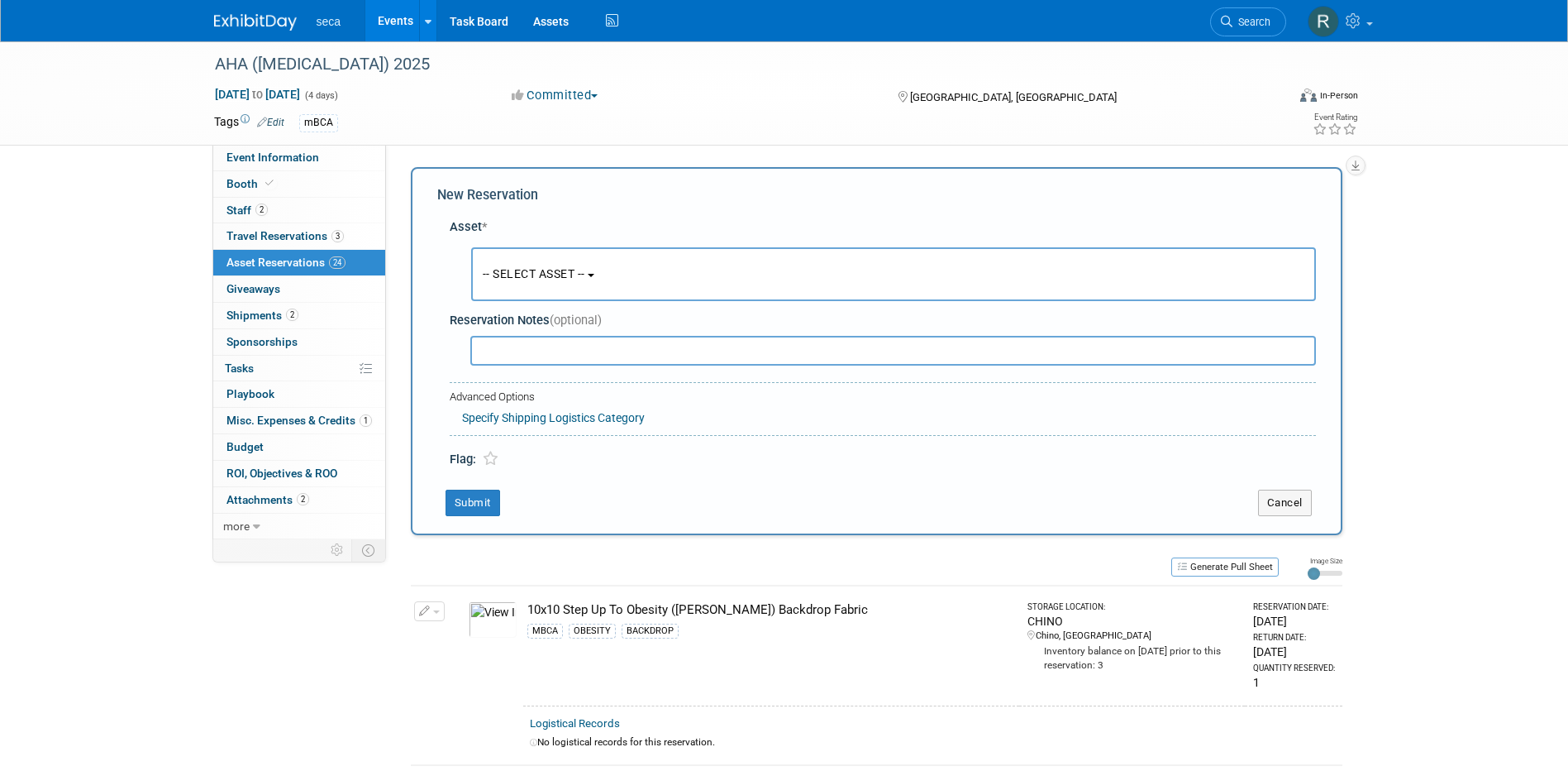
scroll to position [16, 0]
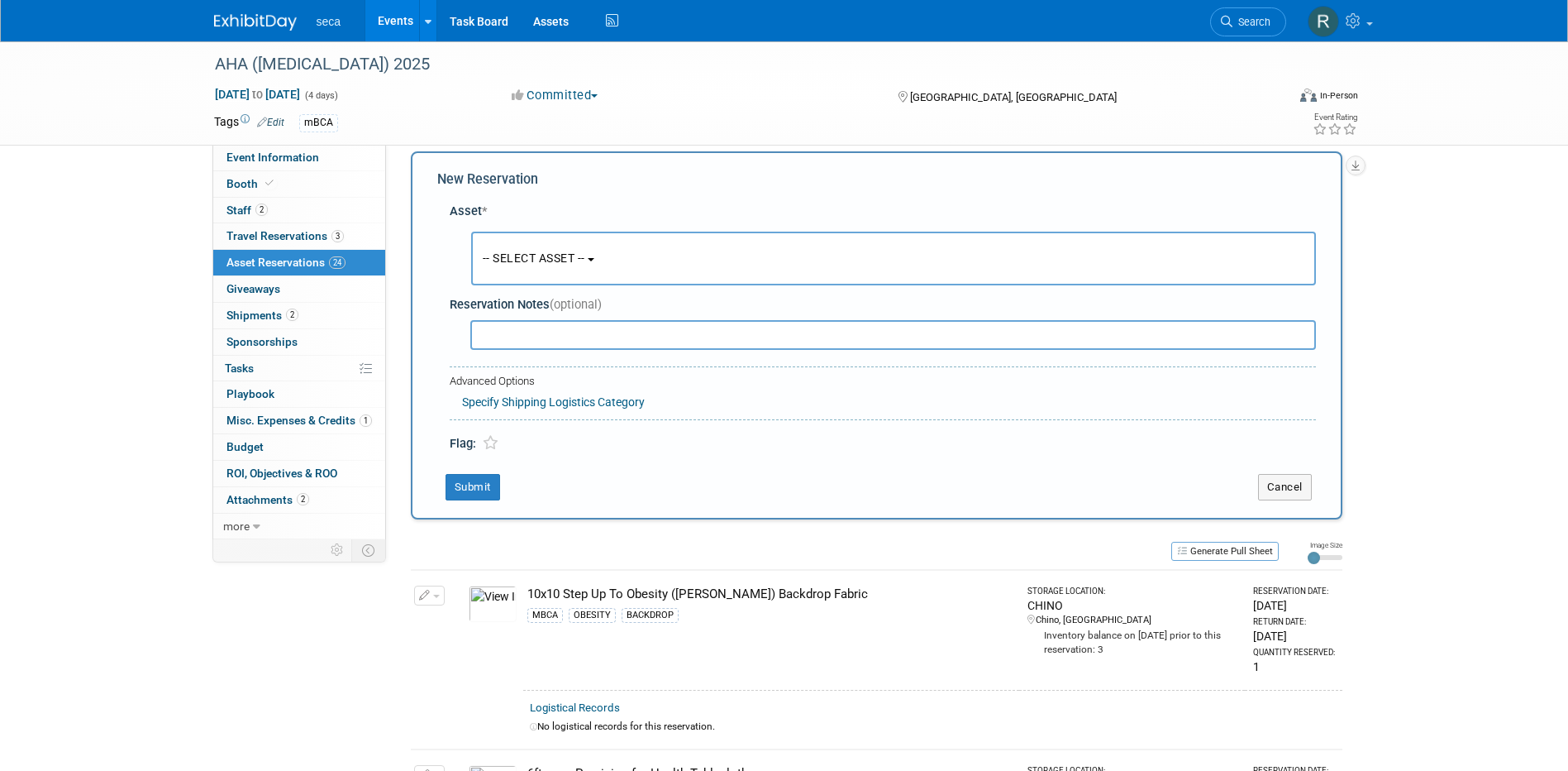
click at [513, 255] on span "-- SELECT ASSET --" at bounding box center [534, 257] width 102 height 13
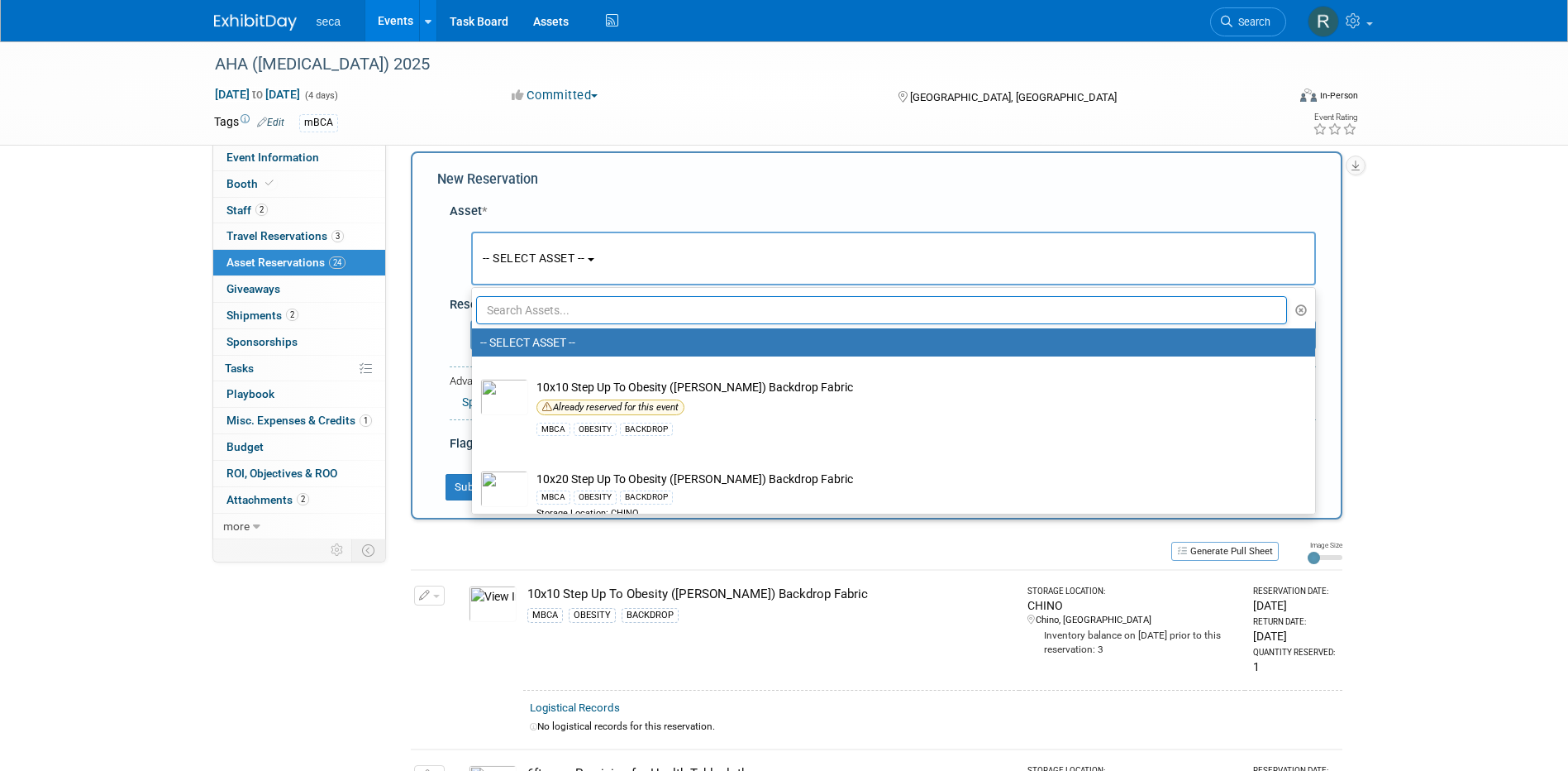
click at [534, 305] on input "text" at bounding box center [882, 310] width 811 height 28
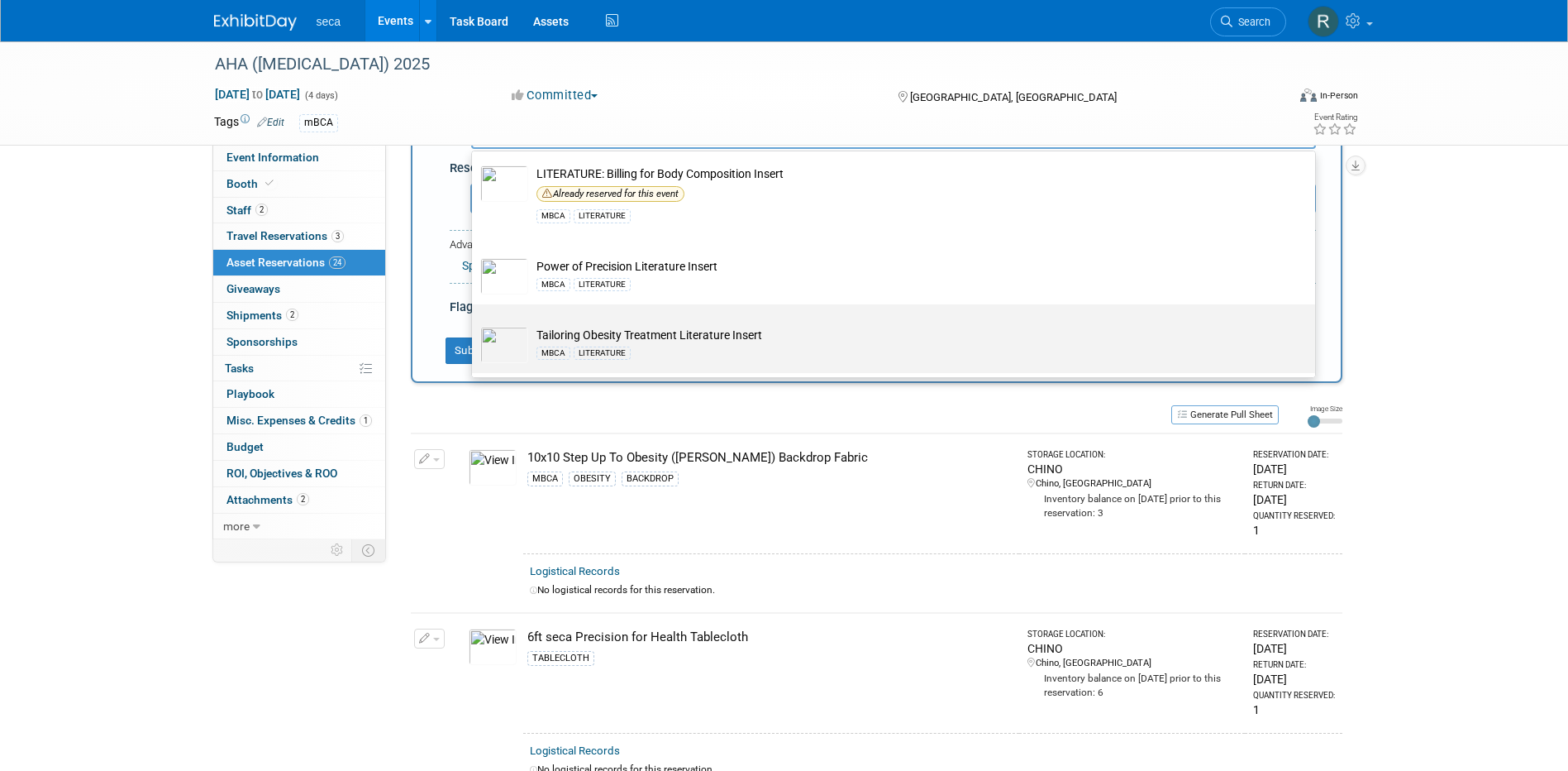
scroll to position [181, 0]
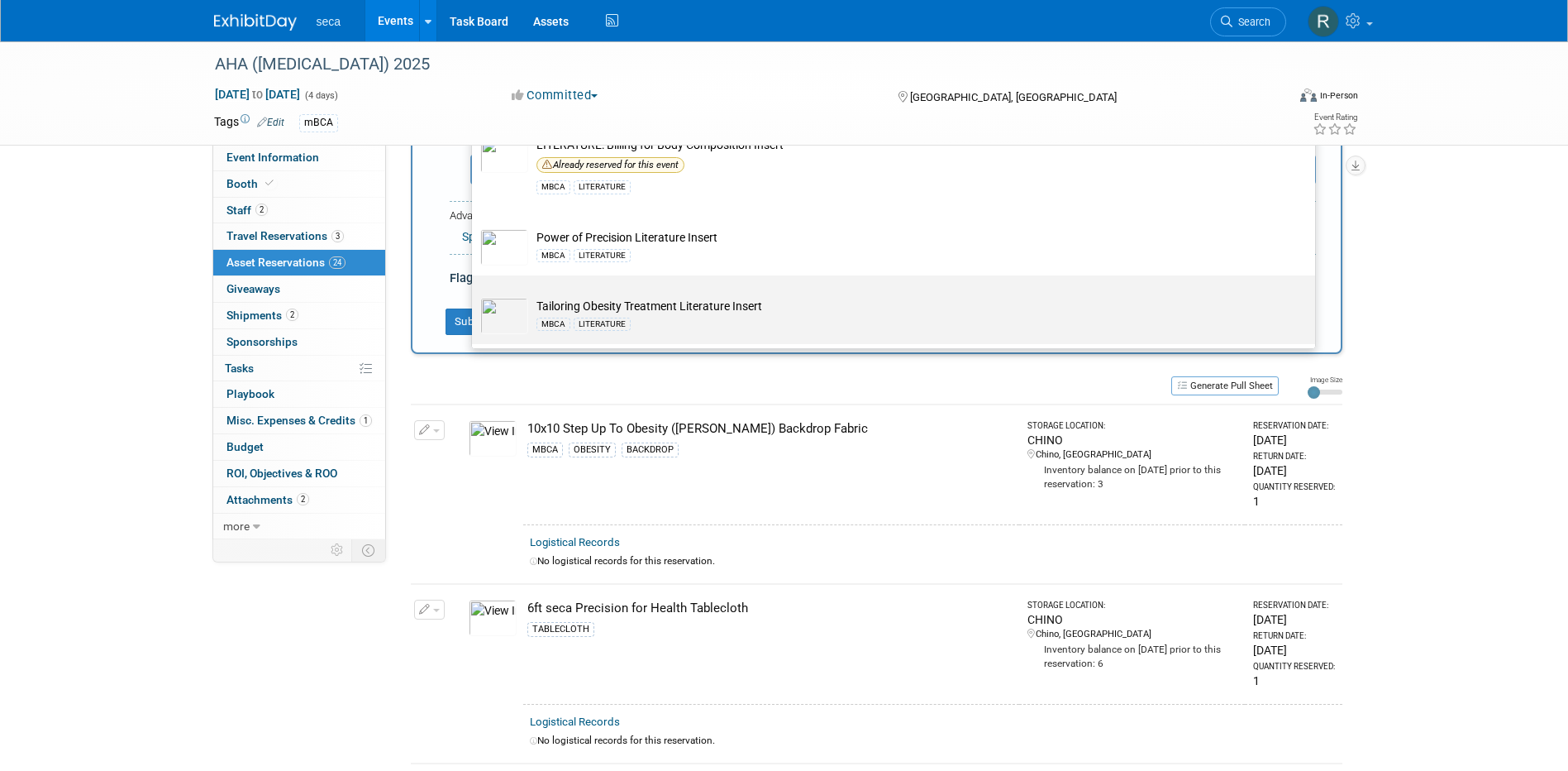
type input "insert"
click at [636, 306] on td "Tailoring Obesity Treatment Literature Insert MBCA LITERATURE" at bounding box center [905, 316] width 754 height 37
click at [474, 295] on input "Tailoring Obesity Treatment Literature Insert MBCA LITERATURE" at bounding box center [468, 290] width 11 height 11
select select "10727567"
select select "8"
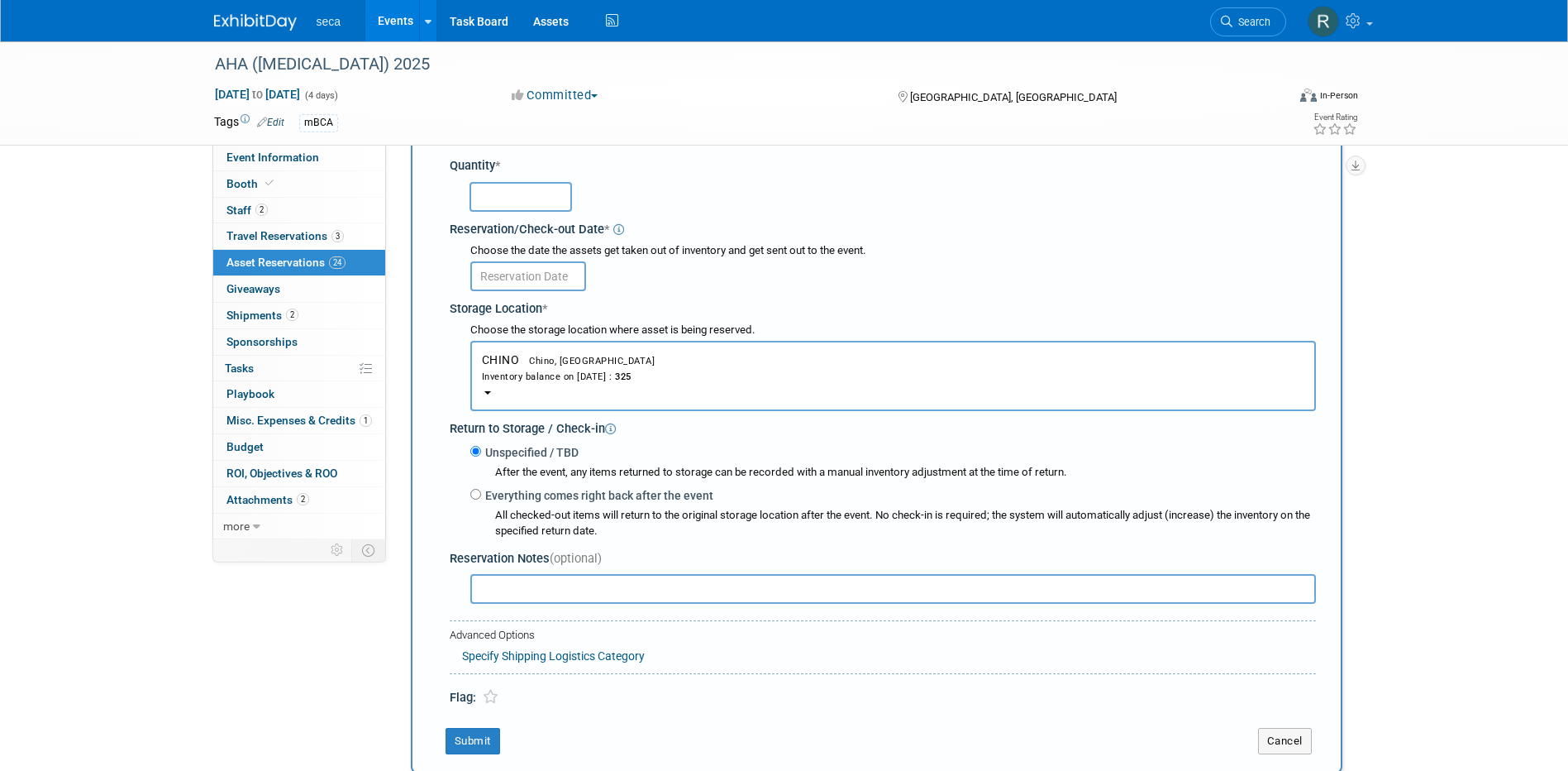
click at [527, 200] on input "text" at bounding box center [520, 196] width 102 height 30
type input "25"
click at [531, 270] on input "text" at bounding box center [528, 276] width 116 height 30
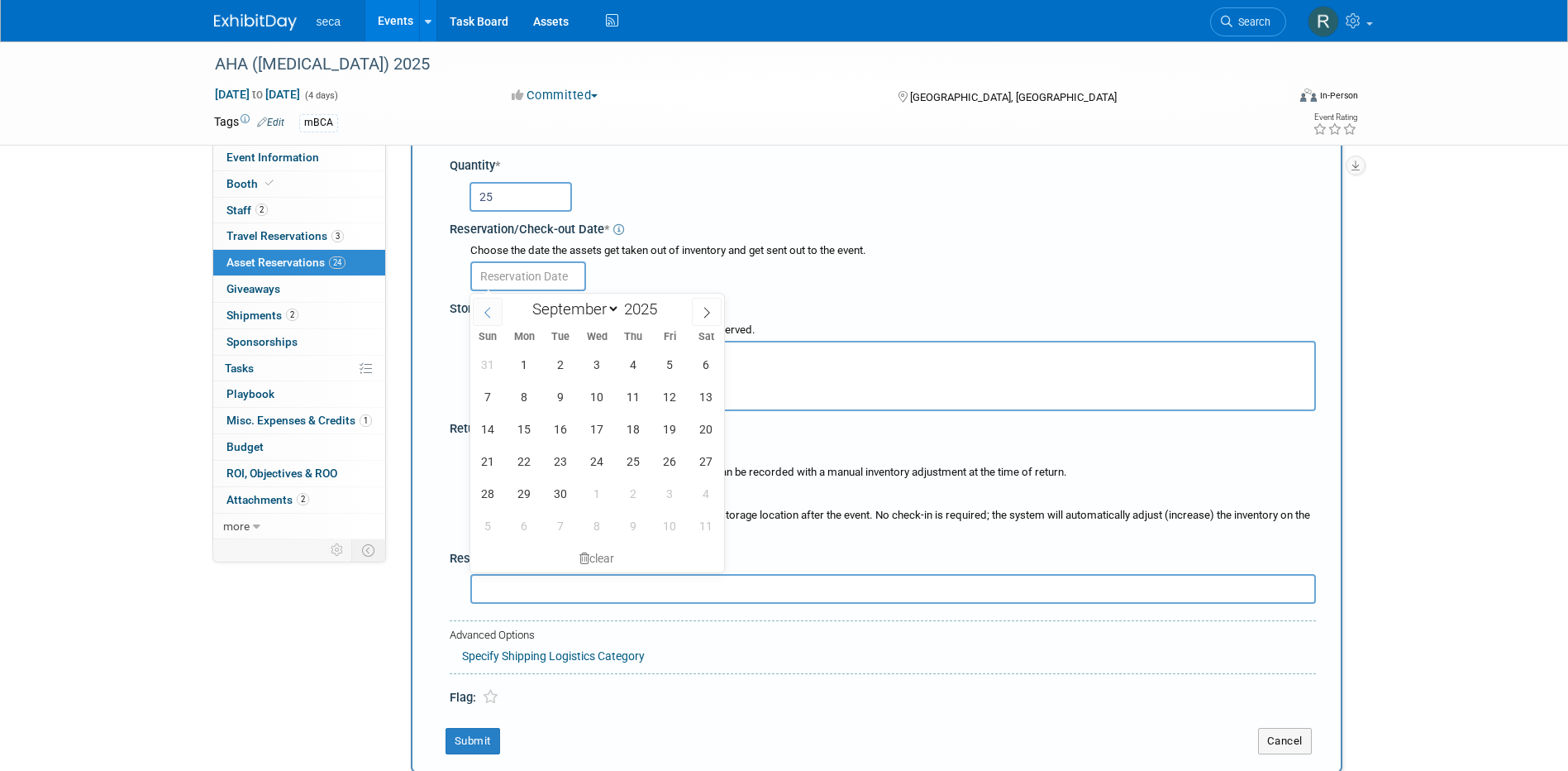
click at [488, 312] on icon at bounding box center [488, 313] width 12 height 12
select select "7"
click at [570, 498] on span "26" at bounding box center [560, 493] width 32 height 32
type input "[DATE]"
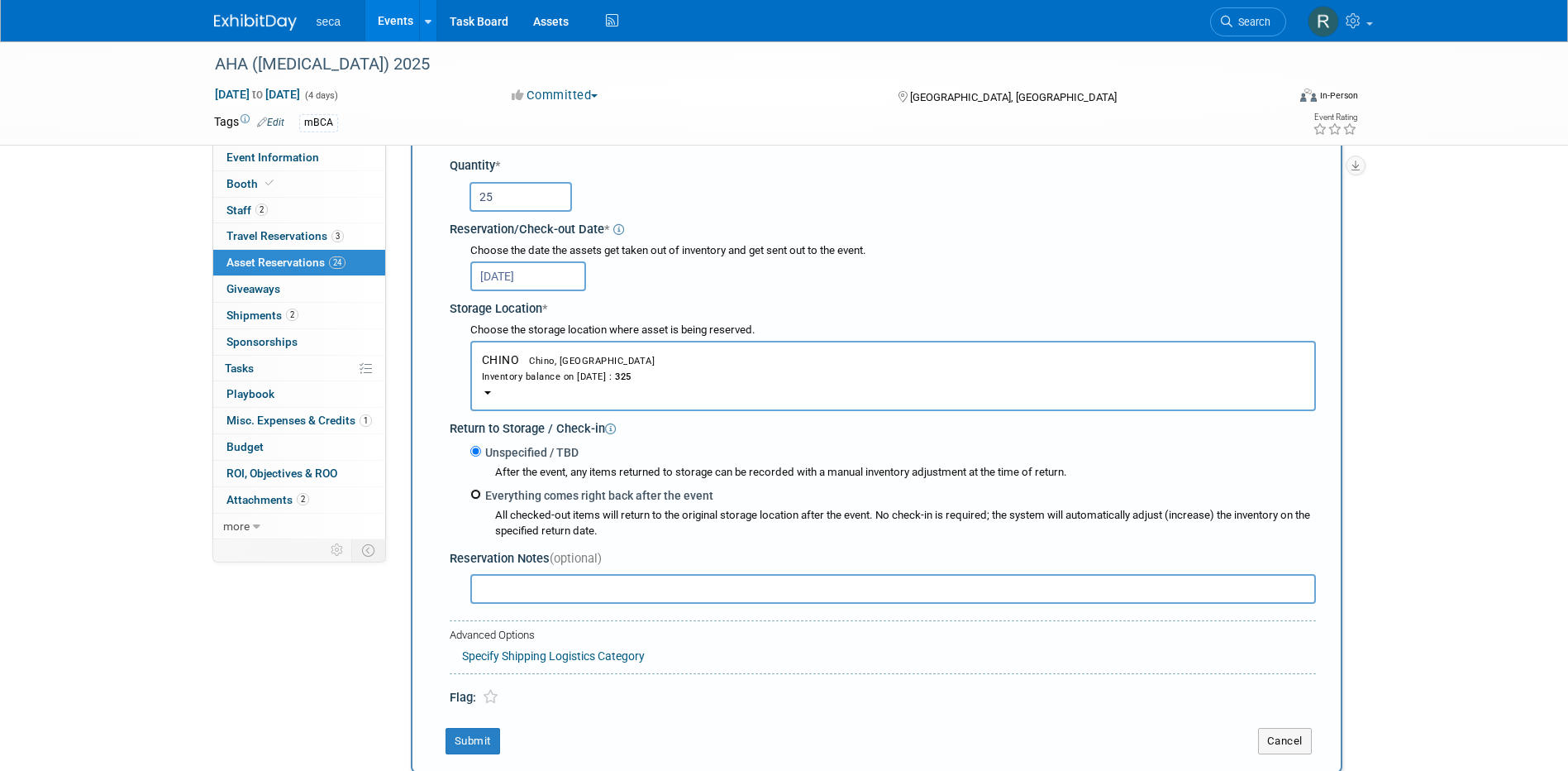
click at [477, 498] on input "Everything comes right back after the event" at bounding box center [475, 493] width 11 height 11
radio input "true"
select select "8"
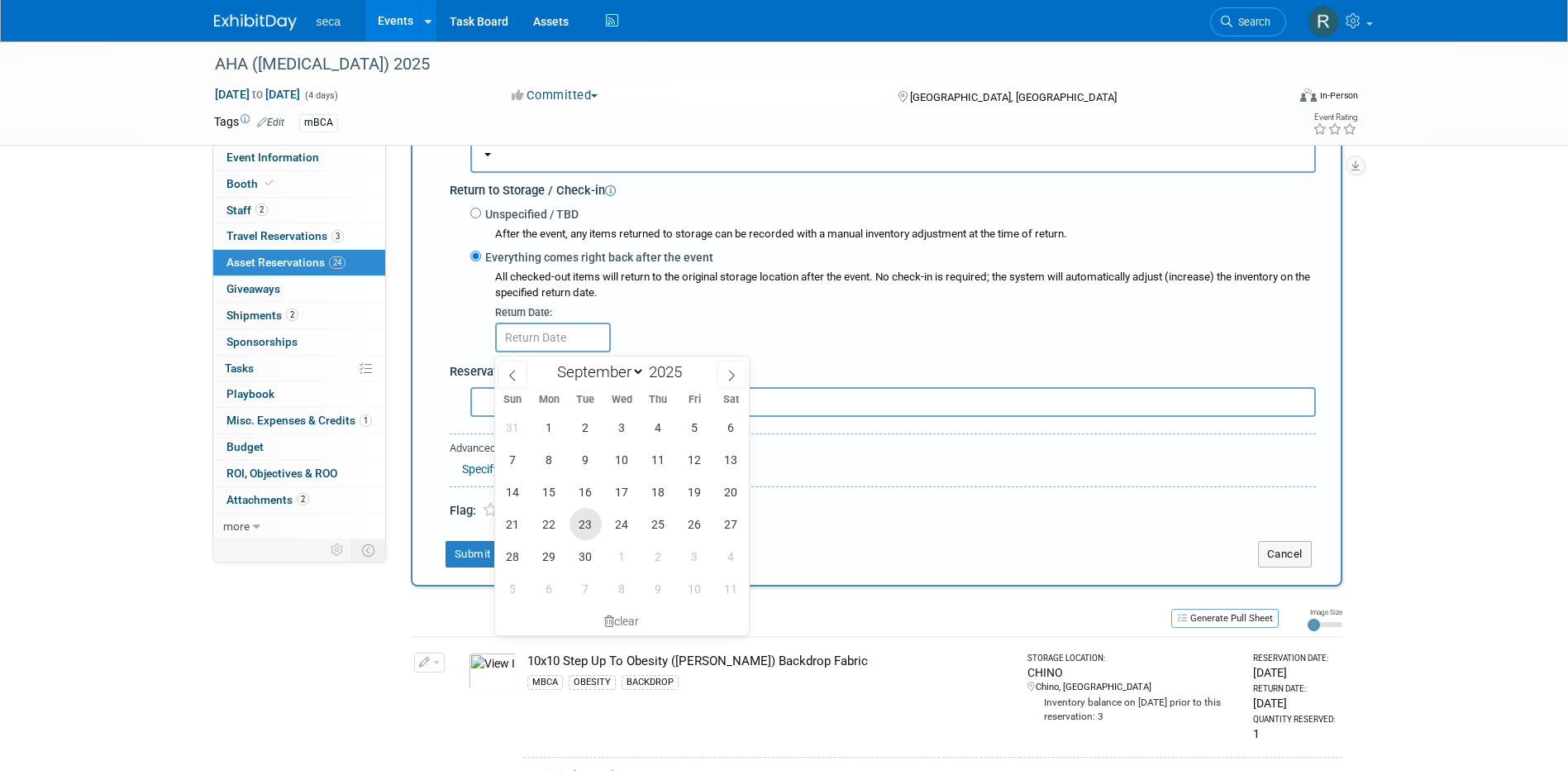
scroll to position [429, 0]
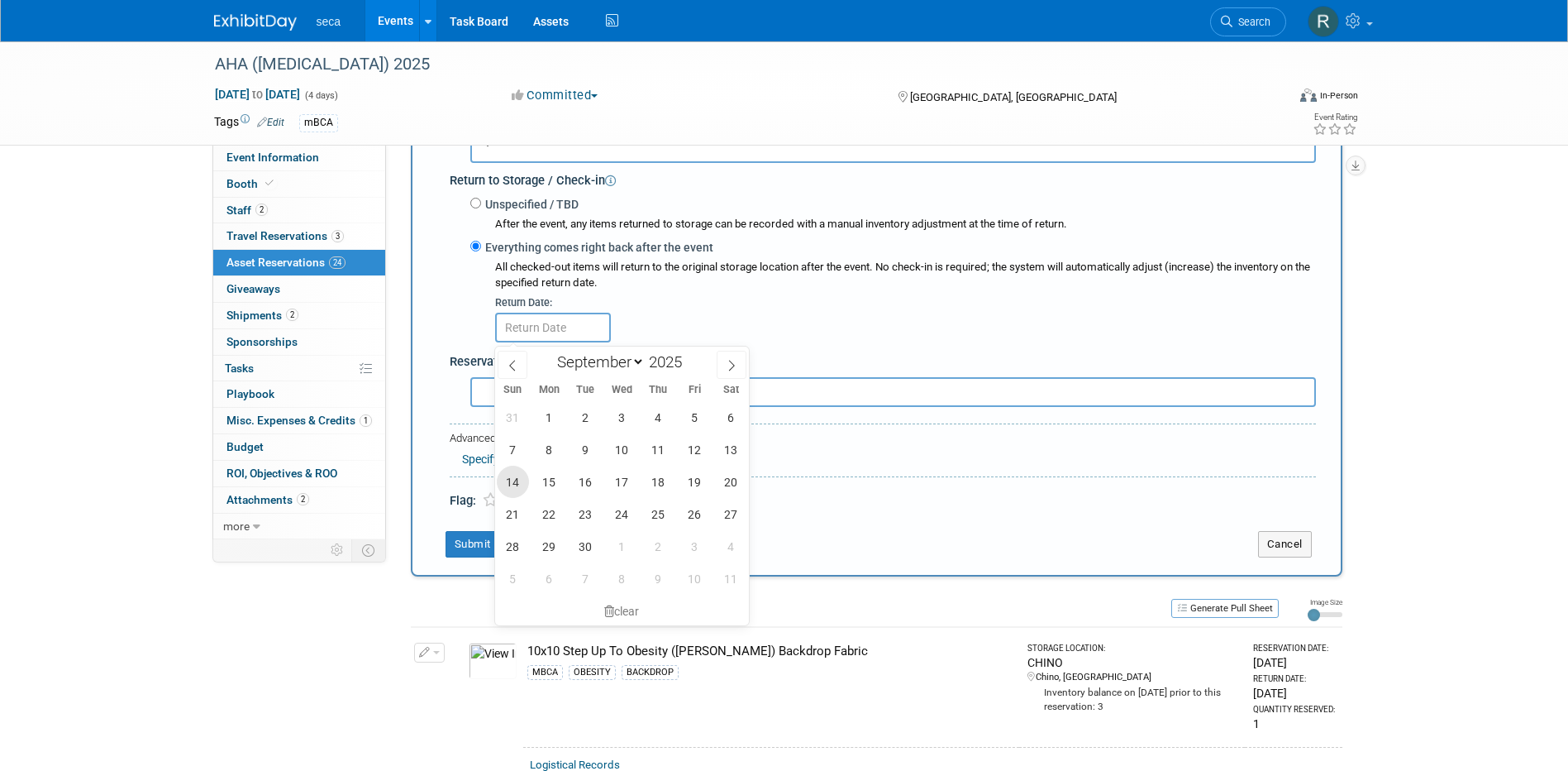
click at [514, 473] on span "14" at bounding box center [513, 481] width 32 height 32
type input "[DATE]"
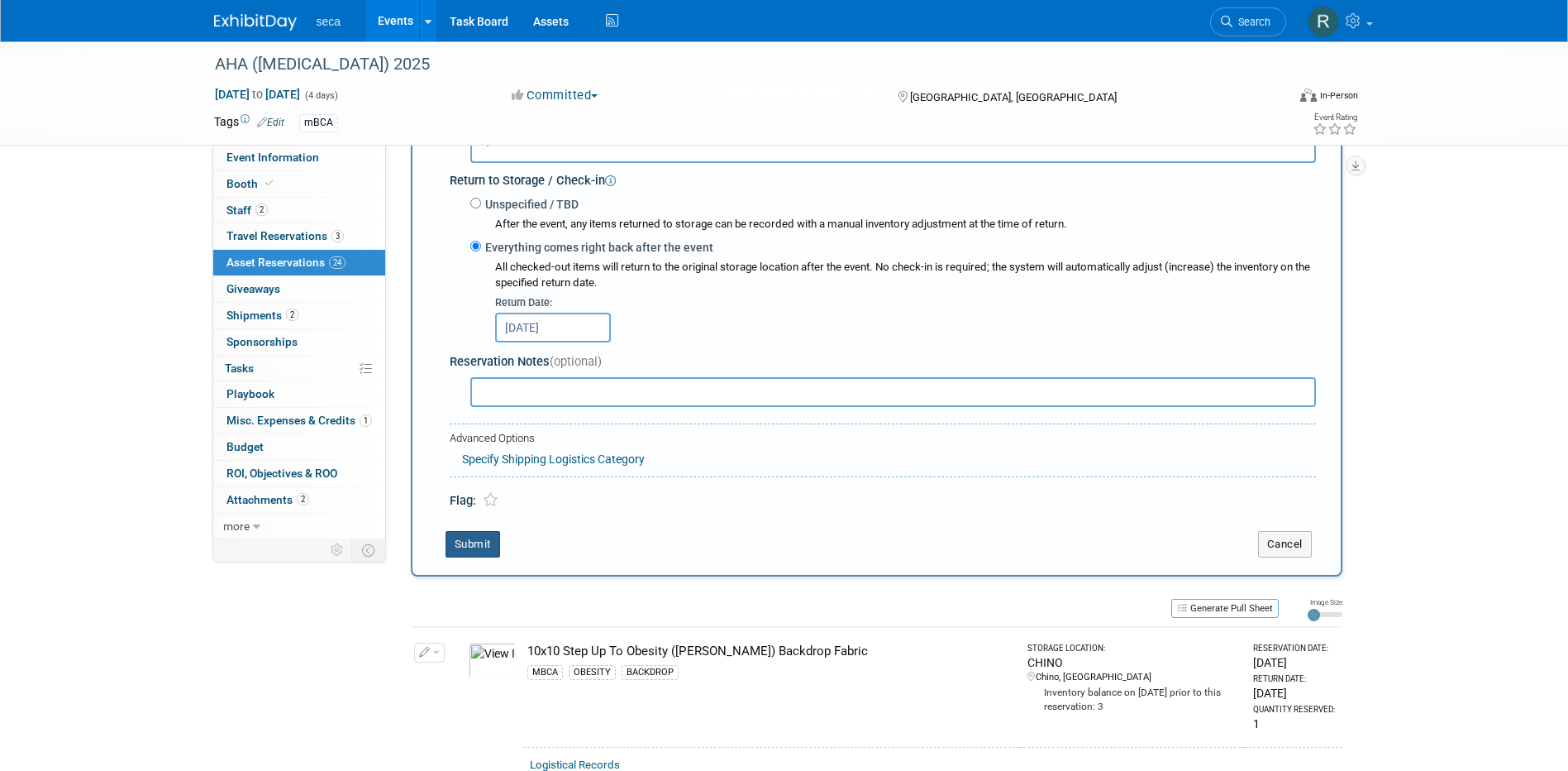
click at [475, 544] on button "Submit" at bounding box center [472, 544] width 55 height 27
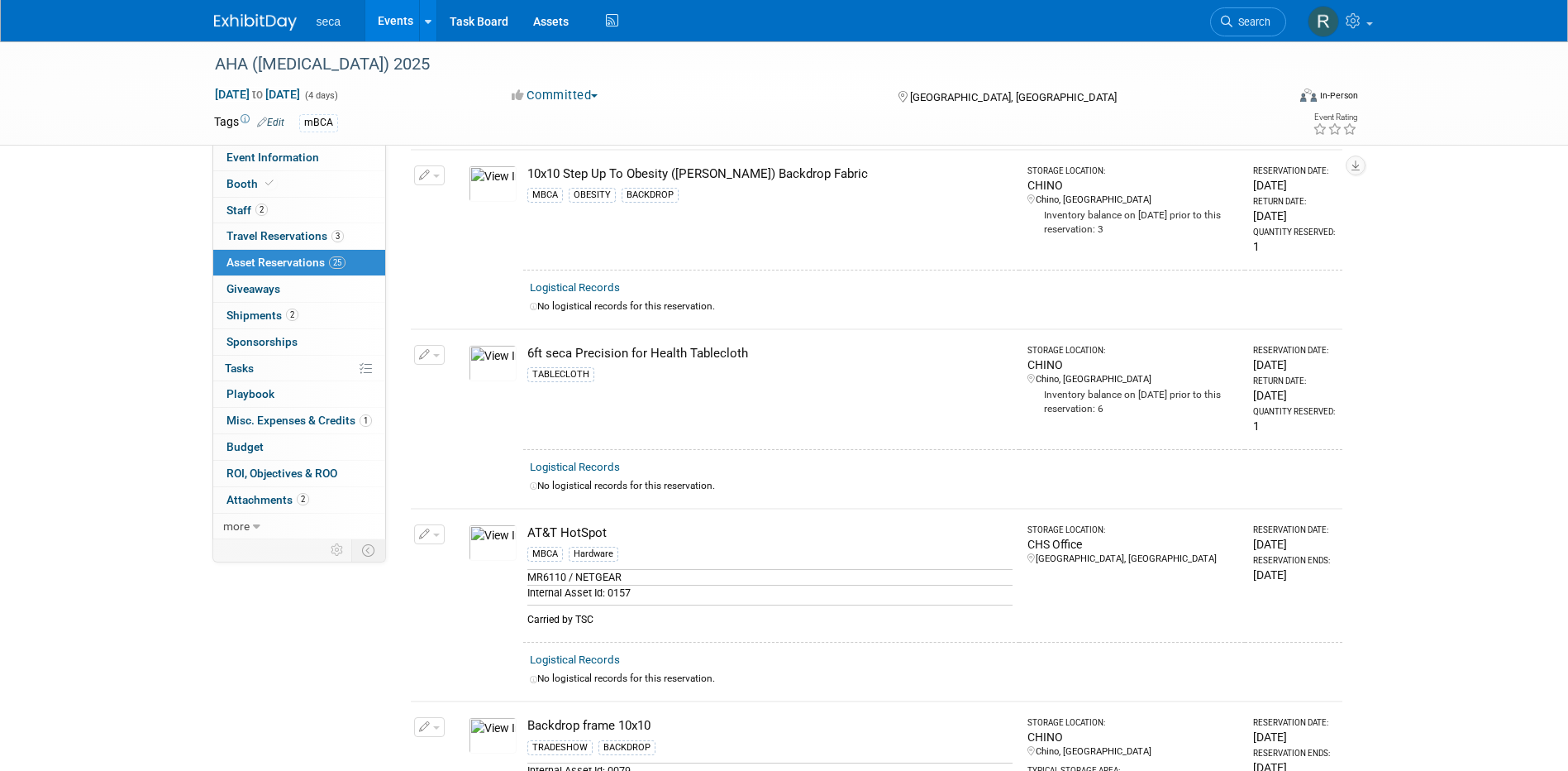
scroll to position [0, 0]
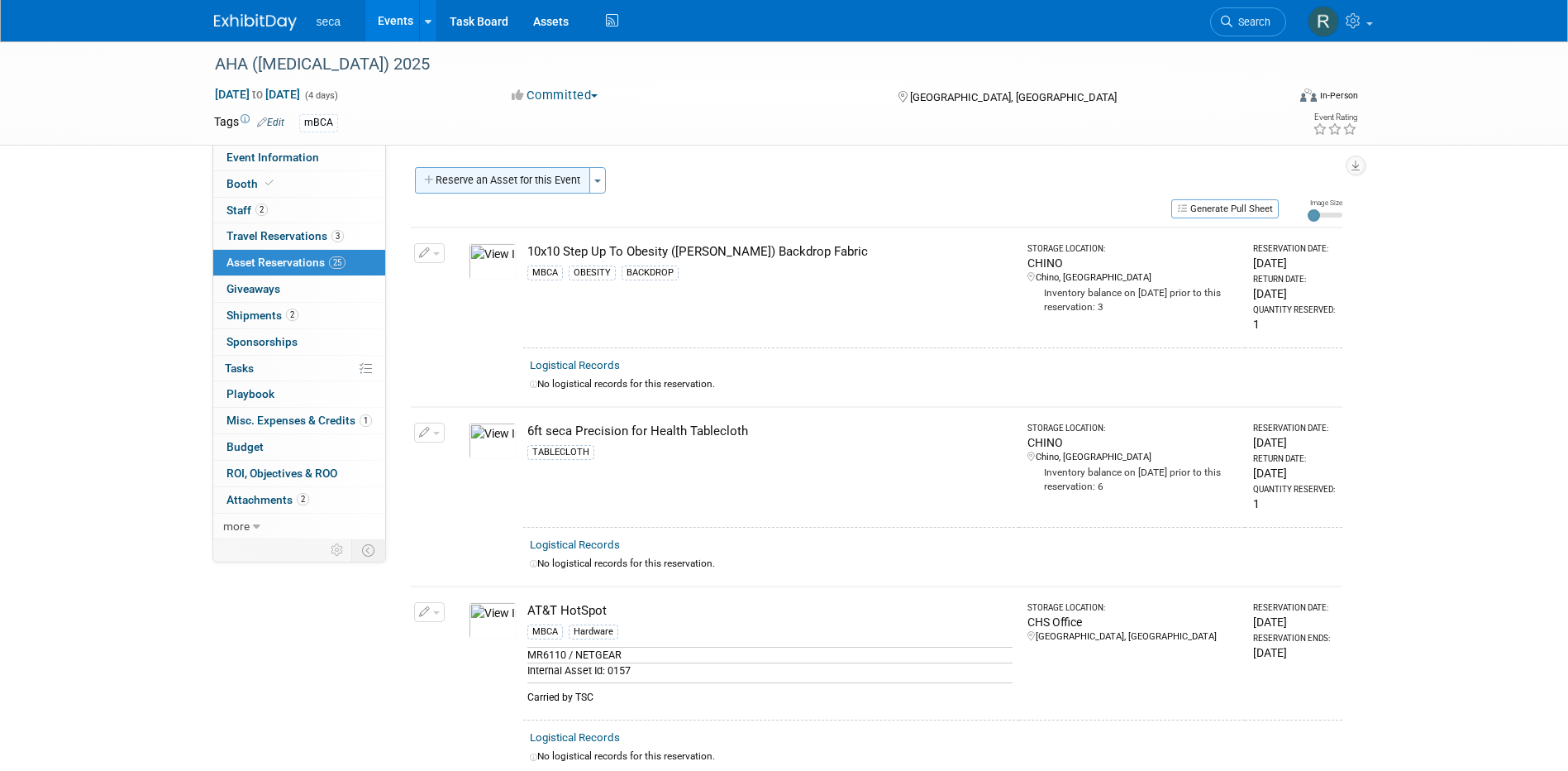
click at [532, 177] on button "Reserve an Asset for this Event" at bounding box center [502, 180] width 176 height 27
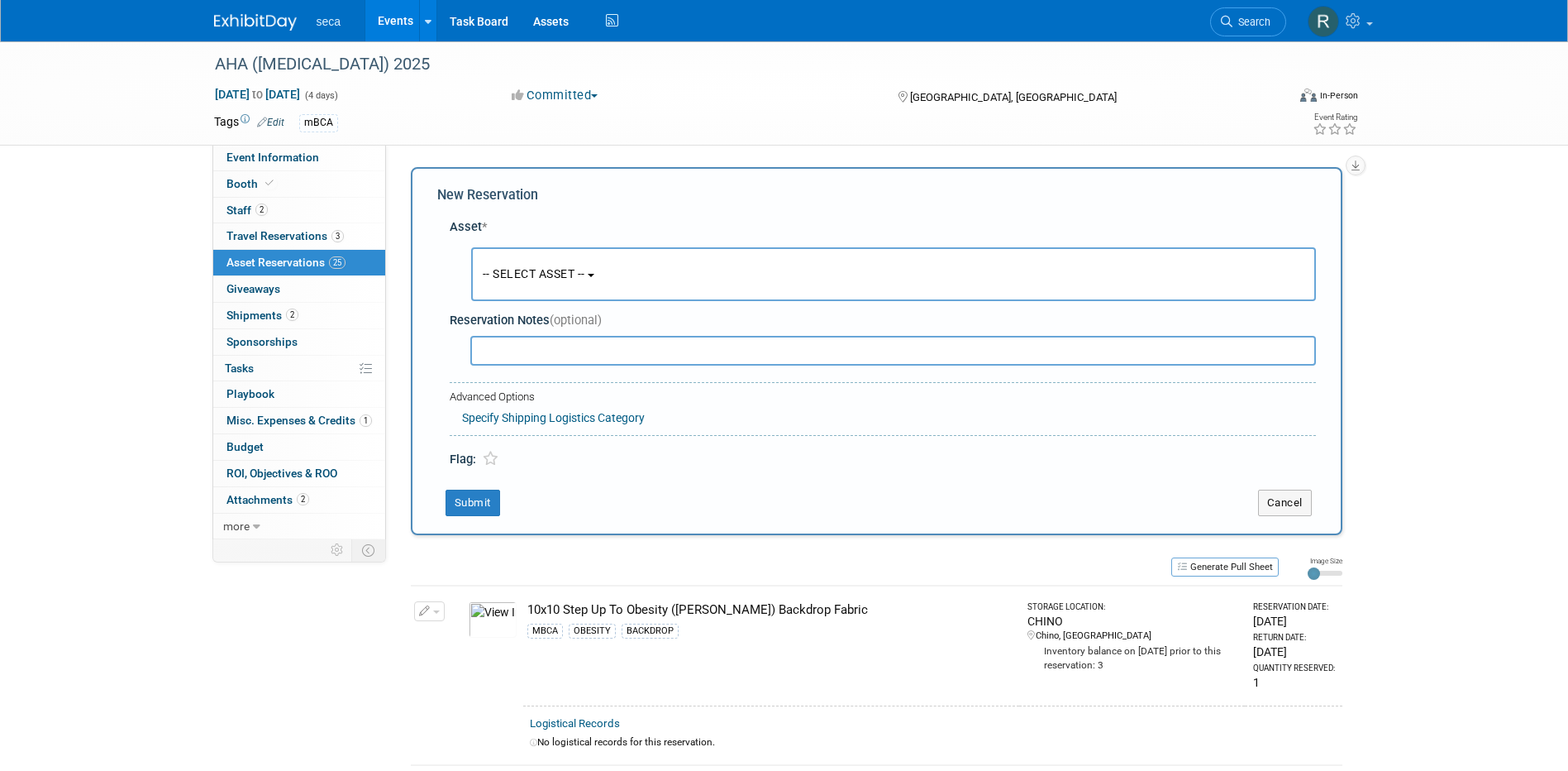
scroll to position [16, 0]
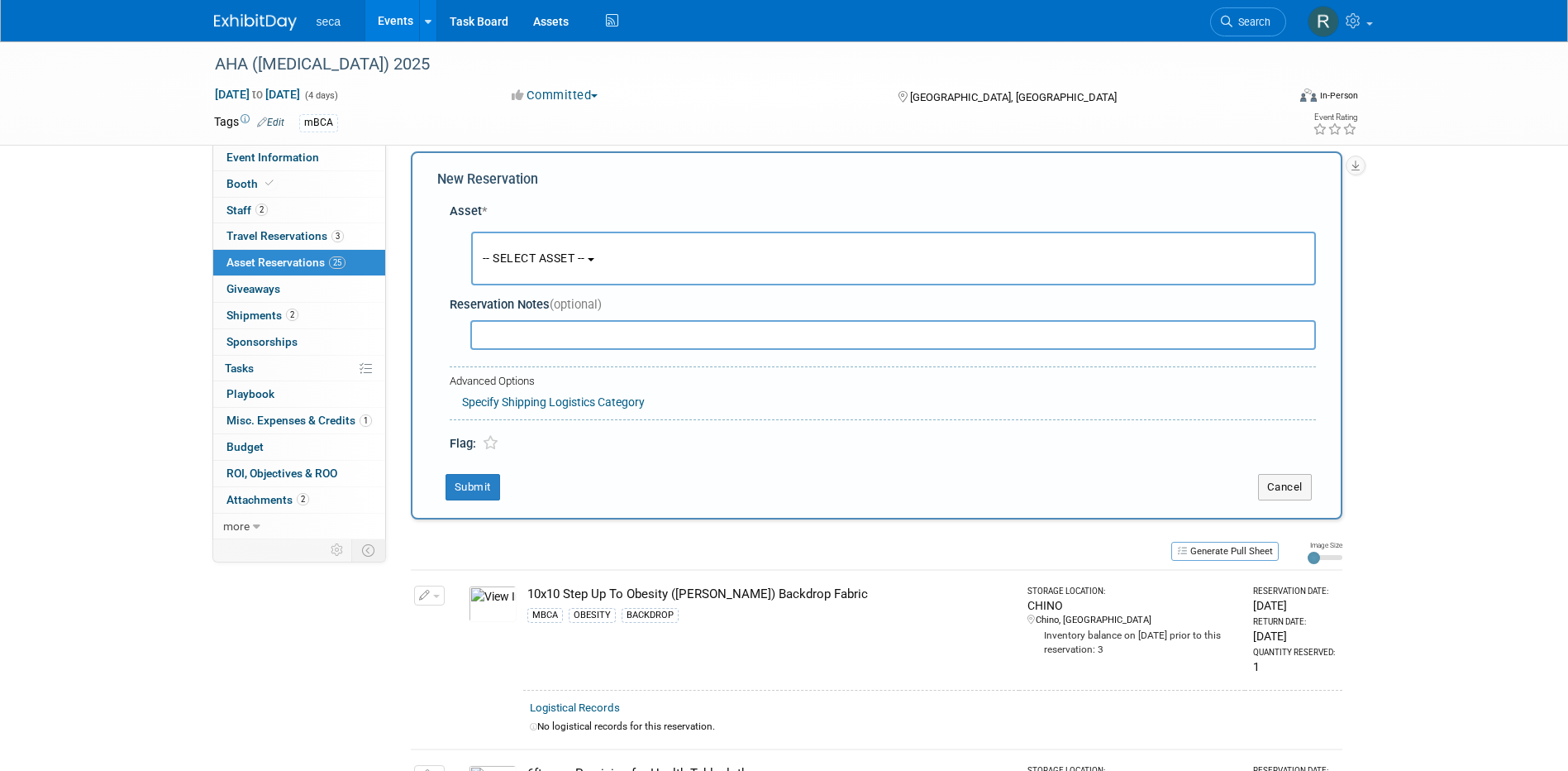
click at [527, 258] on span "-- SELECT ASSET --" at bounding box center [534, 257] width 102 height 13
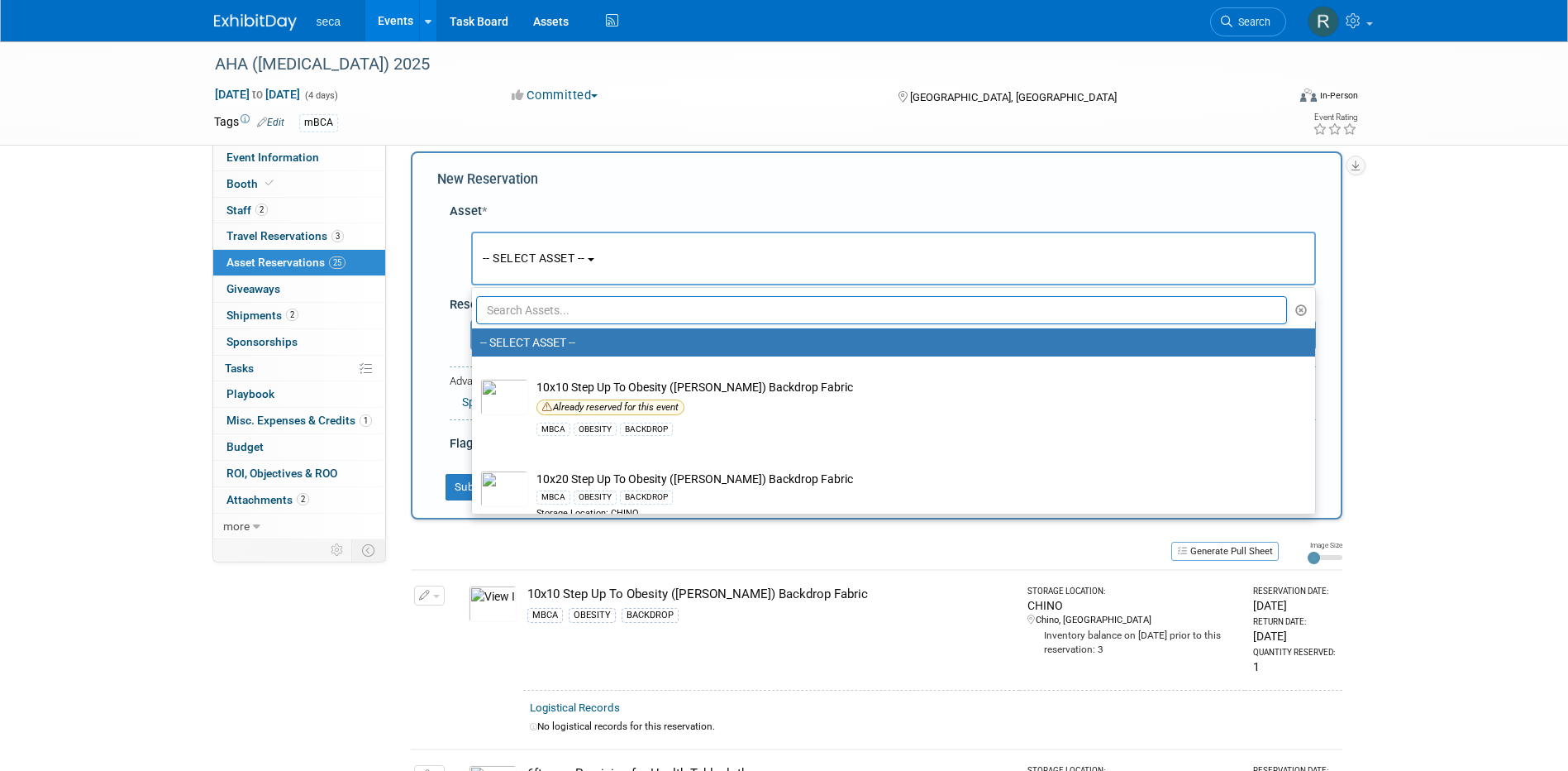
click at [538, 306] on input "text" at bounding box center [882, 310] width 811 height 28
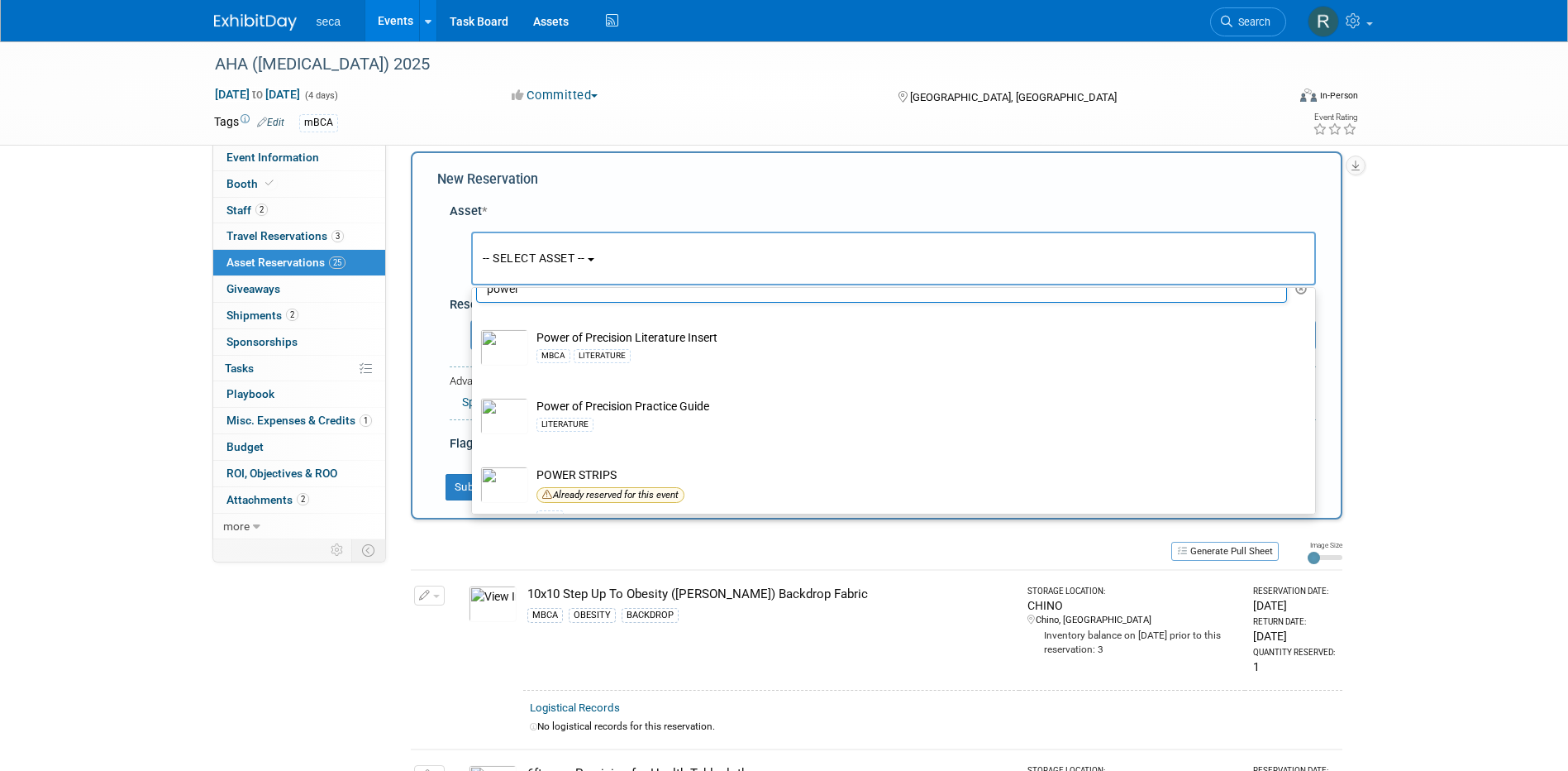
scroll to position [0, 0]
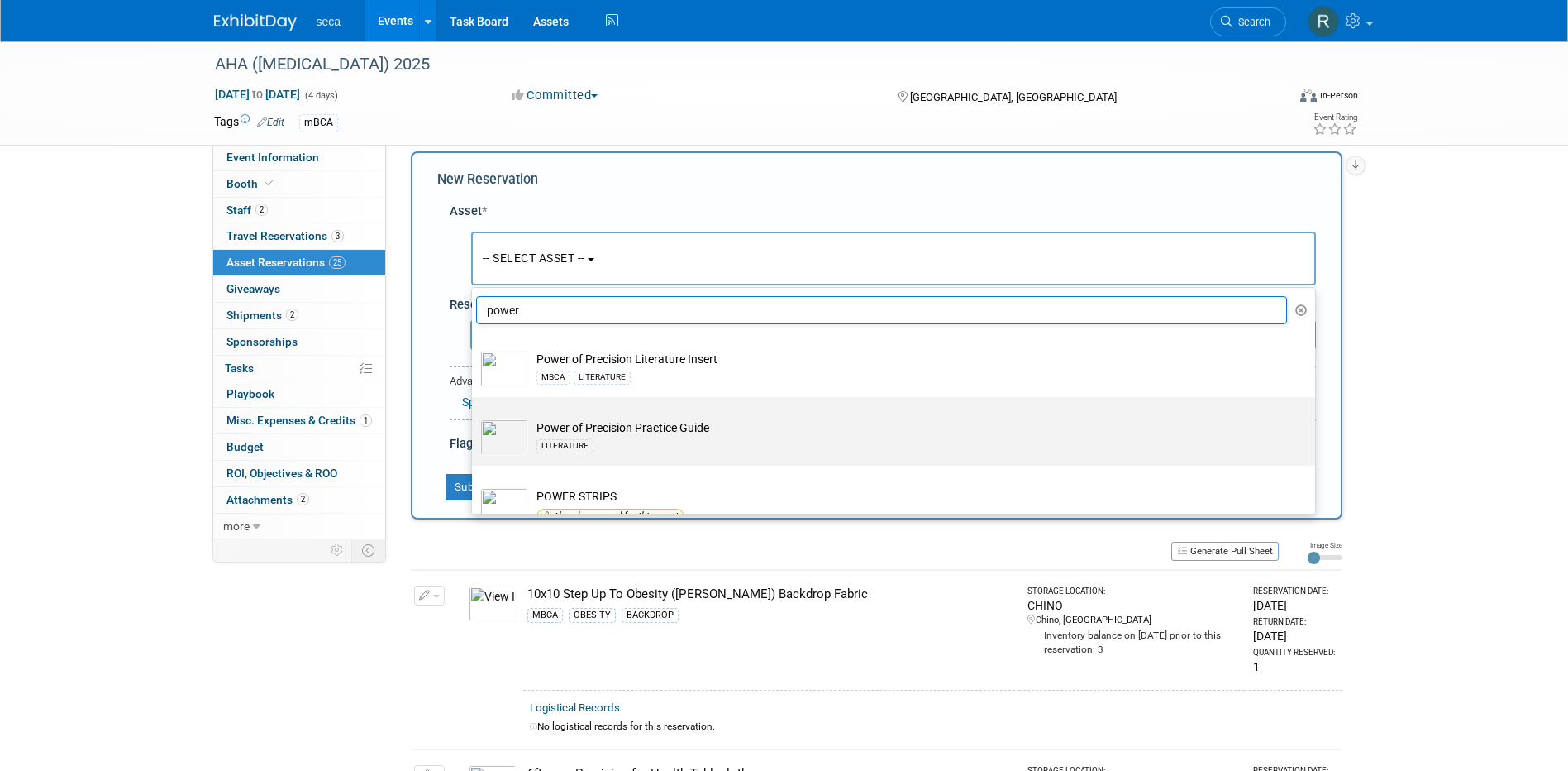
type input "power"
click at [678, 421] on td "Power of Precision Practice Guide LITERATURE" at bounding box center [905, 437] width 754 height 37
click at [474, 417] on input "Power of Precision Practice Guide LITERATURE" at bounding box center [468, 411] width 11 height 11
select select "10726603"
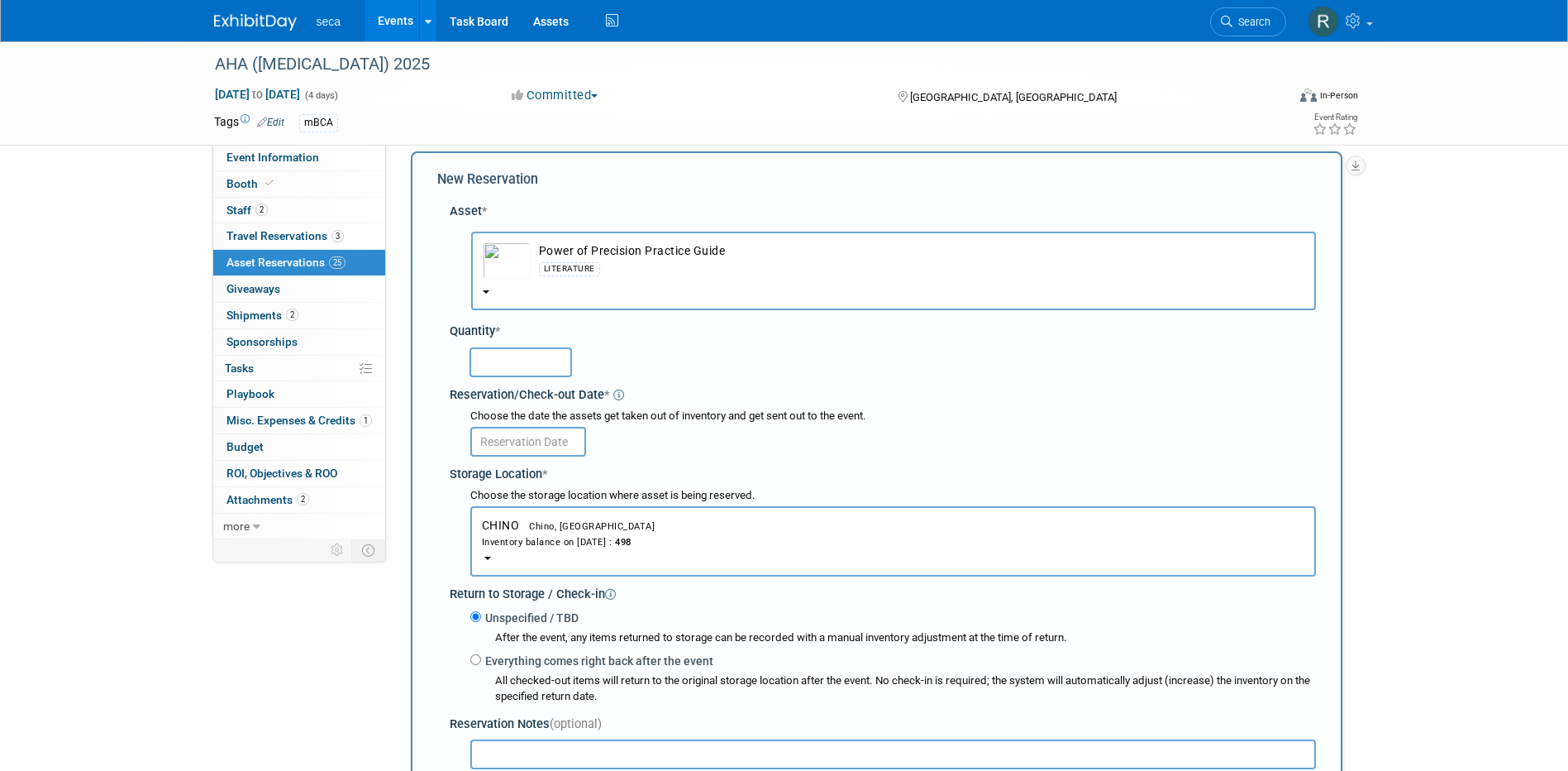
click at [533, 359] on input "text" at bounding box center [520, 362] width 102 height 30
type input "100"
click at [532, 440] on input "text" at bounding box center [528, 442] width 116 height 30
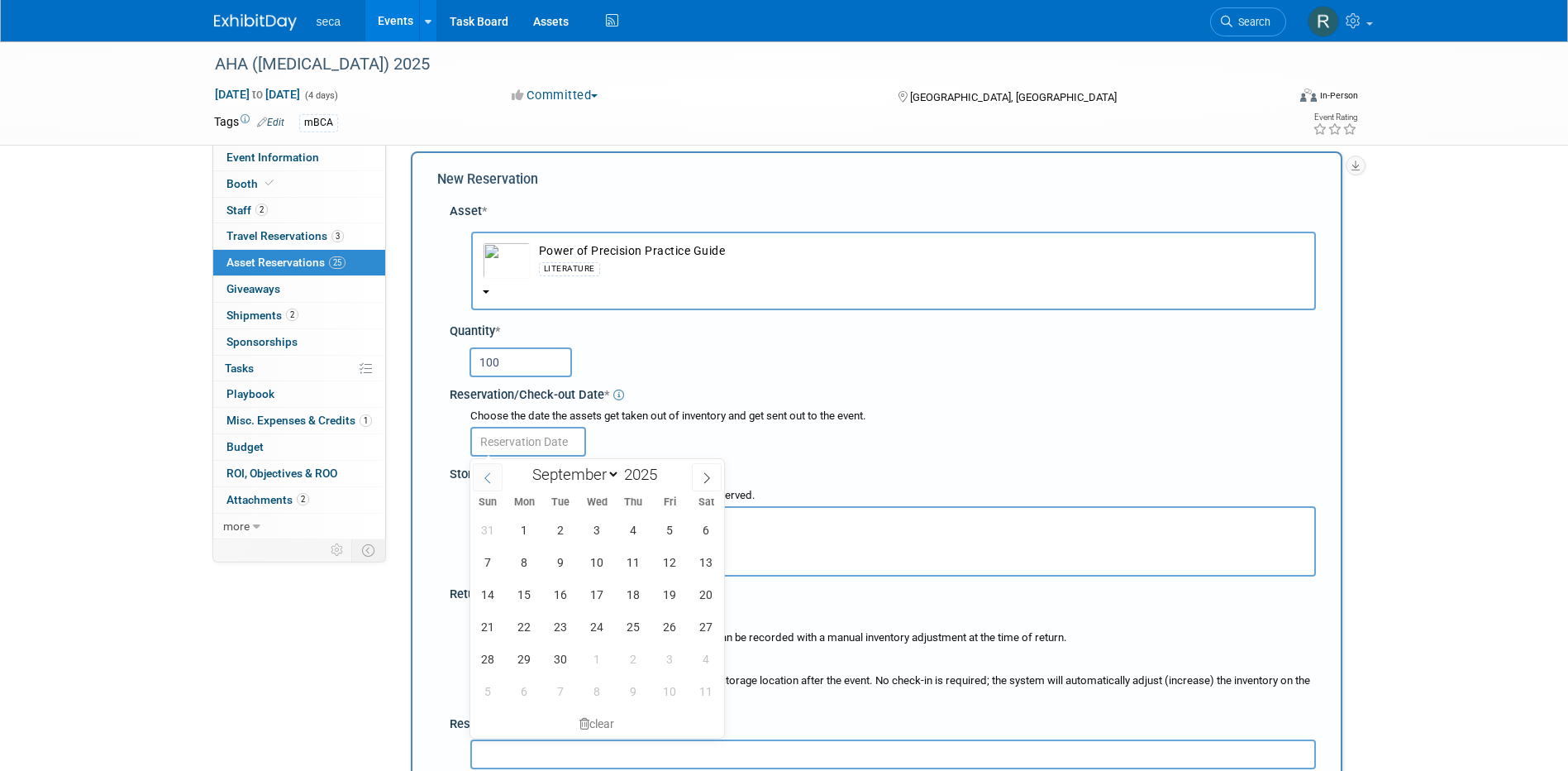
click at [487, 479] on icon at bounding box center [488, 478] width 12 height 12
select select "7"
click at [567, 655] on span "26" at bounding box center [560, 658] width 32 height 32
type input "[DATE]"
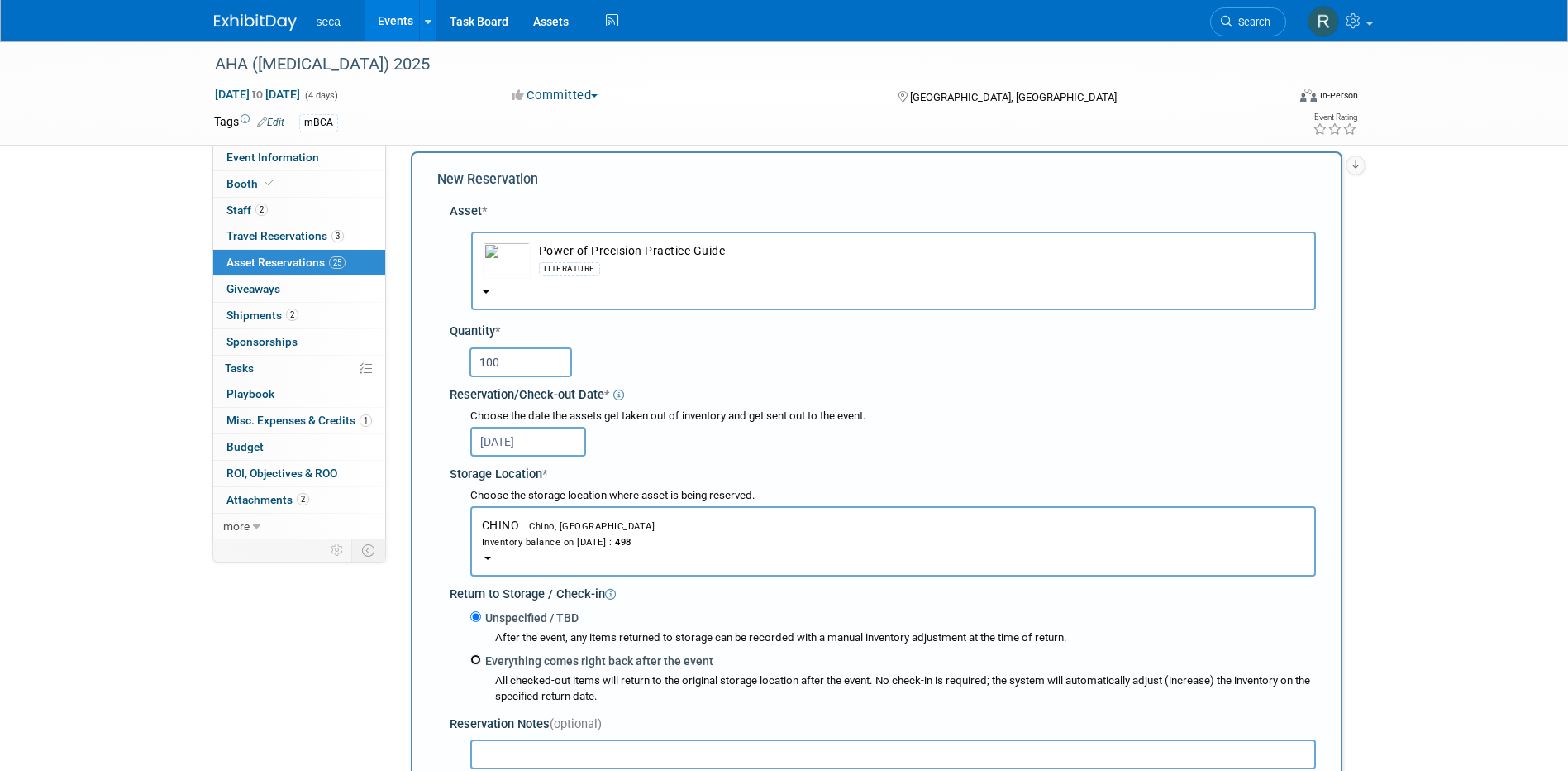
click at [473, 661] on input "Everything comes right back after the event" at bounding box center [475, 659] width 11 height 11
radio input "true"
select select "8"
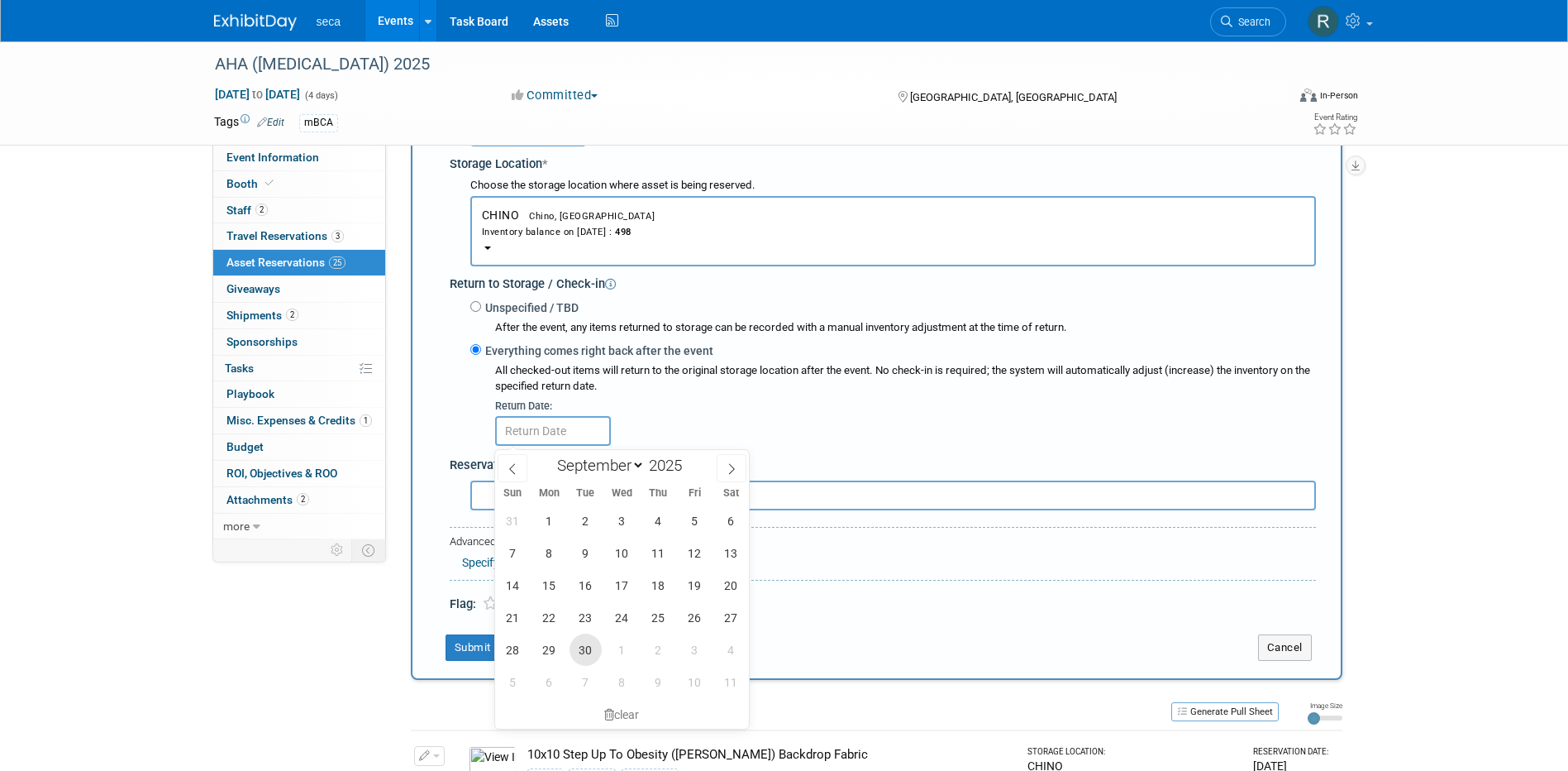
scroll to position [346, 0]
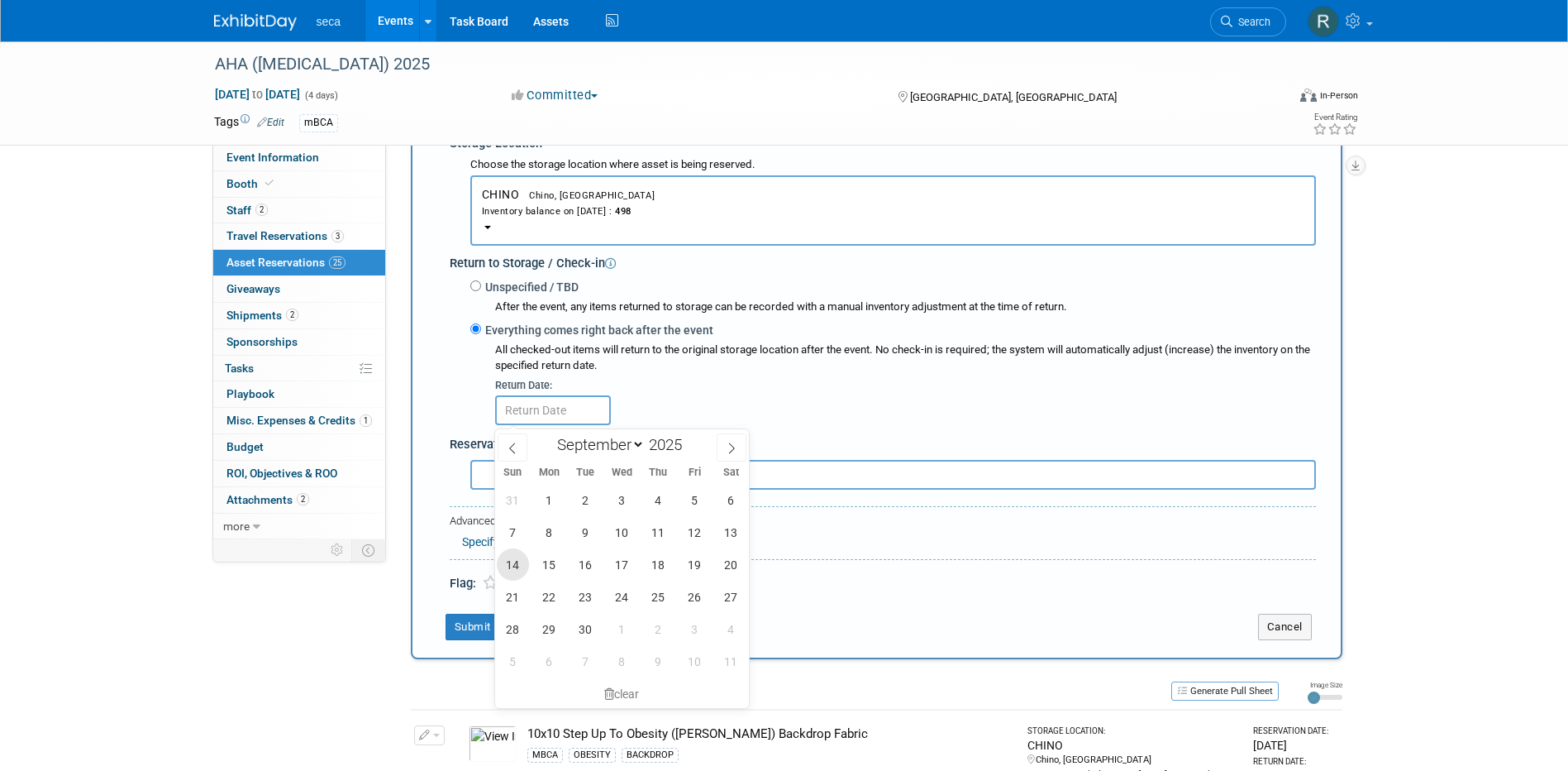
click at [506, 556] on span "14" at bounding box center [513, 564] width 32 height 32
type input "[DATE]"
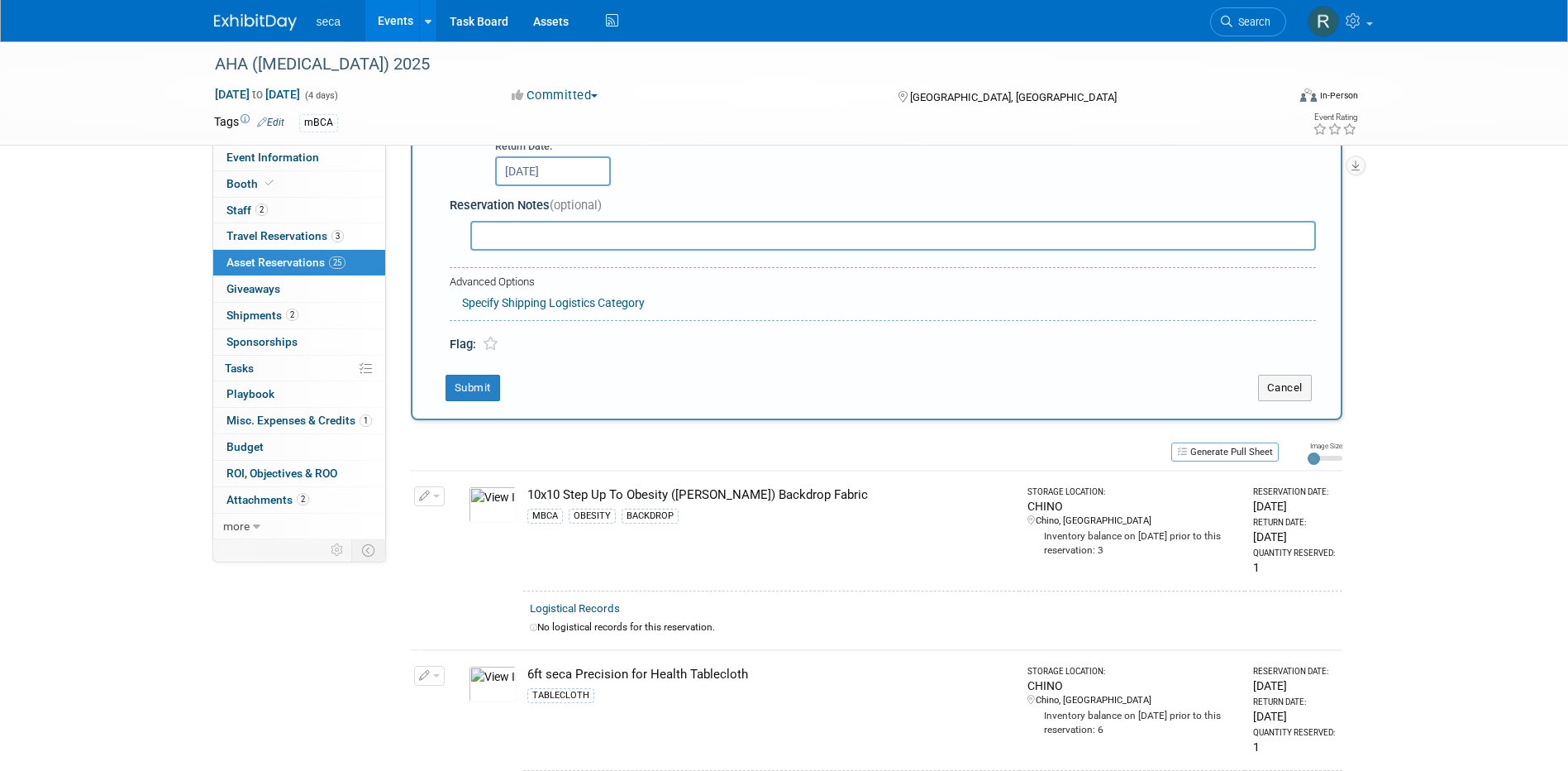
scroll to position [594, 0]
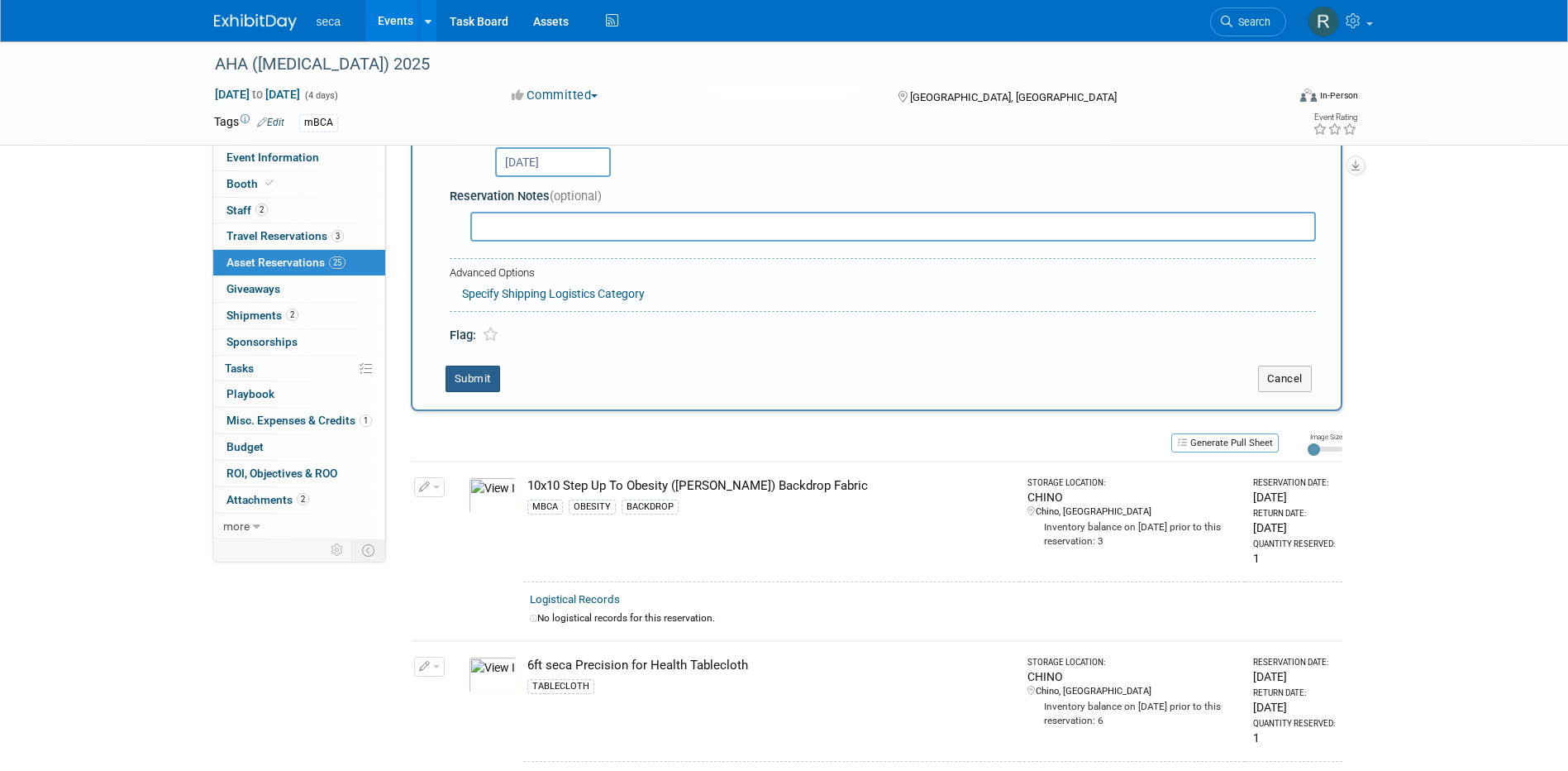
click at [473, 375] on button "Submit" at bounding box center [472, 378] width 55 height 27
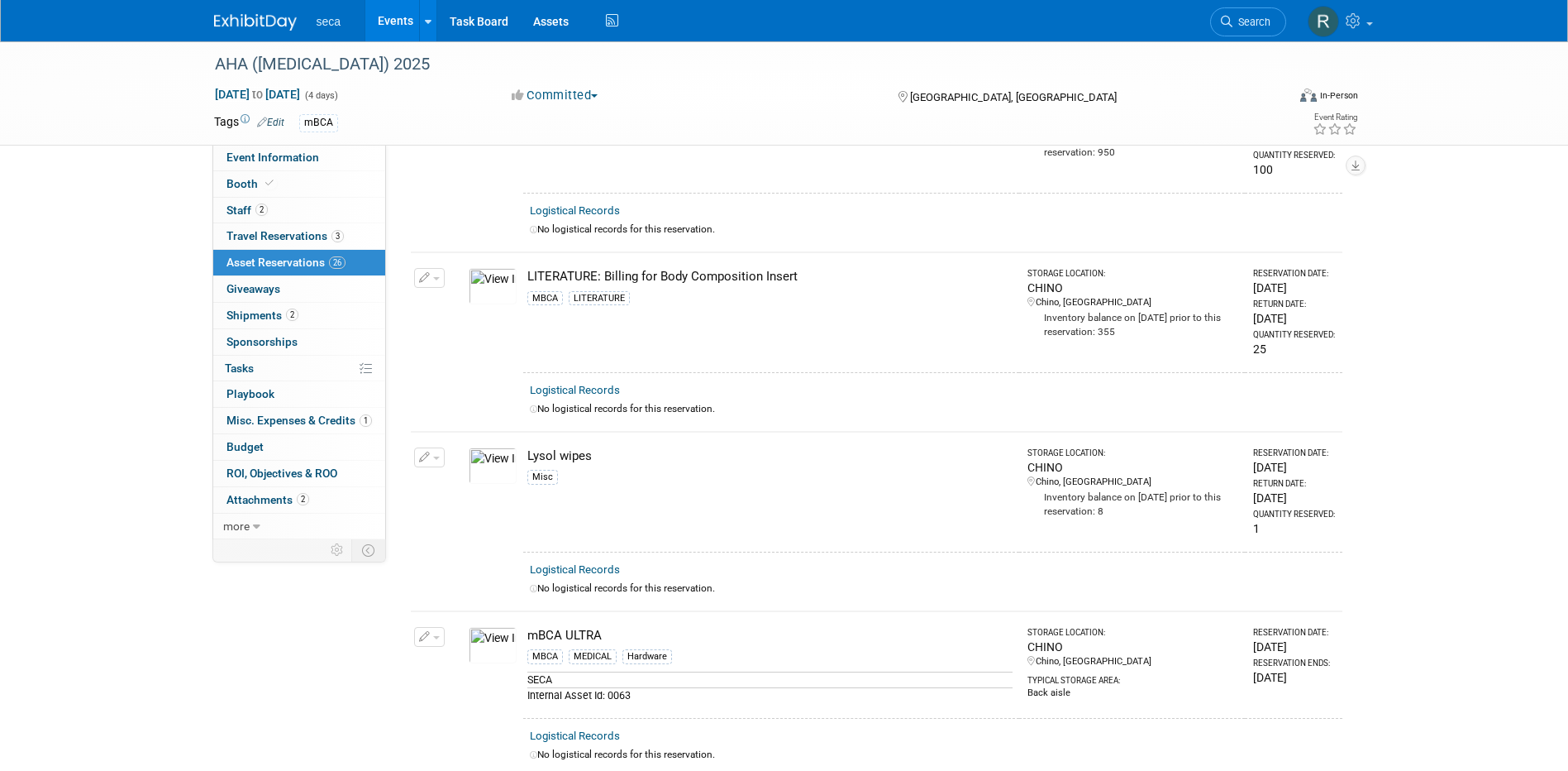
scroll to position [1746, 0]
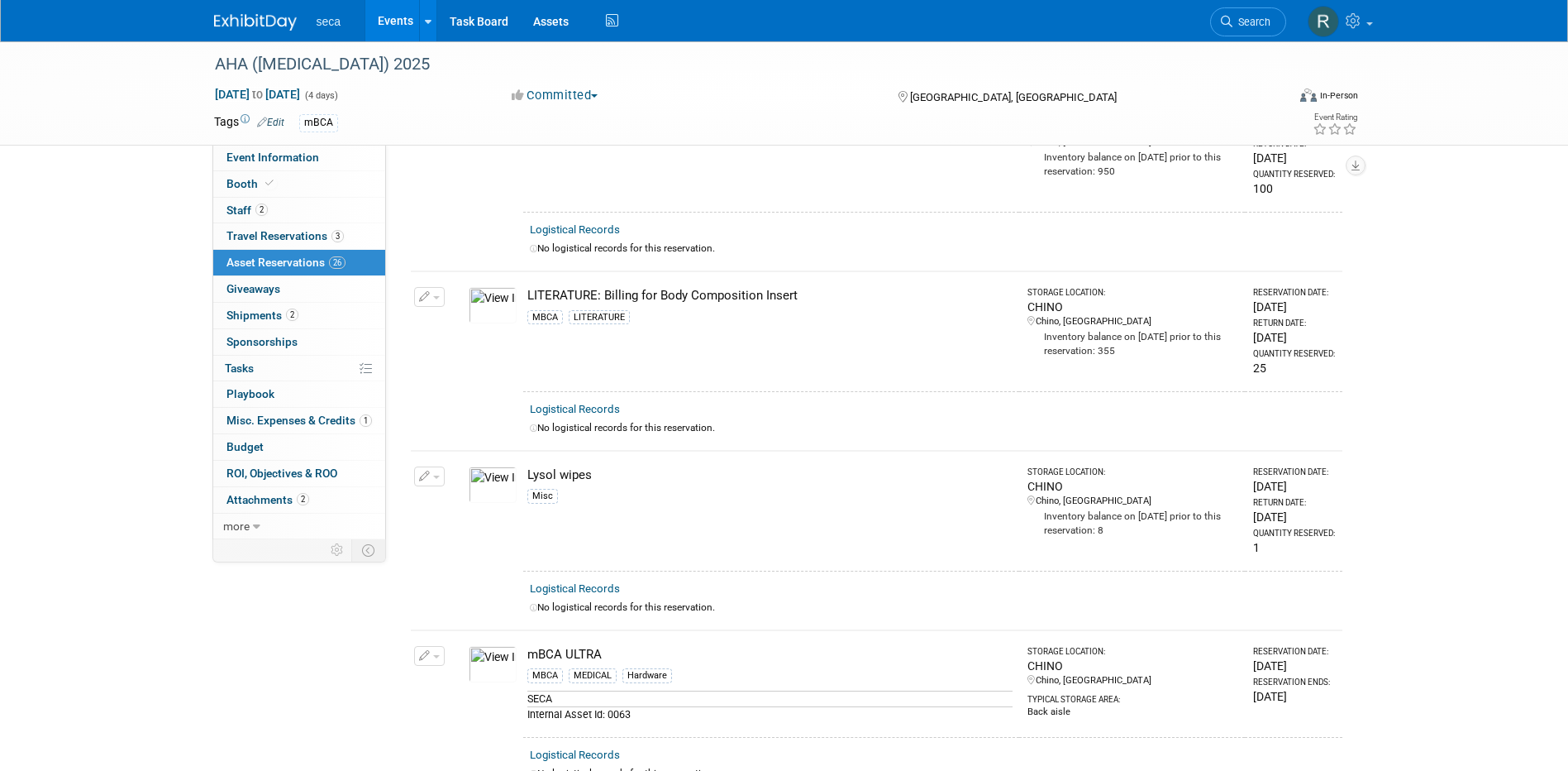
click at [433, 292] on button "button" at bounding box center [428, 297] width 31 height 20
click at [454, 317] on button "Change Reservation" at bounding box center [493, 323] width 140 height 22
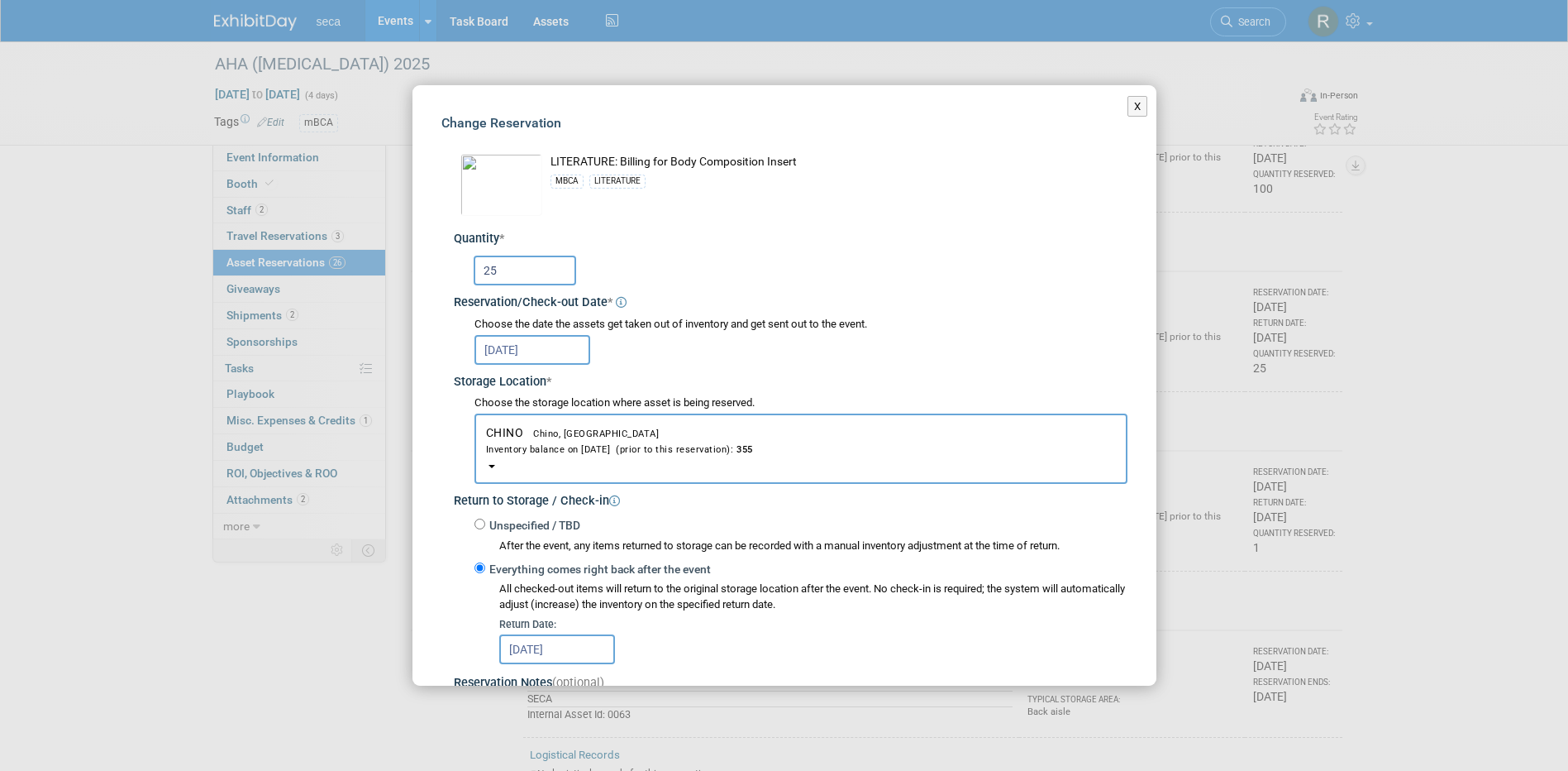
click at [511, 275] on input "25" at bounding box center [524, 270] width 102 height 30
click at [511, 274] on input "25" at bounding box center [524, 270] width 102 height 30
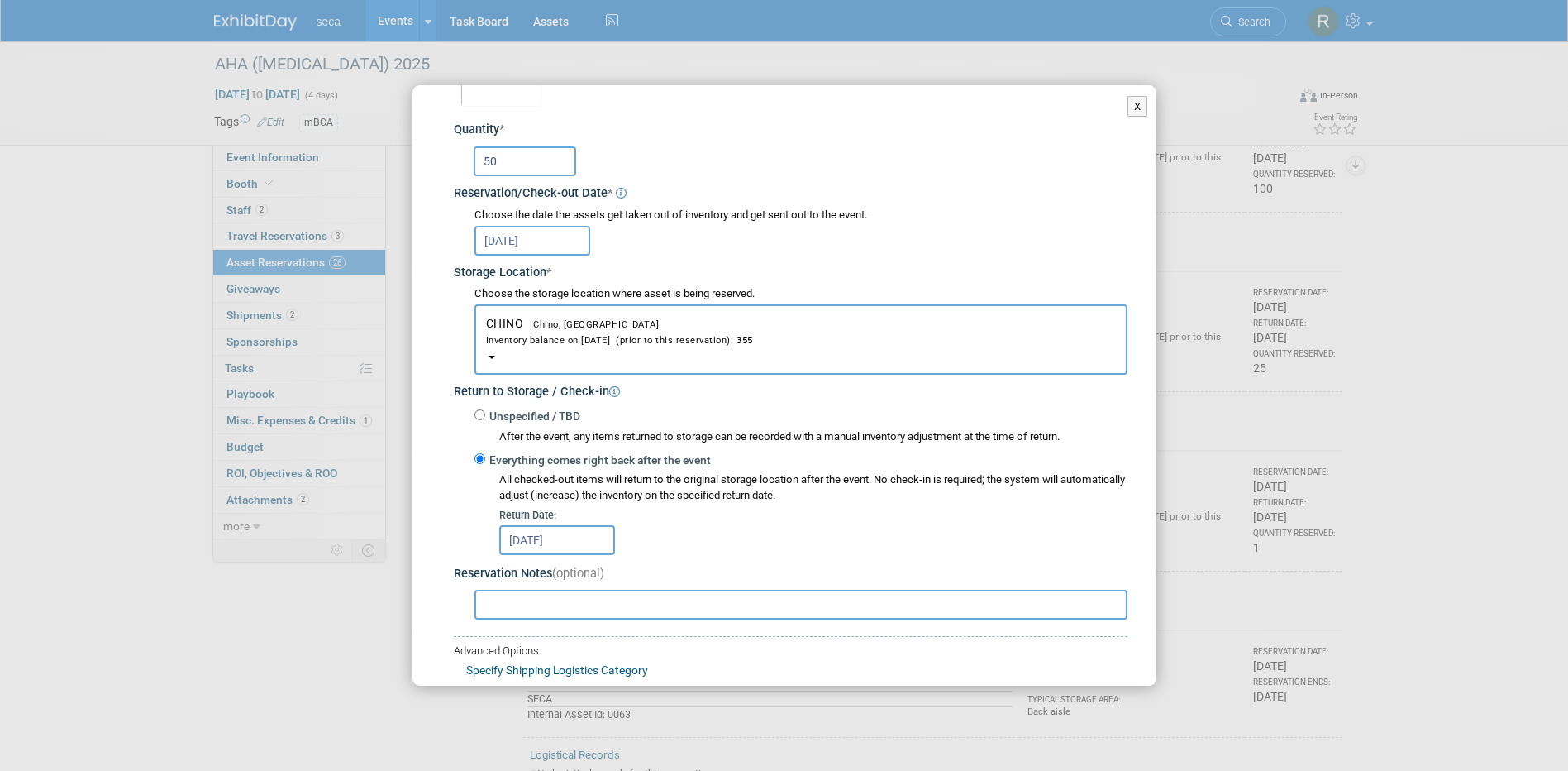
scroll to position [220, 0]
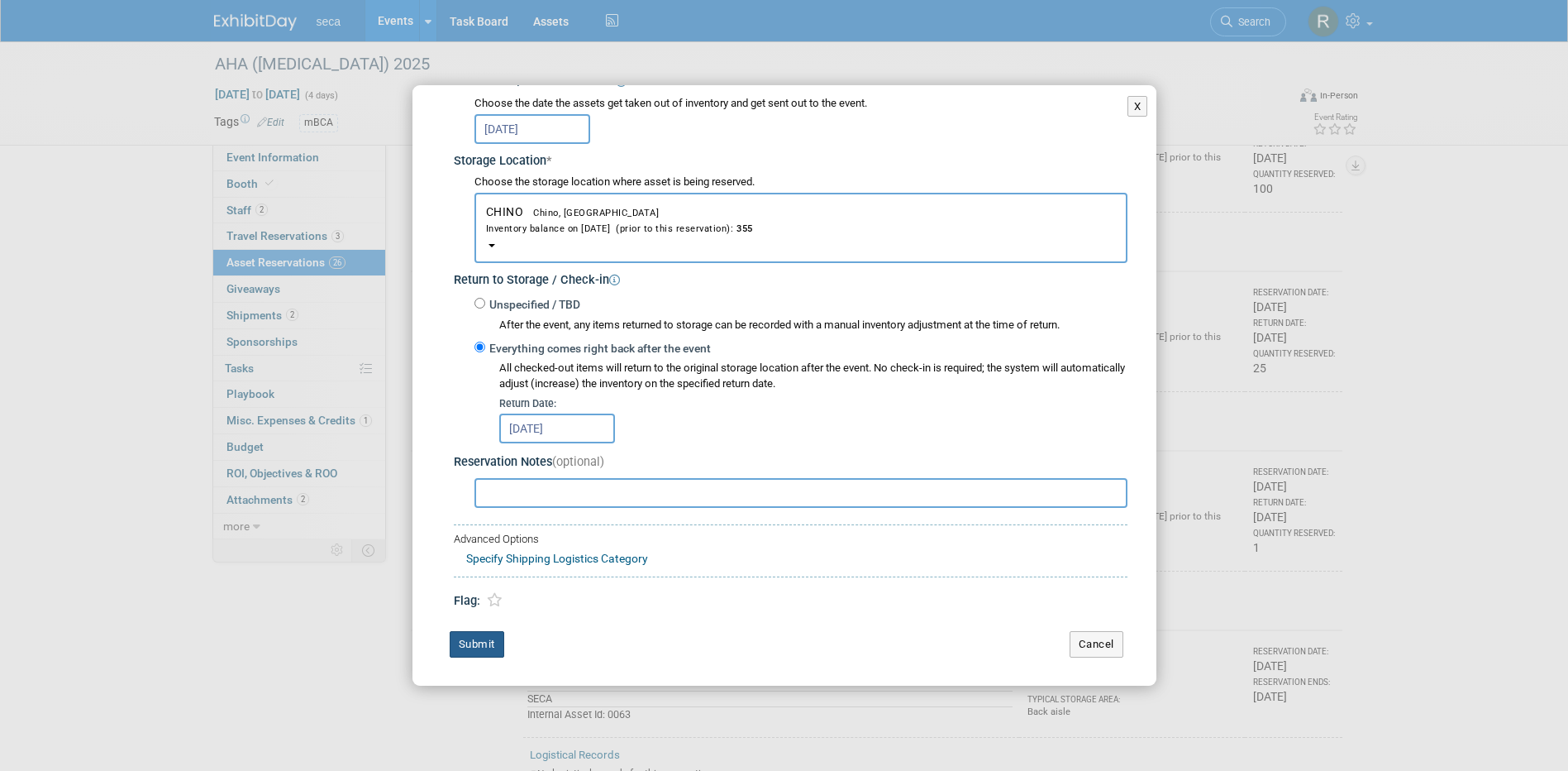
type input "50"
click at [483, 646] on button "Submit" at bounding box center [476, 644] width 55 height 27
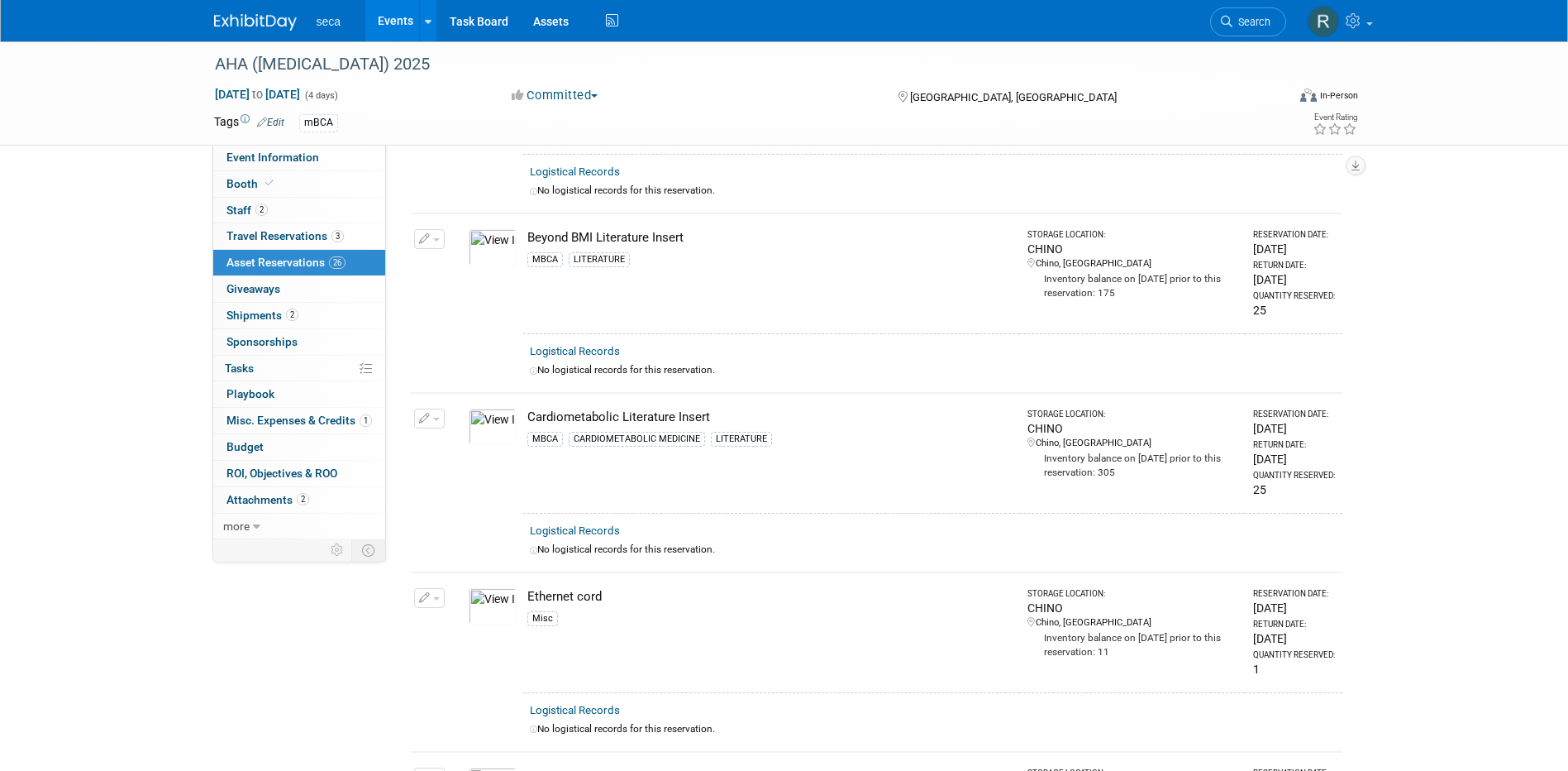
scroll to position [672, 0]
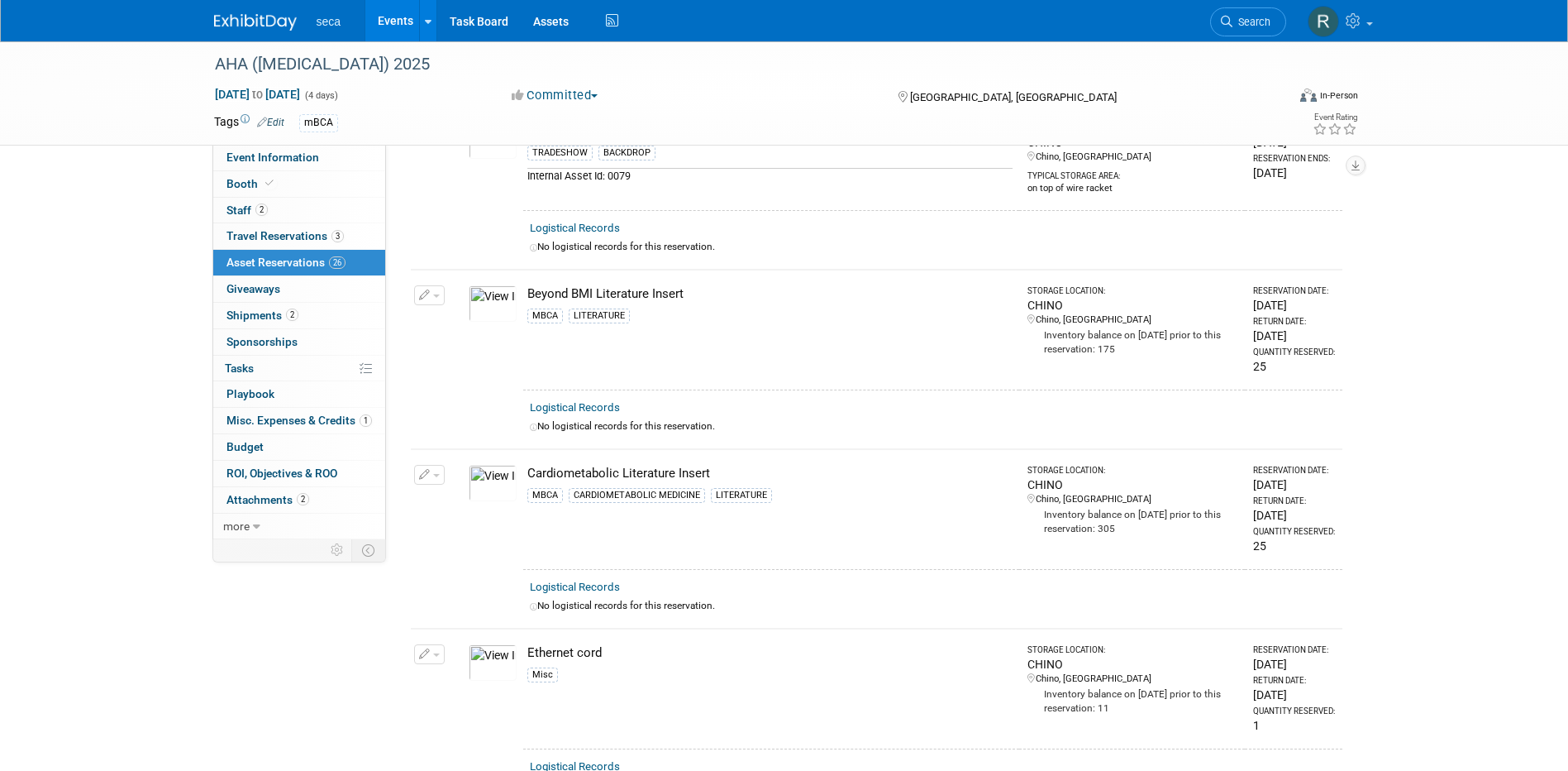
click at [423, 470] on icon "button" at bounding box center [424, 474] width 12 height 11
click at [458, 490] on button "Change Reservation" at bounding box center [493, 501] width 140 height 22
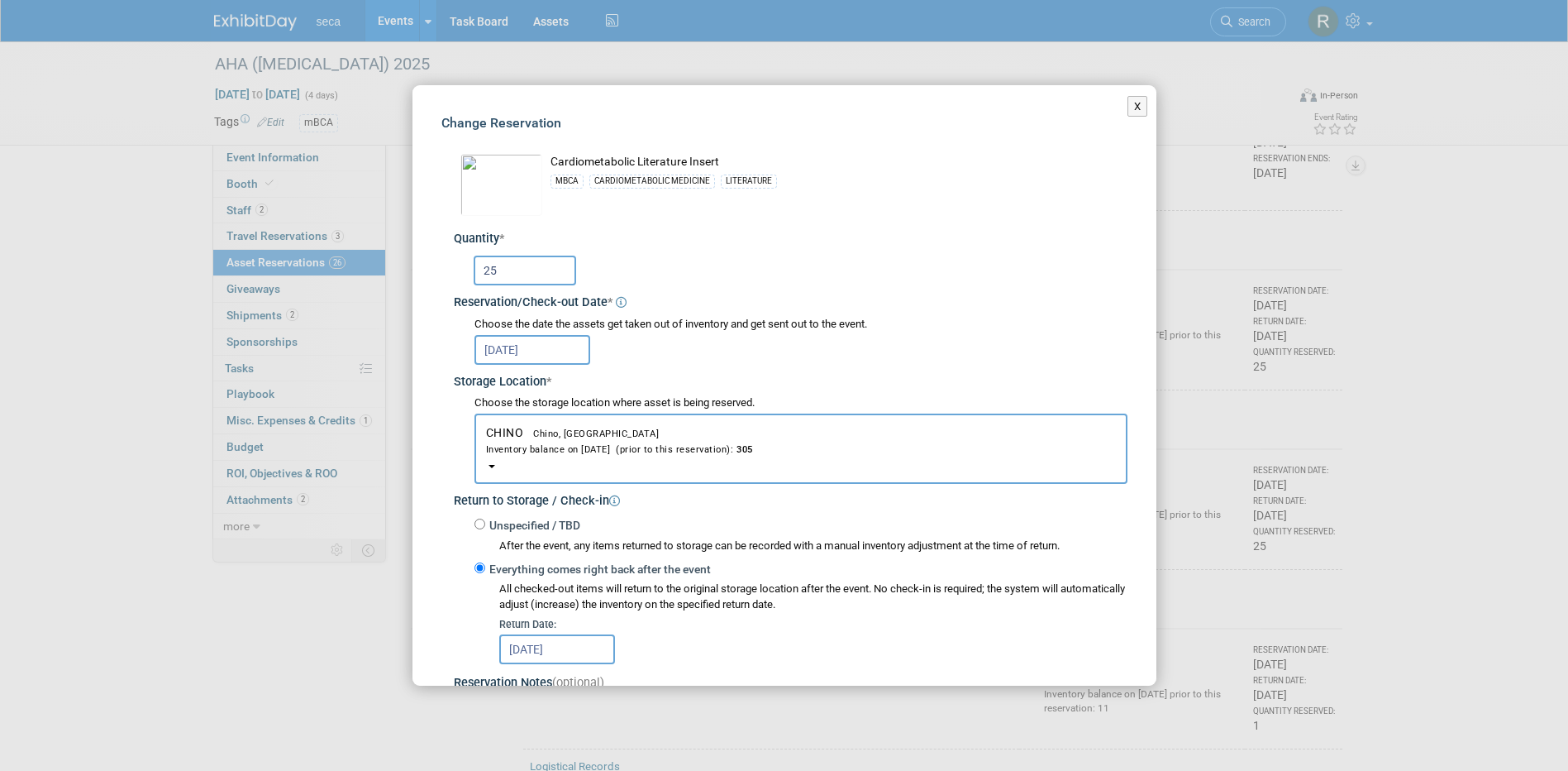
click at [514, 273] on input "25" at bounding box center [524, 270] width 102 height 30
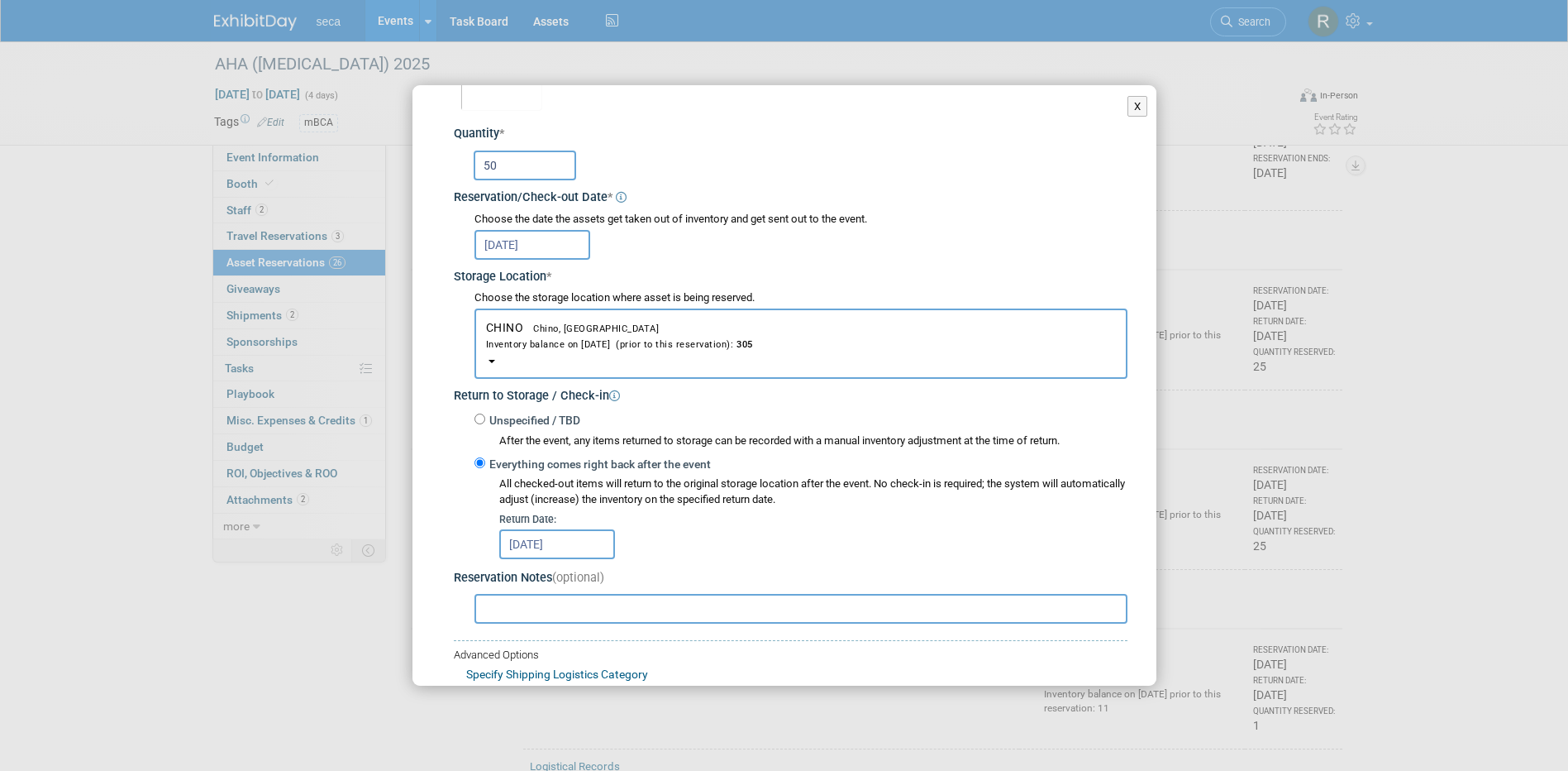
scroll to position [220, 0]
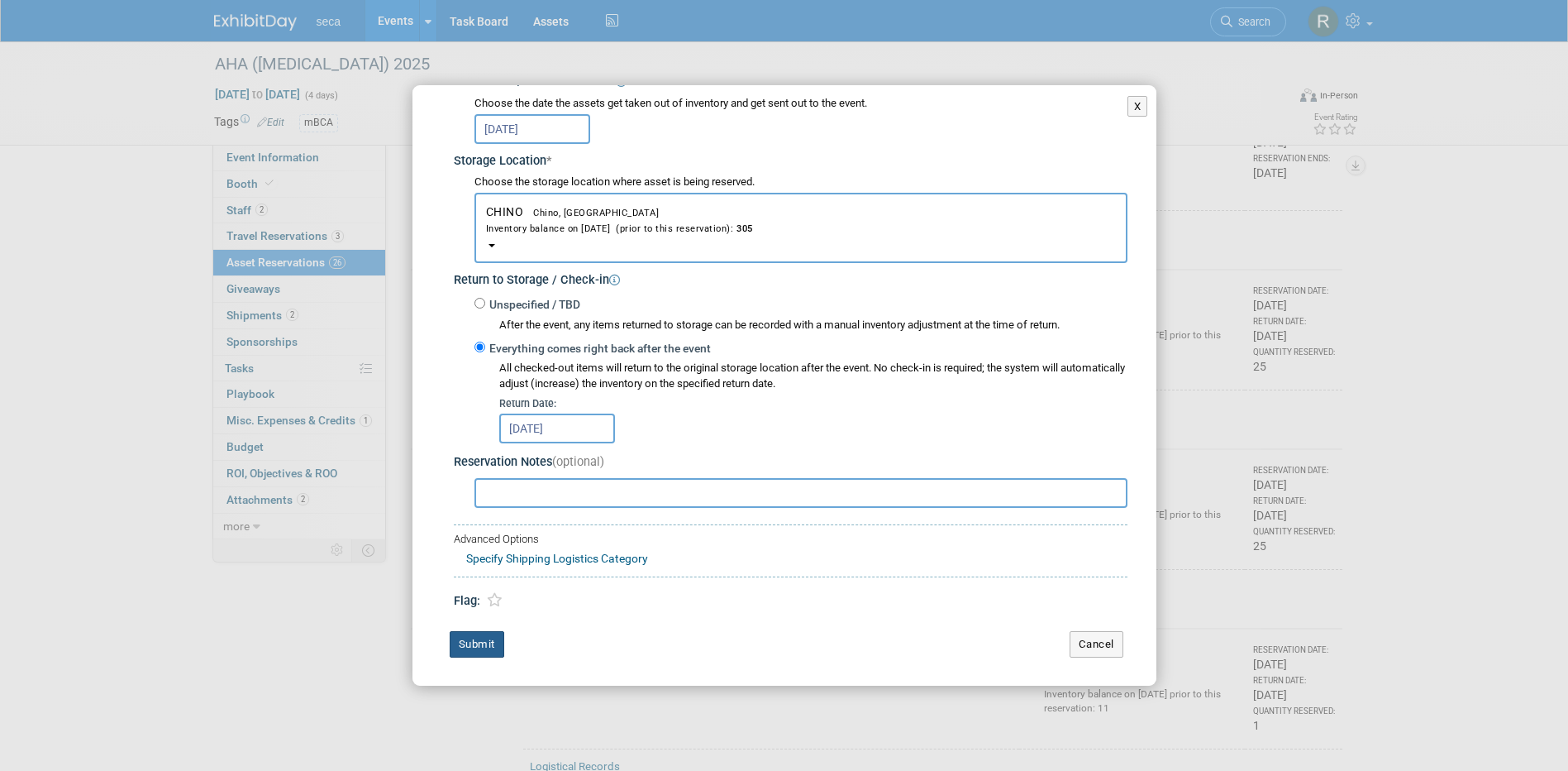
type input "50"
click at [485, 641] on button "Submit" at bounding box center [476, 644] width 55 height 27
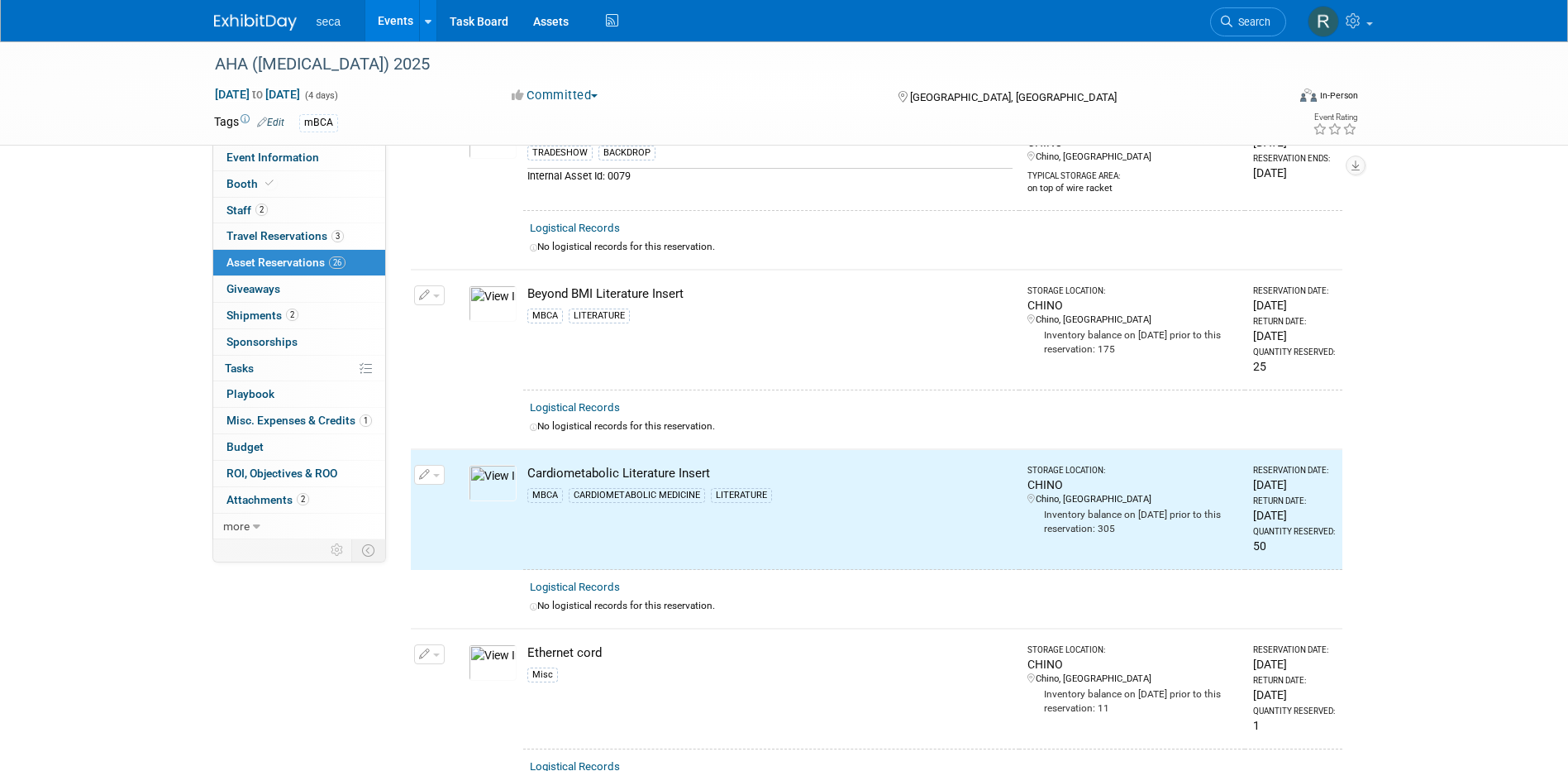
click at [422, 290] on icon "button" at bounding box center [424, 295] width 12 height 11
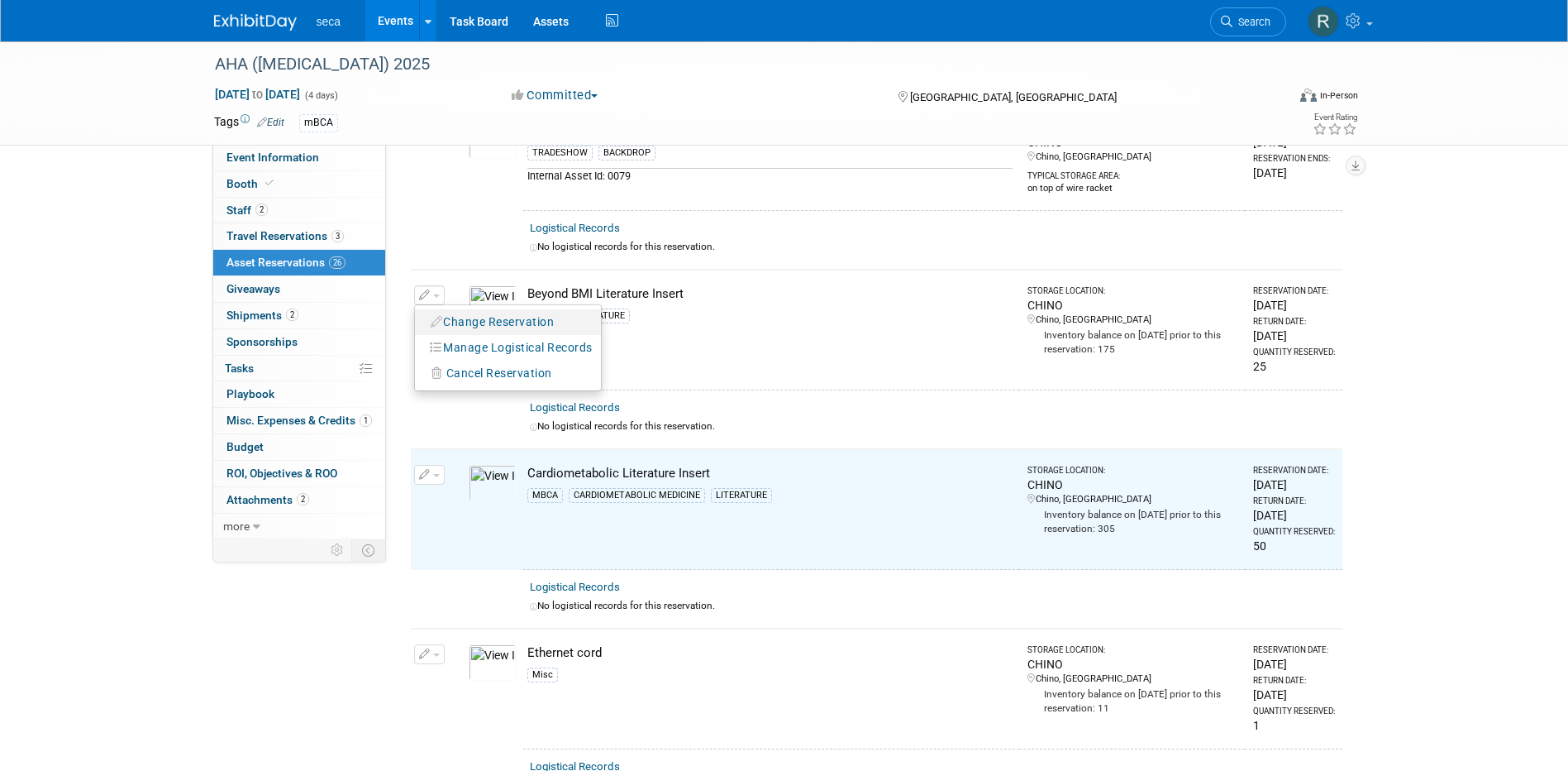
click at [445, 328] on button "Change Reservation" at bounding box center [493, 321] width 140 height 22
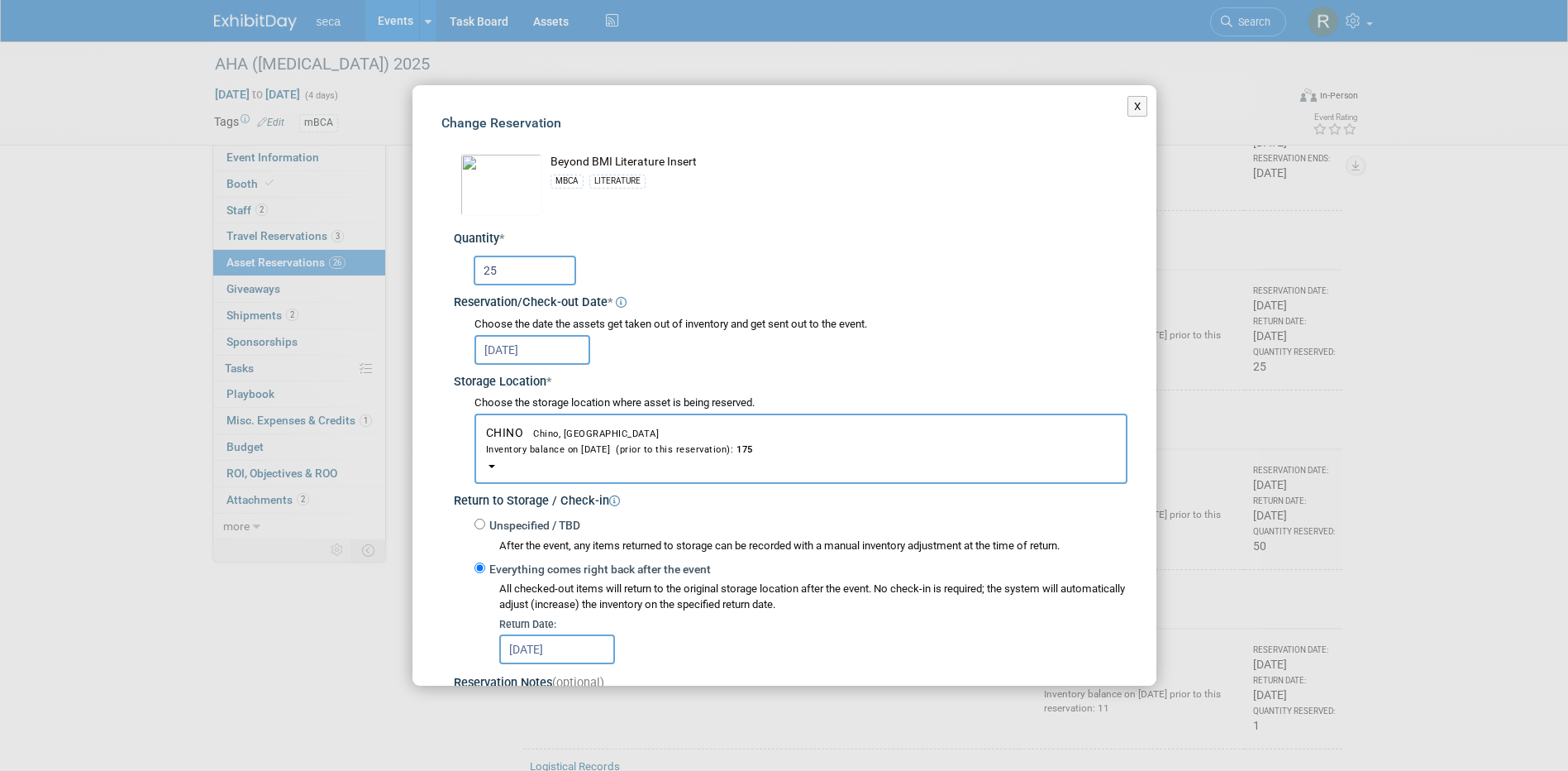
click at [518, 269] on input "25" at bounding box center [524, 270] width 102 height 30
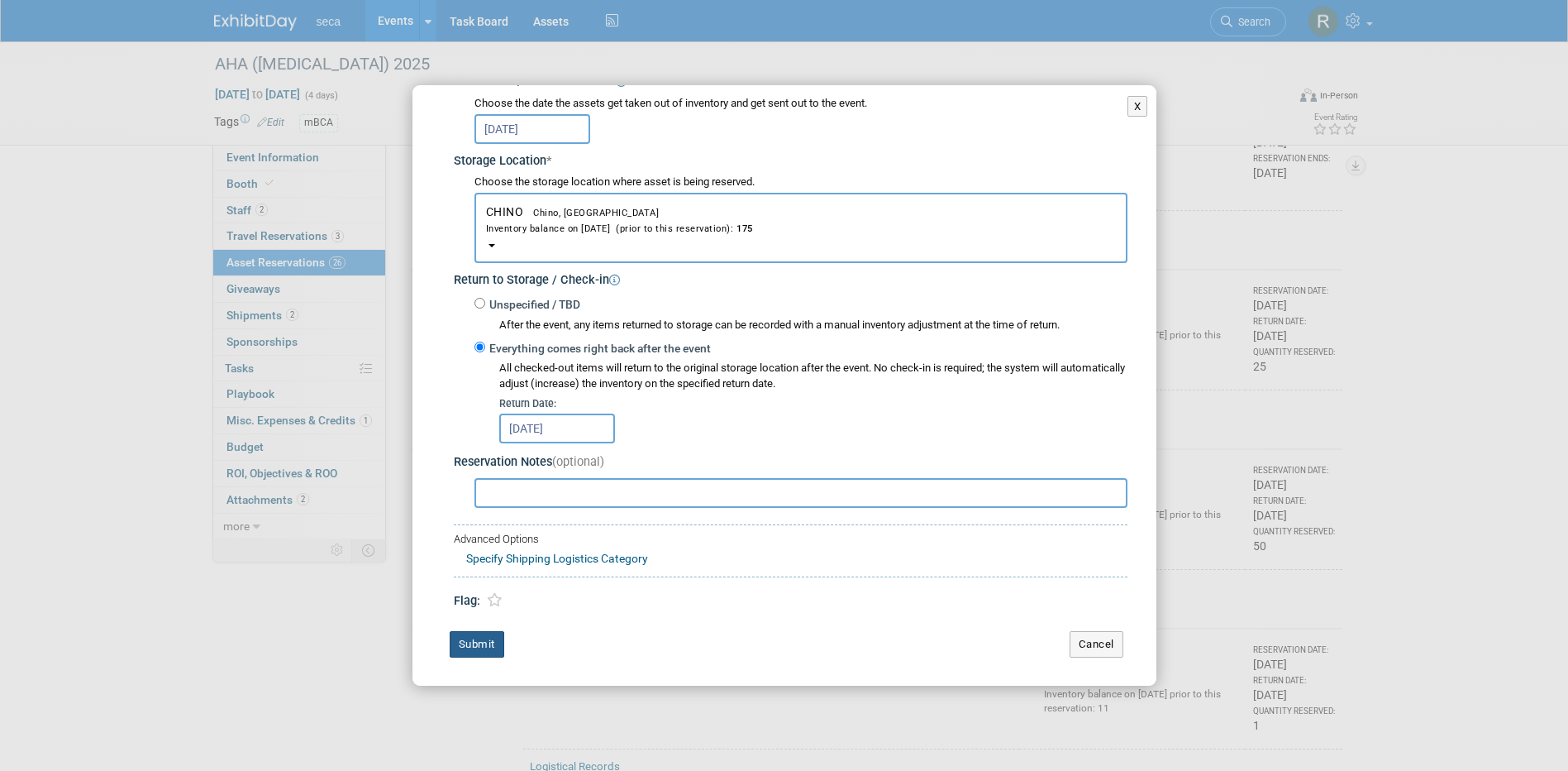
type input "50"
click at [471, 642] on button "Submit" at bounding box center [476, 644] width 55 height 27
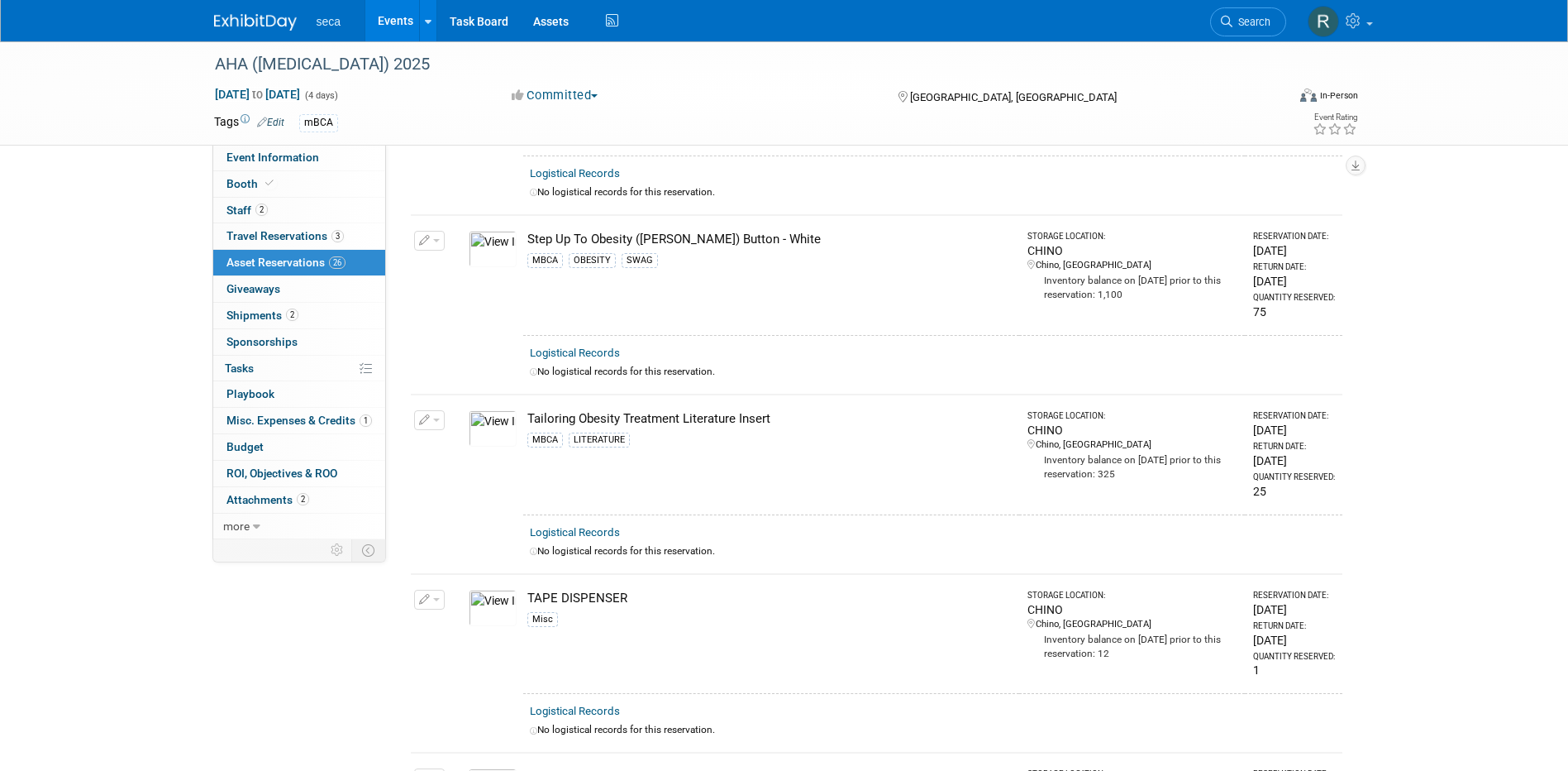
scroll to position [3555, 0]
click at [419, 409] on button "button" at bounding box center [428, 419] width 31 height 20
click at [448, 434] on button "Change Reservation" at bounding box center [493, 445] width 140 height 22
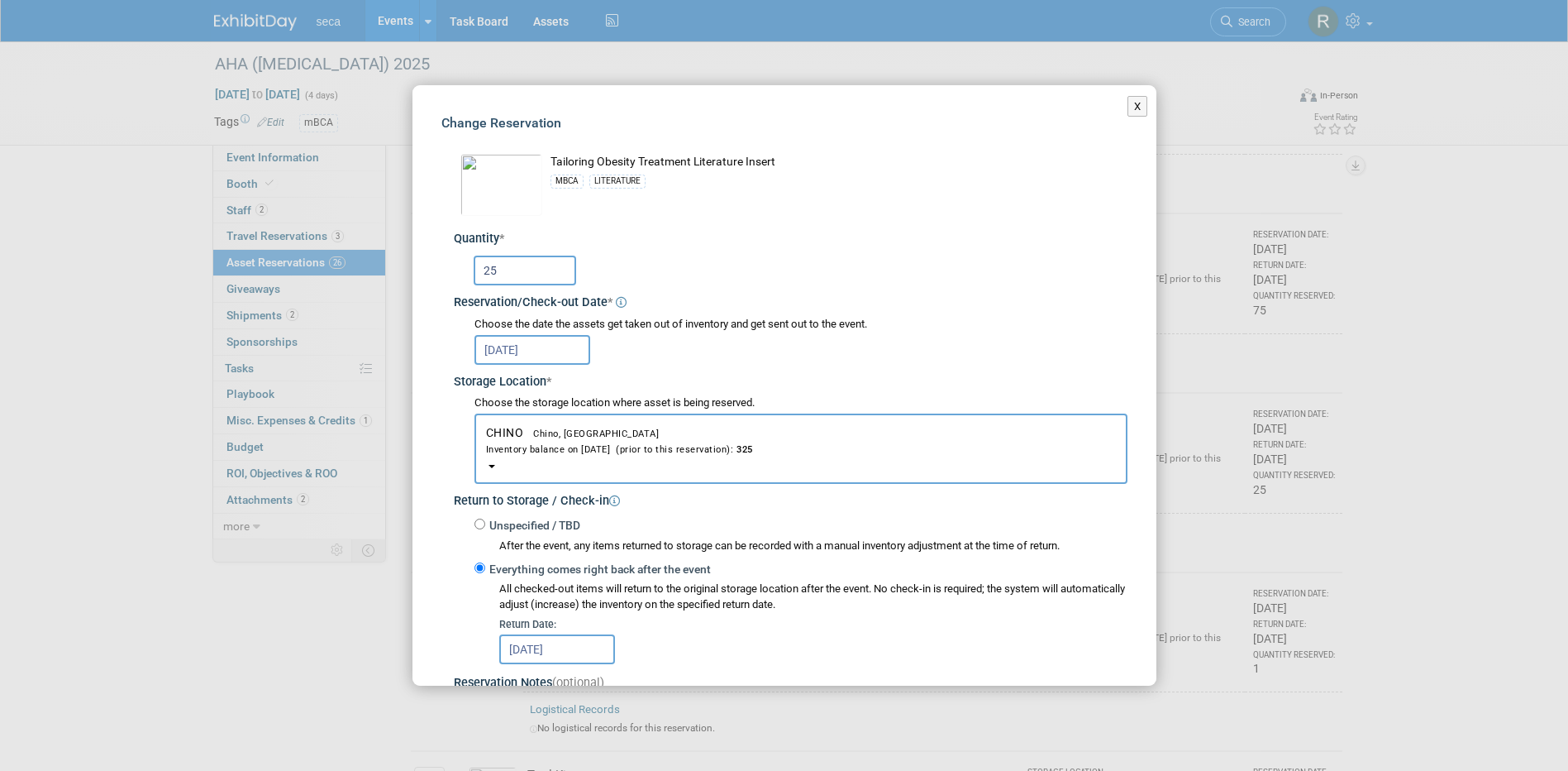
click at [533, 274] on input "25" at bounding box center [524, 270] width 102 height 30
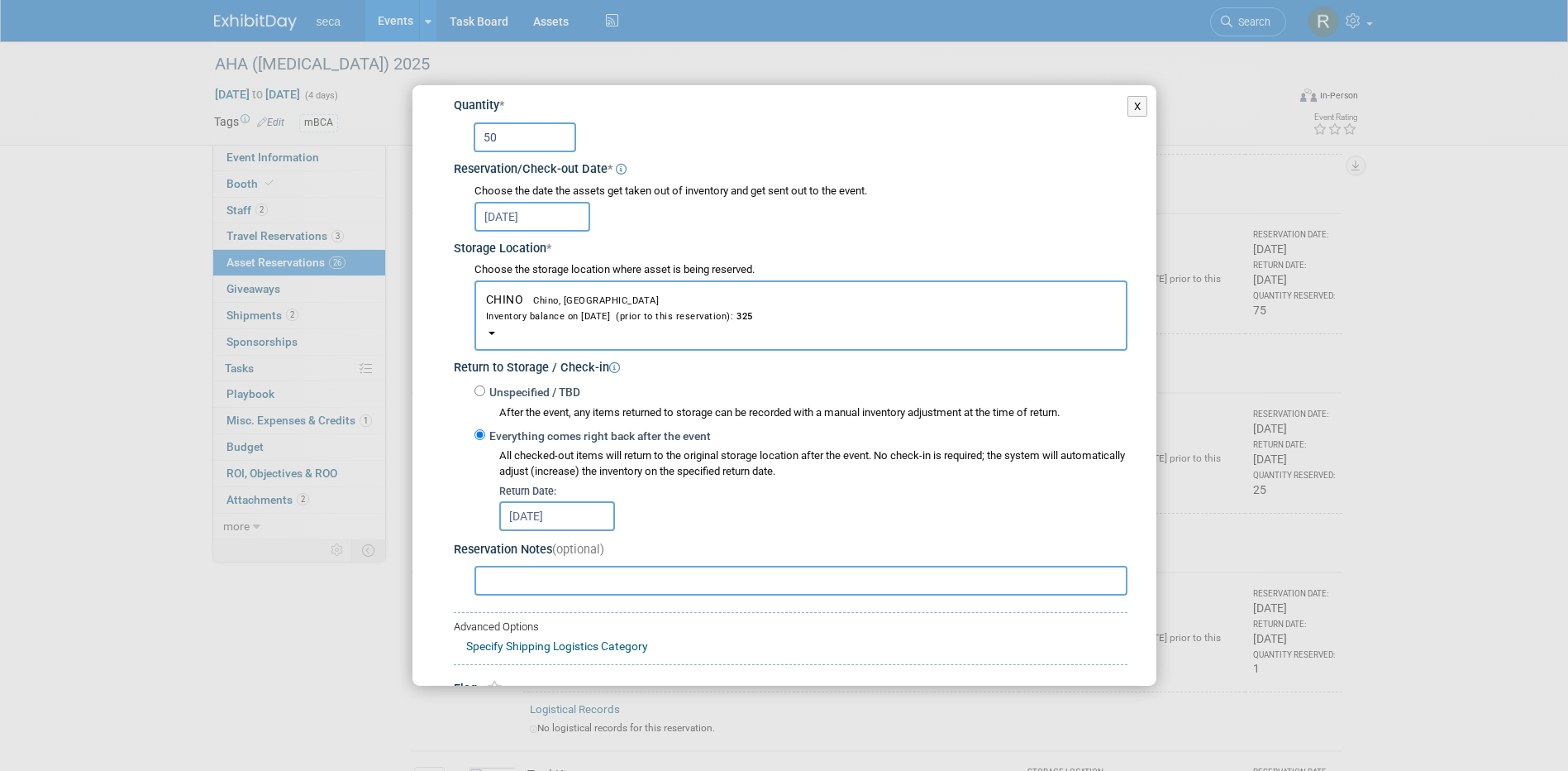
scroll to position [220, 0]
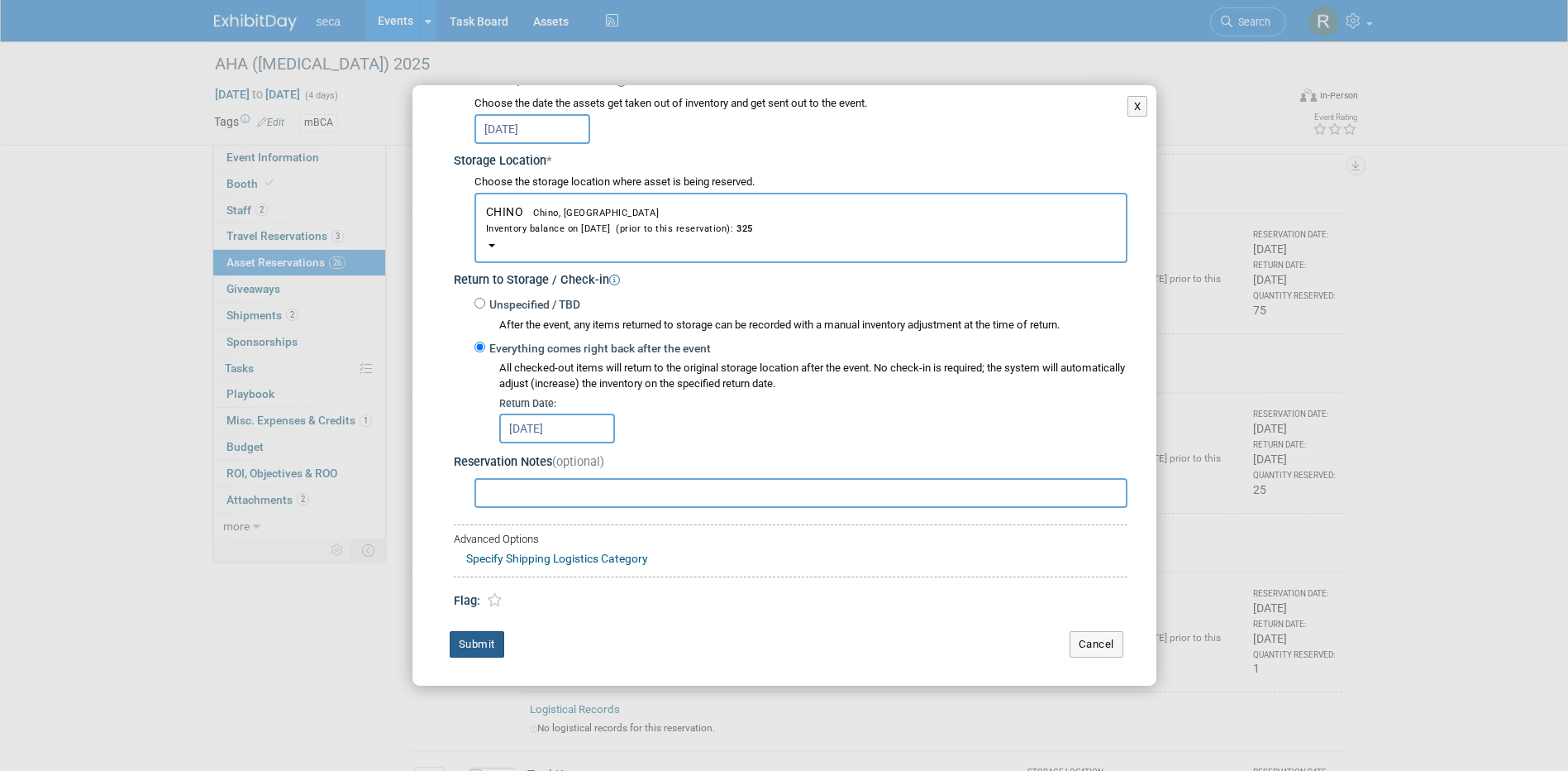
type input "50"
click at [486, 637] on button "Submit" at bounding box center [476, 644] width 55 height 27
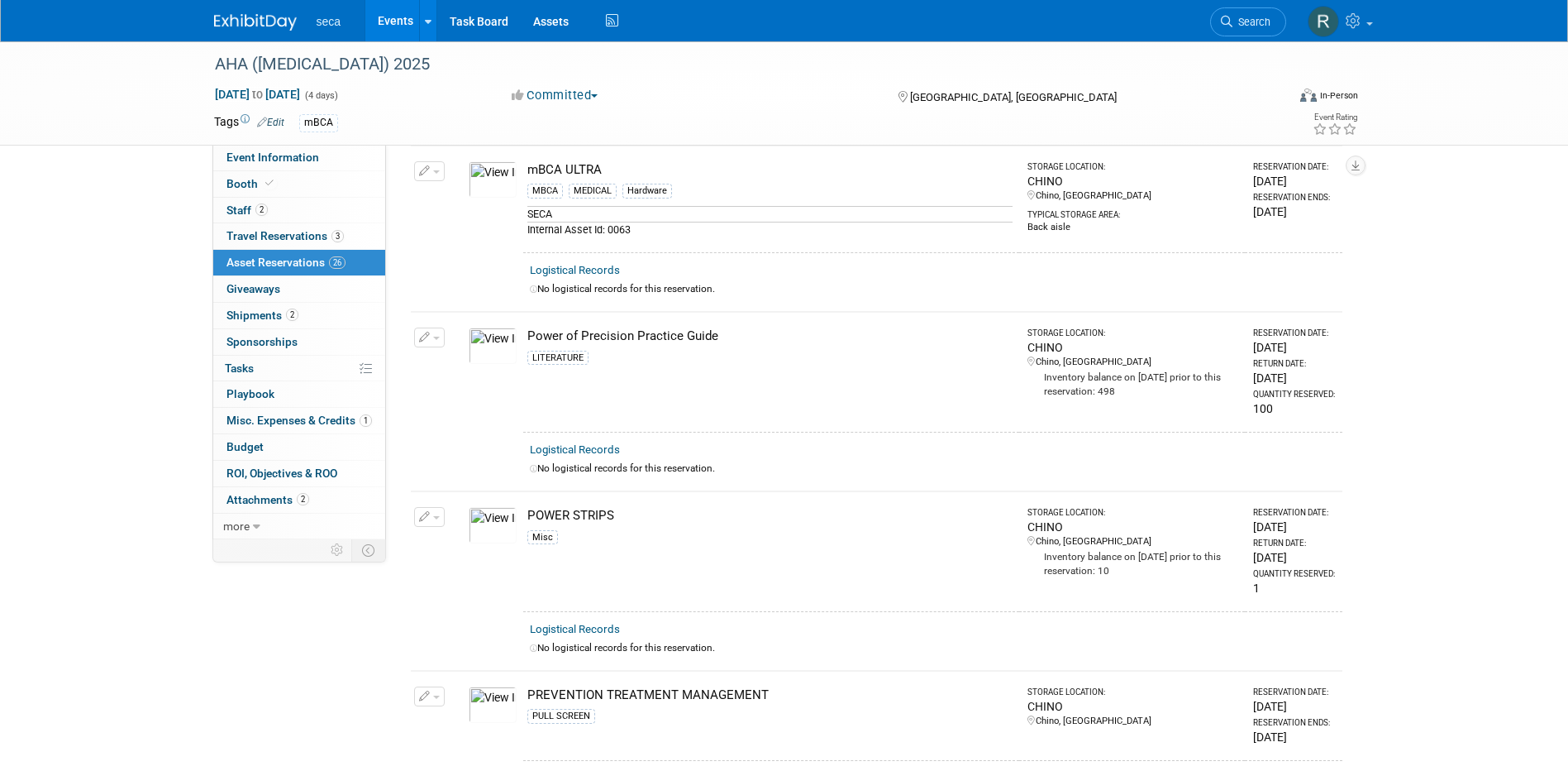
scroll to position [1901, 0]
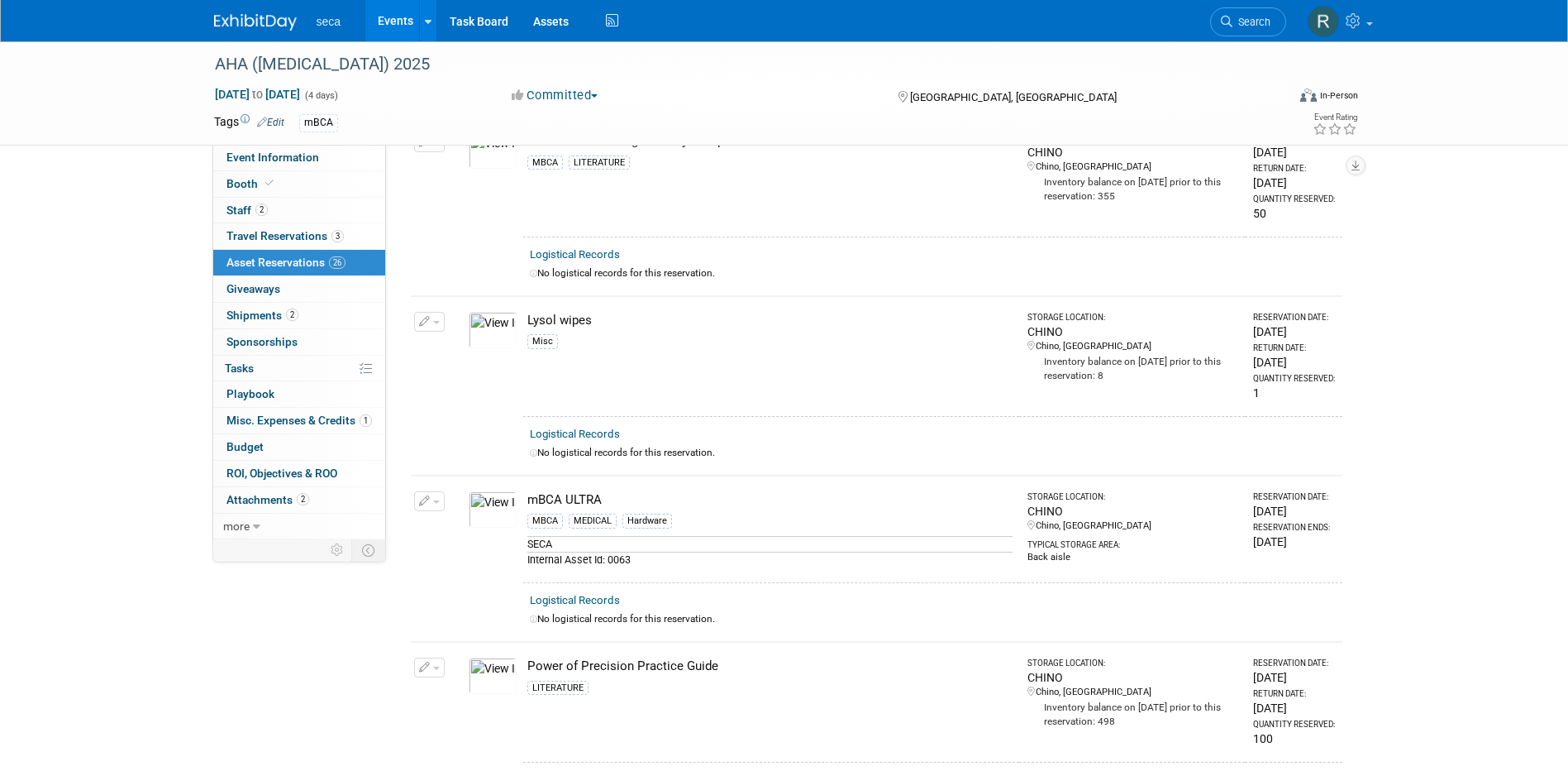
click at [423, 496] on icon "button" at bounding box center [424, 501] width 12 height 11
click at [468, 517] on button "Change Reservation" at bounding box center [493, 528] width 140 height 22
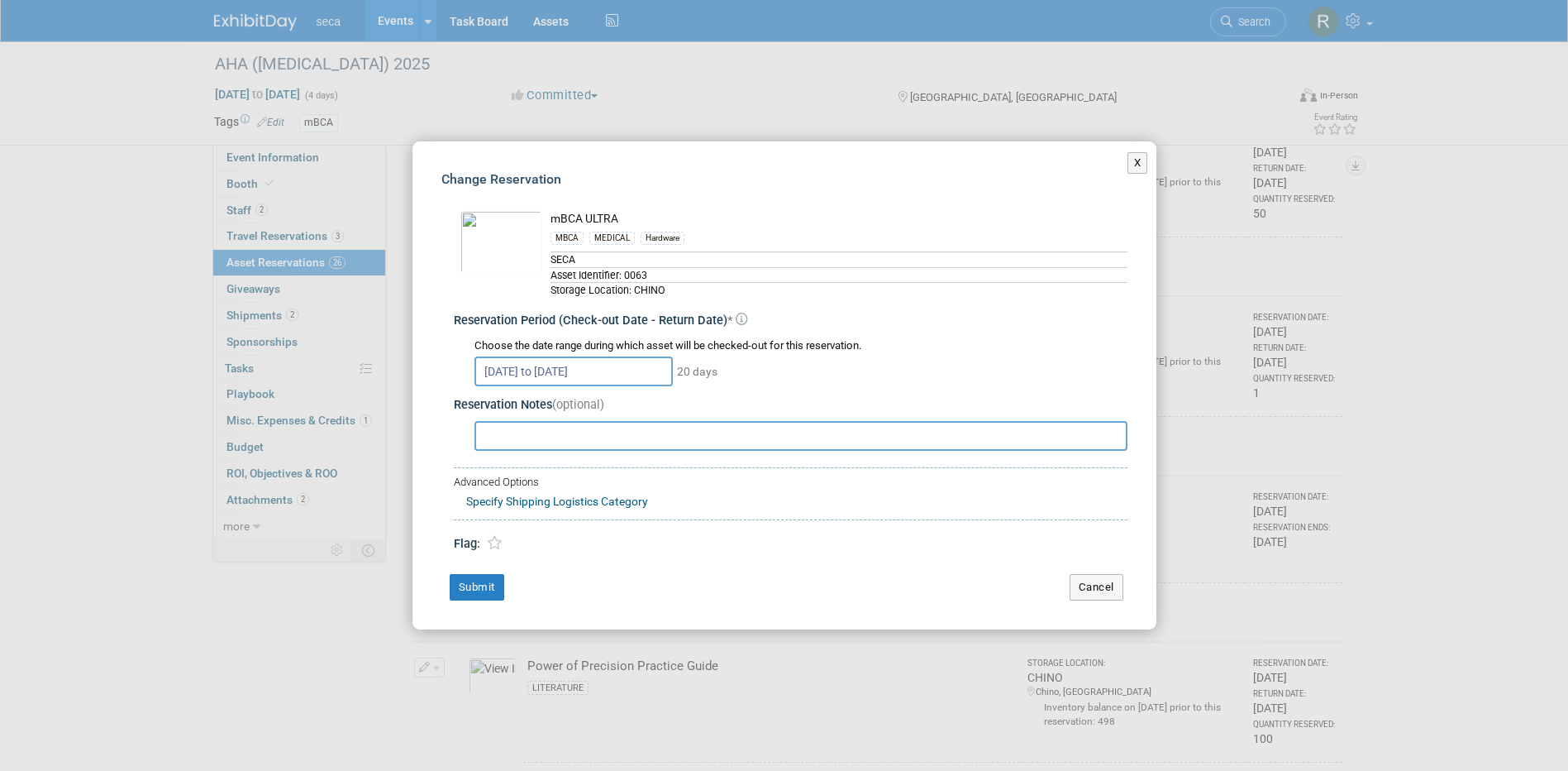
click at [545, 434] on input "text" at bounding box center [800, 436] width 653 height 30
type input "Include power adapter"
drag, startPoint x: 621, startPoint y: 430, endPoint x: 393, endPoint y: 421, distance: 228.2
click at [393, 421] on div "X Change Reservation * * *" at bounding box center [784, 385] width 1568 height 771
click at [1097, 580] on button "Cancel" at bounding box center [1096, 586] width 54 height 27
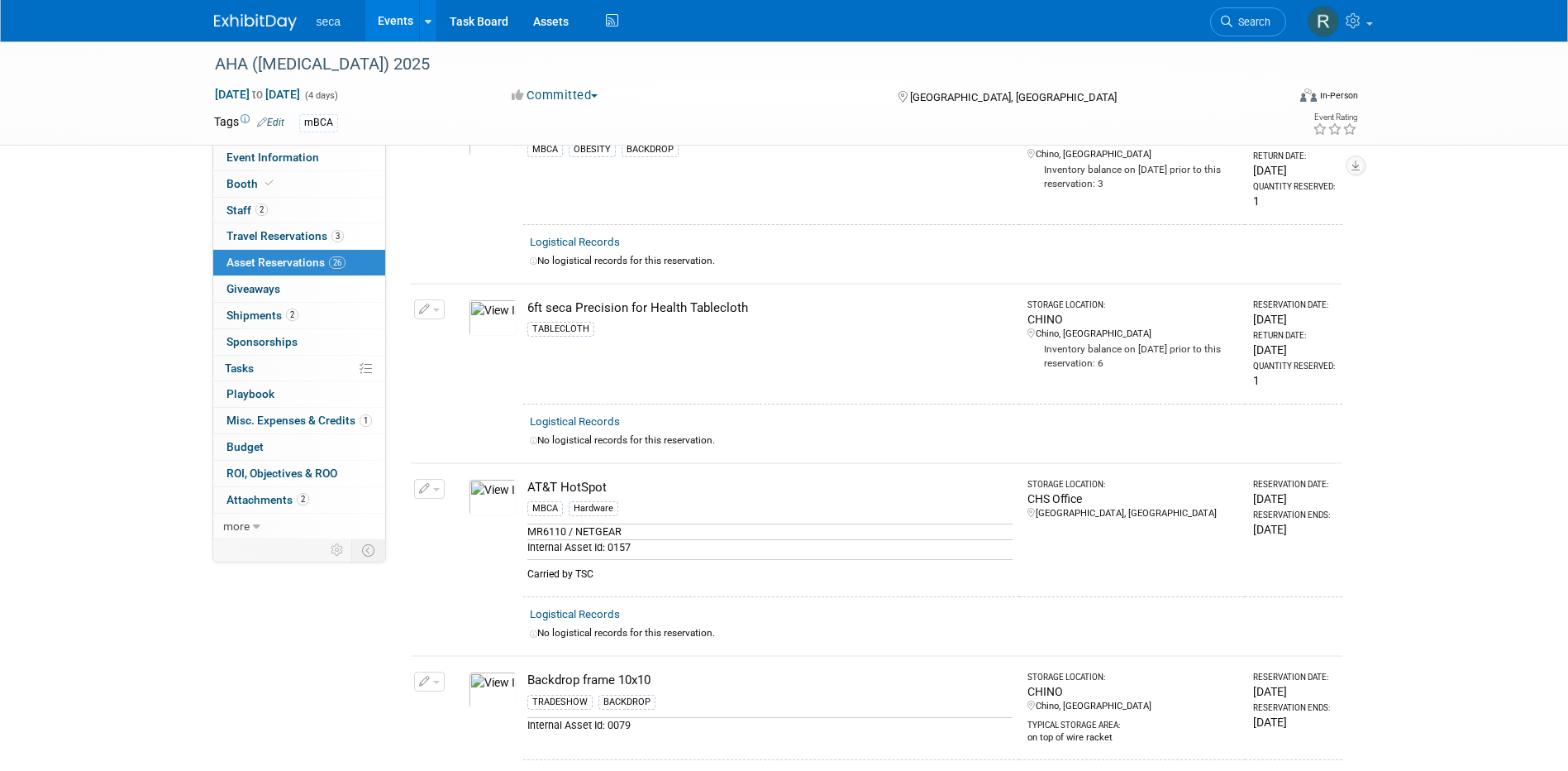
scroll to position [0, 0]
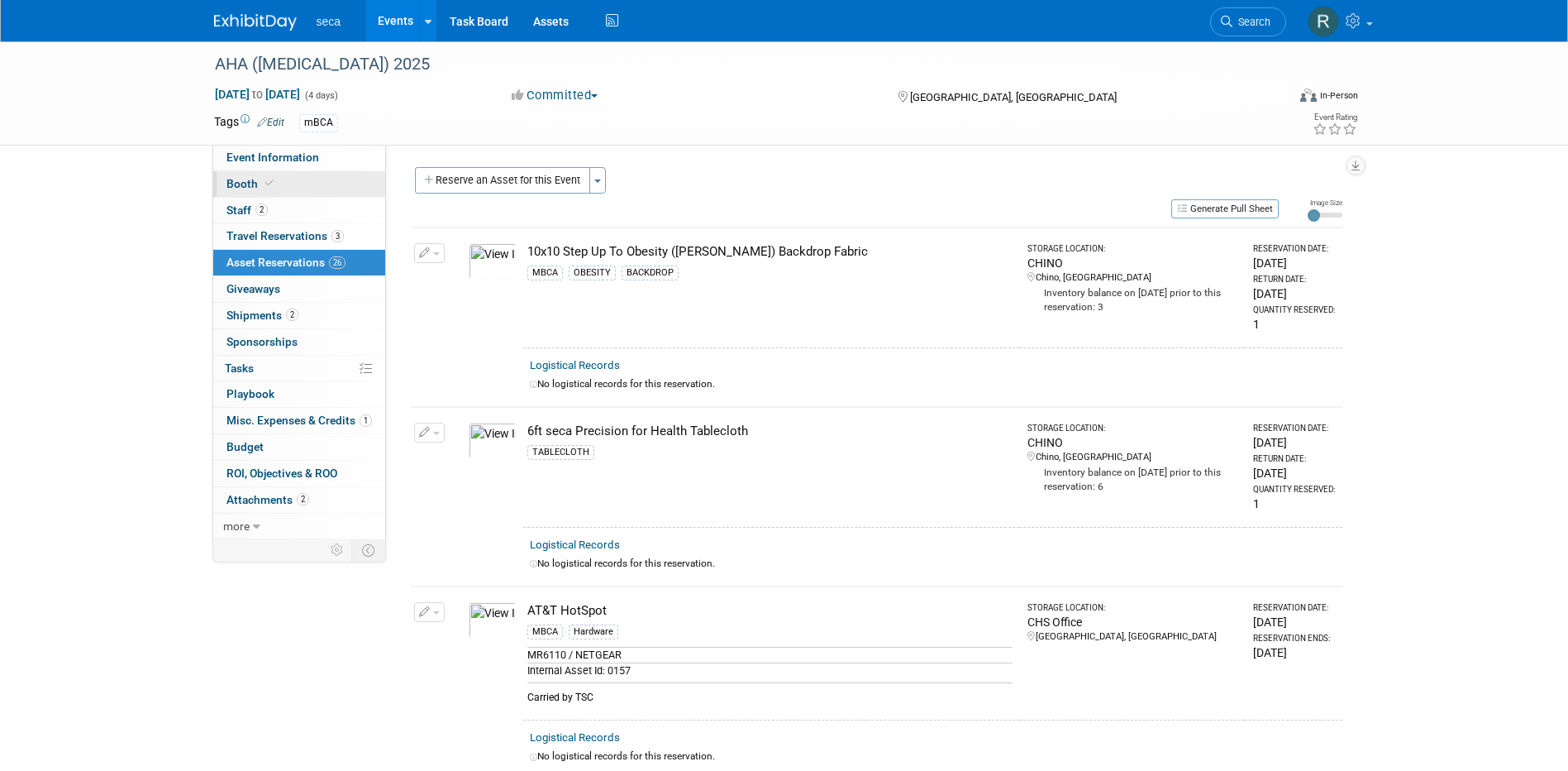
click at [259, 183] on span "Booth" at bounding box center [251, 183] width 51 height 13
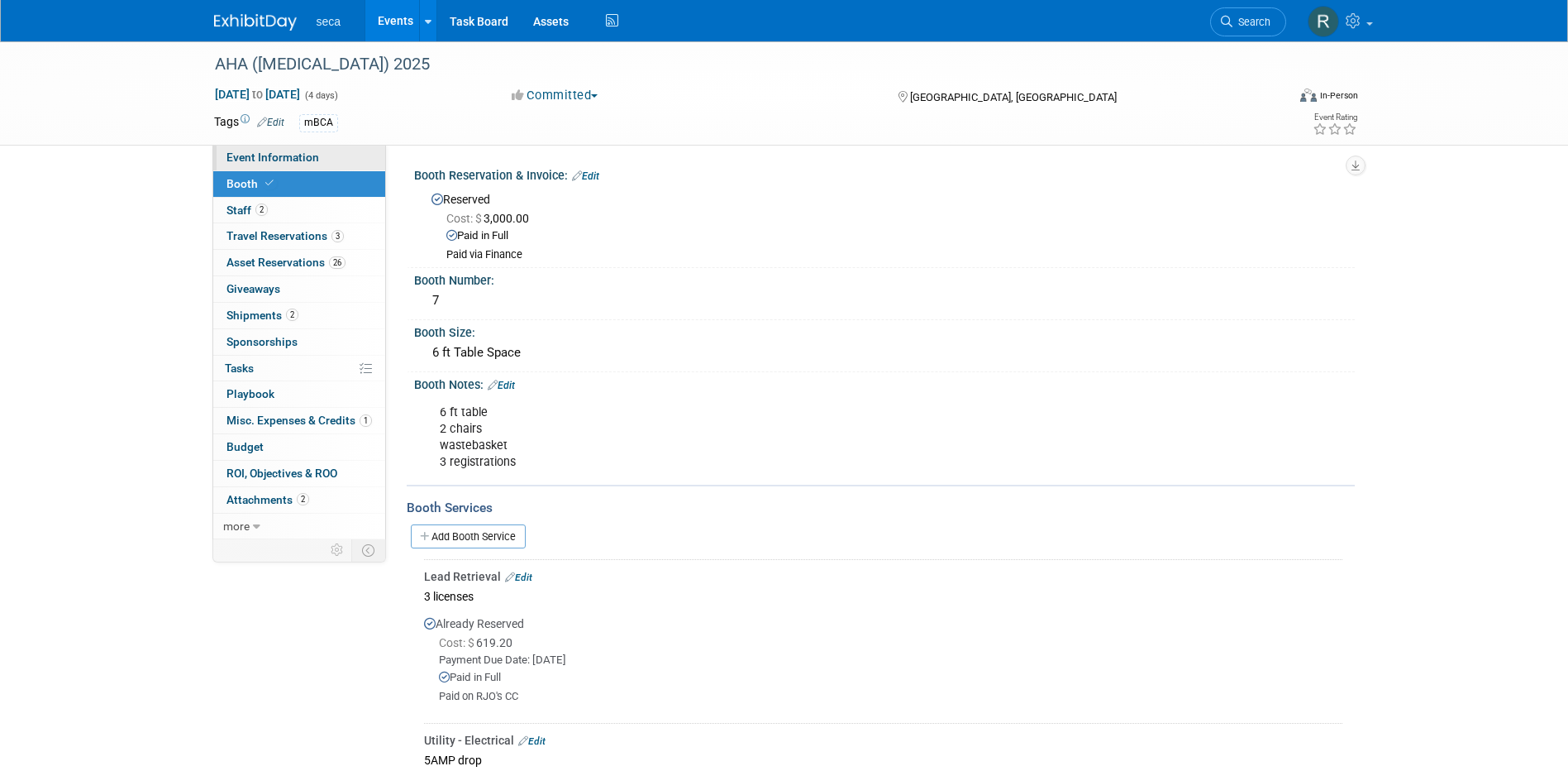
click at [278, 156] on span "Event Information" at bounding box center [272, 157] width 92 height 13
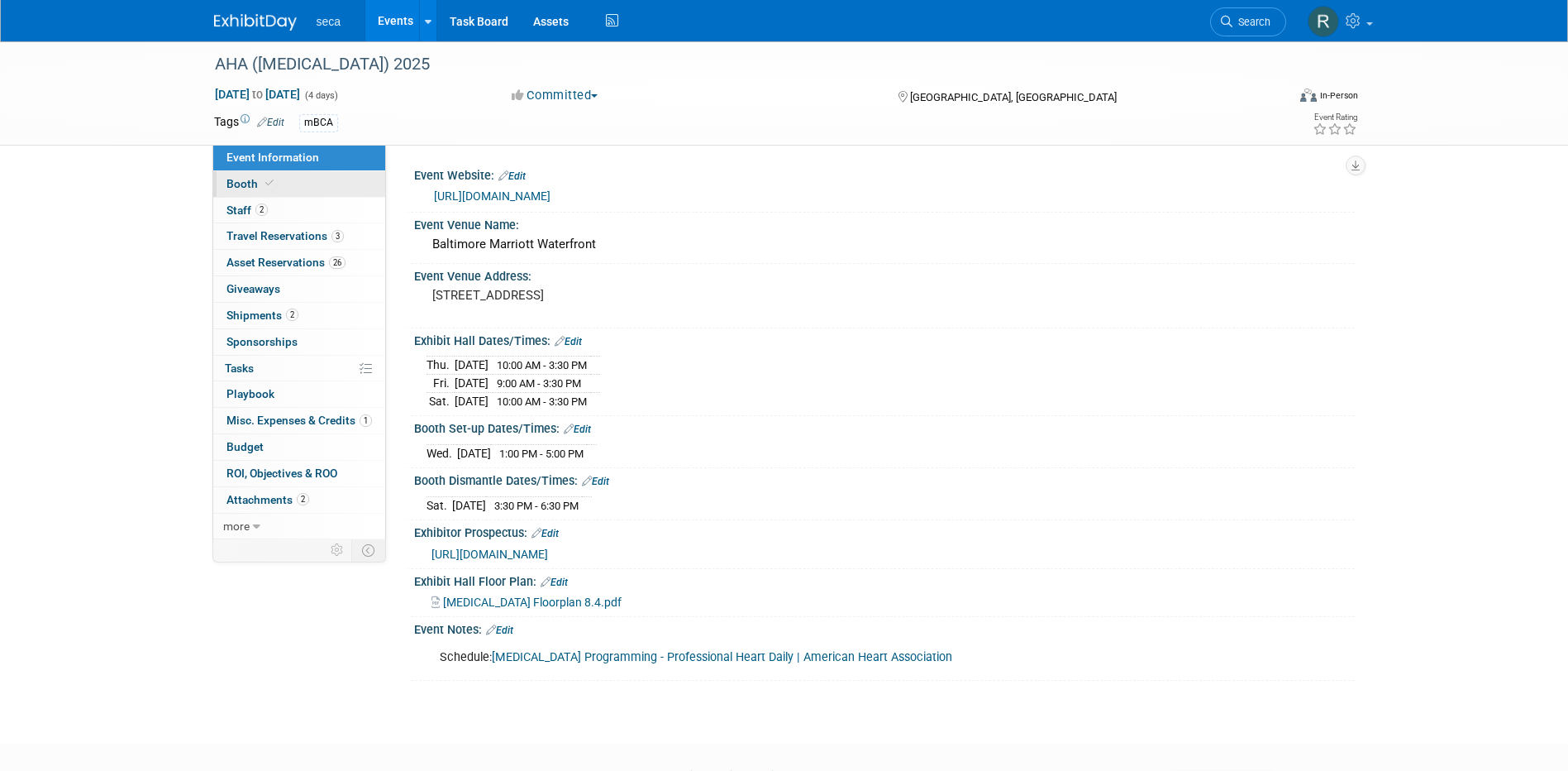
click at [280, 177] on link "Booth" at bounding box center [299, 184] width 172 height 26
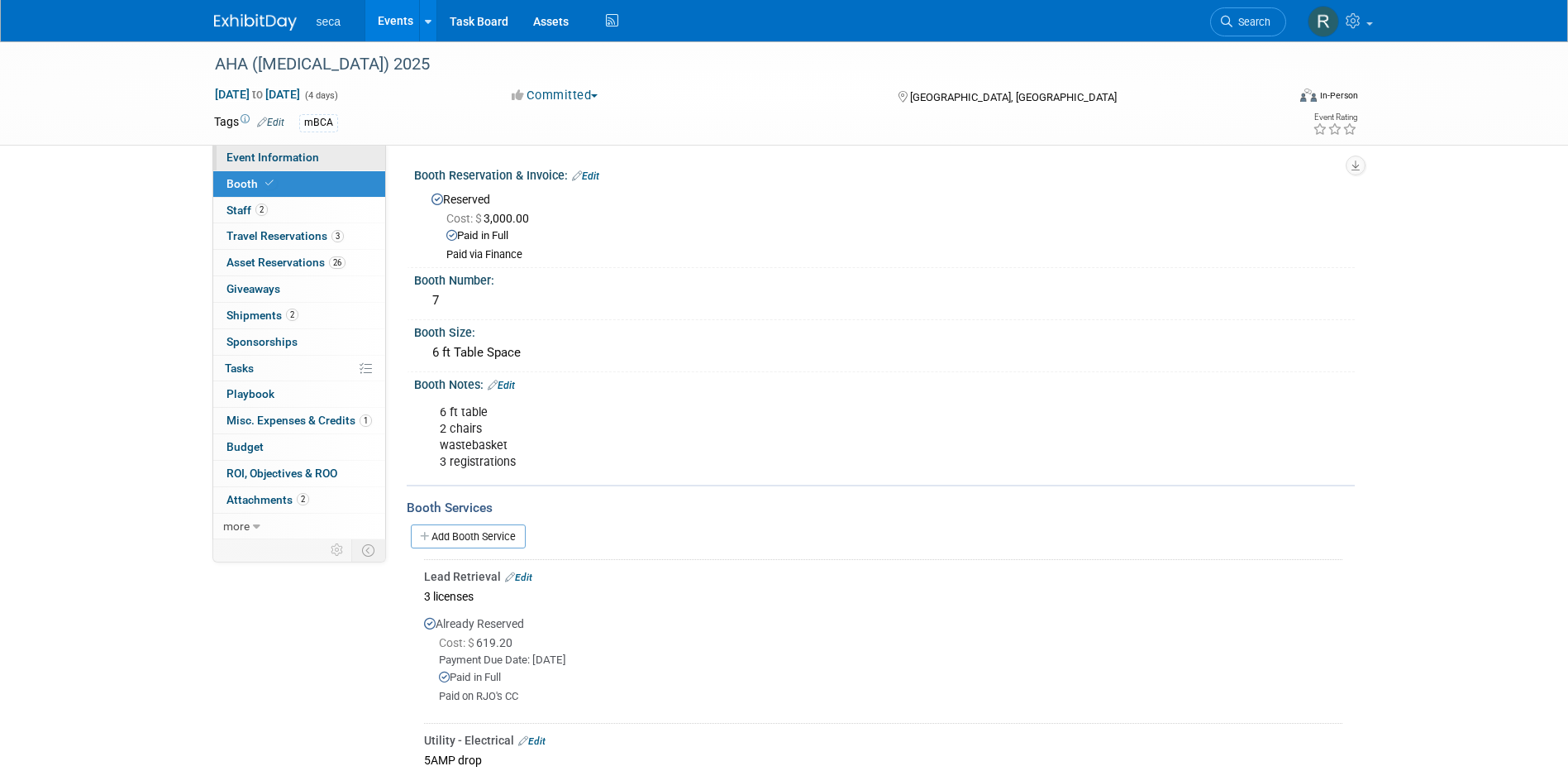
click at [304, 161] on span "Event Information" at bounding box center [272, 157] width 92 height 13
